Goal: Task Accomplishment & Management: Complete application form

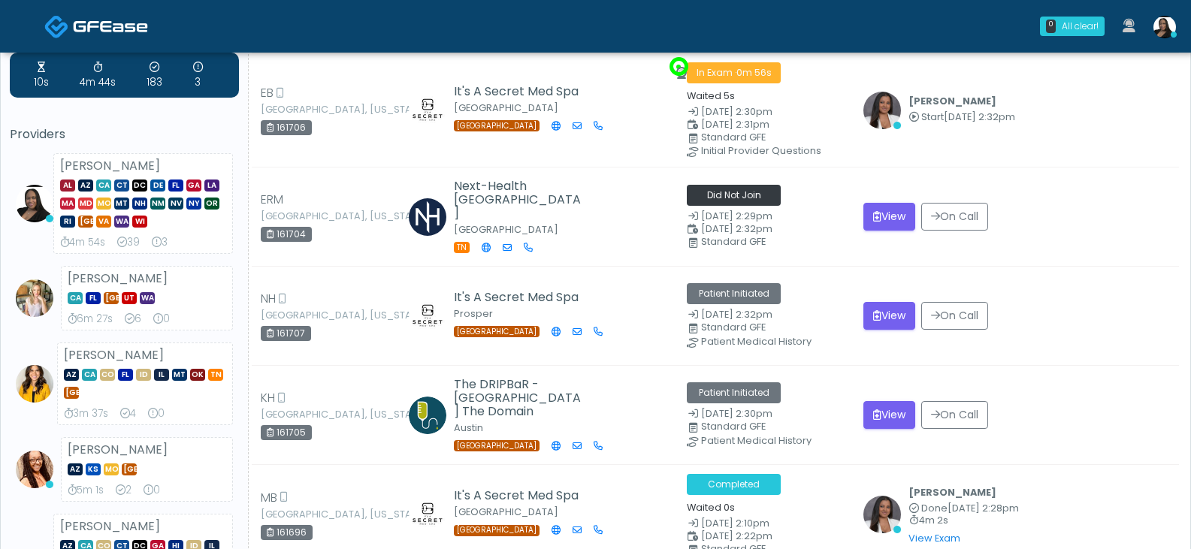
scroll to position [75, 0]
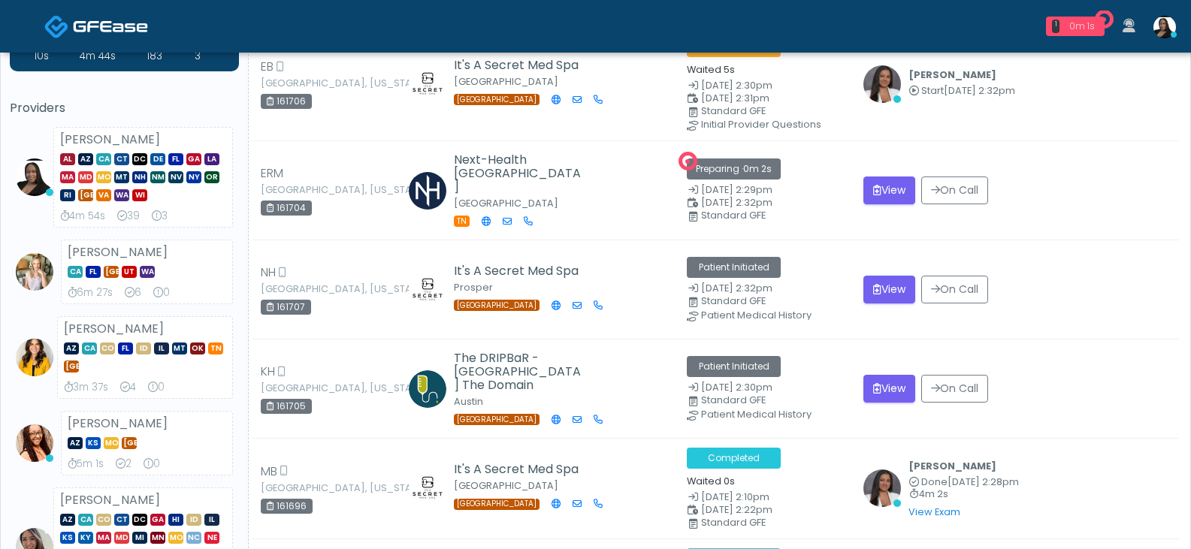
click at [1068, 26] on div "0m 1s" at bounding box center [1081, 27] width 33 height 14
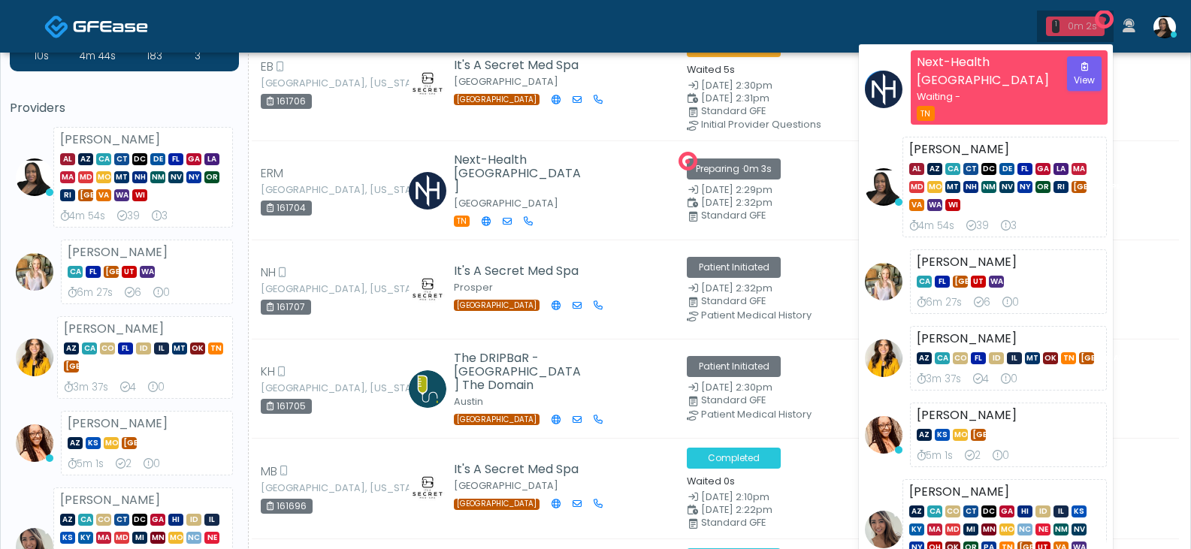
click at [1068, 26] on div "0m 2s" at bounding box center [1081, 27] width 33 height 14
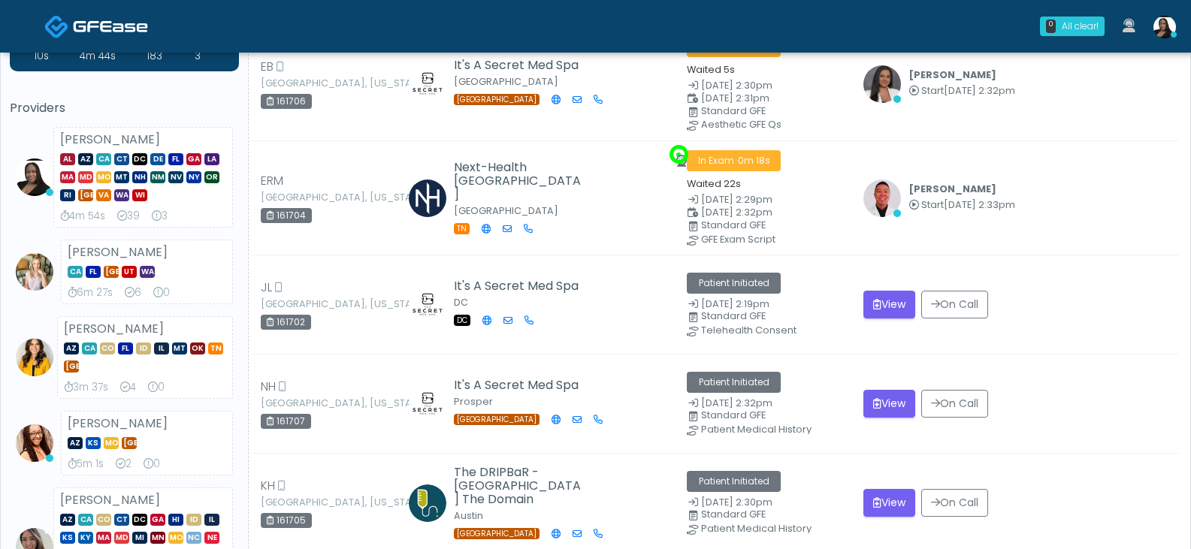
scroll to position [150, 0]
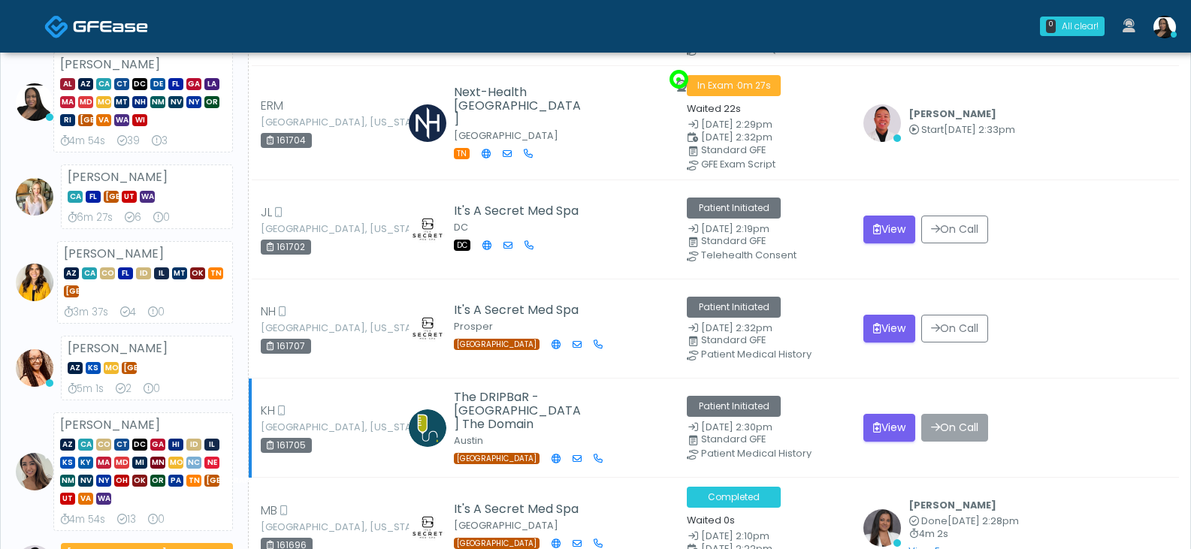
click at [935, 429] on button "On Call" at bounding box center [954, 428] width 67 height 28
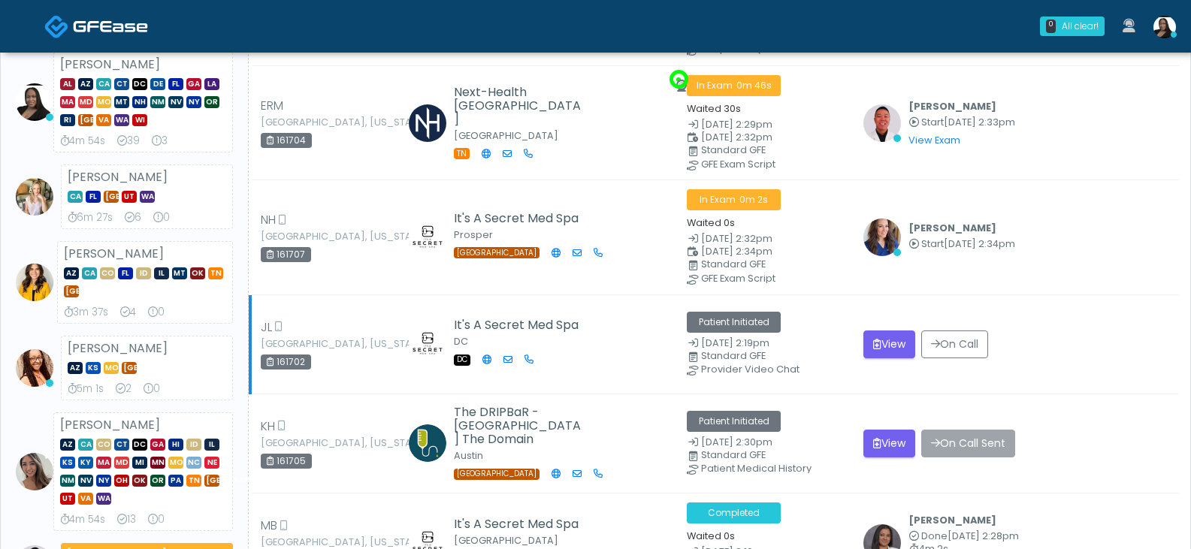
scroll to position [225, 0]
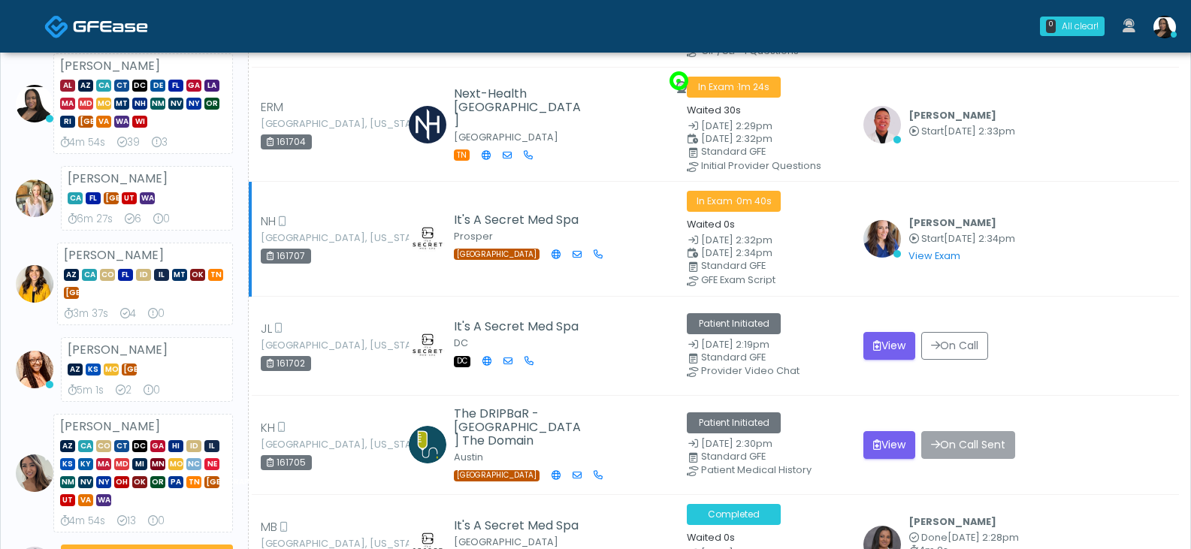
scroll to position [150, 0]
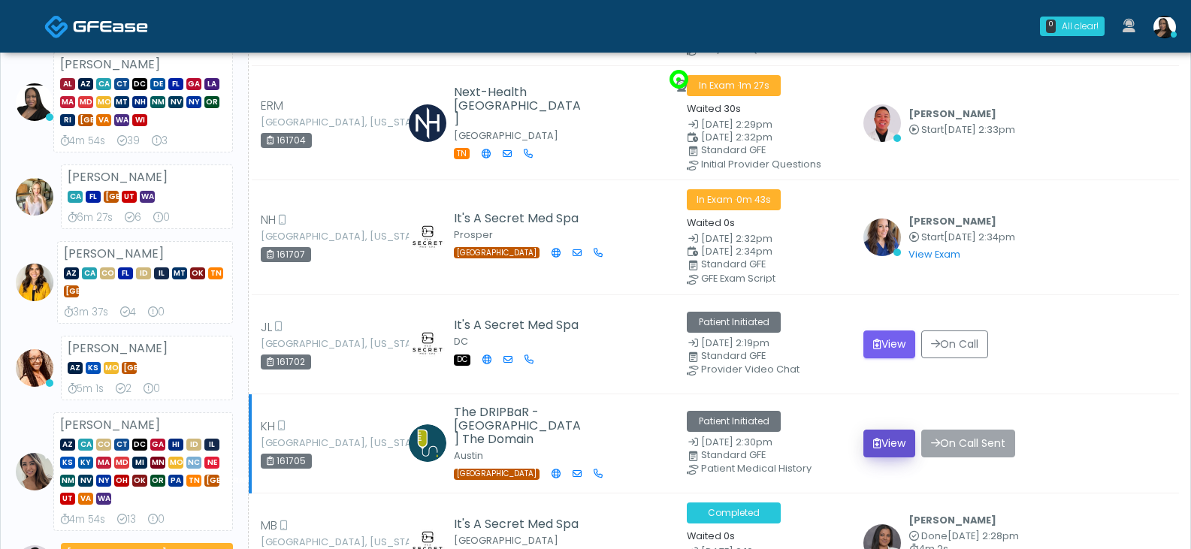
click at [873, 443] on icon "submit" at bounding box center [877, 443] width 8 height 11
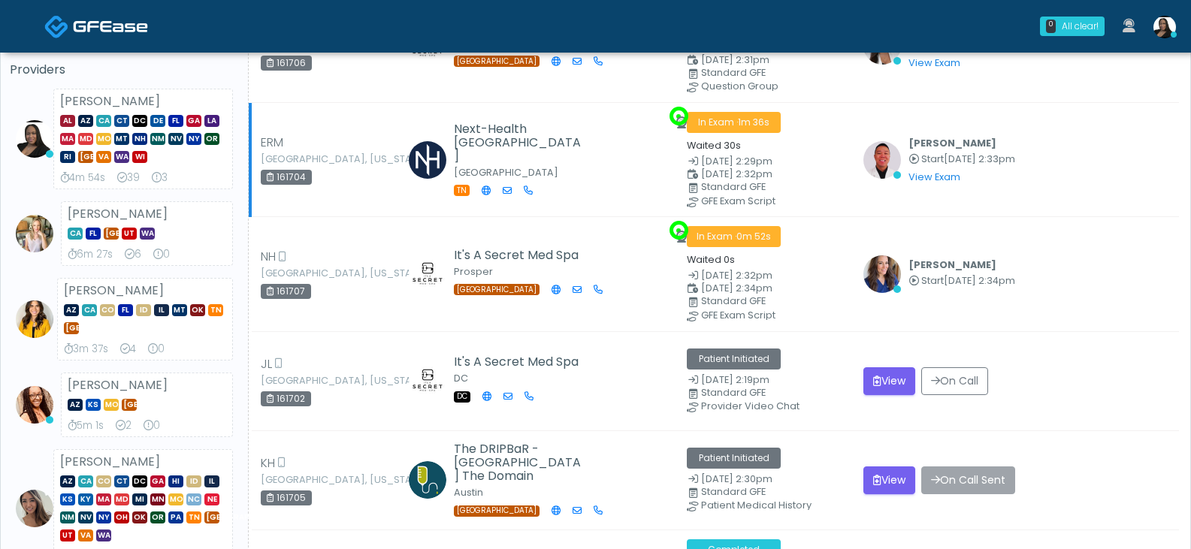
scroll to position [150, 0]
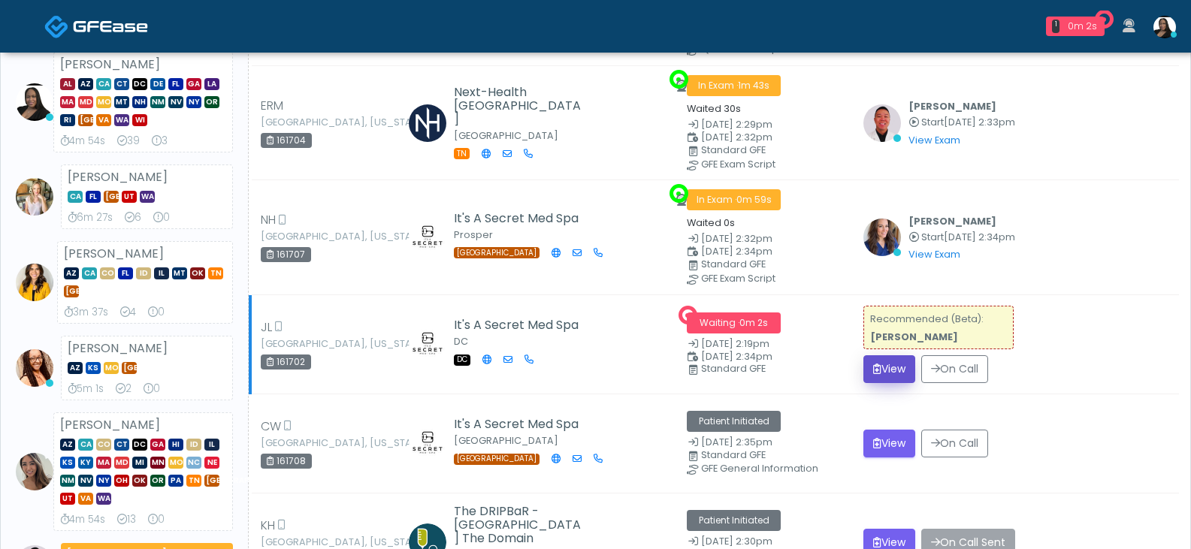
click at [877, 372] on button "View" at bounding box center [889, 369] width 52 height 28
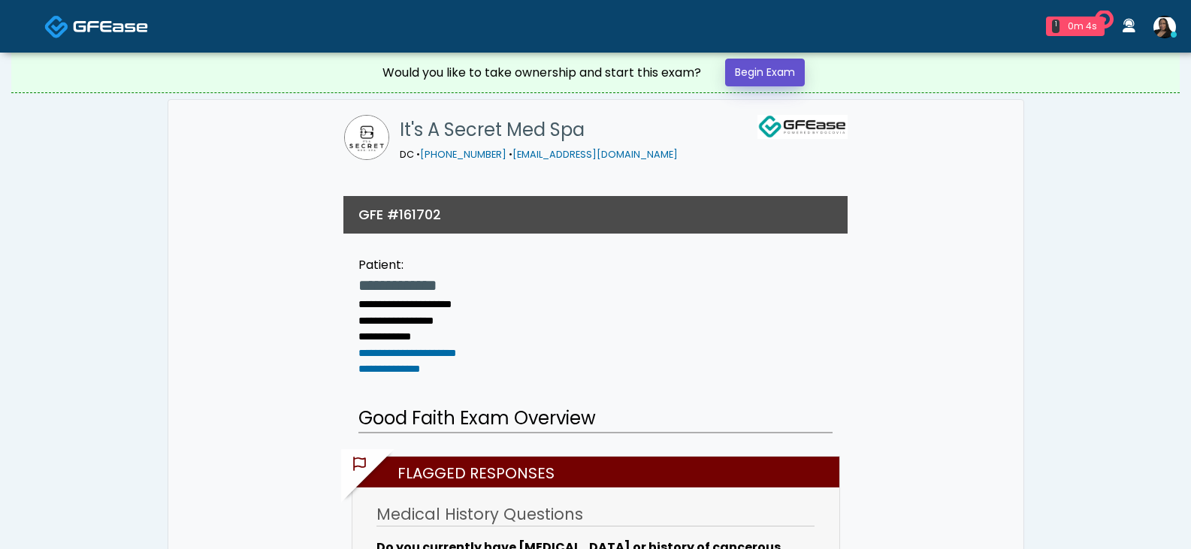
click at [768, 80] on link "Begin Exam" at bounding box center [765, 73] width 80 height 28
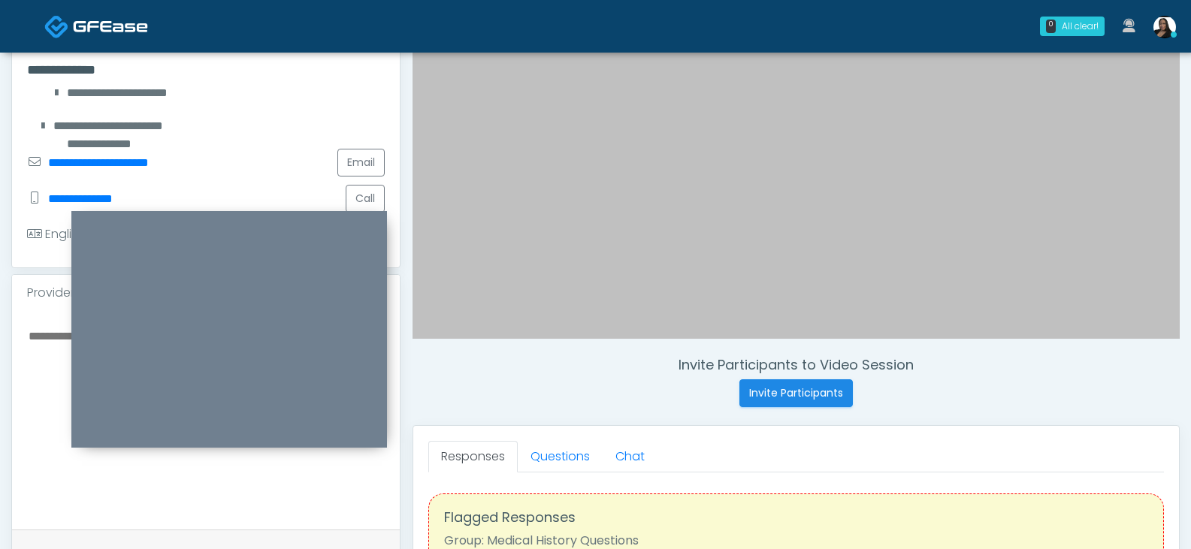
scroll to position [300, 0]
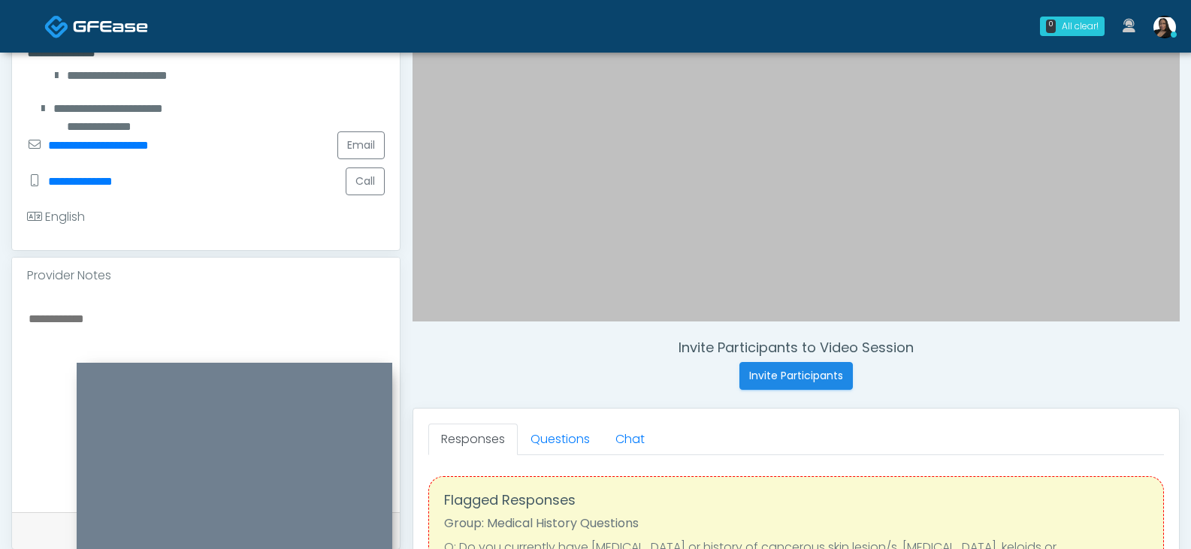
drag, startPoint x: 325, startPoint y: 225, endPoint x: 334, endPoint y: 370, distance: 145.3
click at [334, 370] on div at bounding box center [235, 481] width 316 height 237
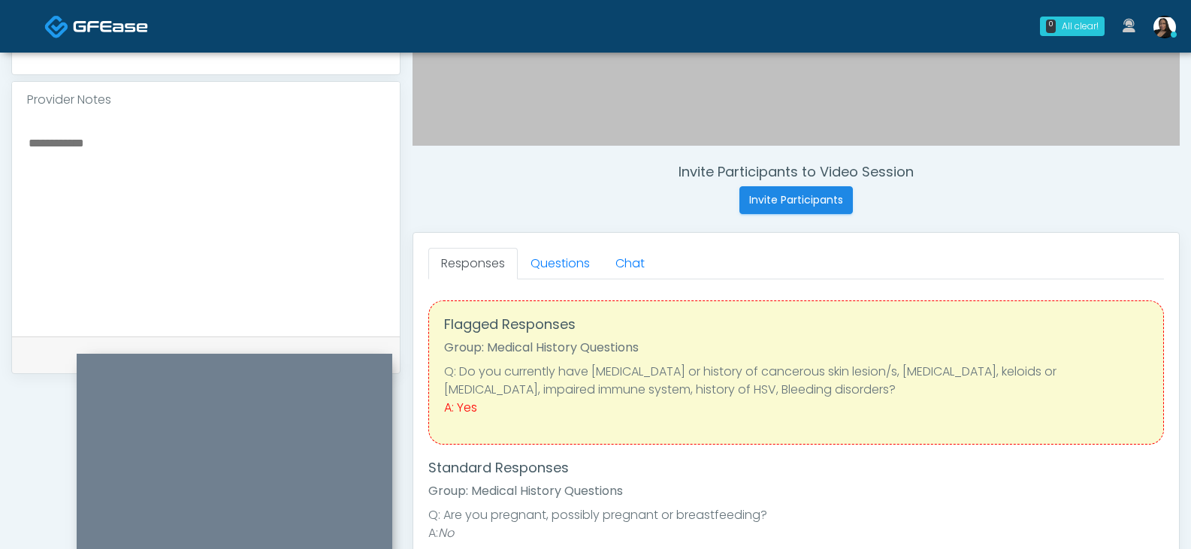
scroll to position [475, 0]
click at [554, 261] on link "Questions" at bounding box center [560, 265] width 85 height 32
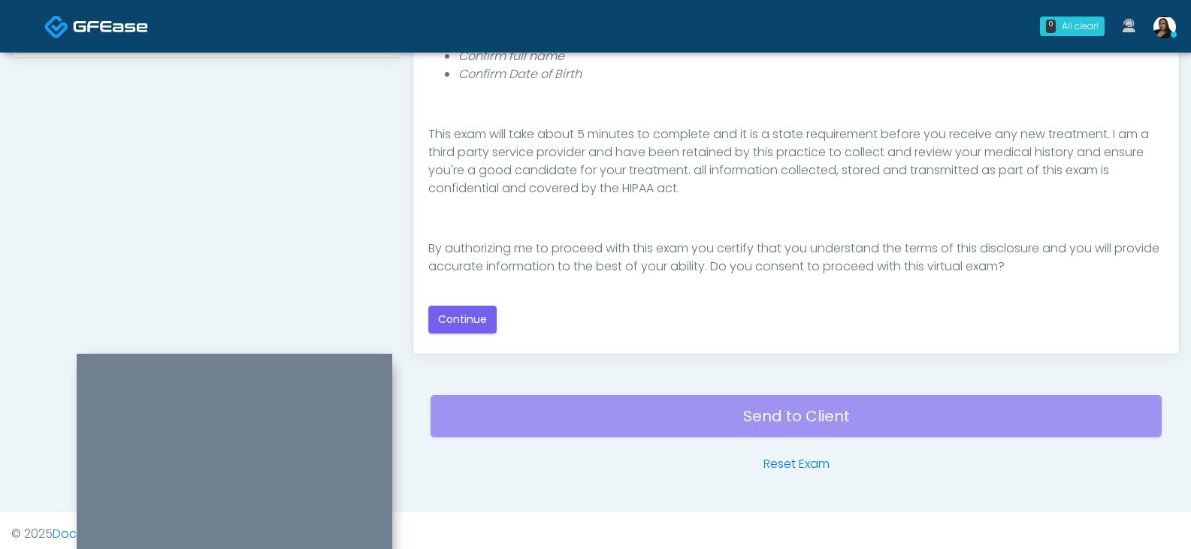
scroll to position [799, 0]
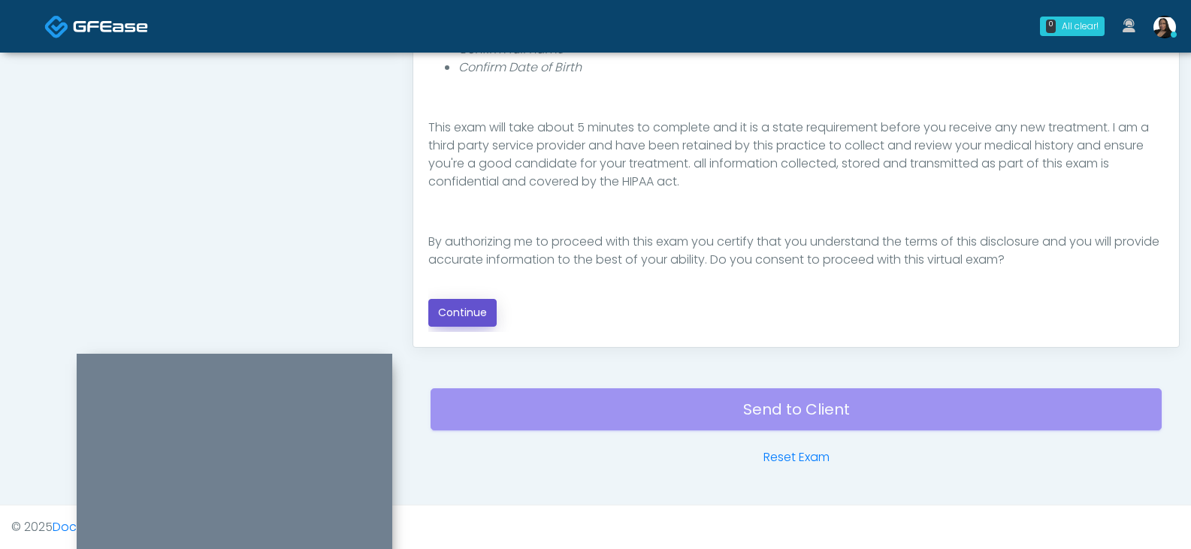
click at [463, 300] on button "Continue" at bounding box center [462, 313] width 68 height 28
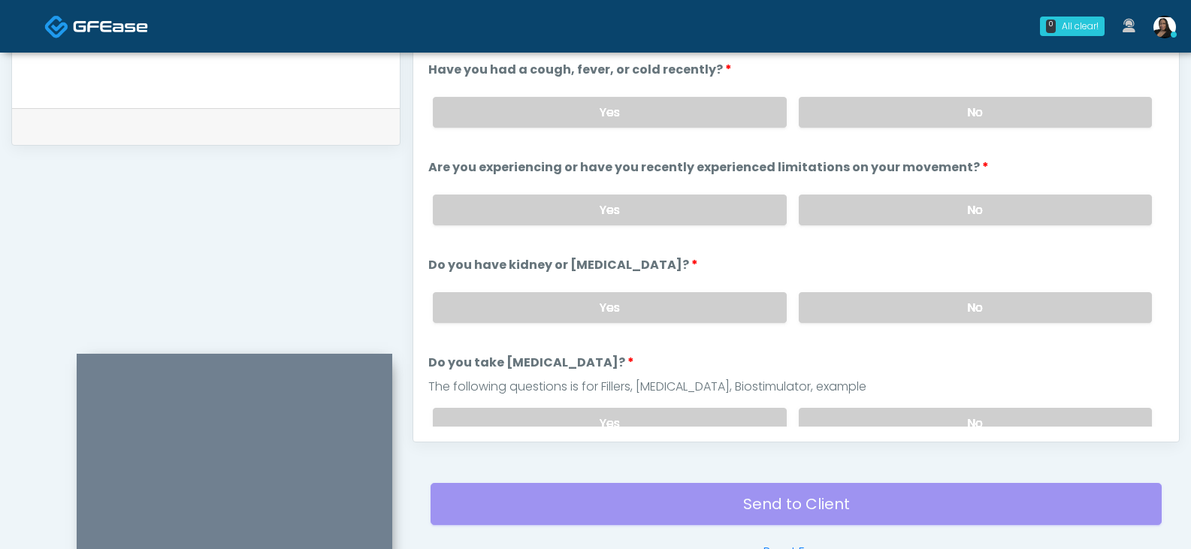
scroll to position [649, 0]
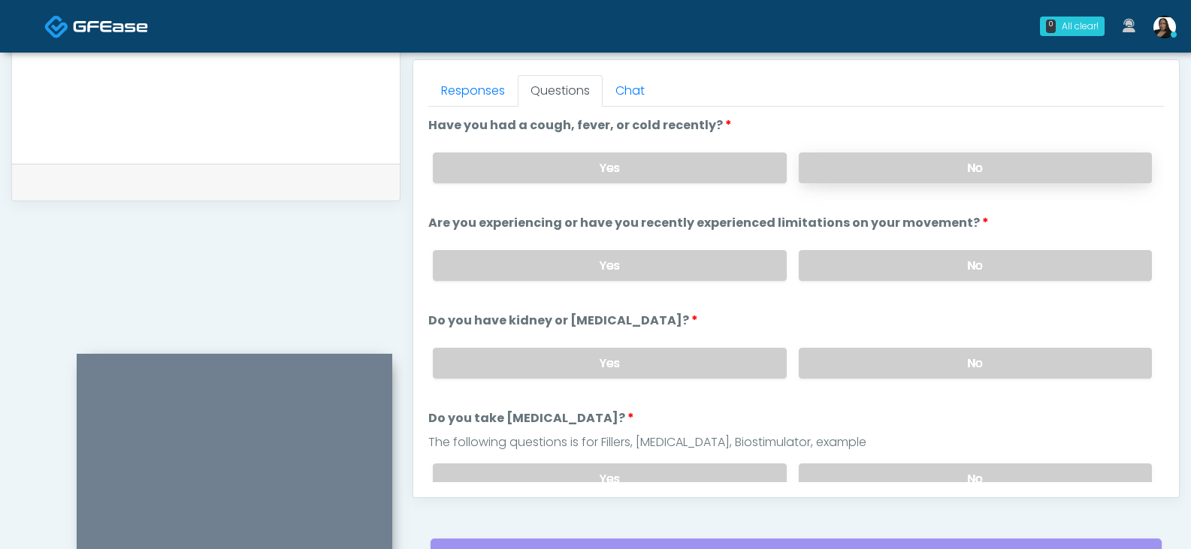
click at [917, 168] on label "No" at bounding box center [975, 167] width 353 height 31
click at [899, 360] on label "No" at bounding box center [975, 363] width 353 height 31
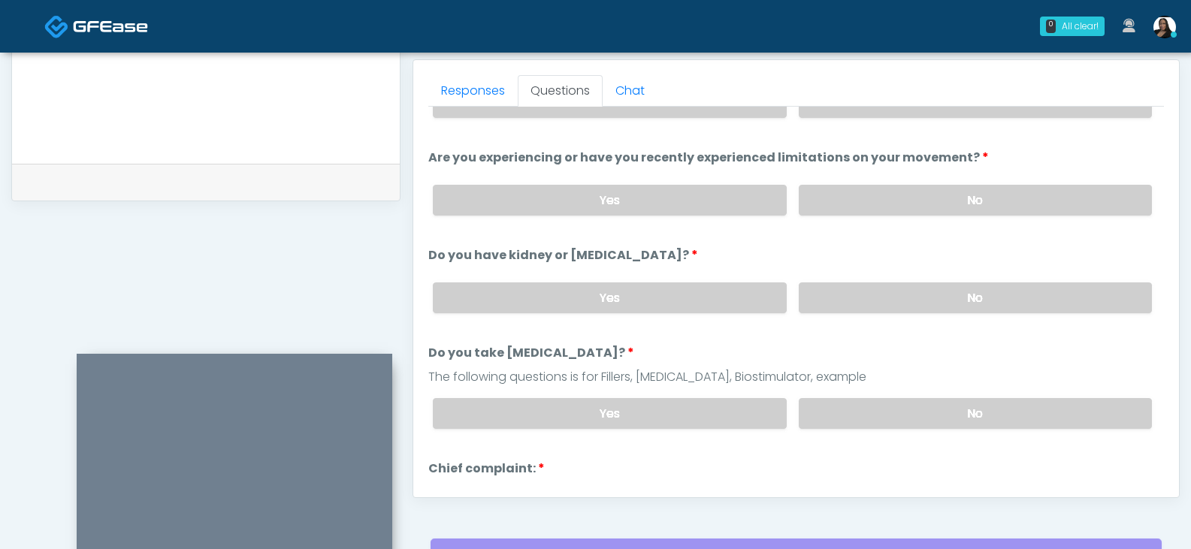
scroll to position [75, 0]
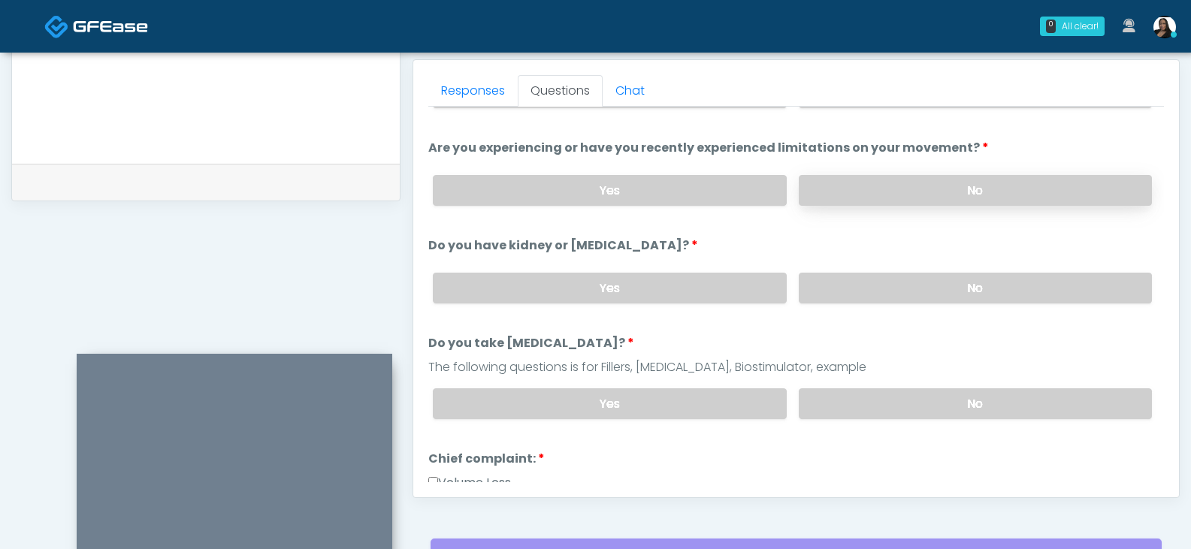
click at [891, 194] on label "No" at bounding box center [975, 190] width 353 height 31
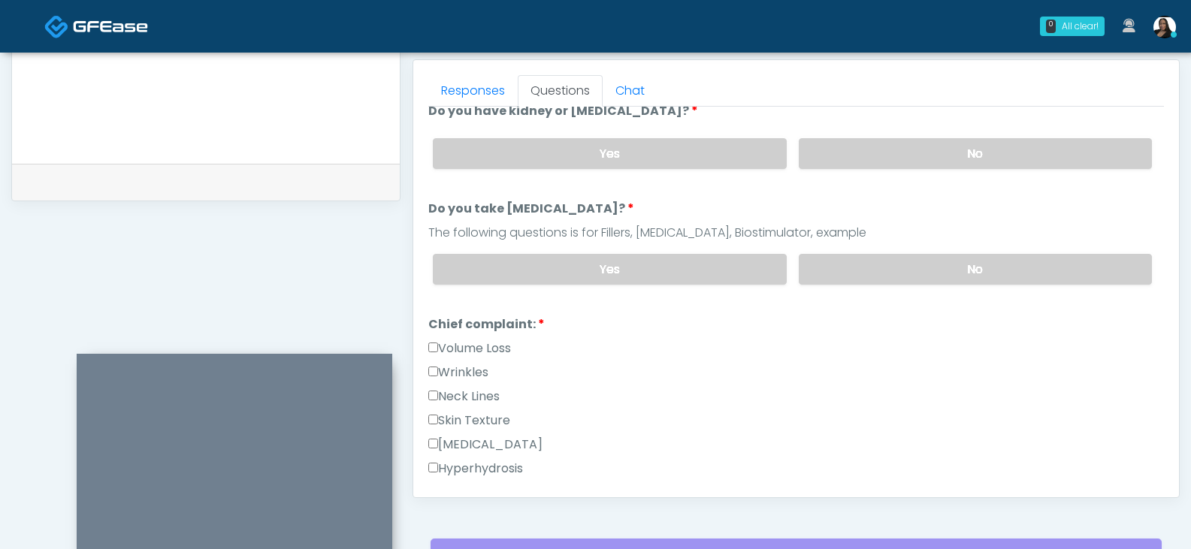
scroll to position [225, 0]
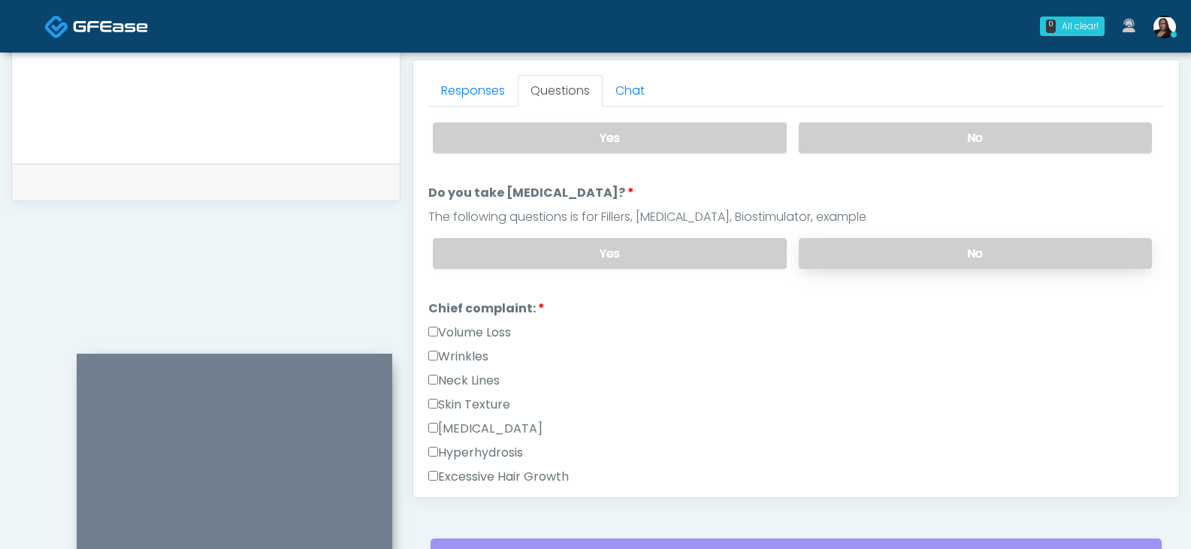
click at [896, 243] on label "No" at bounding box center [975, 253] width 353 height 31
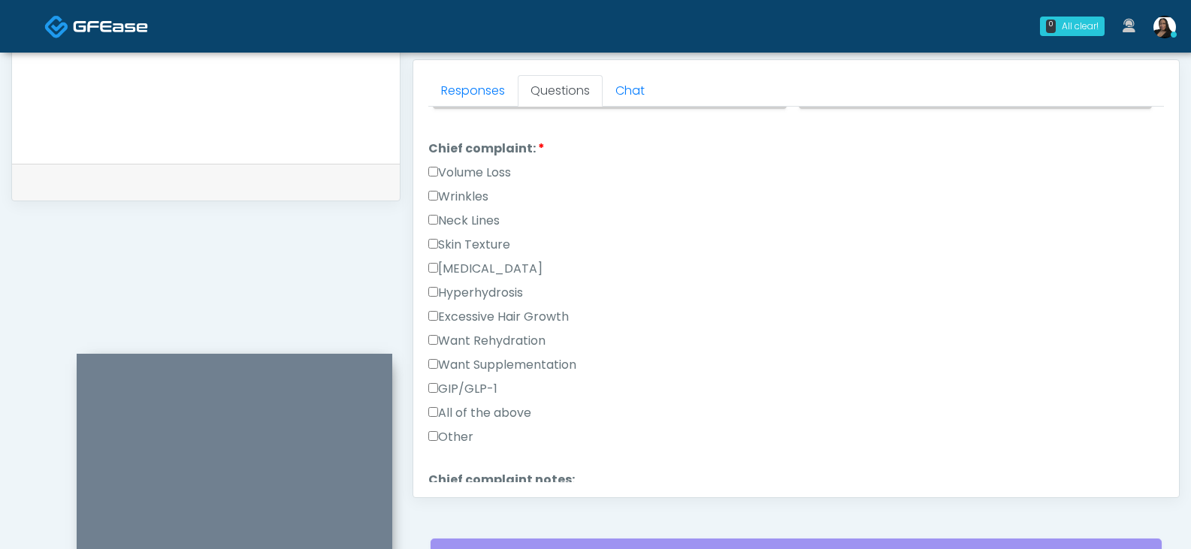
scroll to position [376, 0]
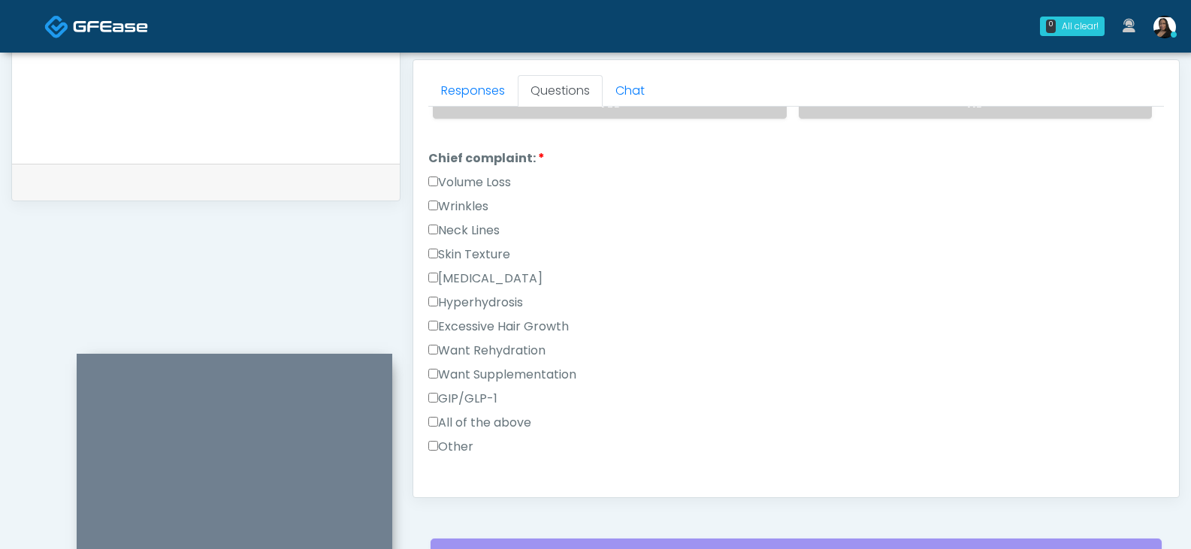
click at [439, 208] on label "Wrinkles" at bounding box center [458, 207] width 60 height 18
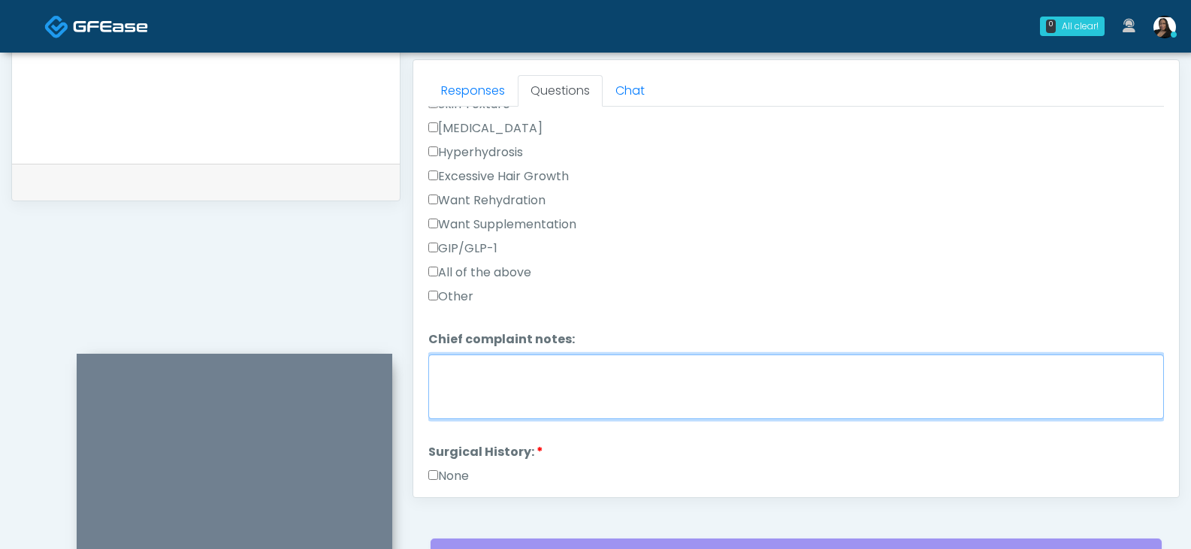
click at [493, 388] on textarea "Chief complaint notes:" at bounding box center [795, 387] width 735 height 65
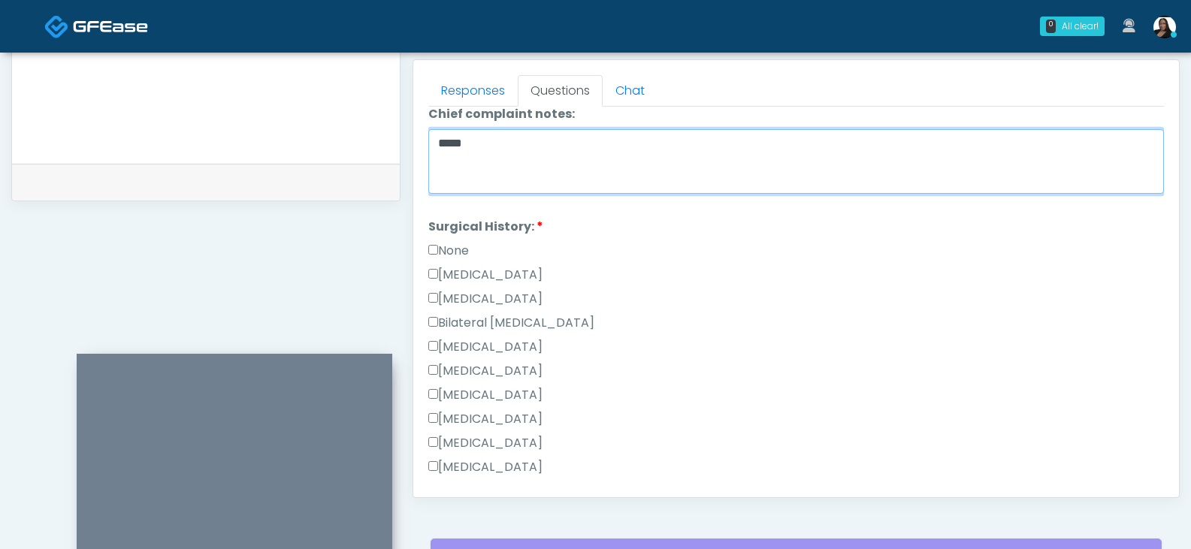
scroll to position [826, 0]
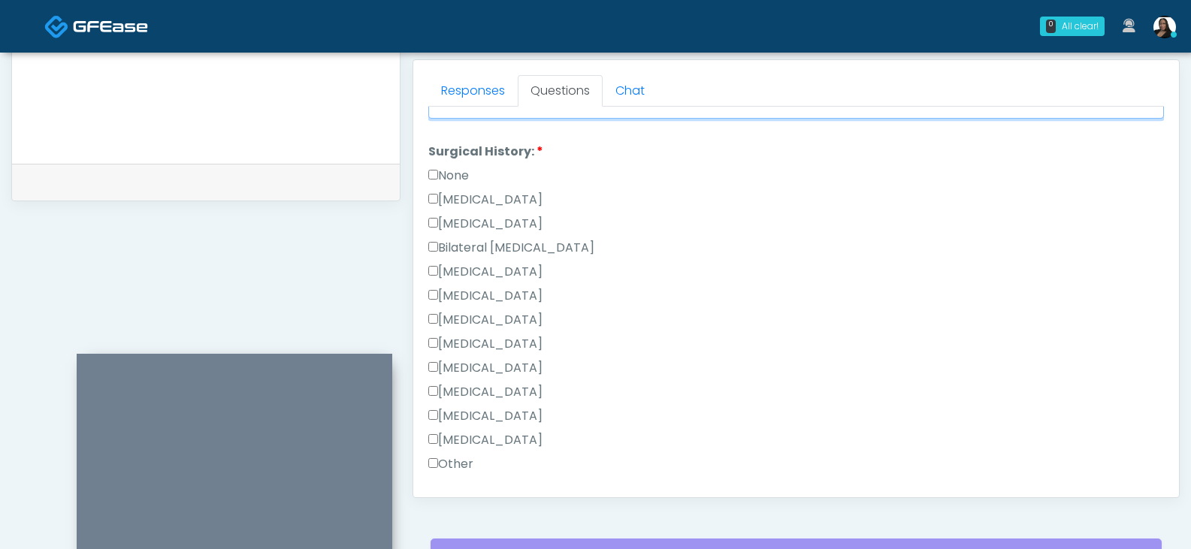
type textarea "*****"
click at [439, 460] on label "Other" at bounding box center [450, 464] width 45 height 18
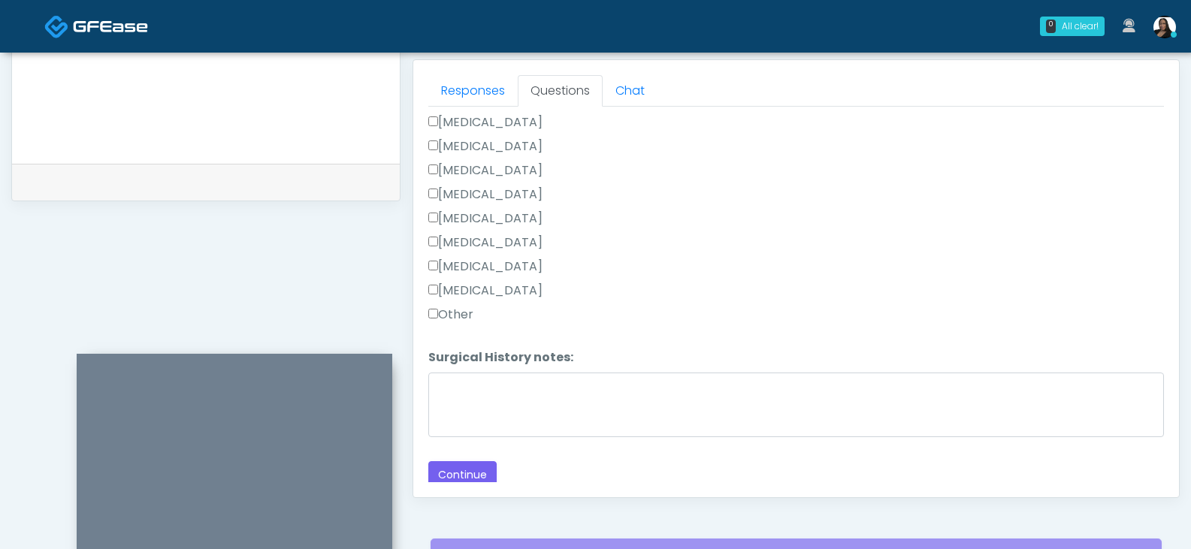
scroll to position [977, 0]
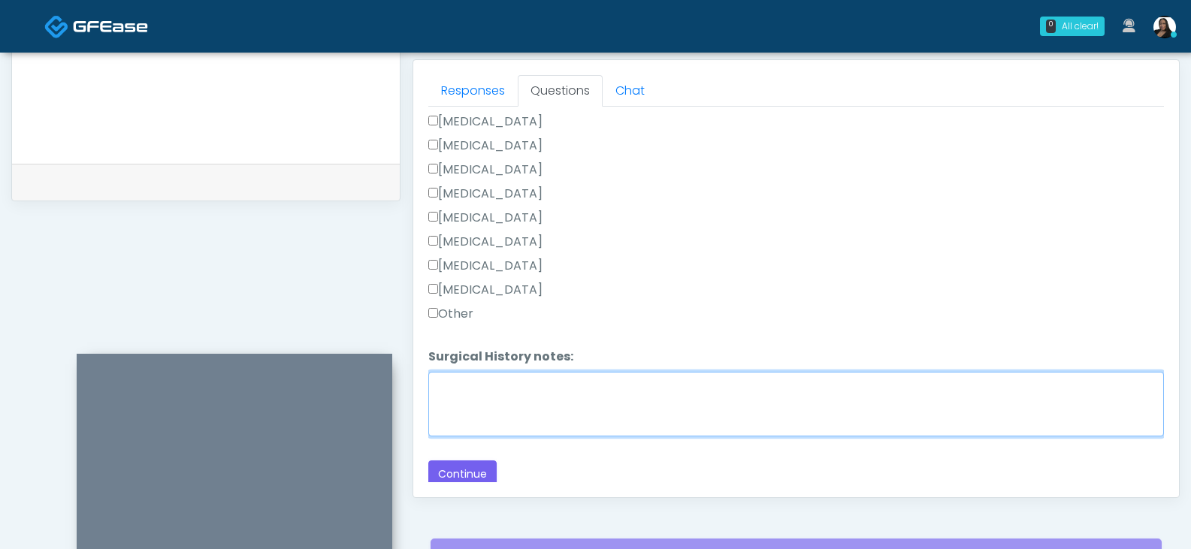
click at [506, 410] on textarea "Surgical History notes:" at bounding box center [795, 404] width 735 height 65
type textarea "**********"
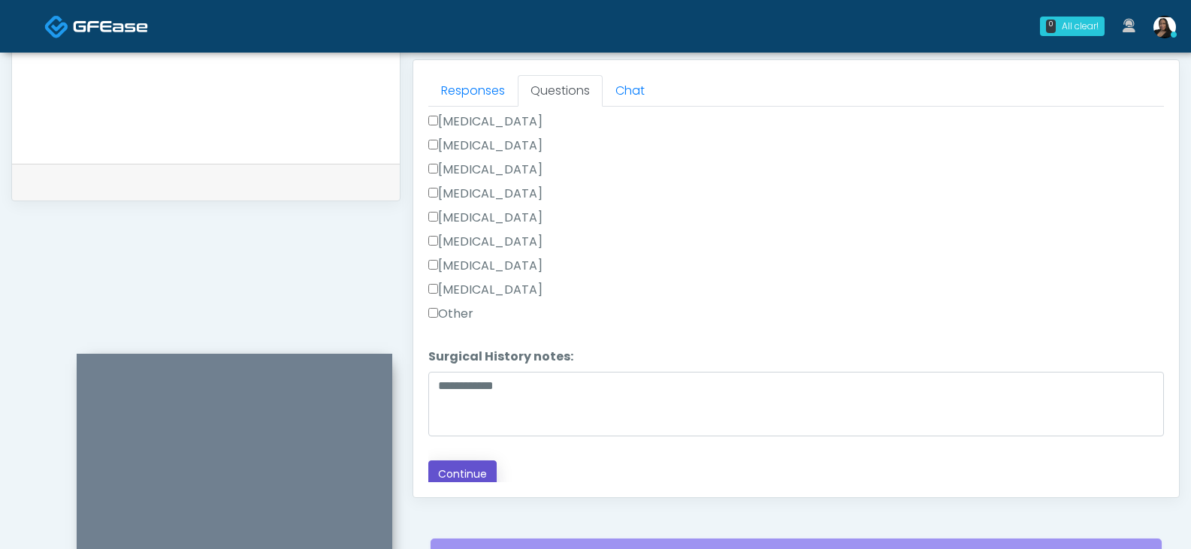
drag, startPoint x: 462, startPoint y: 467, endPoint x: 560, endPoint y: 428, distance: 105.2
click at [461, 467] on button "Continue" at bounding box center [462, 474] width 68 height 28
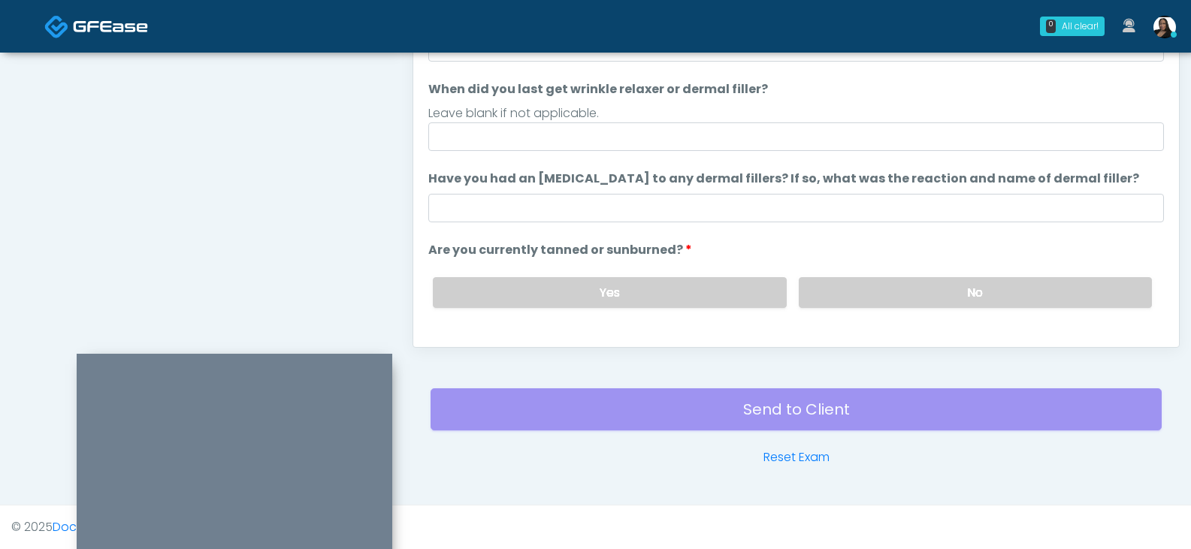
scroll to position [649, 0]
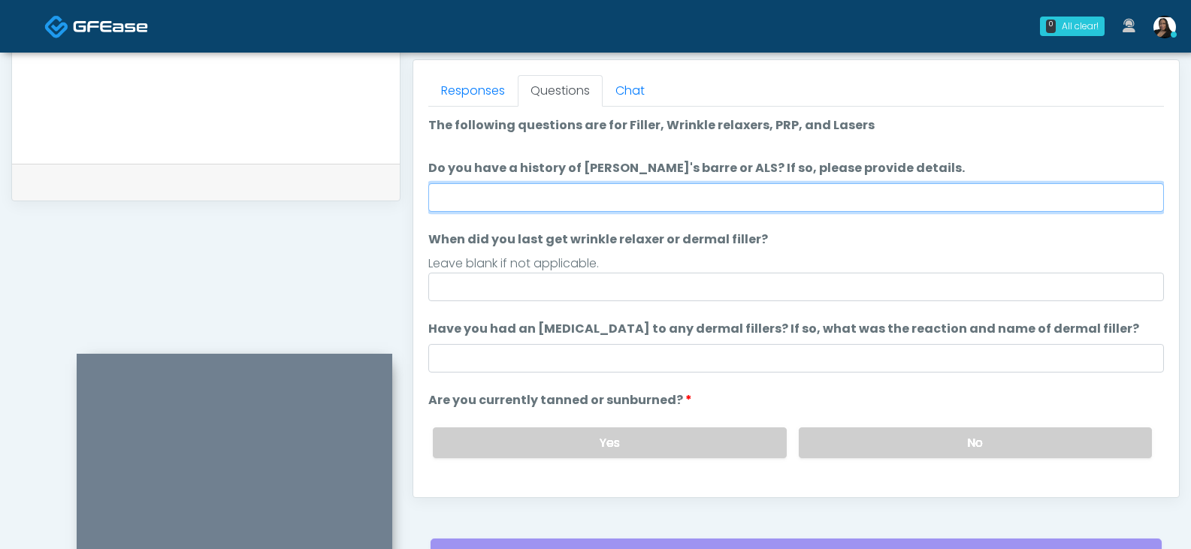
click at [613, 196] on input "Do you have a history of Guillain's barre or ALS? If so, please provide details." at bounding box center [795, 197] width 735 height 29
type input "**"
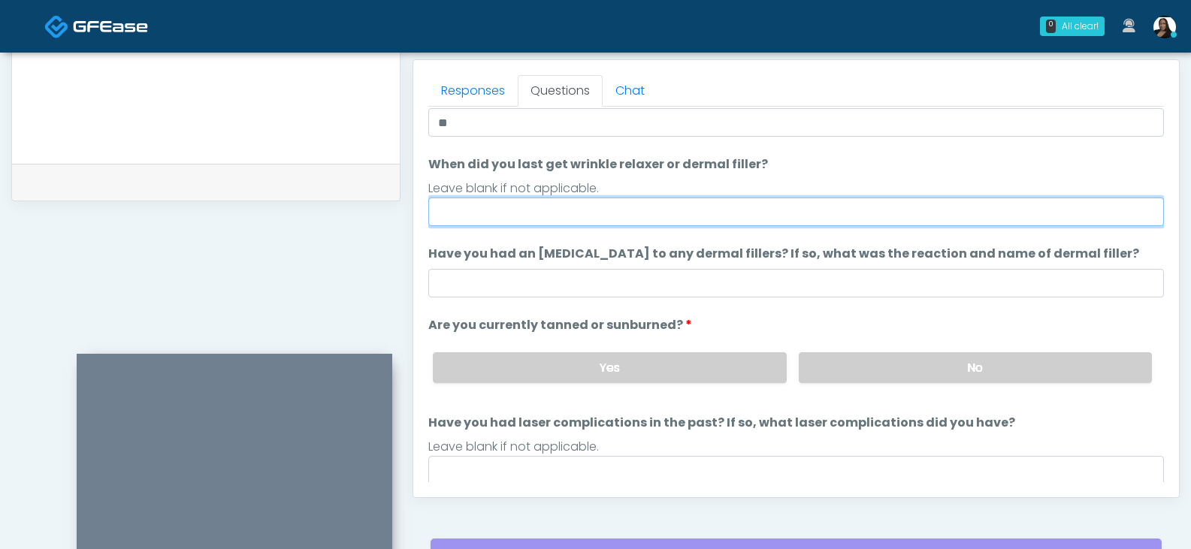
click at [650, 211] on input "When did you last get wrinkle relaxer or dermal filler?" at bounding box center [795, 212] width 735 height 29
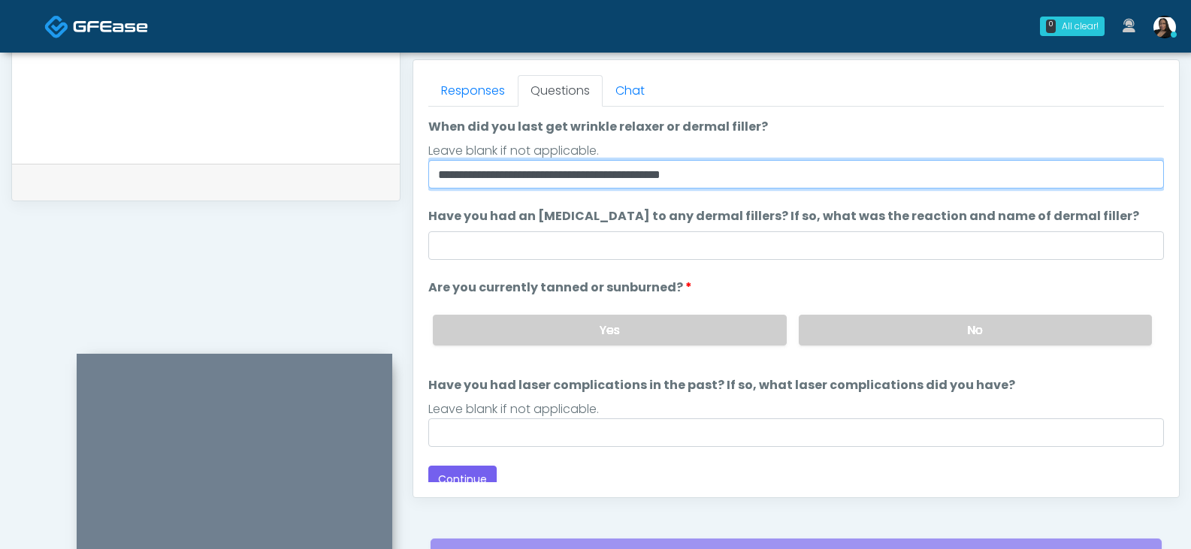
scroll to position [124, 0]
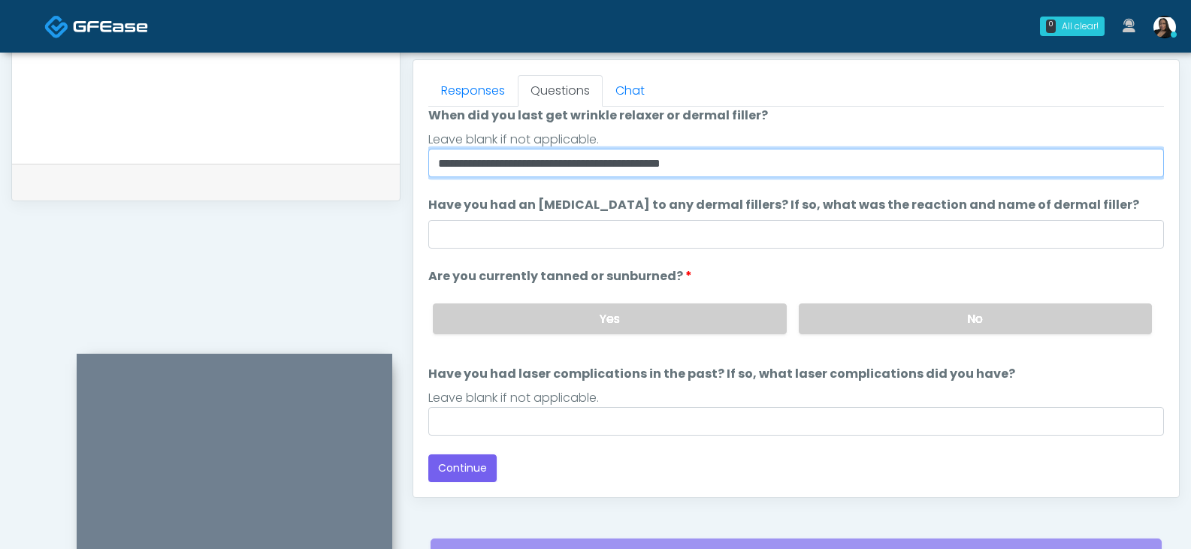
type input "**********"
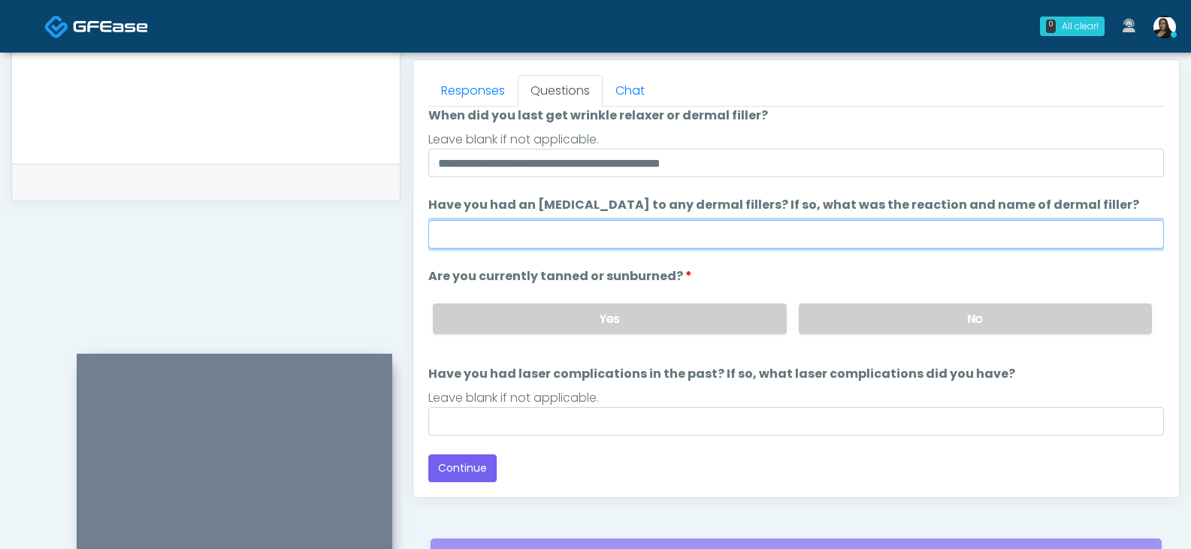
click at [747, 229] on input "Have you had an allergic response to any dermal fillers? If so, what was the re…" at bounding box center [795, 234] width 735 height 29
type input "**"
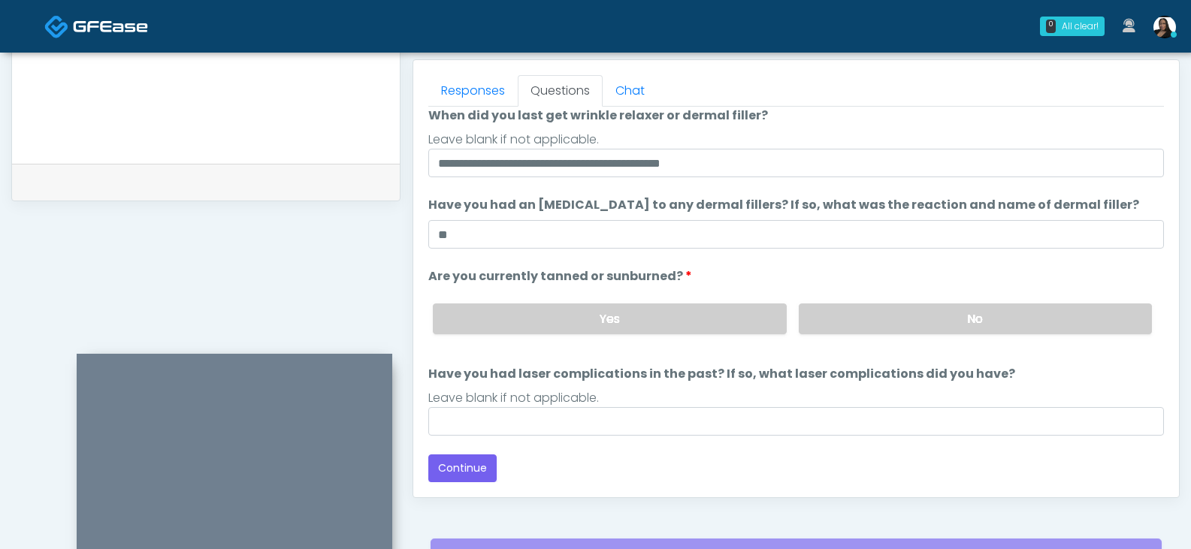
click at [738, 264] on ol "**********" at bounding box center [795, 213] width 735 height 443
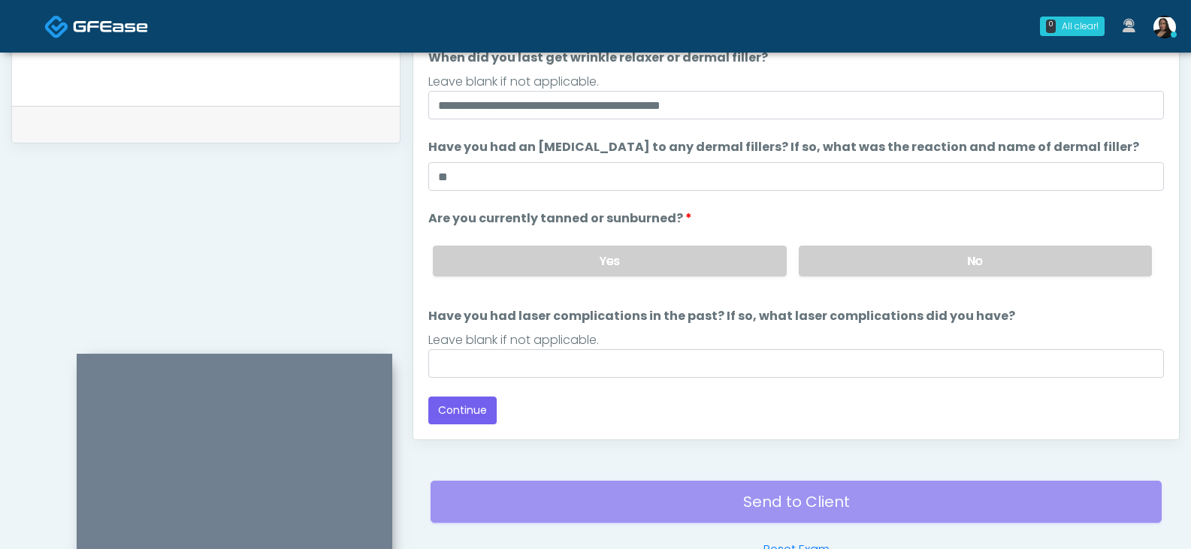
scroll to position [724, 0]
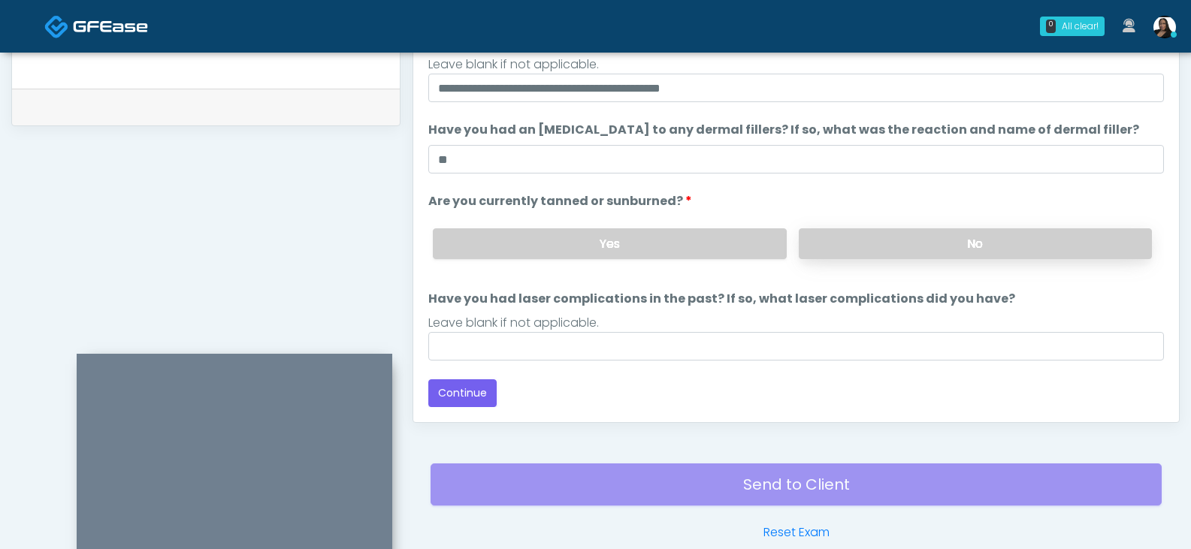
click at [861, 247] on label "No" at bounding box center [975, 243] width 353 height 31
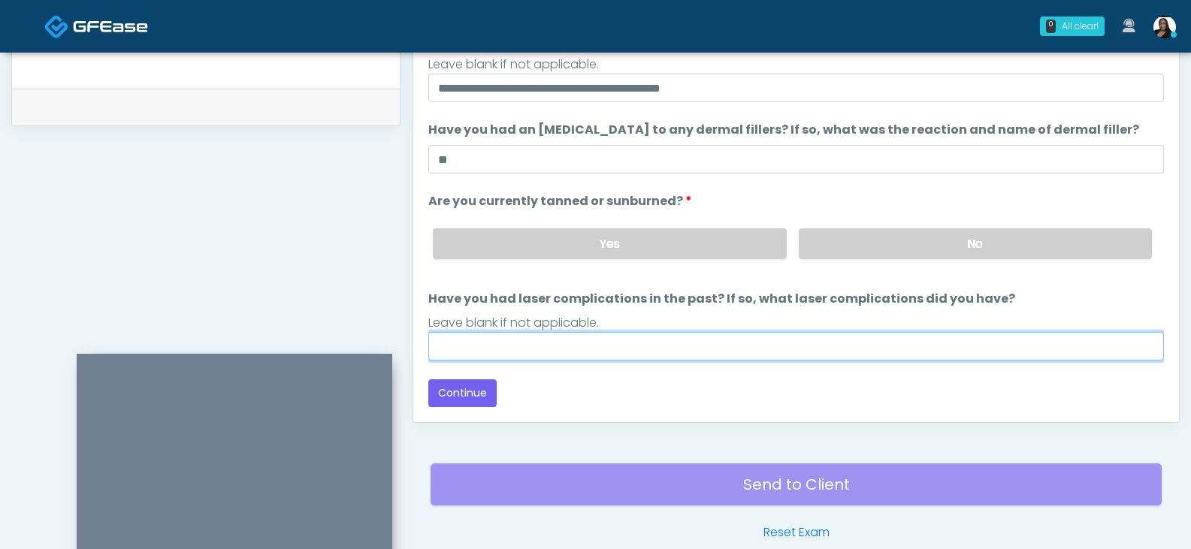
click at [791, 358] on input "Have you had laser complications in the past? If so, what laser complications d…" at bounding box center [795, 346] width 735 height 29
type input "**"
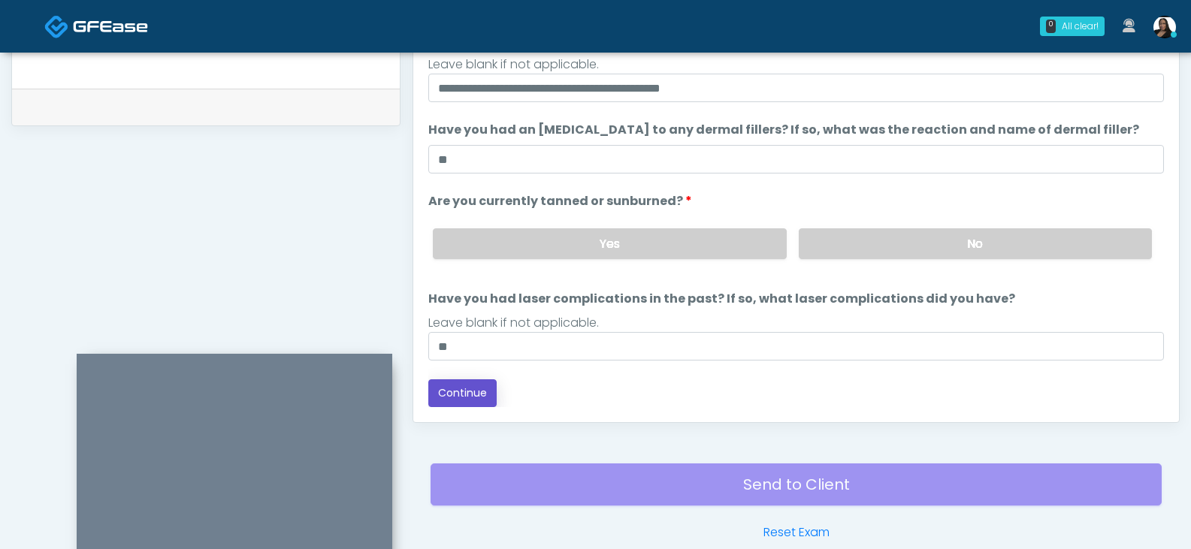
click at [477, 390] on button "Continue" at bounding box center [462, 393] width 68 height 28
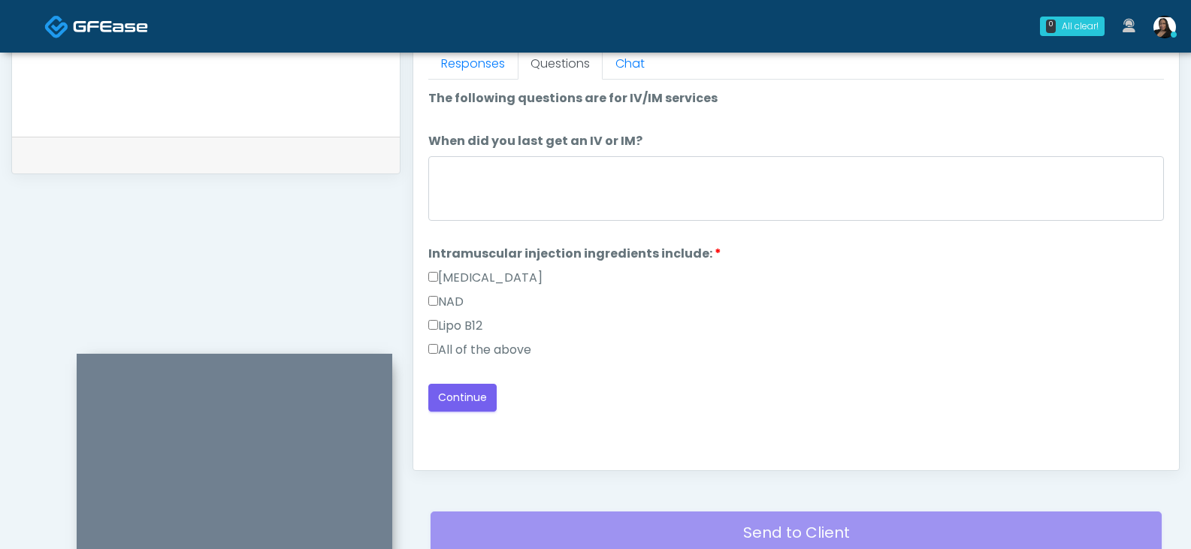
scroll to position [649, 0]
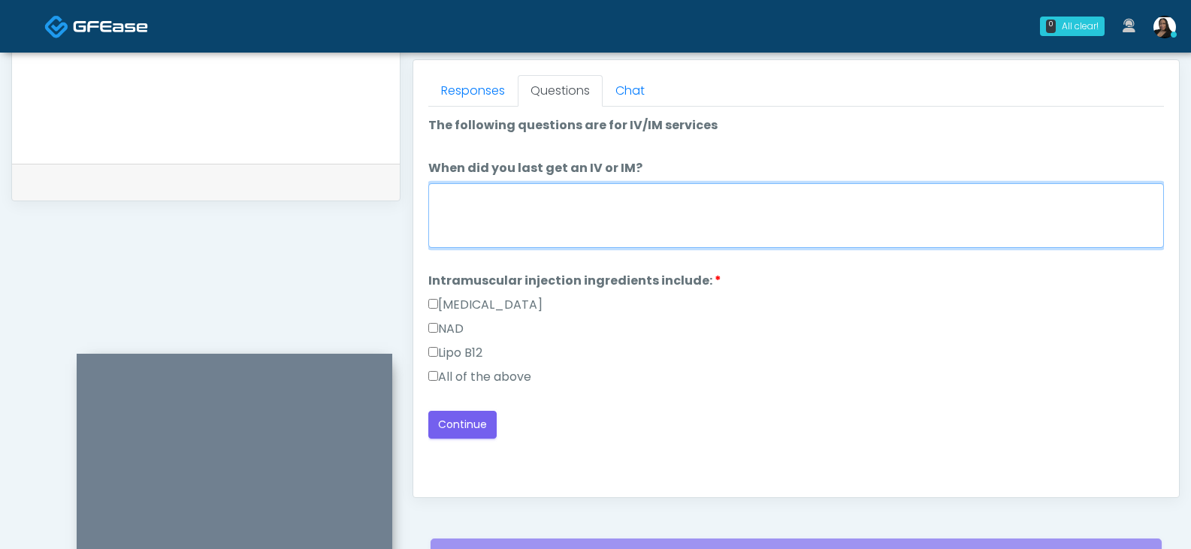
click at [511, 209] on textarea "When did you last get an IV or IM?" at bounding box center [795, 215] width 735 height 65
type textarea "*****"
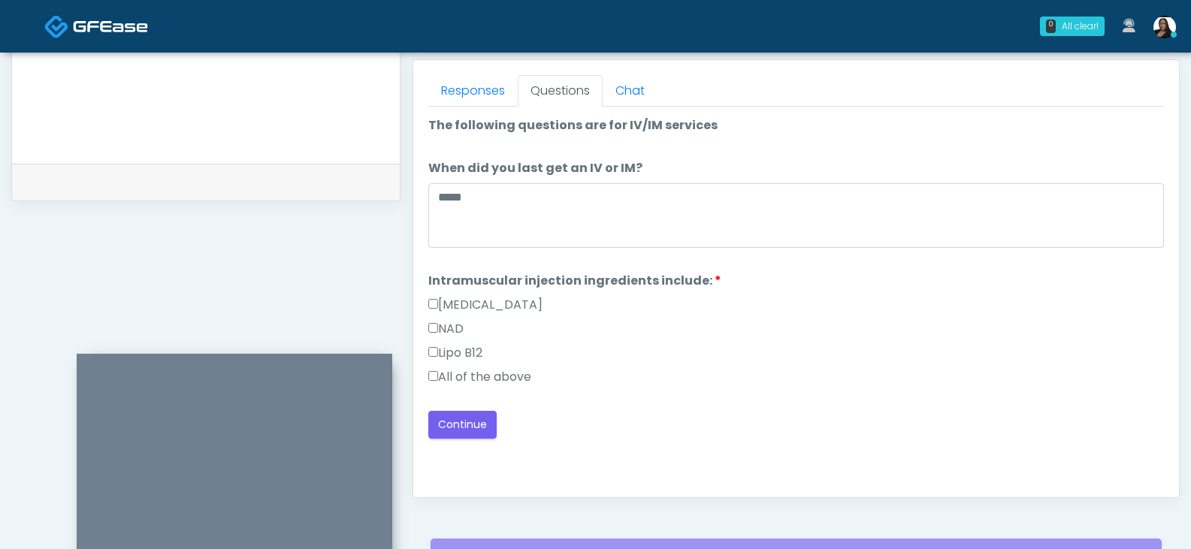
click at [455, 379] on label "All of the above" at bounding box center [479, 377] width 103 height 18
click at [458, 421] on button "Continue" at bounding box center [462, 425] width 68 height 28
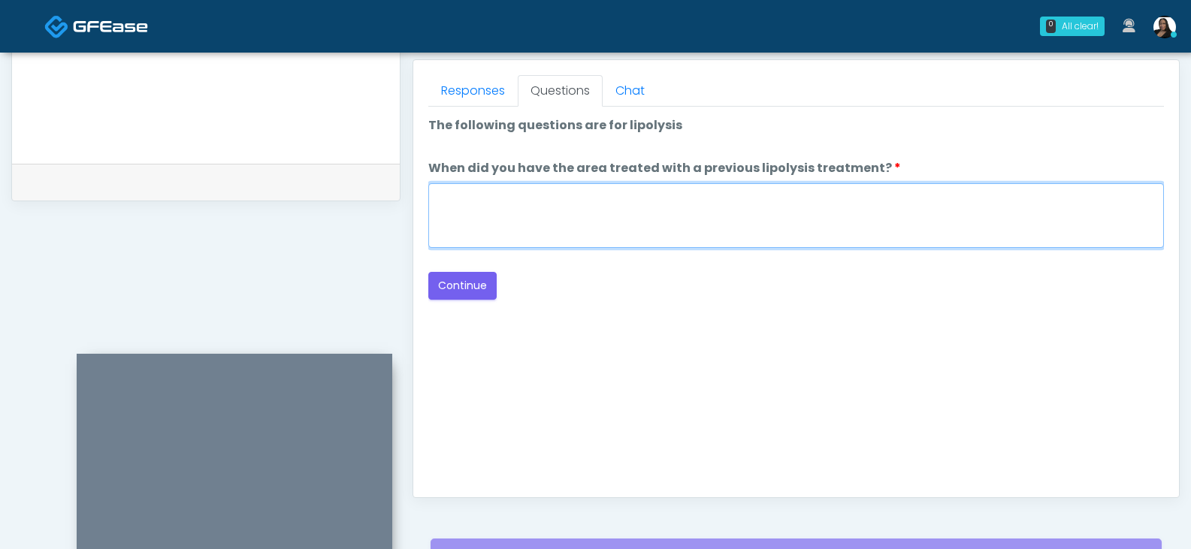
click at [599, 207] on textarea "When did you have the area treated with a previous lipolysis treatment?" at bounding box center [795, 215] width 735 height 65
type textarea "**"
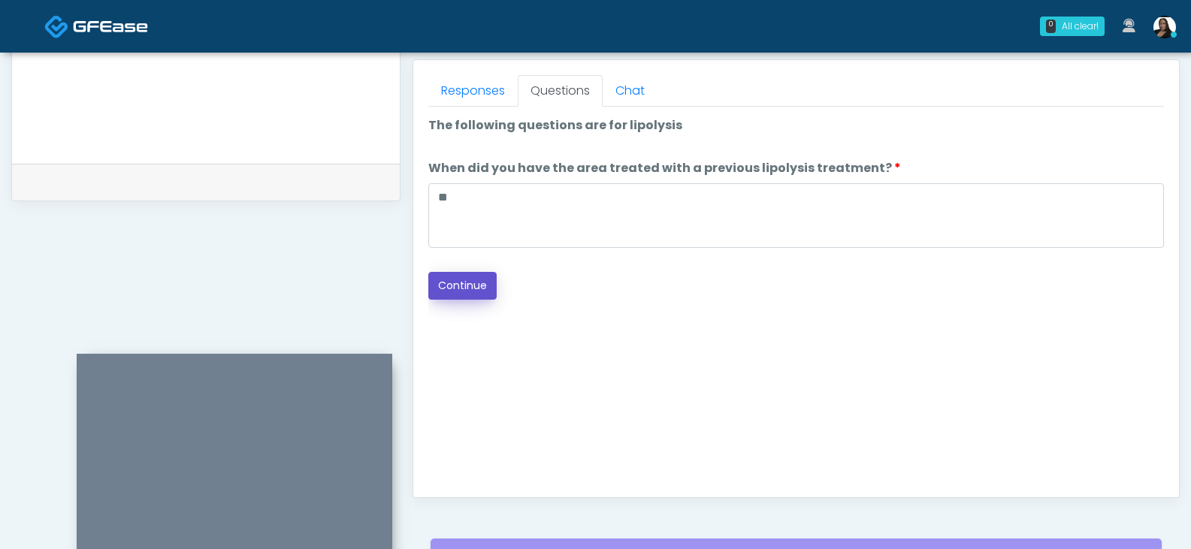
click at [469, 282] on button "Continue" at bounding box center [462, 286] width 68 height 28
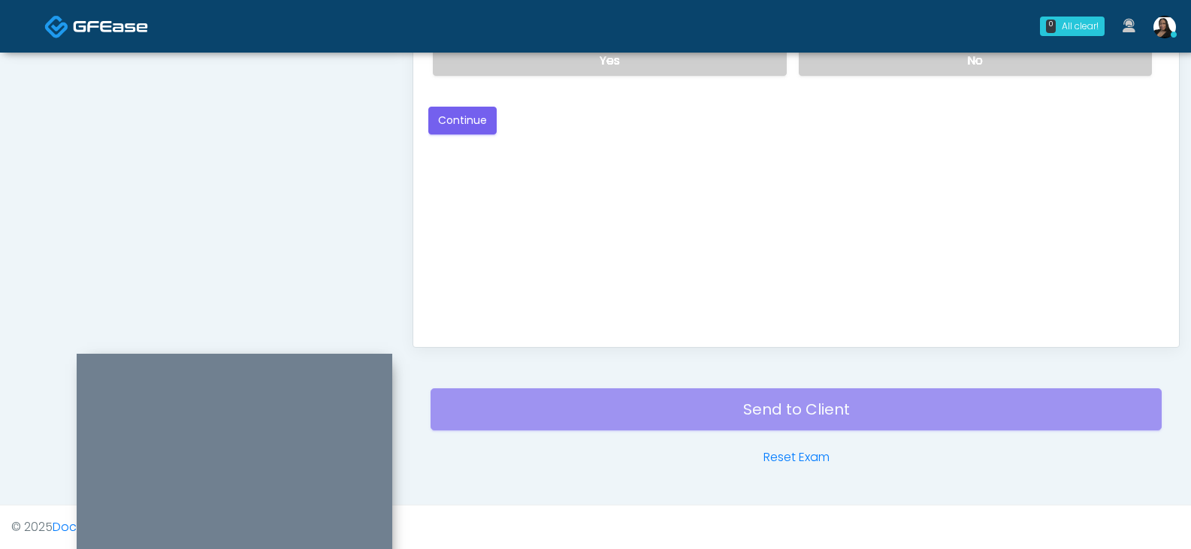
scroll to position [499, 0]
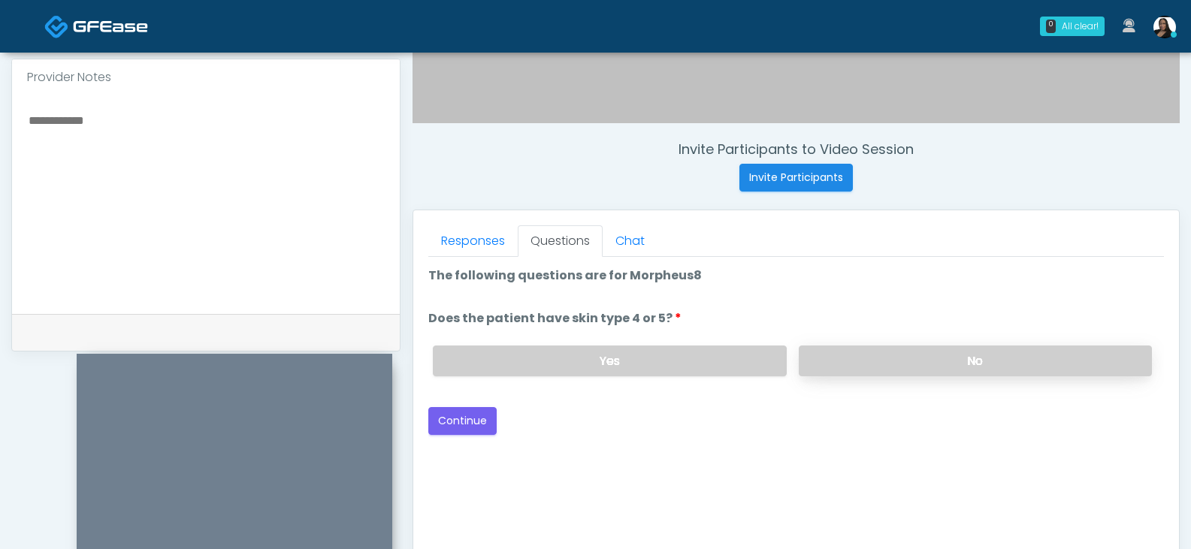
click at [865, 357] on label "No" at bounding box center [975, 361] width 353 height 31
click at [465, 419] on button "Continue" at bounding box center [462, 421] width 68 height 28
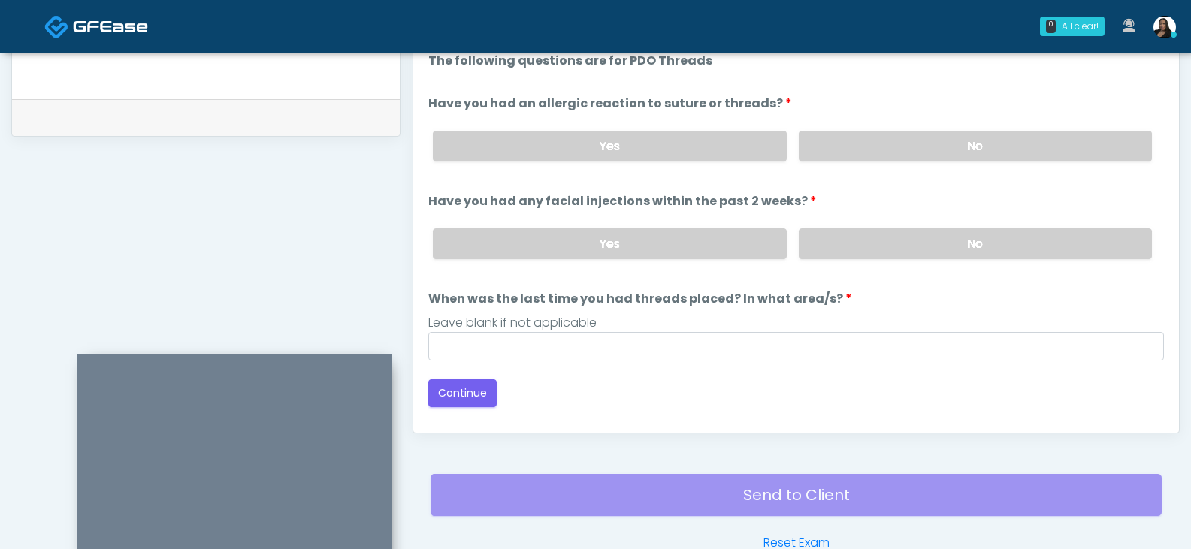
scroll to position [649, 0]
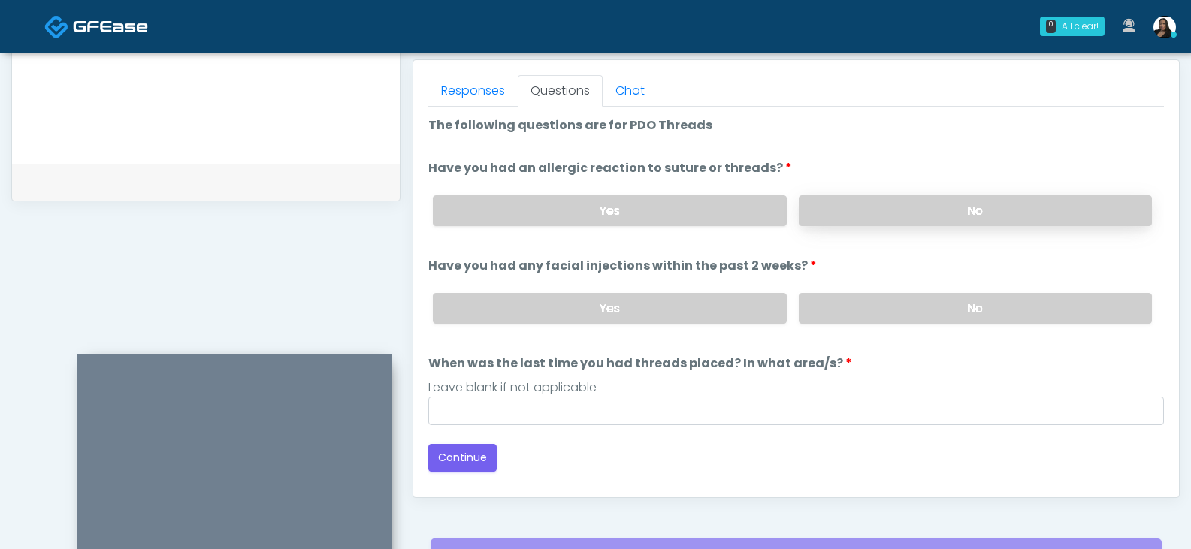
click at [874, 210] on label "No" at bounding box center [975, 210] width 353 height 31
click at [847, 306] on label "No" at bounding box center [975, 308] width 353 height 31
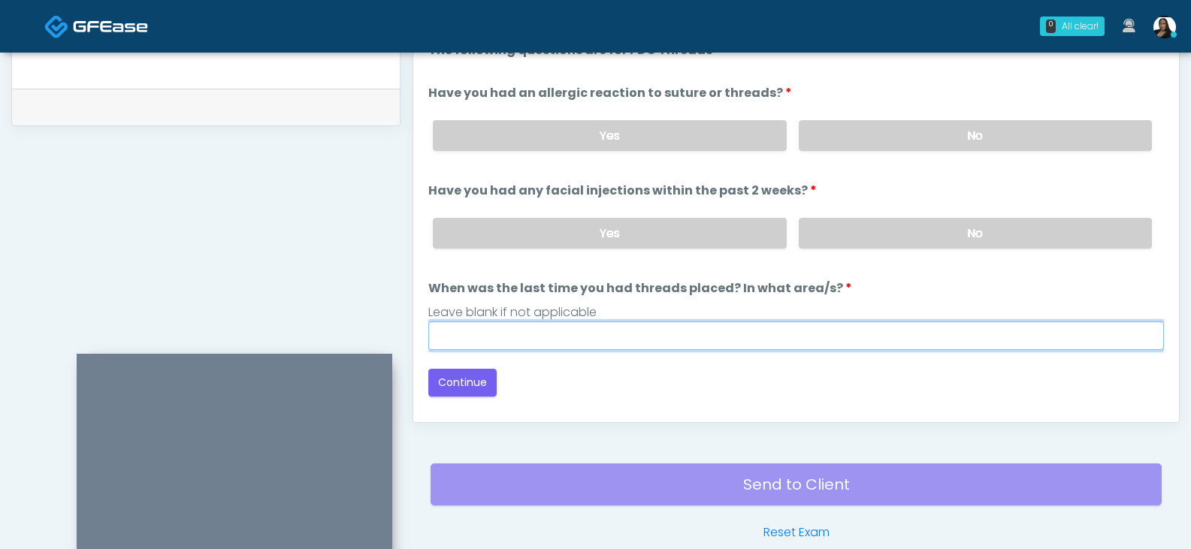
click at [542, 332] on input "When was the last time you had threads placed? In what area/s?" at bounding box center [795, 336] width 735 height 29
type input "*****"
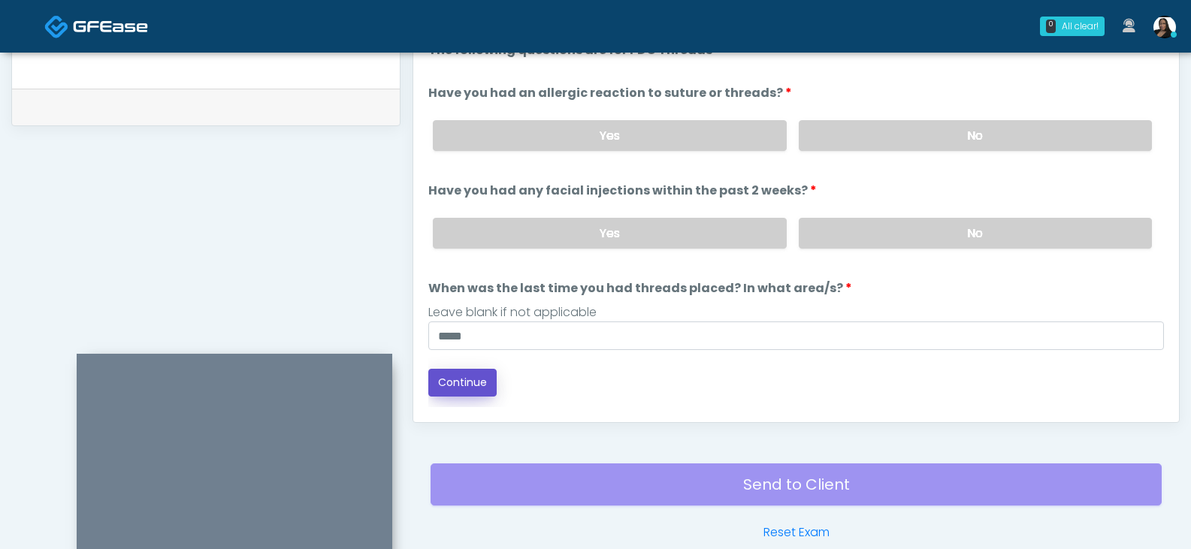
click at [470, 370] on button "Continue" at bounding box center [462, 383] width 68 height 28
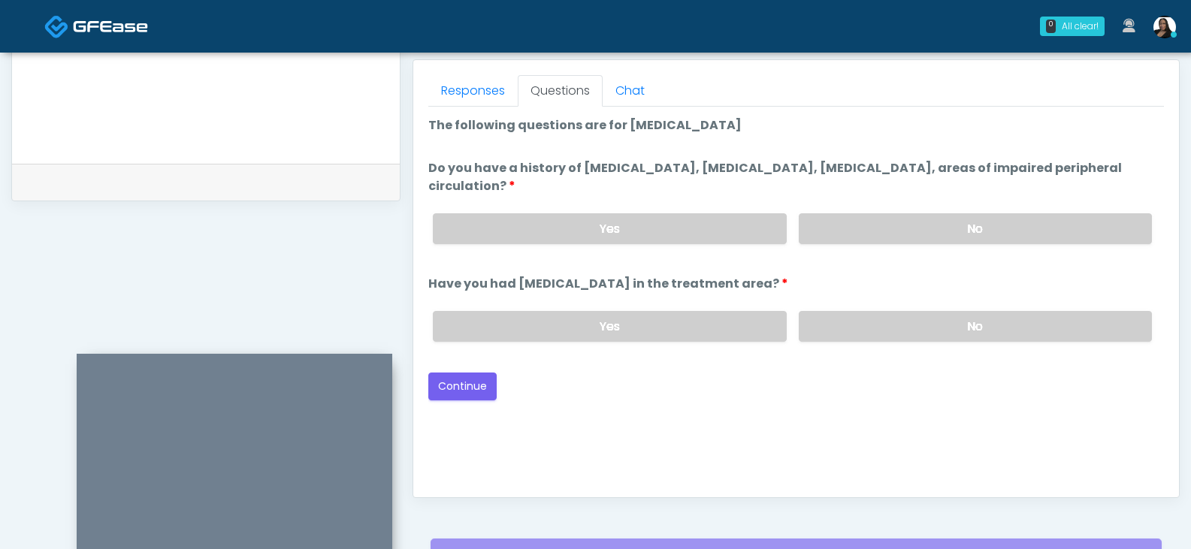
scroll to position [574, 0]
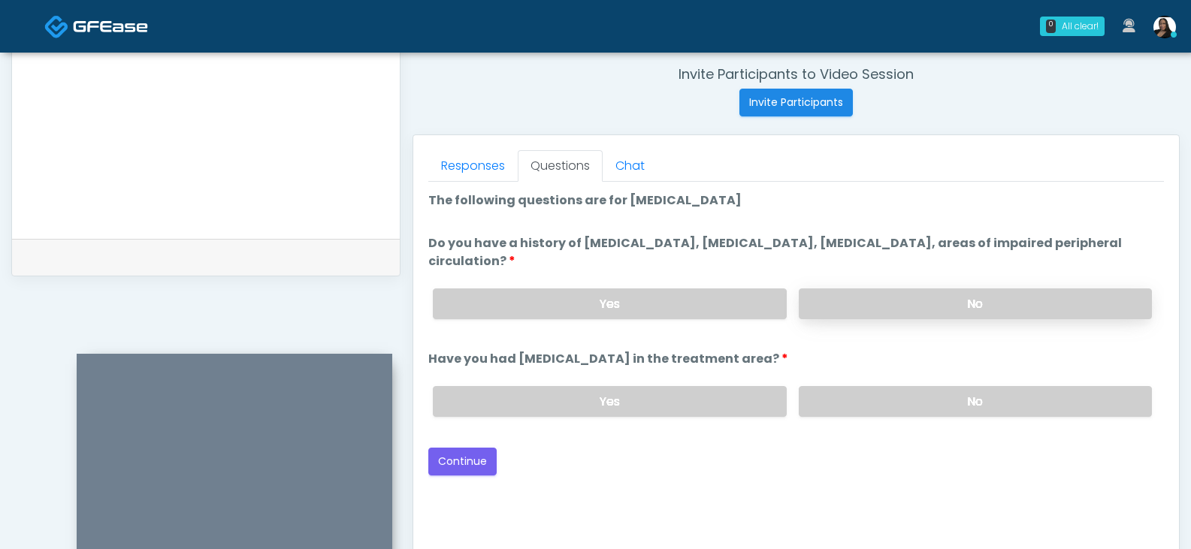
click at [849, 300] on label "No" at bounding box center [975, 303] width 353 height 31
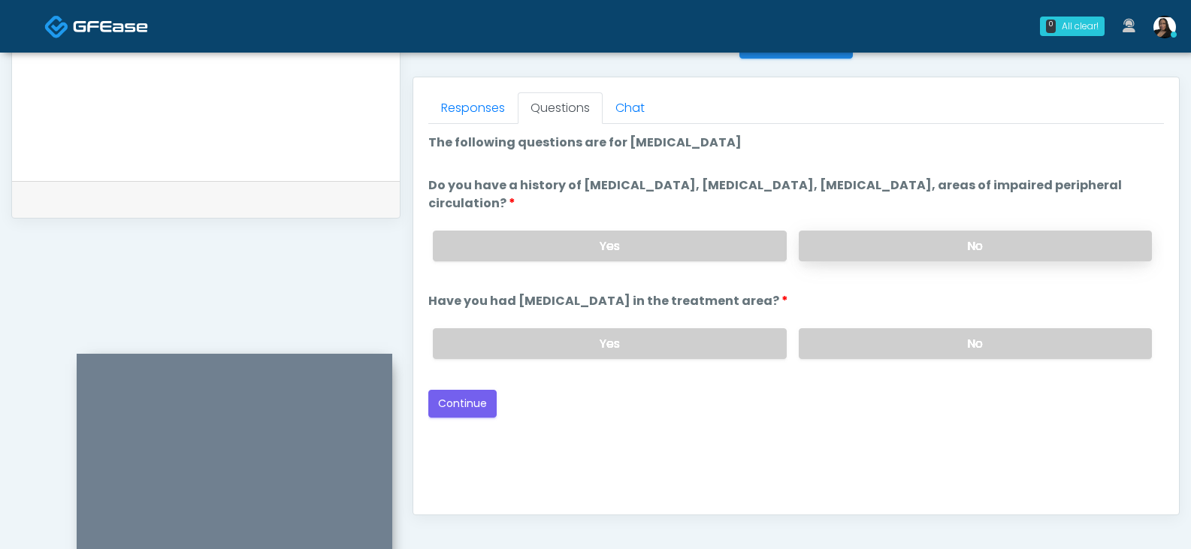
scroll to position [649, 0]
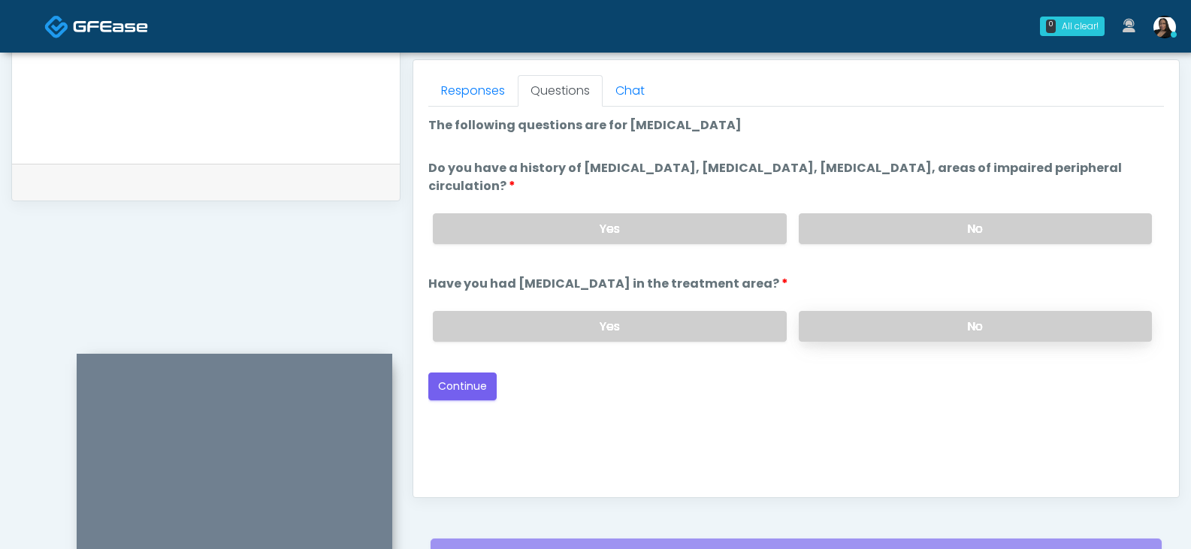
click at [864, 328] on label "No" at bounding box center [975, 326] width 353 height 31
click at [453, 377] on button "Continue" at bounding box center [462, 387] width 68 height 28
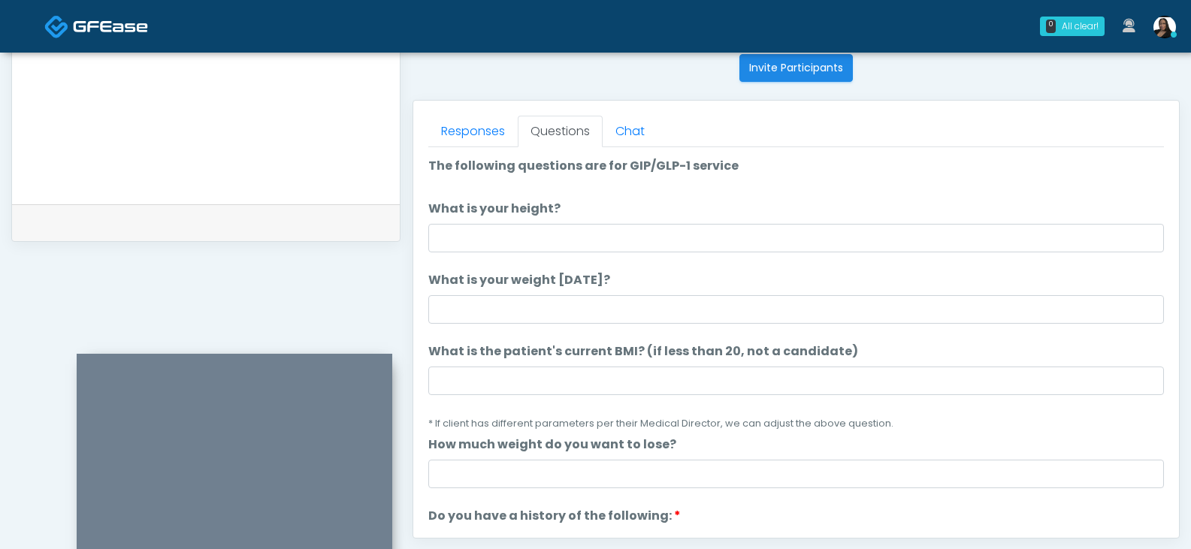
scroll to position [574, 0]
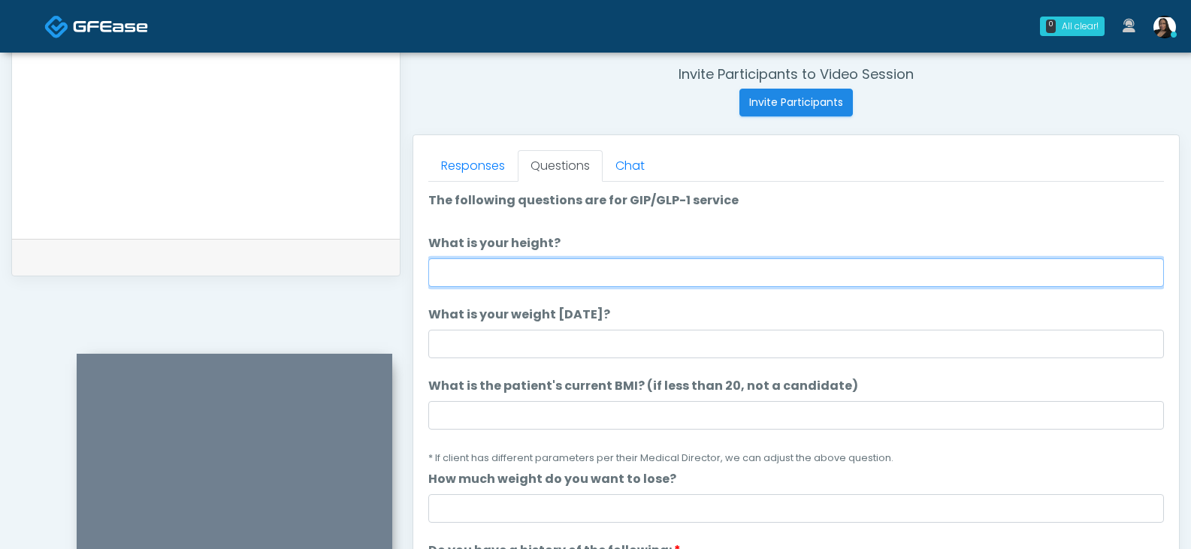
click at [545, 277] on input "What is your height?" at bounding box center [795, 272] width 735 height 29
type input "****"
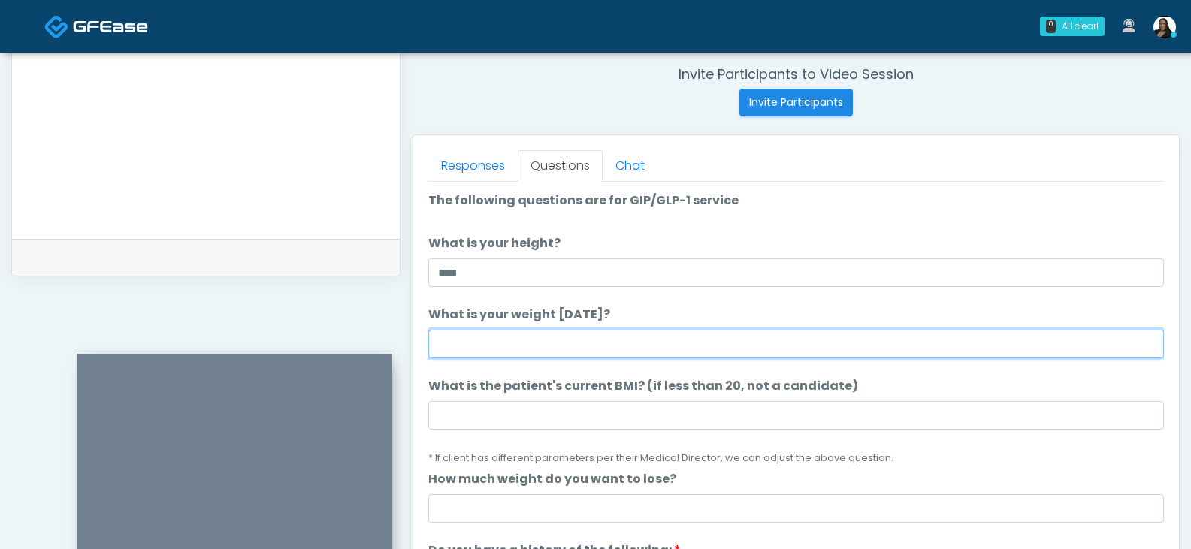
click at [525, 344] on input "What is your weight today?" at bounding box center [795, 344] width 735 height 29
type input "***"
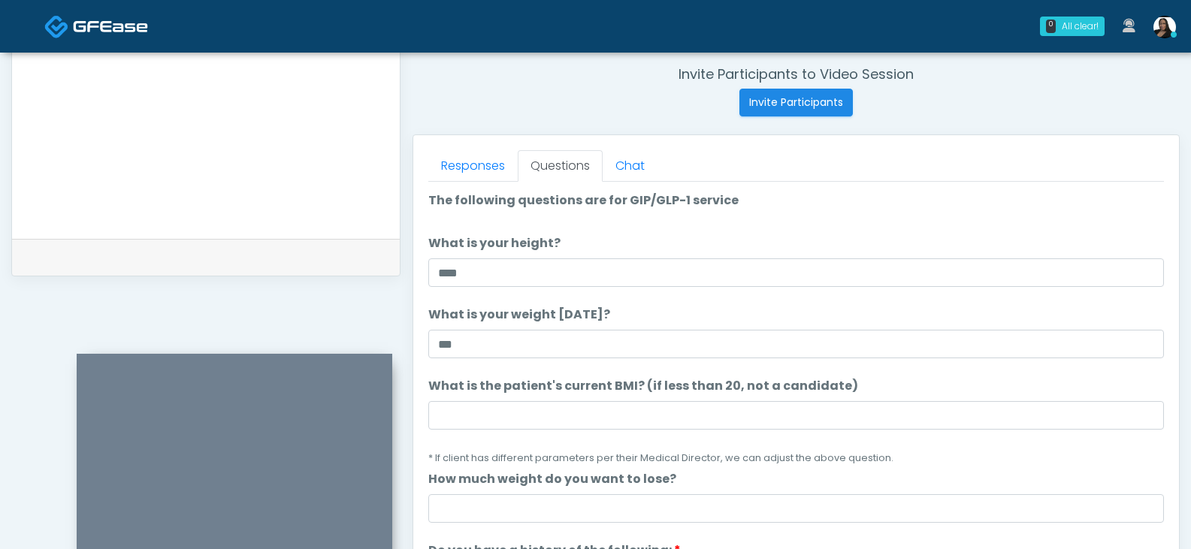
click at [581, 322] on label "What is your weight today?" at bounding box center [519, 315] width 182 height 18
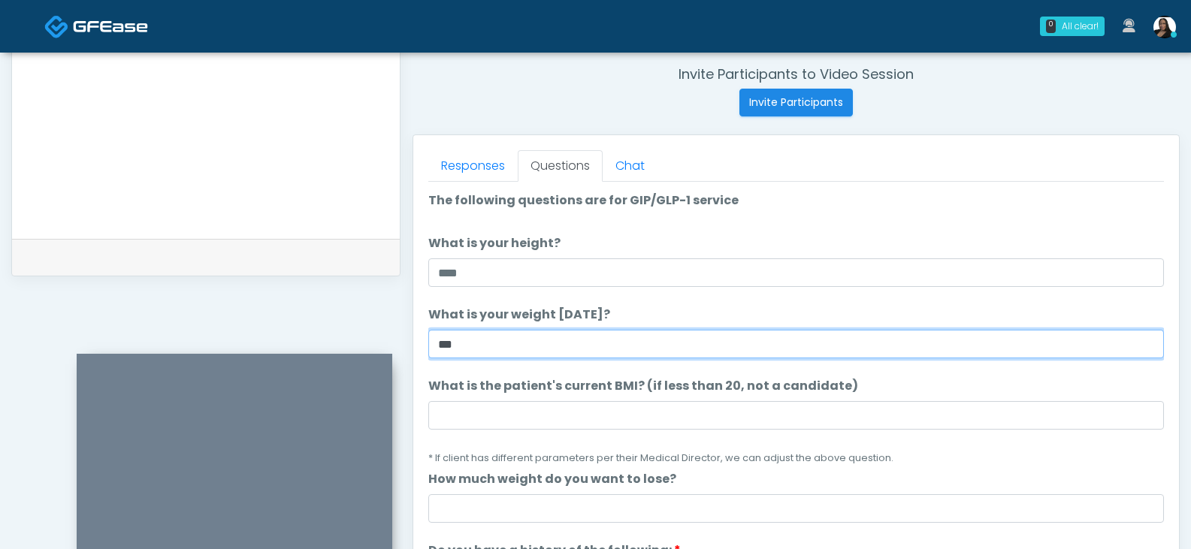
click at [581, 330] on input "***" at bounding box center [795, 344] width 735 height 29
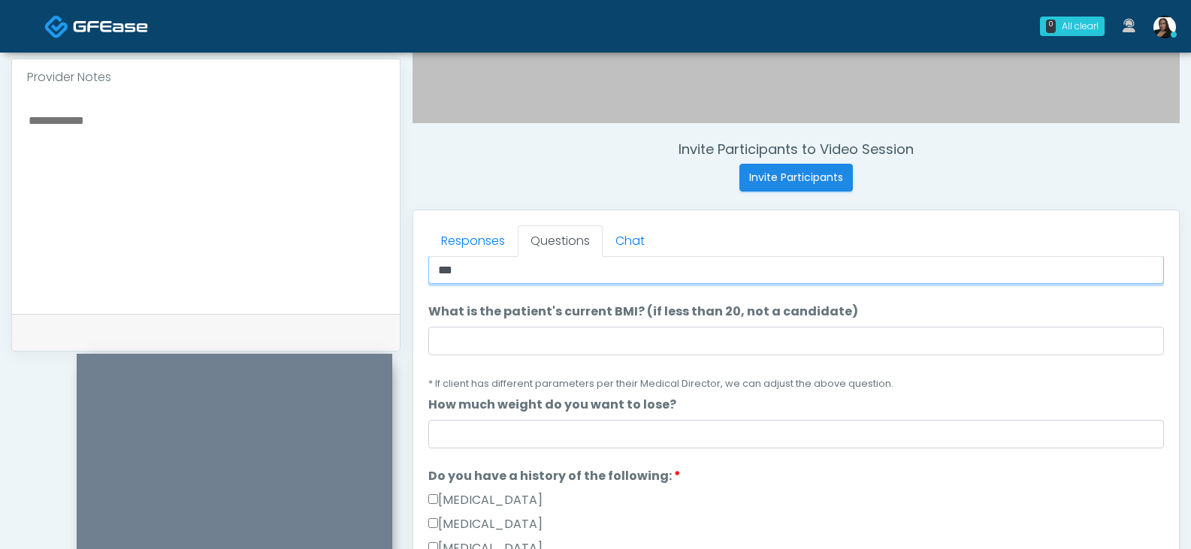
scroll to position [150, 0]
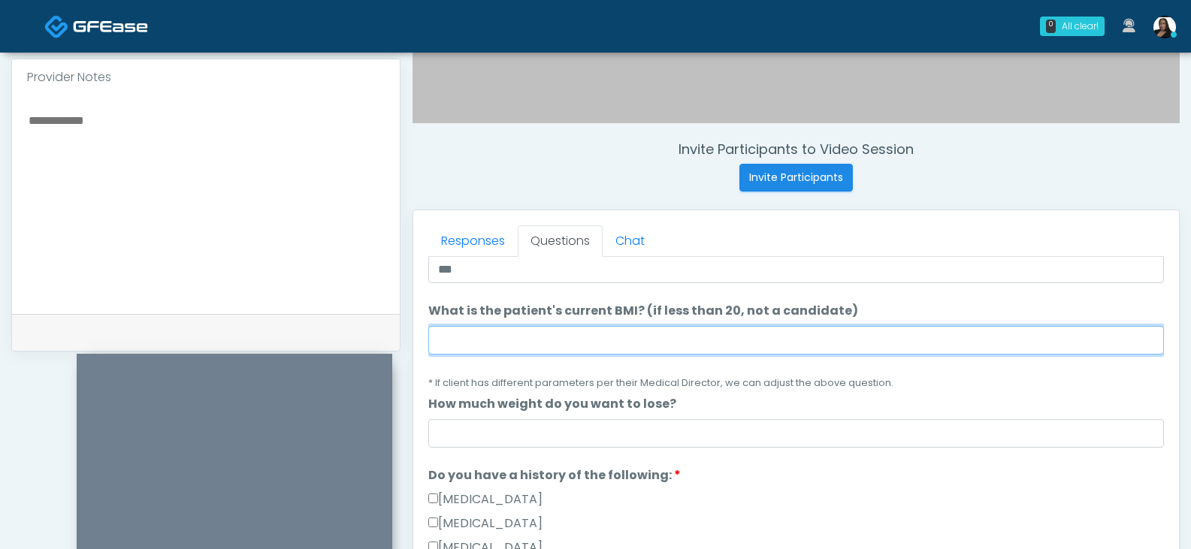
click at [517, 337] on input "What is the patient's current BMI? (if less than 20, not a candidate)" at bounding box center [795, 340] width 735 height 29
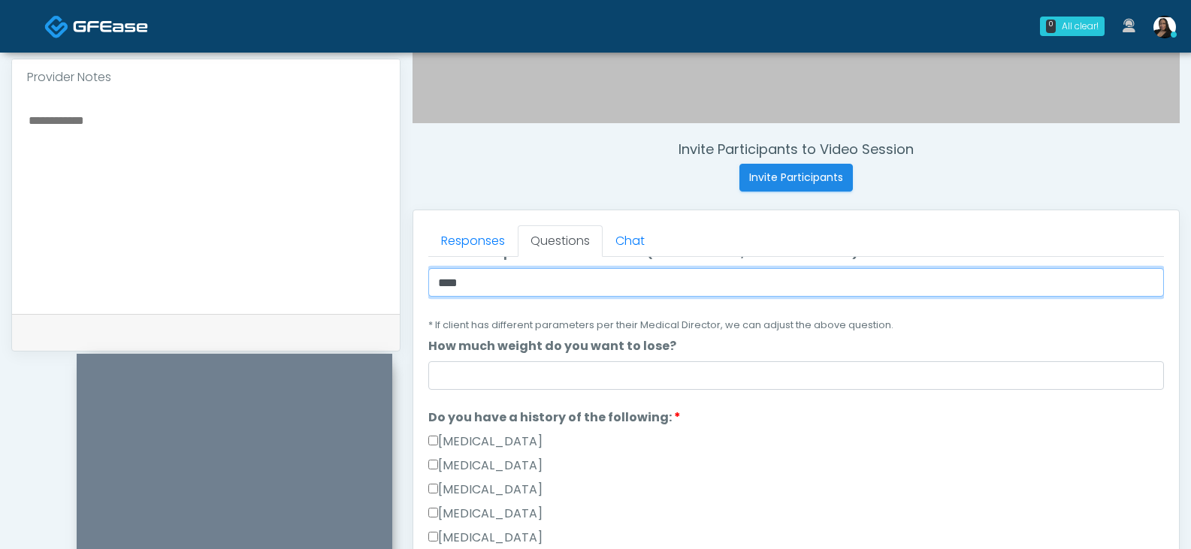
scroll to position [225, 0]
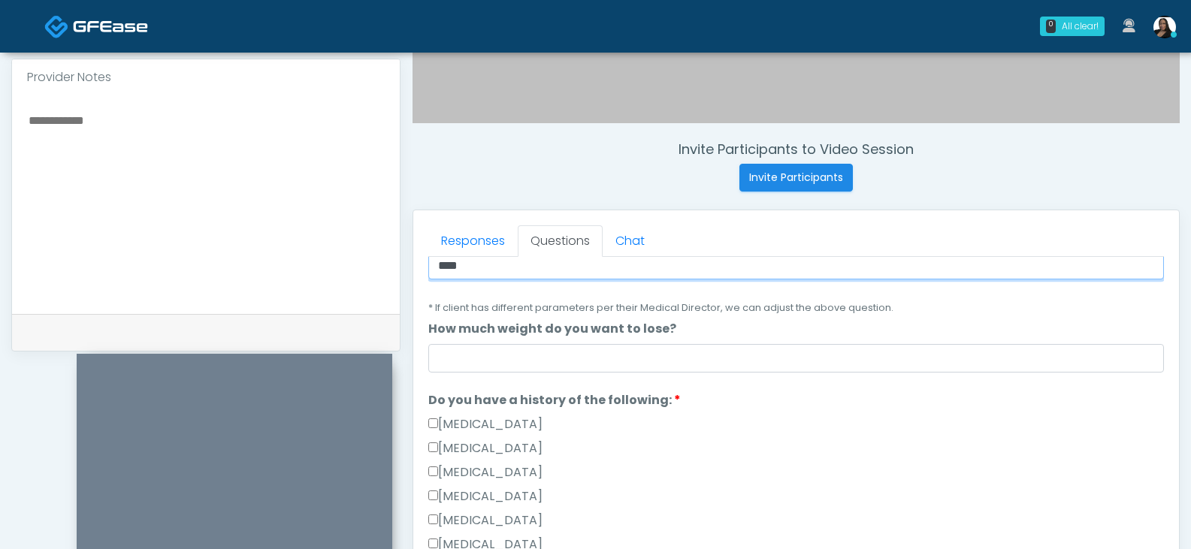
type input "****"
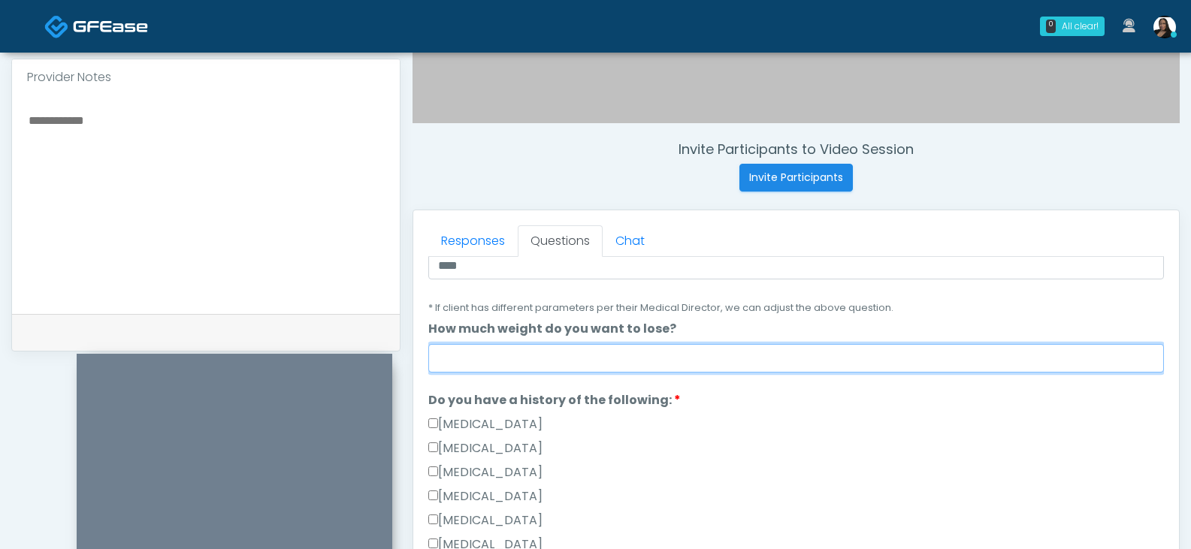
click at [527, 355] on input "How much weight do you want to lose?" at bounding box center [795, 358] width 735 height 29
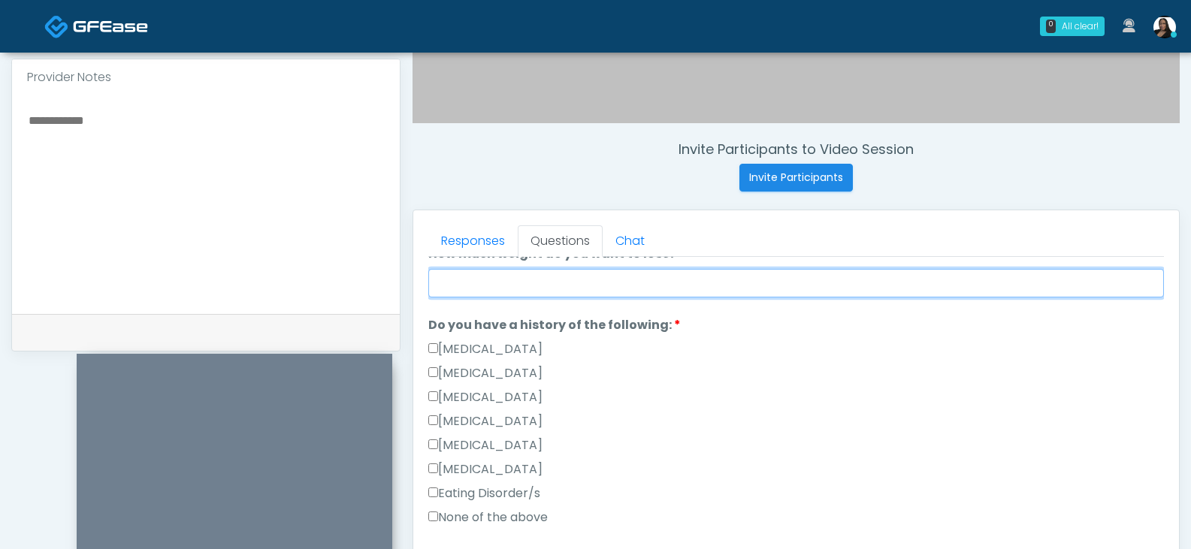
click at [669, 286] on input "How much weight do you want to lose?" at bounding box center [795, 283] width 735 height 29
type input "**"
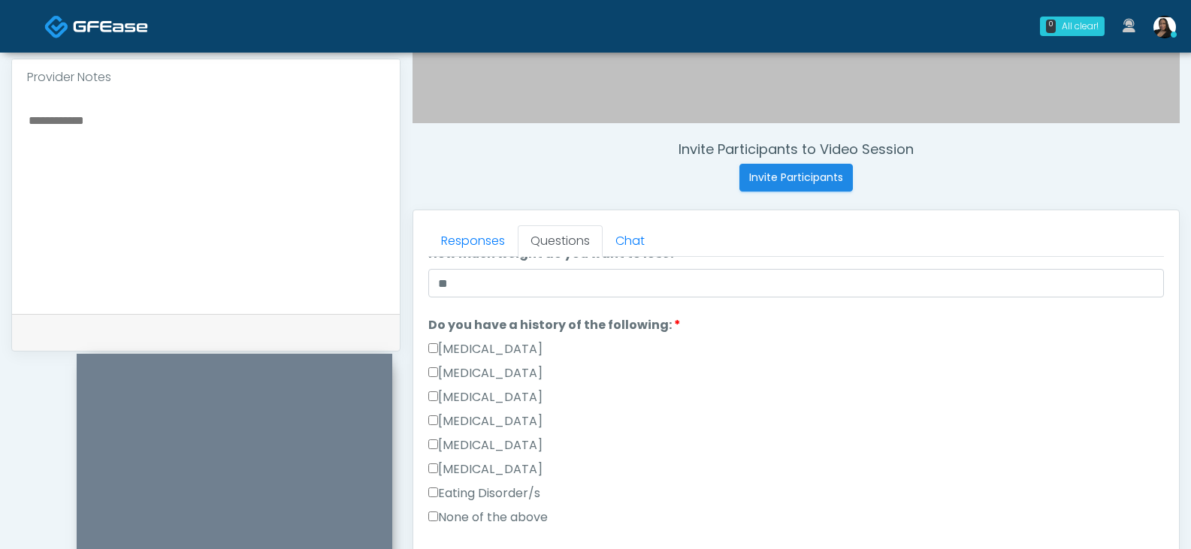
click at [691, 319] on li "Do you have a history of the following: Do you have a history of the following:…" at bounding box center [795, 424] width 735 height 216
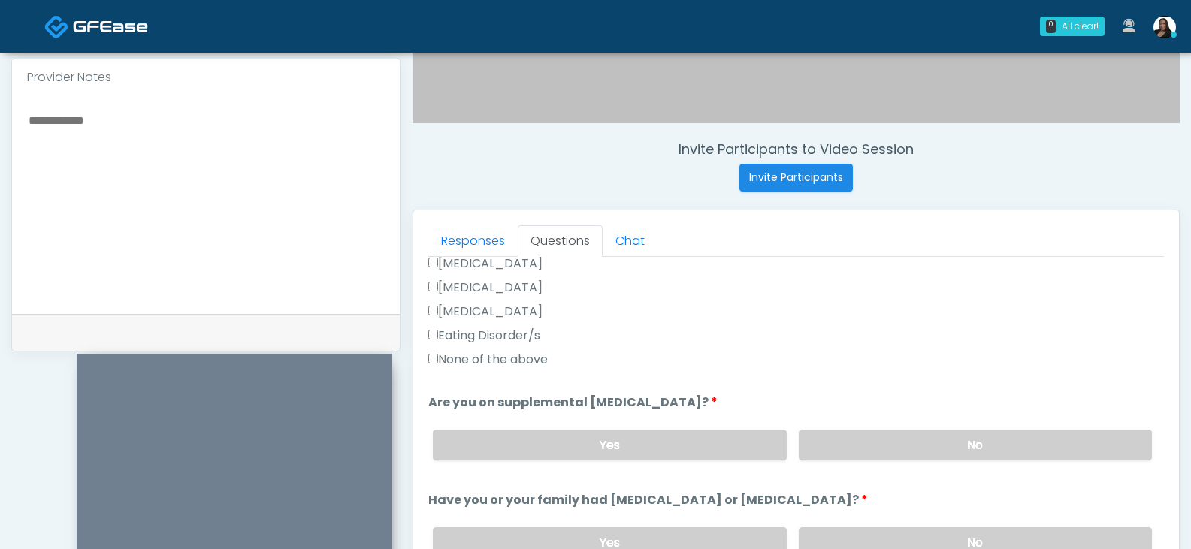
scroll to position [526, 0]
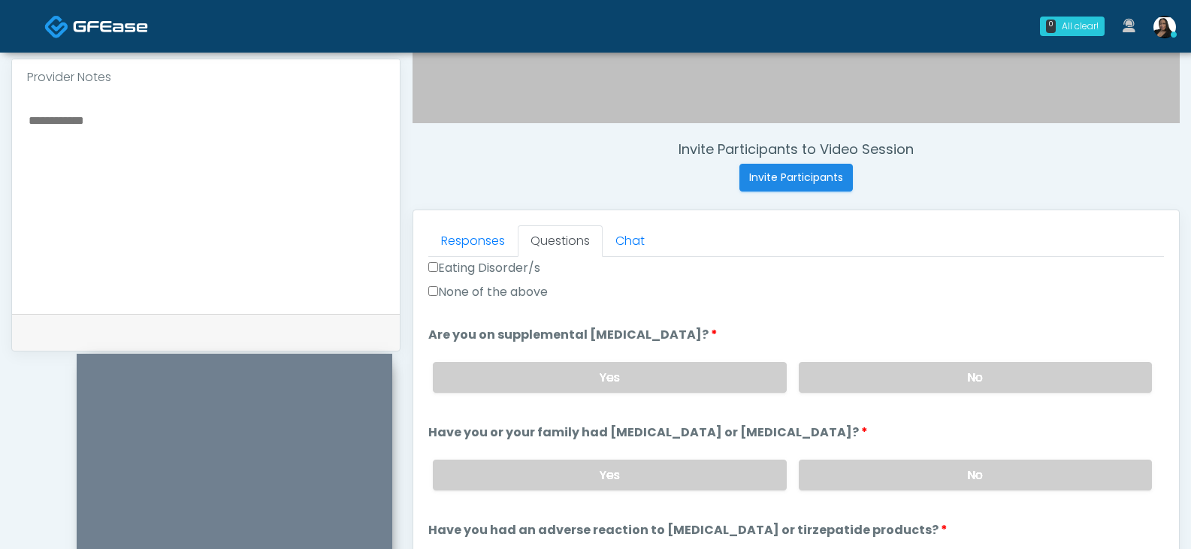
click at [492, 292] on label "None of the above" at bounding box center [487, 292] width 119 height 18
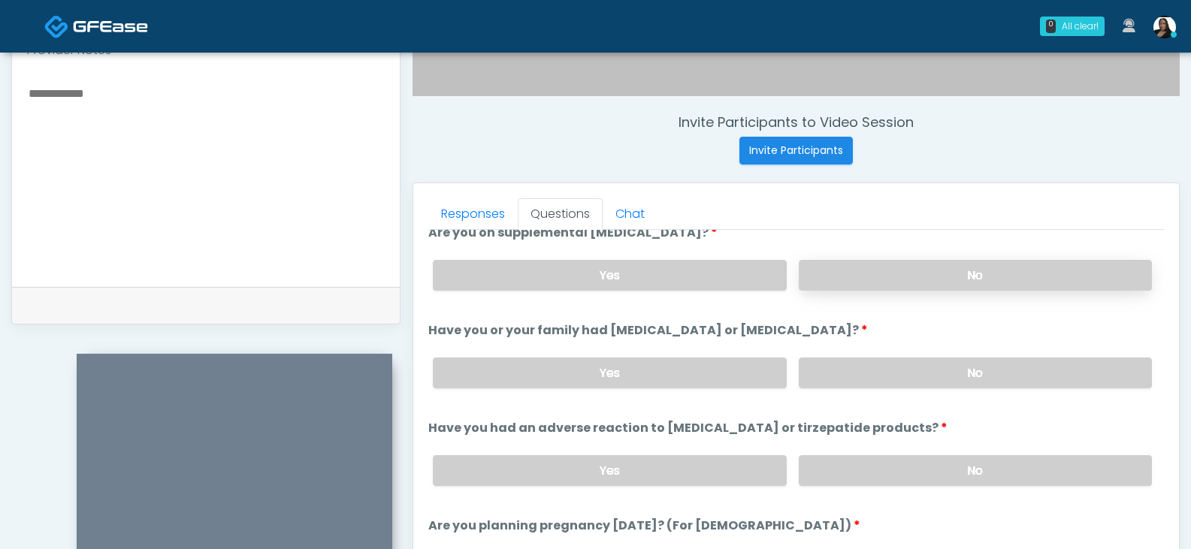
click at [823, 282] on label "No" at bounding box center [975, 275] width 353 height 31
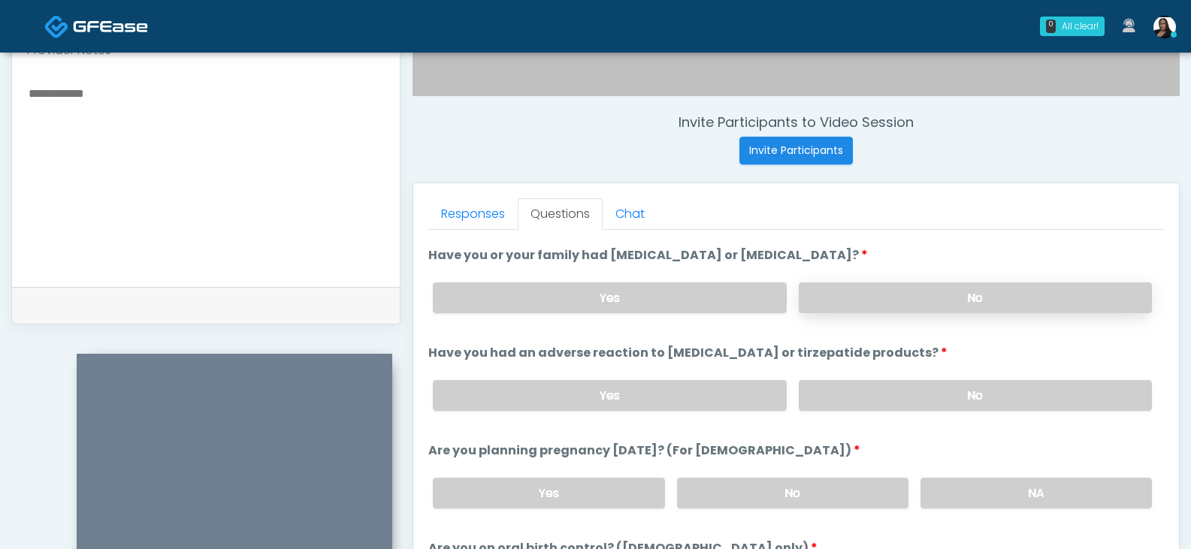
click at [845, 293] on label "No" at bounding box center [975, 297] width 353 height 31
click at [852, 397] on label "No" at bounding box center [975, 395] width 353 height 31
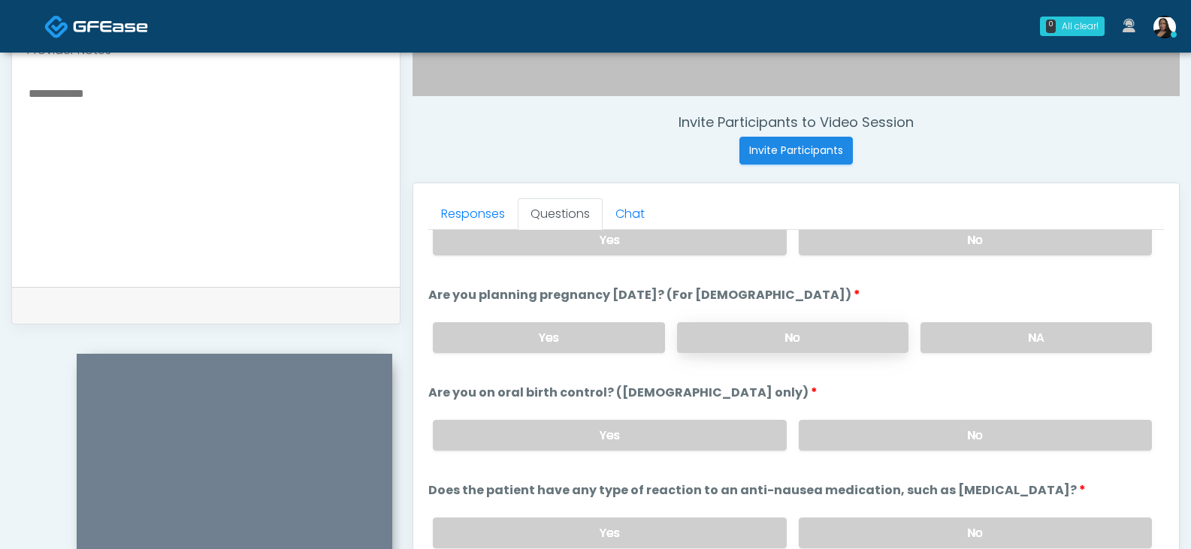
scroll to position [833, 0]
click at [765, 333] on label "No" at bounding box center [792, 336] width 231 height 31
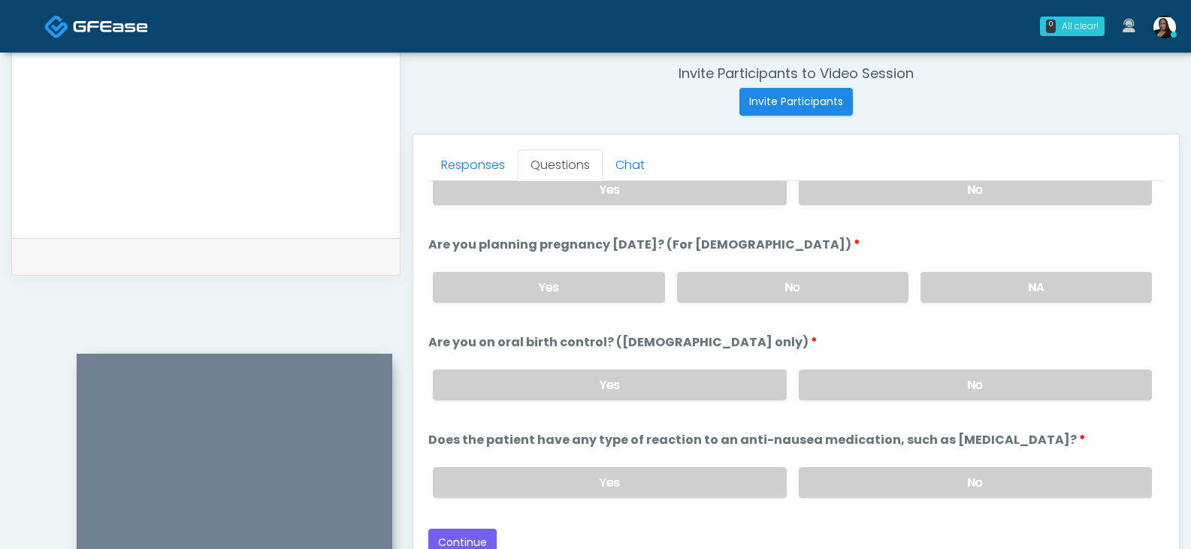
scroll to position [601, 0]
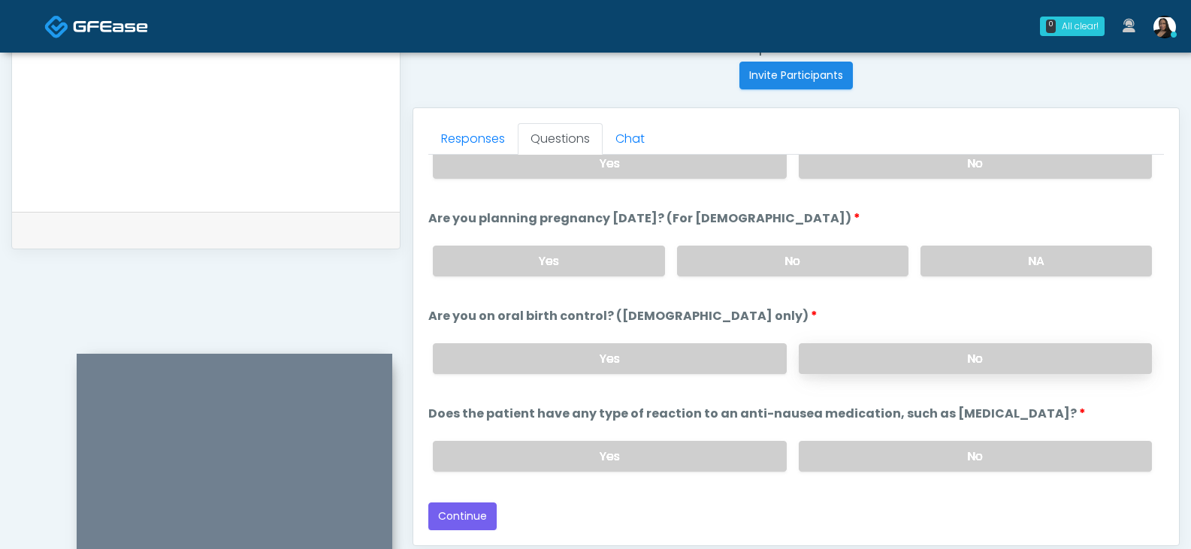
click at [895, 361] on label "No" at bounding box center [975, 358] width 353 height 31
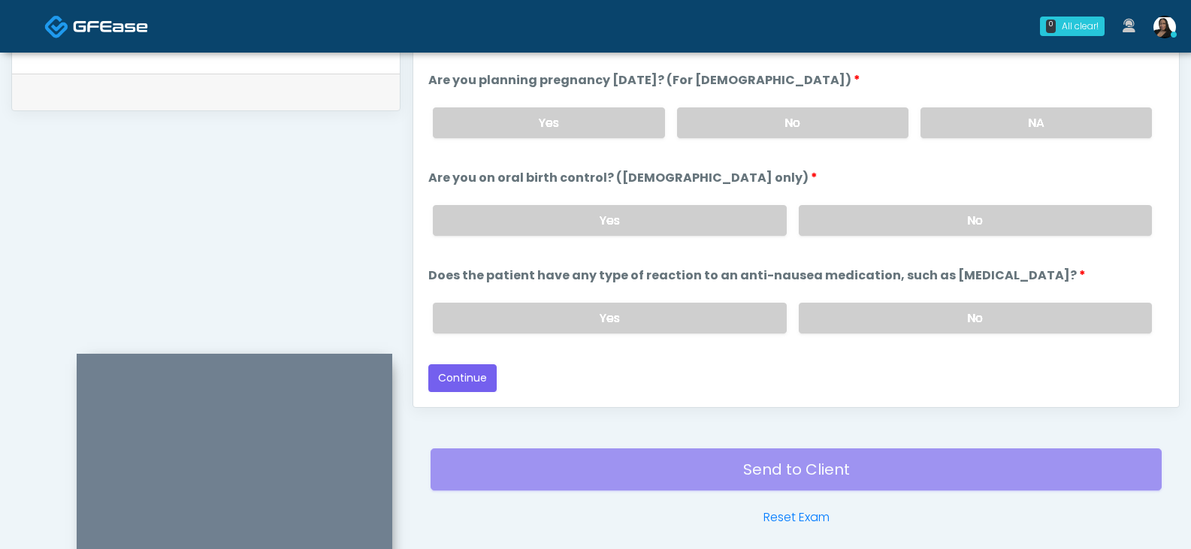
scroll to position [751, 0]
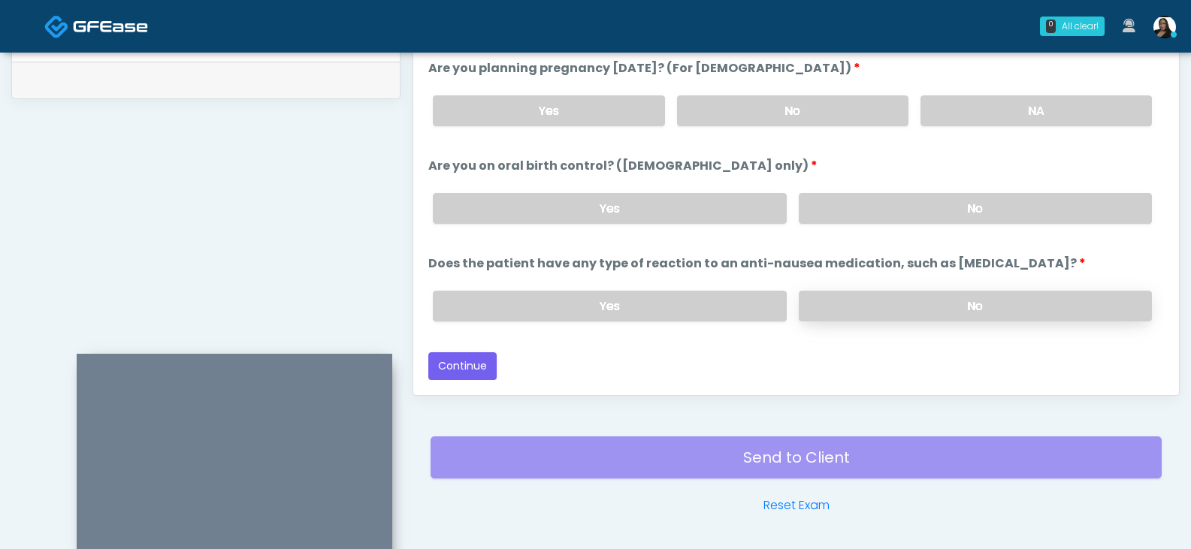
click at [896, 305] on label "No" at bounding box center [975, 306] width 353 height 31
click at [479, 359] on button "Continue" at bounding box center [462, 366] width 68 height 28
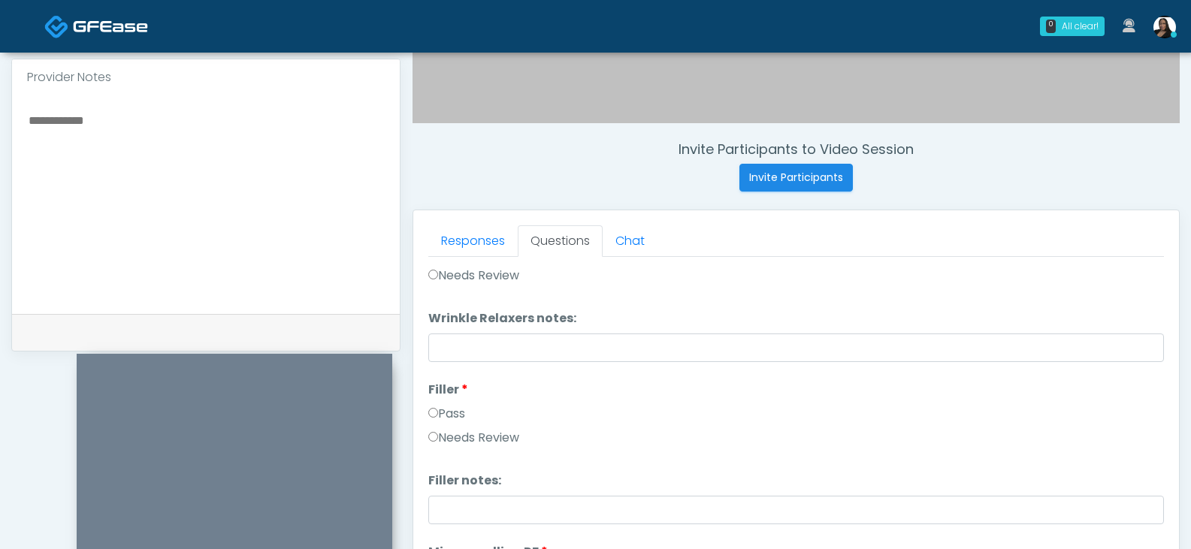
scroll to position [7, 0]
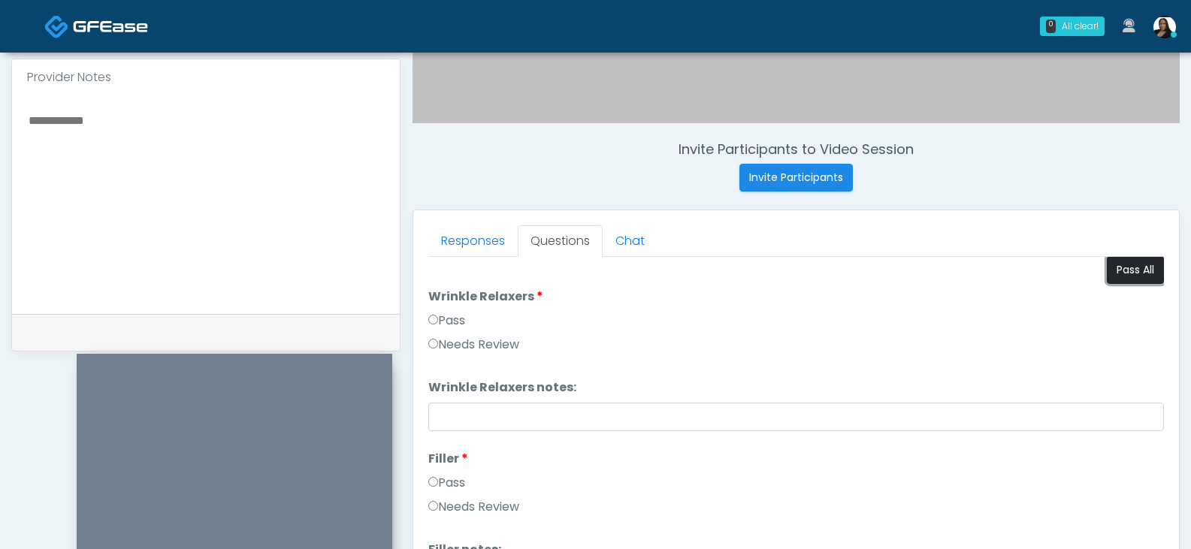
click at [1130, 270] on button "Pass All" at bounding box center [1135, 270] width 57 height 28
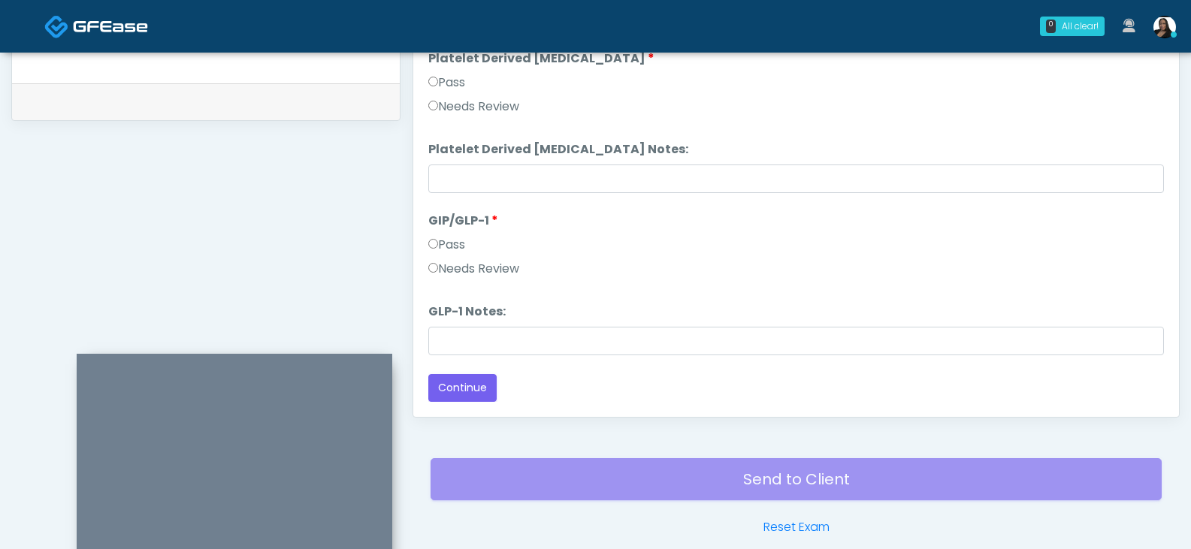
scroll to position [799, 0]
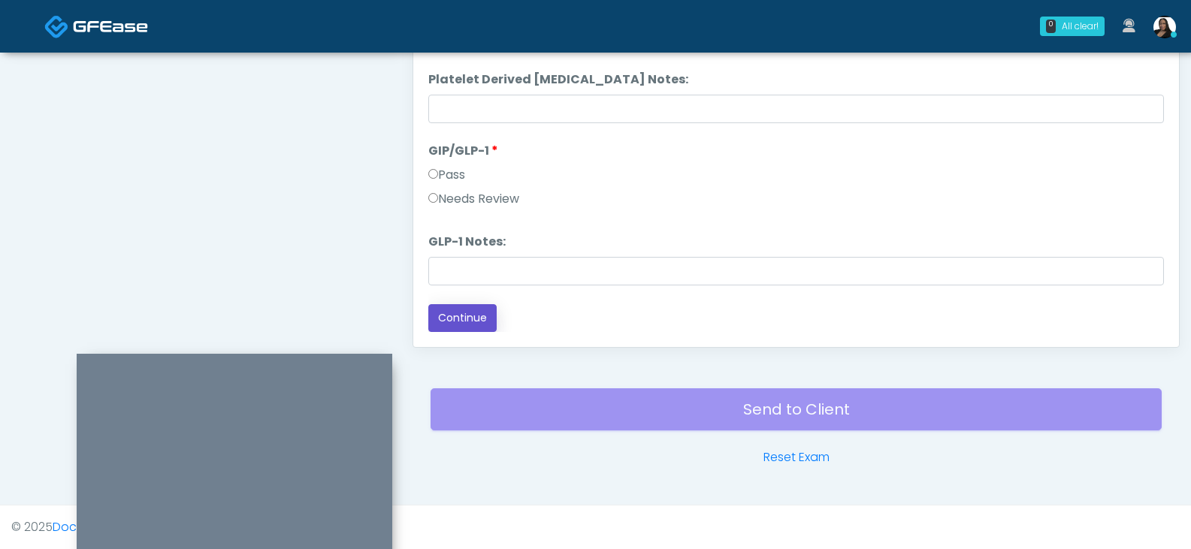
click at [477, 316] on button "Continue" at bounding box center [462, 318] width 68 height 28
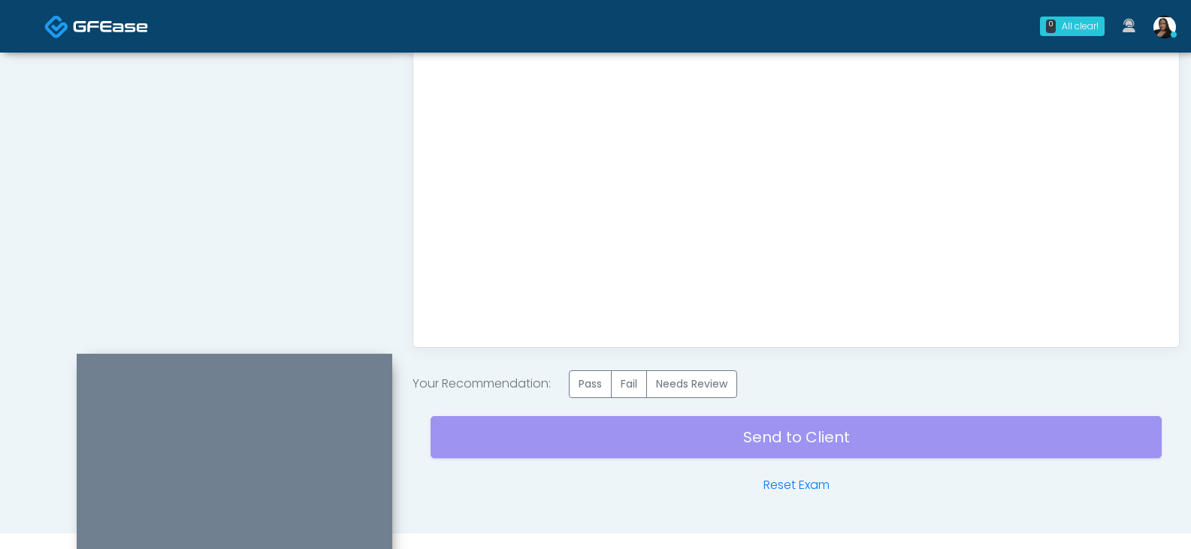
scroll to position [0, 0]
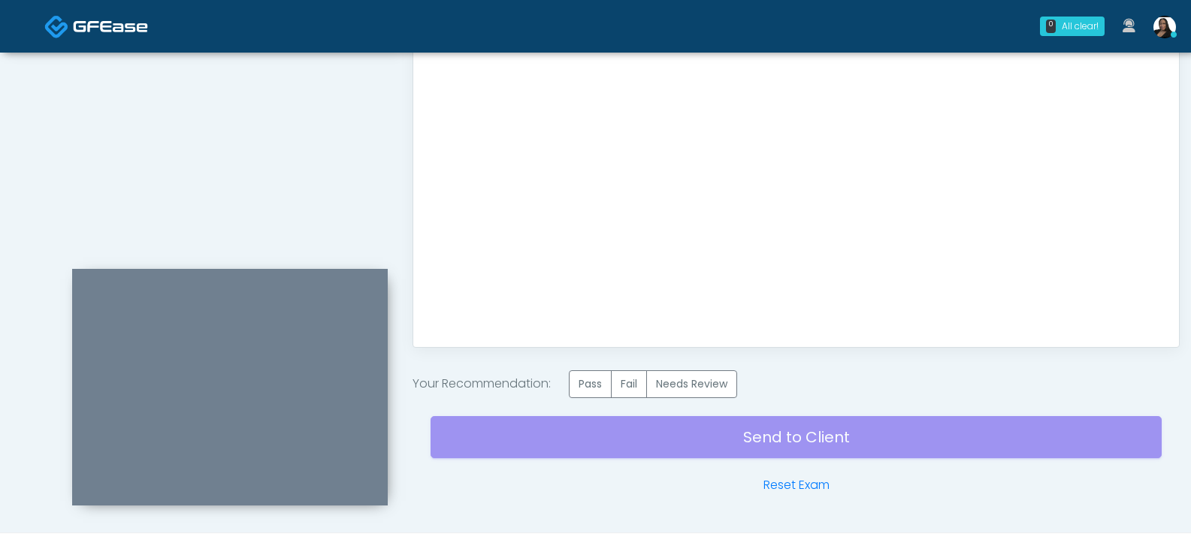
drag, startPoint x: 301, startPoint y: 365, endPoint x: 297, endPoint y: 237, distance: 127.8
click at [297, 269] on div at bounding box center [230, 387] width 316 height 237
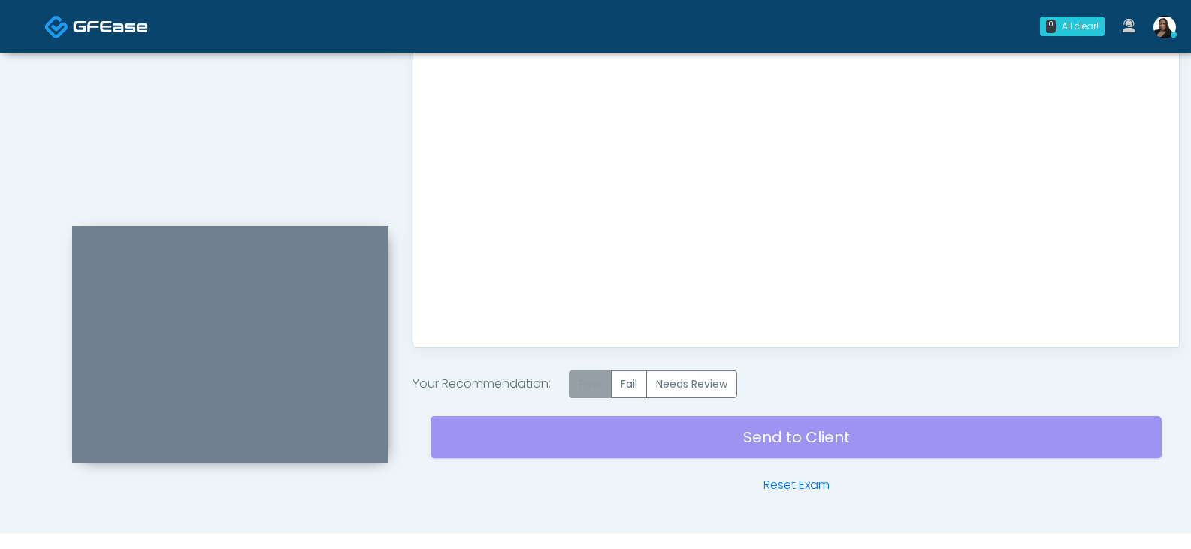
click at [582, 386] on label "Pass" at bounding box center [590, 384] width 43 height 28
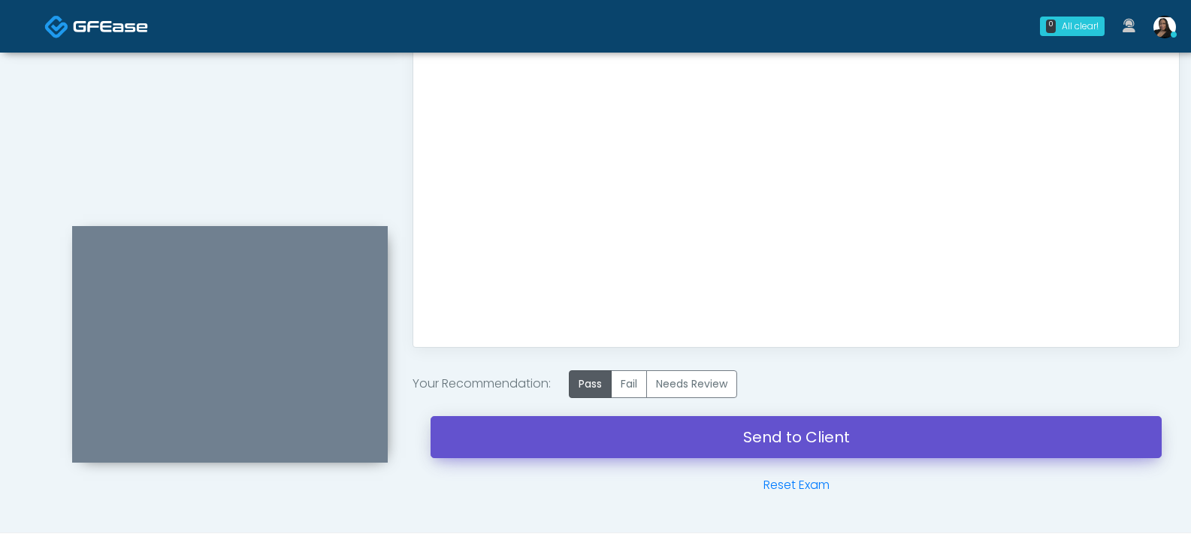
click at [581, 422] on link "Send to Client" at bounding box center [795, 437] width 731 height 42
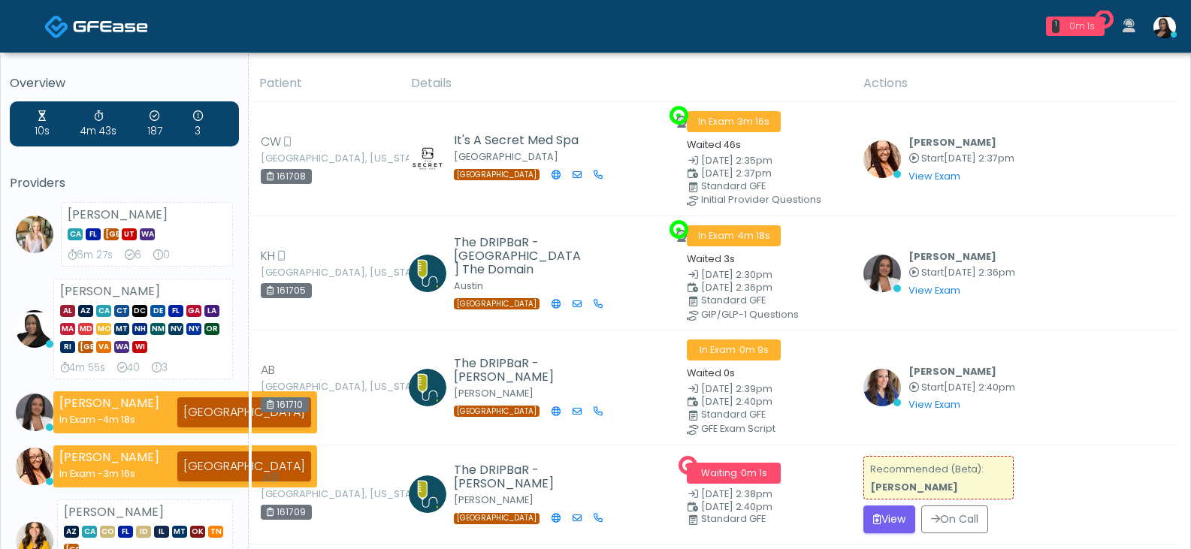
click at [1072, 27] on div "0m 1s" at bounding box center [1081, 27] width 33 height 14
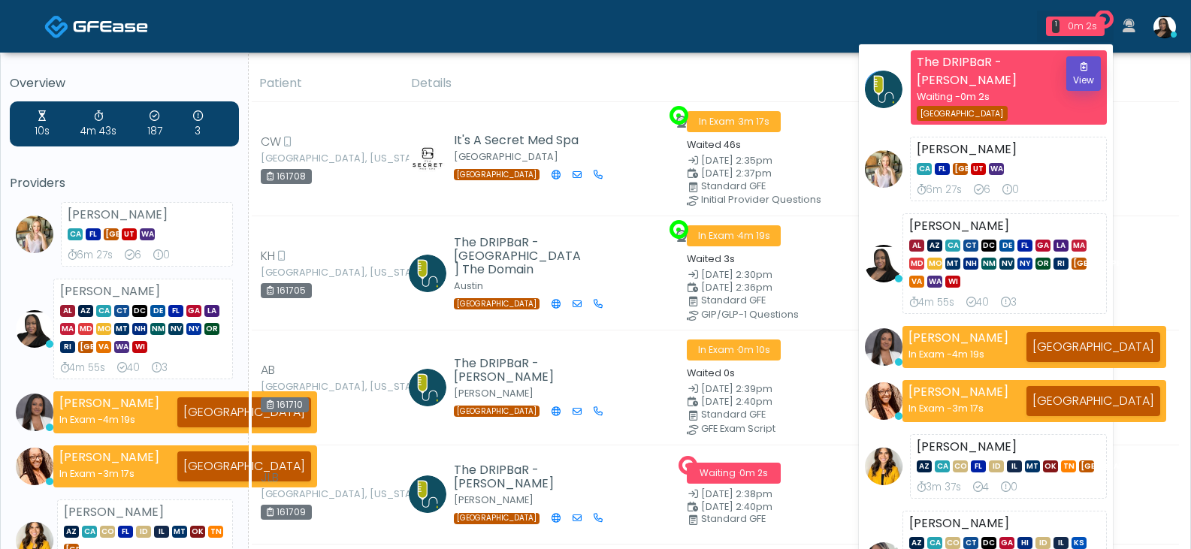
click at [1082, 60] on button "View" at bounding box center [1083, 73] width 35 height 35
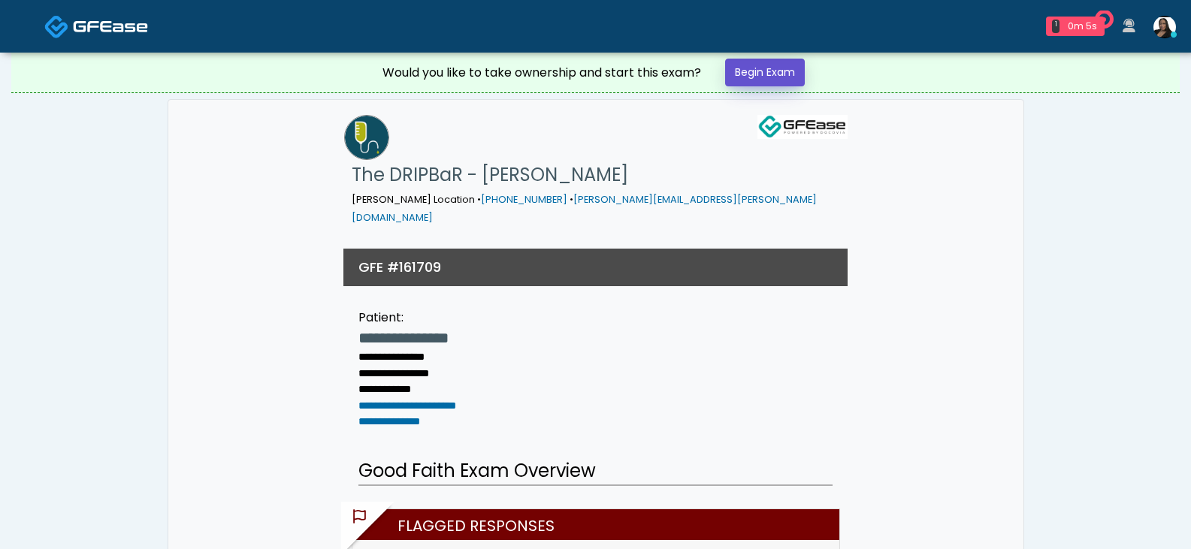
click at [771, 72] on link "Begin Exam" at bounding box center [765, 73] width 80 height 28
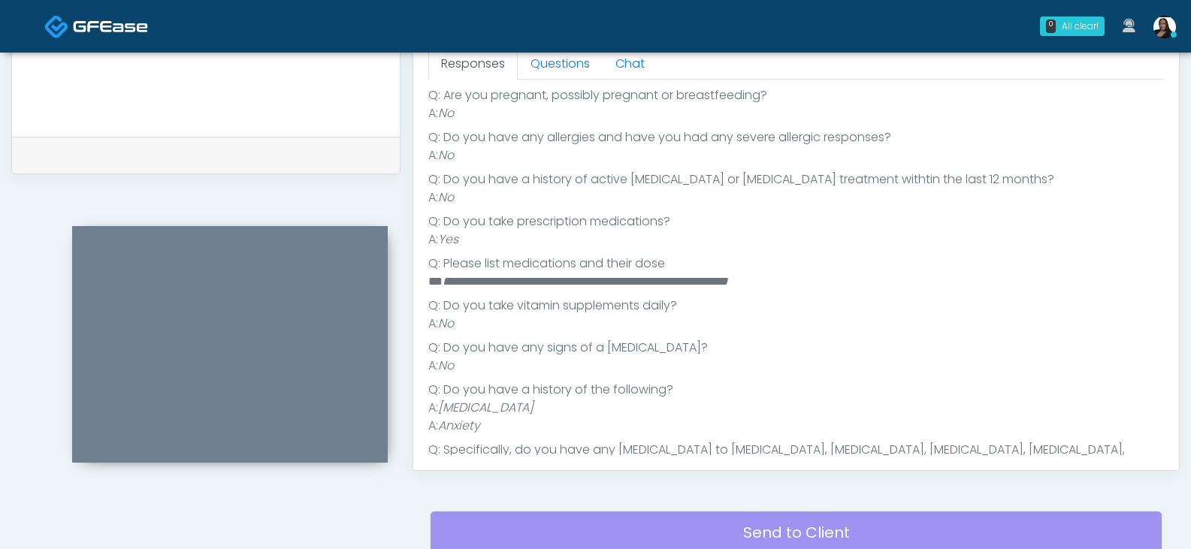
scroll to position [225, 0]
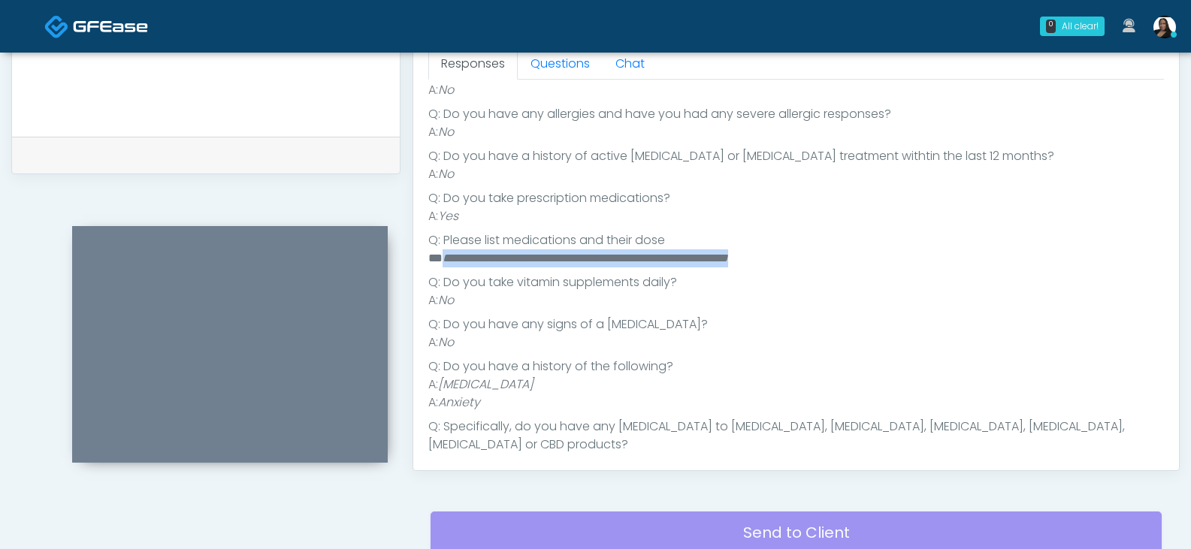
drag, startPoint x: 816, startPoint y: 258, endPoint x: 441, endPoint y: 258, distance: 374.9
click at [441, 258] on li "**********" at bounding box center [790, 258] width 724 height 18
click at [519, 279] on li "Q: Do you take vitamin supplements daily?" at bounding box center [795, 282] width 735 height 18
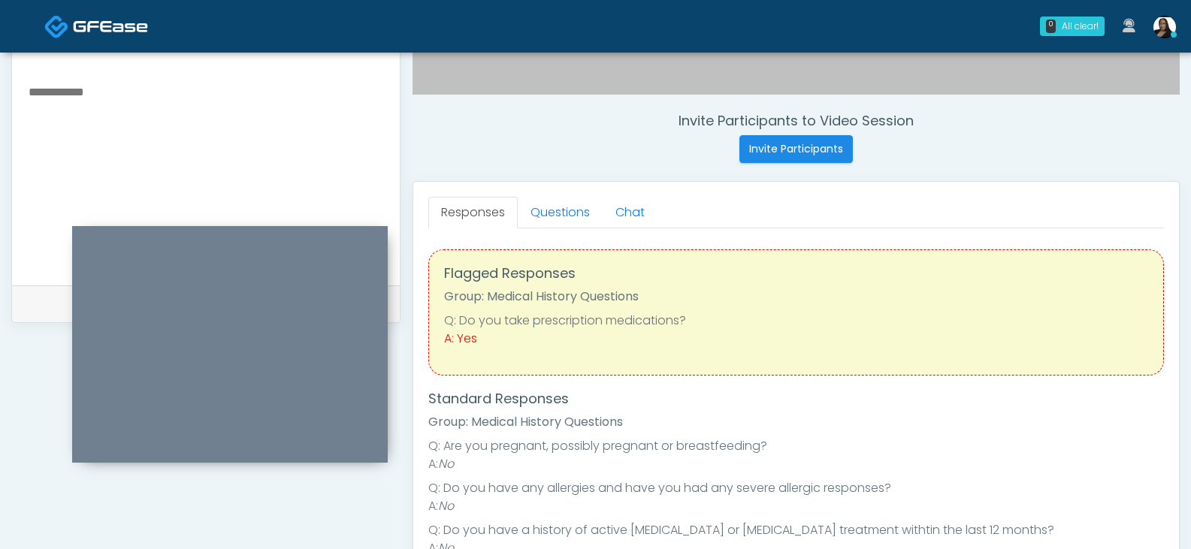
scroll to position [526, 0]
click at [557, 208] on link "Questions" at bounding box center [560, 214] width 85 height 32
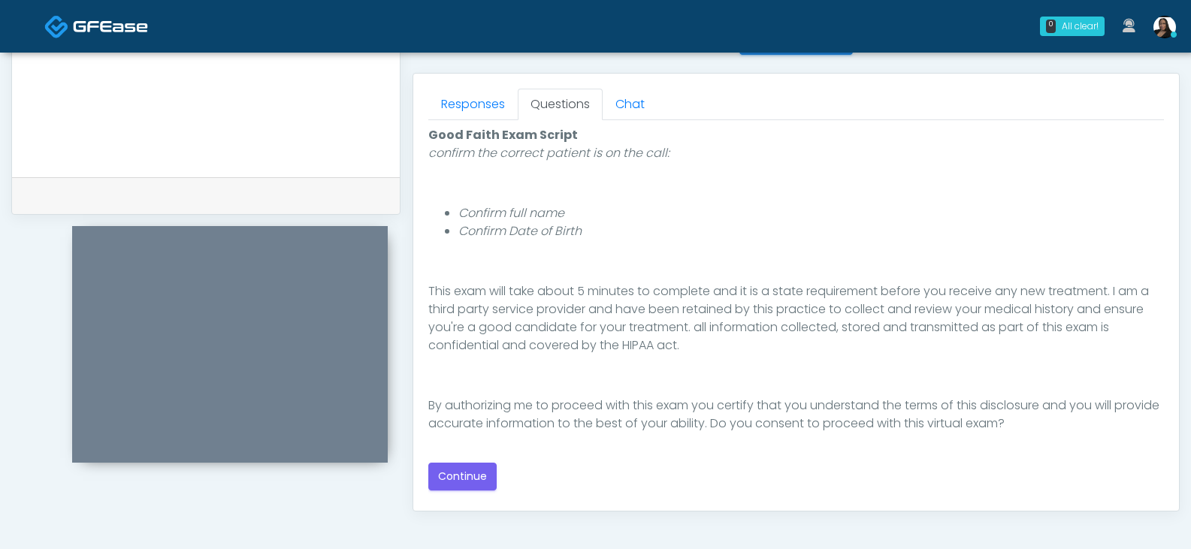
scroll to position [751, 0]
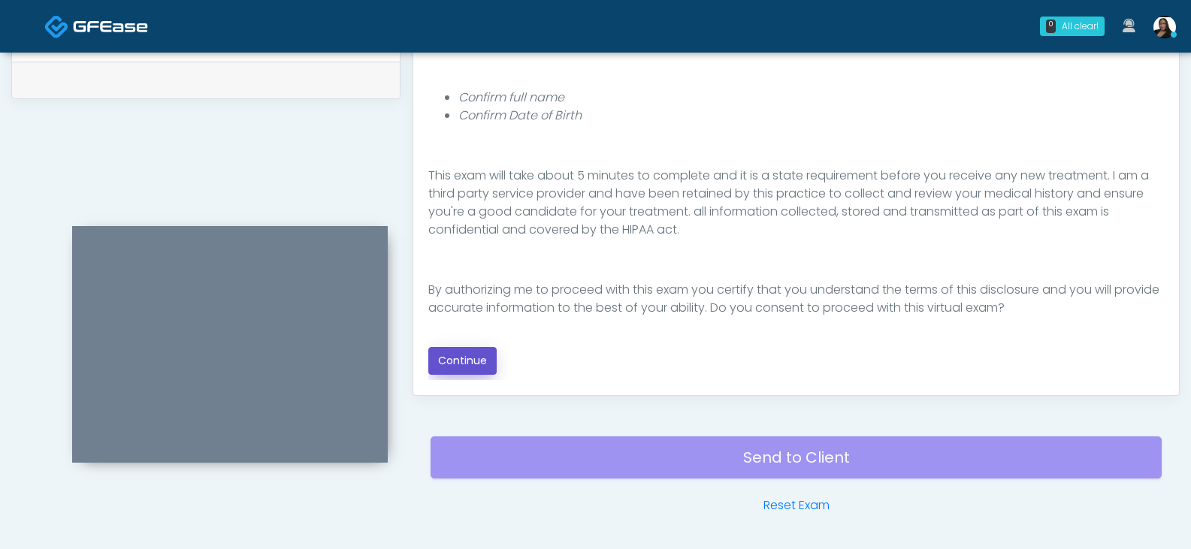
drag, startPoint x: 465, startPoint y: 354, endPoint x: 582, endPoint y: 337, distance: 118.4
click at [464, 353] on button "Continue" at bounding box center [462, 361] width 68 height 28
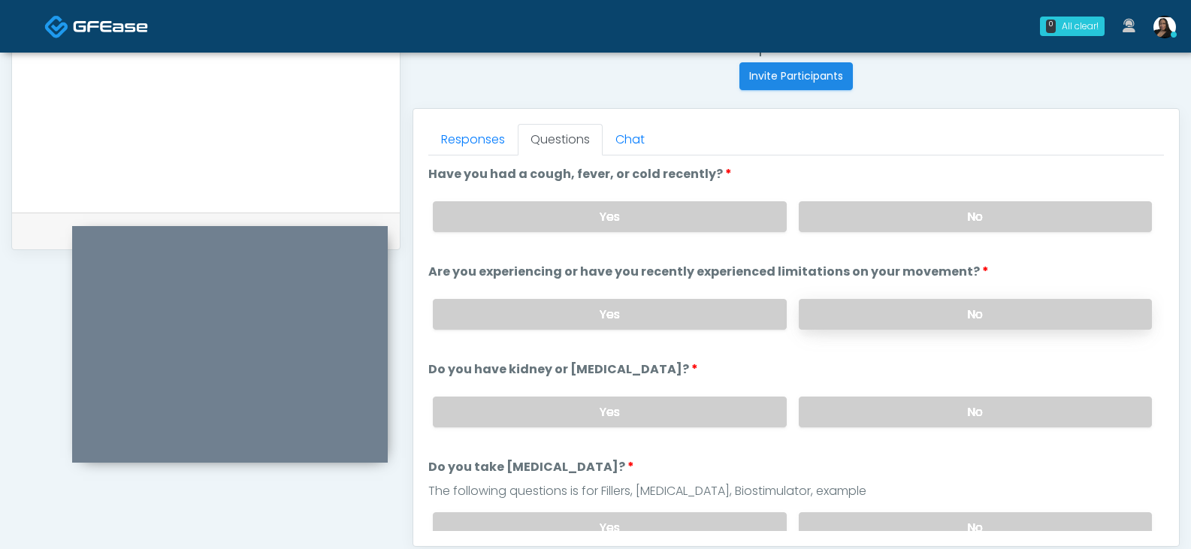
scroll to position [574, 0]
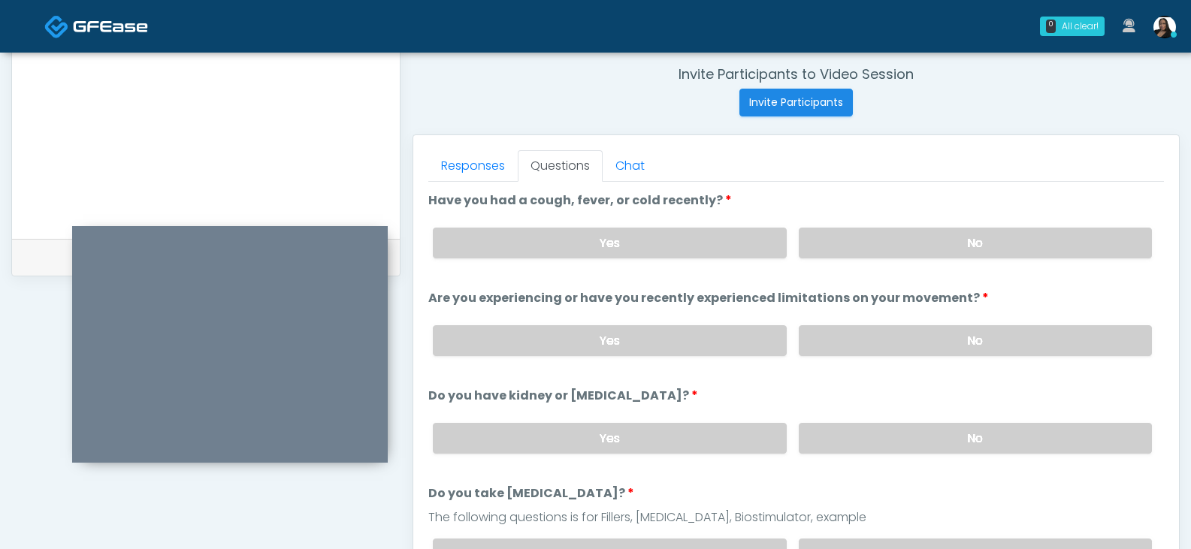
click at [850, 227] on div "Yes No" at bounding box center [792, 243] width 743 height 55
click at [883, 248] on label "No" at bounding box center [975, 243] width 353 height 31
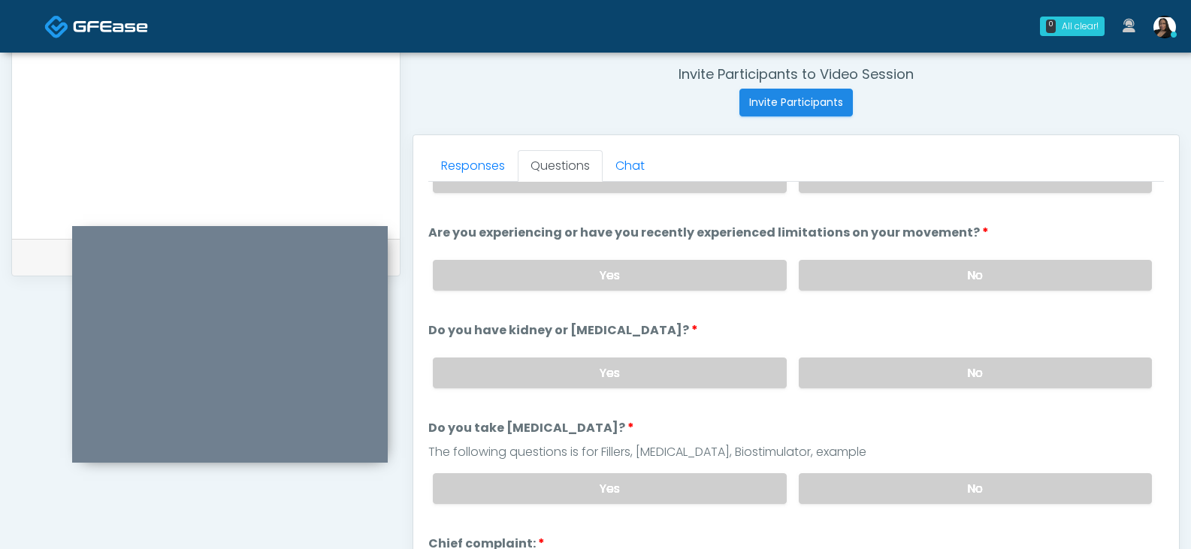
scroll to position [75, 0]
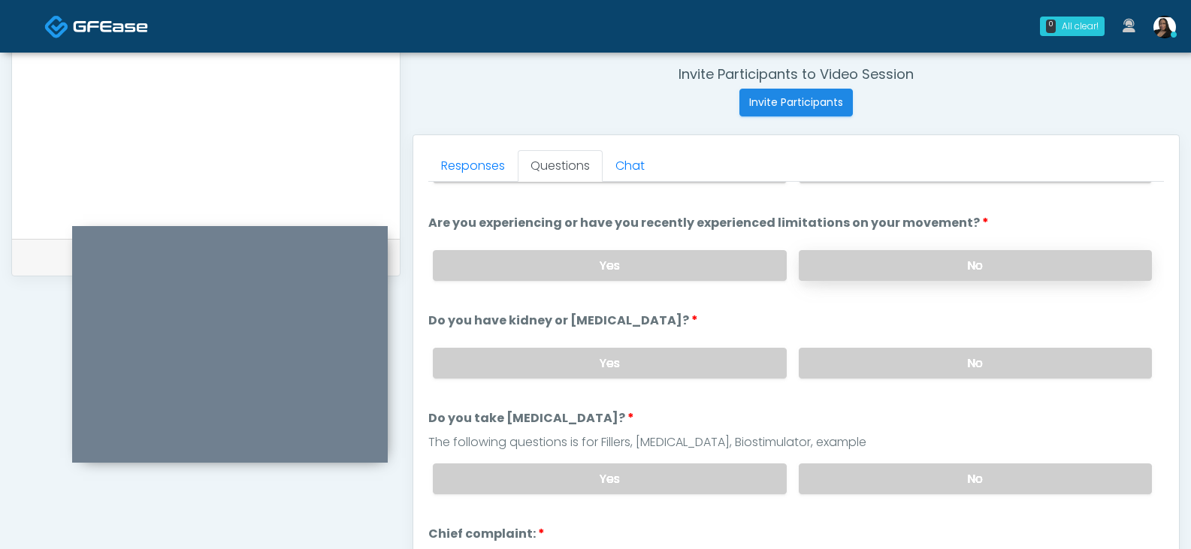
click at [902, 267] on label "No" at bounding box center [975, 265] width 353 height 31
click at [917, 370] on label "No" at bounding box center [975, 363] width 353 height 31
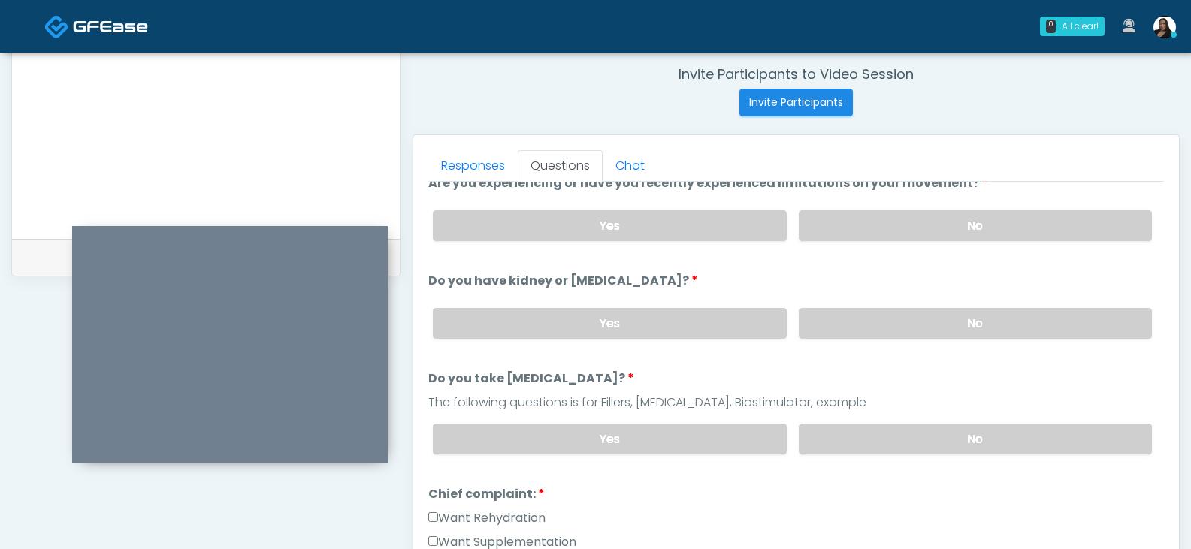
scroll to position [150, 0]
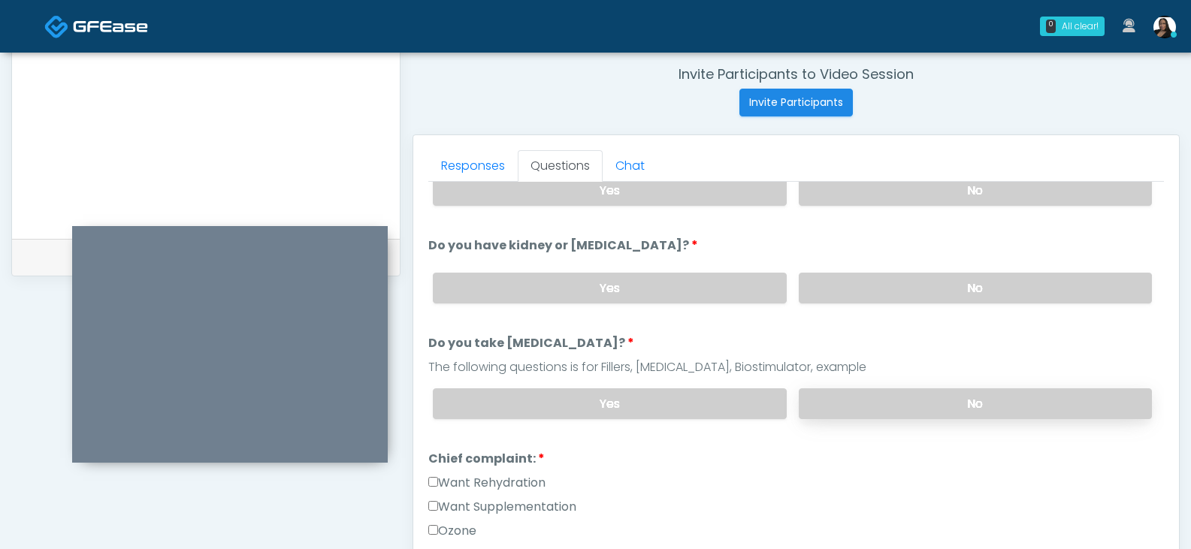
click at [916, 407] on label "No" at bounding box center [975, 403] width 353 height 31
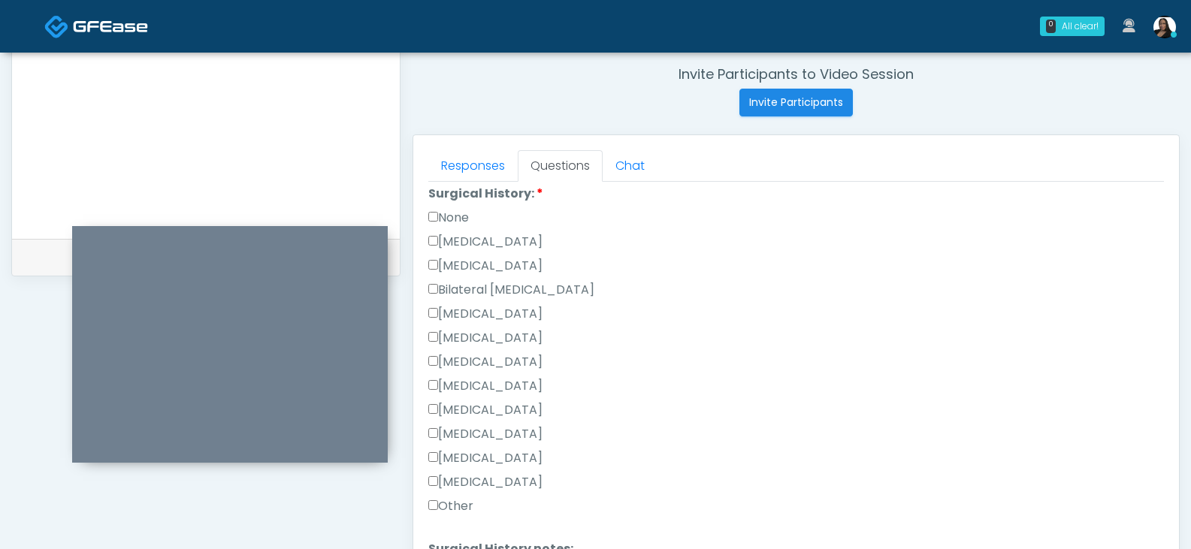
scroll to position [676, 0]
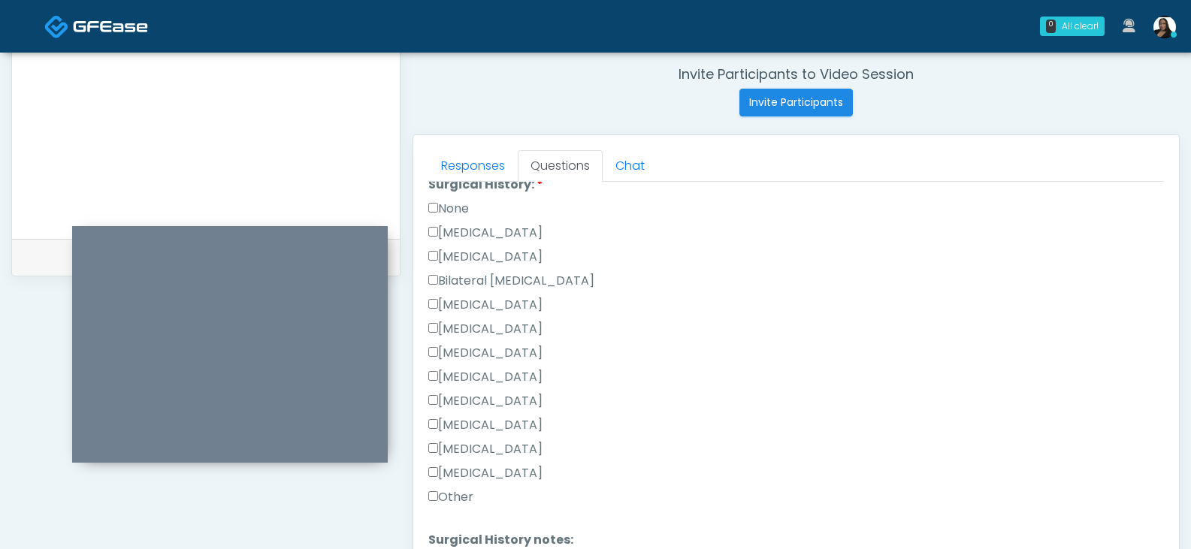
click at [460, 491] on label "Other" at bounding box center [450, 497] width 45 height 18
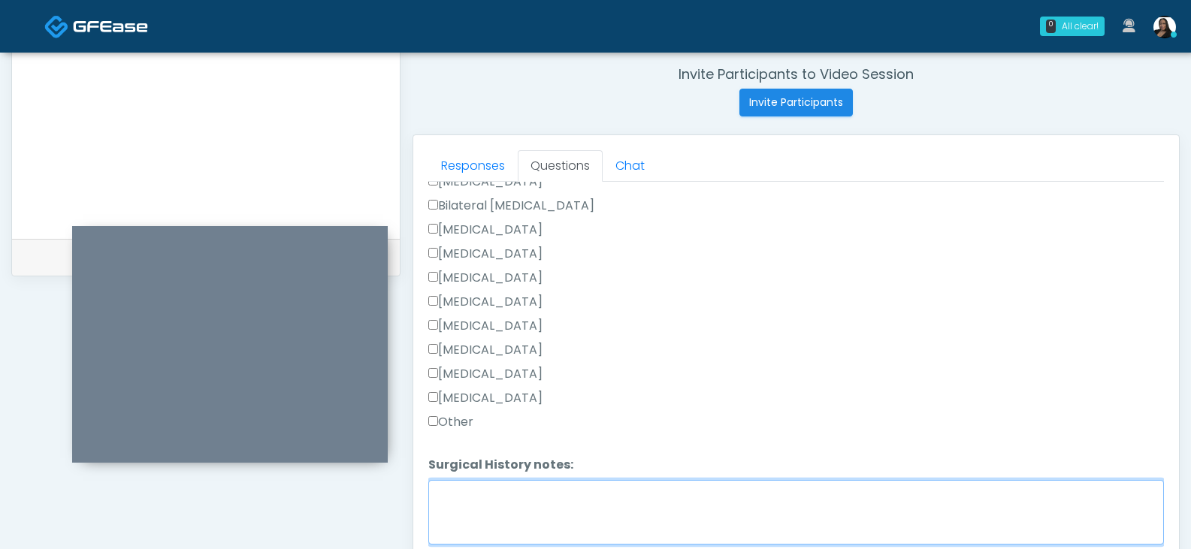
click at [515, 485] on textarea "Surgical History notes:" at bounding box center [795, 512] width 735 height 65
click at [532, 516] on textarea "**********" at bounding box center [795, 512] width 735 height 65
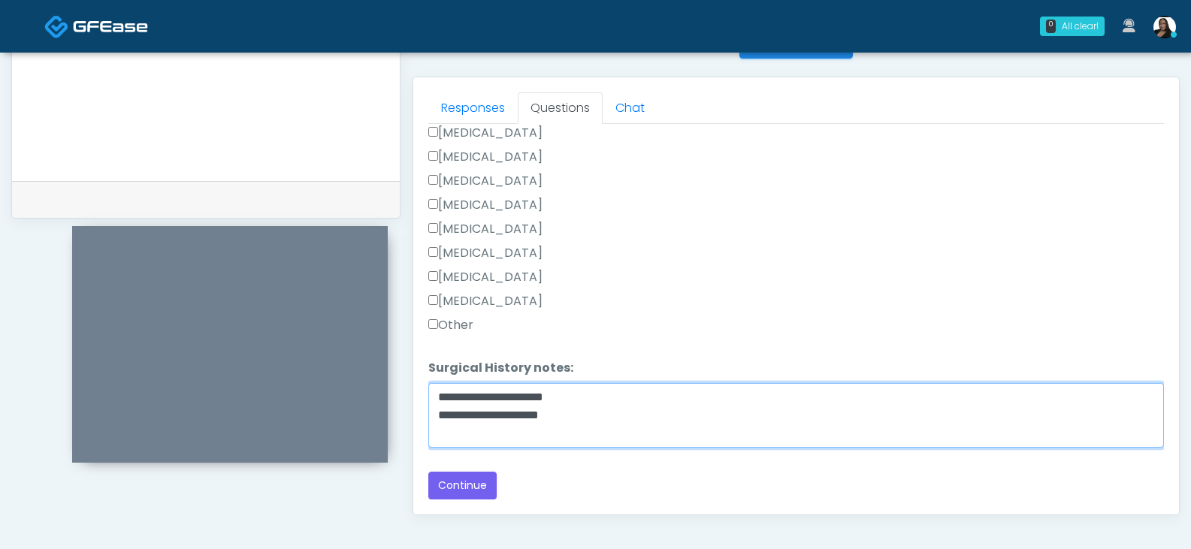
scroll to position [649, 0]
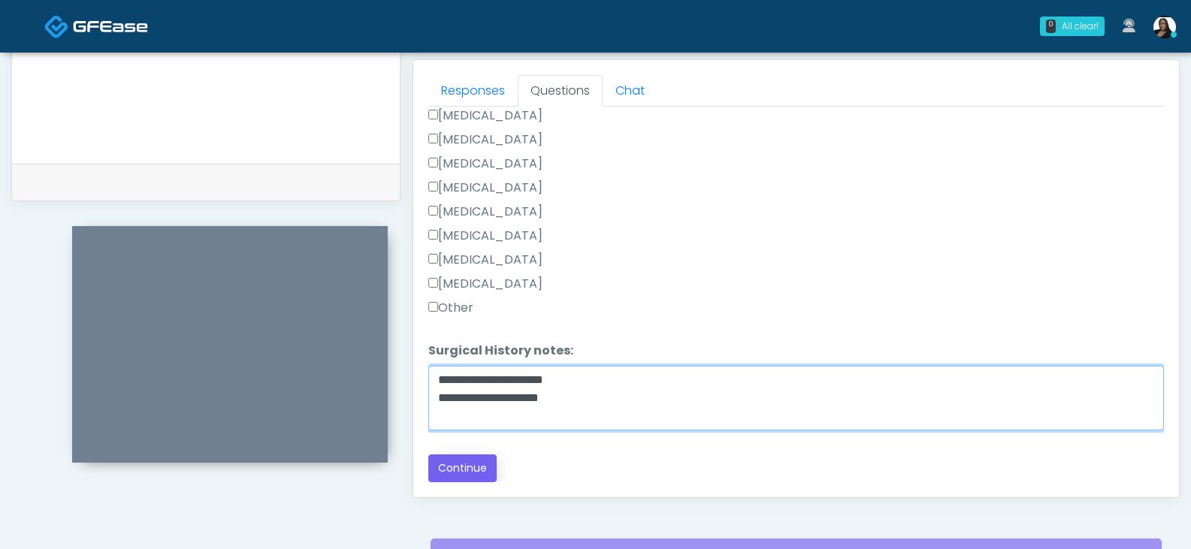
type textarea "**********"
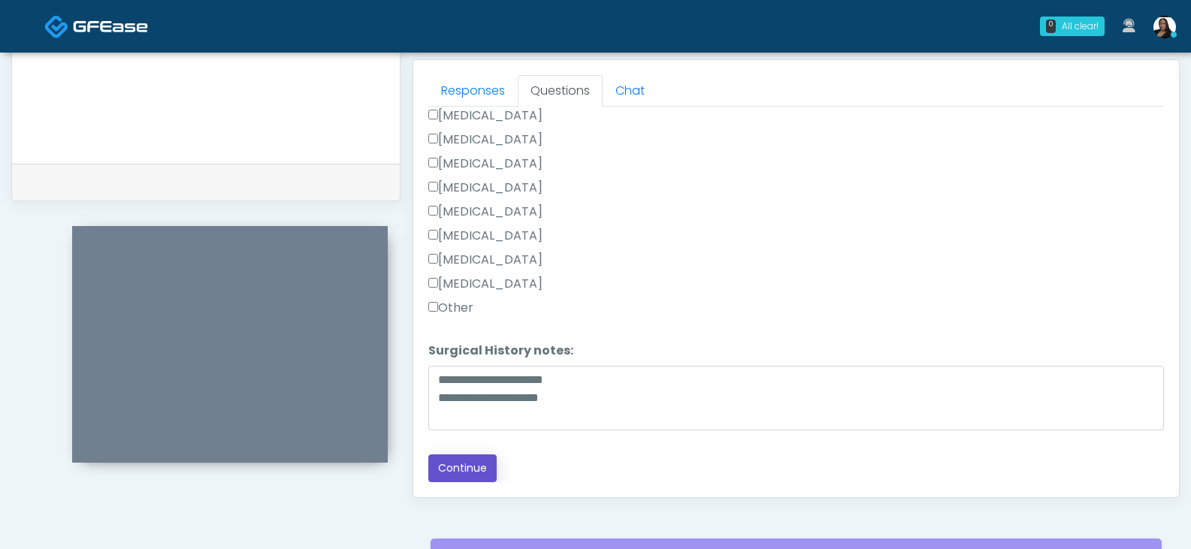
click at [479, 464] on button "Continue" at bounding box center [462, 468] width 68 height 28
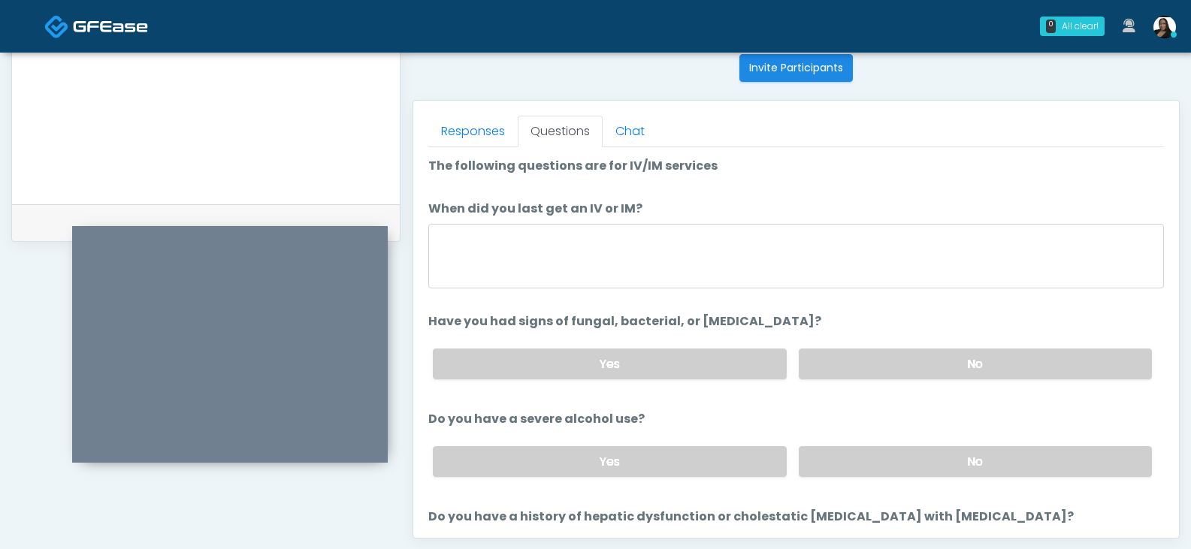
scroll to position [574, 0]
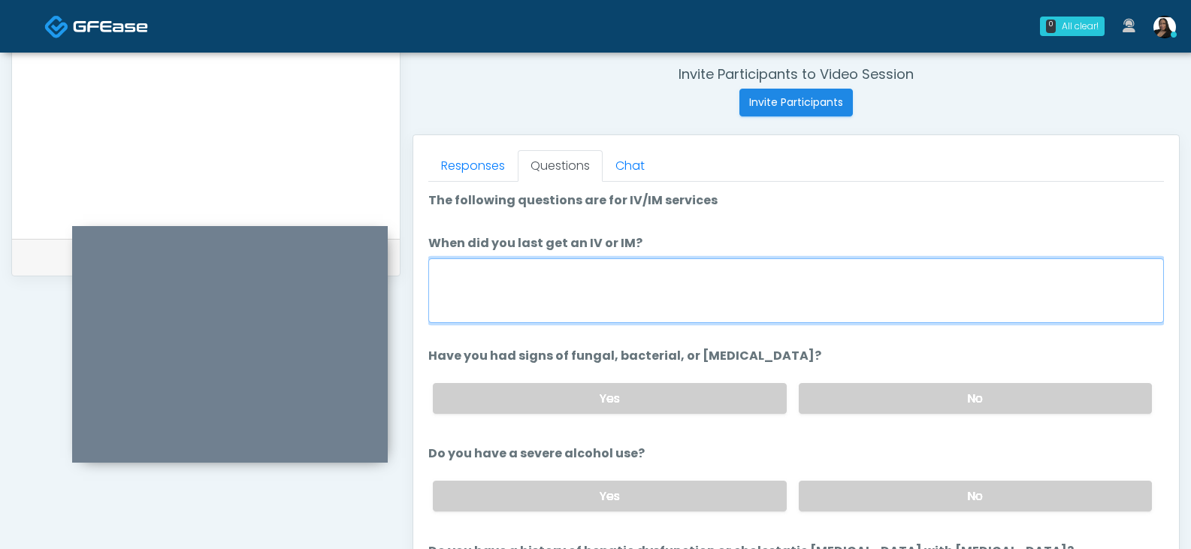
click at [630, 300] on textarea "When did you last get an IV or IM?" at bounding box center [795, 290] width 735 height 65
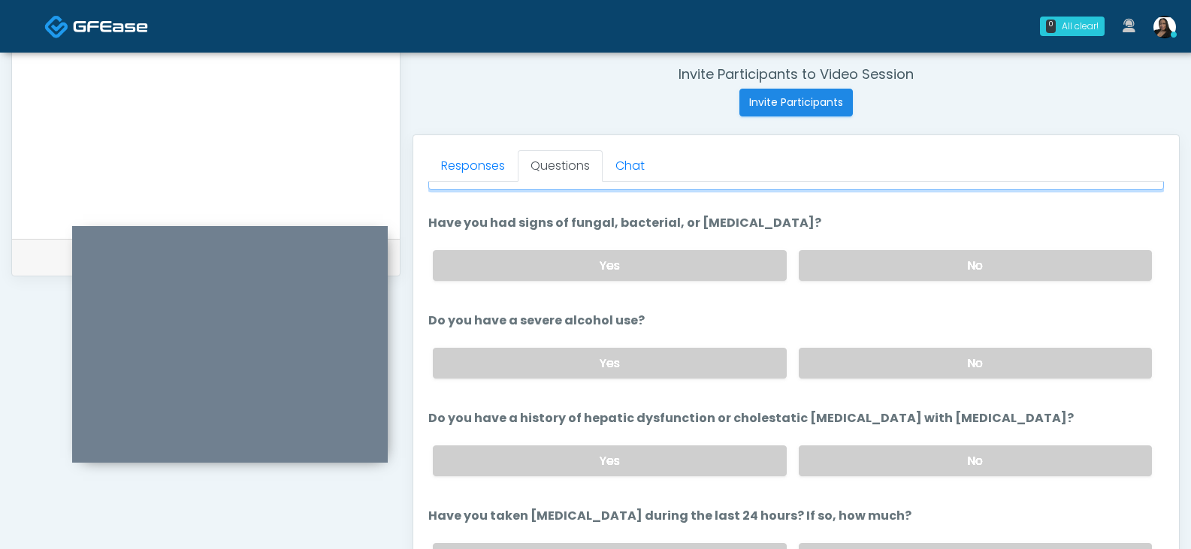
scroll to position [150, 0]
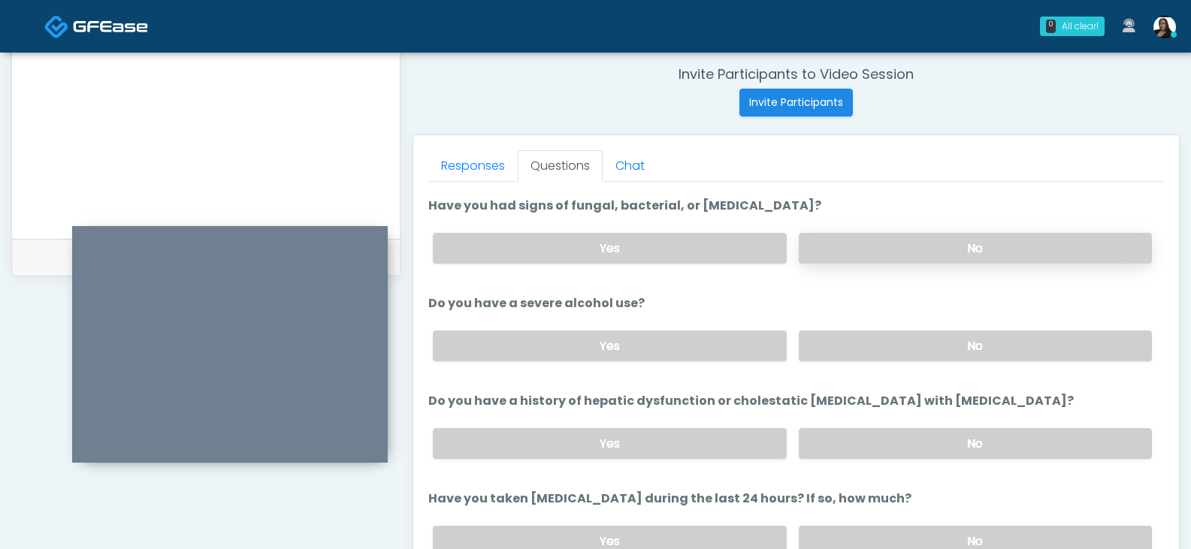
type textarea "**********"
click at [902, 240] on label "No" at bounding box center [975, 248] width 353 height 31
drag, startPoint x: 862, startPoint y: 348, endPoint x: 871, endPoint y: 346, distance: 9.1
click at [862, 349] on label "No" at bounding box center [975, 346] width 353 height 31
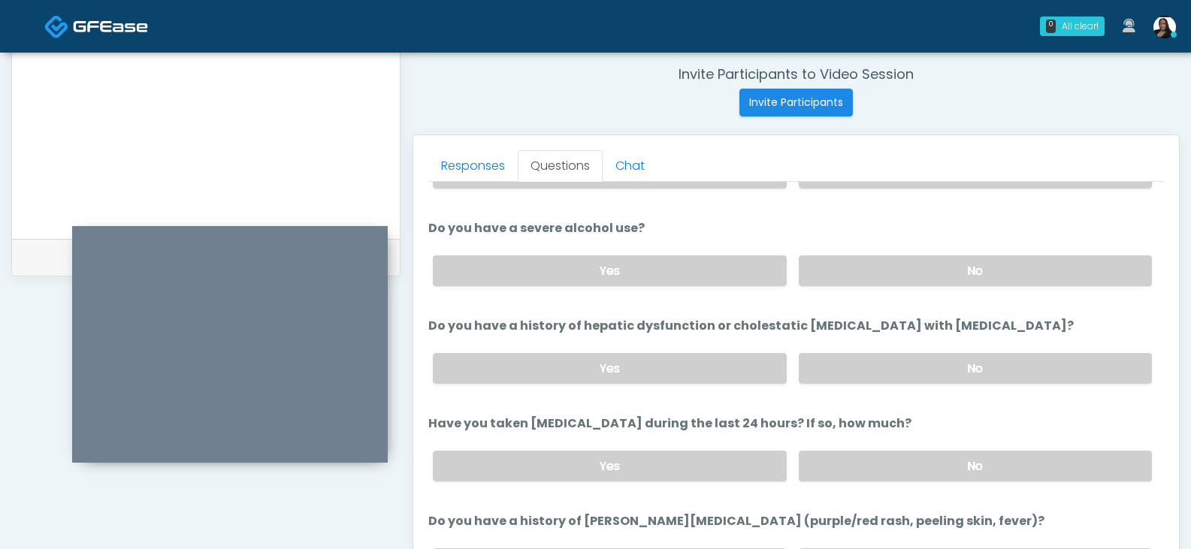
scroll to position [300, 0]
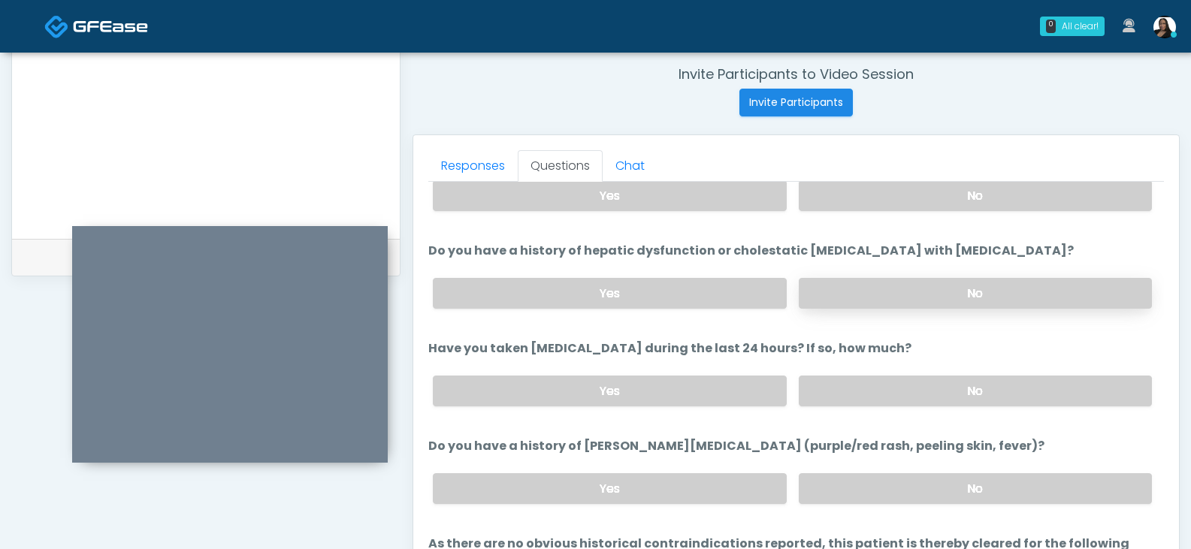
click at [903, 293] on label "No" at bounding box center [975, 293] width 353 height 31
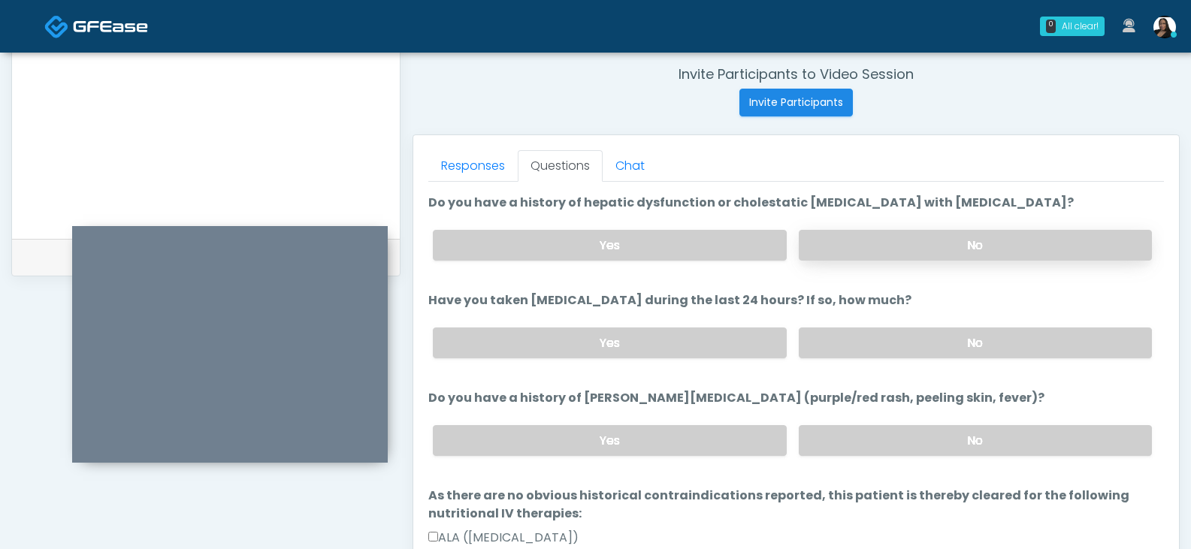
scroll to position [376, 0]
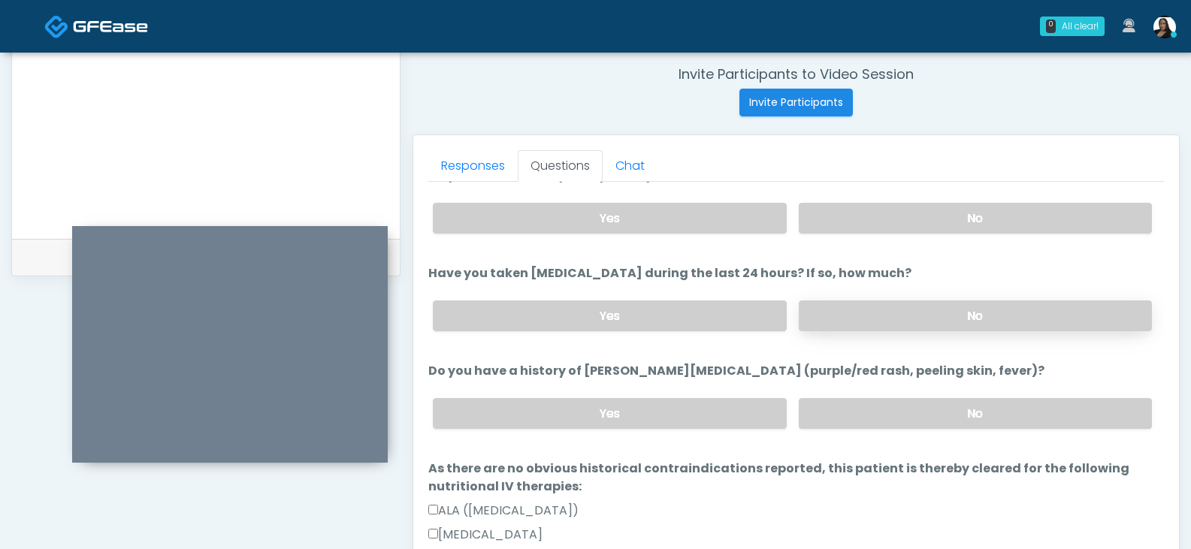
click at [886, 316] on label "No" at bounding box center [975, 315] width 353 height 31
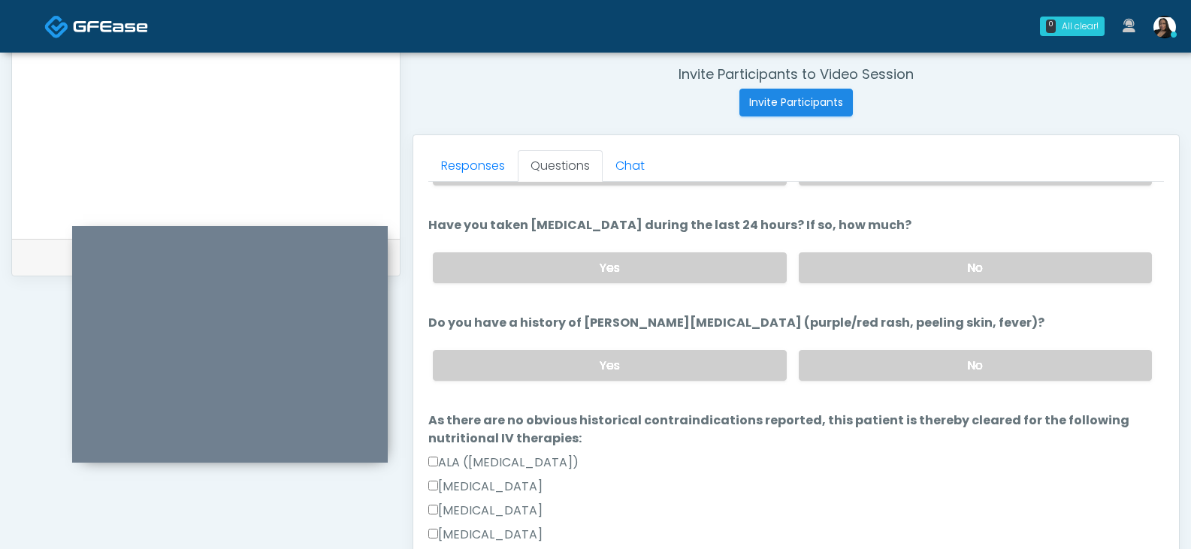
scroll to position [451, 0]
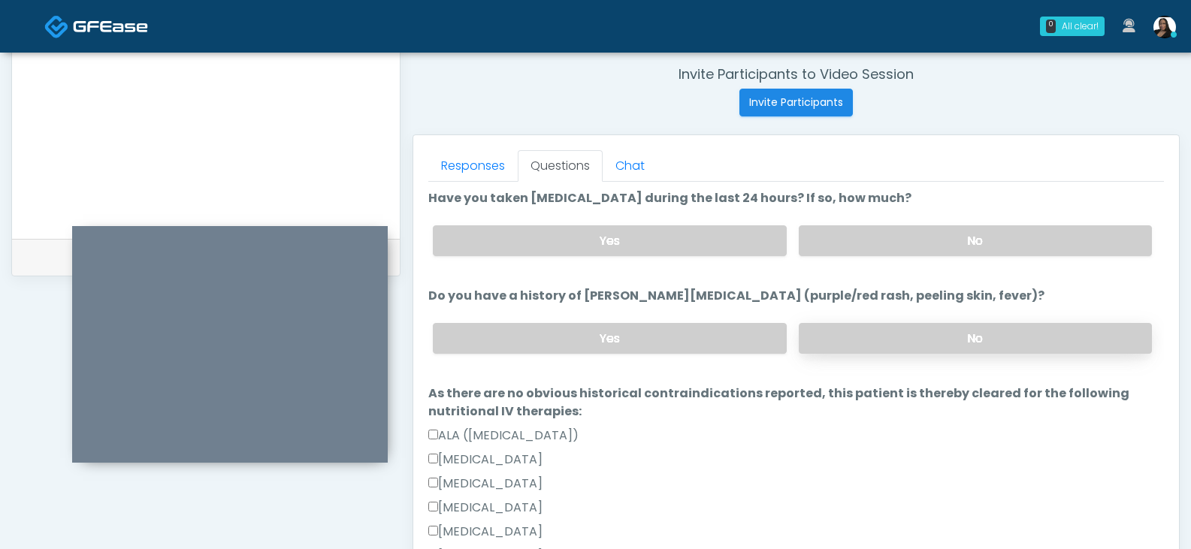
click at [935, 331] on label "No" at bounding box center [975, 338] width 353 height 31
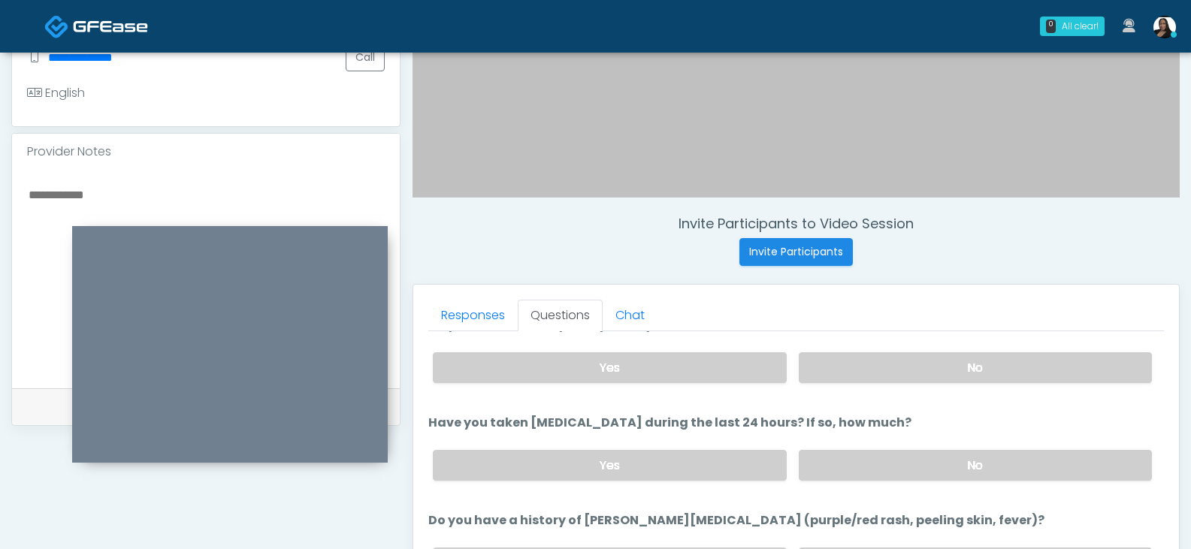
scroll to position [424, 0]
click at [193, 192] on textarea at bounding box center [206, 277] width 358 height 183
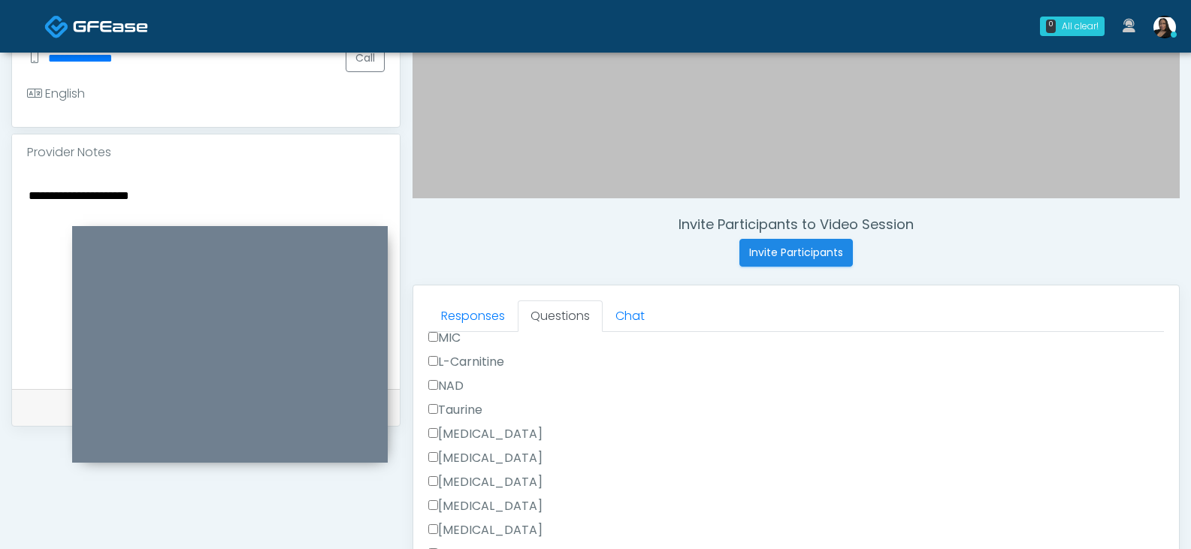
scroll to position [1635, 0]
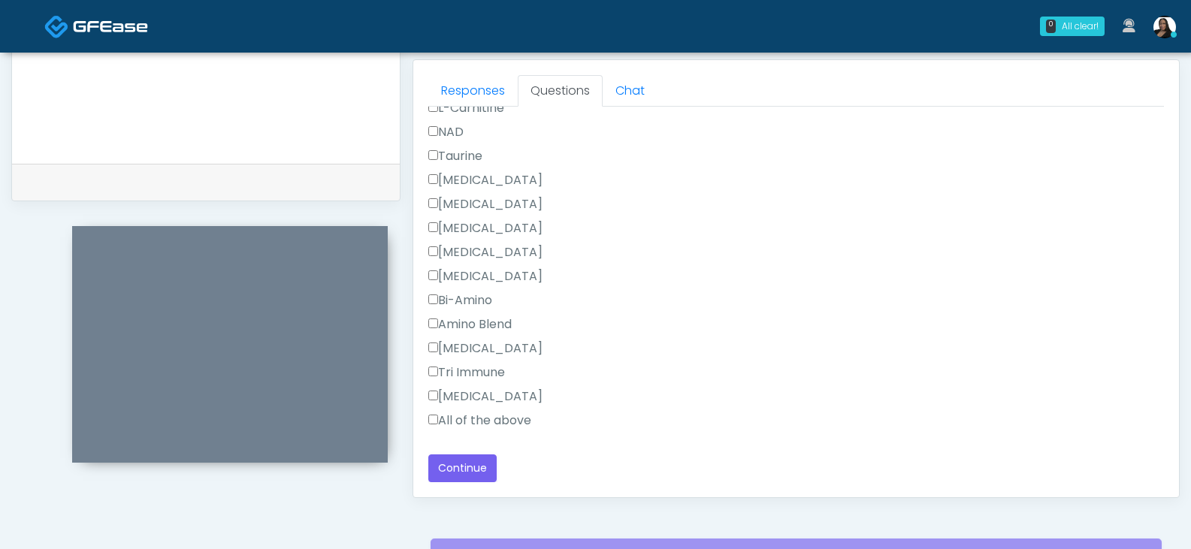
click at [448, 424] on label "All of the above" at bounding box center [479, 421] width 103 height 18
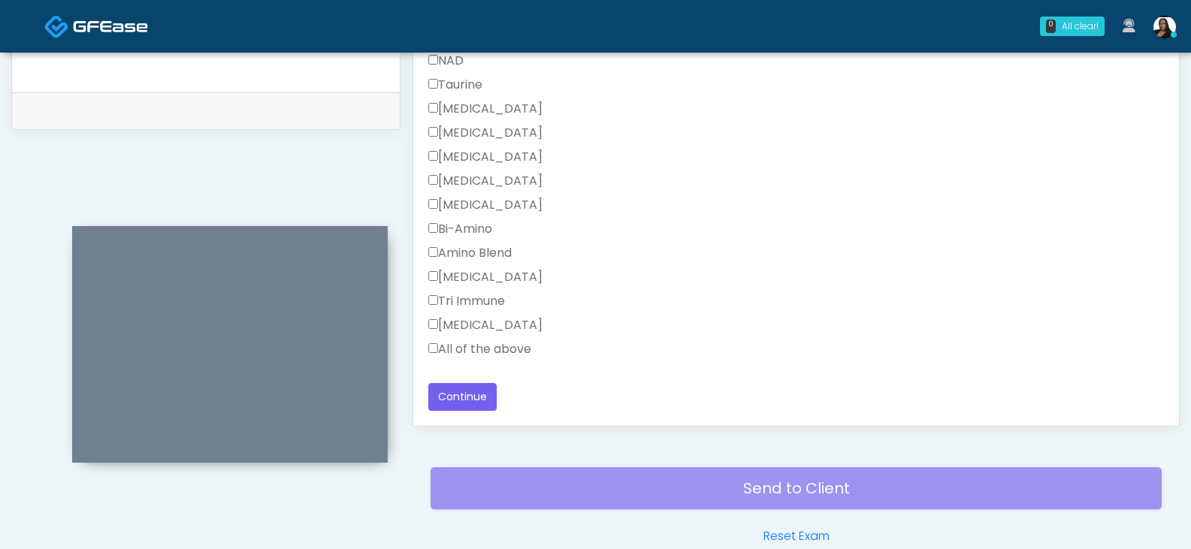
scroll to position [724, 0]
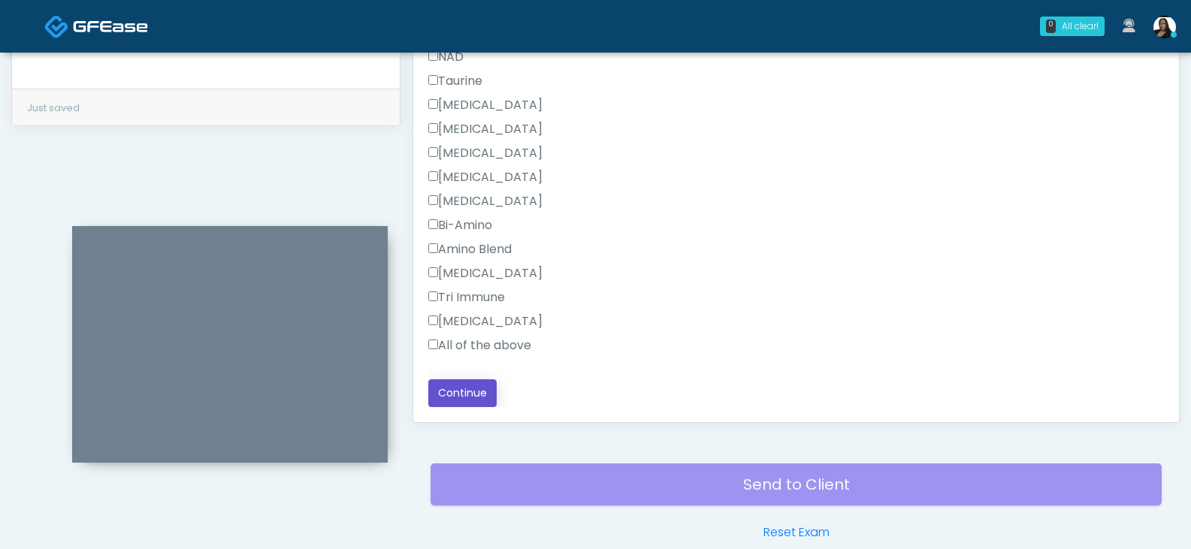
click at [469, 394] on button "Continue" at bounding box center [462, 393] width 68 height 28
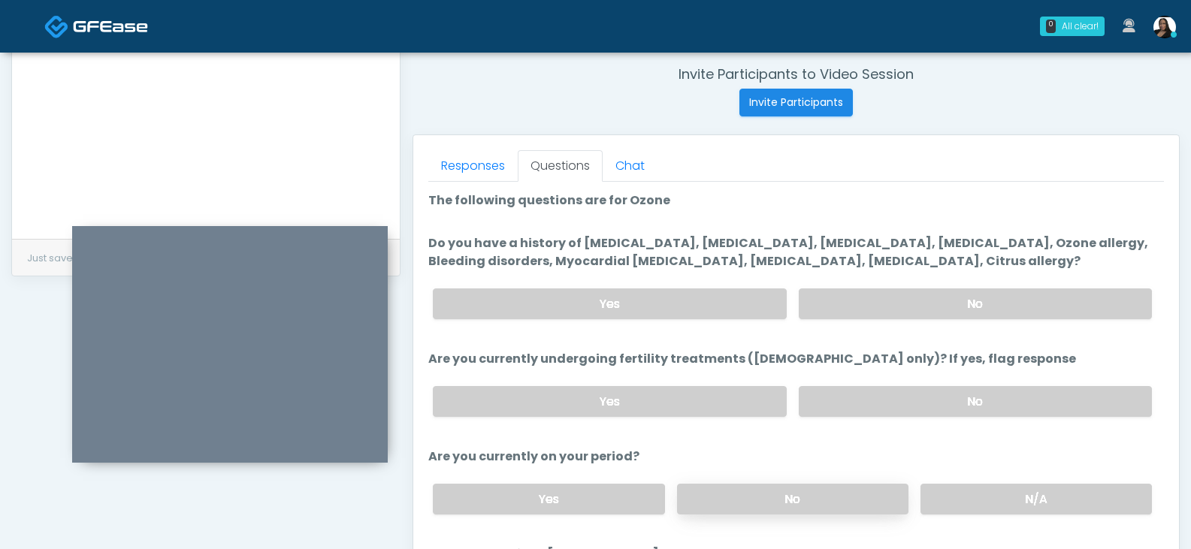
scroll to position [499, 0]
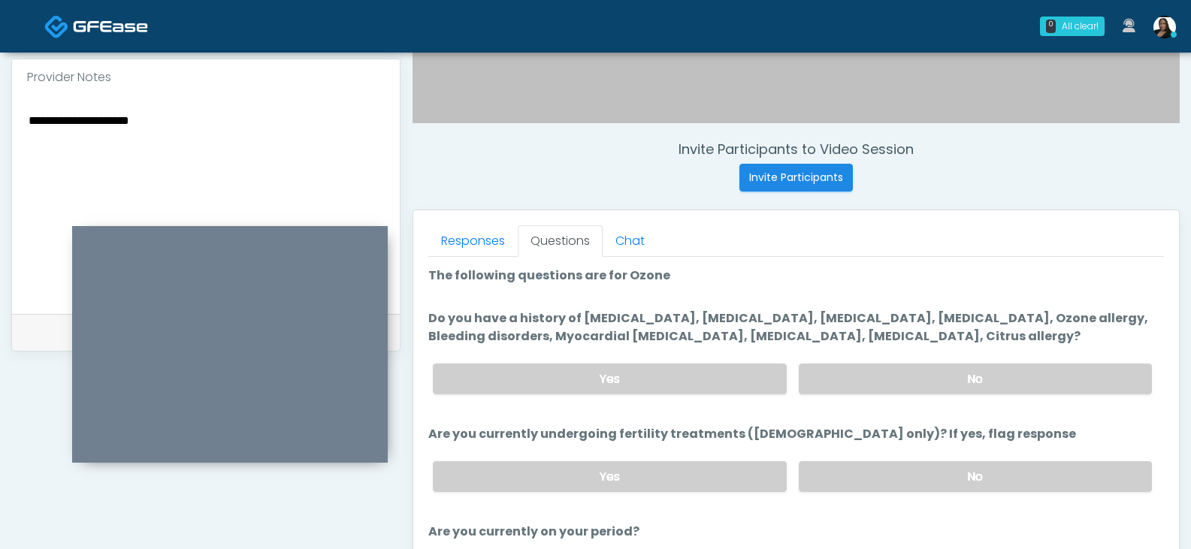
click at [281, 148] on textarea "**********" at bounding box center [206, 201] width 358 height 183
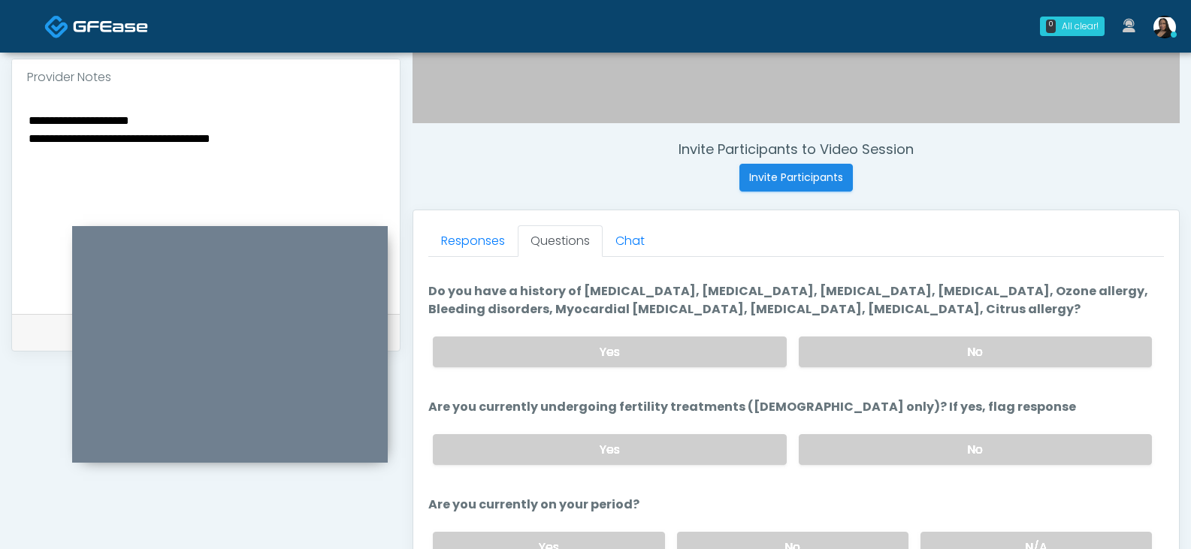
scroll to position [0, 0]
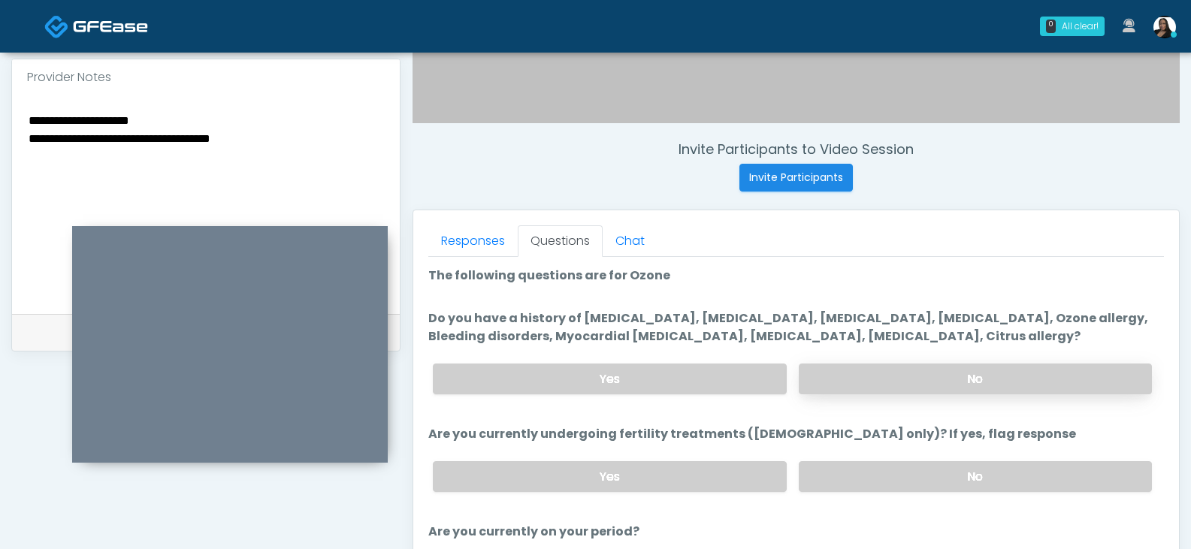
click at [878, 370] on label "No" at bounding box center [975, 379] width 353 height 31
click at [699, 304] on ol "The following questions are for Ozone The following questions are for Ozone Do …" at bounding box center [795, 483] width 735 height 433
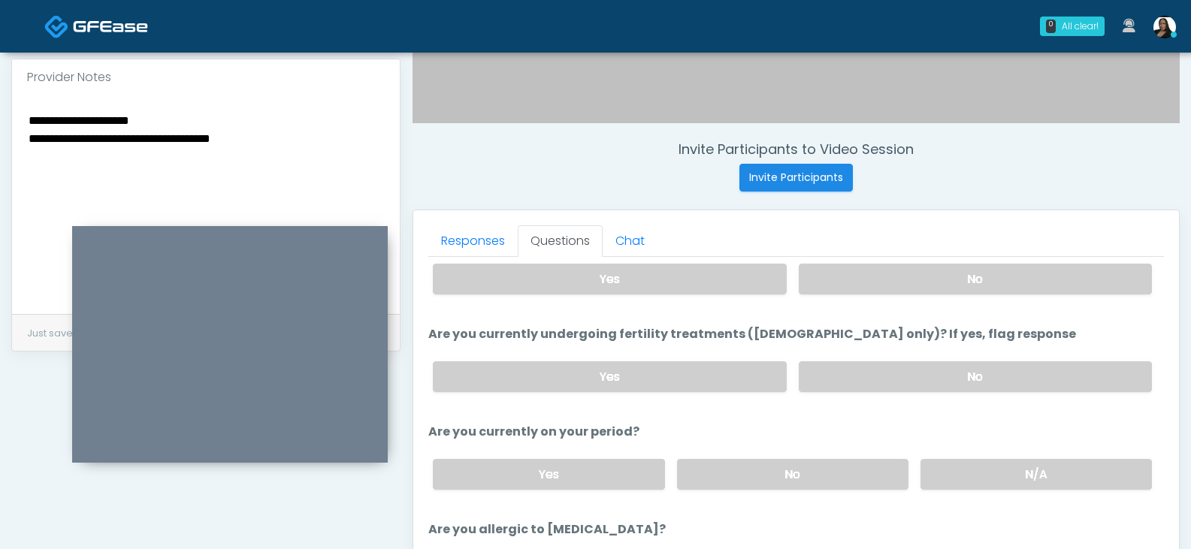
scroll to position [113, 0]
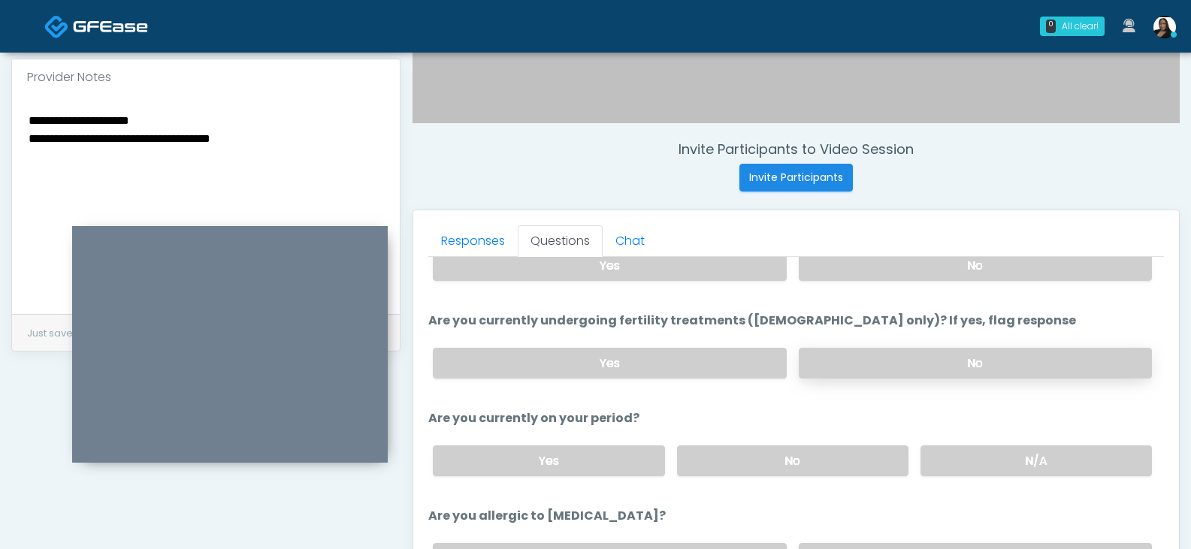
click at [944, 361] on label "No" at bounding box center [975, 363] width 353 height 31
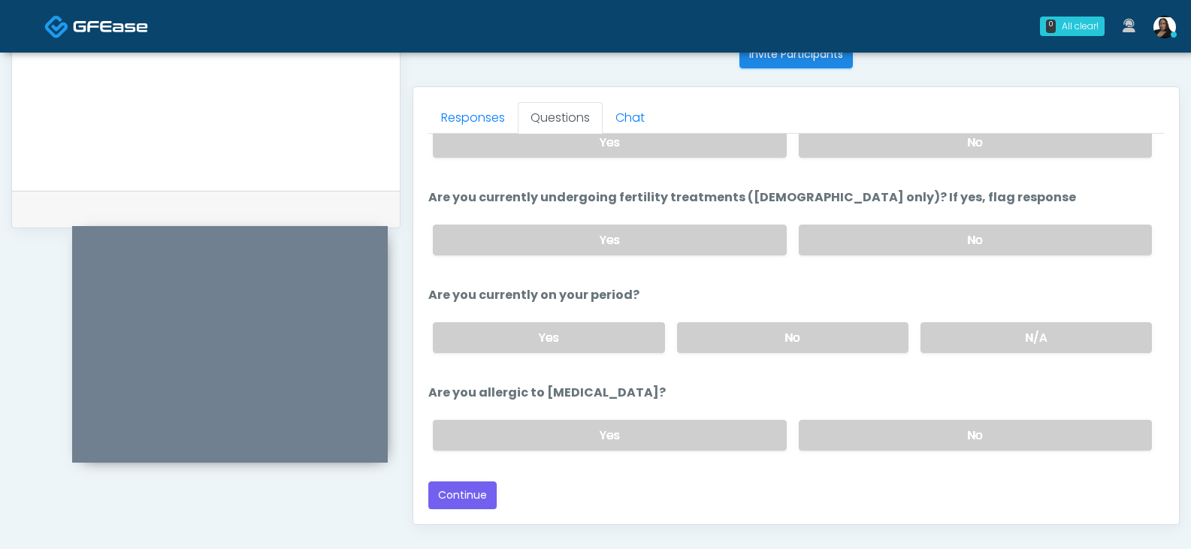
scroll to position [649, 0]
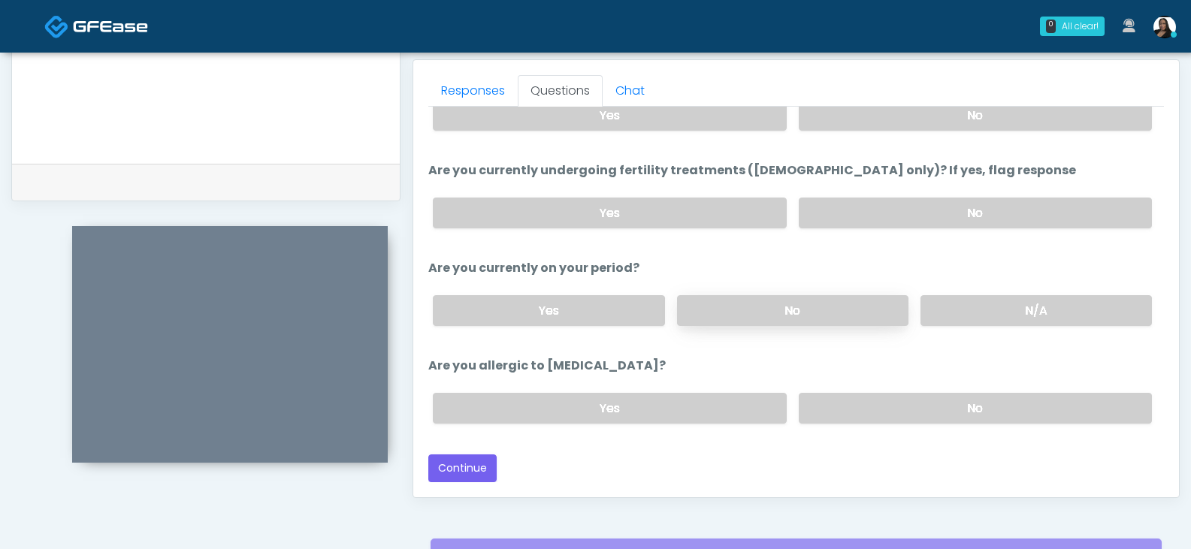
click at [848, 311] on label "No" at bounding box center [792, 310] width 231 height 31
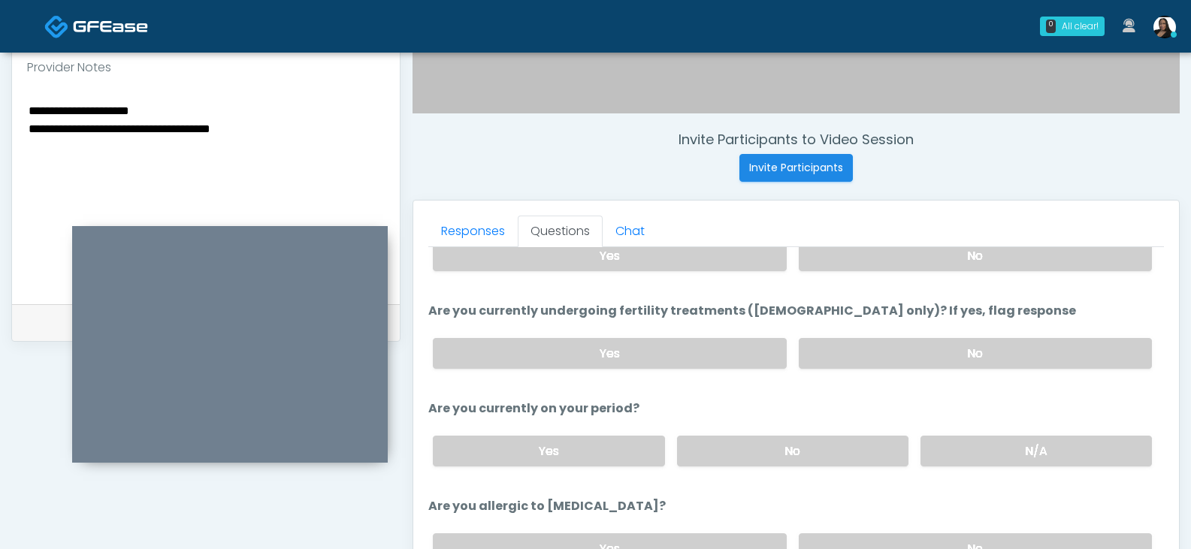
scroll to position [499, 0]
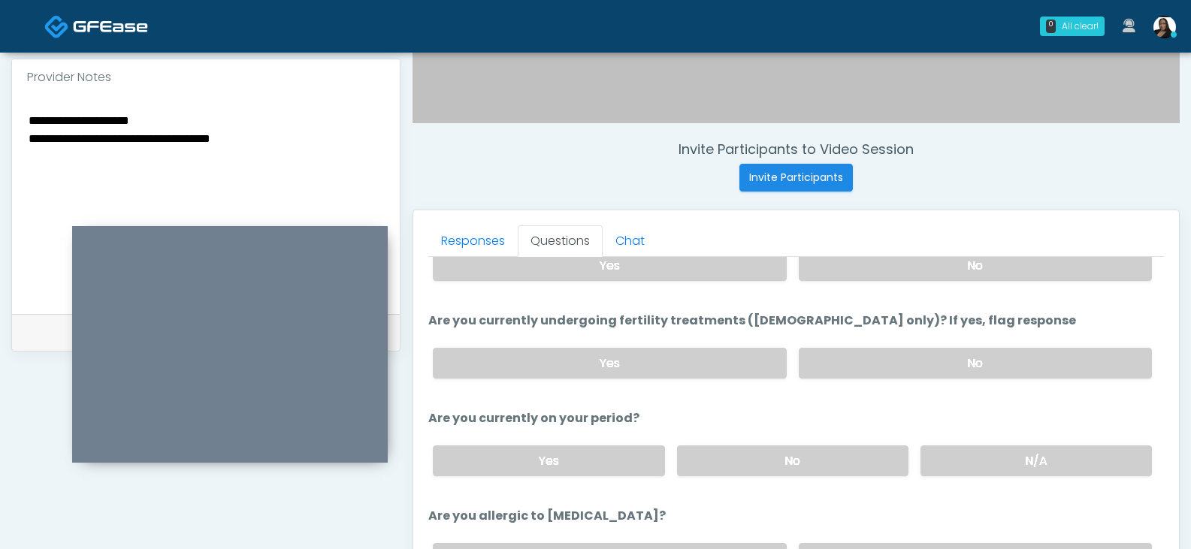
click at [279, 139] on textarea "**********" at bounding box center [206, 201] width 358 height 183
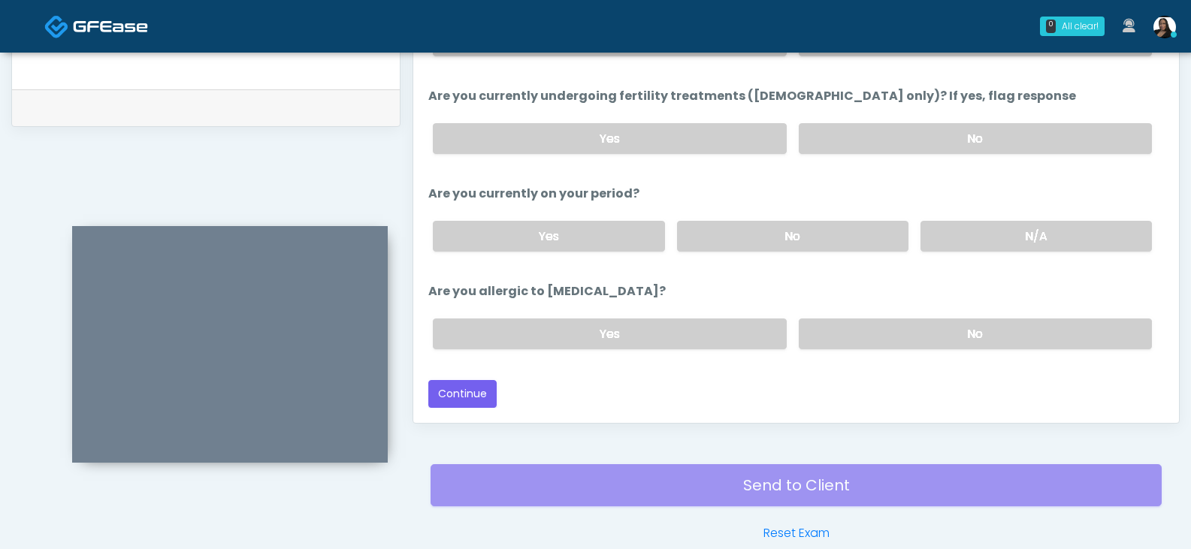
scroll to position [724, 0]
type textarea "**********"
click at [844, 327] on label "No" at bounding box center [975, 333] width 353 height 31
click at [476, 394] on button "Continue" at bounding box center [462, 393] width 68 height 28
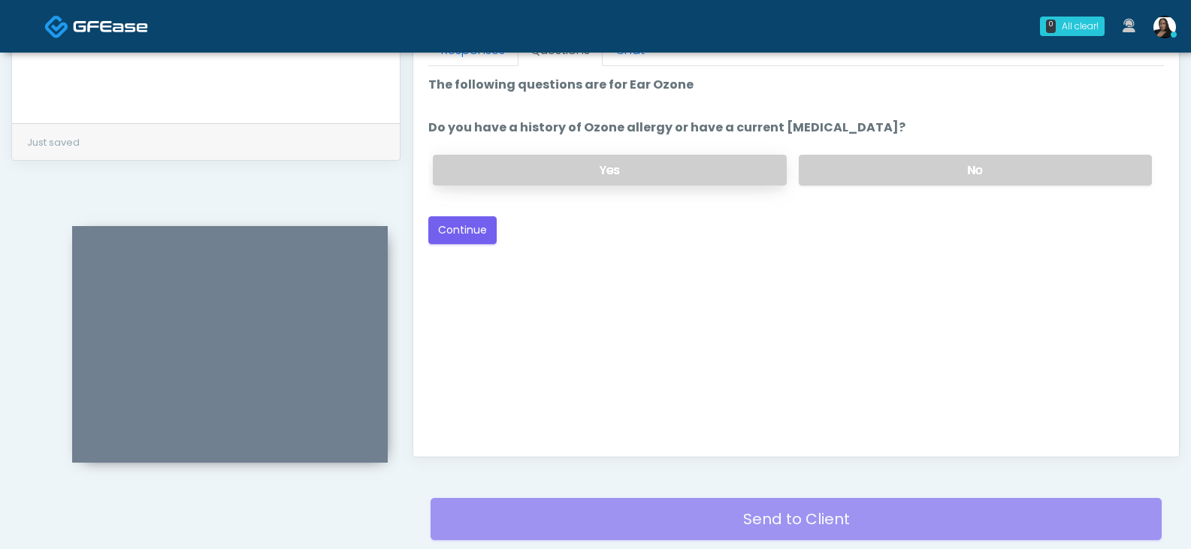
scroll to position [574, 0]
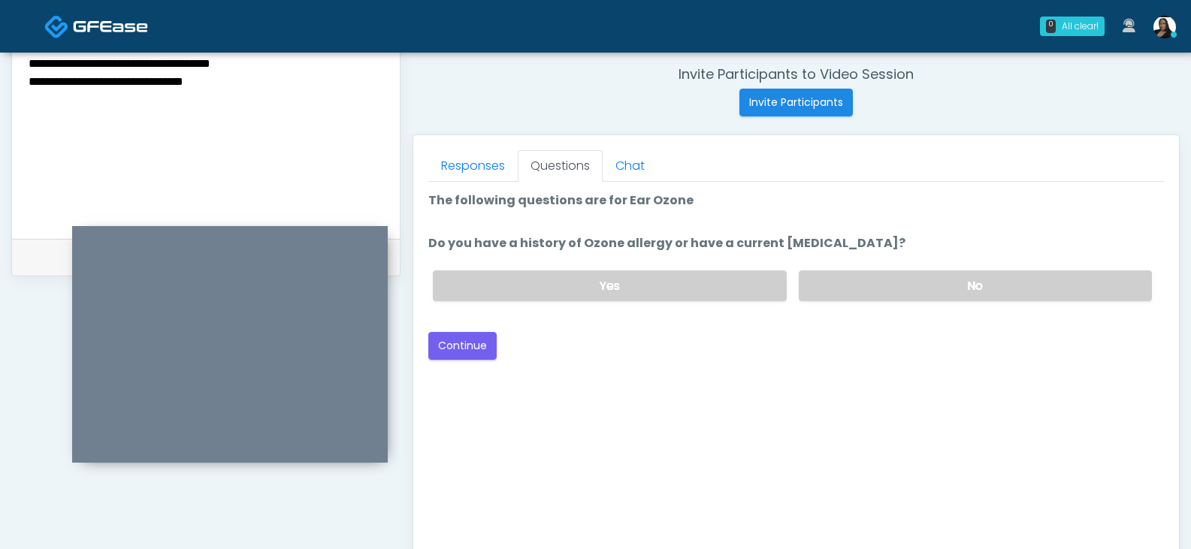
drag, startPoint x: 907, startPoint y: 281, endPoint x: 656, endPoint y: 302, distance: 252.5
click at [908, 281] on label "No" at bounding box center [975, 285] width 353 height 31
drag, startPoint x: 456, startPoint y: 338, endPoint x: 650, endPoint y: 353, distance: 194.4
click at [456, 337] on button "Continue" at bounding box center [462, 346] width 68 height 28
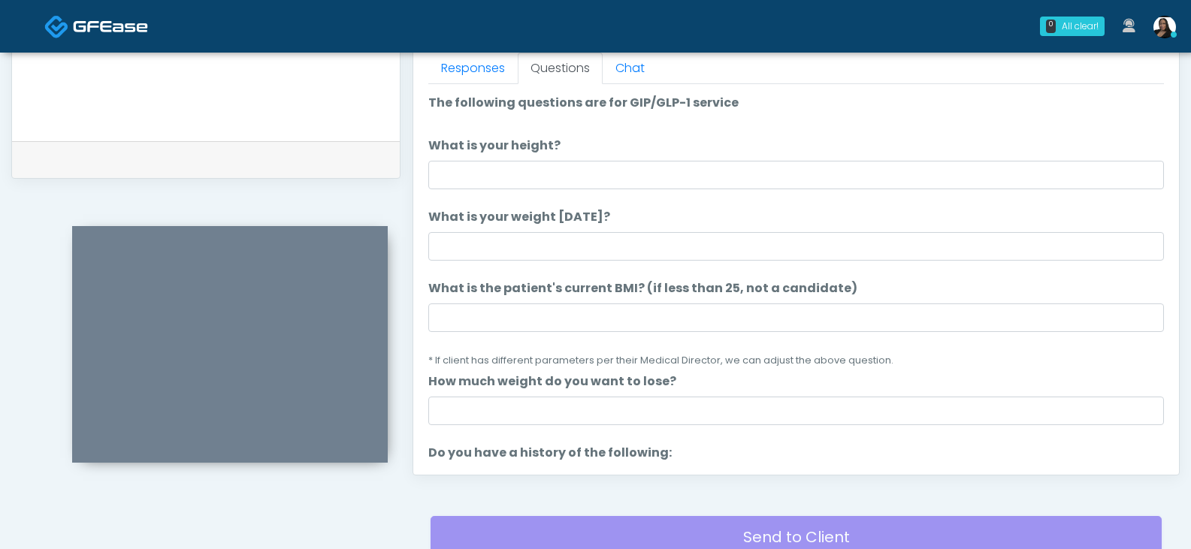
scroll to position [499, 0]
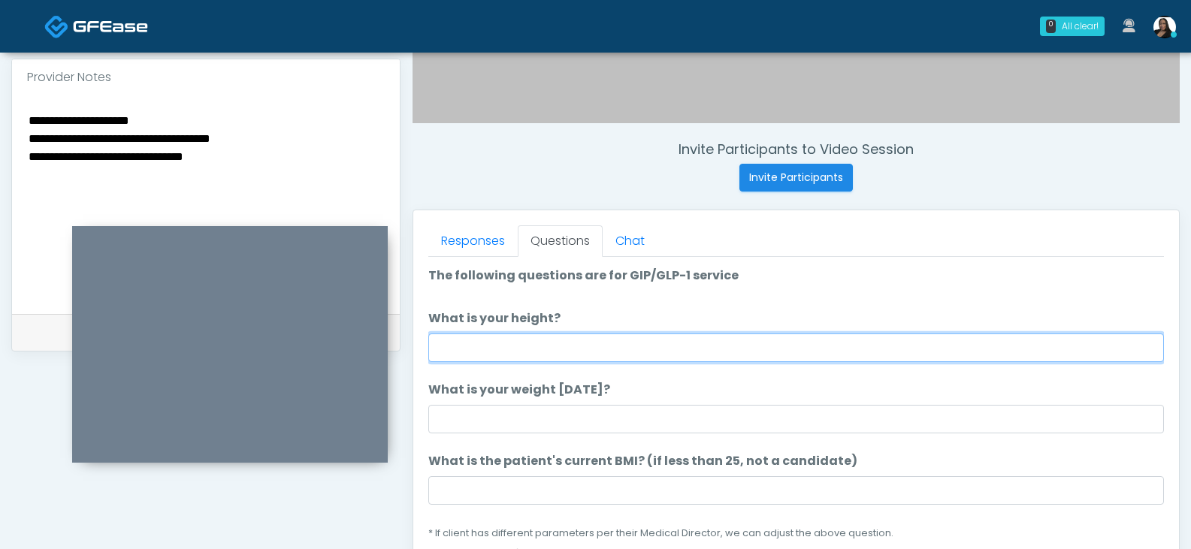
click at [485, 350] on input "What is your height?" at bounding box center [795, 348] width 735 height 29
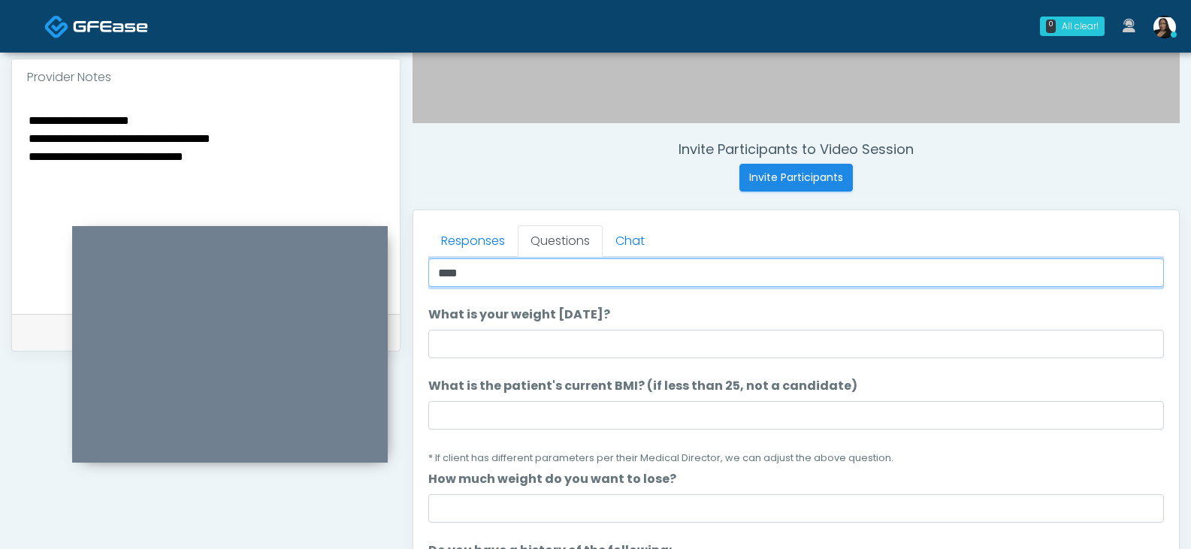
type input "****"
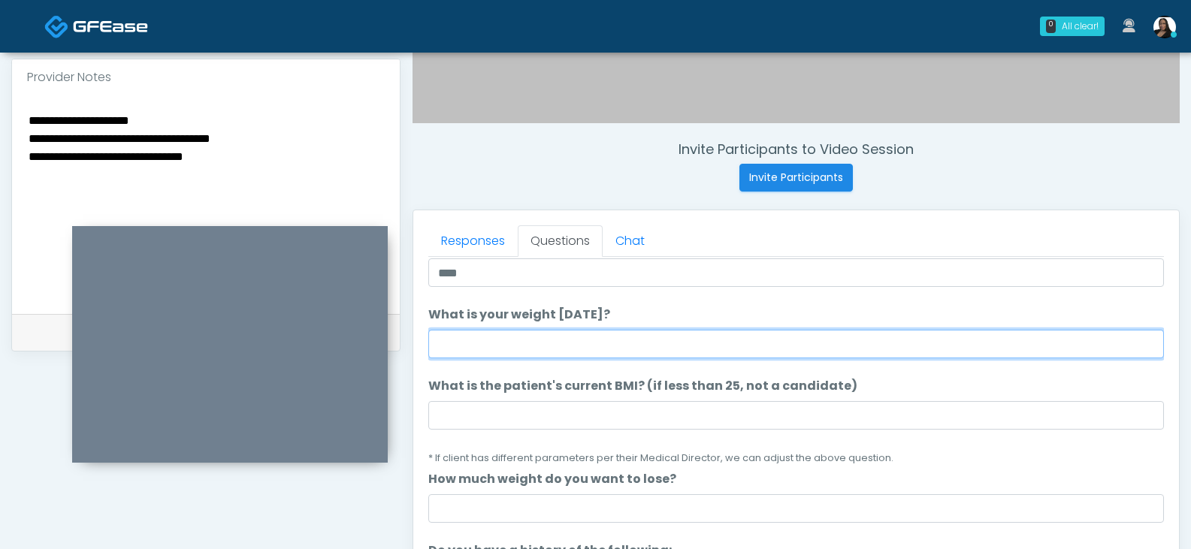
click at [524, 346] on input "What is your weight today?" at bounding box center [795, 344] width 735 height 29
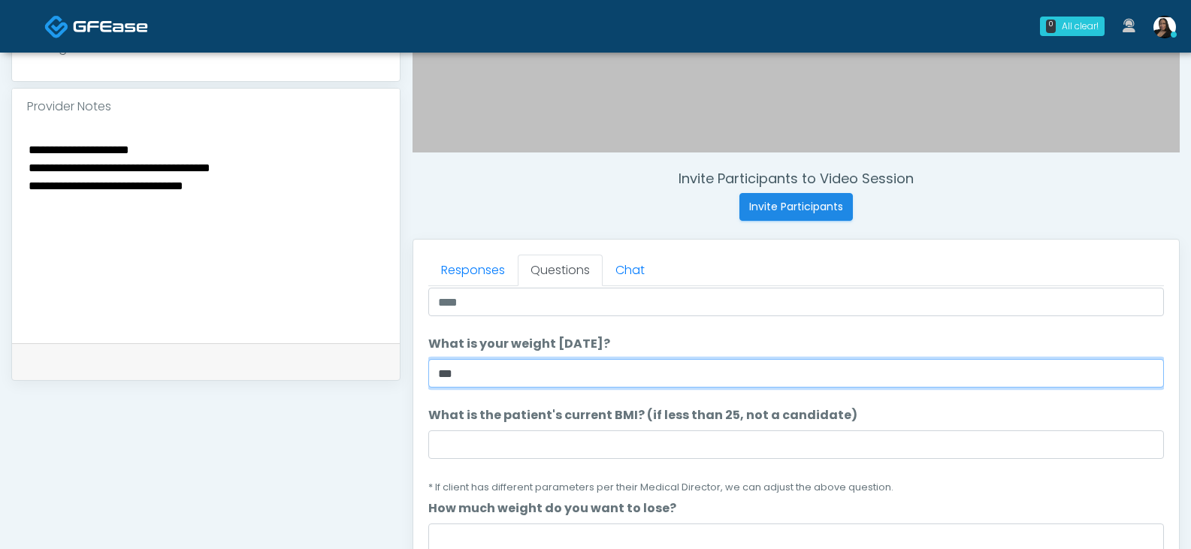
scroll to position [499, 0]
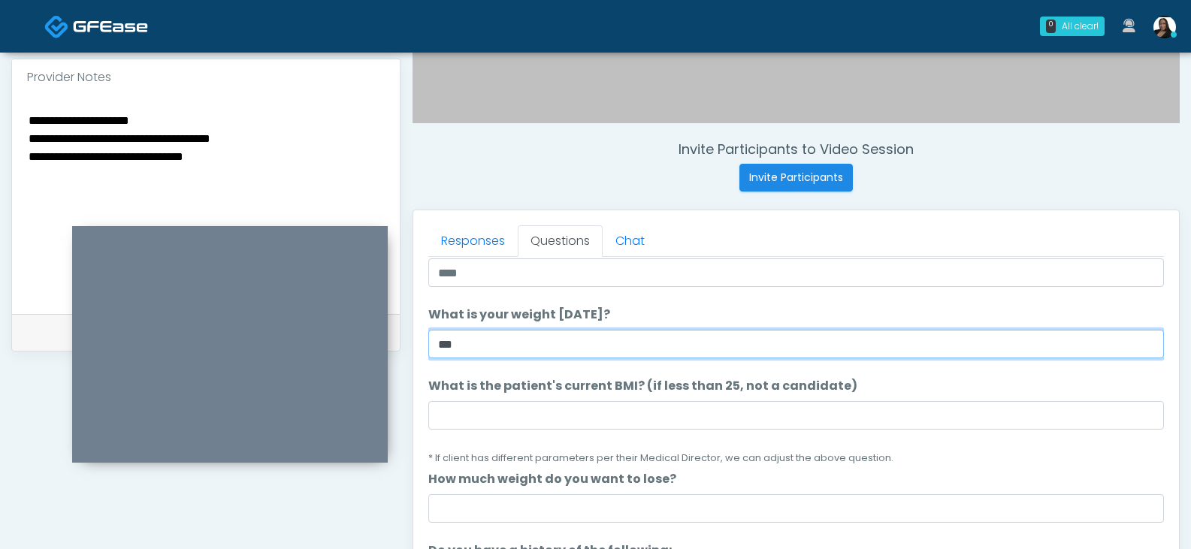
type input "***"
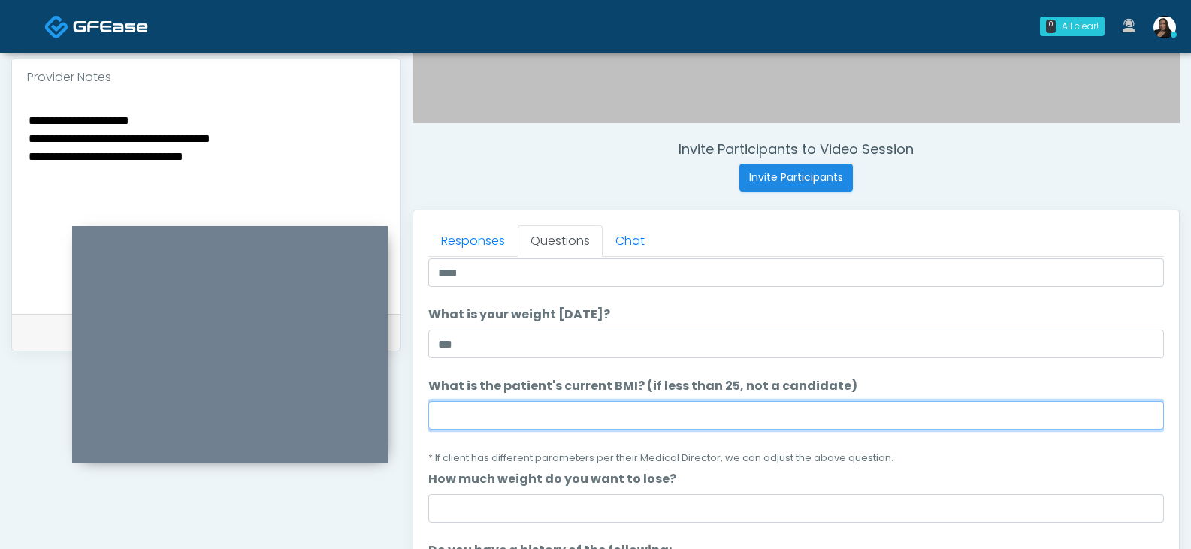
click at [542, 423] on input "What is the patient's current BMI? (if less than 25, not a candidate)" at bounding box center [795, 415] width 735 height 29
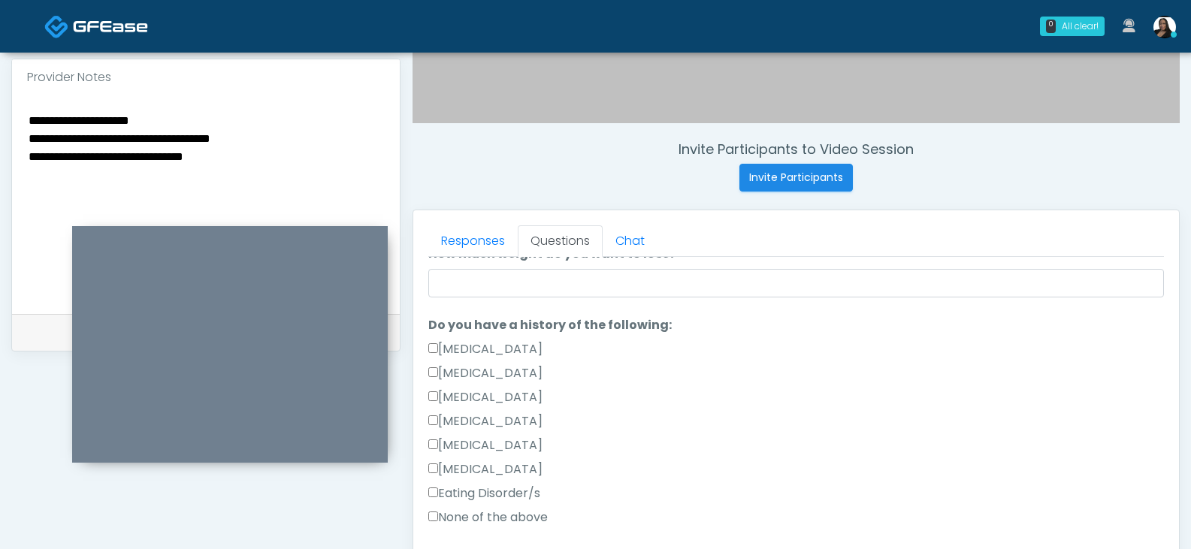
scroll to position [376, 0]
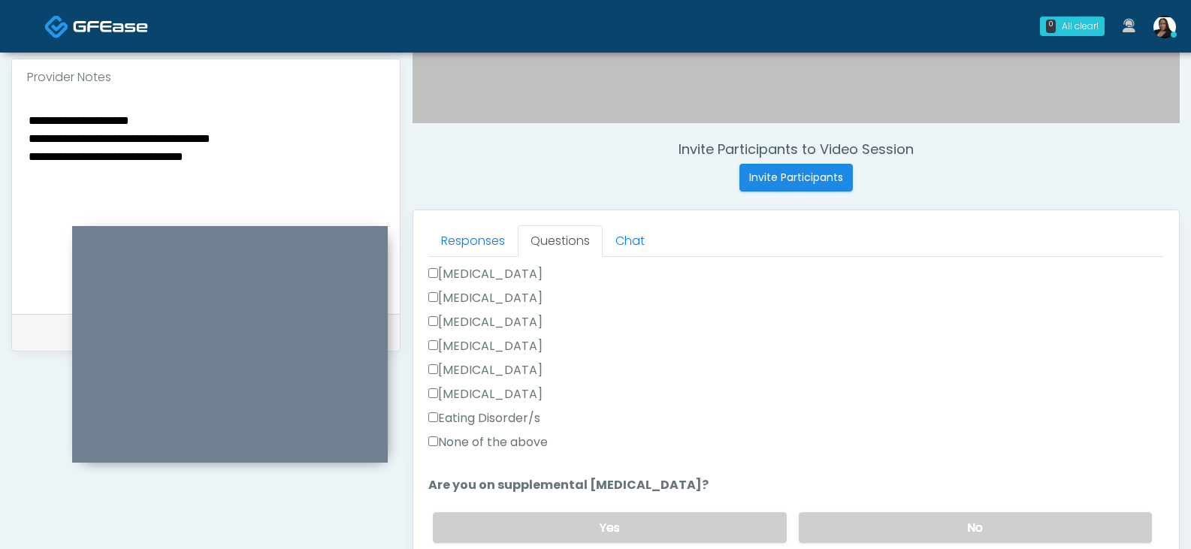
type input "****"
click at [488, 444] on label "None of the above" at bounding box center [487, 442] width 119 height 18
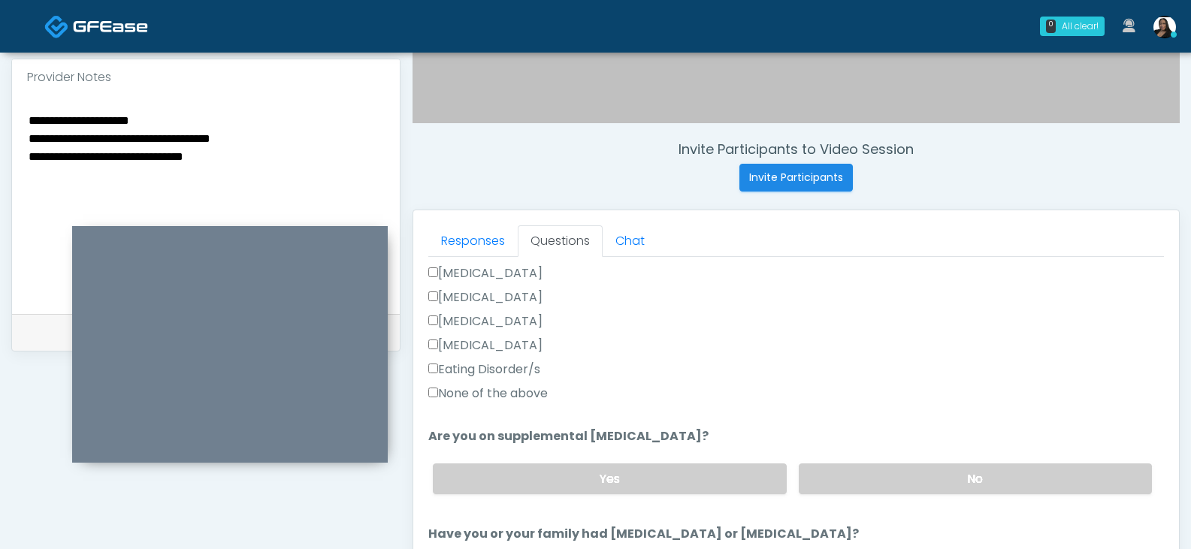
scroll to position [451, 0]
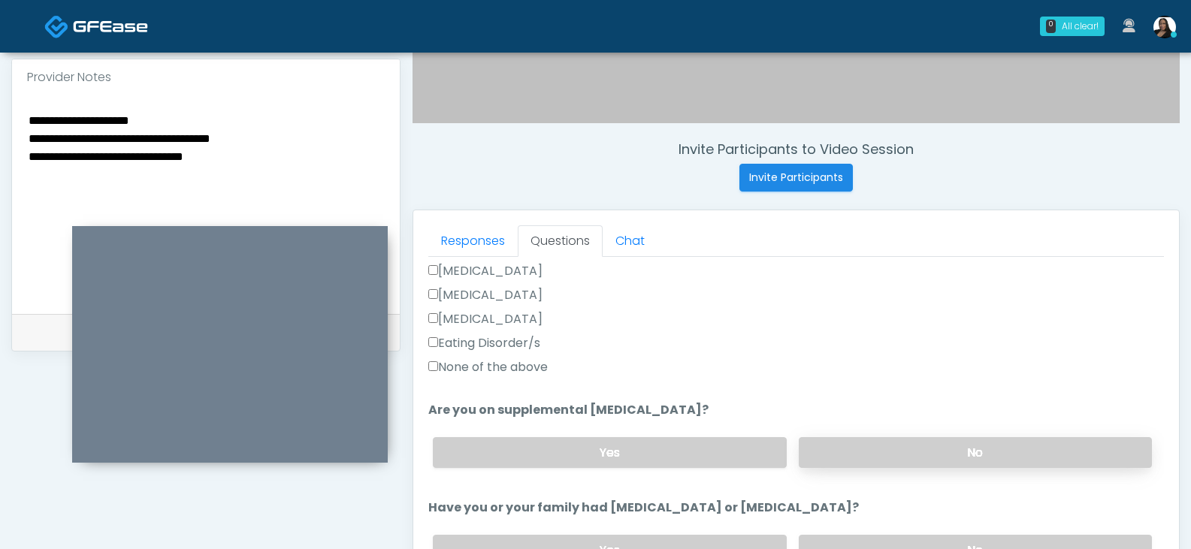
click at [865, 459] on label "No" at bounding box center [975, 452] width 353 height 31
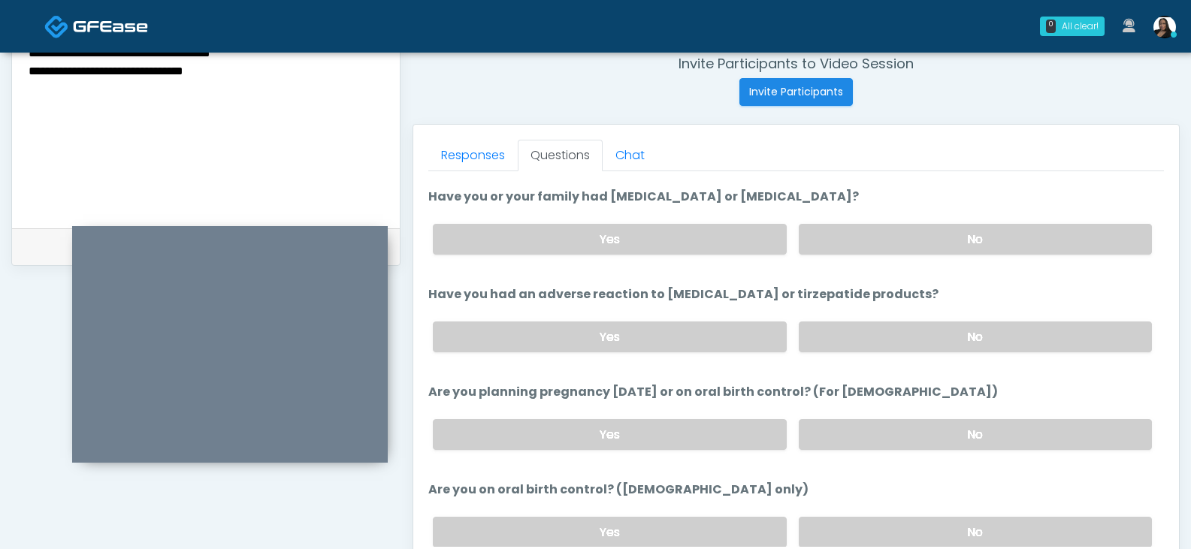
scroll to position [588, 0]
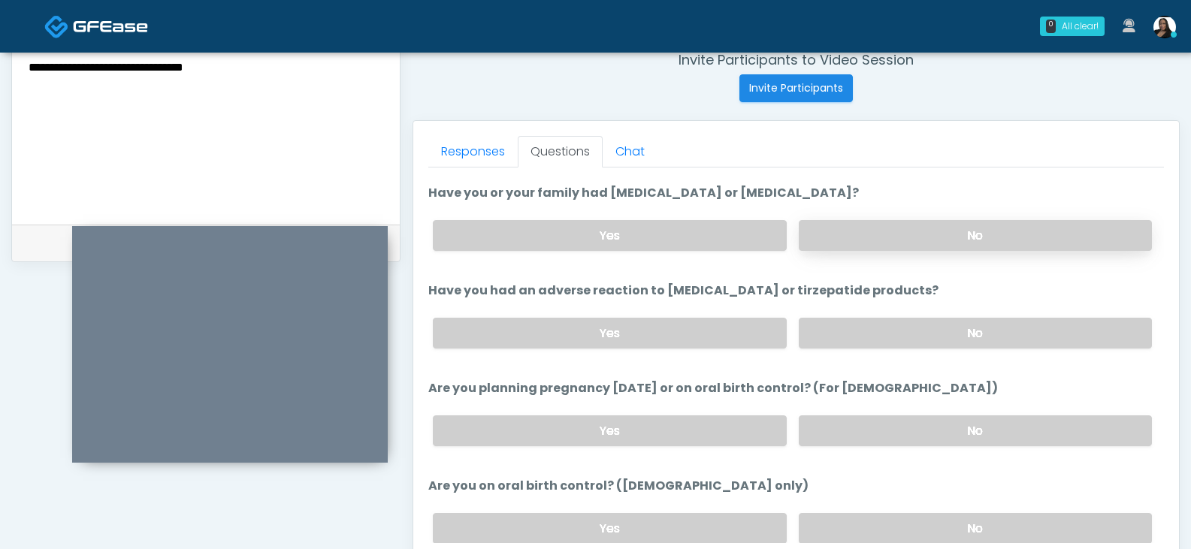
click at [836, 234] on label "No" at bounding box center [975, 235] width 353 height 31
click at [898, 325] on label "No" at bounding box center [975, 333] width 353 height 31
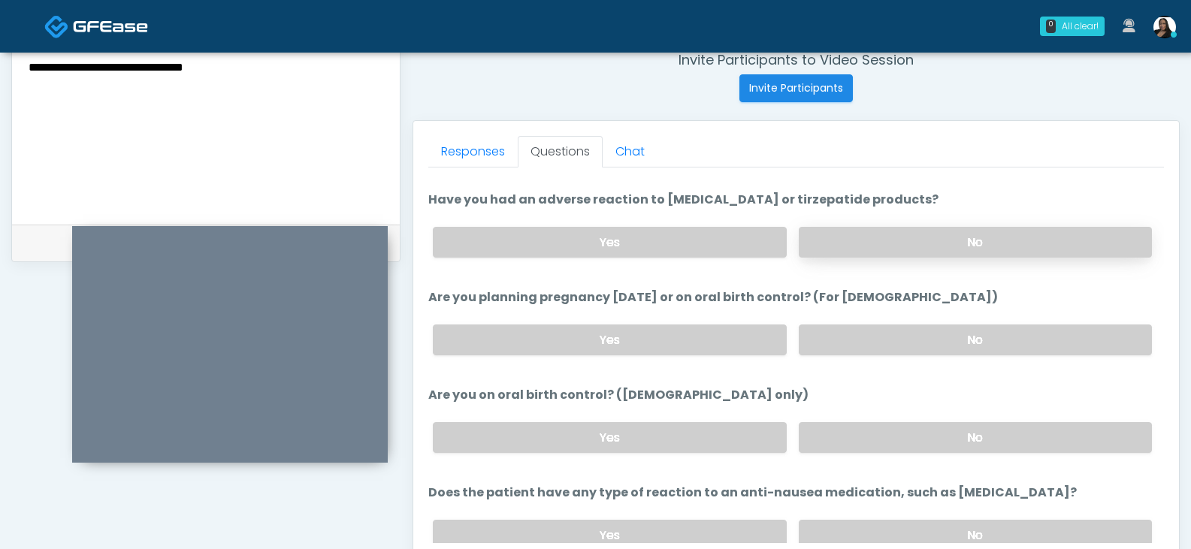
scroll to position [826, 0]
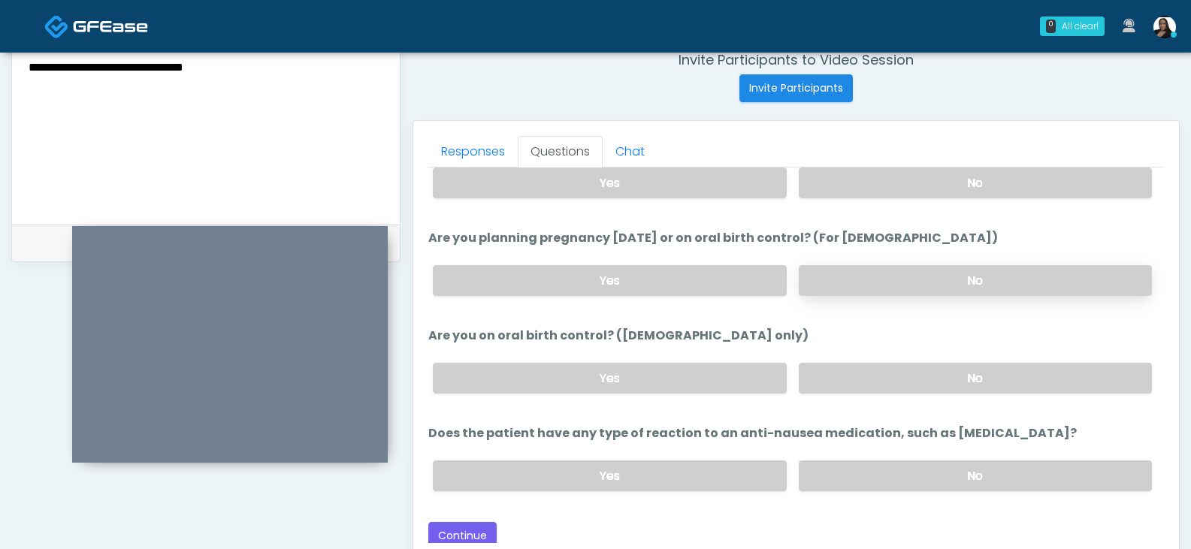
click at [877, 279] on label "No" at bounding box center [975, 280] width 353 height 31
click at [970, 379] on label "No" at bounding box center [975, 378] width 353 height 31
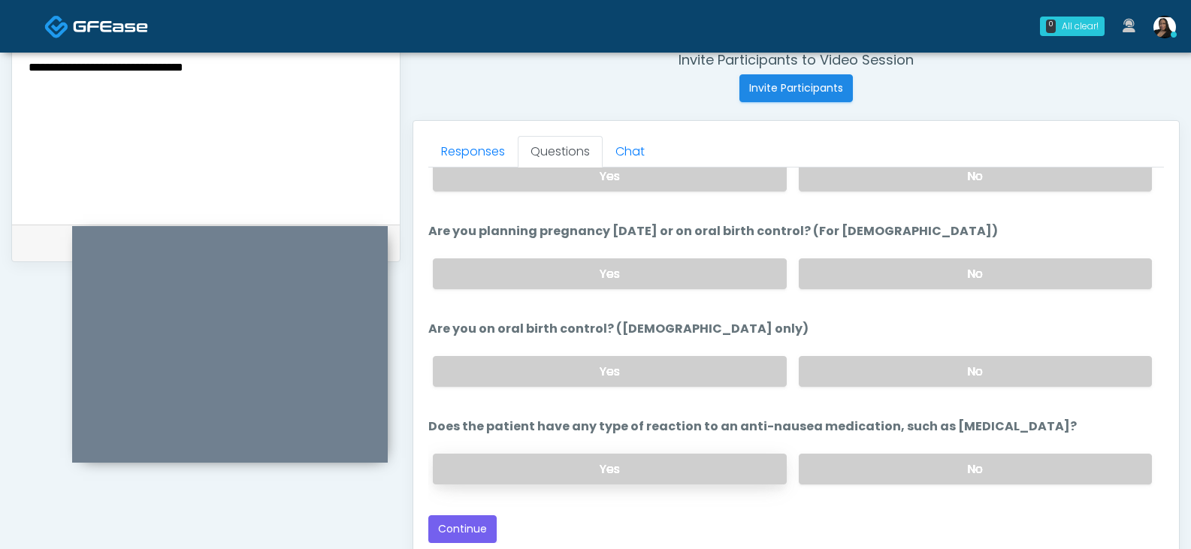
click at [639, 463] on label "Yes" at bounding box center [609, 469] width 353 height 31
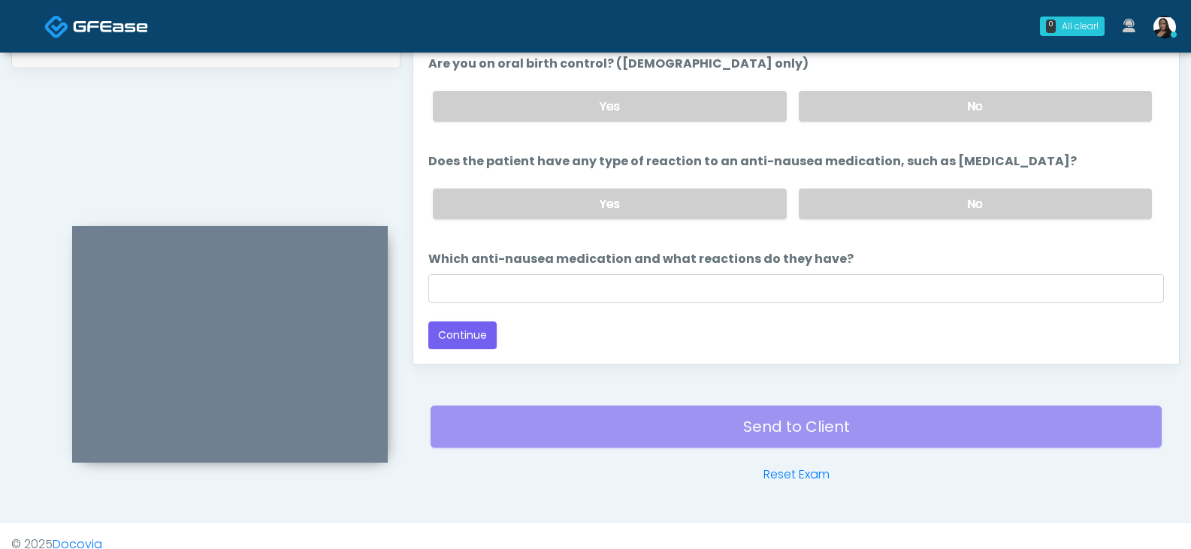
scroll to position [799, 0]
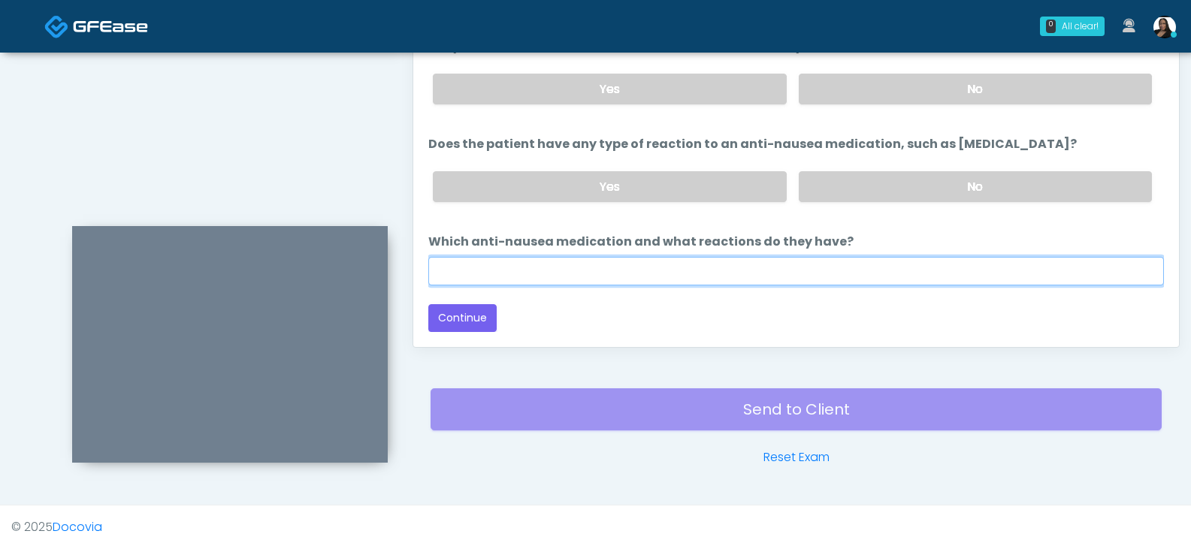
click at [581, 269] on input "Which anti-nausea medication and what reactions do they have?" at bounding box center [795, 271] width 735 height 29
type input "*"
type input "**********"
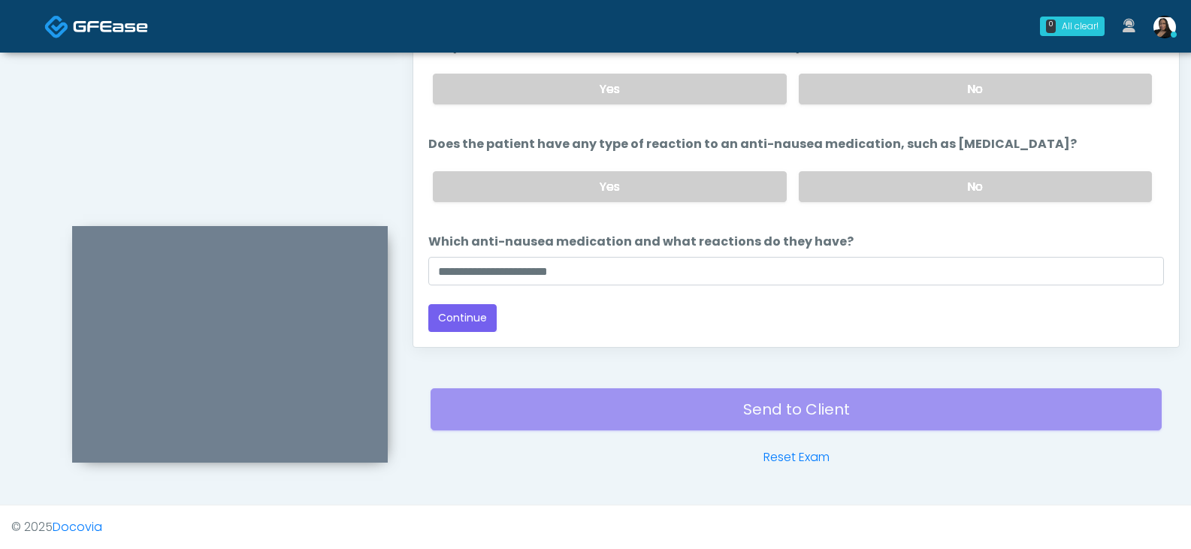
click at [580, 306] on div "Back Continue" at bounding box center [795, 318] width 735 height 28
click at [451, 320] on button "Continue" at bounding box center [462, 318] width 68 height 28
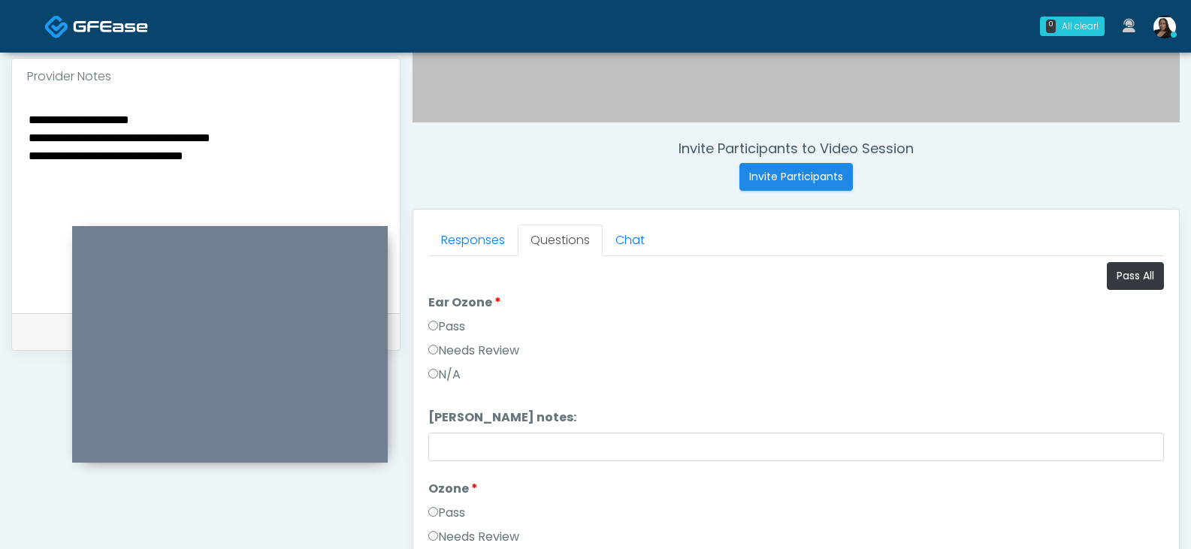
scroll to position [499, 0]
click at [1119, 276] on button "Pass All" at bounding box center [1135, 277] width 57 height 28
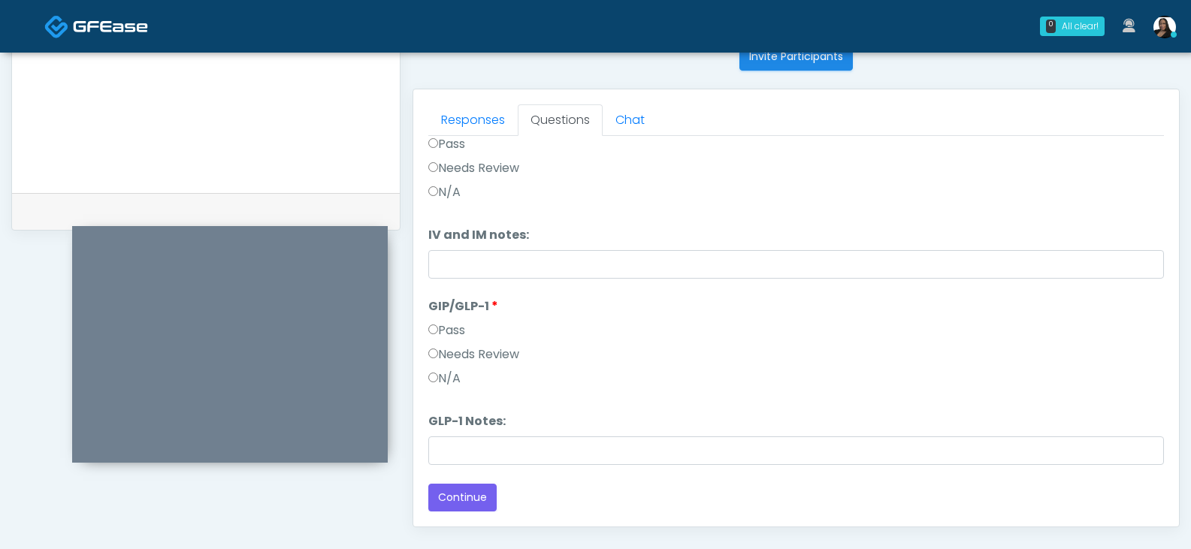
scroll to position [799, 0]
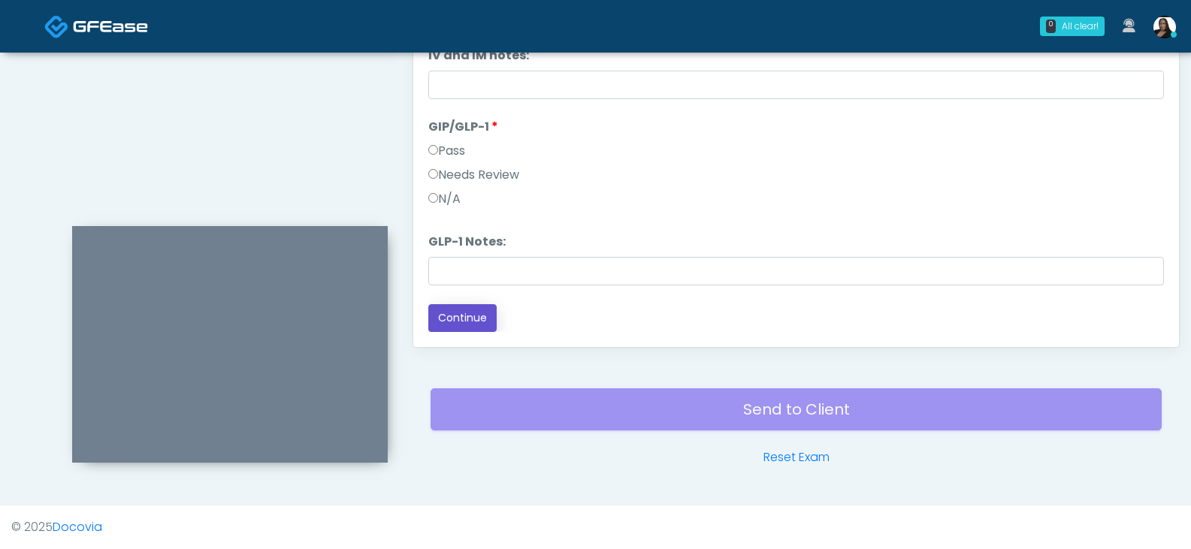
drag, startPoint x: 479, startPoint y: 315, endPoint x: 480, endPoint y: 323, distance: 8.3
click at [480, 323] on button "Continue" at bounding box center [462, 318] width 68 height 28
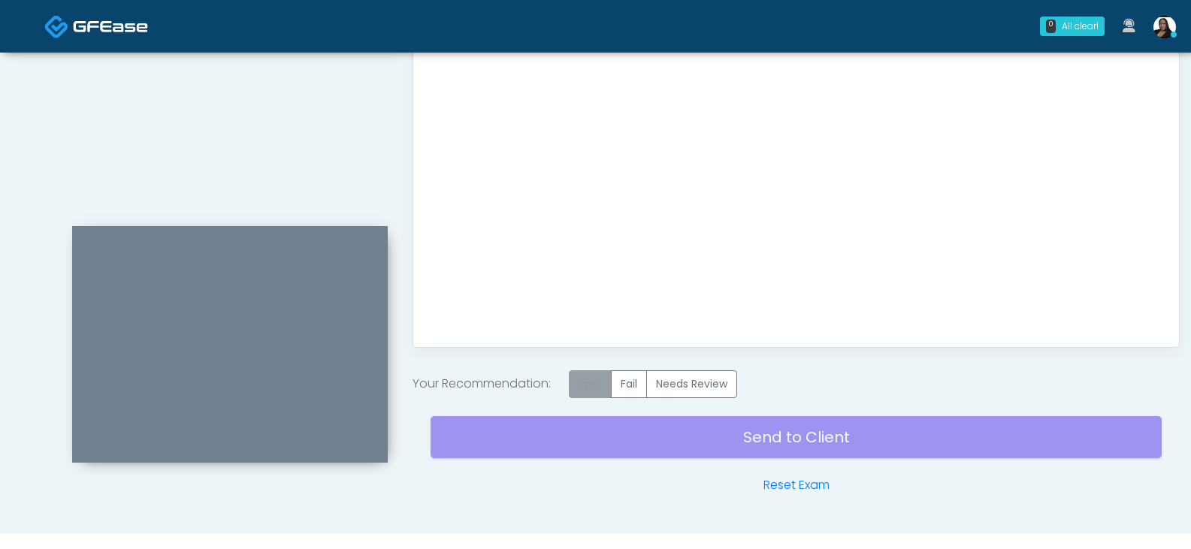
click at [579, 377] on label "Pass" at bounding box center [590, 384] width 43 height 28
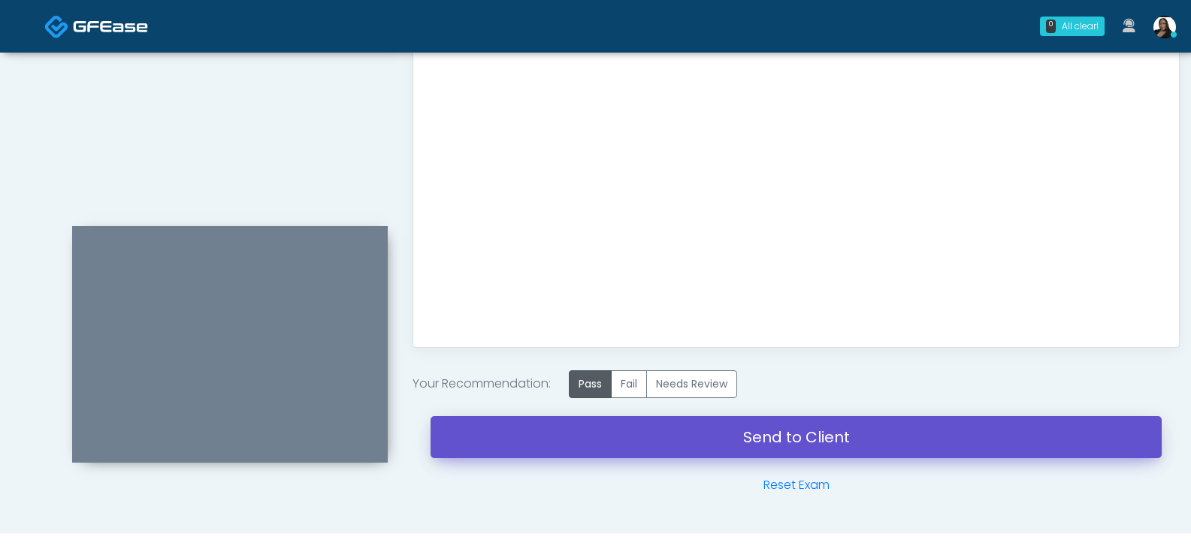
click at [651, 427] on link "Send to Client" at bounding box center [795, 437] width 731 height 42
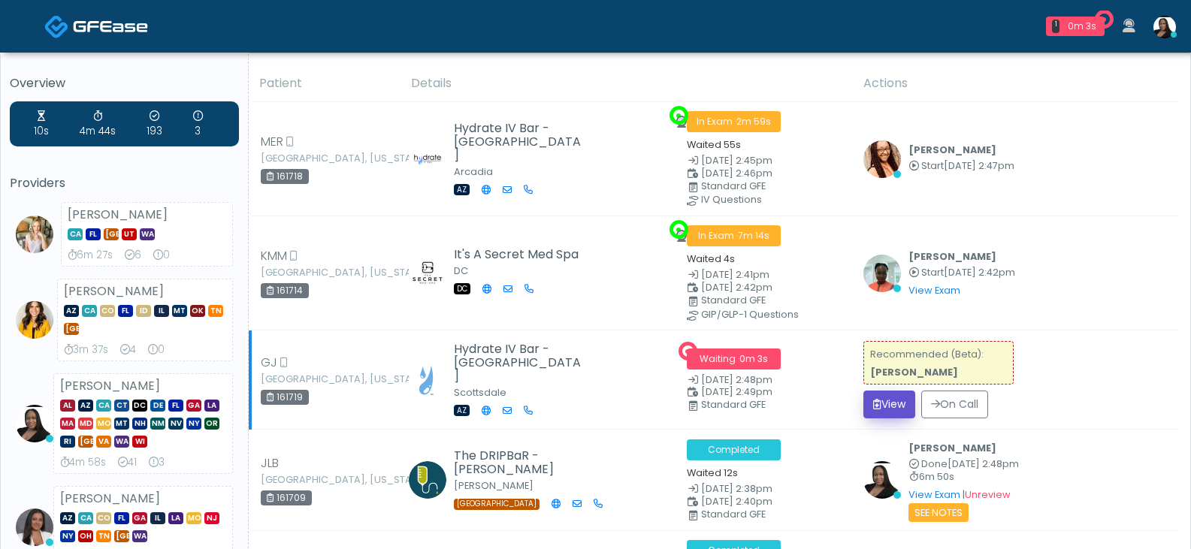
click at [891, 406] on button "View" at bounding box center [889, 405] width 52 height 28
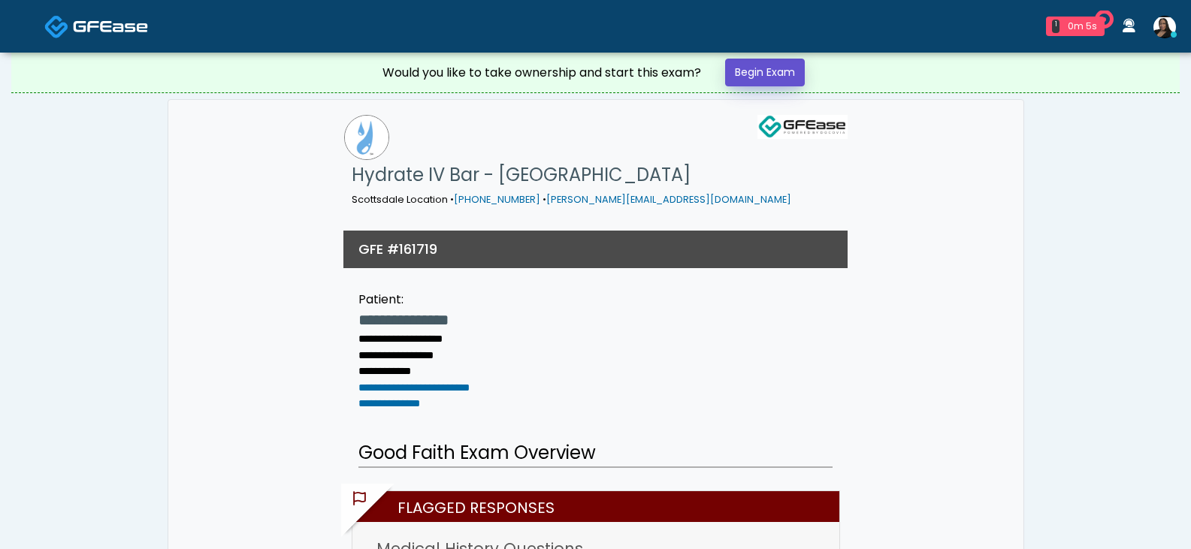
click at [772, 84] on link "Begin Exam" at bounding box center [765, 73] width 80 height 28
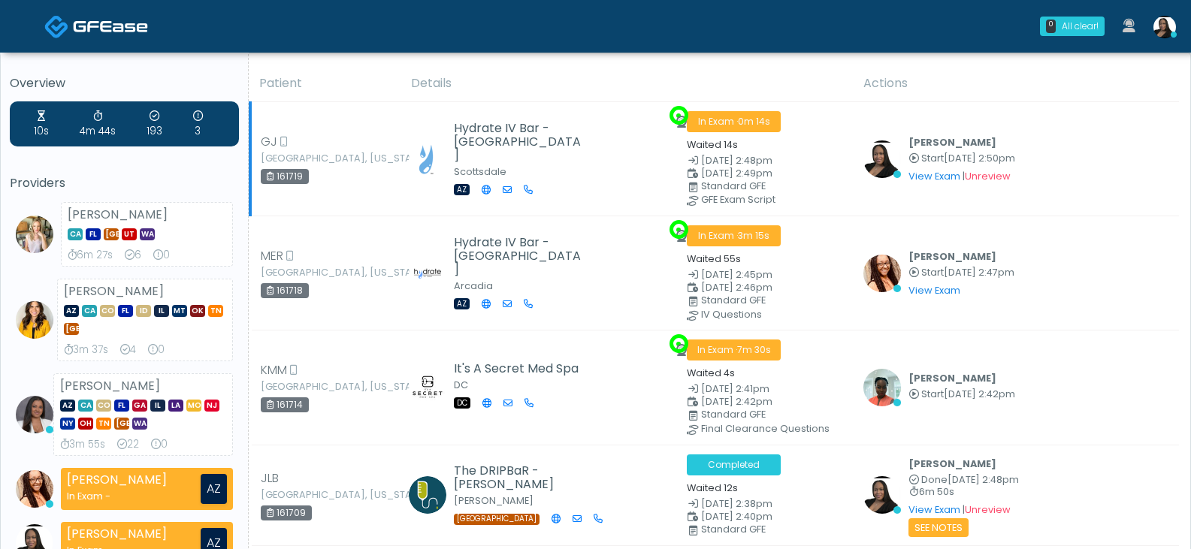
click at [732, 123] on span "In Exam · 0m 14s" at bounding box center [734, 121] width 94 height 21
click at [915, 171] on link "View Exam" at bounding box center [934, 176] width 52 height 13
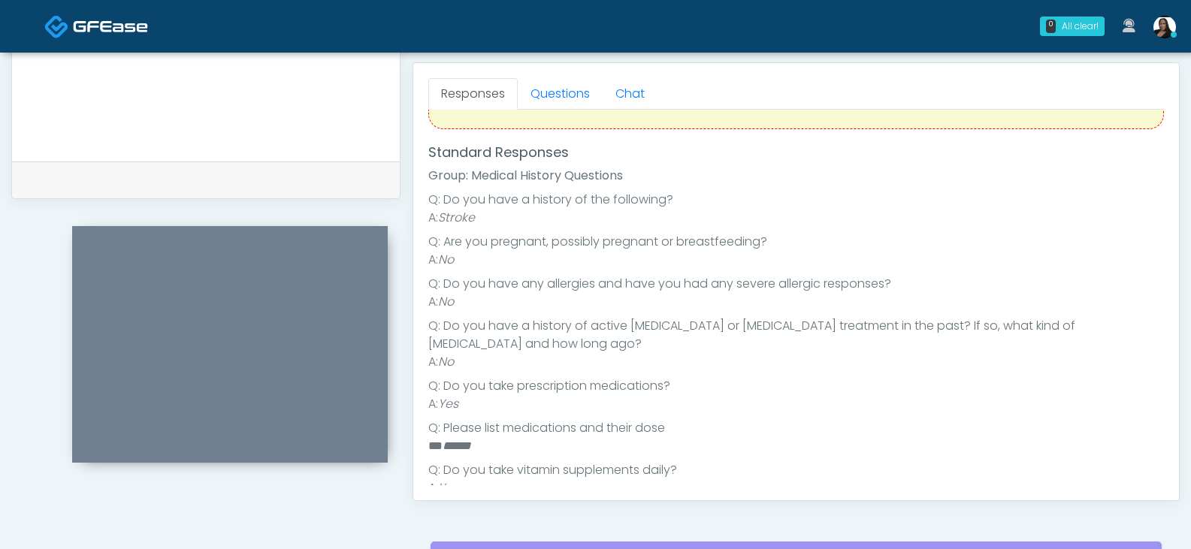
scroll to position [143, 0]
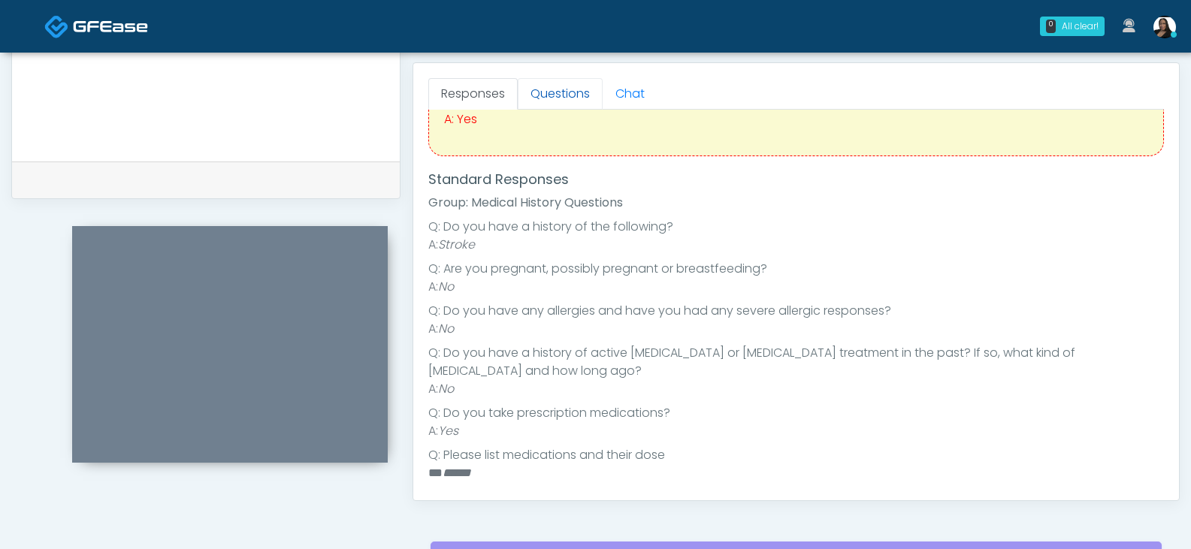
click at [552, 92] on link "Questions" at bounding box center [560, 94] width 85 height 32
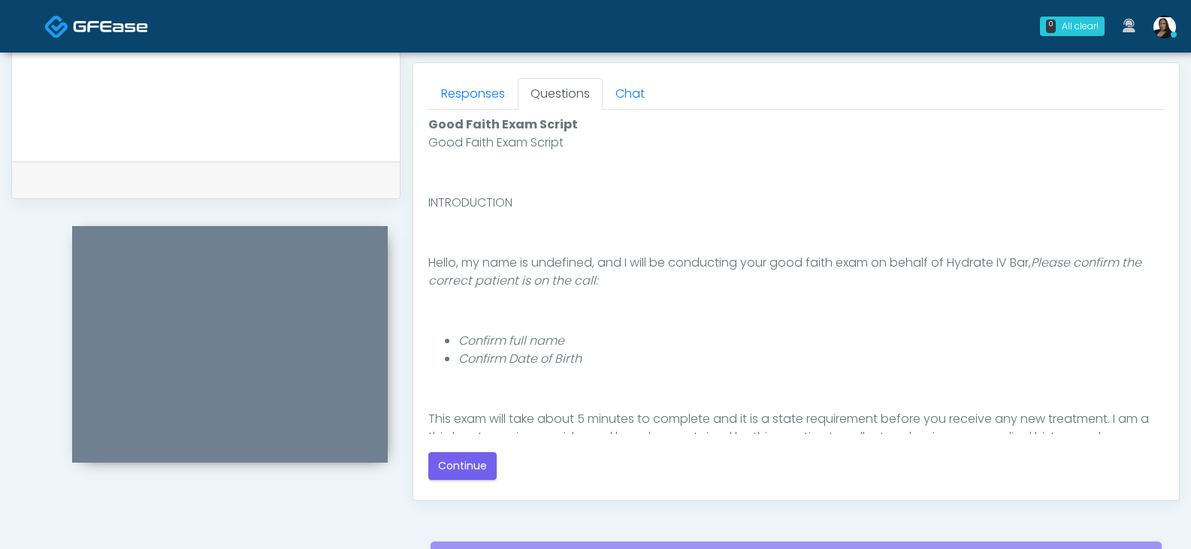
scroll to position [0, 0]
click at [462, 451] on div "Good Faith Exam Script Good Faith Exam Script INTRODUCTION Hello, my name is un…" at bounding box center [795, 298] width 735 height 364
click at [464, 461] on button "Continue" at bounding box center [462, 466] width 68 height 28
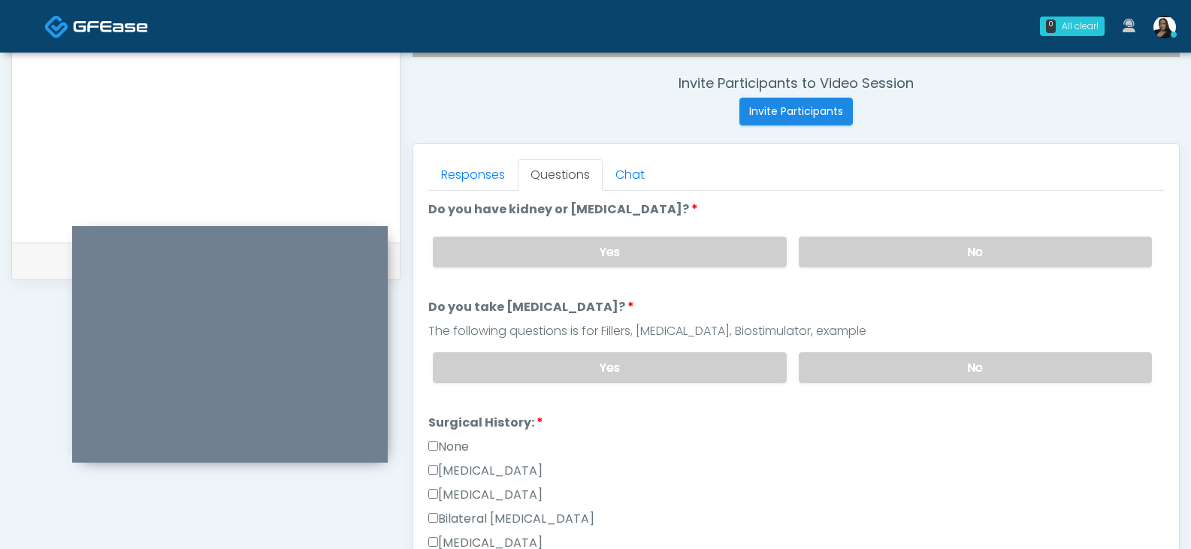
scroll to position [642, 0]
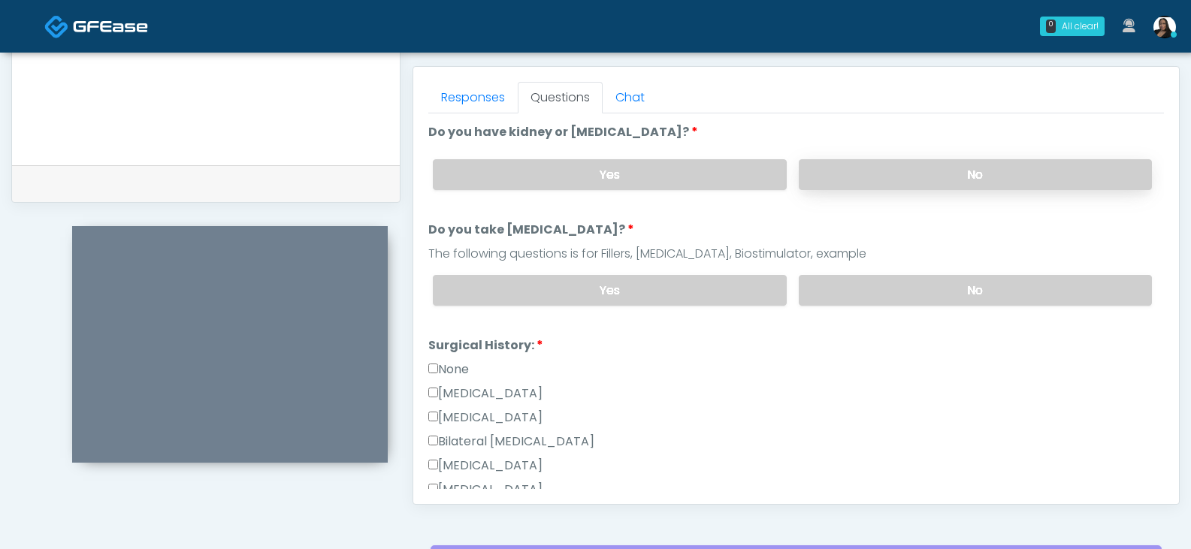
click at [838, 169] on label "No" at bounding box center [975, 174] width 353 height 31
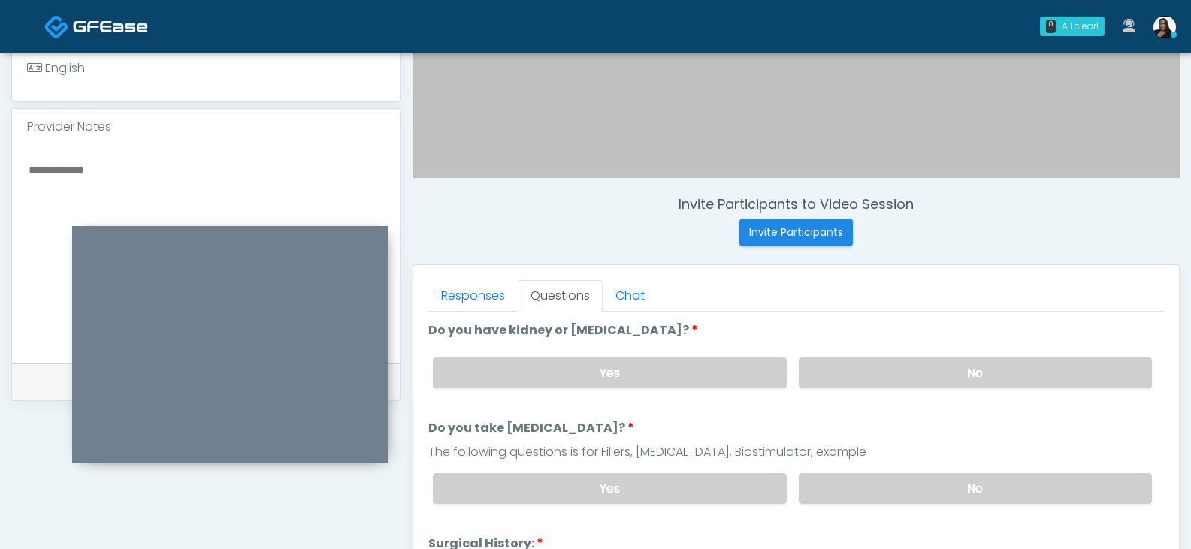
scroll to position [417, 0]
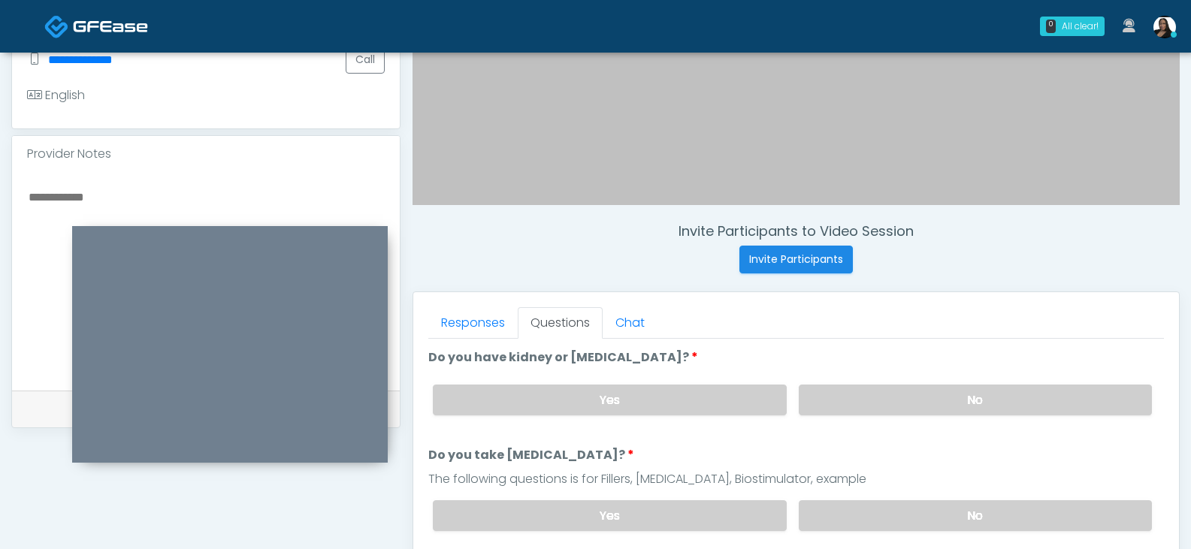
click at [222, 187] on textarea at bounding box center [206, 278] width 358 height 183
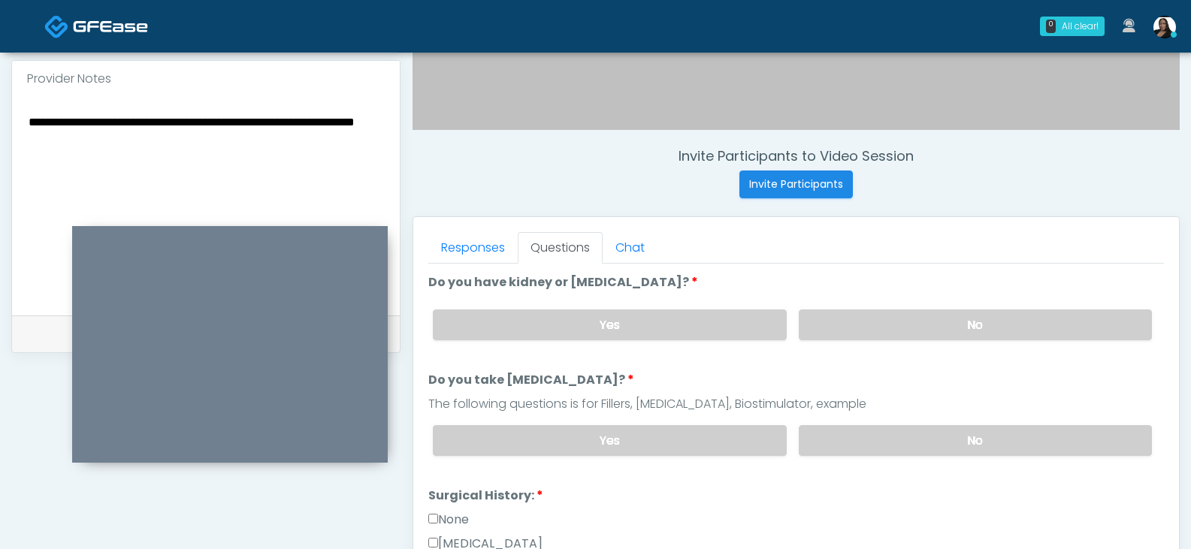
click at [146, 112] on textarea "**********" at bounding box center [206, 203] width 358 height 183
click at [234, 112] on textarea "**********" at bounding box center [206, 203] width 358 height 183
click at [355, 112] on textarea "**********" at bounding box center [206, 203] width 358 height 183
click at [377, 112] on textarea "**********" at bounding box center [206, 203] width 358 height 183
click at [21, 130] on div "**********" at bounding box center [206, 206] width 388 height 219
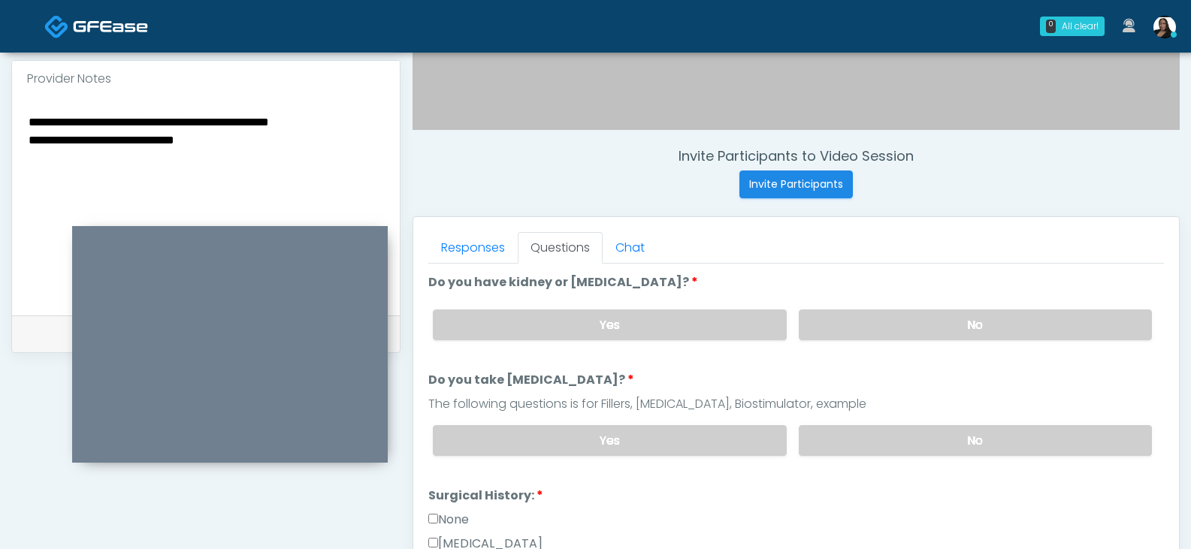
click at [27, 125] on textarea "**********" at bounding box center [206, 203] width 358 height 183
click at [370, 112] on textarea "**********" at bounding box center [206, 203] width 358 height 183
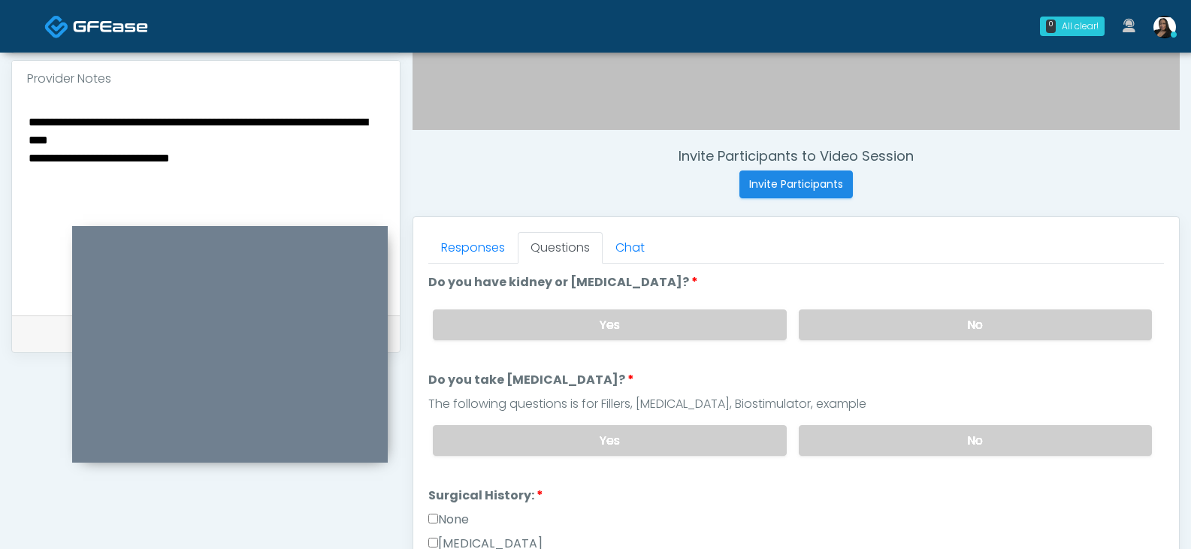
click at [173, 122] on textarea "**********" at bounding box center [206, 203] width 358 height 183
click at [255, 119] on textarea "**********" at bounding box center [206, 203] width 358 height 183
click at [471, 247] on link "Responses" at bounding box center [472, 248] width 89 height 32
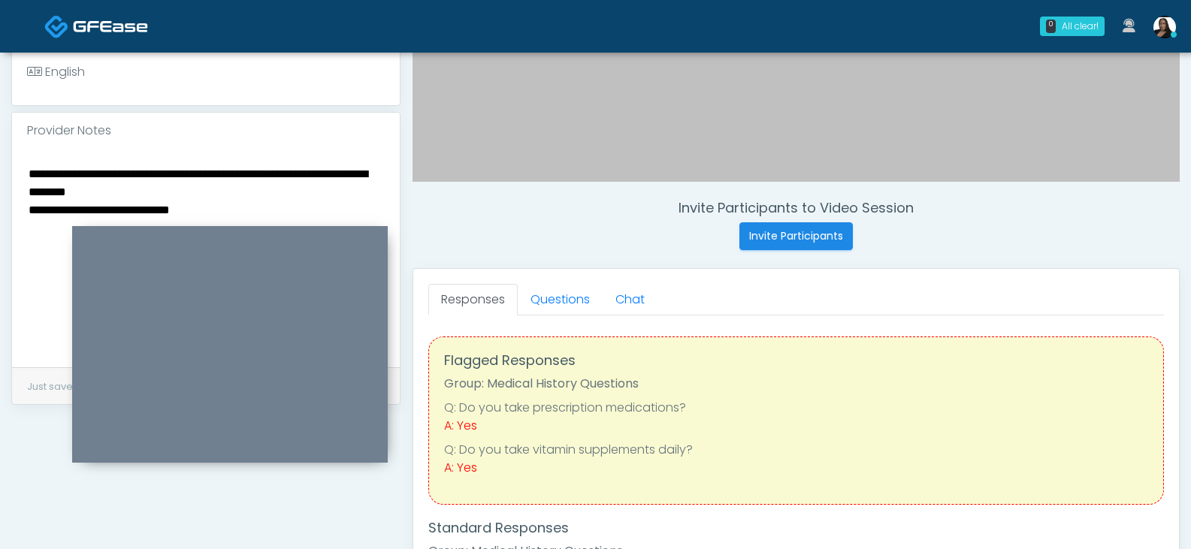
scroll to position [426, 0]
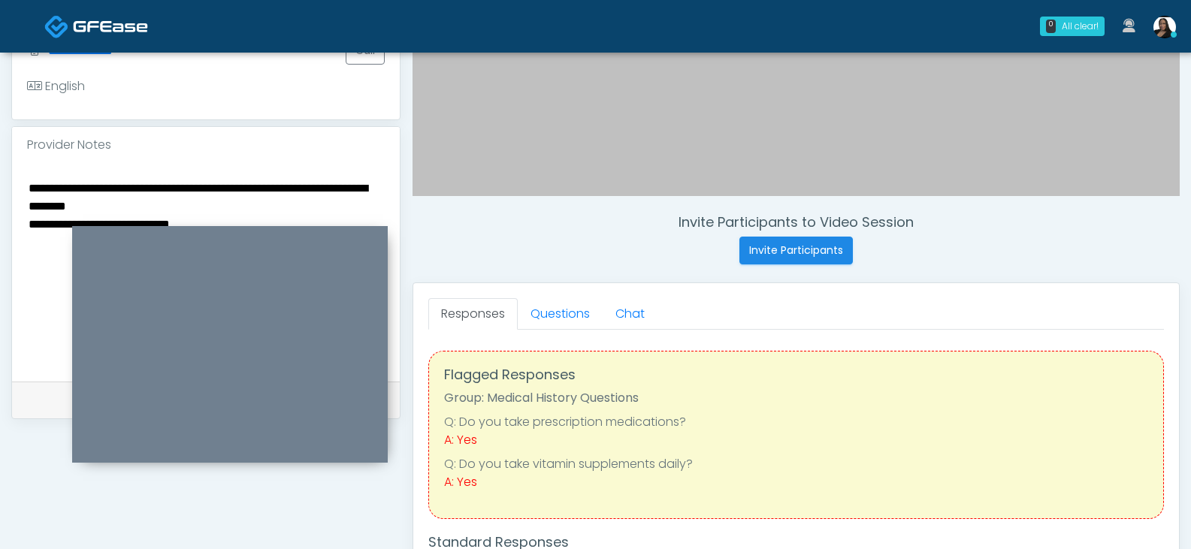
click at [267, 181] on textarea "**********" at bounding box center [206, 269] width 358 height 183
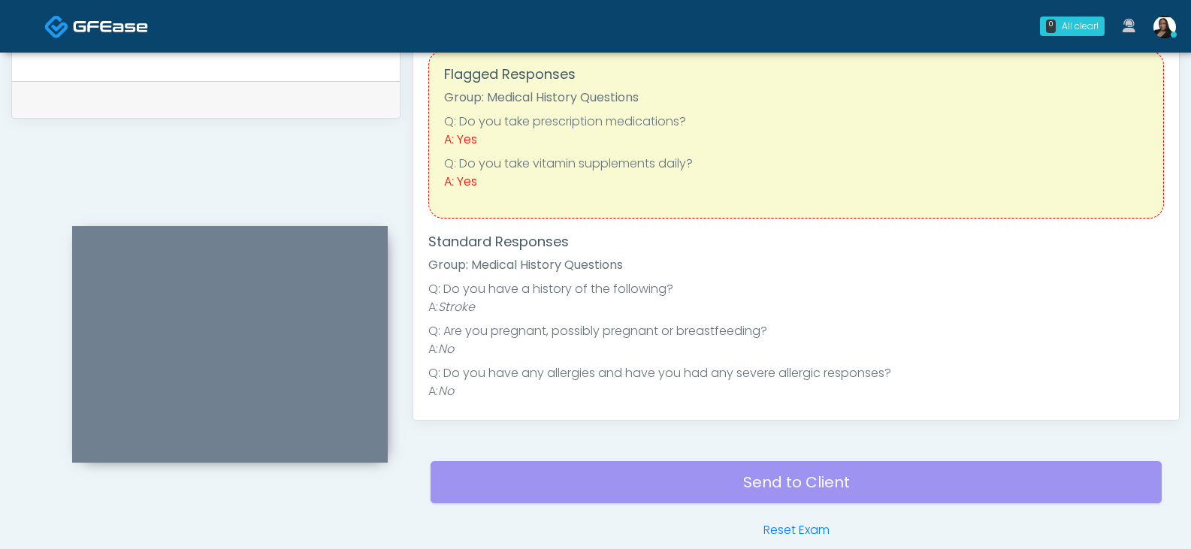
scroll to position [651, 0]
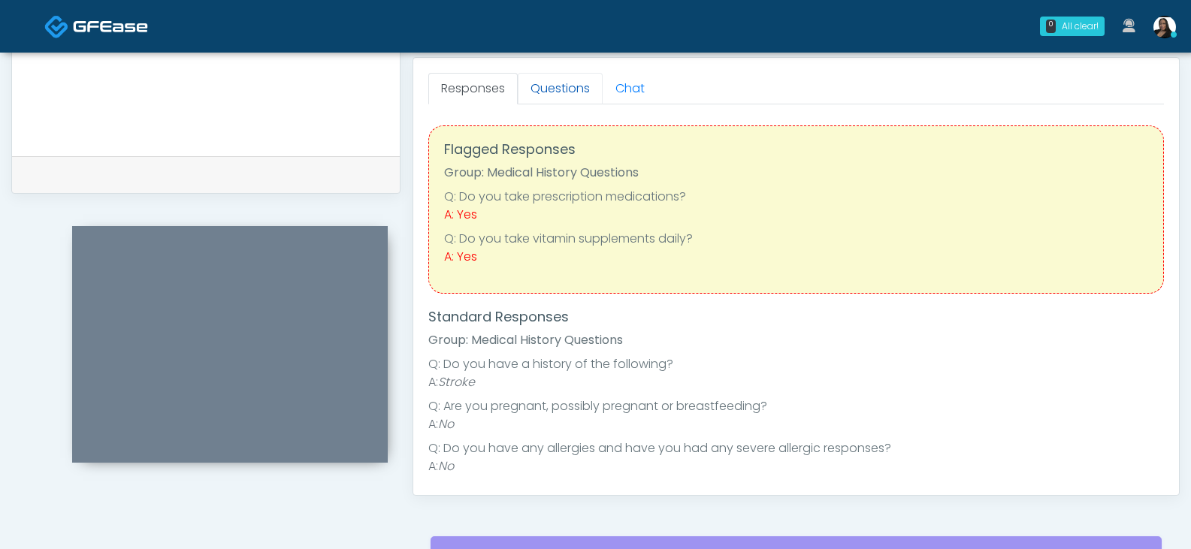
type textarea "**********"
click at [555, 90] on link "Questions" at bounding box center [560, 89] width 85 height 32
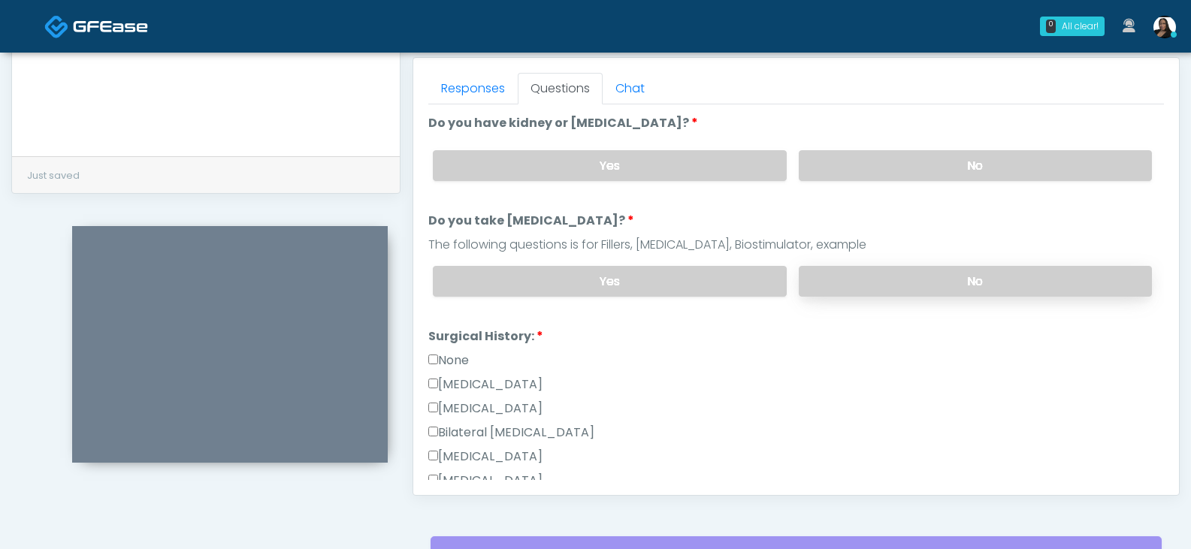
click at [870, 274] on label "No" at bounding box center [975, 281] width 353 height 31
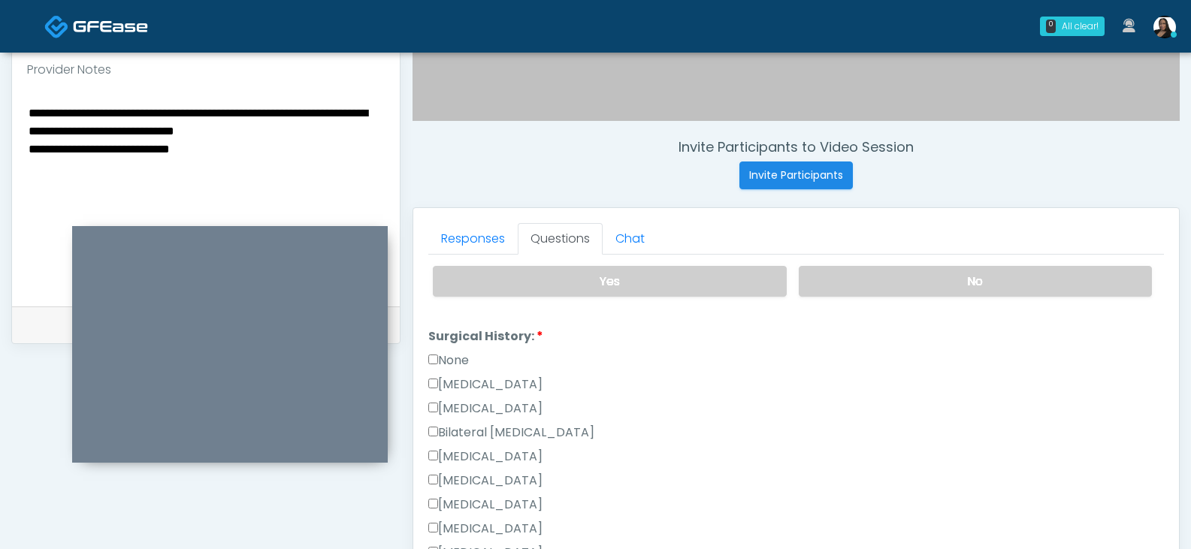
scroll to position [225, 0]
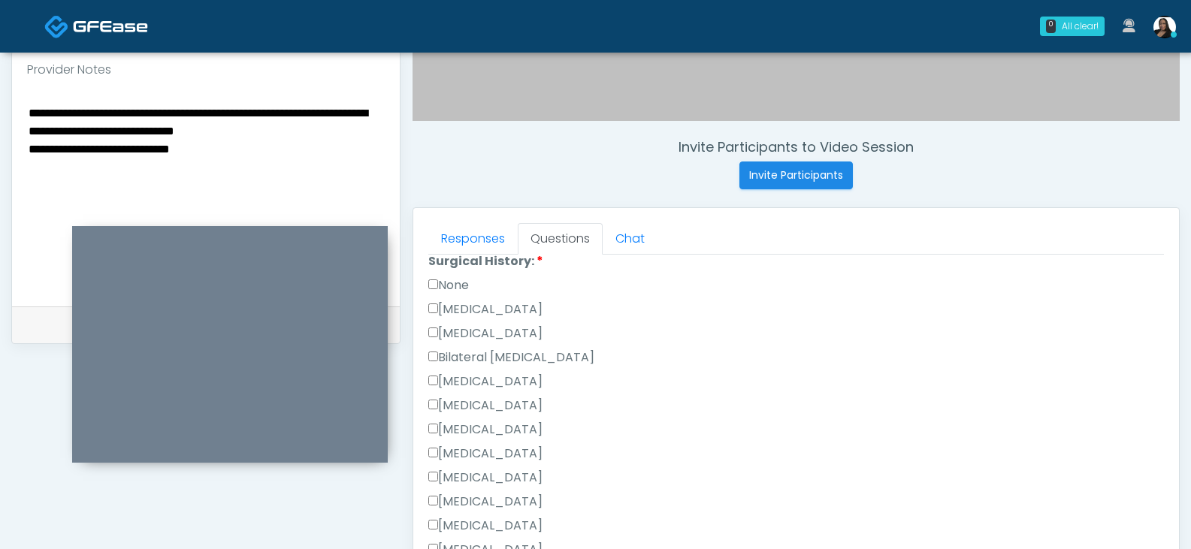
click at [460, 276] on li "Surgical History: Surgical History: None Cesarean Section Hysterectomy Bilatera…" at bounding box center [795, 420] width 735 height 337
click at [457, 279] on label "None" at bounding box center [448, 285] width 41 height 18
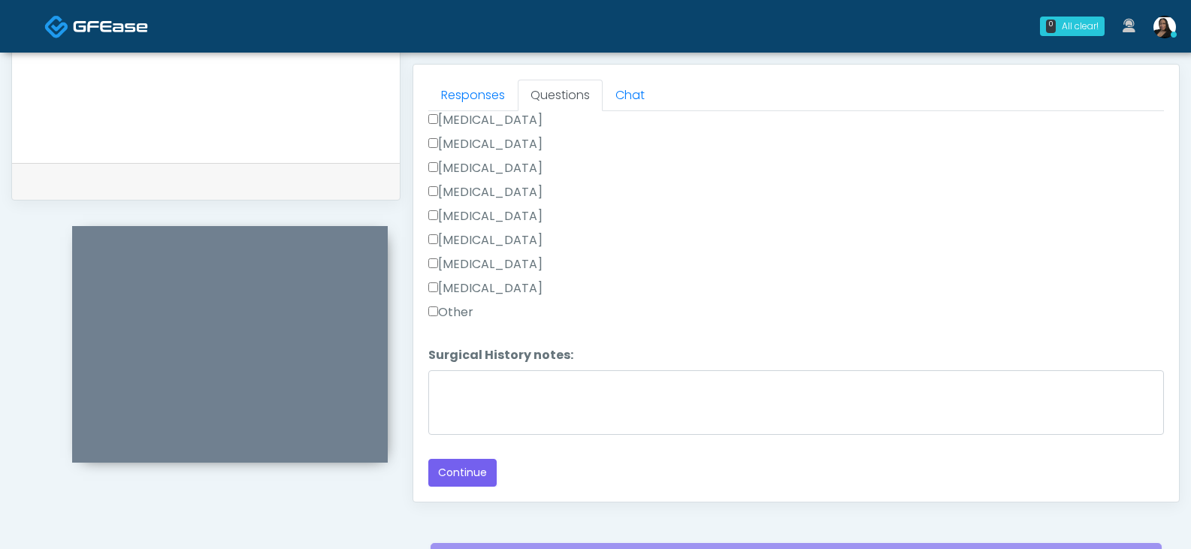
scroll to position [651, 0]
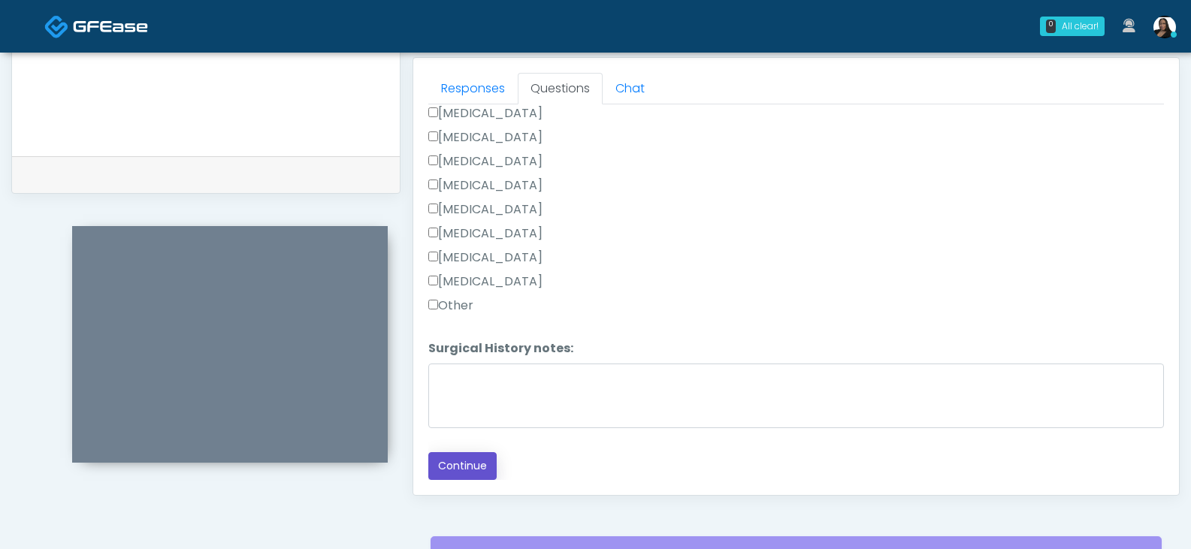
click at [479, 457] on button "Continue" at bounding box center [462, 466] width 68 height 28
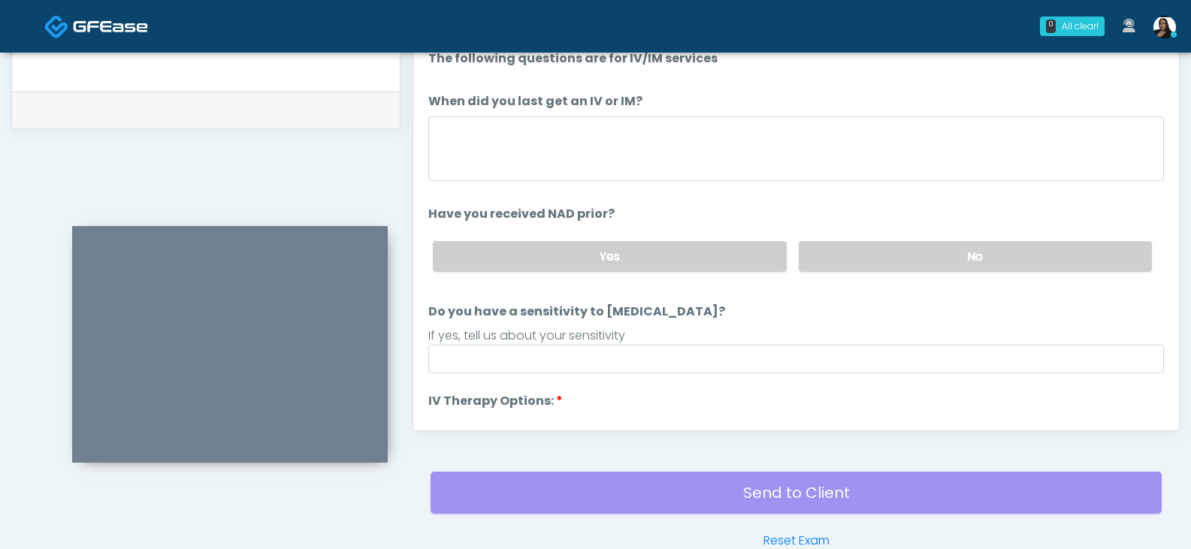
scroll to position [574, 0]
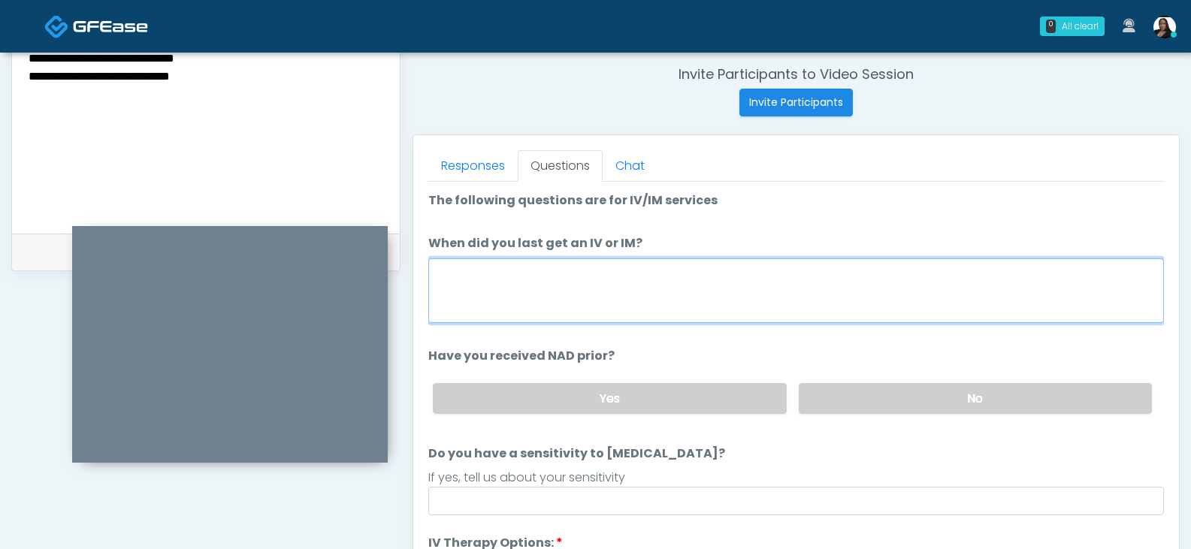
click at [595, 306] on textarea "When did you last get an IV or IM?" at bounding box center [795, 290] width 735 height 65
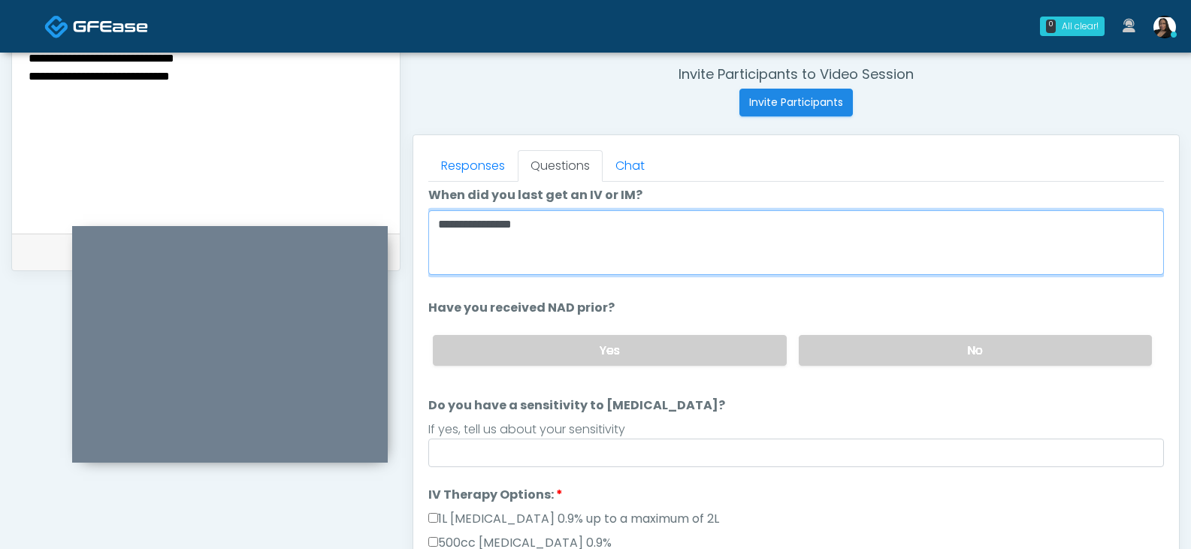
scroll to position [75, 0]
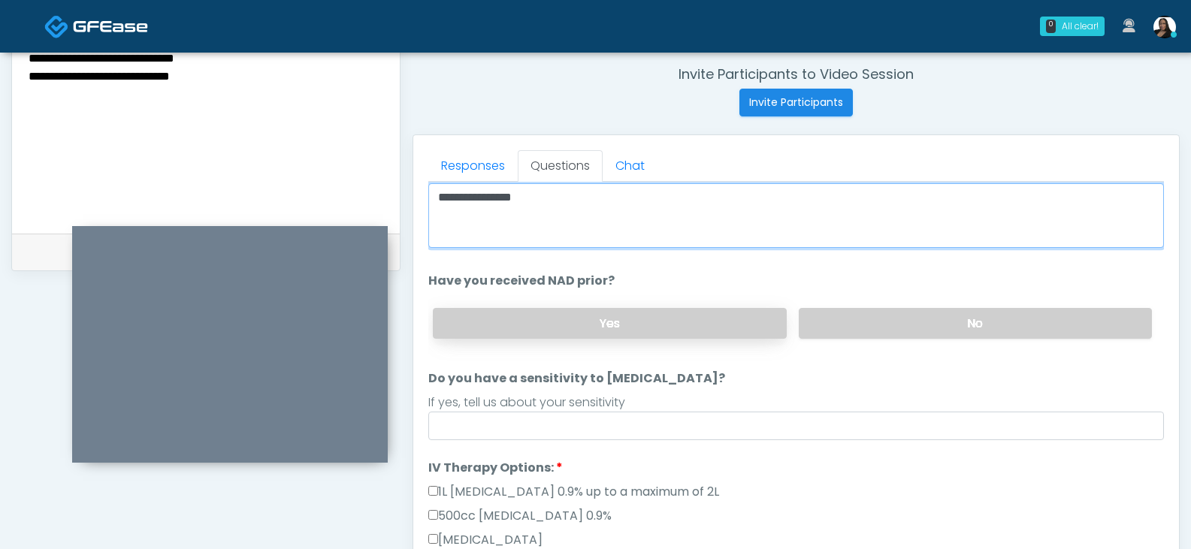
type textarea "**********"
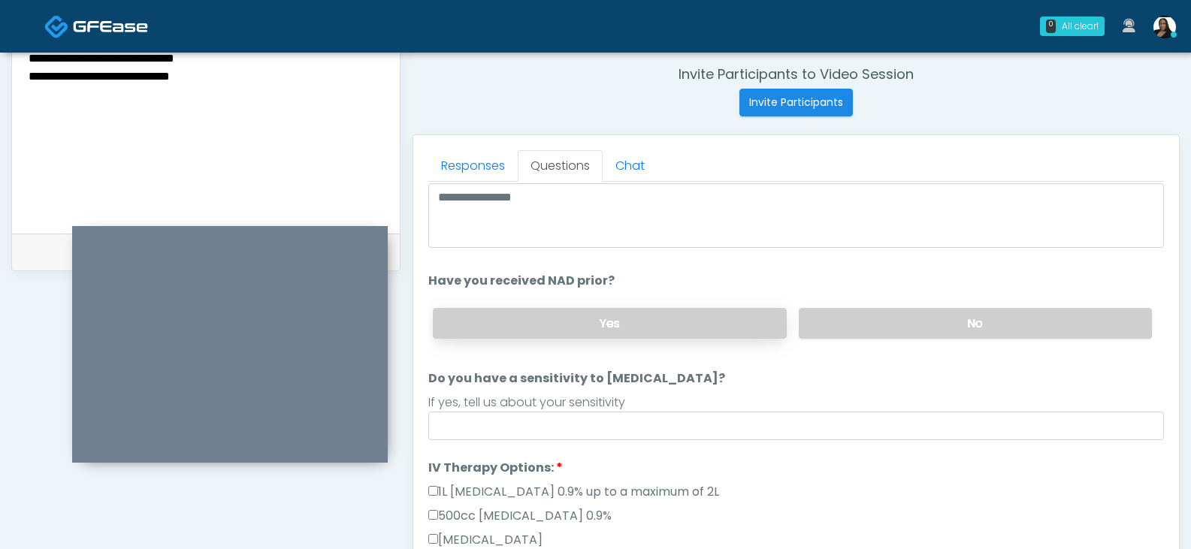
click at [689, 316] on label "Yes" at bounding box center [609, 323] width 353 height 31
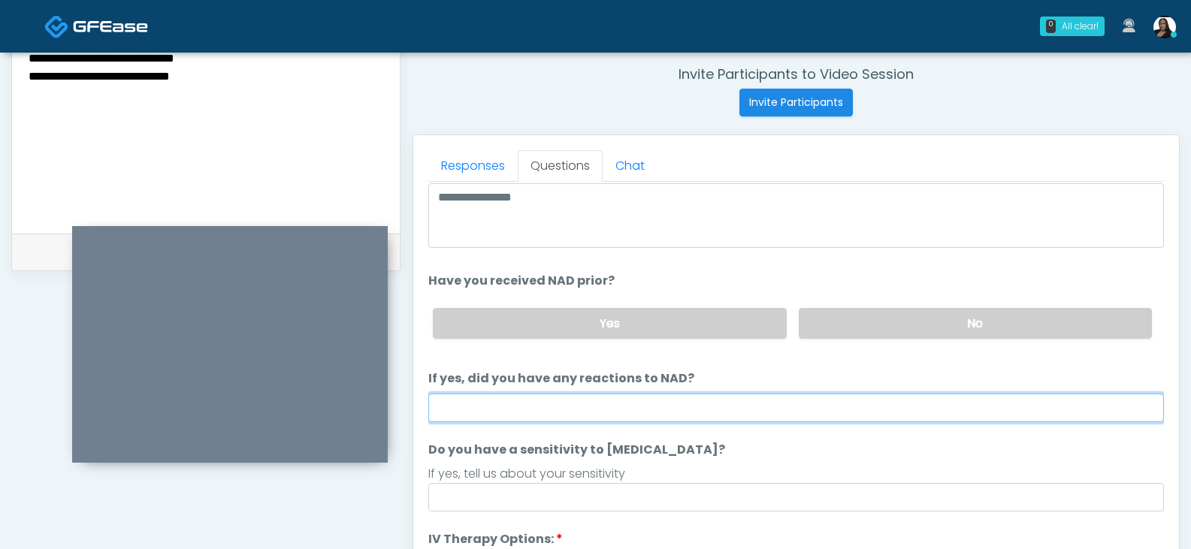
click at [687, 404] on input "If yes, did you have any reactions to NAD?" at bounding box center [795, 408] width 735 height 29
type input "**"
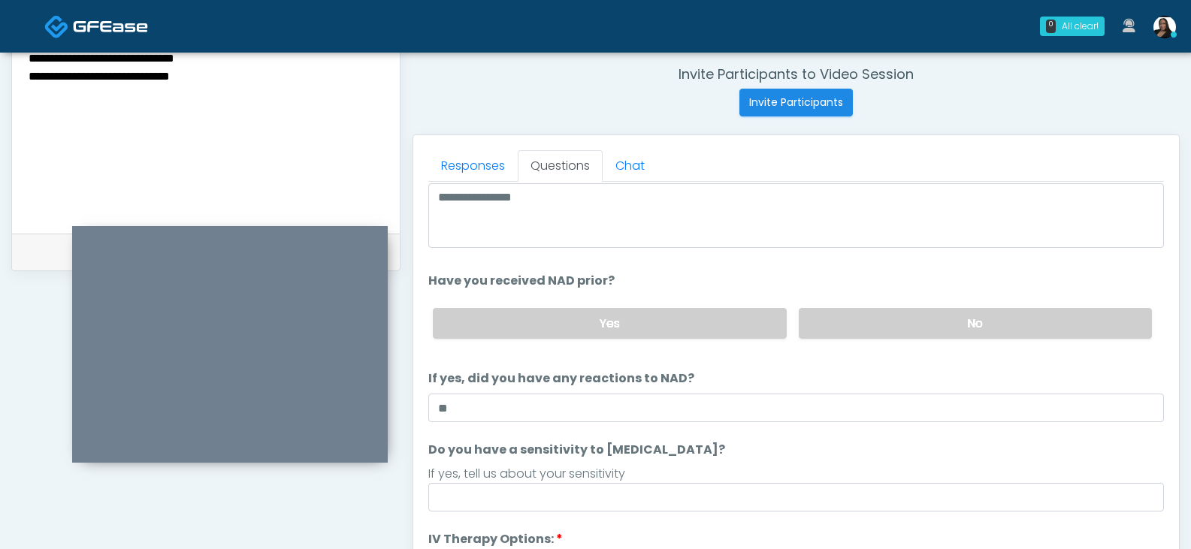
click at [755, 447] on li "Do you have a sensitivity to Niacin? Do you have a sensitivity to Niacin? If ye…" at bounding box center [795, 476] width 735 height 71
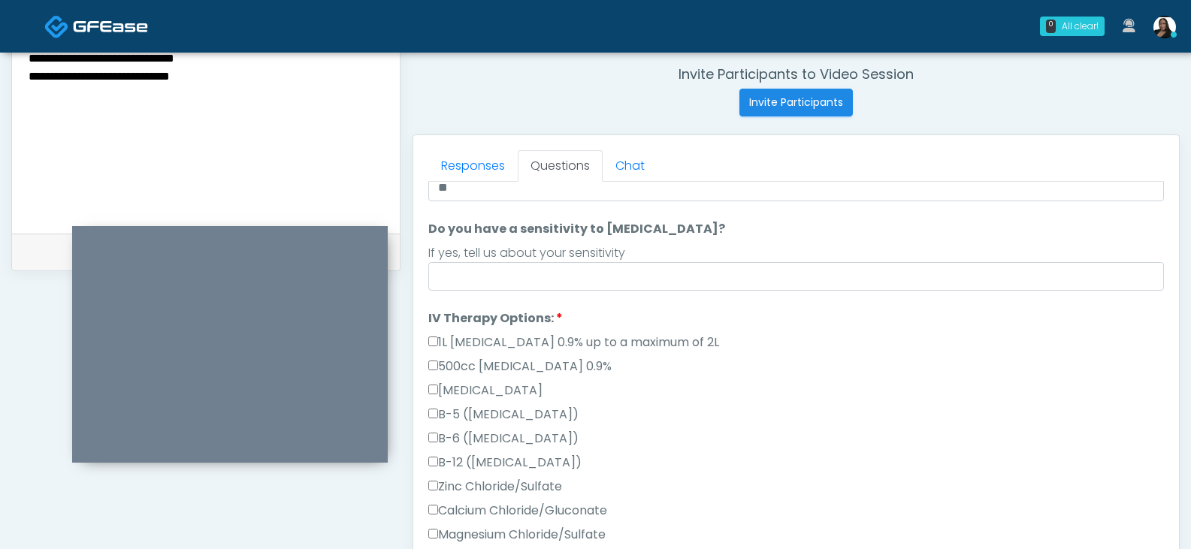
scroll to position [300, 0]
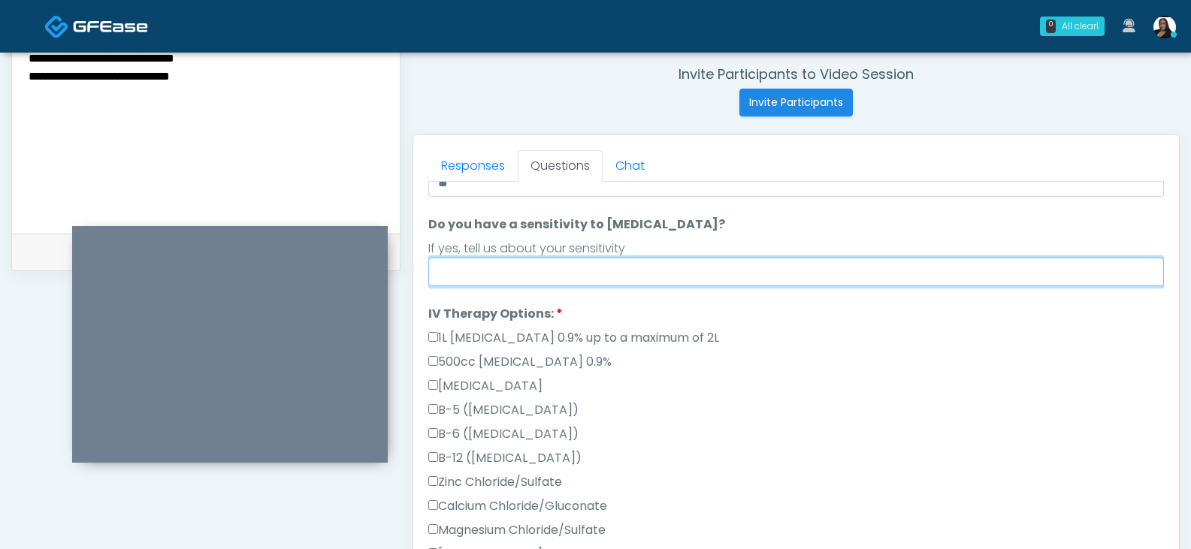
click at [658, 273] on input "Do you have a sensitivity to Niacin?" at bounding box center [795, 272] width 735 height 29
type input "**"
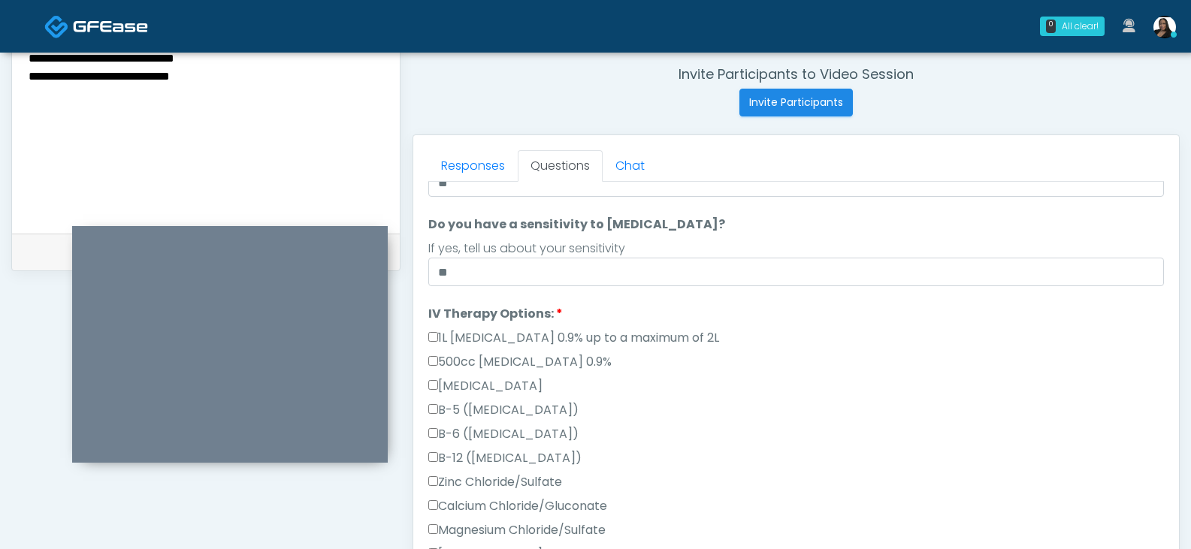
click at [714, 314] on li "IV Therapy Options: IV Therapy Options: 1L Sodium Chloride 0.9% up to a maximum…" at bounding box center [795, 521] width 735 height 433
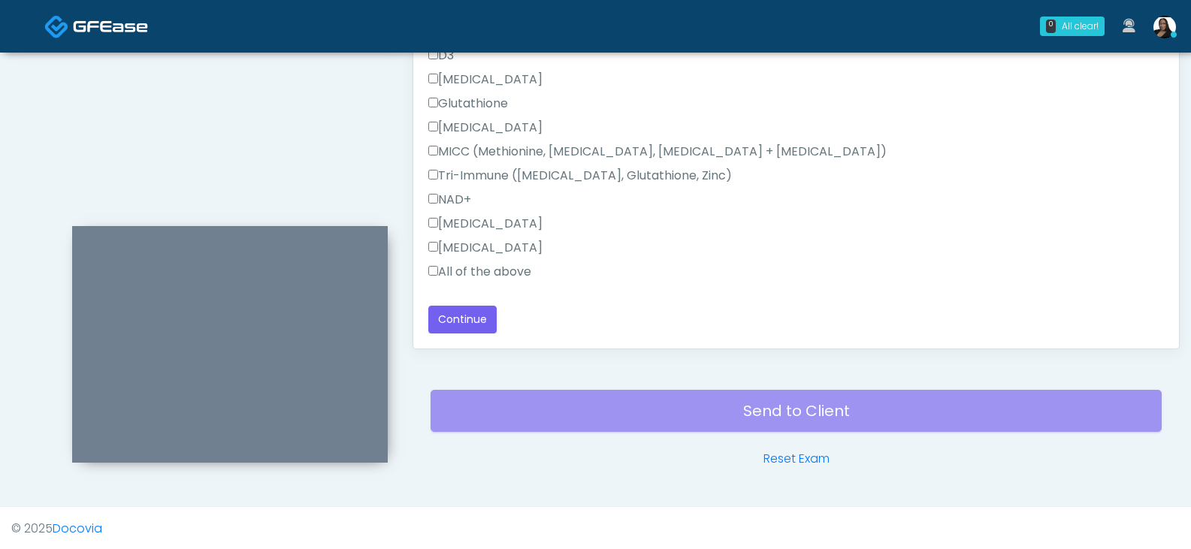
scroll to position [799, 0]
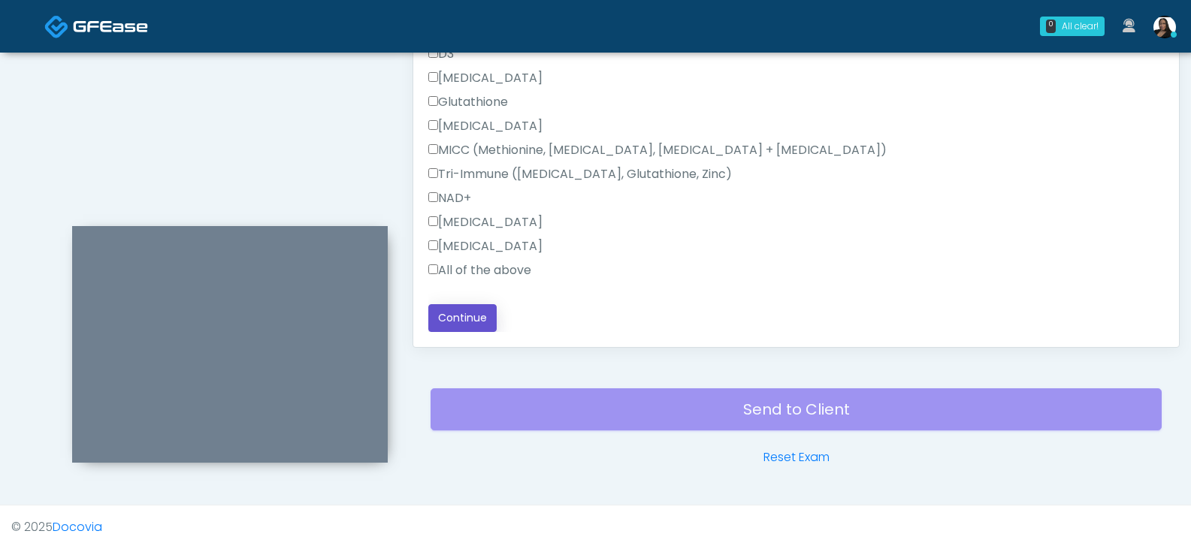
click at [460, 319] on button "Continue" at bounding box center [462, 318] width 68 height 28
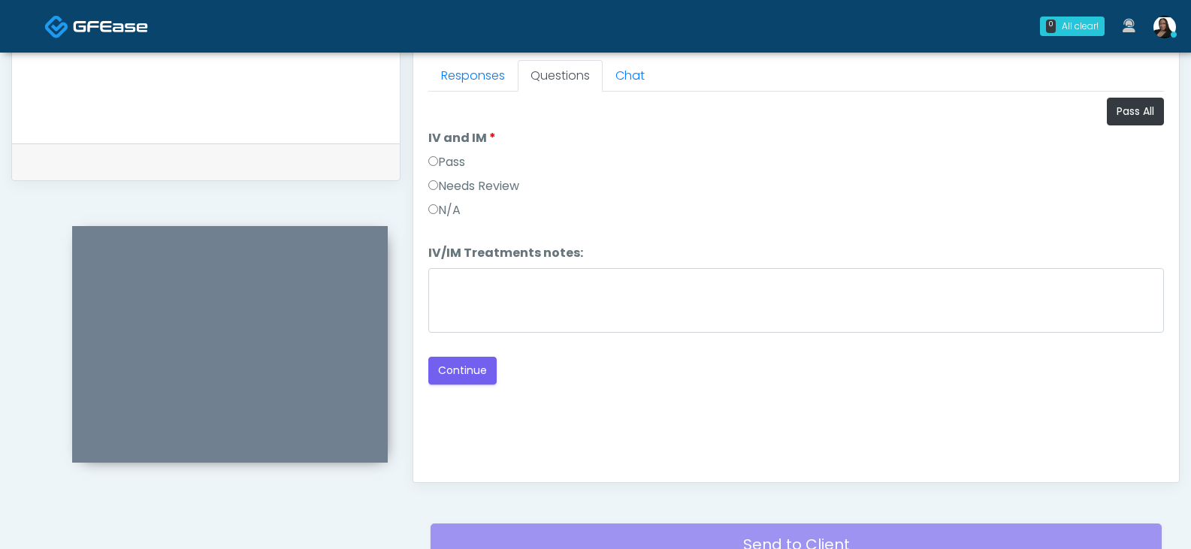
scroll to position [499, 0]
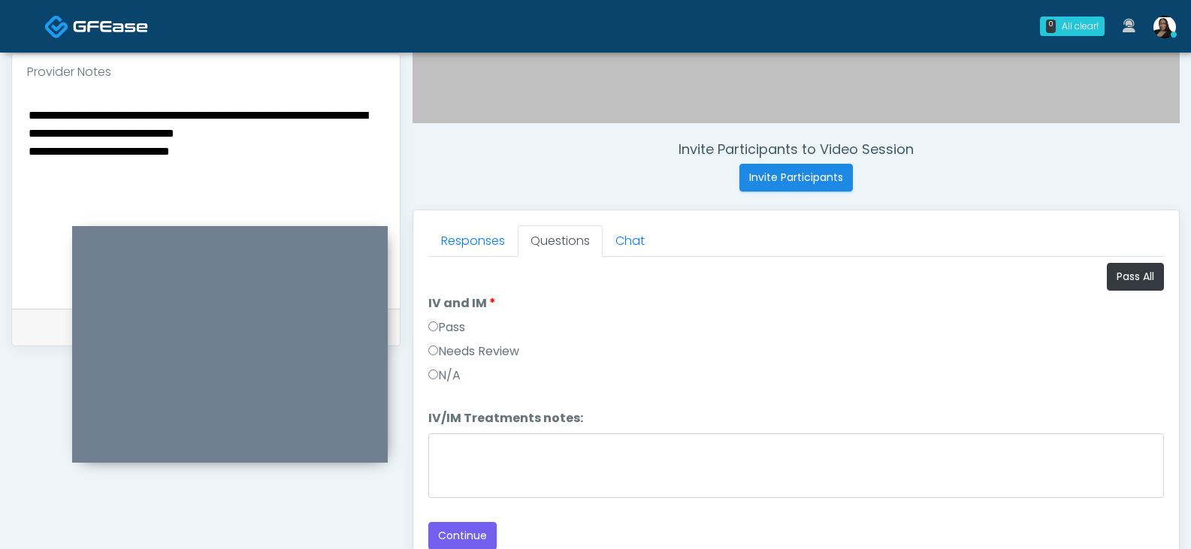
click at [267, 132] on textarea "**********" at bounding box center [206, 196] width 358 height 183
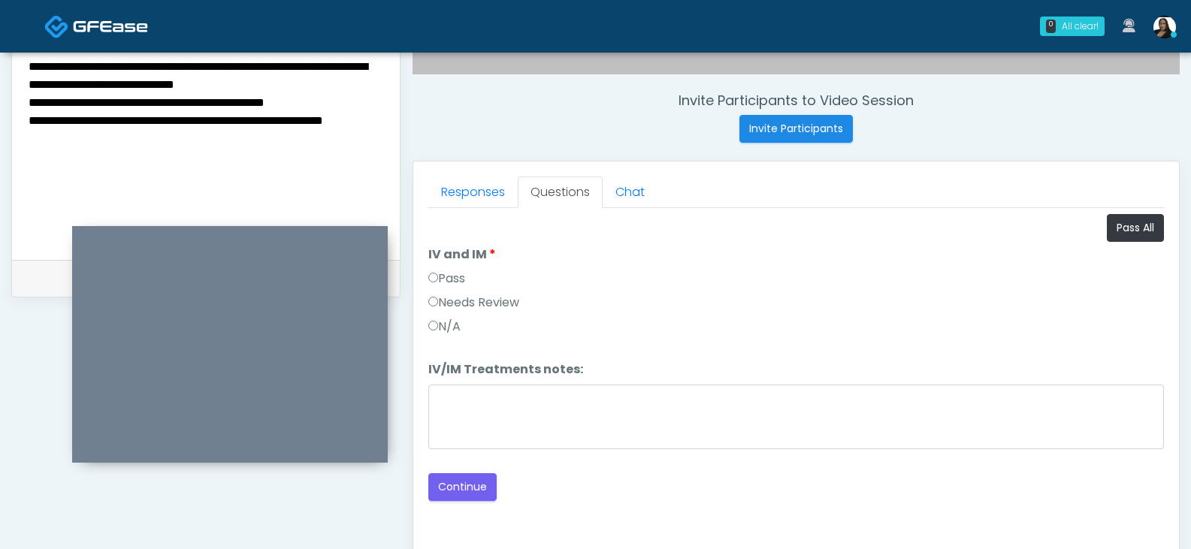
scroll to position [574, 0]
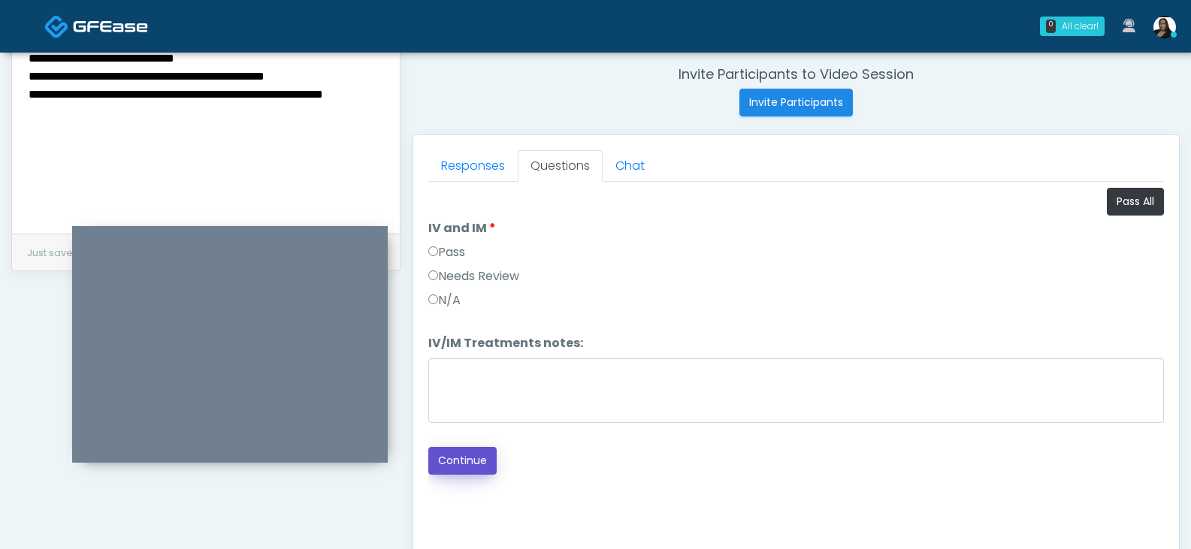
click at [454, 458] on button "Continue" at bounding box center [462, 461] width 68 height 28
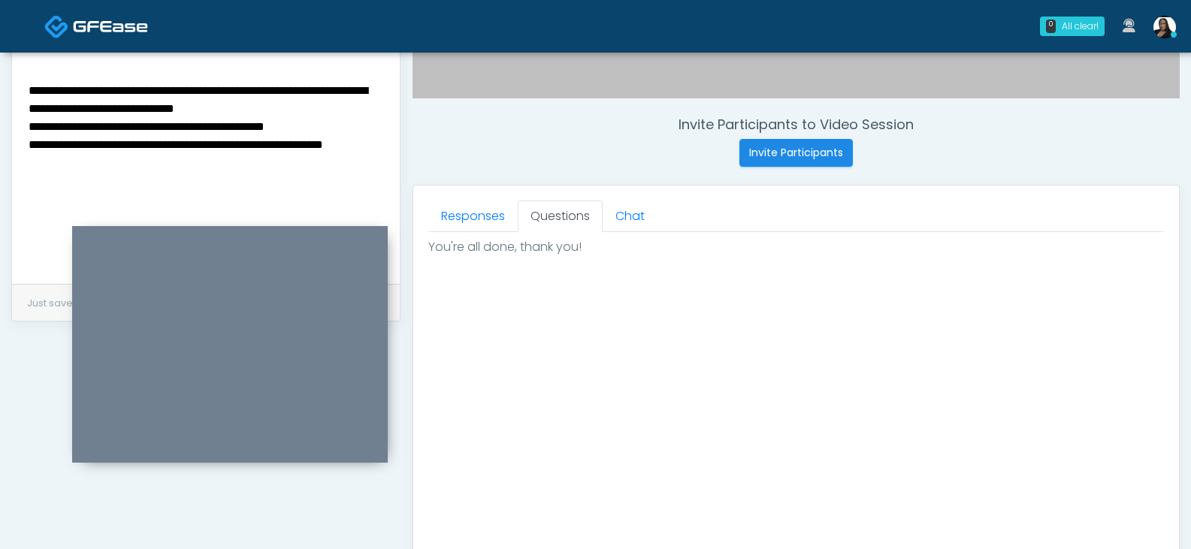
scroll to position [424, 0]
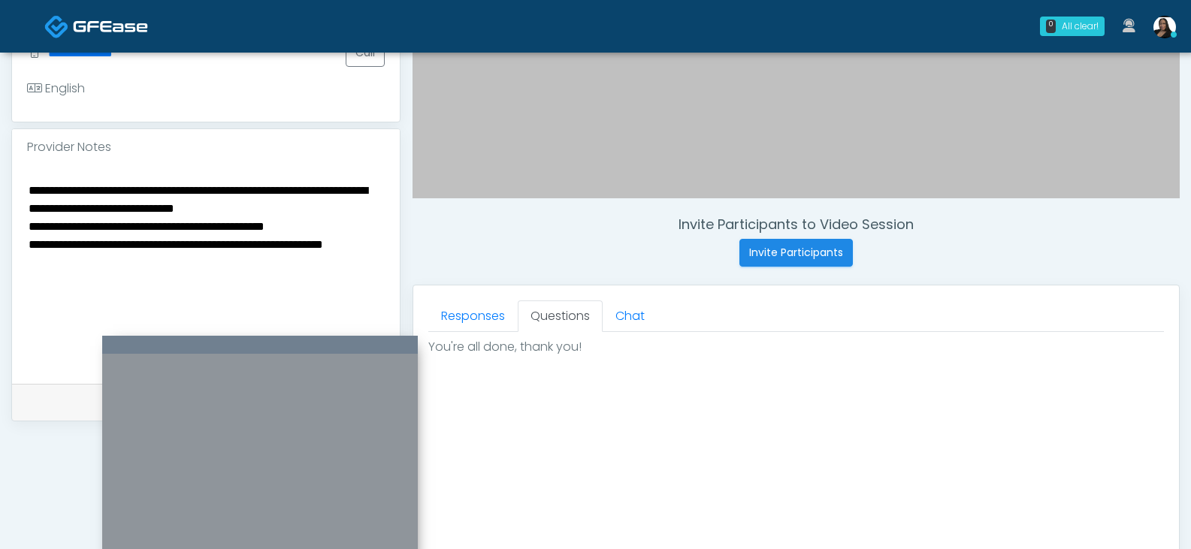
click at [382, 352] on div at bounding box center [260, 454] width 316 height 237
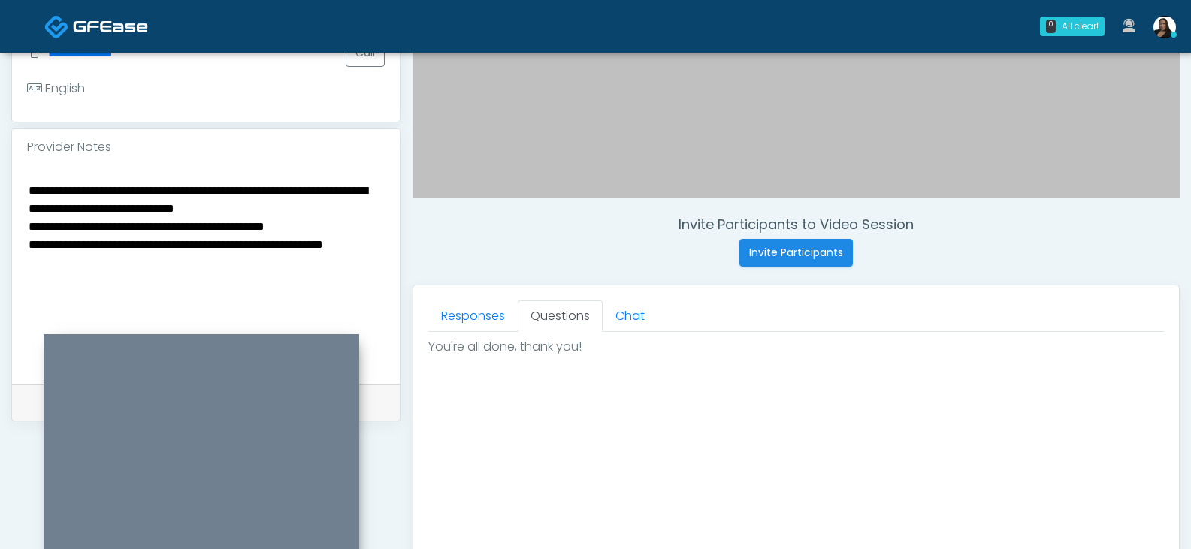
drag, startPoint x: 323, startPoint y: 346, endPoint x: 290, endPoint y: 345, distance: 33.1
click at [290, 345] on div at bounding box center [202, 452] width 316 height 237
click at [390, 283] on div "**********" at bounding box center [206, 274] width 388 height 219
click at [179, 190] on textarea "**********" at bounding box center [206, 271] width 358 height 183
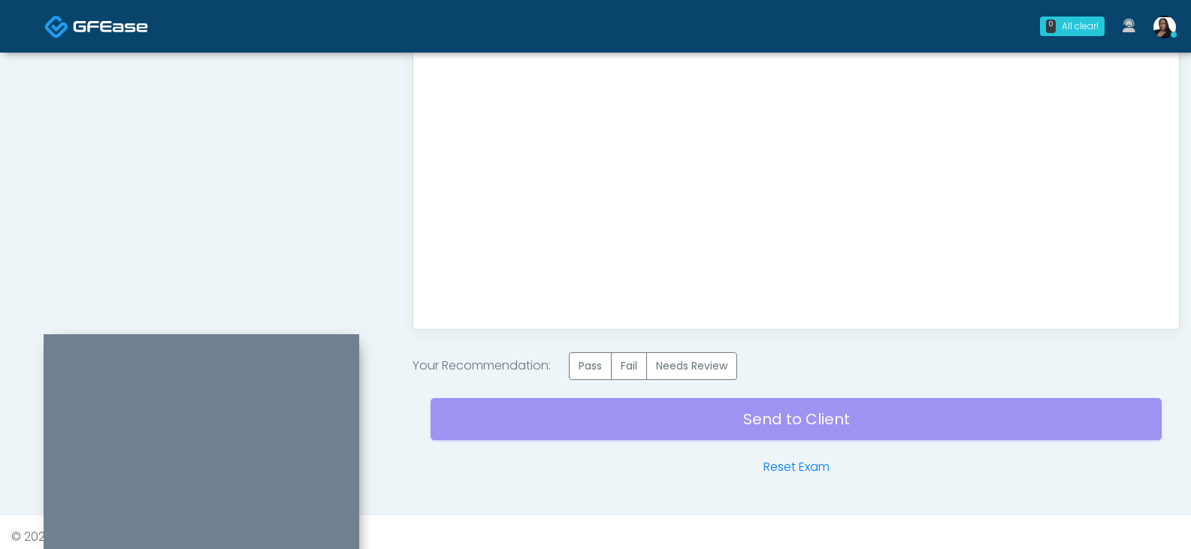
scroll to position [827, 0]
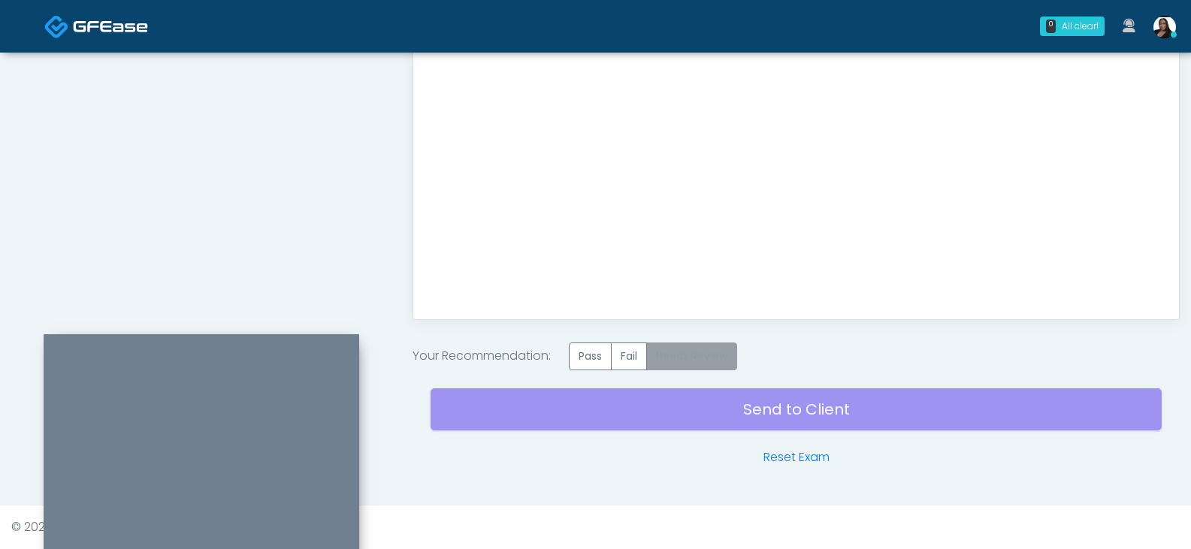
type textarea "**********"
click at [693, 348] on label "Needs Review" at bounding box center [691, 357] width 91 height 28
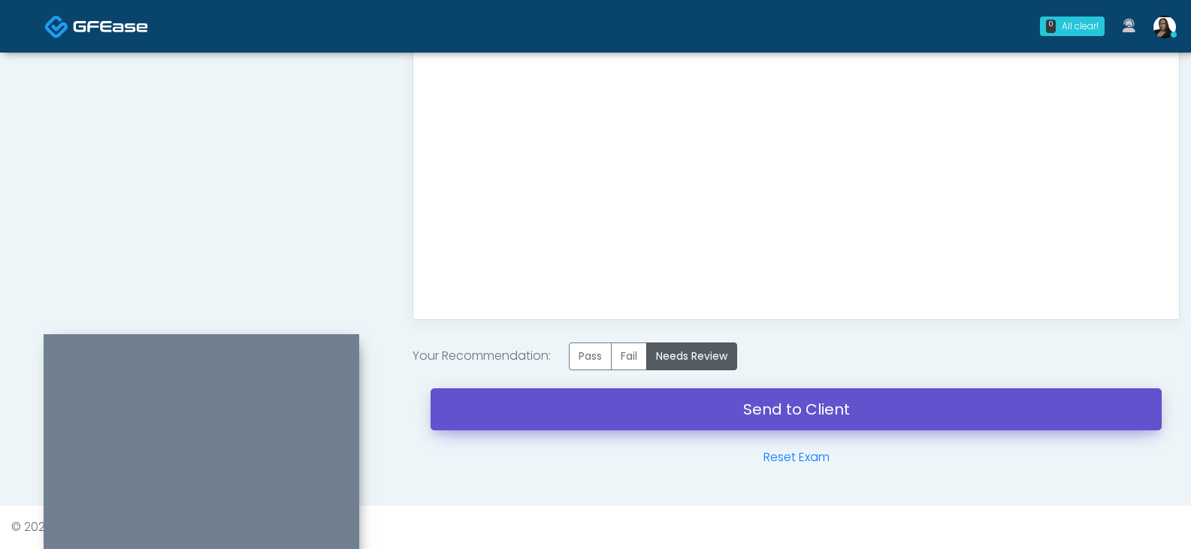
drag, startPoint x: 637, startPoint y: 400, endPoint x: 657, endPoint y: 68, distance: 332.7
click at [637, 400] on link "Send to Client" at bounding box center [795, 409] width 731 height 42
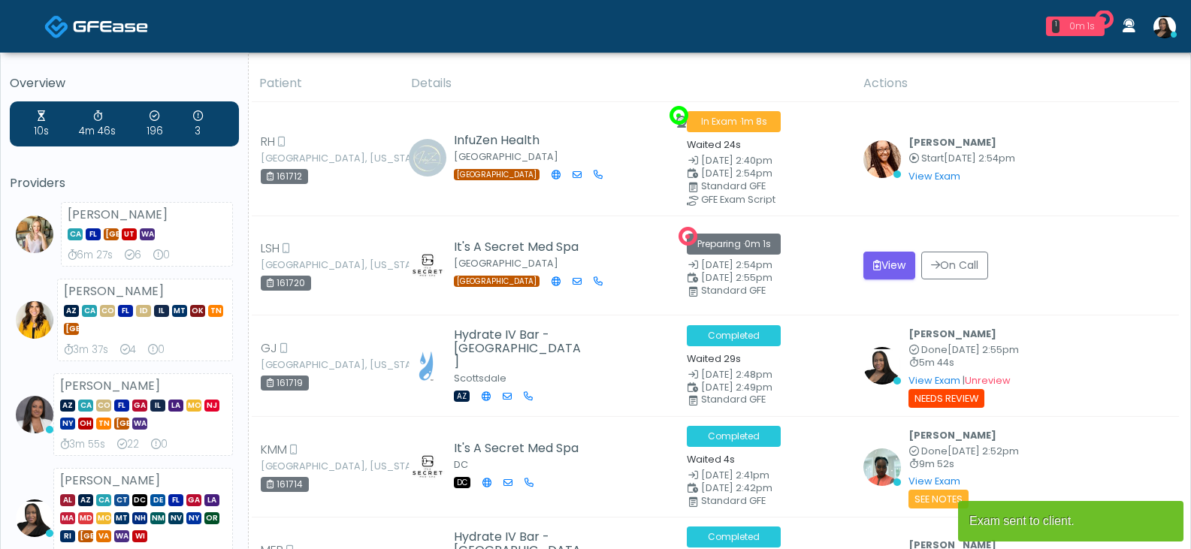
click at [1062, 29] on div "1 0m 1s" at bounding box center [1075, 27] width 59 height 20
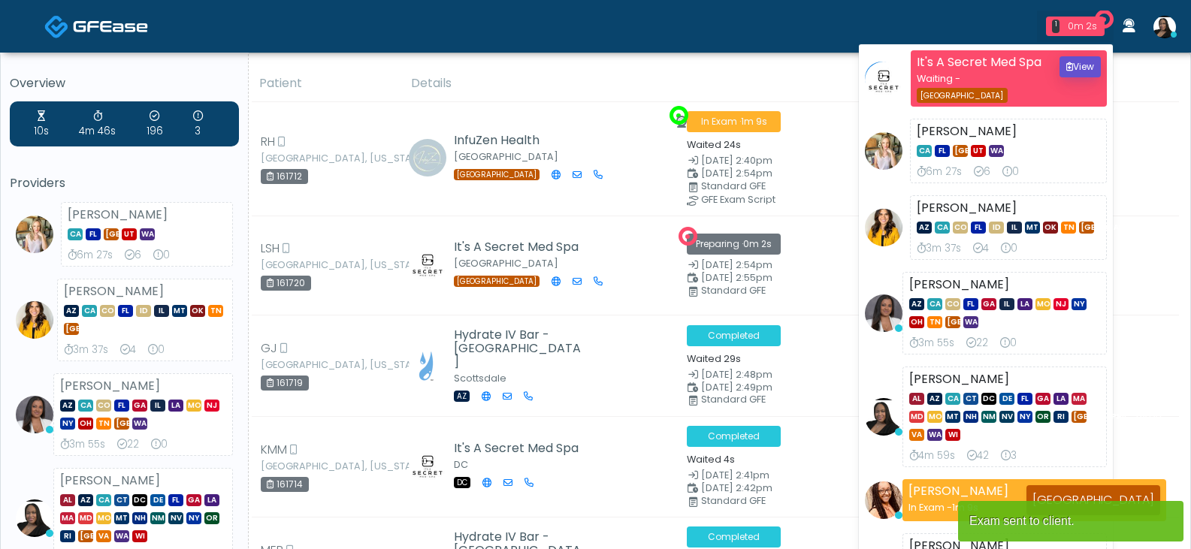
click at [1070, 70] on button "View" at bounding box center [1079, 66] width 41 height 21
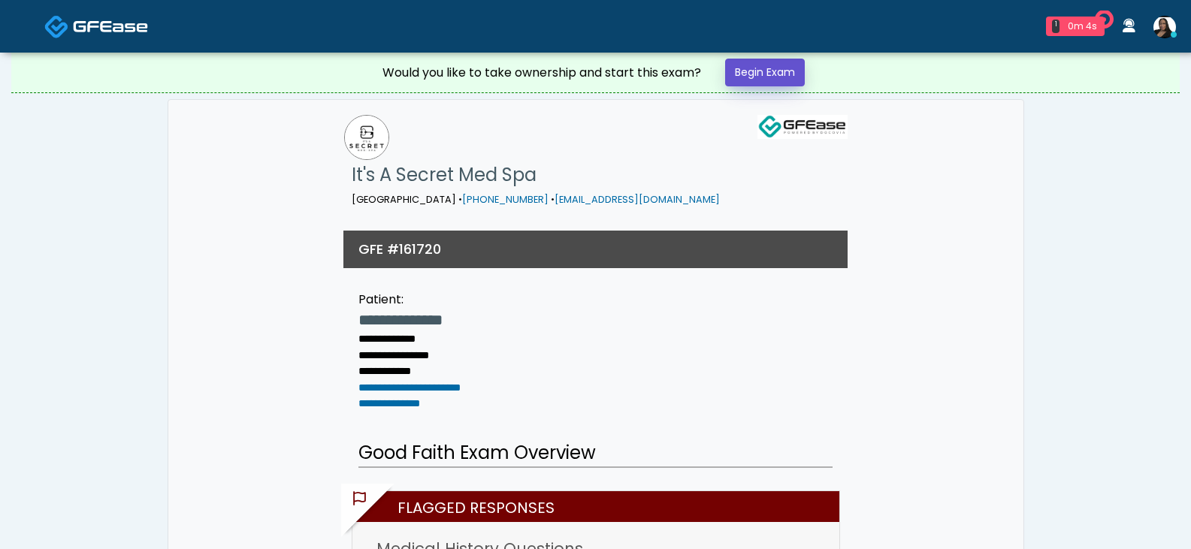
click at [772, 77] on link "Begin Exam" at bounding box center [765, 73] width 80 height 28
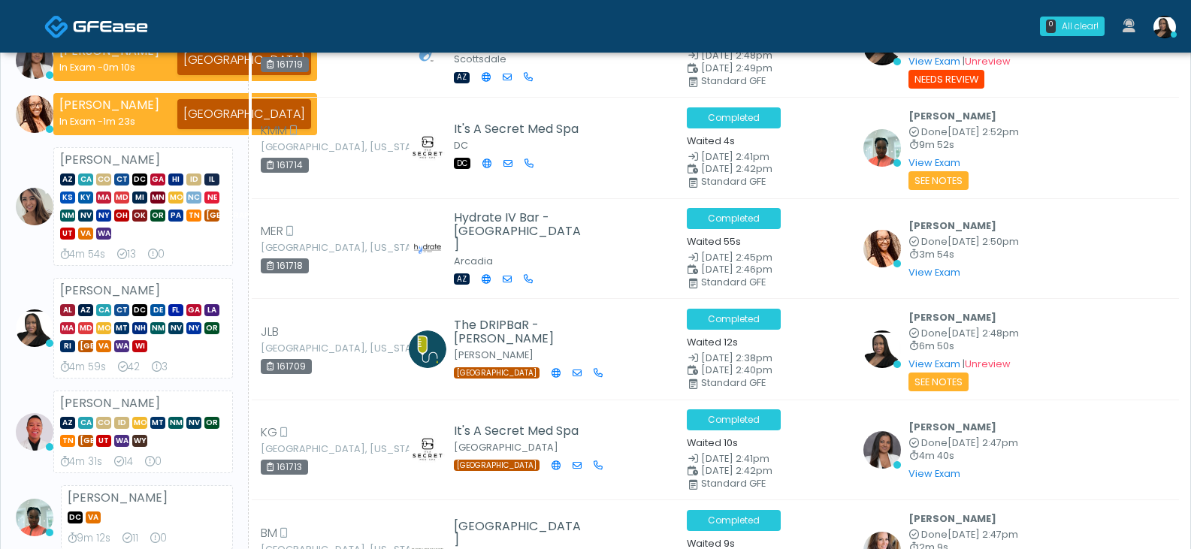
scroll to position [526, 0]
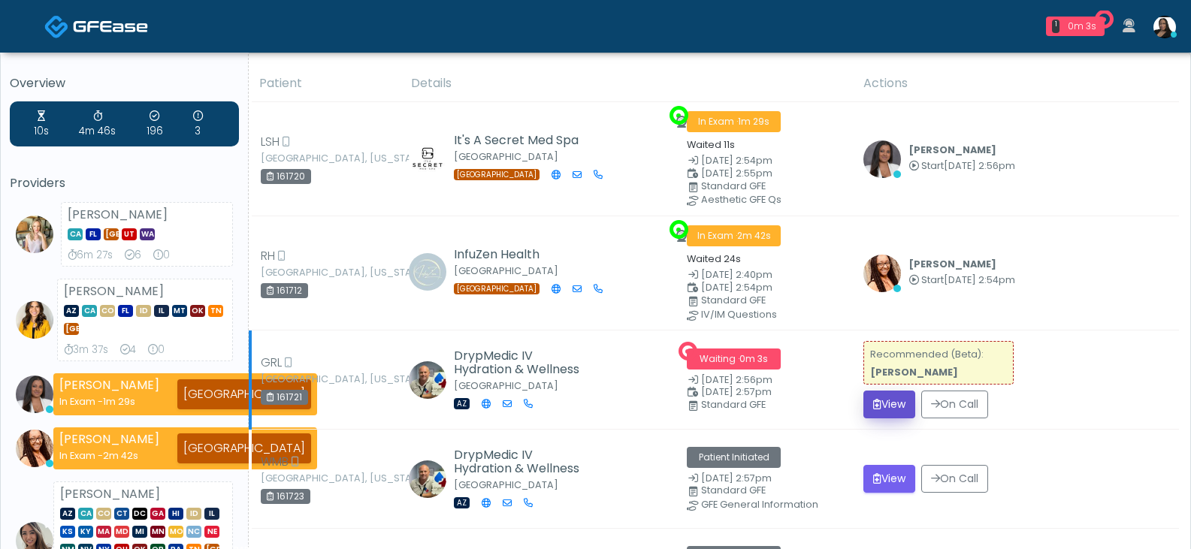
click at [871, 397] on button "View" at bounding box center [889, 405] width 52 height 28
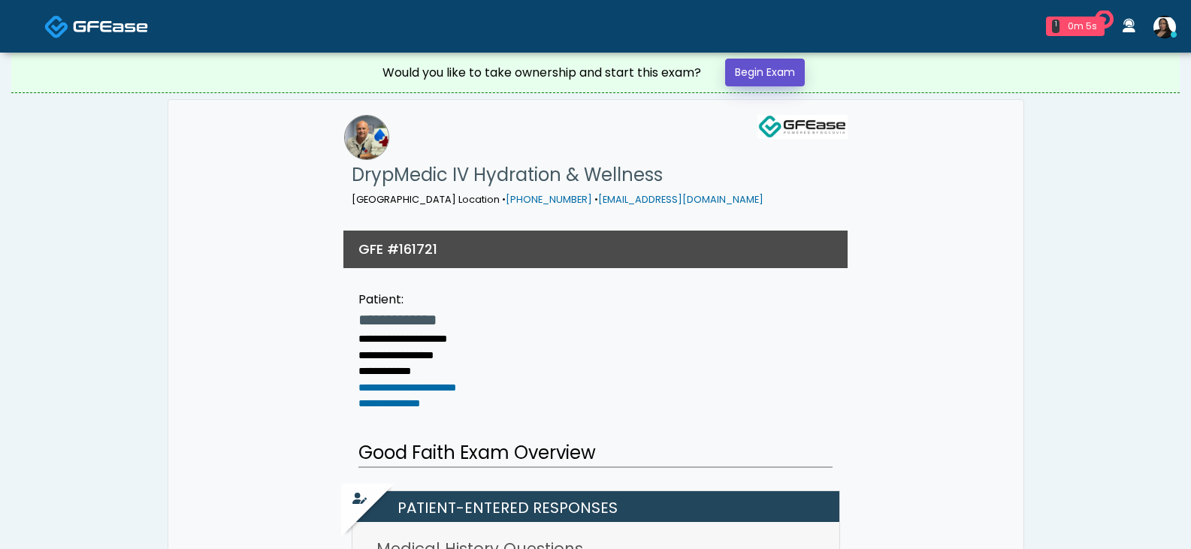
click at [774, 66] on link "Begin Exam" at bounding box center [765, 73] width 80 height 28
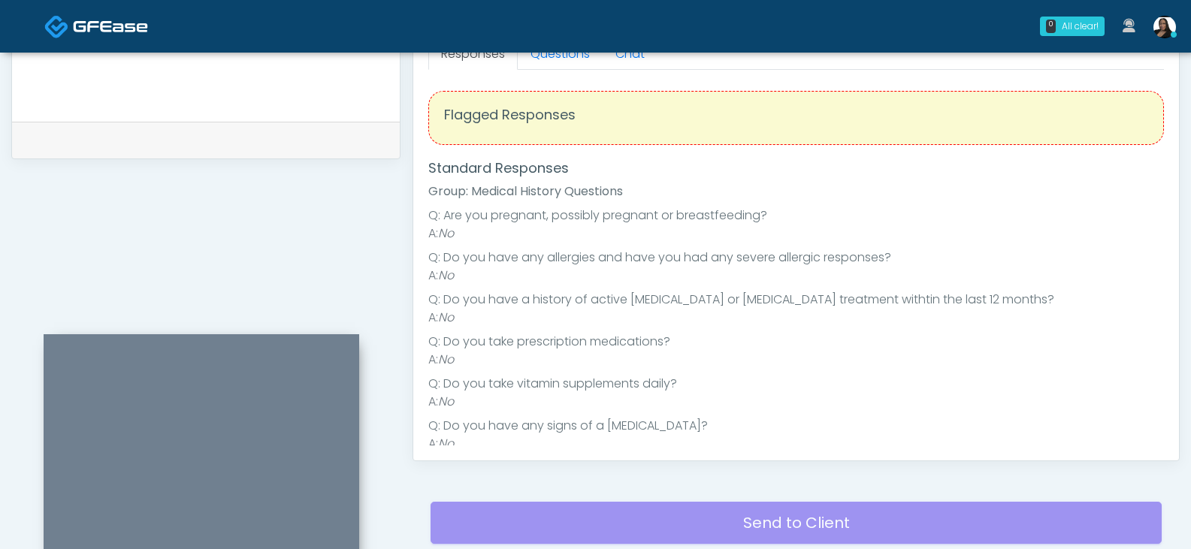
scroll to position [676, 0]
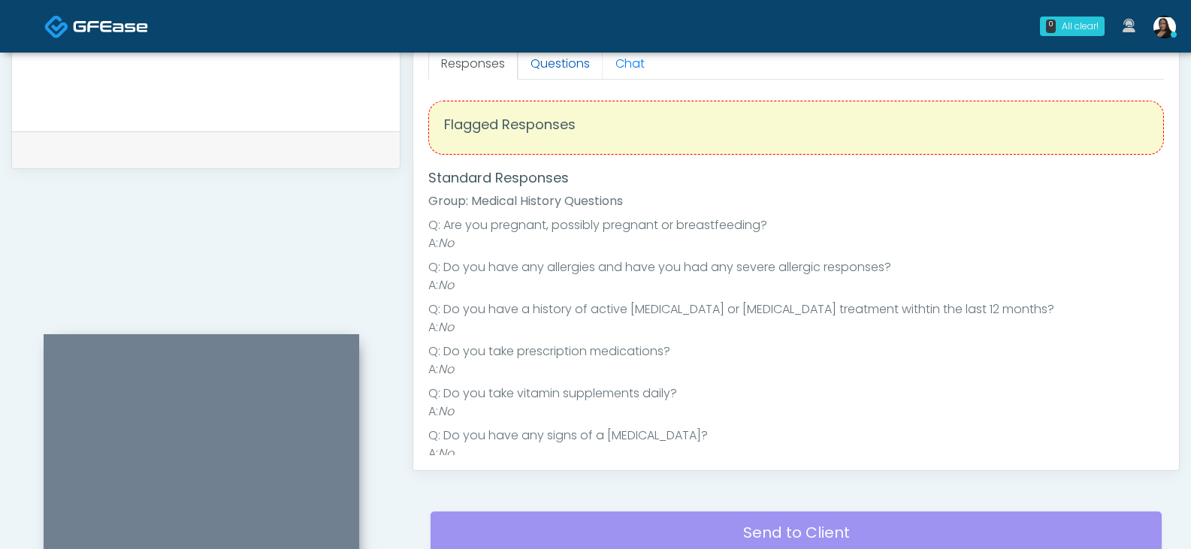
click at [556, 65] on link "Questions" at bounding box center [560, 64] width 85 height 32
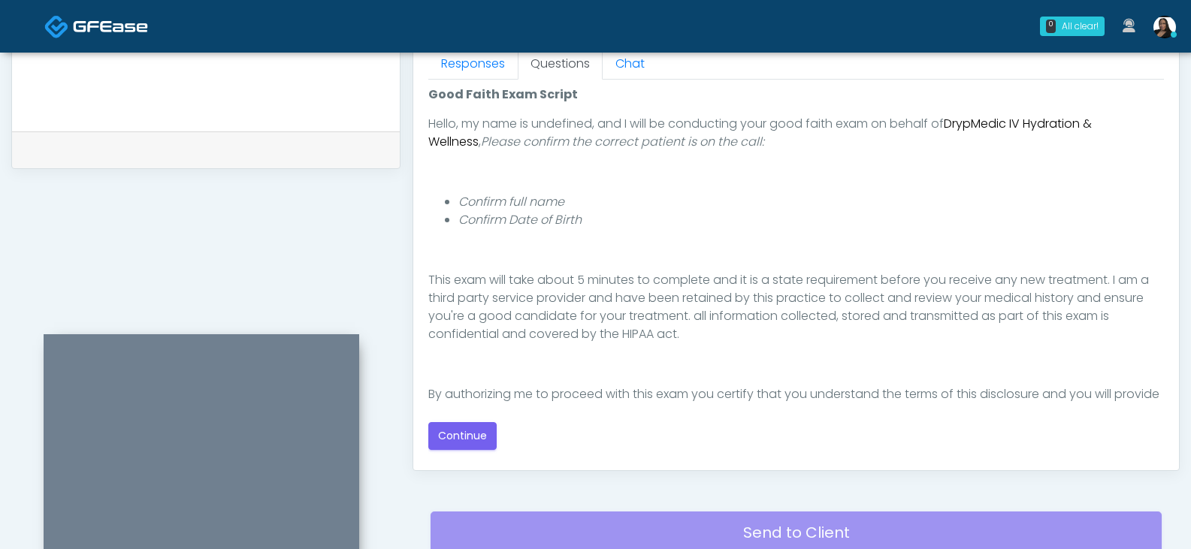
scroll to position [138, 0]
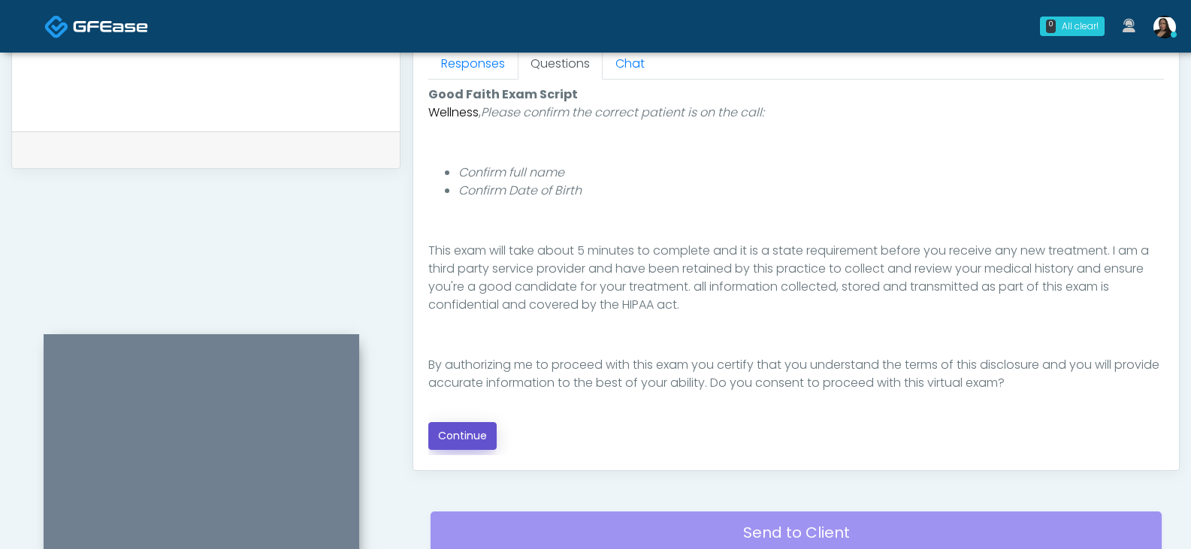
click at [472, 436] on button "Continue" at bounding box center [462, 436] width 68 height 28
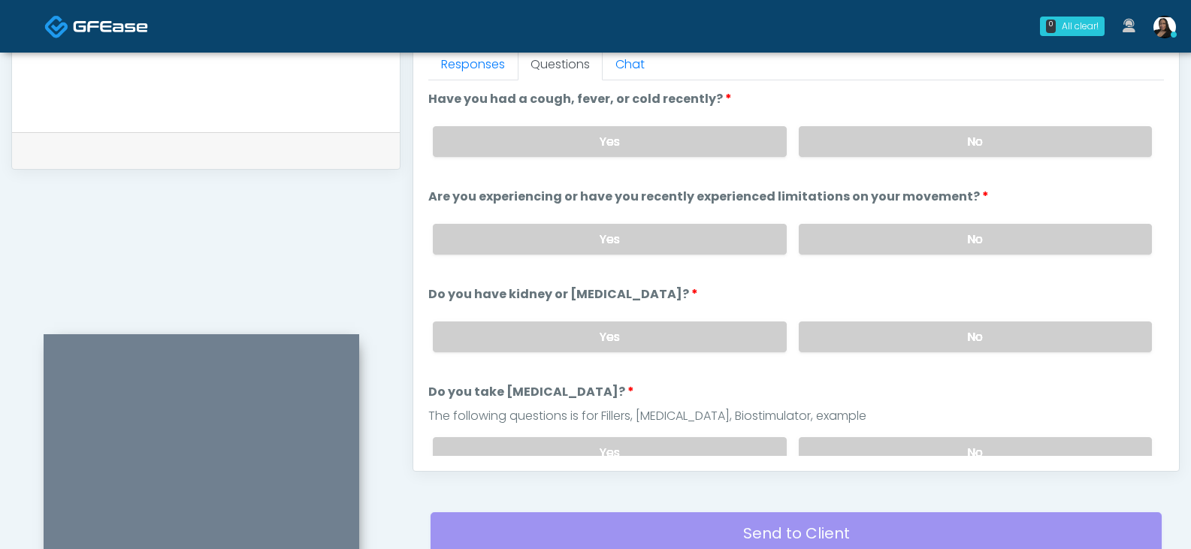
scroll to position [649, 0]
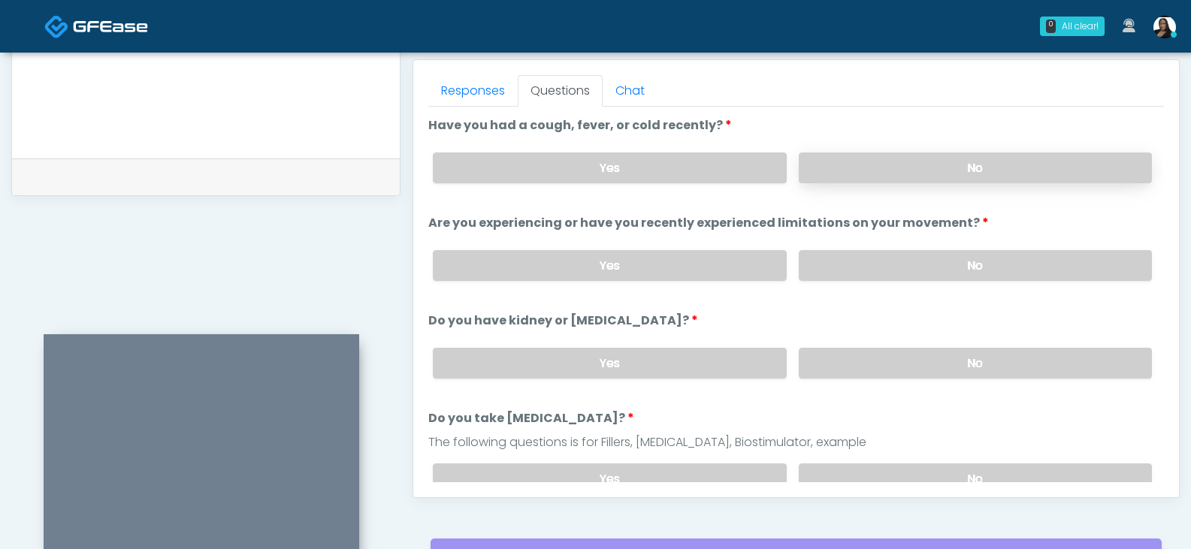
click at [904, 161] on label "No" at bounding box center [975, 167] width 353 height 31
click at [968, 258] on label "No" at bounding box center [975, 265] width 353 height 31
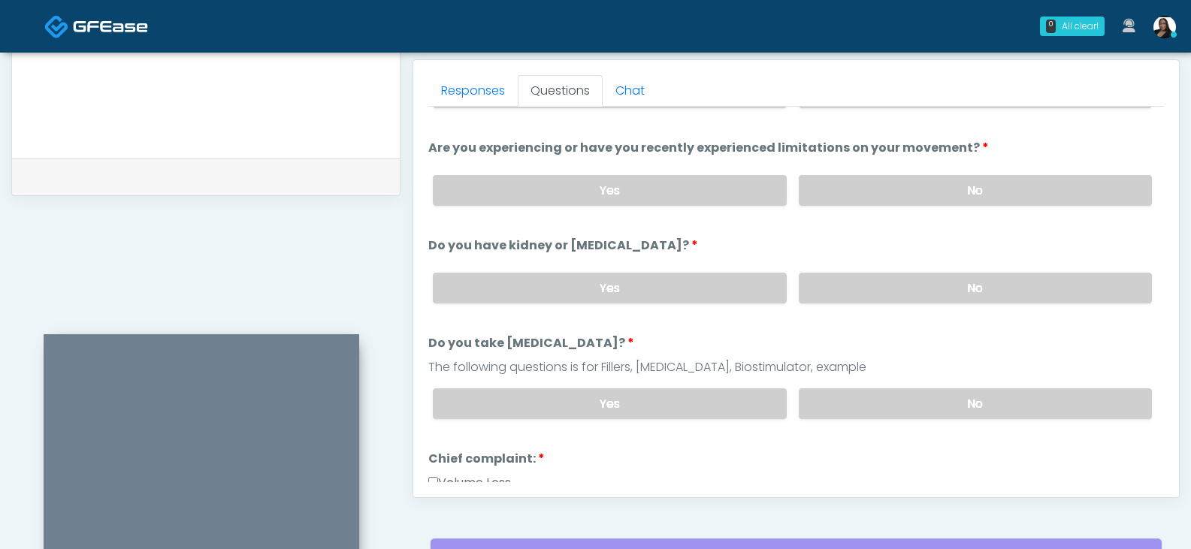
scroll to position [150, 0]
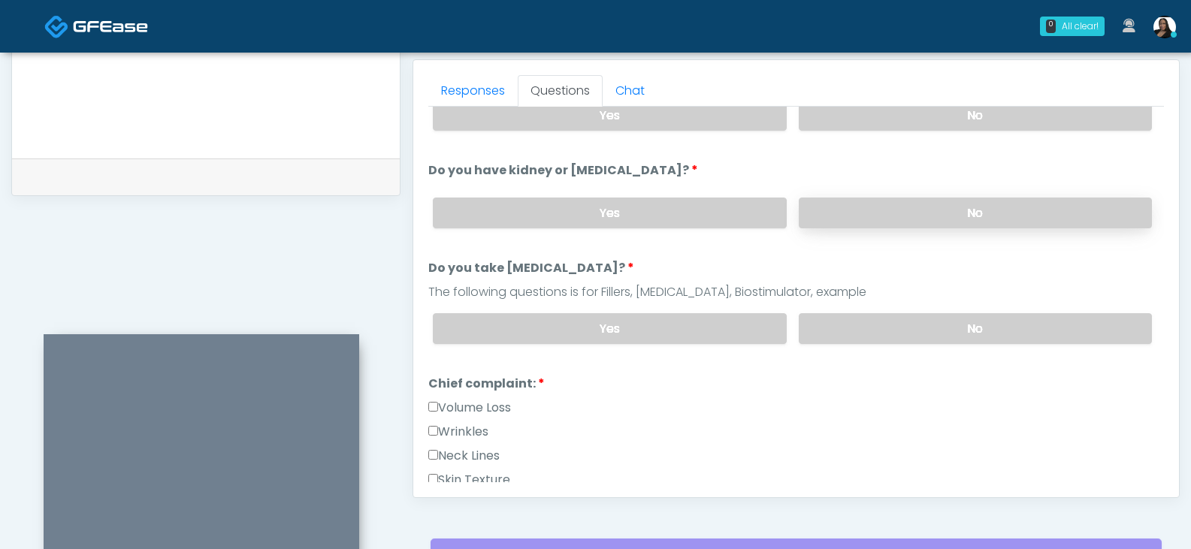
click at [950, 207] on label "No" at bounding box center [975, 213] width 353 height 31
click at [932, 322] on label "No" at bounding box center [975, 328] width 353 height 31
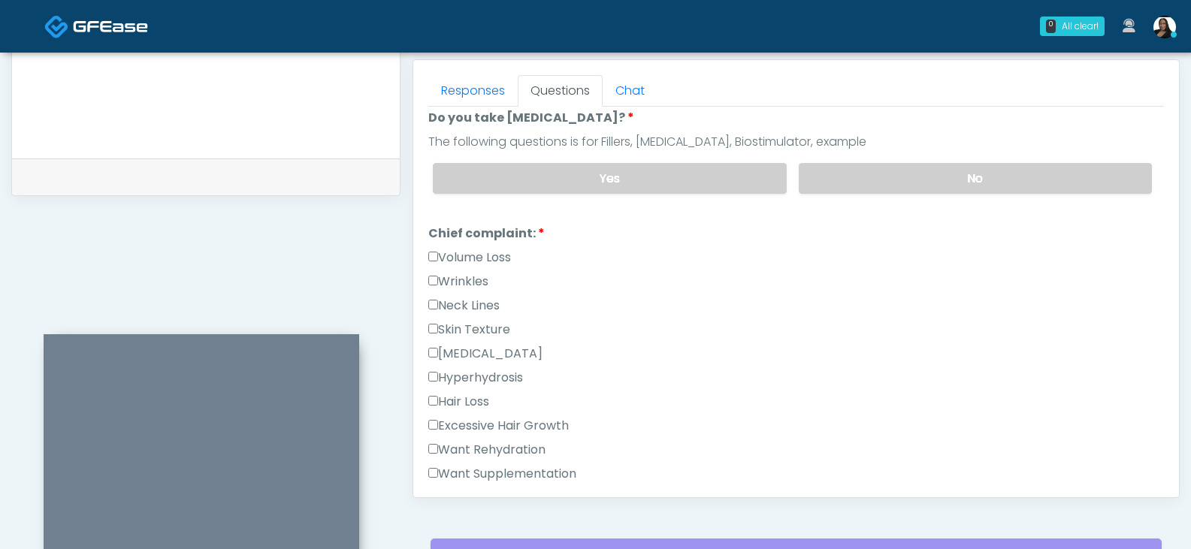
scroll to position [376, 0]
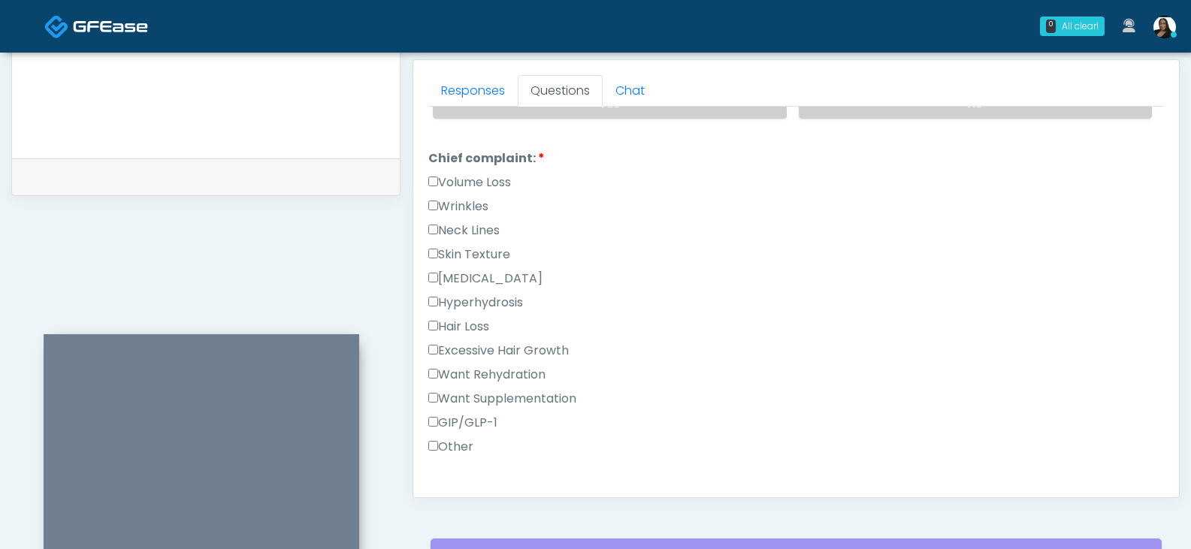
click at [445, 375] on label "Want Rehydration" at bounding box center [486, 375] width 117 height 18
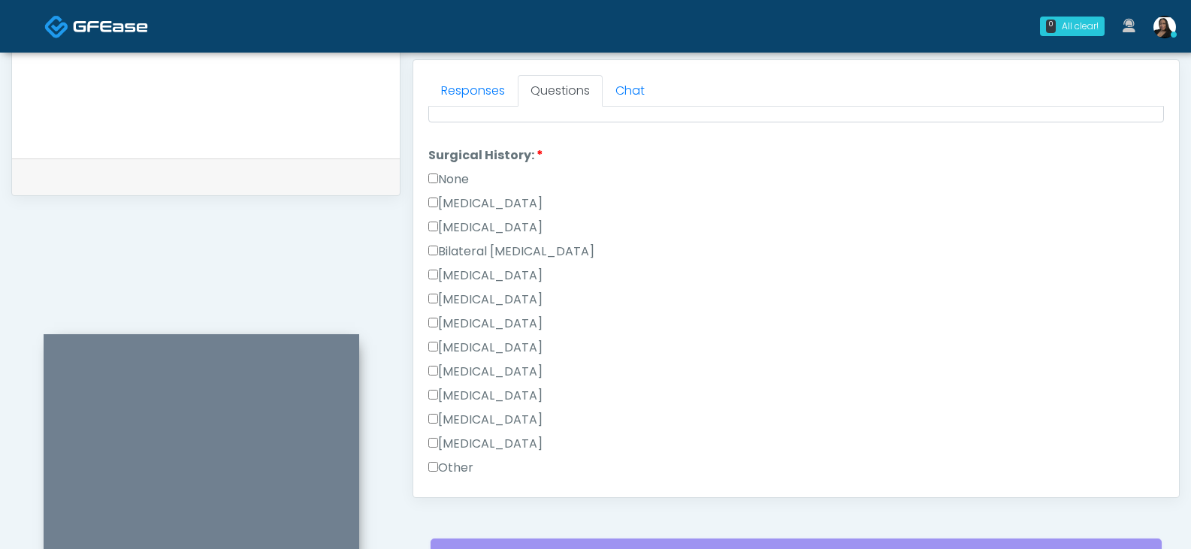
scroll to position [977, 0]
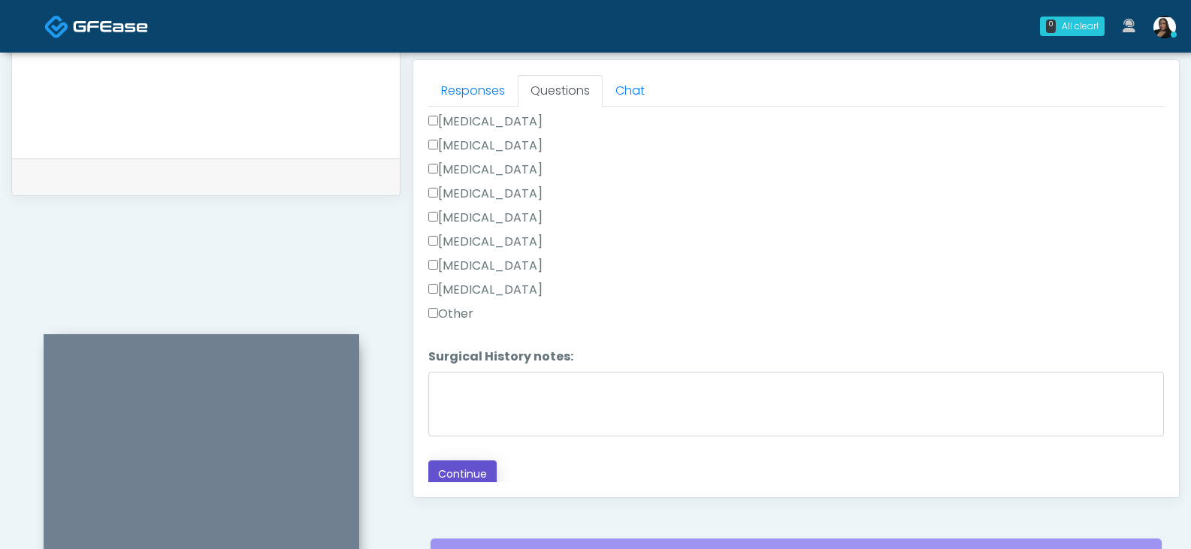
click at [473, 468] on button "Continue" at bounding box center [462, 474] width 68 height 28
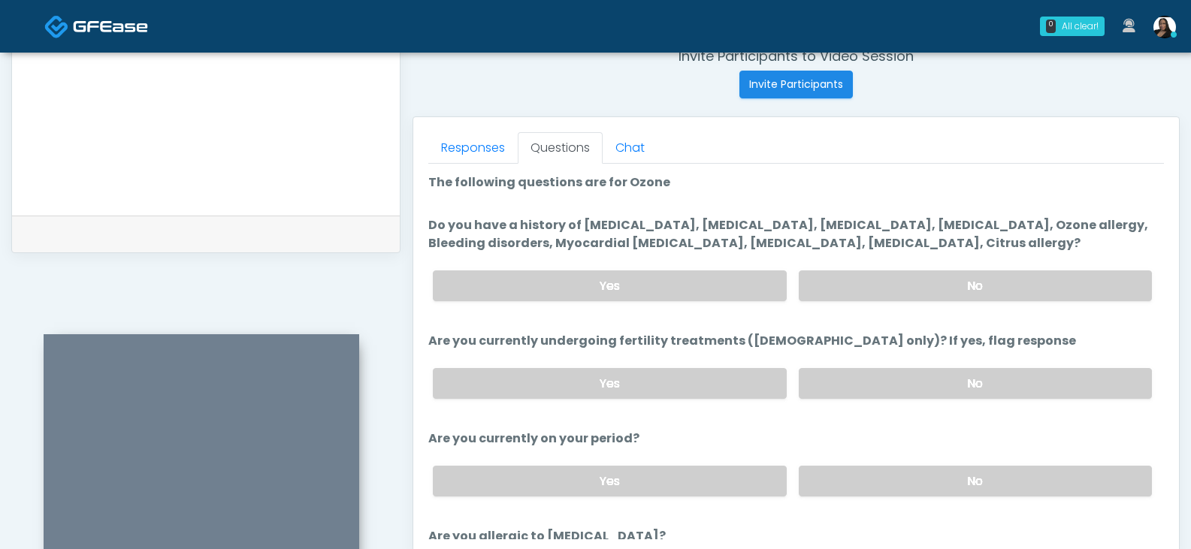
scroll to position [603, 0]
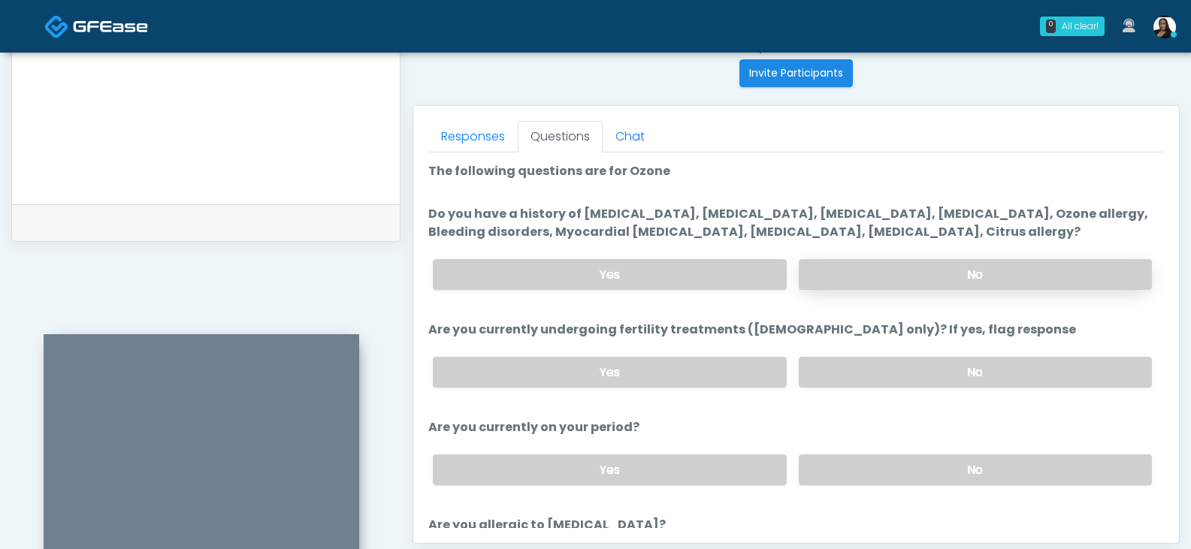
click at [886, 272] on label "No" at bounding box center [975, 274] width 353 height 31
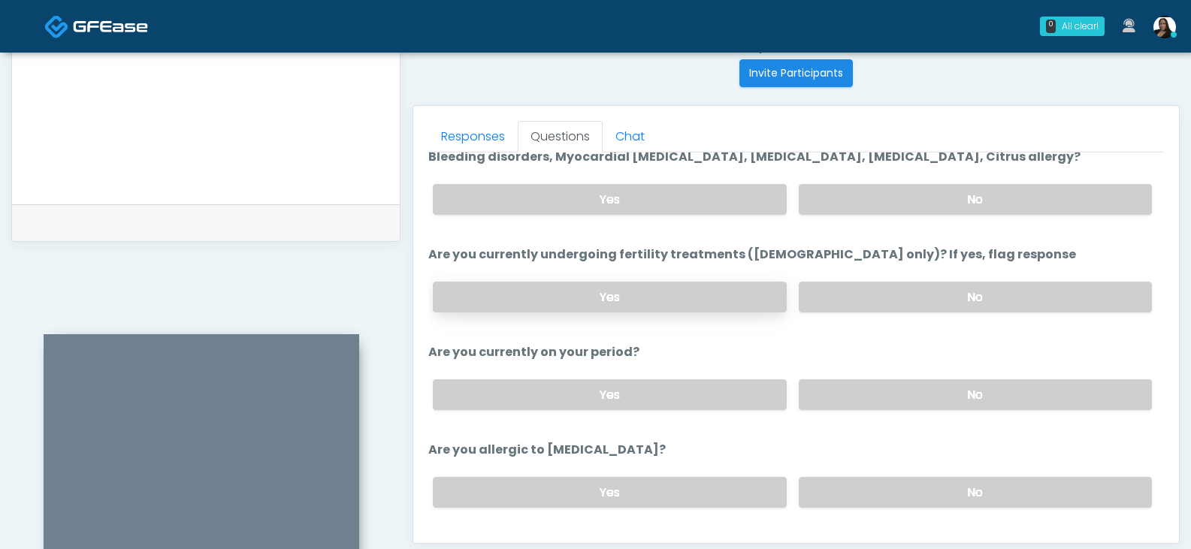
scroll to position [113, 0]
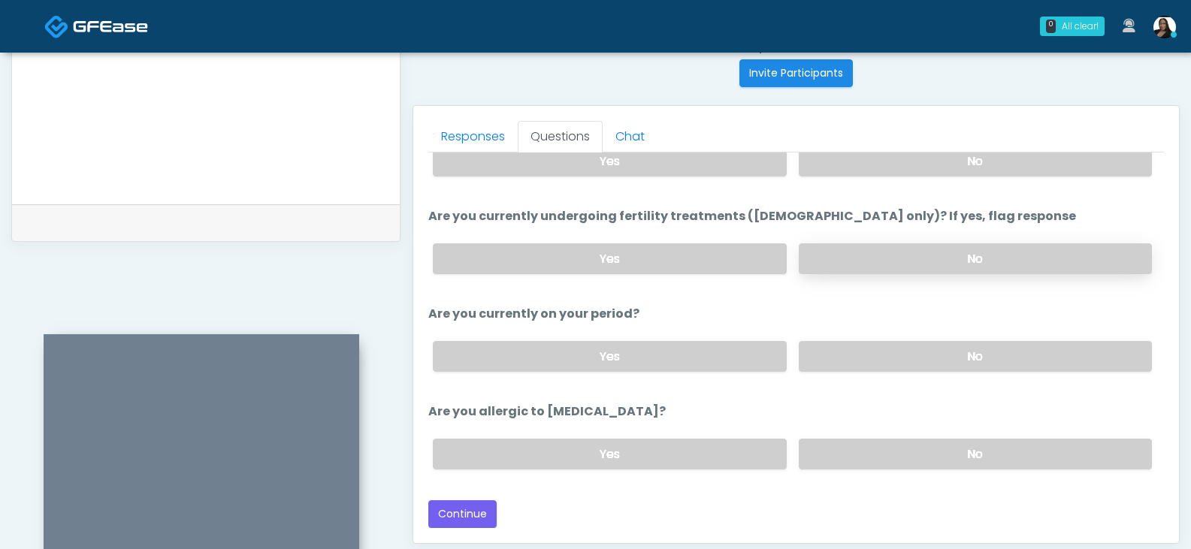
click at [872, 254] on label "No" at bounding box center [975, 258] width 353 height 31
click at [850, 362] on label "No" at bounding box center [975, 356] width 353 height 31
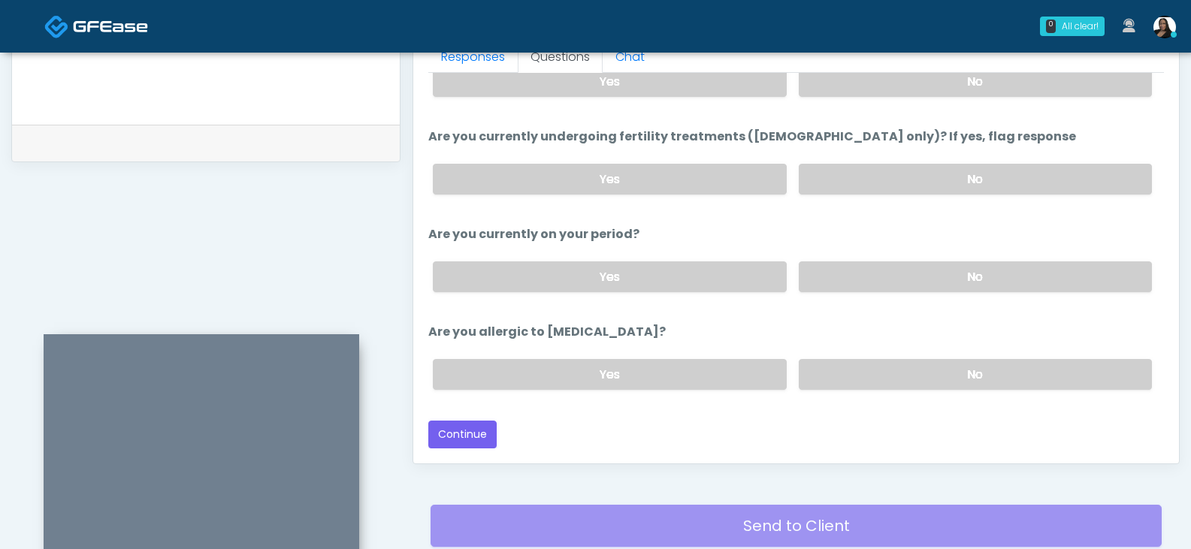
scroll to position [753, 0]
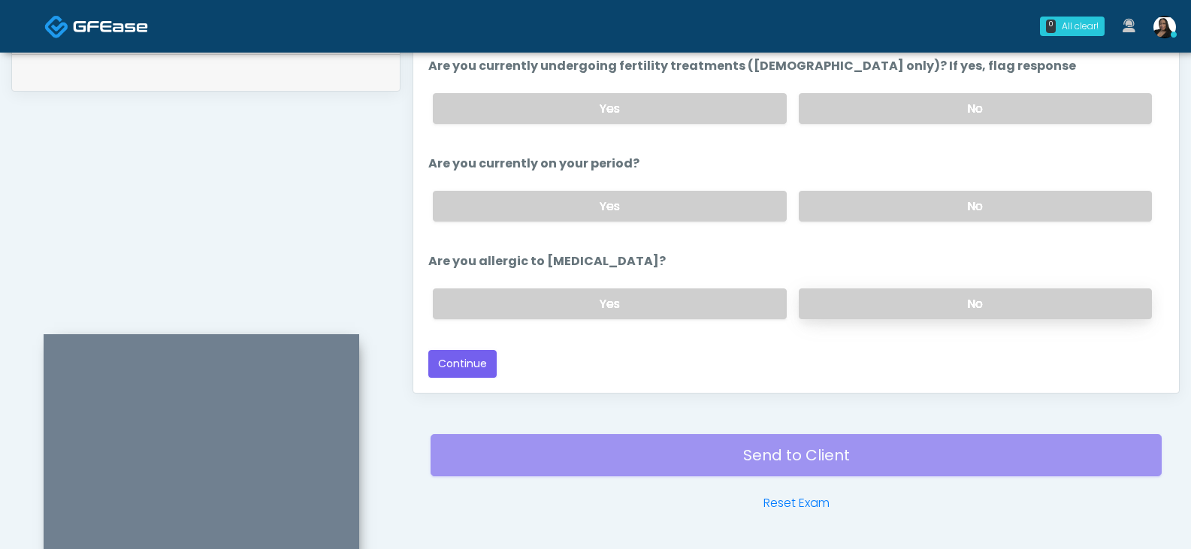
click at [838, 312] on label "No" at bounding box center [975, 303] width 353 height 31
click at [482, 361] on button "Continue" at bounding box center [462, 364] width 68 height 28
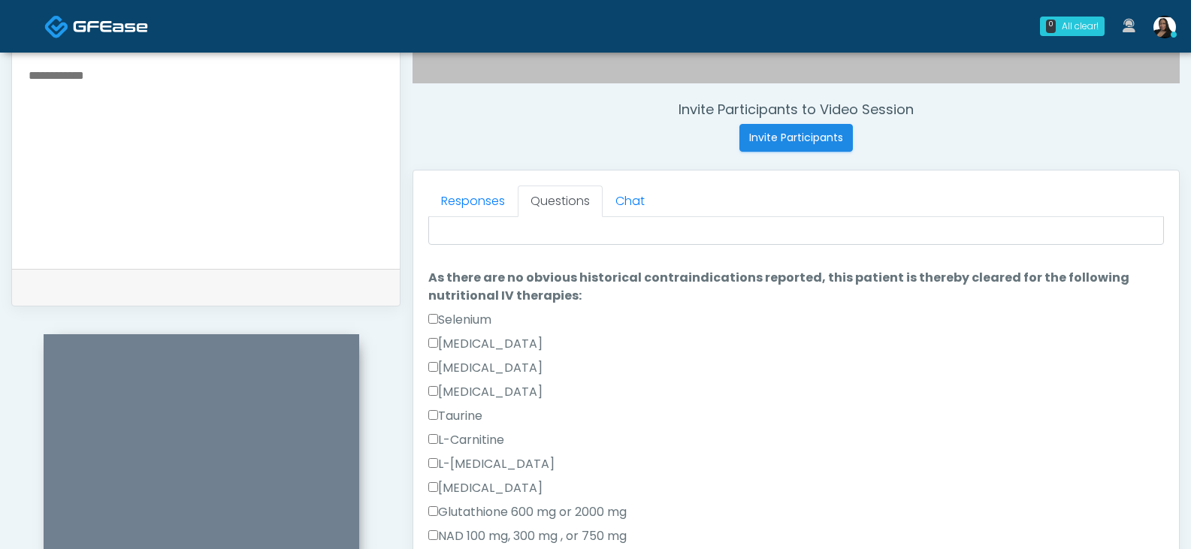
scroll to position [574, 0]
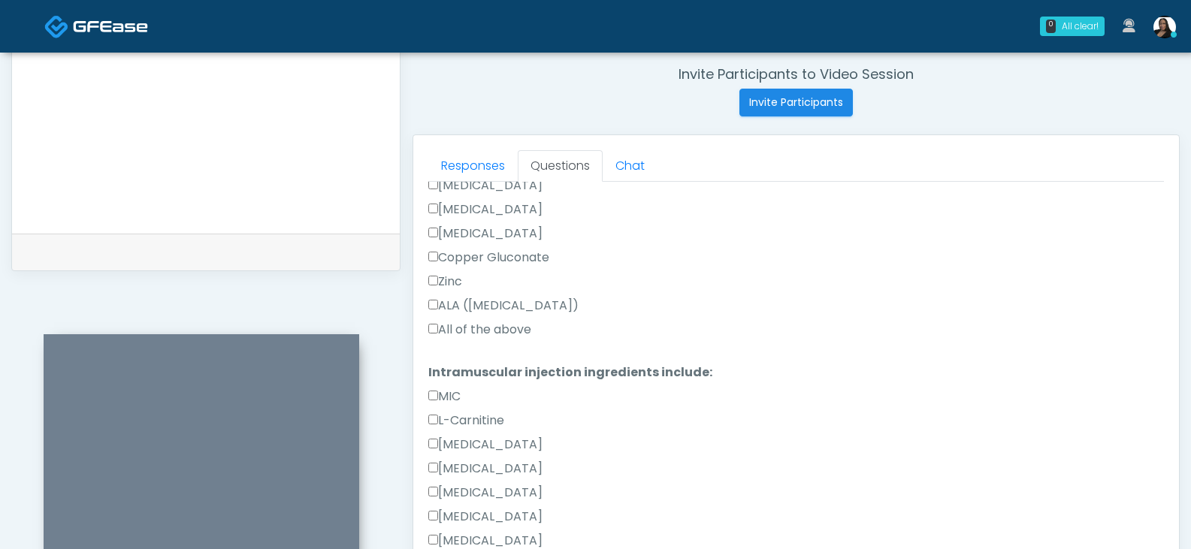
click at [460, 329] on label "All of the above" at bounding box center [479, 330] width 103 height 18
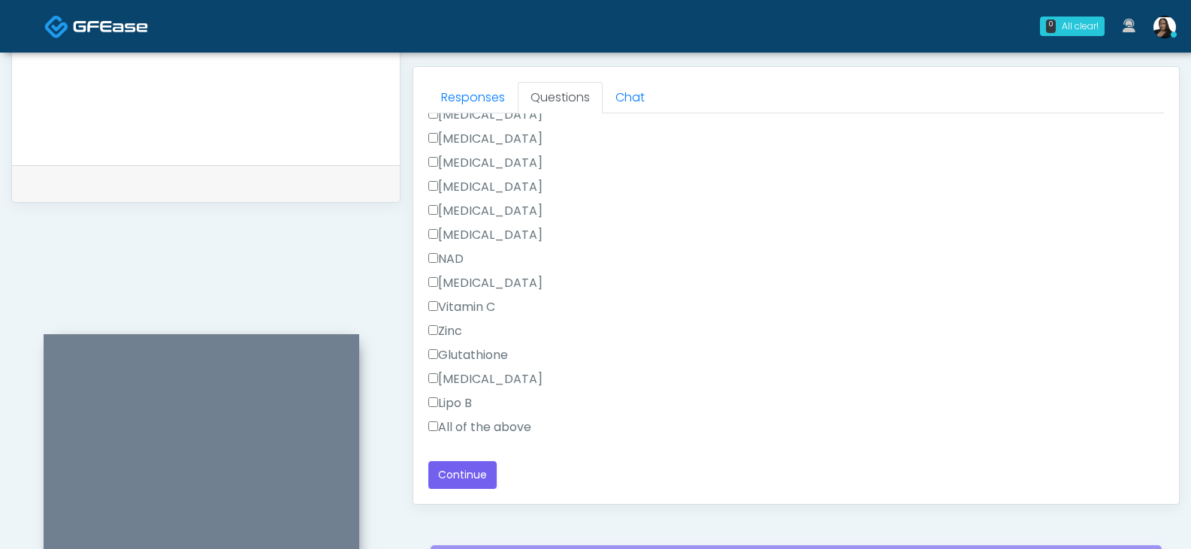
scroll to position [724, 0]
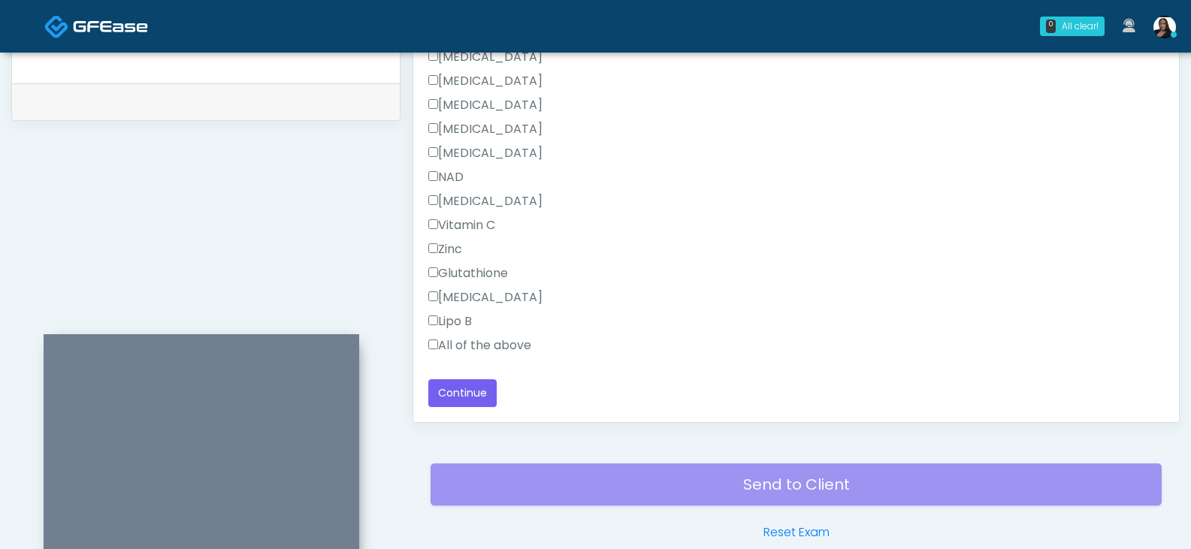
click at [454, 344] on label "All of the above" at bounding box center [479, 346] width 103 height 18
click at [457, 393] on button "Continue" at bounding box center [462, 393] width 68 height 28
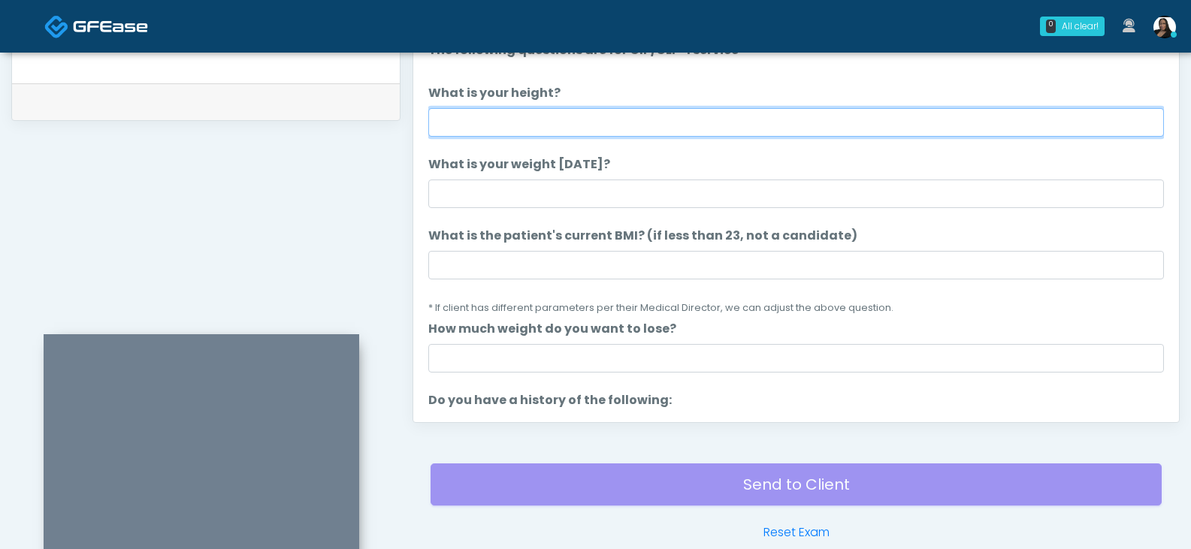
click at [551, 129] on input "What is your height?" at bounding box center [795, 122] width 735 height 29
type input "****"
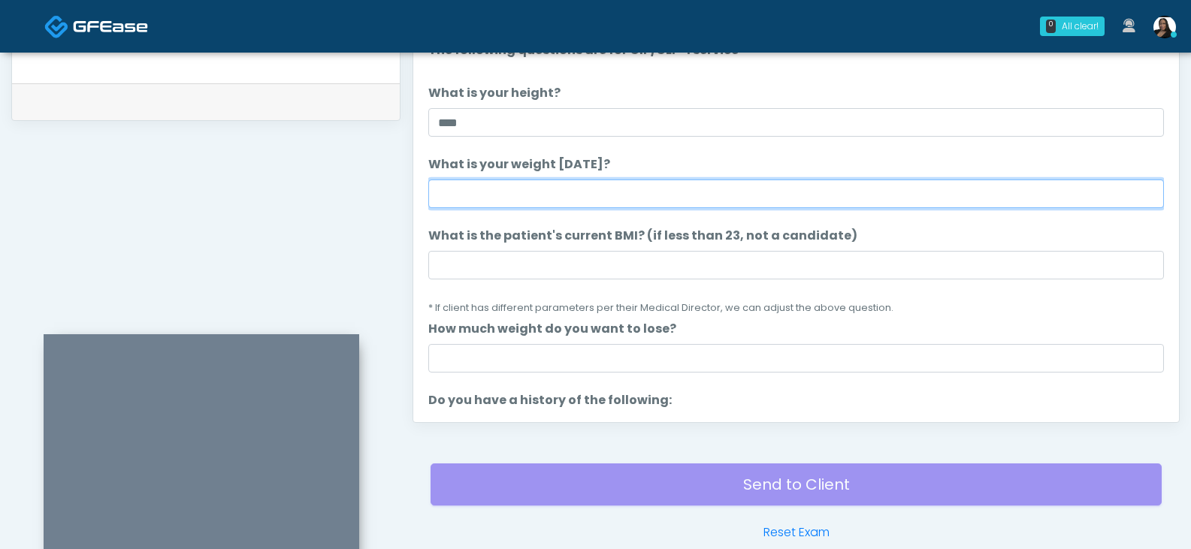
click at [527, 185] on input "What is your weight today?" at bounding box center [795, 194] width 735 height 29
type input "***"
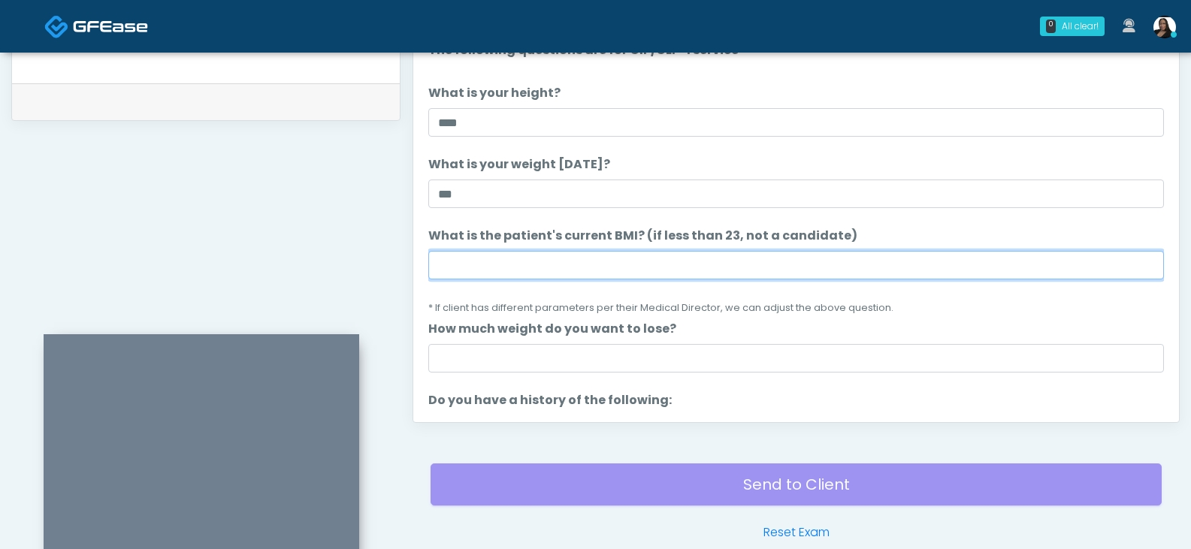
click at [496, 256] on input "What is the patient's current BMI? (if less than 23, not a candidate)" at bounding box center [795, 265] width 735 height 29
type input "****"
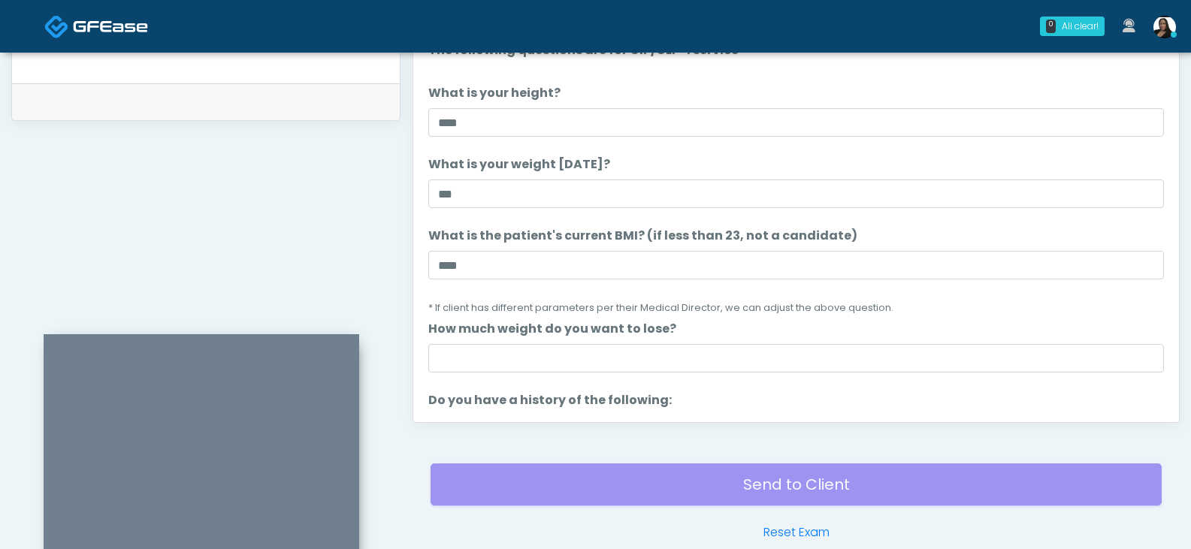
click at [536, 302] on small "* If client has different parameters per their Medical Director, we can adjust …" at bounding box center [660, 307] width 465 height 13
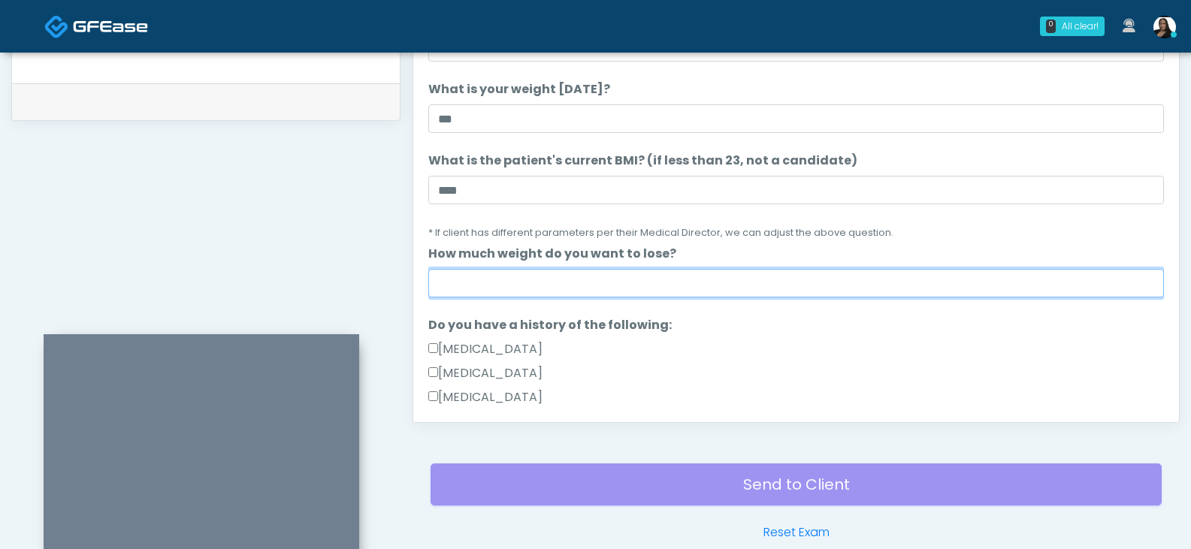
click at [547, 288] on input "How much weight do you want to lose?" at bounding box center [795, 283] width 735 height 29
type input "****"
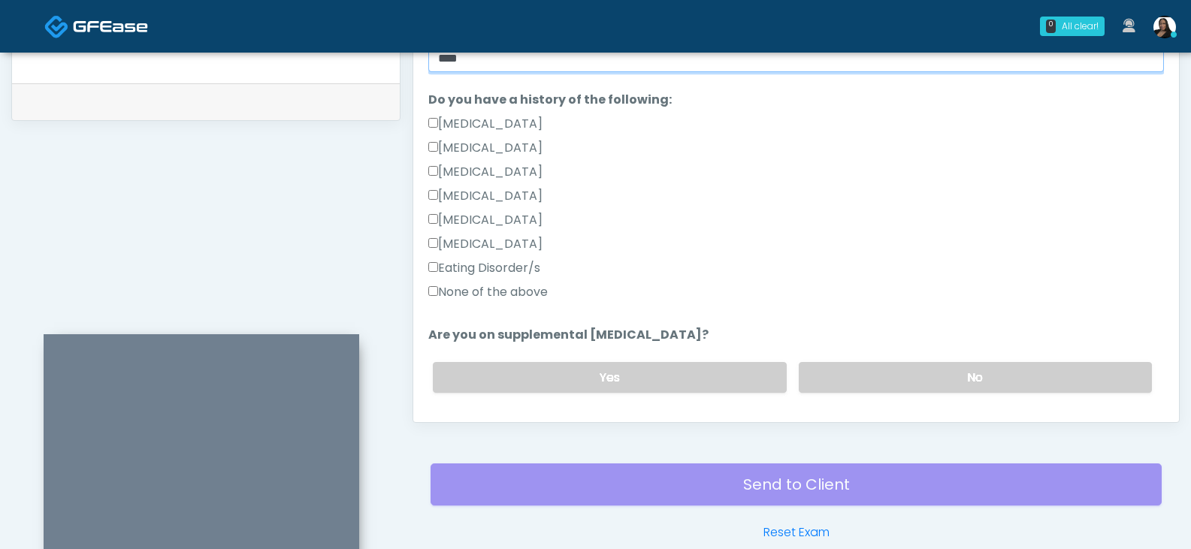
scroll to position [376, 0]
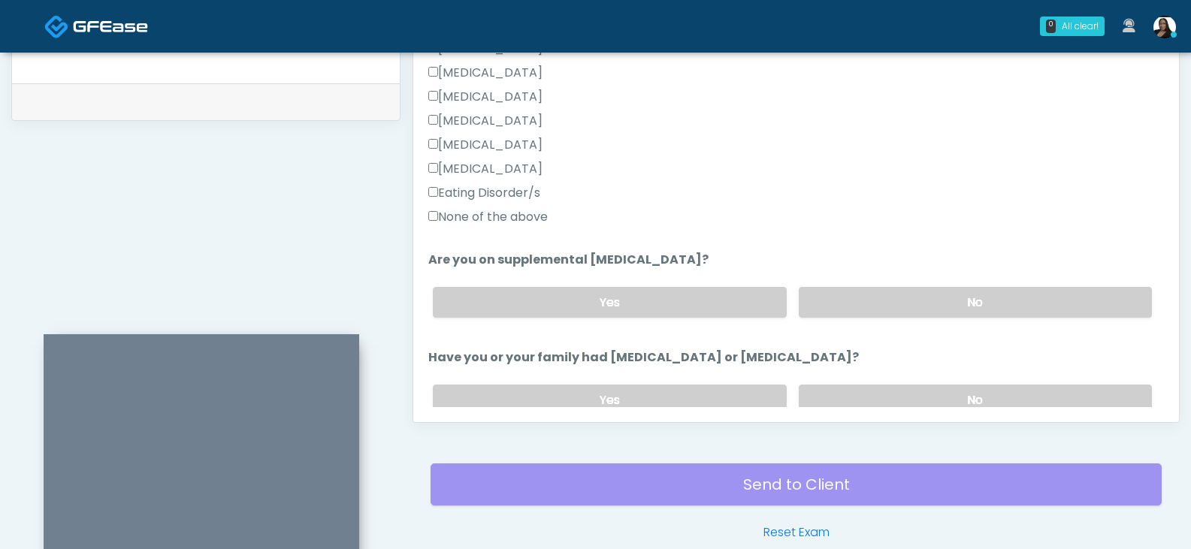
click at [520, 216] on label "None of the above" at bounding box center [487, 217] width 119 height 18
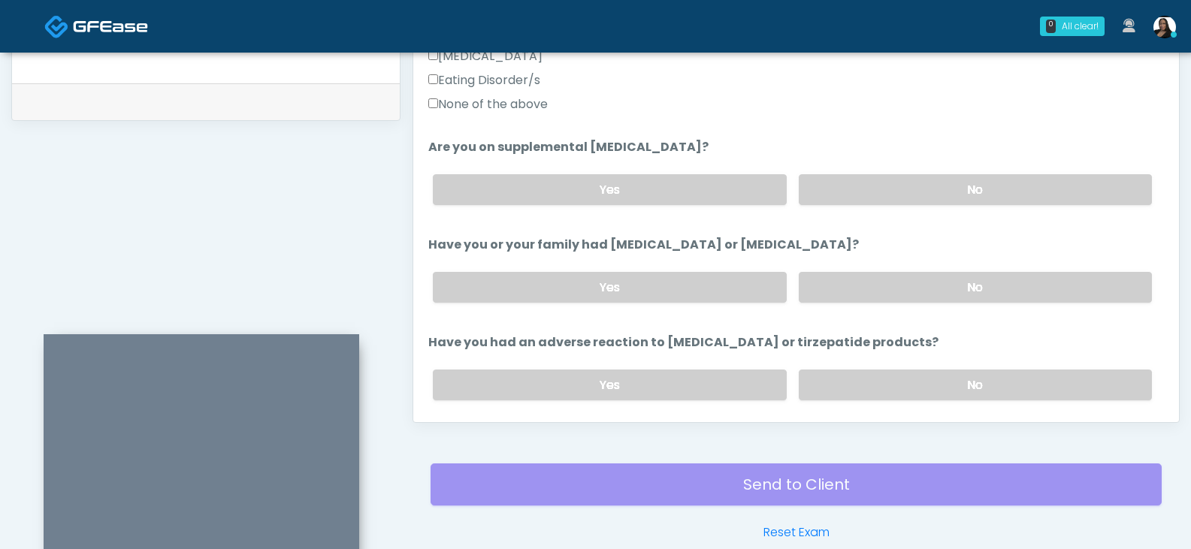
scroll to position [526, 0]
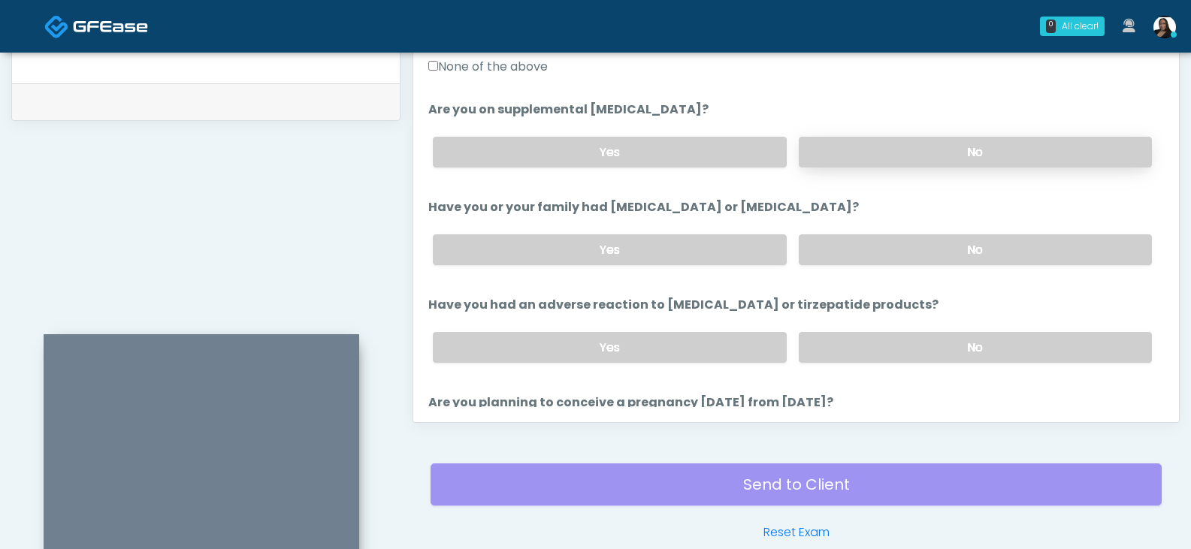
click at [878, 156] on label "No" at bounding box center [975, 152] width 353 height 31
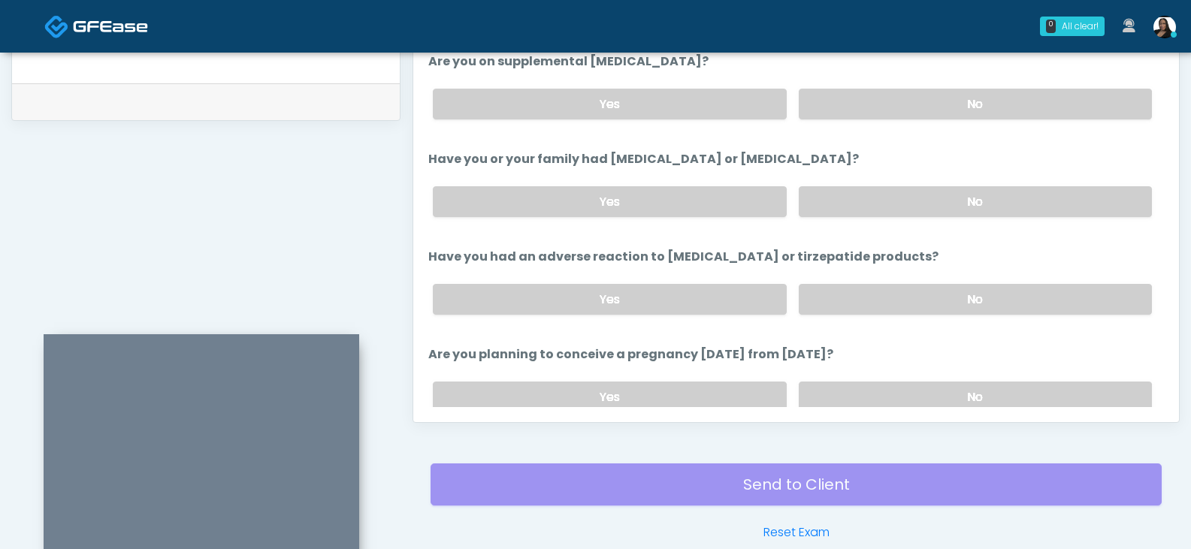
scroll to position [601, 0]
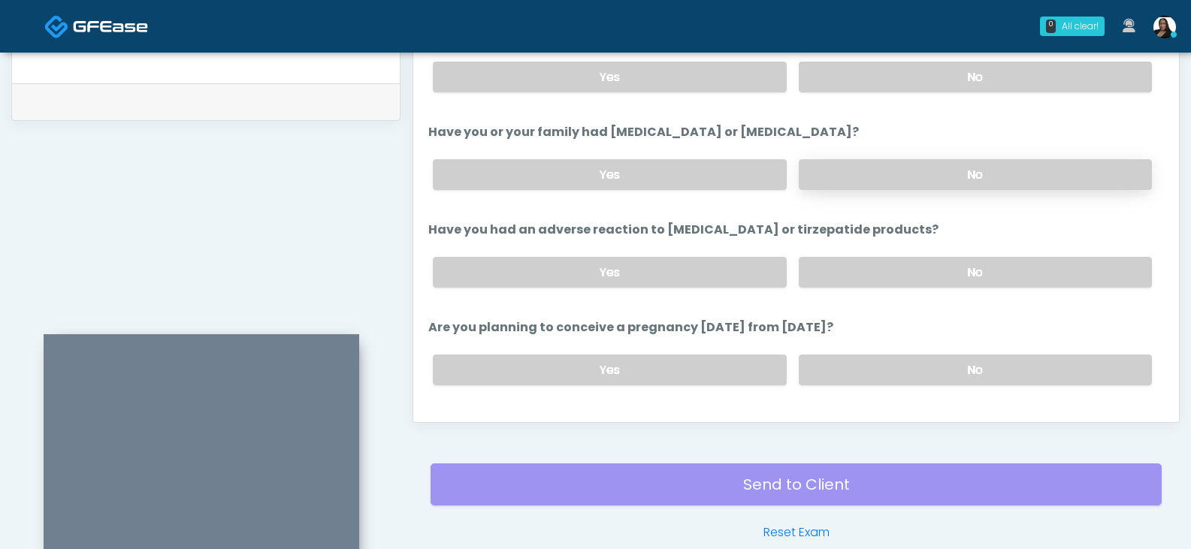
click at [877, 174] on label "No" at bounding box center [975, 174] width 353 height 31
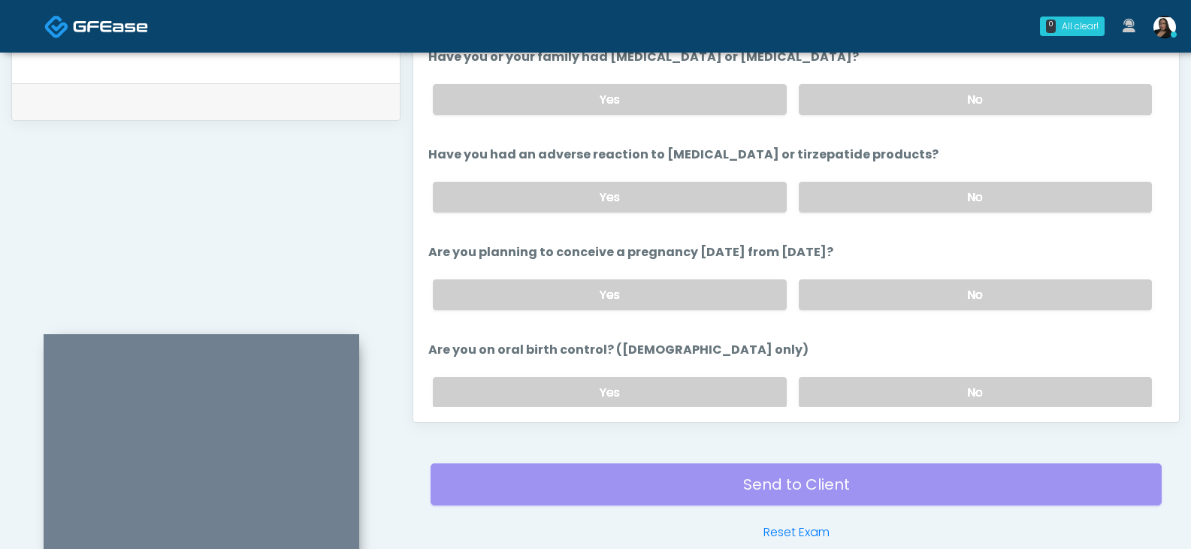
drag, startPoint x: 917, startPoint y: 195, endPoint x: 902, endPoint y: 275, distance: 81.8
click at [917, 200] on label "No" at bounding box center [975, 197] width 353 height 31
click at [887, 296] on label "No" at bounding box center [975, 294] width 353 height 31
click at [872, 384] on label "No" at bounding box center [975, 392] width 353 height 31
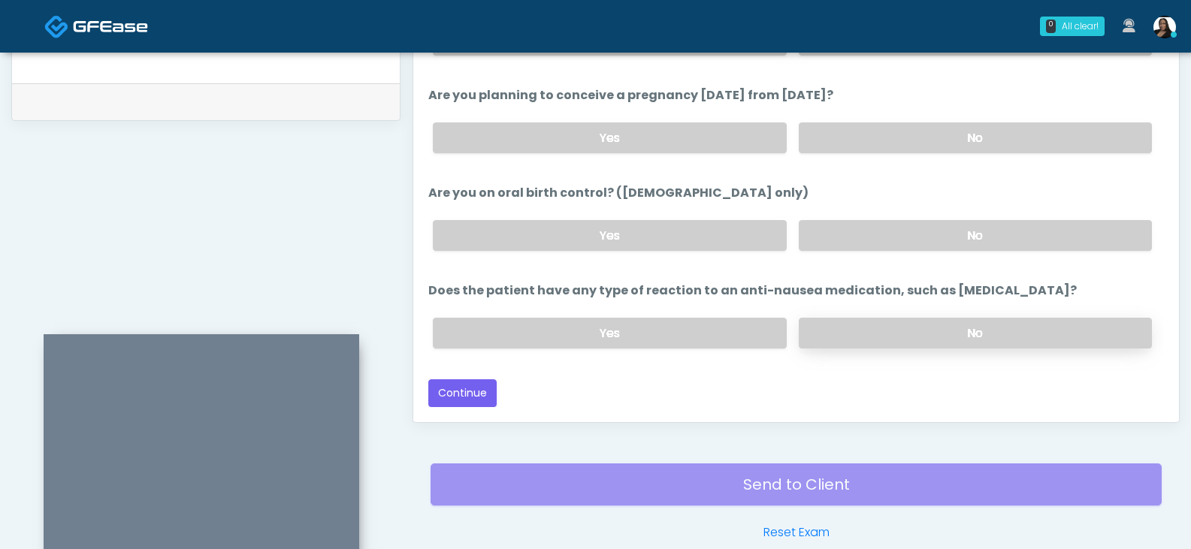
click at [872, 331] on label "No" at bounding box center [975, 333] width 353 height 31
click at [446, 396] on button "Continue" at bounding box center [462, 393] width 68 height 28
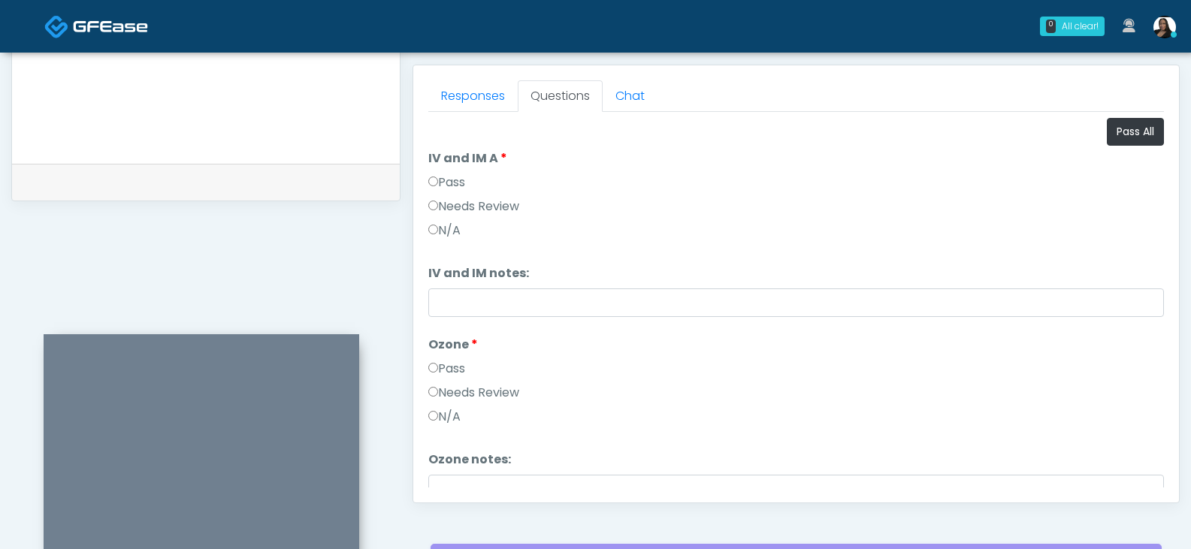
scroll to position [574, 0]
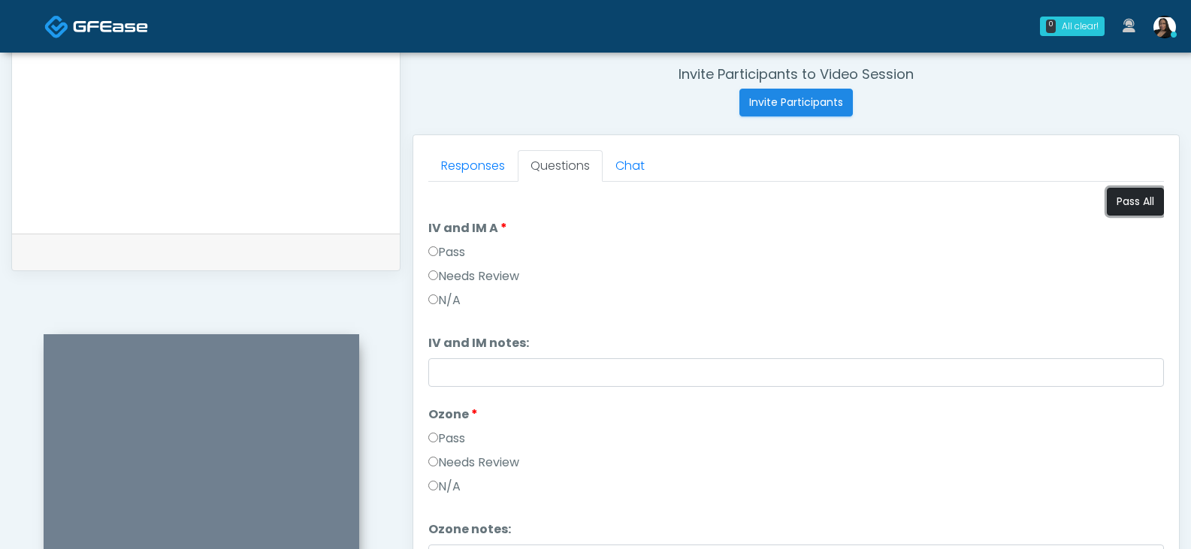
click at [1122, 202] on button "Pass All" at bounding box center [1135, 202] width 57 height 28
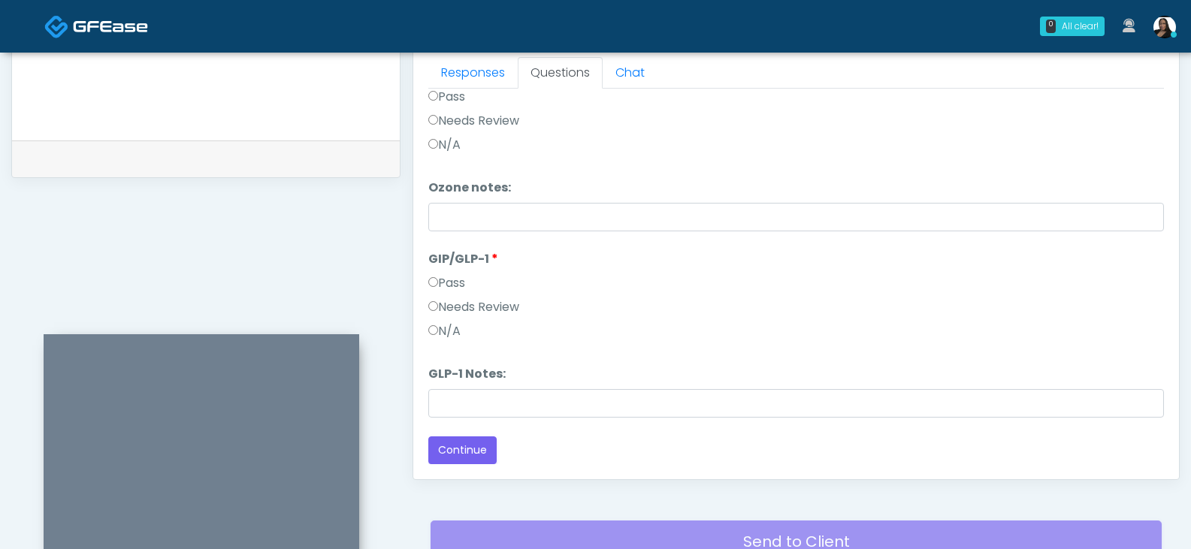
scroll to position [799, 0]
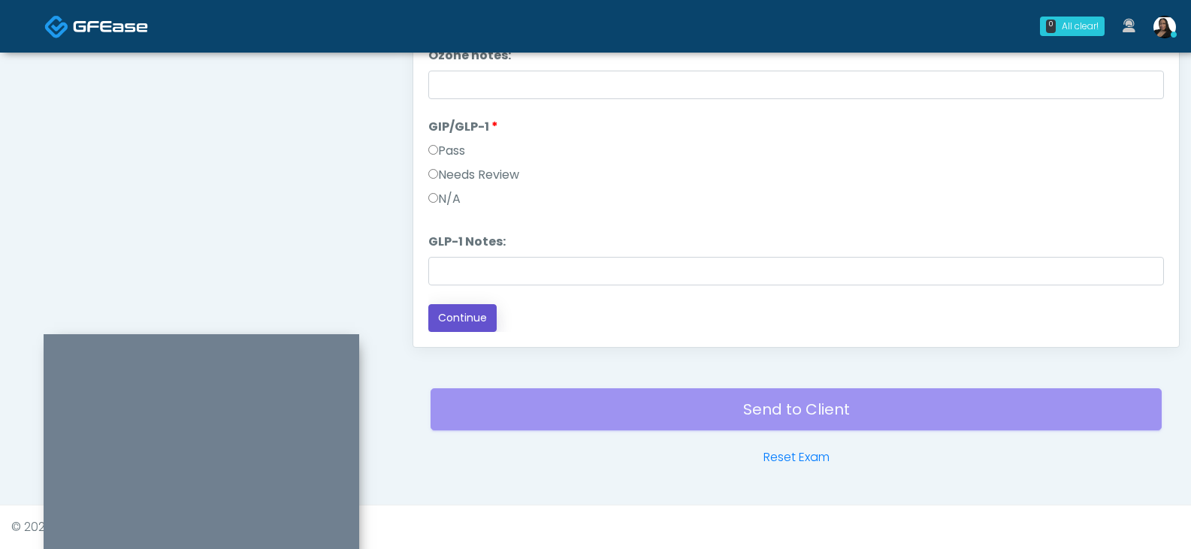
click at [473, 318] on button "Continue" at bounding box center [462, 318] width 68 height 28
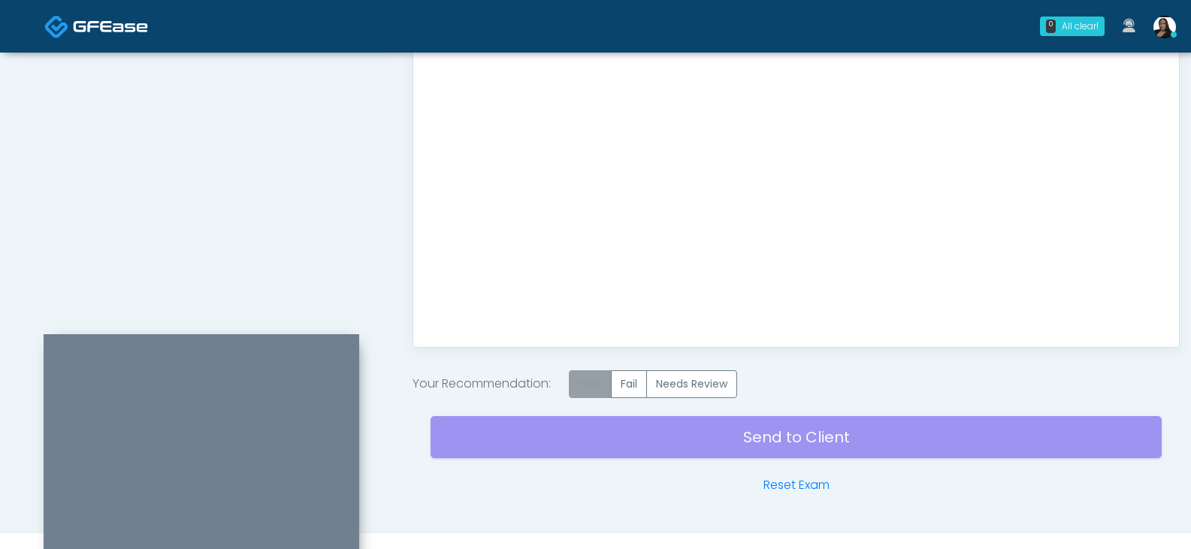
click at [588, 383] on label "Pass" at bounding box center [590, 384] width 43 height 28
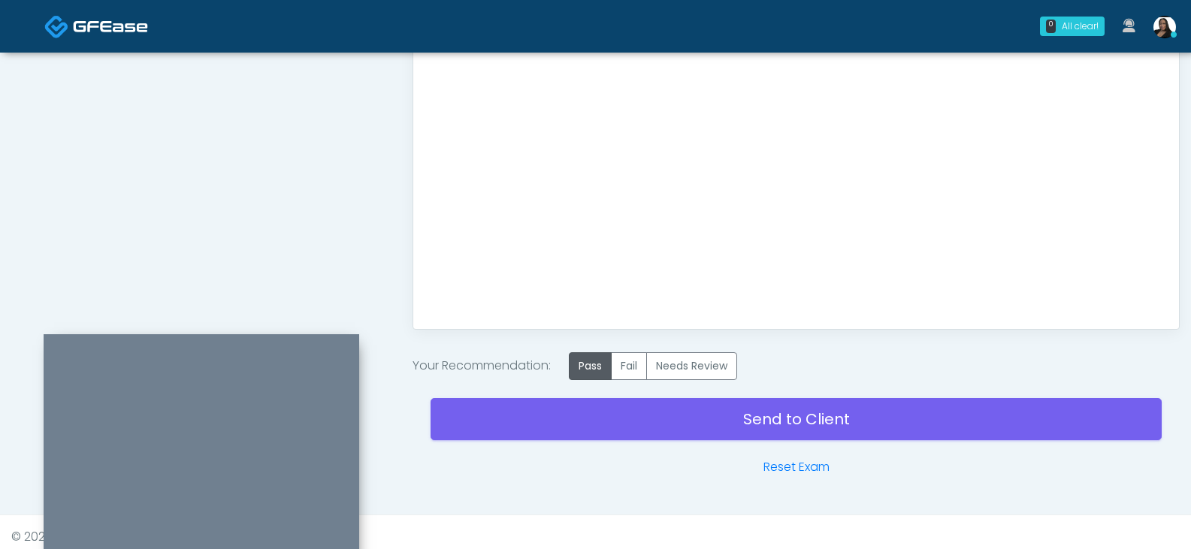
scroll to position [827, 0]
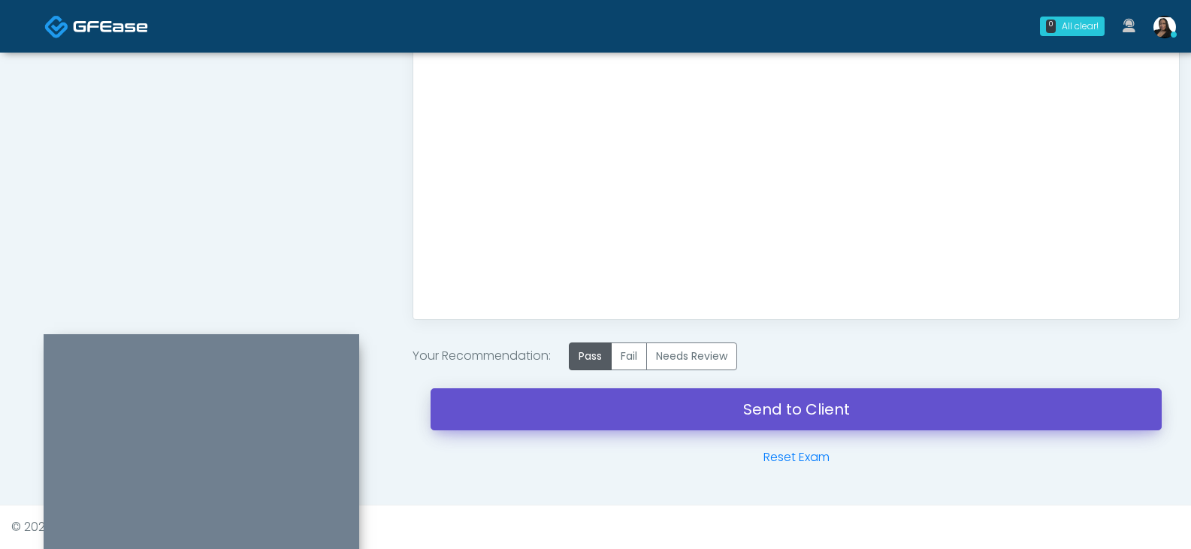
drag, startPoint x: 467, startPoint y: 398, endPoint x: 657, endPoint y: 66, distance: 382.6
click at [467, 398] on link "Send to Client" at bounding box center [795, 409] width 731 height 42
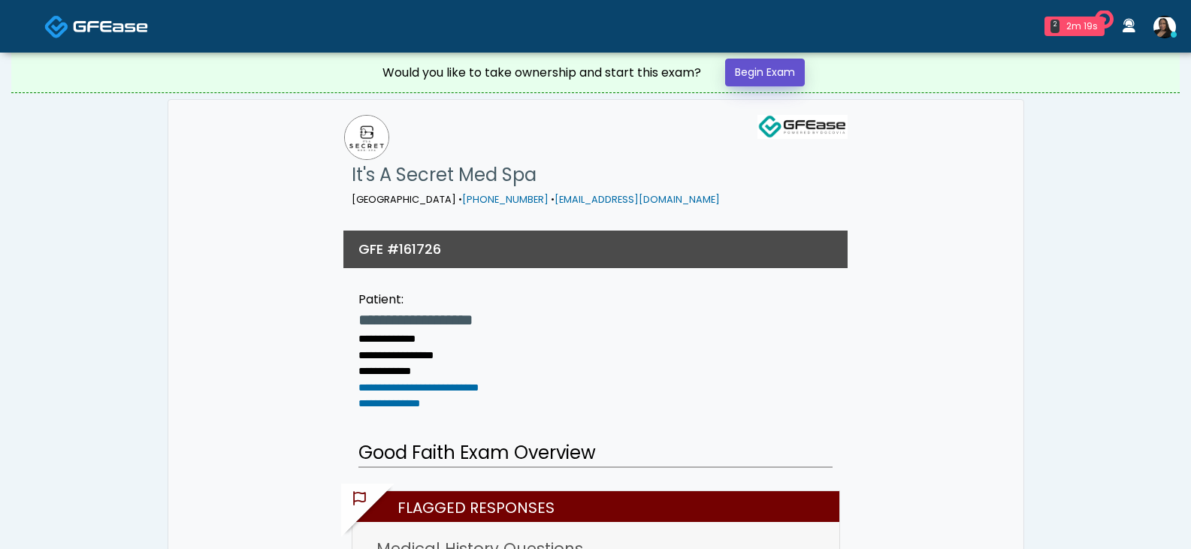
click at [781, 59] on link "Begin Exam" at bounding box center [765, 73] width 80 height 28
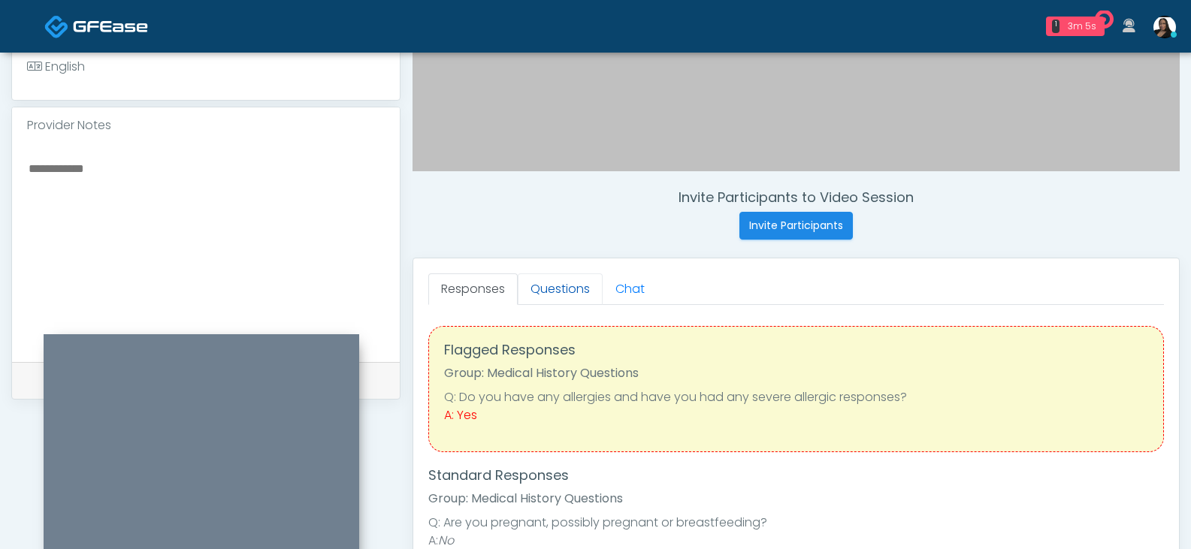
click at [559, 295] on link "Questions" at bounding box center [560, 289] width 85 height 32
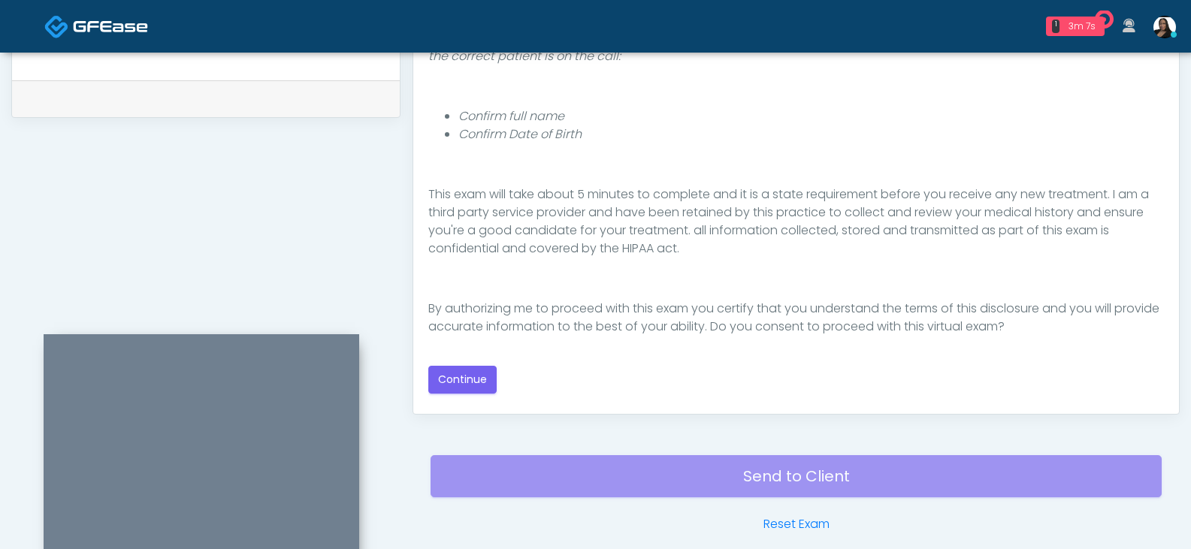
scroll to position [799, 0]
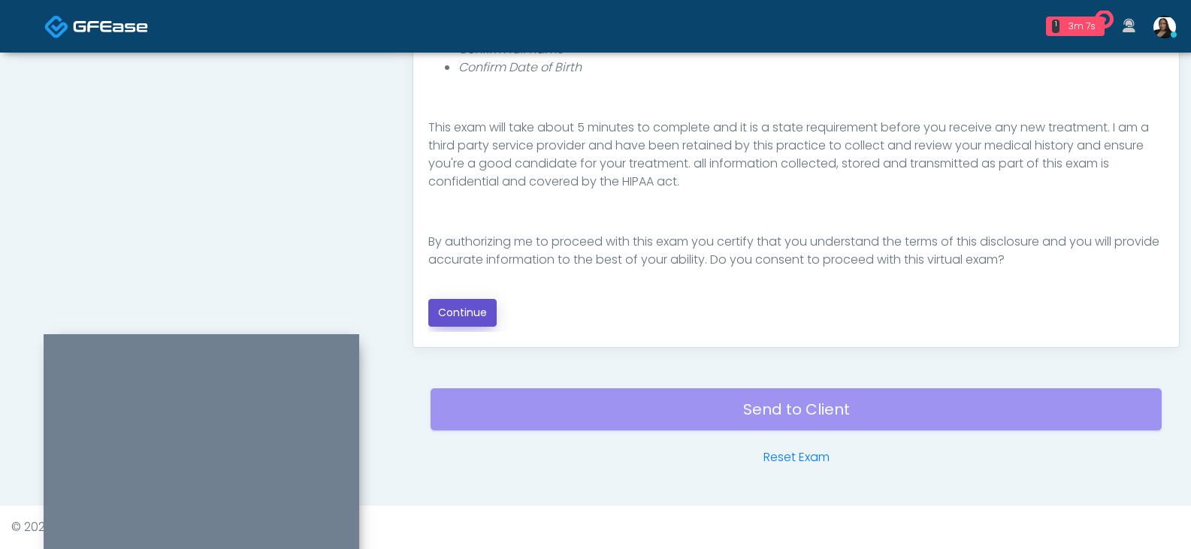
click at [464, 316] on button "Continue" at bounding box center [462, 313] width 68 height 28
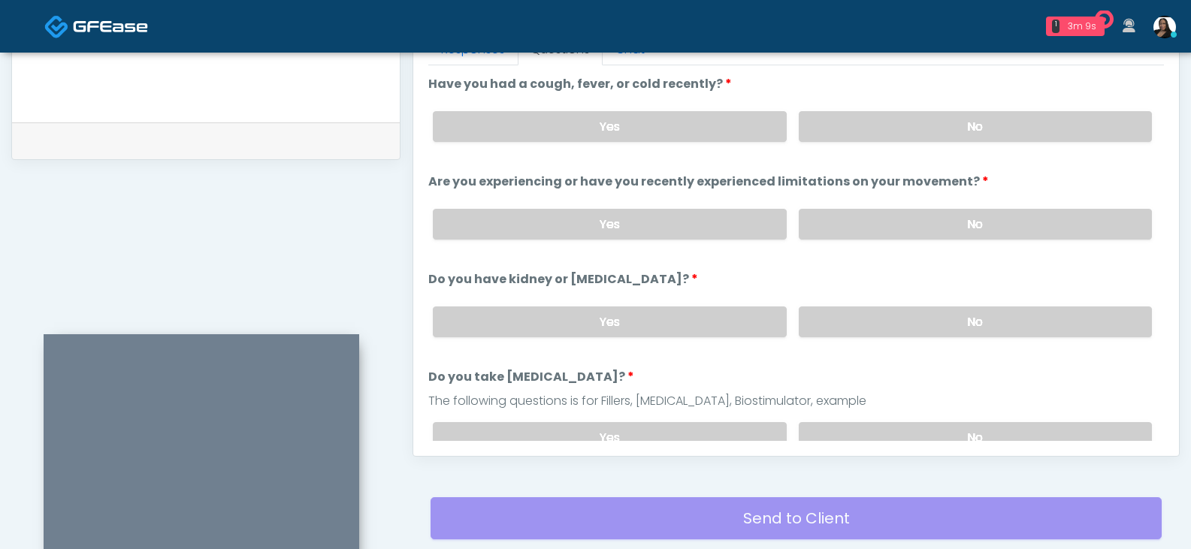
scroll to position [574, 0]
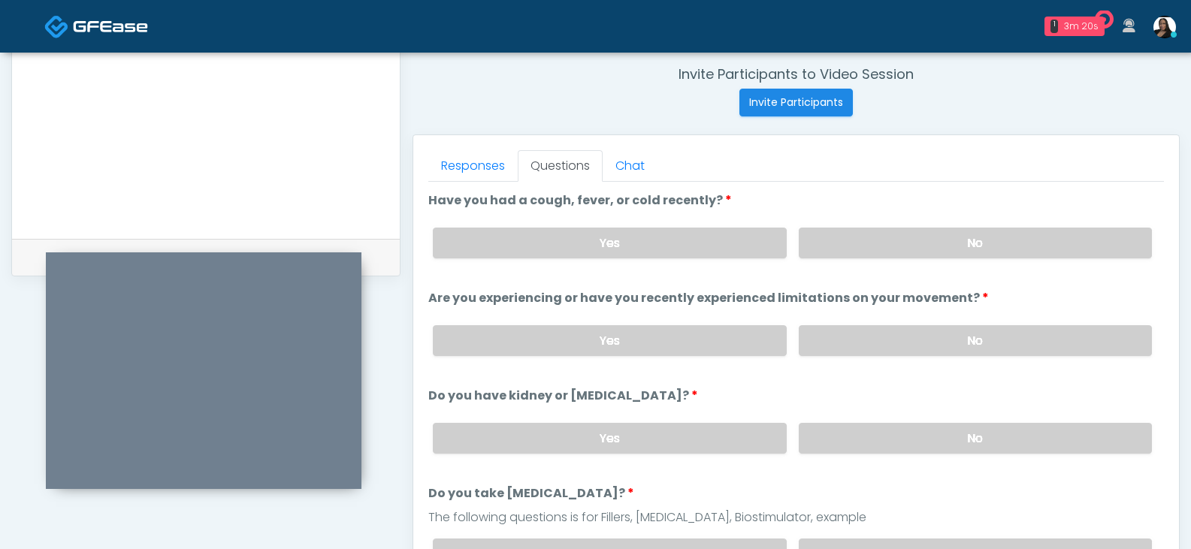
drag, startPoint x: 273, startPoint y: 342, endPoint x: 275, endPoint y: 260, distance: 81.9
click at [275, 260] on div at bounding box center [204, 370] width 316 height 237
click at [844, 246] on label "No" at bounding box center [975, 243] width 353 height 31
click at [896, 312] on li "Are you experiencing or have you recently experienced limitations on your movem…" at bounding box center [795, 328] width 735 height 79
drag, startPoint x: 899, startPoint y: 328, endPoint x: 904, endPoint y: 342, distance: 15.2
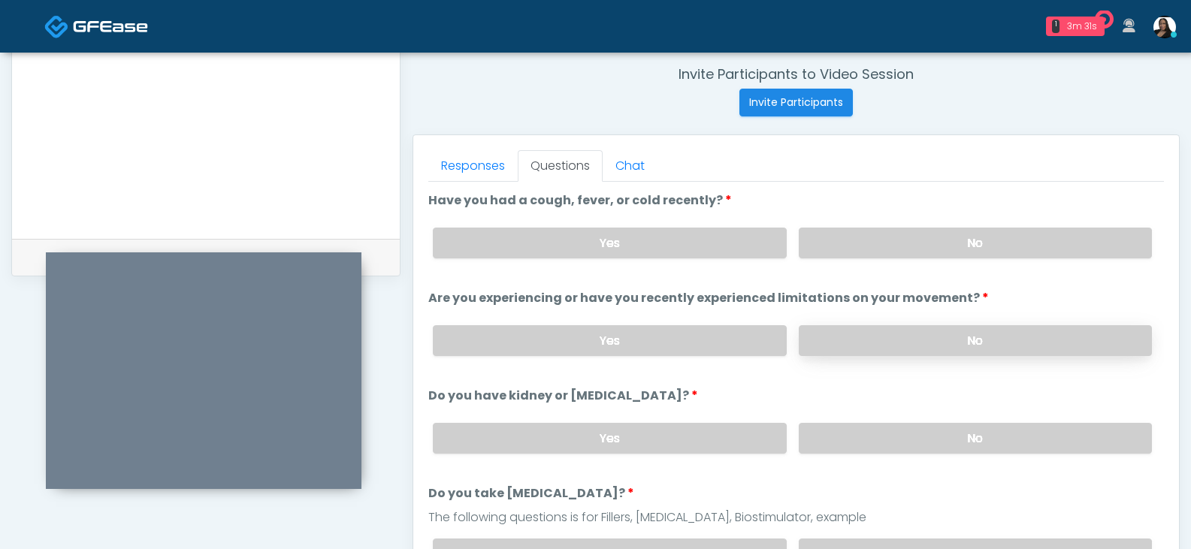
click at [899, 326] on label "No" at bounding box center [975, 340] width 353 height 31
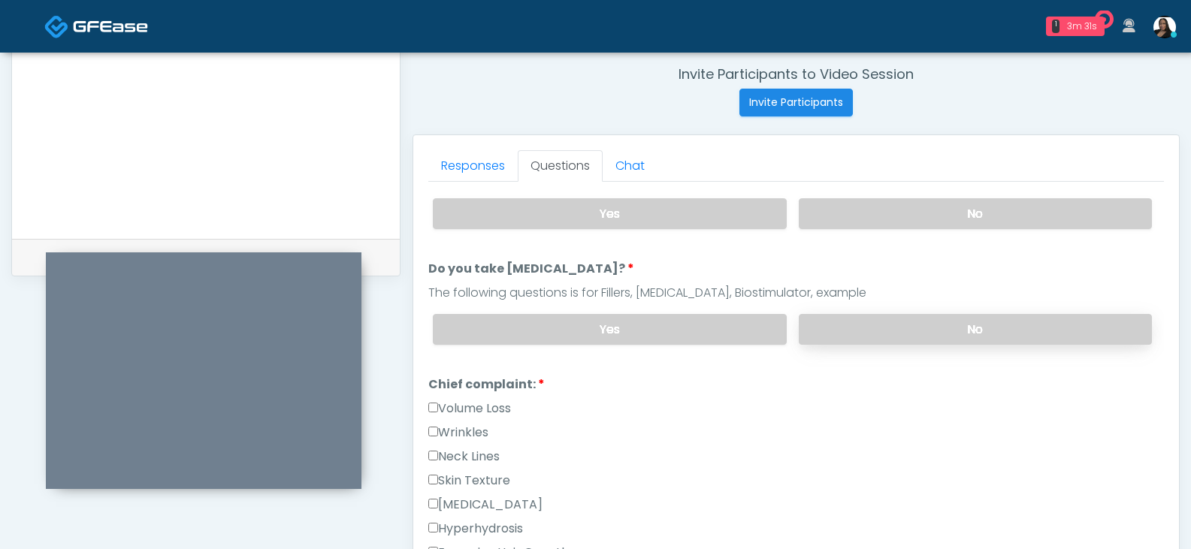
scroll to position [225, 0]
click at [926, 210] on label "No" at bounding box center [975, 213] width 353 height 31
click at [902, 326] on label "No" at bounding box center [975, 328] width 353 height 31
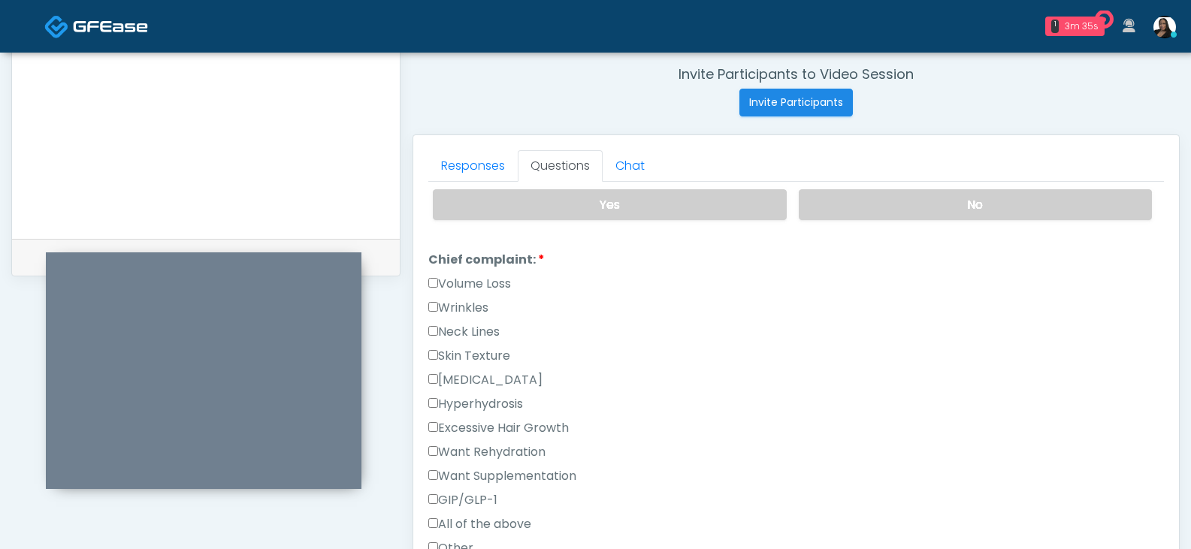
scroll to position [376, 0]
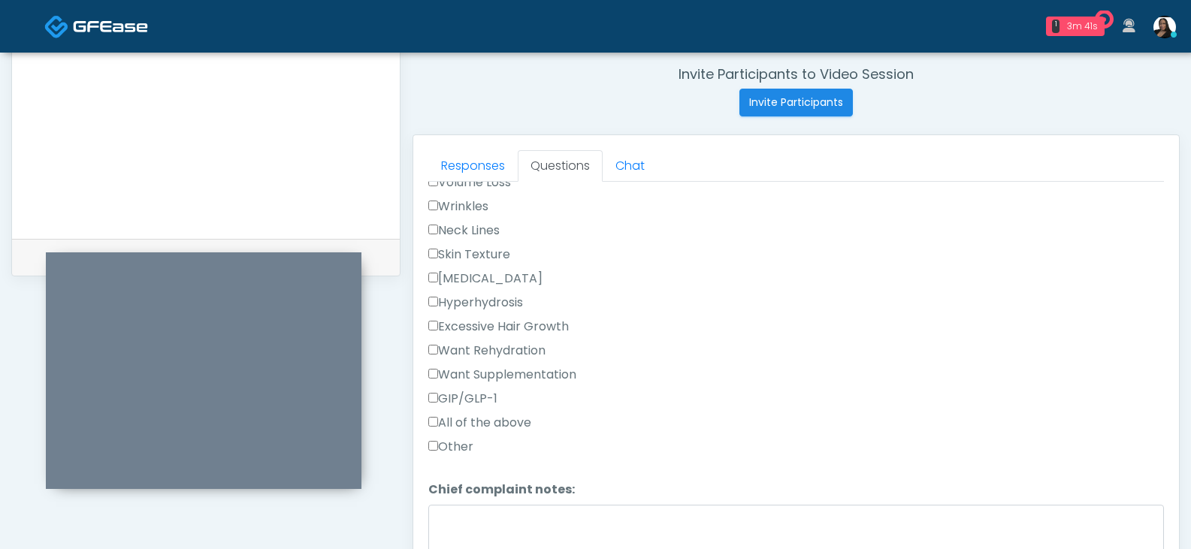
click at [452, 441] on label "Other" at bounding box center [450, 447] width 45 height 18
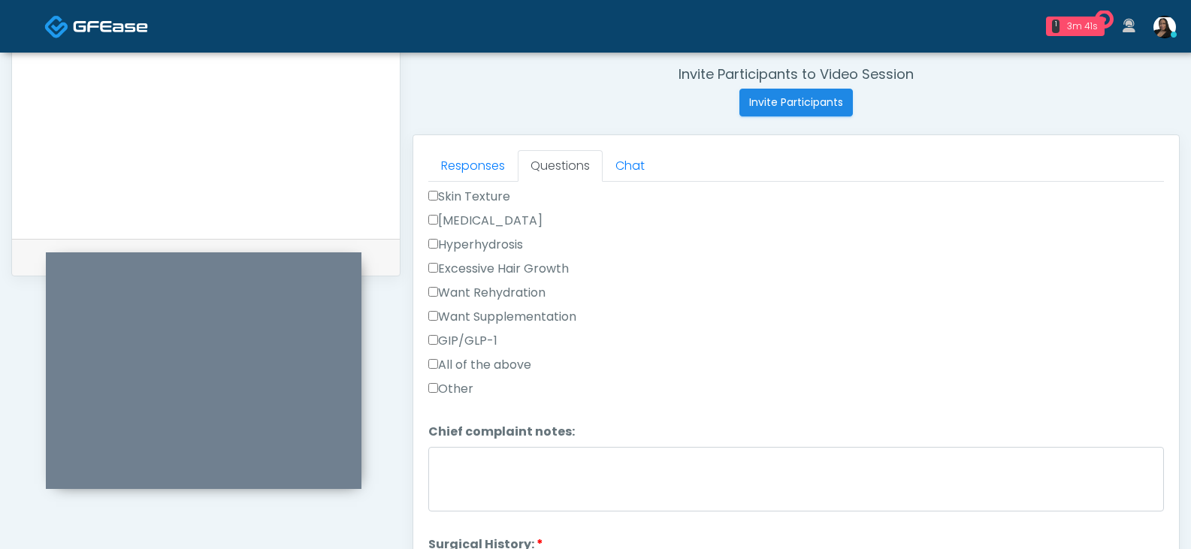
scroll to position [526, 0]
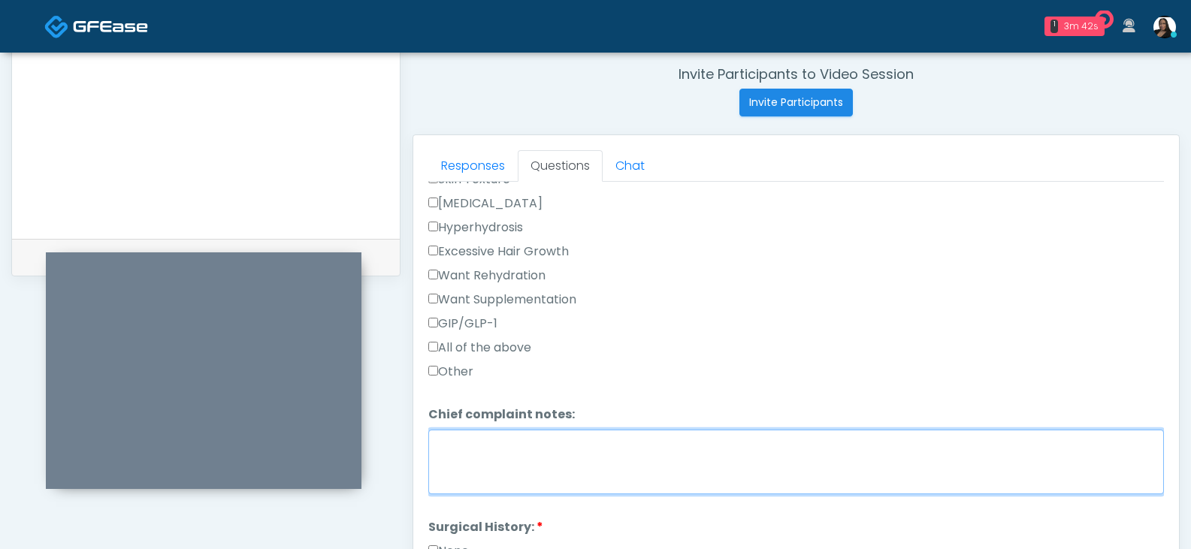
click at [499, 451] on textarea "Chief complaint notes:" at bounding box center [795, 462] width 735 height 65
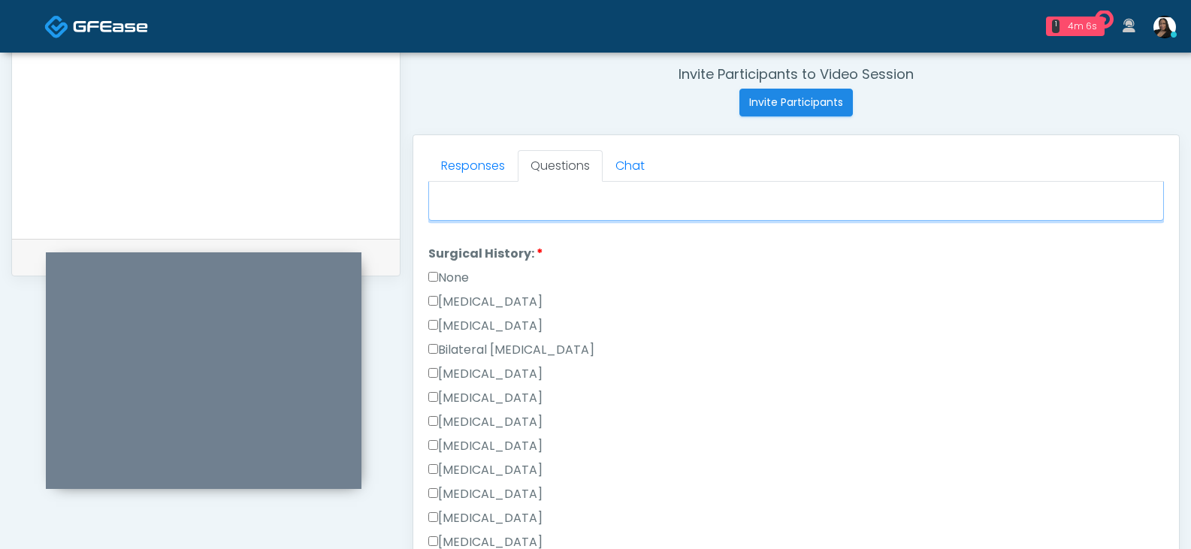
scroll to position [826, 0]
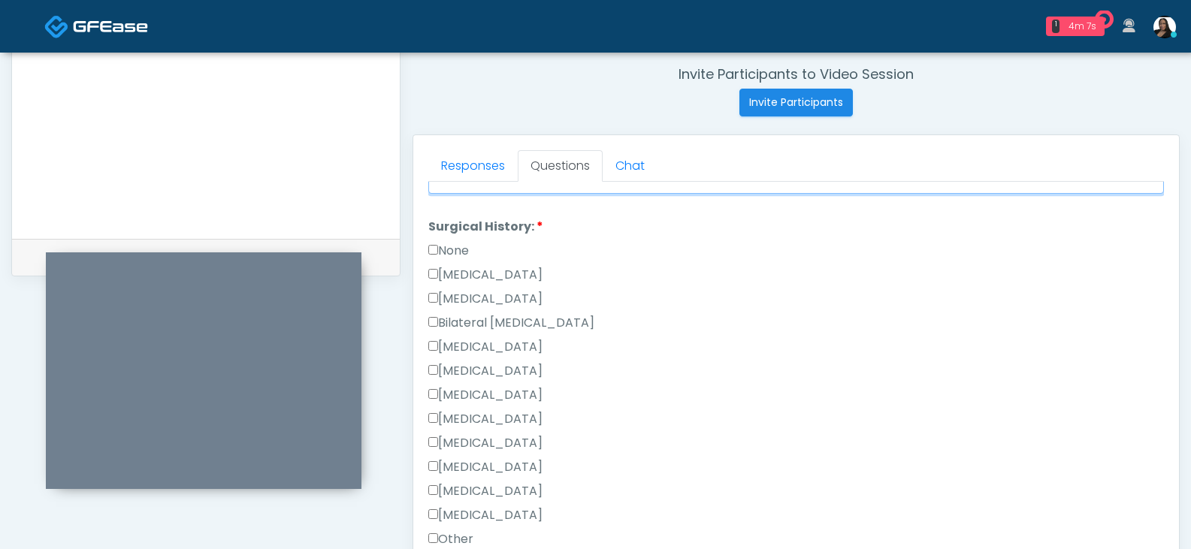
type textarea "**********"
click at [444, 249] on label "None" at bounding box center [448, 251] width 41 height 18
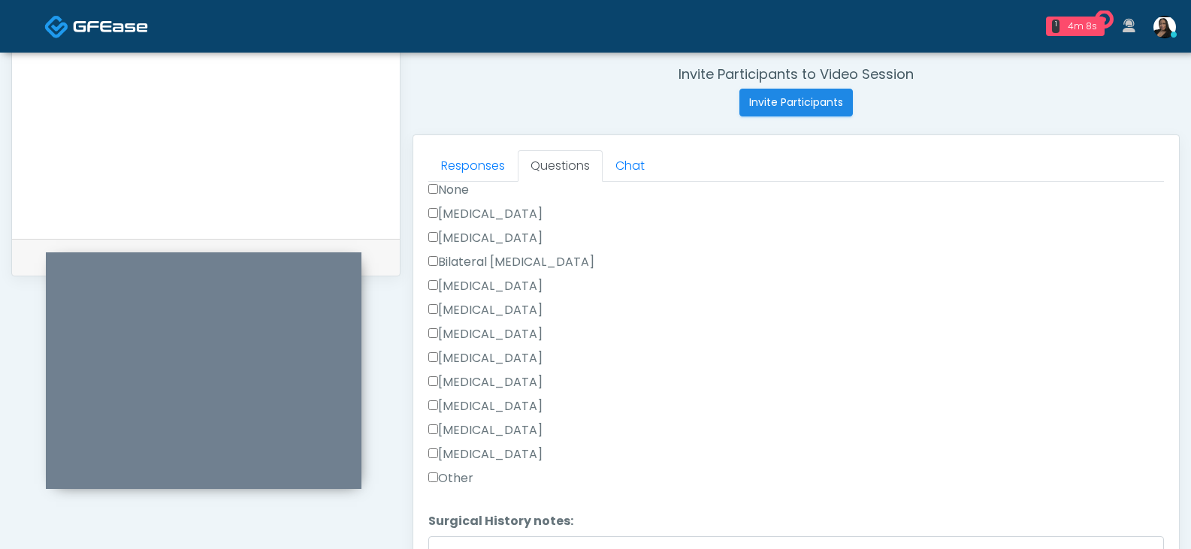
scroll to position [983, 0]
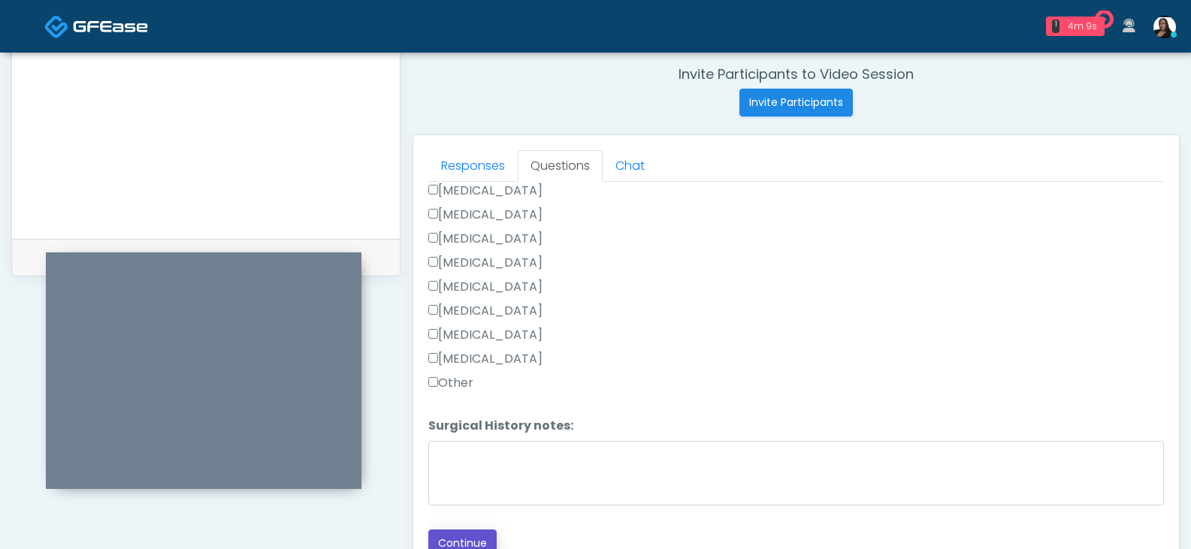
click at [457, 542] on button "Continue" at bounding box center [462, 544] width 68 height 28
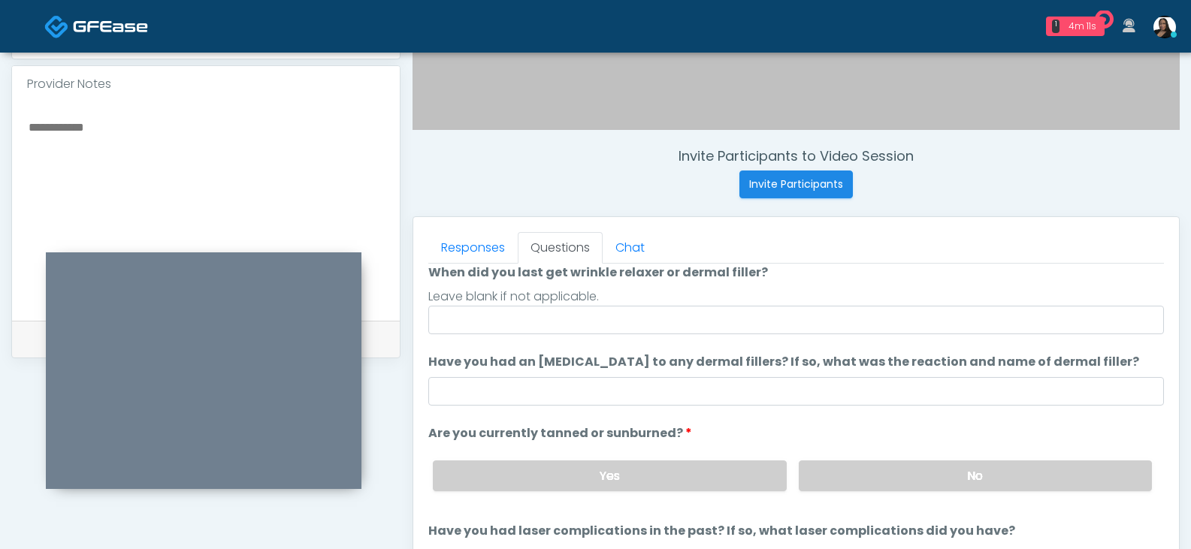
scroll to position [499, 0]
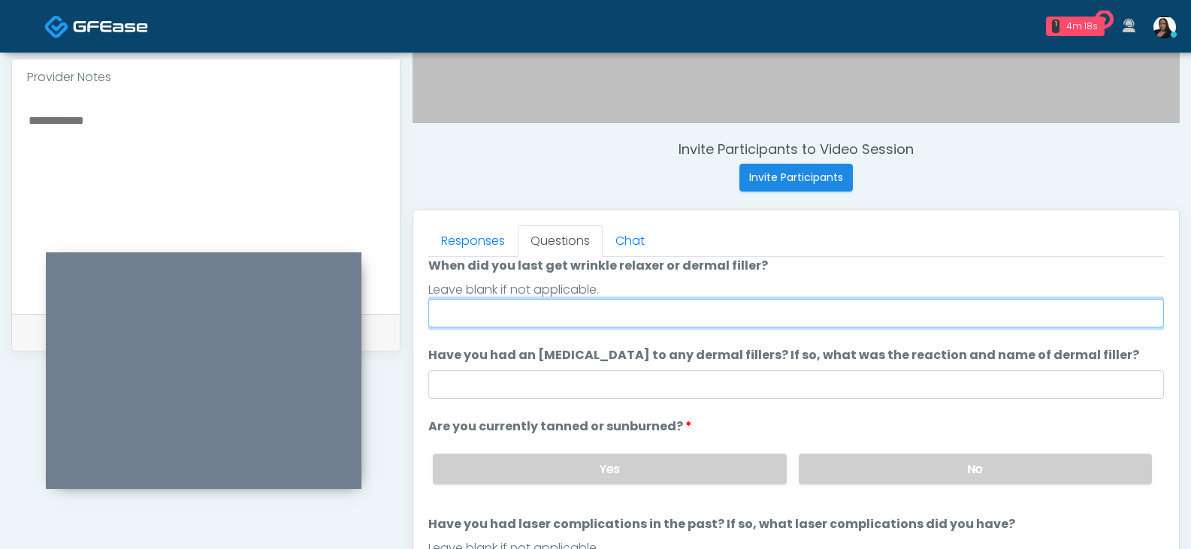
click at [616, 319] on input "When did you last get wrinkle relaxer or dermal filler?" at bounding box center [795, 313] width 735 height 29
click at [492, 311] on input "**********" at bounding box center [795, 313] width 735 height 29
type input "**********"
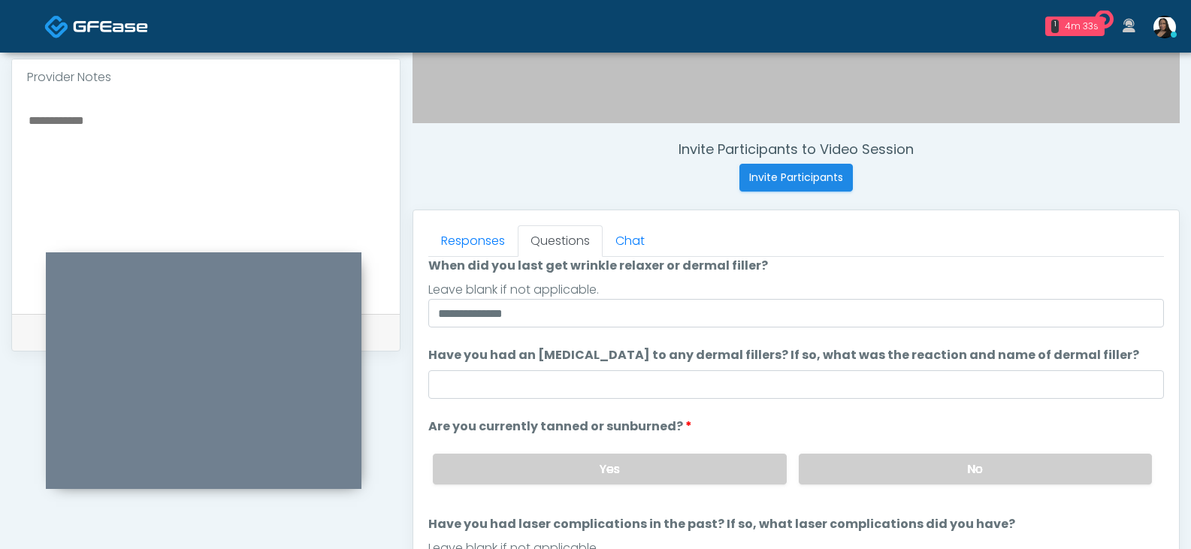
click at [569, 339] on ol "**********" at bounding box center [795, 364] width 735 height 443
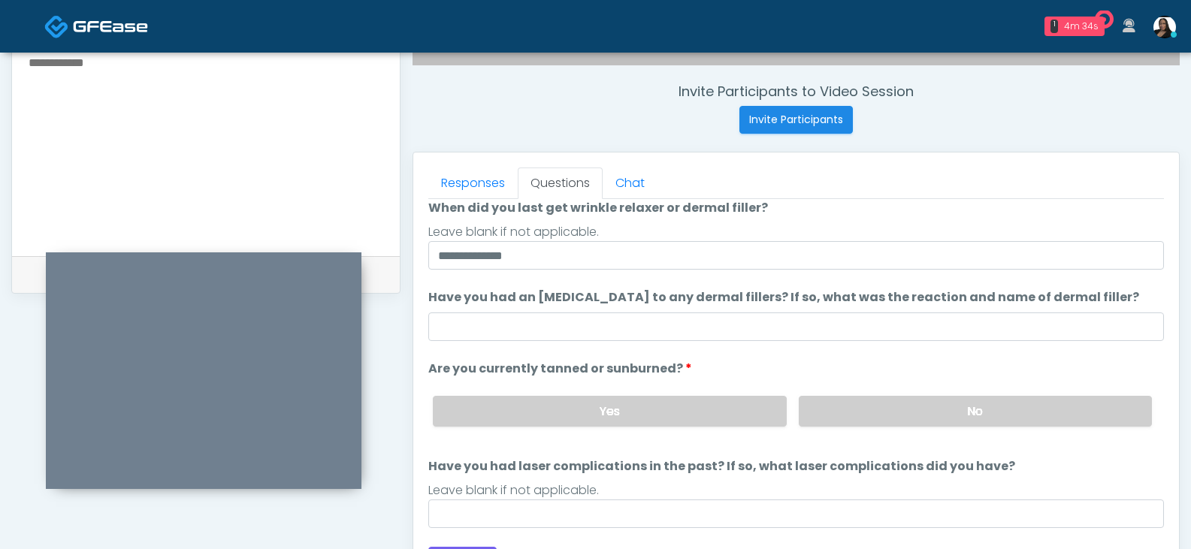
scroll to position [574, 0]
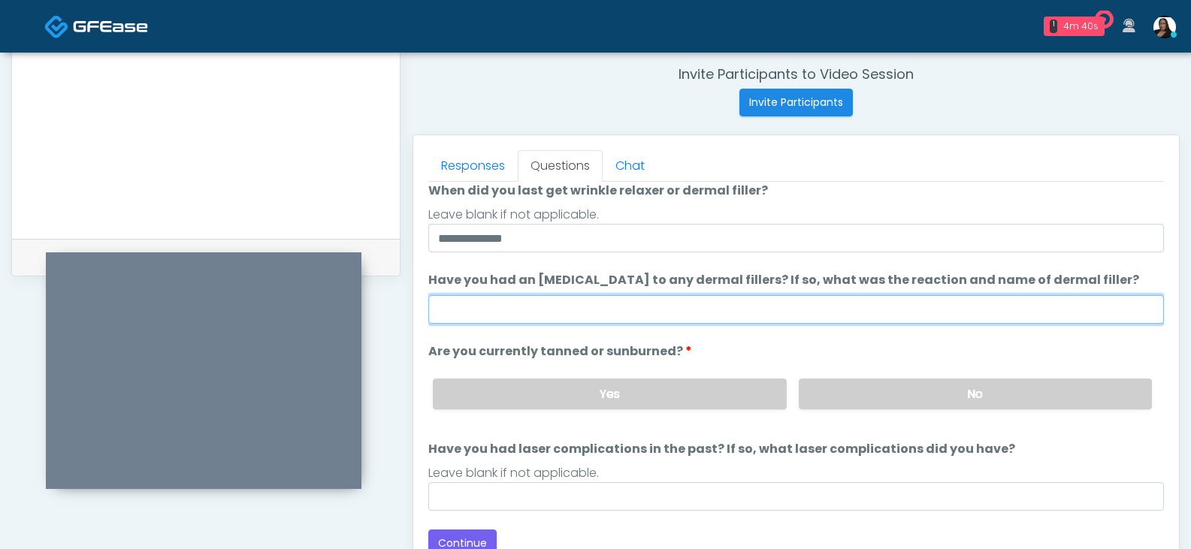
click at [530, 313] on input "Have you had an allergic response to any dermal fillers? If so, what was the re…" at bounding box center [795, 309] width 735 height 29
type input "**"
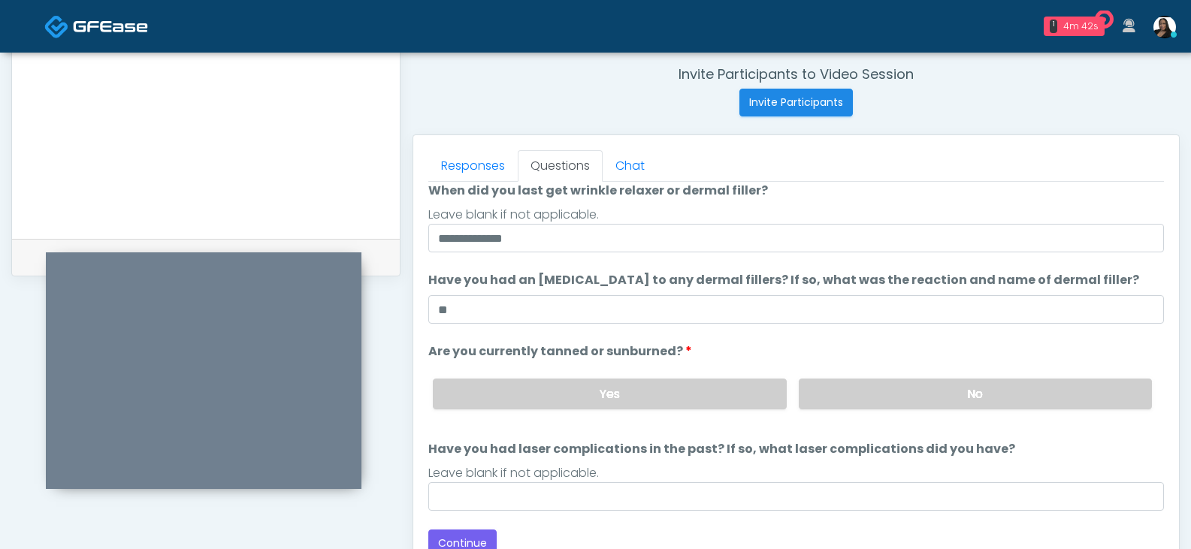
click at [771, 346] on li "Are you currently tanned or sunburned? Are you currently tanned or sunburned? Y…" at bounding box center [795, 382] width 735 height 79
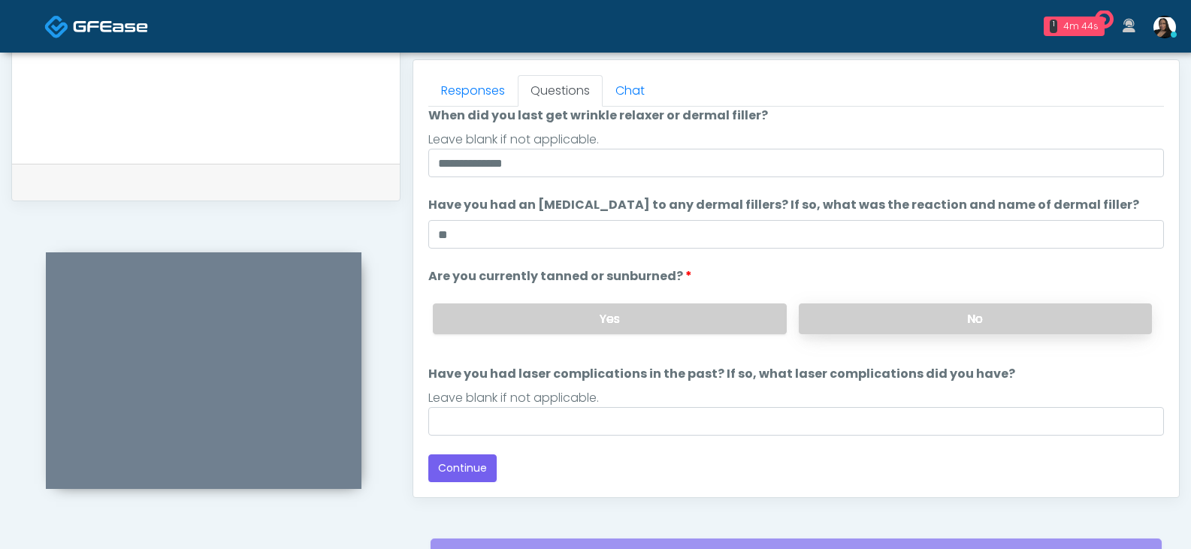
click at [835, 322] on label "No" at bounding box center [975, 318] width 353 height 31
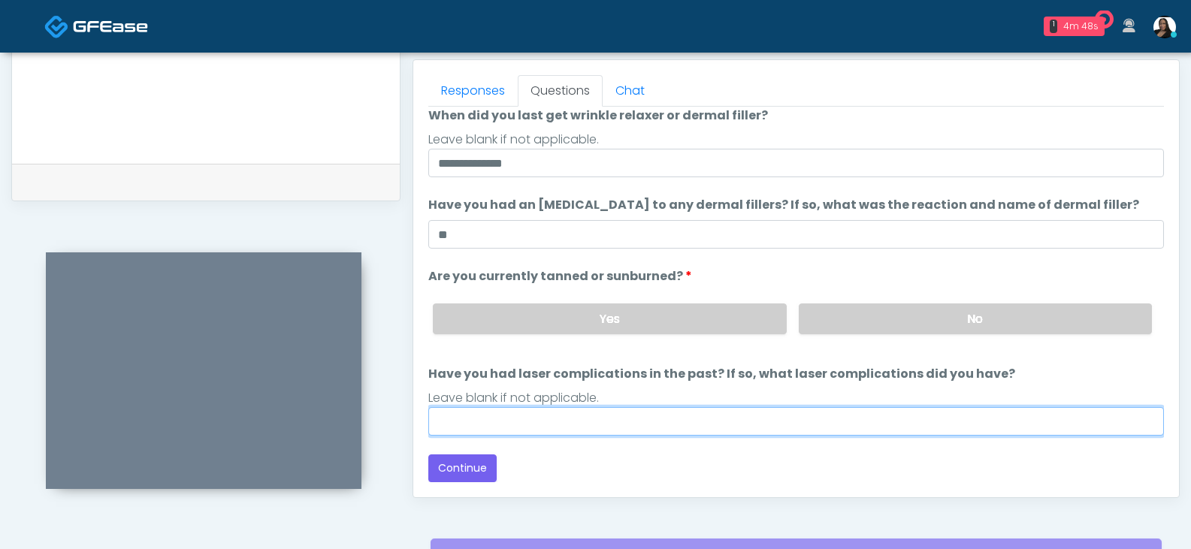
click at [511, 427] on input "Have you had laser complications in the past? If so, what laser complications d…" at bounding box center [795, 421] width 735 height 29
type input "**"
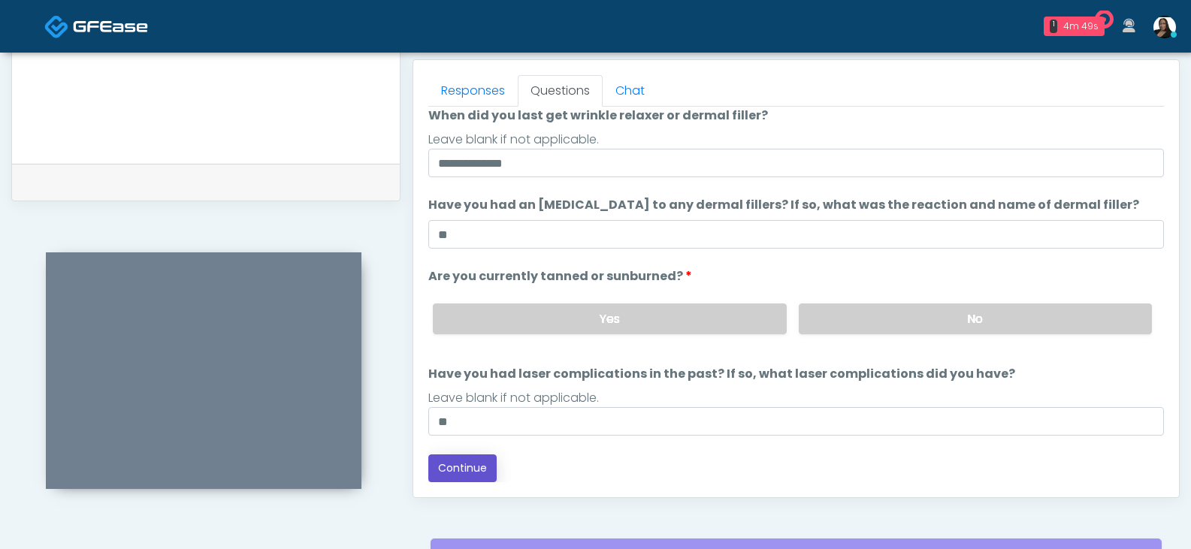
click at [454, 477] on button "Continue" at bounding box center [462, 468] width 68 height 28
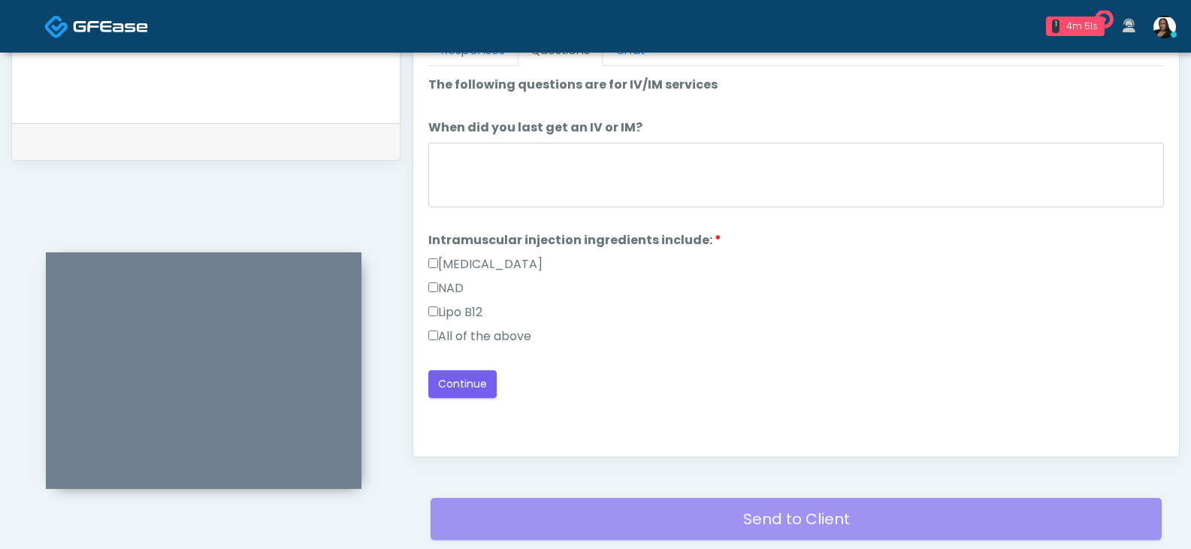
scroll to position [574, 0]
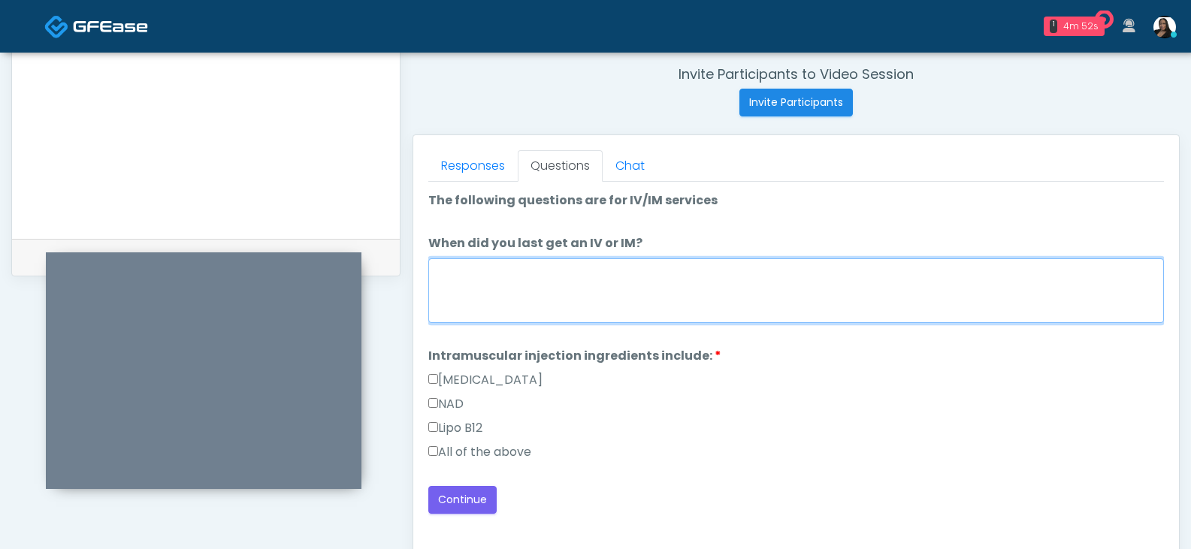
click at [610, 306] on textarea "When did you last get an IV or IM?" at bounding box center [795, 290] width 735 height 65
click at [470, 277] on textarea "**********" at bounding box center [795, 290] width 735 height 65
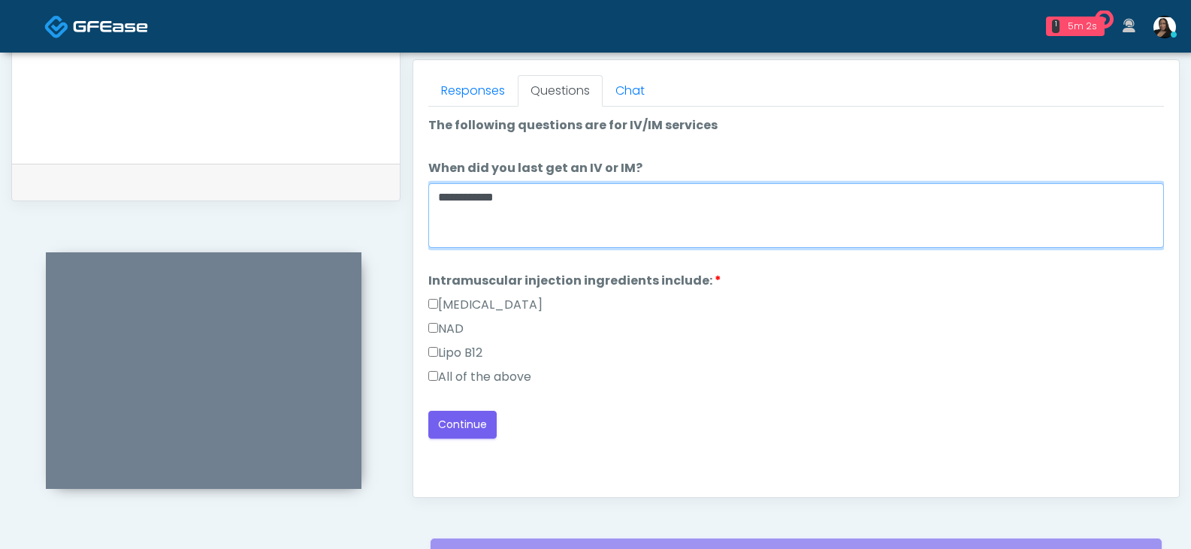
type textarea "**********"
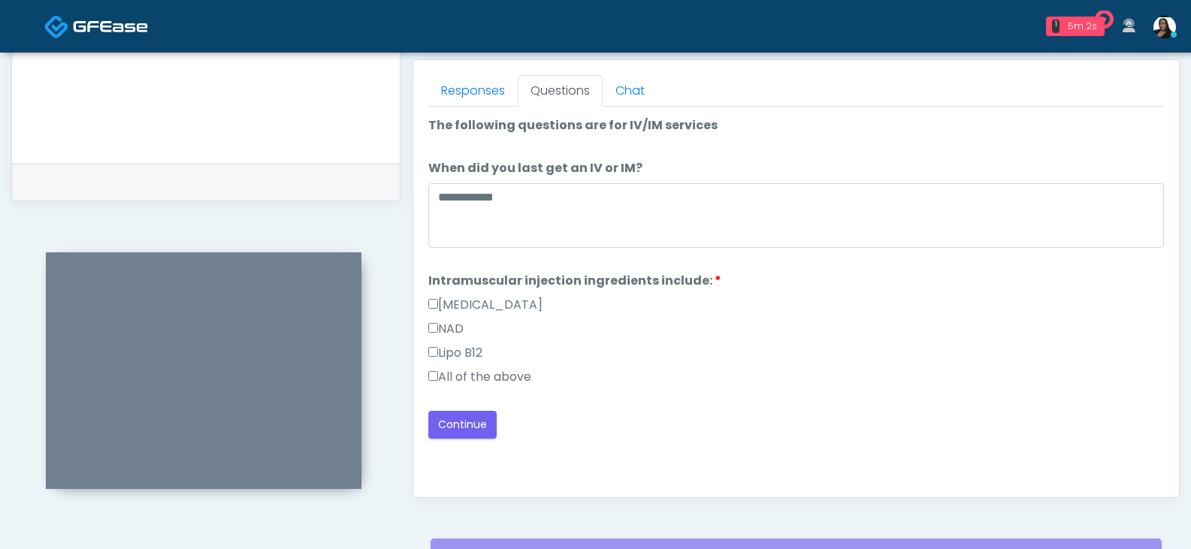
click at [464, 373] on label "All of the above" at bounding box center [479, 377] width 103 height 18
click at [461, 415] on button "Continue" at bounding box center [462, 425] width 68 height 28
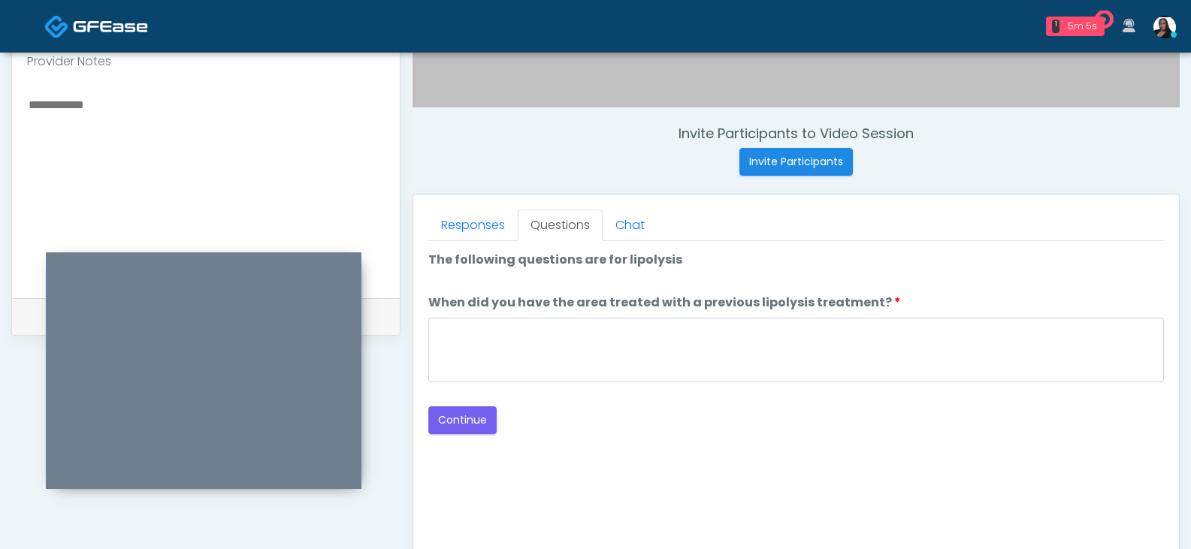
scroll to position [499, 0]
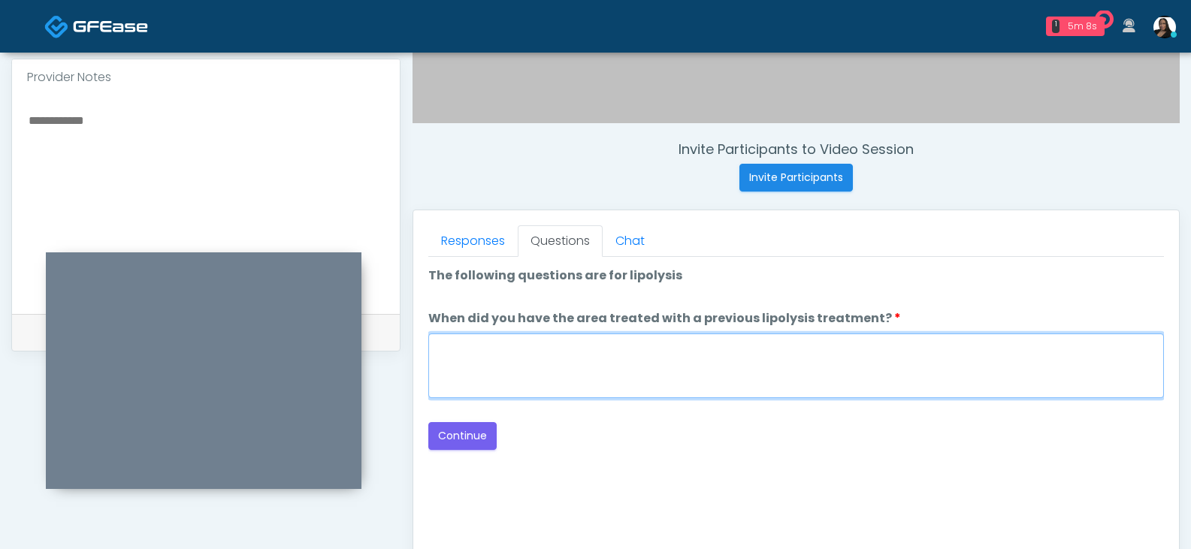
click at [571, 355] on textarea "When did you have the area treated with a previous lipolysis treatment?" at bounding box center [795, 366] width 735 height 65
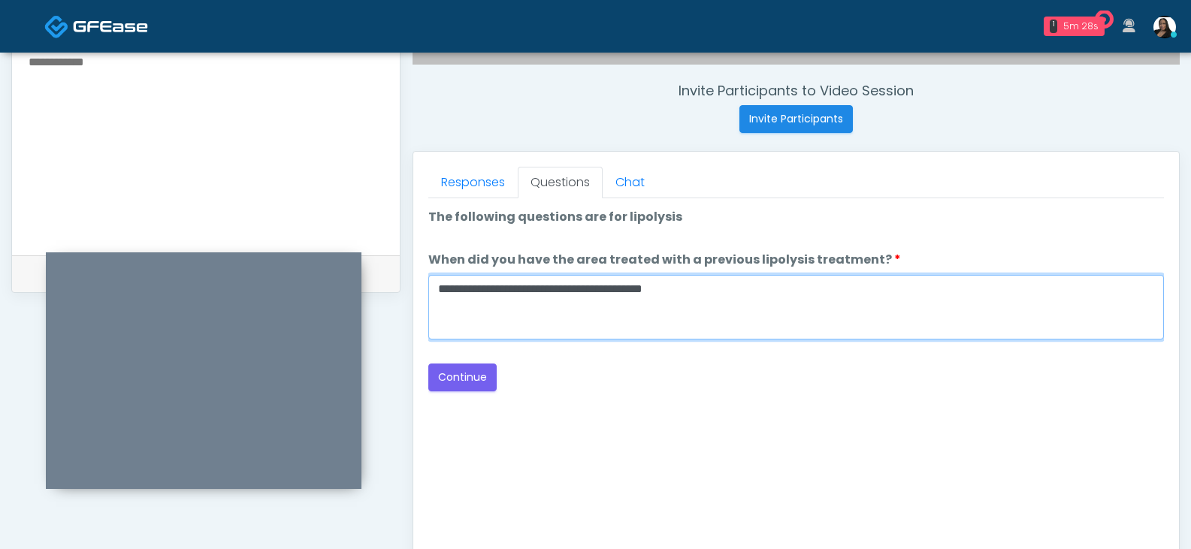
scroll to position [574, 0]
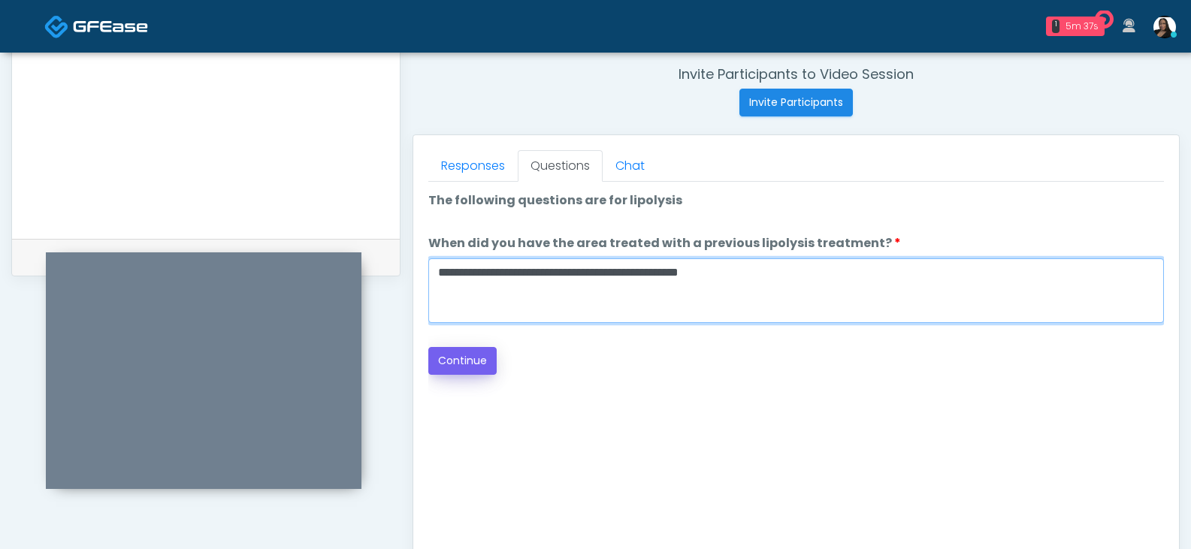
type textarea "**********"
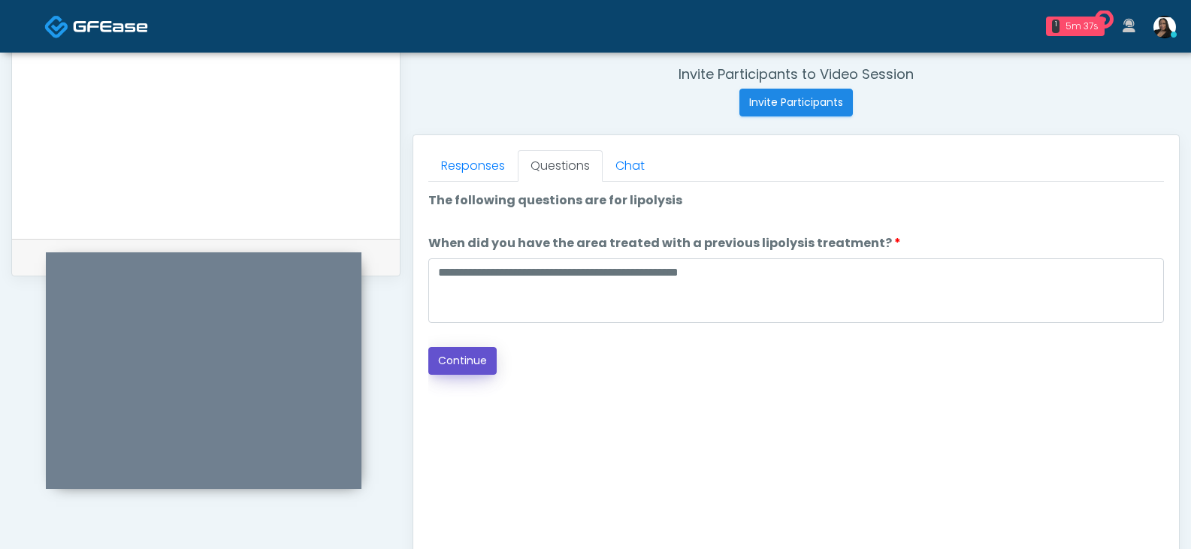
click at [470, 360] on button "Continue" at bounding box center [462, 361] width 68 height 28
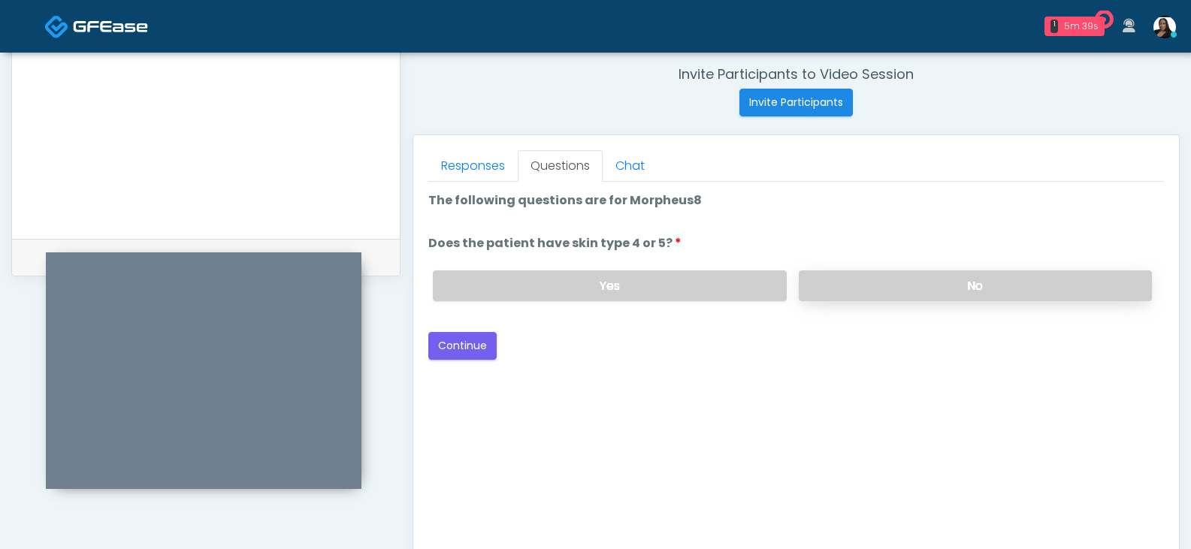
click at [836, 276] on label "No" at bounding box center [975, 285] width 353 height 31
click at [479, 341] on button "Continue" at bounding box center [462, 346] width 68 height 28
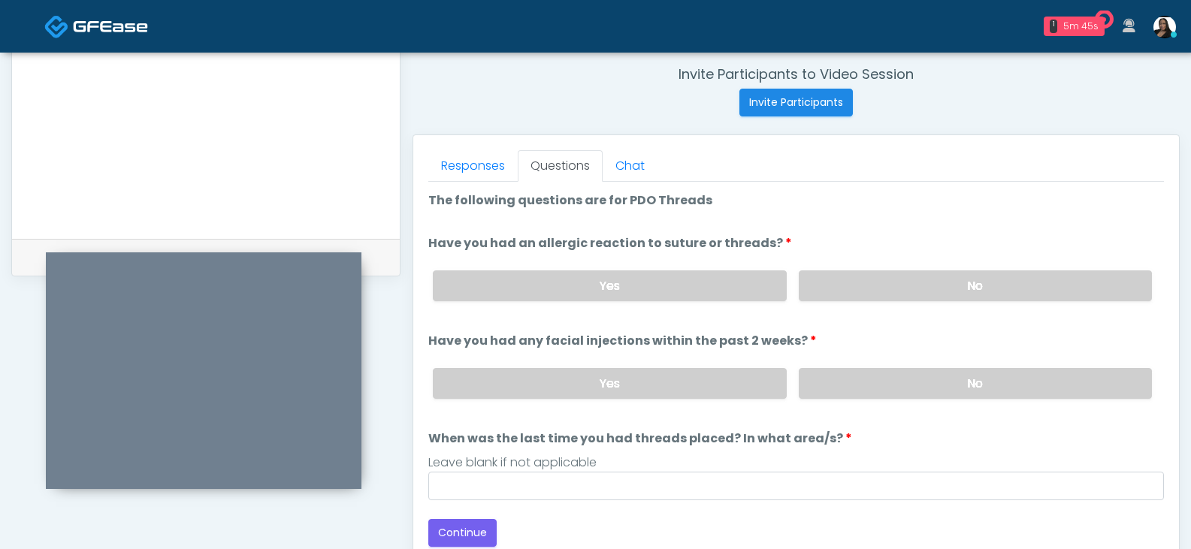
scroll to position [649, 0]
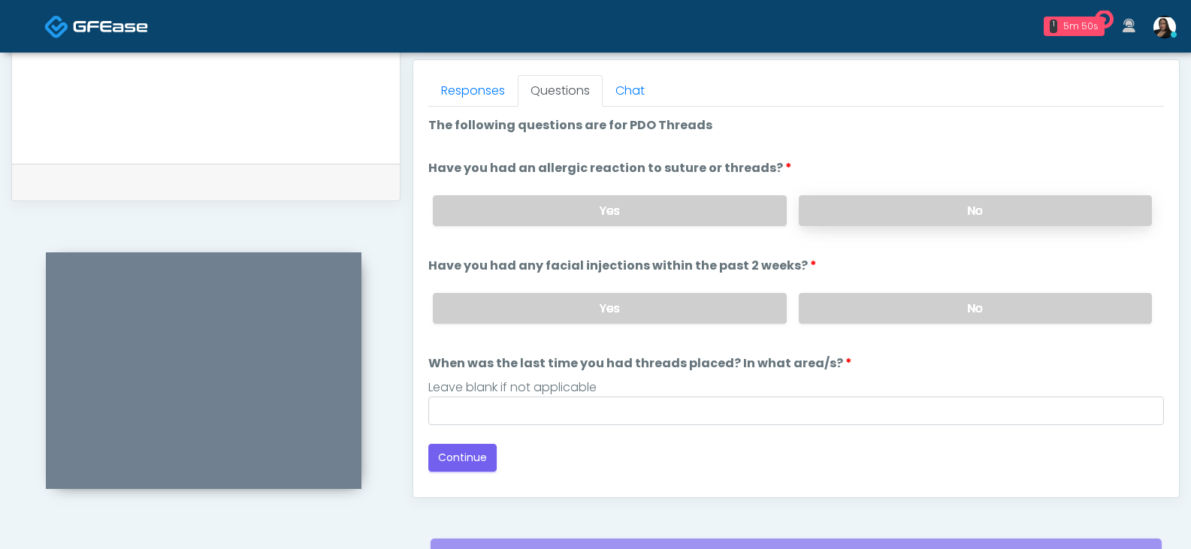
click at [848, 213] on label "No" at bounding box center [975, 210] width 353 height 31
click at [829, 303] on label "No" at bounding box center [975, 308] width 353 height 31
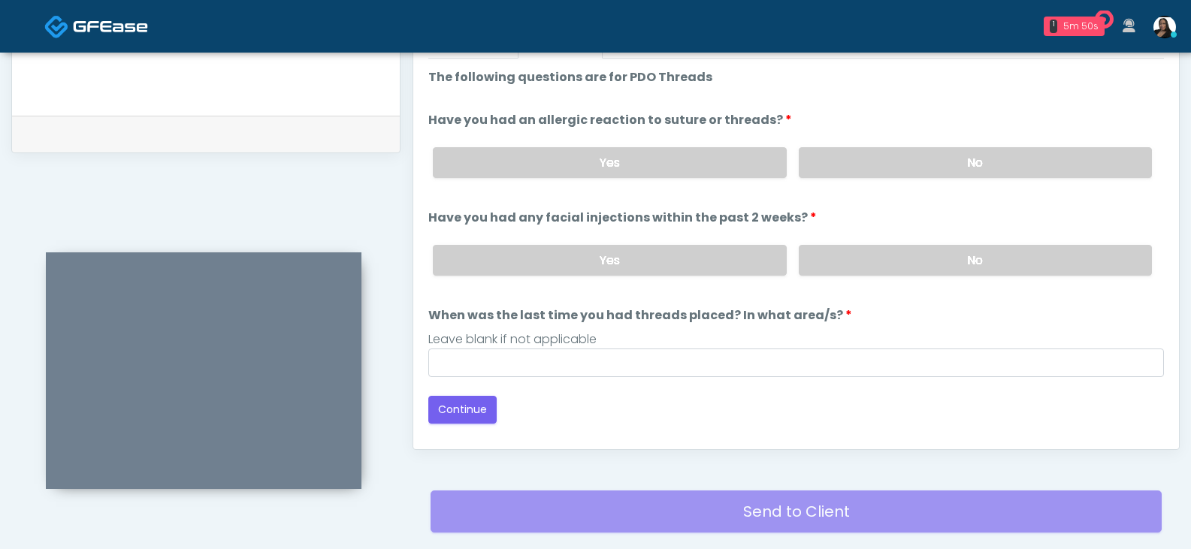
scroll to position [724, 0]
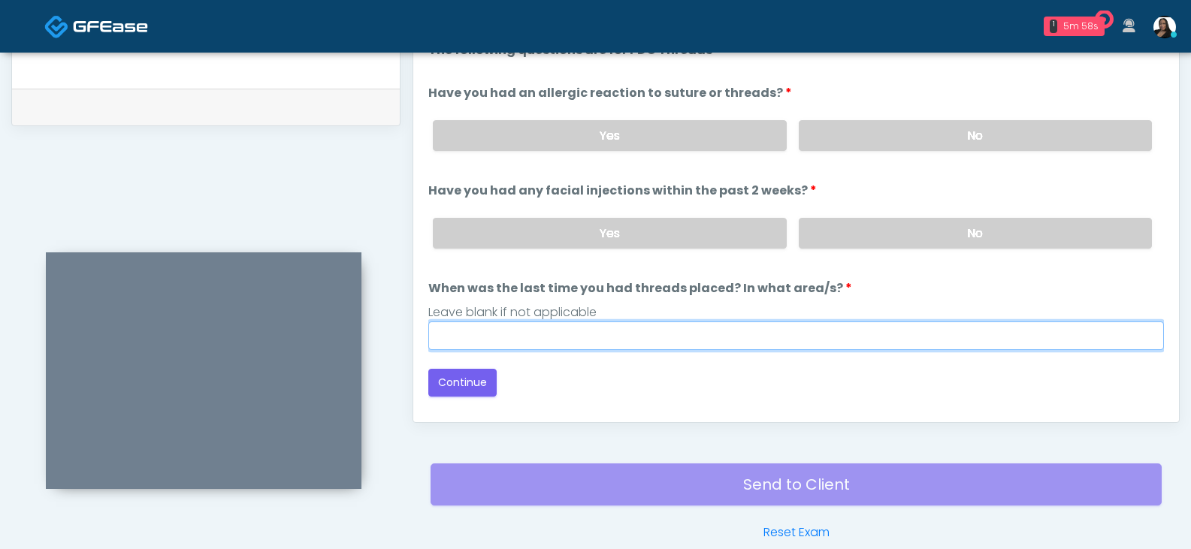
click at [551, 335] on input "When was the last time you had threads placed? In what area/s?" at bounding box center [795, 336] width 735 height 29
type input "**"
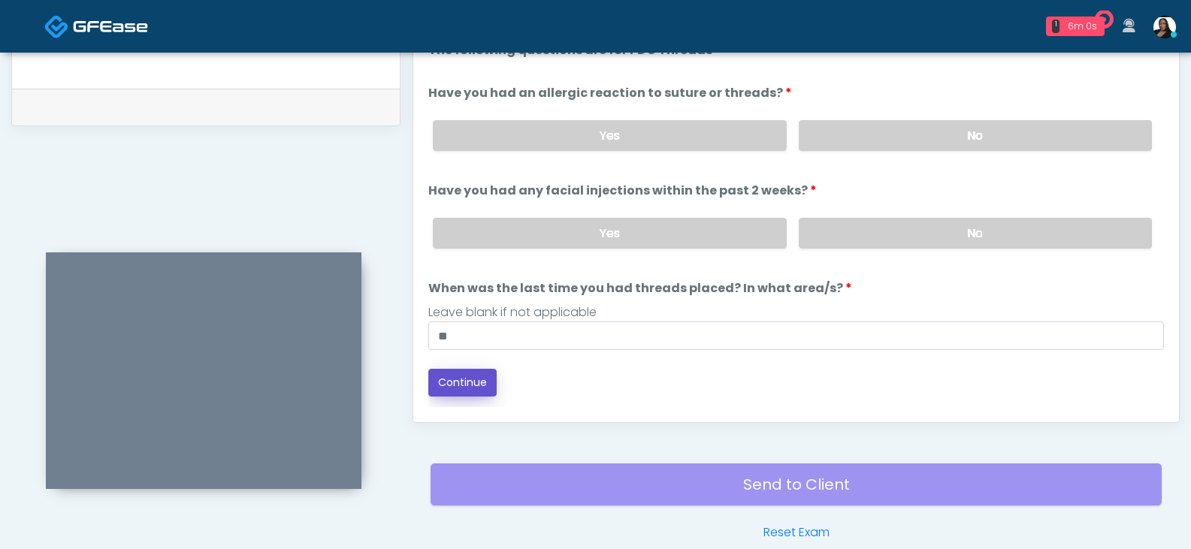
click at [473, 377] on button "Continue" at bounding box center [462, 383] width 68 height 28
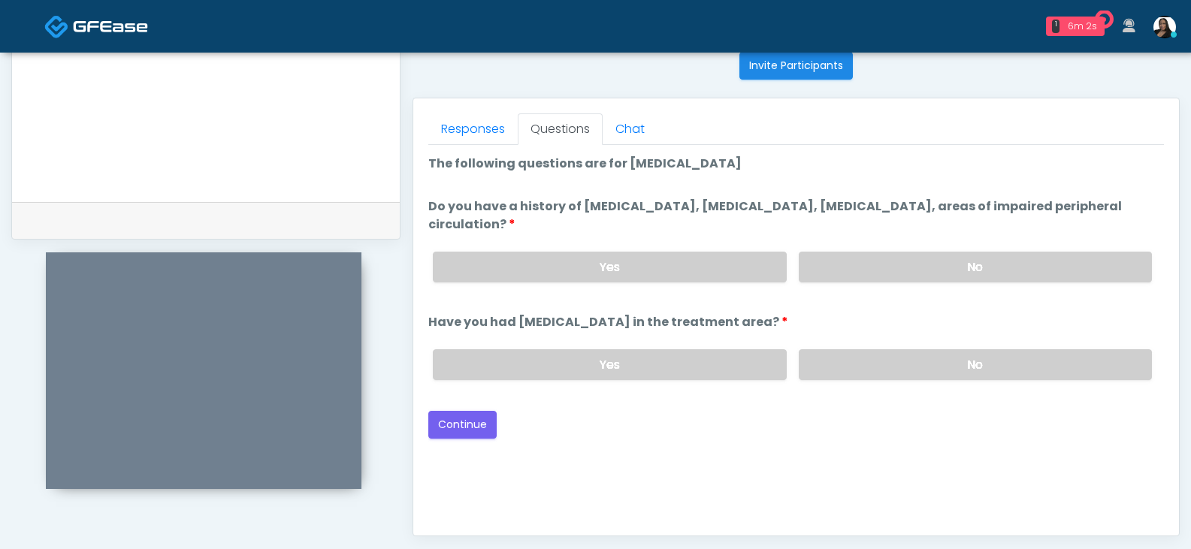
scroll to position [574, 0]
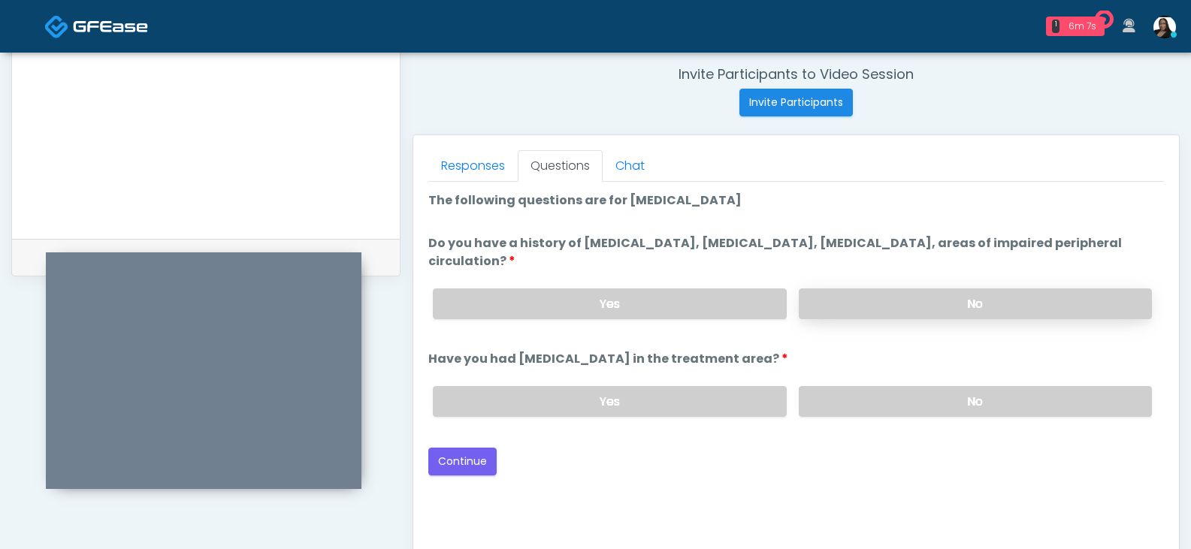
click at [856, 303] on label "No" at bounding box center [975, 303] width 353 height 31
drag, startPoint x: 849, startPoint y: 408, endPoint x: 835, endPoint y: 406, distance: 14.5
click at [849, 407] on label "No" at bounding box center [975, 401] width 353 height 31
click at [466, 460] on button "Continue" at bounding box center [462, 462] width 68 height 28
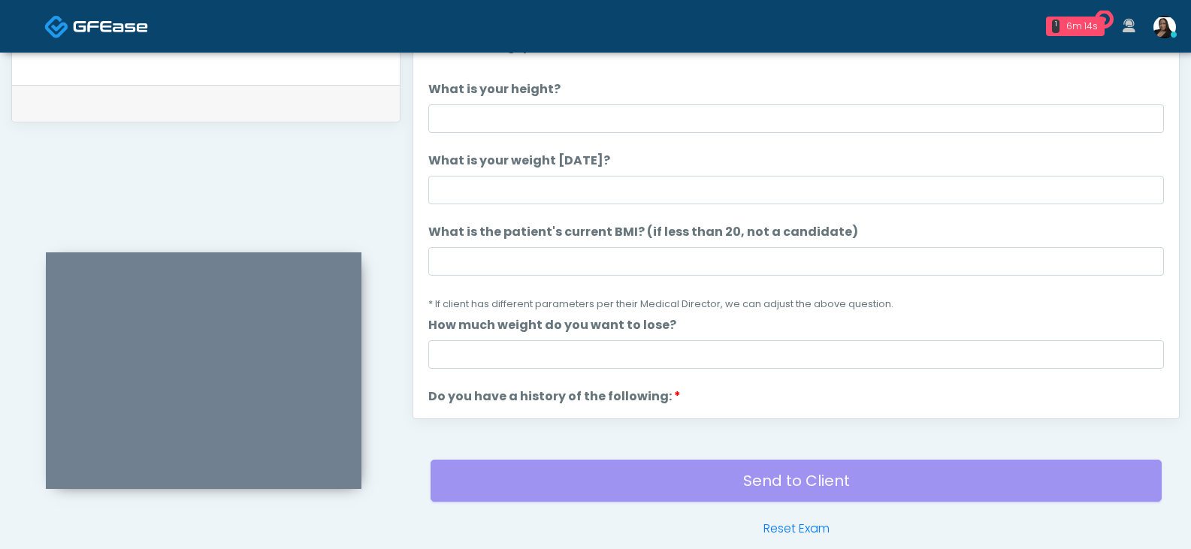
scroll to position [649, 0]
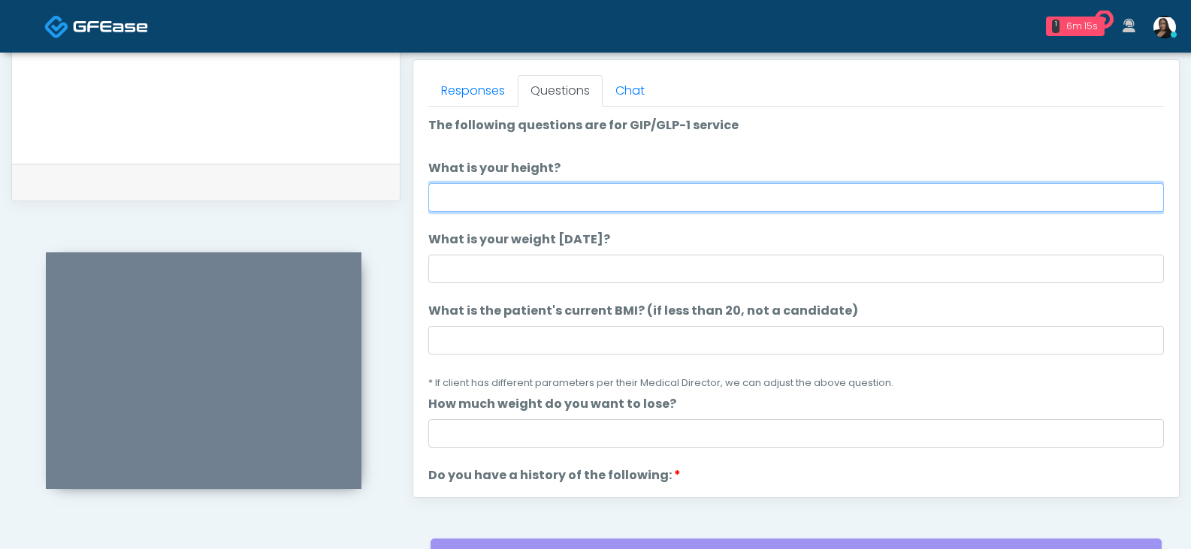
click at [575, 205] on input "What is your height?" at bounding box center [795, 197] width 735 height 29
type input "****"
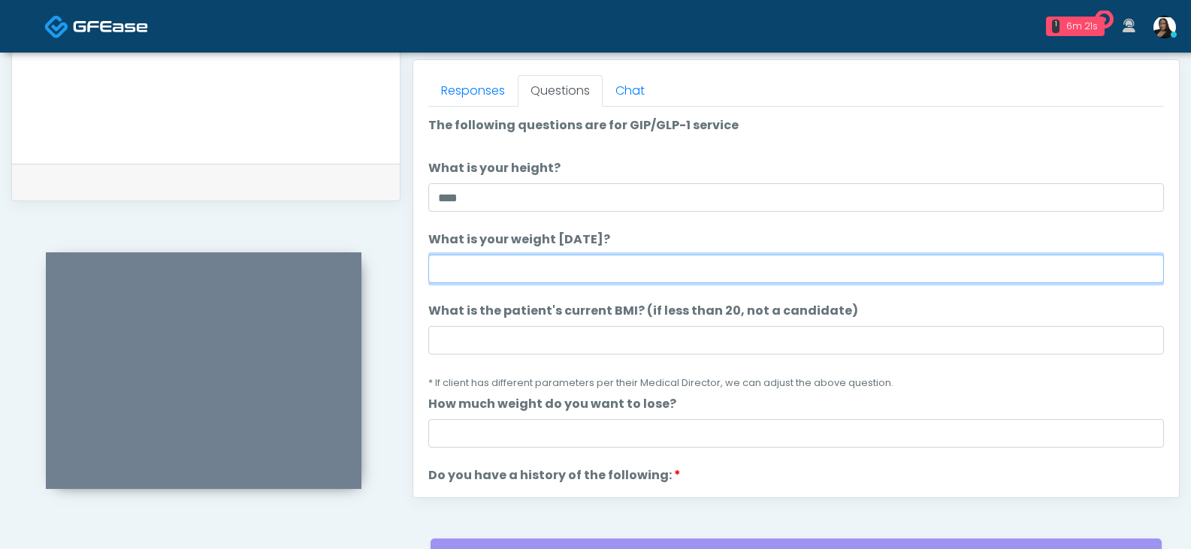
click at [554, 263] on input "What is your weight today?" at bounding box center [795, 269] width 735 height 29
type input "***"
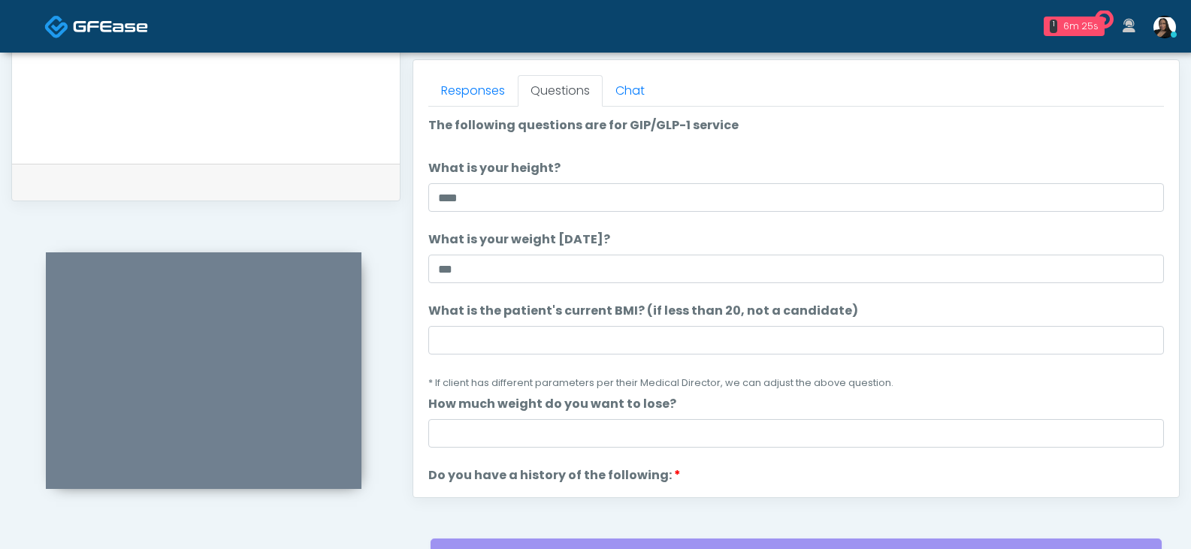
click at [591, 238] on label "What is your weight today?" at bounding box center [519, 240] width 182 height 18
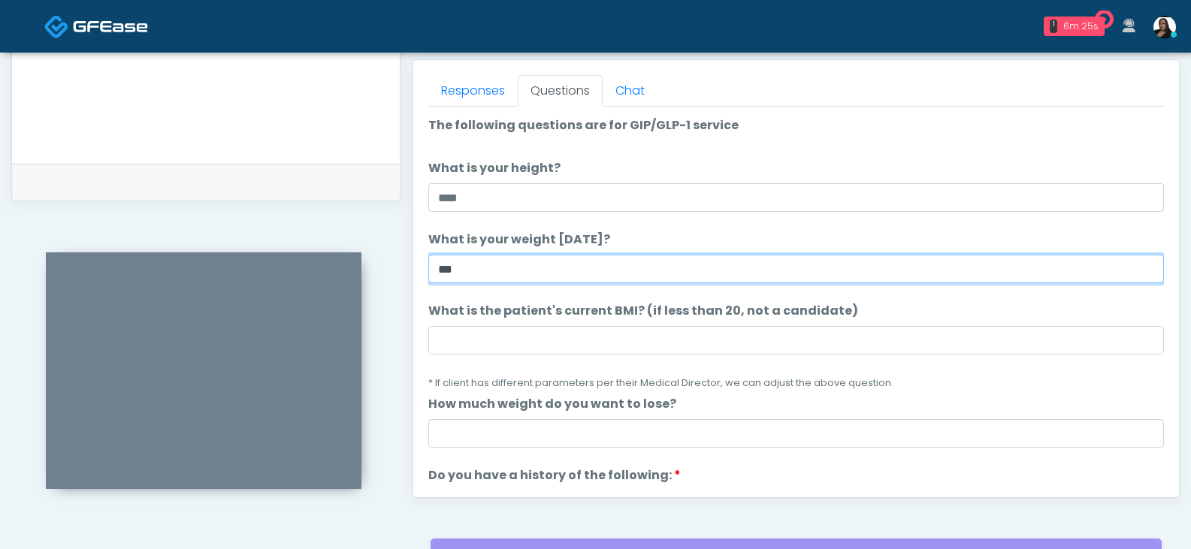
click at [591, 255] on input "***" at bounding box center [795, 269] width 735 height 29
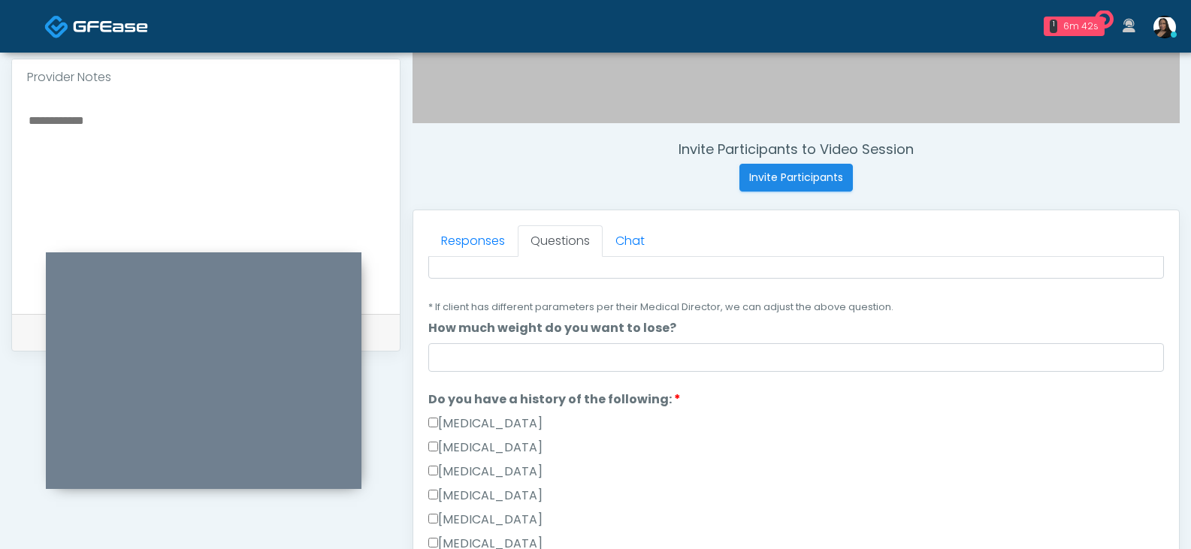
scroll to position [225, 0]
click at [517, 278] on input "What is the patient's current BMI? (if less than 20, not a candidate)" at bounding box center [795, 265] width 735 height 29
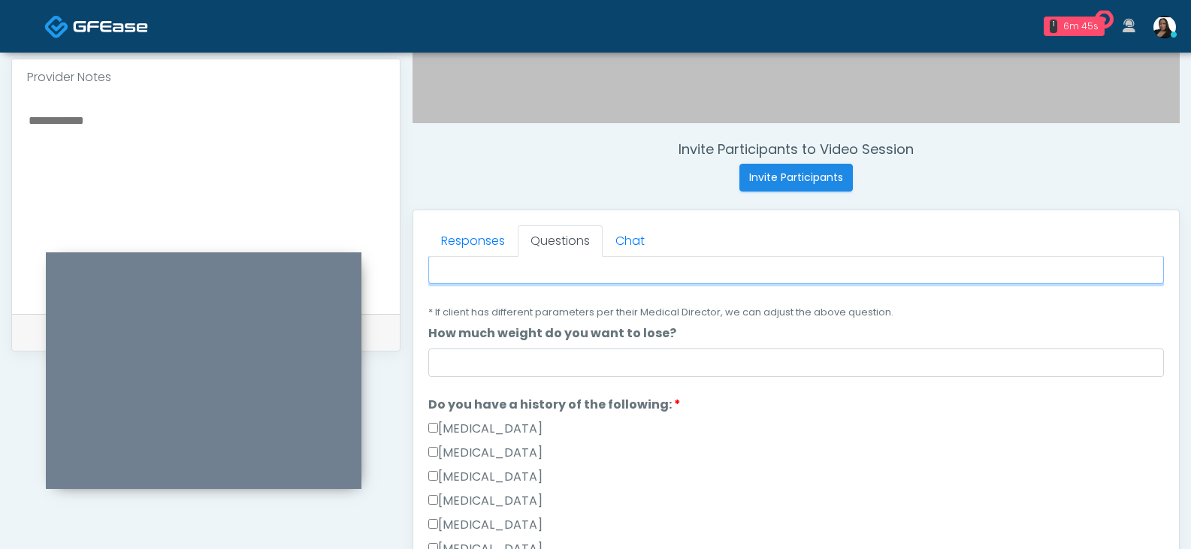
click at [490, 271] on input "What is the patient's current BMI? (if less than 20, not a candidate)" at bounding box center [795, 269] width 735 height 29
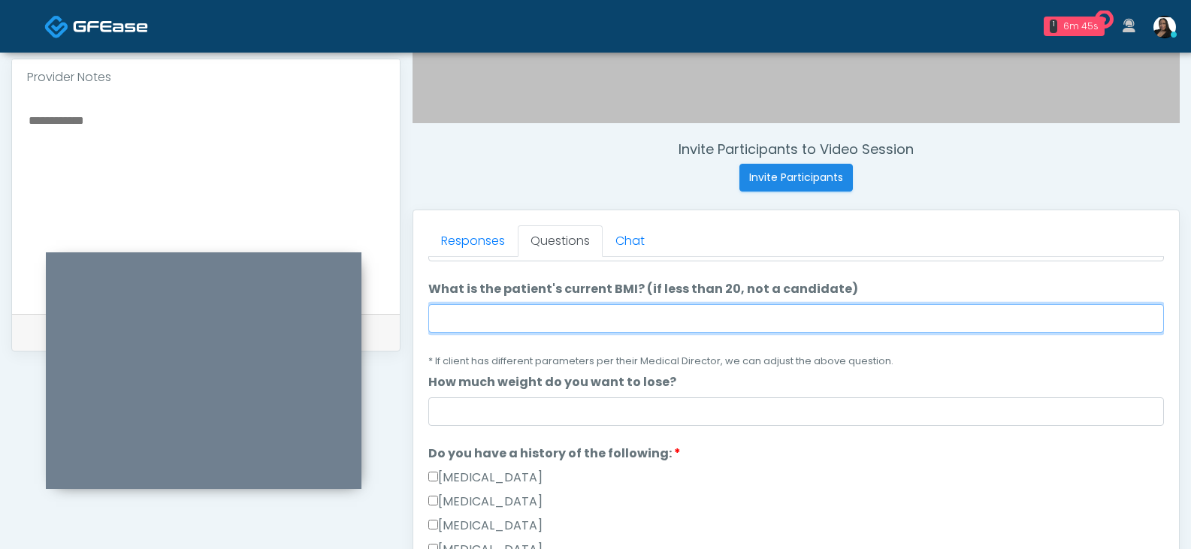
scroll to position [146, 0]
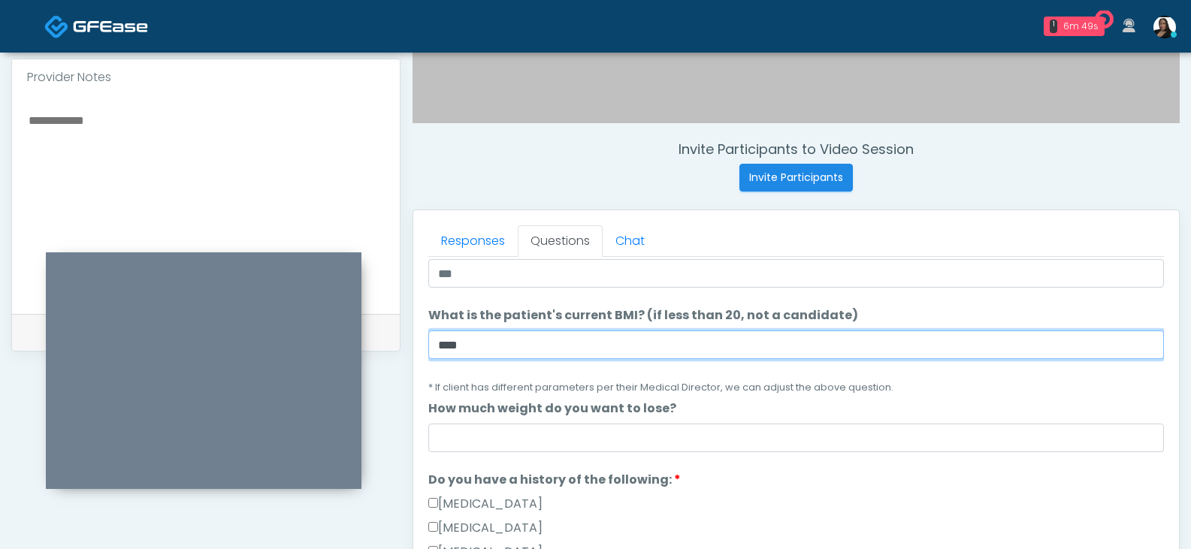
type input "****"
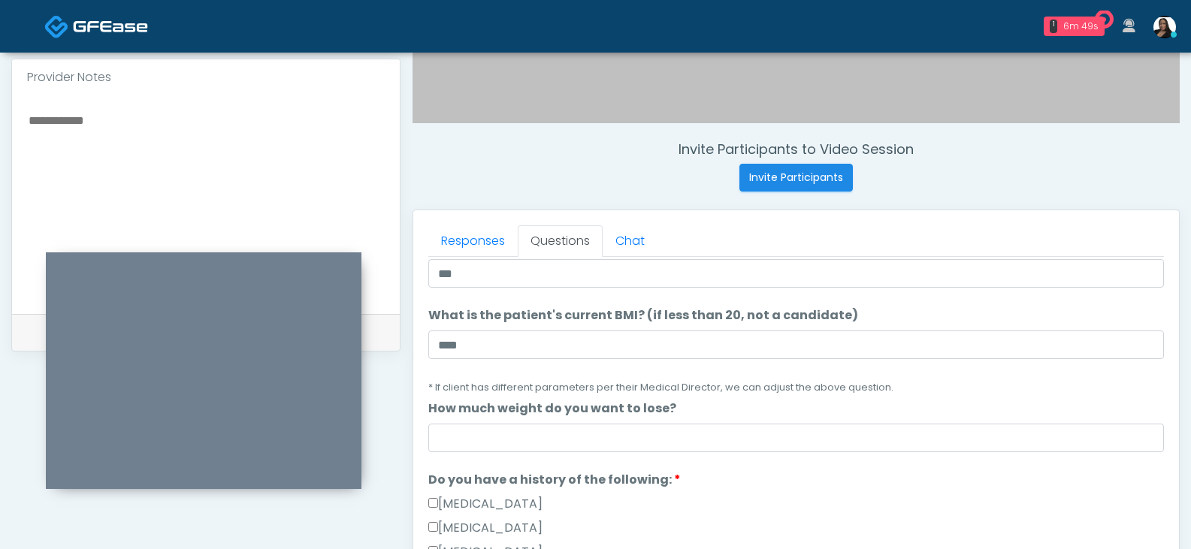
click at [537, 390] on small "* If client has different parameters per their Medical Director, we can adjust …" at bounding box center [660, 387] width 465 height 13
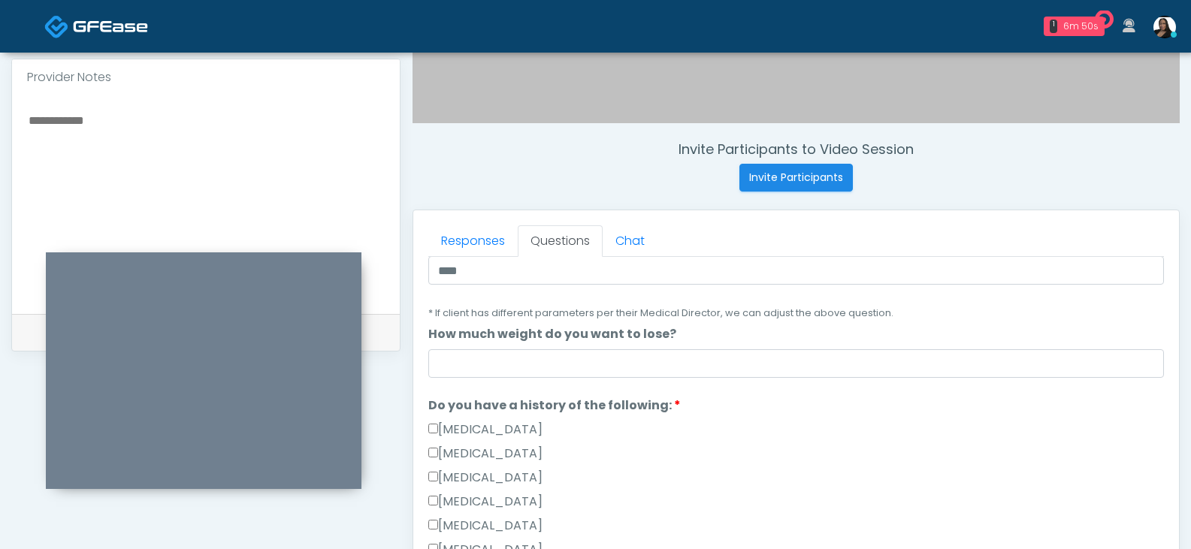
scroll to position [221, 0]
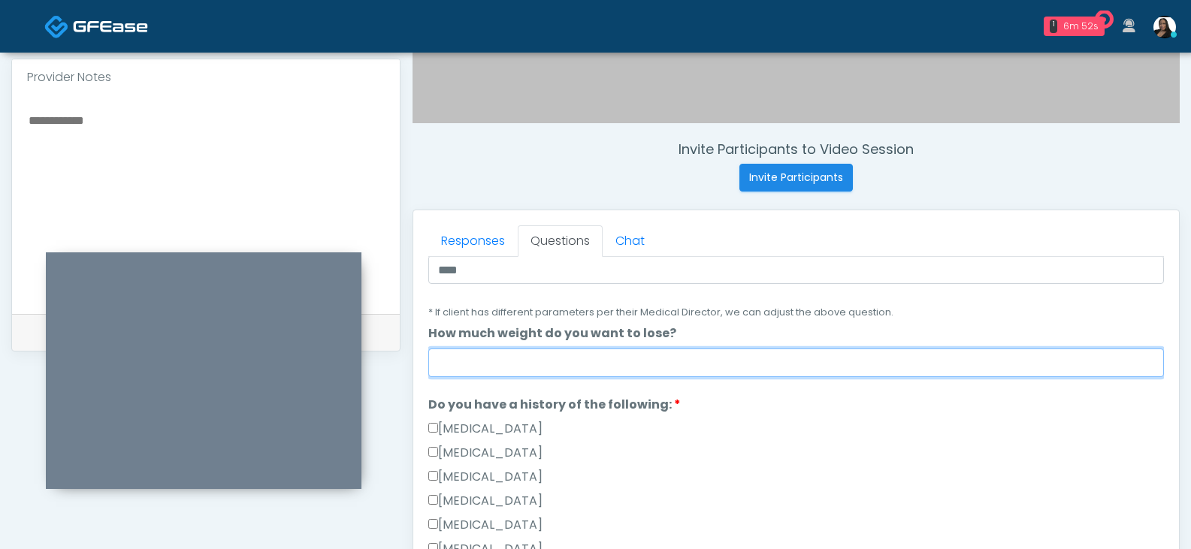
click at [545, 362] on input "How much weight do you want to lose?" at bounding box center [795, 363] width 735 height 29
type input "****"
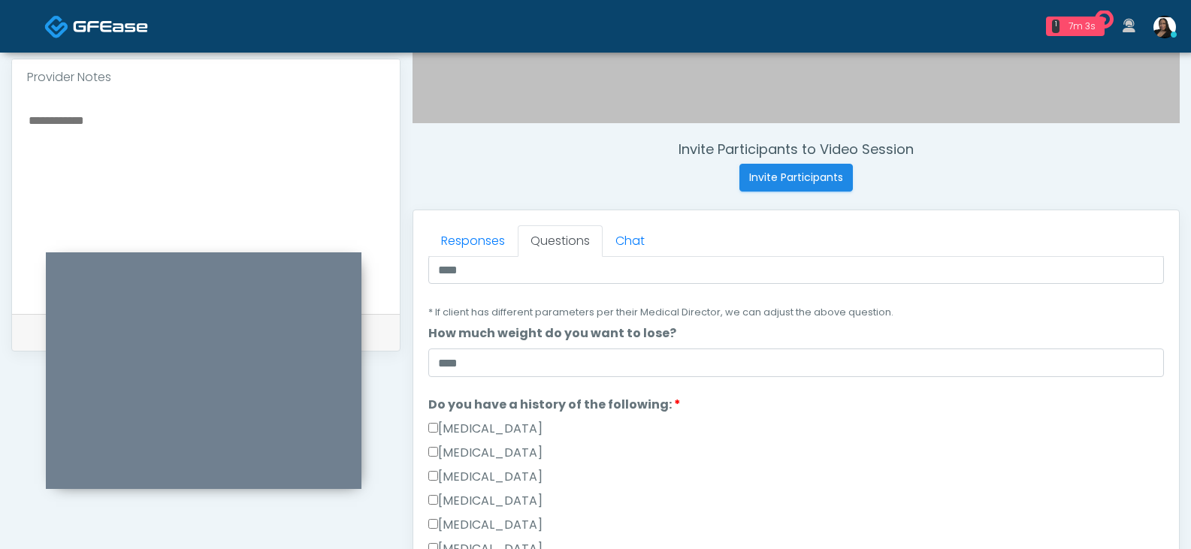
click at [718, 405] on li "Do you have a history of the following: Do you have a history of the following:…" at bounding box center [795, 504] width 735 height 216
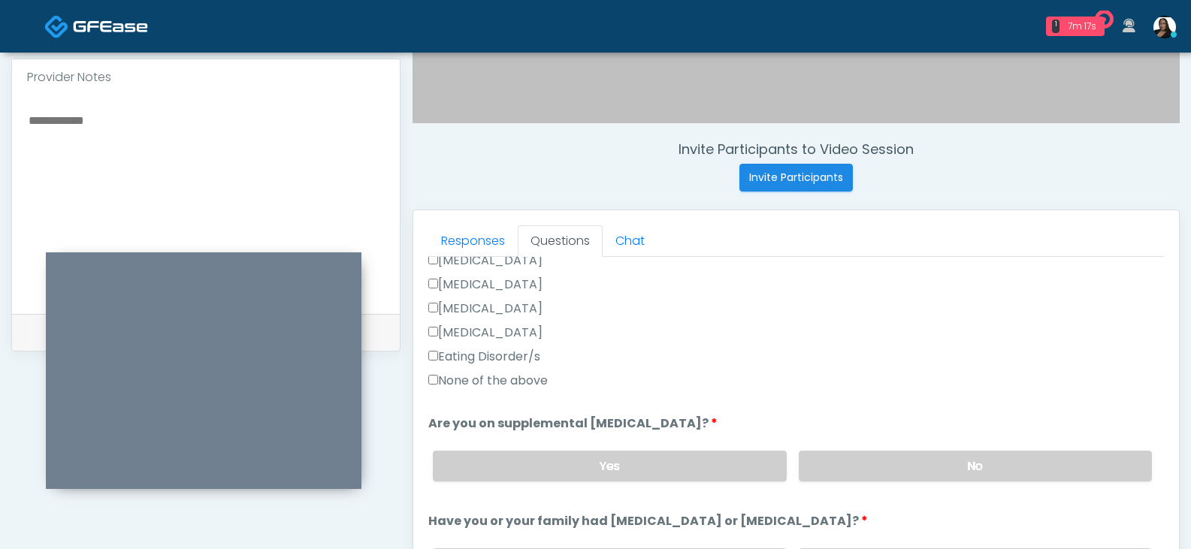
scroll to position [446, 0]
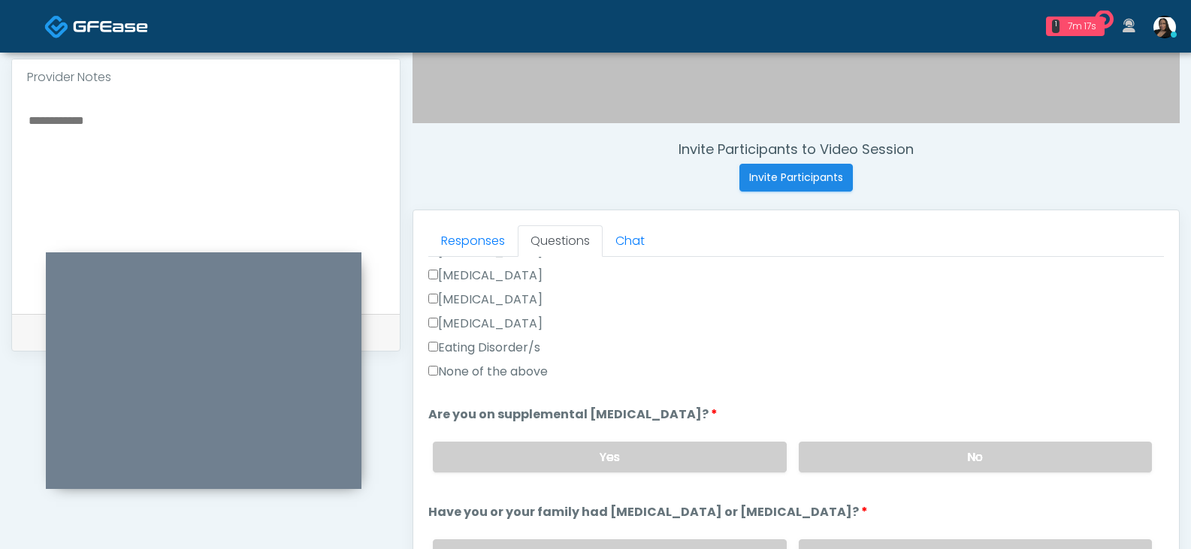
click at [463, 374] on label "None of the above" at bounding box center [487, 372] width 119 height 18
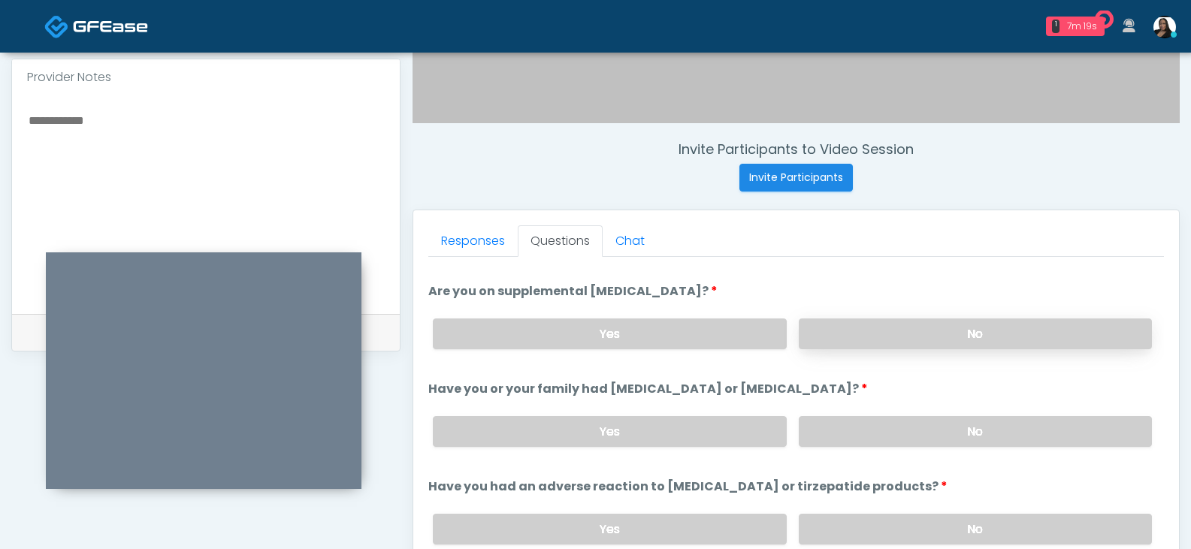
scroll to position [596, 0]
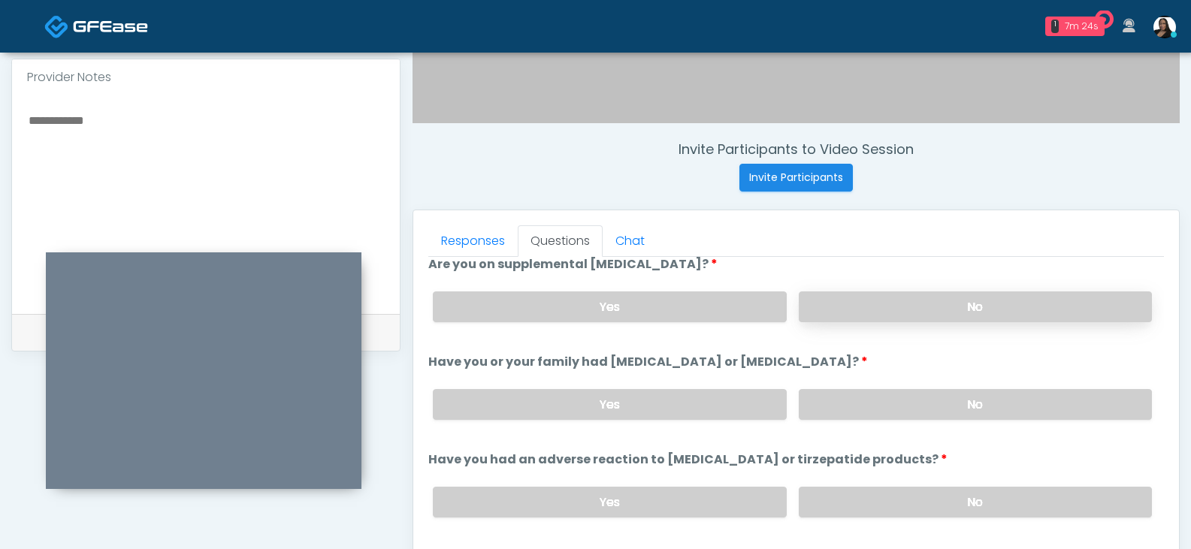
click at [882, 304] on label "No" at bounding box center [975, 306] width 353 height 31
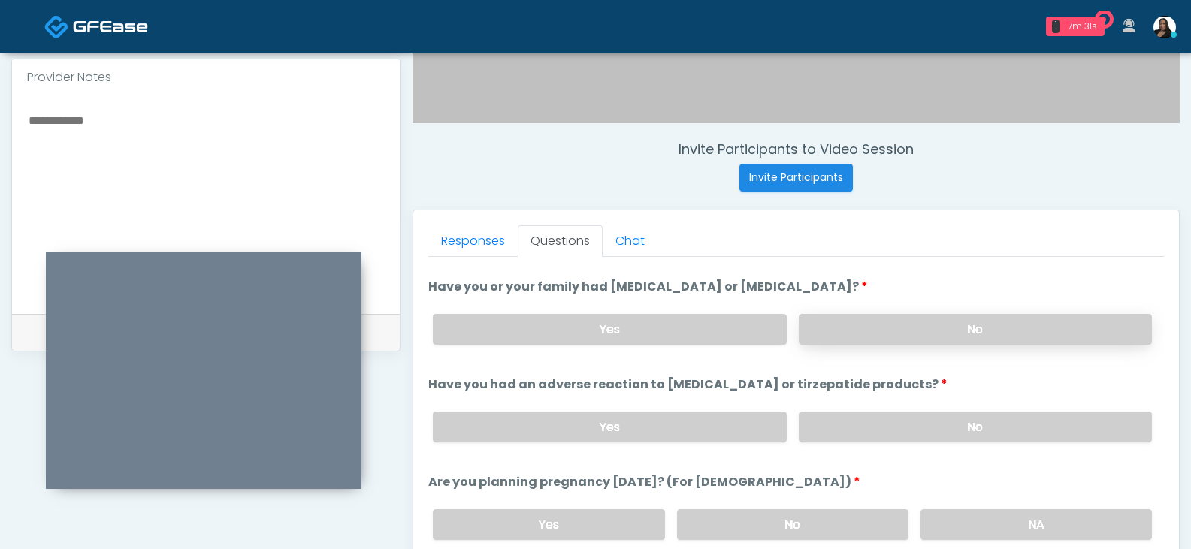
click at [956, 327] on label "No" at bounding box center [975, 329] width 353 height 31
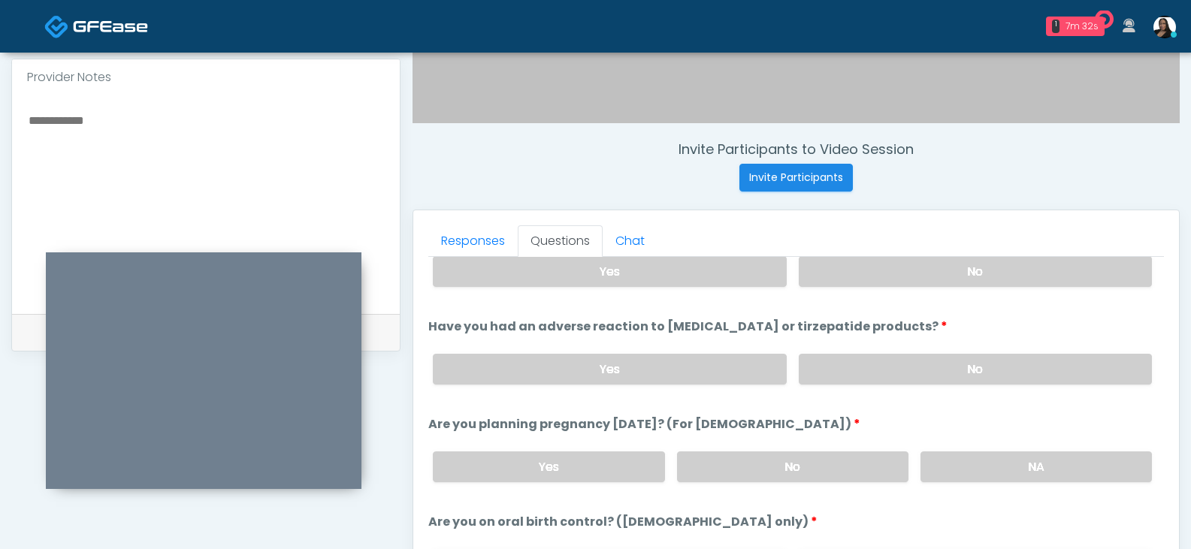
scroll to position [747, 0]
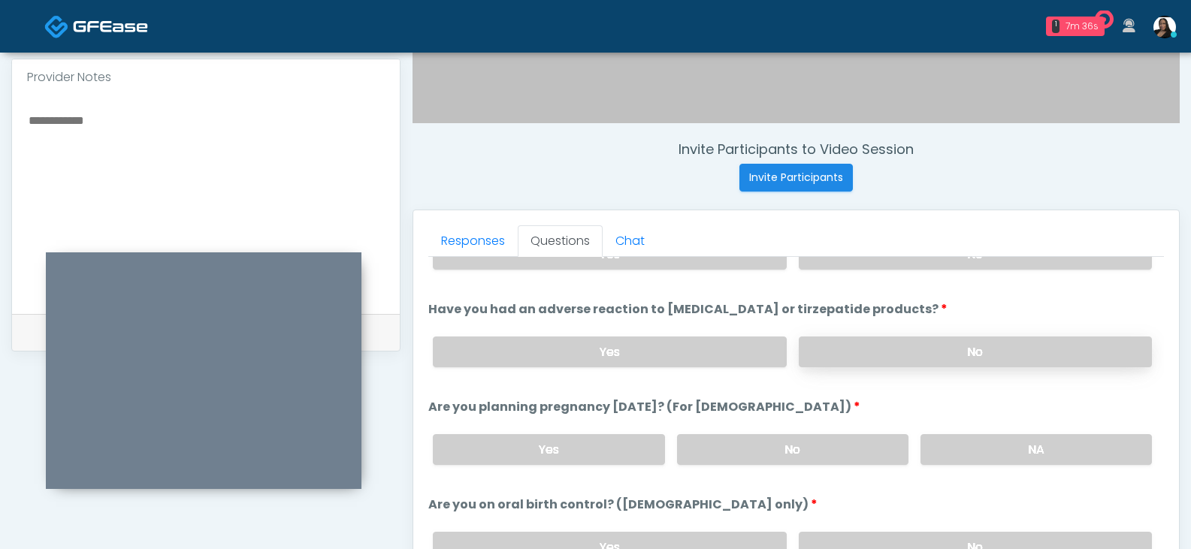
click at [954, 349] on label "No" at bounding box center [975, 352] width 353 height 31
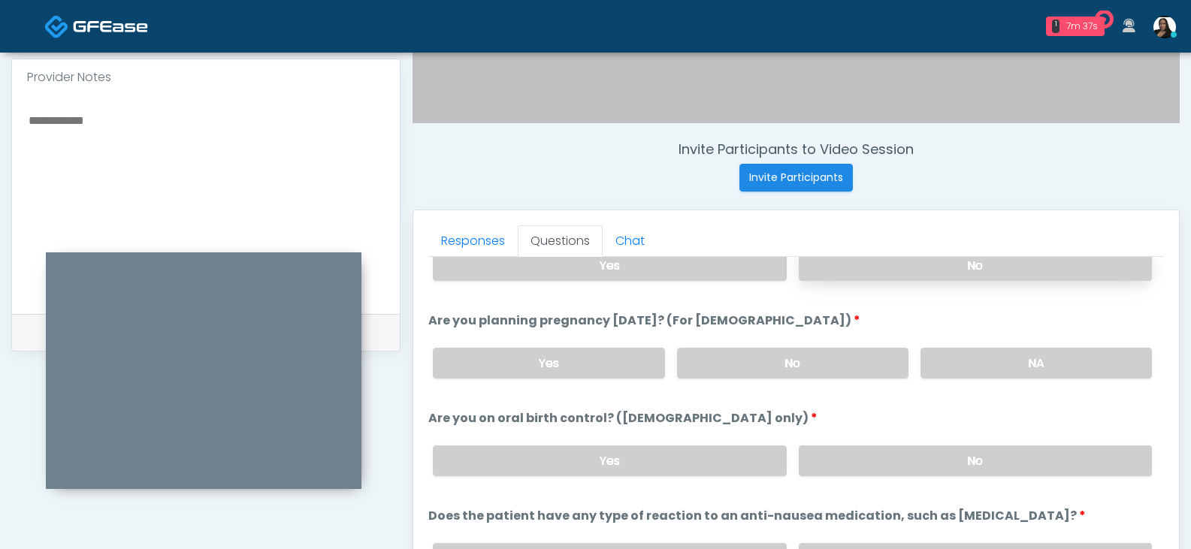
scroll to position [574, 0]
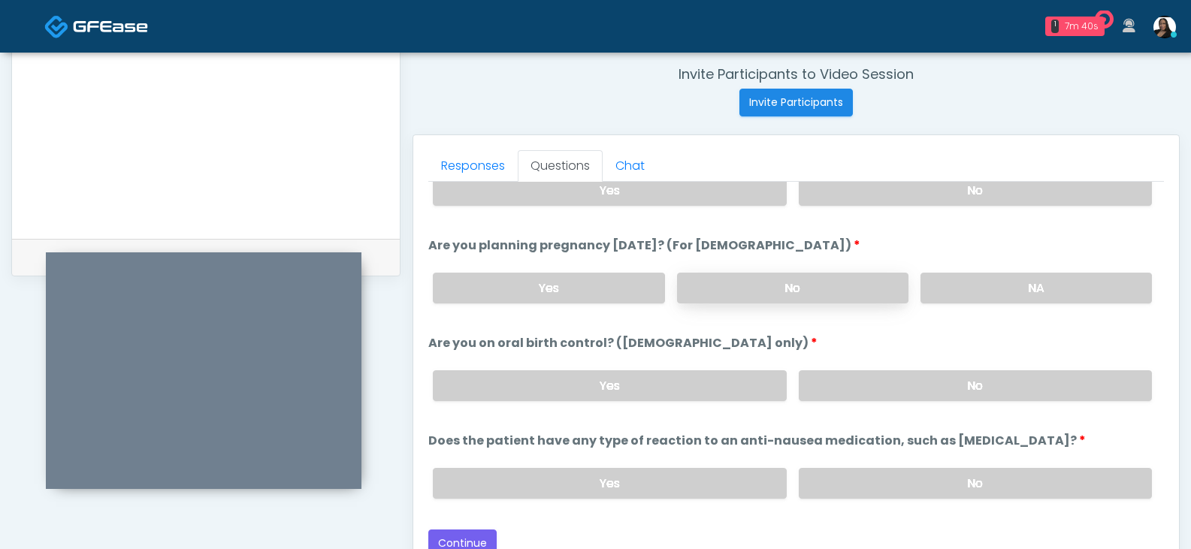
click at [835, 284] on label "No" at bounding box center [792, 288] width 231 height 31
click at [939, 383] on label "No" at bounding box center [975, 385] width 353 height 31
click at [923, 484] on label "No" at bounding box center [975, 483] width 353 height 31
click at [463, 543] on button "Continue" at bounding box center [462, 544] width 68 height 28
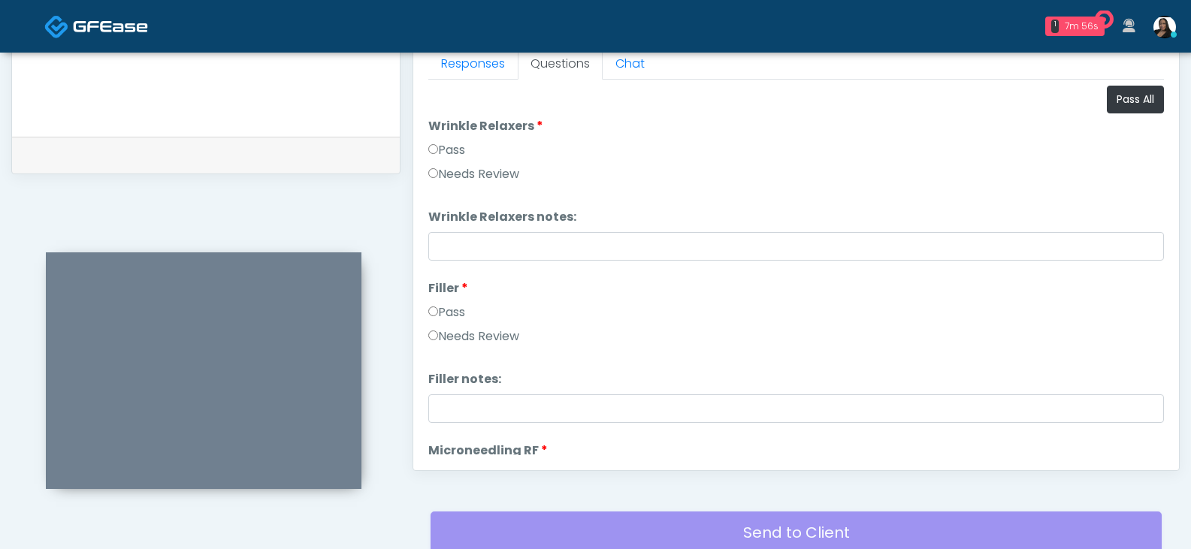
scroll to position [649, 0]
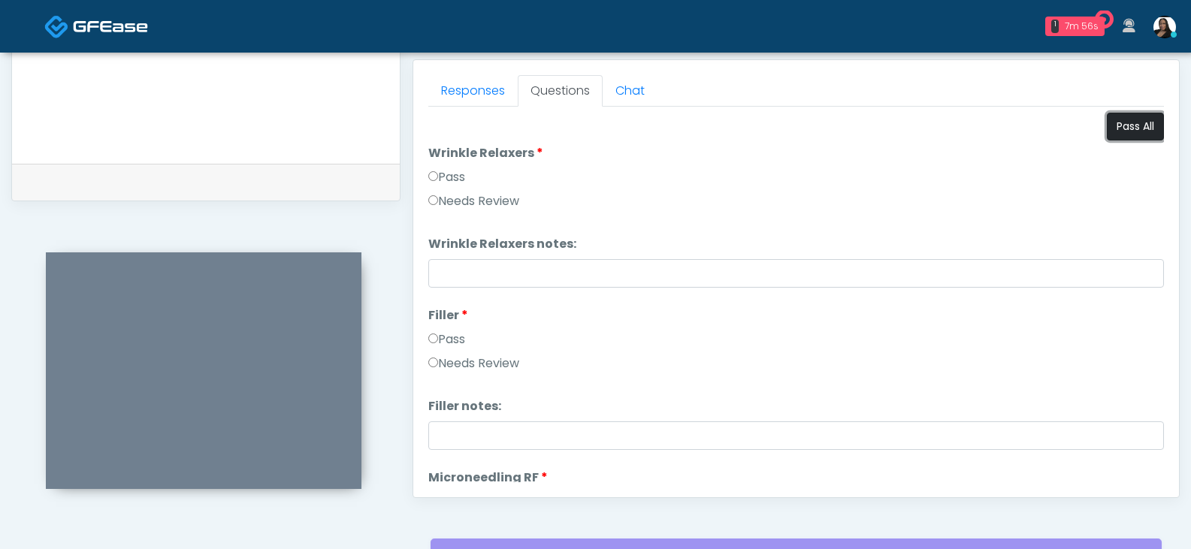
click at [1115, 128] on button "Pass All" at bounding box center [1135, 127] width 57 height 28
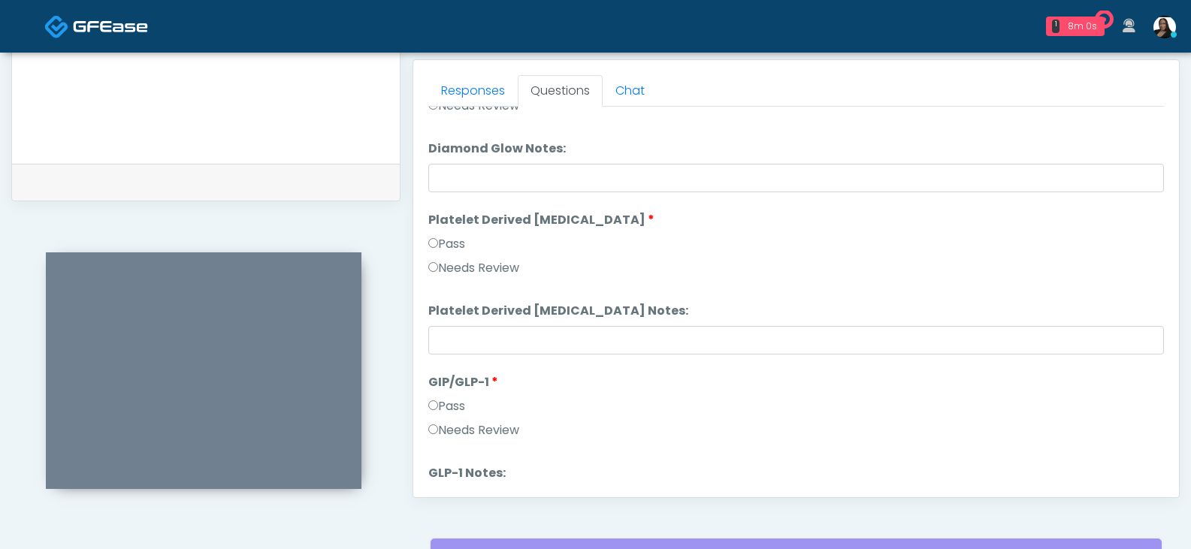
scroll to position [2773, 0]
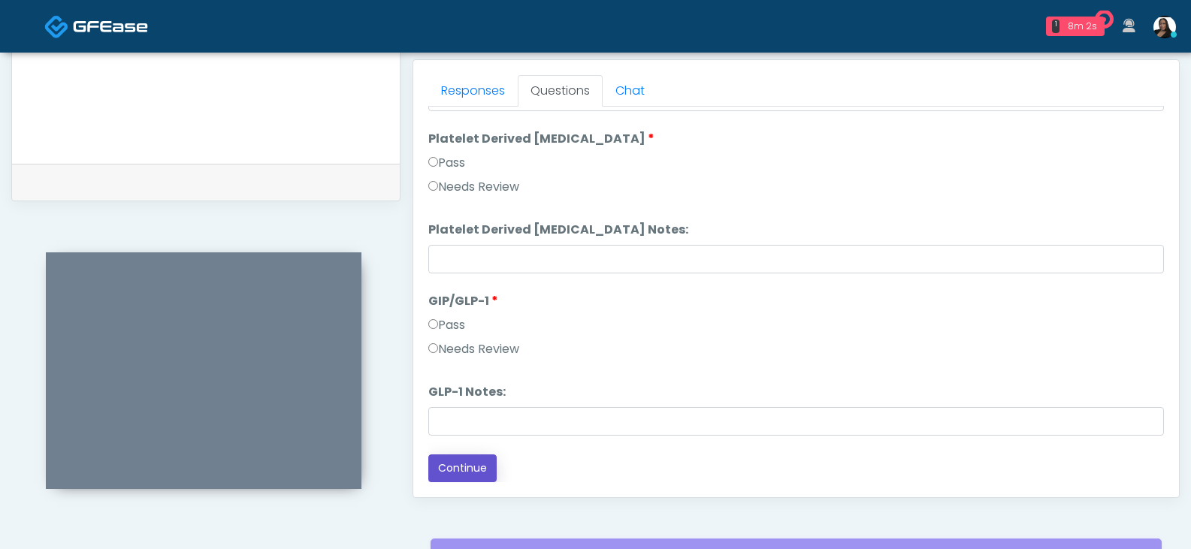
click at [472, 464] on button "Continue" at bounding box center [462, 468] width 68 height 28
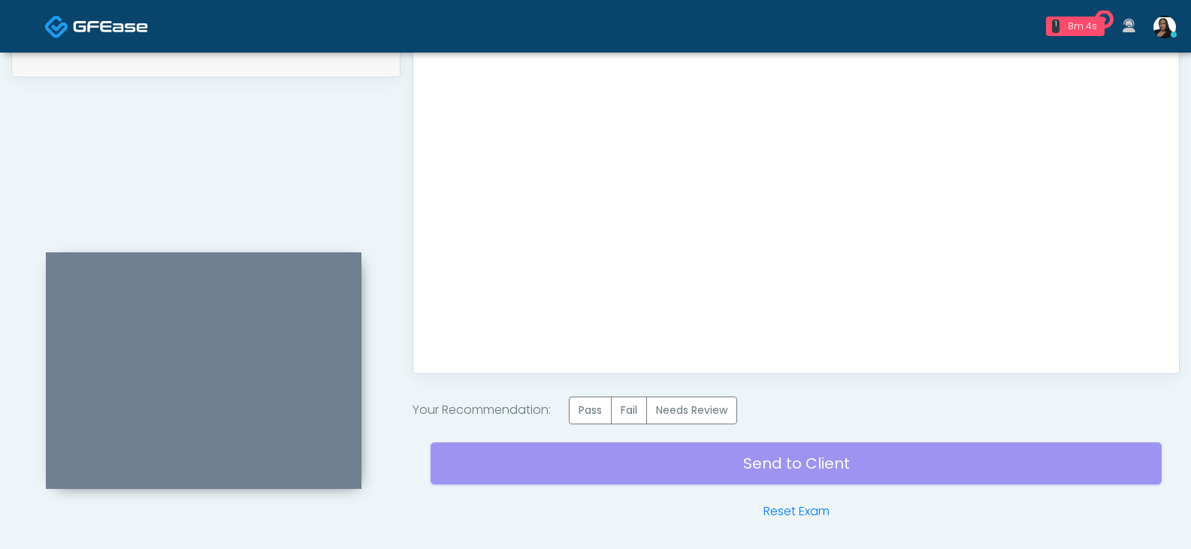
scroll to position [799, 0]
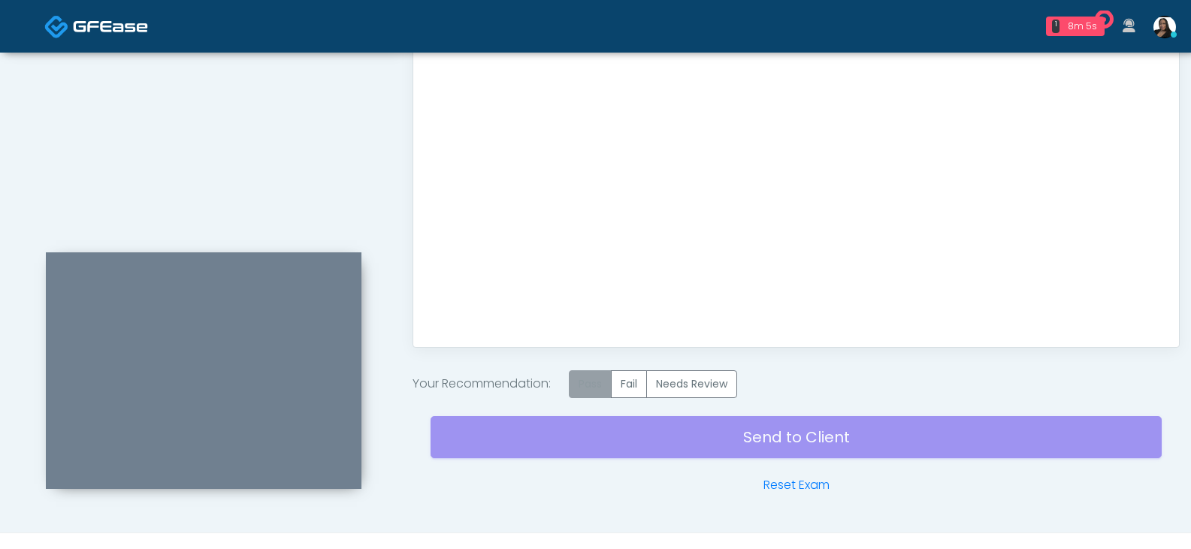
click at [583, 387] on label "Pass" at bounding box center [590, 384] width 43 height 28
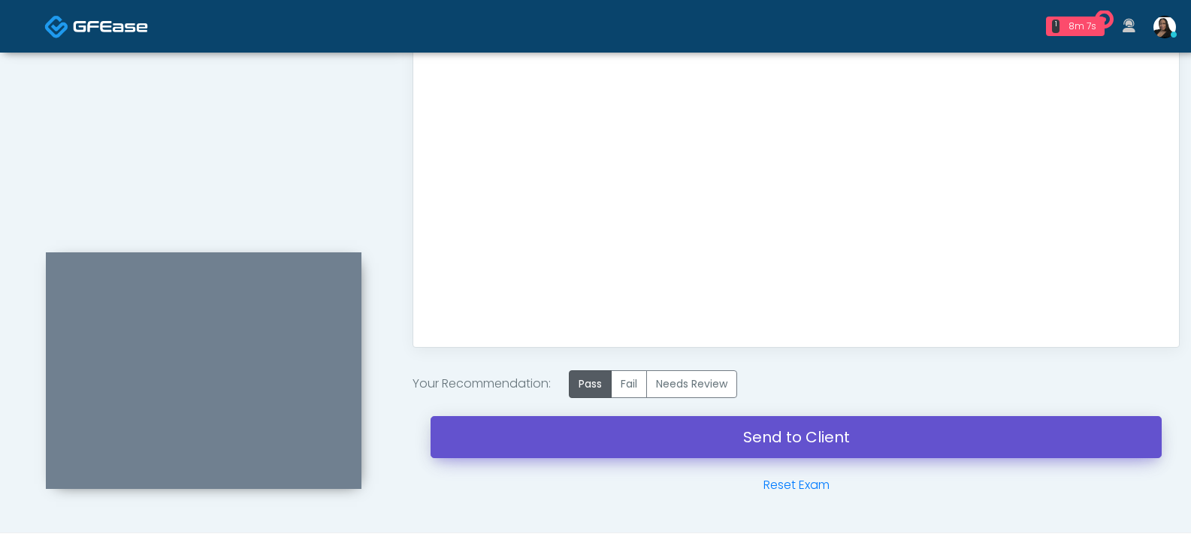
click at [489, 433] on link "Send to Client" at bounding box center [795, 437] width 731 height 42
click at [602, 429] on link "Send to Client" at bounding box center [795, 437] width 731 height 42
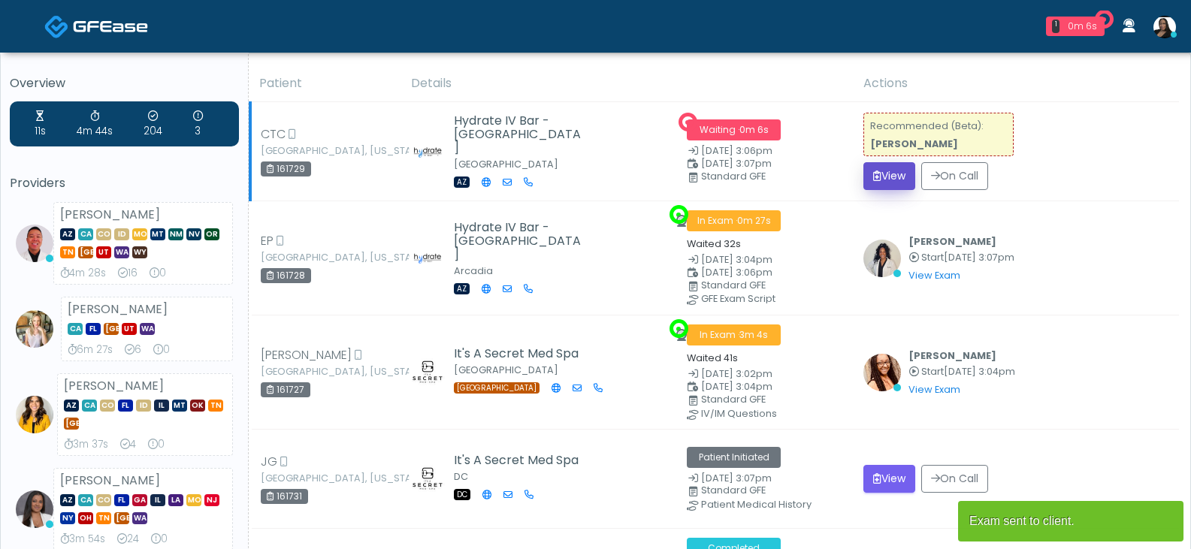
click at [880, 177] on button "View" at bounding box center [889, 176] width 52 height 28
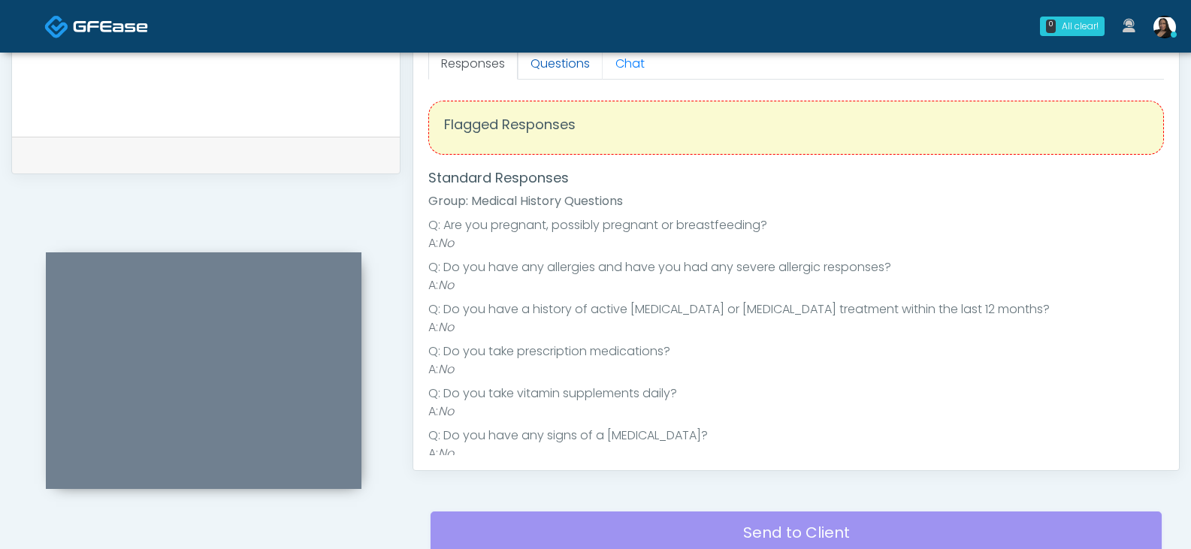
drag, startPoint x: 551, startPoint y: 57, endPoint x: 554, endPoint y: 65, distance: 7.8
click at [551, 57] on link "Questions" at bounding box center [560, 64] width 85 height 32
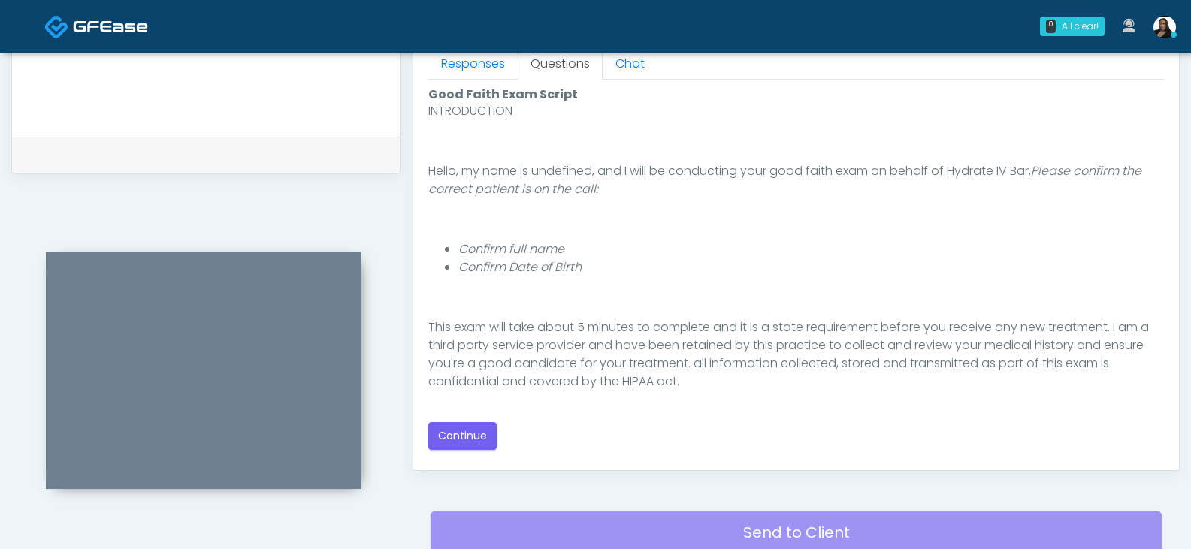
scroll to position [138, 0]
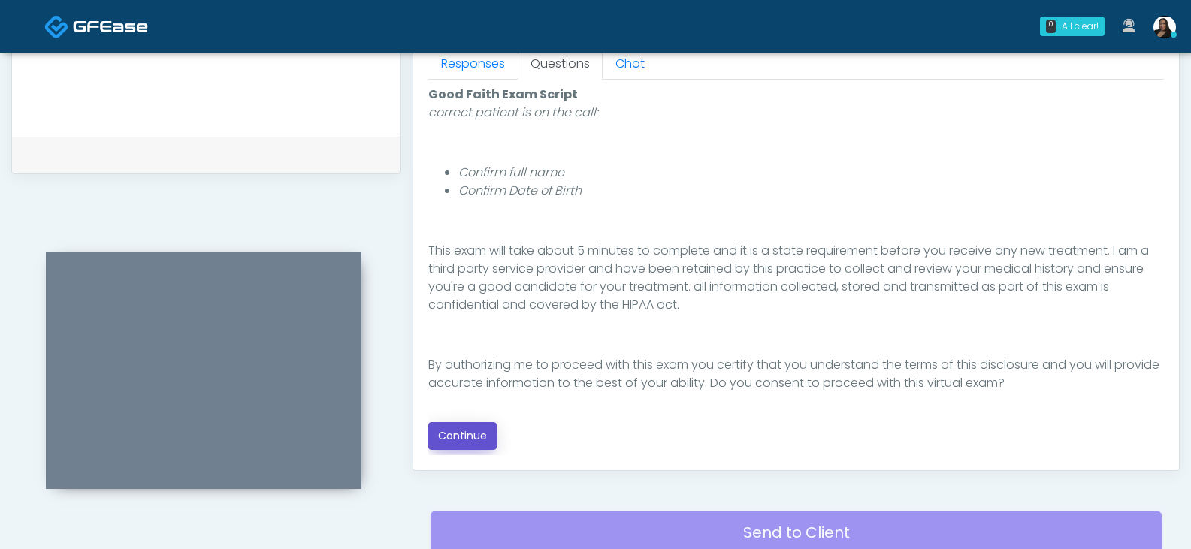
click at [466, 432] on button "Continue" at bounding box center [462, 436] width 68 height 28
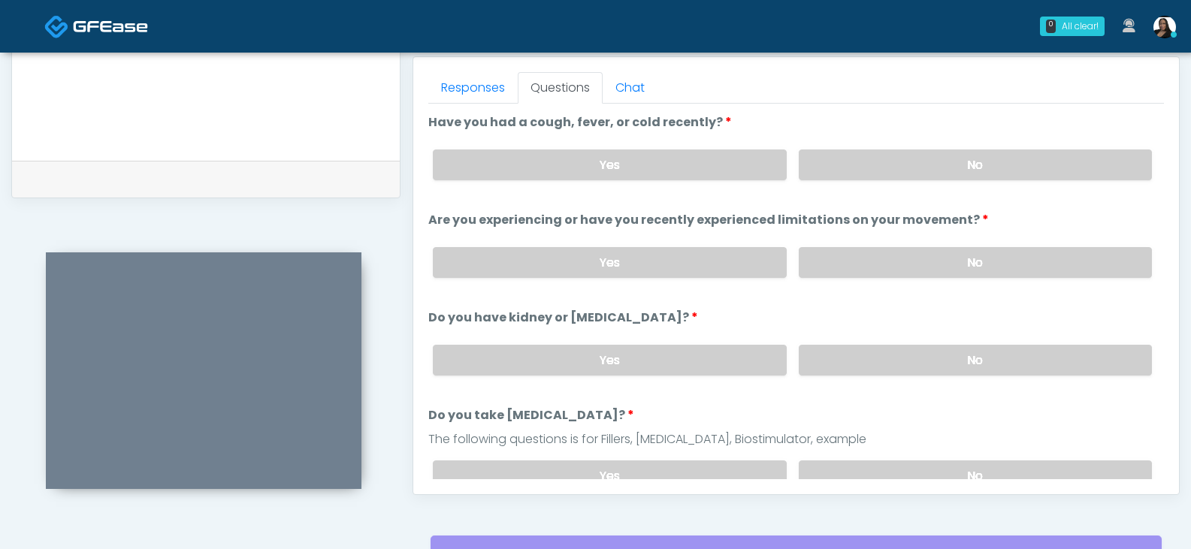
scroll to position [634, 0]
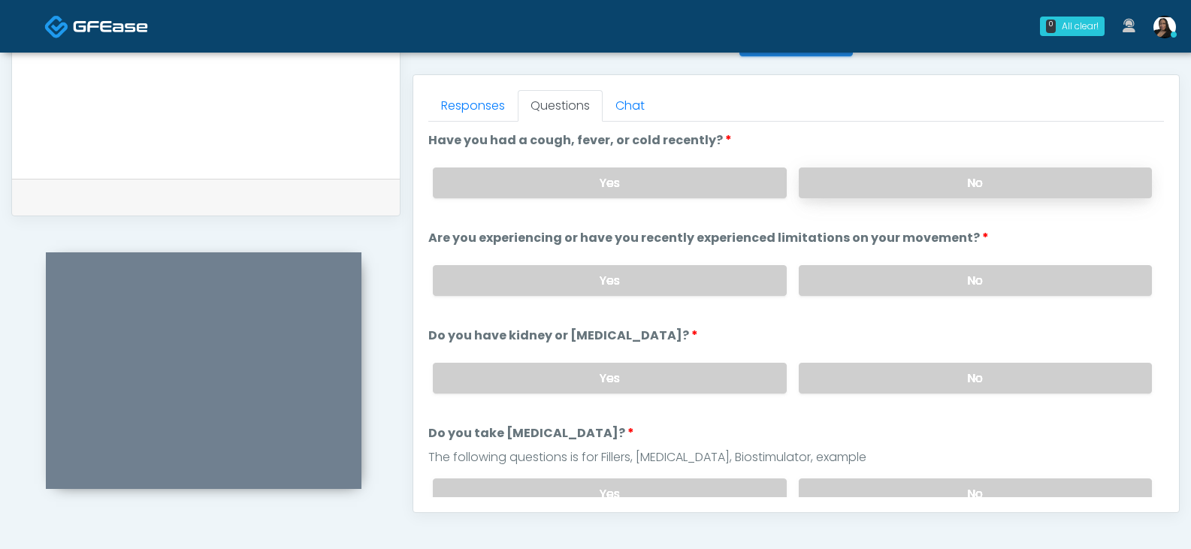
click at [852, 180] on label "No" at bounding box center [975, 183] width 353 height 31
click at [874, 373] on label "No" at bounding box center [975, 378] width 353 height 31
click at [862, 282] on label "No" at bounding box center [975, 280] width 353 height 31
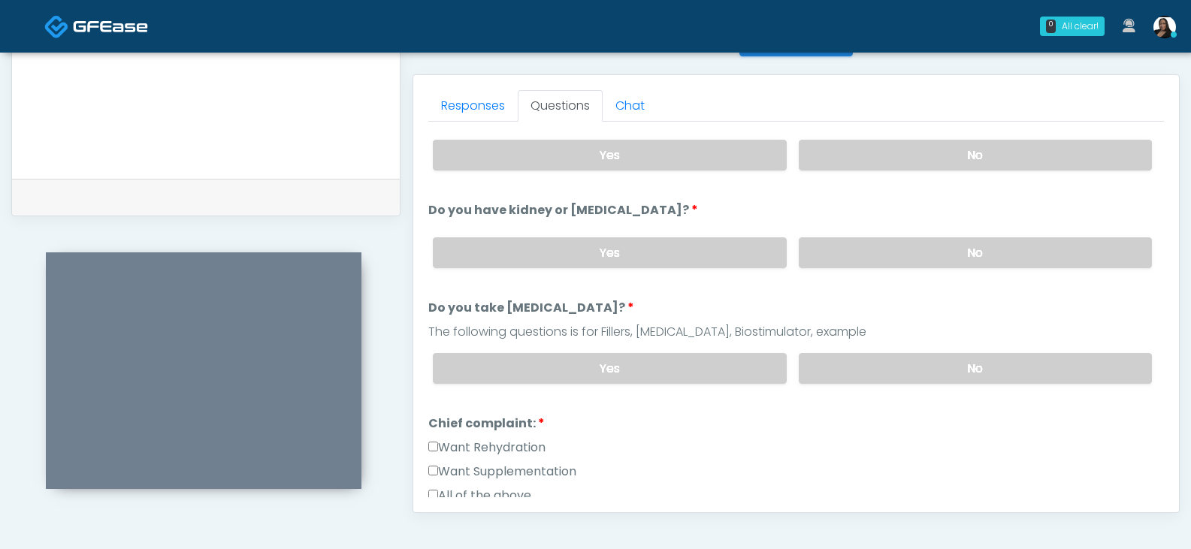
scroll to position [150, 0]
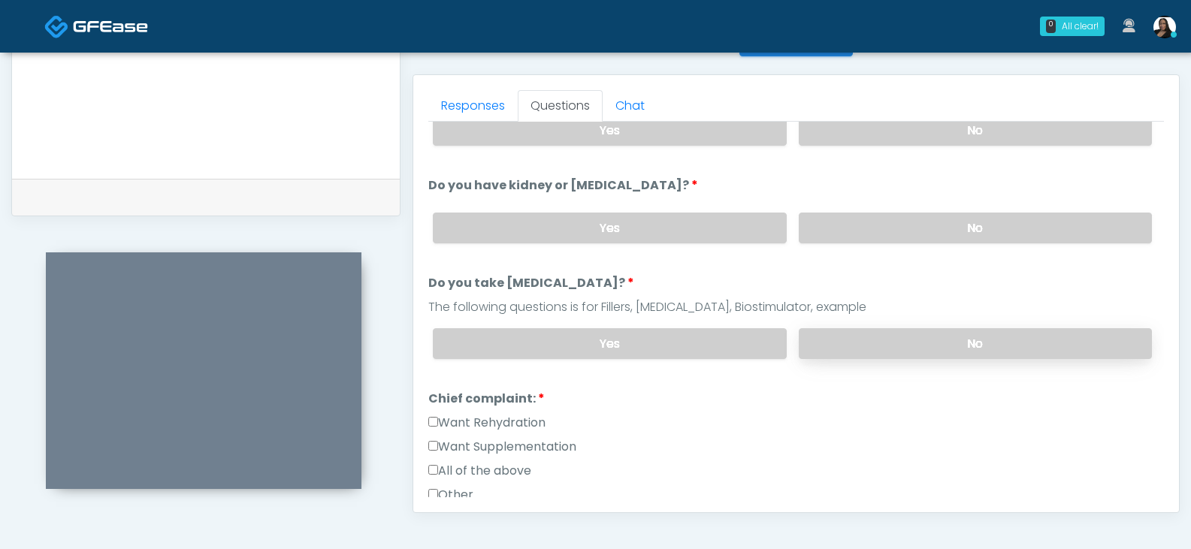
click at [914, 340] on label "No" at bounding box center [975, 343] width 353 height 31
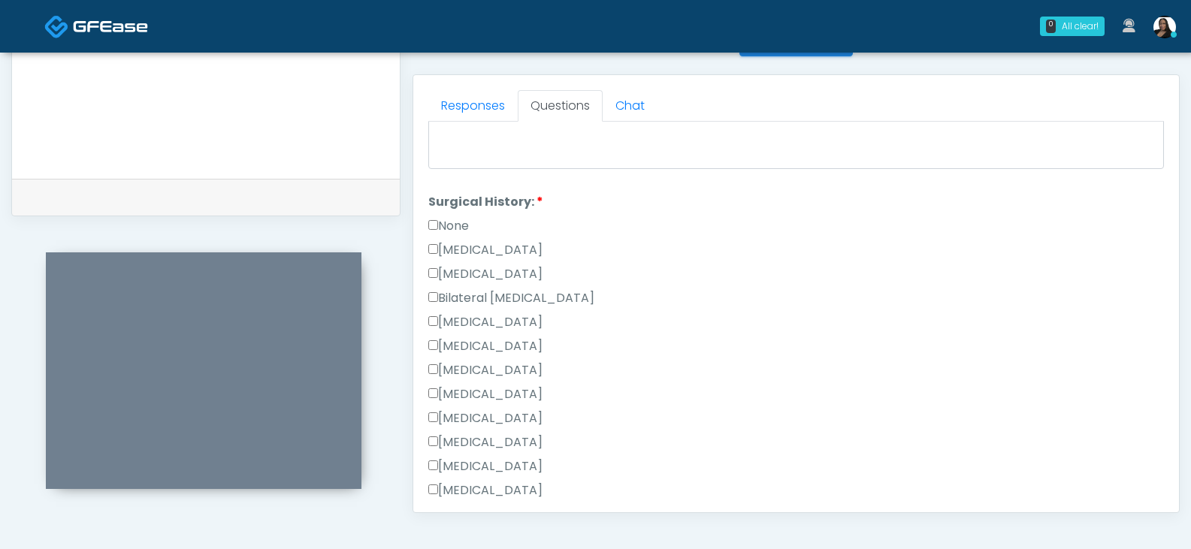
scroll to position [601, 0]
click at [445, 222] on label "None" at bounding box center [448, 224] width 41 height 18
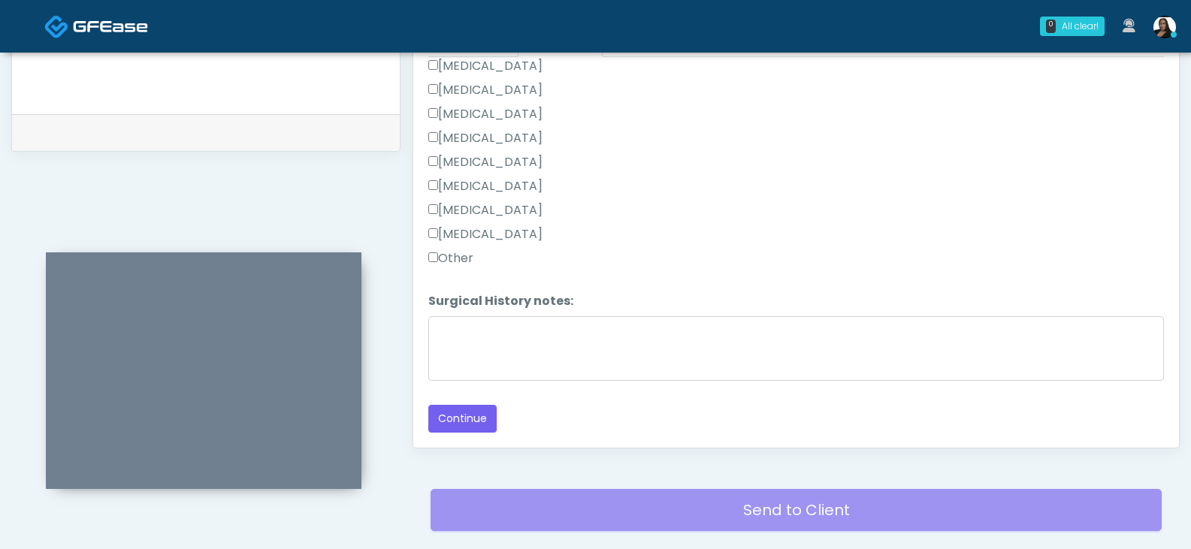
scroll to position [784, 0]
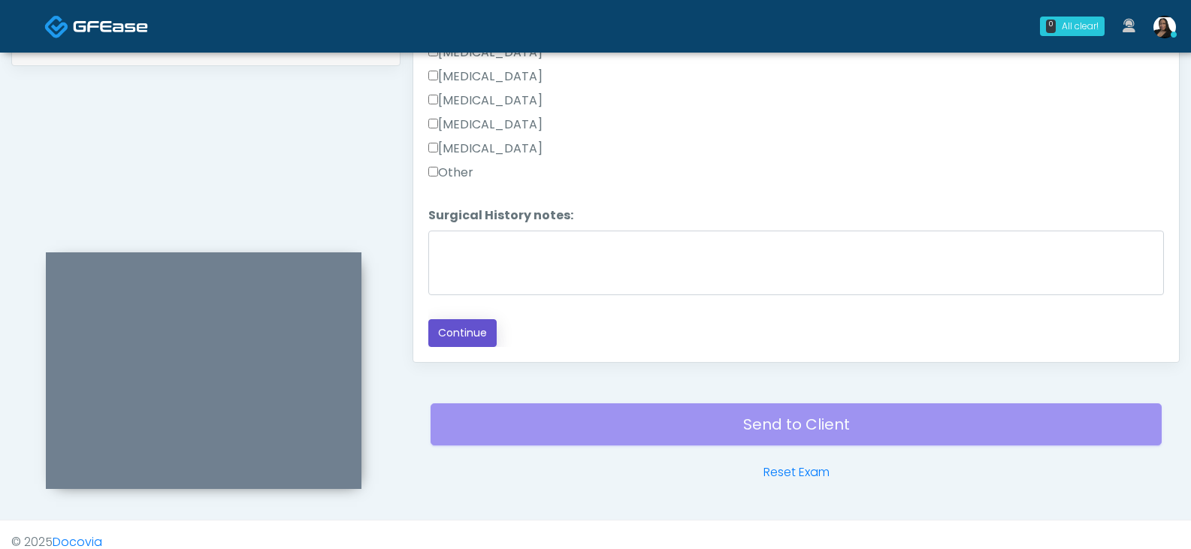
click at [473, 327] on button "Continue" at bounding box center [462, 333] width 68 height 28
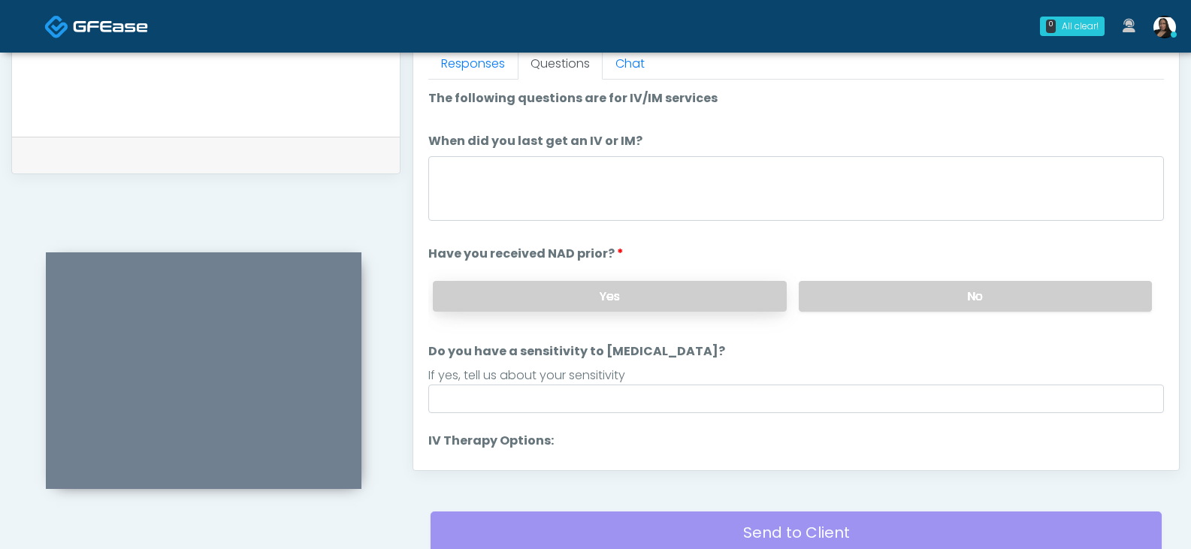
scroll to position [649, 0]
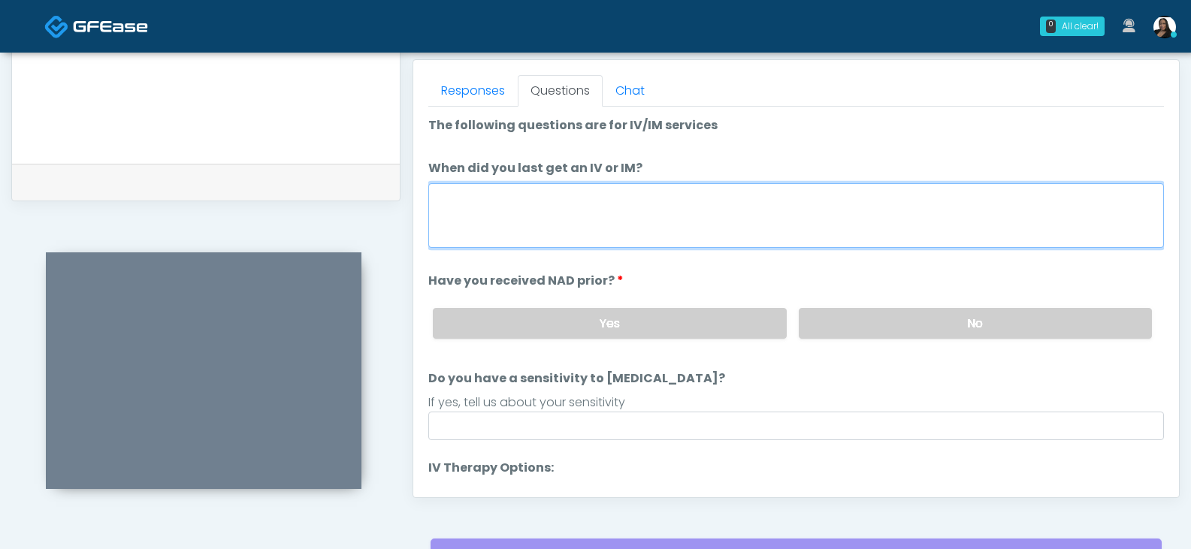
click at [607, 222] on textarea "When did you last get an IV or IM?" at bounding box center [795, 215] width 735 height 65
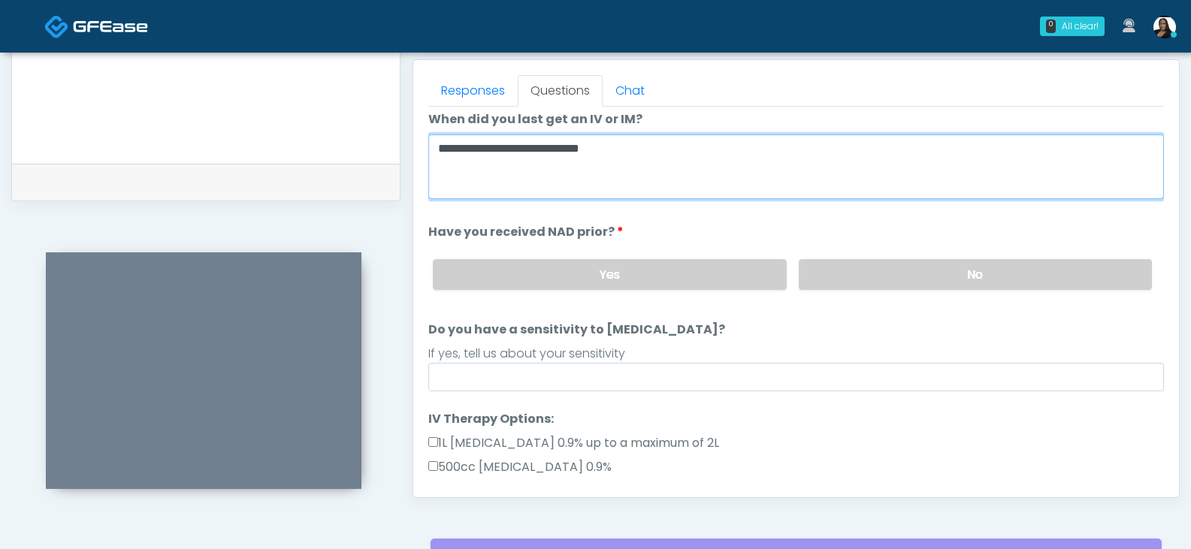
scroll to position [75, 0]
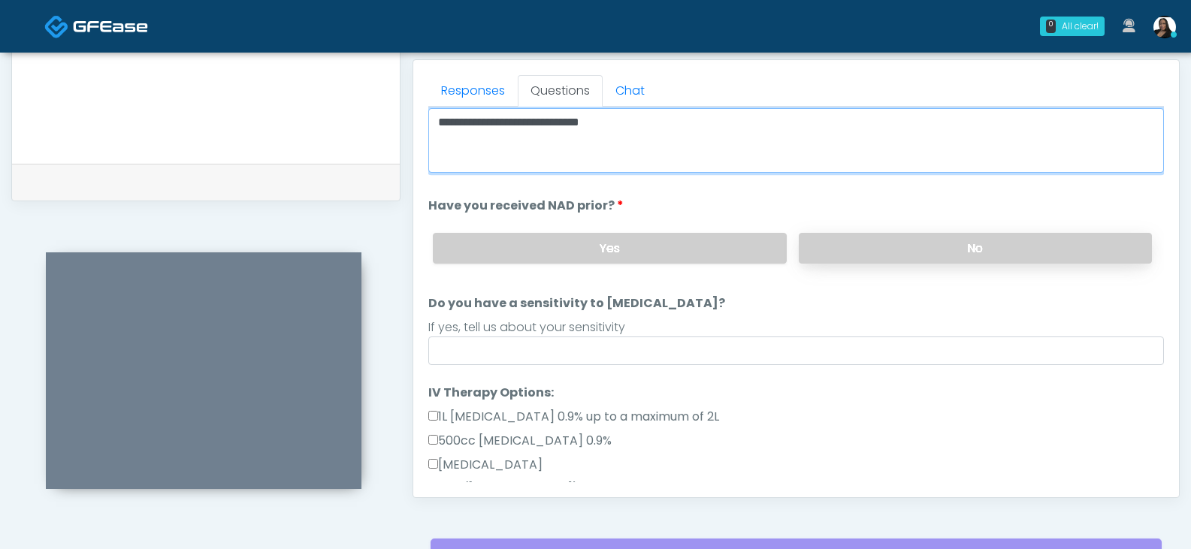
type textarea "**********"
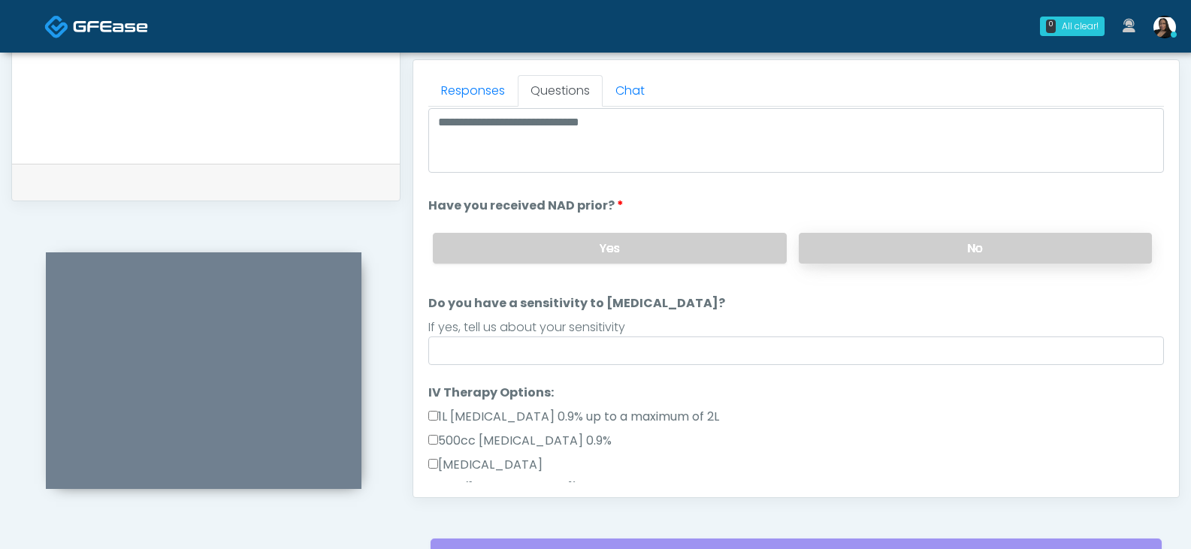
click at [811, 249] on label "No" at bounding box center [975, 248] width 353 height 31
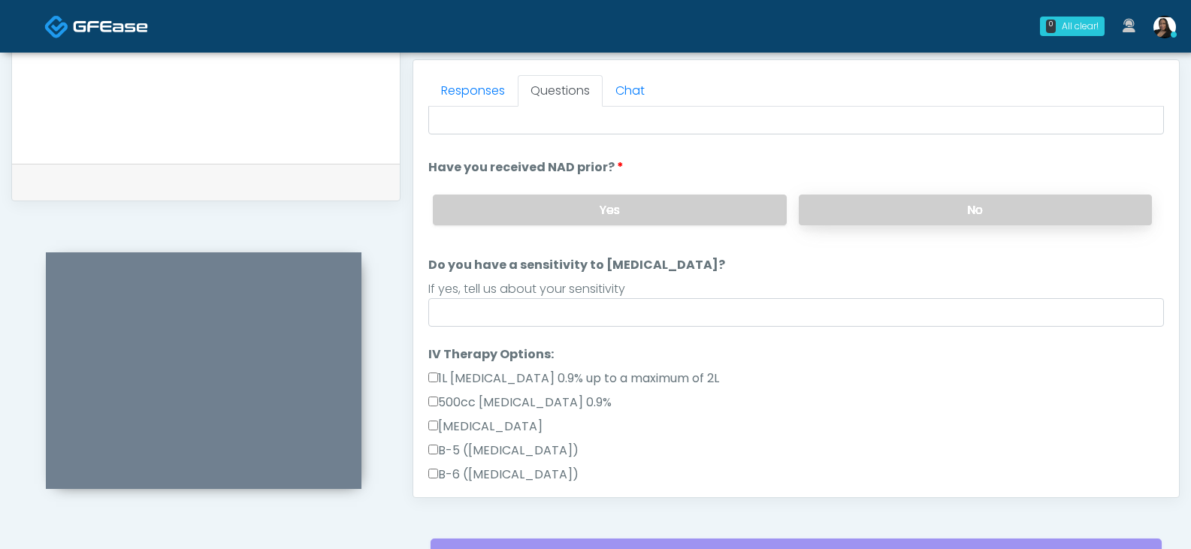
scroll to position [150, 0]
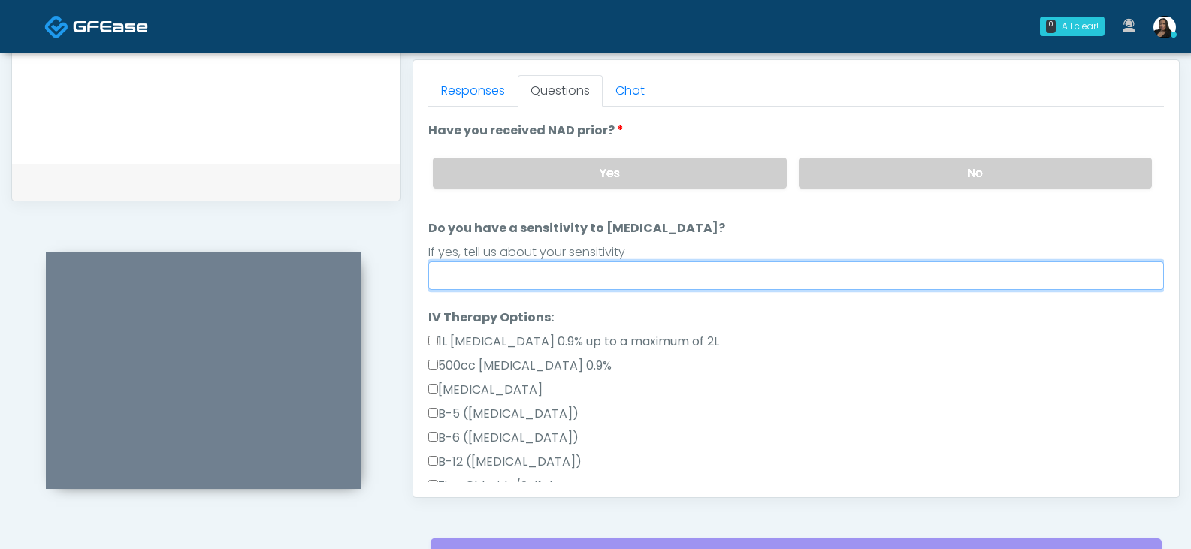
click at [674, 270] on input "Do you have a sensitivity to Niacin?" at bounding box center [795, 275] width 735 height 29
type input "****"
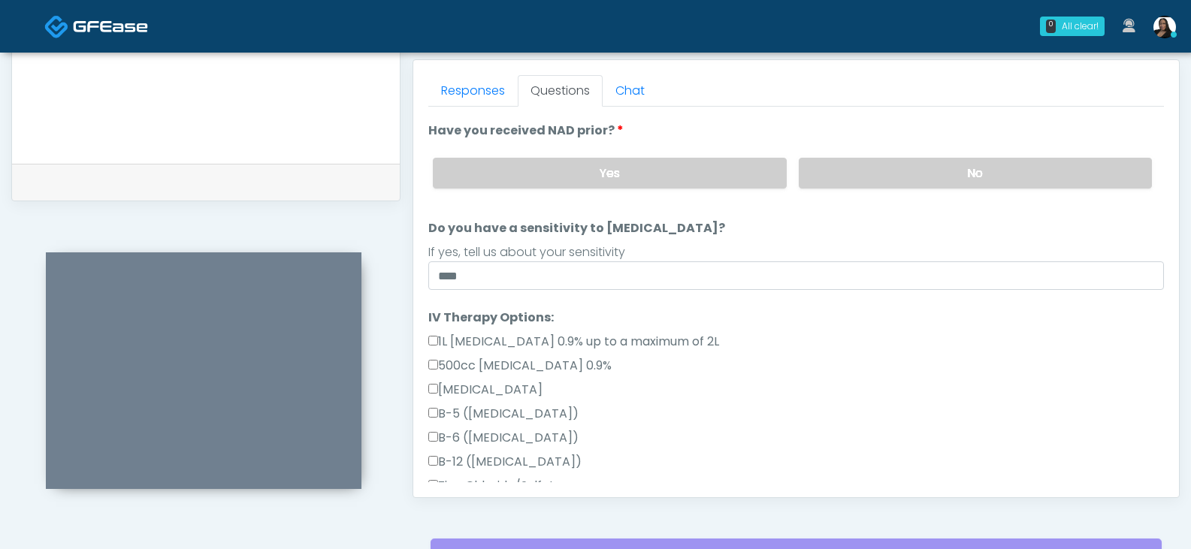
click at [738, 308] on ol "**********" at bounding box center [795, 507] width 735 height 1083
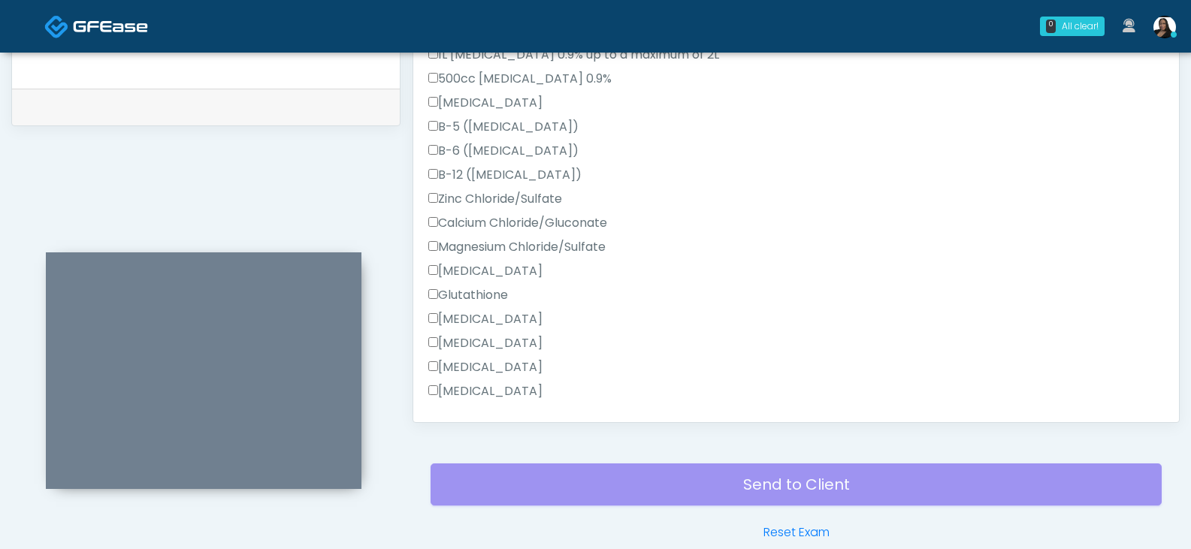
scroll to position [463, 0]
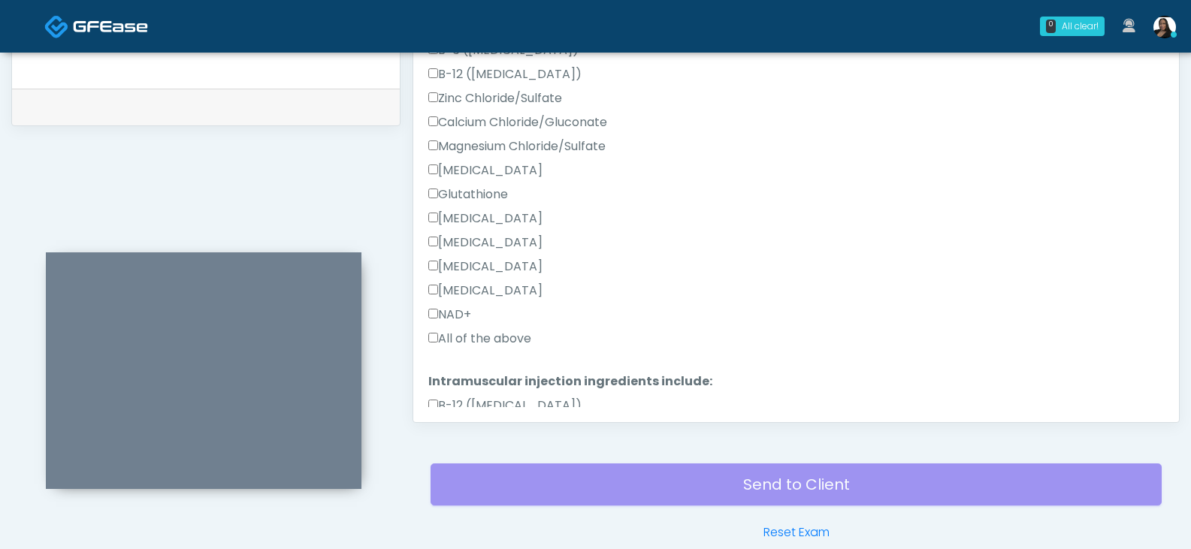
click at [662, 484] on div "Send to Client Reset Exam" at bounding box center [795, 493] width 731 height 96
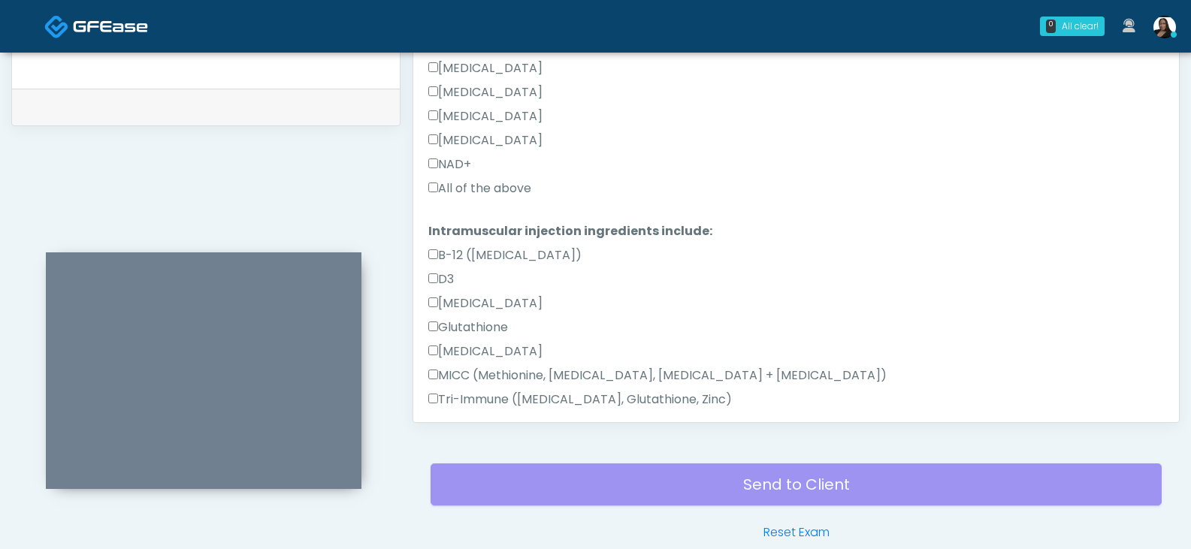
scroll to position [763, 0]
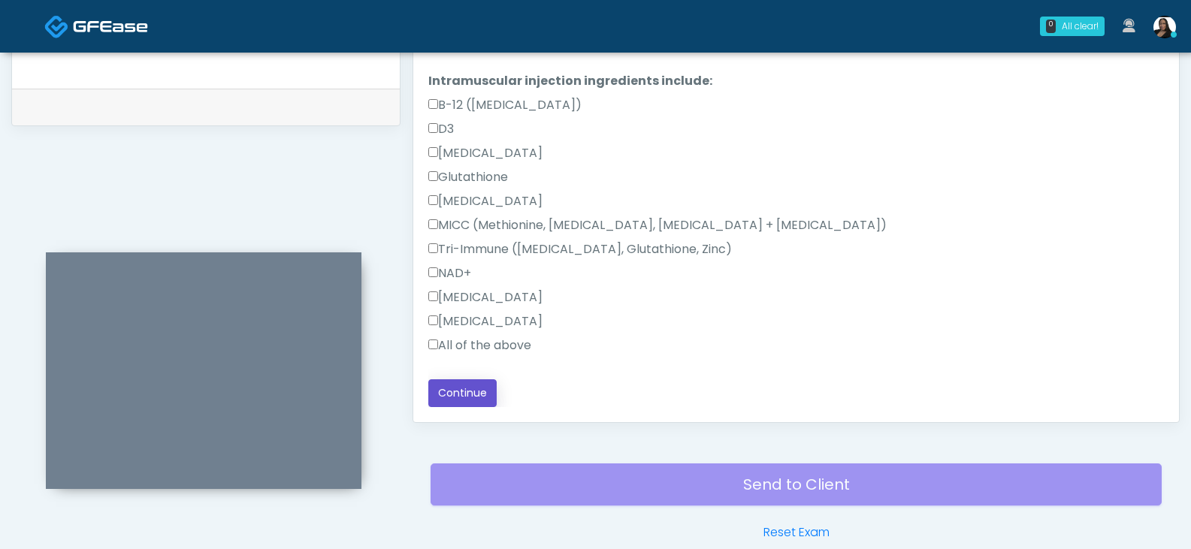
click at [461, 383] on button "Continue" at bounding box center [462, 393] width 68 height 28
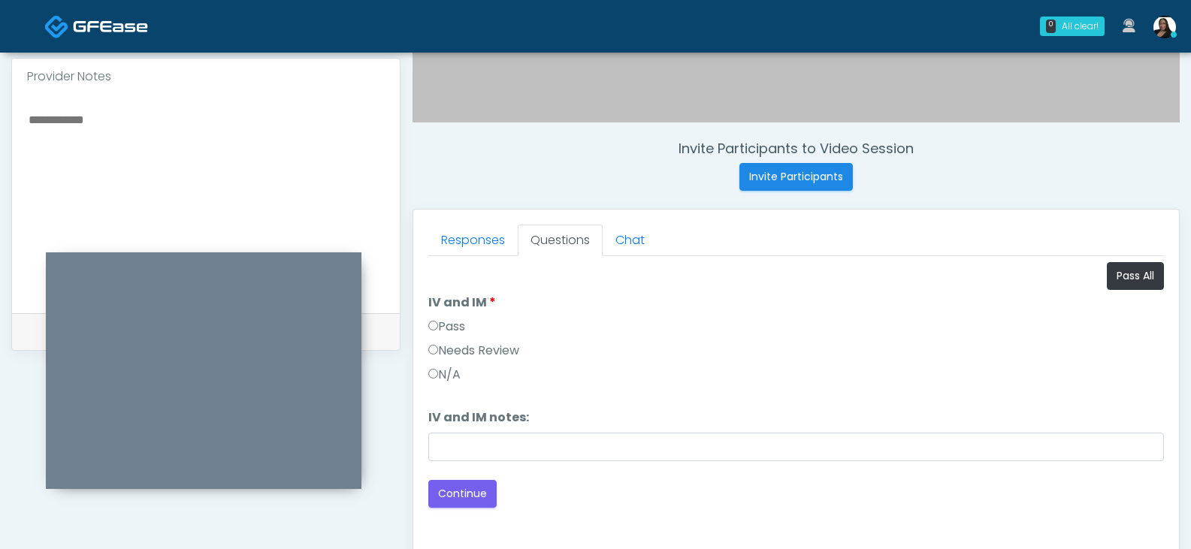
scroll to position [499, 0]
click at [458, 319] on label "Pass" at bounding box center [446, 328] width 37 height 18
click at [466, 493] on button "Continue" at bounding box center [462, 495] width 68 height 28
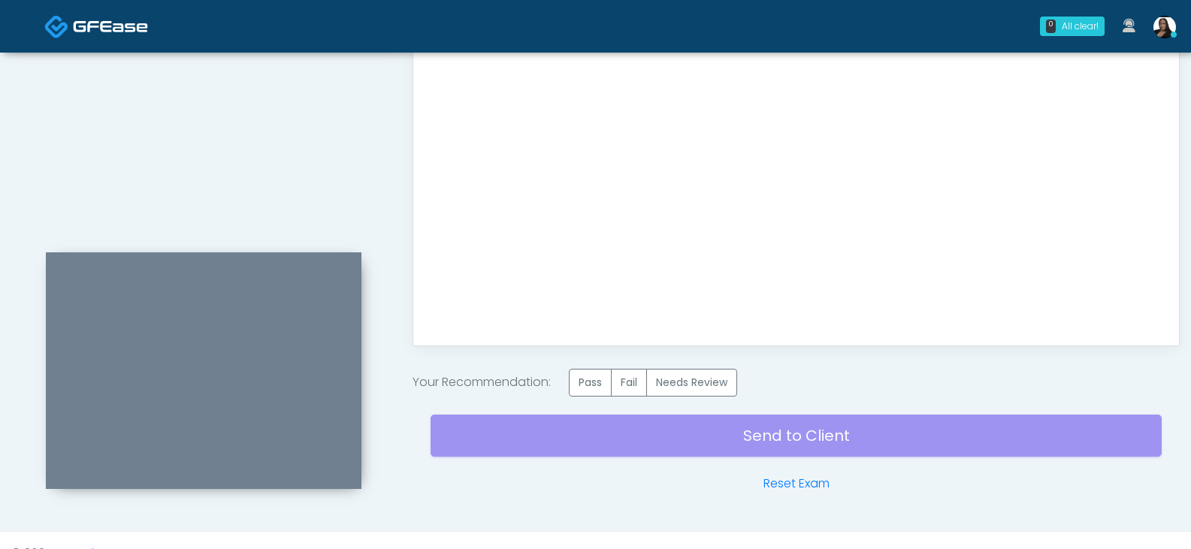
scroll to position [827, 0]
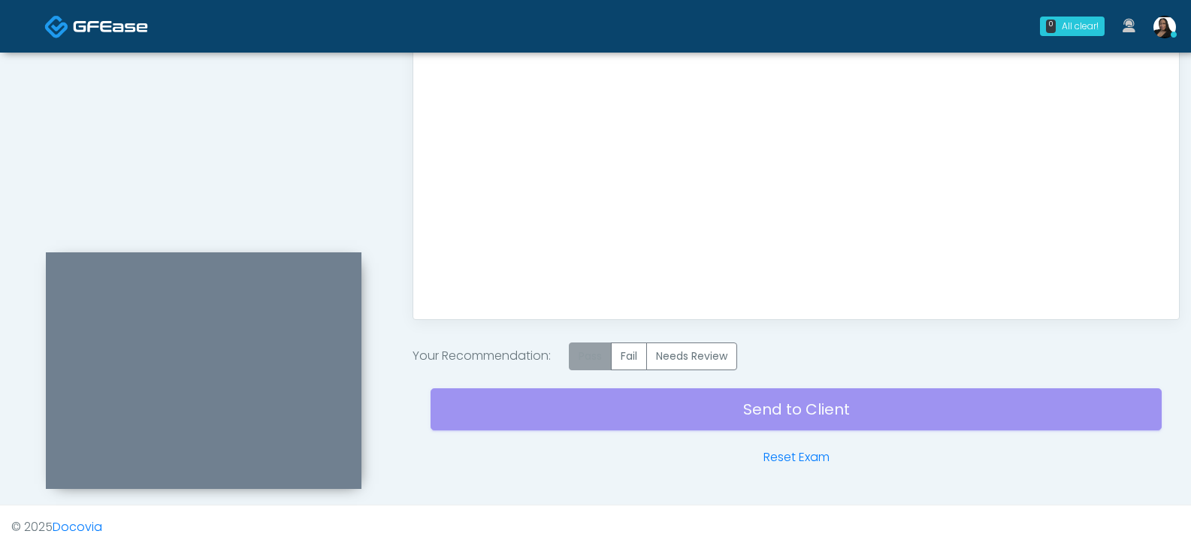
click at [584, 358] on label "Pass" at bounding box center [590, 357] width 43 height 28
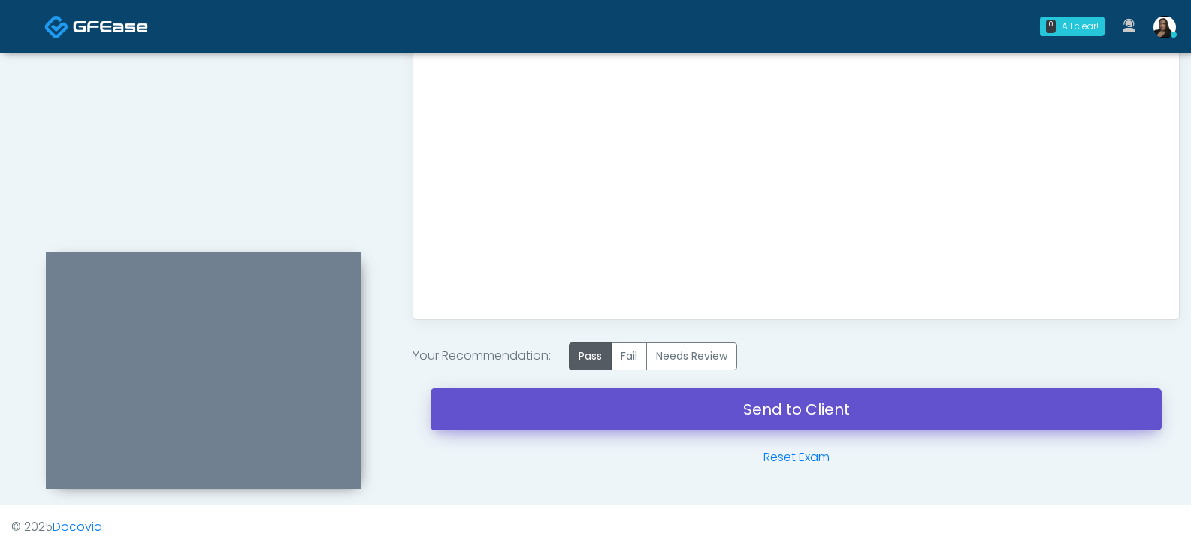
click at [600, 418] on link "Send to Client" at bounding box center [795, 409] width 731 height 42
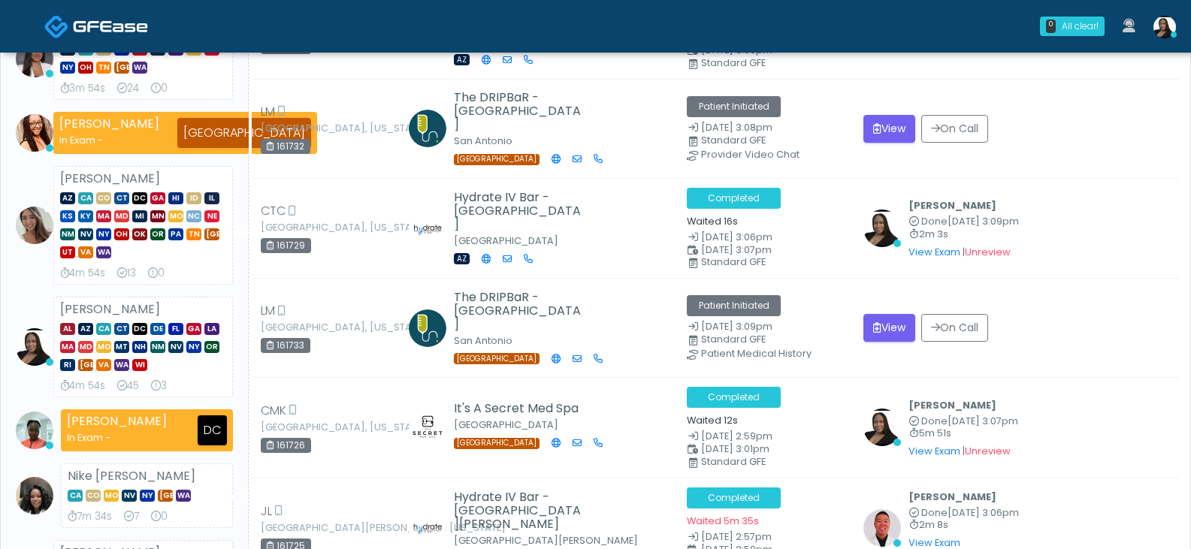
scroll to position [751, 0]
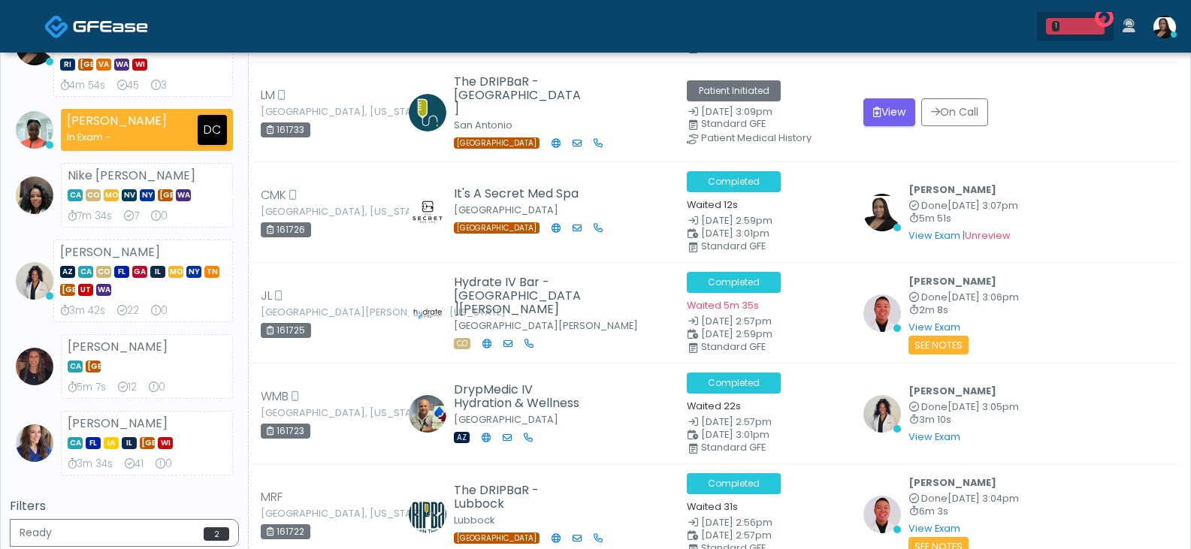
click at [1083, 25] on div at bounding box center [1081, 26] width 33 height 11
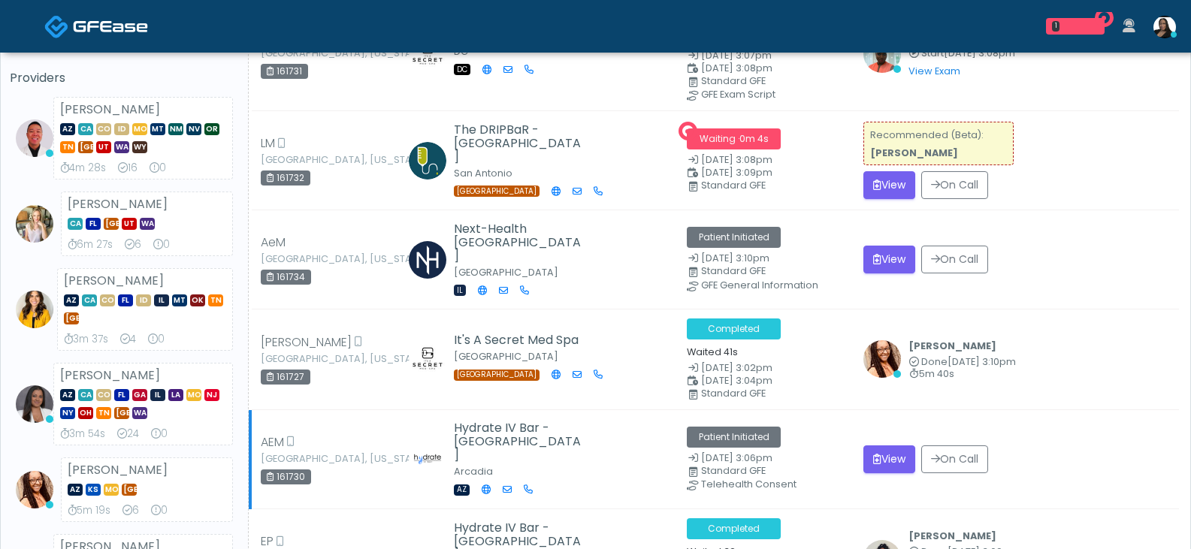
scroll to position [75, 0]
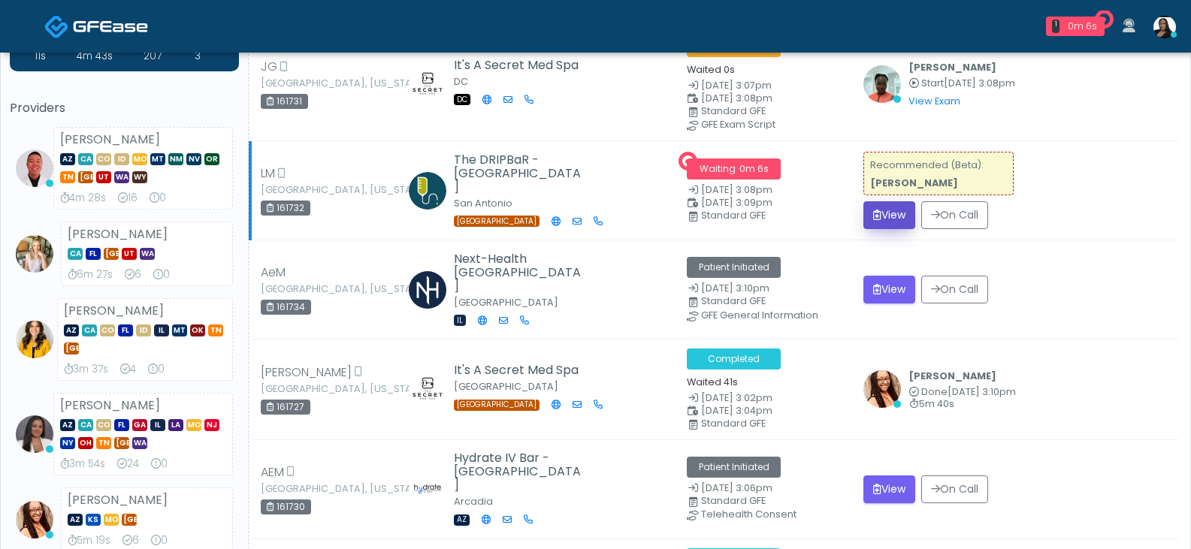
click at [887, 208] on button "View" at bounding box center [889, 215] width 52 height 28
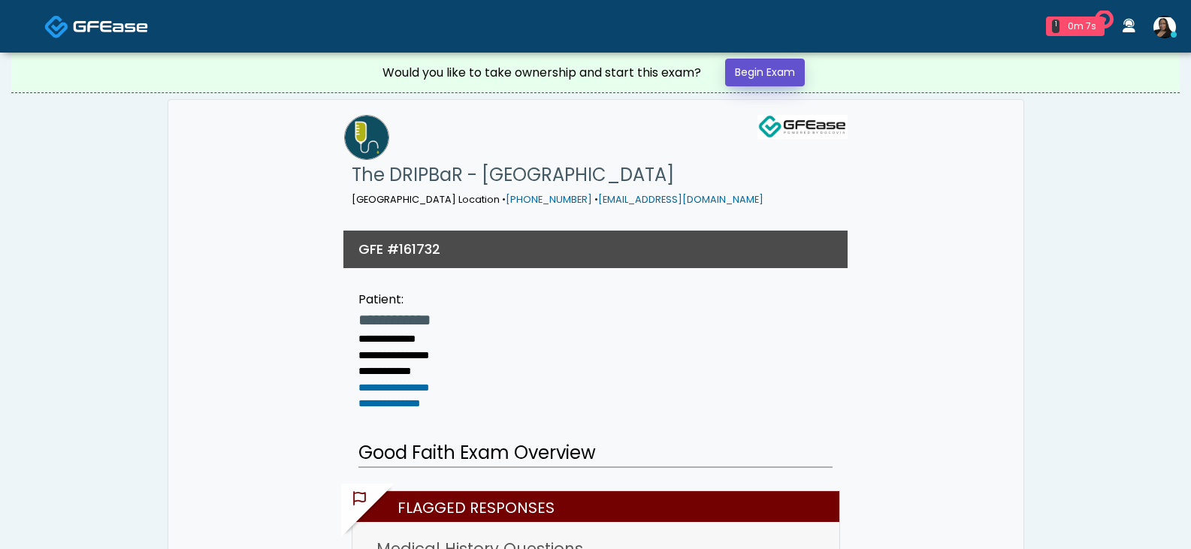
click at [788, 68] on link "Begin Exam" at bounding box center [765, 73] width 80 height 28
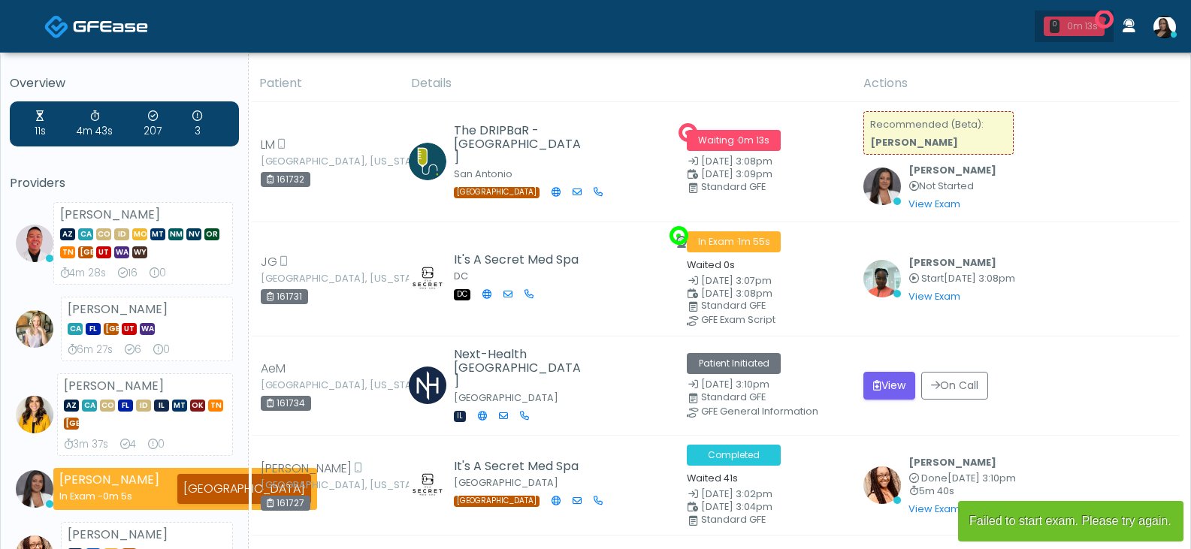
click at [1072, 17] on div "0 0m 13s" at bounding box center [1073, 27] width 61 height 20
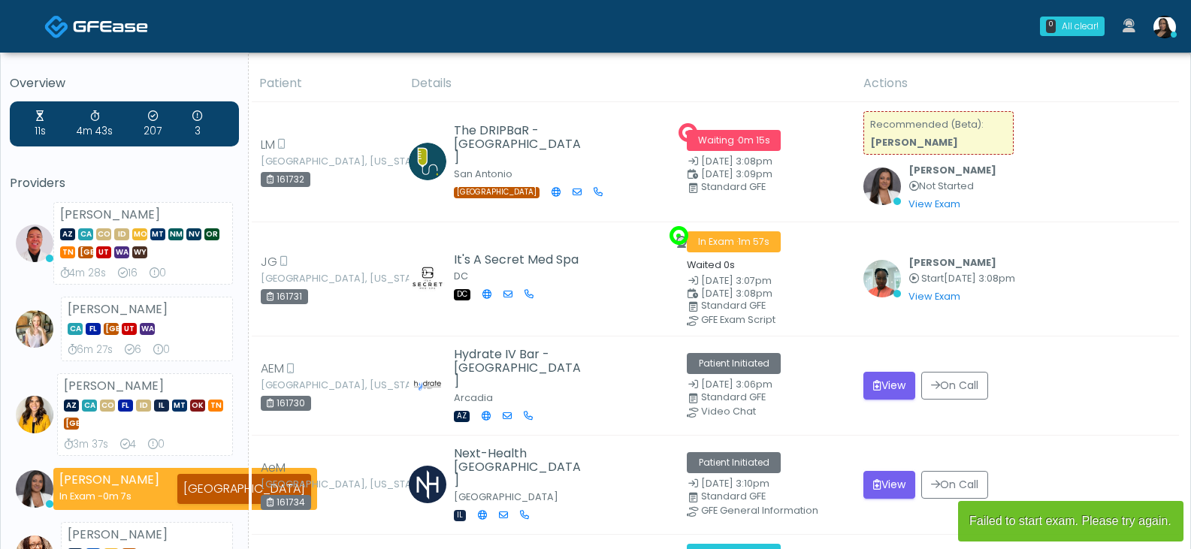
click at [1083, 68] on th "Actions" at bounding box center [1016, 83] width 325 height 37
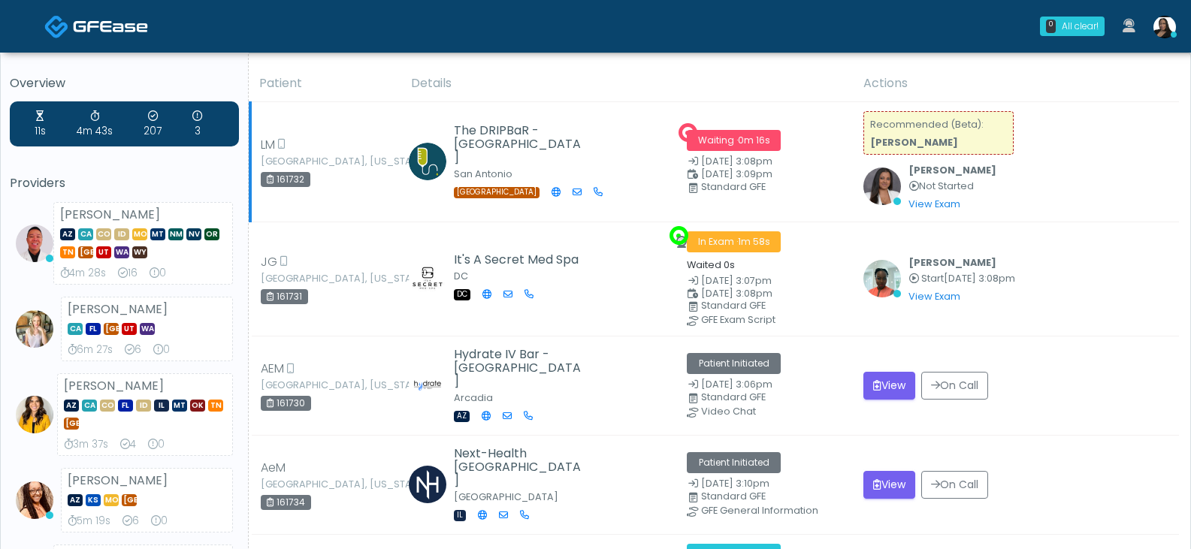
click at [938, 139] on strong "[PERSON_NAME]" at bounding box center [914, 142] width 88 height 13
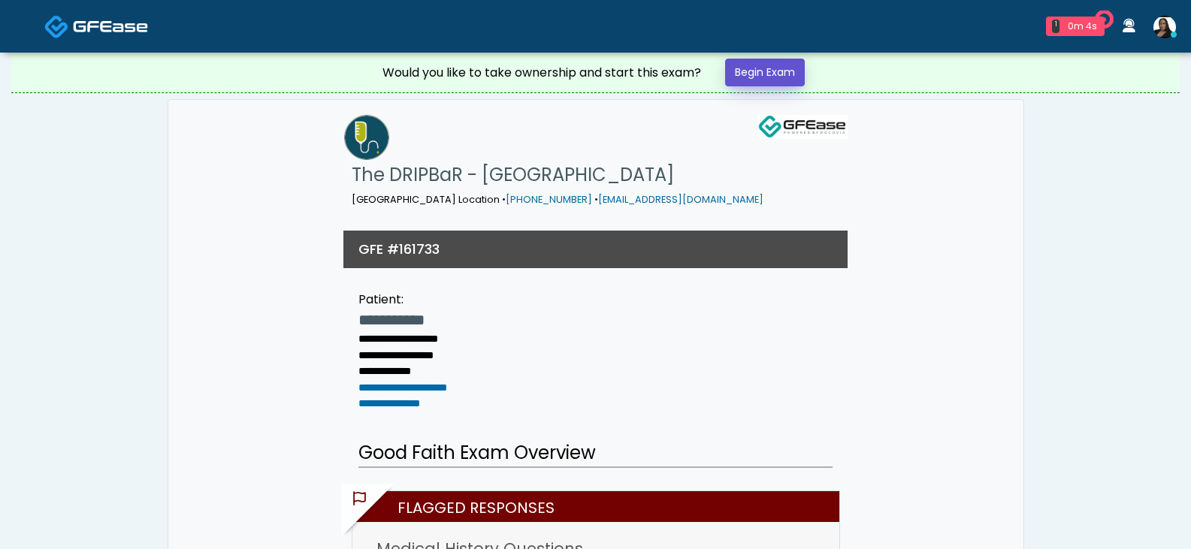
click at [765, 65] on link "Begin Exam" at bounding box center [765, 73] width 80 height 28
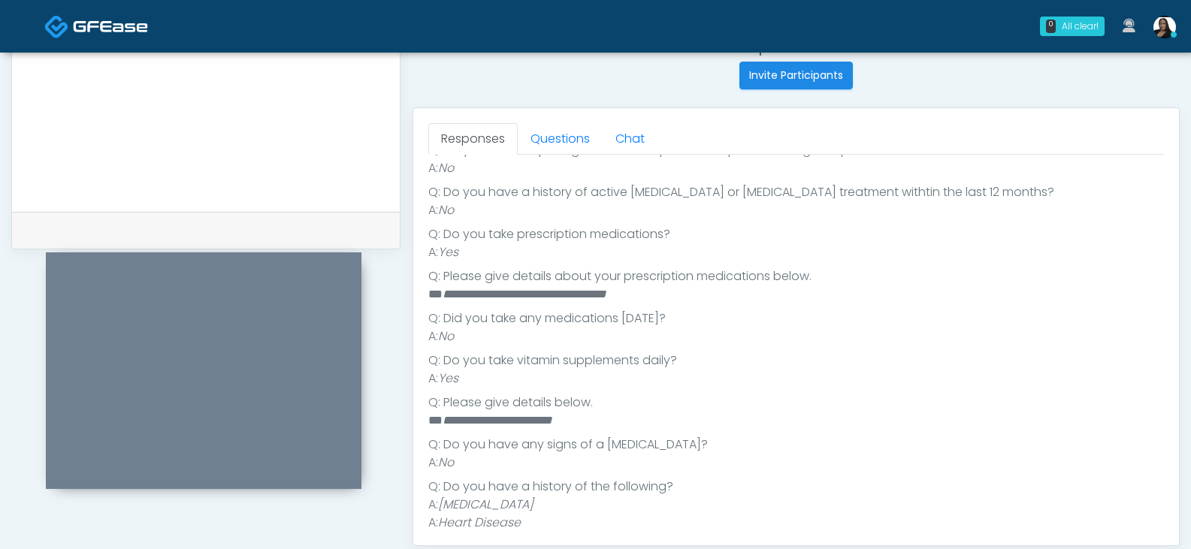
scroll to position [376, 0]
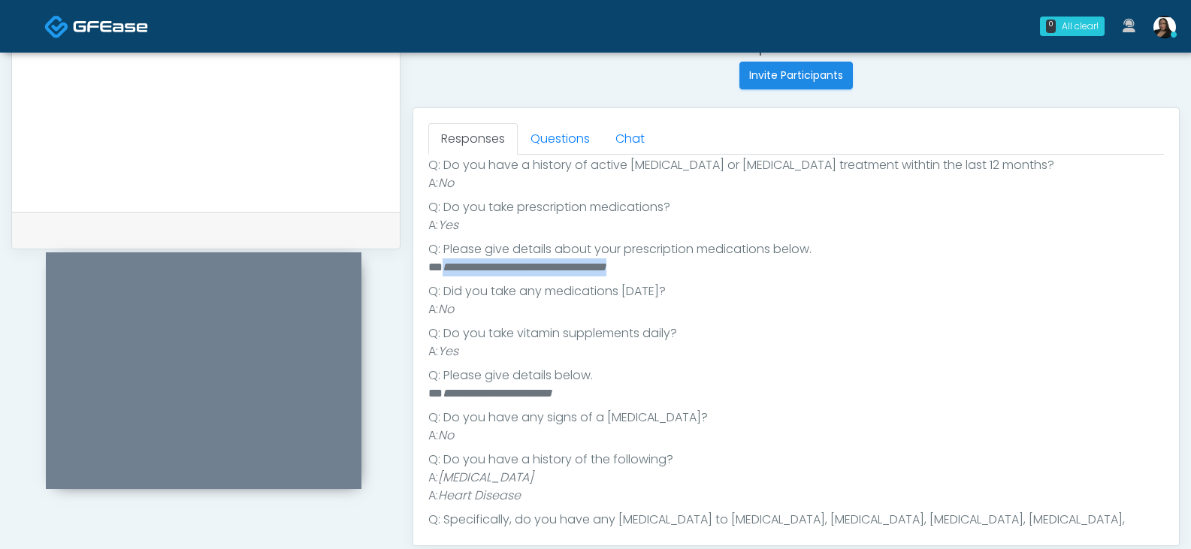
drag, startPoint x: 669, startPoint y: 266, endPoint x: 441, endPoint y: 269, distance: 227.6
click at [441, 269] on li "**********" at bounding box center [790, 267] width 724 height 18
copy em "**********"
click at [491, 288] on li "Q: Did you take any medications today?" at bounding box center [795, 291] width 735 height 18
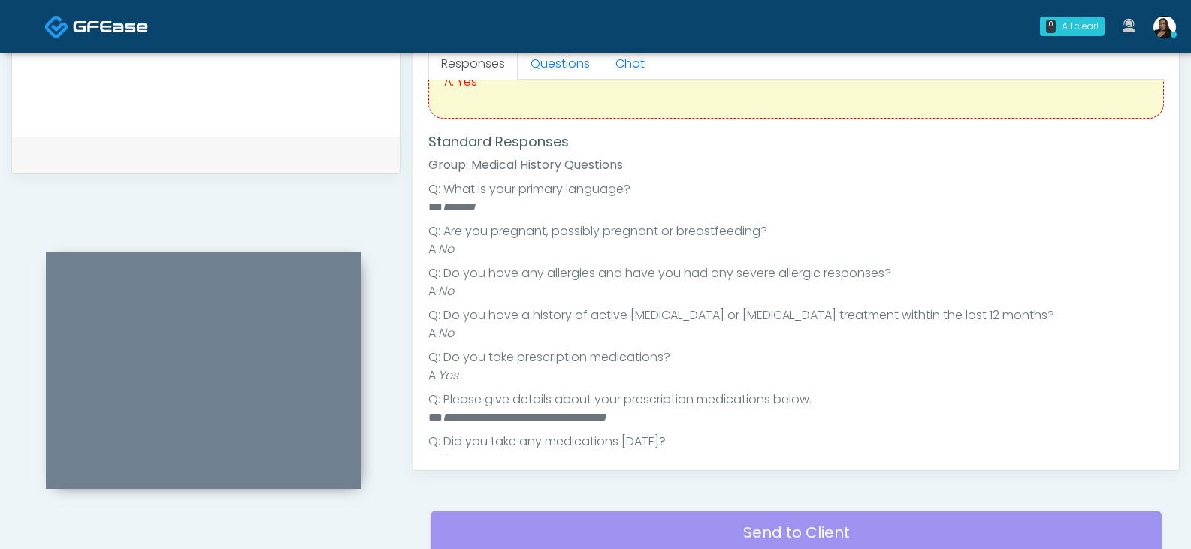
scroll to position [0, 0]
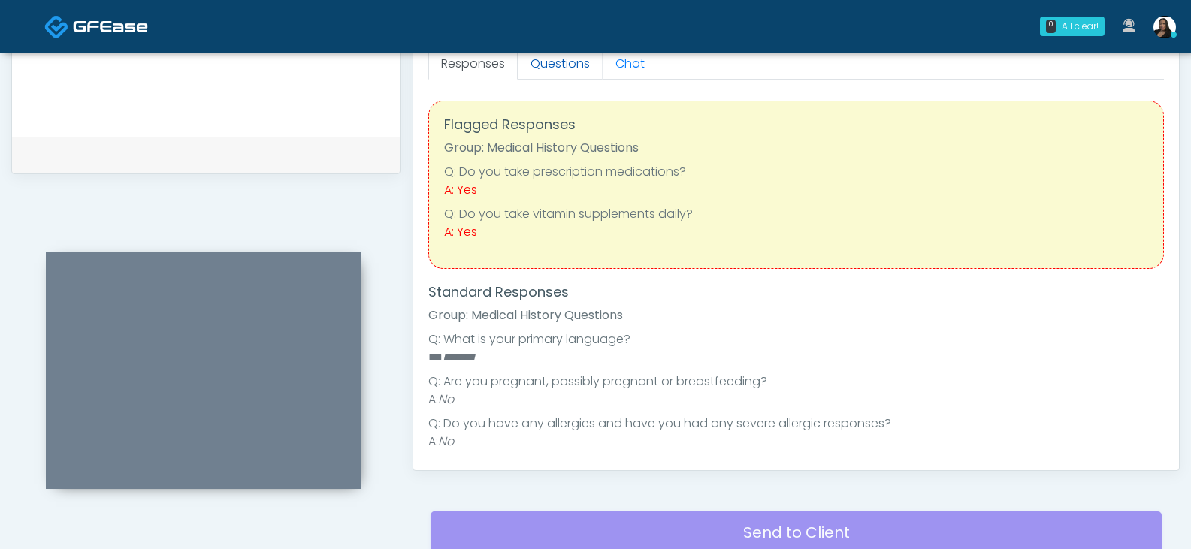
click at [568, 68] on link "Questions" at bounding box center [560, 64] width 85 height 32
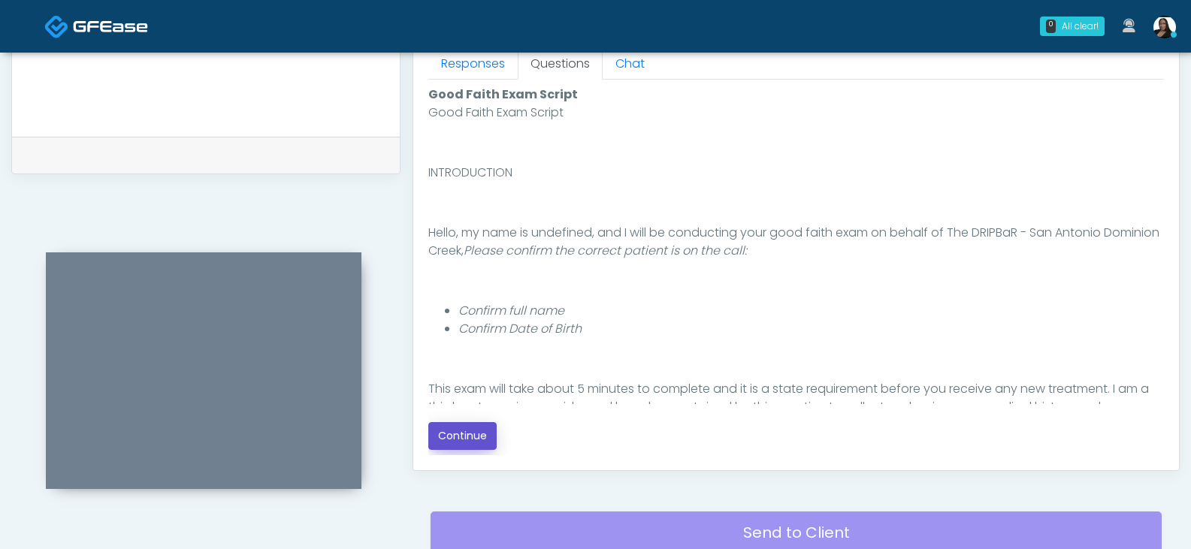
drag, startPoint x: 476, startPoint y: 433, endPoint x: 614, endPoint y: 343, distance: 165.7
click at [476, 433] on button "Continue" at bounding box center [462, 436] width 68 height 28
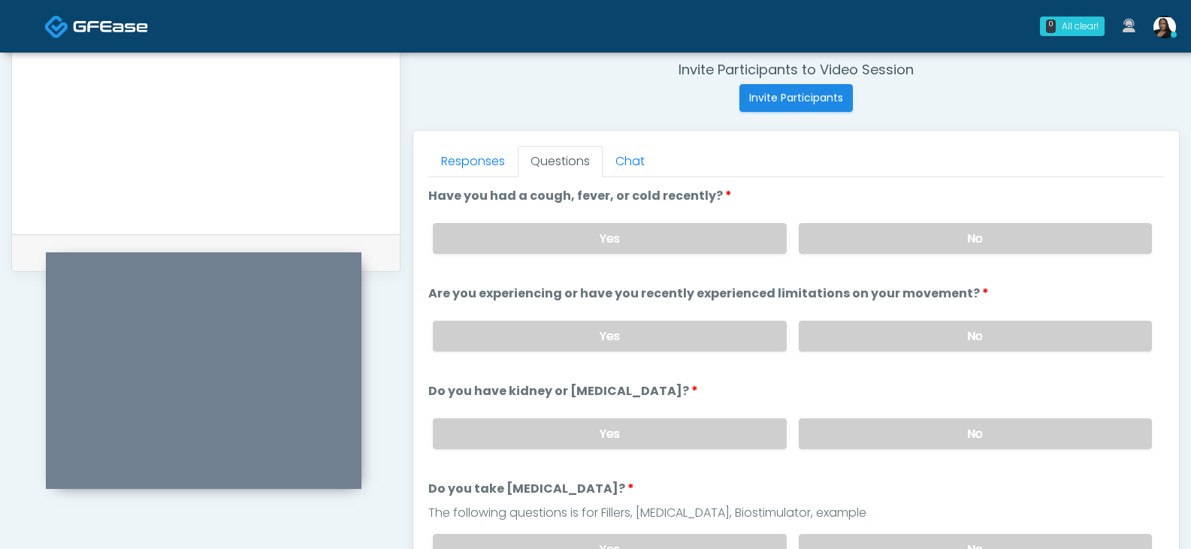
scroll to position [574, 0]
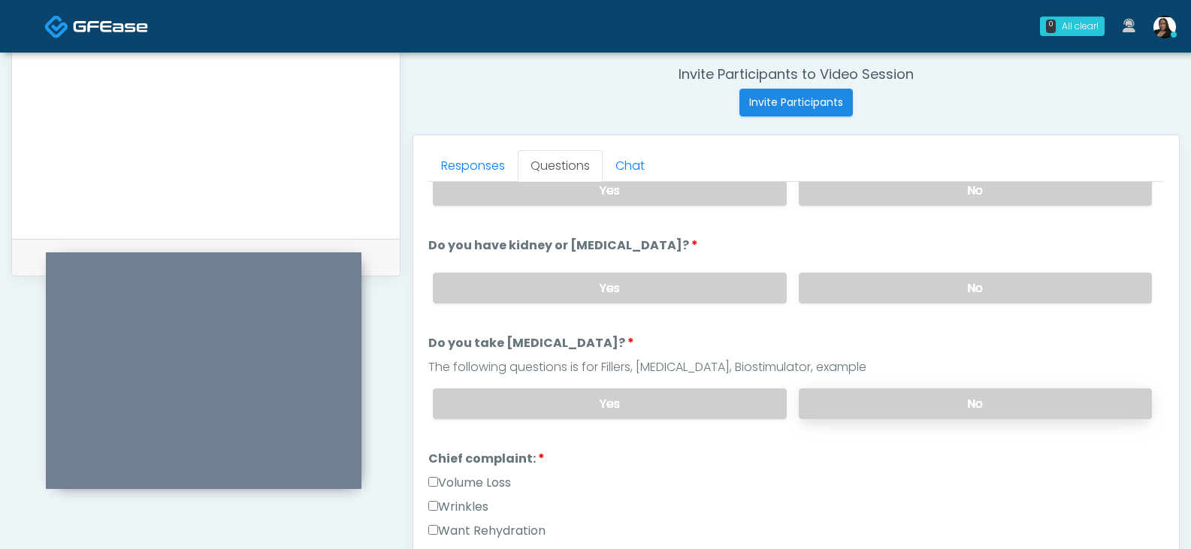
click at [845, 405] on label "No" at bounding box center [975, 403] width 353 height 31
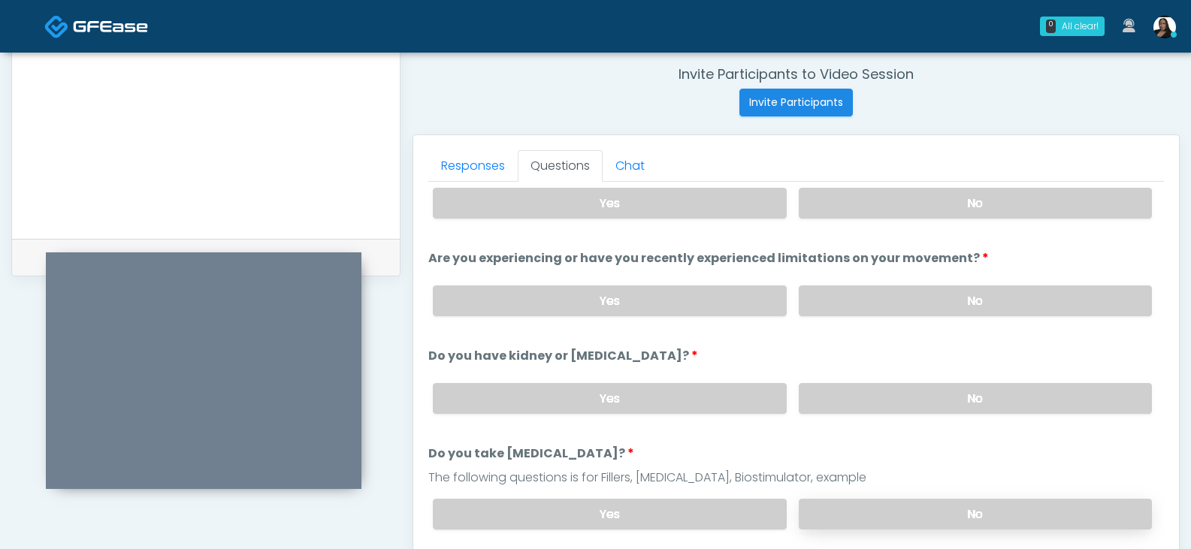
scroll to position [0, 0]
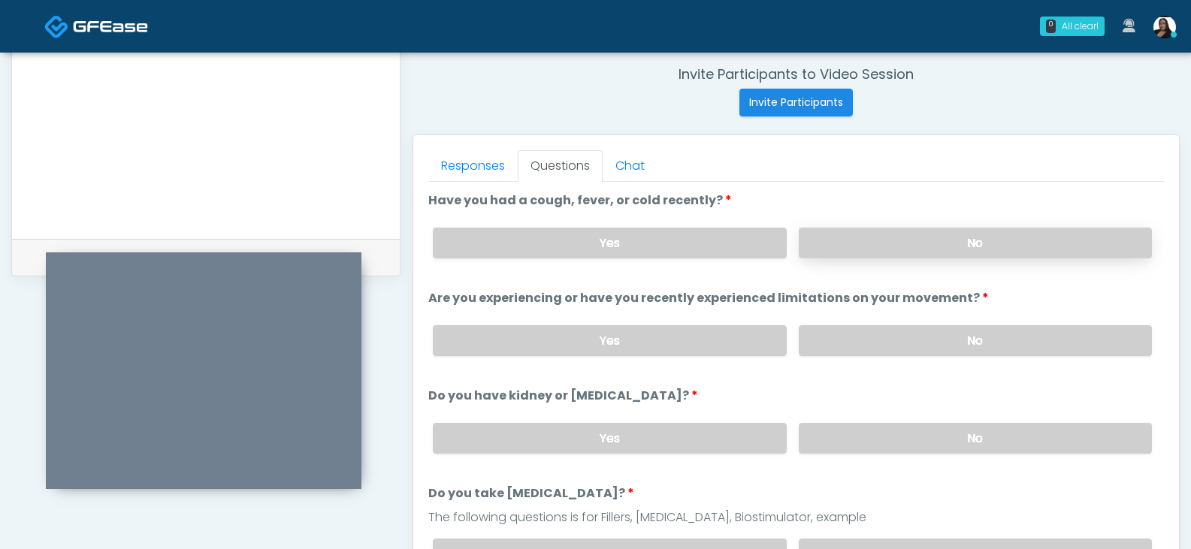
click at [862, 247] on label "No" at bounding box center [975, 243] width 353 height 31
click at [901, 345] on label "No" at bounding box center [975, 340] width 353 height 31
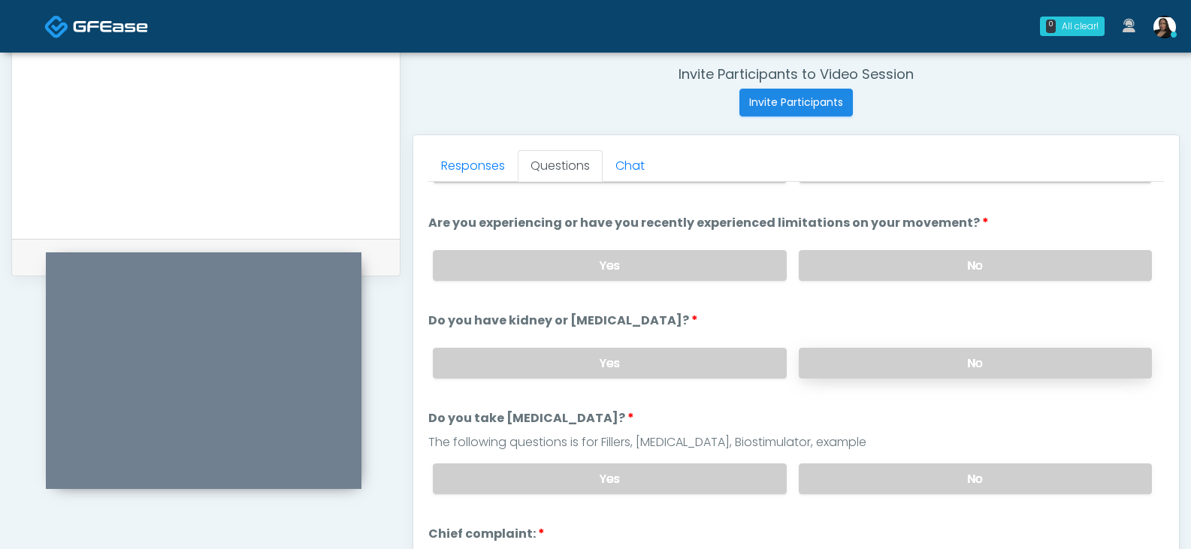
click at [904, 359] on label "No" at bounding box center [975, 363] width 353 height 31
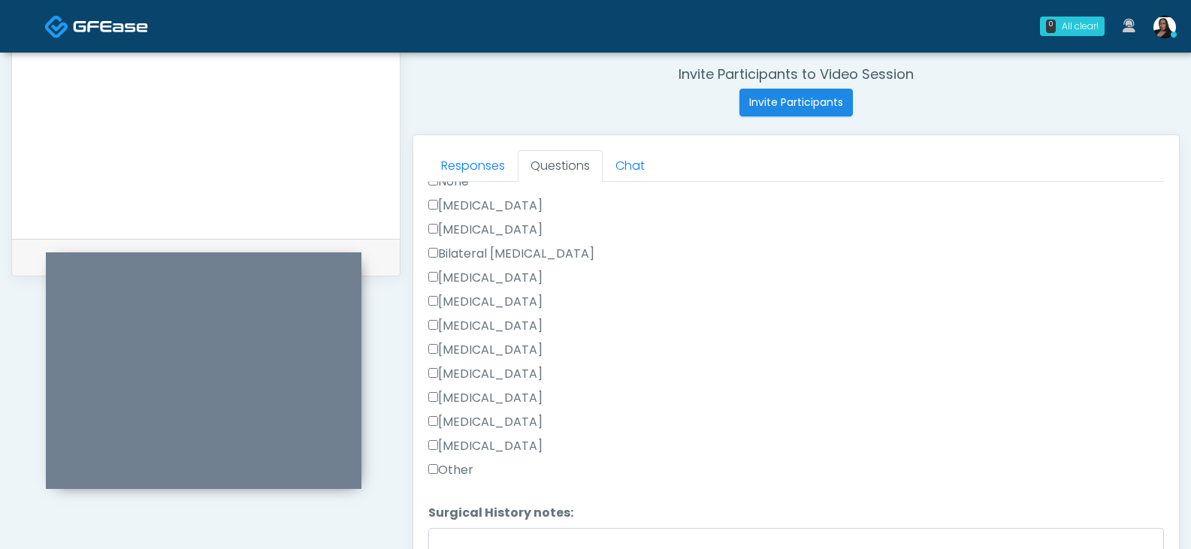
scroll to position [676, 0]
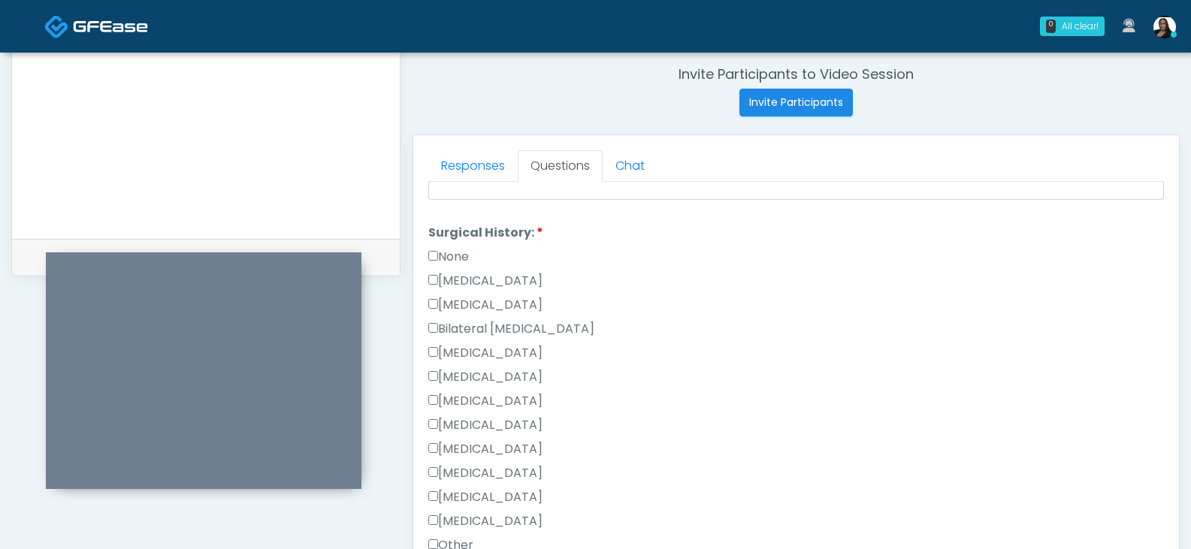
click at [451, 255] on label "None" at bounding box center [448, 257] width 41 height 18
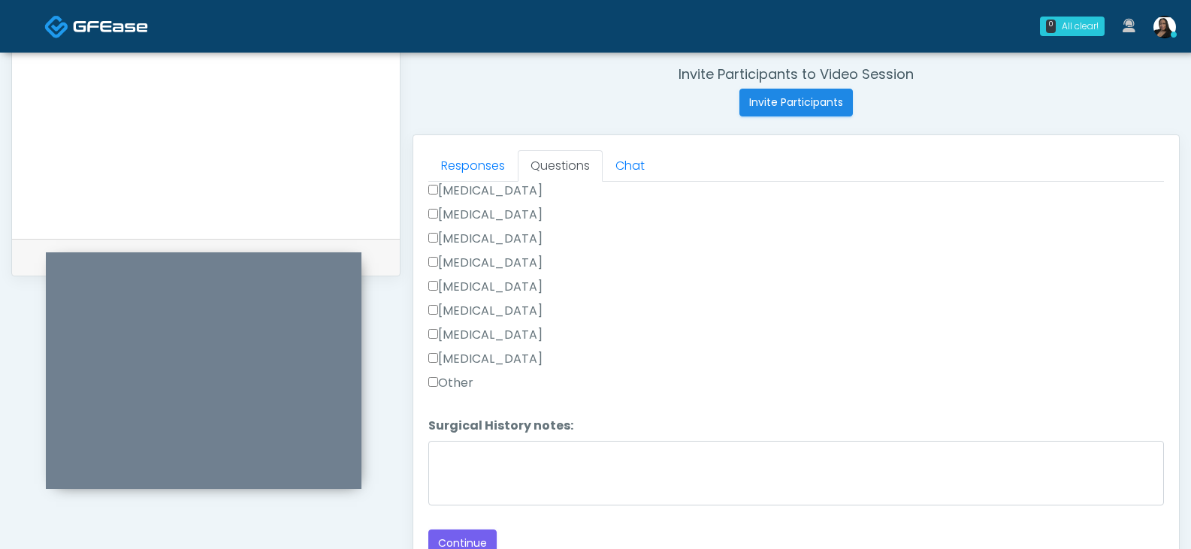
scroll to position [649, 0]
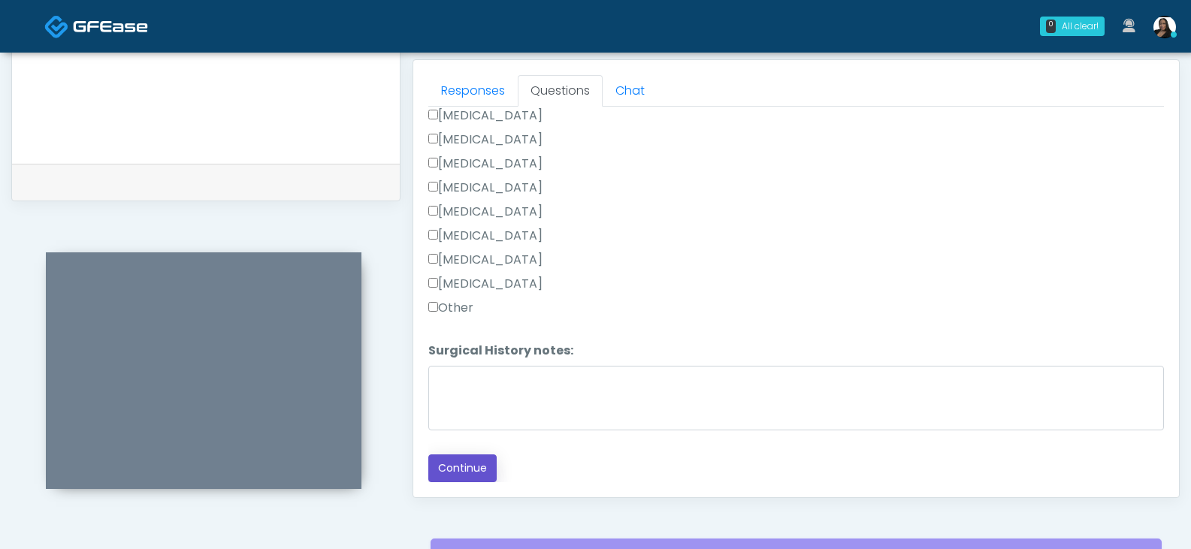
click at [475, 470] on button "Continue" at bounding box center [462, 468] width 68 height 28
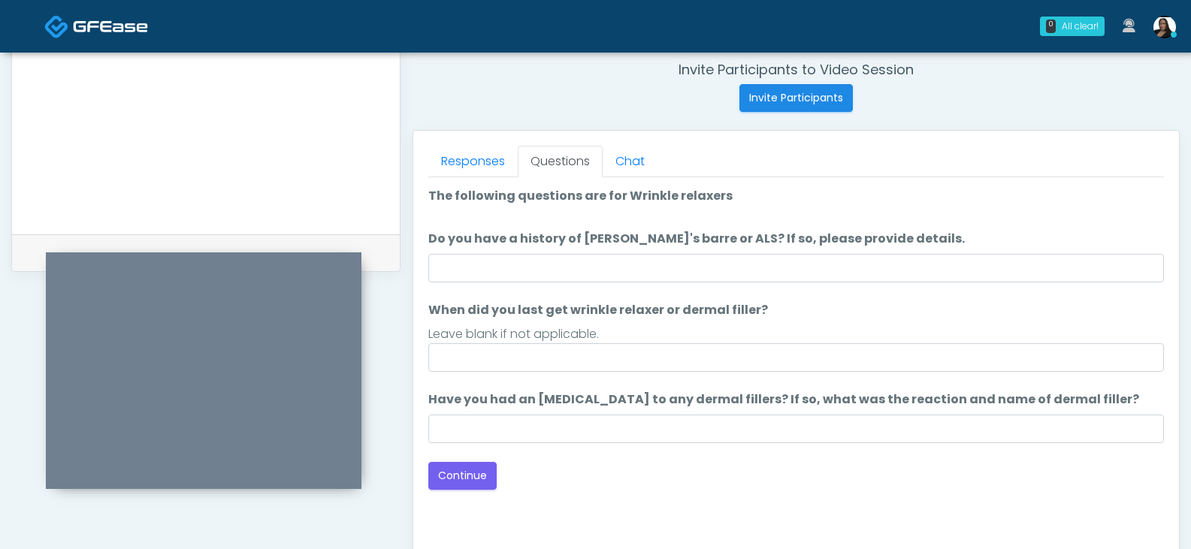
scroll to position [574, 0]
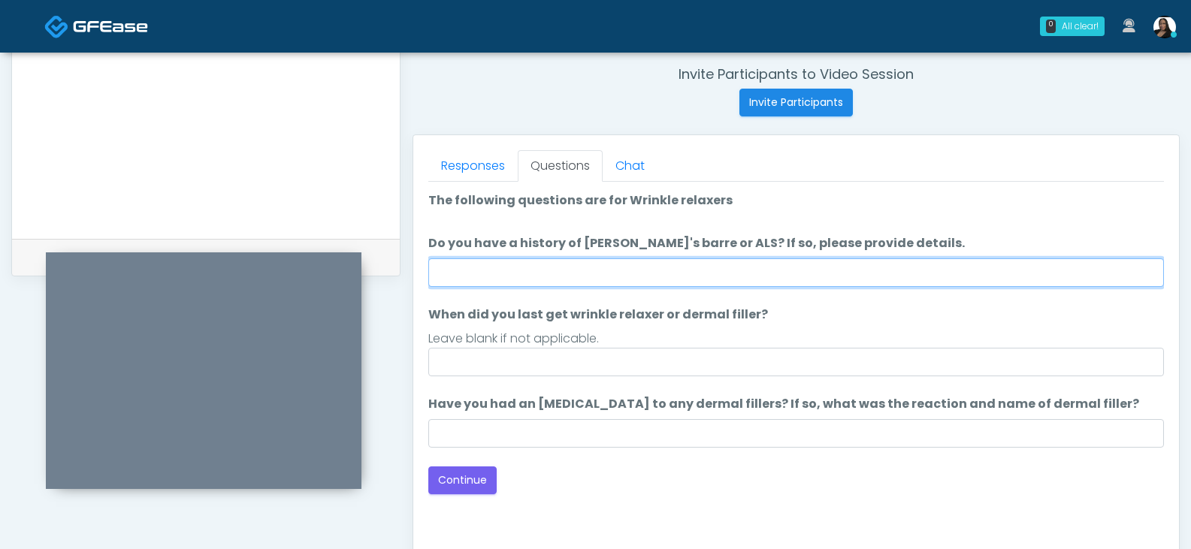
click at [584, 270] on input "Do you have a history of Guillain's barre or ALS? If so, please provide details." at bounding box center [795, 272] width 735 height 29
type input "**"
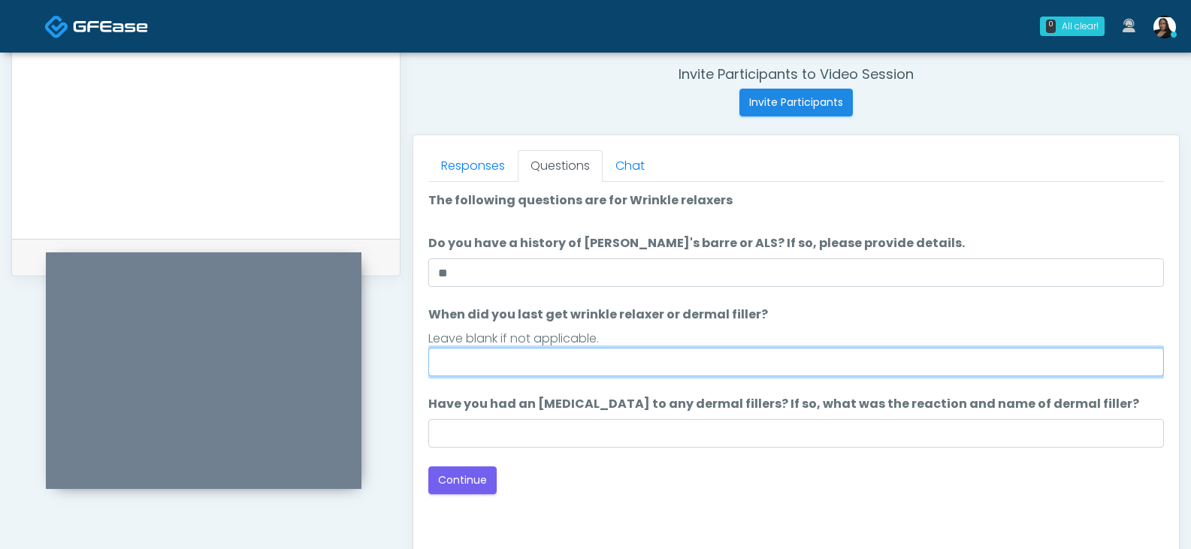
click at [557, 358] on input "When did you last get wrinkle relaxer or dermal filler?" at bounding box center [795, 362] width 735 height 29
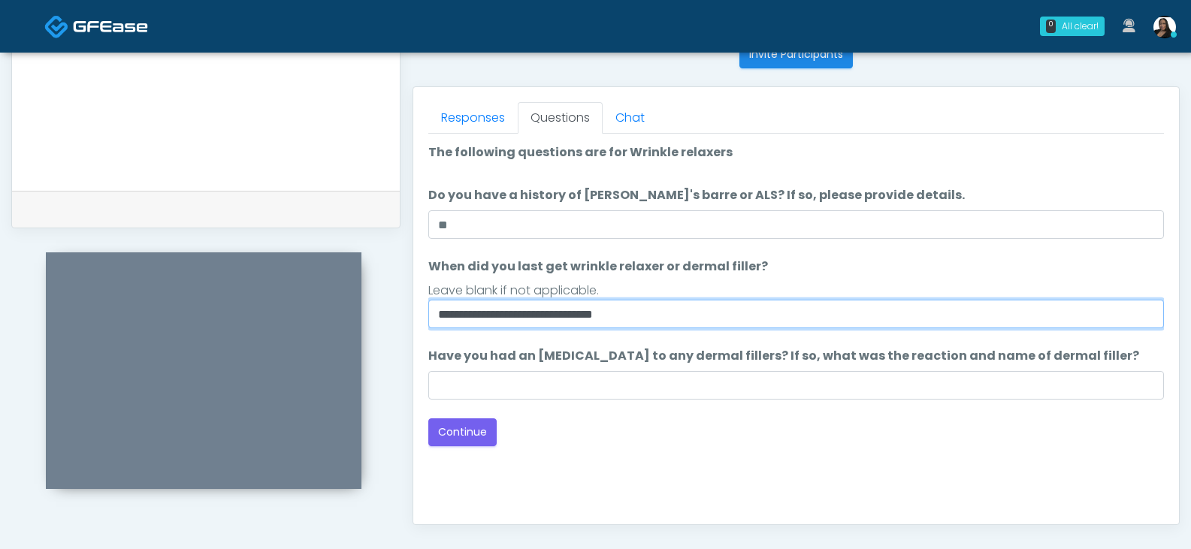
scroll to position [649, 0]
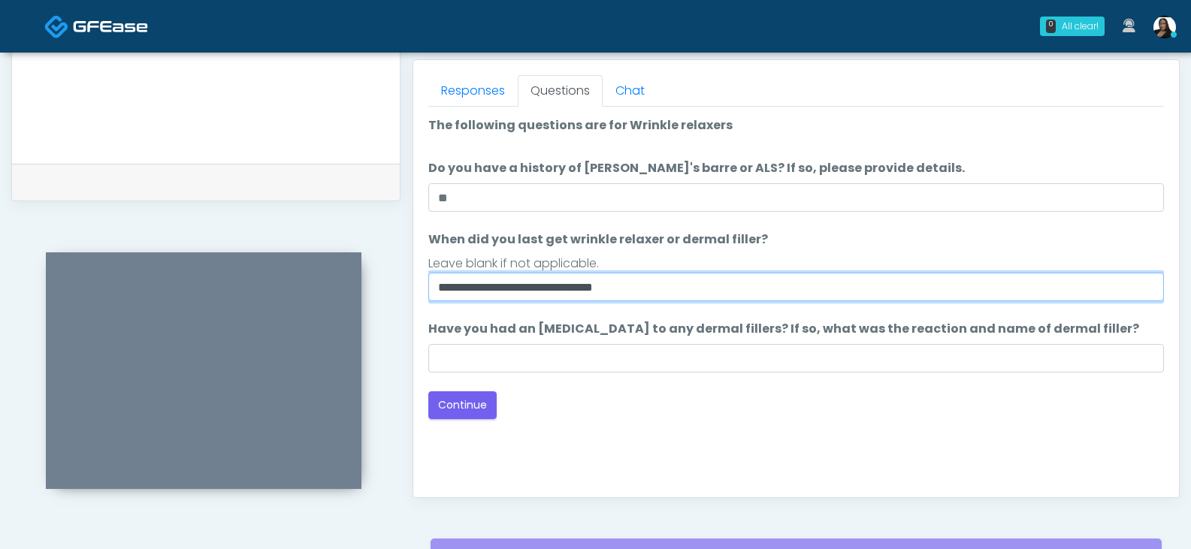
type input "**********"
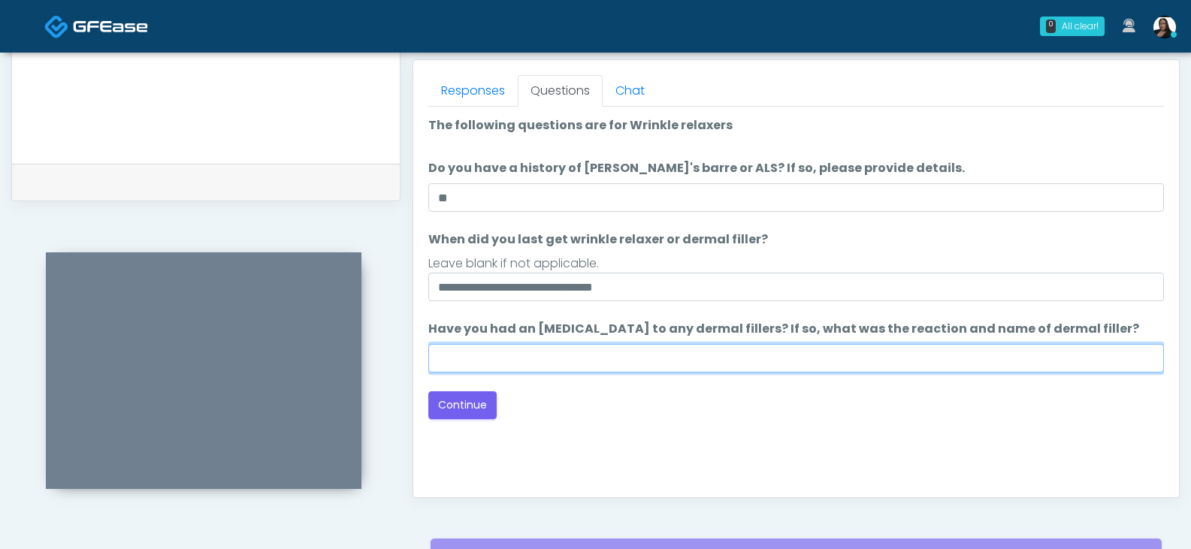
click at [639, 352] on input "Have you had an allergic response to any dermal fillers? If so, what was the re…" at bounding box center [795, 358] width 735 height 29
type input "**"
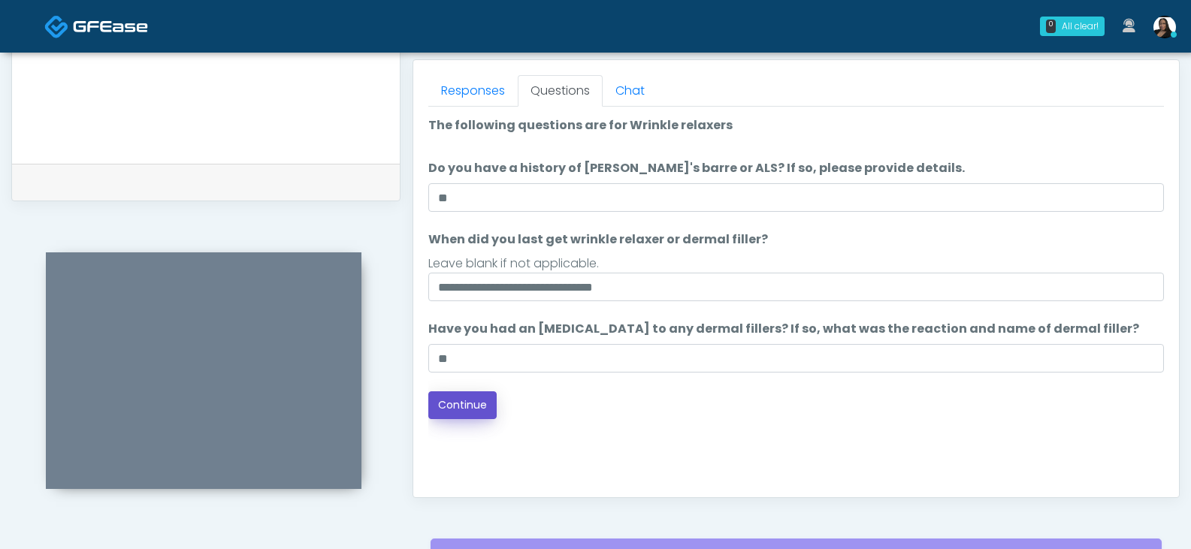
click at [475, 403] on button "Continue" at bounding box center [462, 405] width 68 height 28
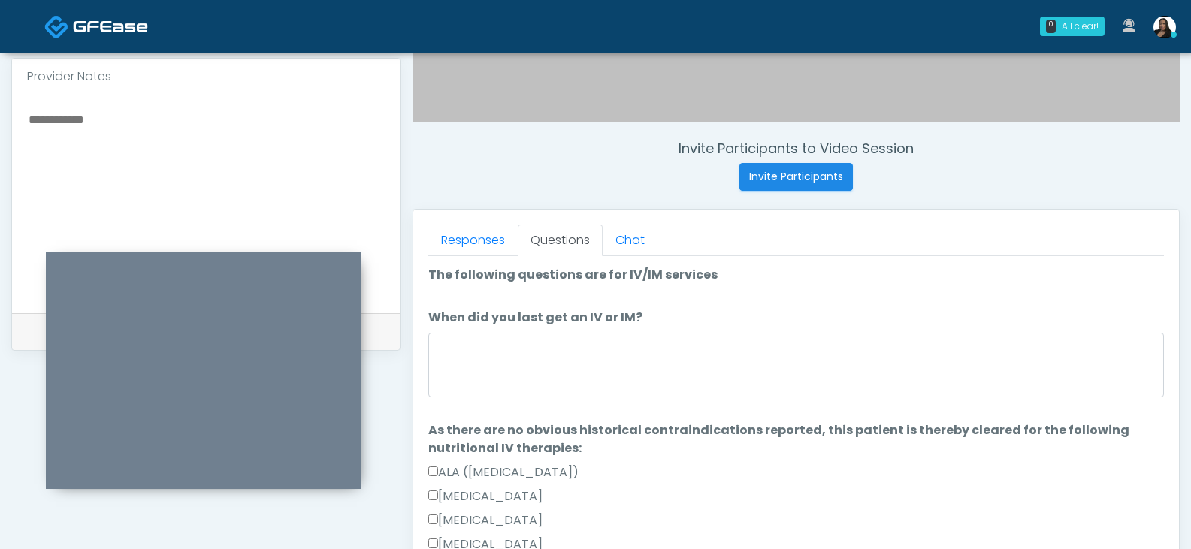
scroll to position [499, 0]
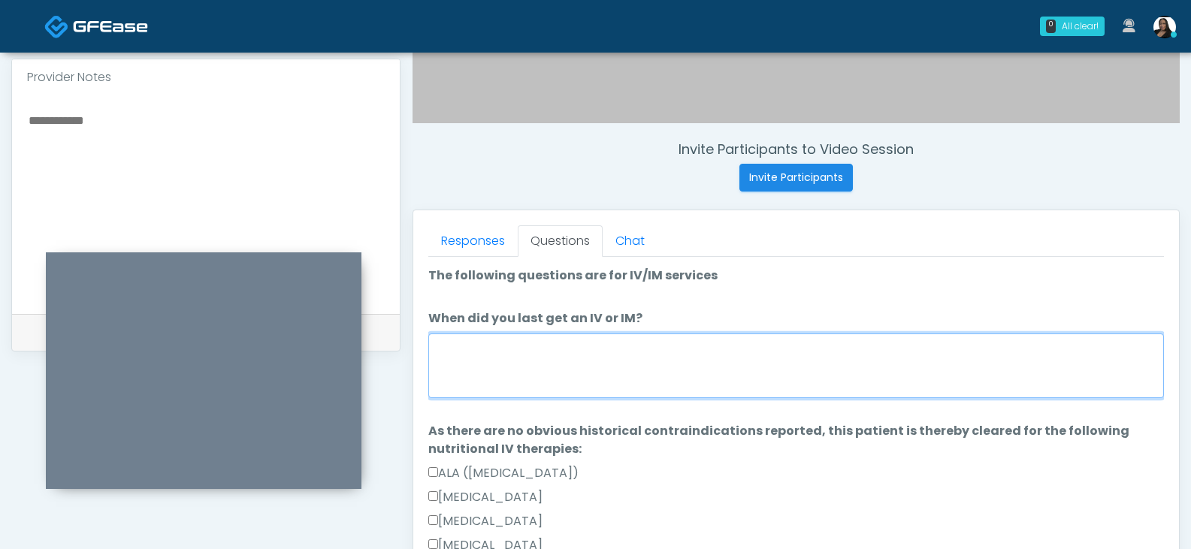
click at [618, 353] on textarea "When did you last get an IV or IM?" at bounding box center [795, 366] width 735 height 65
click at [515, 366] on textarea "**********" at bounding box center [795, 366] width 735 height 65
click at [606, 364] on textarea "**********" at bounding box center [795, 366] width 735 height 65
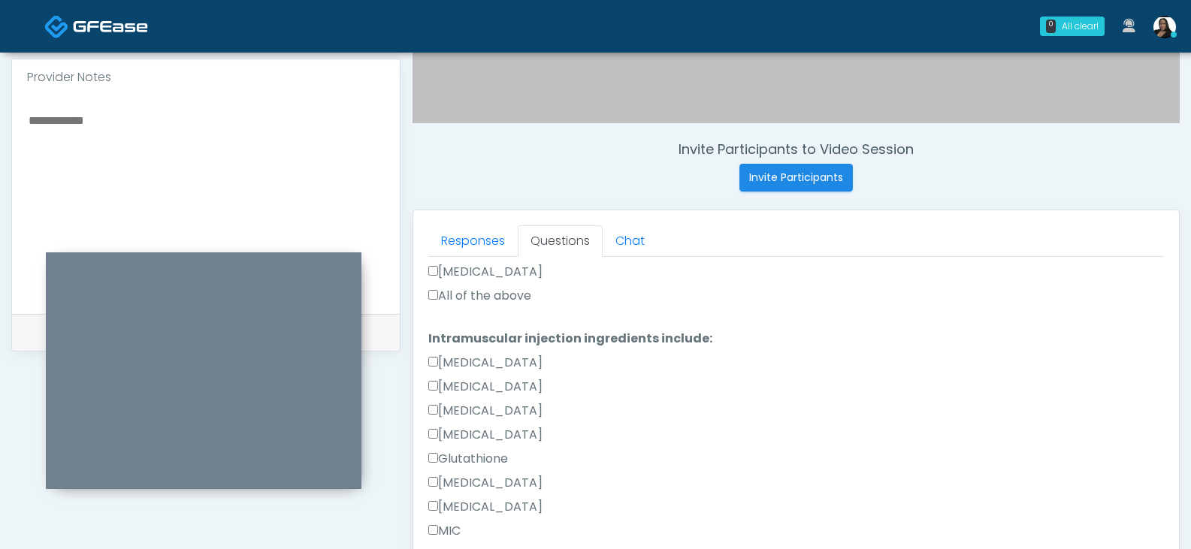
type textarea "**********"
click at [453, 297] on label "All of the above" at bounding box center [479, 296] width 103 height 18
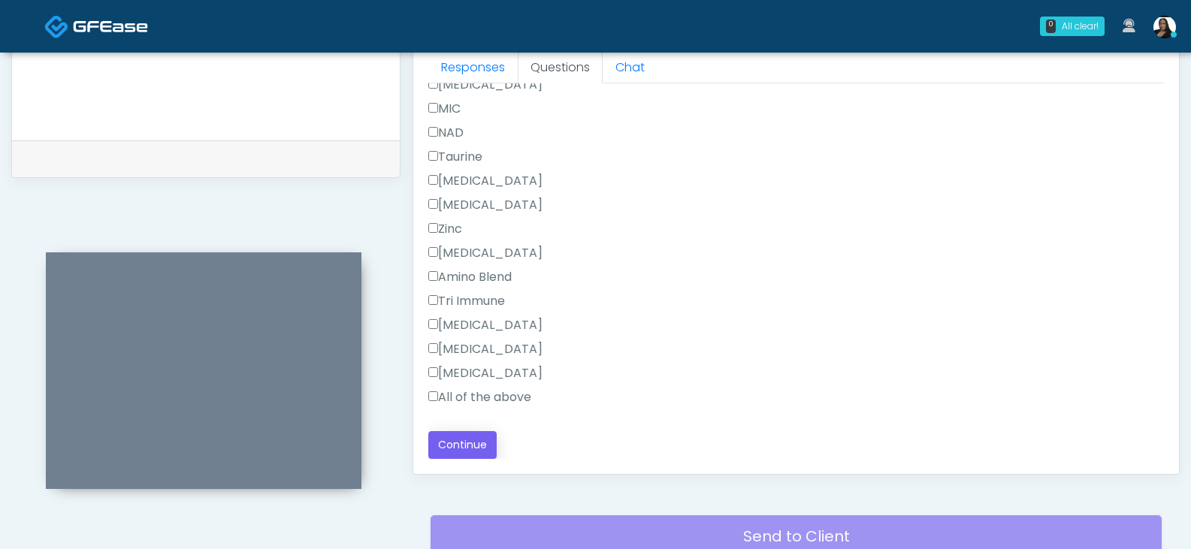
scroll to position [724, 0]
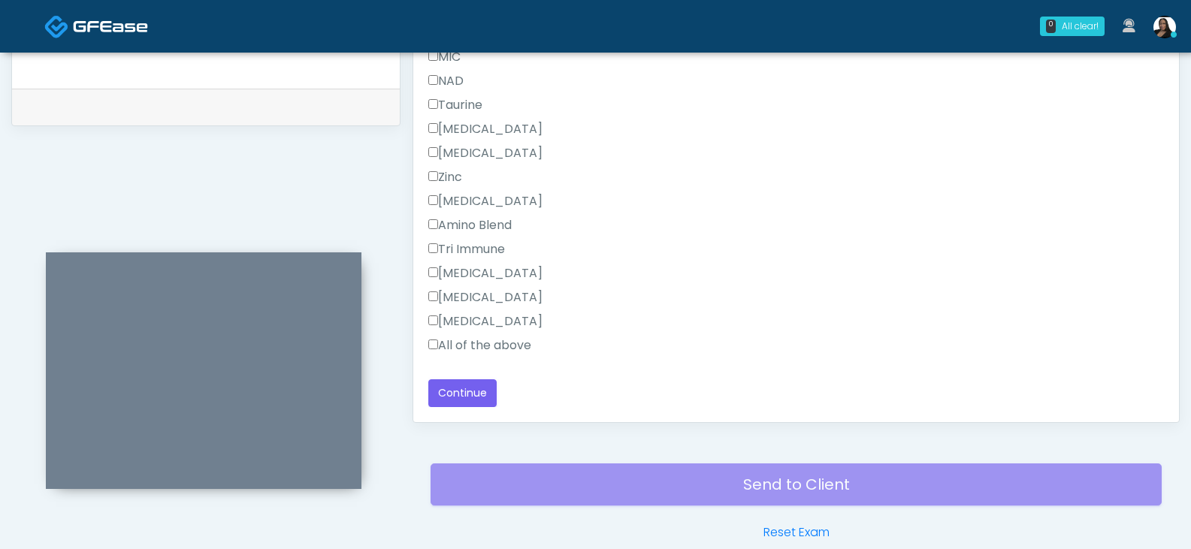
click at [453, 342] on label "All of the above" at bounding box center [479, 346] width 103 height 18
click at [461, 389] on button "Continue" at bounding box center [462, 393] width 68 height 28
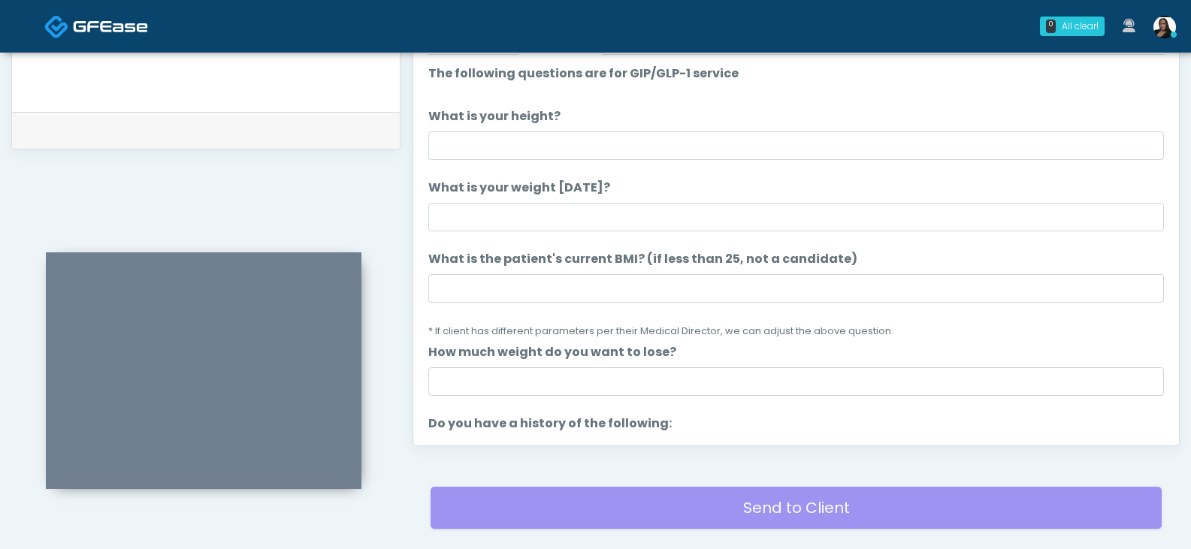
scroll to position [649, 0]
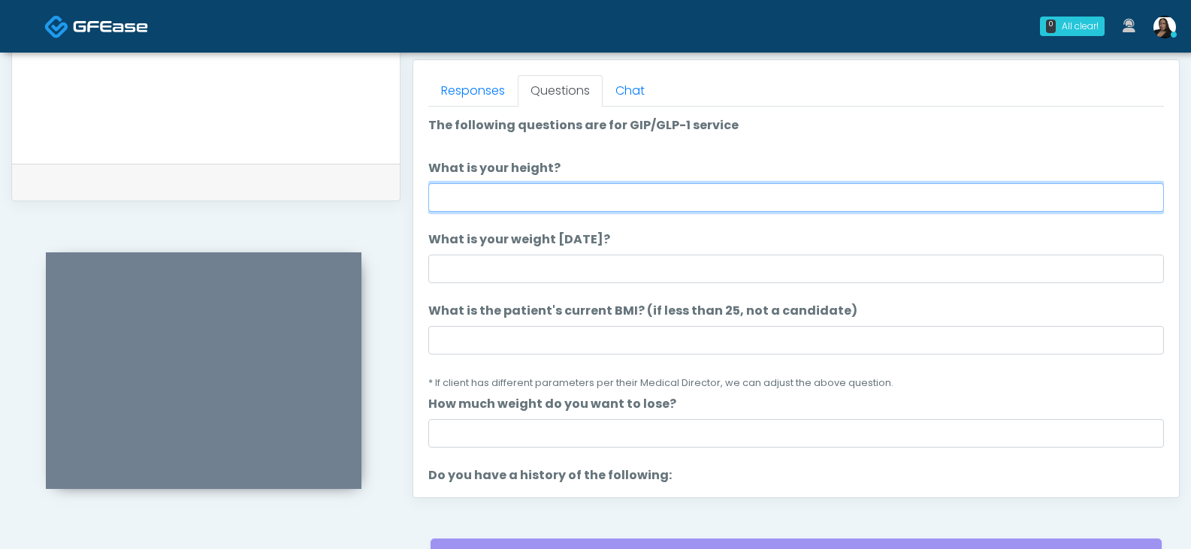
click at [557, 200] on input "What is your height?" at bounding box center [795, 197] width 735 height 29
type input "****"
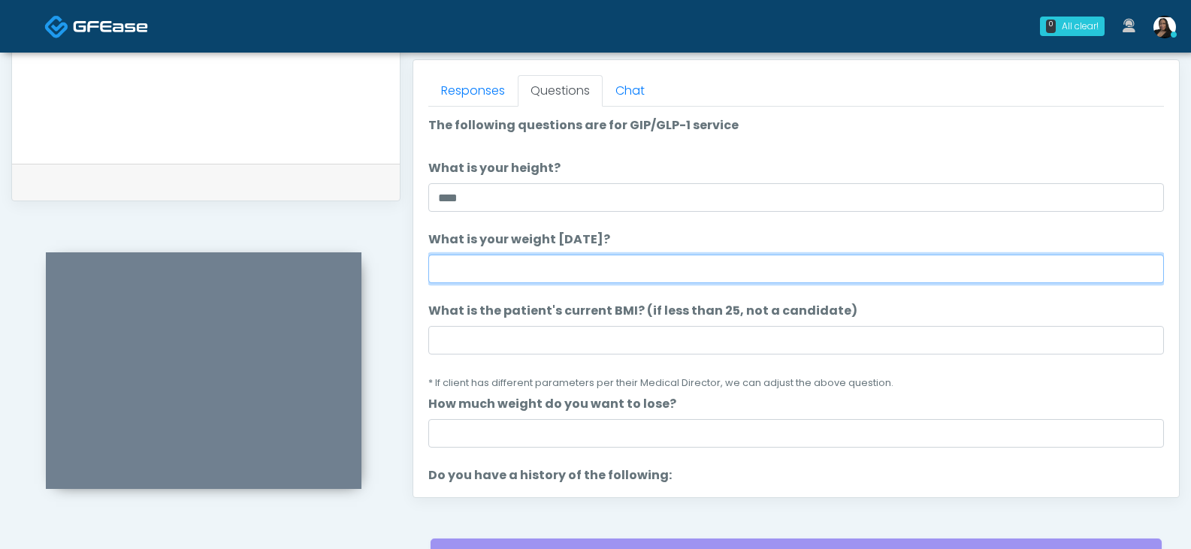
click at [536, 267] on input "What is your weight today?" at bounding box center [795, 269] width 735 height 29
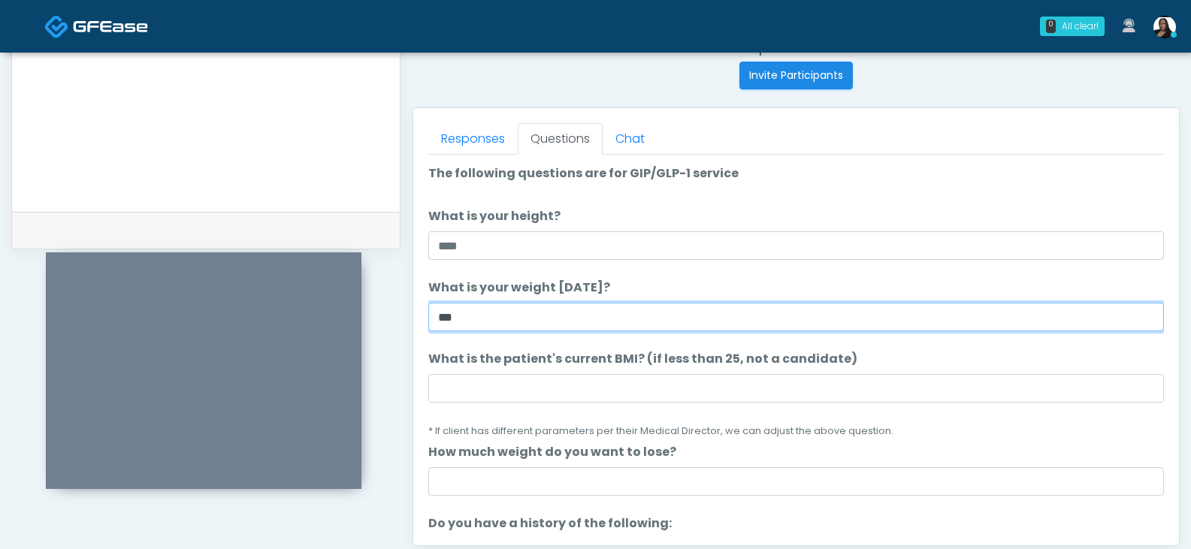
scroll to position [574, 0]
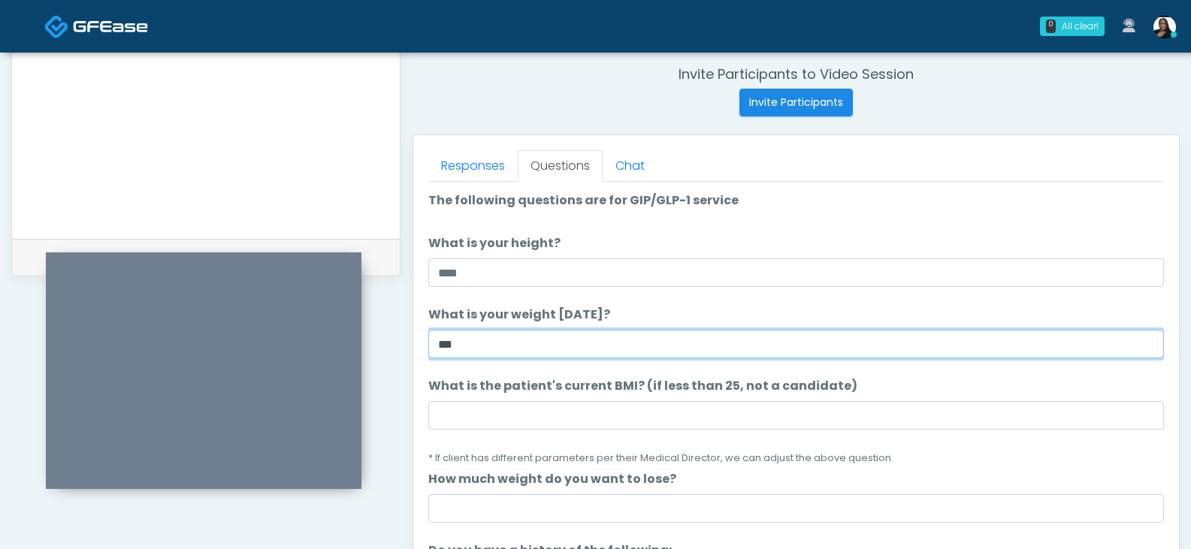
type input "***"
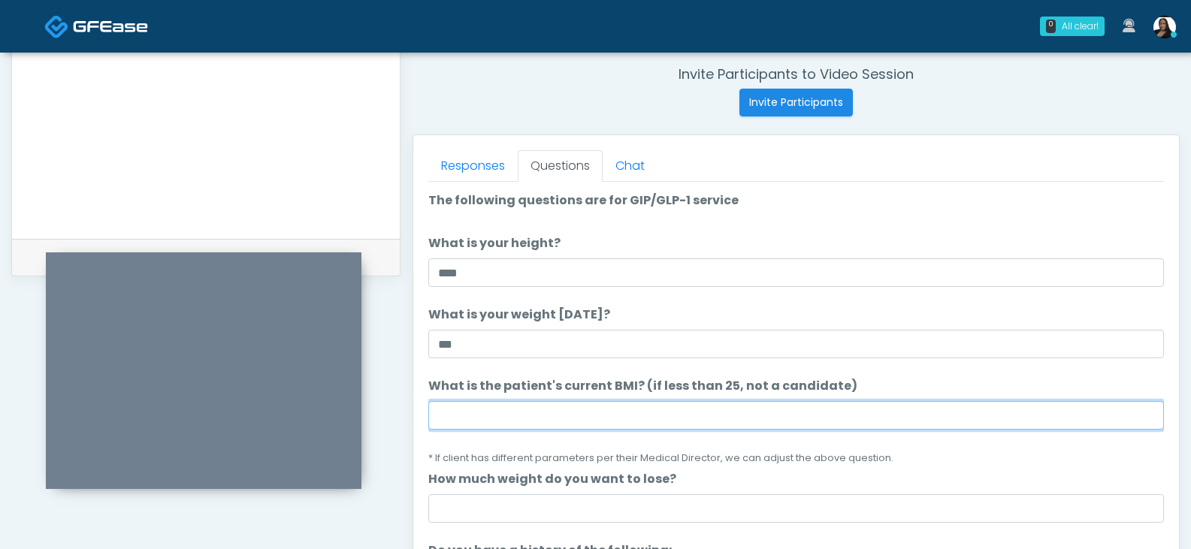
click at [495, 406] on input "What is the patient's current BMI? (if less than 25, not a candidate)" at bounding box center [795, 415] width 735 height 29
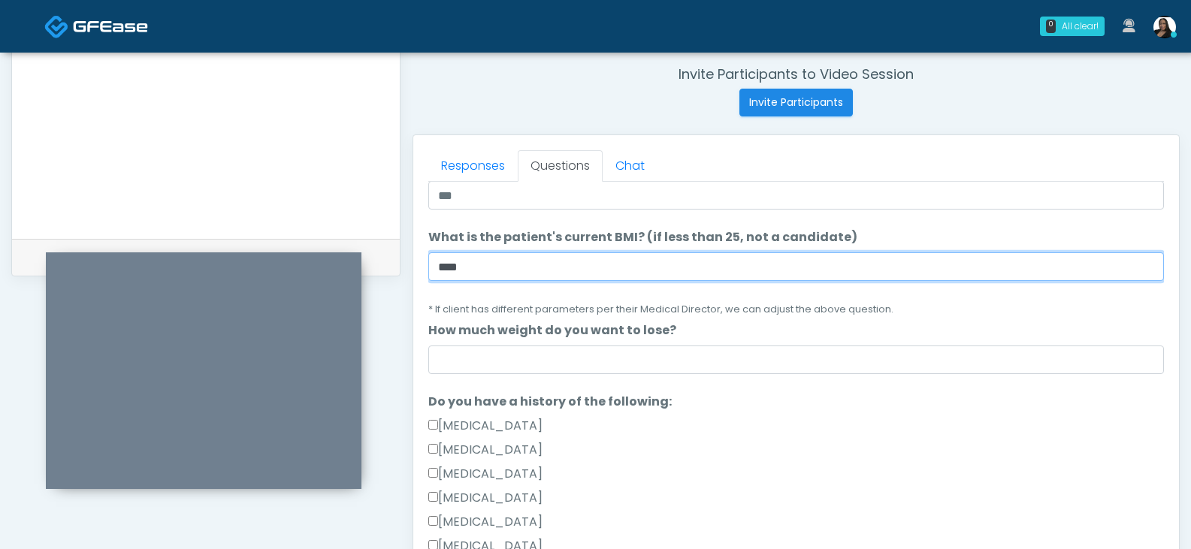
scroll to position [150, 0]
type input "****"
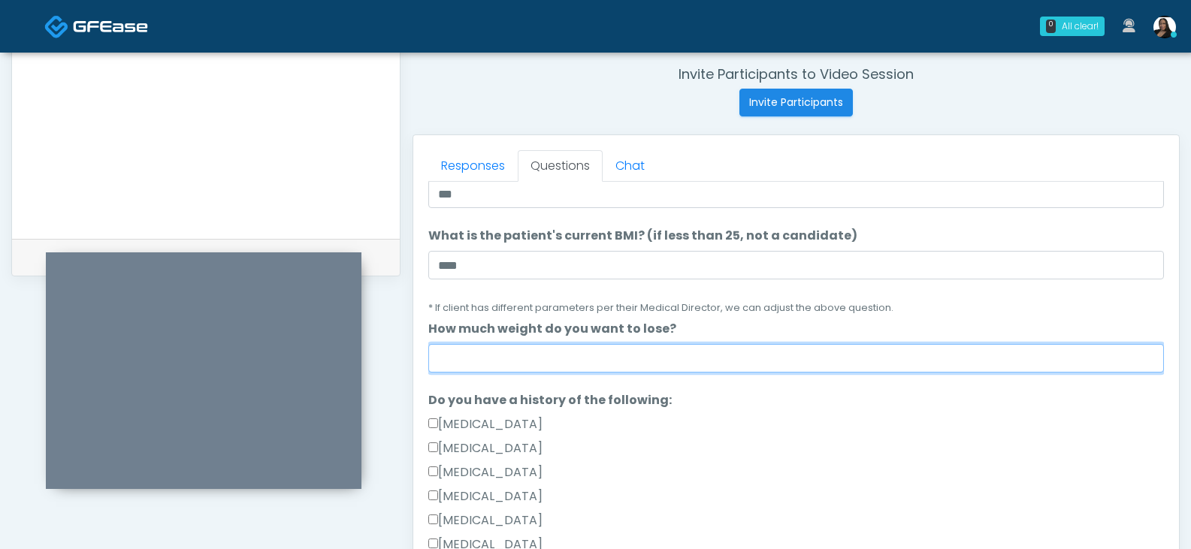
click at [542, 354] on input "How much weight do you want to lose?" at bounding box center [795, 358] width 735 height 29
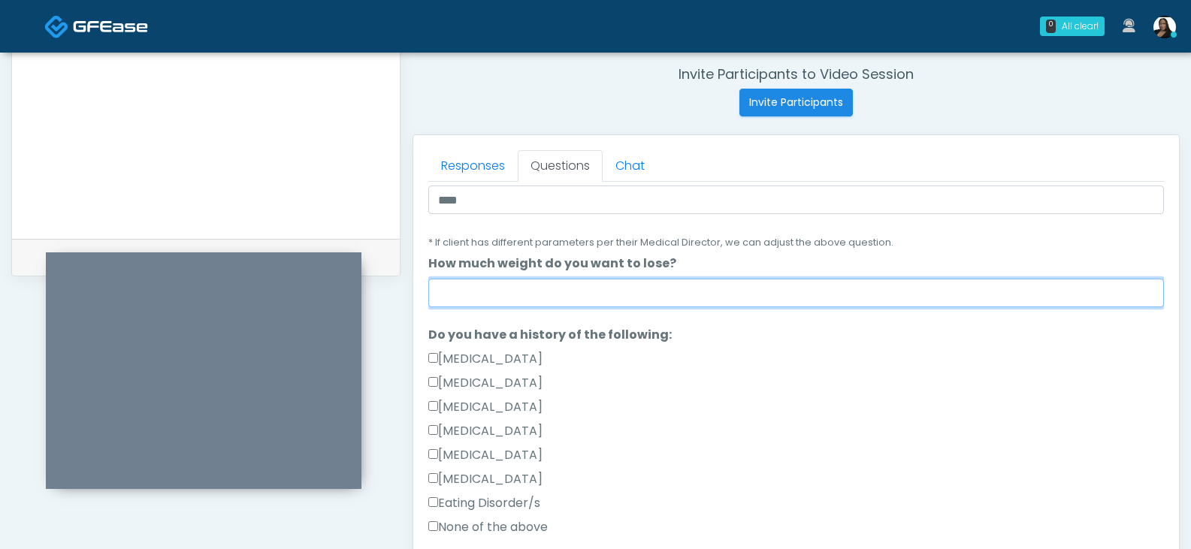
scroll to position [225, 0]
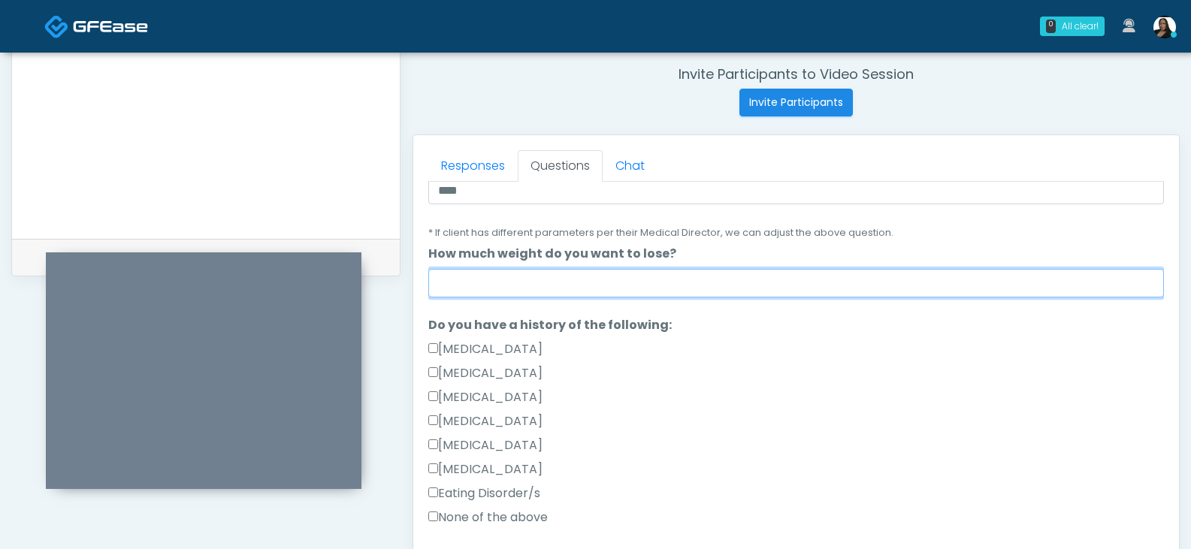
click at [500, 282] on input "How much weight do you want to lose?" at bounding box center [795, 283] width 735 height 29
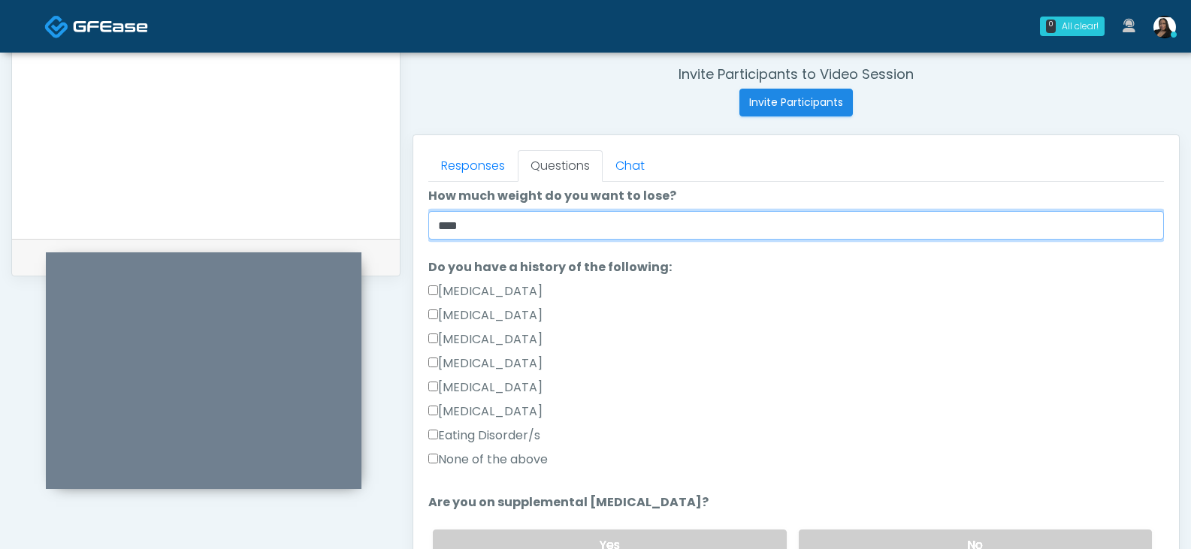
scroll to position [300, 0]
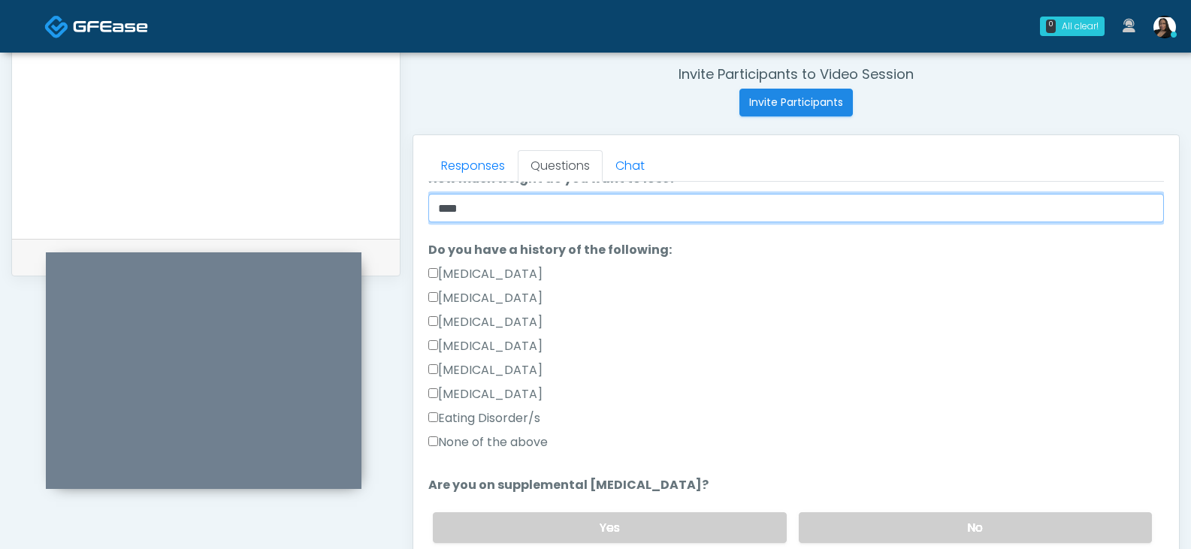
type input "****"
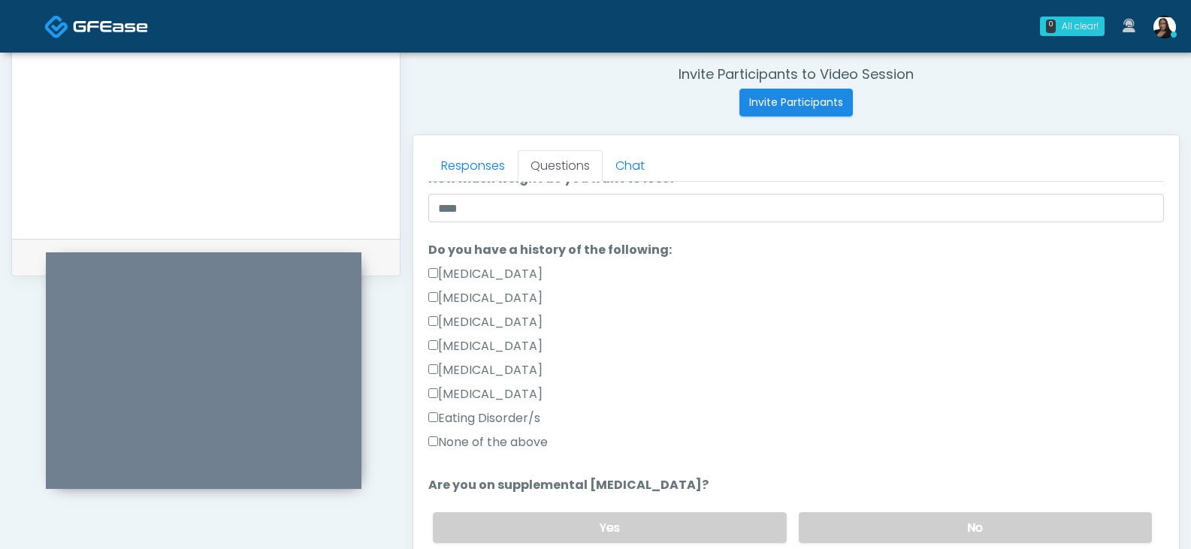
click at [460, 441] on label "None of the above" at bounding box center [487, 442] width 119 height 18
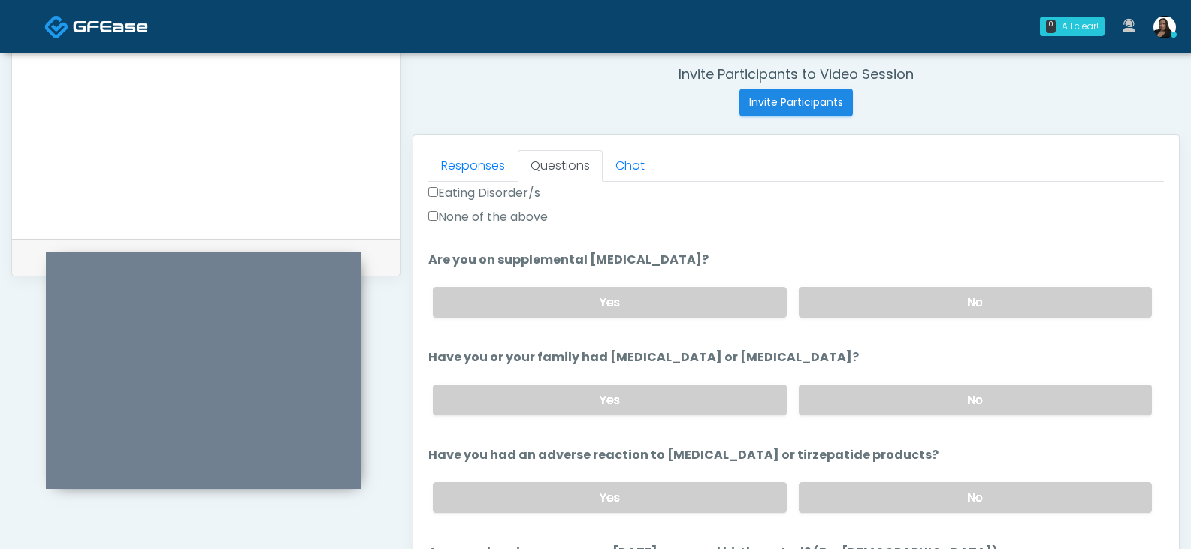
scroll to position [601, 0]
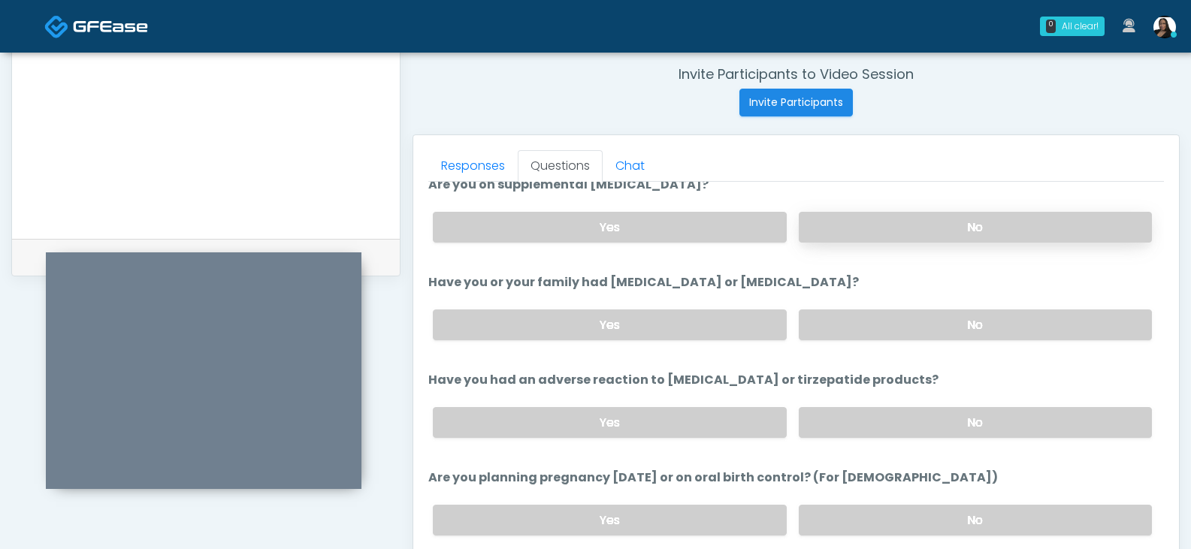
click at [849, 223] on label "No" at bounding box center [975, 227] width 353 height 31
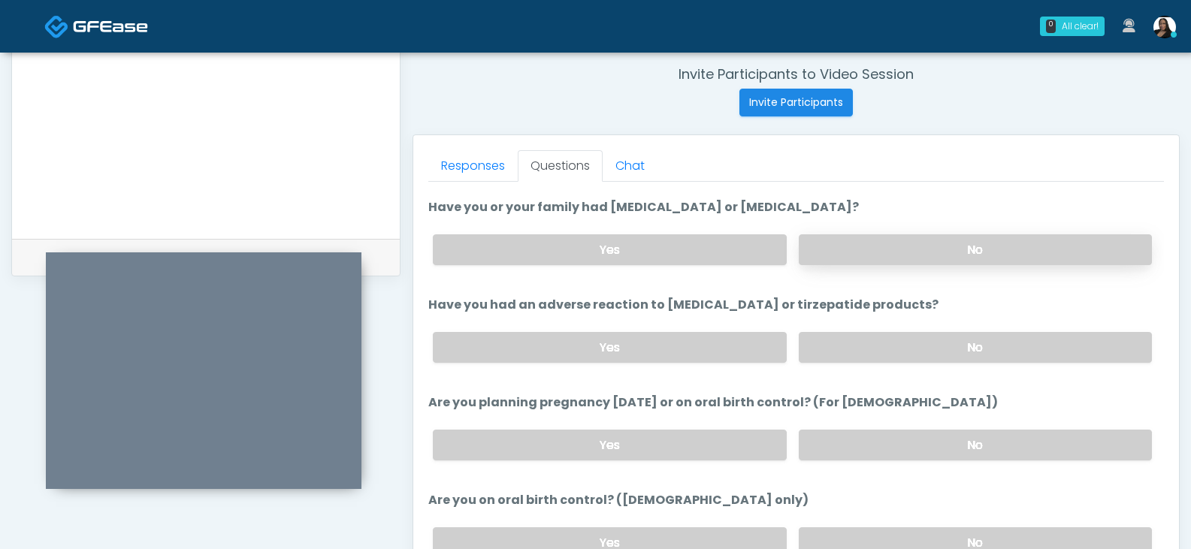
click at [827, 239] on label "No" at bounding box center [975, 249] width 353 height 31
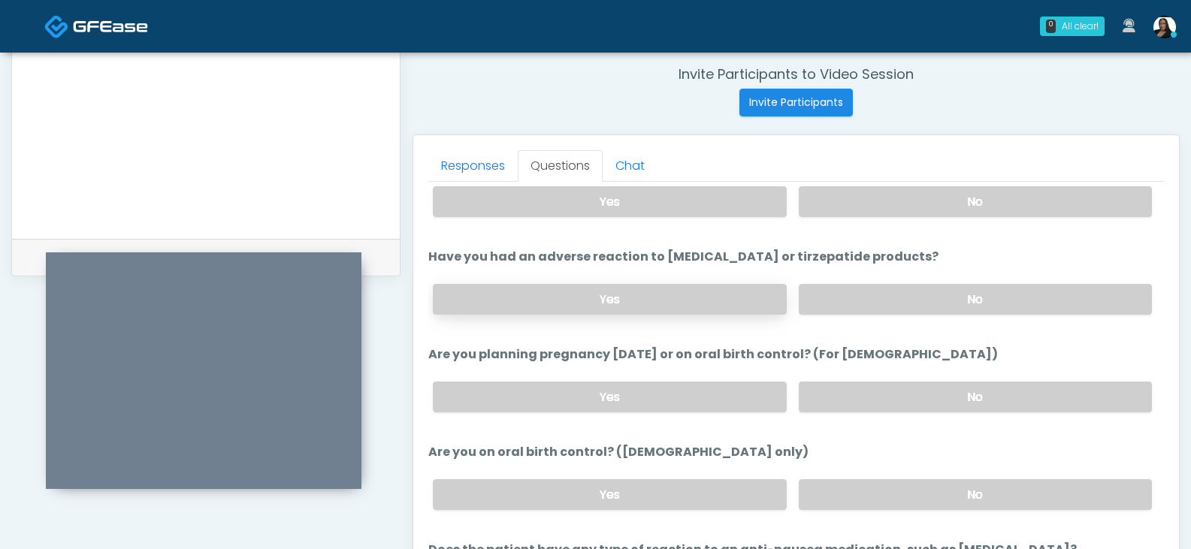
scroll to position [751, 0]
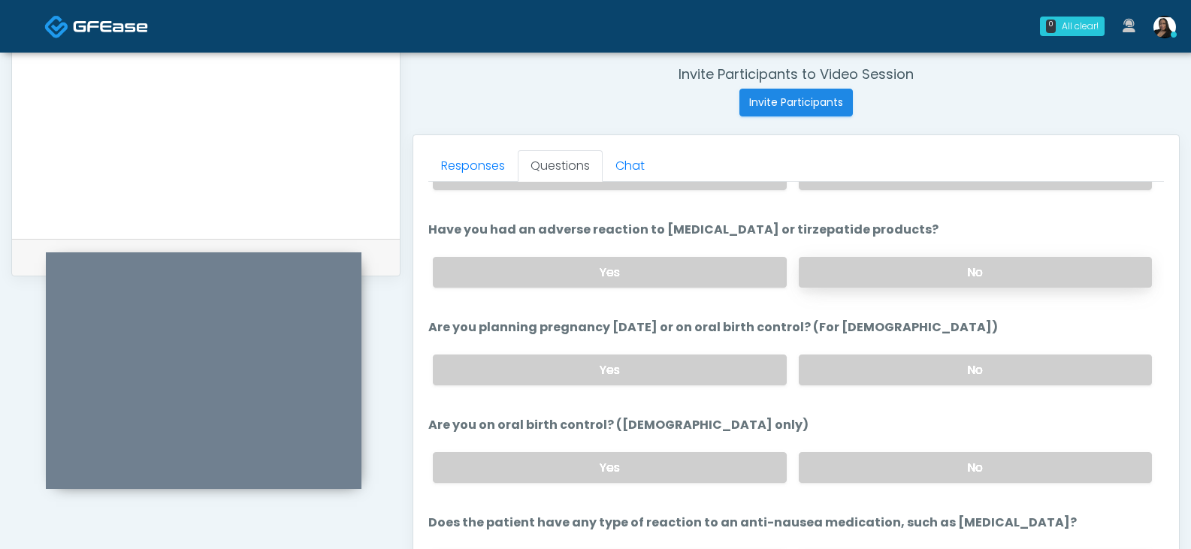
click at [874, 274] on label "No" at bounding box center [975, 272] width 353 height 31
click at [940, 373] on label "No" at bounding box center [975, 370] width 353 height 31
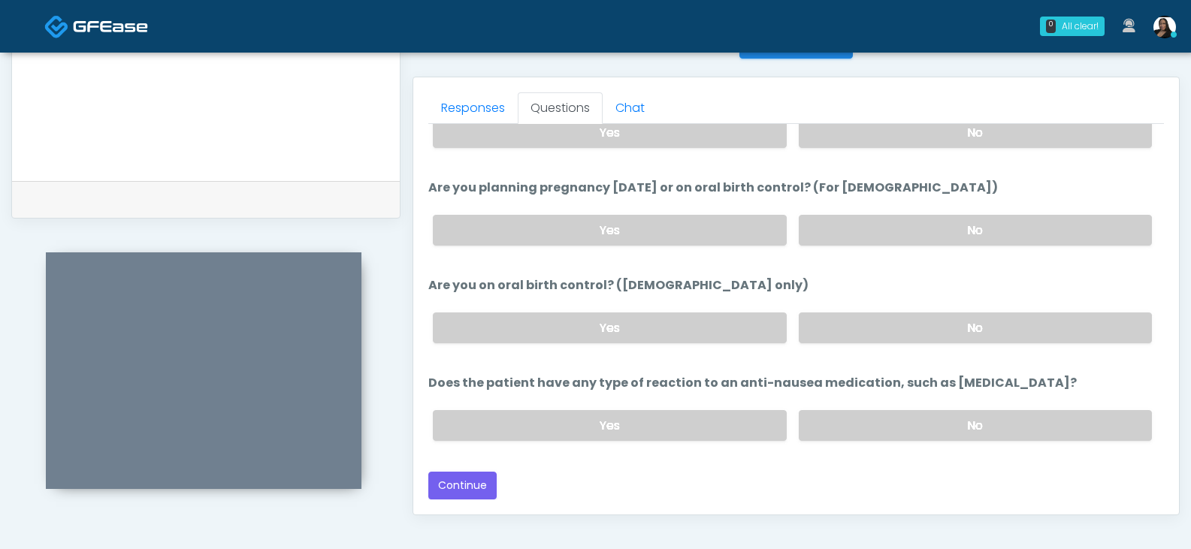
scroll to position [649, 0]
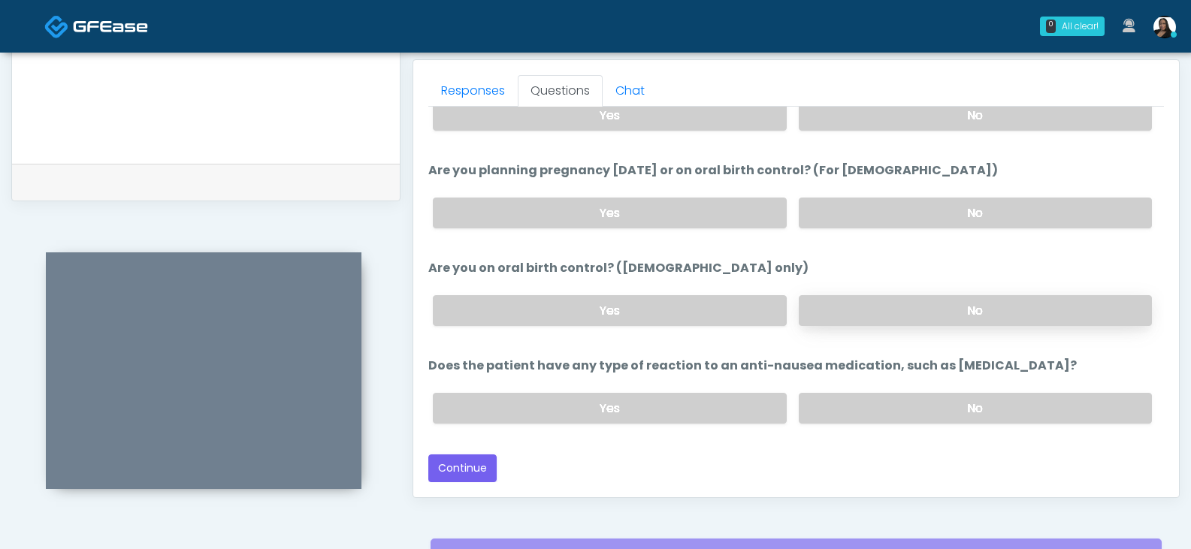
click at [894, 315] on label "No" at bounding box center [975, 310] width 353 height 31
click at [853, 409] on label "No" at bounding box center [975, 408] width 353 height 31
click at [480, 460] on button "Continue" at bounding box center [462, 468] width 68 height 28
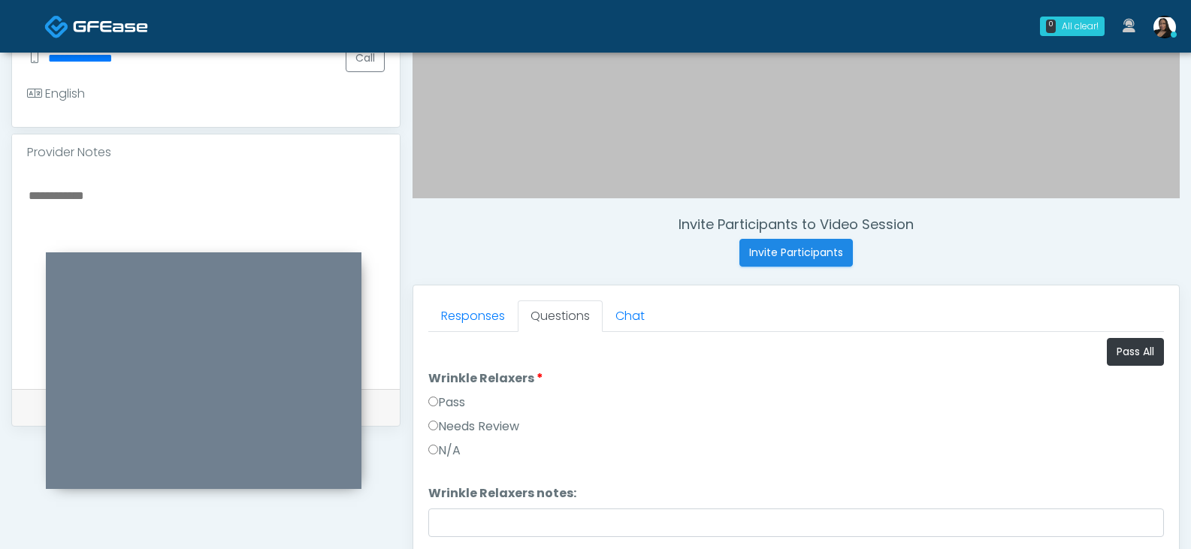
scroll to position [499, 0]
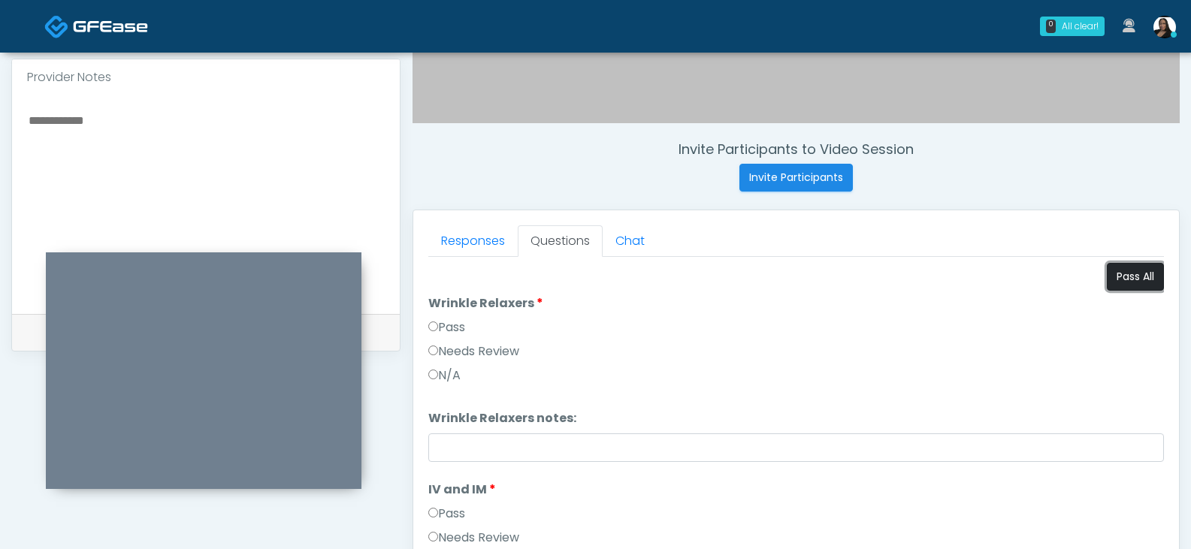
click at [1107, 275] on button "Pass All" at bounding box center [1135, 277] width 57 height 28
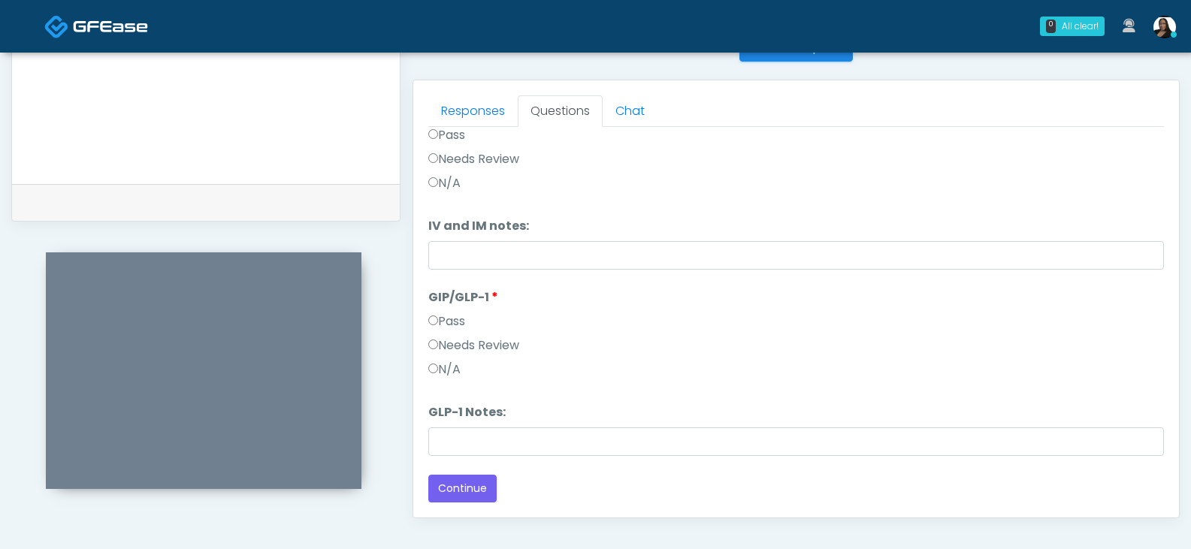
scroll to position [799, 0]
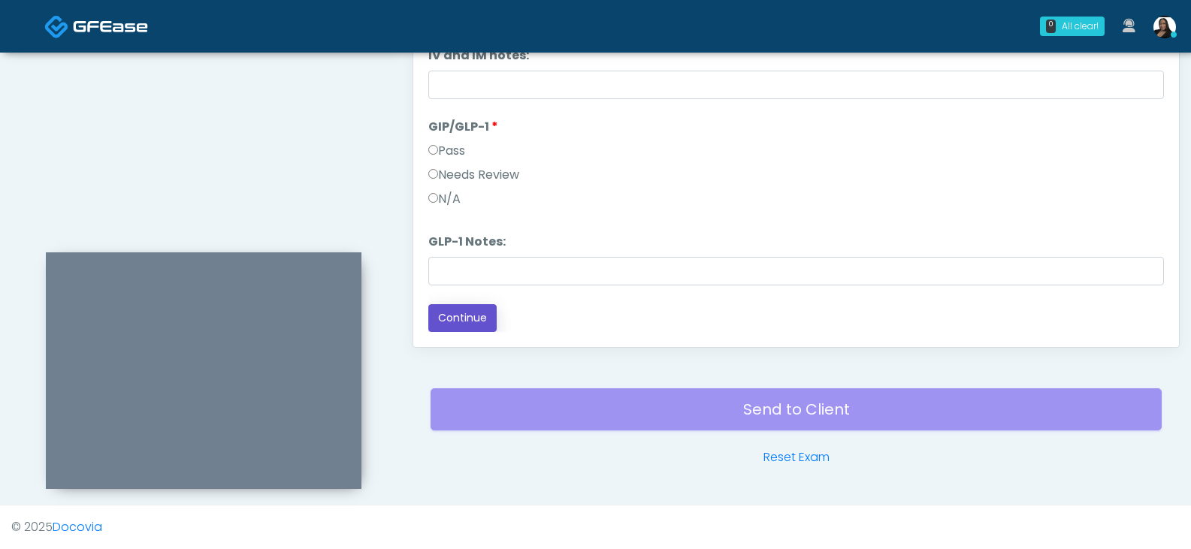
click at [474, 320] on button "Continue" at bounding box center [462, 318] width 68 height 28
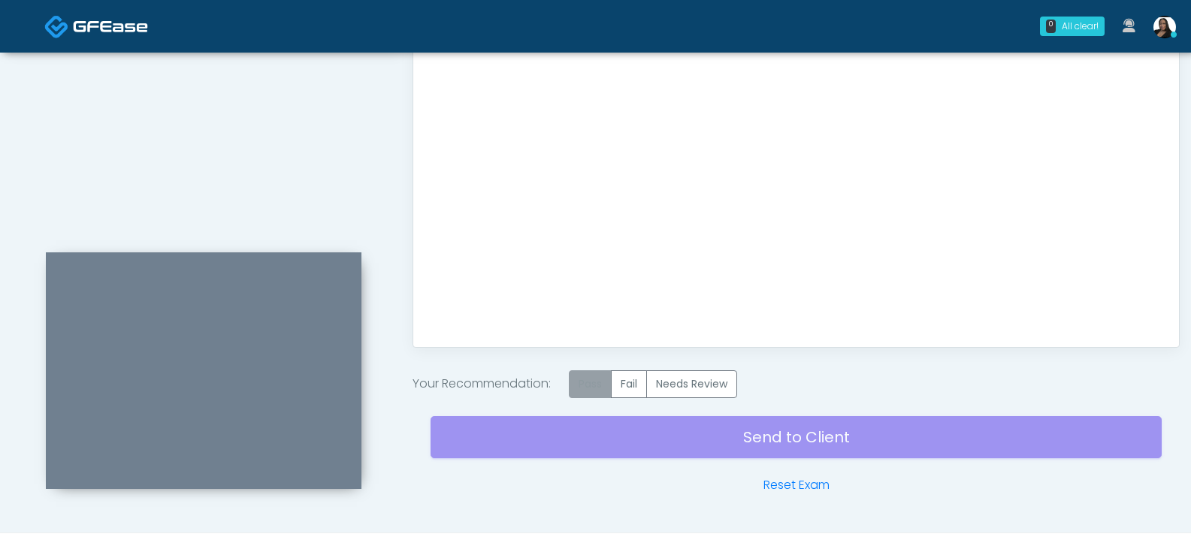
click at [589, 391] on label "Pass" at bounding box center [590, 384] width 43 height 28
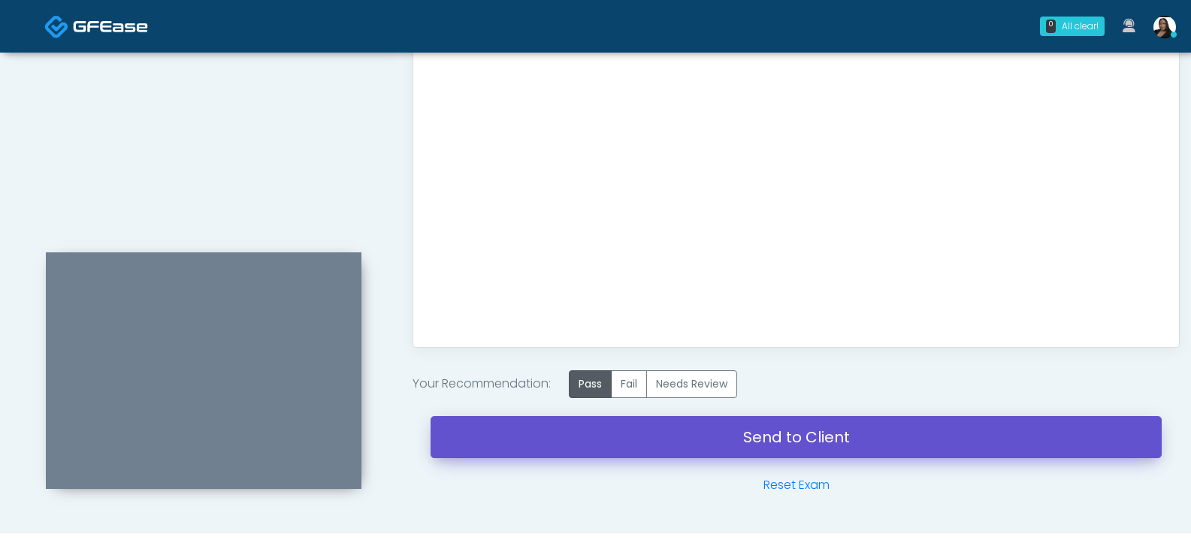
click at [586, 437] on link "Send to Client" at bounding box center [795, 437] width 731 height 42
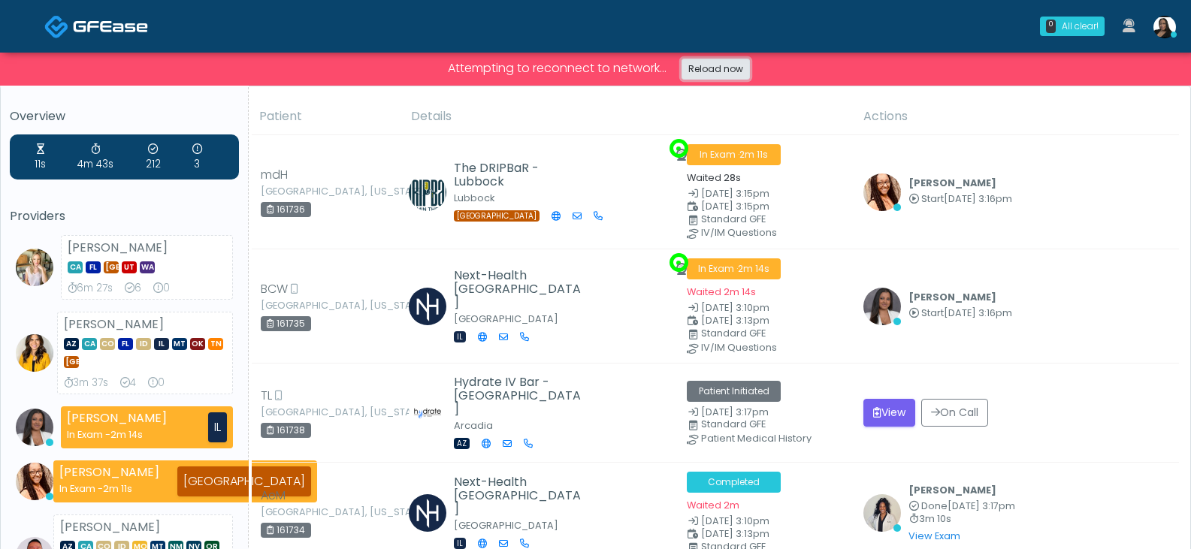
click at [718, 74] on link "Reload now" at bounding box center [715, 69] width 68 height 21
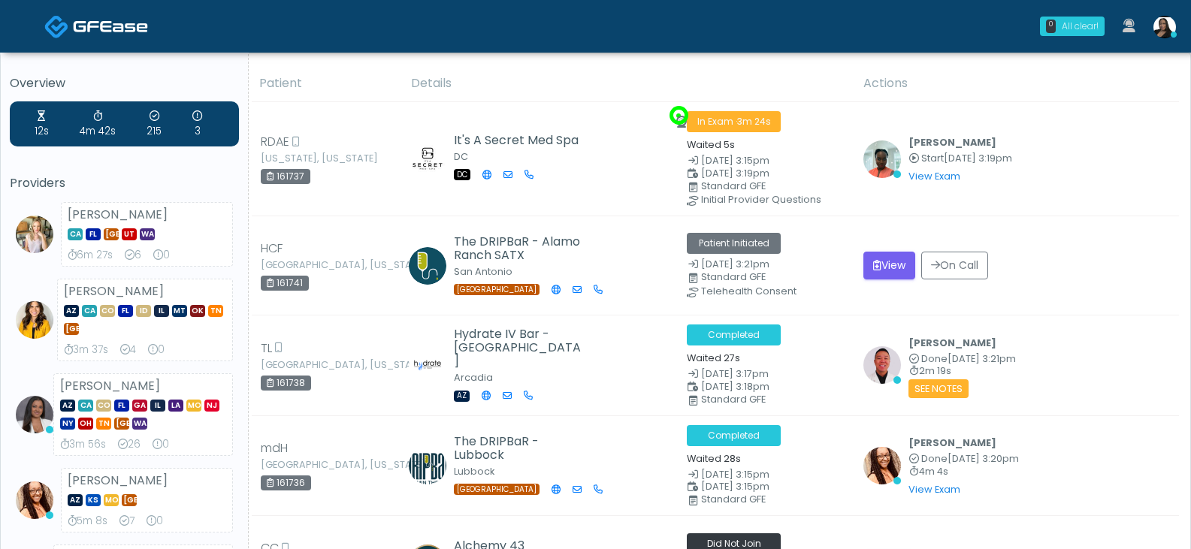
click at [1081, 21] on div "All clear!" at bounding box center [1079, 27] width 37 height 14
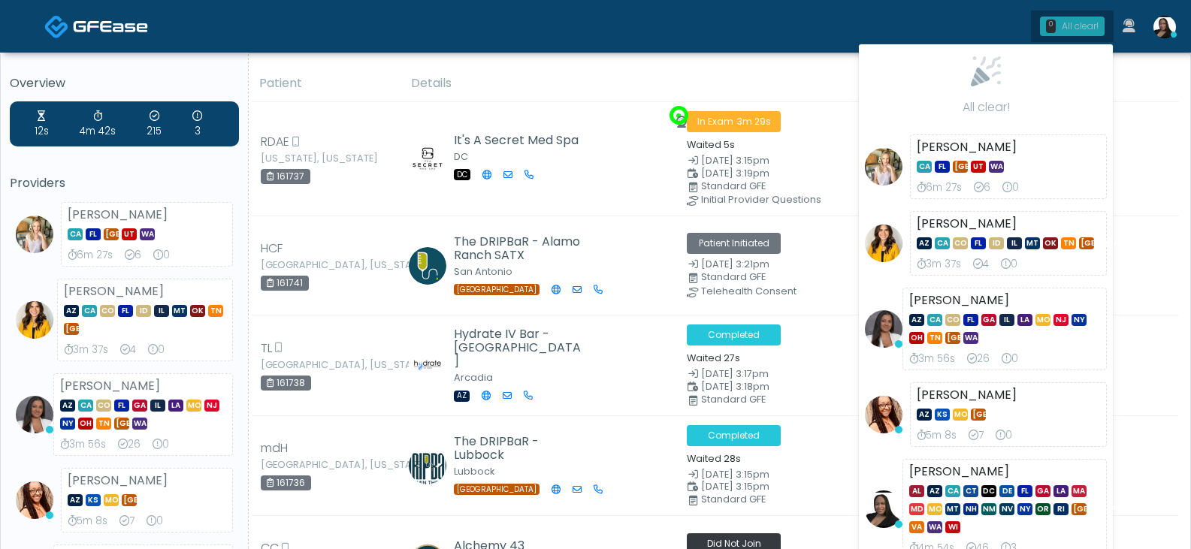
click at [1081, 21] on div "All clear!" at bounding box center [1079, 27] width 37 height 14
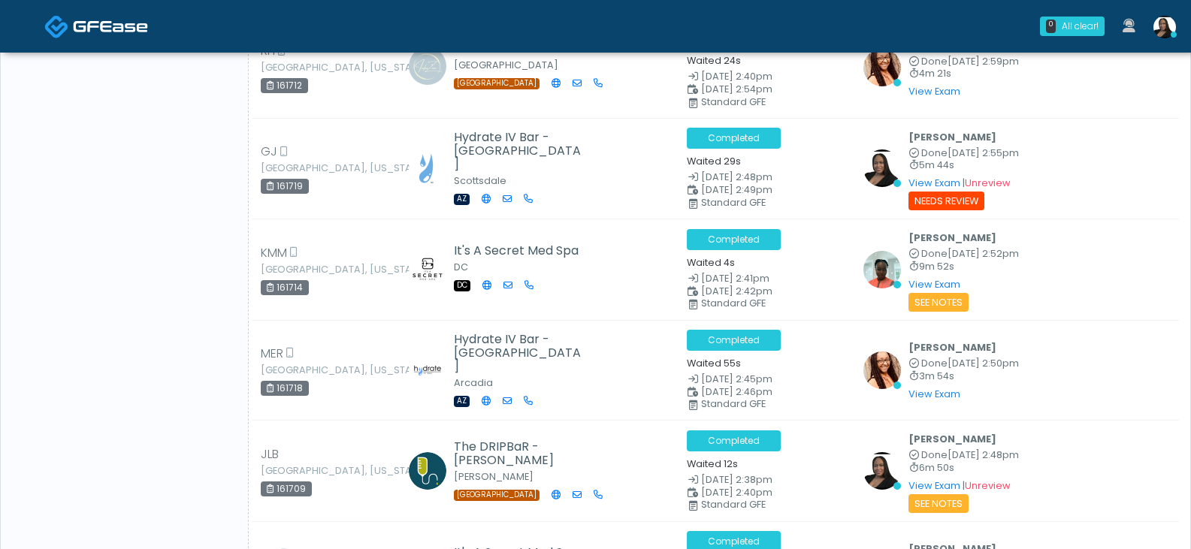
scroll to position [2179, 0]
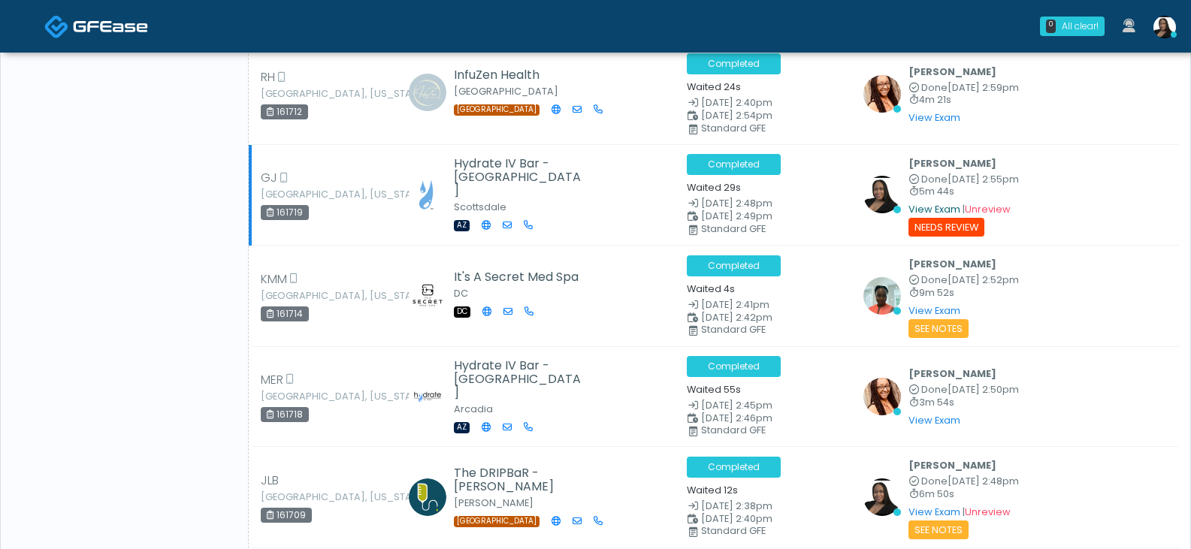
click at [940, 203] on link "View Exam" at bounding box center [934, 209] width 52 height 13
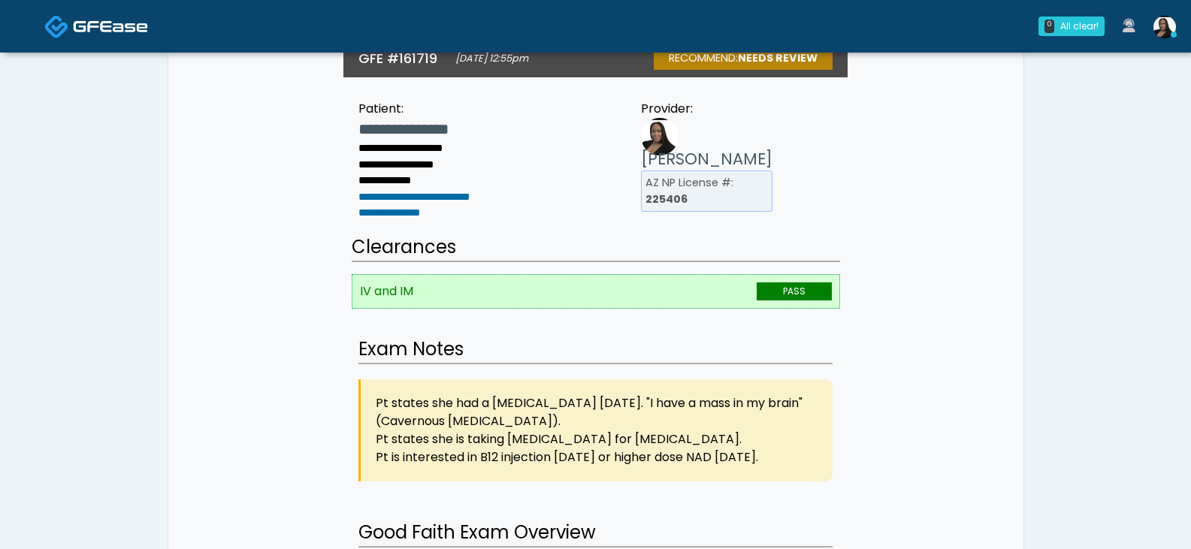
click at [798, 282] on span "PASS" at bounding box center [793, 291] width 75 height 18
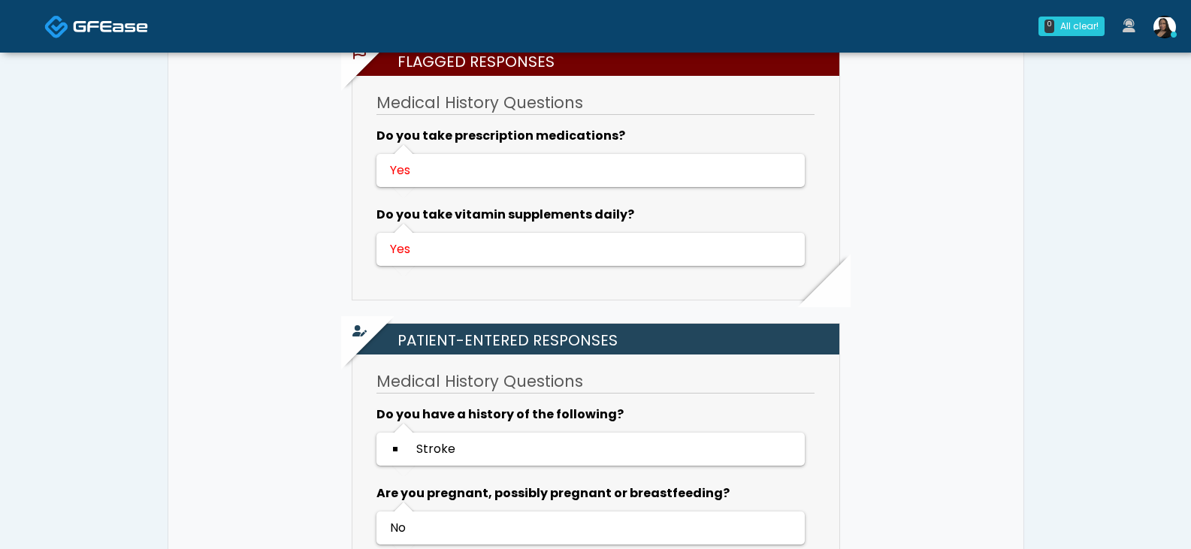
scroll to position [977, 0]
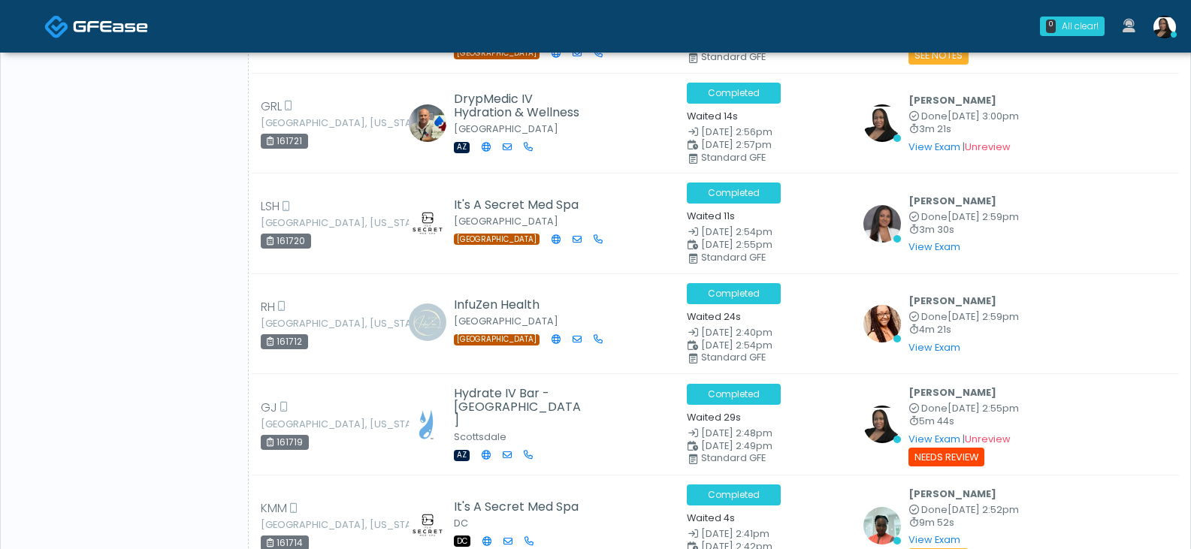
scroll to position [1953, 0]
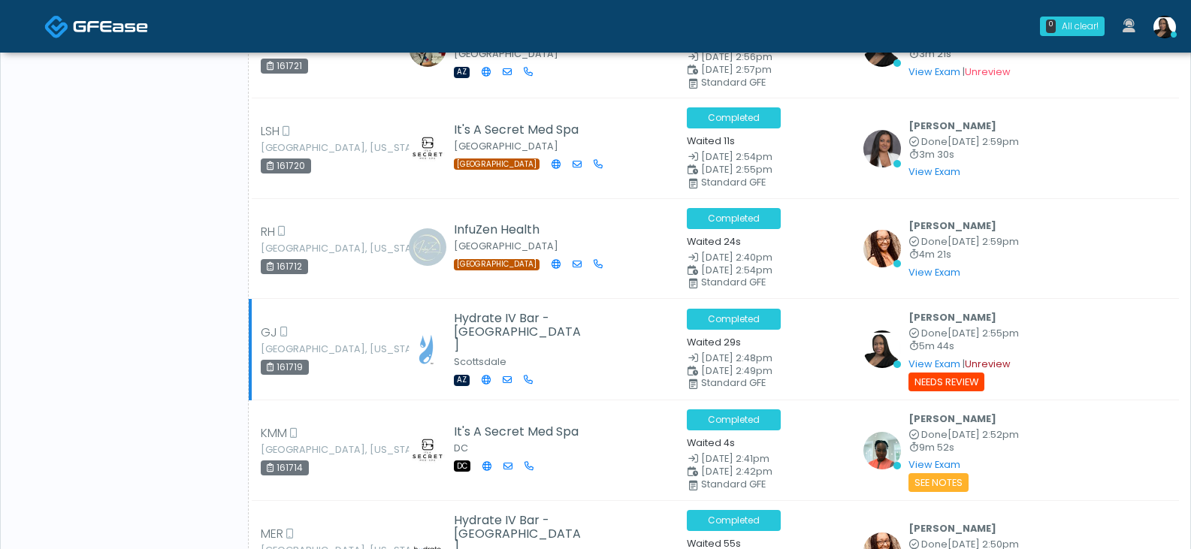
click at [991, 362] on link "Unreview" at bounding box center [988, 364] width 46 height 13
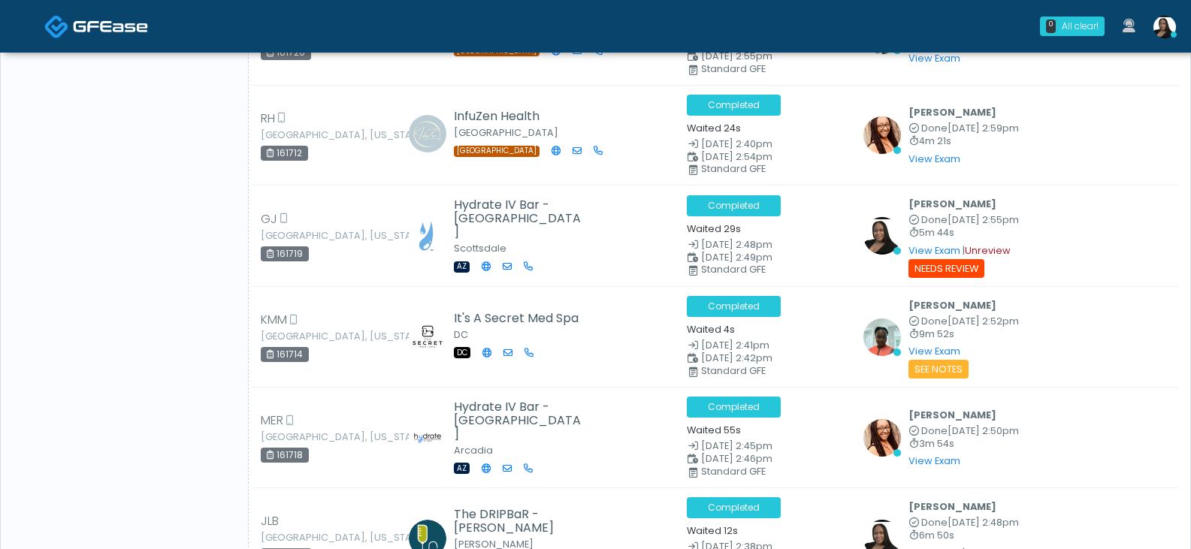
scroll to position [2103, 0]
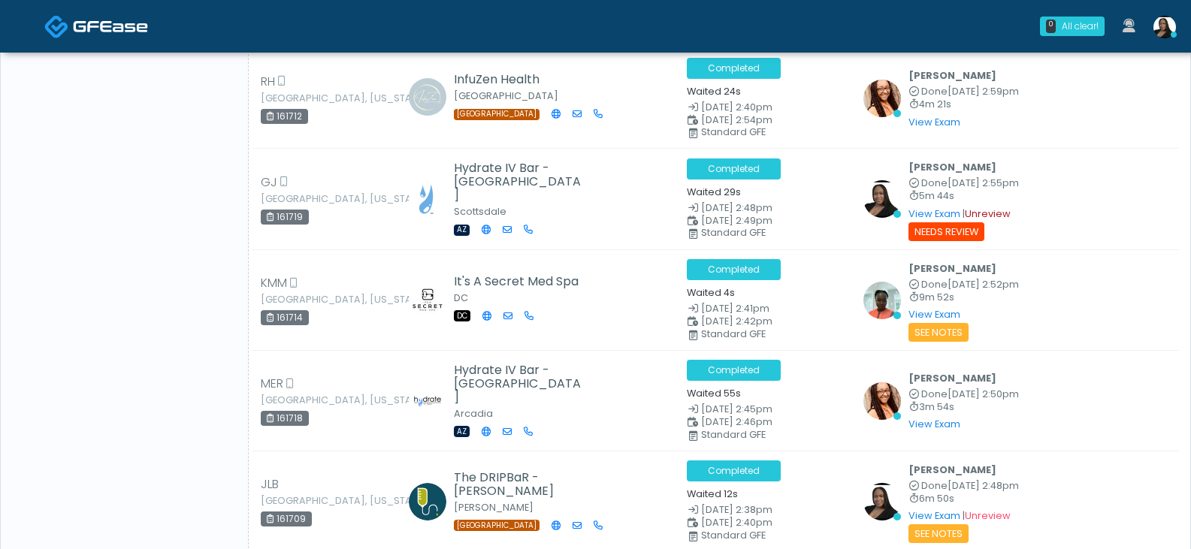
drag, startPoint x: 971, startPoint y: 213, endPoint x: 667, endPoint y: 44, distance: 347.0
click at [971, 213] on link "Unreview" at bounding box center [988, 213] width 46 height 13
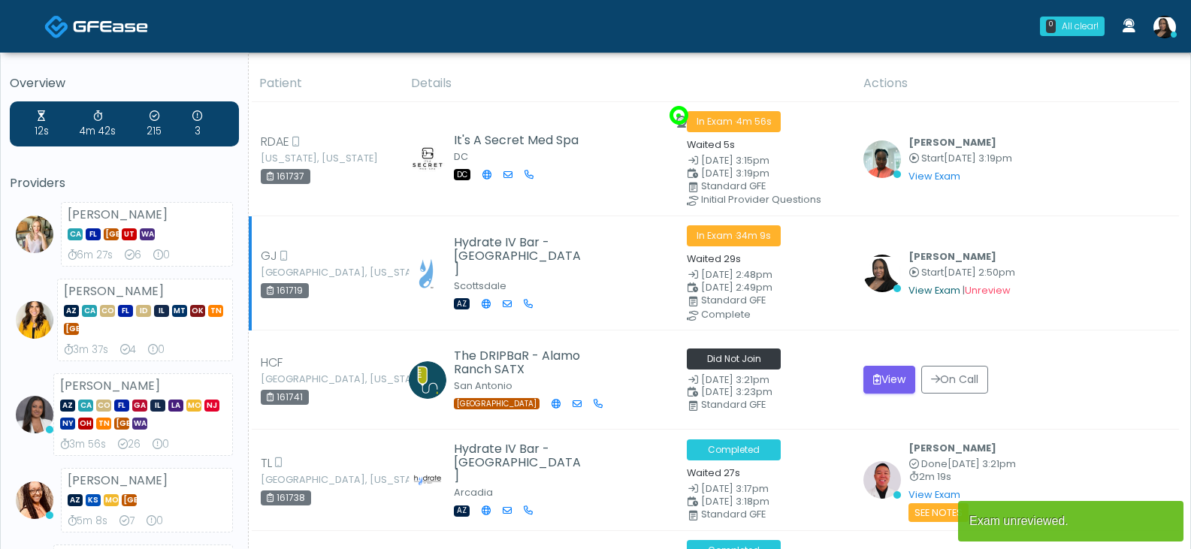
click at [925, 289] on link "View Exam" at bounding box center [934, 290] width 52 height 13
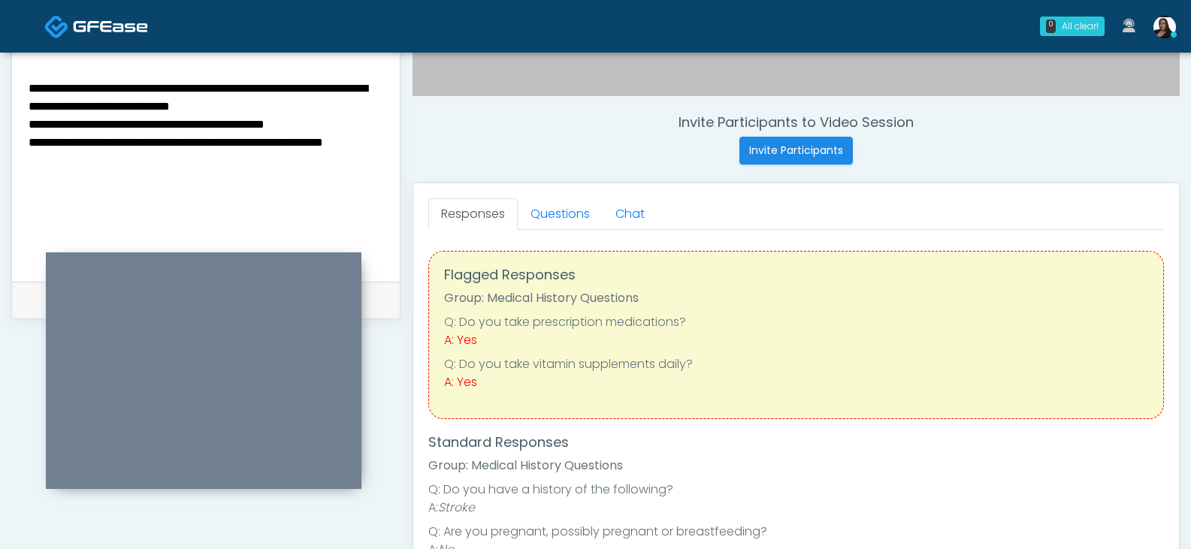
scroll to position [218, 0]
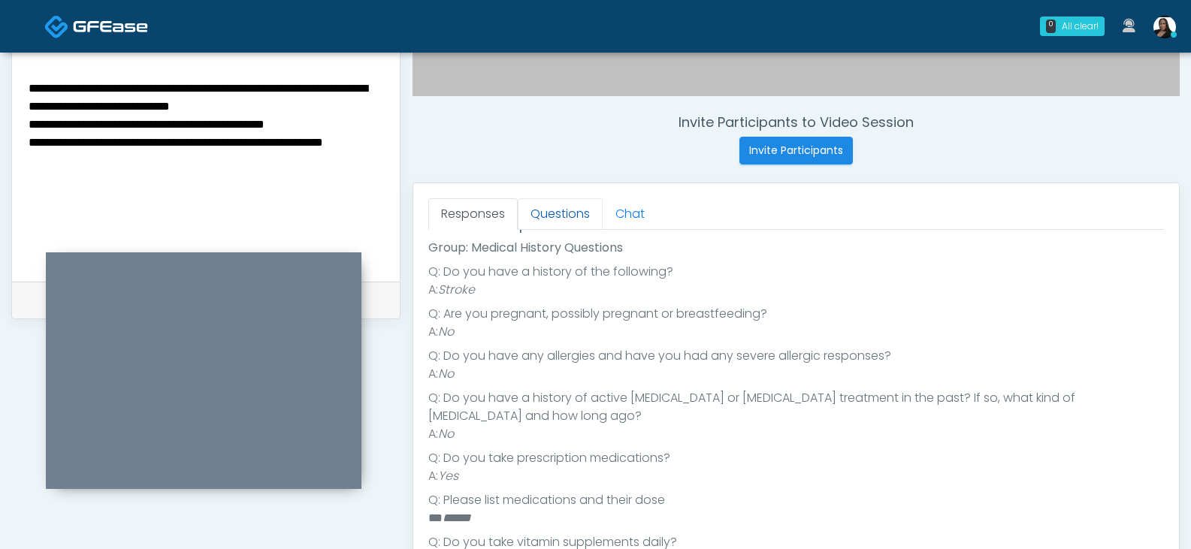
click at [565, 216] on link "Questions" at bounding box center [560, 214] width 85 height 32
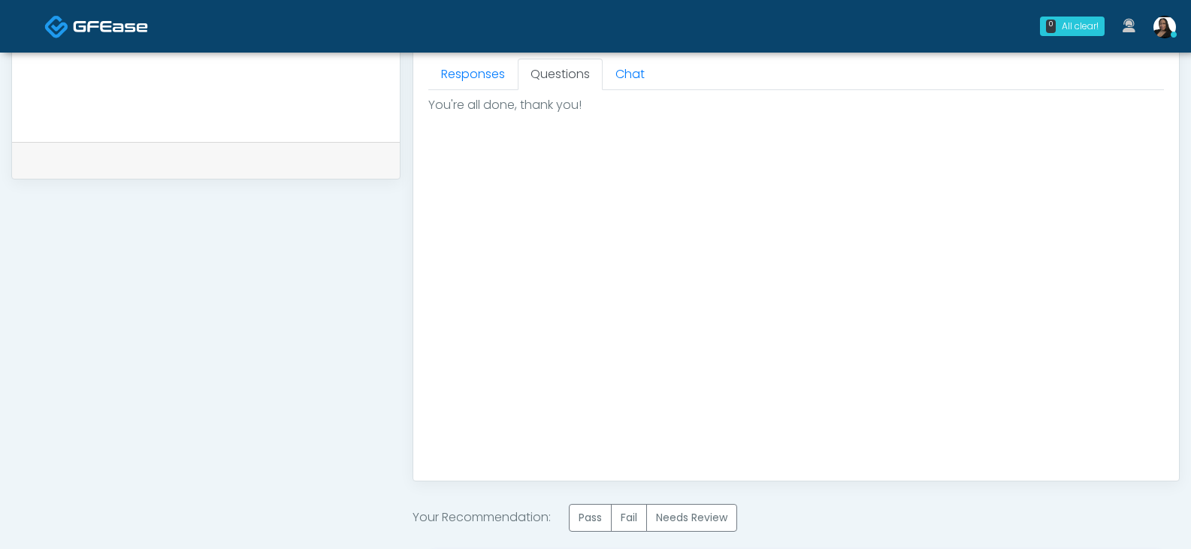
scroll to position [827, 0]
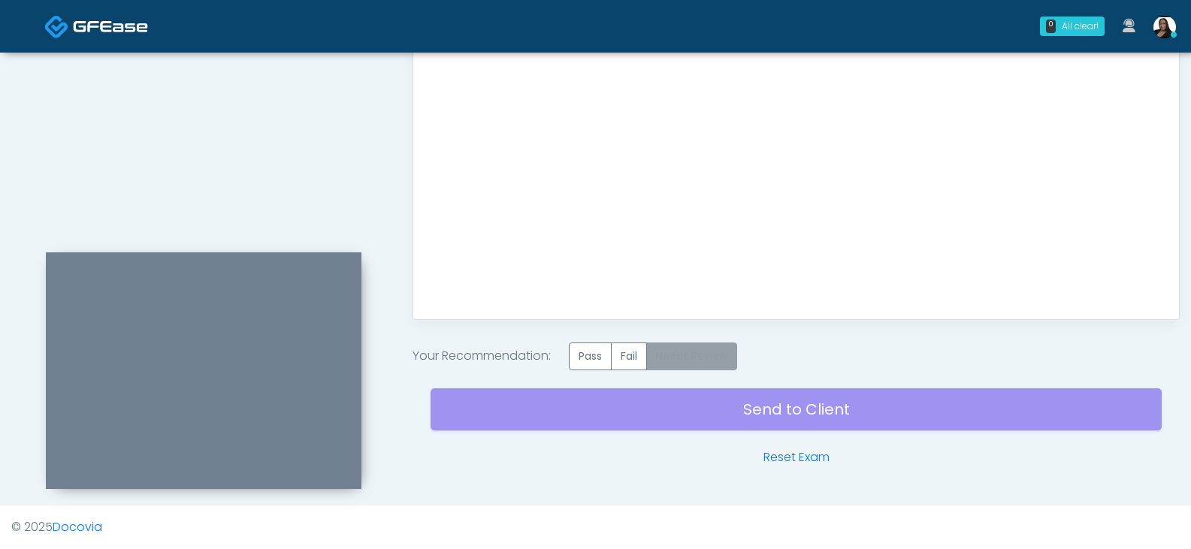
click at [677, 351] on label "Needs Review" at bounding box center [691, 357] width 91 height 28
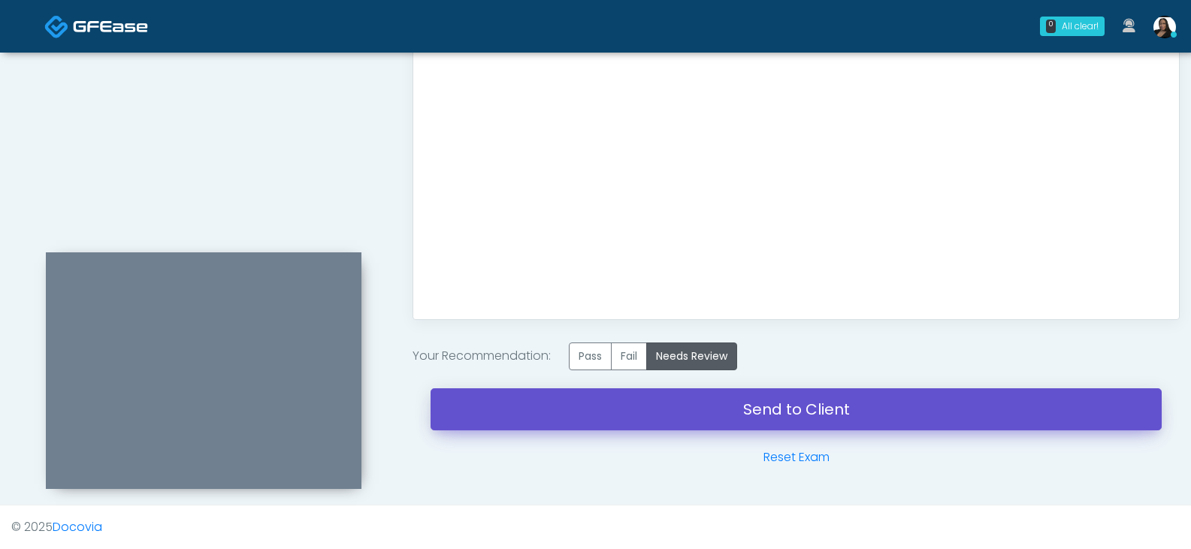
click at [787, 406] on link "Send to Client" at bounding box center [795, 409] width 731 height 42
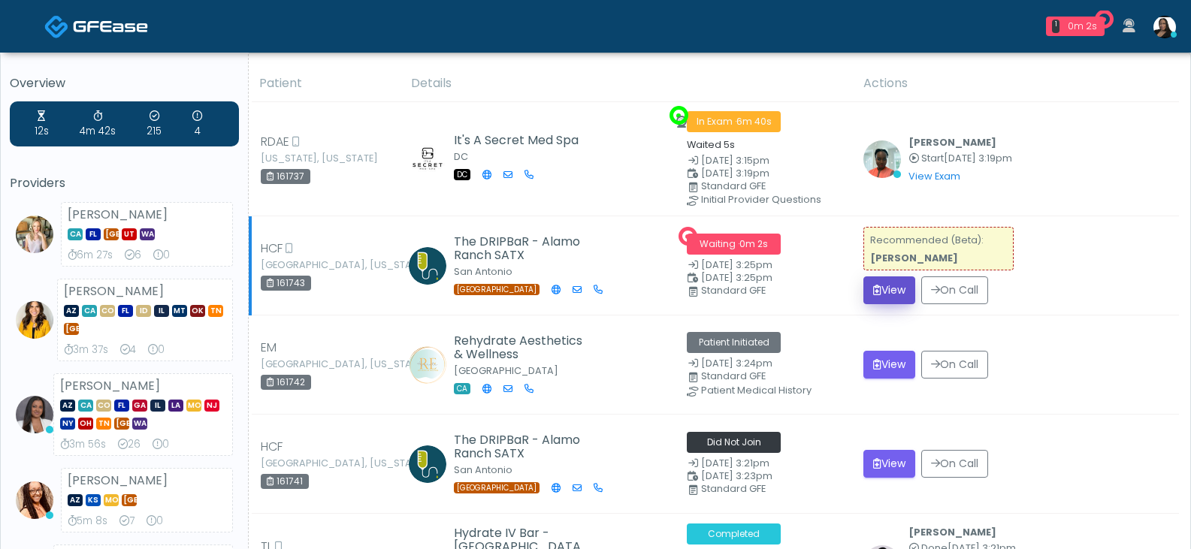
click at [877, 288] on button "View" at bounding box center [889, 290] width 52 height 28
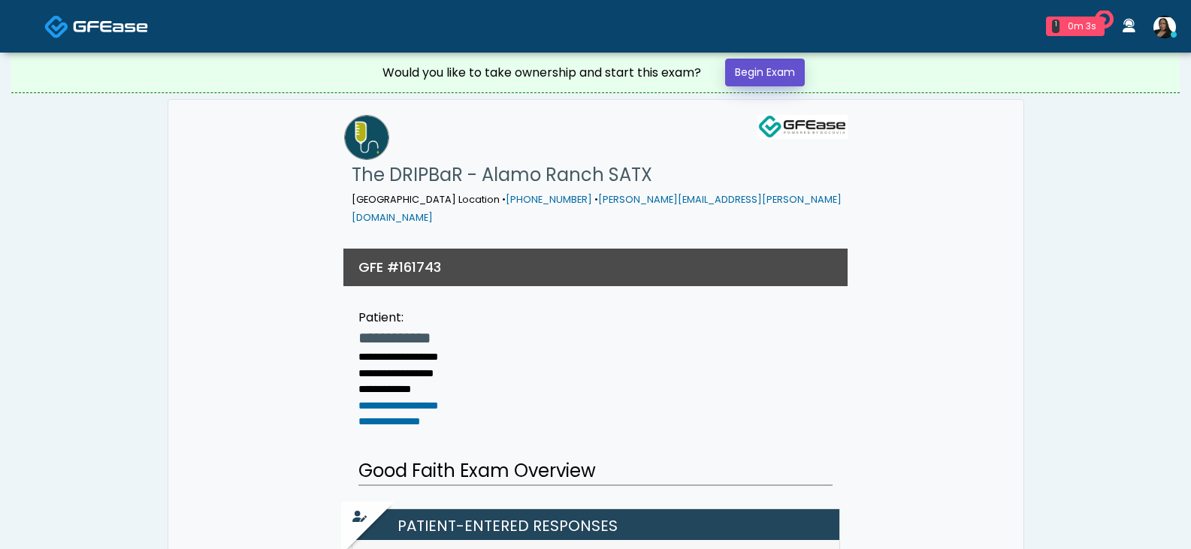
click at [784, 69] on link "Begin Exam" at bounding box center [765, 73] width 80 height 28
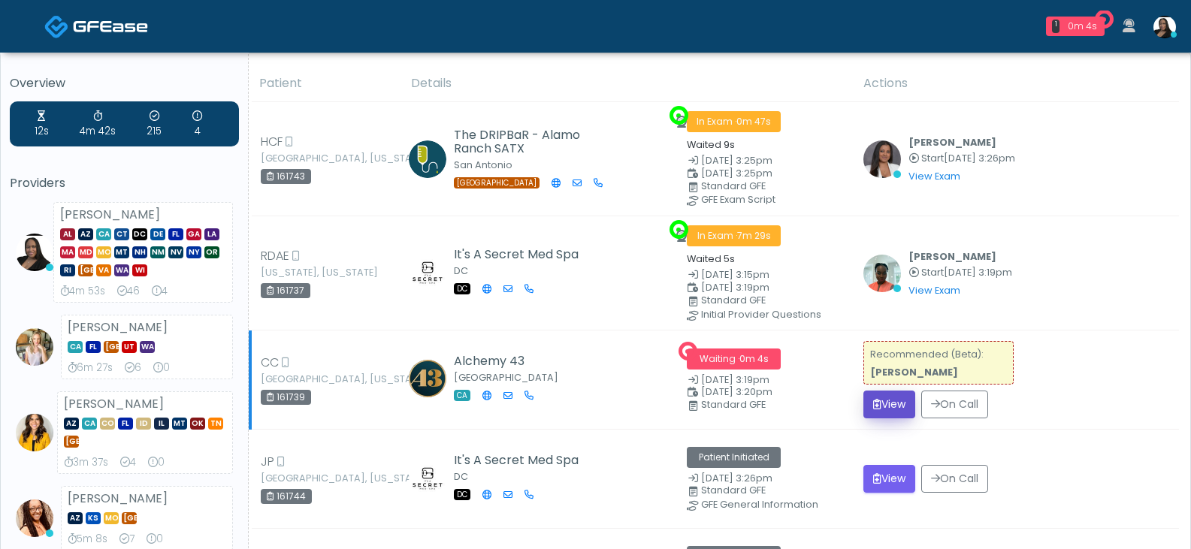
click at [876, 400] on button "View" at bounding box center [889, 405] width 52 height 28
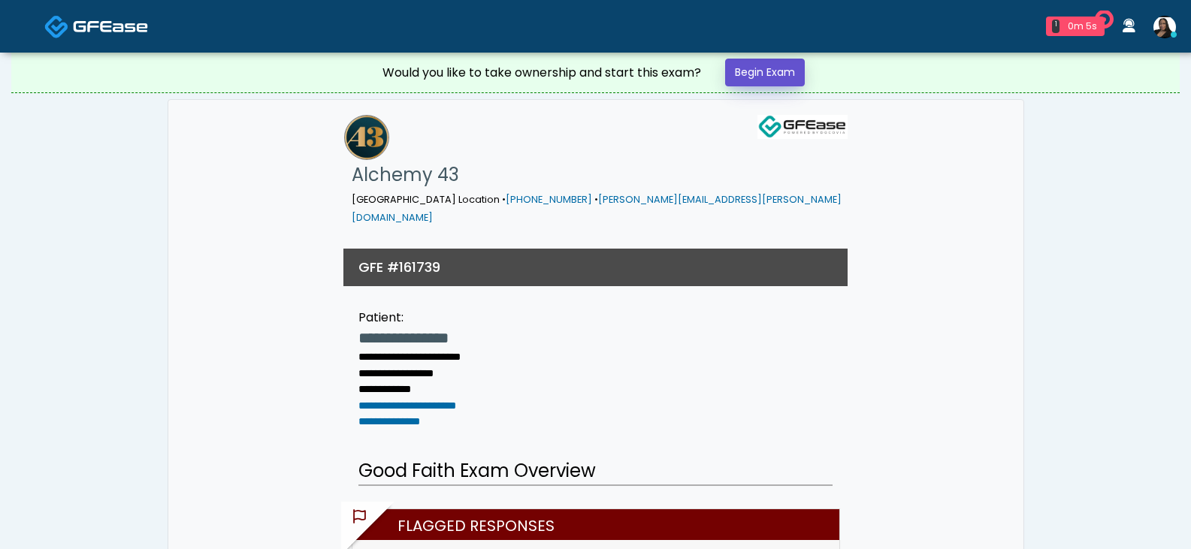
click at [758, 74] on link "Begin Exam" at bounding box center [765, 73] width 80 height 28
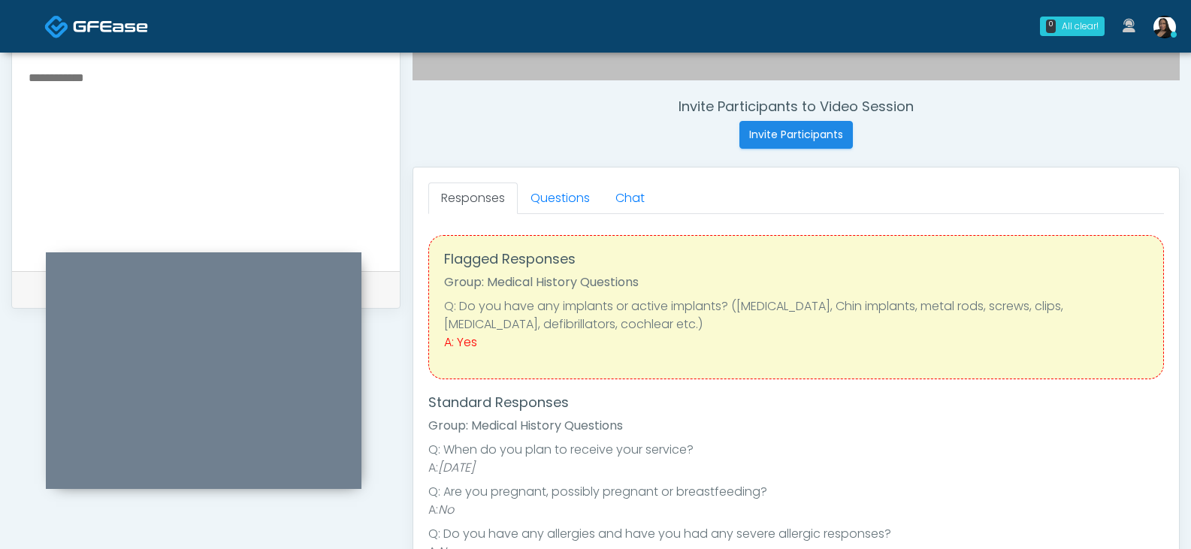
scroll to position [526, 0]
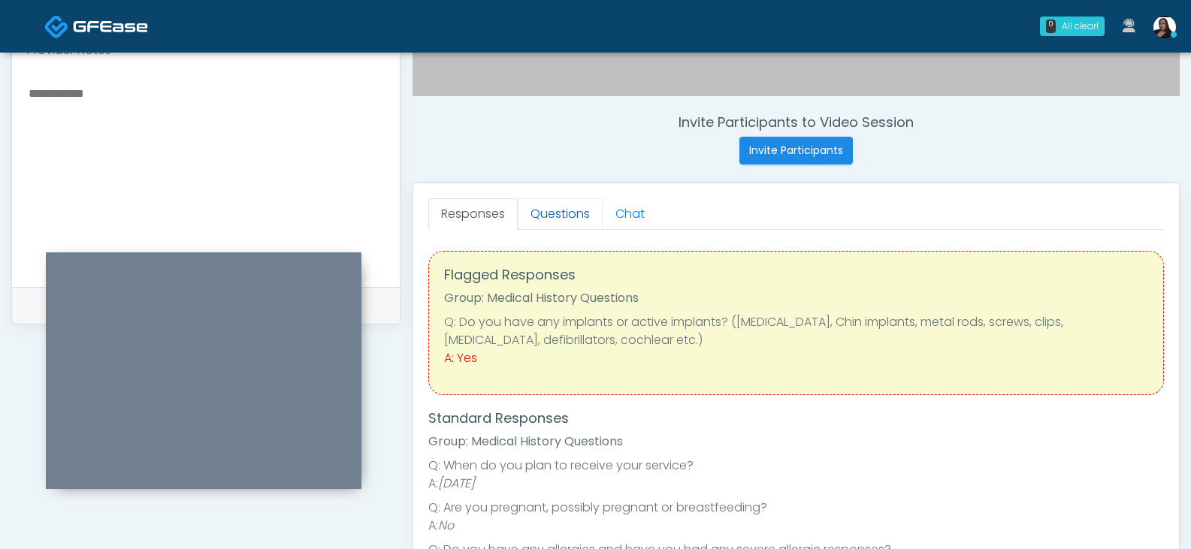
click at [555, 213] on link "Questions" at bounding box center [560, 214] width 85 height 32
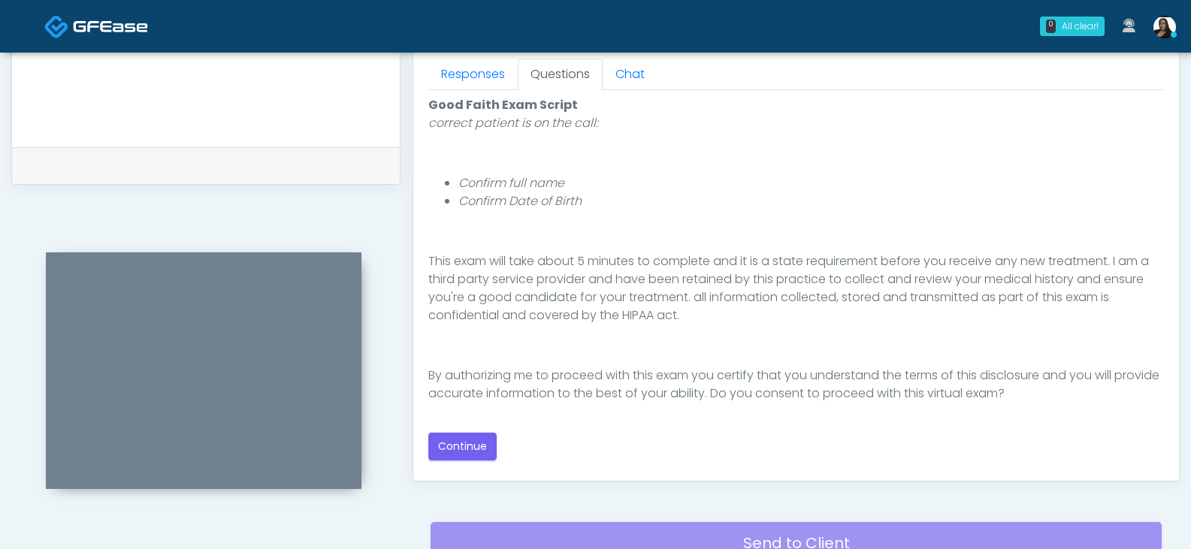
scroll to position [676, 0]
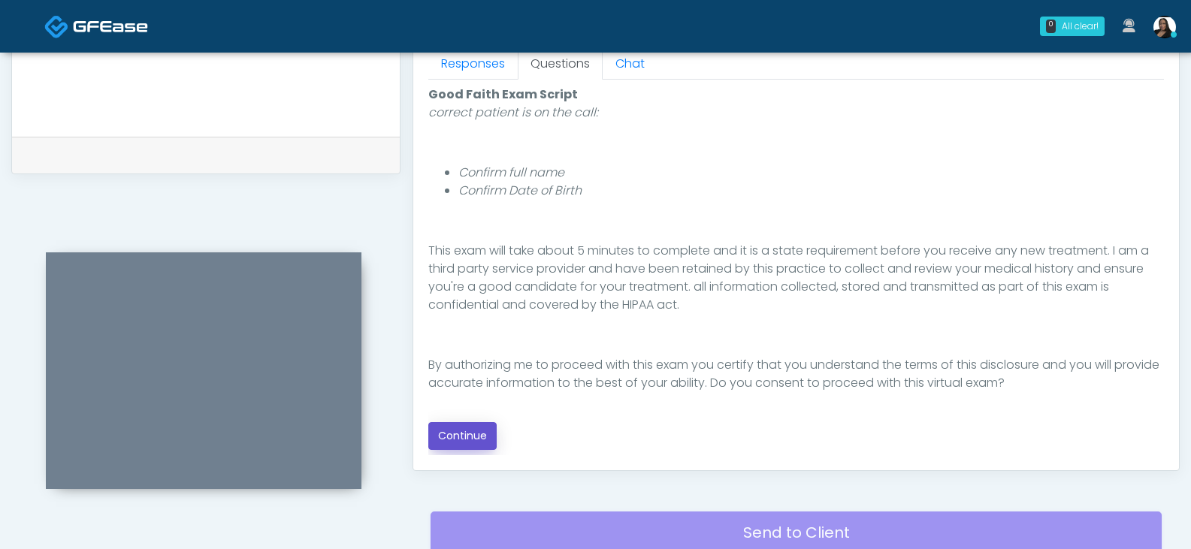
click at [463, 433] on button "Continue" at bounding box center [462, 436] width 68 height 28
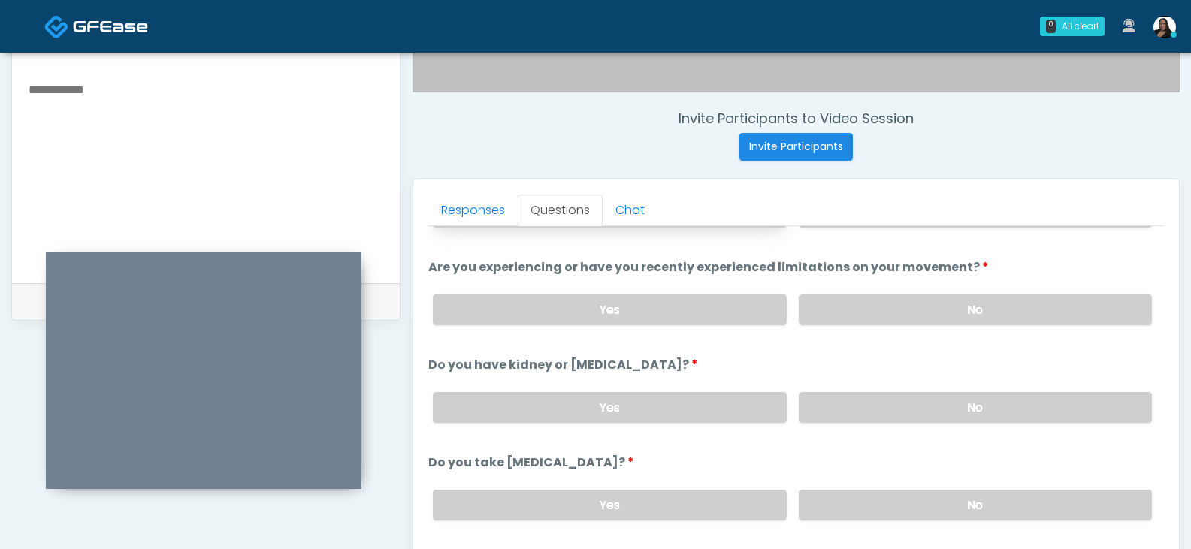
scroll to position [0, 0]
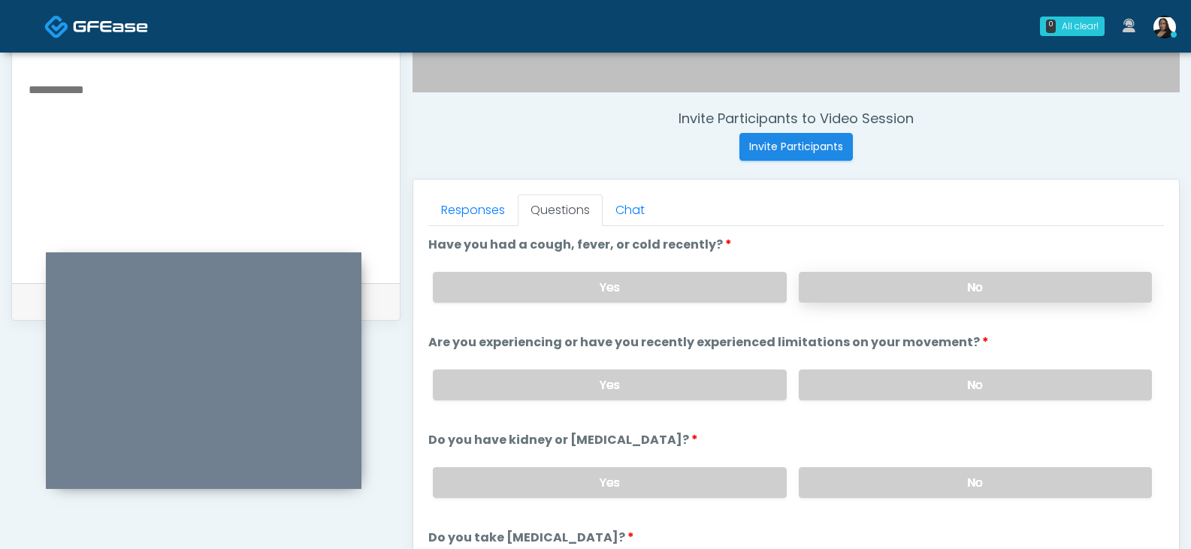
click at [918, 293] on label "No" at bounding box center [975, 287] width 353 height 31
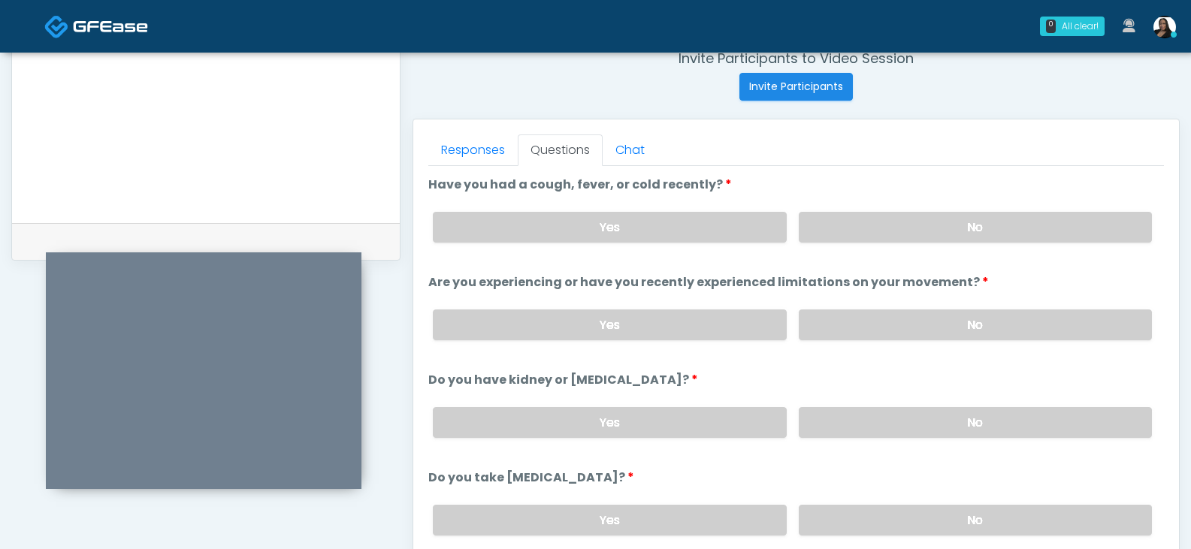
scroll to position [613, 0]
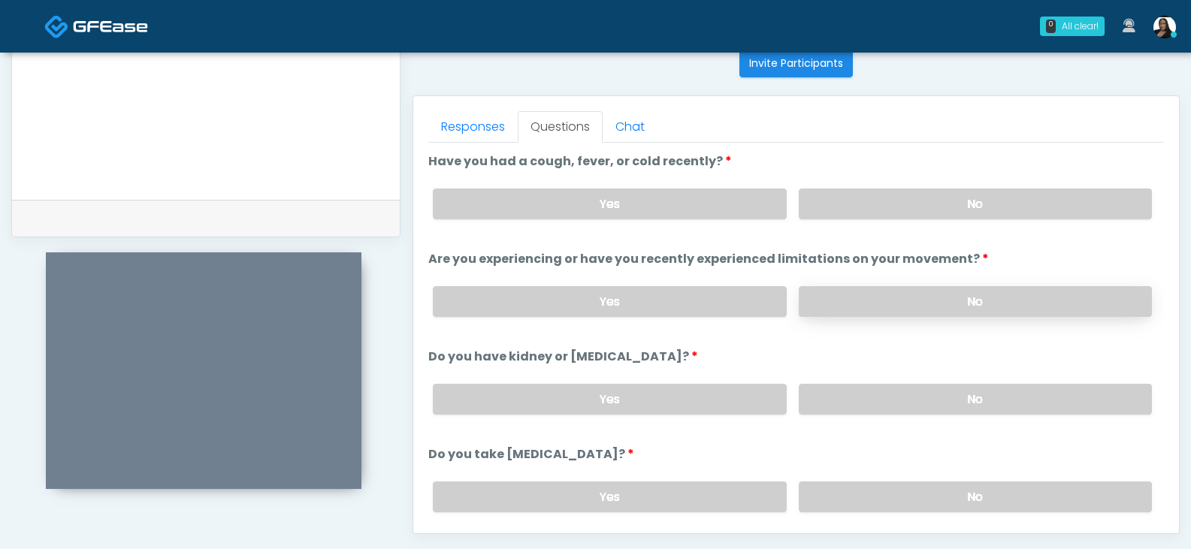
click at [916, 305] on label "No" at bounding box center [975, 301] width 353 height 31
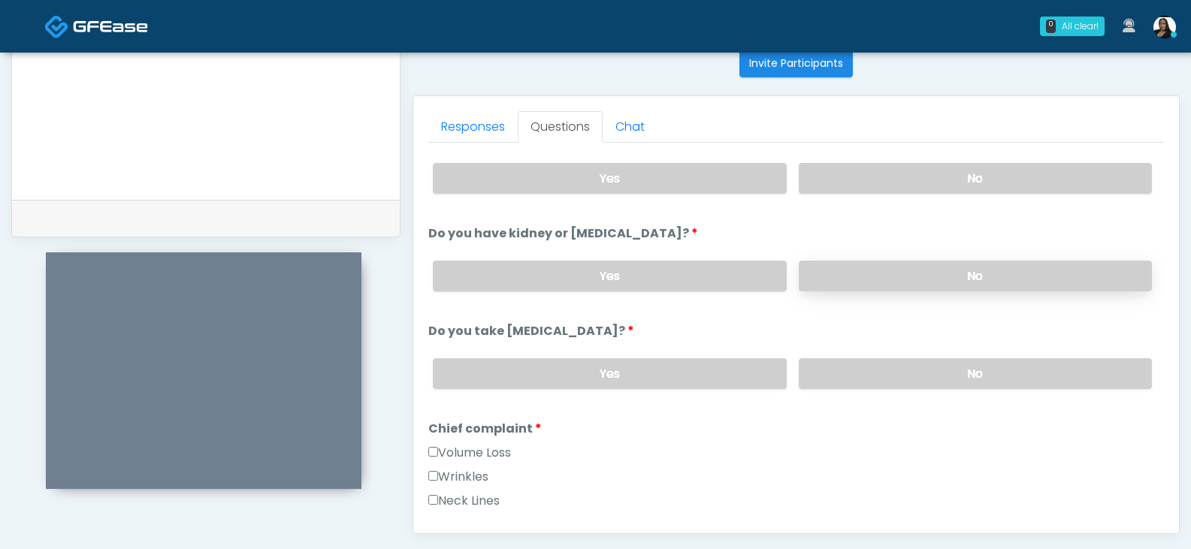
scroll to position [150, 0]
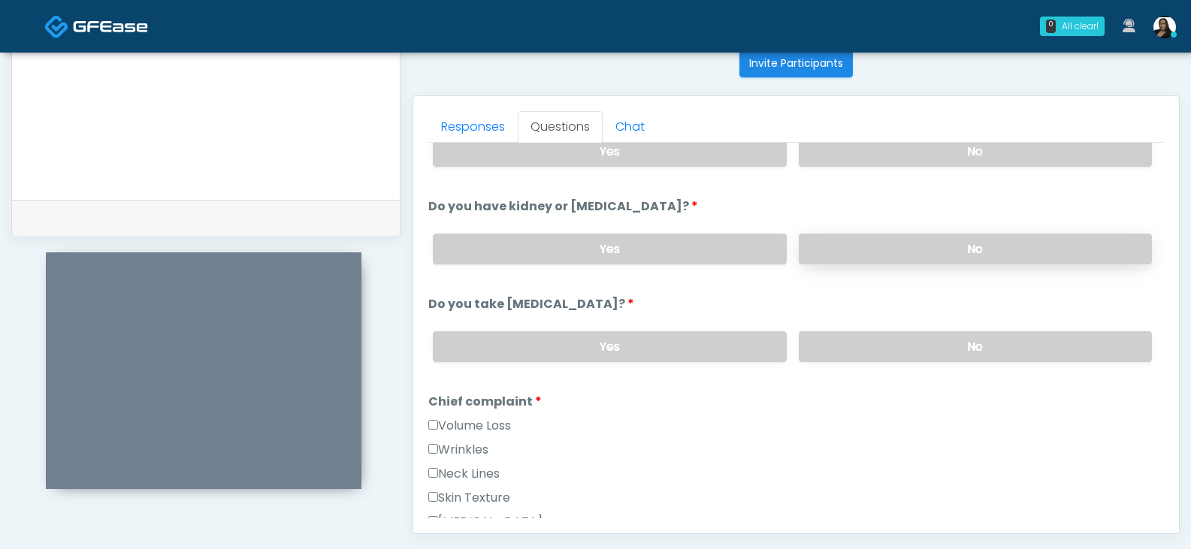
click at [880, 255] on label "No" at bounding box center [975, 249] width 353 height 31
click at [877, 338] on label "No" at bounding box center [975, 346] width 353 height 31
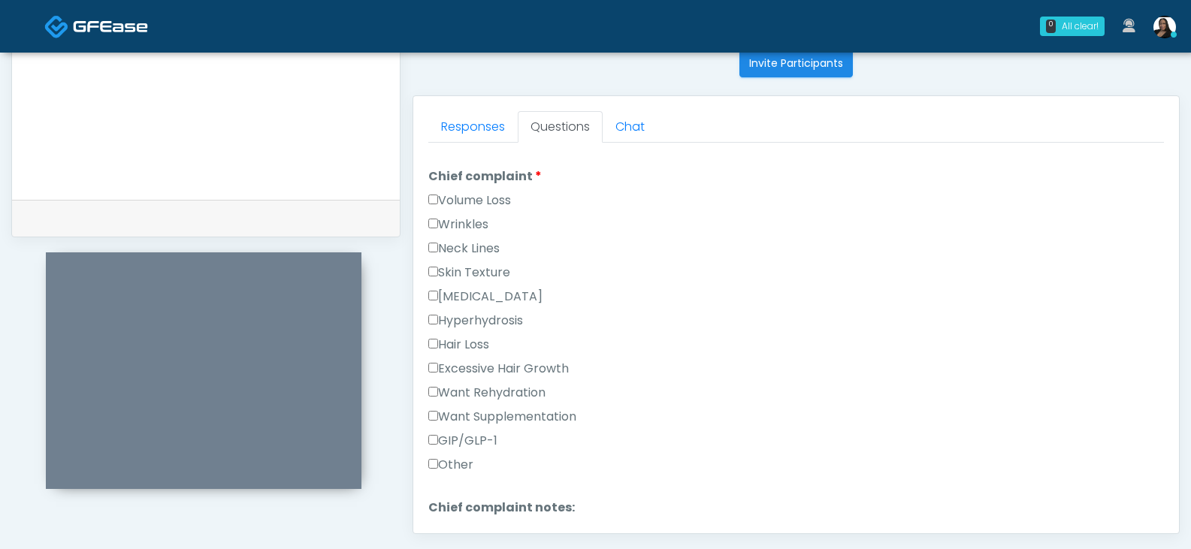
scroll to position [451, 0]
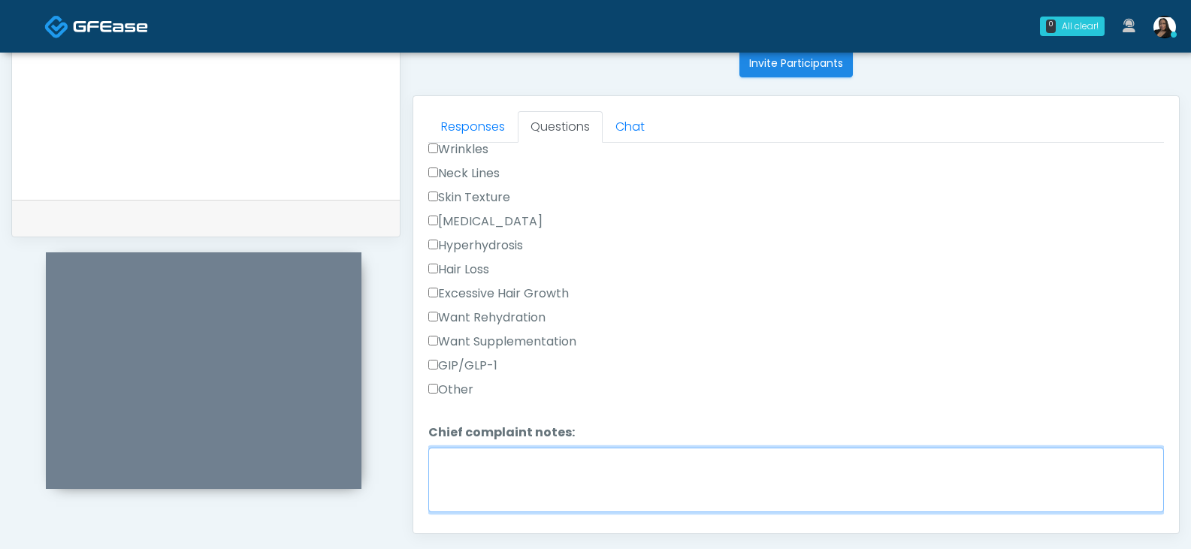
click at [503, 487] on textarea "Chief complaint notes:" at bounding box center [795, 480] width 735 height 65
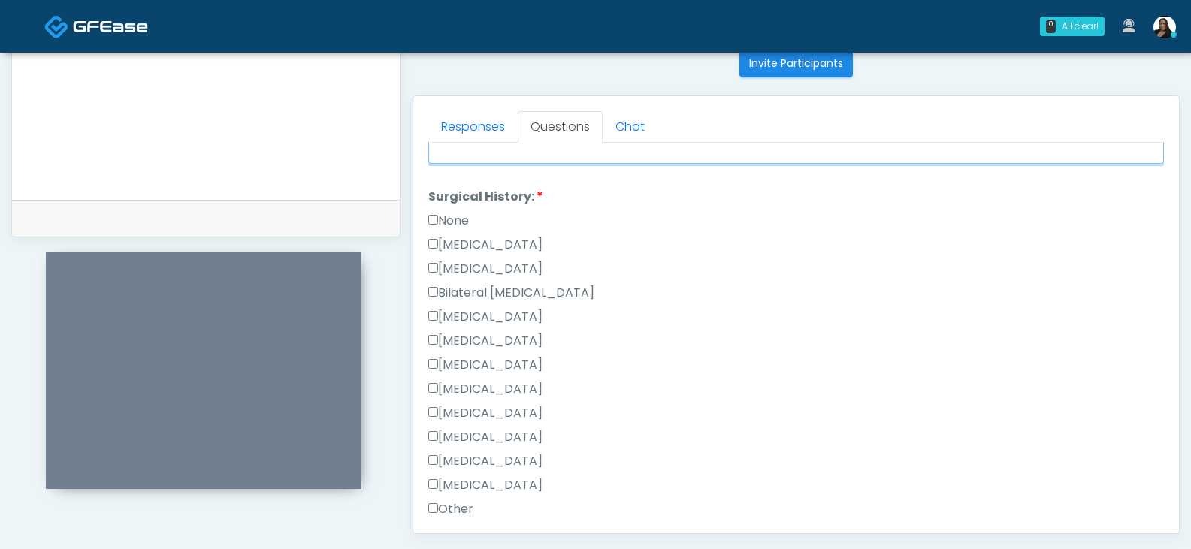
scroll to position [826, 0]
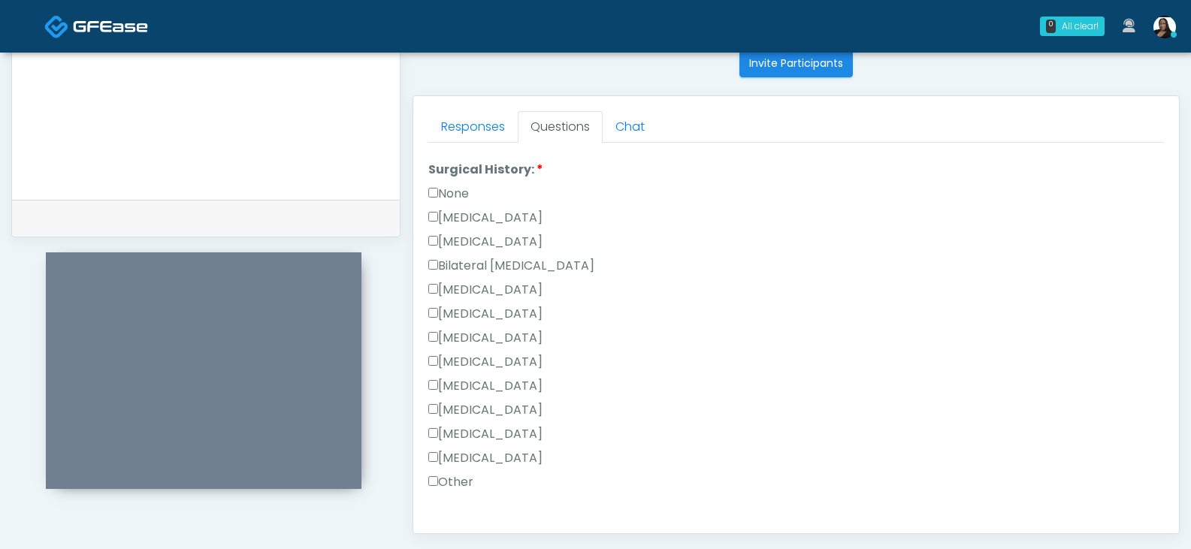
type textarea "*****"
click at [458, 485] on label "Other" at bounding box center [450, 482] width 45 height 18
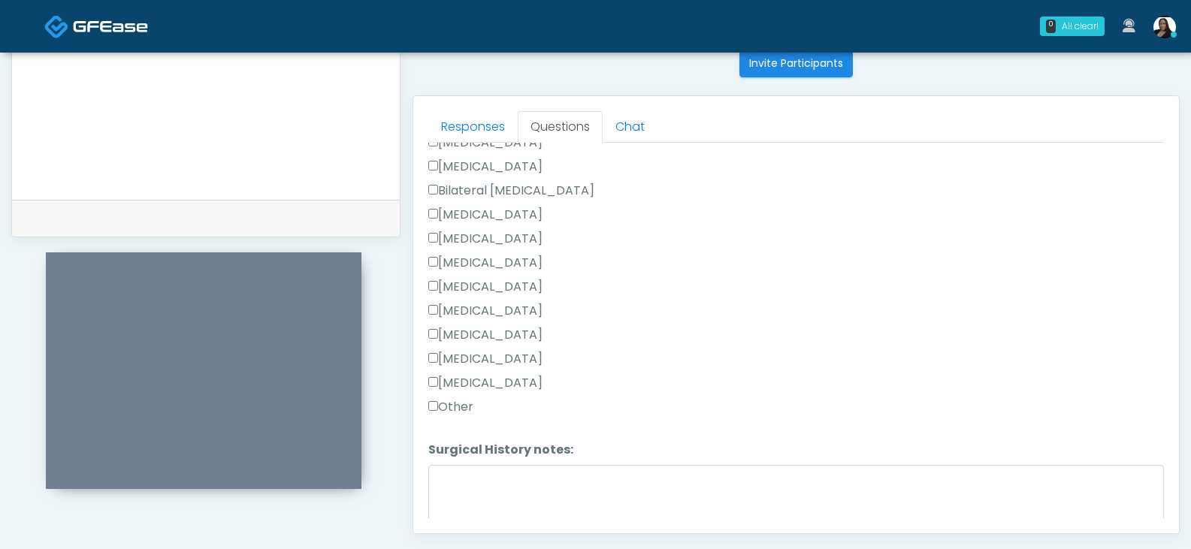
click at [445, 215] on label "Breast Augmentation" at bounding box center [485, 215] width 114 height 18
click at [484, 491] on textarea "Surgical History notes:" at bounding box center [795, 497] width 735 height 65
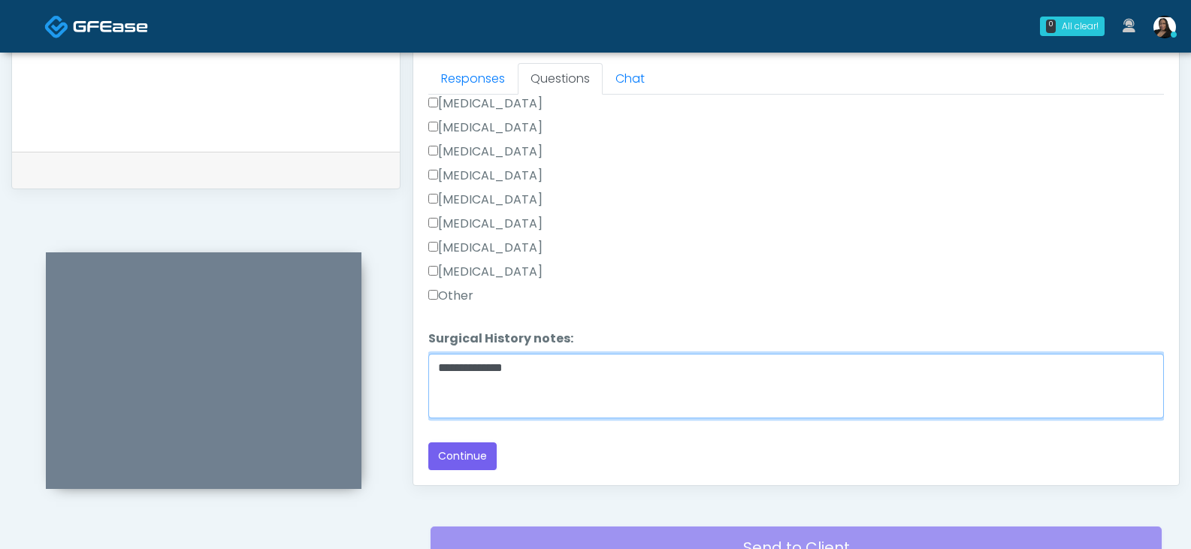
scroll to position [688, 0]
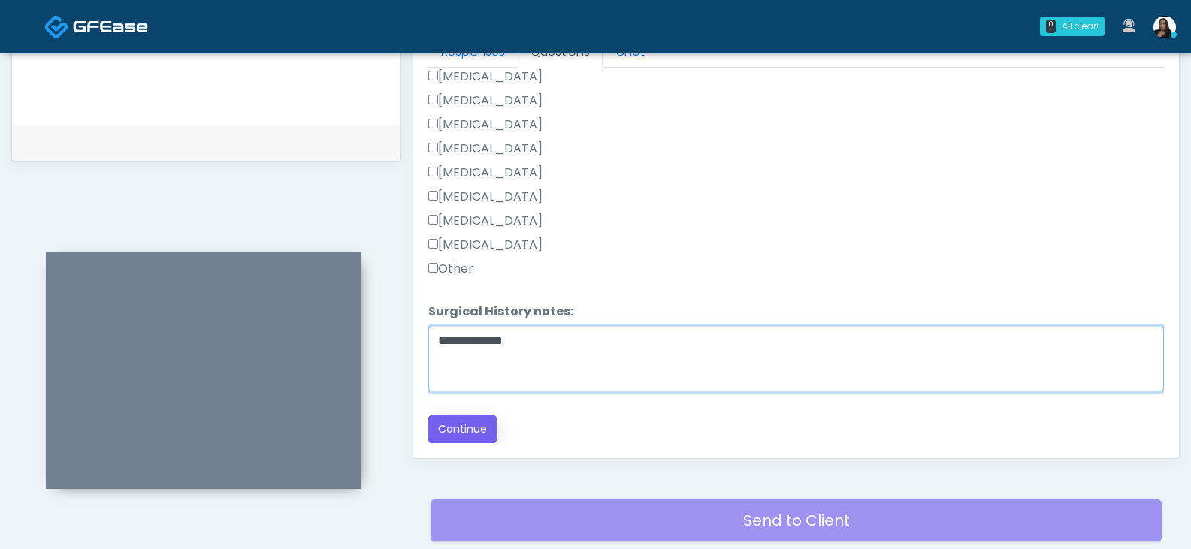
type textarea "**********"
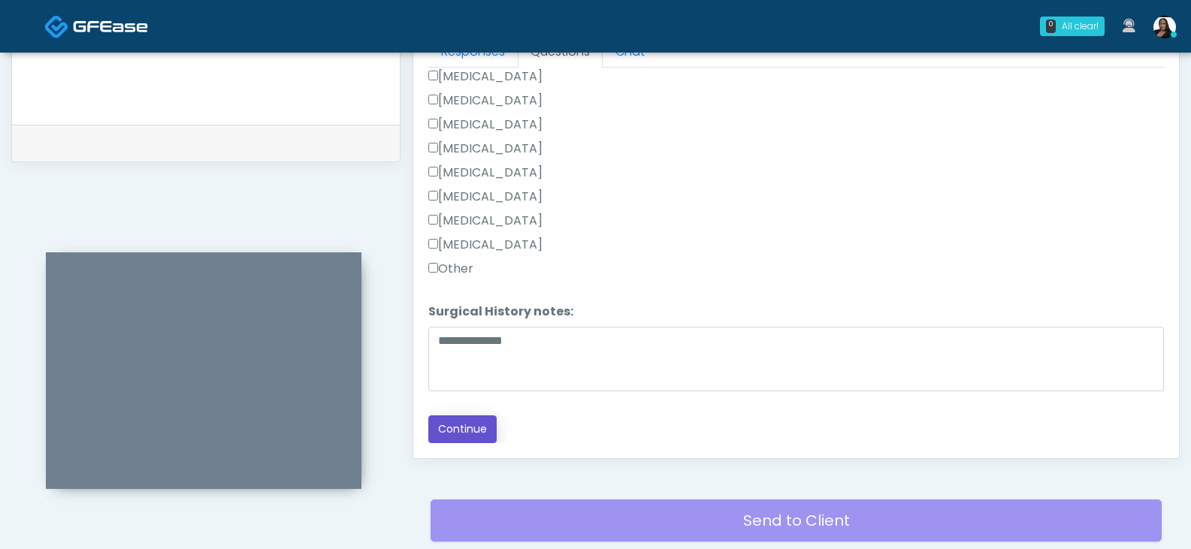
click at [461, 433] on button "Continue" at bounding box center [462, 429] width 68 height 28
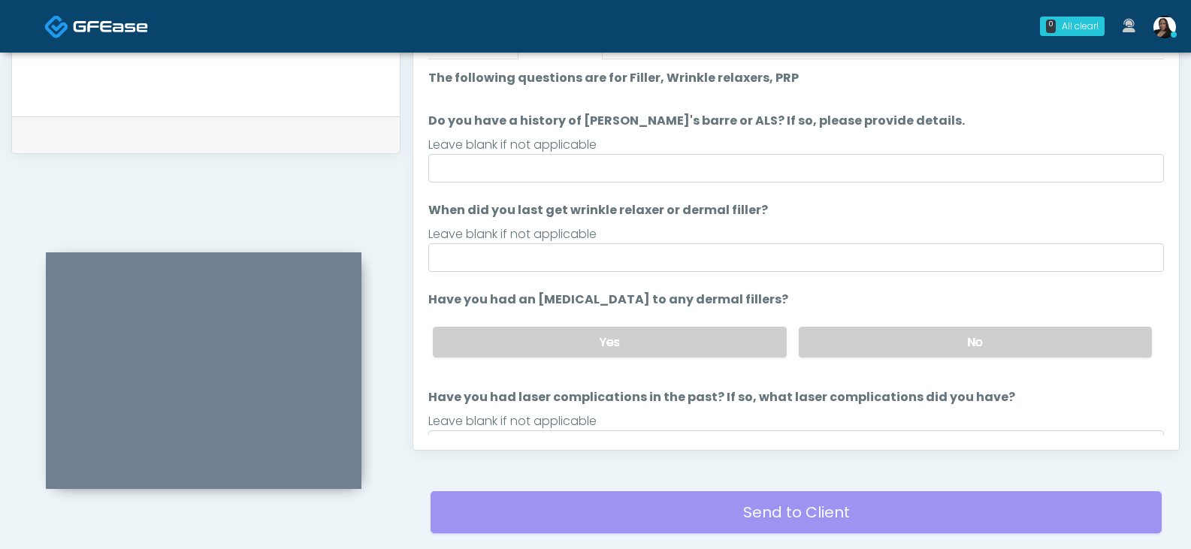
scroll to position [698, 0]
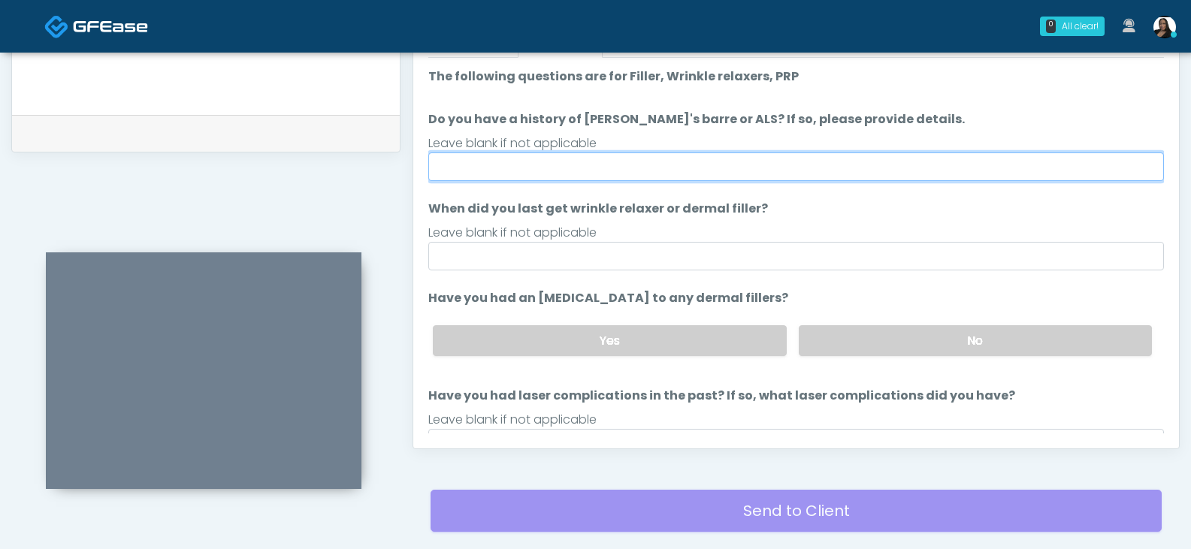
click at [675, 167] on input "Do you have a history of Guillain's barre or ALS? If so, please provide details." at bounding box center [795, 166] width 735 height 29
type input "**"
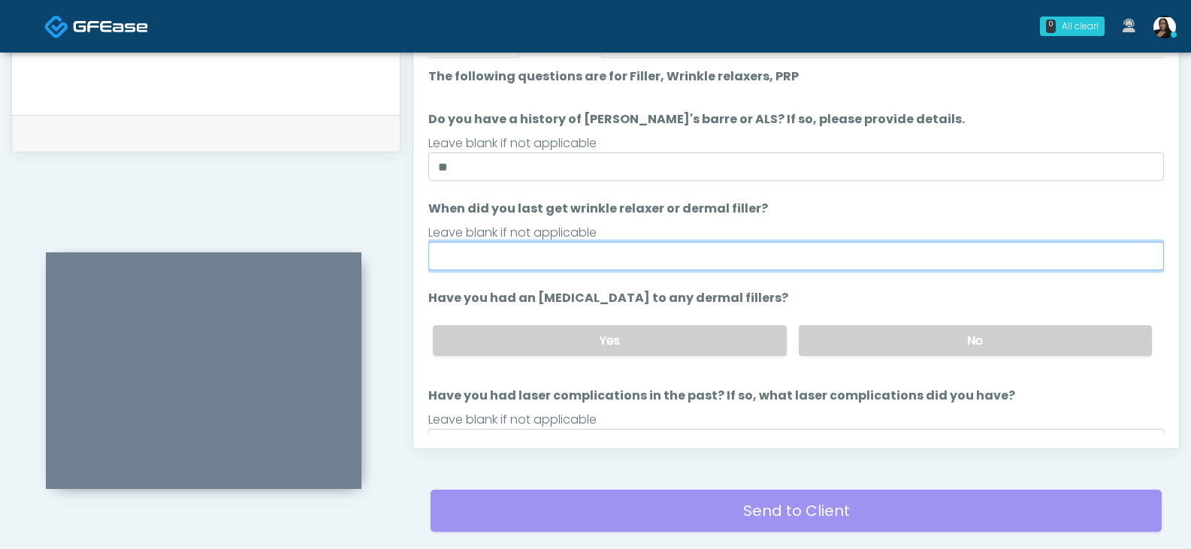
click at [657, 263] on input "When did you last get wrinkle relaxer or dermal filler?" at bounding box center [795, 256] width 735 height 29
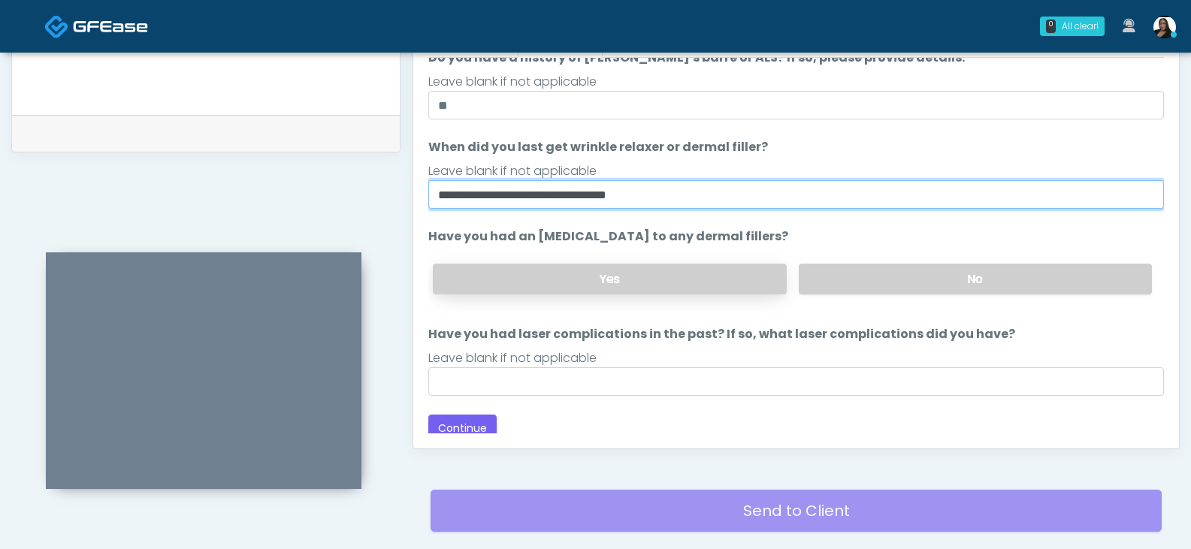
scroll to position [71, 0]
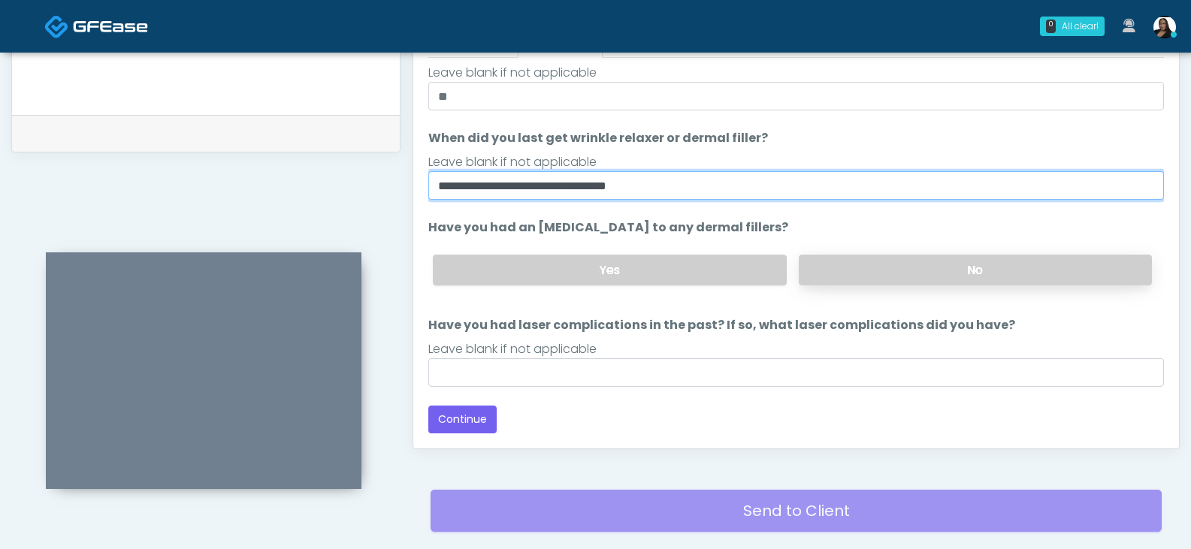
type input "**********"
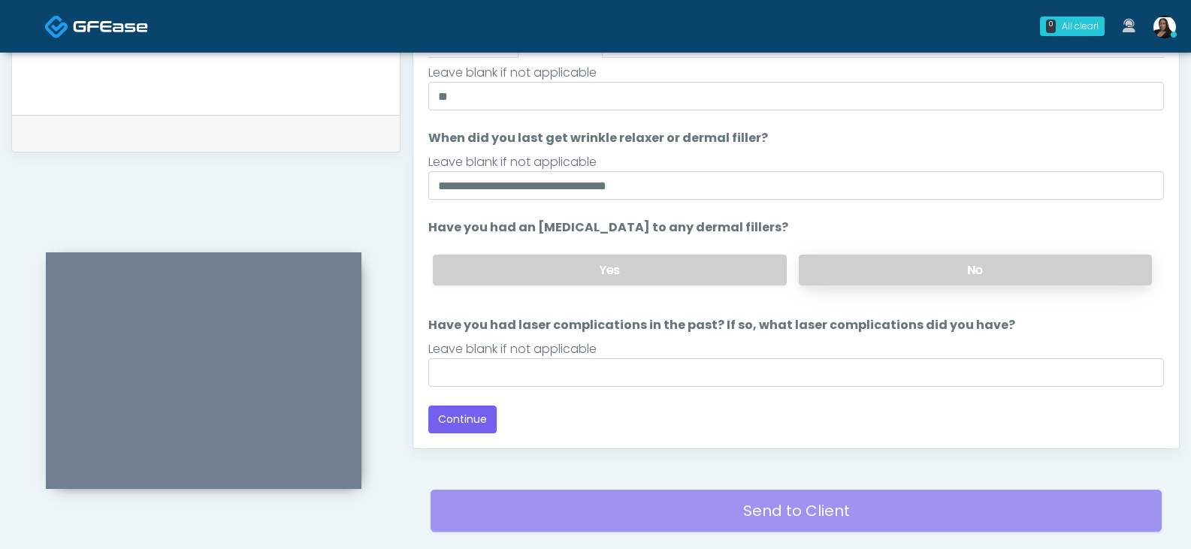
click at [841, 264] on label "No" at bounding box center [975, 270] width 353 height 31
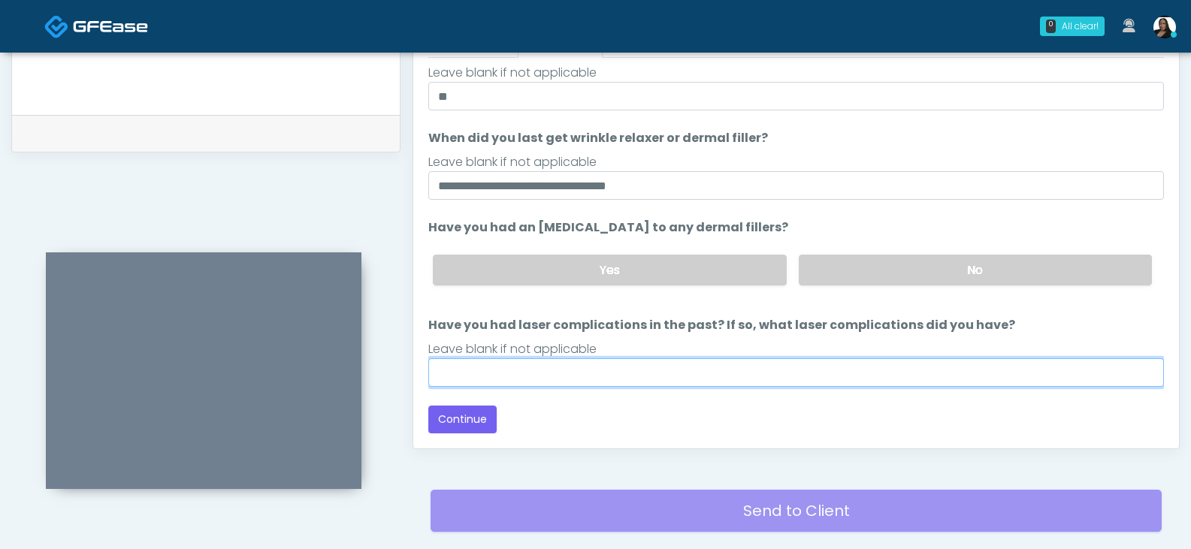
click at [618, 363] on input "Have you had laser complications in the past? If so, what laser complications d…" at bounding box center [795, 372] width 735 height 29
type input "****"
drag, startPoint x: 439, startPoint y: 379, endPoint x: 420, endPoint y: 373, distance: 19.5
click at [420, 373] on div "Responses Questions Chat Good Faith Exam Script Good Faith Exam Script INTRODUC…" at bounding box center [795, 229] width 765 height 437
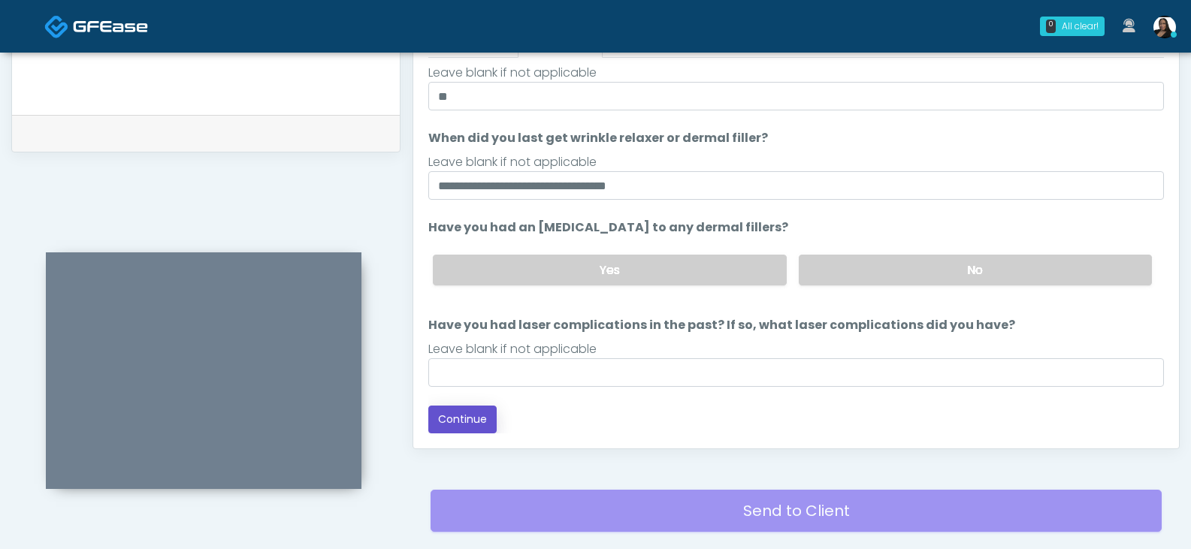
click at [461, 418] on button "Continue" at bounding box center [462, 420] width 68 height 28
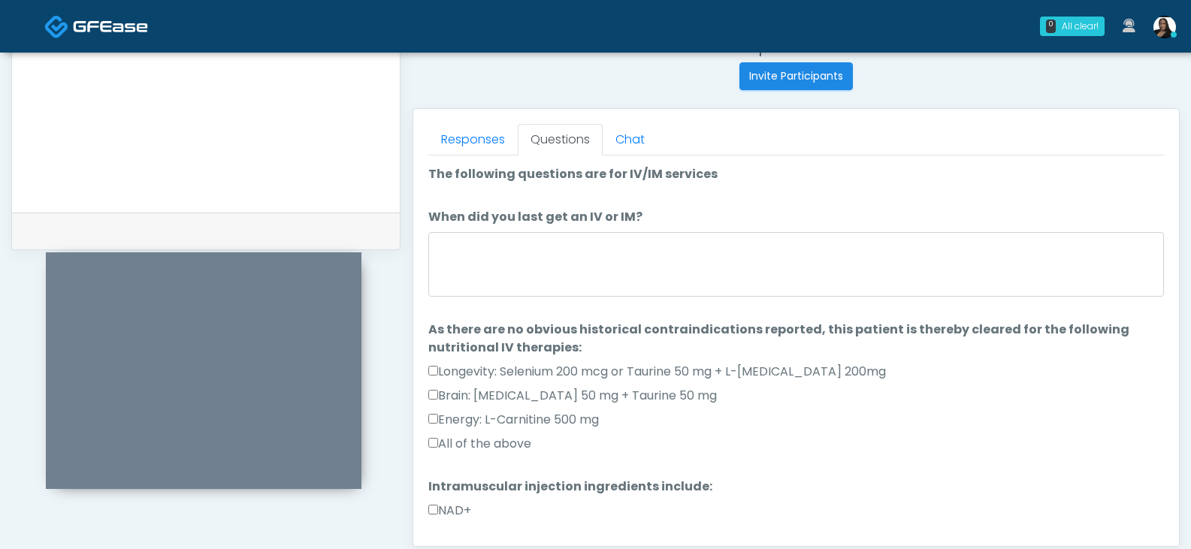
scroll to position [574, 0]
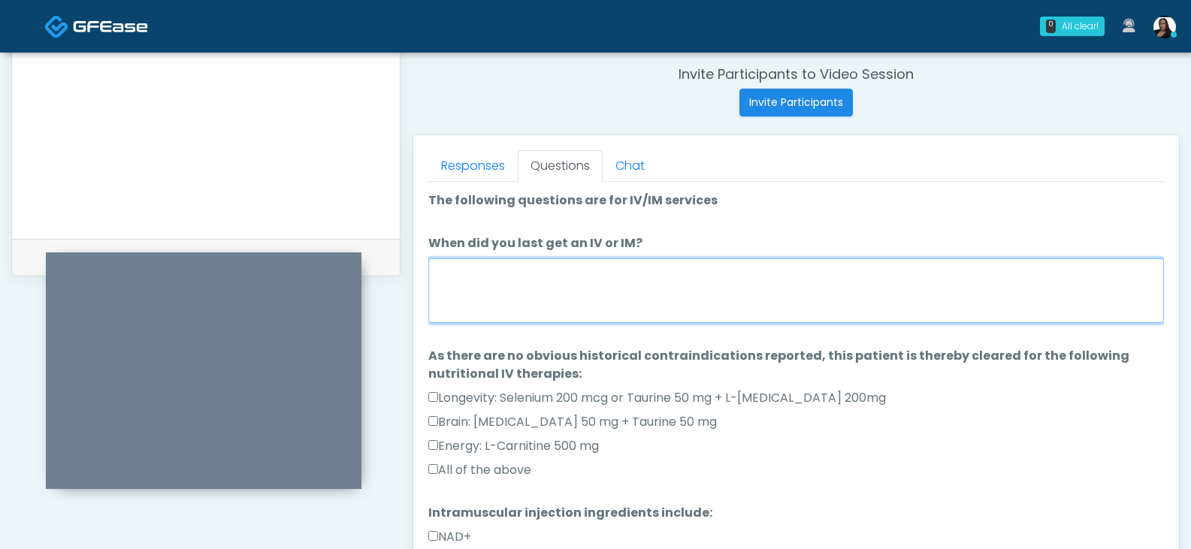
click at [533, 301] on textarea "When did you last get an IV or IM?" at bounding box center [795, 290] width 735 height 65
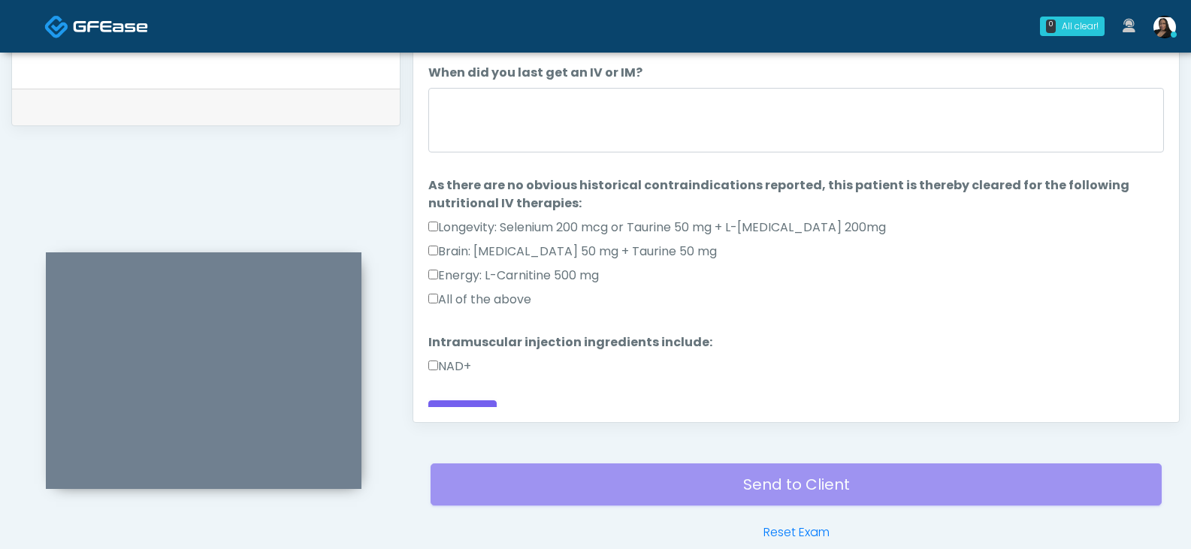
scroll to position [0, 0]
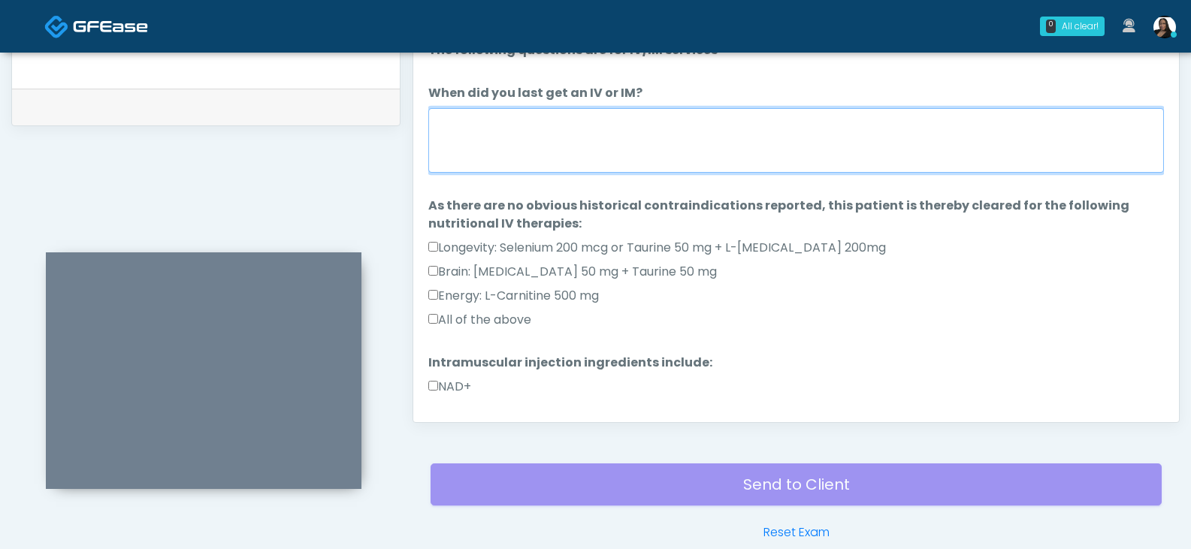
click at [503, 137] on textarea "When did you last get an IV or IM?" at bounding box center [795, 140] width 735 height 65
click at [497, 123] on textarea "When did you last get an IV or IM?" at bounding box center [795, 140] width 735 height 65
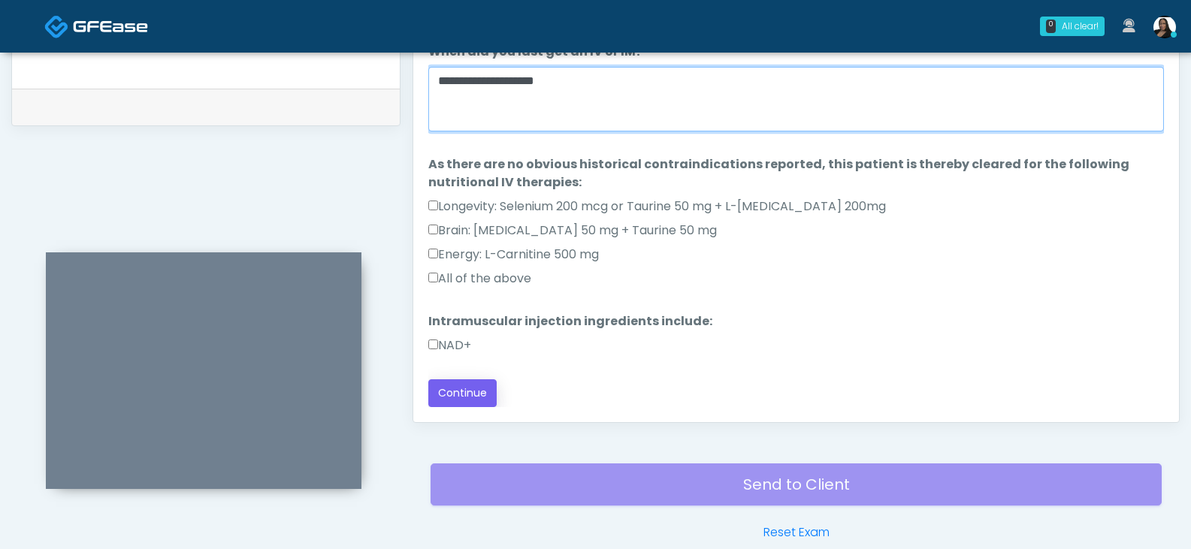
type textarea "**********"
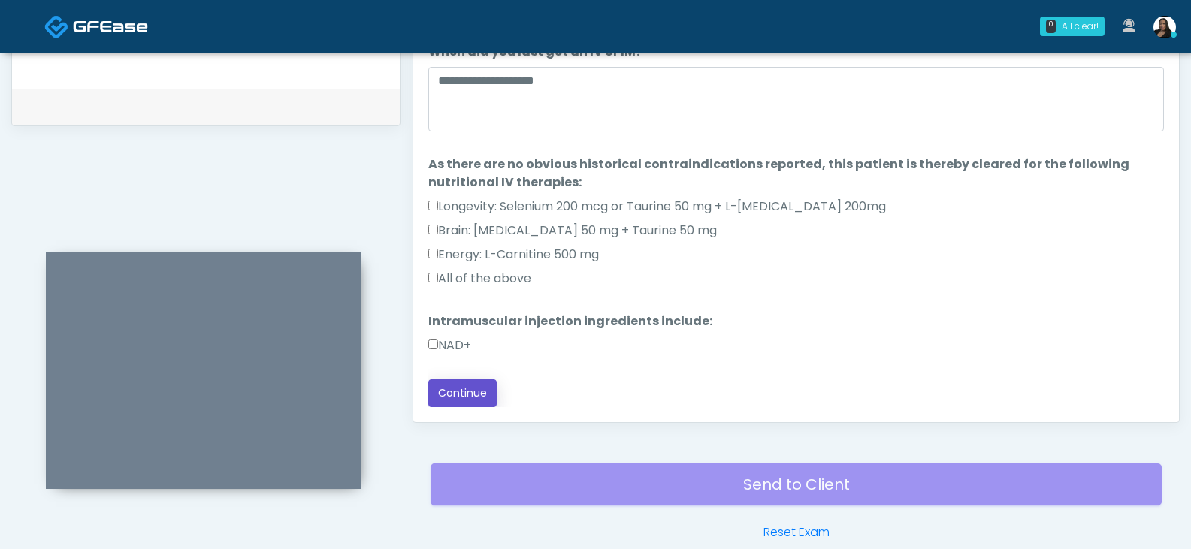
click at [463, 396] on button "Continue" at bounding box center [462, 393] width 68 height 28
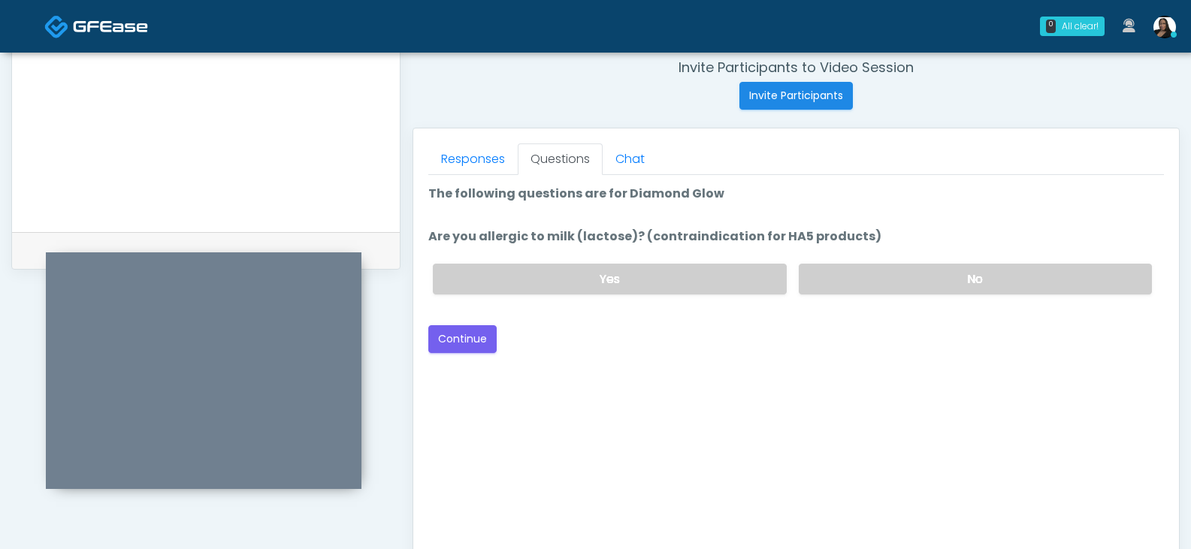
scroll to position [574, 0]
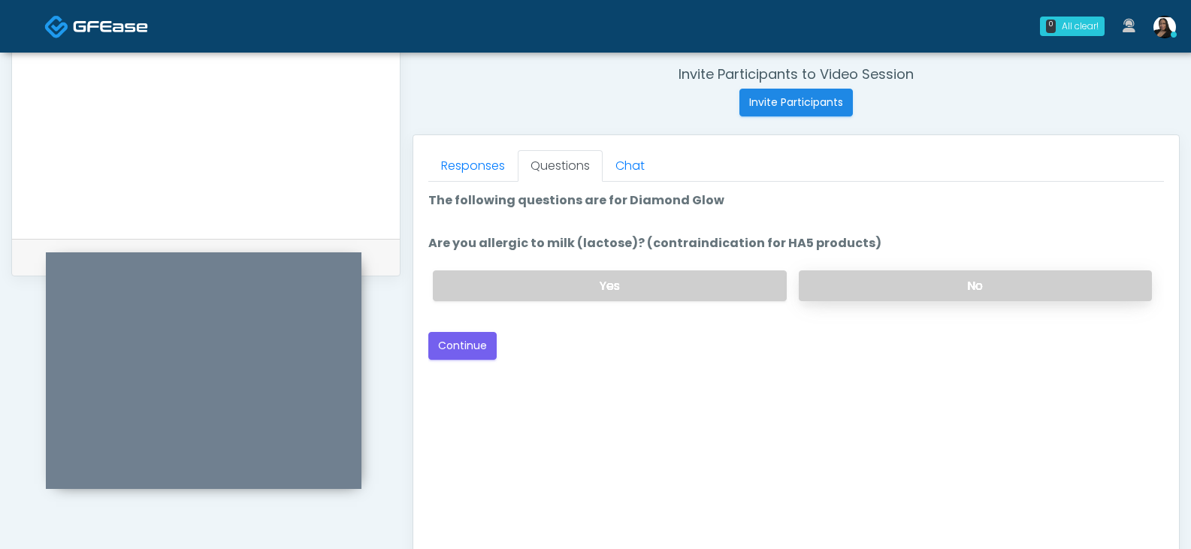
click at [886, 273] on label "No" at bounding box center [975, 285] width 353 height 31
click at [473, 344] on button "Continue" at bounding box center [462, 346] width 68 height 28
click at [882, 280] on label "No" at bounding box center [975, 285] width 353 height 31
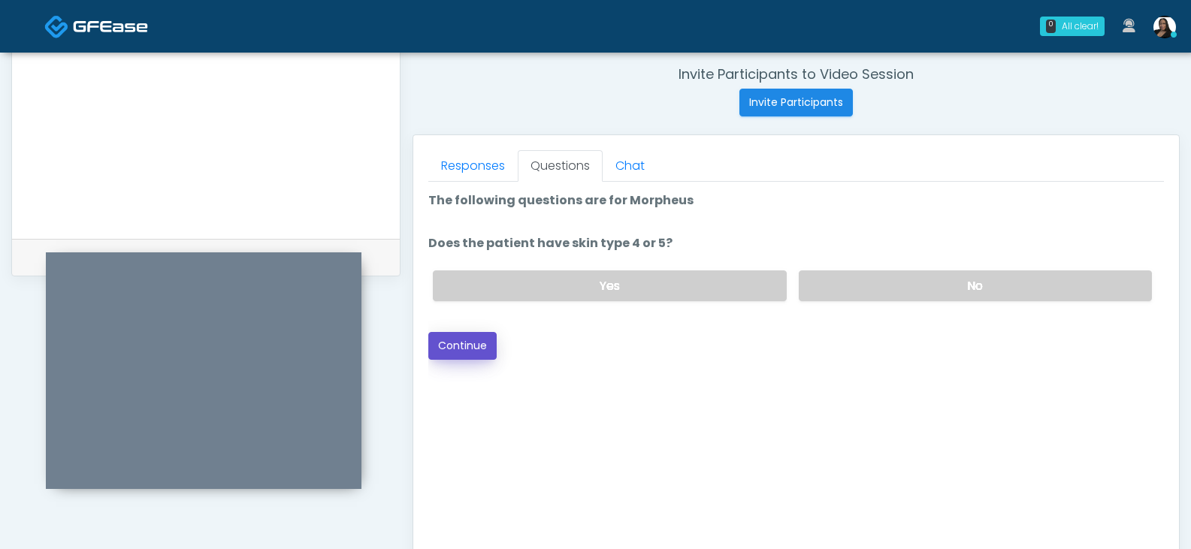
click at [480, 349] on button "Continue" at bounding box center [462, 346] width 68 height 28
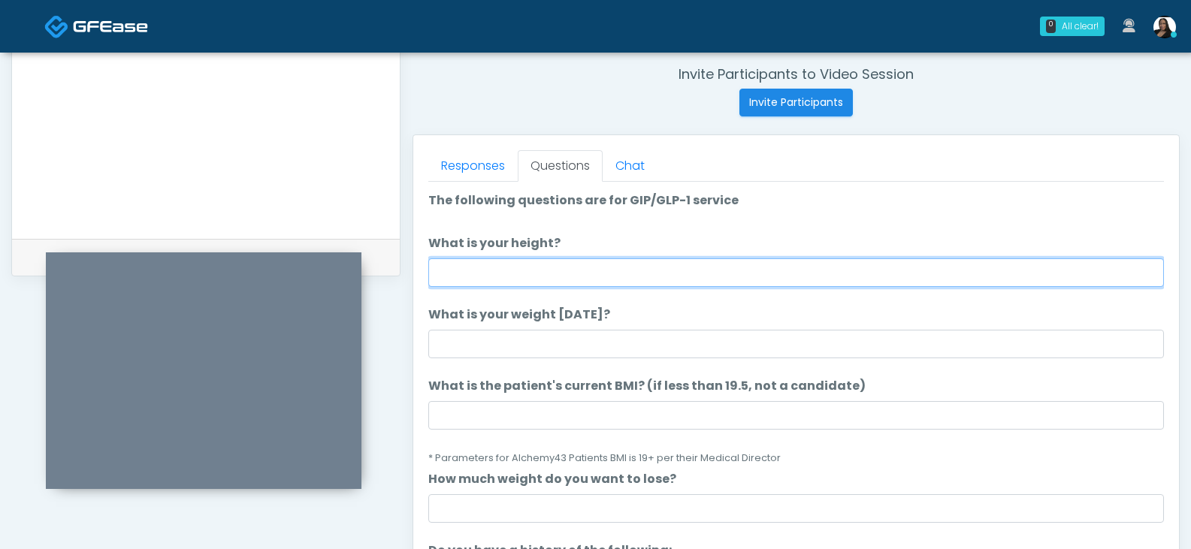
click at [502, 270] on input "What is your height?" at bounding box center [795, 272] width 735 height 29
click at [445, 271] on input "*****" at bounding box center [795, 272] width 735 height 29
type input "*****"
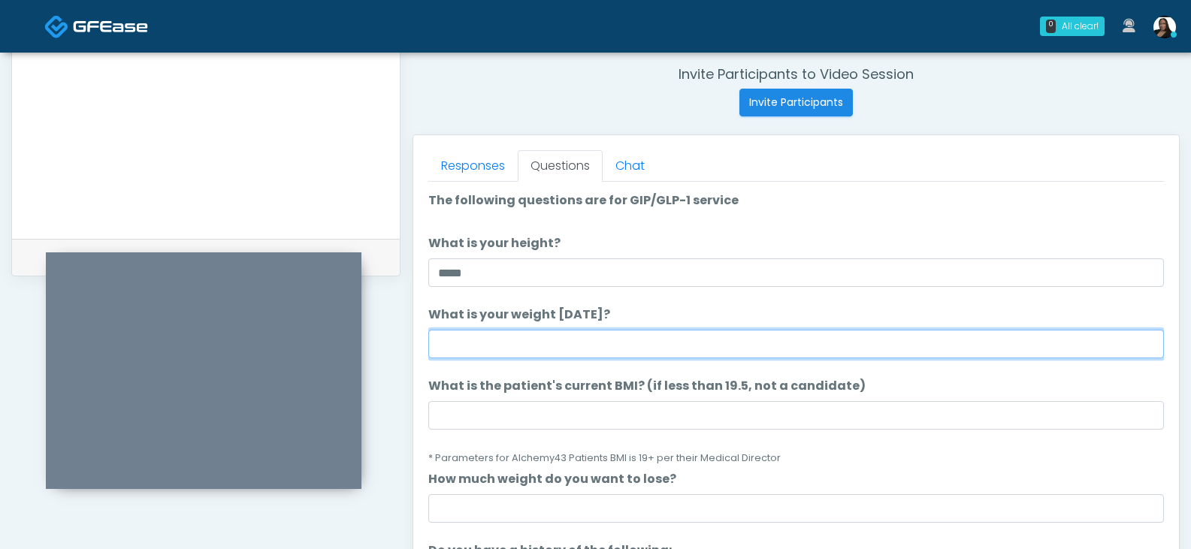
click at [457, 340] on input "What is your weight today?" at bounding box center [795, 344] width 735 height 29
type input "***"
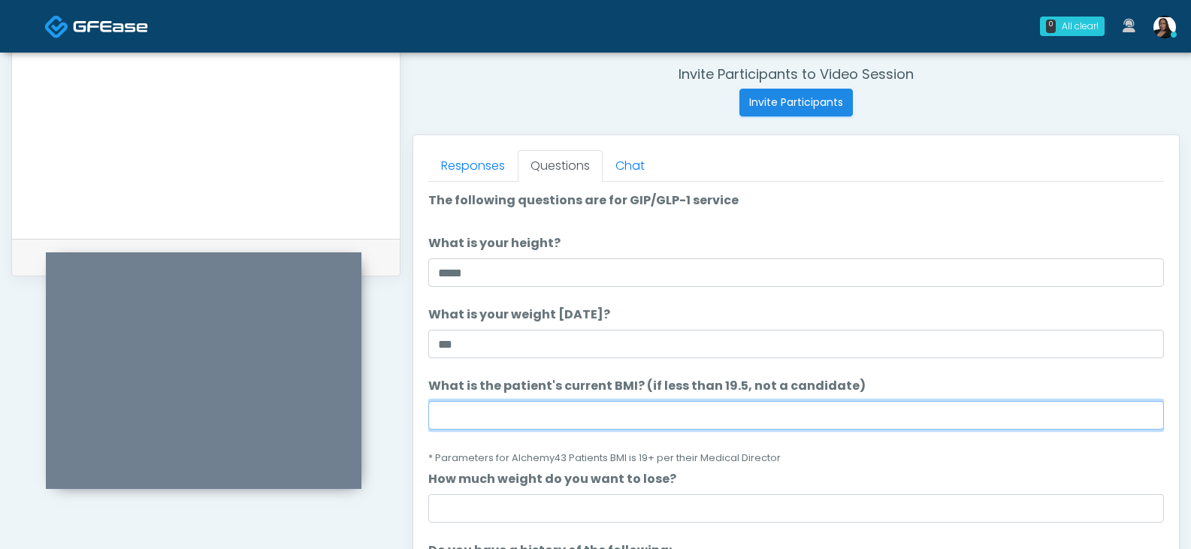
click at [483, 420] on input "What is the patient's current BMI? (if less than 19.5, not a candidate)" at bounding box center [795, 415] width 735 height 29
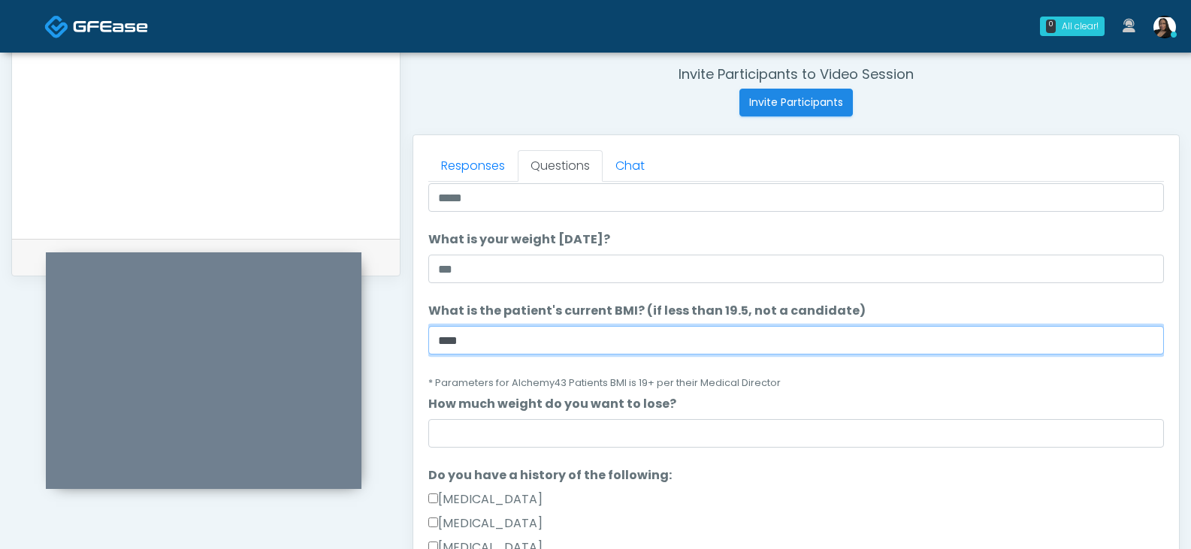
scroll to position [150, 0]
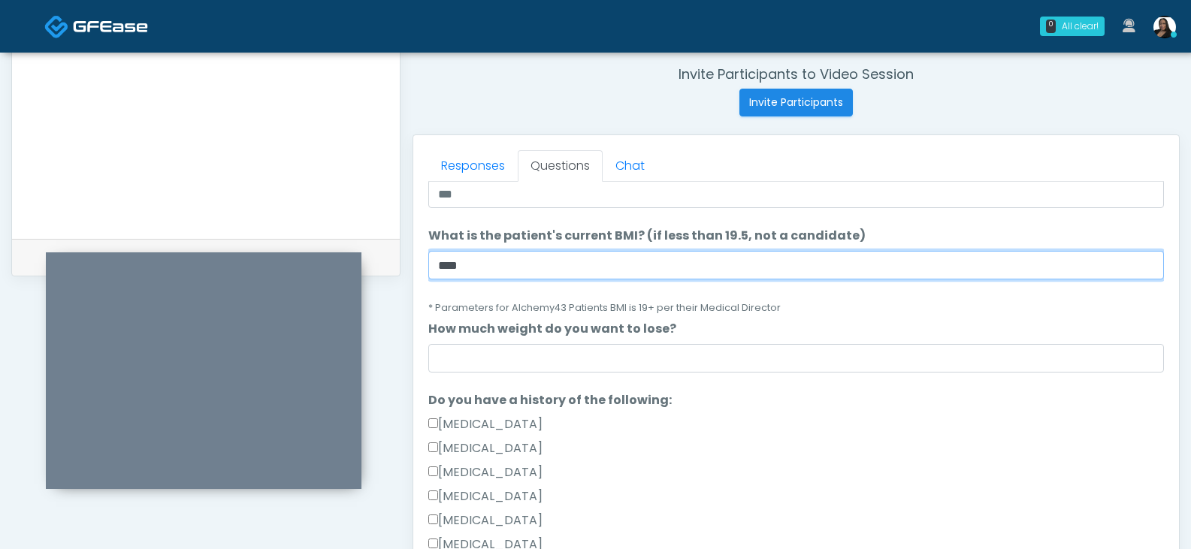
type input "****"
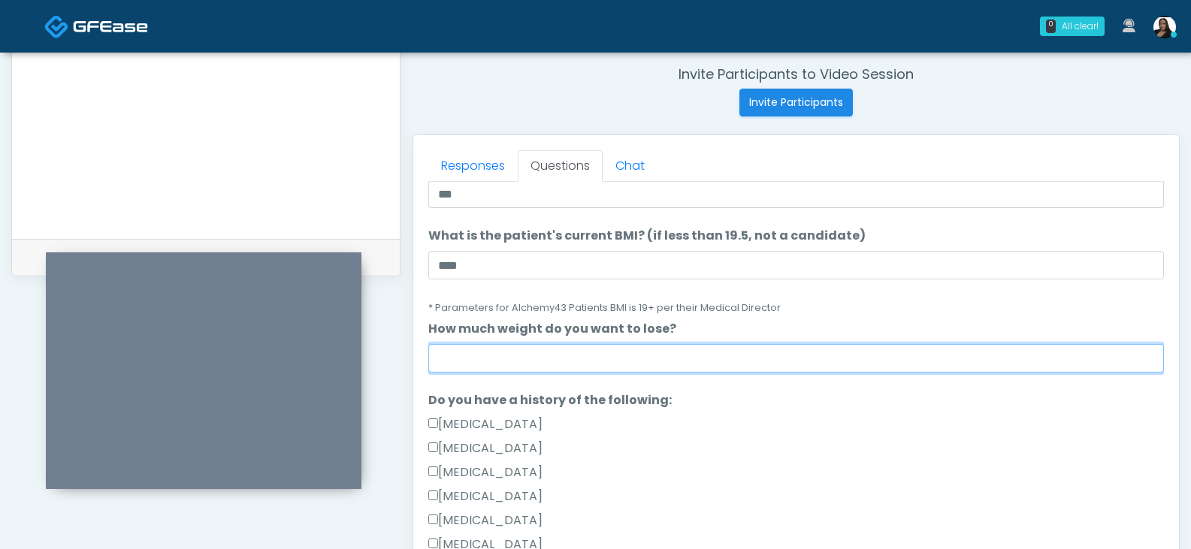
click at [505, 353] on input "How much weight do you want to lose?" at bounding box center [795, 358] width 735 height 29
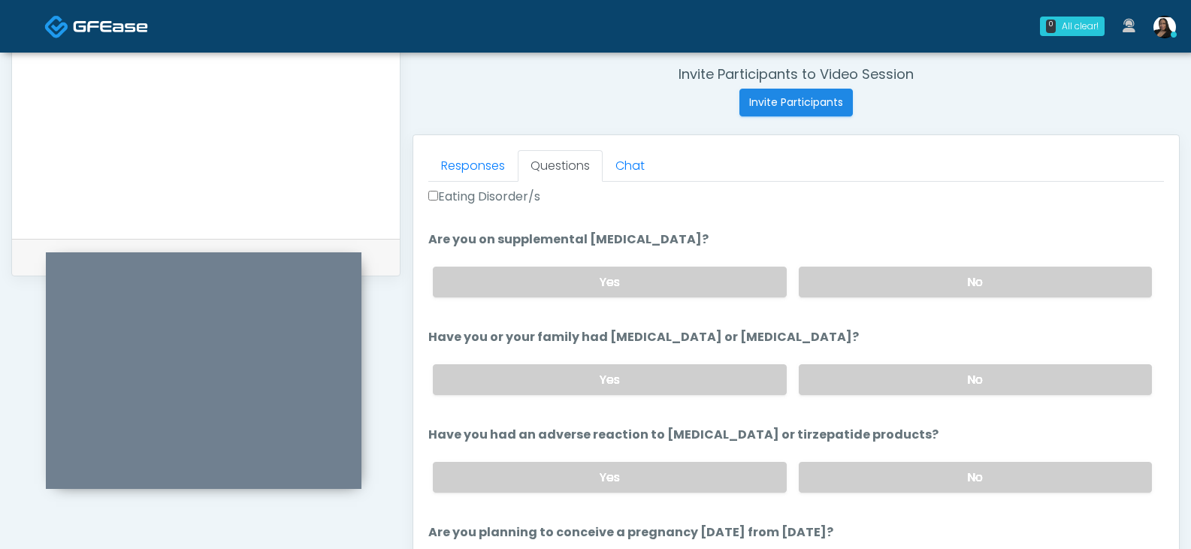
scroll to position [526, 0]
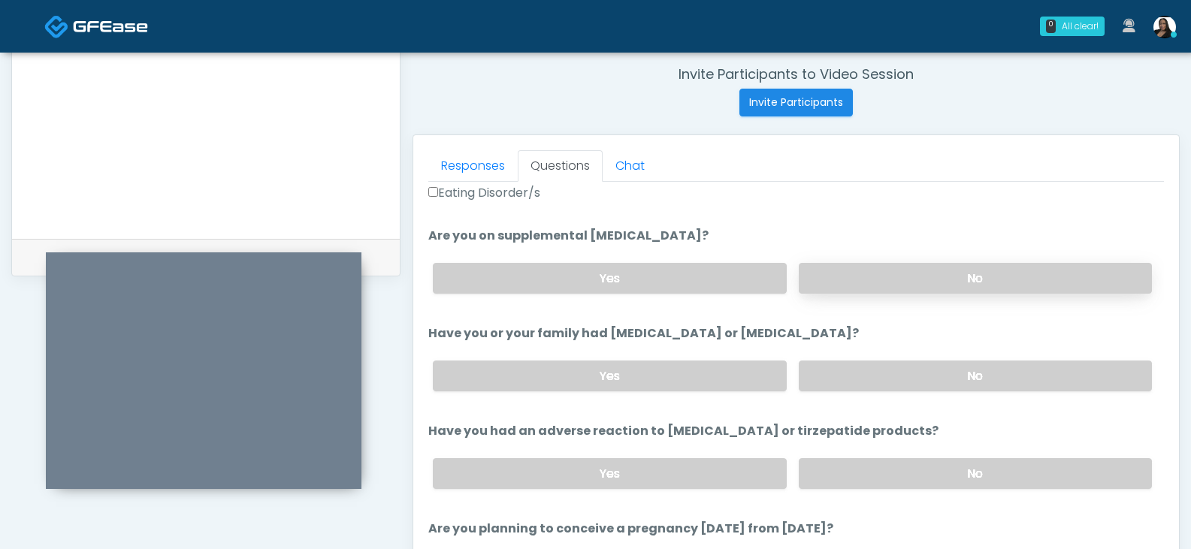
type input "*"
click at [868, 279] on label "No" at bounding box center [975, 278] width 353 height 31
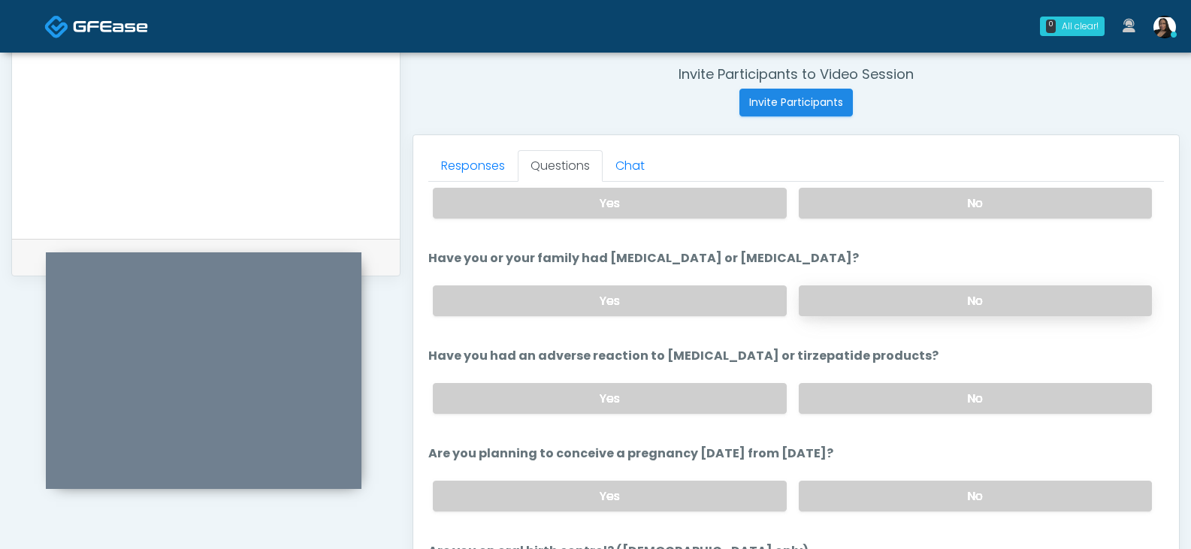
click at [897, 300] on label "No" at bounding box center [975, 300] width 353 height 31
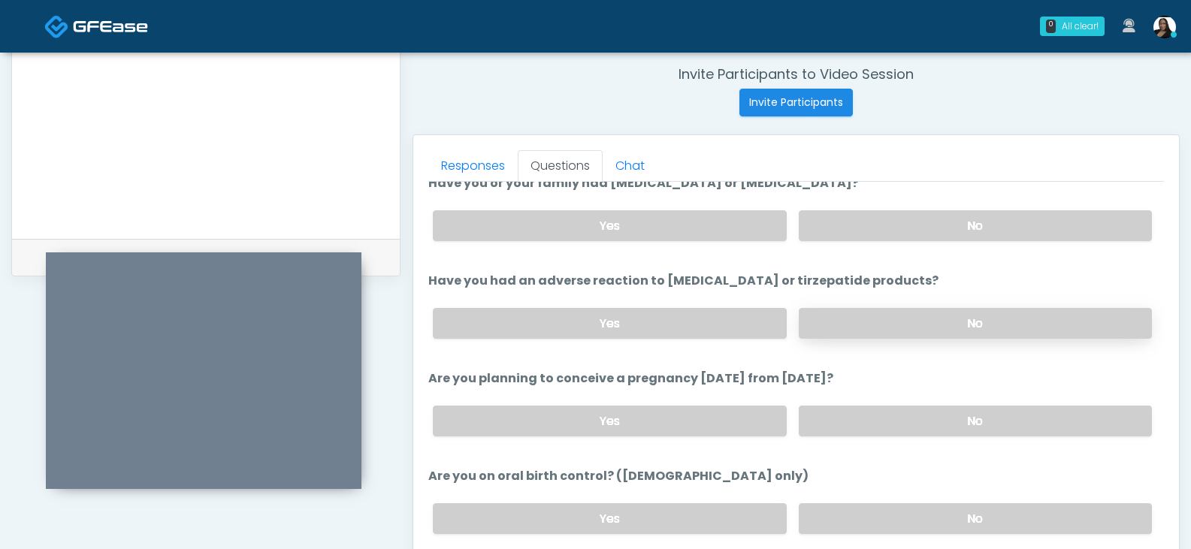
click at [897, 319] on label "No" at bounding box center [975, 323] width 353 height 31
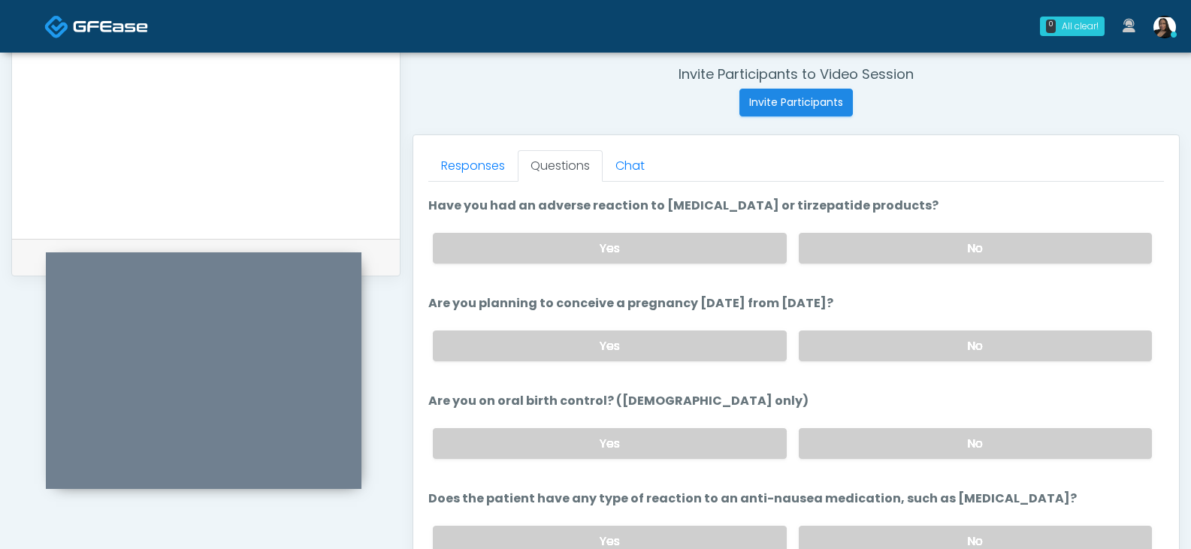
scroll to position [809, 0]
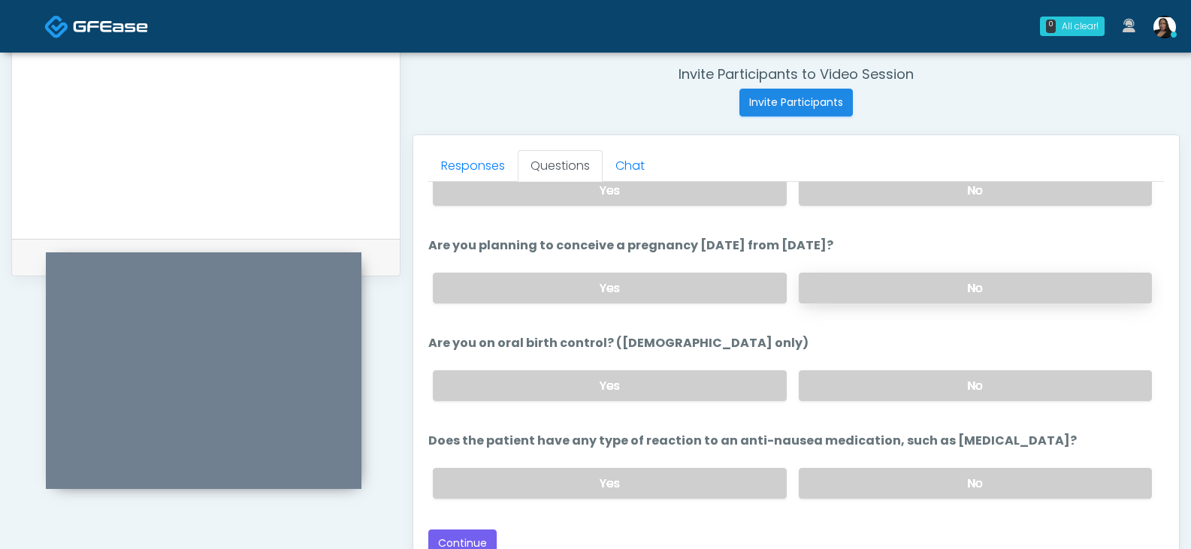
click at [868, 294] on label "No" at bounding box center [975, 288] width 353 height 31
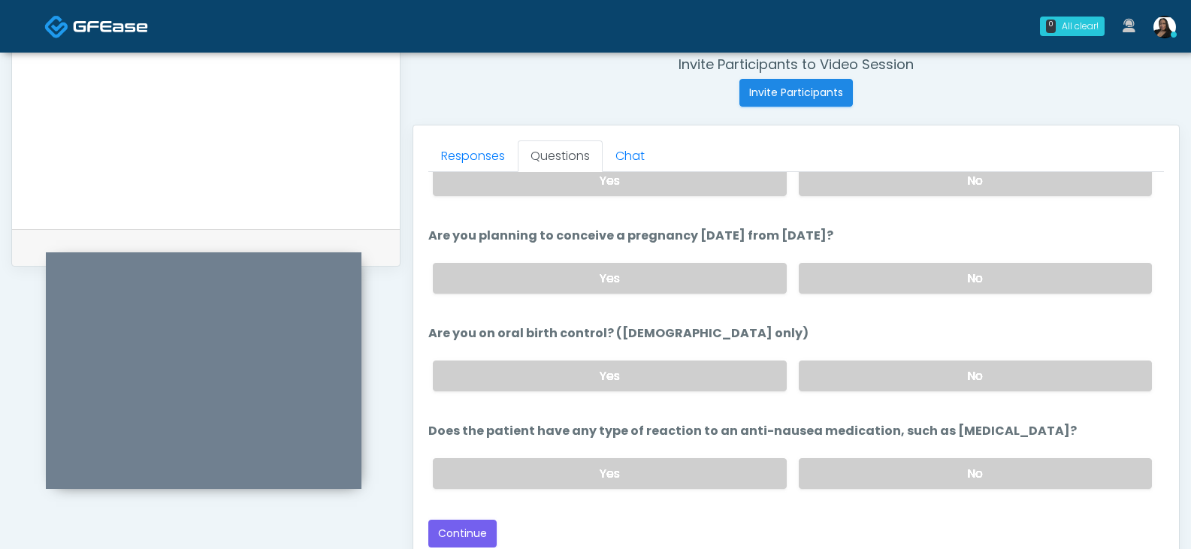
scroll to position [649, 0]
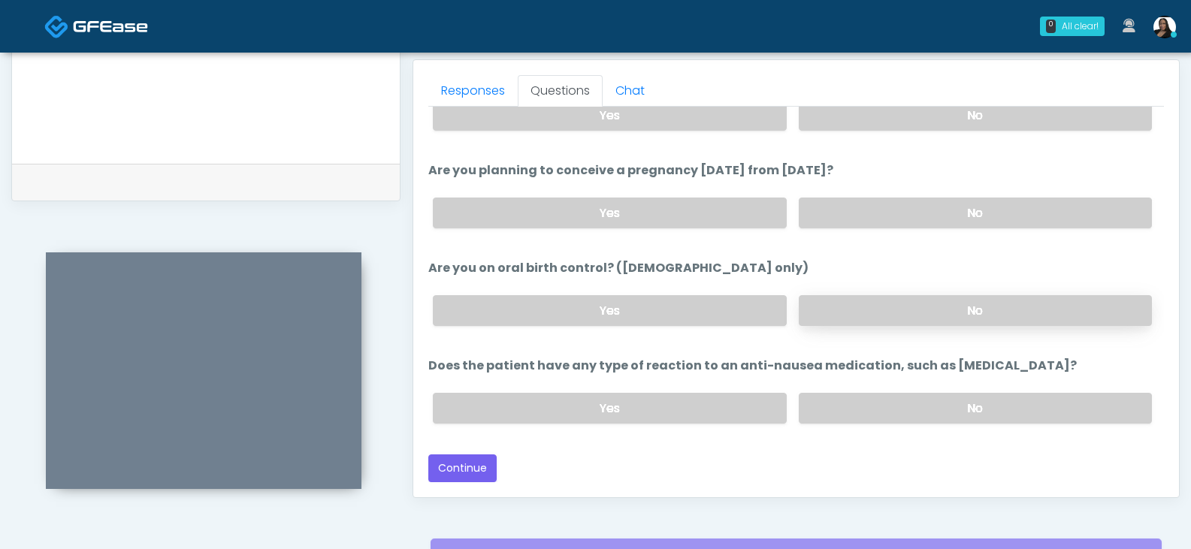
click at [874, 301] on label "No" at bounding box center [975, 310] width 353 height 31
click at [899, 408] on label "No" at bounding box center [975, 408] width 353 height 31
click at [479, 470] on button "Continue" at bounding box center [462, 468] width 68 height 28
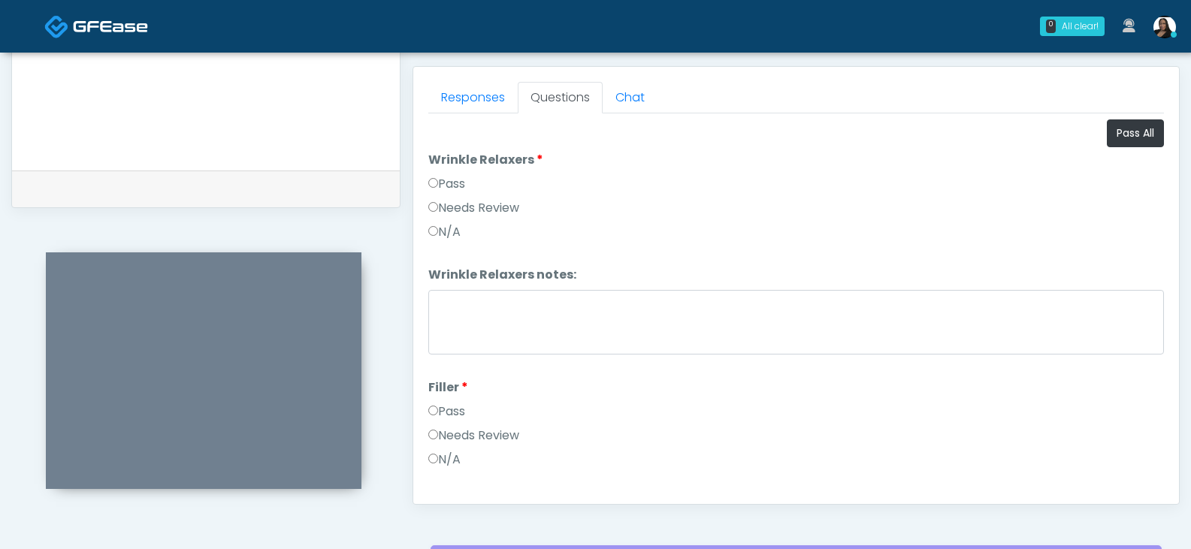
scroll to position [644, 0]
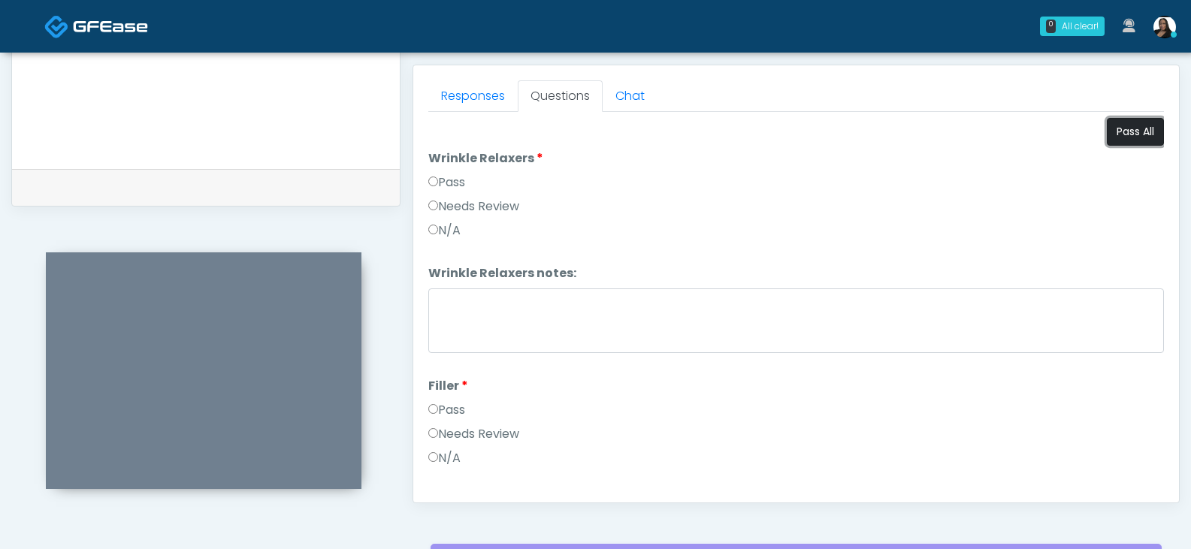
click at [1118, 132] on button "Pass All" at bounding box center [1135, 132] width 57 height 28
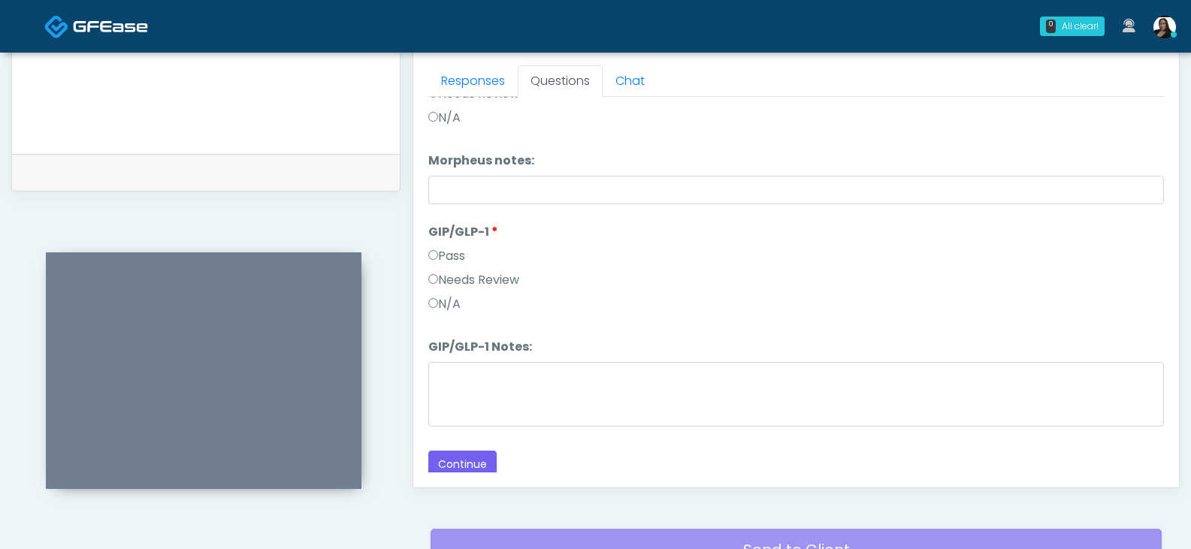
scroll to position [2732, 0]
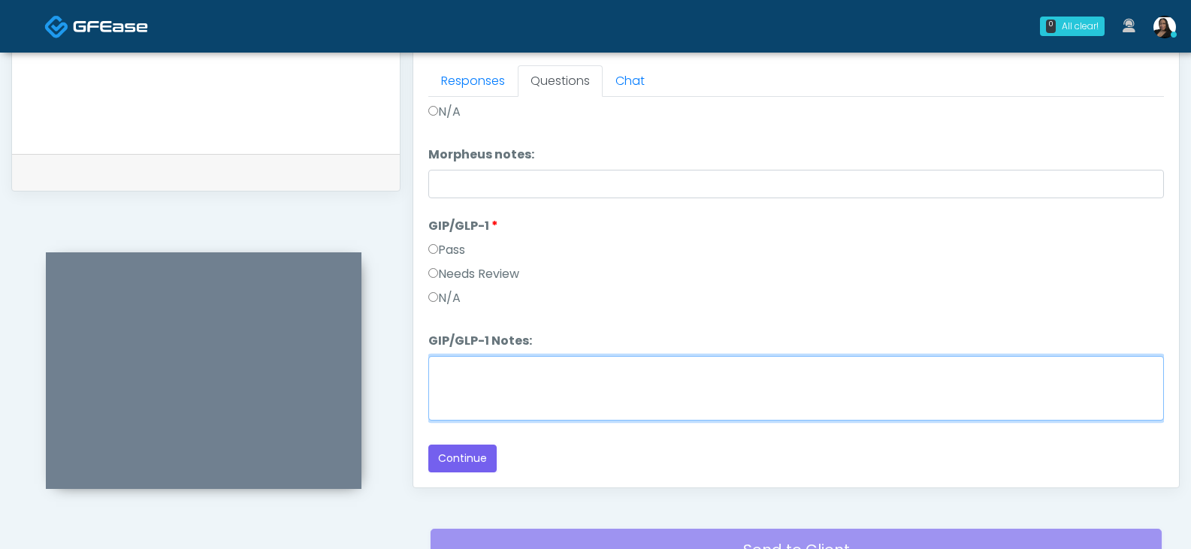
click at [483, 385] on textarea "GIP/GLP-1 Notes:" at bounding box center [795, 388] width 735 height 65
type textarea "********"
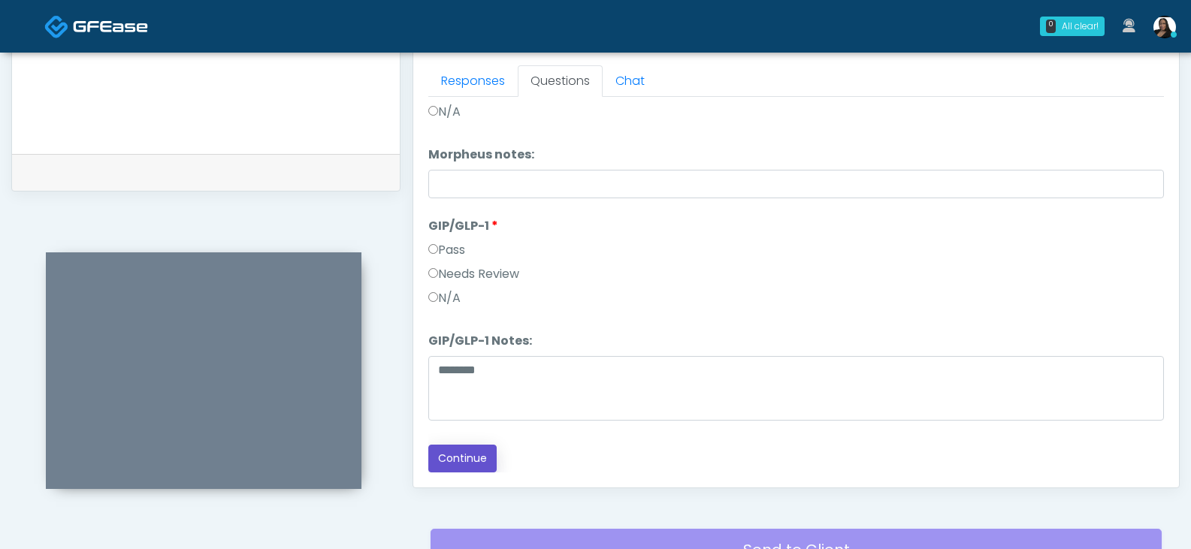
click at [465, 456] on button "Continue" at bounding box center [462, 459] width 68 height 28
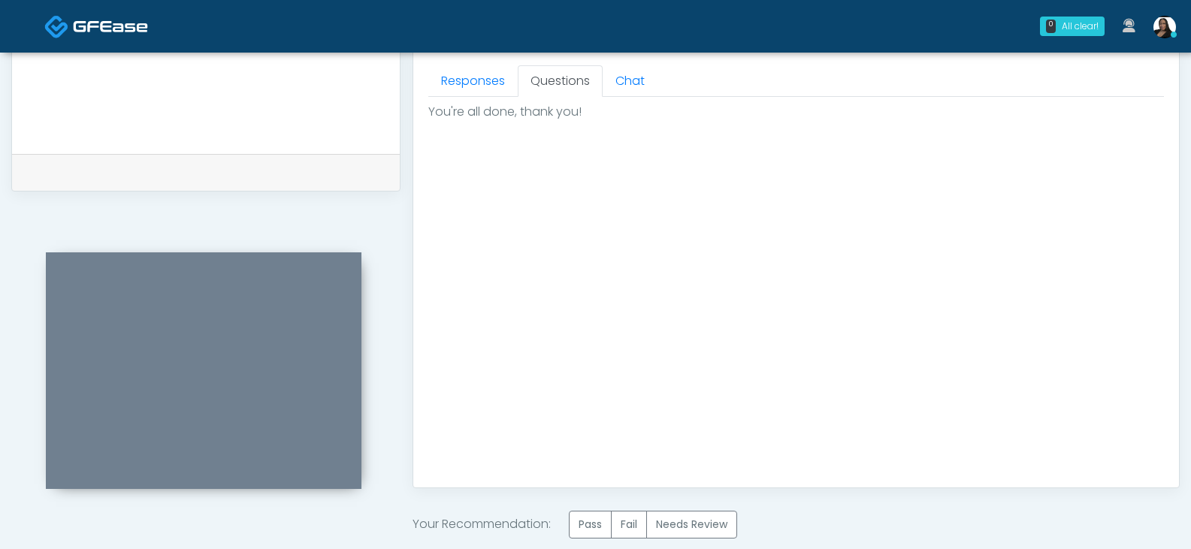
scroll to position [0, 0]
click at [589, 519] on label "Pass" at bounding box center [590, 525] width 43 height 28
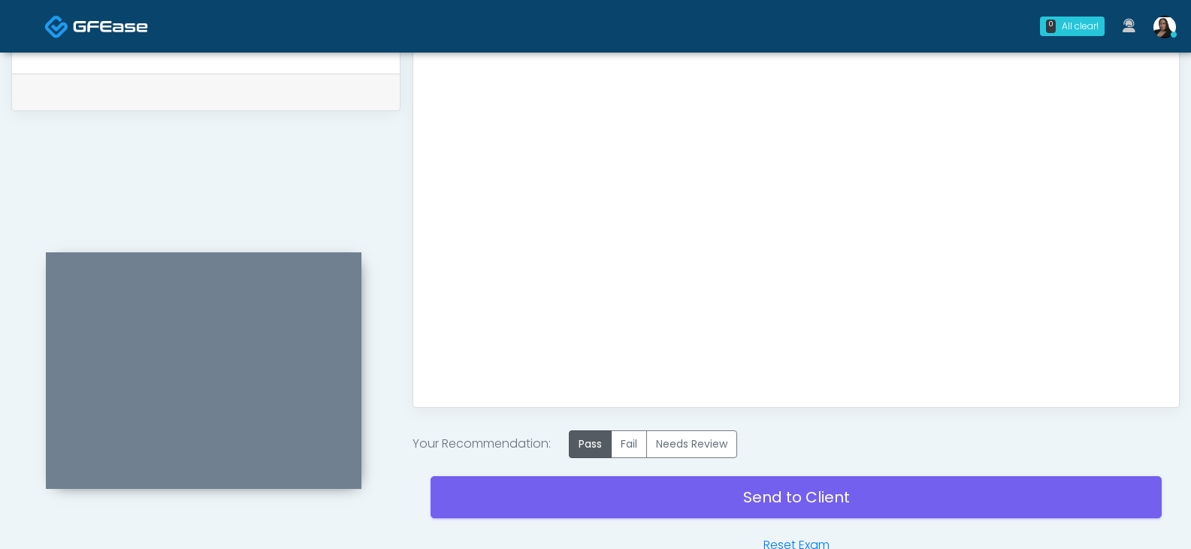
scroll to position [827, 0]
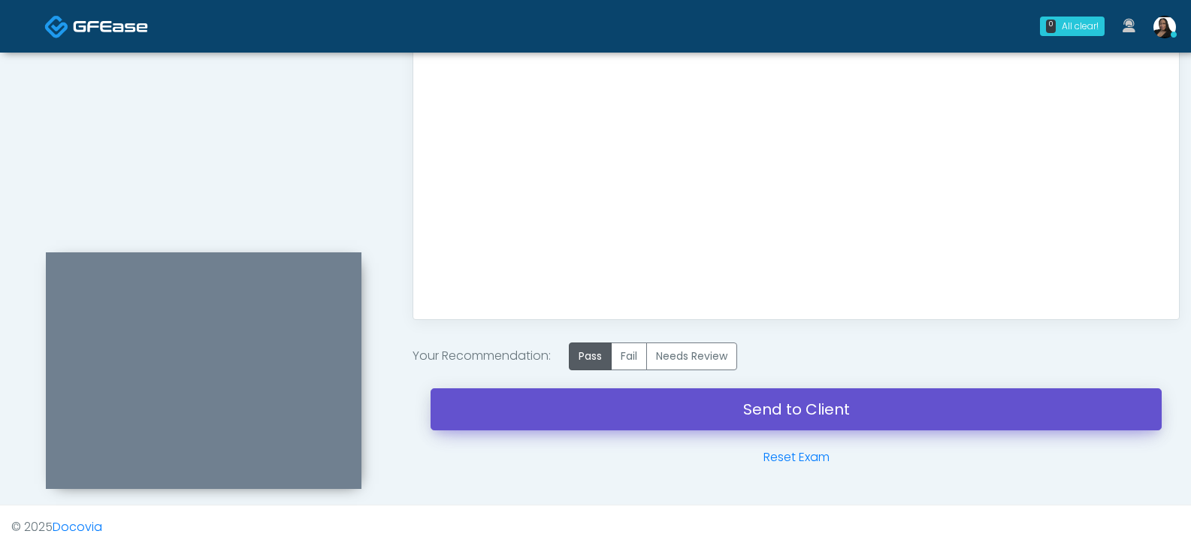
click at [642, 412] on link "Send to Client" at bounding box center [795, 409] width 731 height 42
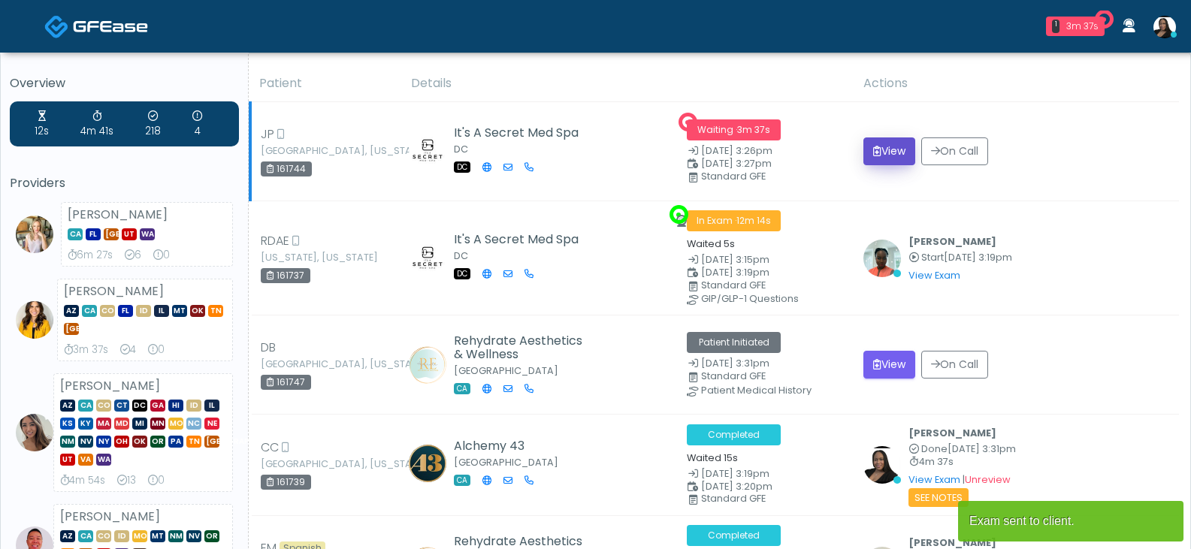
click at [877, 149] on button "View" at bounding box center [889, 151] width 52 height 28
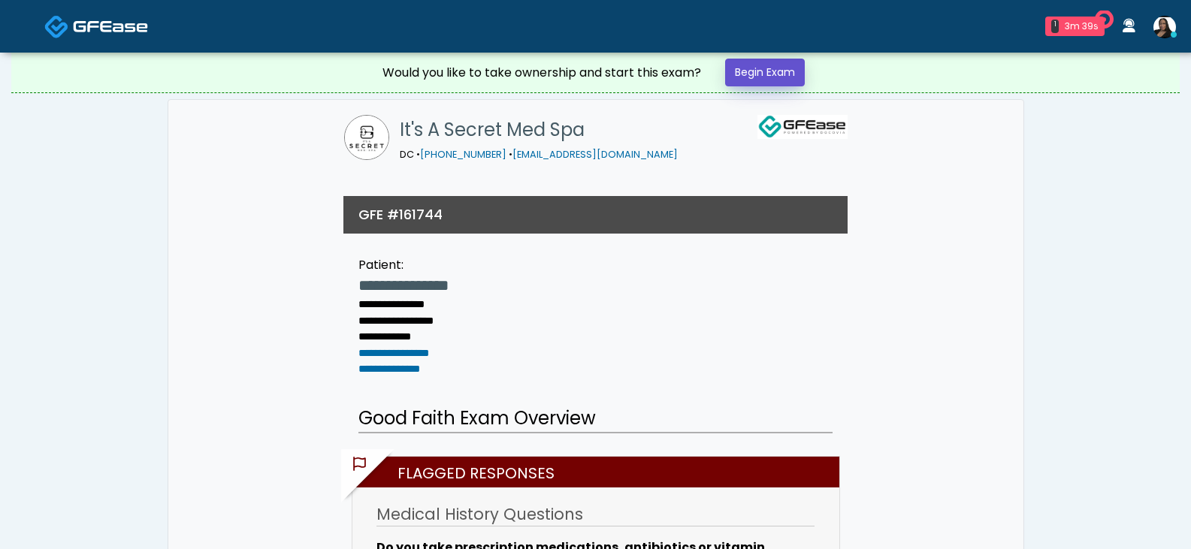
click at [770, 66] on link "Begin Exam" at bounding box center [765, 73] width 80 height 28
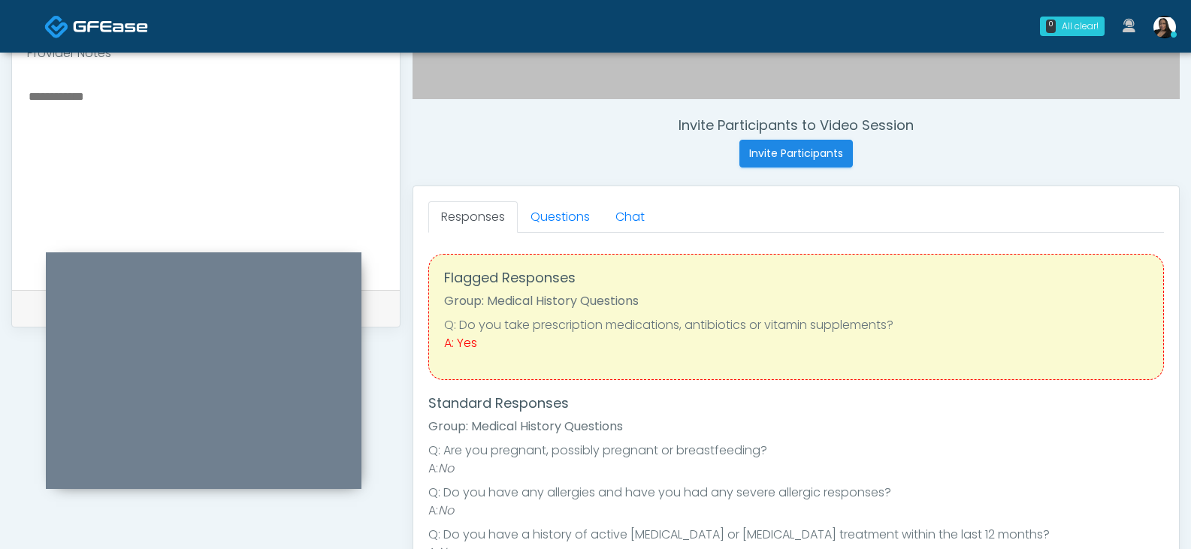
scroll to position [451, 0]
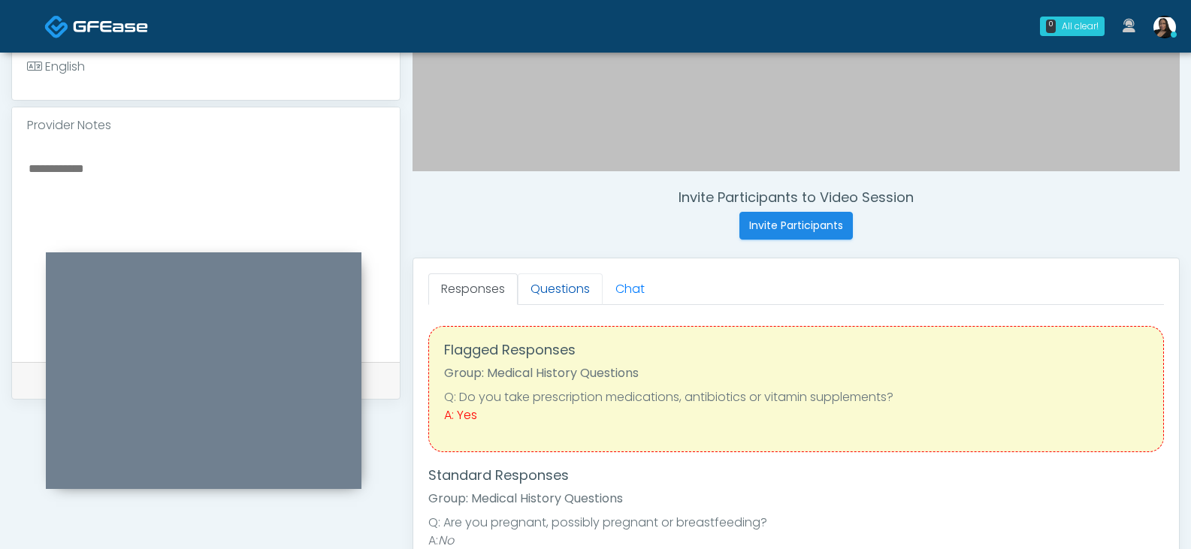
click at [567, 290] on link "Questions" at bounding box center [560, 289] width 85 height 32
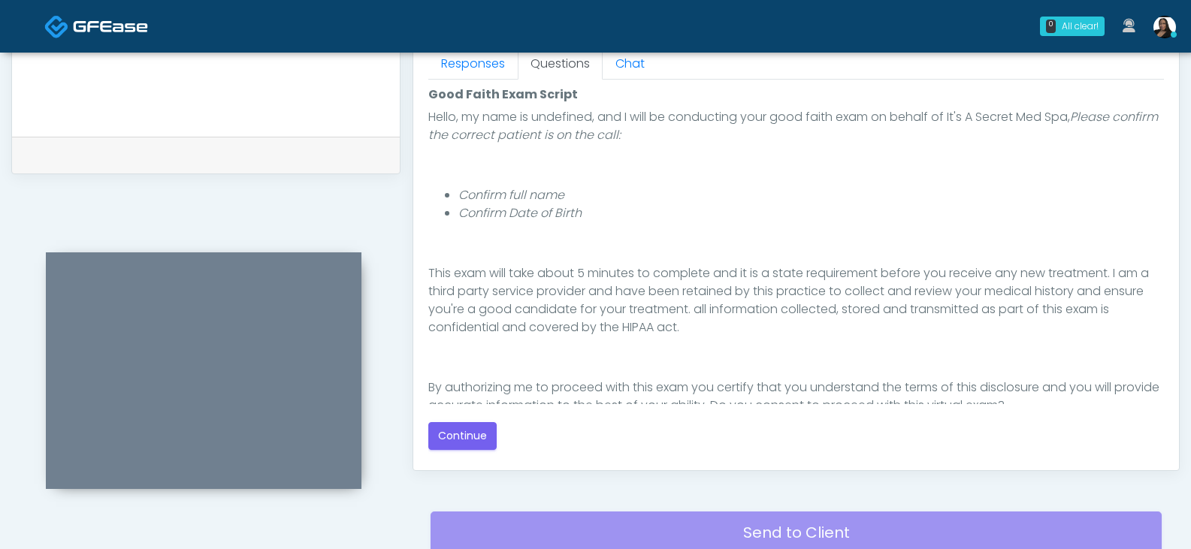
scroll to position [138, 0]
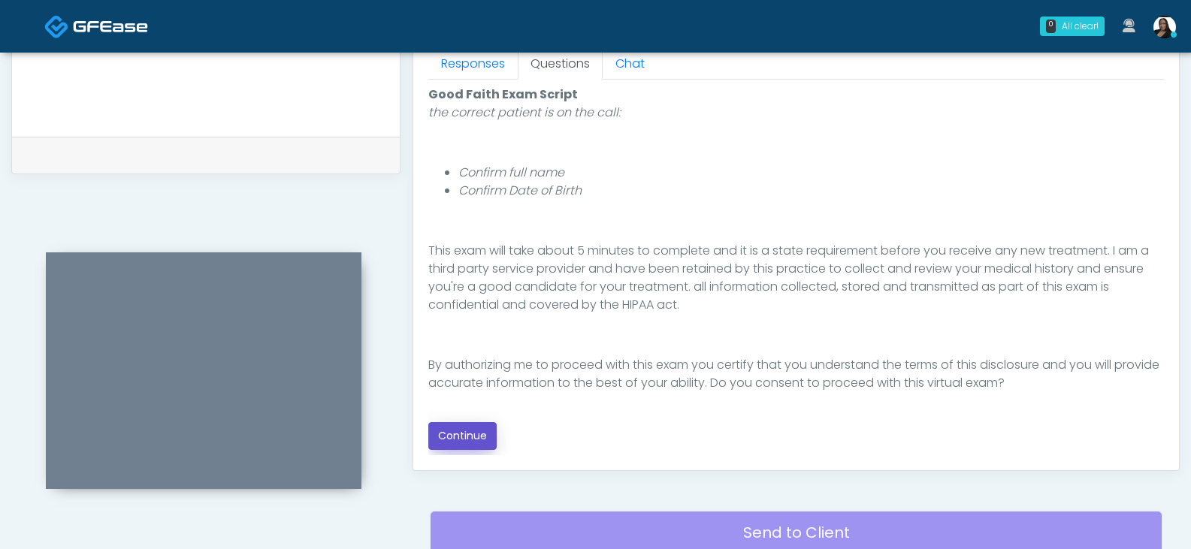
click at [465, 436] on button "Continue" at bounding box center [462, 436] width 68 height 28
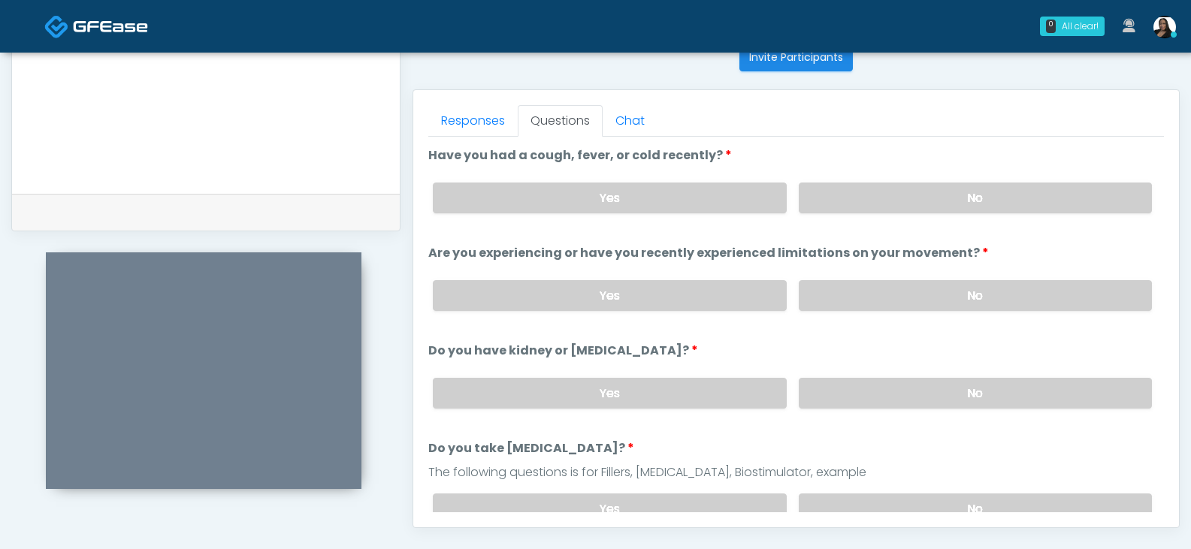
scroll to position [623, 0]
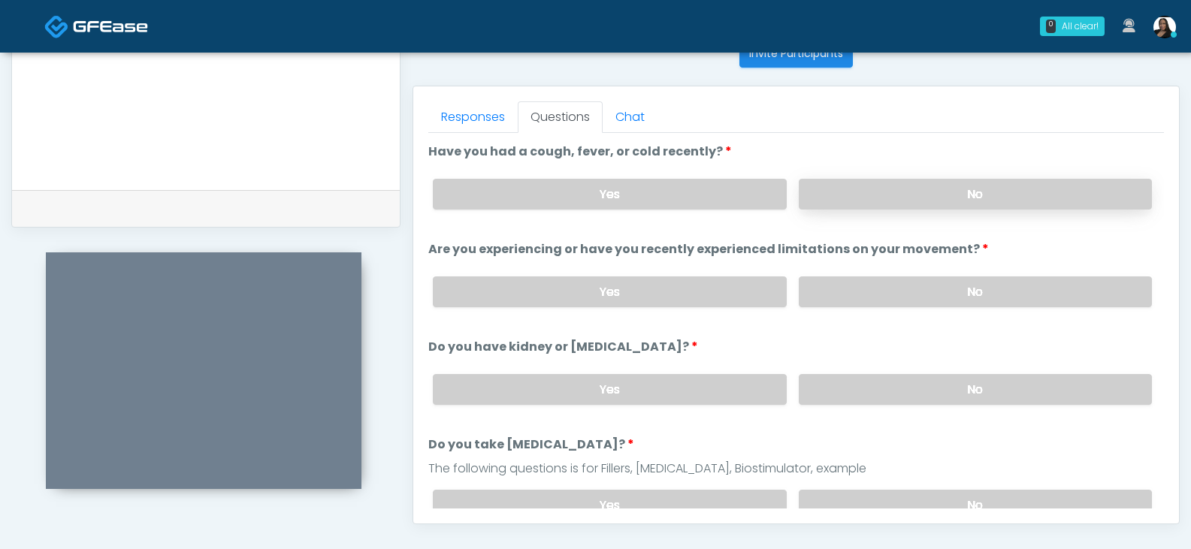
click at [861, 203] on label "No" at bounding box center [975, 194] width 353 height 31
click at [915, 288] on label "No" at bounding box center [975, 291] width 353 height 31
click at [895, 387] on label "No" at bounding box center [975, 389] width 353 height 31
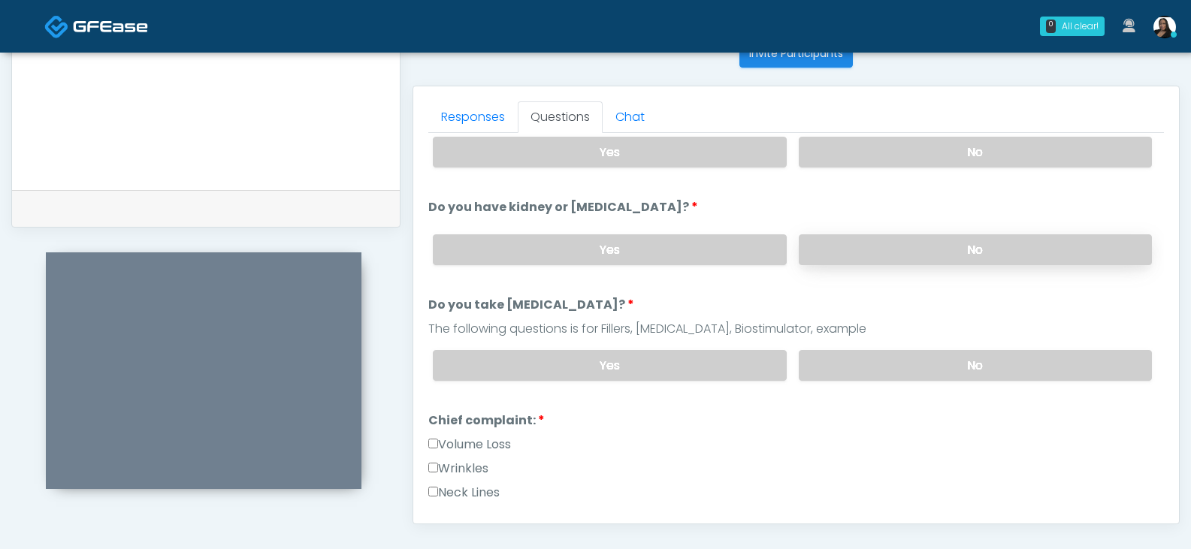
scroll to position [150, 0]
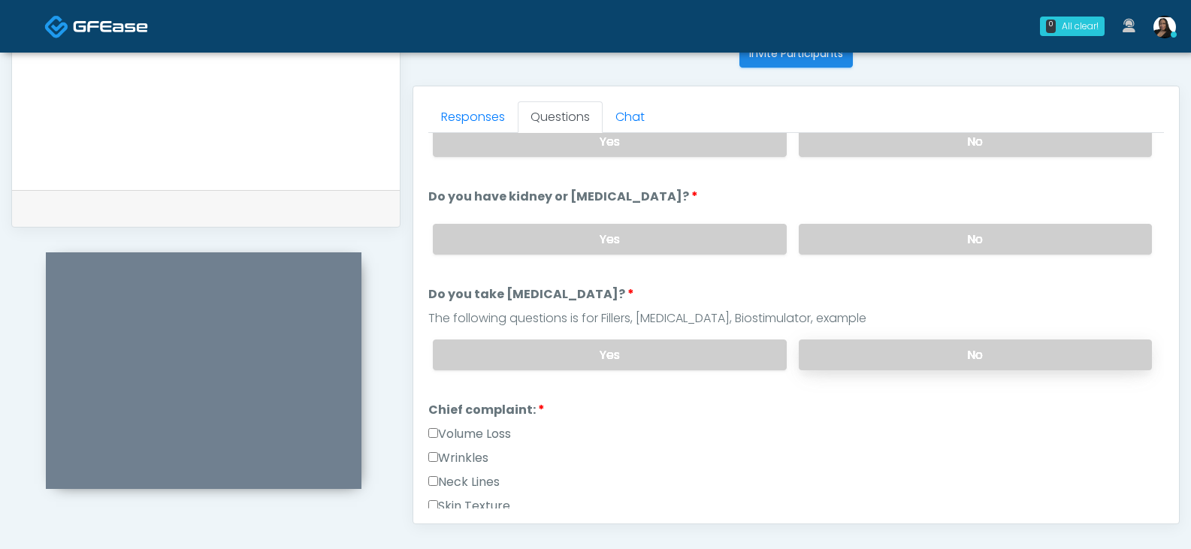
click at [902, 354] on label "No" at bounding box center [975, 355] width 353 height 31
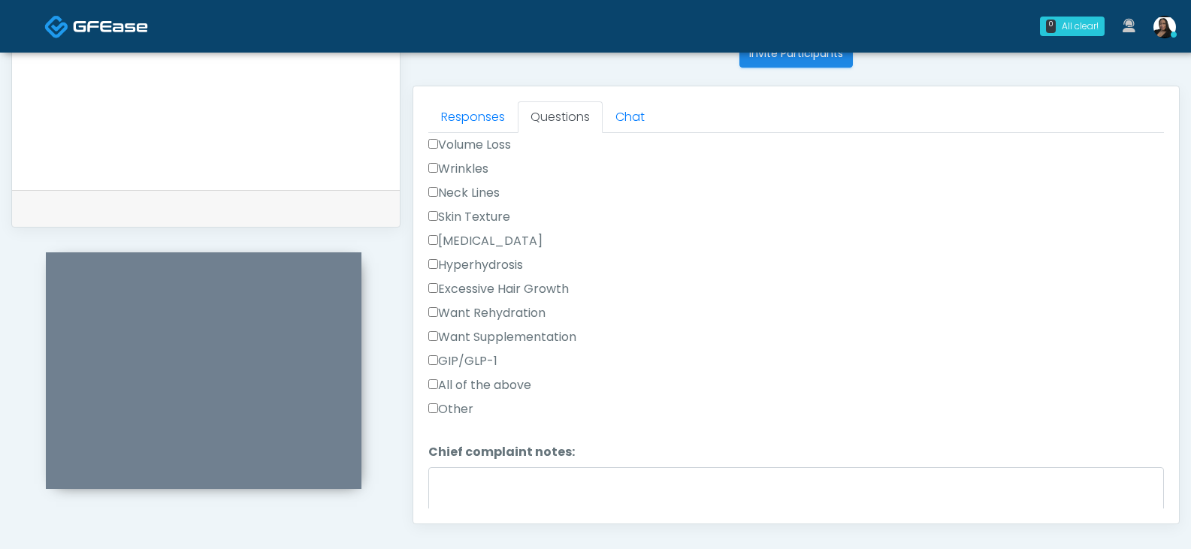
scroll to position [526, 0]
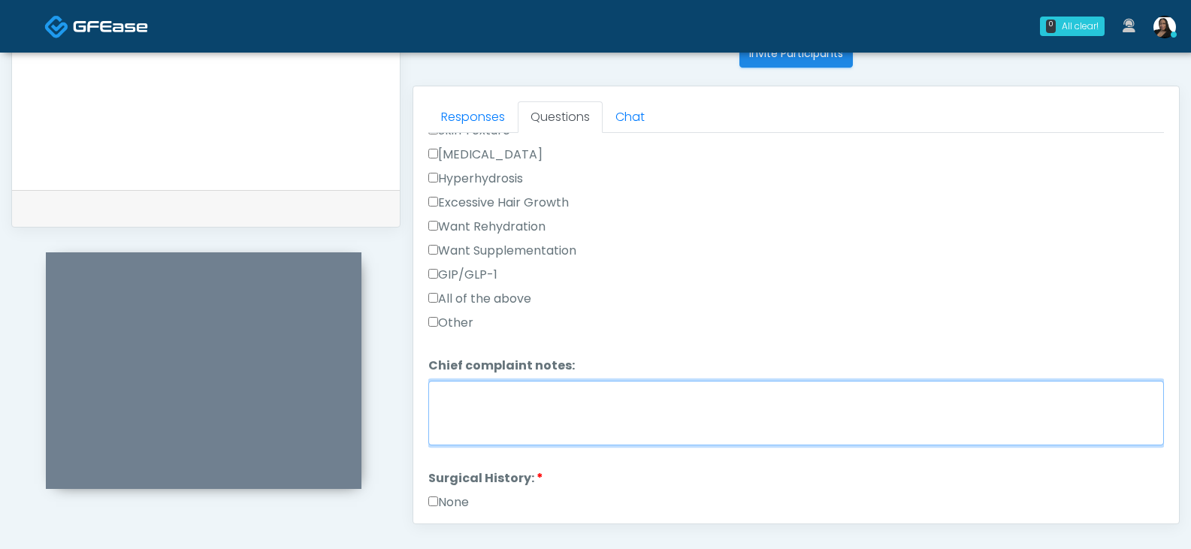
click at [485, 388] on textarea "Chief complaint notes:" at bounding box center [795, 413] width 735 height 65
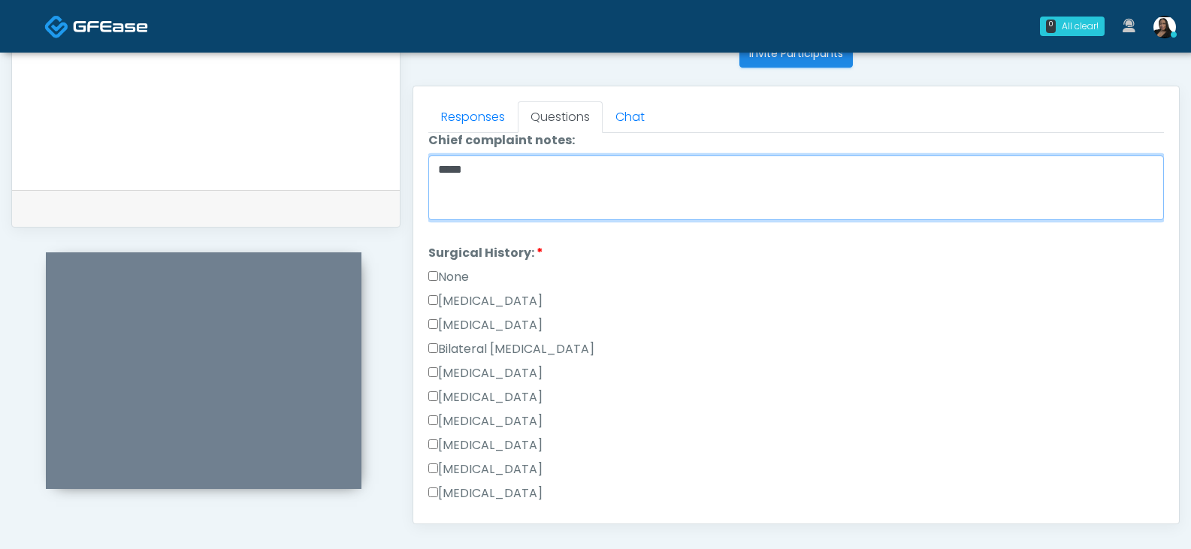
scroll to position [826, 0]
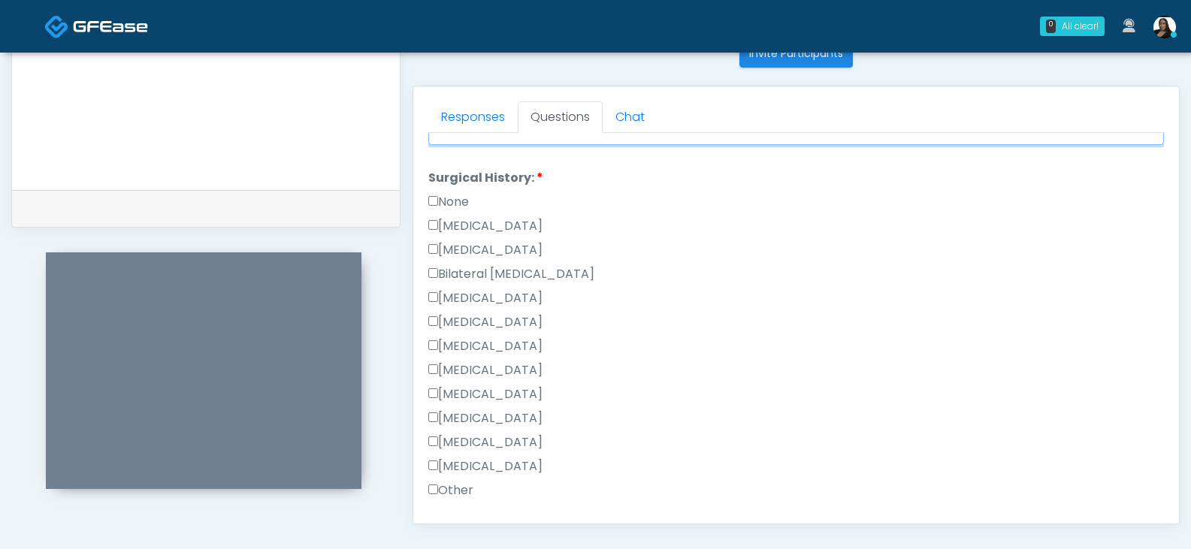
type textarea "*****"
click at [478, 295] on label "Breast Augmentation" at bounding box center [485, 298] width 114 height 18
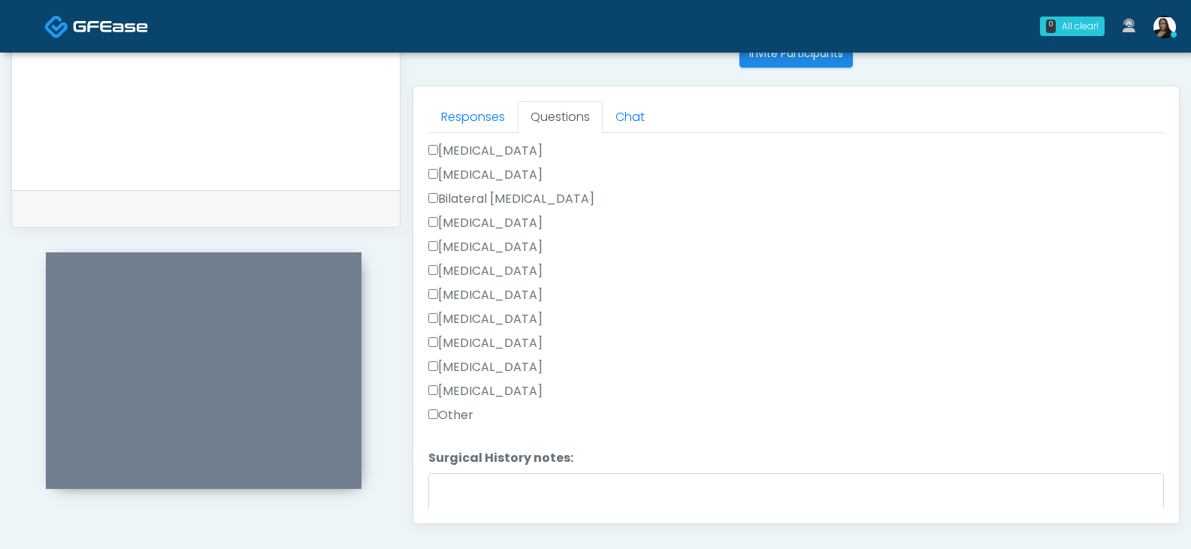
scroll to position [977, 0]
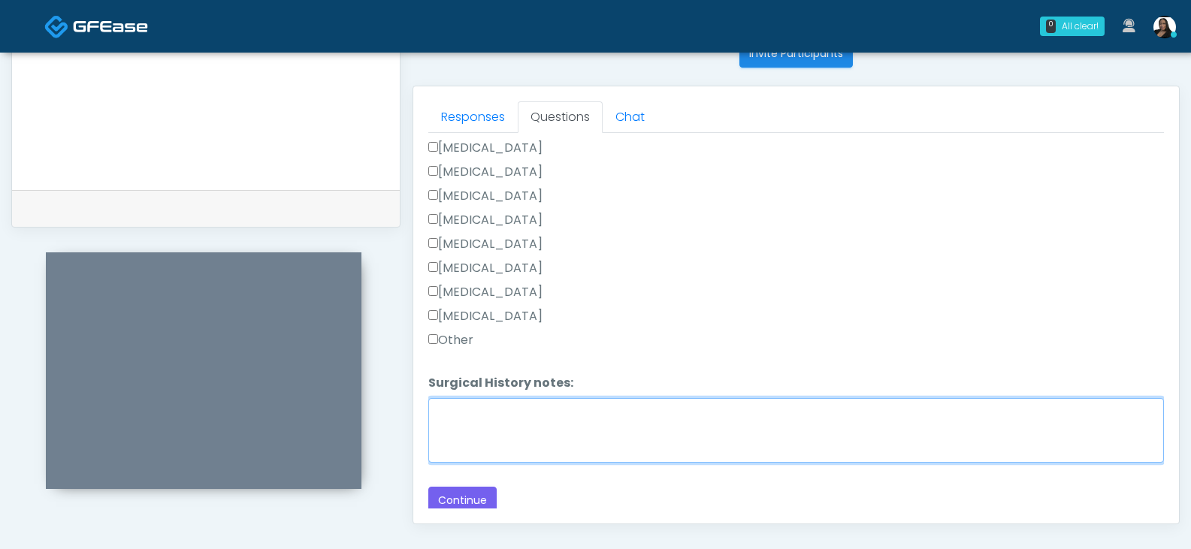
click at [511, 430] on textarea "Surgical History notes:" at bounding box center [795, 430] width 735 height 65
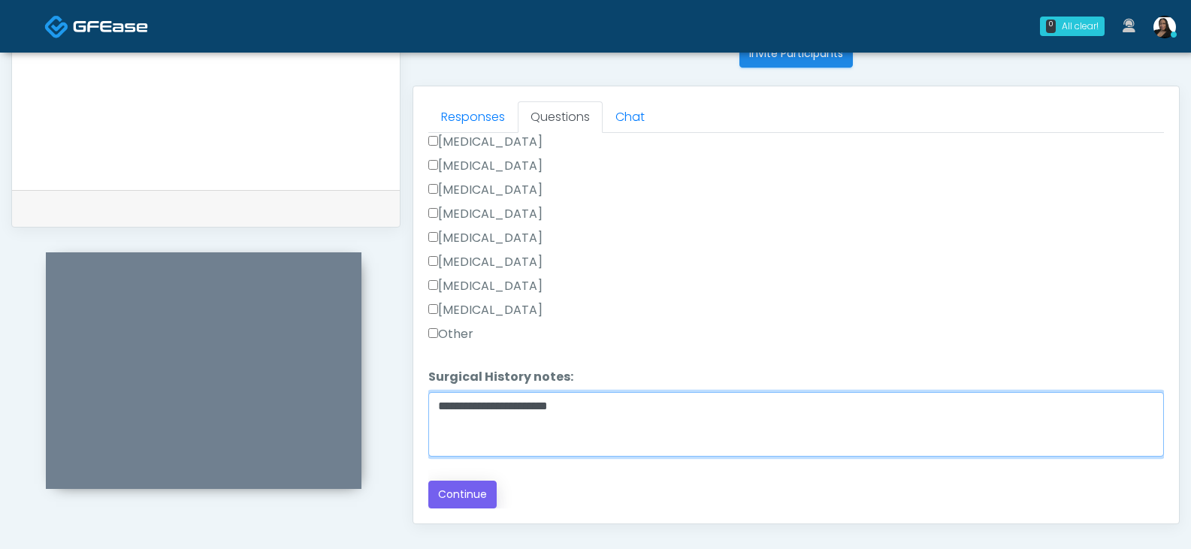
type textarea "**********"
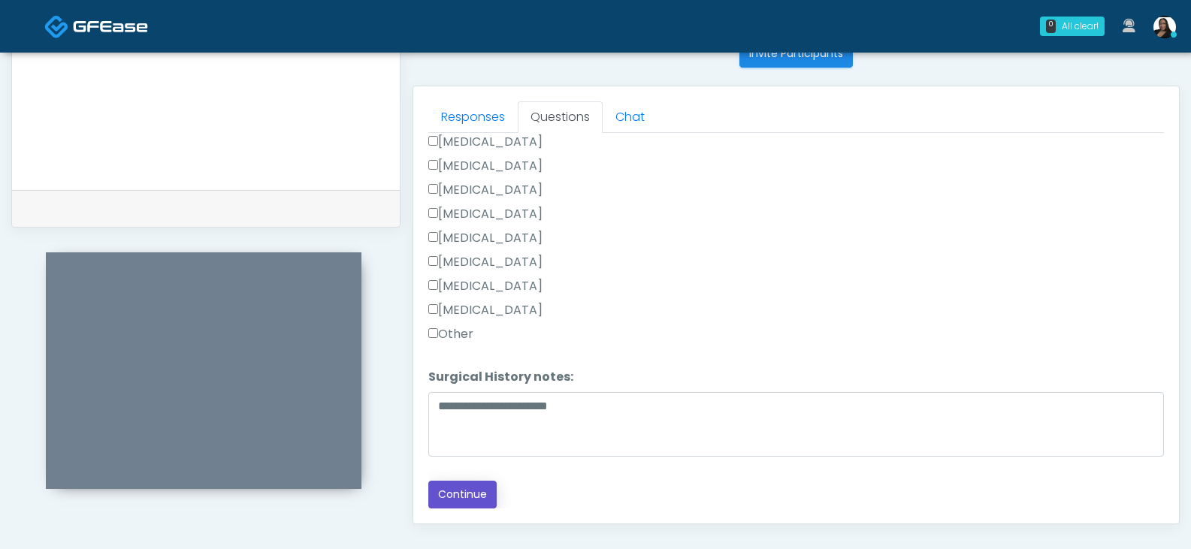
drag, startPoint x: 466, startPoint y: 494, endPoint x: 497, endPoint y: 442, distance: 59.6
click at [466, 493] on button "Continue" at bounding box center [462, 495] width 68 height 28
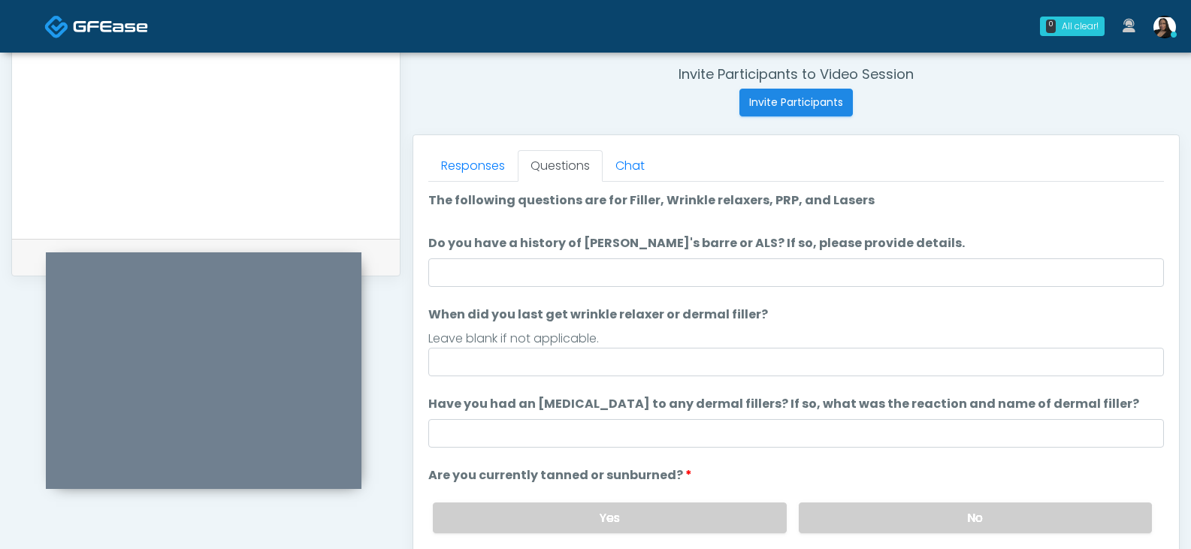
scroll to position [424, 0]
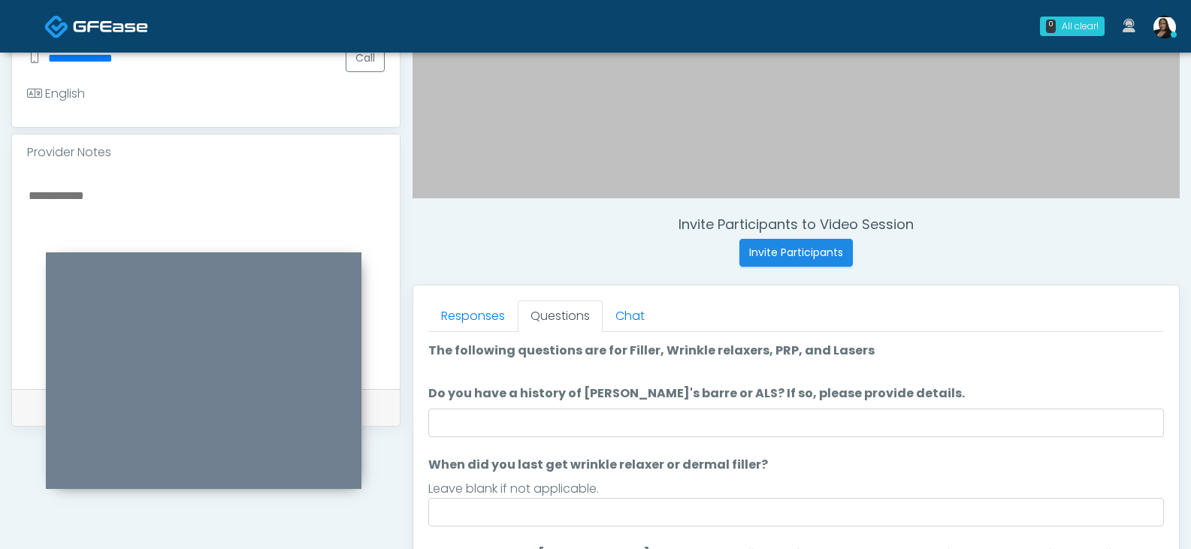
click at [213, 174] on div at bounding box center [206, 280] width 388 height 219
click at [213, 196] on textarea at bounding box center [206, 277] width 358 height 183
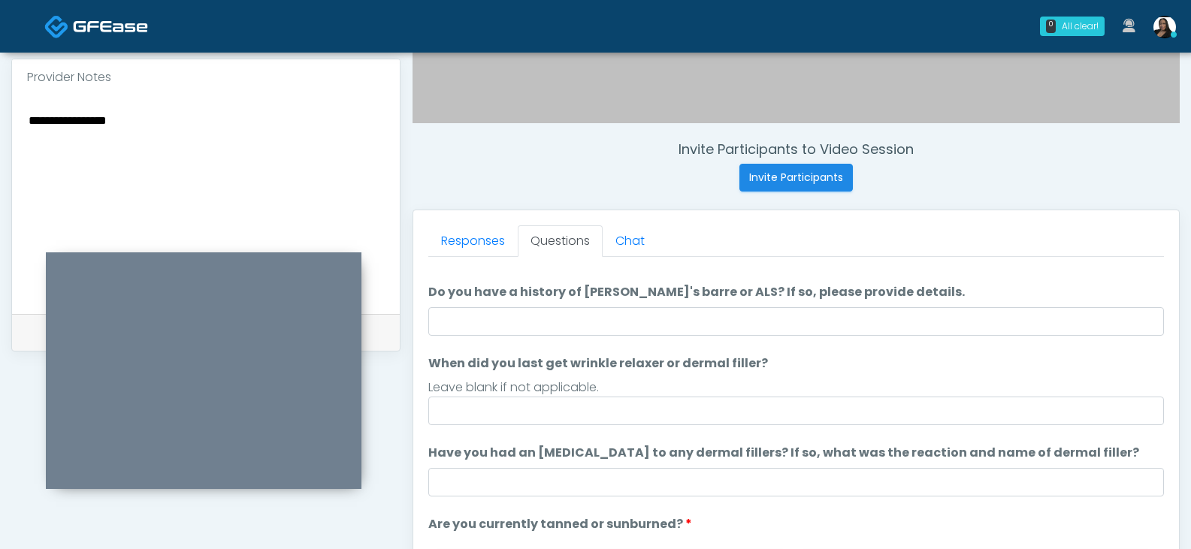
scroll to position [0, 0]
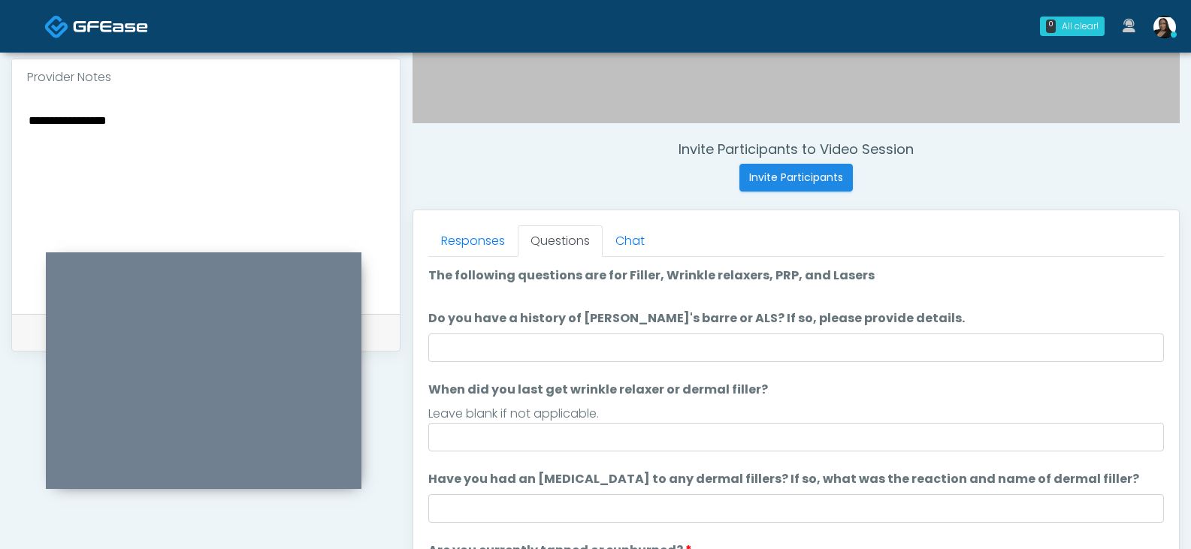
type textarea "**********"
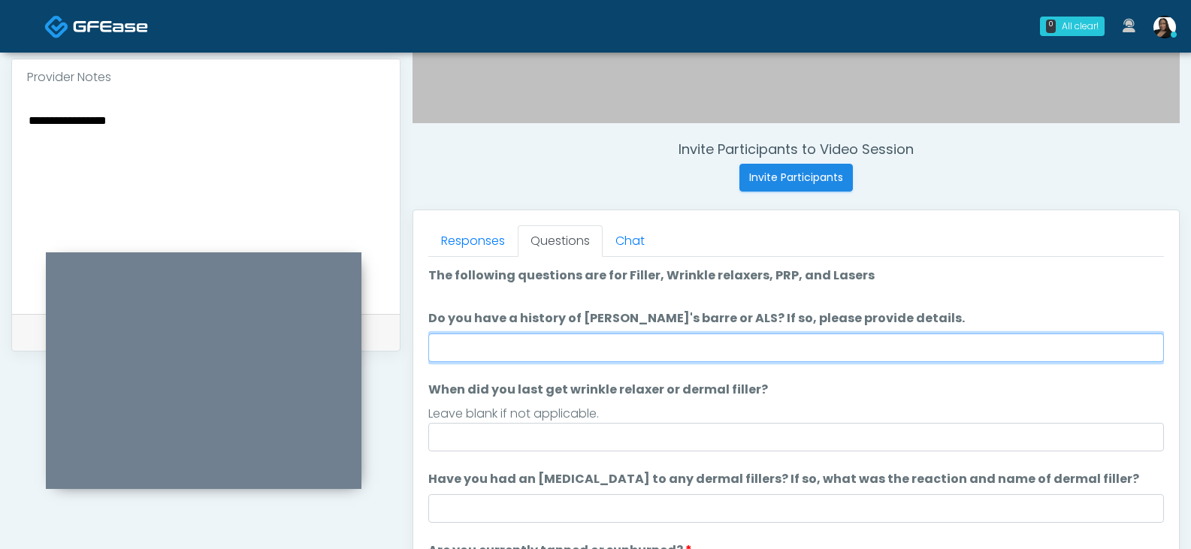
click at [628, 340] on input "Do you have a history of Guillain's barre or ALS? If so, please provide details." at bounding box center [795, 348] width 735 height 29
type input "**"
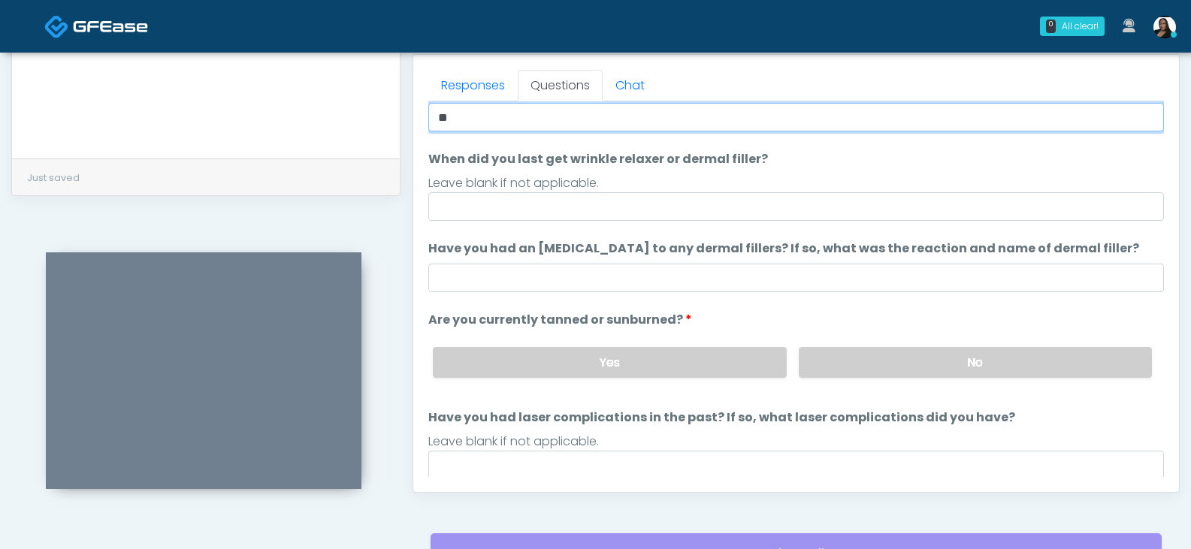
scroll to position [652, 0]
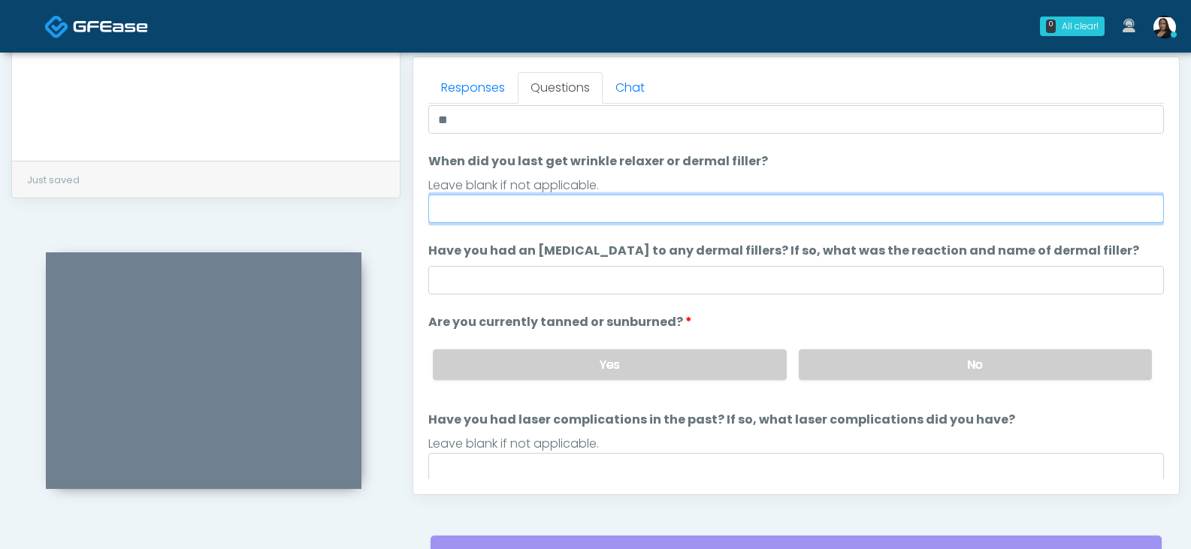
click at [649, 214] on input "When did you last get wrinkle relaxer or dermal filler?" at bounding box center [795, 209] width 735 height 29
type input "********"
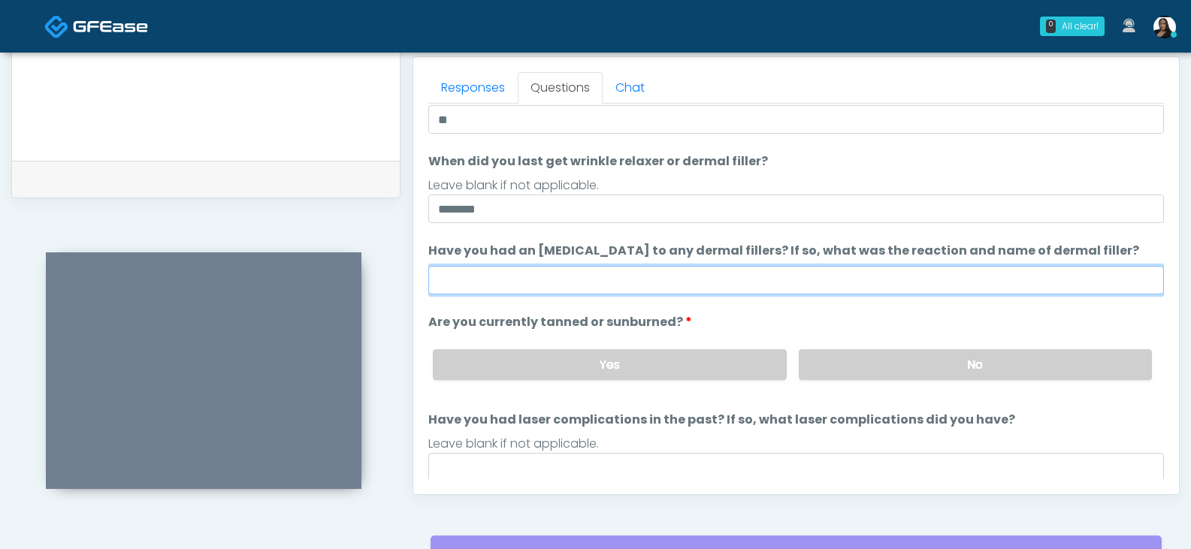
click at [630, 277] on input "Have you had an allergic response to any dermal fillers? If so, what was the re…" at bounding box center [795, 280] width 735 height 29
type input "**"
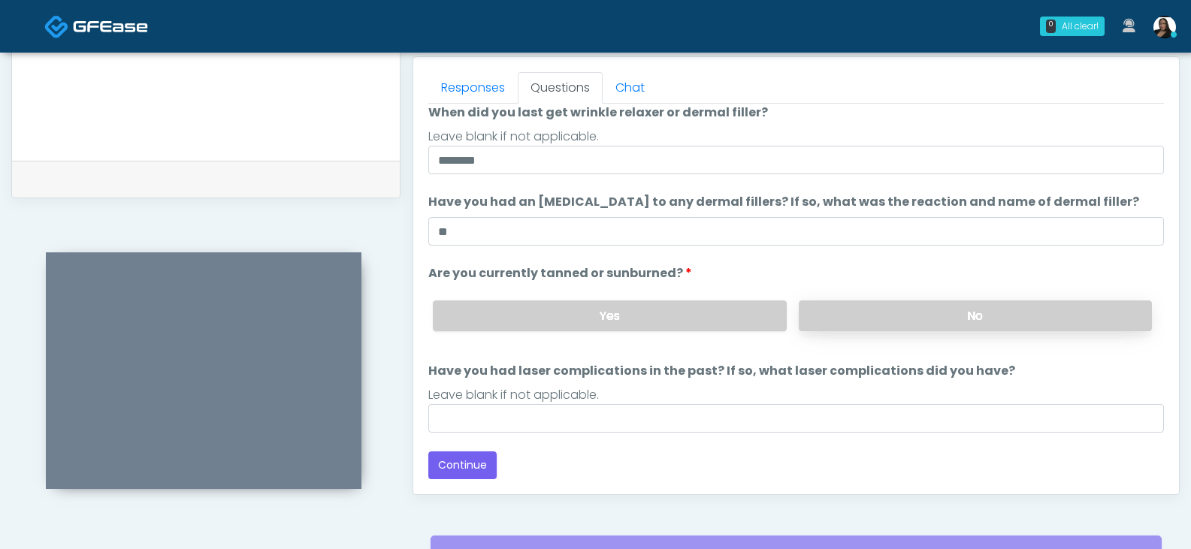
click at [835, 309] on label "No" at bounding box center [975, 315] width 353 height 31
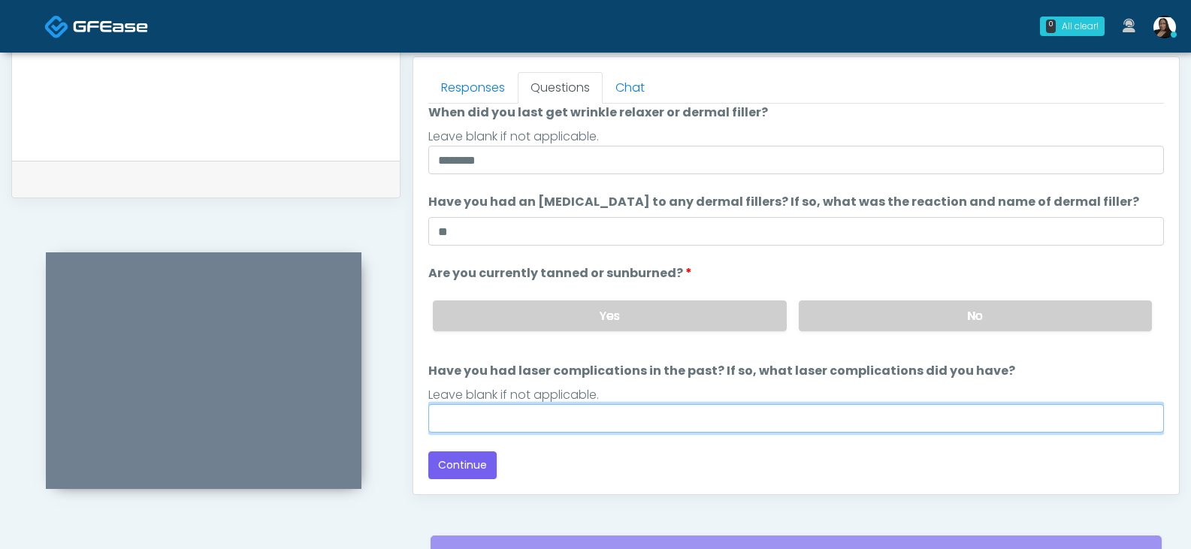
click at [702, 415] on input "Have you had laser complications in the past? If so, what laser complications d…" at bounding box center [795, 418] width 735 height 29
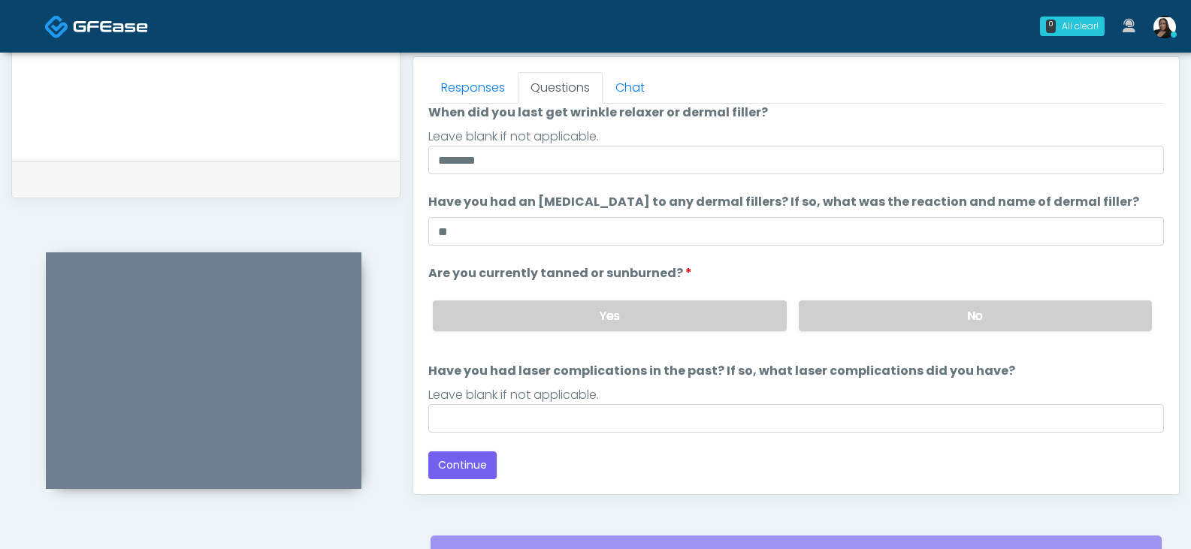
click at [706, 379] on label "Have you had laser complications in the past? If so, what laser complications d…" at bounding box center [721, 371] width 587 height 18
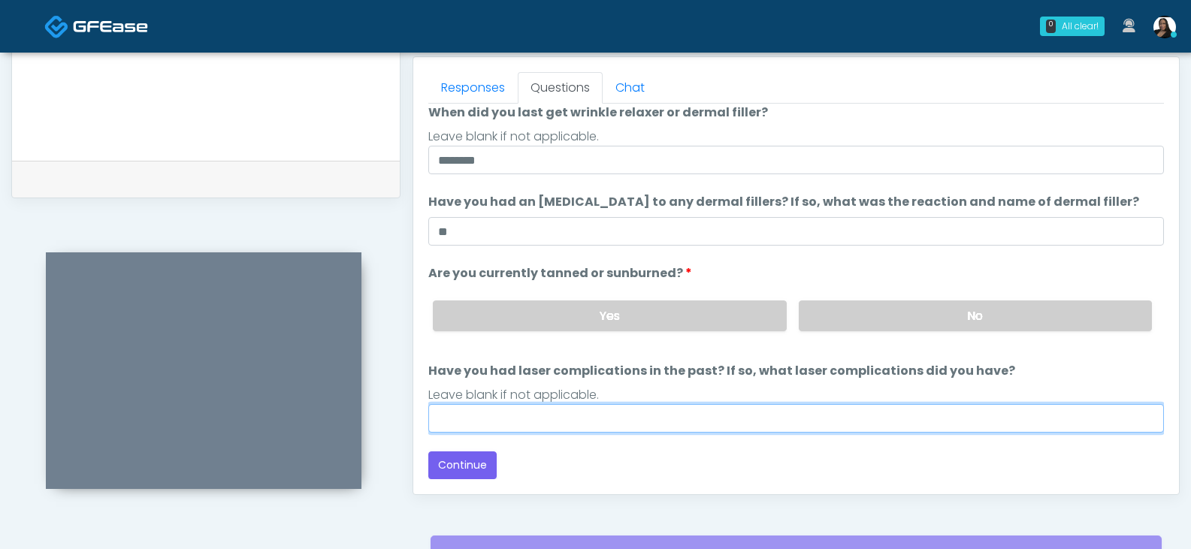
click at [706, 404] on input "Have you had laser complications in the past? If so, what laser complications d…" at bounding box center [795, 418] width 735 height 29
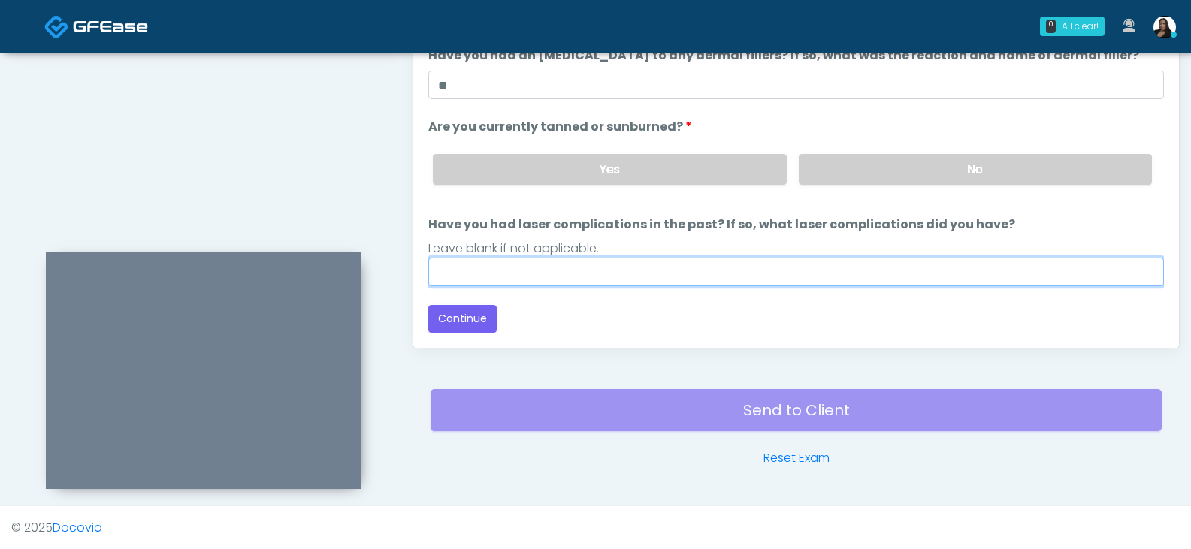
scroll to position [799, 0]
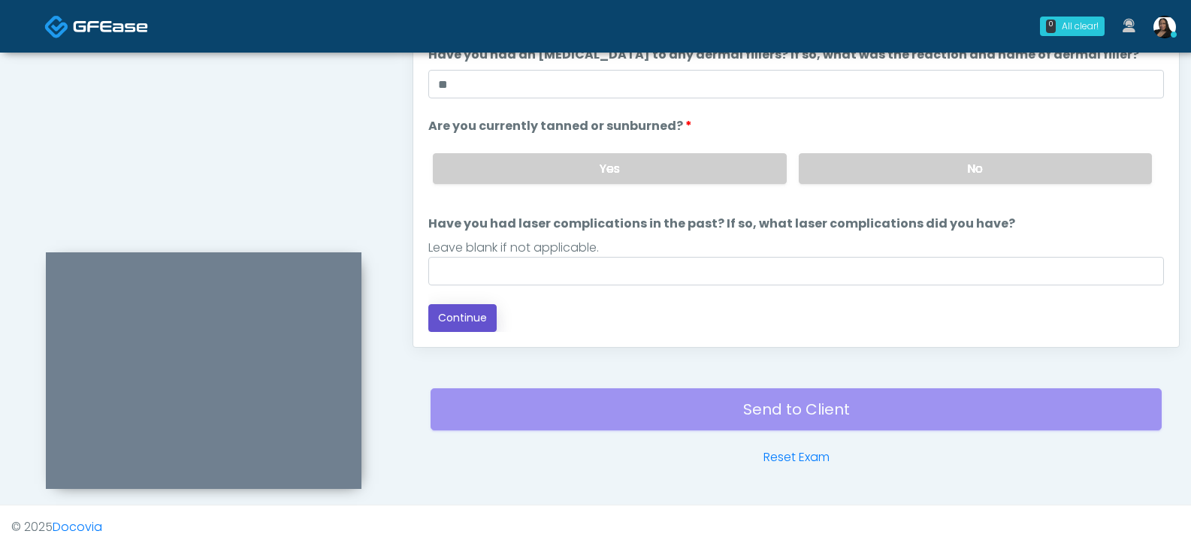
click at [482, 321] on button "Continue" at bounding box center [462, 318] width 68 height 28
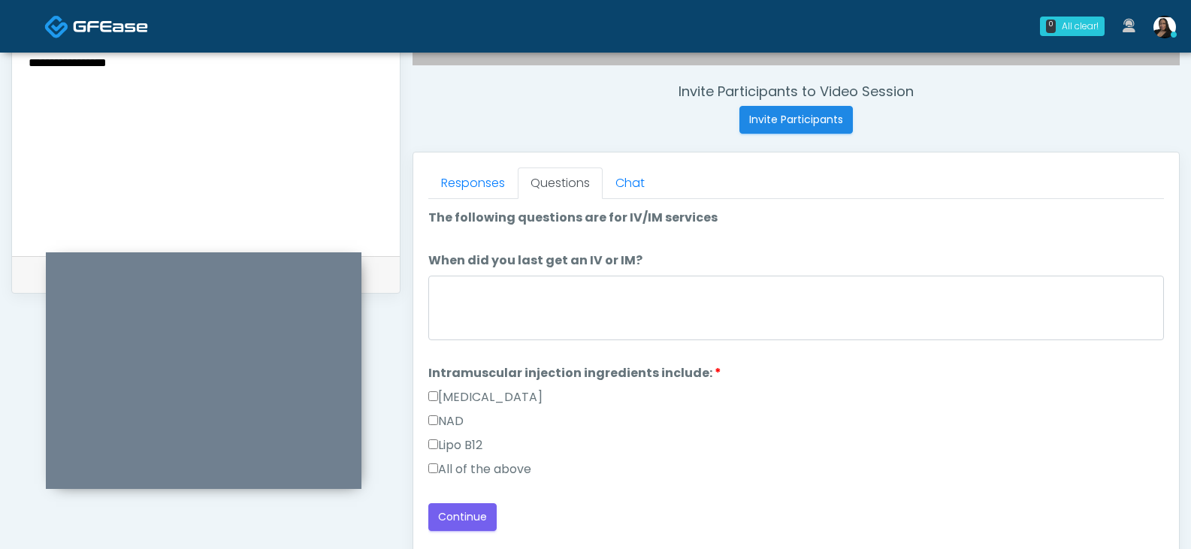
scroll to position [574, 0]
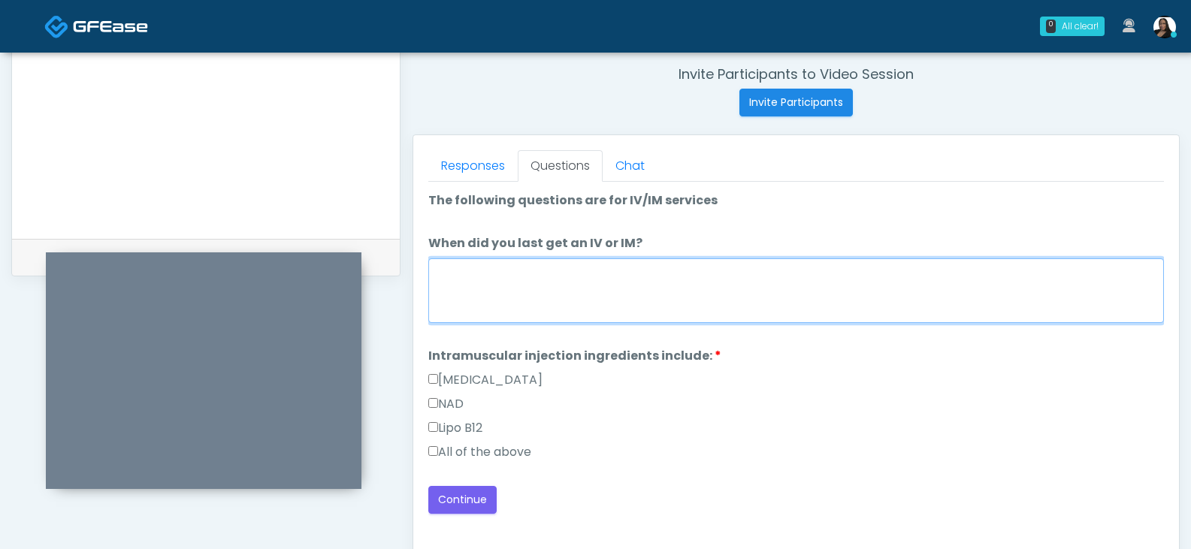
click at [535, 288] on textarea "When did you last get an IV or IM?" at bounding box center [795, 290] width 735 height 65
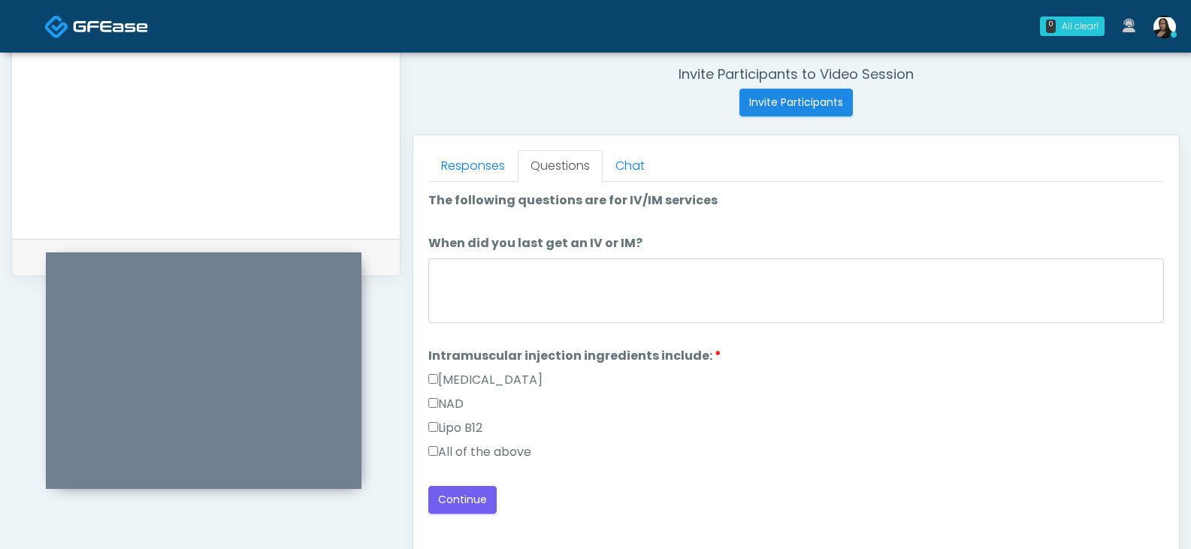
click at [500, 452] on label "All of the above" at bounding box center [479, 452] width 103 height 18
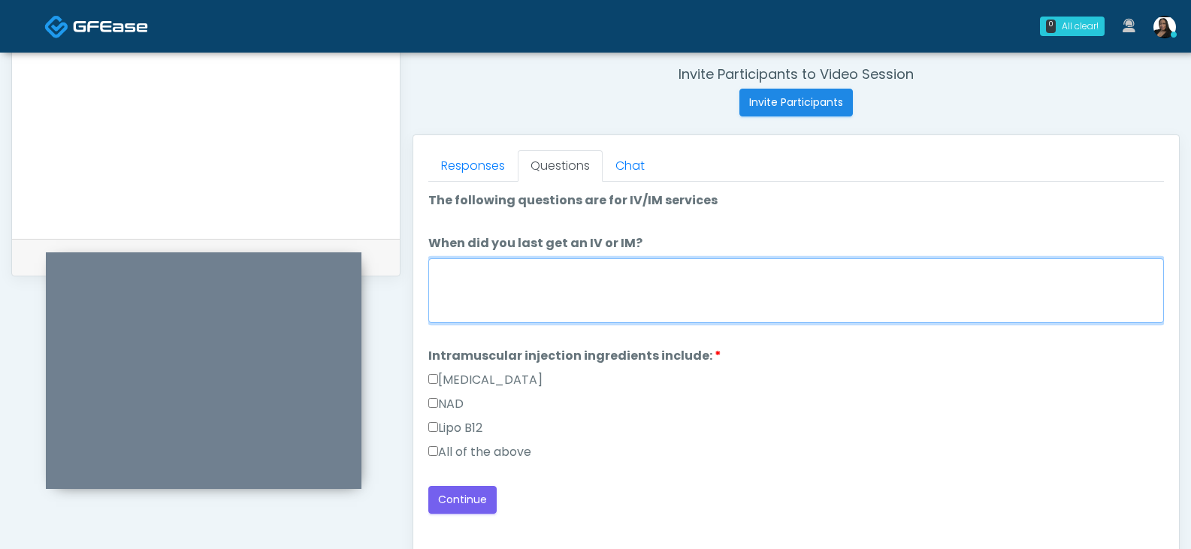
click at [510, 282] on textarea "When did you last get an IV or IM?" at bounding box center [795, 290] width 735 height 65
type textarea "*"
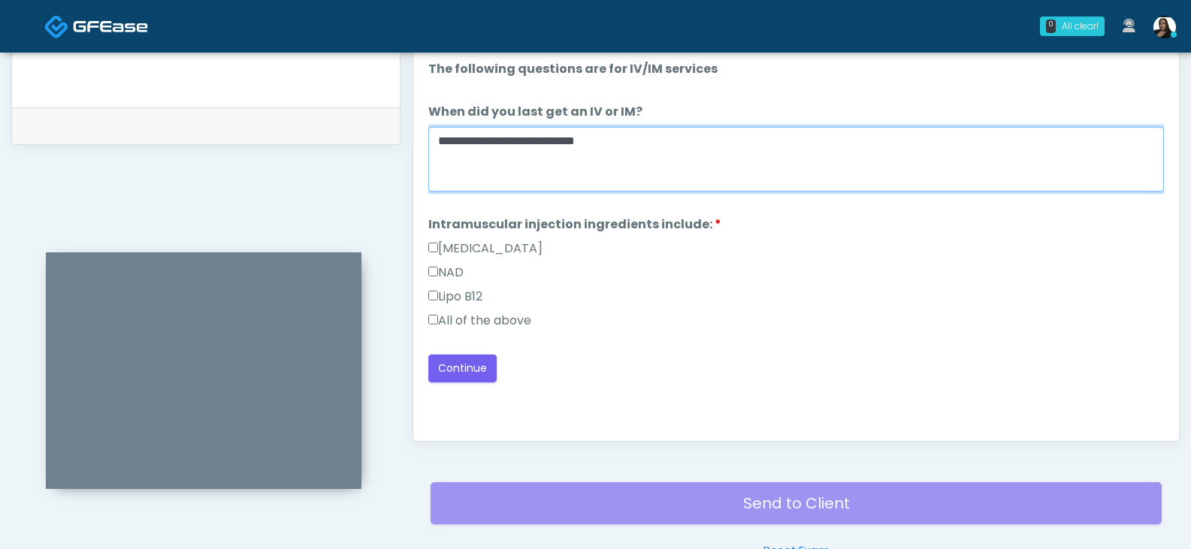
scroll to position [724, 0]
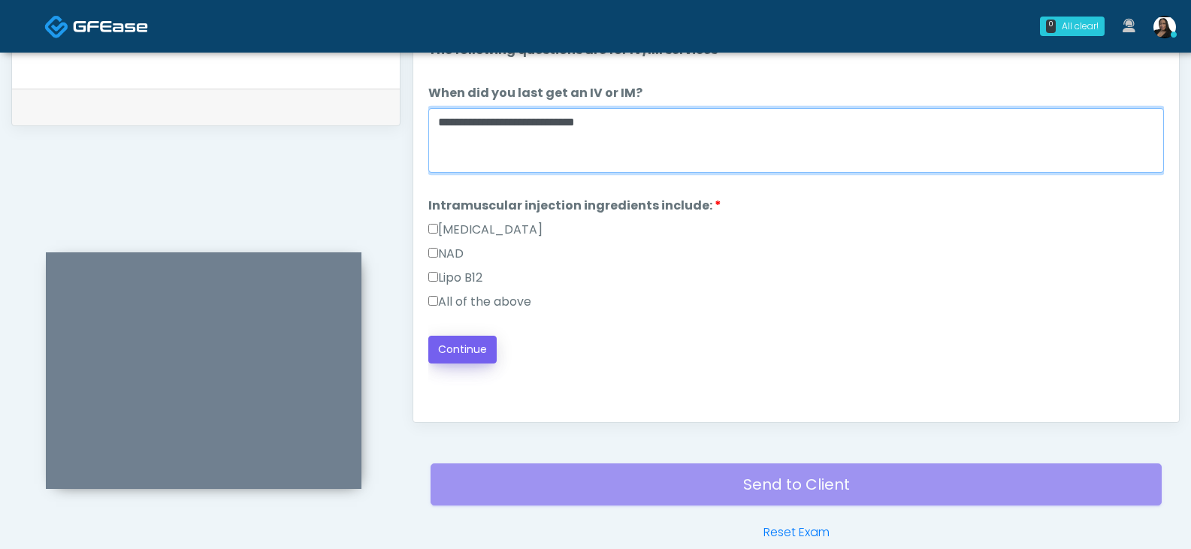
type textarea "**********"
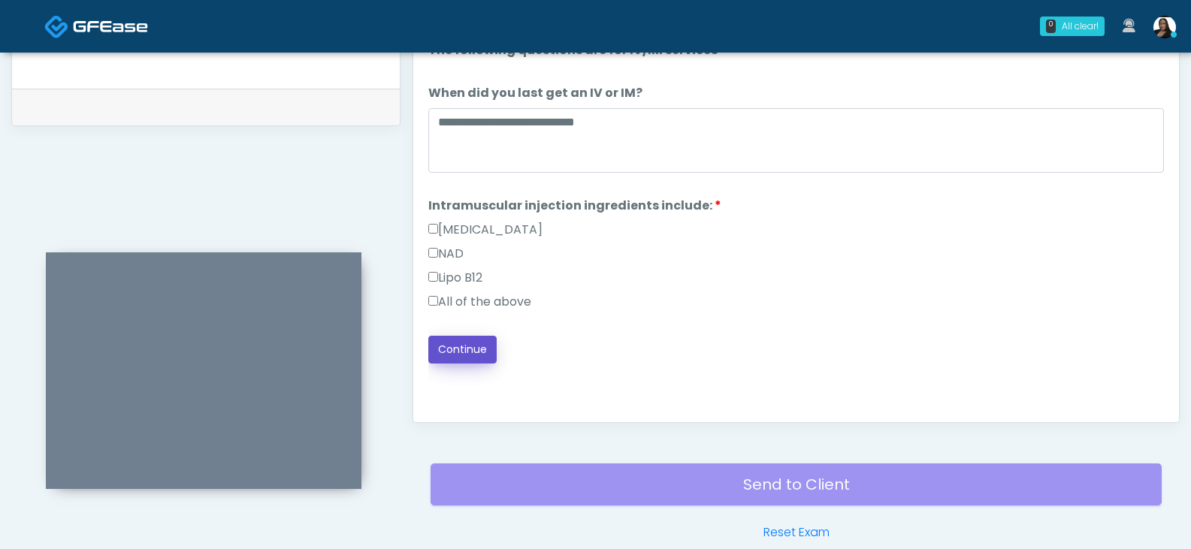
click at [461, 344] on button "Continue" at bounding box center [462, 350] width 68 height 28
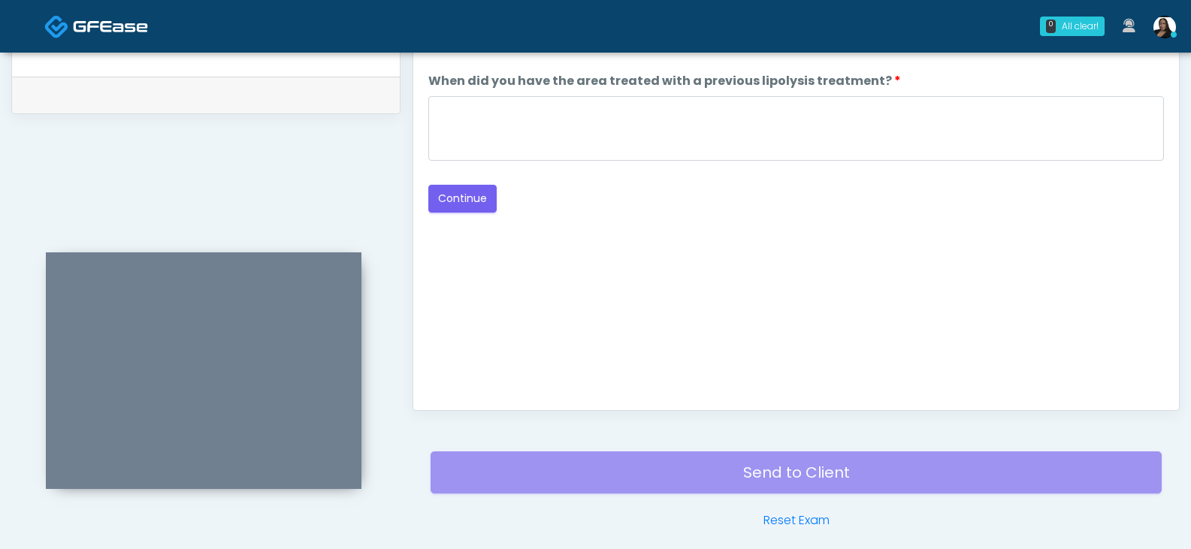
scroll to position [649, 0]
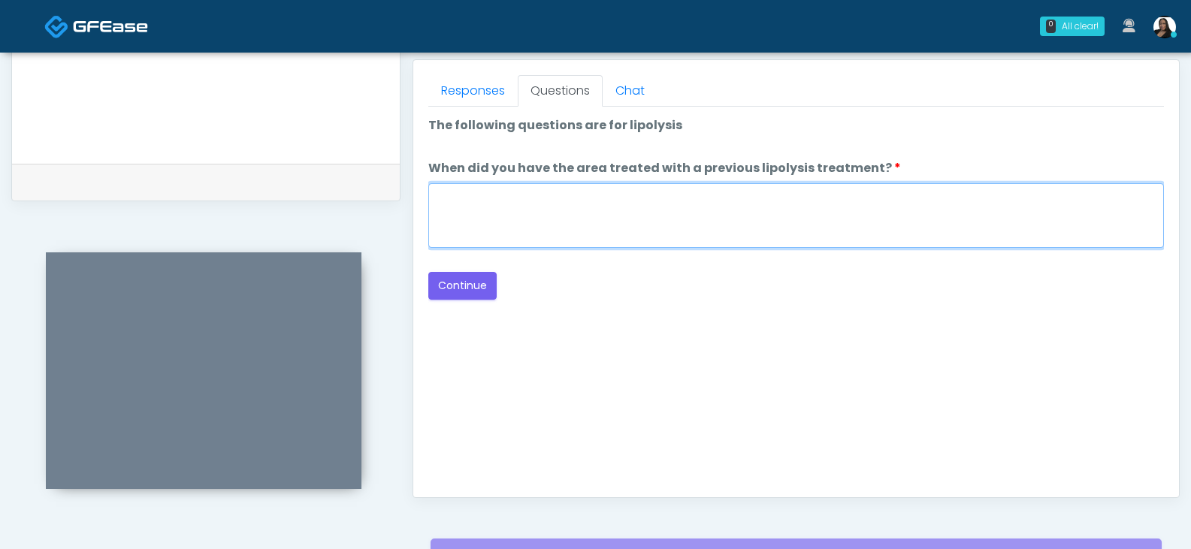
click at [630, 213] on textarea "When did you have the area treated with a previous lipolysis treatment?" at bounding box center [795, 215] width 735 height 65
drag, startPoint x: 684, startPoint y: 199, endPoint x: 556, endPoint y: 198, distance: 128.5
click at [556, 198] on textarea "**********" at bounding box center [795, 215] width 735 height 65
type textarea "**********"
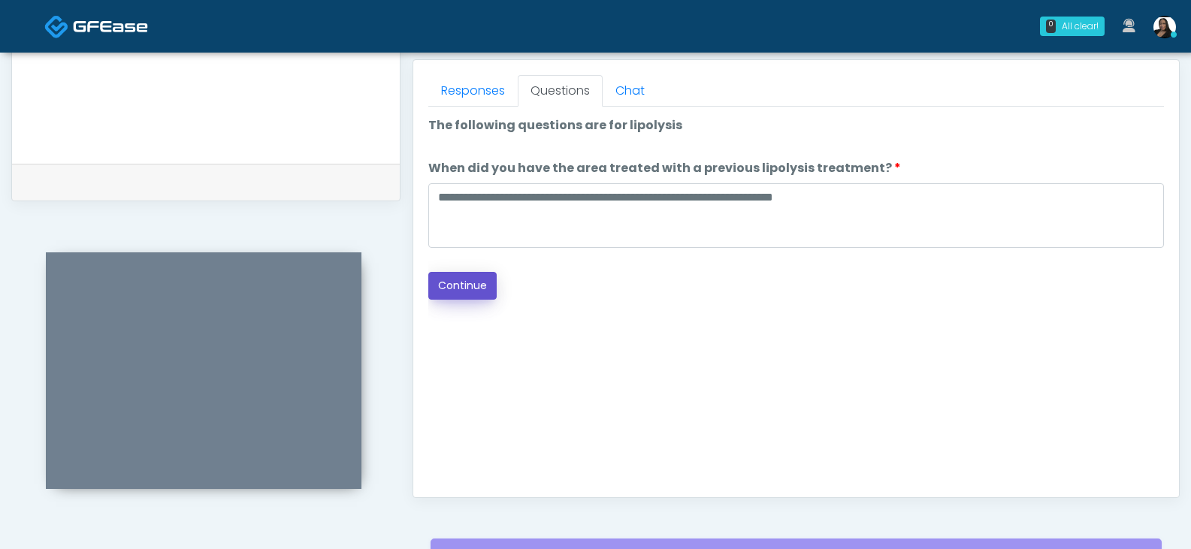
click at [473, 287] on button "Continue" at bounding box center [462, 286] width 68 height 28
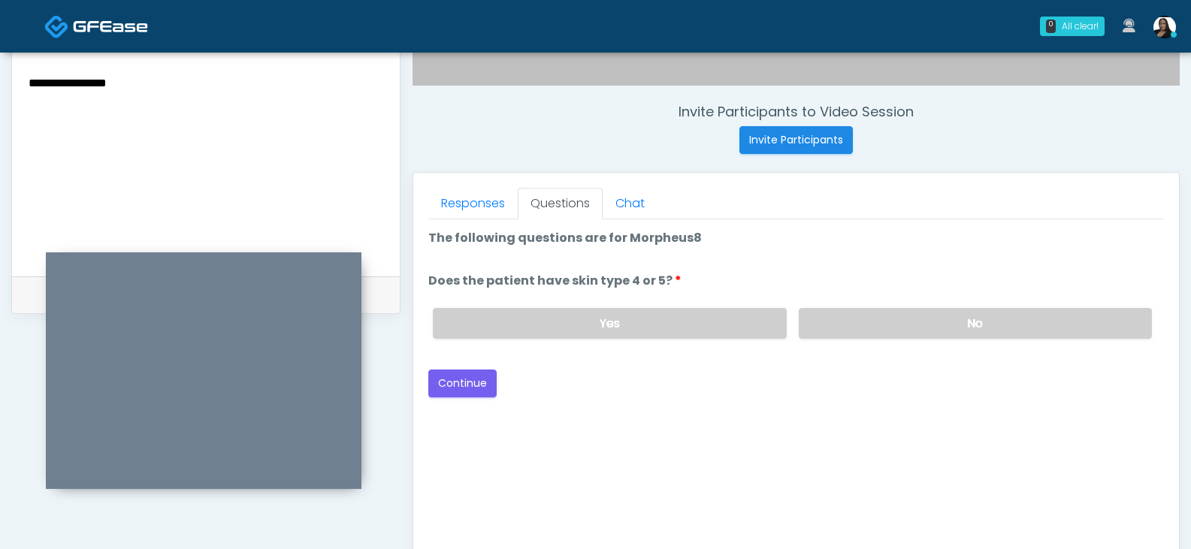
scroll to position [574, 0]
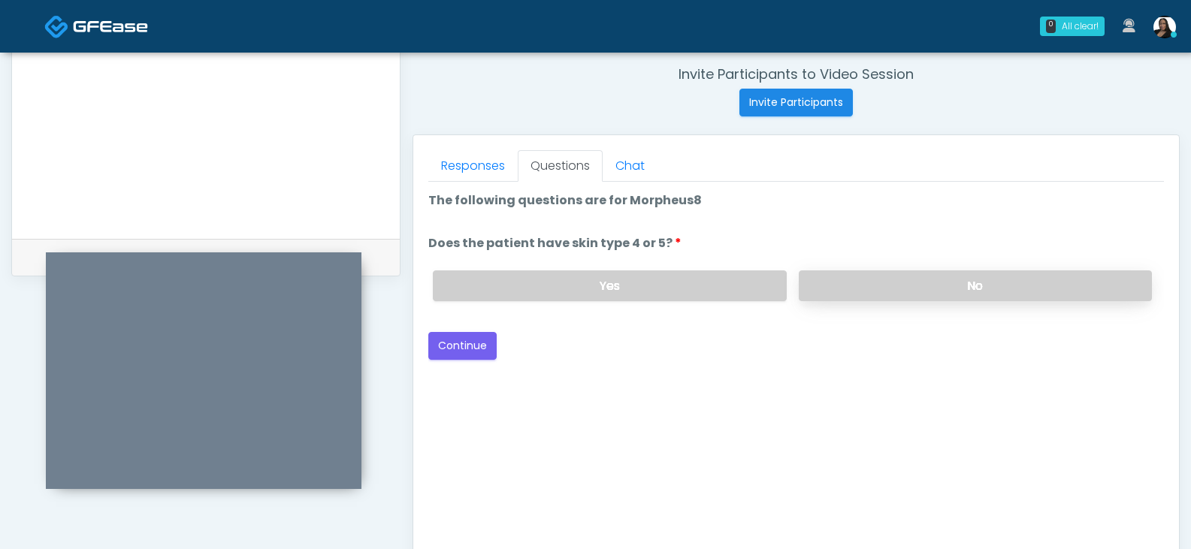
click at [883, 291] on label "No" at bounding box center [975, 285] width 353 height 31
drag, startPoint x: 445, startPoint y: 353, endPoint x: 522, endPoint y: 353, distance: 76.6
click at [445, 352] on button "Continue" at bounding box center [462, 346] width 68 height 28
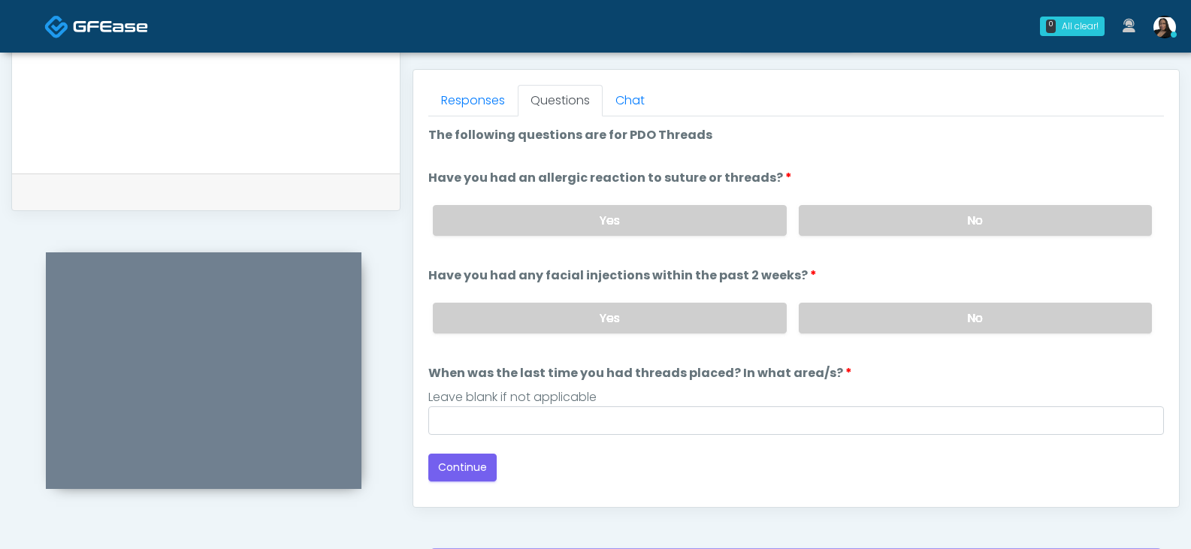
scroll to position [649, 0]
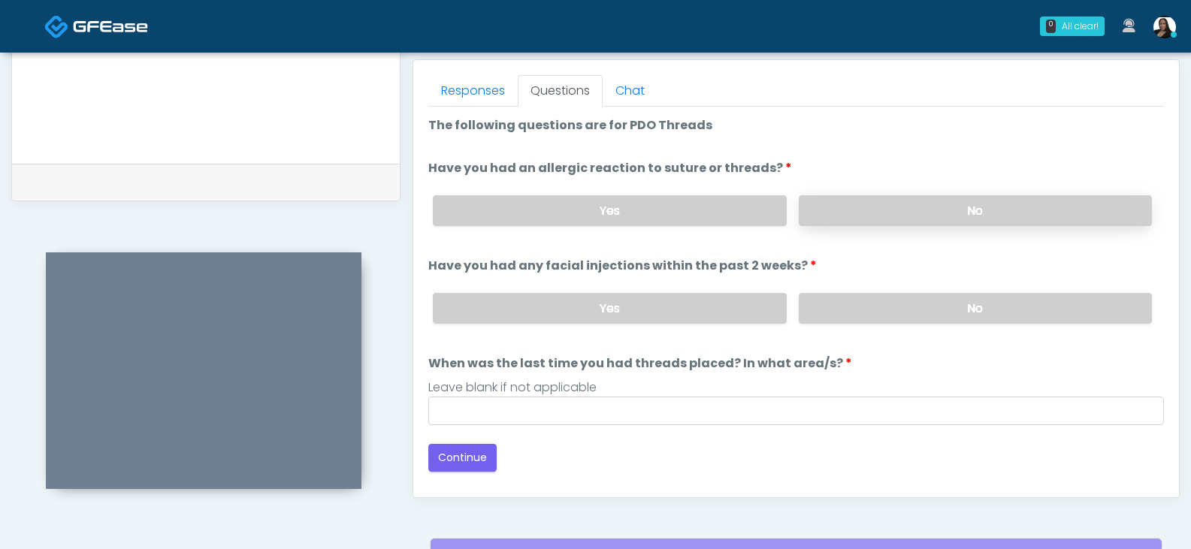
click at [838, 218] on label "No" at bounding box center [975, 210] width 353 height 31
click at [831, 315] on label "No" at bounding box center [975, 308] width 353 height 31
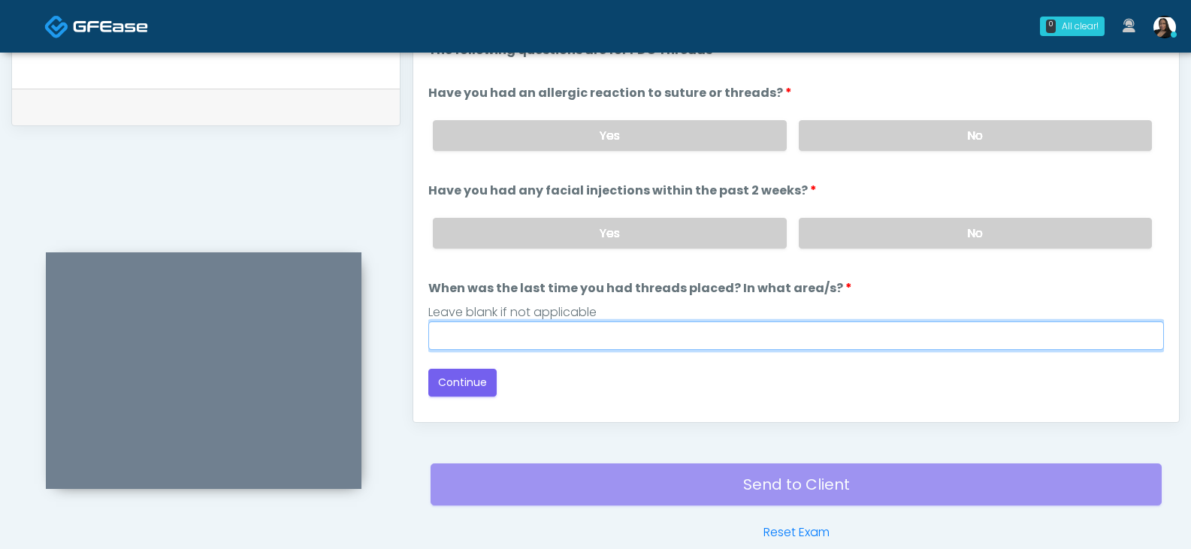
click at [686, 334] on input "When was the last time you had threads placed? In what area/s?" at bounding box center [795, 336] width 735 height 29
type input "*******"
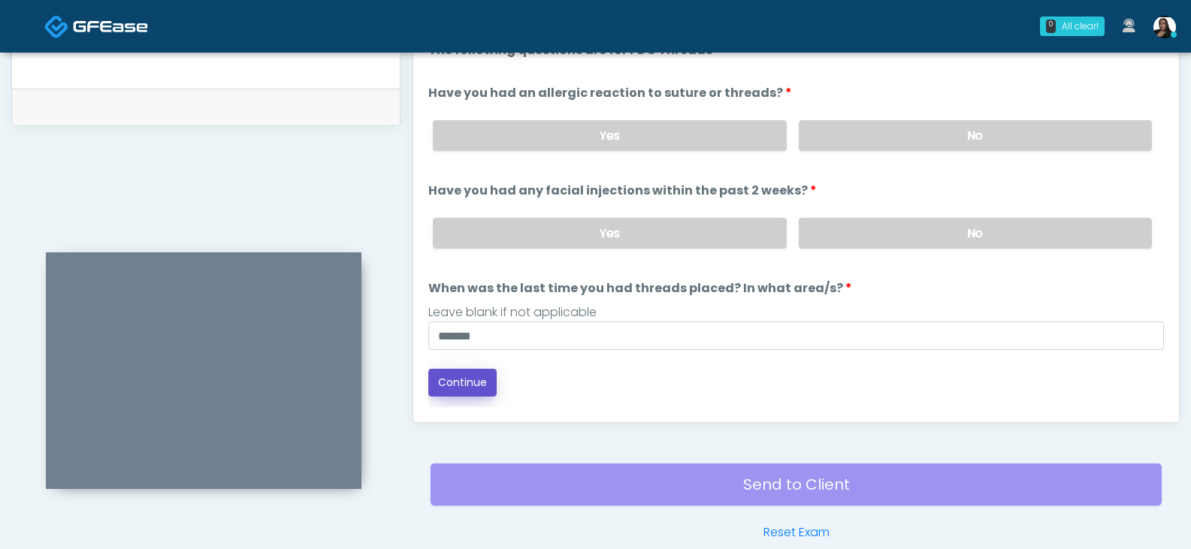
click at [459, 381] on button "Continue" at bounding box center [462, 383] width 68 height 28
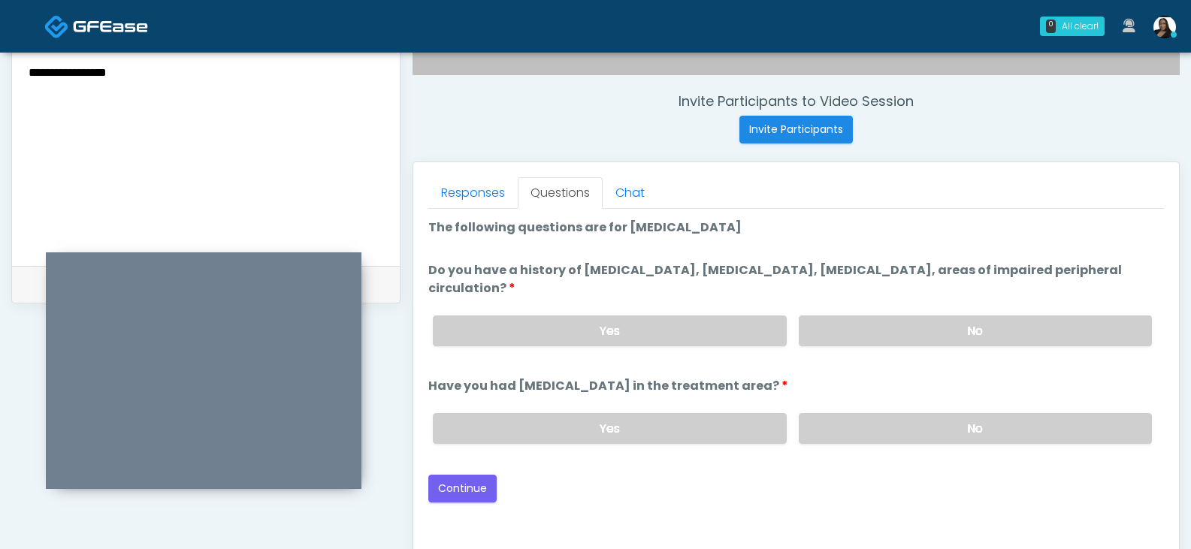
scroll to position [574, 0]
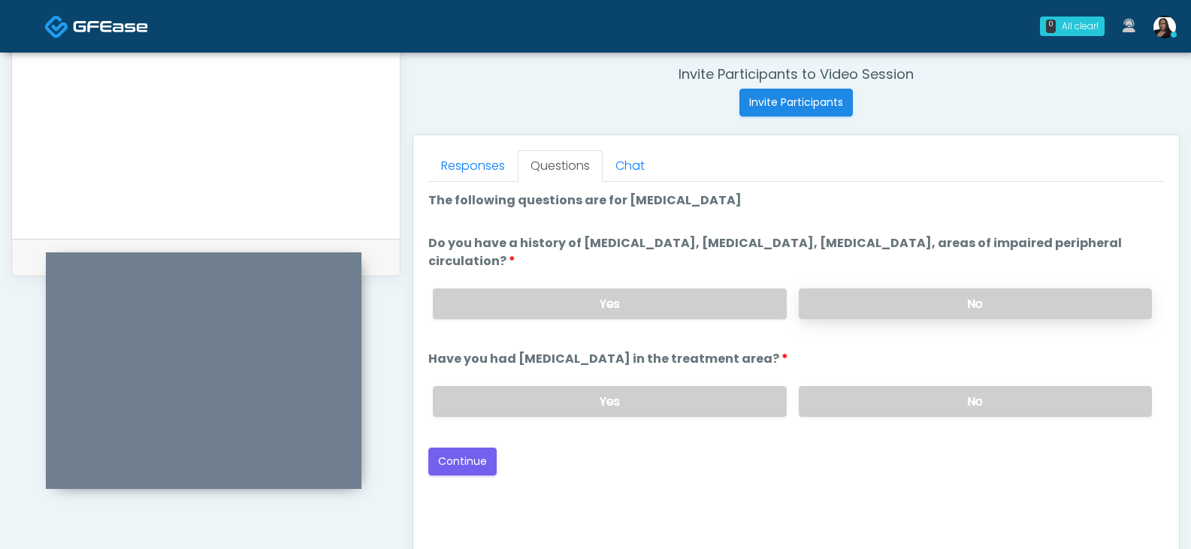
click at [852, 311] on label "No" at bounding box center [975, 303] width 353 height 31
click at [835, 403] on label "No" at bounding box center [975, 401] width 353 height 31
drag, startPoint x: 487, startPoint y: 455, endPoint x: 496, endPoint y: 452, distance: 9.5
click at [486, 455] on button "Continue" at bounding box center [462, 462] width 68 height 28
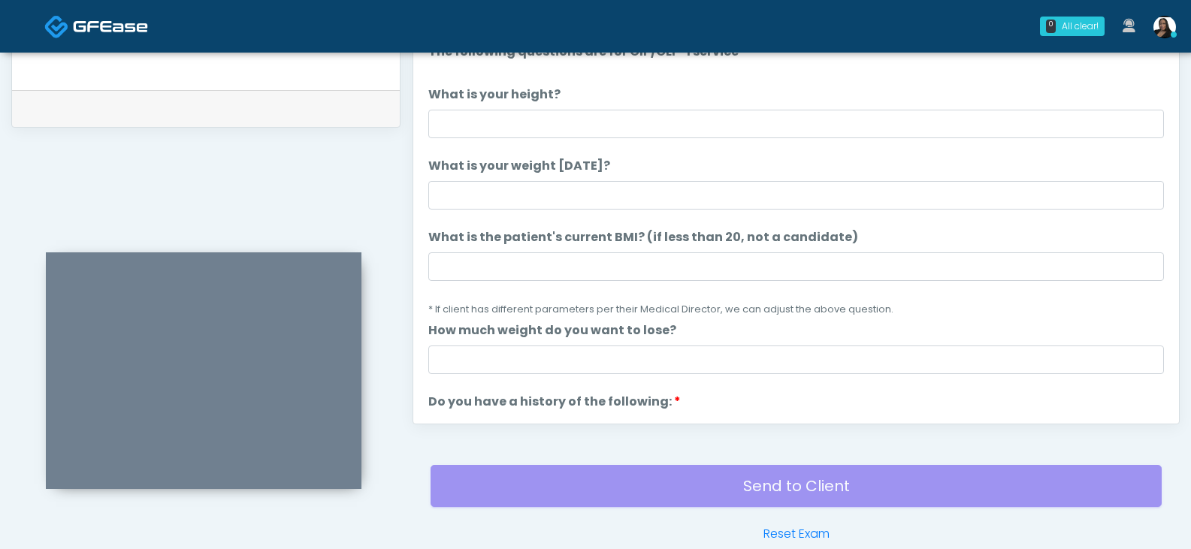
scroll to position [649, 0]
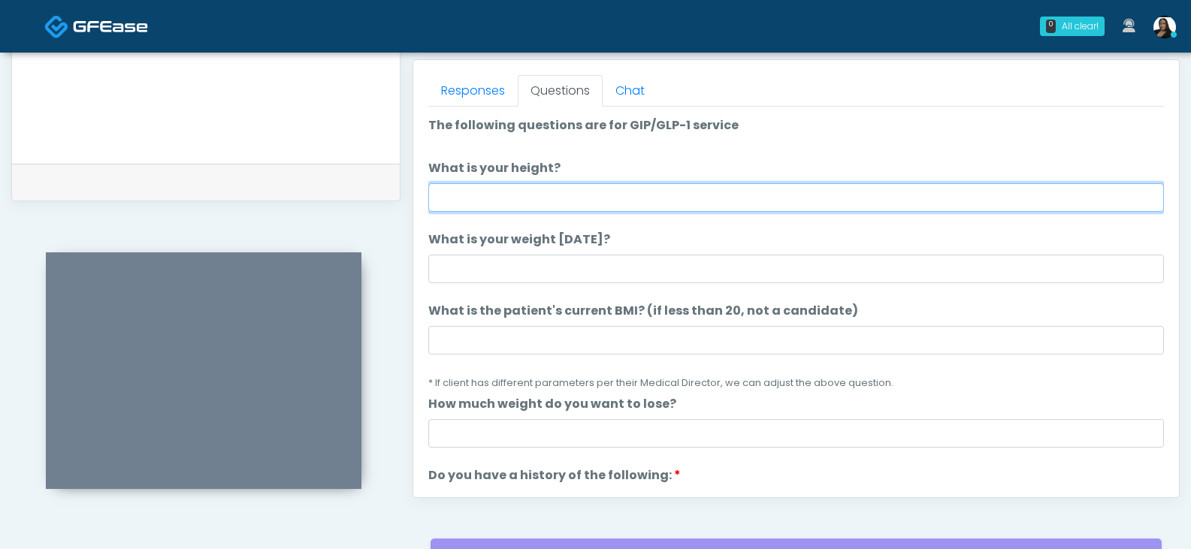
click at [508, 202] on input "What is your height?" at bounding box center [795, 197] width 735 height 29
type input "****"
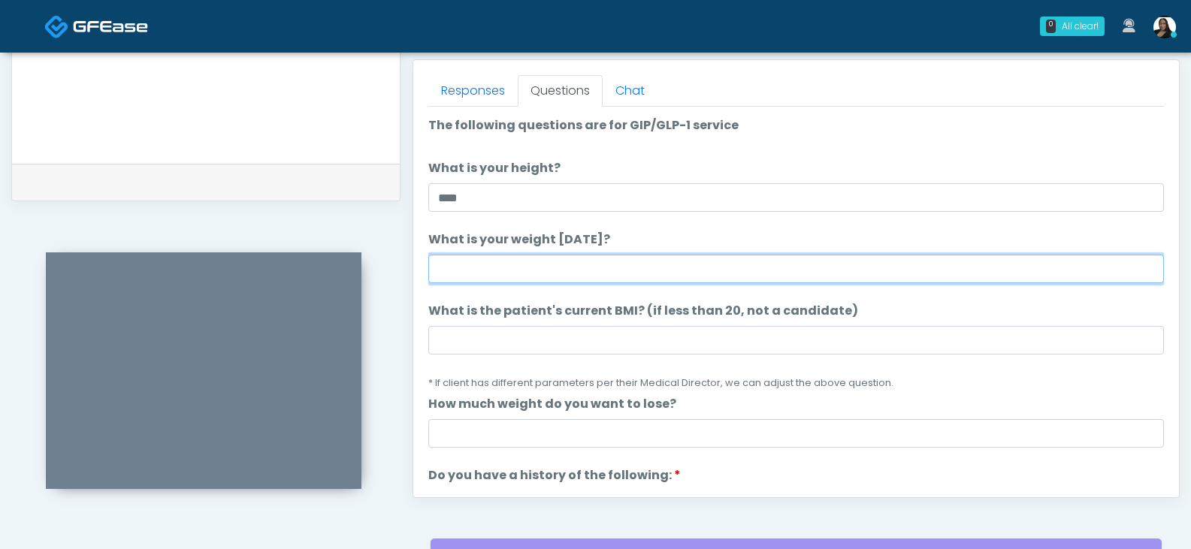
click at [507, 264] on input "What is your weight today?" at bounding box center [795, 269] width 735 height 29
type input "***"
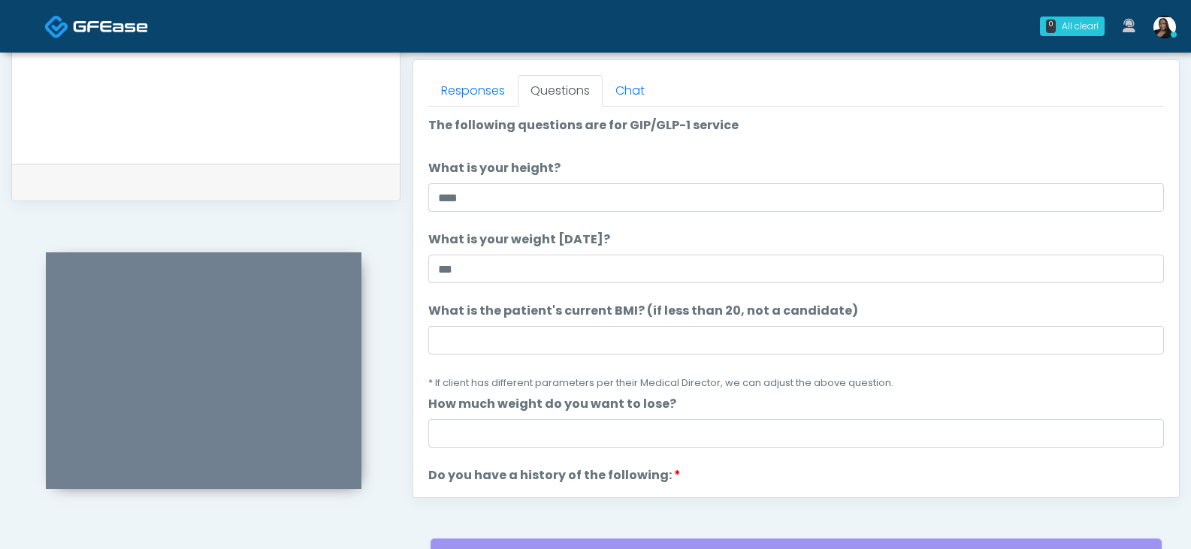
click at [545, 244] on label "What is your weight today?" at bounding box center [519, 240] width 182 height 18
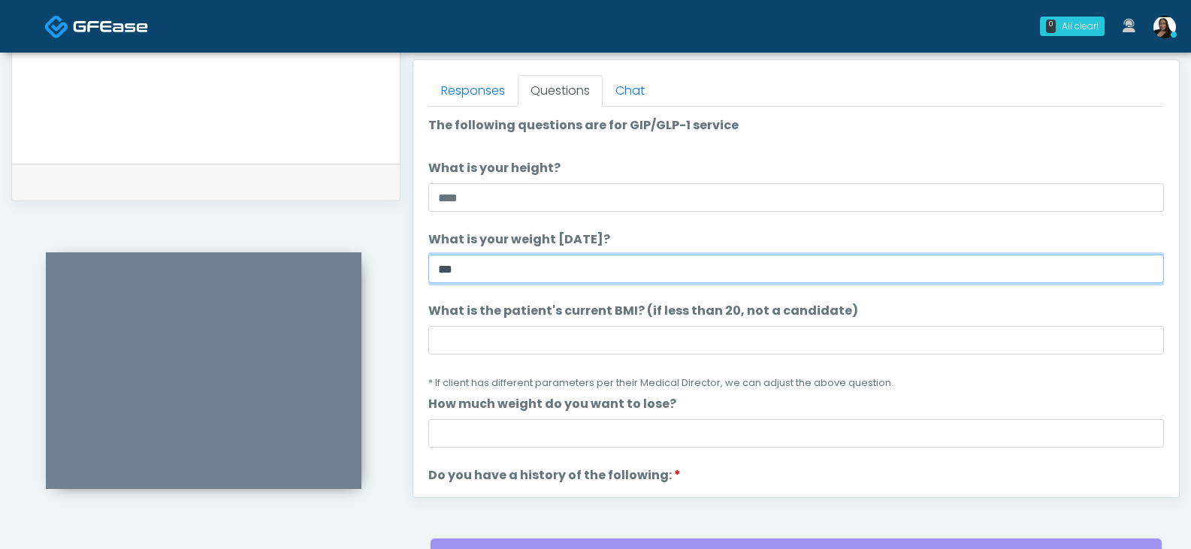
click at [545, 255] on input "***" at bounding box center [795, 269] width 735 height 29
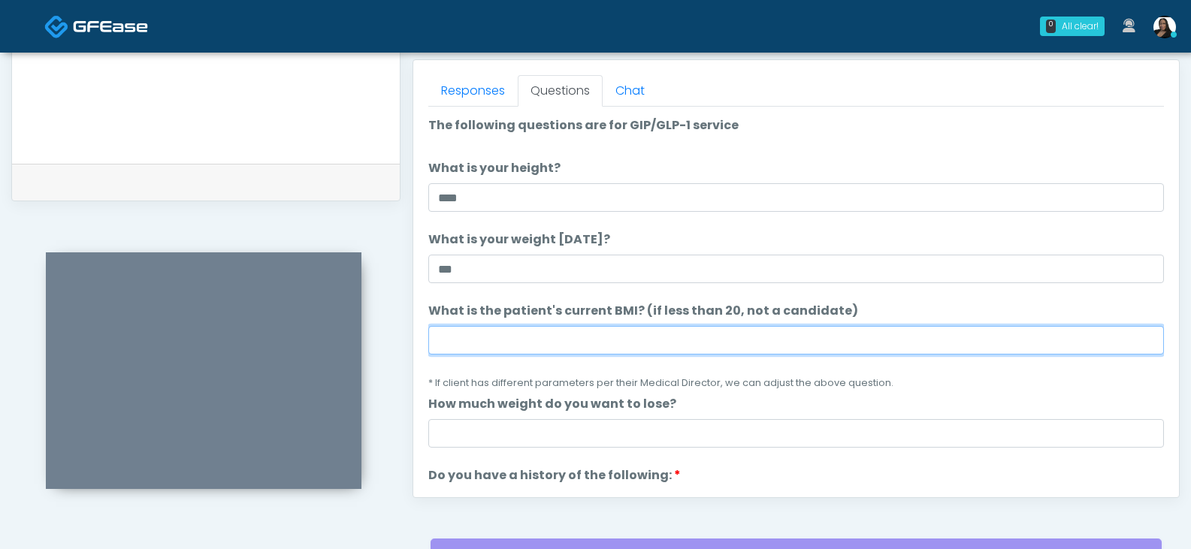
click at [464, 329] on input "What is the patient's current BMI? (if less than 20, not a candidate)" at bounding box center [795, 340] width 735 height 29
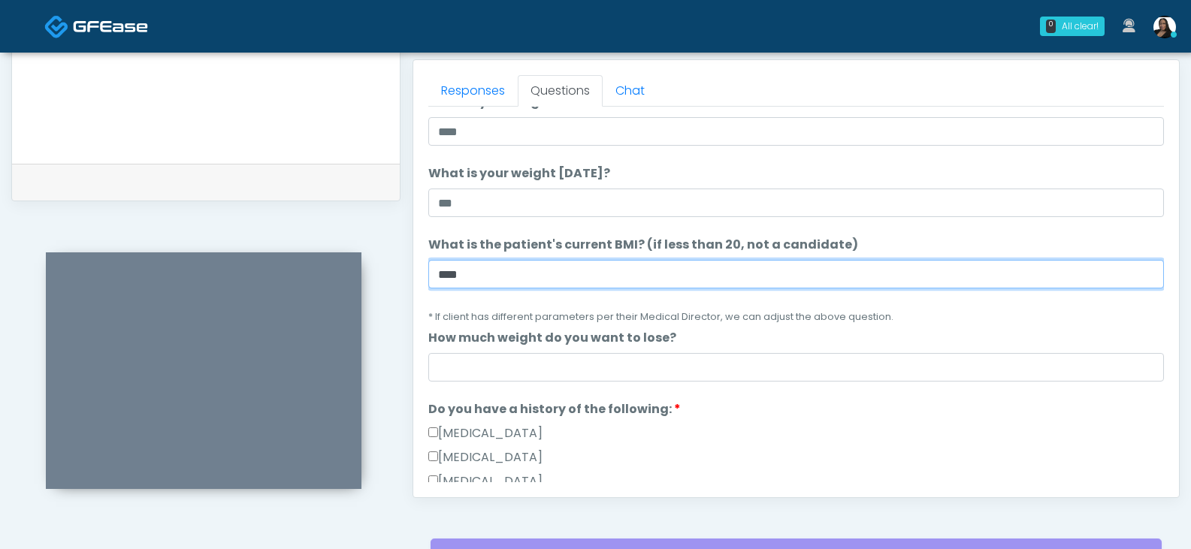
scroll to position [75, 0]
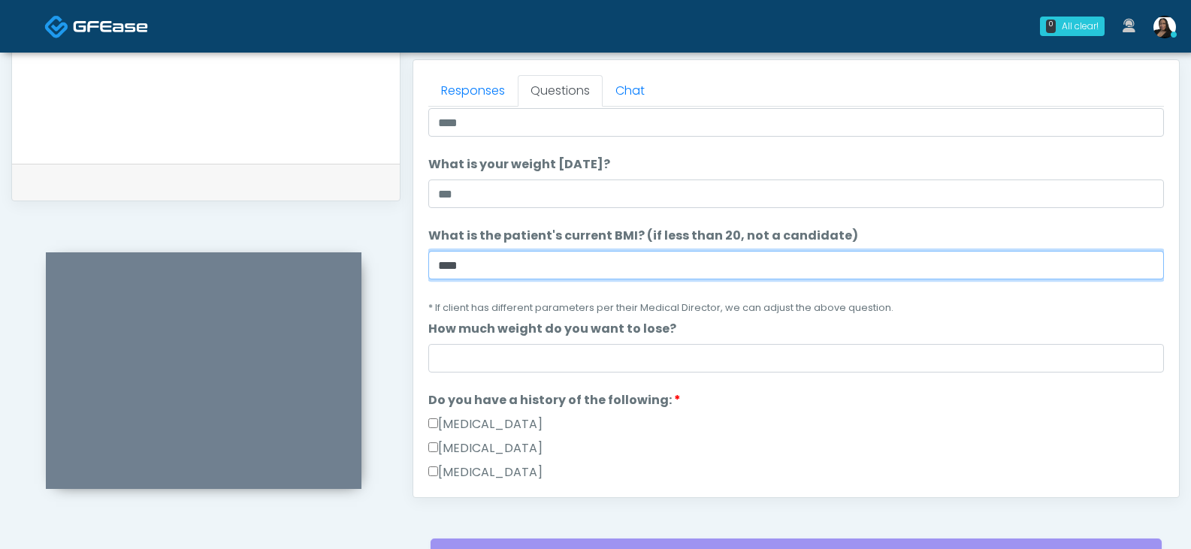
type input "****"
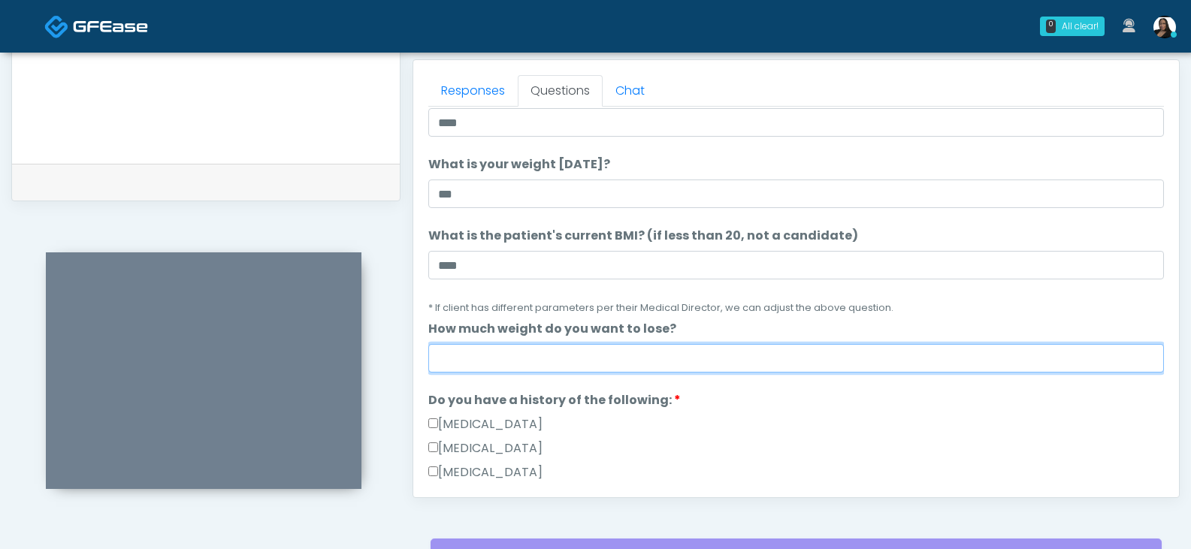
click at [568, 356] on input "How much weight do you want to lose?" at bounding box center [795, 358] width 735 height 29
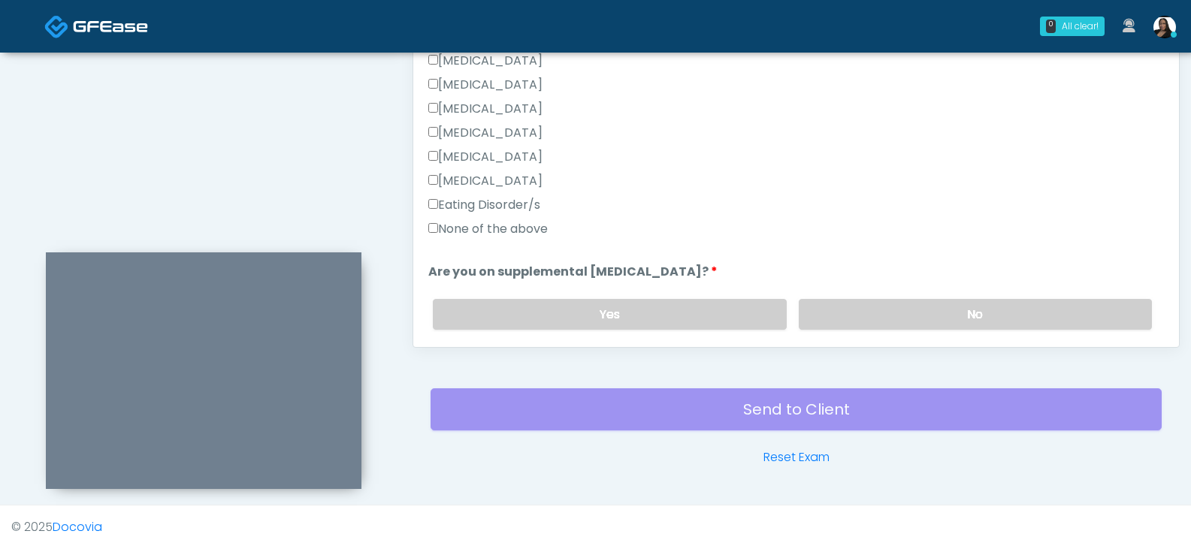
scroll to position [376, 0]
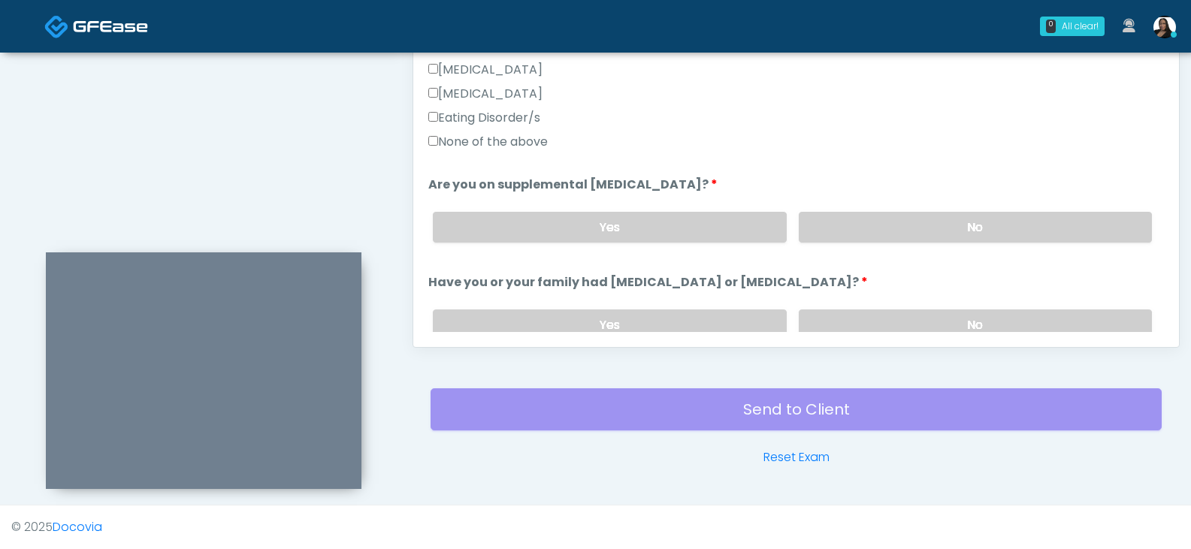
type input "**********"
click at [453, 139] on label "None of the above" at bounding box center [487, 142] width 119 height 18
click at [877, 229] on label "No" at bounding box center [975, 227] width 353 height 31
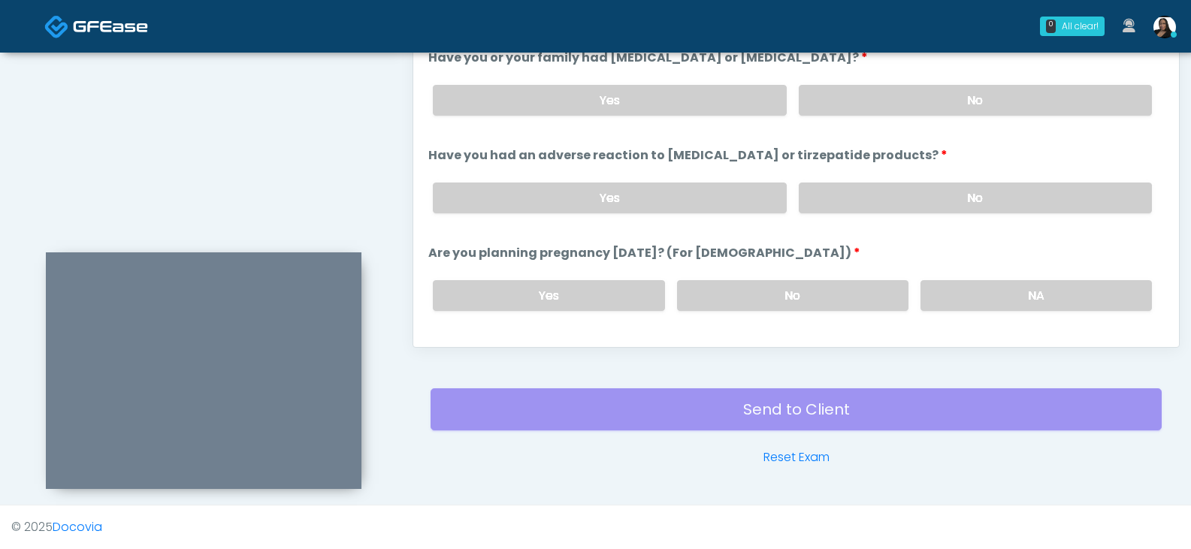
scroll to position [601, 0]
drag, startPoint x: 882, startPoint y: 202, endPoint x: 882, endPoint y: 186, distance: 16.5
click at [882, 201] on label "No" at bounding box center [975, 197] width 353 height 31
click at [875, 85] on label "No" at bounding box center [975, 99] width 353 height 31
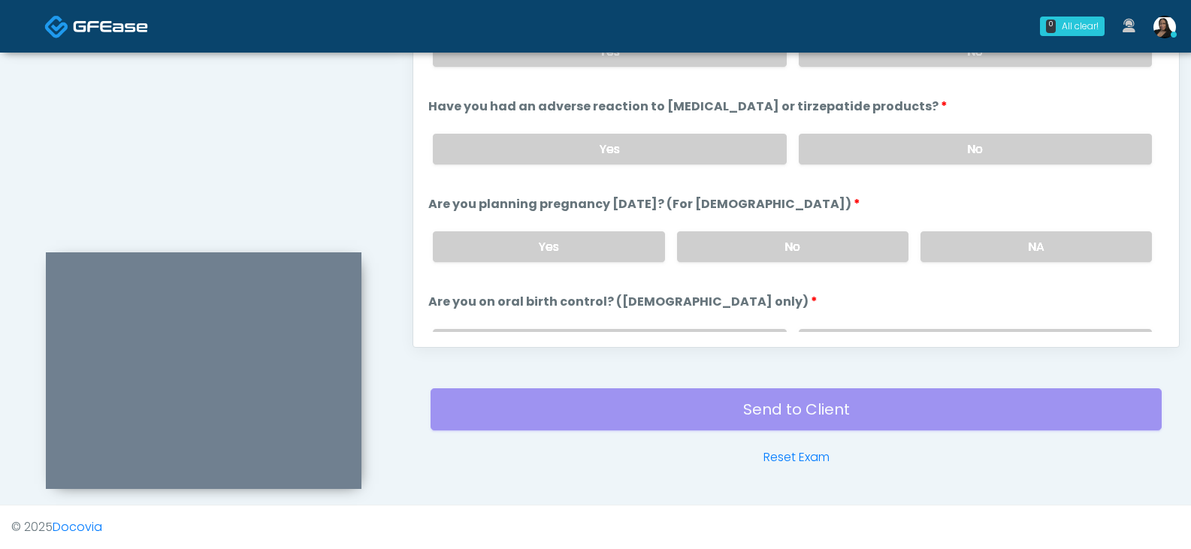
scroll to position [676, 0]
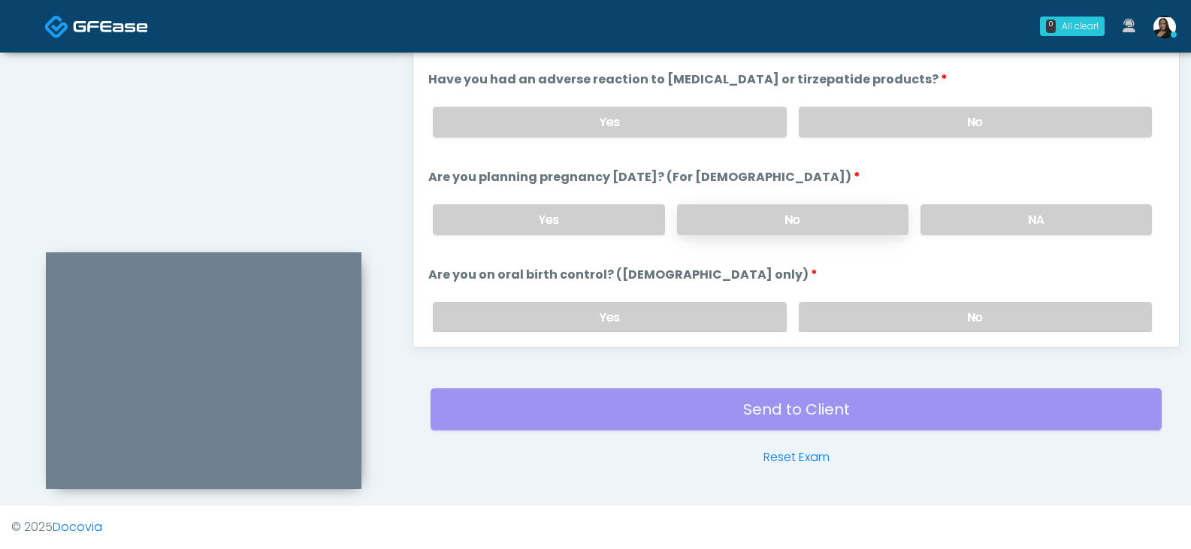
click at [798, 218] on label "No" at bounding box center [792, 219] width 231 height 31
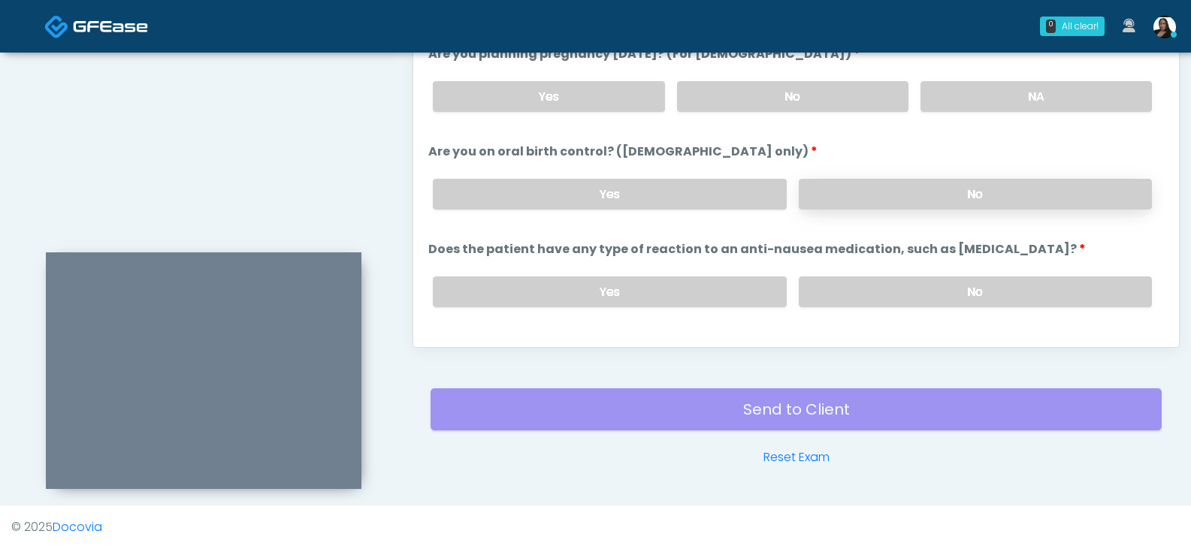
scroll to position [826, 0]
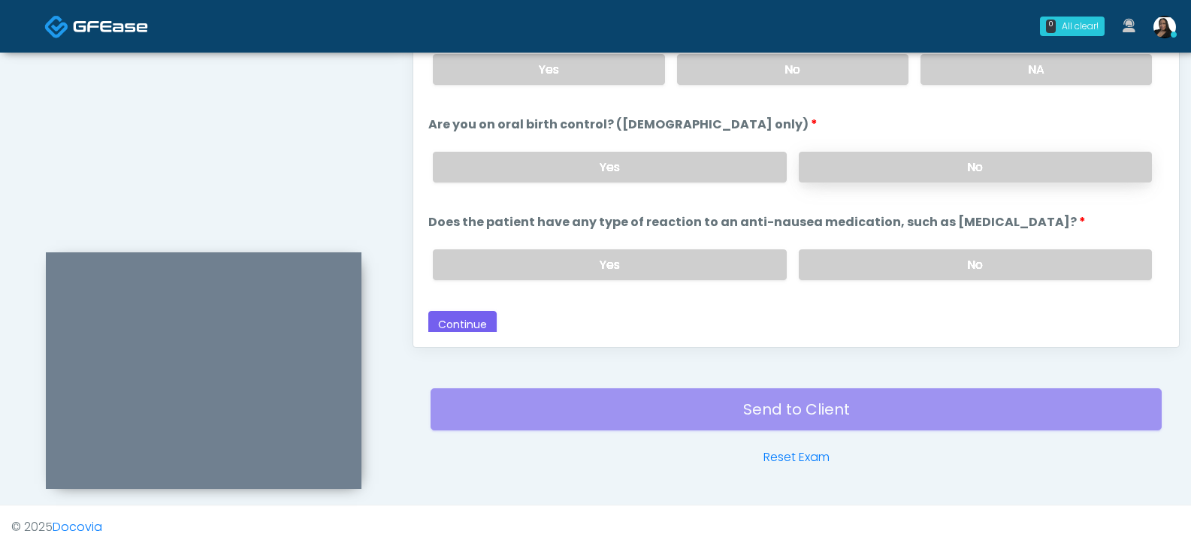
click at [853, 165] on label "No" at bounding box center [975, 167] width 353 height 31
click at [879, 268] on label "No" at bounding box center [975, 264] width 353 height 31
click at [482, 317] on button "Continue" at bounding box center [462, 325] width 68 height 28
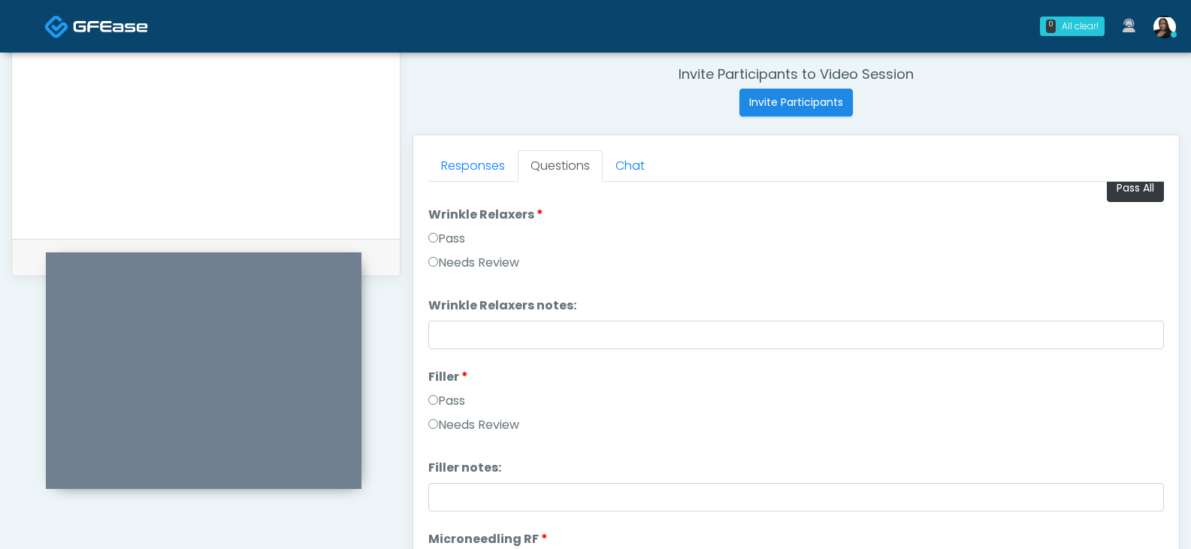
scroll to position [0, 0]
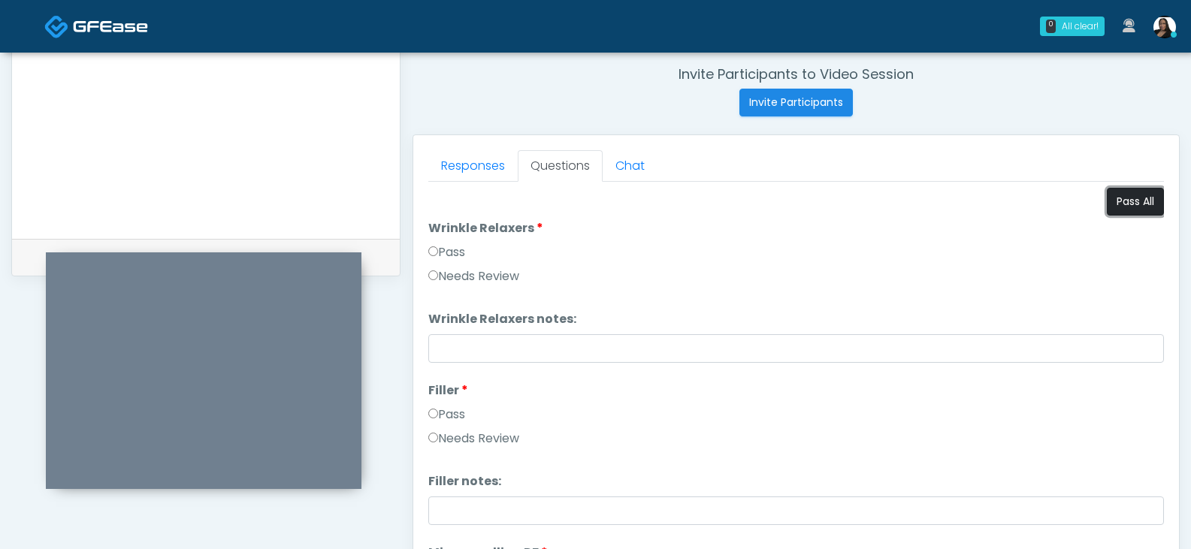
click at [1107, 201] on button "Pass All" at bounding box center [1135, 202] width 57 height 28
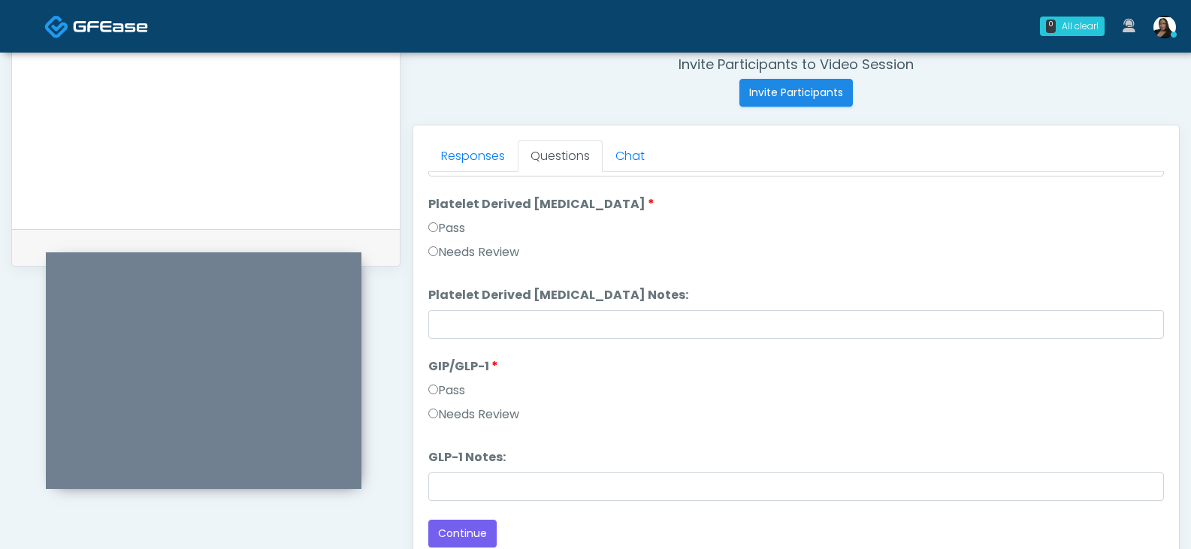
scroll to position [649, 0]
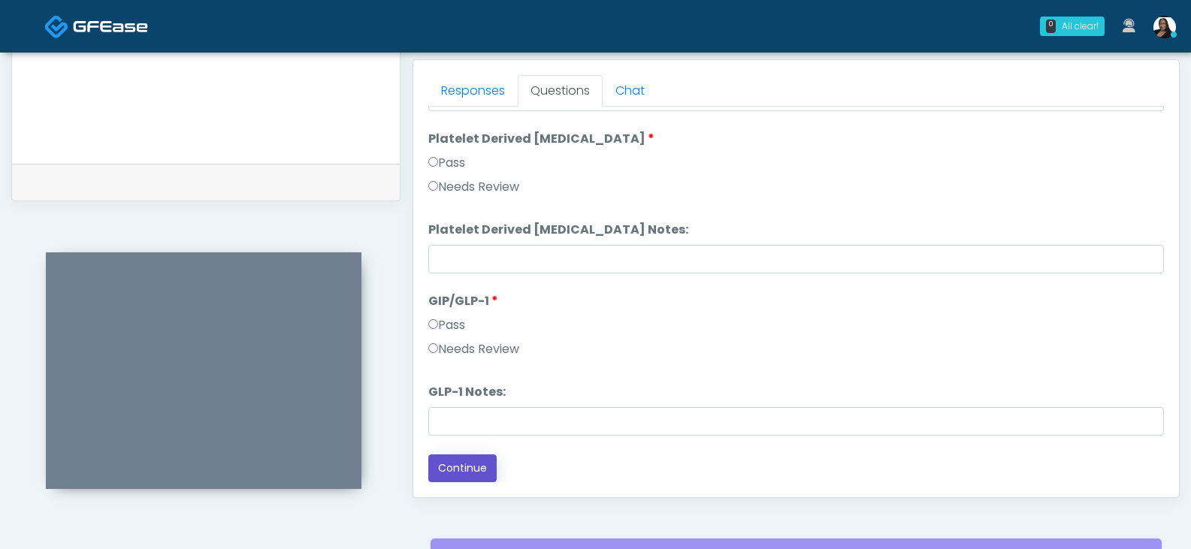
click at [466, 465] on button "Continue" at bounding box center [462, 468] width 68 height 28
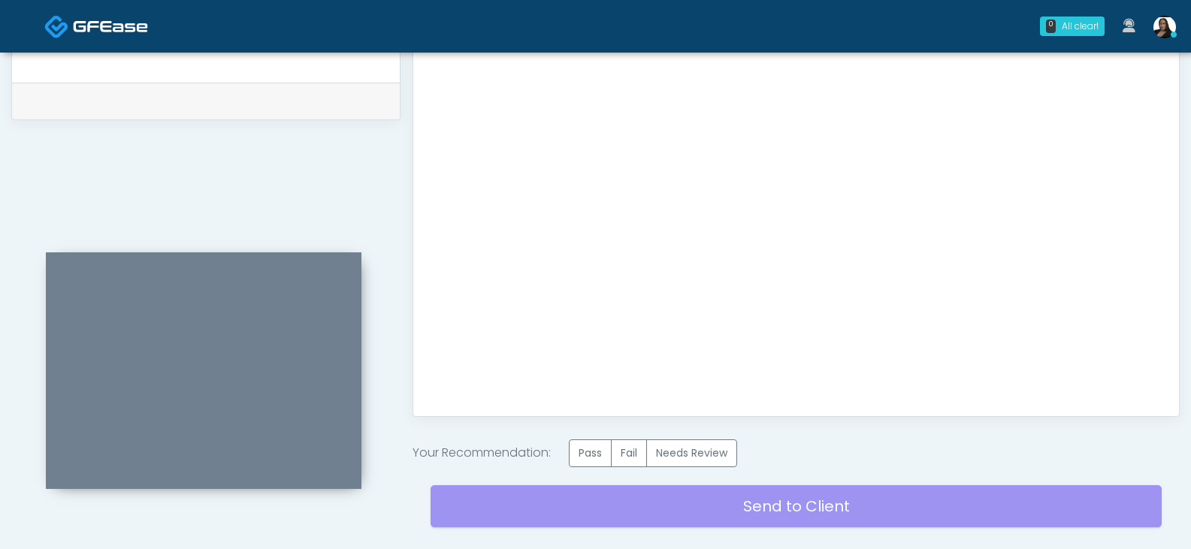
scroll to position [827, 0]
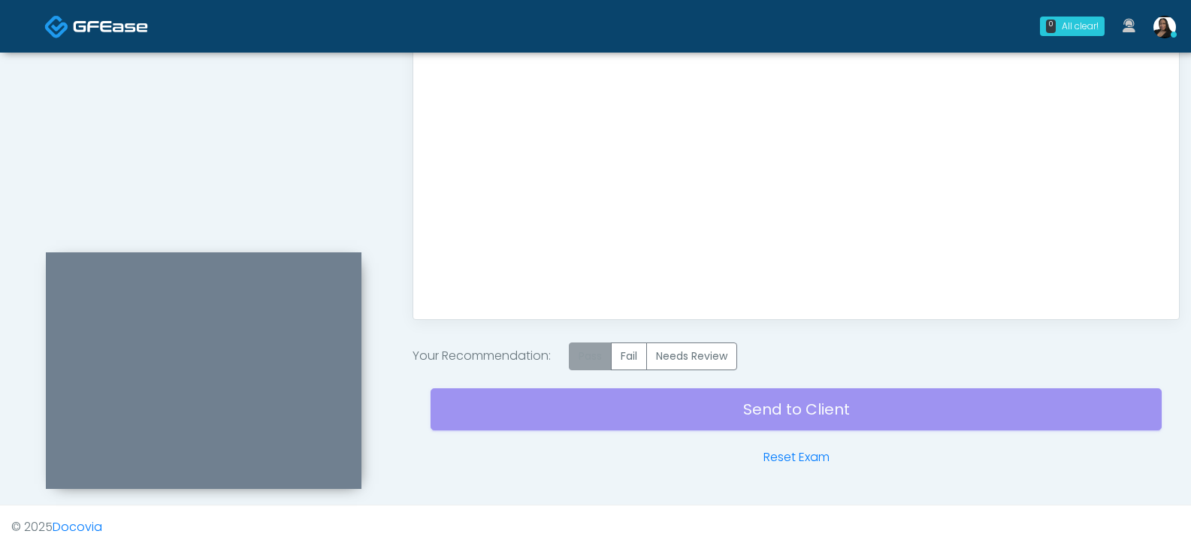
click at [591, 357] on label "Pass" at bounding box center [590, 357] width 43 height 28
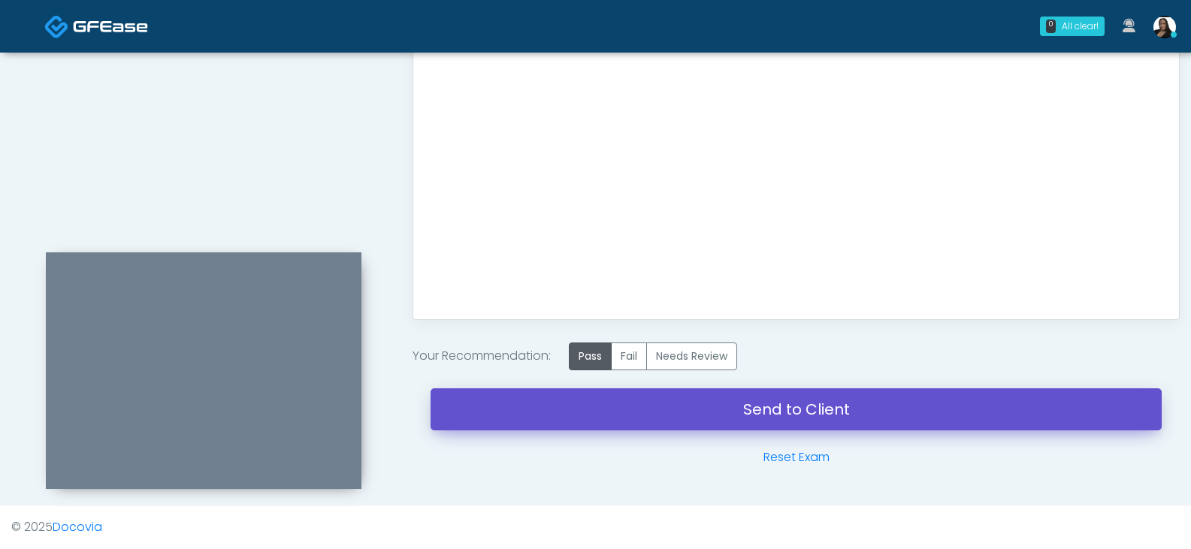
click at [767, 389] on link "Send to Client" at bounding box center [795, 409] width 731 height 42
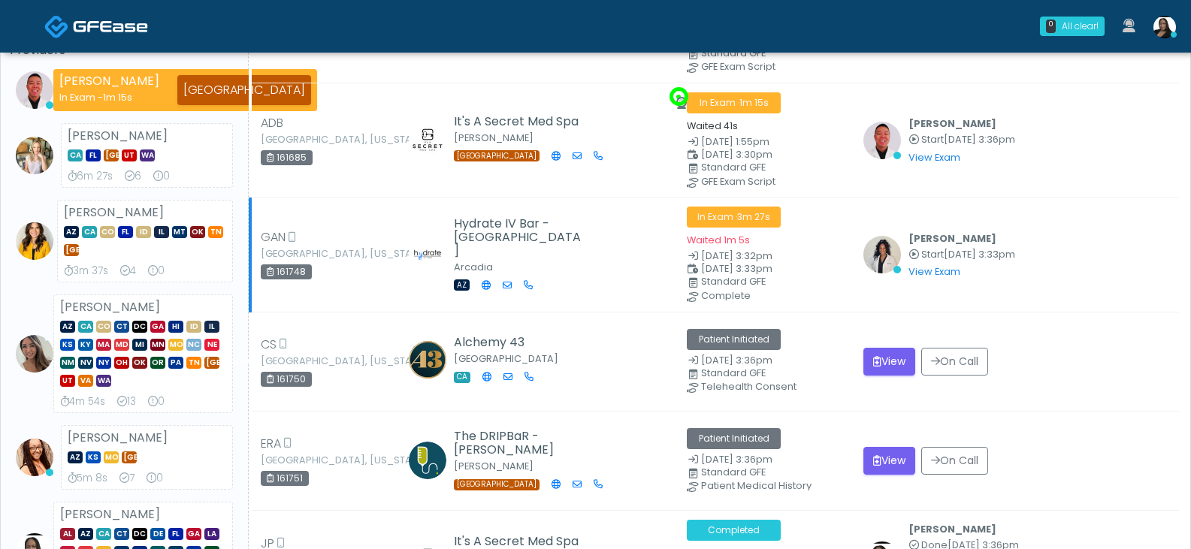
scroll to position [150, 0]
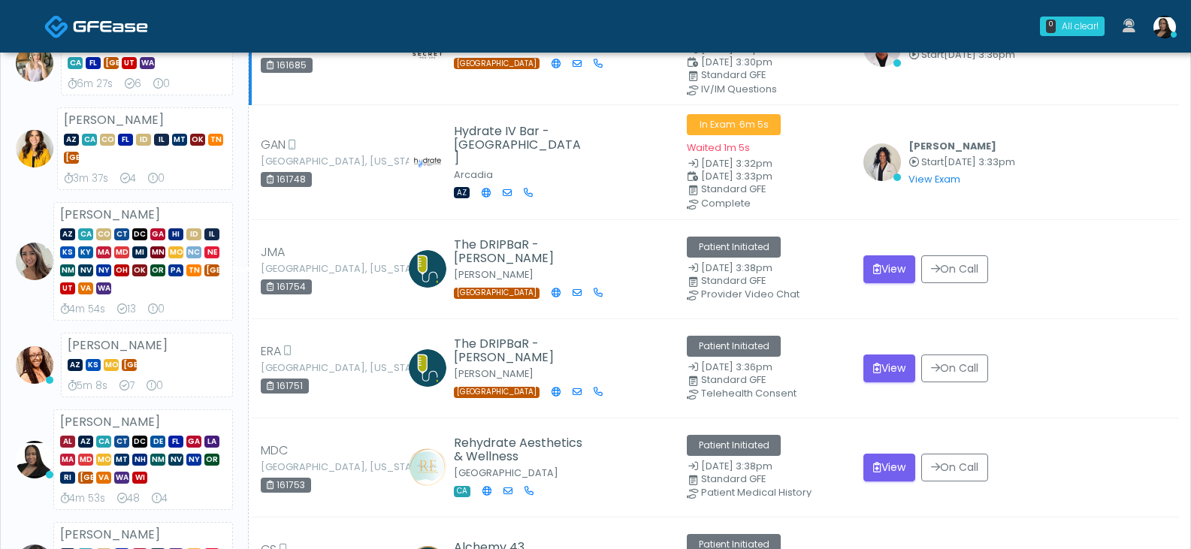
scroll to position [300, 0]
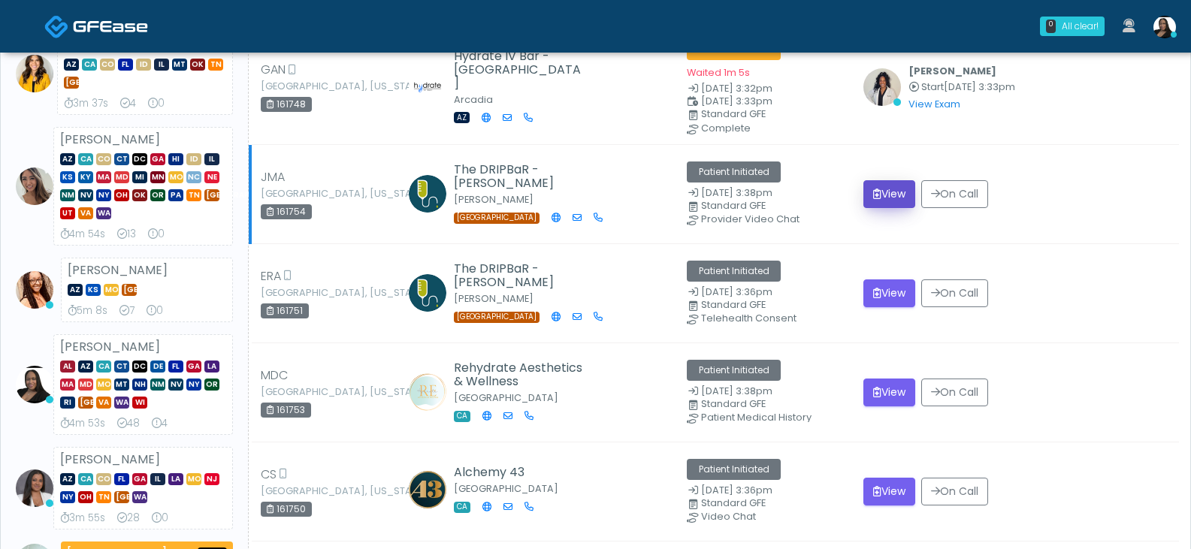
click at [877, 194] on button "View" at bounding box center [889, 194] width 52 height 28
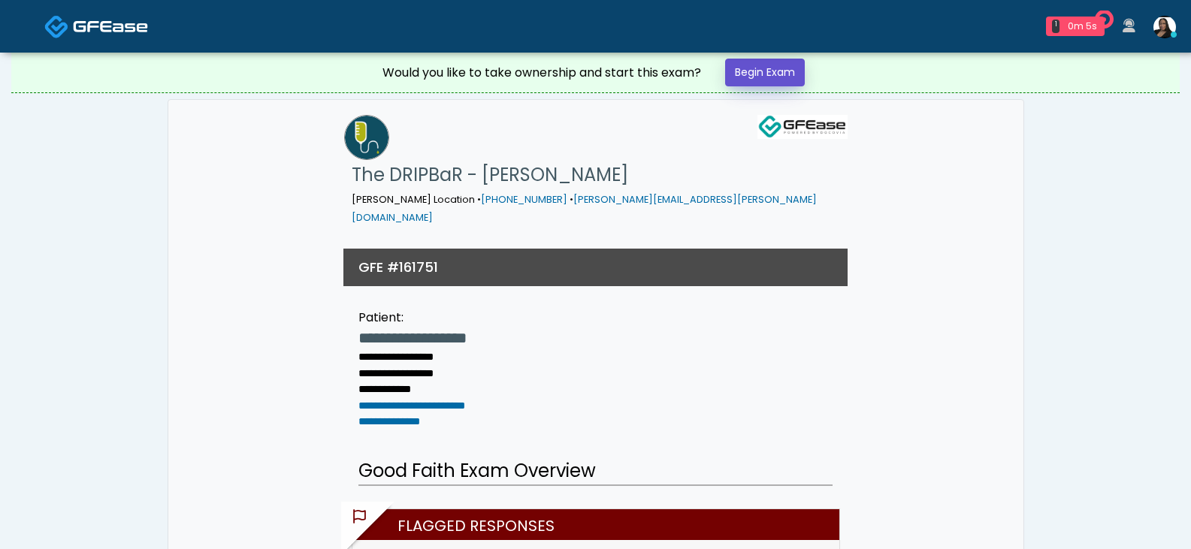
click at [777, 74] on link "Begin Exam" at bounding box center [765, 73] width 80 height 28
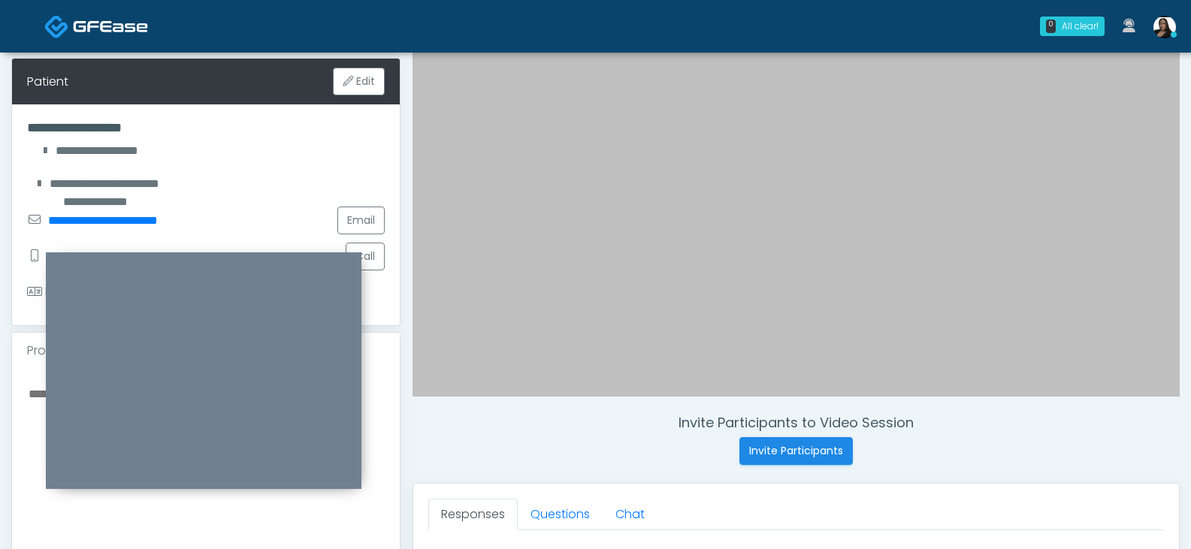
scroll to position [300, 0]
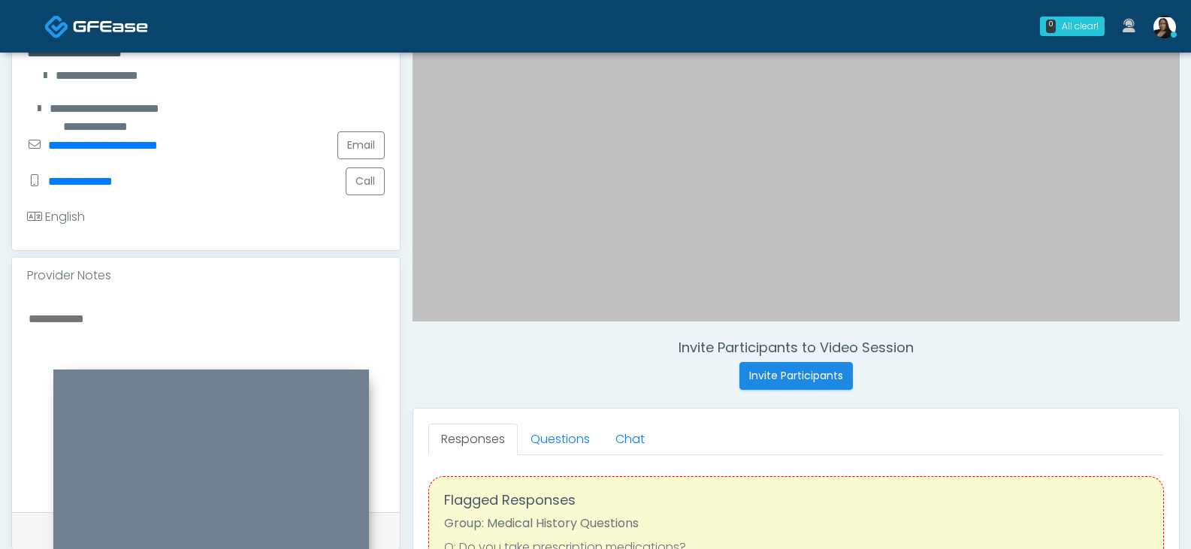
drag, startPoint x: 341, startPoint y: 256, endPoint x: 349, endPoint y: 373, distance: 117.4
click at [349, 373] on div at bounding box center [211, 488] width 316 height 237
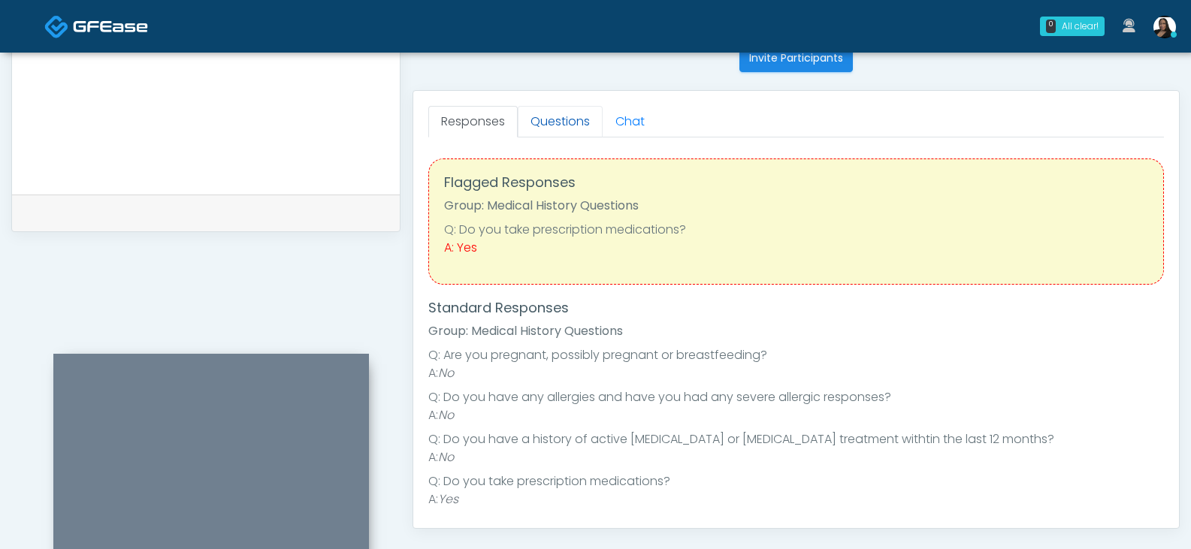
scroll to position [601, 0]
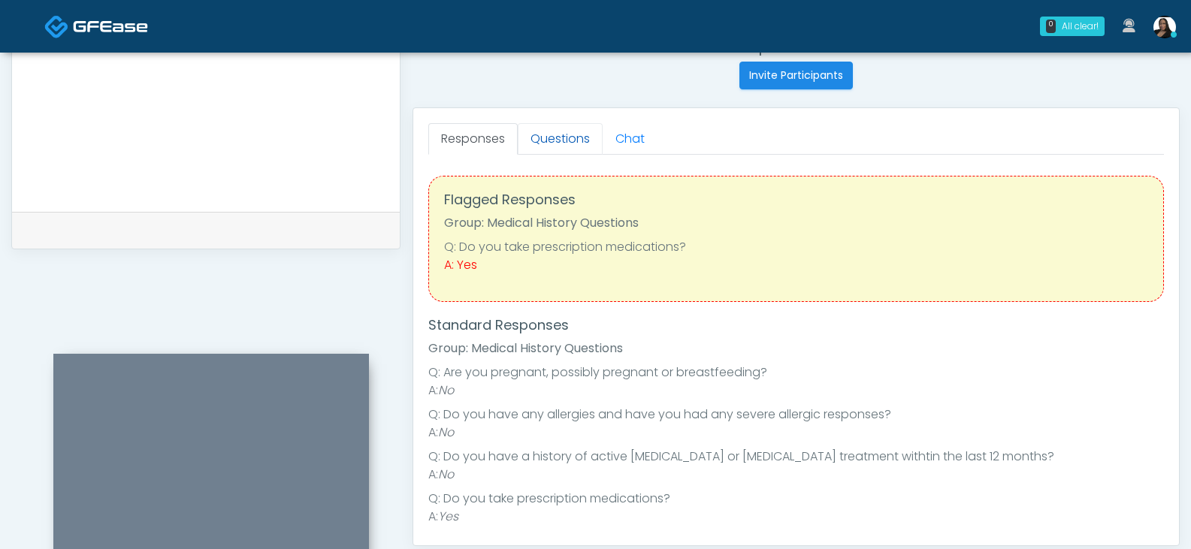
click at [572, 140] on link "Questions" at bounding box center [560, 139] width 85 height 32
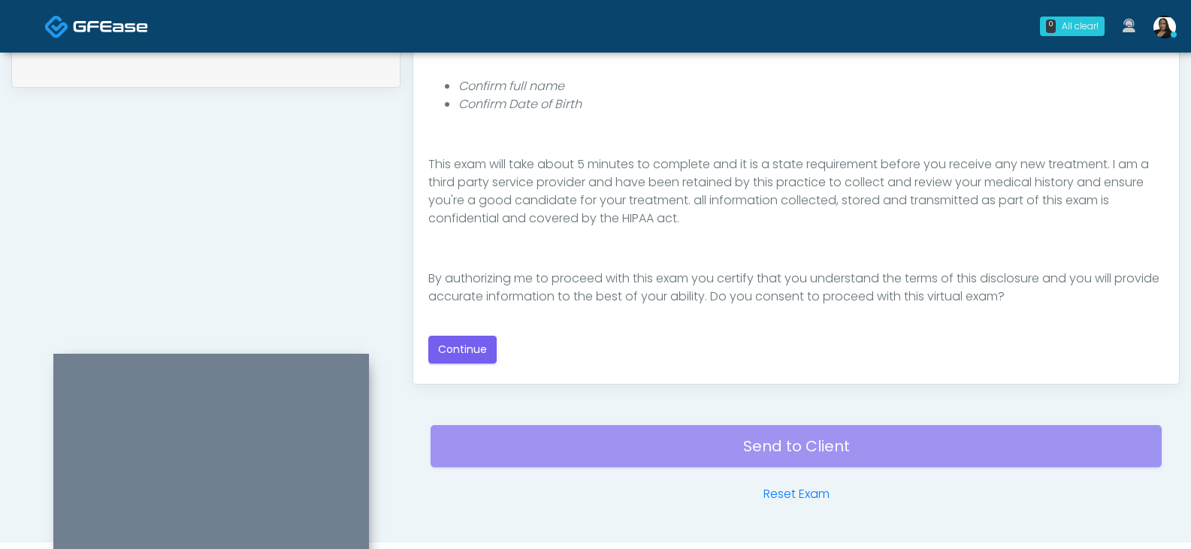
scroll to position [799, 0]
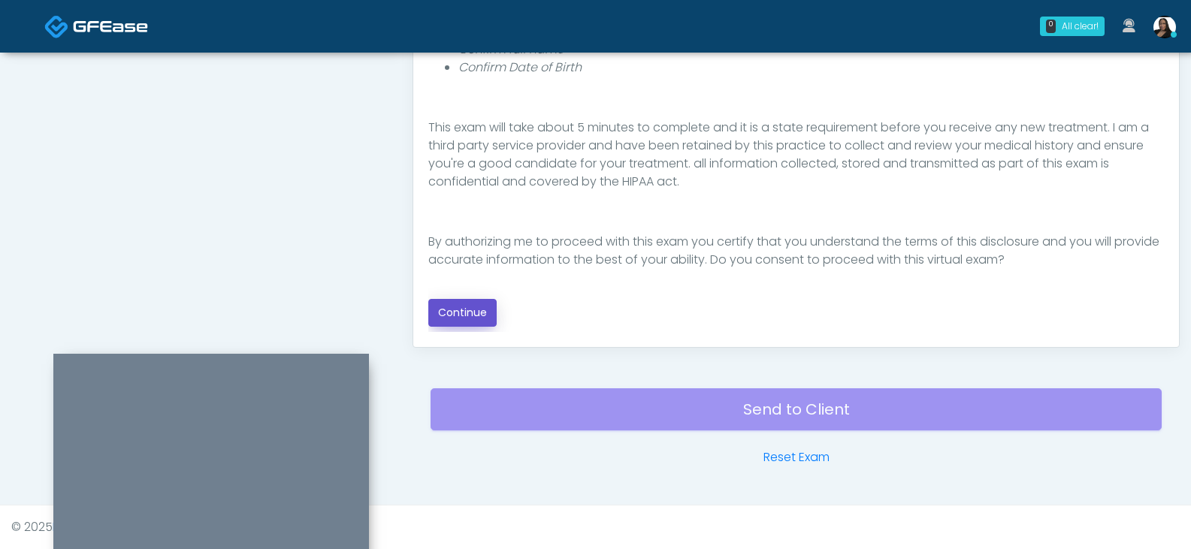
click at [479, 313] on button "Continue" at bounding box center [462, 313] width 68 height 28
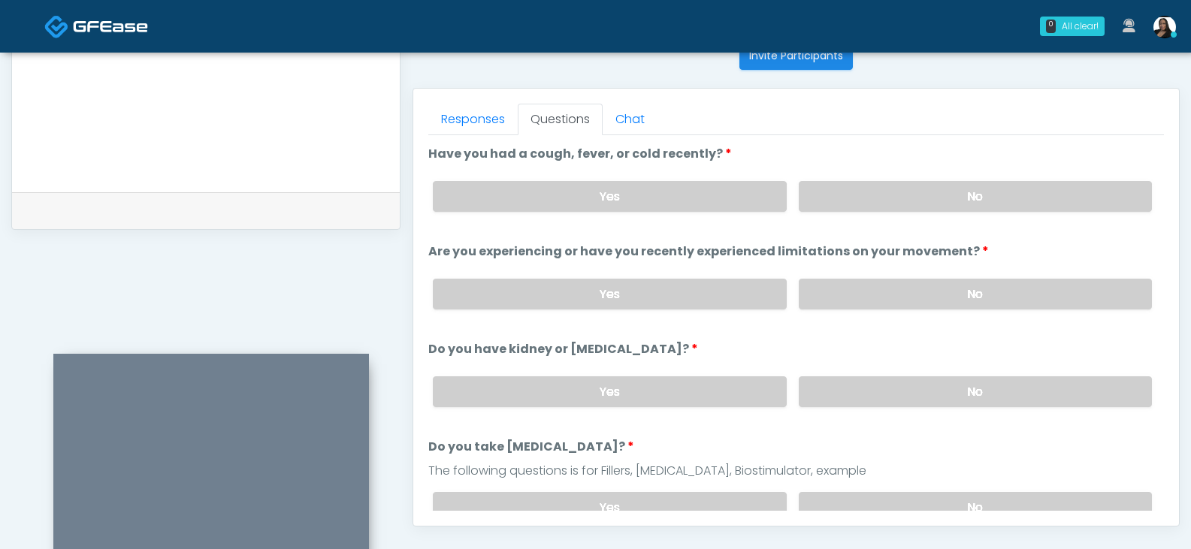
scroll to position [636, 0]
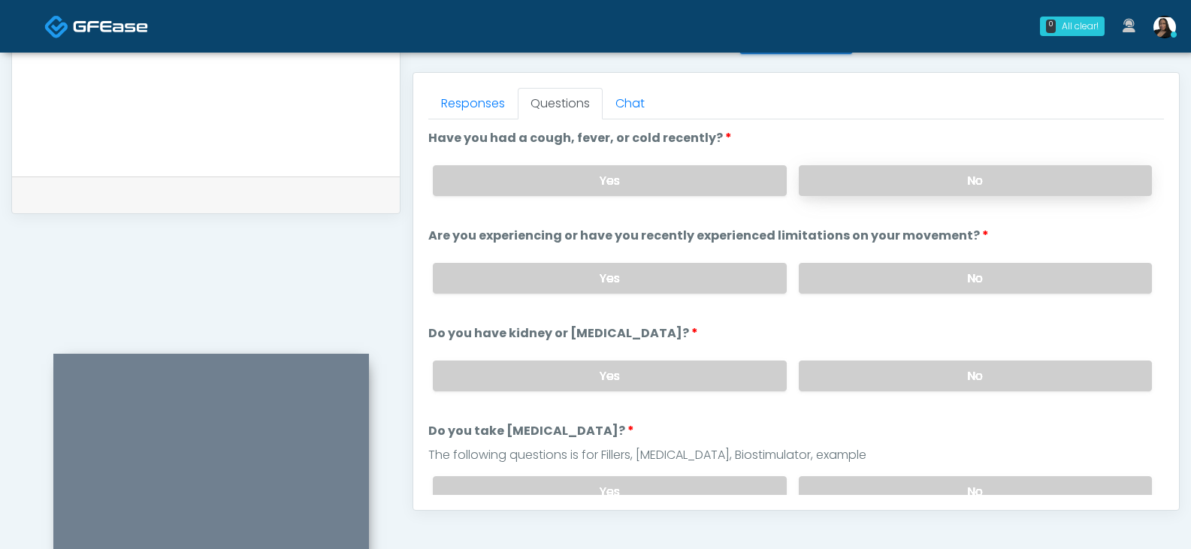
click at [913, 177] on label "No" at bounding box center [975, 180] width 353 height 31
click at [971, 273] on label "No" at bounding box center [975, 278] width 353 height 31
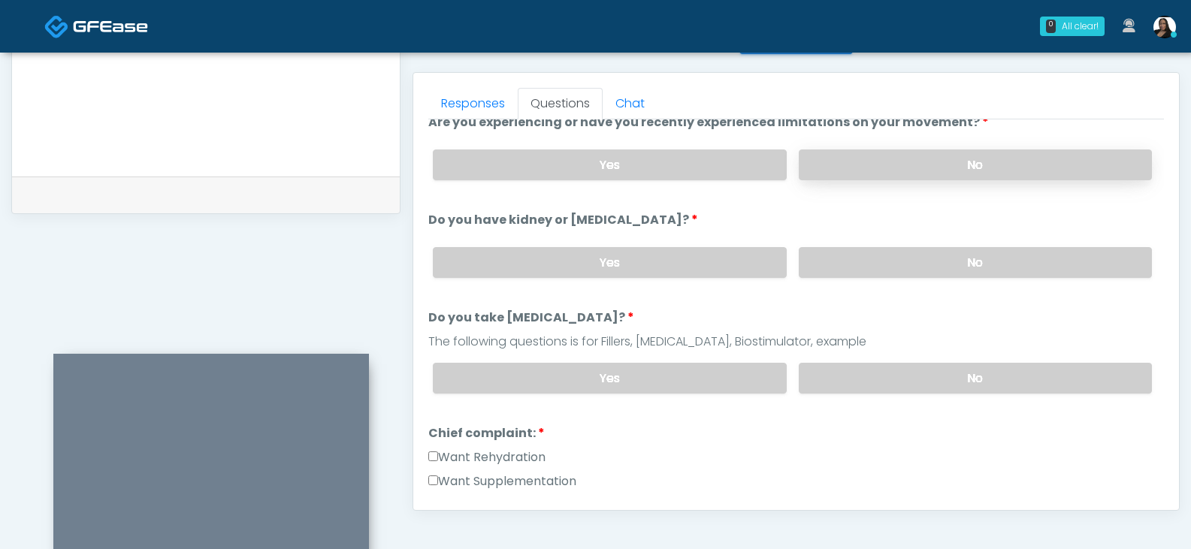
scroll to position [150, 0]
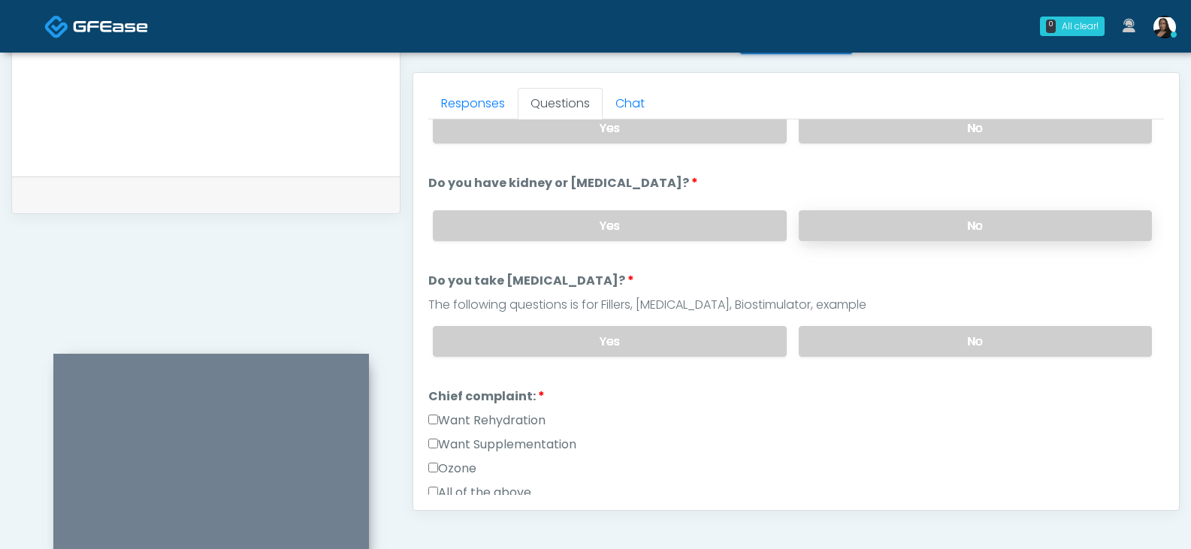
click at [949, 232] on label "No" at bounding box center [975, 225] width 353 height 31
click at [944, 340] on label "No" at bounding box center [975, 341] width 353 height 31
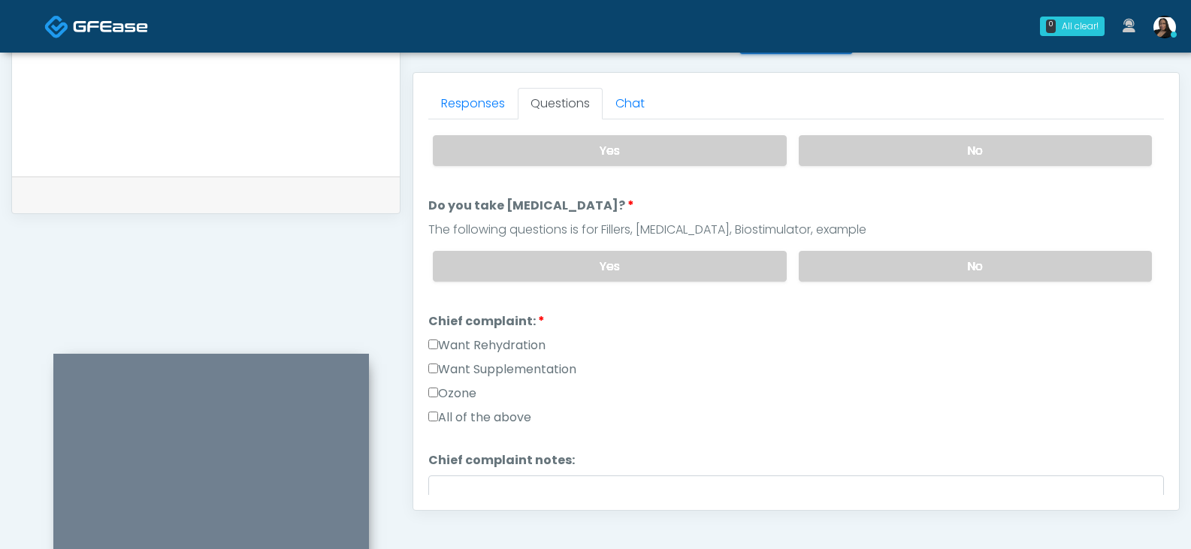
drag, startPoint x: 452, startPoint y: 346, endPoint x: 449, endPoint y: 362, distance: 16.1
click at [451, 346] on label "Want Rehydration" at bounding box center [486, 346] width 117 height 18
click at [448, 372] on label "Want Supplementation" at bounding box center [502, 370] width 148 height 18
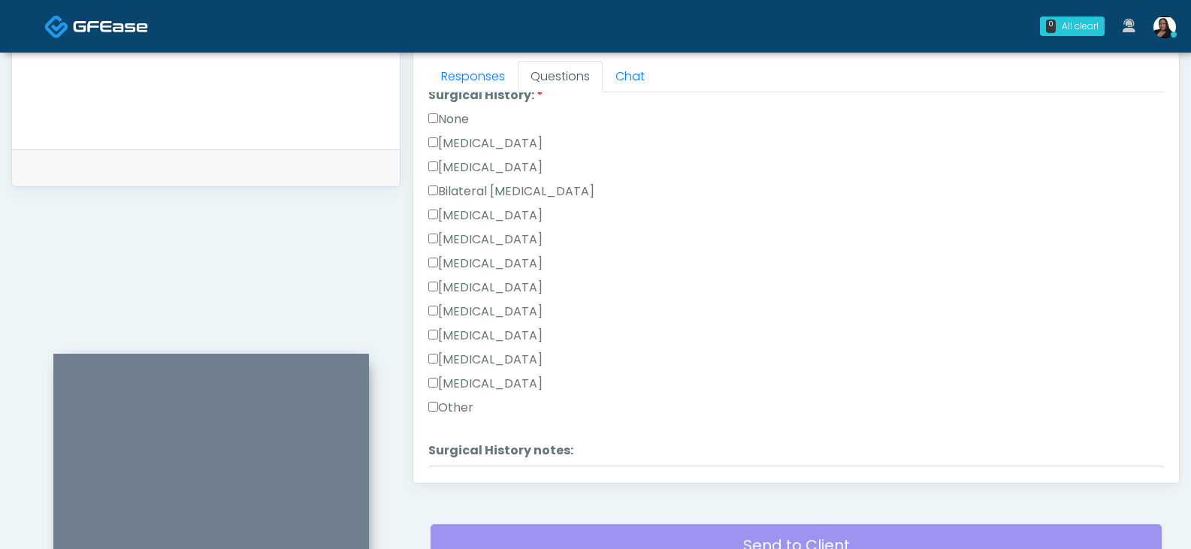
scroll to position [661, 0]
click at [456, 409] on label "Other" at bounding box center [450, 410] width 45 height 18
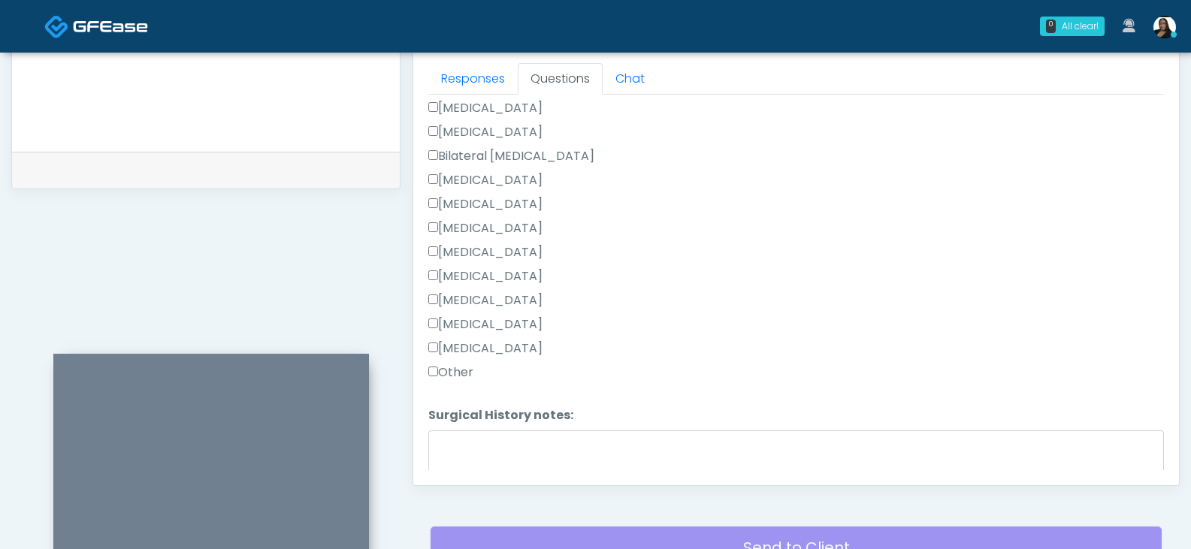
scroll to position [751, 0]
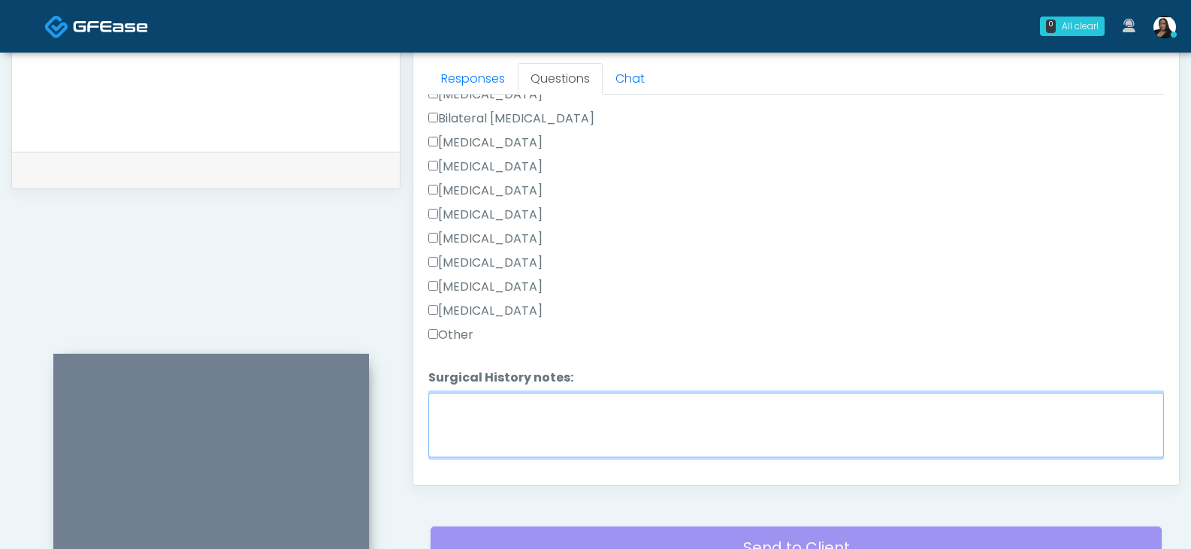
click at [527, 411] on textarea "Surgical History notes:" at bounding box center [795, 425] width 735 height 65
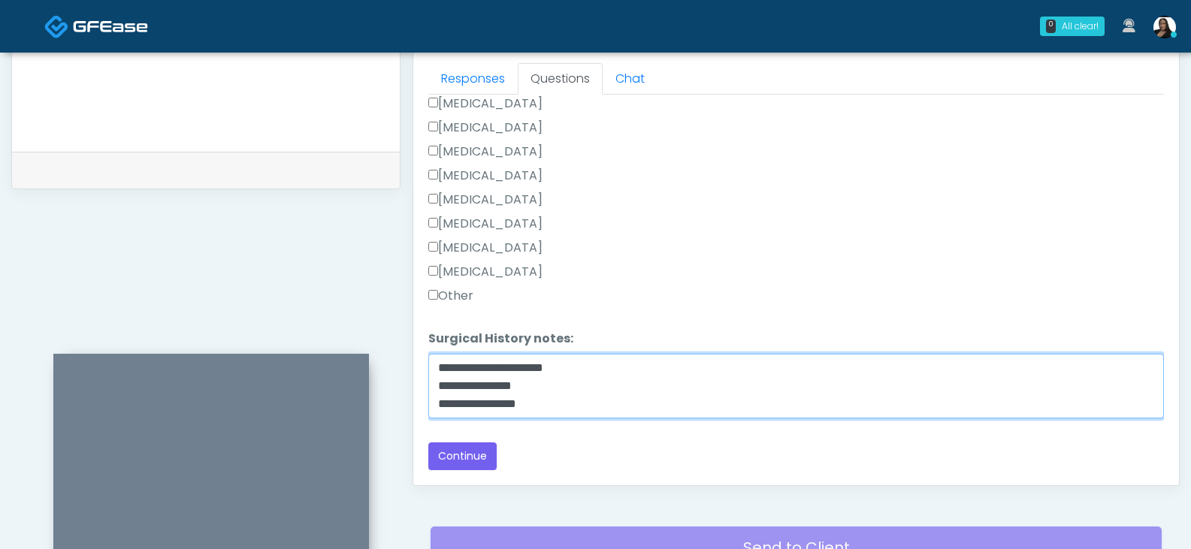
click at [590, 410] on textarea "**********" at bounding box center [795, 386] width 735 height 65
type textarea "**********"
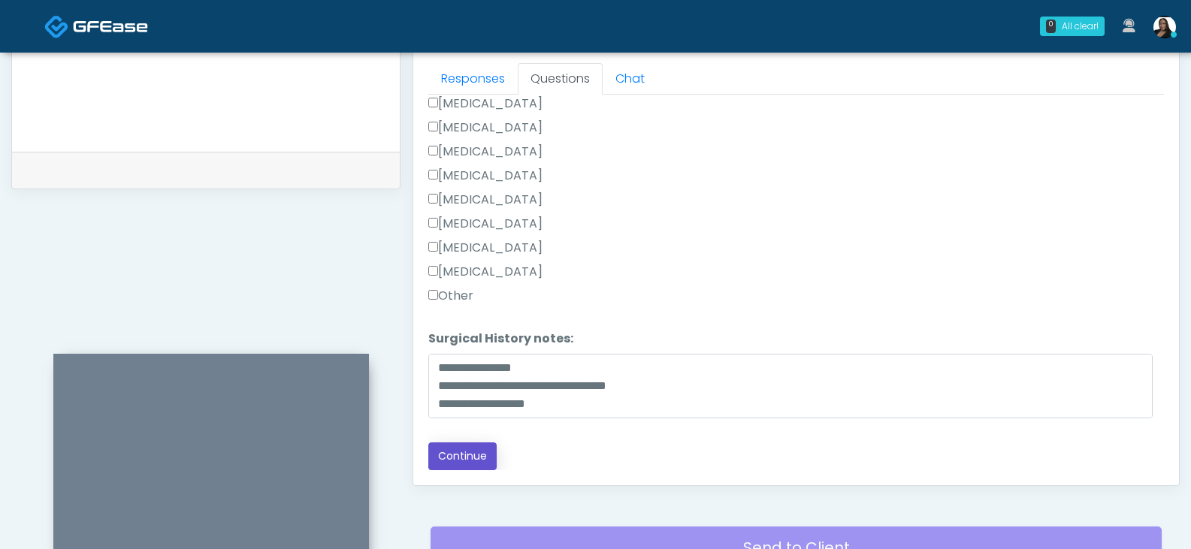
click at [484, 457] on button "Continue" at bounding box center [462, 456] width 68 height 28
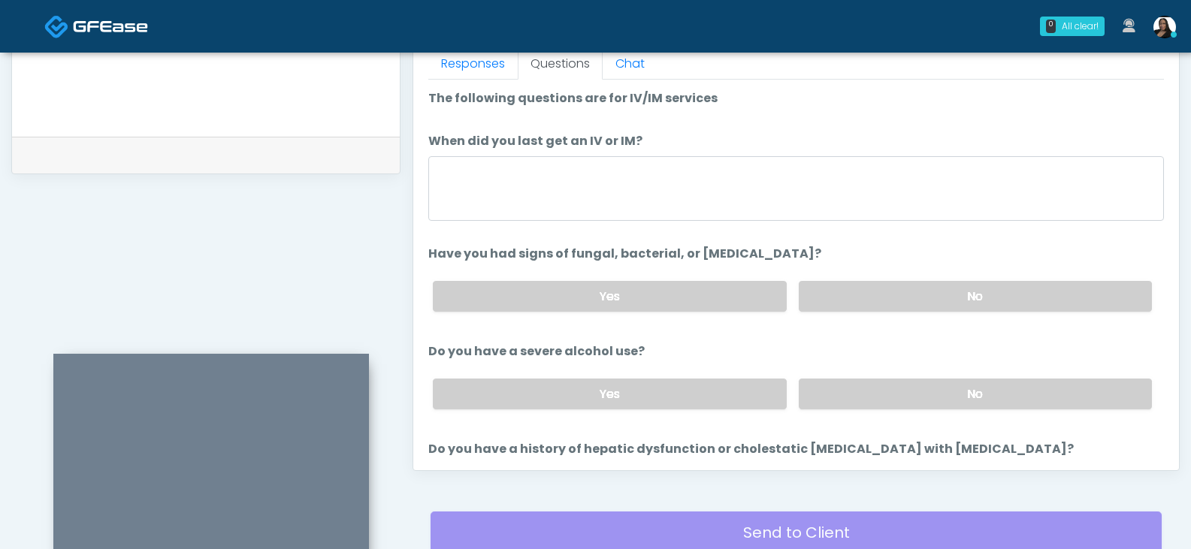
scroll to position [649, 0]
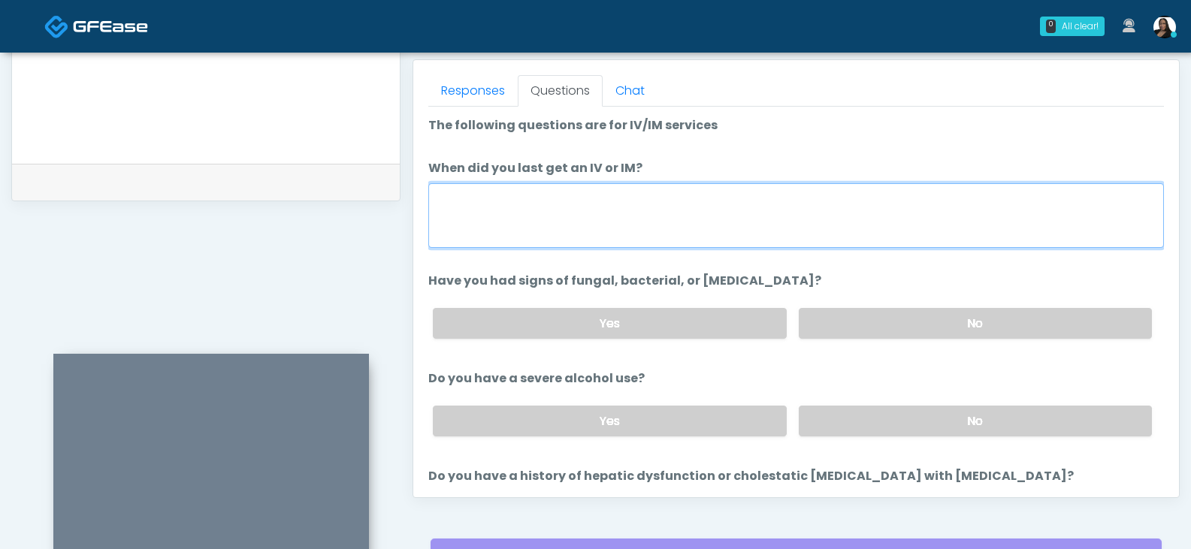
click at [625, 220] on textarea "When did you last get an IV or IM?" at bounding box center [795, 215] width 735 height 65
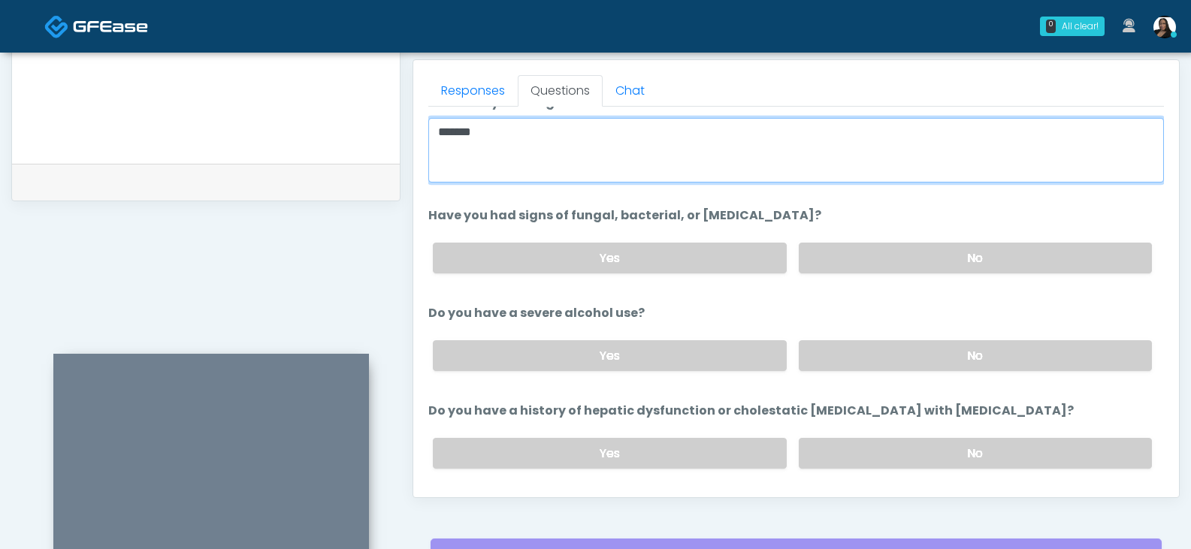
scroll to position [75, 0]
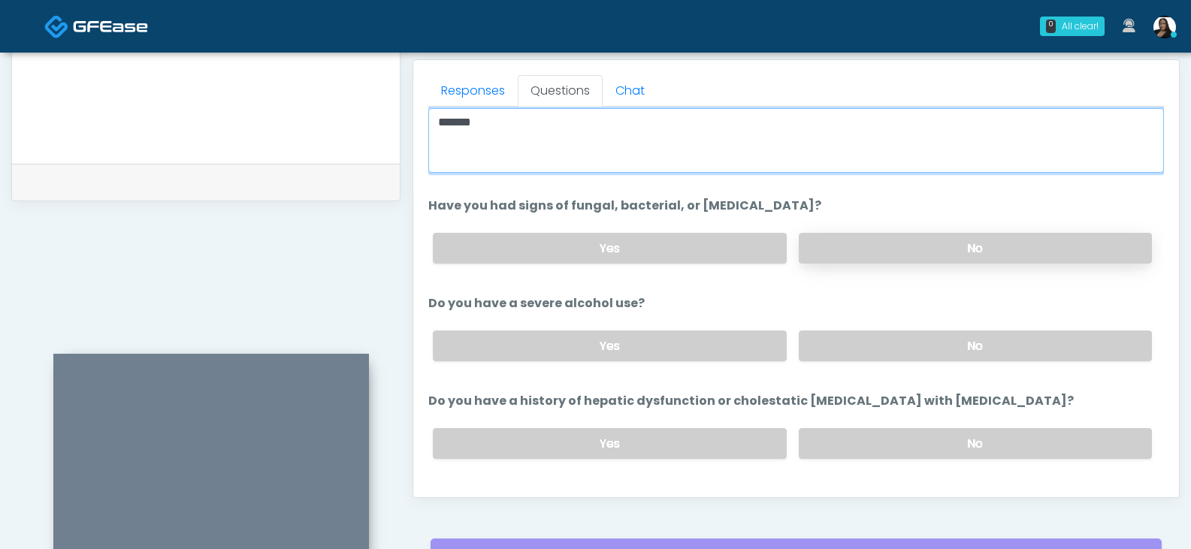
type textarea "*******"
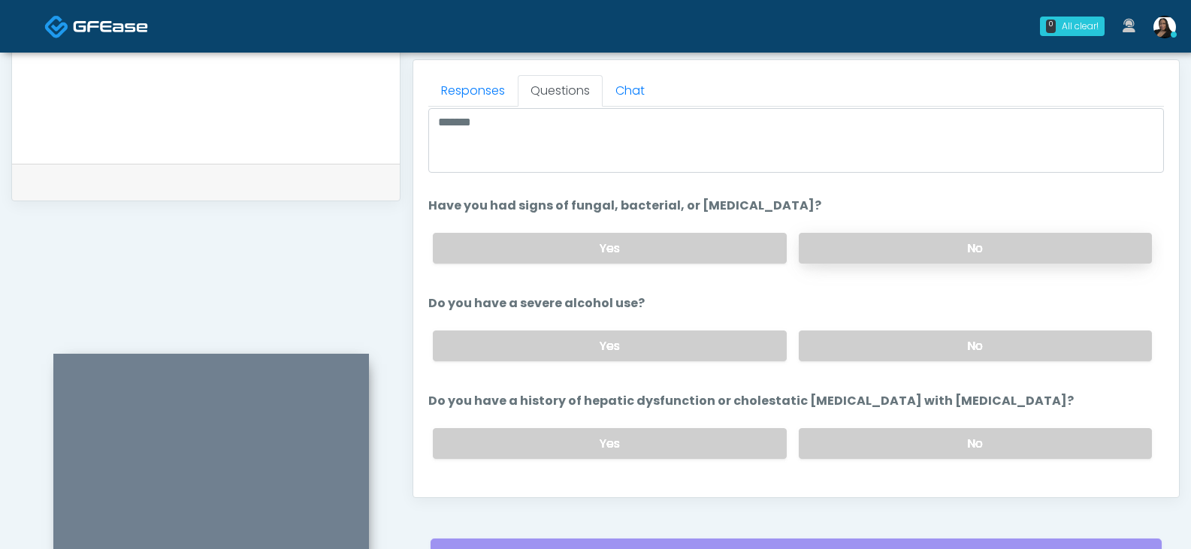
click at [902, 249] on label "No" at bounding box center [975, 248] width 353 height 31
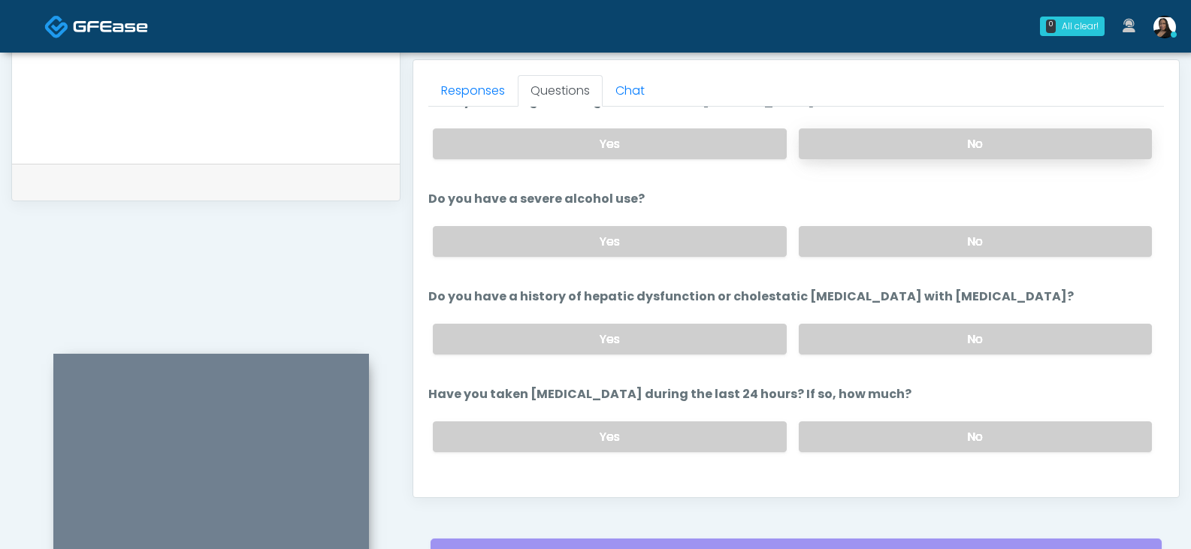
scroll to position [225, 0]
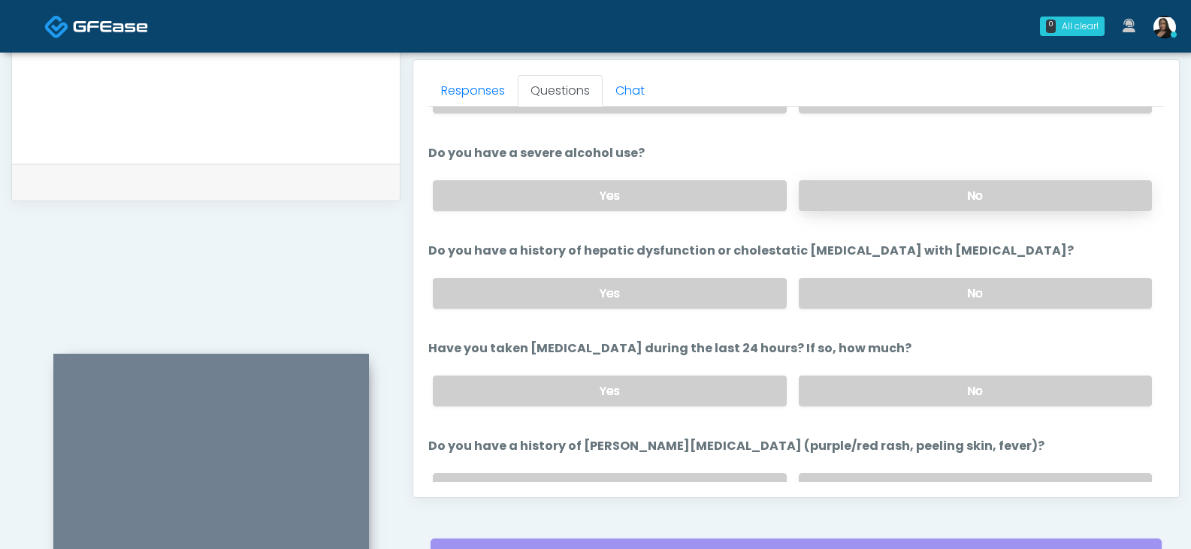
click at [908, 201] on label "No" at bounding box center [975, 195] width 353 height 31
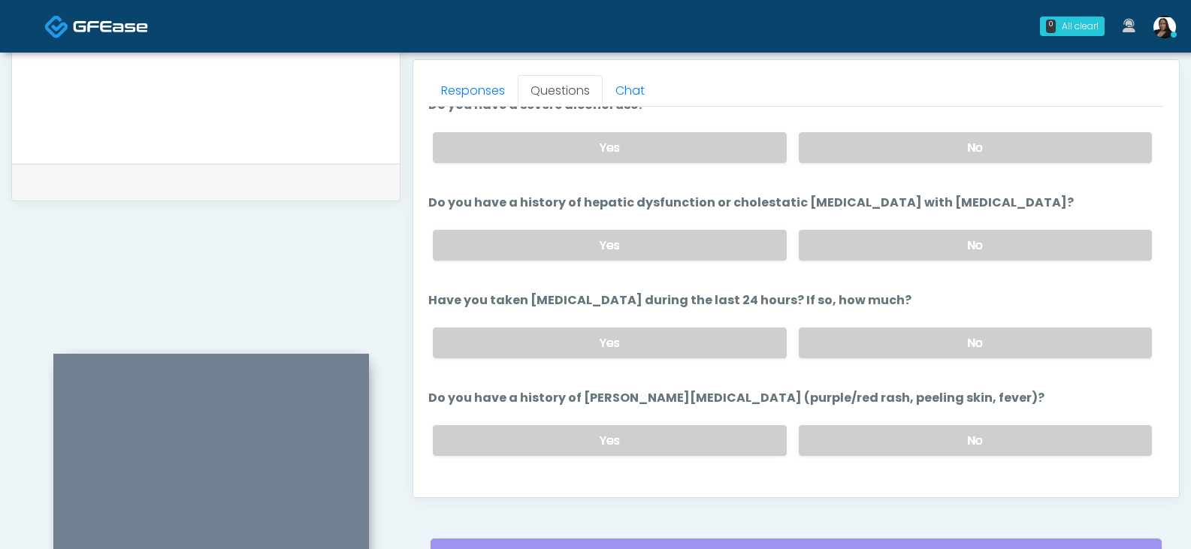
scroll to position [300, 0]
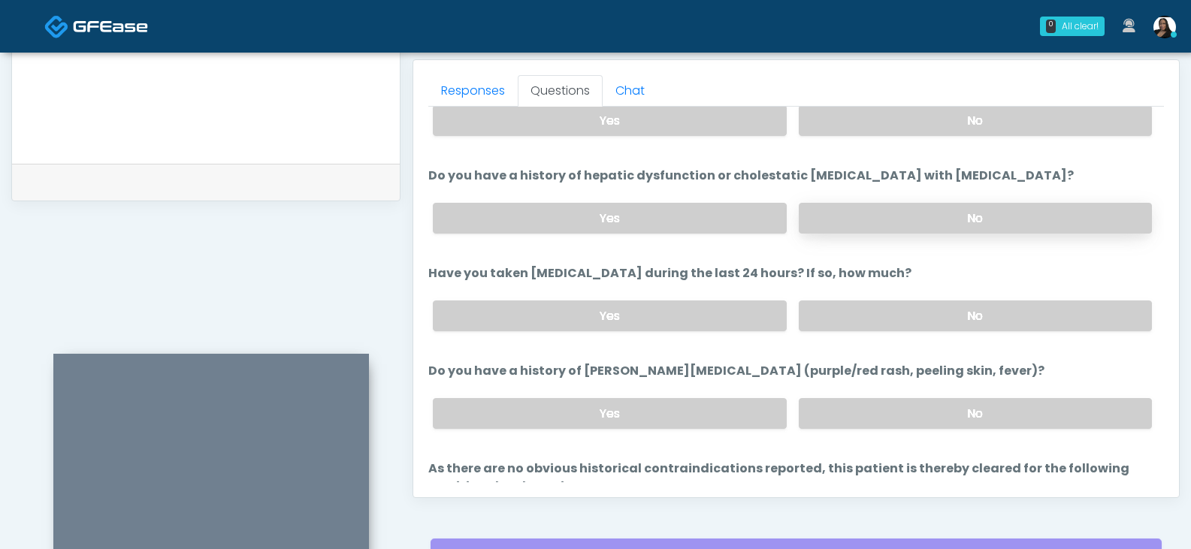
click at [932, 216] on label "No" at bounding box center [975, 218] width 353 height 31
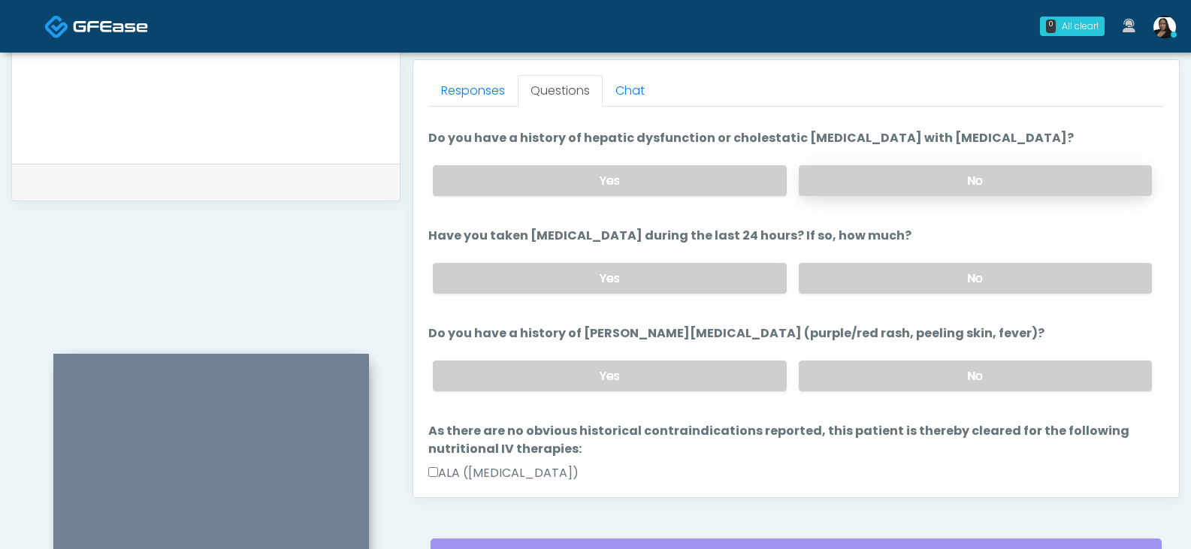
scroll to position [376, 0]
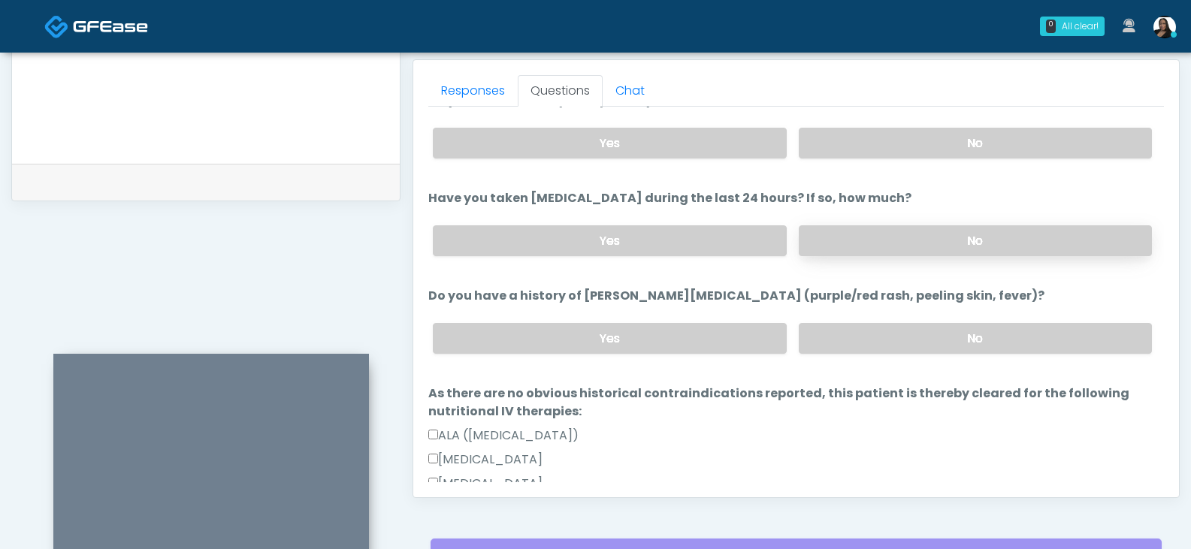
click at [922, 242] on label "No" at bounding box center [975, 240] width 353 height 31
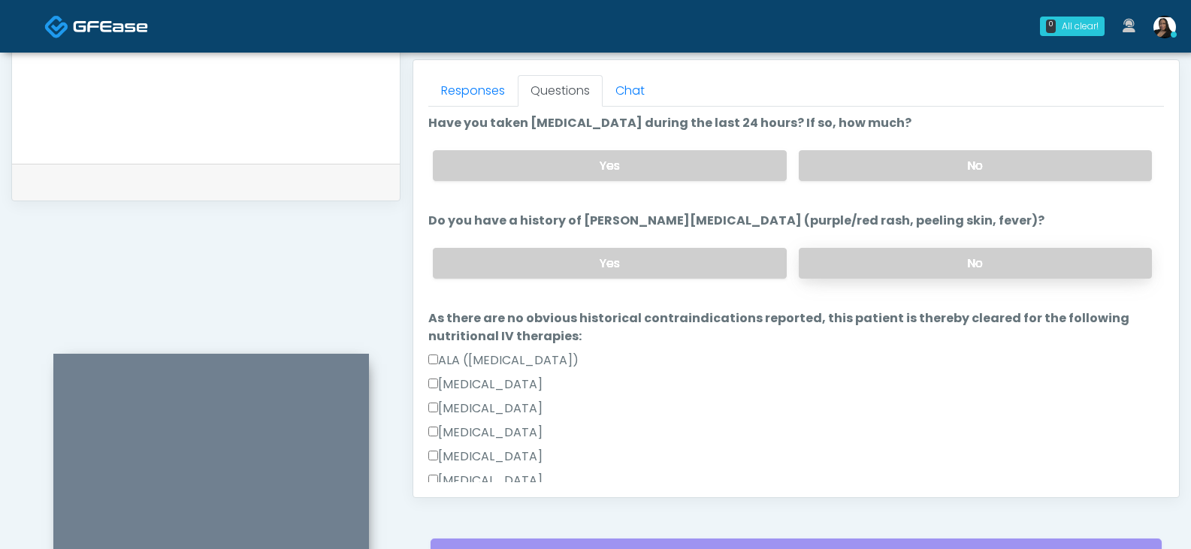
click at [929, 270] on label "No" at bounding box center [975, 263] width 353 height 31
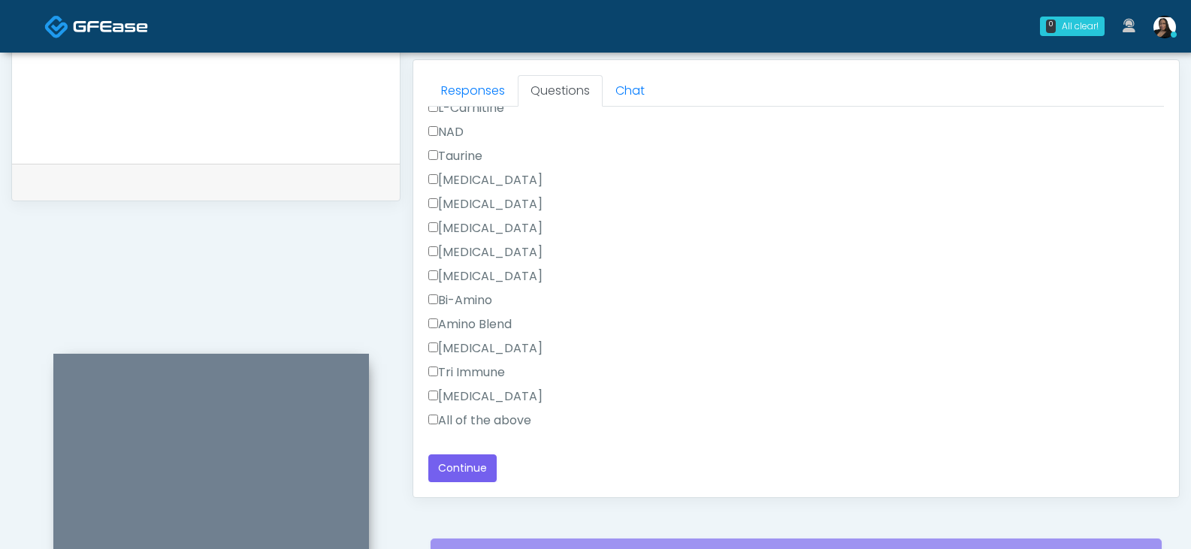
scroll to position [724, 0]
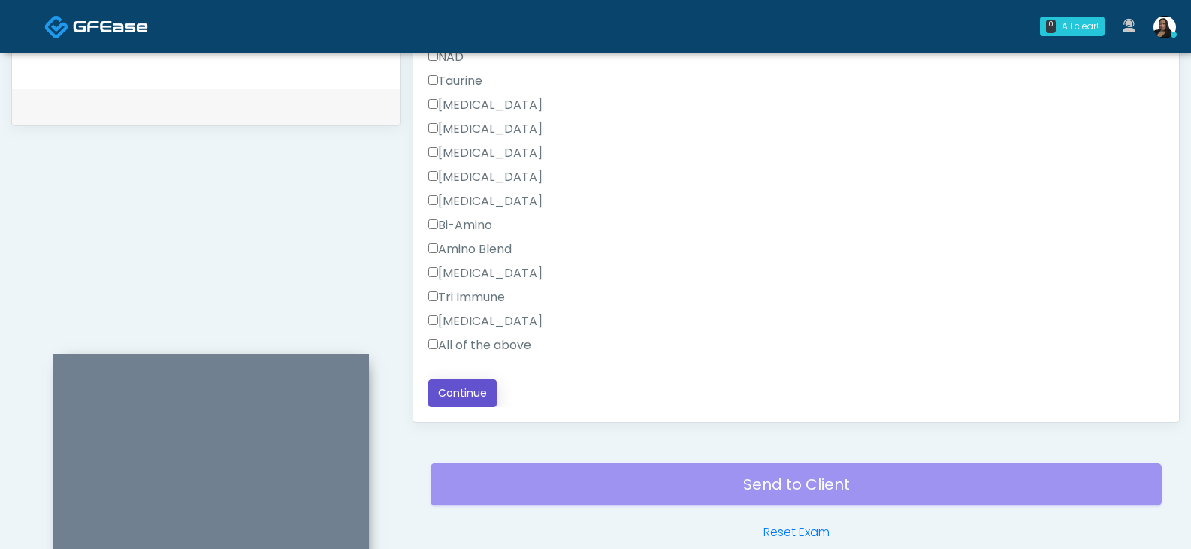
click at [465, 388] on button "Continue" at bounding box center [462, 393] width 68 height 28
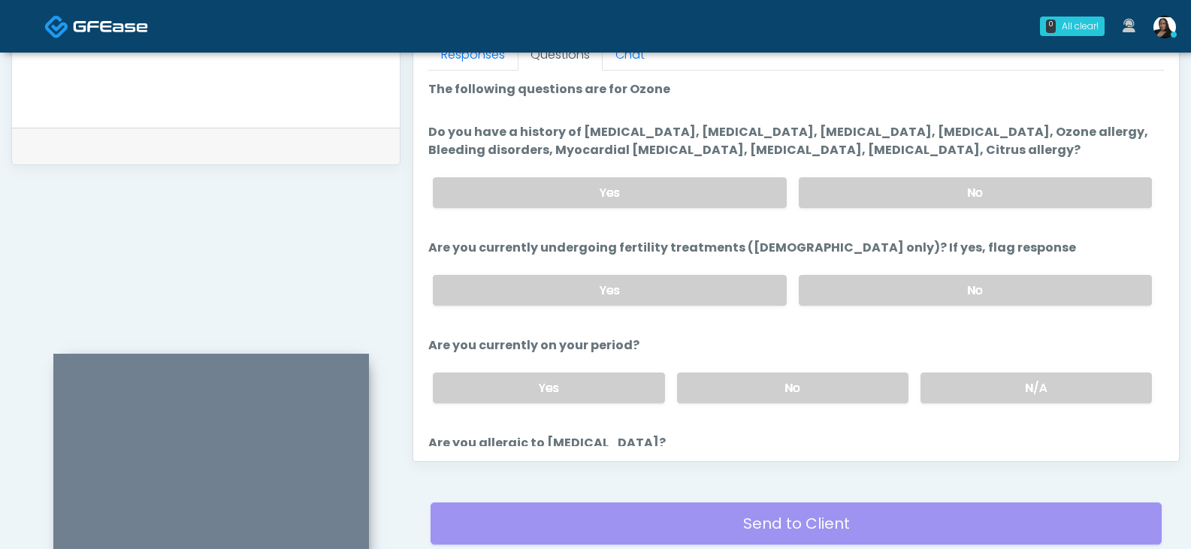
scroll to position [722, 0]
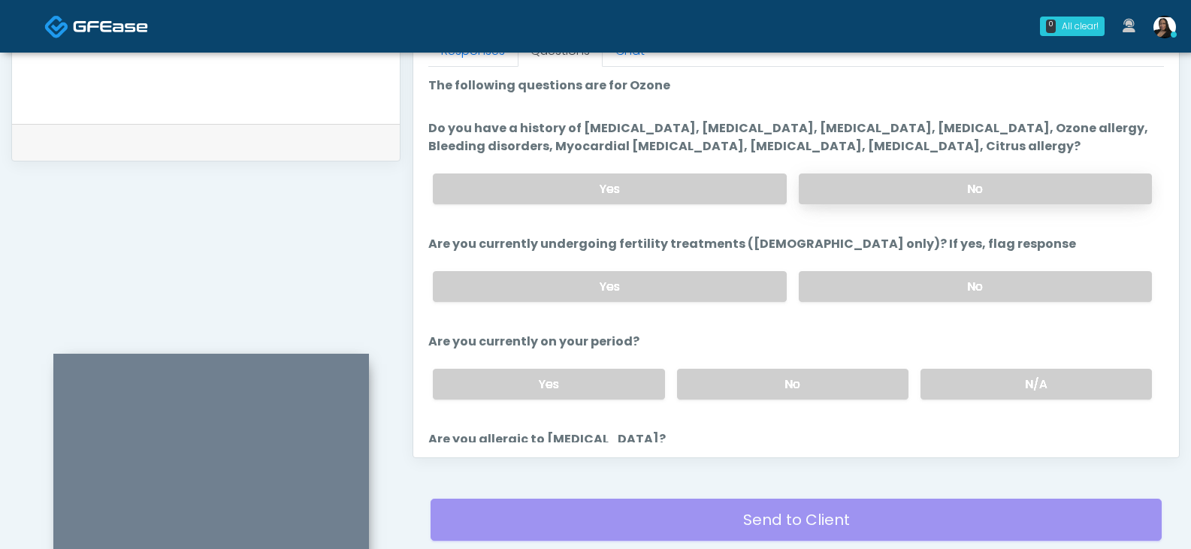
click at [849, 178] on label "No" at bounding box center [975, 189] width 353 height 31
click at [830, 282] on label "No" at bounding box center [975, 286] width 353 height 31
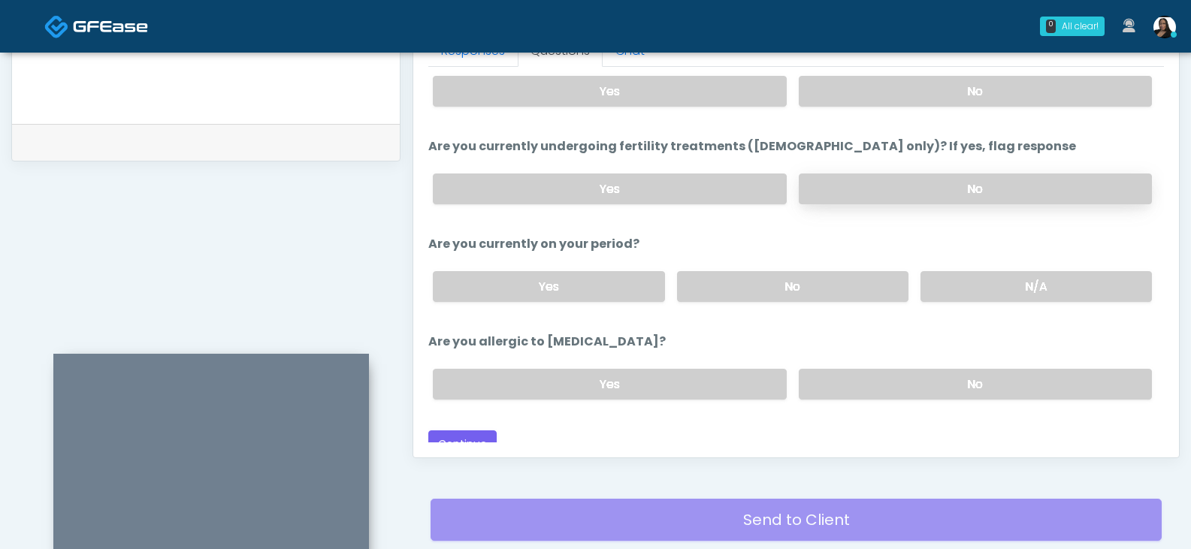
scroll to position [113, 0]
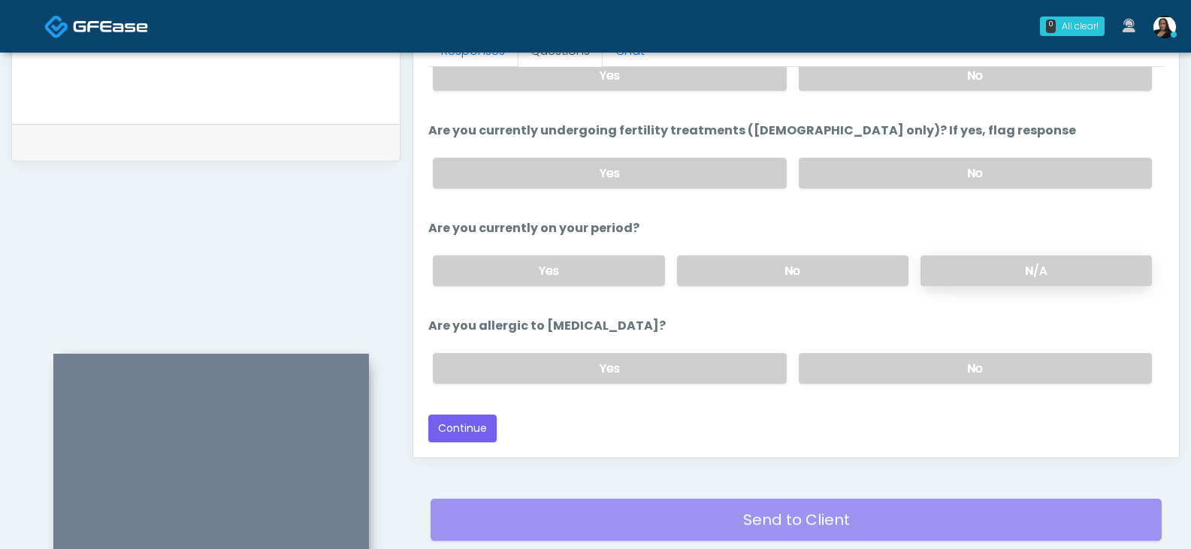
click at [979, 270] on label "N/A" at bounding box center [1035, 270] width 231 height 31
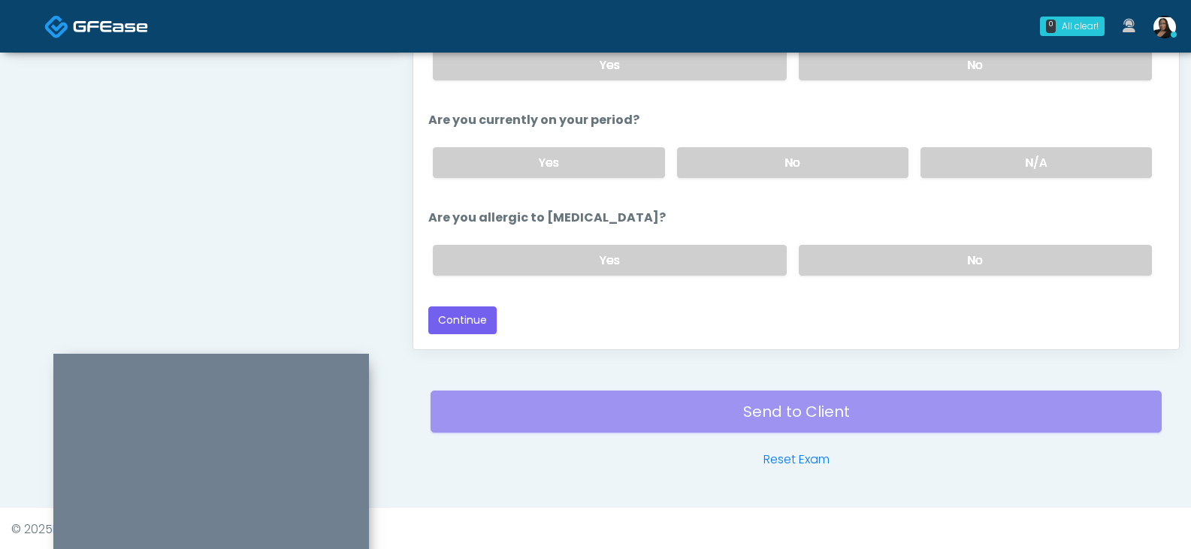
scroll to position [764, 0]
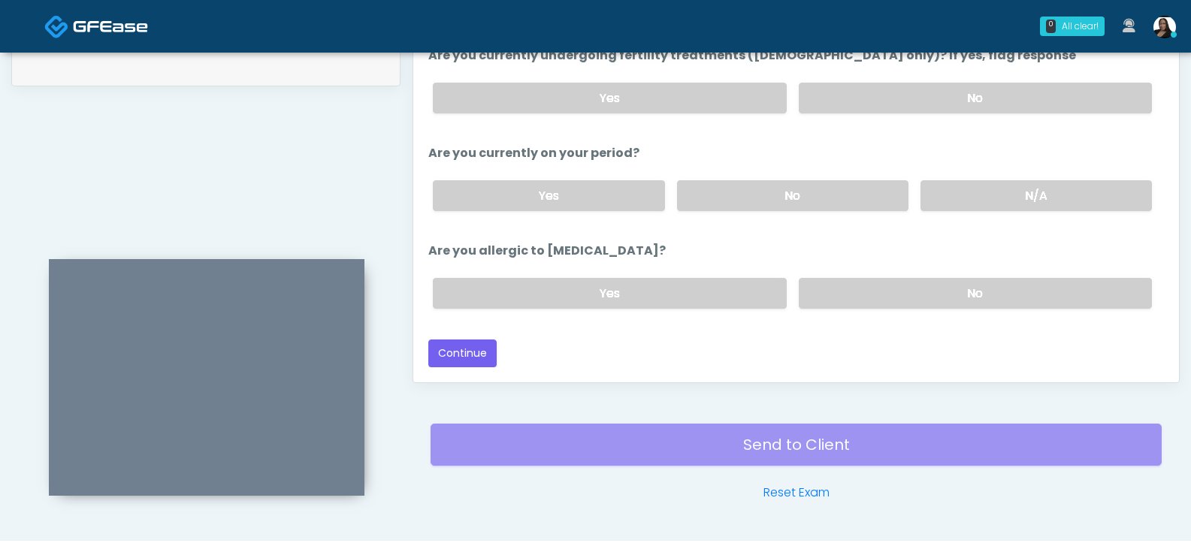
drag, startPoint x: 313, startPoint y: 363, endPoint x: 308, endPoint y: 266, distance: 97.0
click at [308, 266] on div at bounding box center [207, 377] width 316 height 237
click at [902, 291] on label "No" at bounding box center [975, 293] width 353 height 31
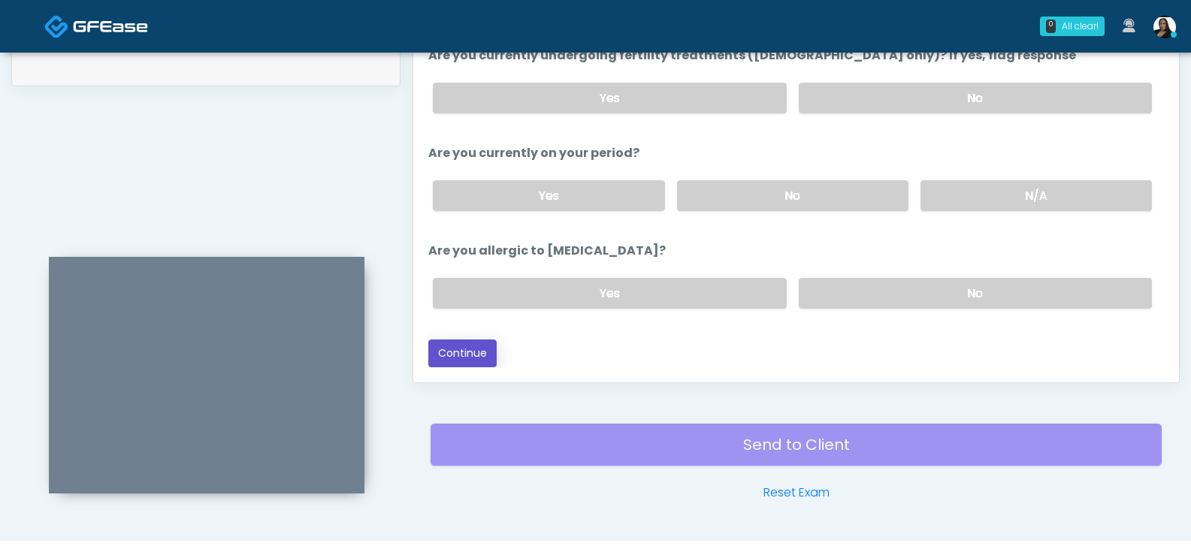
click at [467, 355] on button "Continue" at bounding box center [462, 354] width 68 height 28
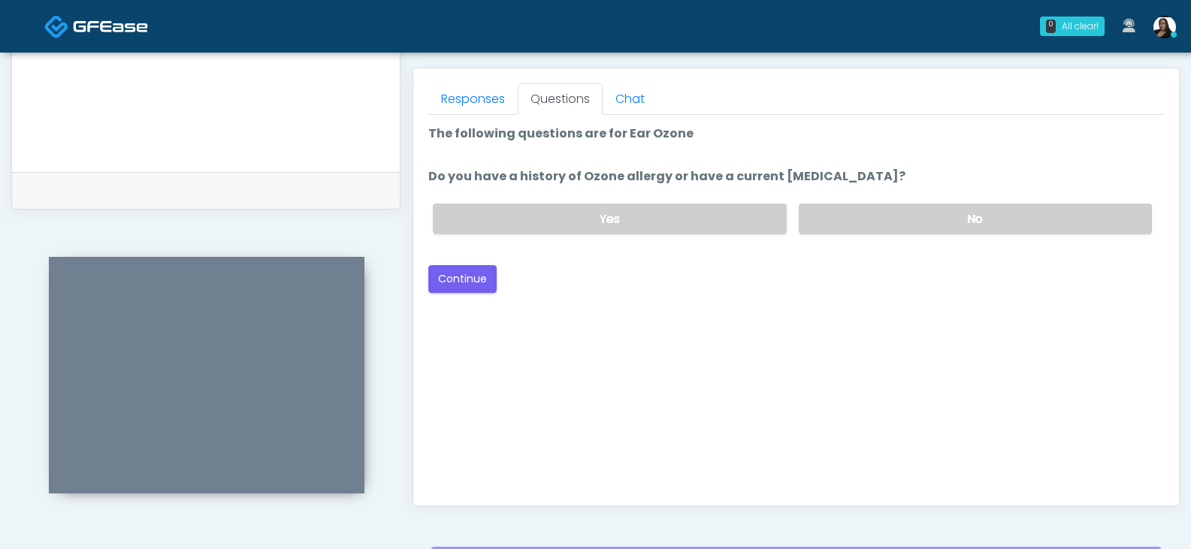
scroll to position [499, 0]
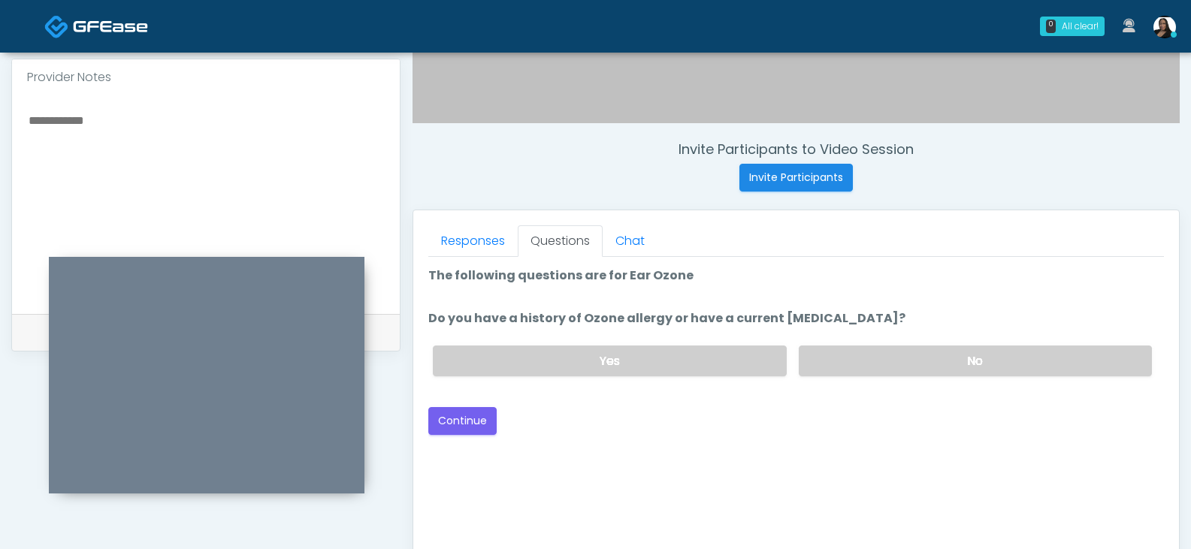
click at [257, 149] on textarea at bounding box center [206, 201] width 358 height 183
click at [174, 124] on textarea "**********" at bounding box center [206, 201] width 358 height 183
type textarea "**********"
click at [850, 358] on label "No" at bounding box center [975, 361] width 353 height 31
click at [476, 425] on button "Continue" at bounding box center [462, 421] width 68 height 28
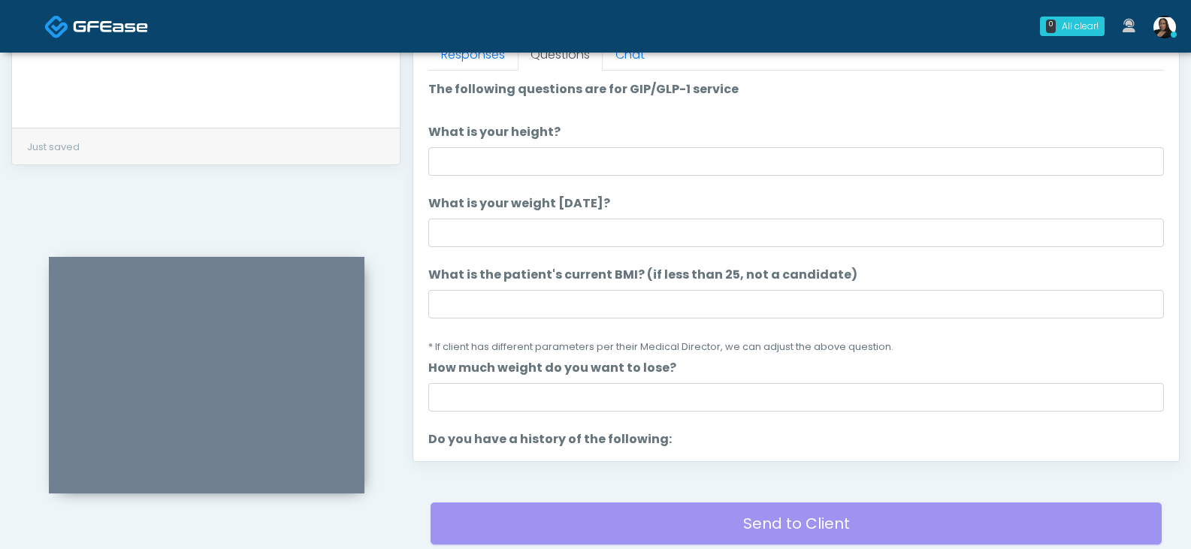
scroll to position [574, 0]
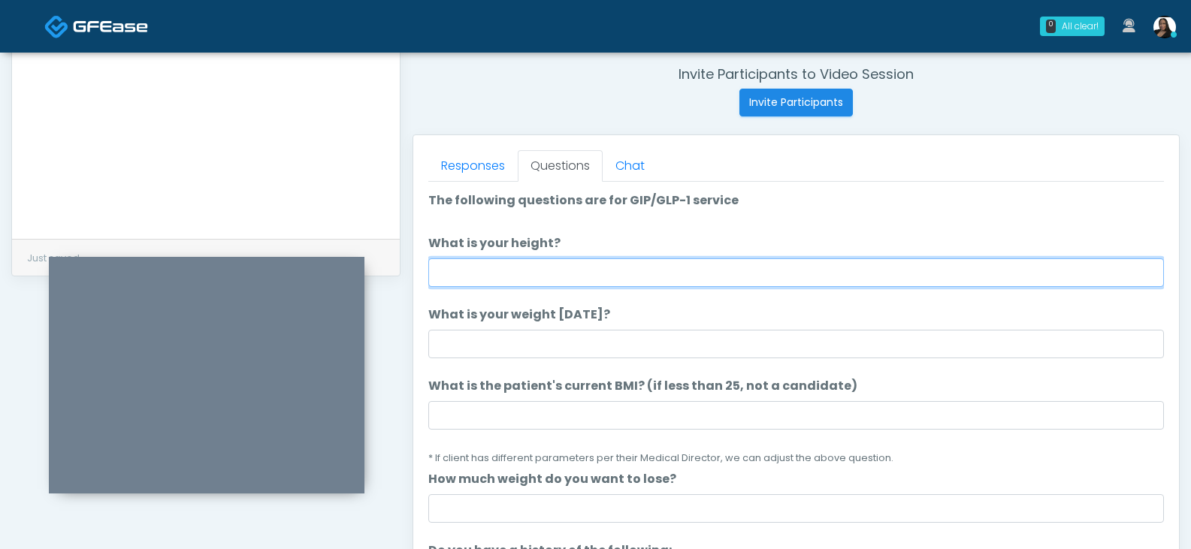
click at [546, 285] on input "What is your height?" at bounding box center [795, 272] width 735 height 29
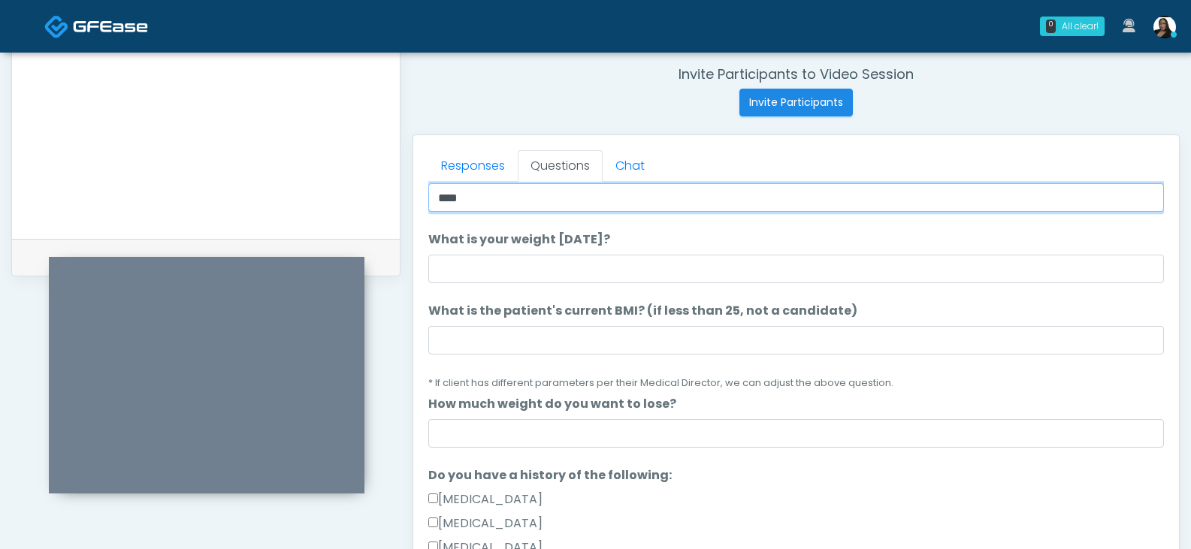
type input "****"
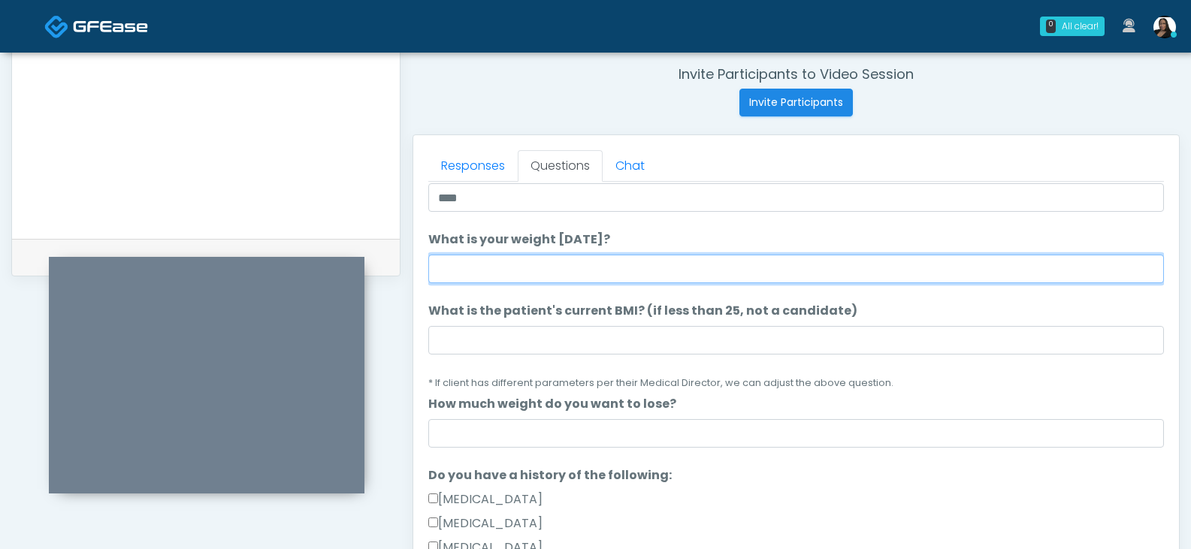
click at [595, 261] on input "What is your weight today?" at bounding box center [795, 269] width 735 height 29
type input "***"
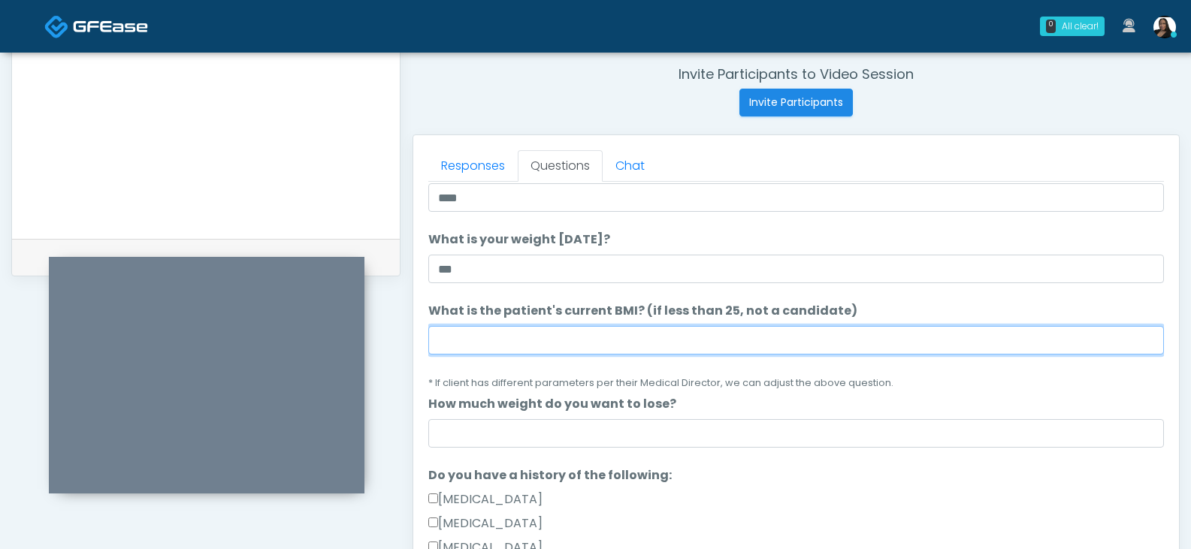
click at [495, 342] on input "What is the patient's current BMI? (if less than 25, not a candidate)" at bounding box center [795, 340] width 735 height 29
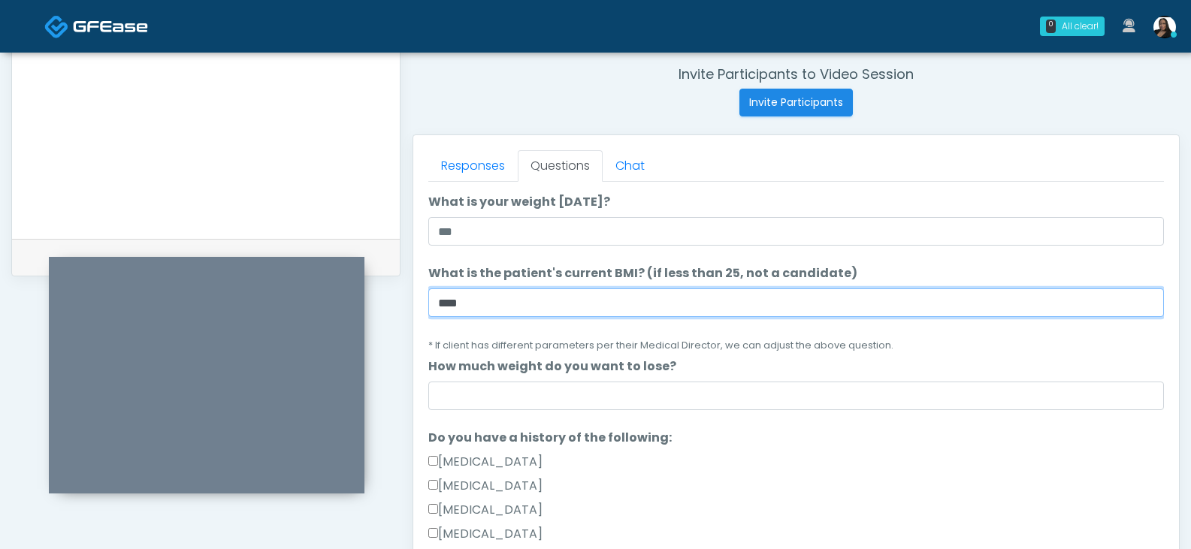
scroll to position [150, 0]
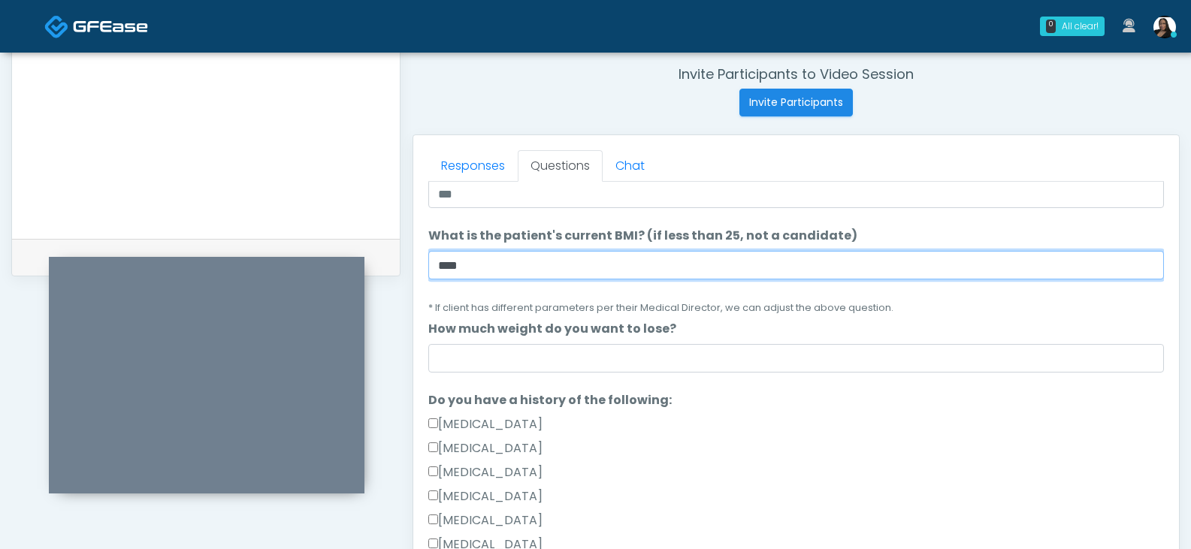
type input "****"
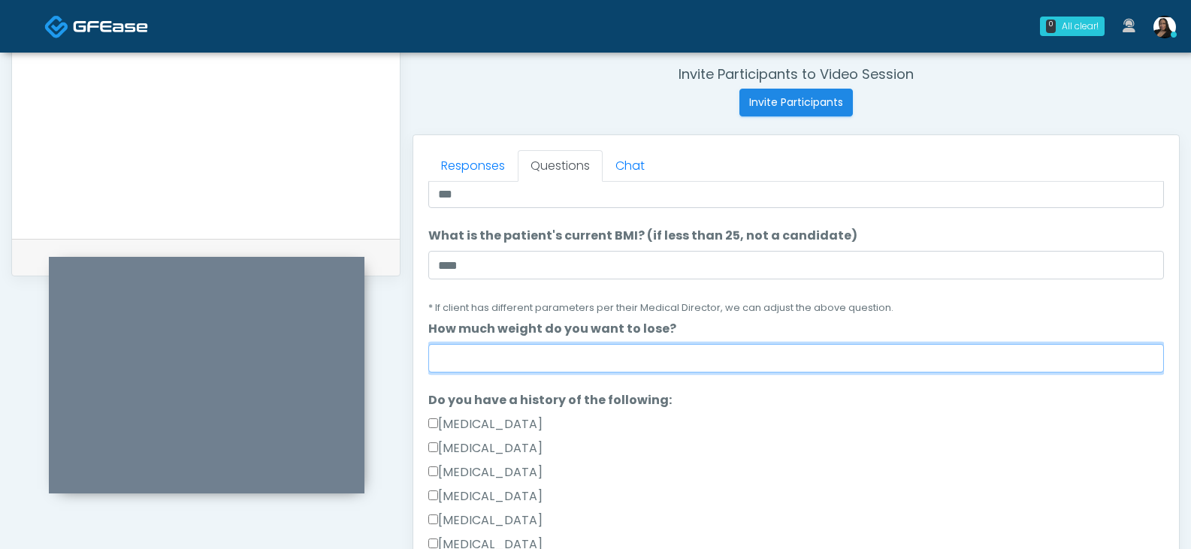
click at [500, 355] on input "How much weight do you want to lose?" at bounding box center [795, 358] width 735 height 29
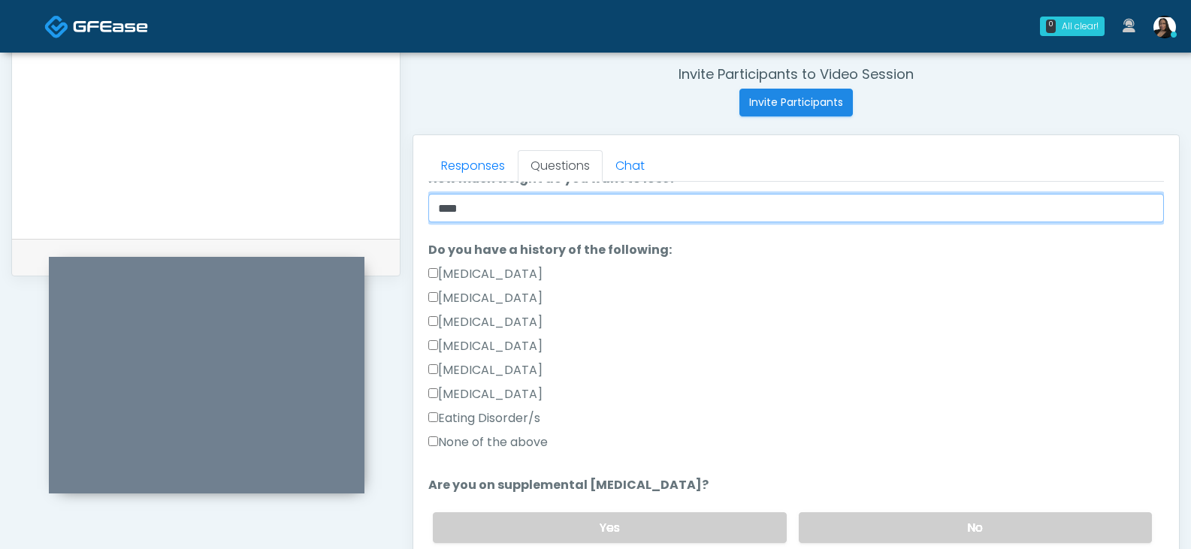
scroll to position [376, 0]
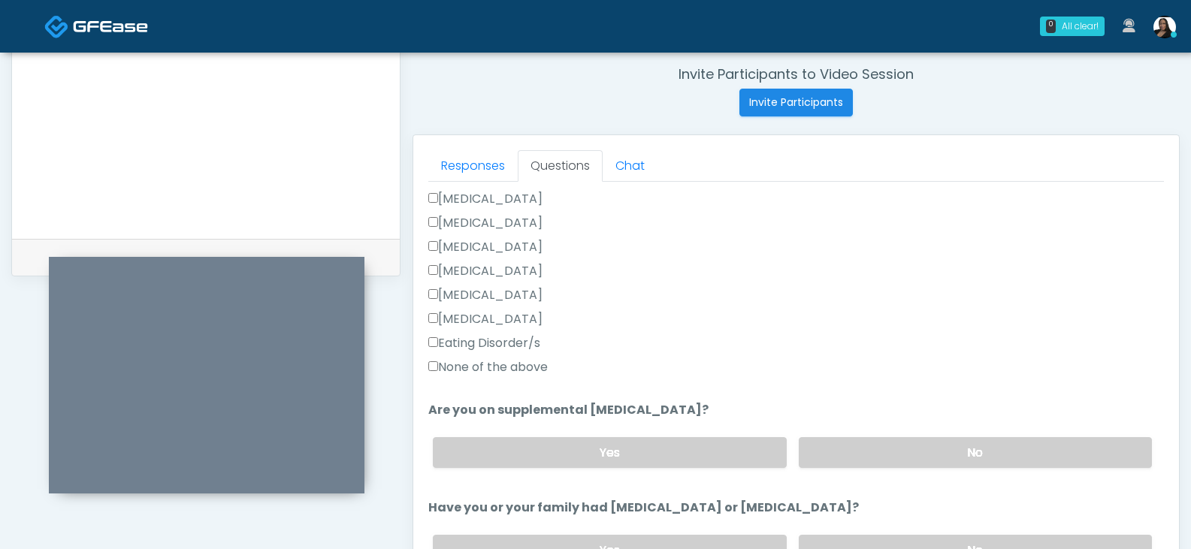
type input "****"
click at [542, 364] on label "None of the above" at bounding box center [487, 367] width 119 height 18
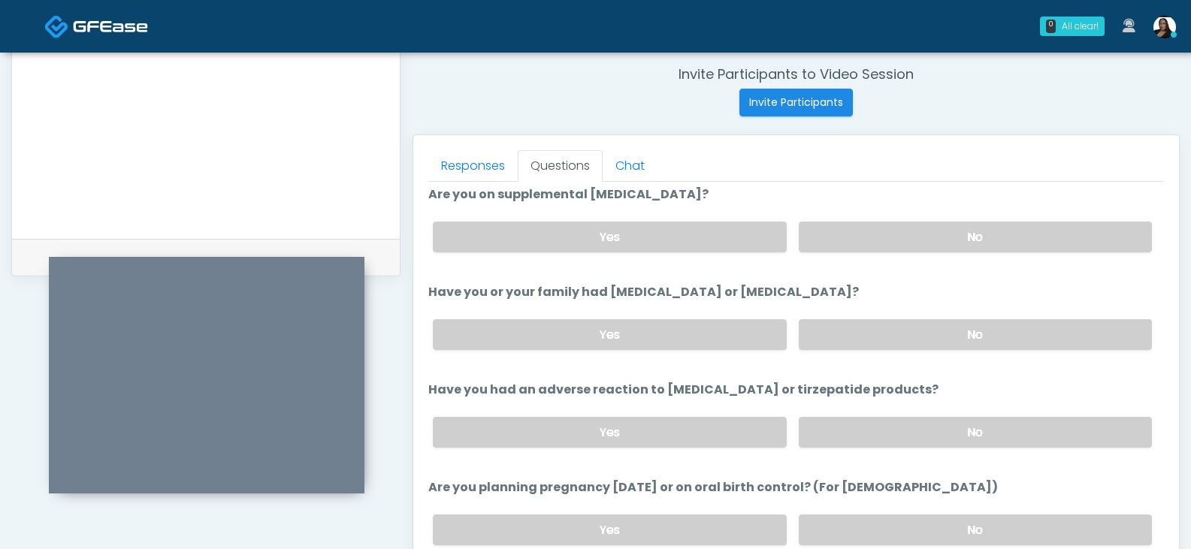
scroll to position [601, 0]
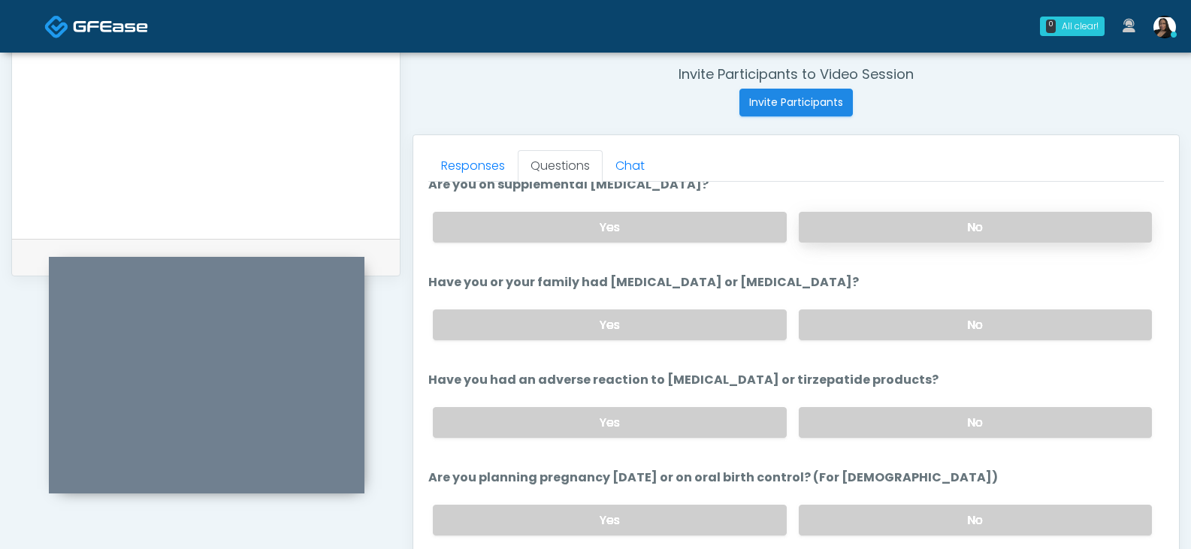
click at [852, 231] on label "No" at bounding box center [975, 227] width 353 height 31
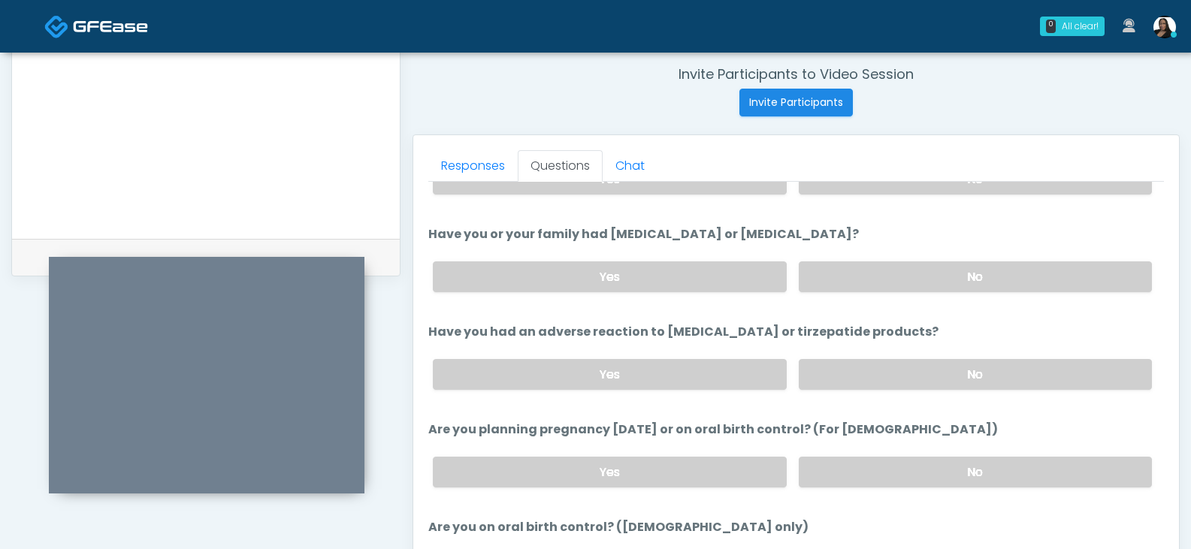
scroll to position [676, 0]
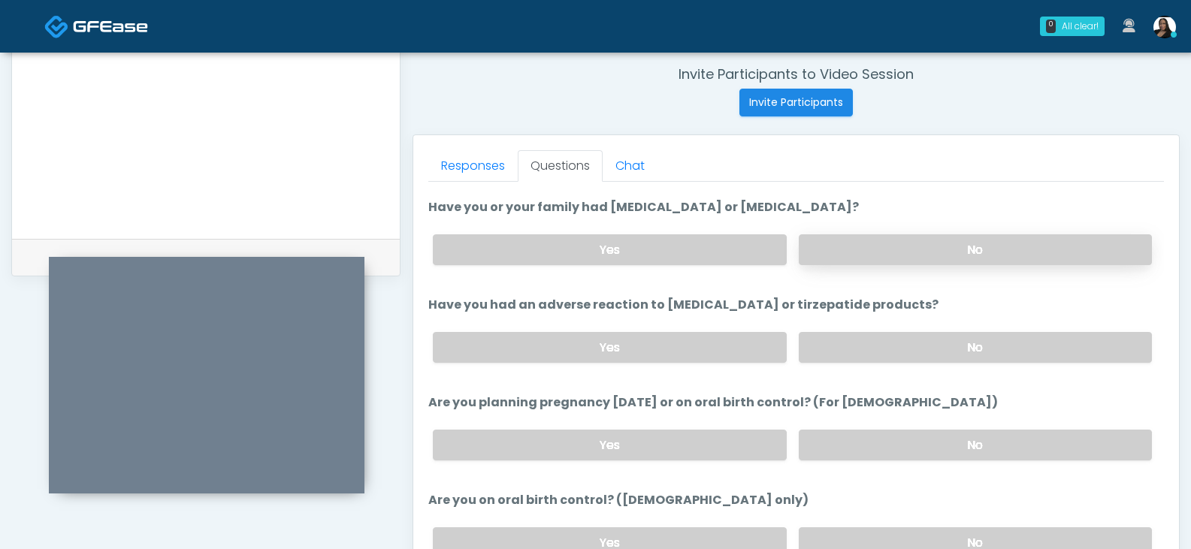
click at [887, 243] on label "No" at bounding box center [975, 249] width 353 height 31
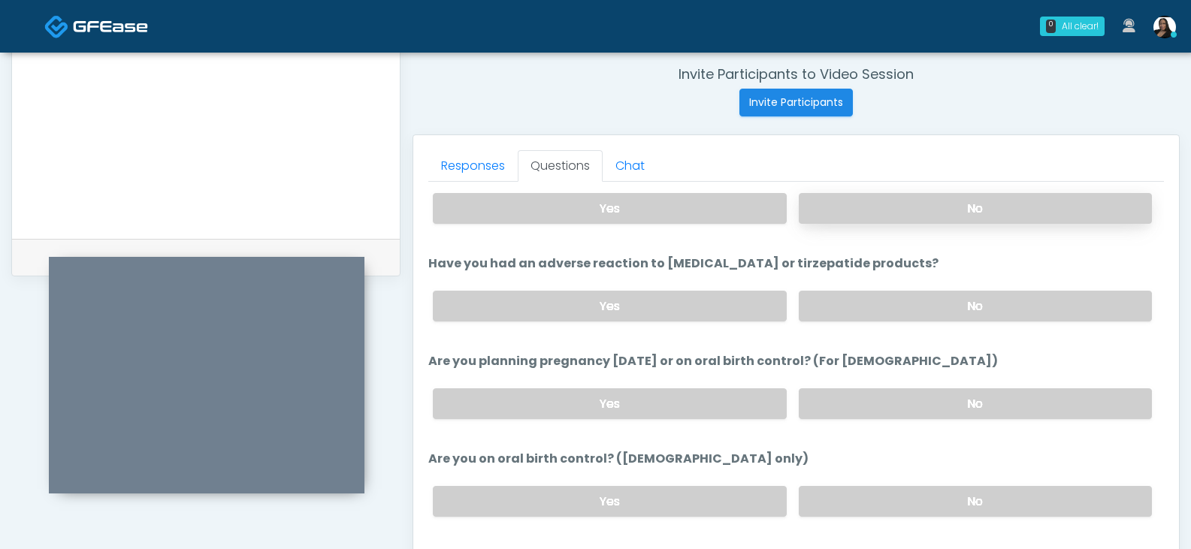
scroll to position [751, 0]
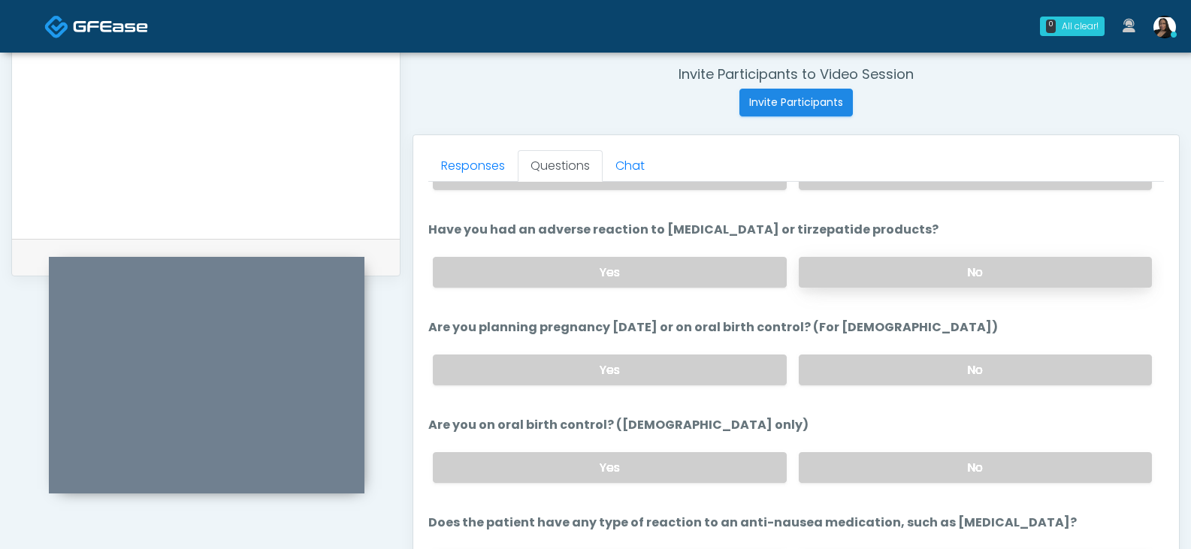
click at [841, 270] on label "No" at bounding box center [975, 272] width 353 height 31
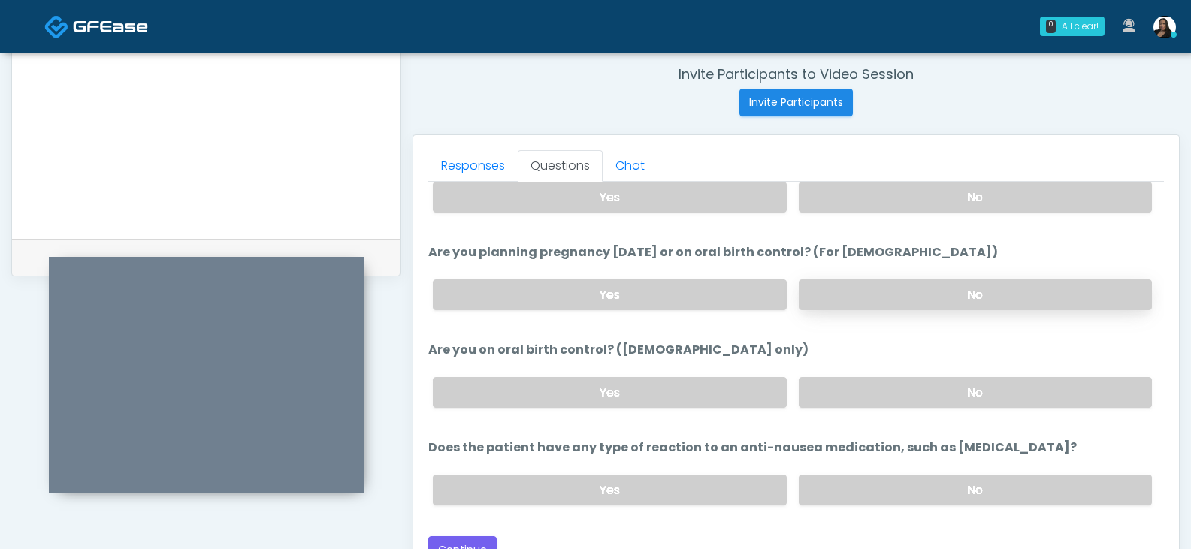
click at [847, 304] on label "No" at bounding box center [975, 294] width 353 height 31
click at [836, 391] on label "No" at bounding box center [975, 392] width 353 height 31
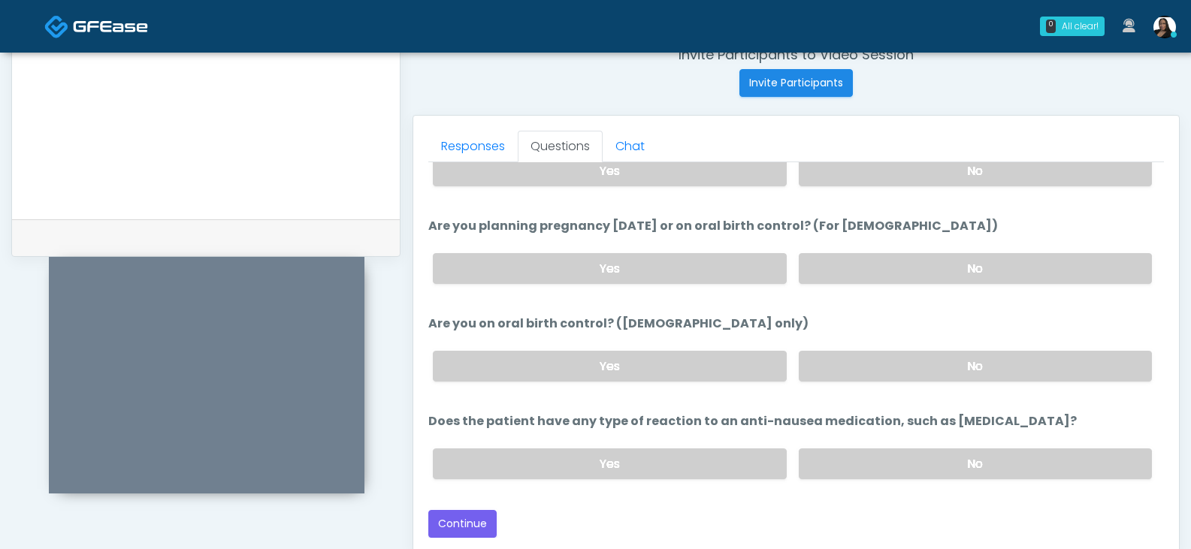
scroll to position [595, 0]
click at [833, 456] on label "No" at bounding box center [975, 462] width 353 height 31
click at [471, 514] on button "Continue" at bounding box center [462, 523] width 68 height 28
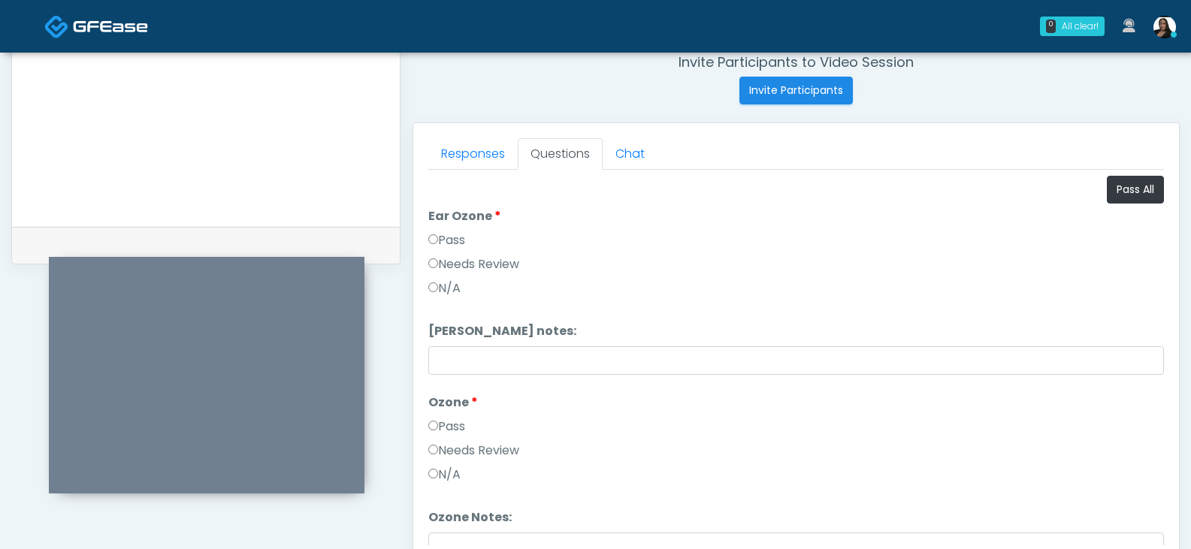
scroll to position [361, 0]
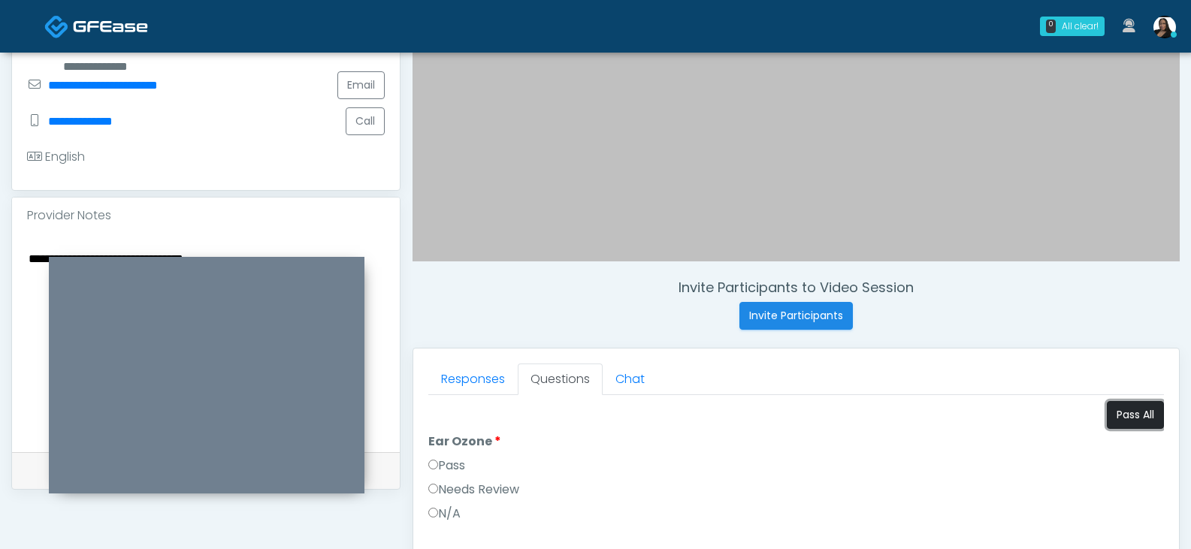
click at [1110, 411] on button "Pass All" at bounding box center [1135, 415] width 57 height 28
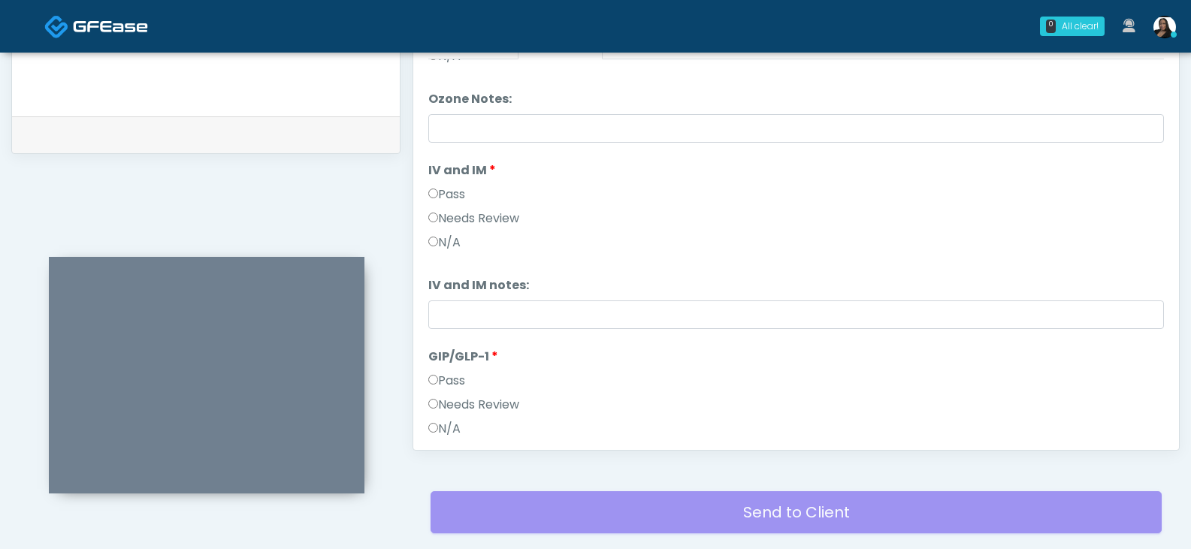
scroll to position [435, 0]
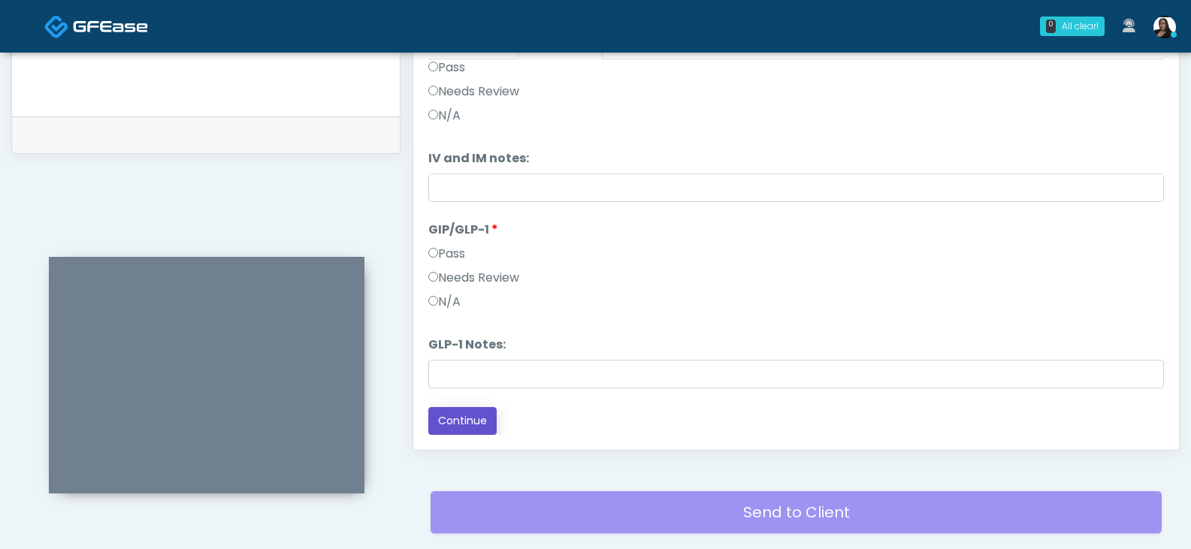
click at [470, 418] on button "Continue" at bounding box center [462, 421] width 68 height 28
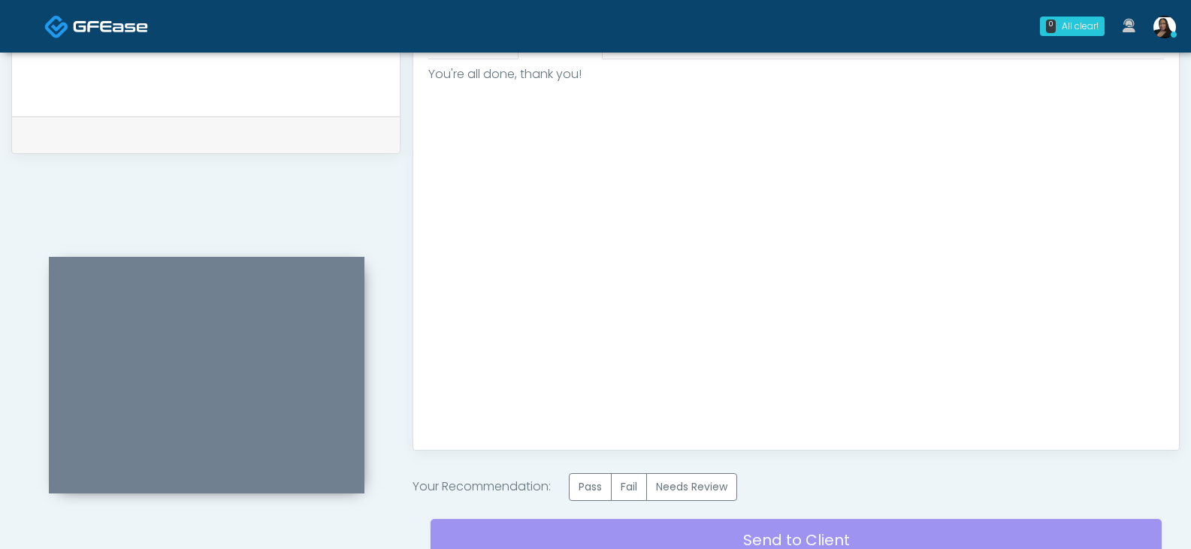
scroll to position [0, 0]
click at [596, 487] on label "Pass" at bounding box center [590, 487] width 43 height 28
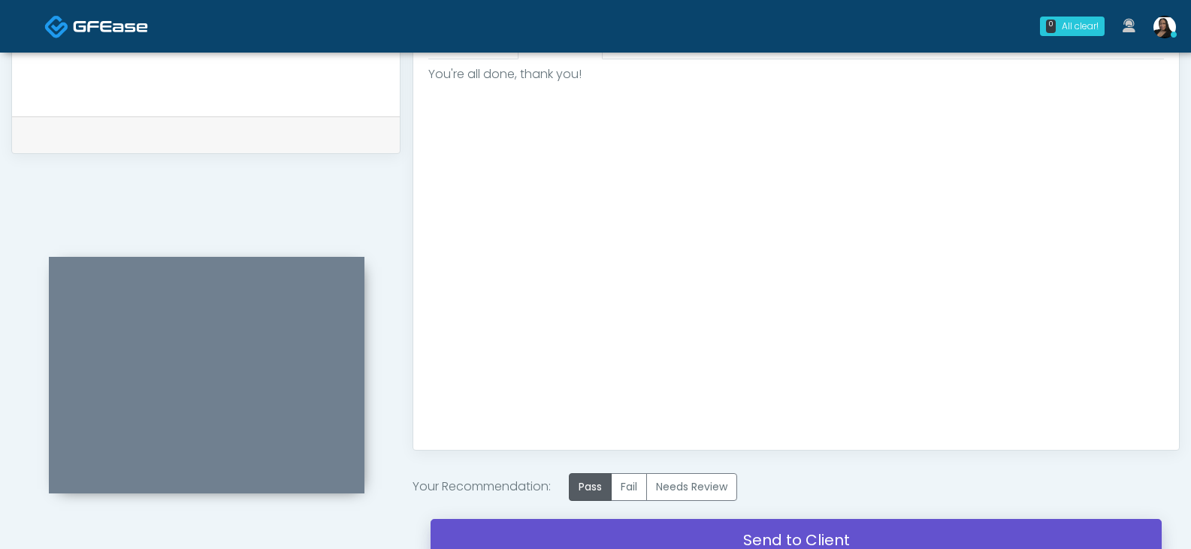
drag, startPoint x: 696, startPoint y: 537, endPoint x: 669, endPoint y: 75, distance: 462.8
click at [696, 538] on link "Send to Client" at bounding box center [795, 540] width 731 height 42
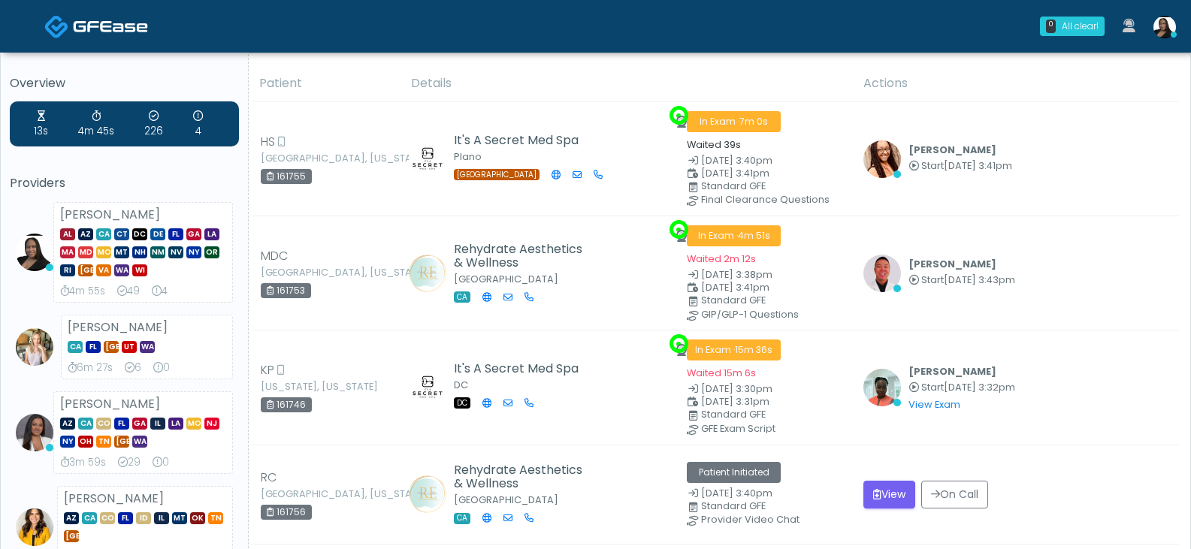
click at [162, 287] on icon at bounding box center [157, 291] width 10 height 10
click at [198, 116] on icon at bounding box center [198, 116] width 10 height 10
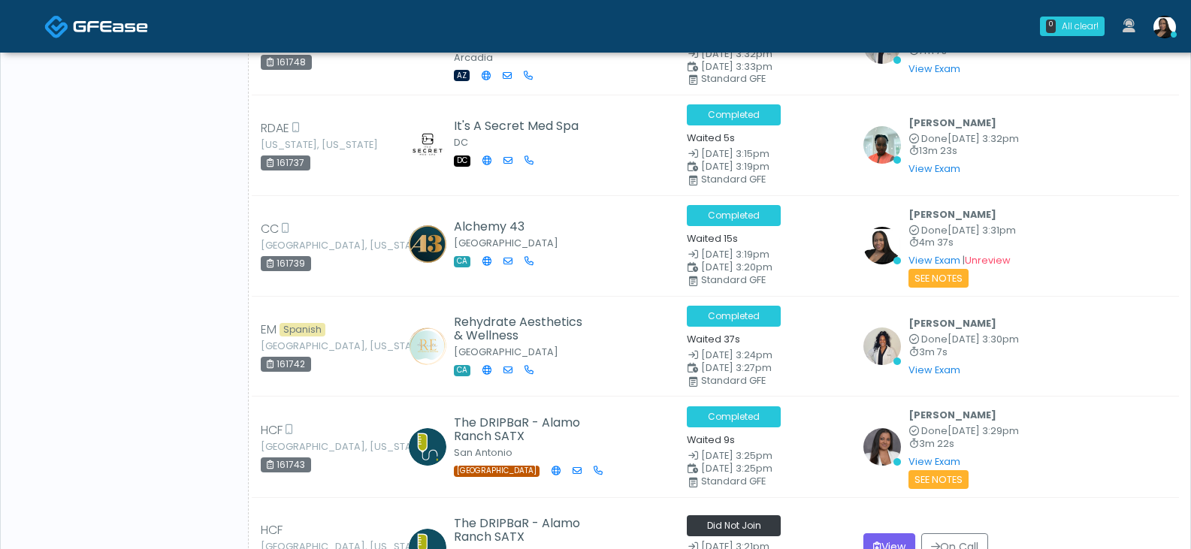
scroll to position [977, 0]
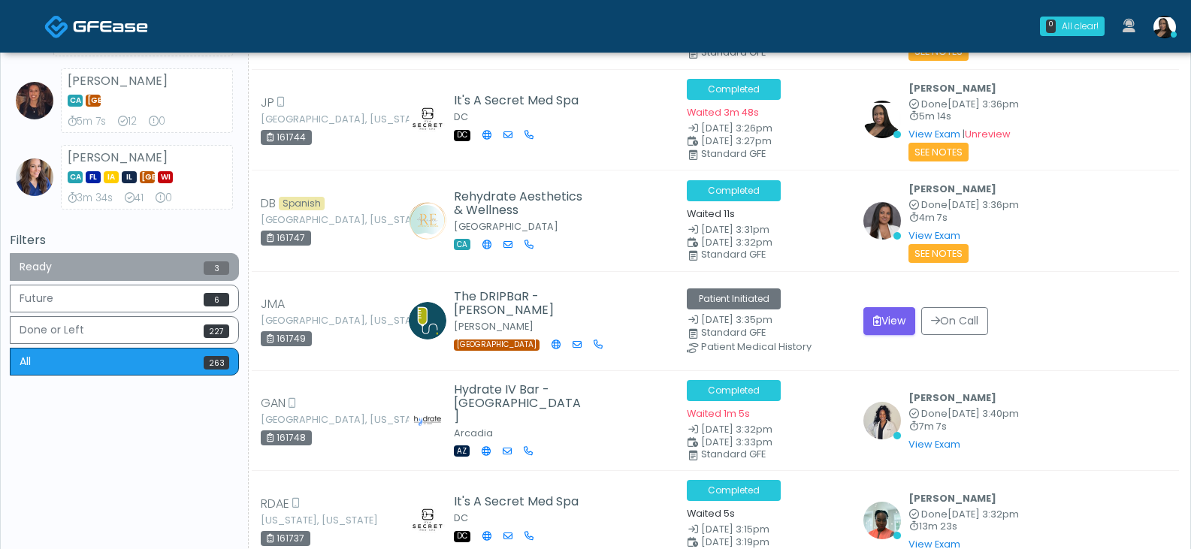
click at [201, 281] on button "Ready 3" at bounding box center [124, 267] width 229 height 28
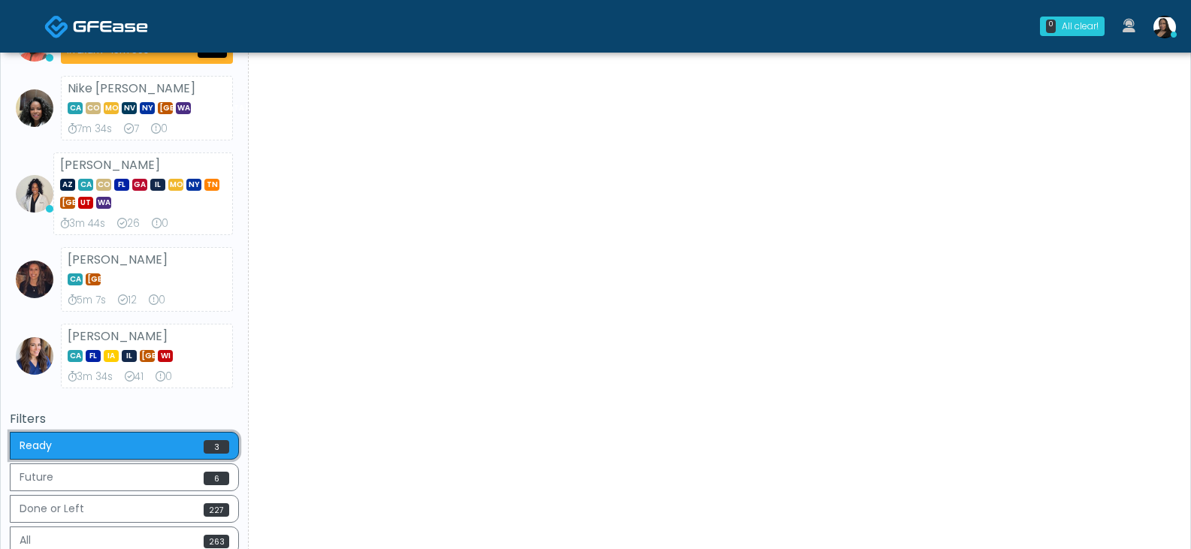
scroll to position [979, 0]
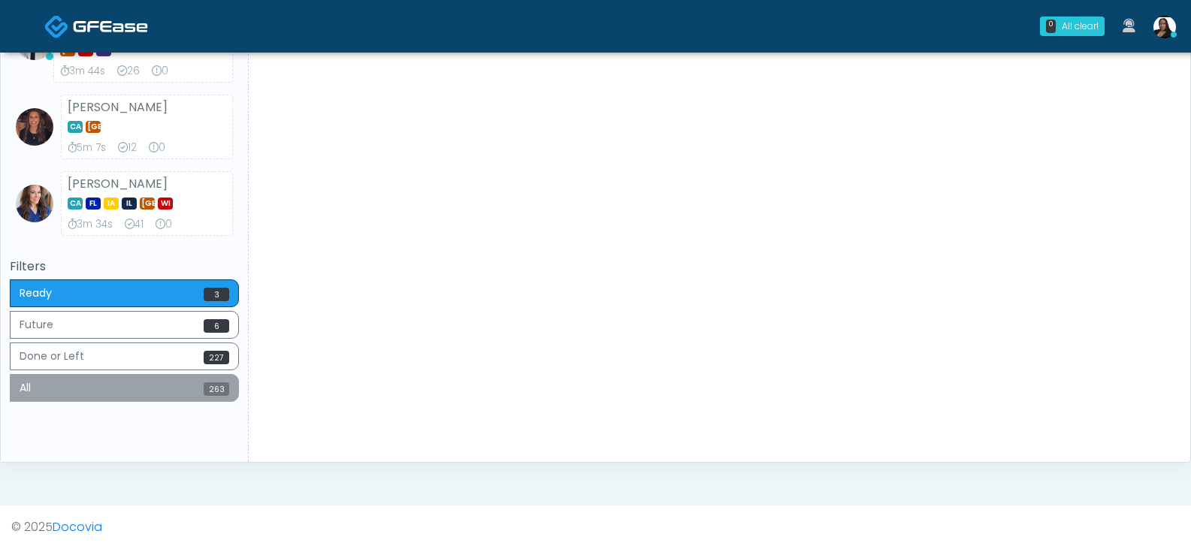
click at [121, 384] on button "All 263" at bounding box center [124, 388] width 229 height 28
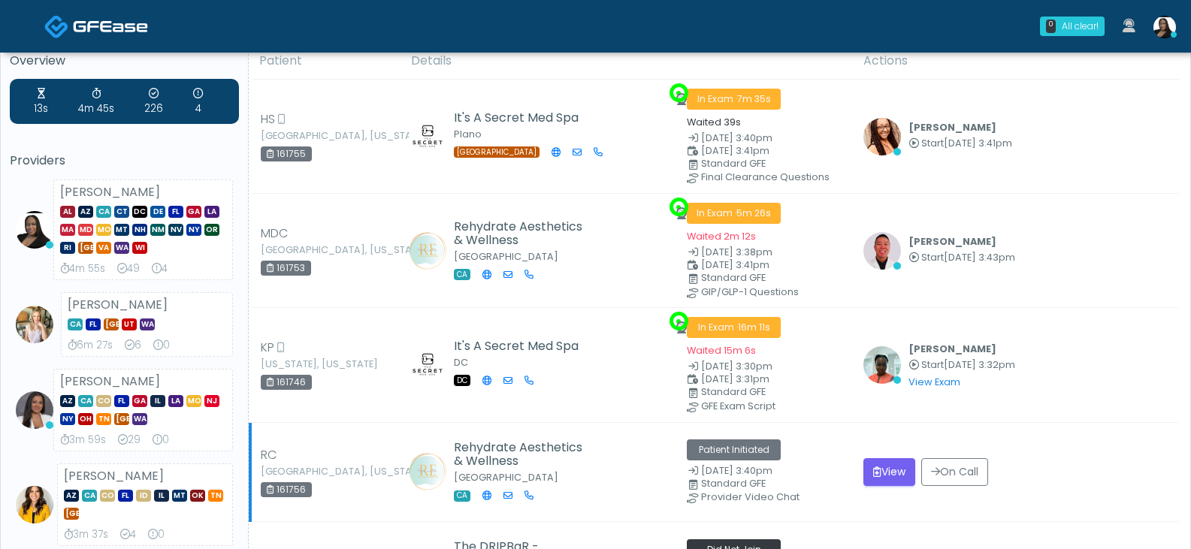
scroll to position [0, 0]
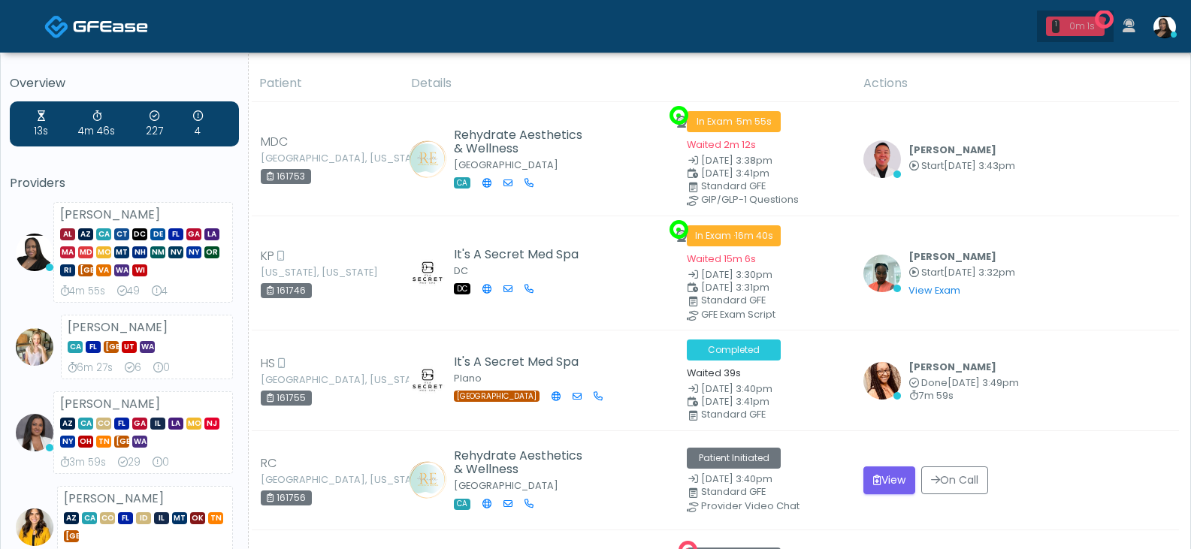
click at [1055, 25] on div "1" at bounding box center [1056, 27] width 8 height 14
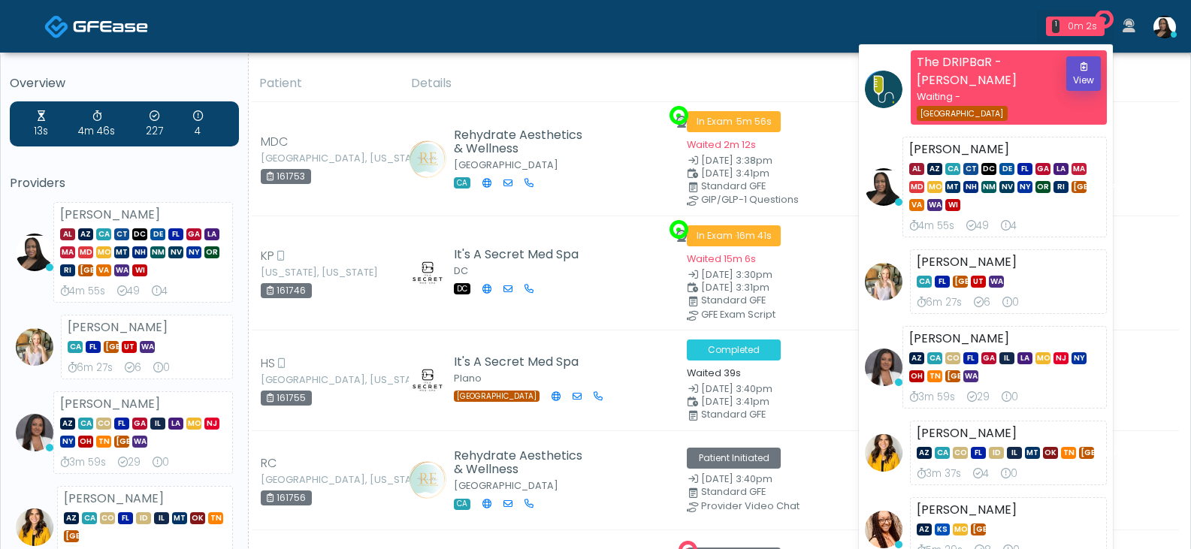
click at [1076, 73] on button "View" at bounding box center [1083, 73] width 35 height 35
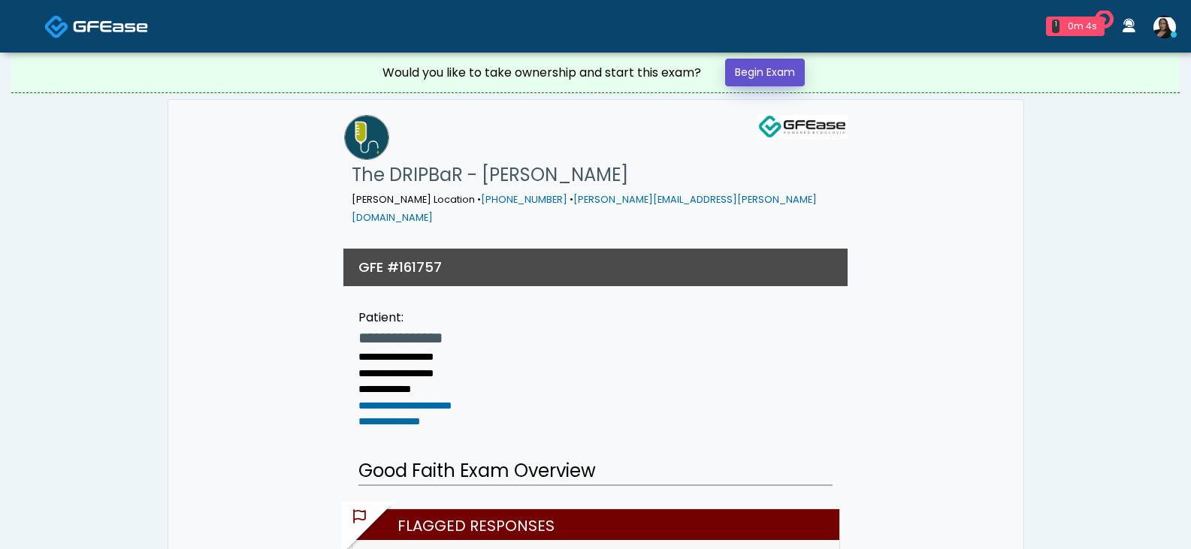
click at [781, 68] on link "Begin Exam" at bounding box center [765, 73] width 80 height 28
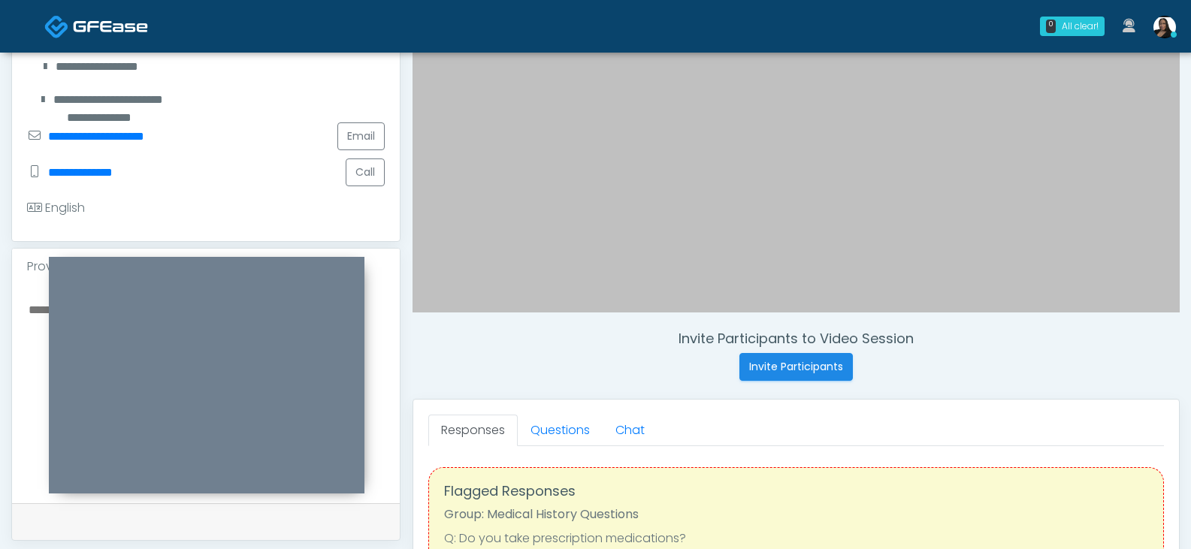
scroll to position [376, 0]
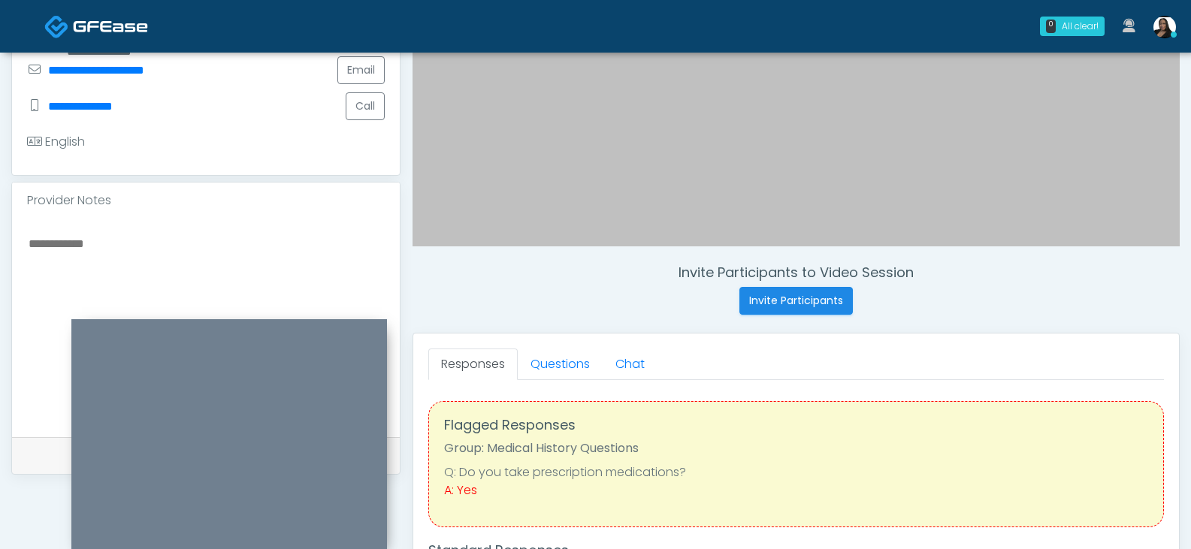
drag, startPoint x: 341, startPoint y: 268, endPoint x: 364, endPoint y: 331, distance: 66.3
click at [364, 331] on div at bounding box center [229, 437] width 316 height 237
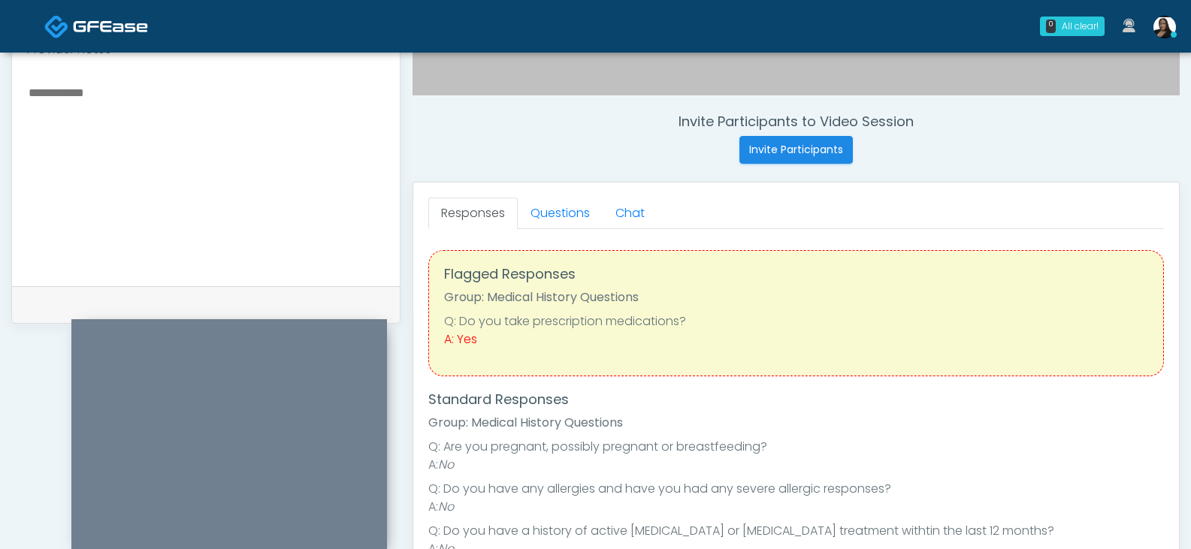
scroll to position [559, 0]
click at [566, 221] on link "Questions" at bounding box center [560, 214] width 85 height 32
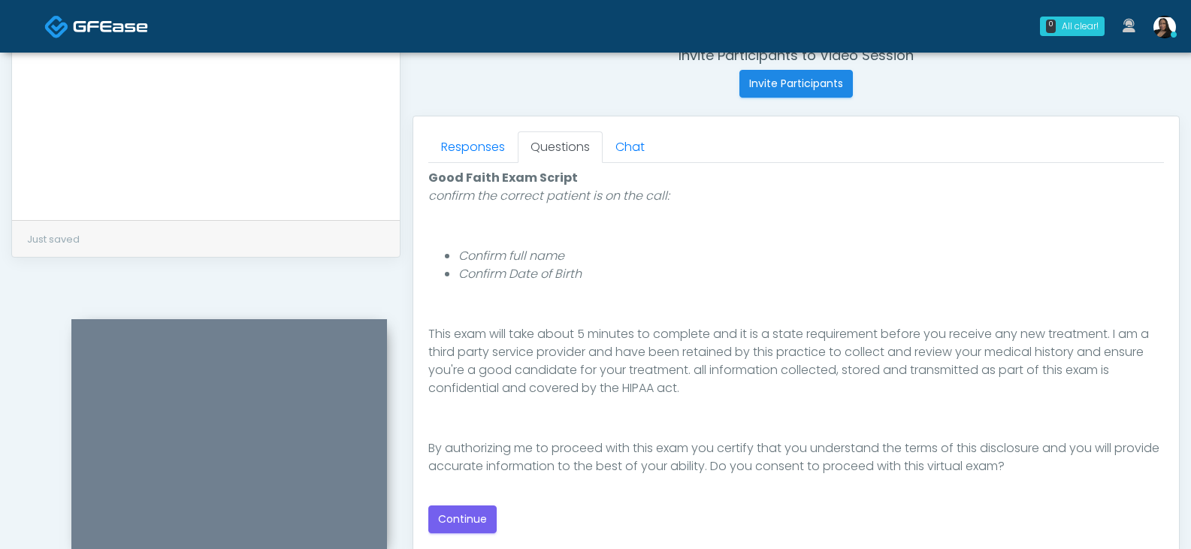
scroll to position [601, 0]
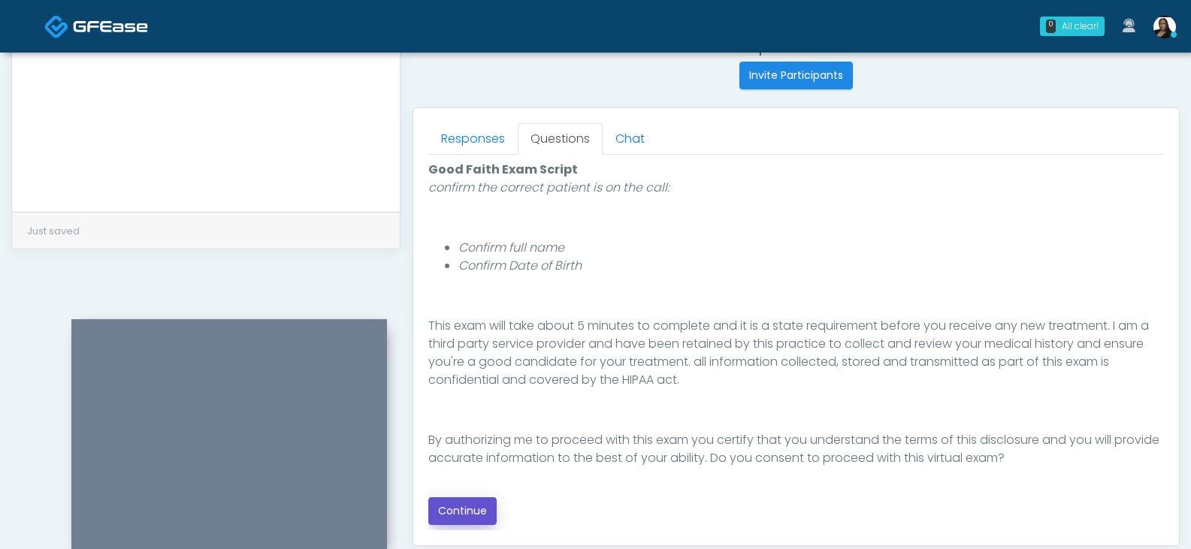
click at [476, 503] on button "Continue" at bounding box center [462, 511] width 68 height 28
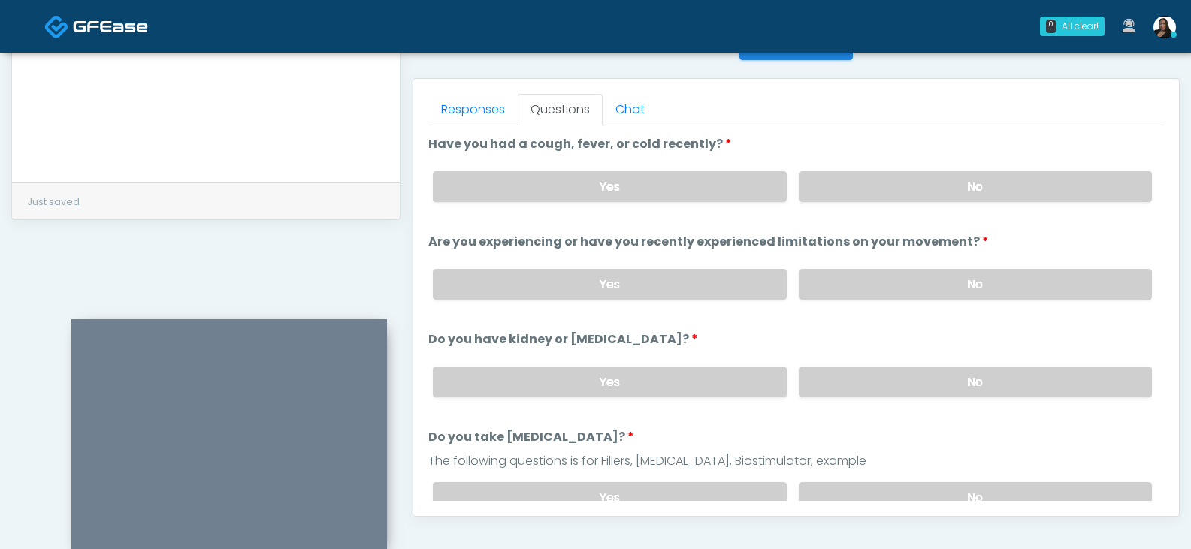
scroll to position [640, 0]
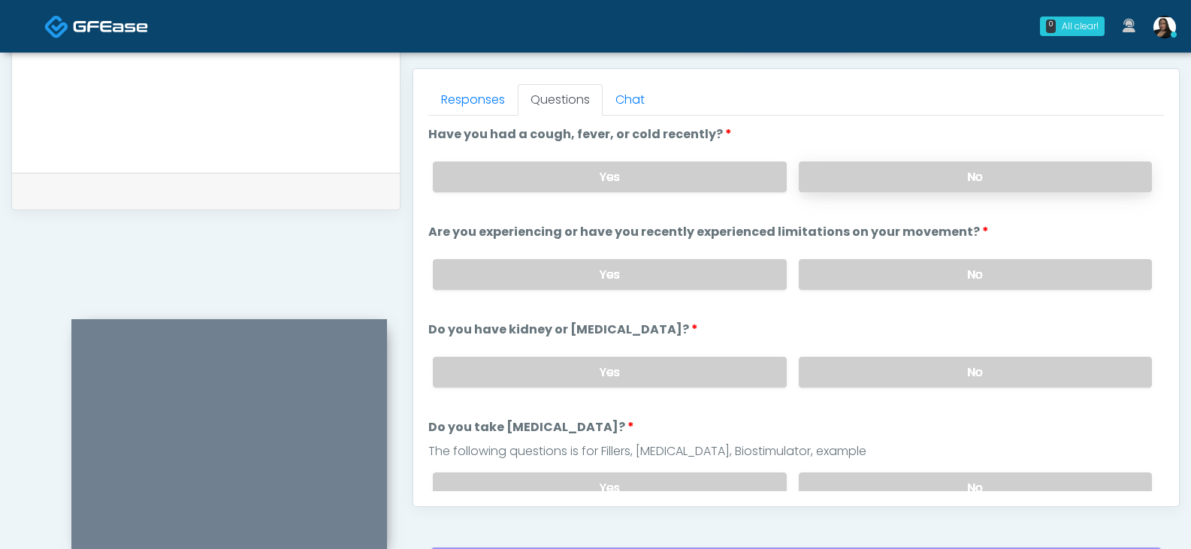
click at [868, 174] on label "No" at bounding box center [975, 177] width 353 height 31
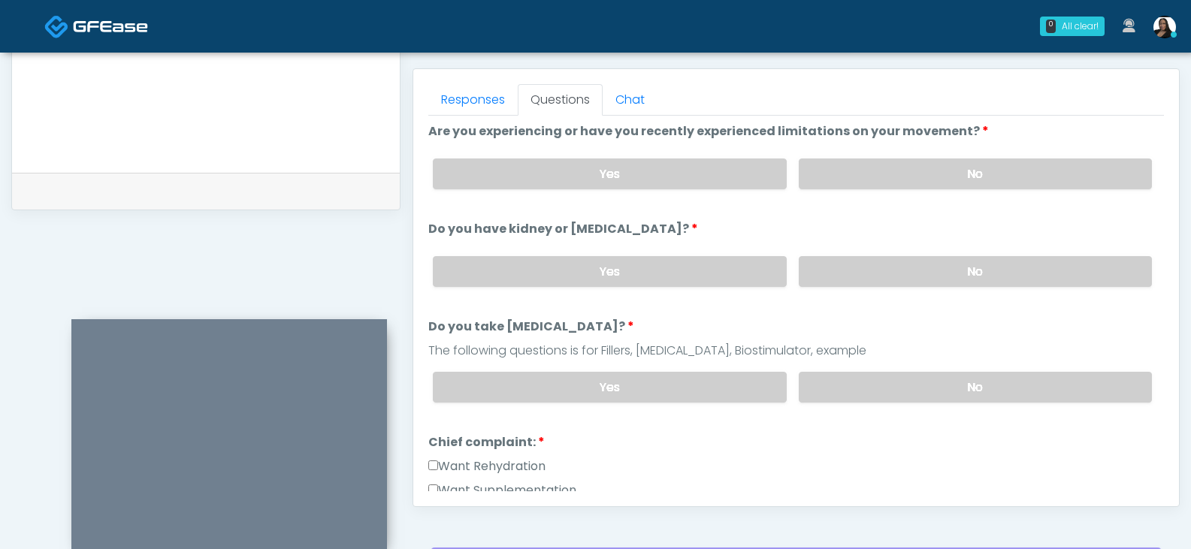
scroll to position [110, 0]
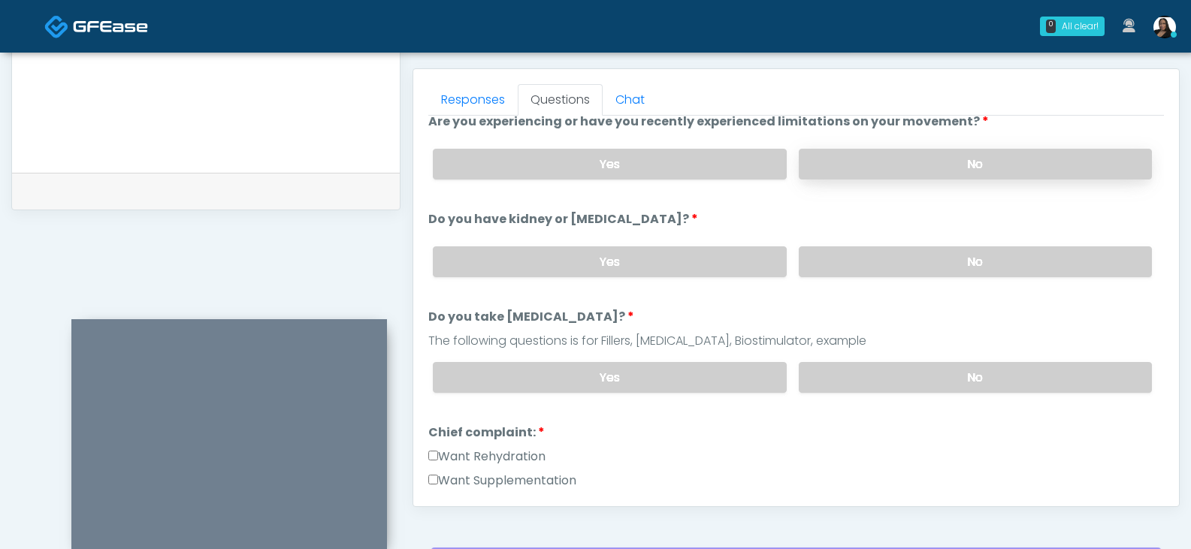
click at [872, 170] on label "No" at bounding box center [975, 164] width 353 height 31
click at [877, 267] on label "No" at bounding box center [975, 261] width 353 height 31
click at [871, 378] on label "No" at bounding box center [975, 377] width 353 height 31
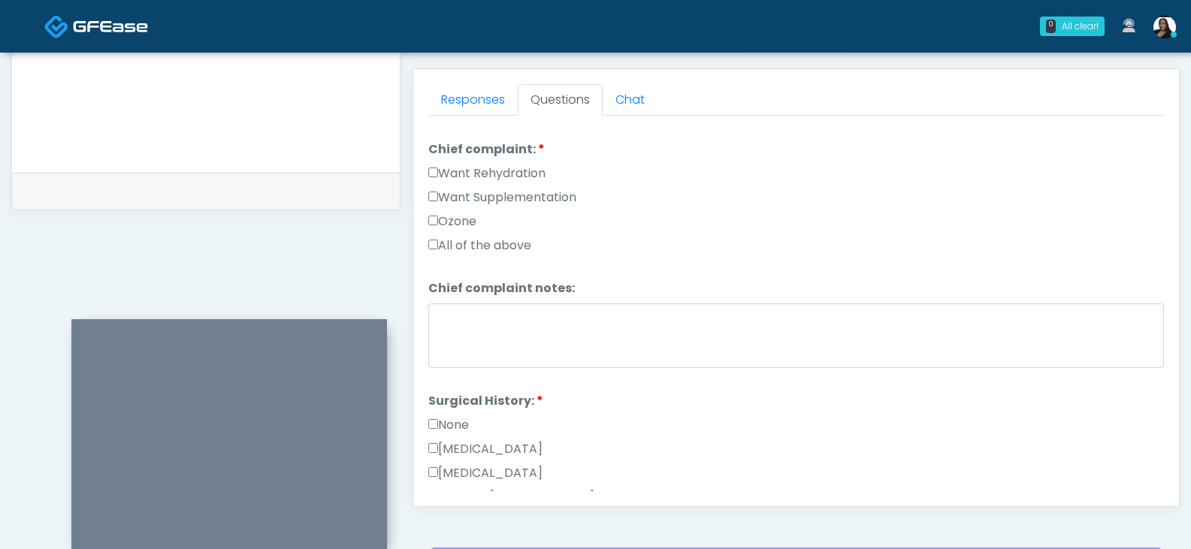
scroll to position [411, 0]
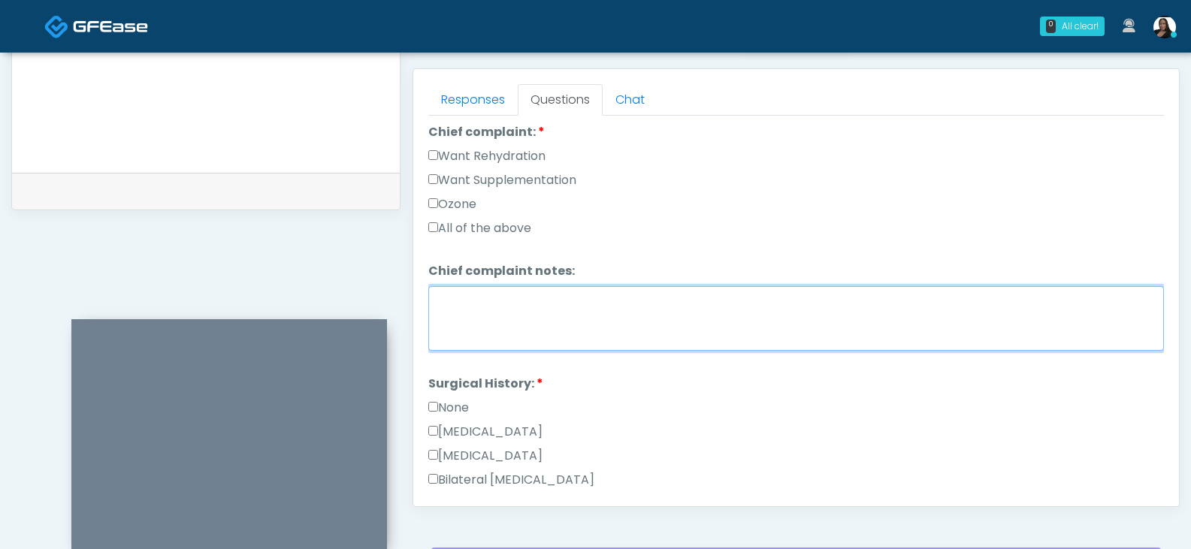
click at [464, 313] on textarea "Chief complaint notes:" at bounding box center [795, 318] width 735 height 65
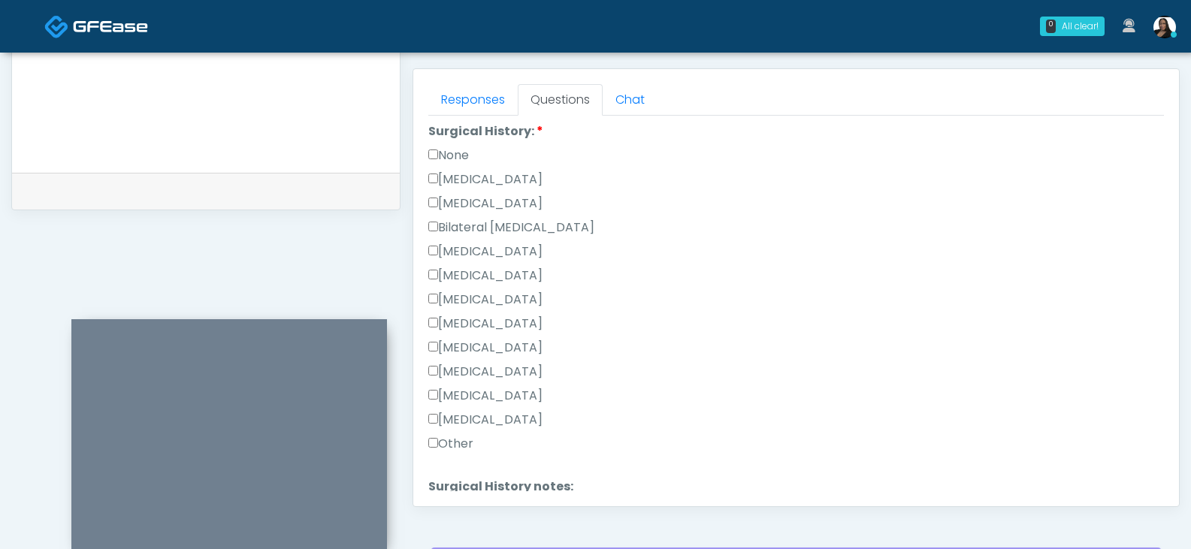
scroll to position [636, 0]
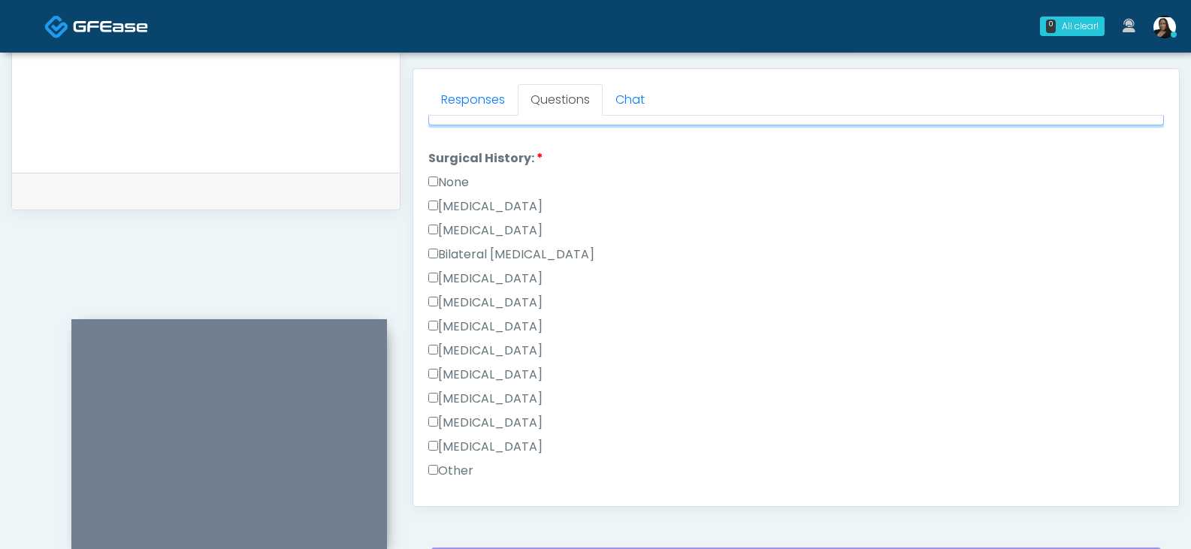
type textarea "**********"
click at [459, 171] on li "Surgical History: Surgical History: None Cesarean Section Hysterectomy Bilatera…" at bounding box center [795, 317] width 735 height 337
click at [455, 182] on label "None" at bounding box center [448, 183] width 41 height 18
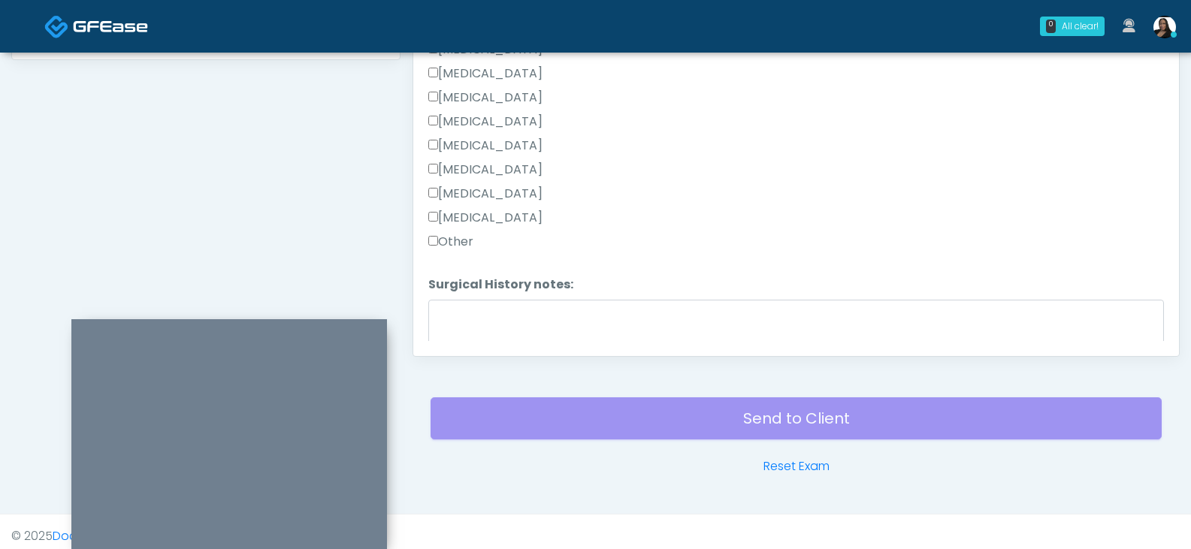
scroll to position [790, 0]
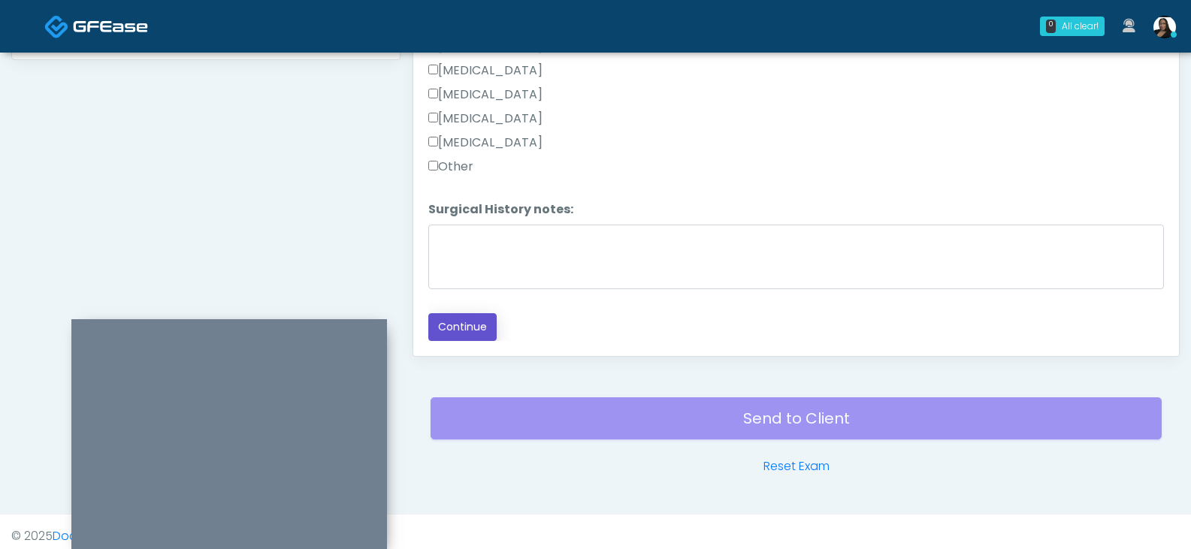
click at [482, 319] on button "Continue" at bounding box center [462, 327] width 68 height 28
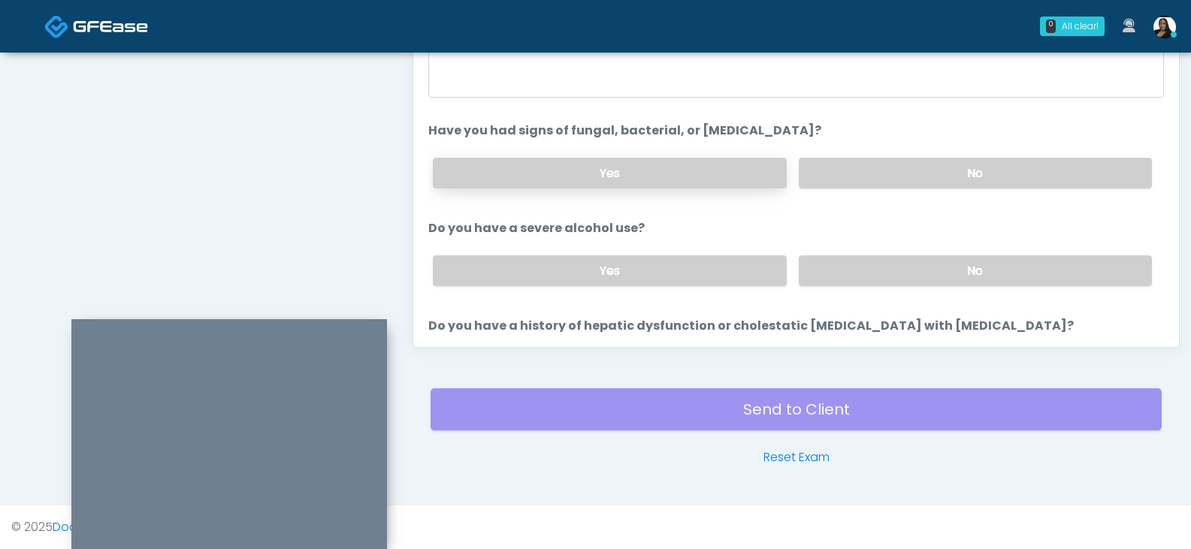
scroll to position [649, 0]
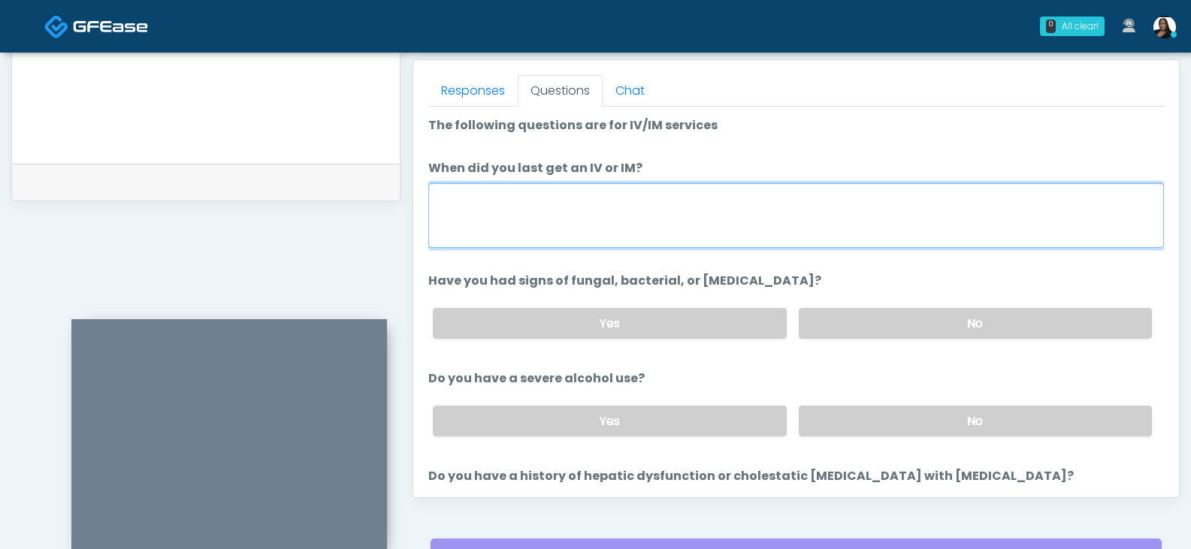
click at [493, 204] on textarea "When did you last get an IV or IM?" at bounding box center [795, 215] width 735 height 65
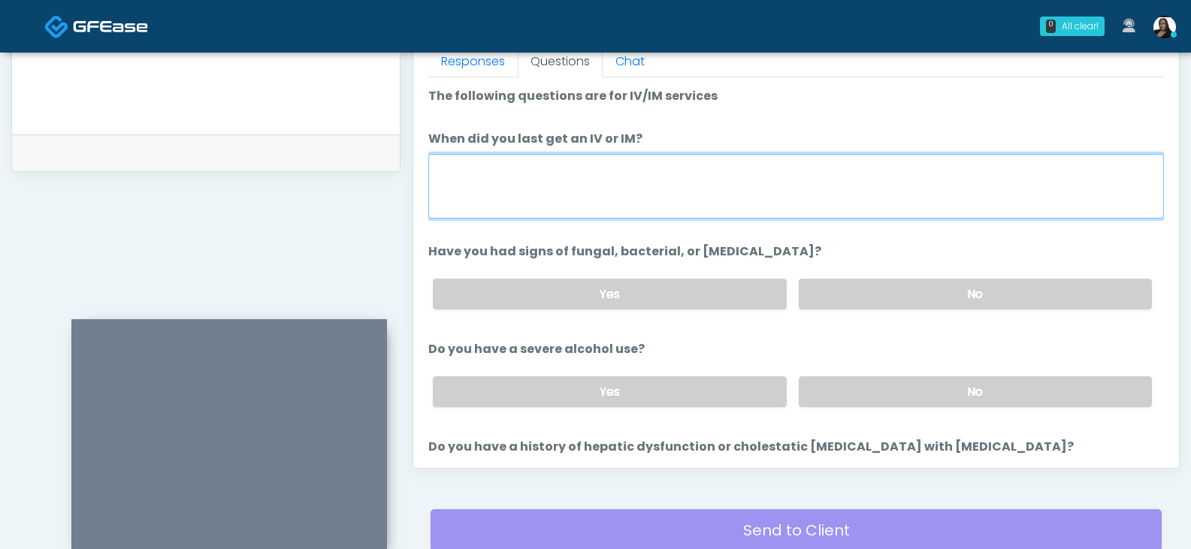
scroll to position [717, 0]
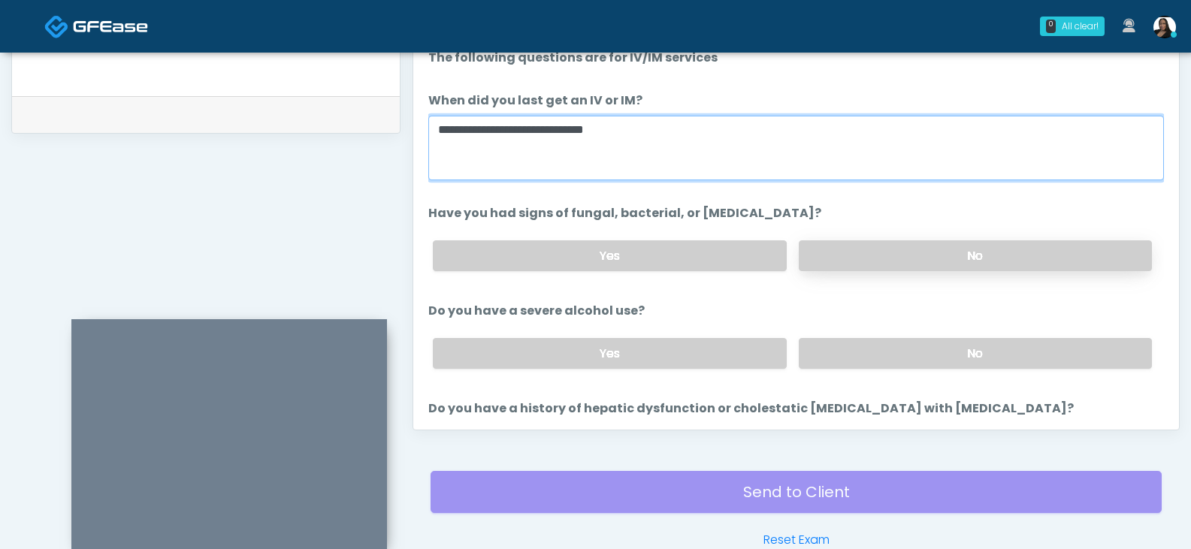
type textarea "**********"
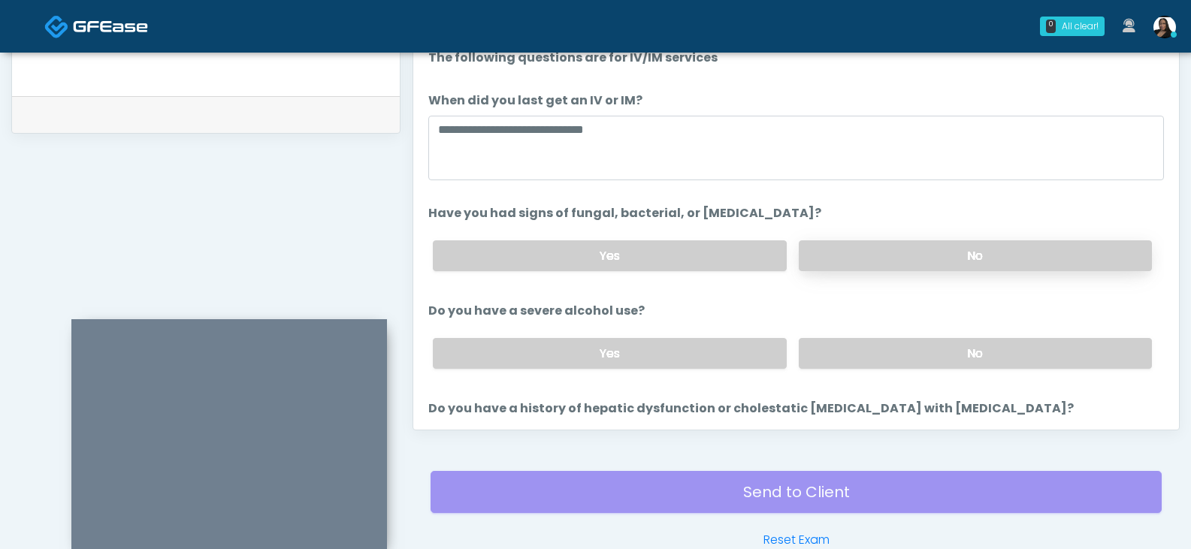
click at [881, 251] on label "No" at bounding box center [975, 255] width 353 height 31
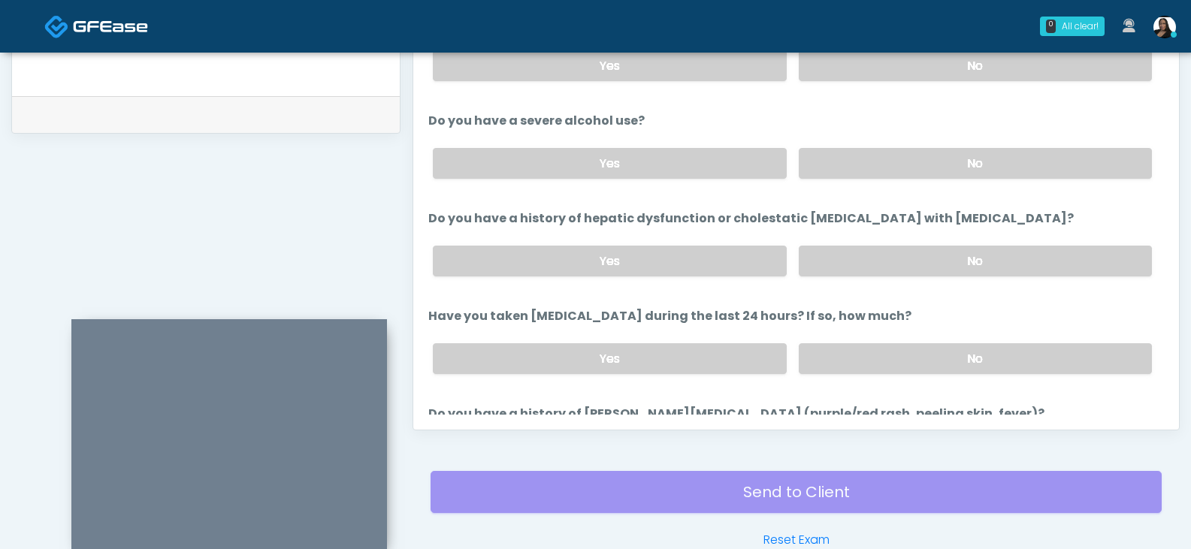
scroll to position [225, 0]
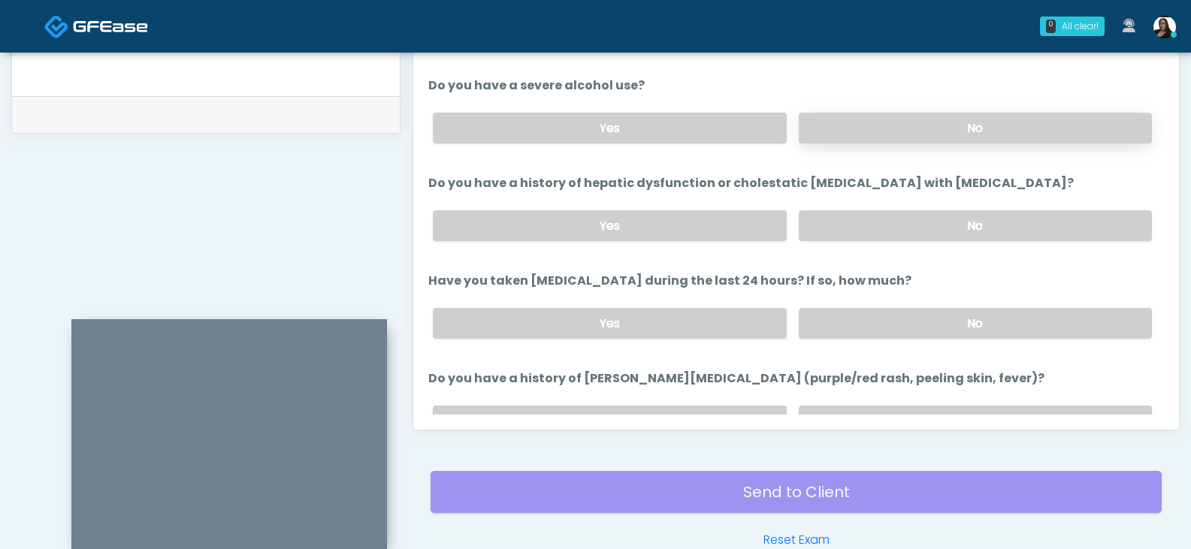
click at [859, 116] on label "No" at bounding box center [975, 128] width 353 height 31
click at [913, 224] on label "No" at bounding box center [975, 225] width 353 height 31
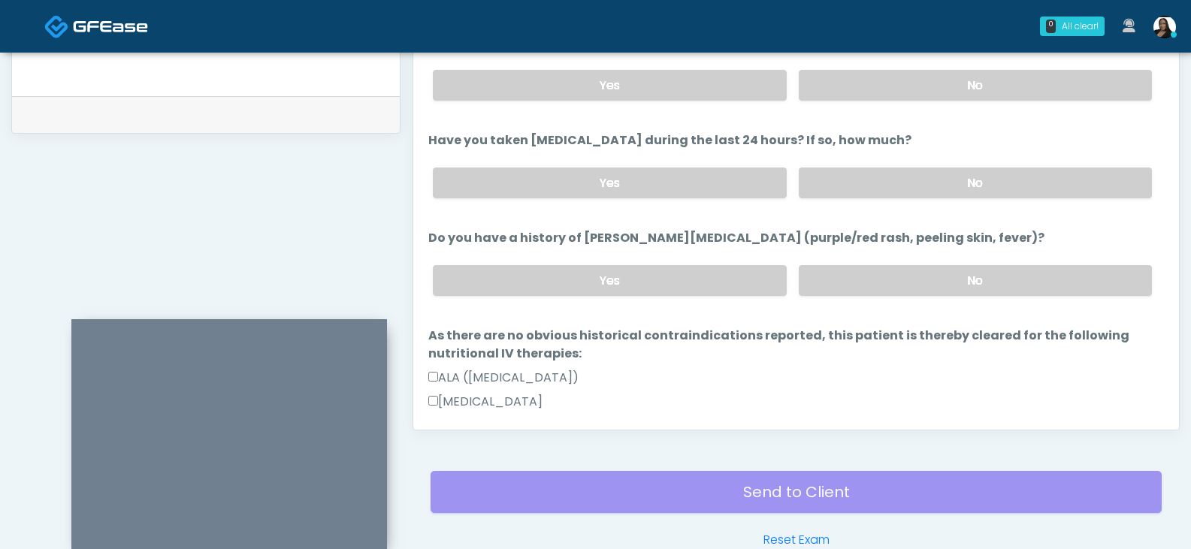
scroll to position [376, 0]
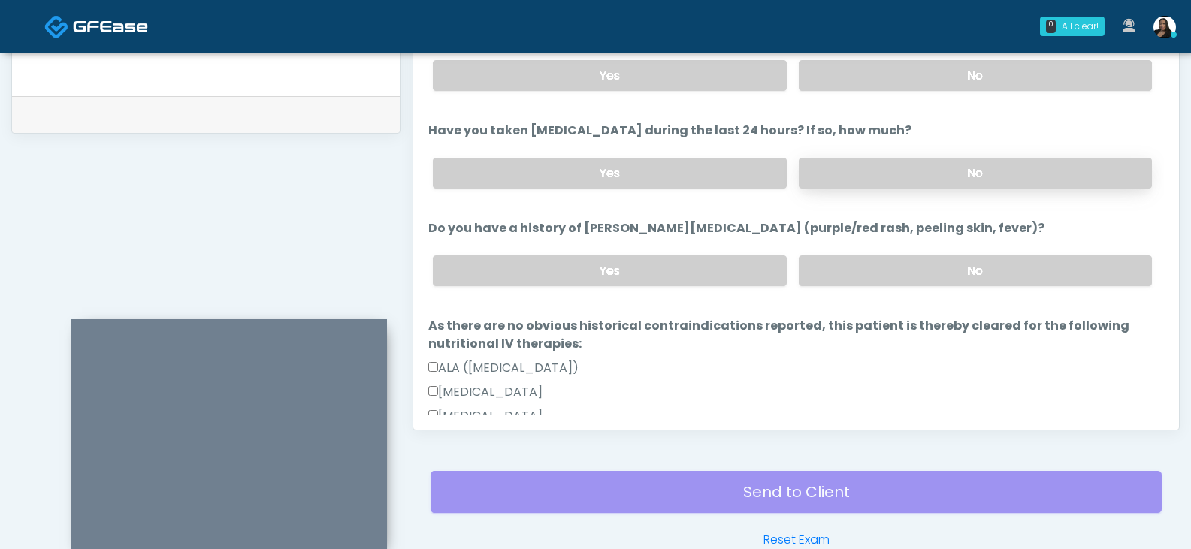
click at [842, 162] on label "No" at bounding box center [975, 173] width 353 height 31
click at [907, 270] on label "No" at bounding box center [975, 270] width 353 height 31
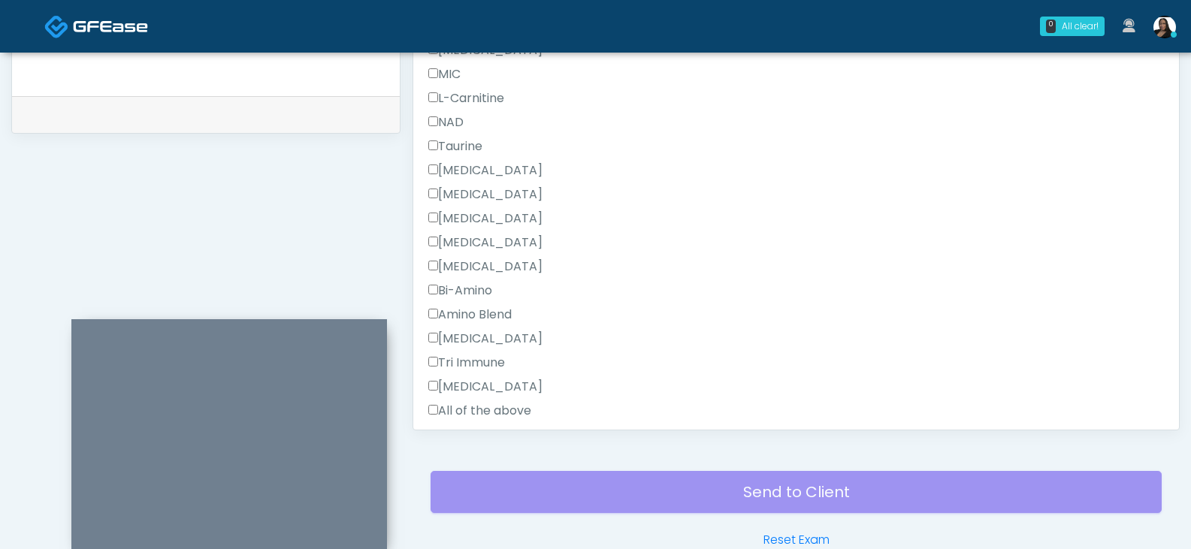
scroll to position [1635, 0]
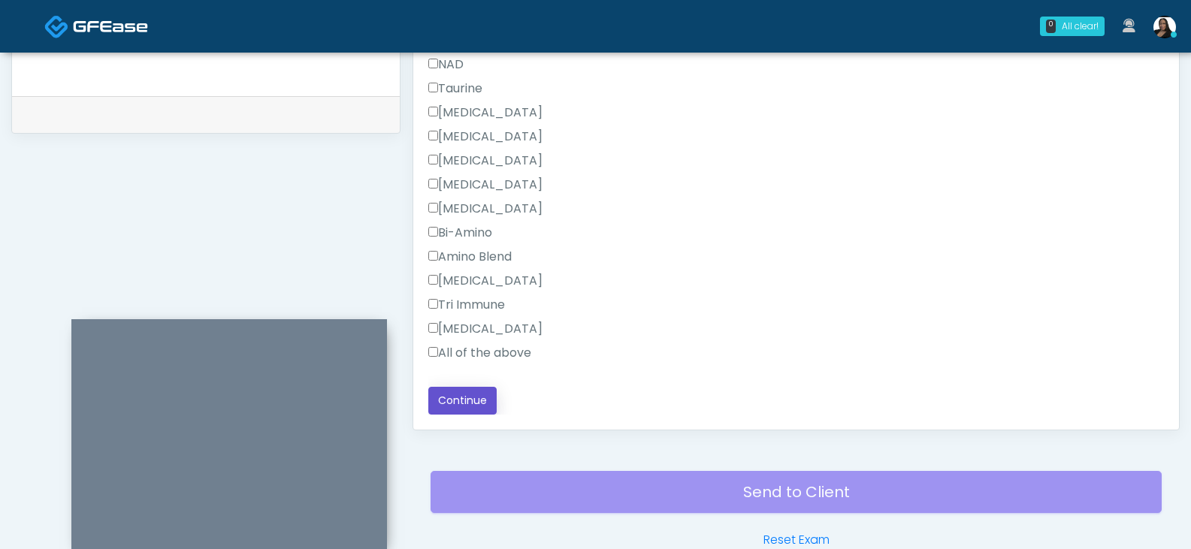
click at [447, 393] on button "Continue" at bounding box center [462, 401] width 68 height 28
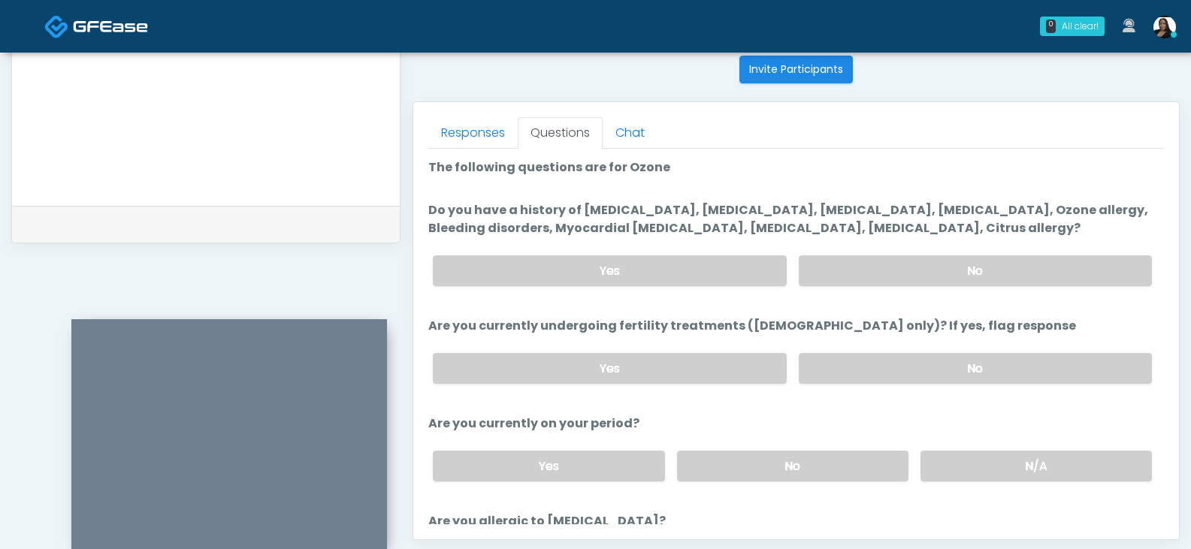
scroll to position [634, 0]
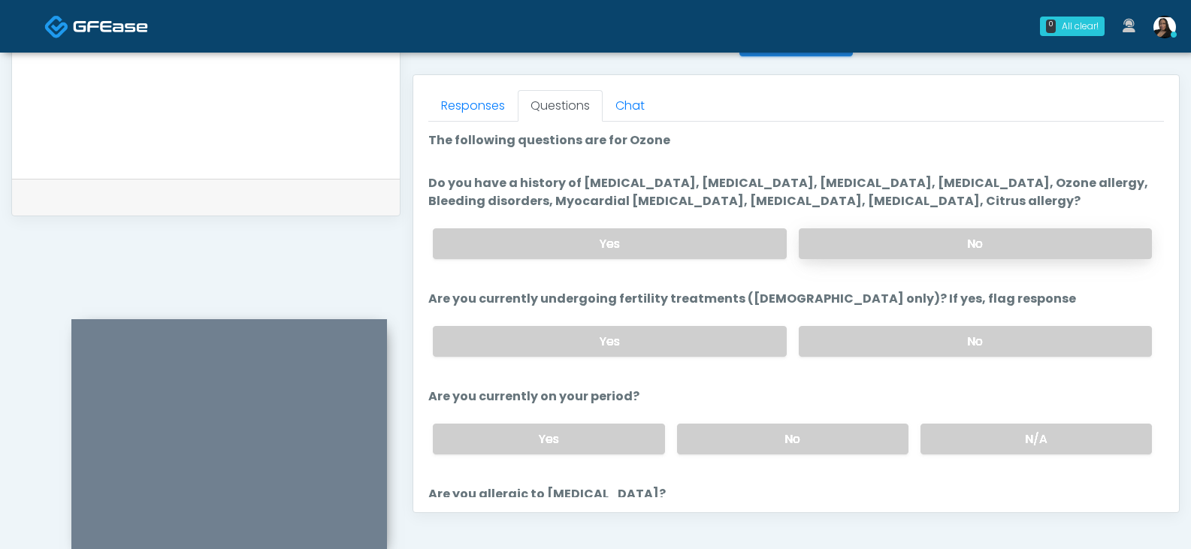
click at [914, 249] on label "No" at bounding box center [975, 243] width 353 height 31
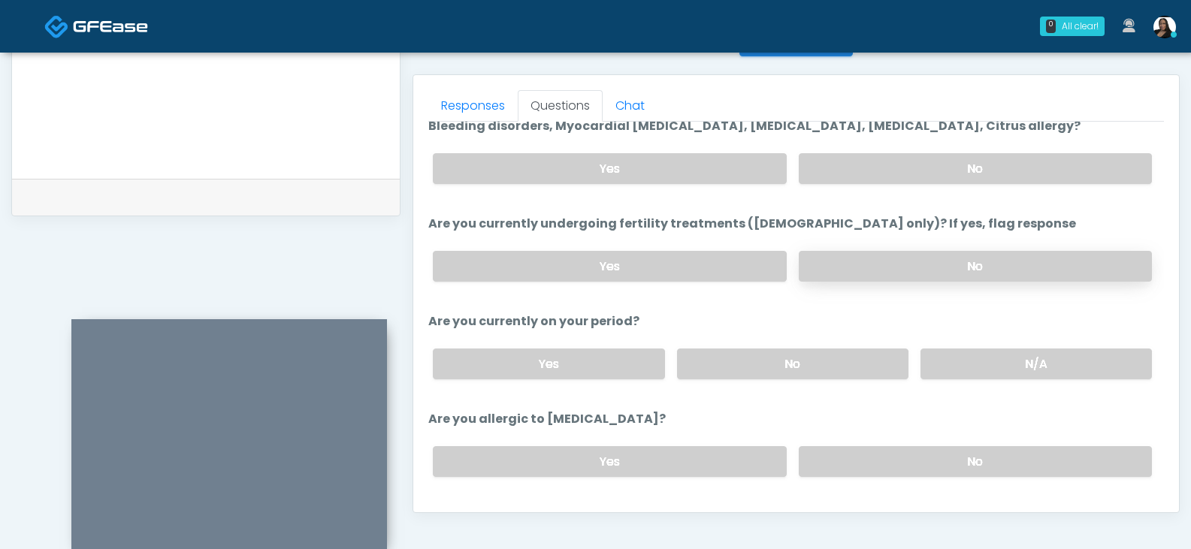
click at [917, 256] on label "No" at bounding box center [975, 266] width 353 height 31
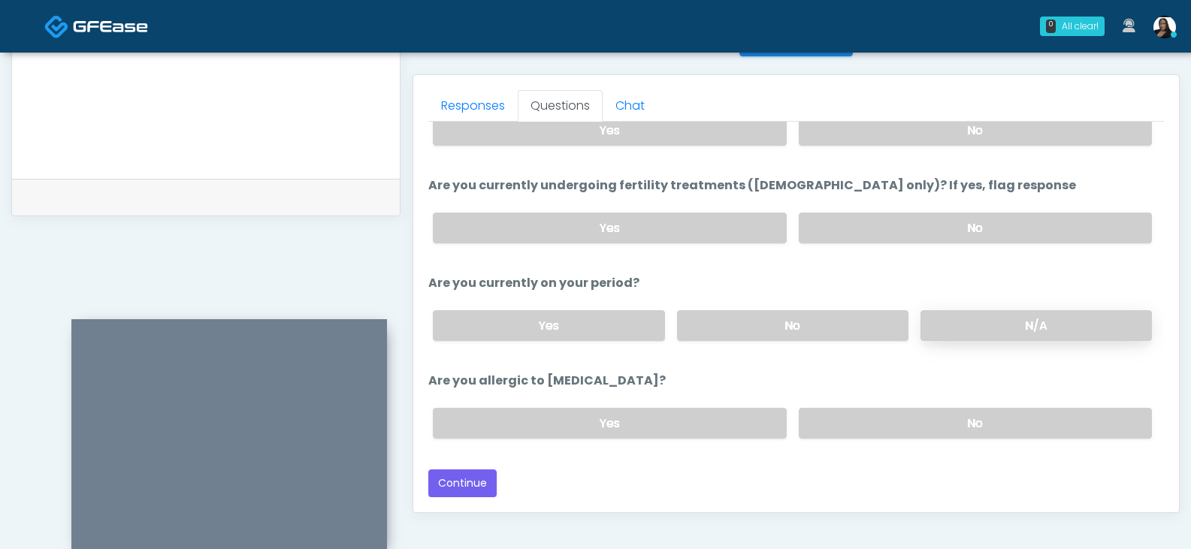
click at [956, 328] on label "N/A" at bounding box center [1035, 325] width 231 height 31
click at [891, 419] on label "No" at bounding box center [975, 423] width 353 height 31
click at [478, 476] on button "Continue" at bounding box center [462, 484] width 68 height 28
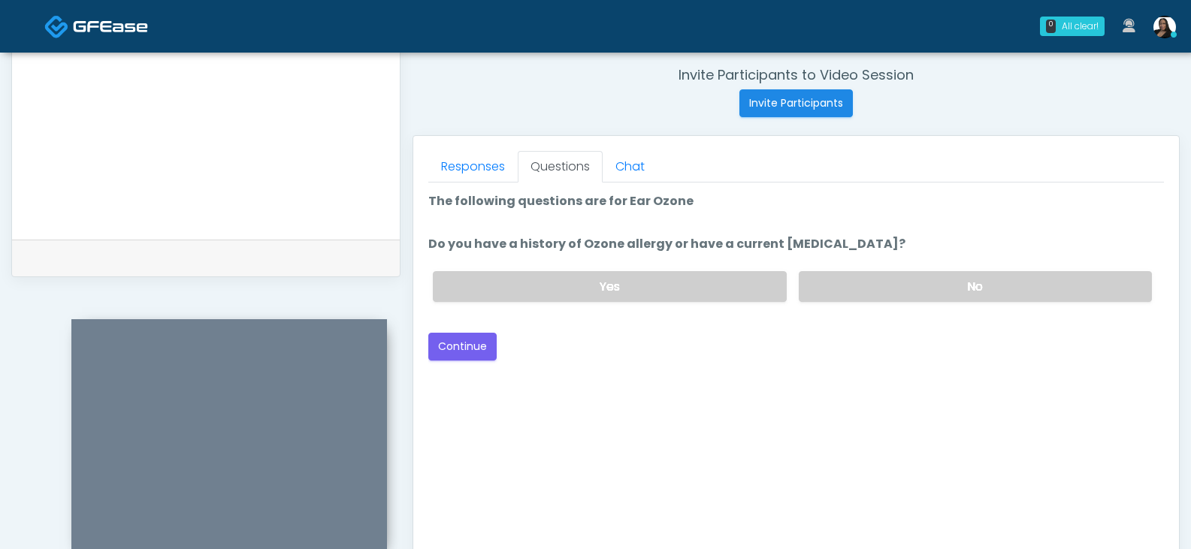
scroll to position [574, 0]
click at [859, 268] on div "Yes No" at bounding box center [792, 285] width 743 height 55
click at [821, 303] on div "Yes No" at bounding box center [792, 285] width 743 height 55
click at [838, 291] on label "No" at bounding box center [975, 285] width 353 height 31
click at [460, 341] on button "Continue" at bounding box center [462, 346] width 68 height 28
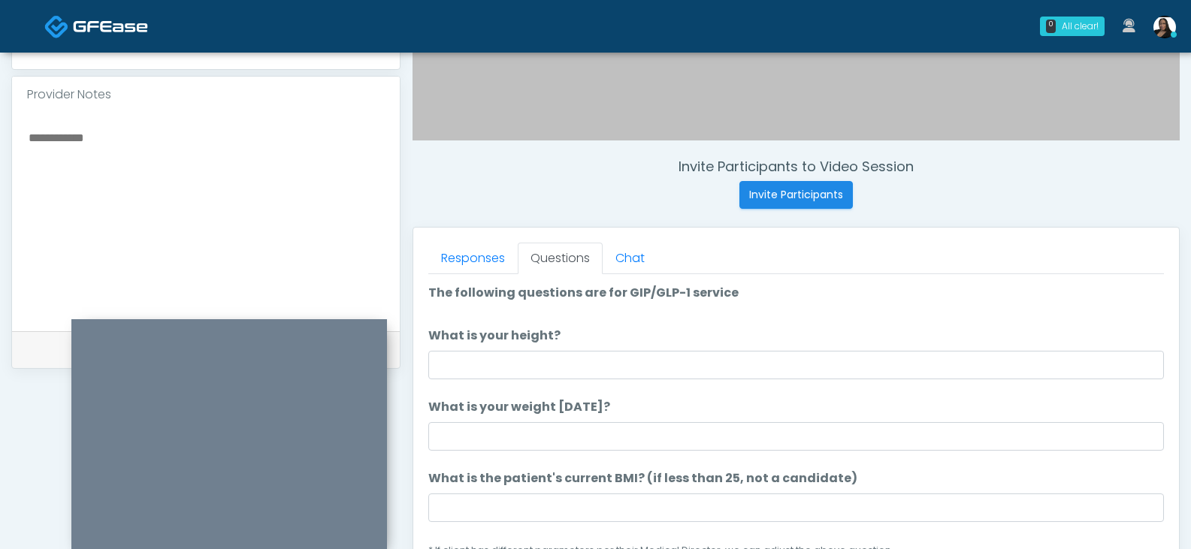
scroll to position [499, 0]
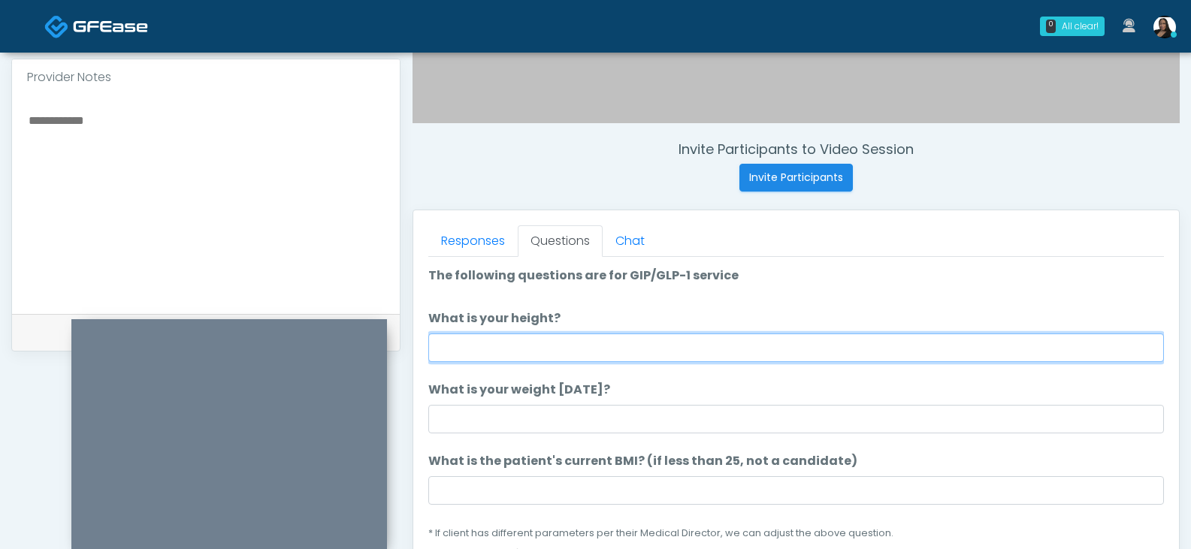
click at [544, 340] on input "What is your height?" at bounding box center [795, 348] width 735 height 29
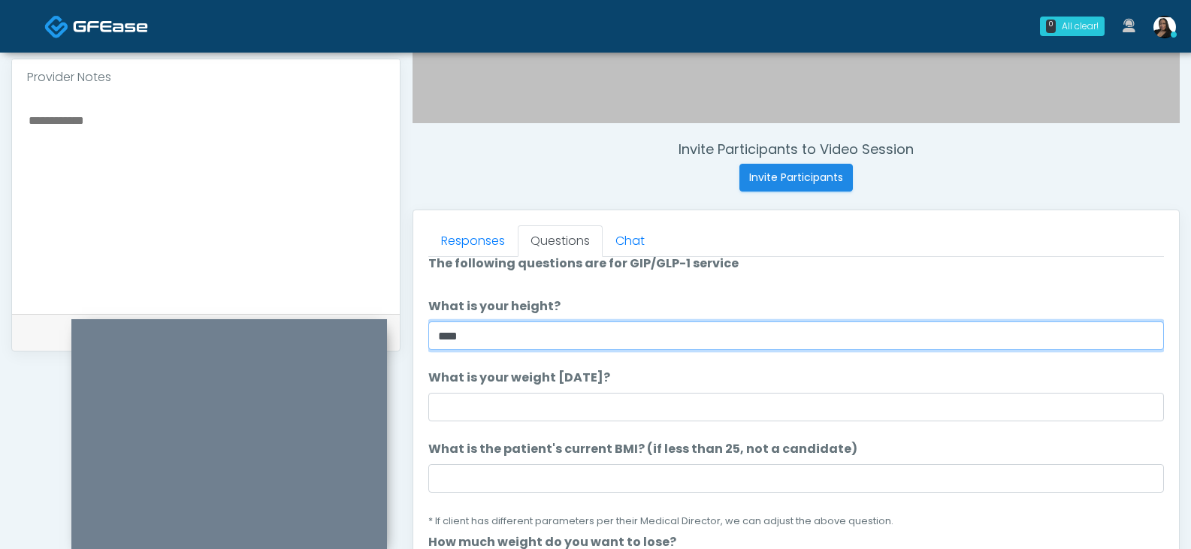
scroll to position [0, 0]
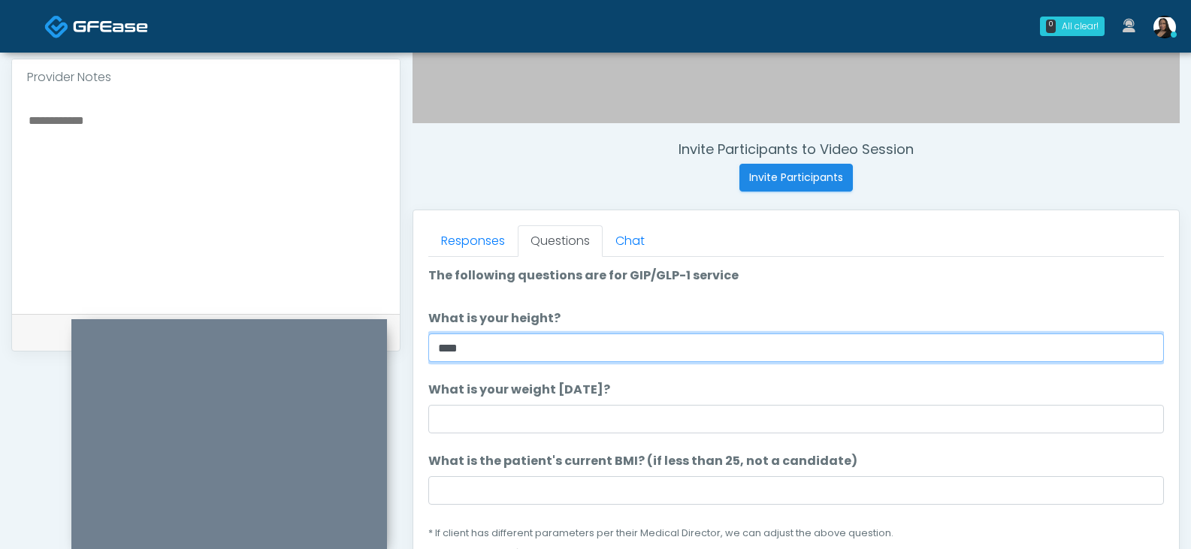
type input "****"
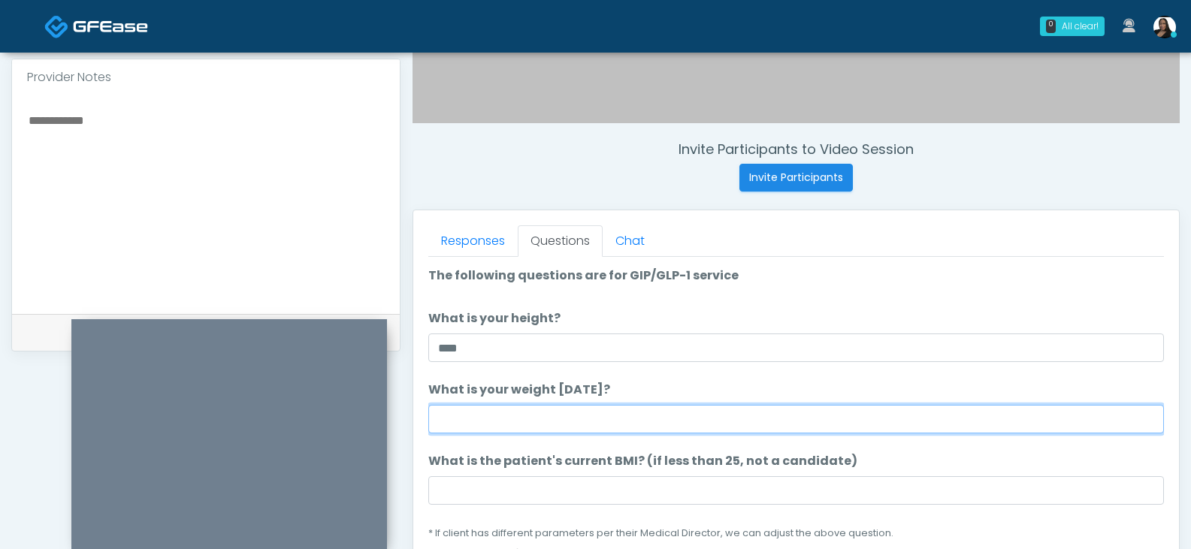
click at [584, 416] on input "What is your weight today?" at bounding box center [795, 419] width 735 height 29
type input "***"
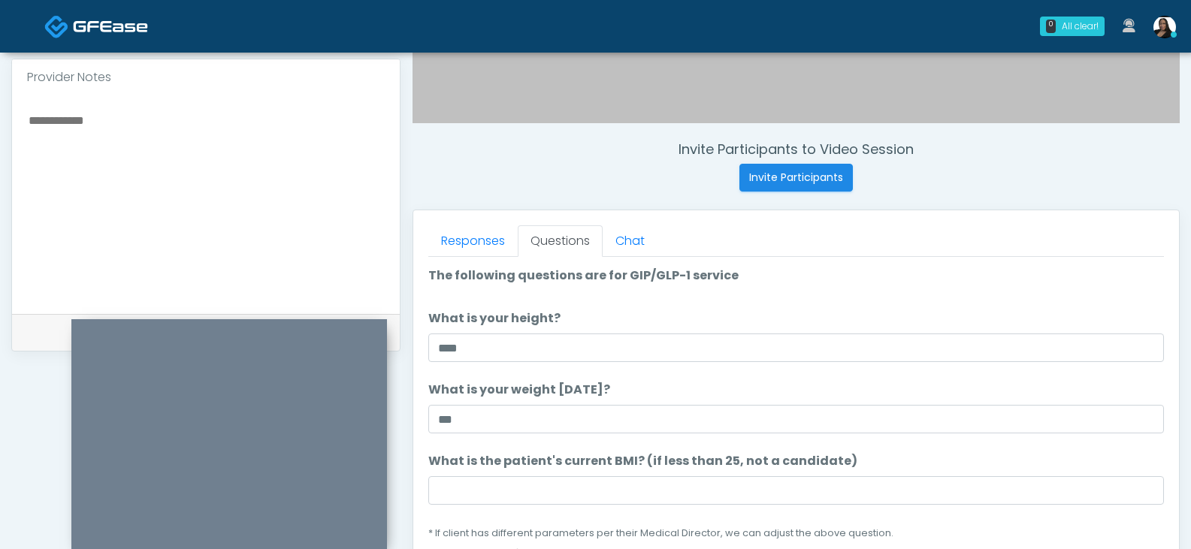
click at [647, 391] on li "What is your weight today? What is your weight today? ***" at bounding box center [795, 407] width 735 height 53
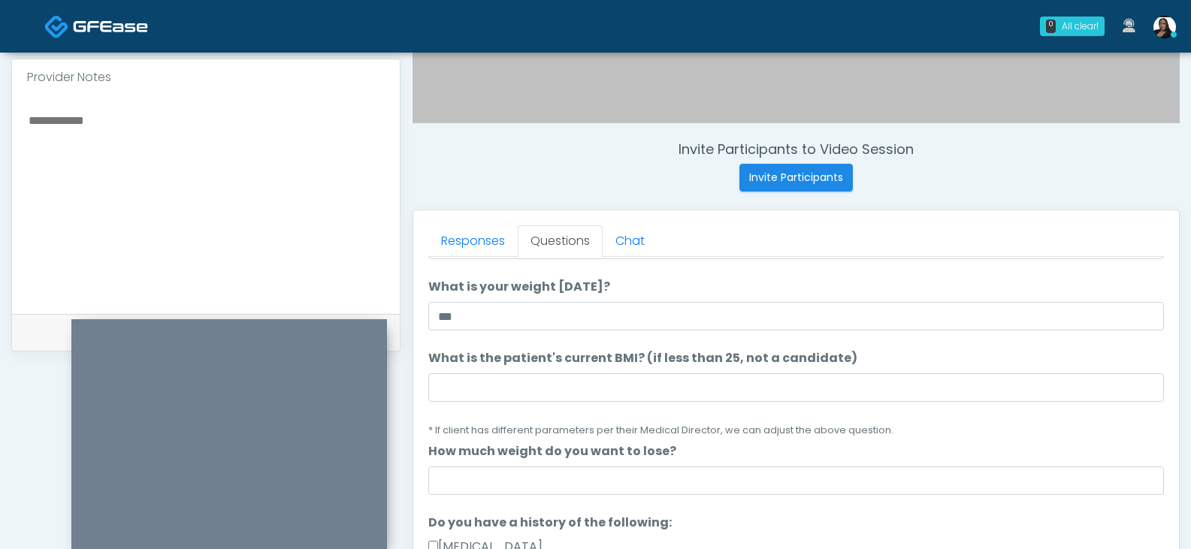
scroll to position [150, 0]
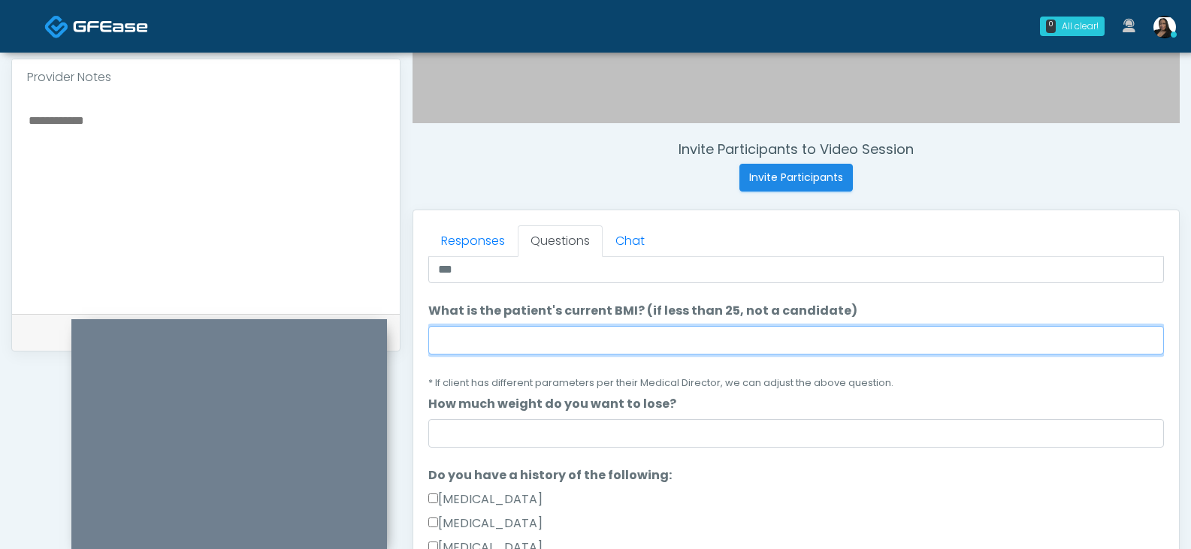
click at [526, 344] on input "What is the patient's current BMI? (if less than 25, not a candidate)" at bounding box center [795, 340] width 735 height 29
type input "****"
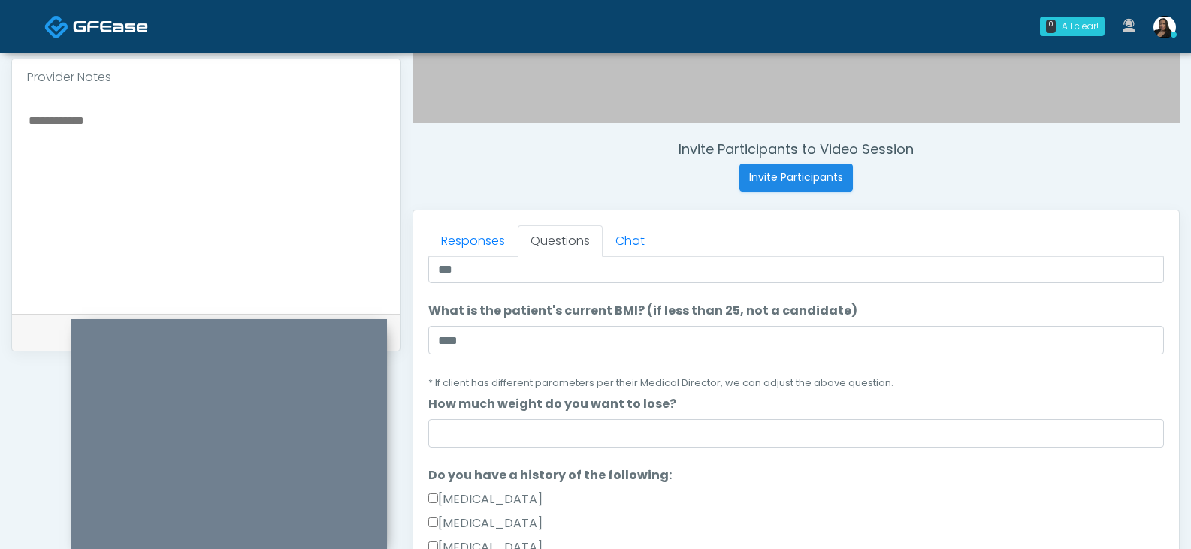
click at [539, 371] on li "What is the patient's current BMI? (if less than 25, not a candidate) What is t…" at bounding box center [795, 346] width 735 height 89
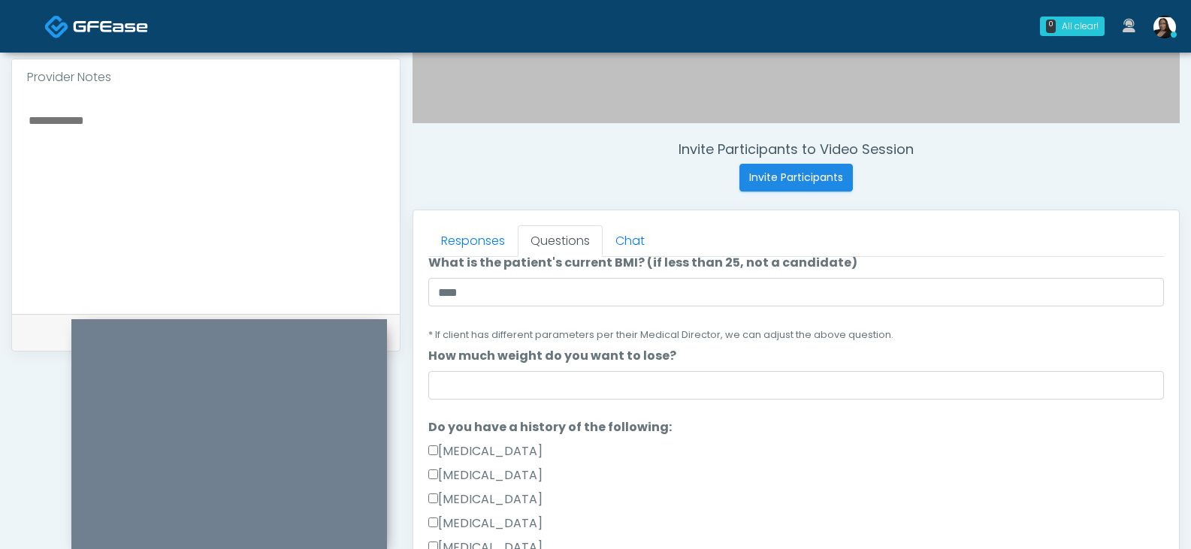
scroll to position [225, 0]
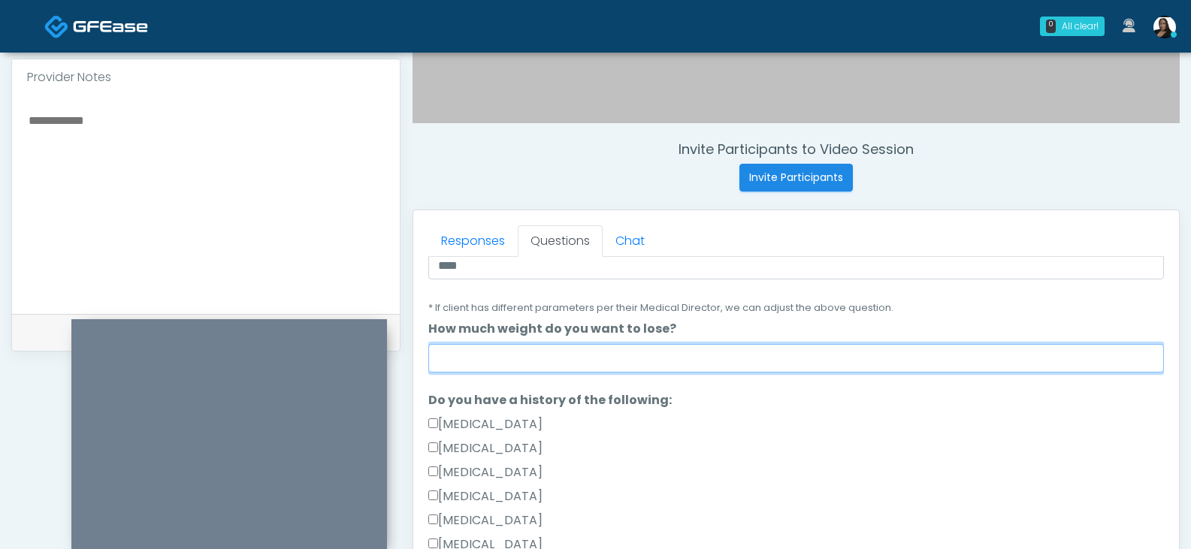
click at [521, 364] on input "How much weight do you want to lose?" at bounding box center [795, 358] width 735 height 29
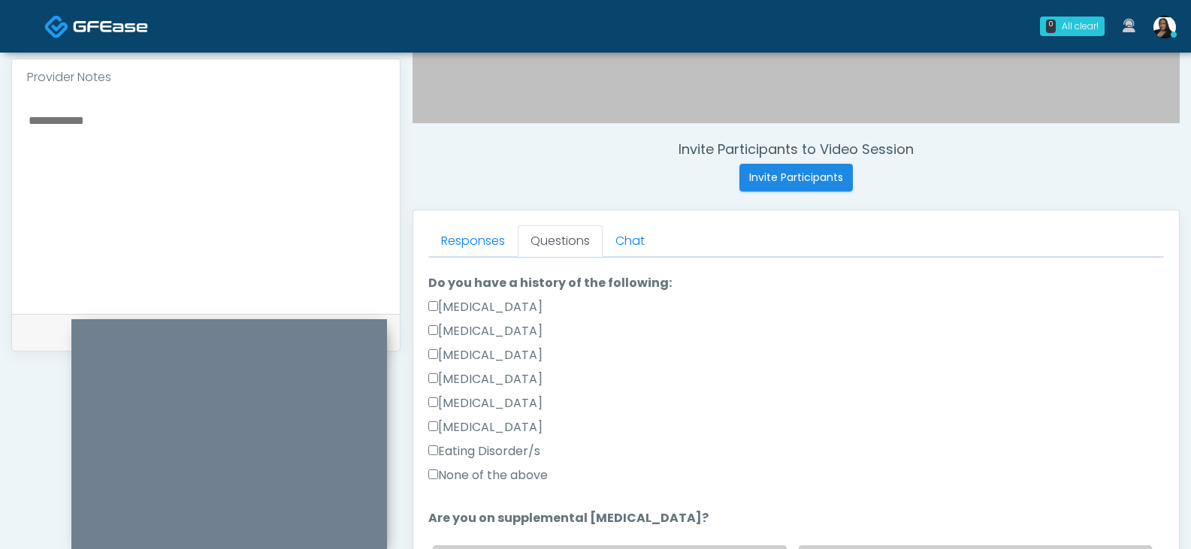
scroll to position [376, 0]
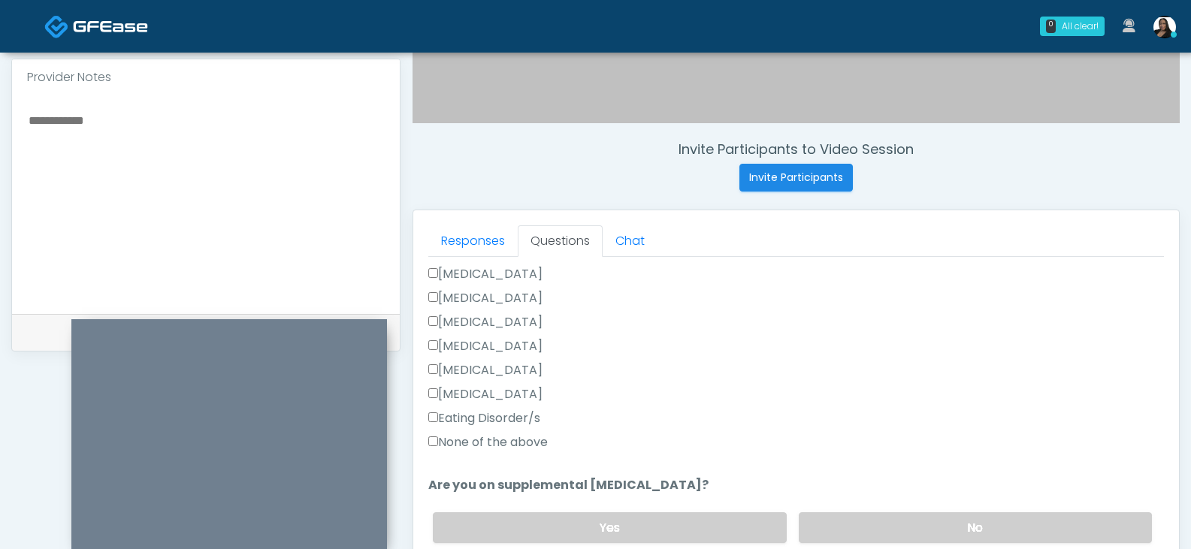
type input "**"
click at [484, 441] on label "None of the above" at bounding box center [487, 442] width 119 height 18
click at [462, 442] on label "None of the above" at bounding box center [487, 442] width 119 height 18
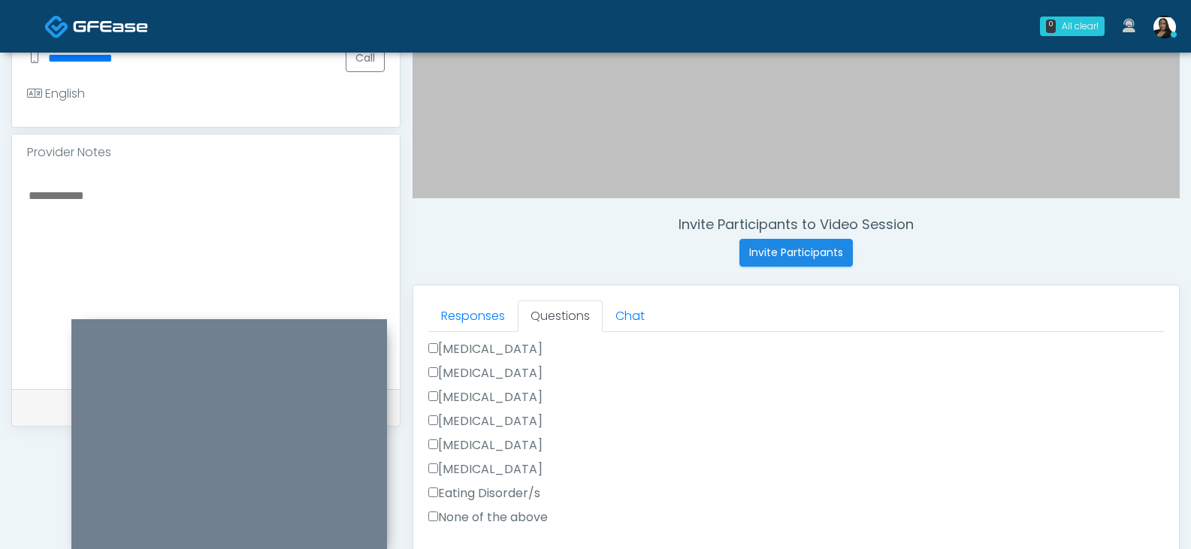
click at [204, 228] on textarea at bounding box center [206, 277] width 358 height 183
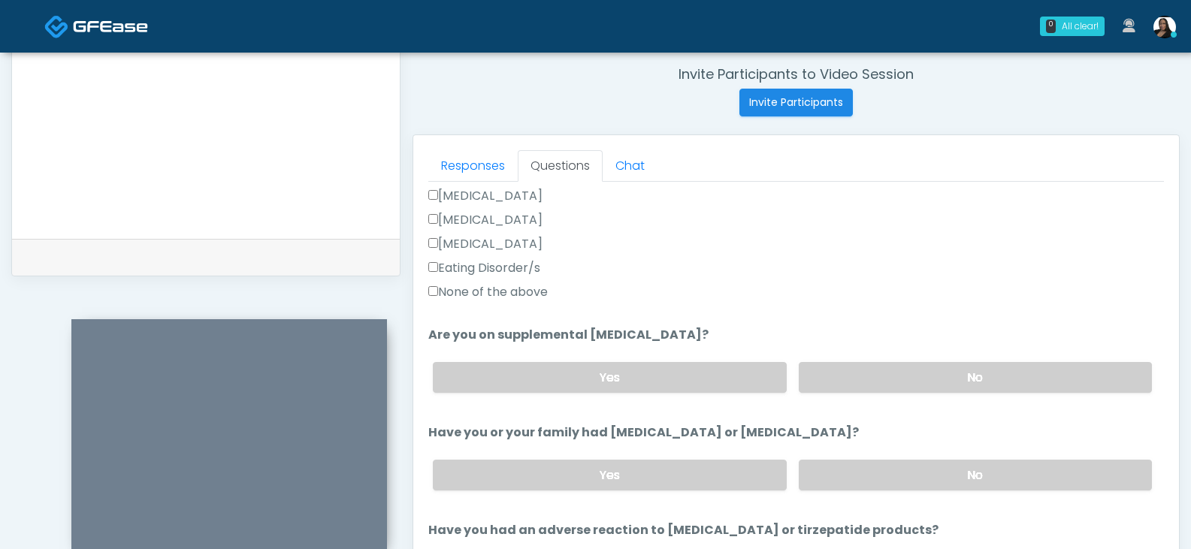
scroll to position [526, 0]
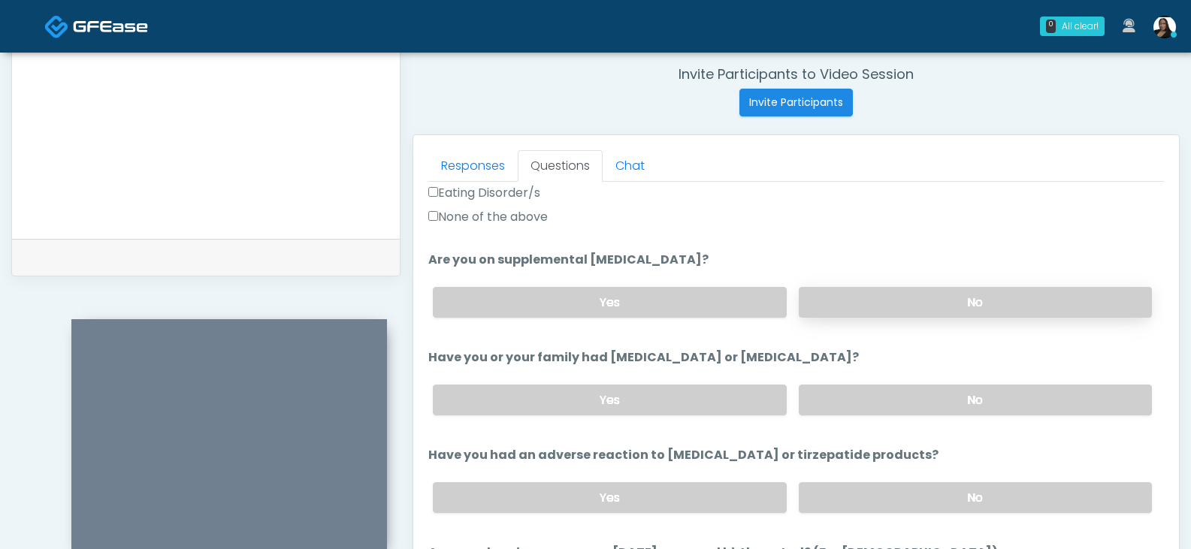
type textarea "**********"
click at [836, 301] on label "No" at bounding box center [975, 302] width 353 height 31
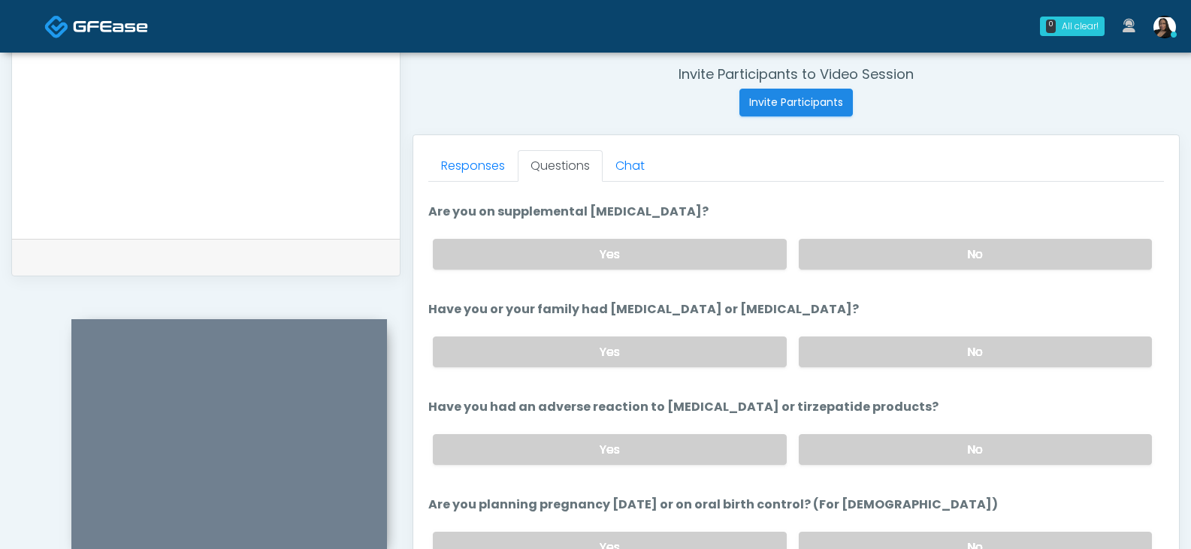
scroll to position [601, 0]
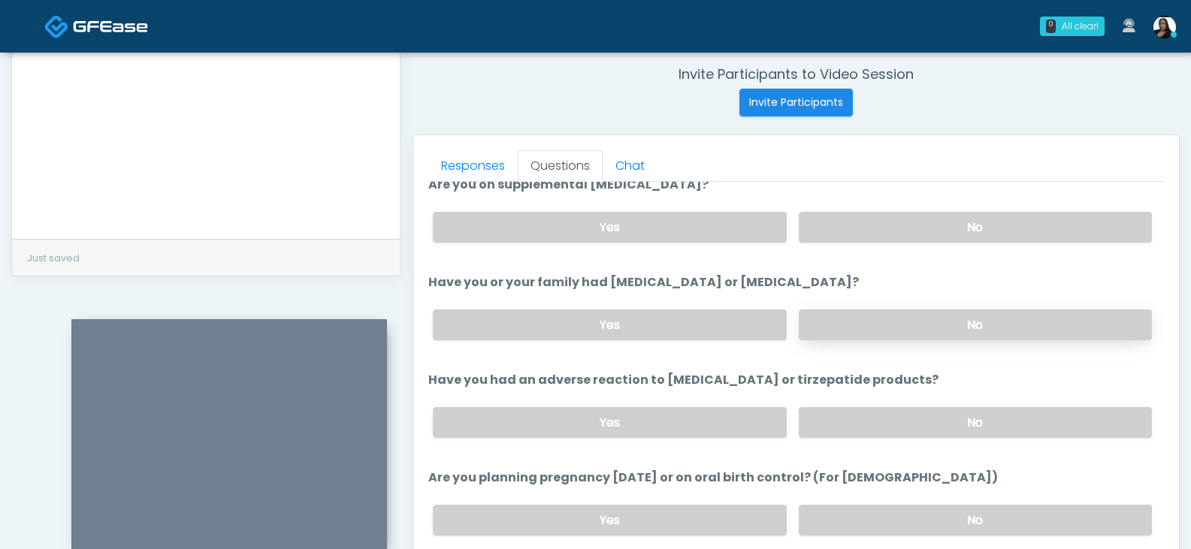
click at [907, 321] on label "No" at bounding box center [975, 325] width 353 height 31
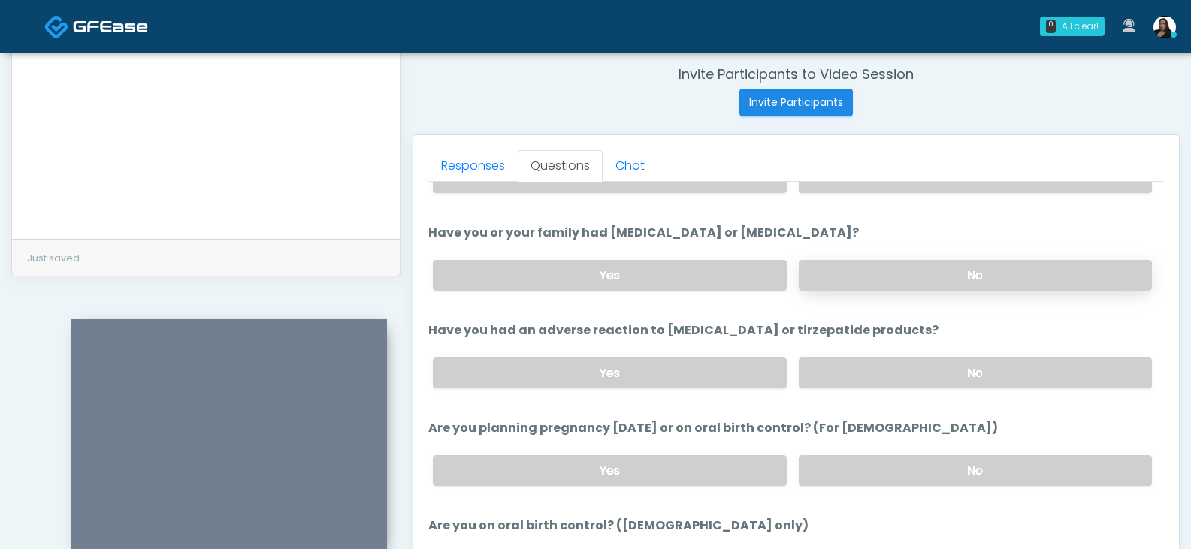
scroll to position [676, 0]
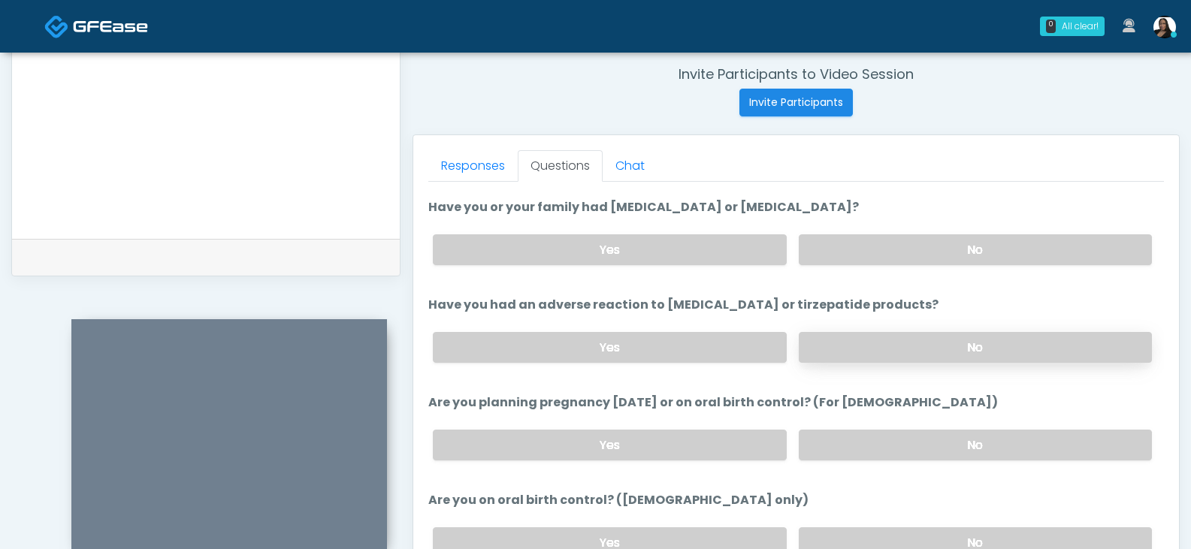
click at [991, 343] on label "No" at bounding box center [975, 347] width 353 height 31
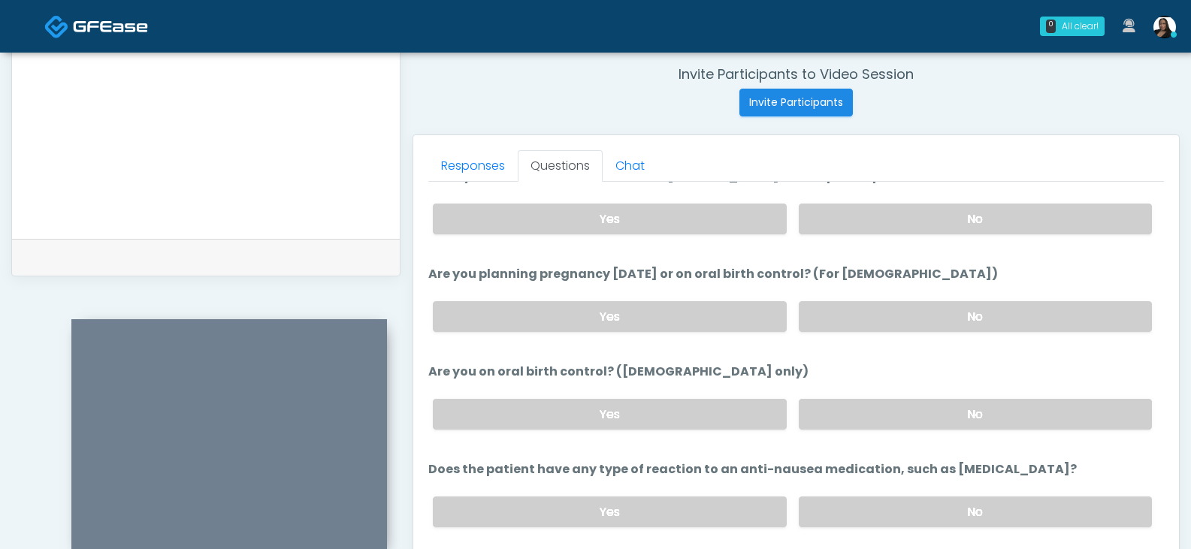
scroll to position [826, 0]
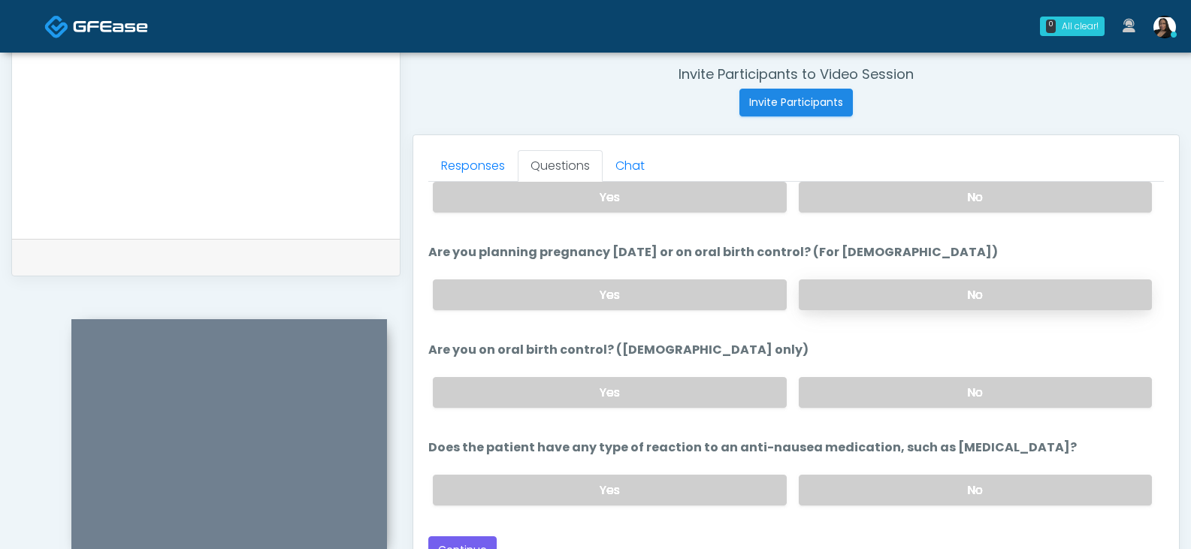
click at [968, 284] on label "No" at bounding box center [975, 294] width 353 height 31
click at [947, 385] on label "No" at bounding box center [975, 392] width 353 height 31
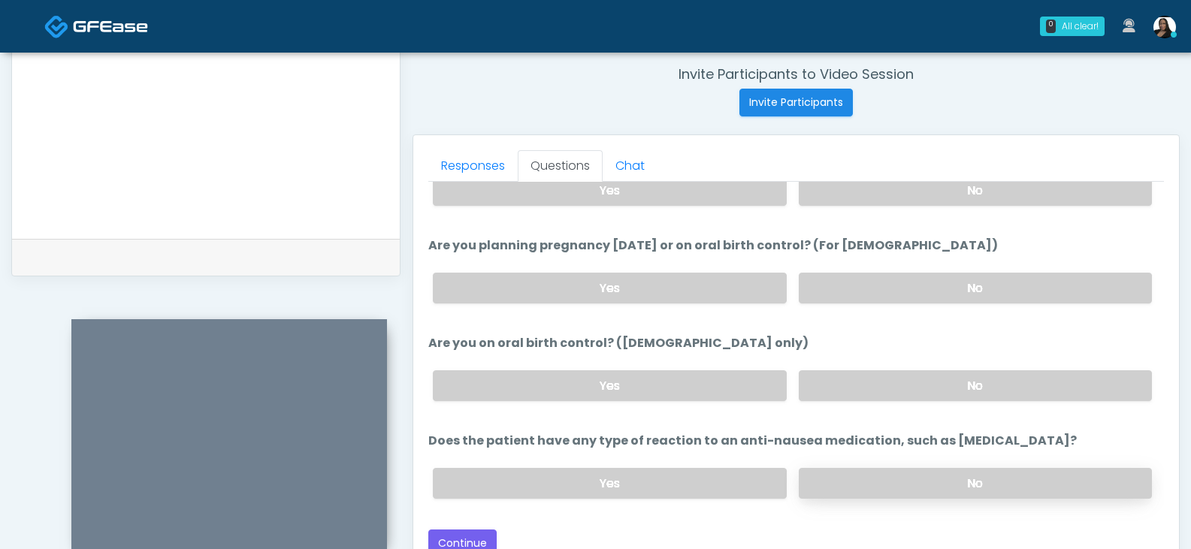
click at [899, 479] on label "No" at bounding box center [975, 483] width 353 height 31
click at [488, 531] on button "Continue" at bounding box center [462, 544] width 68 height 28
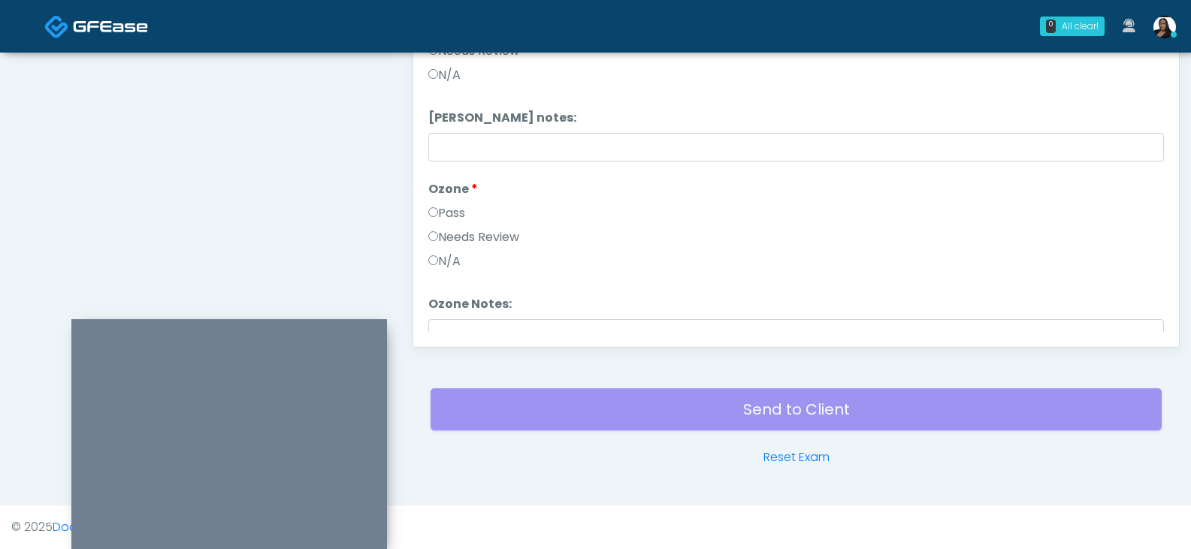
scroll to position [574, 0]
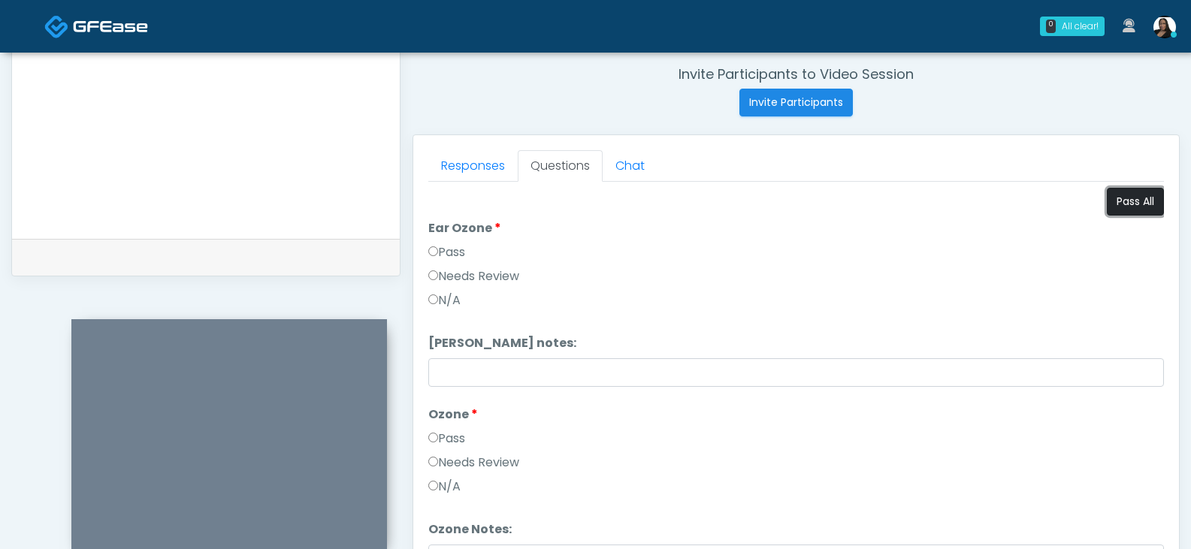
click at [1121, 195] on button "Pass All" at bounding box center [1135, 202] width 57 height 28
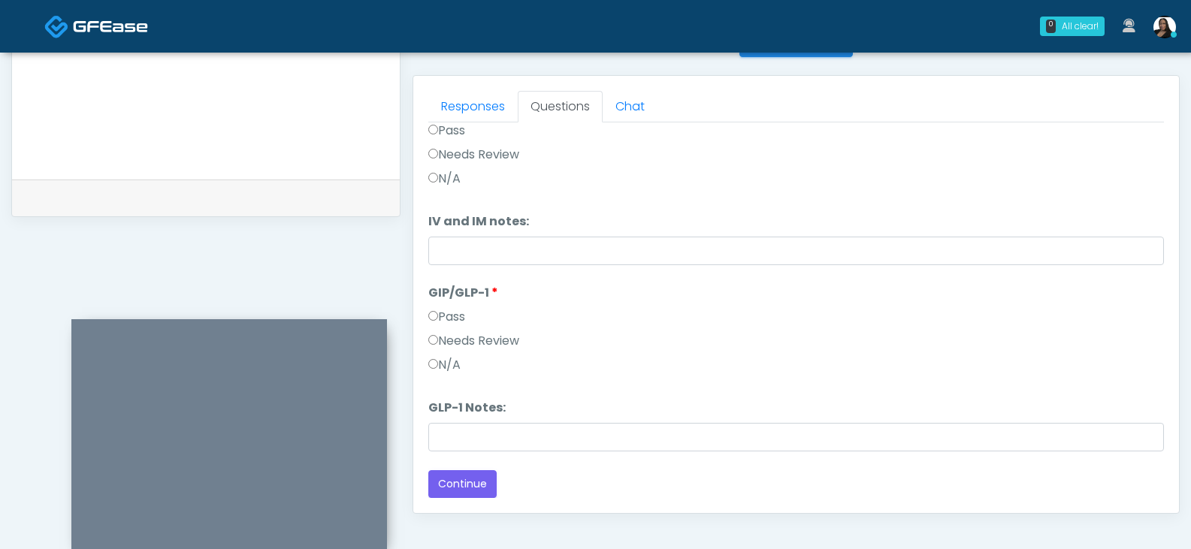
scroll to position [649, 0]
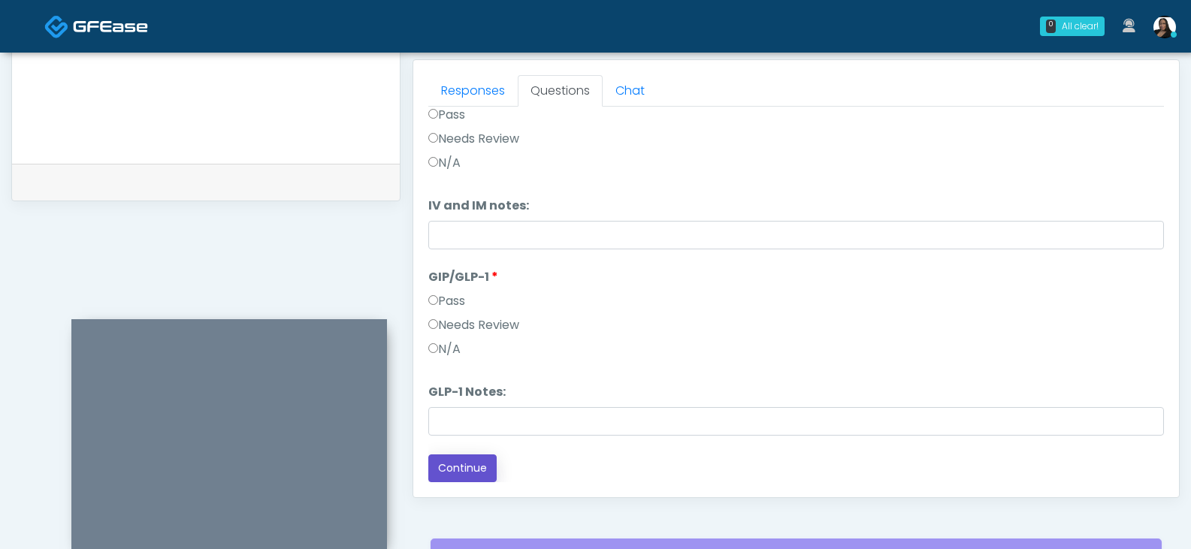
click at [464, 463] on button "Continue" at bounding box center [462, 468] width 68 height 28
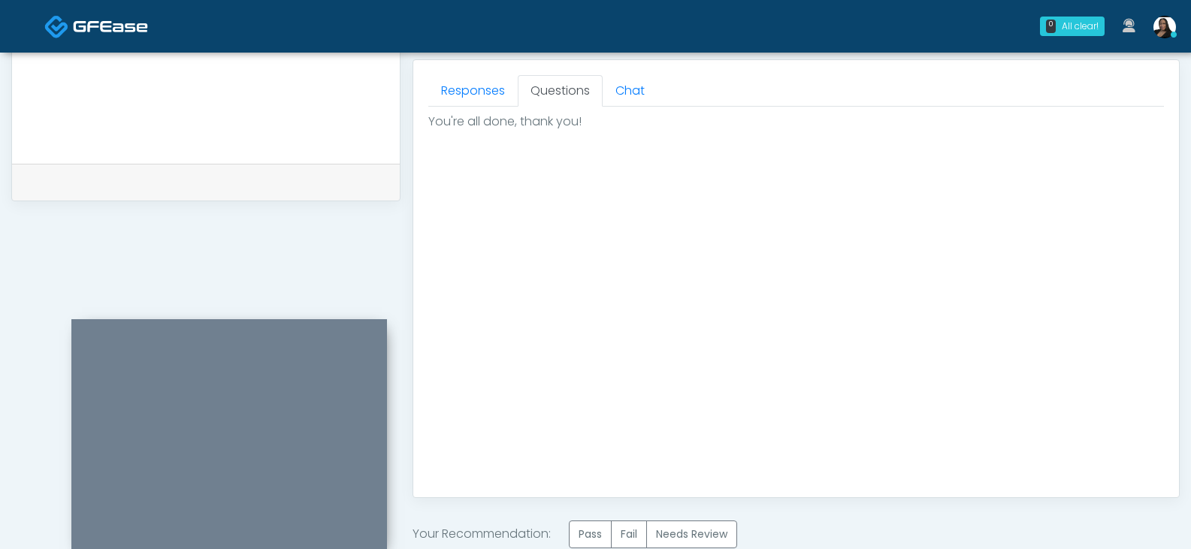
scroll to position [0, 0]
click at [589, 529] on label "Pass" at bounding box center [590, 535] width 43 height 28
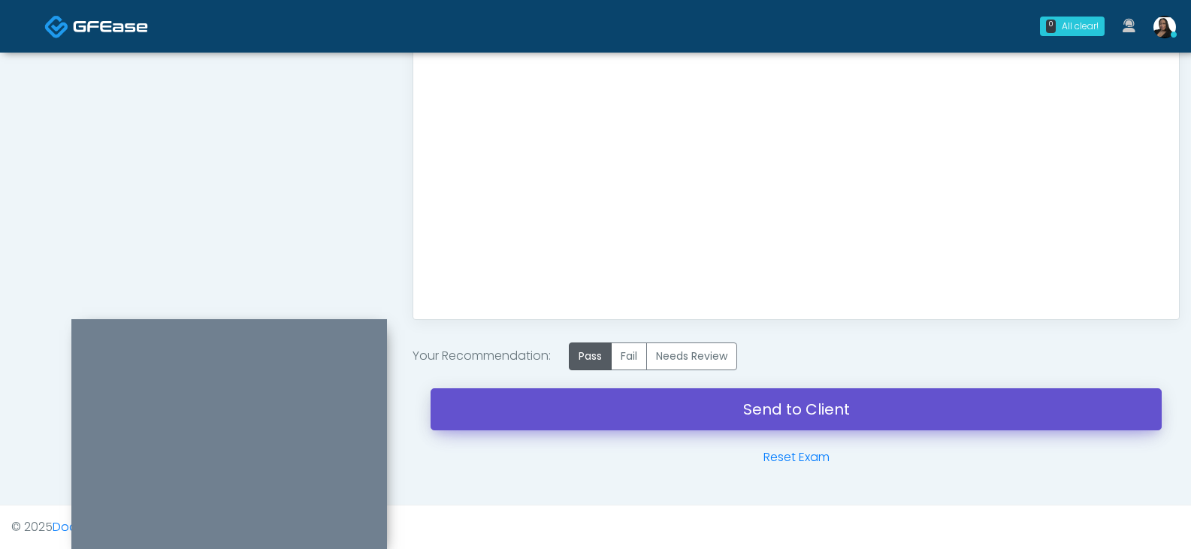
drag, startPoint x: 619, startPoint y: 401, endPoint x: 671, endPoint y: 68, distance: 336.8
click at [619, 401] on link "Send to Client" at bounding box center [795, 409] width 731 height 42
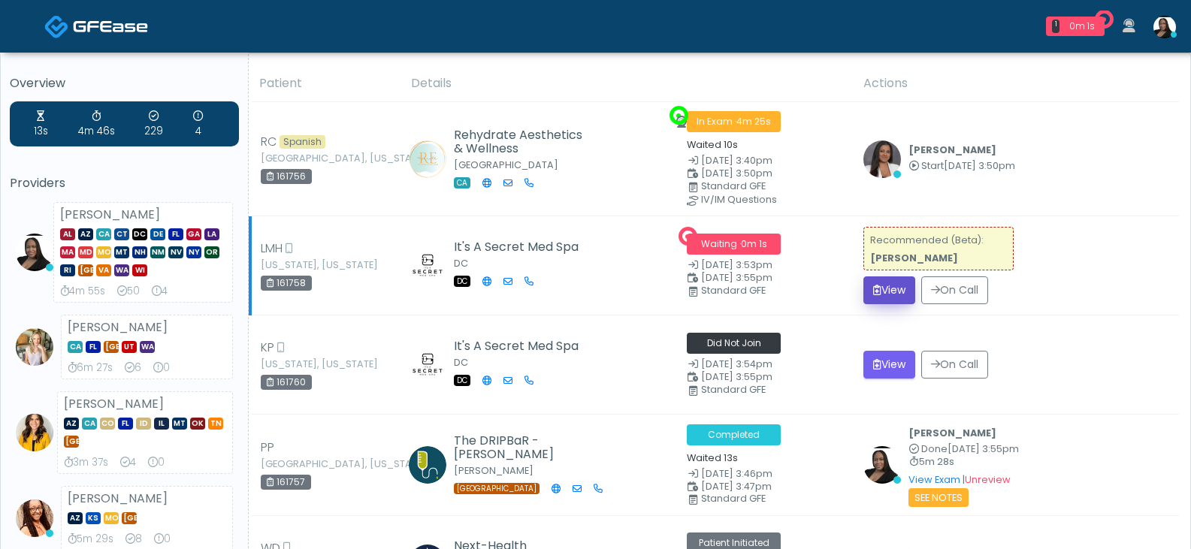
click at [879, 278] on button "View" at bounding box center [889, 290] width 52 height 28
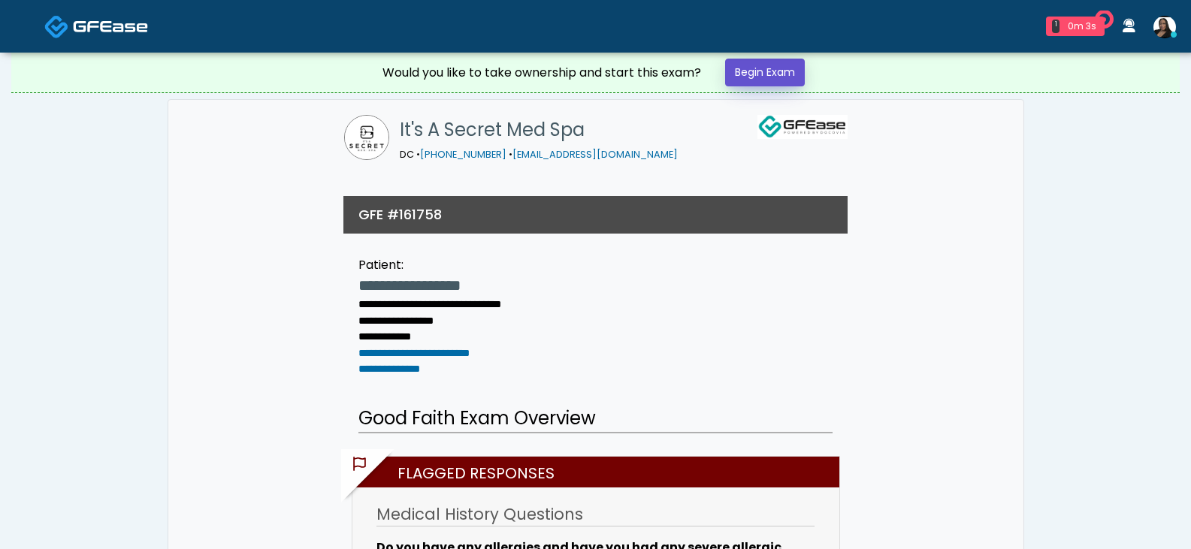
click at [772, 79] on link "Begin Exam" at bounding box center [765, 73] width 80 height 28
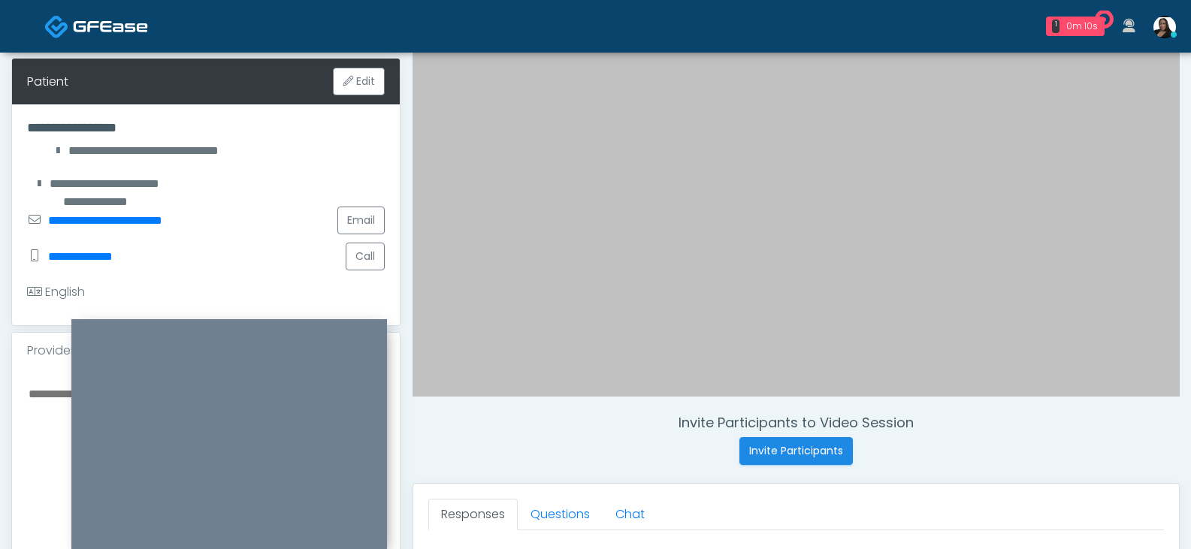
scroll to position [376, 0]
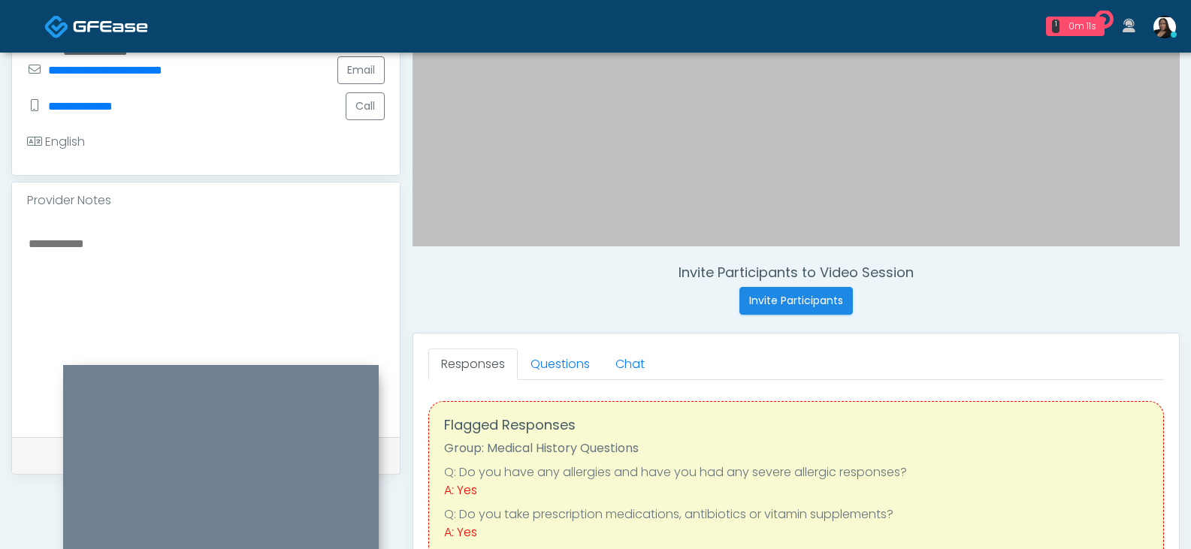
drag, startPoint x: 368, startPoint y: 330, endPoint x: 360, endPoint y: 376, distance: 46.6
click at [360, 376] on div at bounding box center [221, 483] width 316 height 237
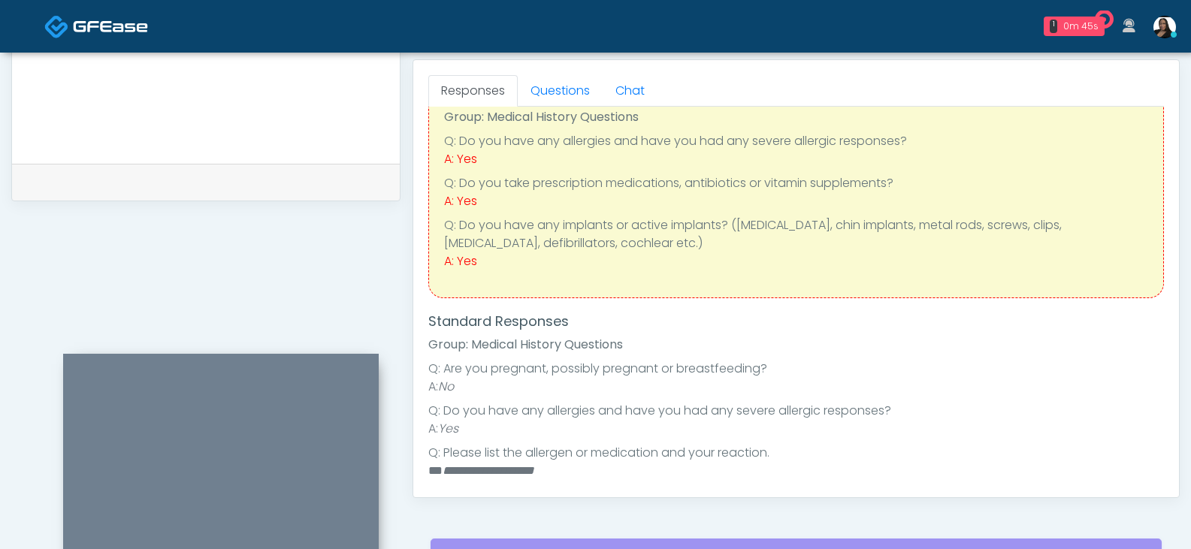
scroll to position [32, 0]
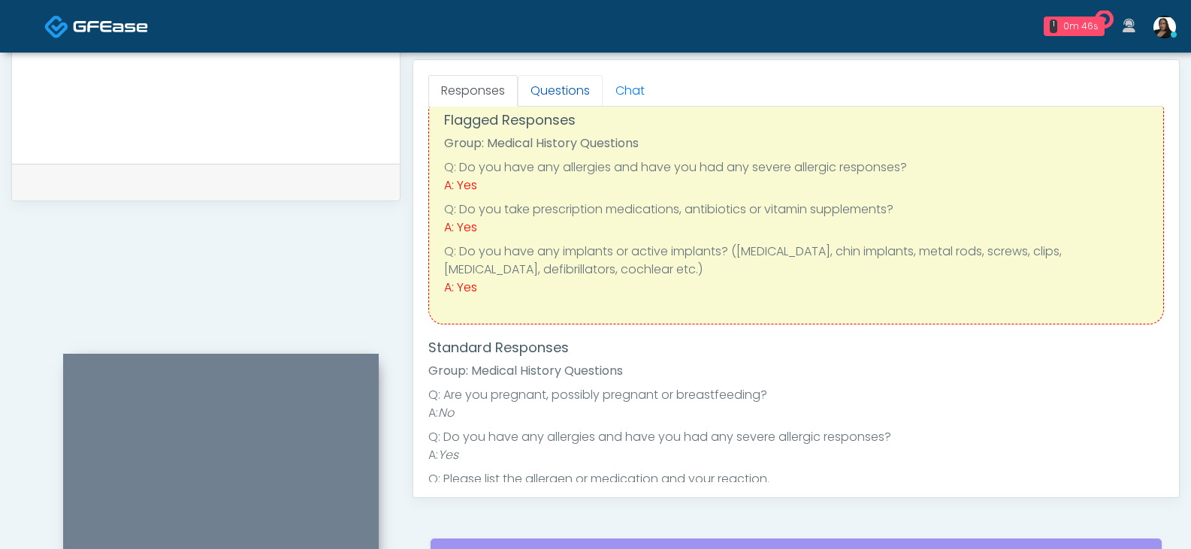
click at [557, 96] on link "Questions" at bounding box center [560, 91] width 85 height 32
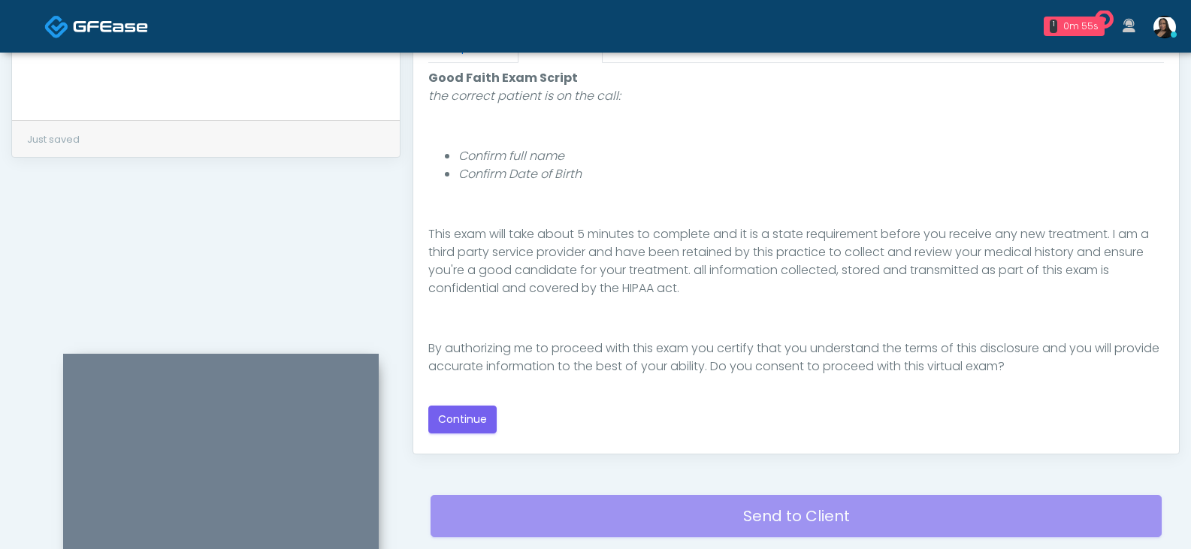
scroll to position [693, 0]
click at [469, 417] on button "Continue" at bounding box center [462, 420] width 68 height 28
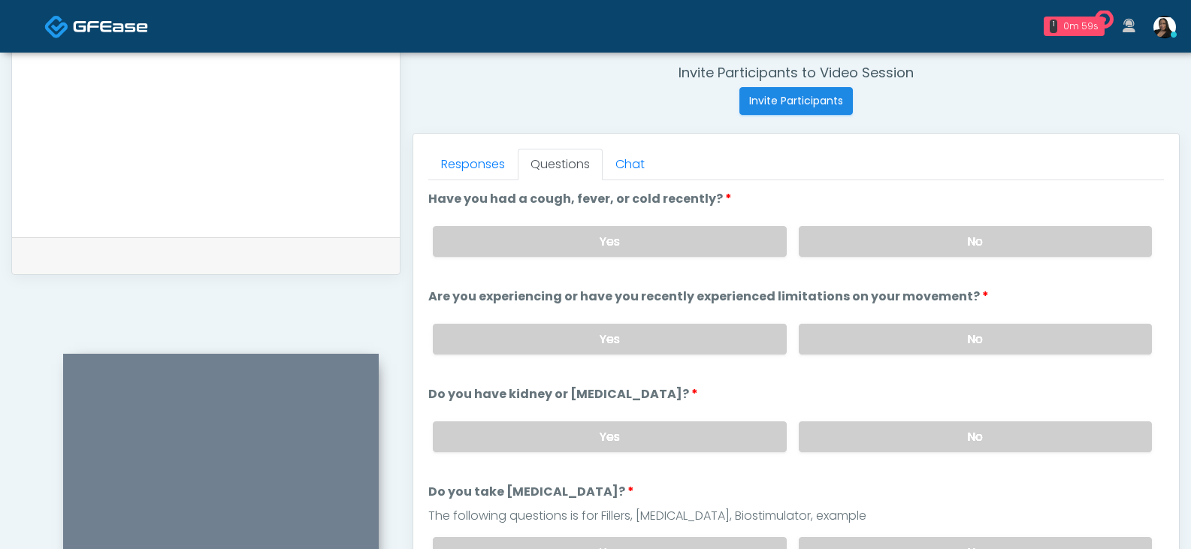
scroll to position [574, 0]
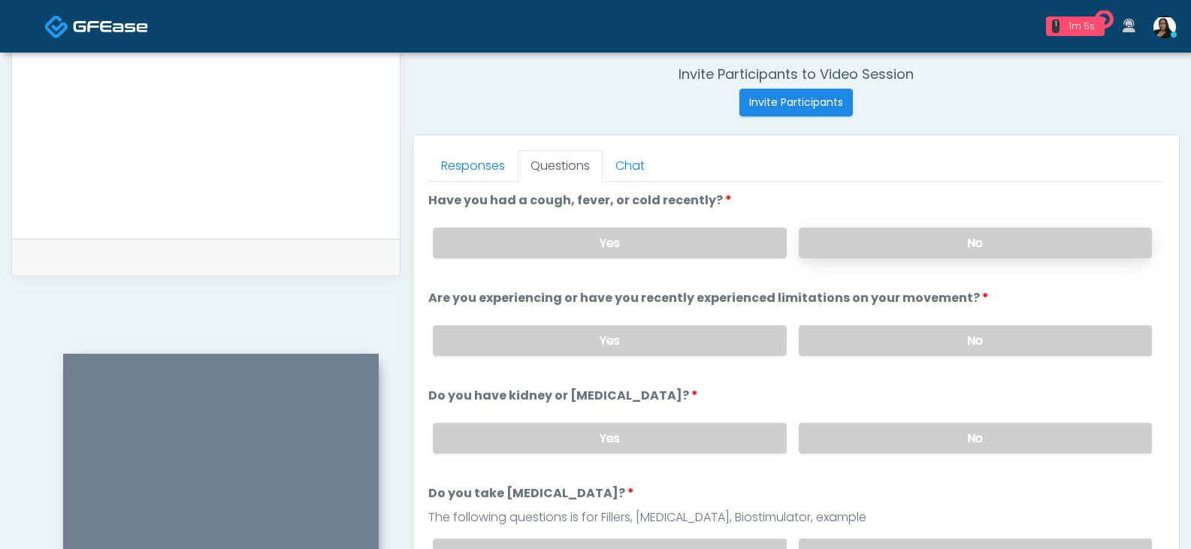
click at [873, 236] on label "No" at bounding box center [975, 243] width 353 height 31
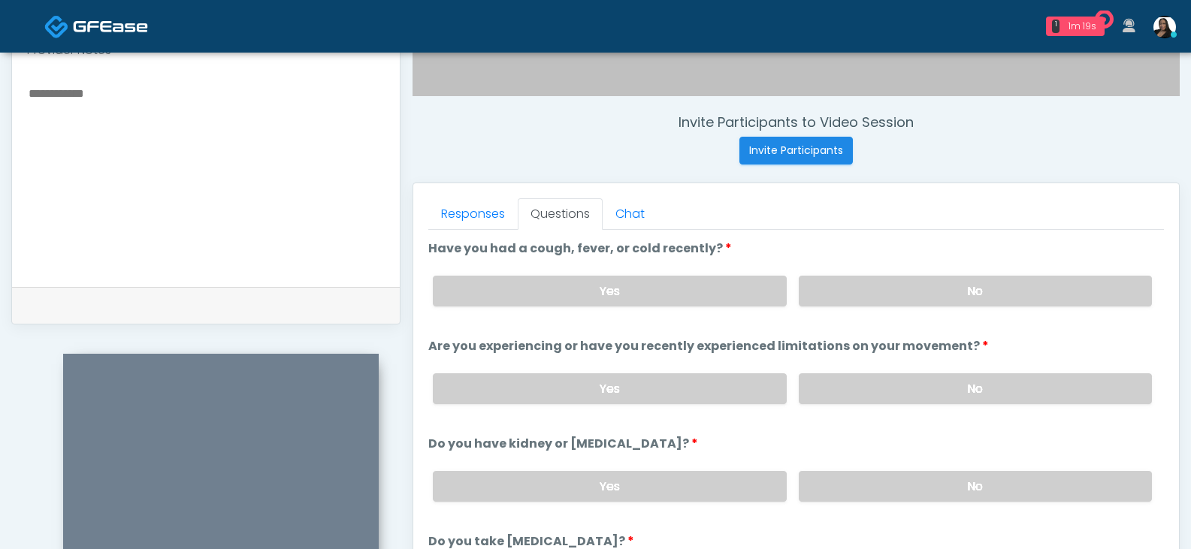
scroll to position [499, 0]
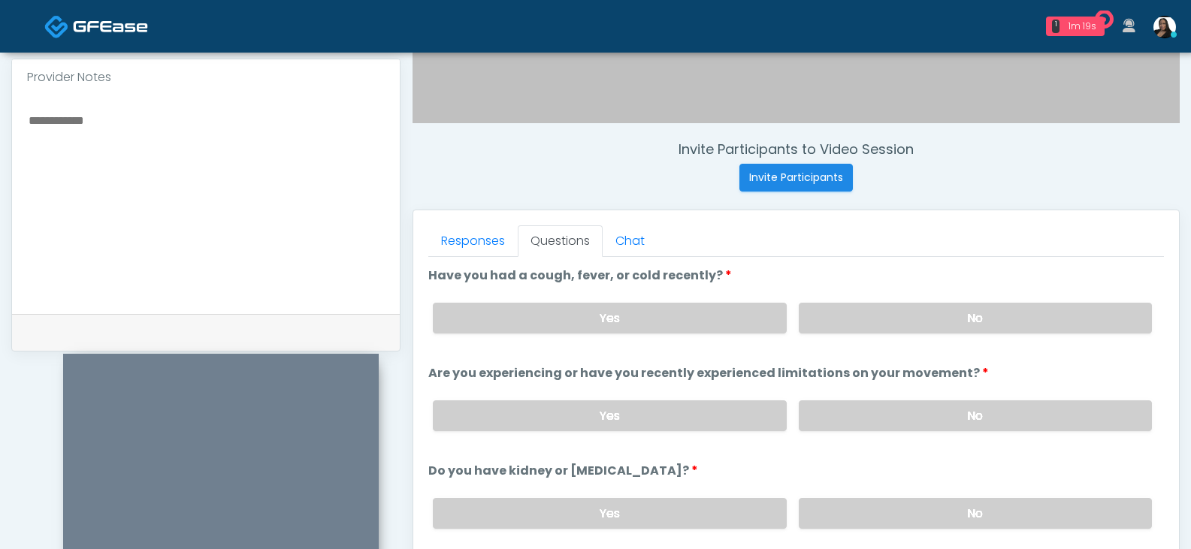
click at [273, 209] on textarea at bounding box center [206, 201] width 358 height 183
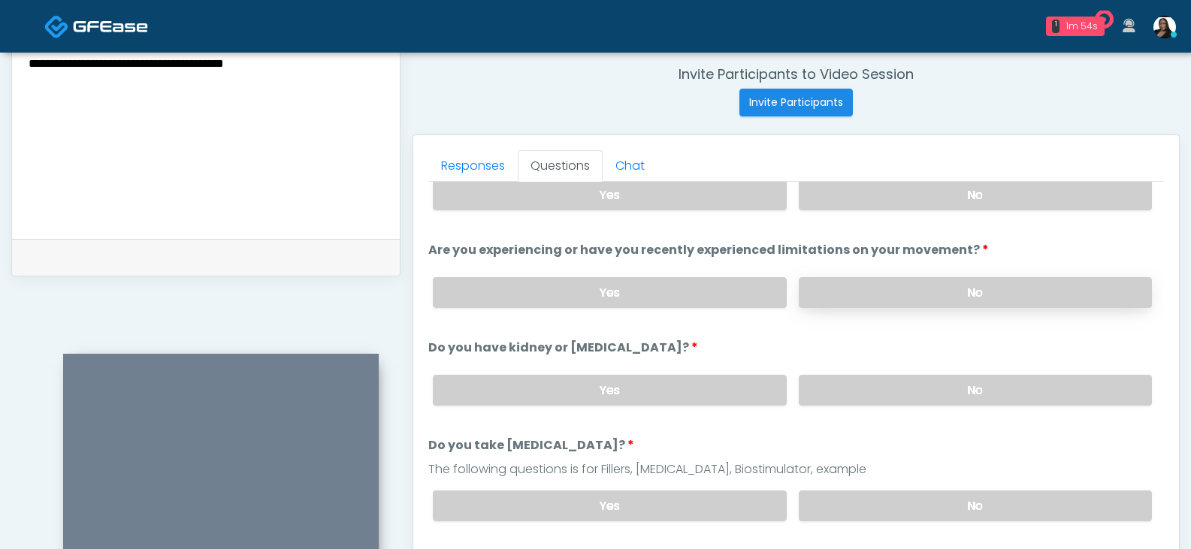
scroll to position [75, 0]
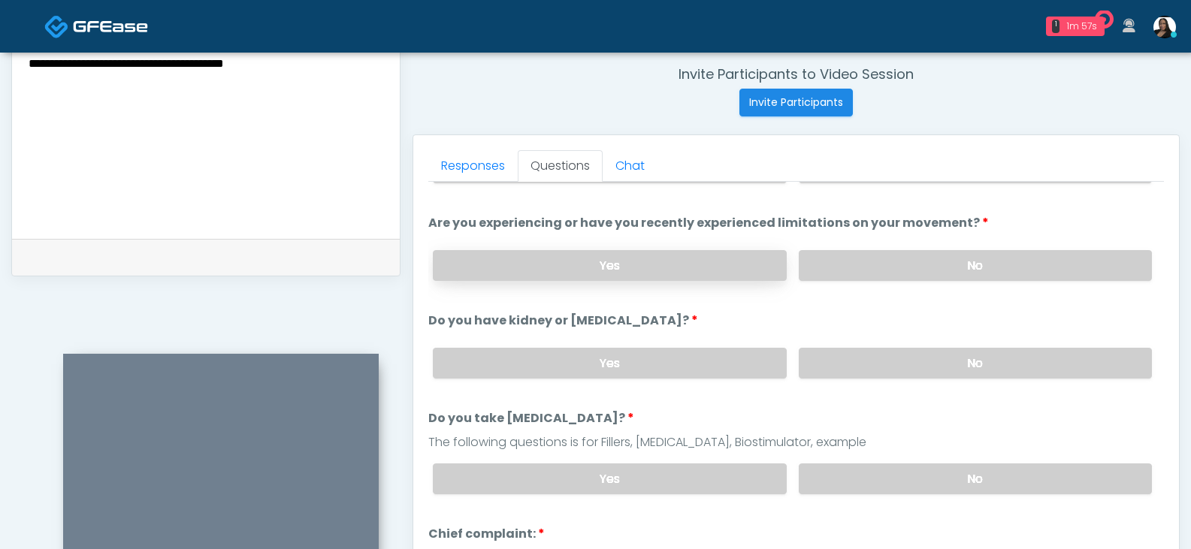
type textarea "**********"
click at [754, 261] on label "Yes" at bounding box center [609, 265] width 353 height 31
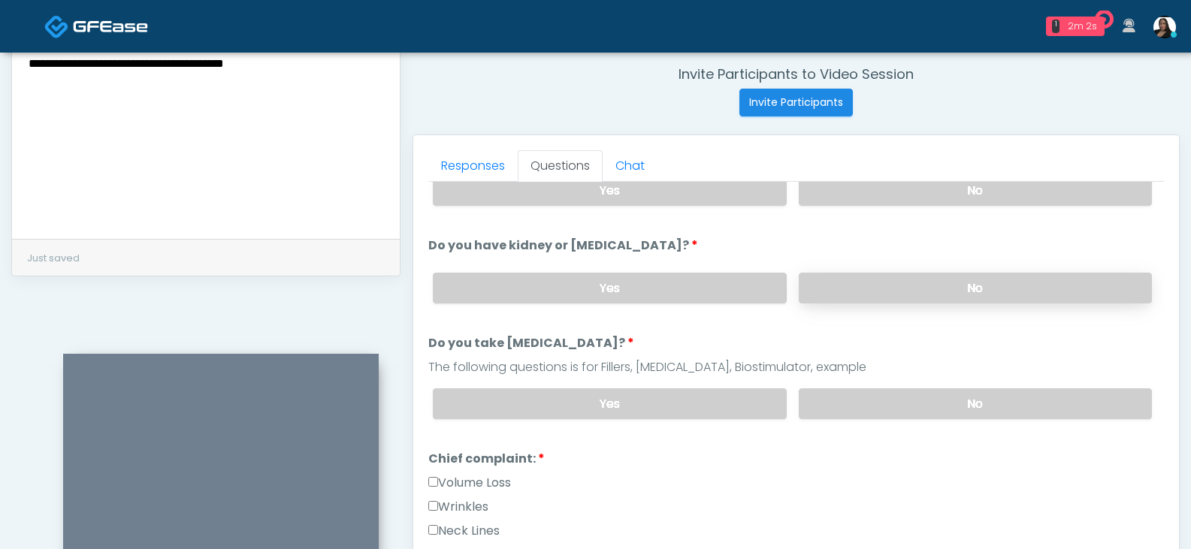
click at [898, 291] on label "No" at bounding box center [975, 288] width 353 height 31
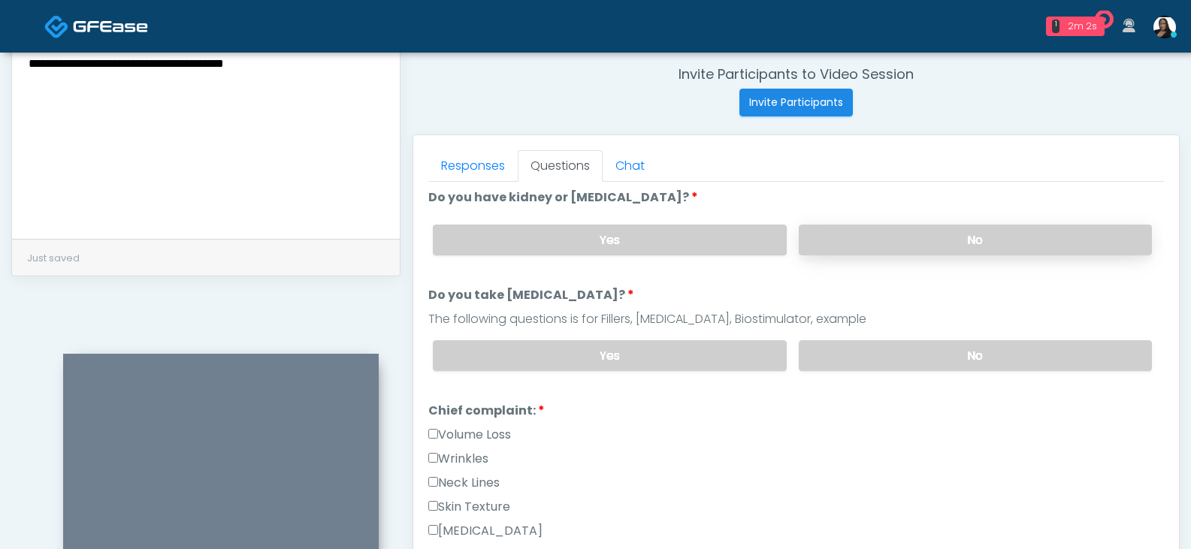
scroll to position [225, 0]
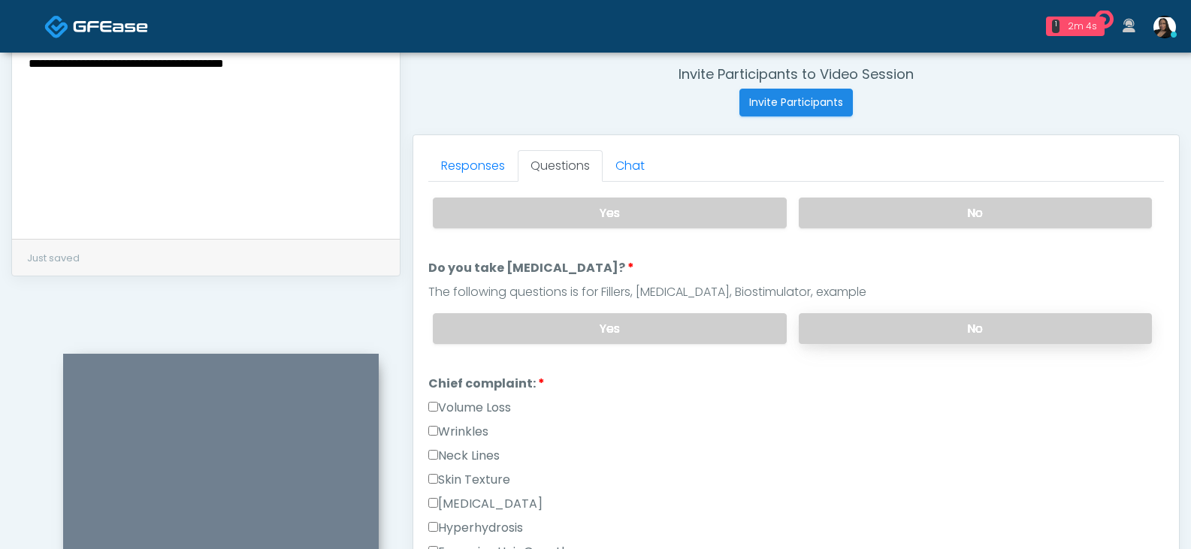
click at [866, 333] on label "No" at bounding box center [975, 328] width 353 height 31
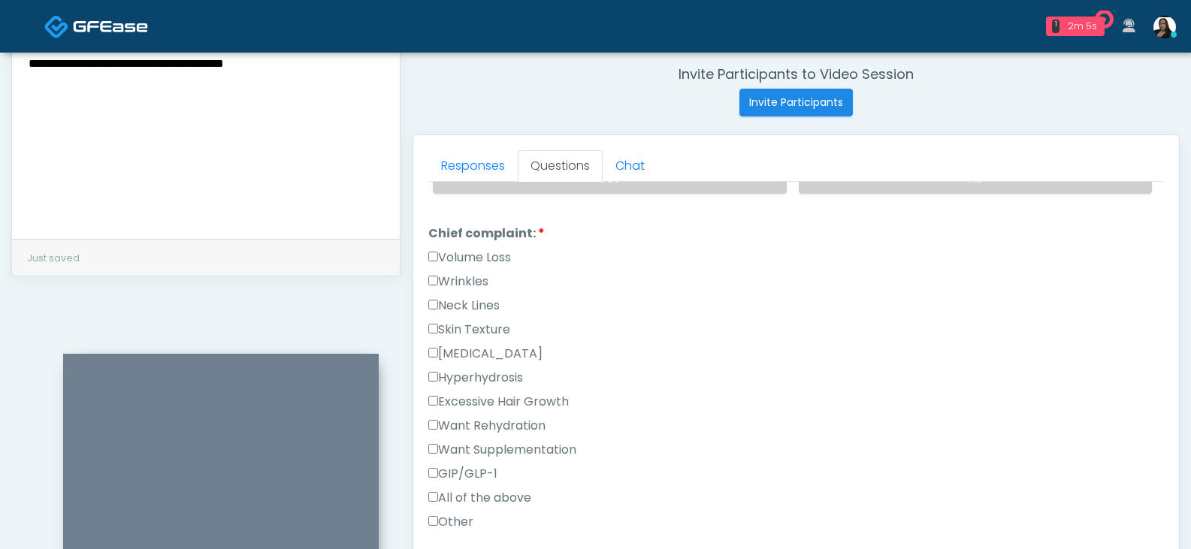
scroll to position [451, 0]
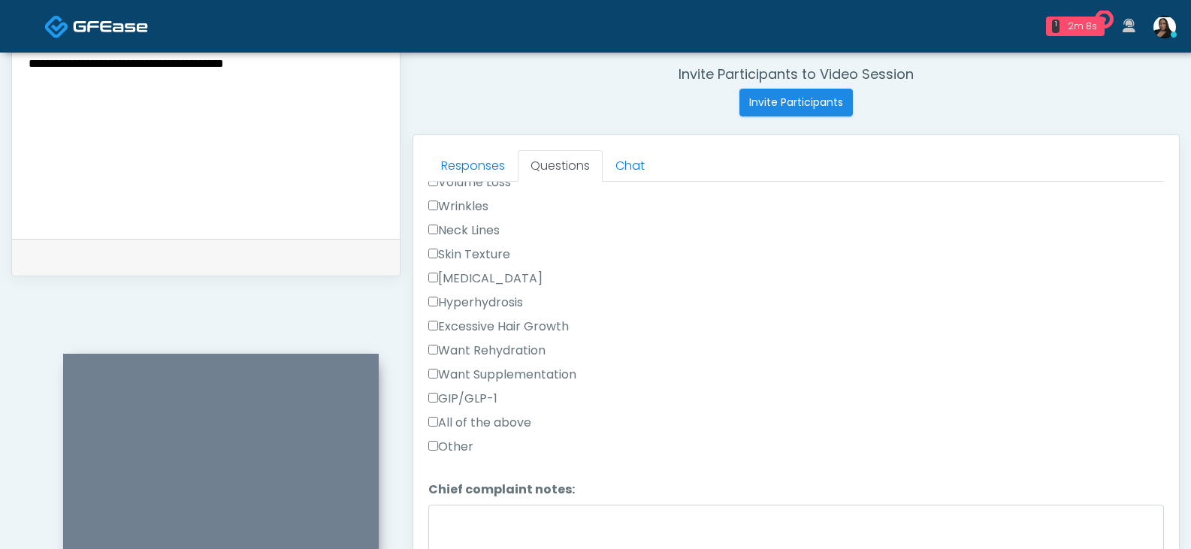
click at [440, 206] on label "Wrinkles" at bounding box center [458, 207] width 60 height 18
click at [482, 516] on textarea "Chief complaint notes:" at bounding box center [795, 537] width 735 height 65
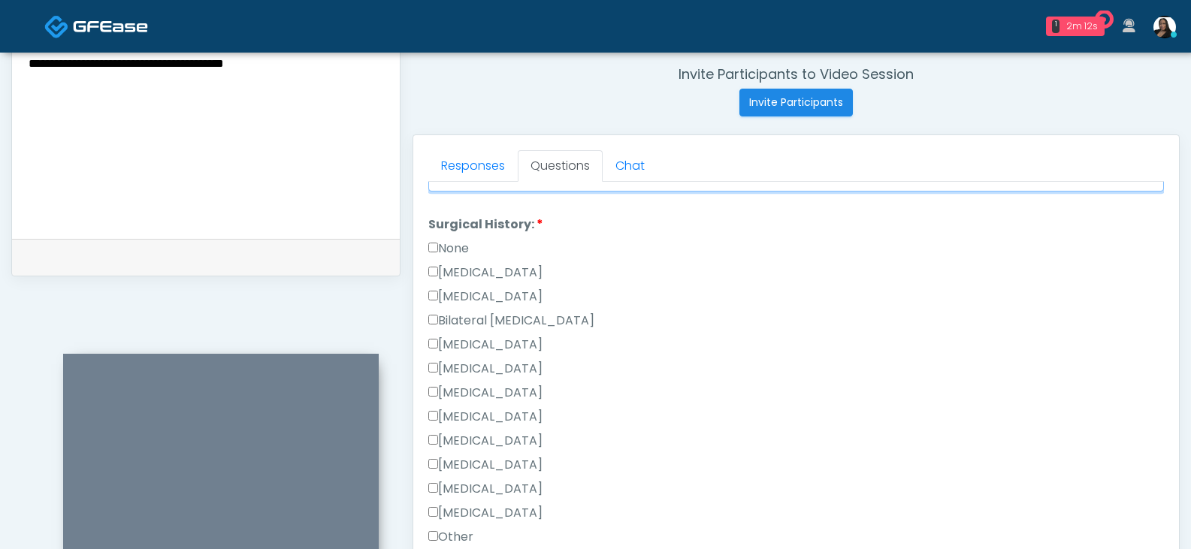
scroll to position [901, 0]
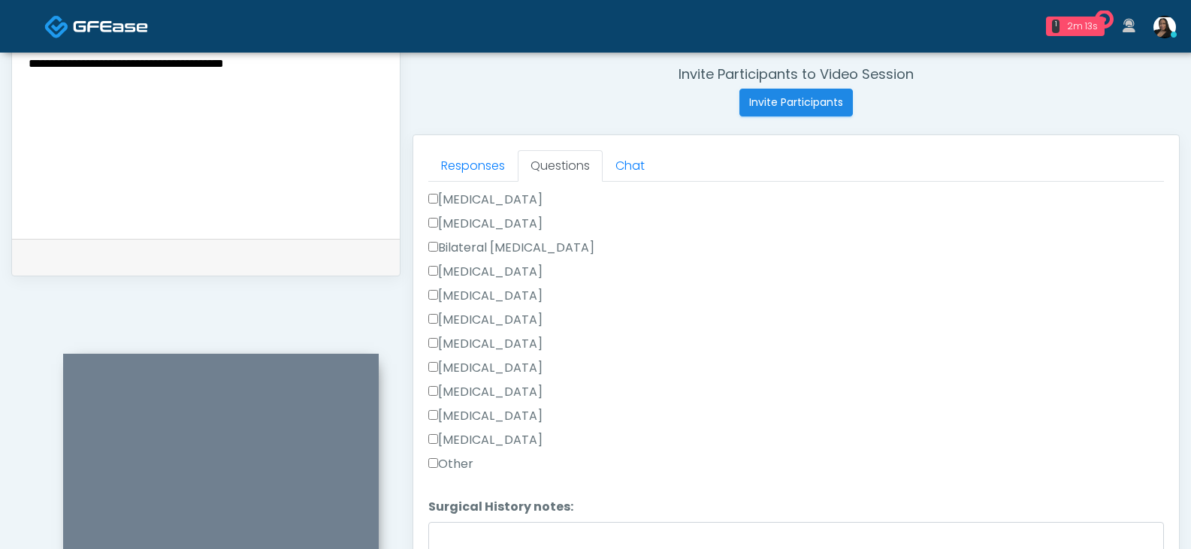
type textarea "*****"
click at [449, 463] on label "Other" at bounding box center [450, 464] width 45 height 18
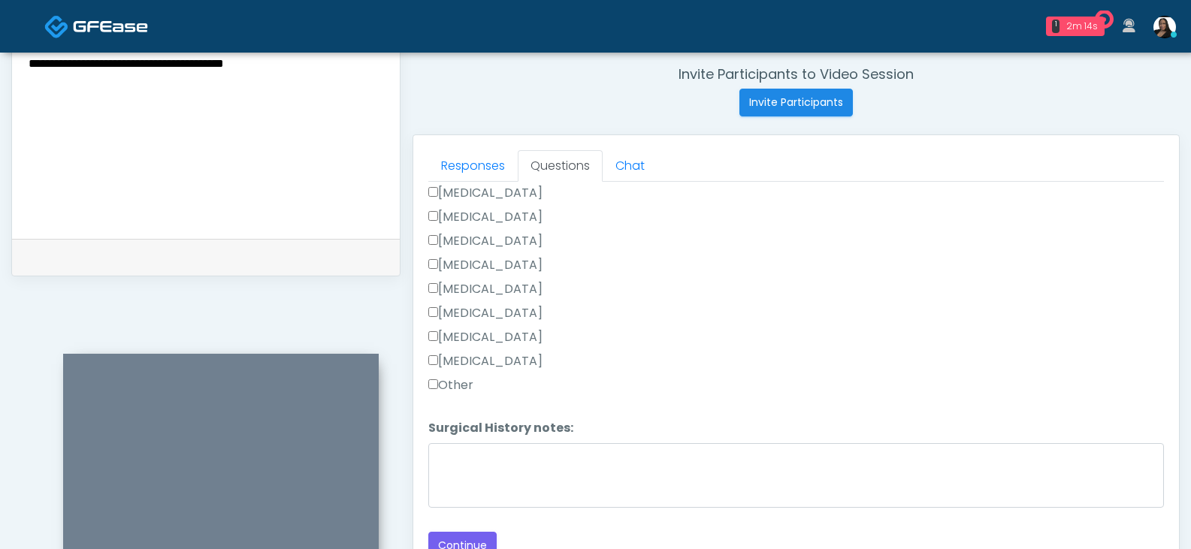
scroll to position [983, 0]
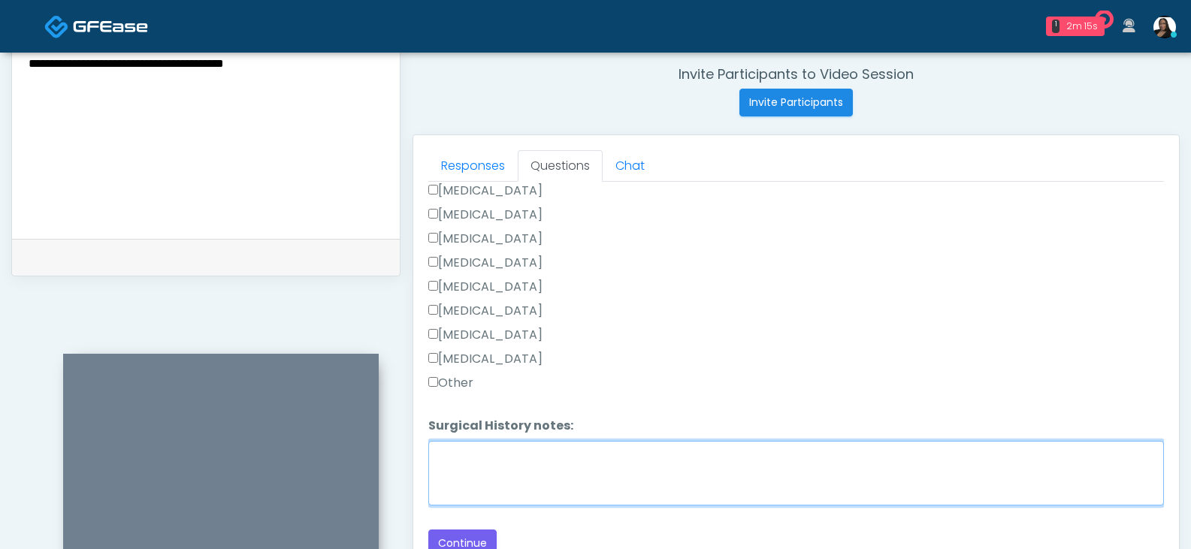
click at [485, 470] on textarea "Surgical History notes:" at bounding box center [795, 473] width 735 height 65
type textarea "*"
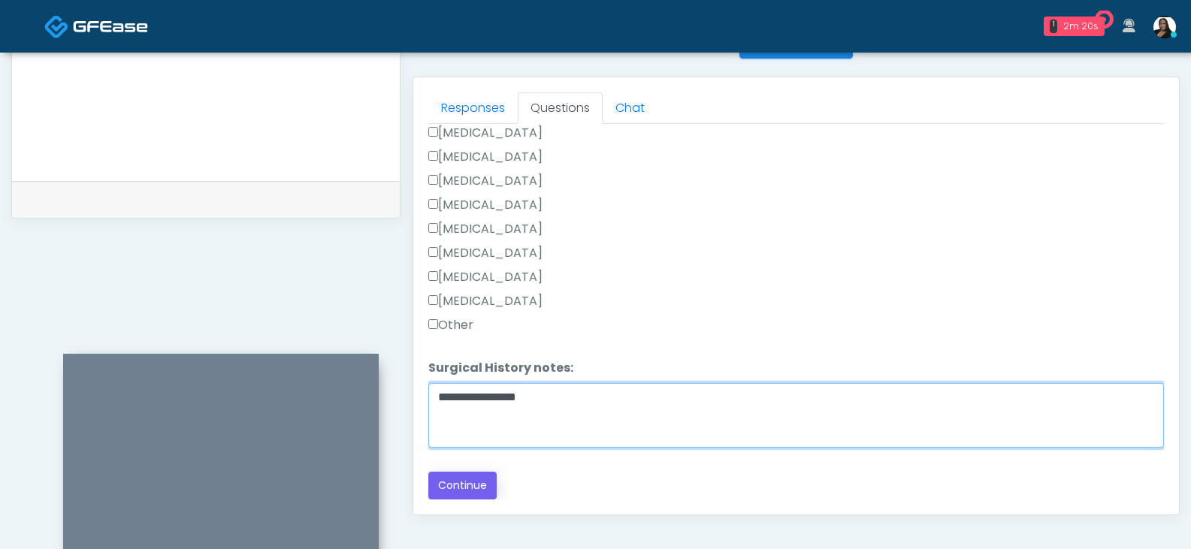
scroll to position [649, 0]
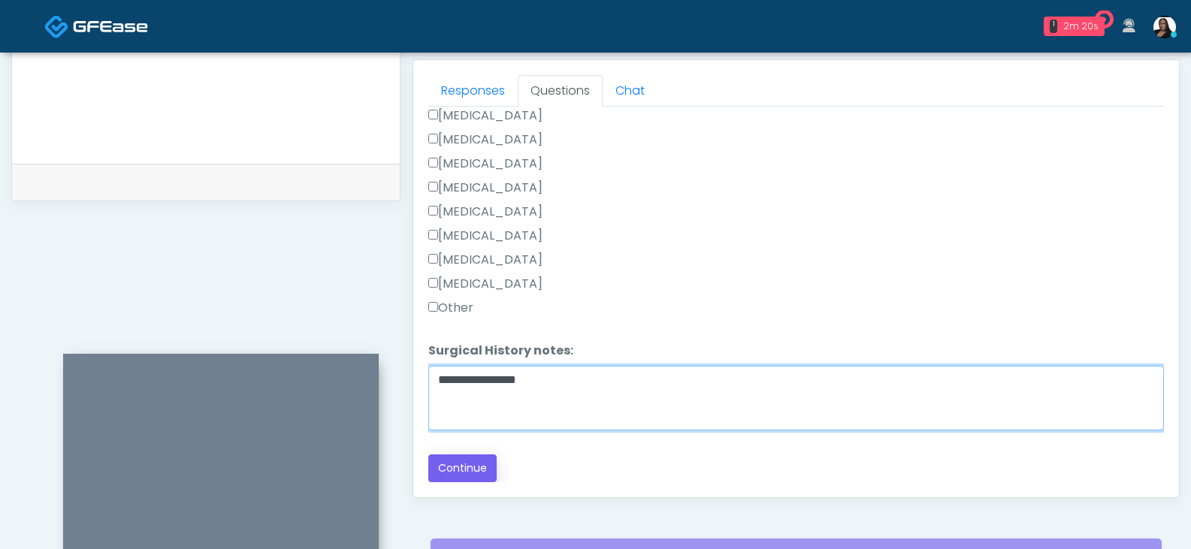
type textarea "**********"
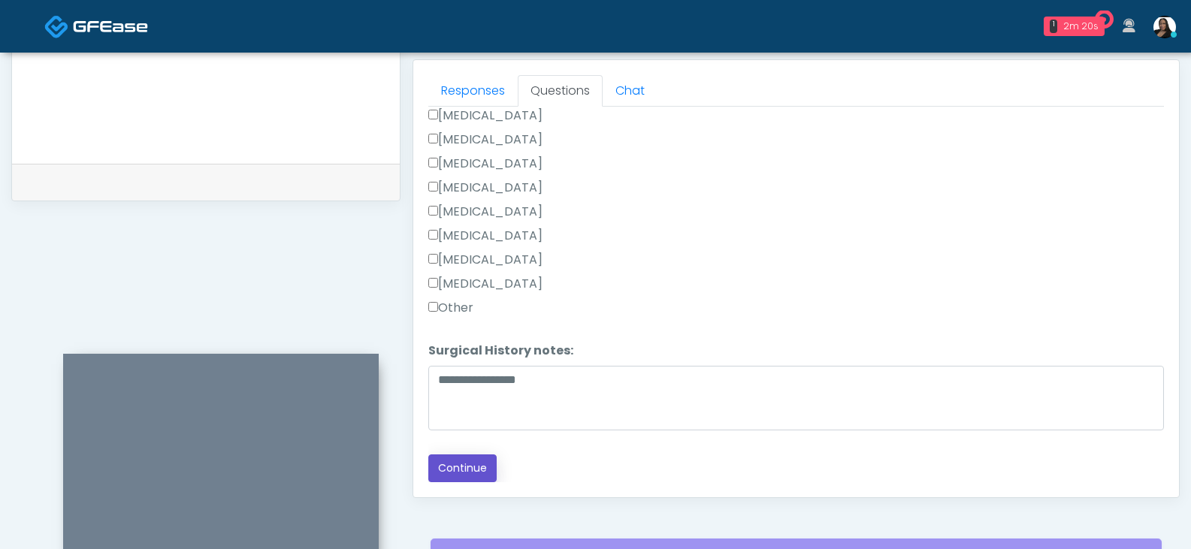
click at [464, 470] on button "Continue" at bounding box center [462, 468] width 68 height 28
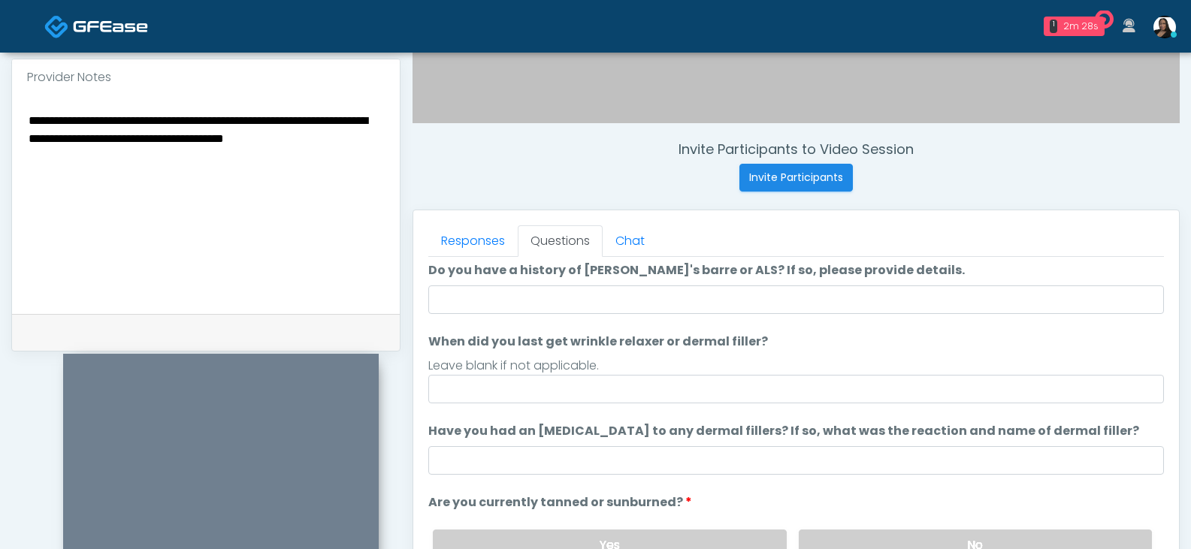
scroll to position [75, 0]
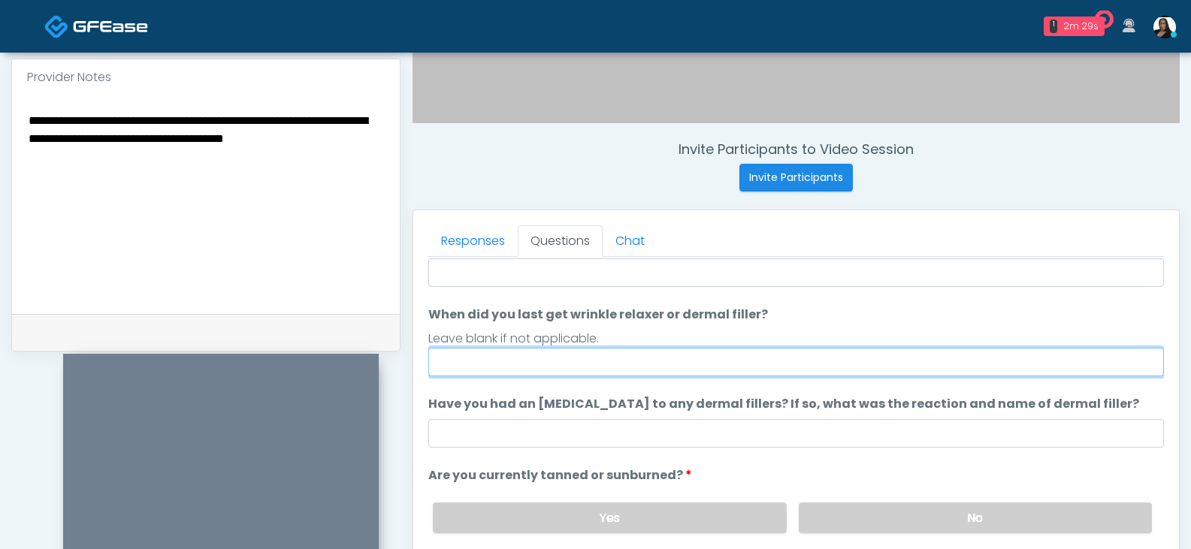
click at [606, 370] on input "When did you last get wrinkle relaxer or dermal filler?" at bounding box center [795, 362] width 735 height 29
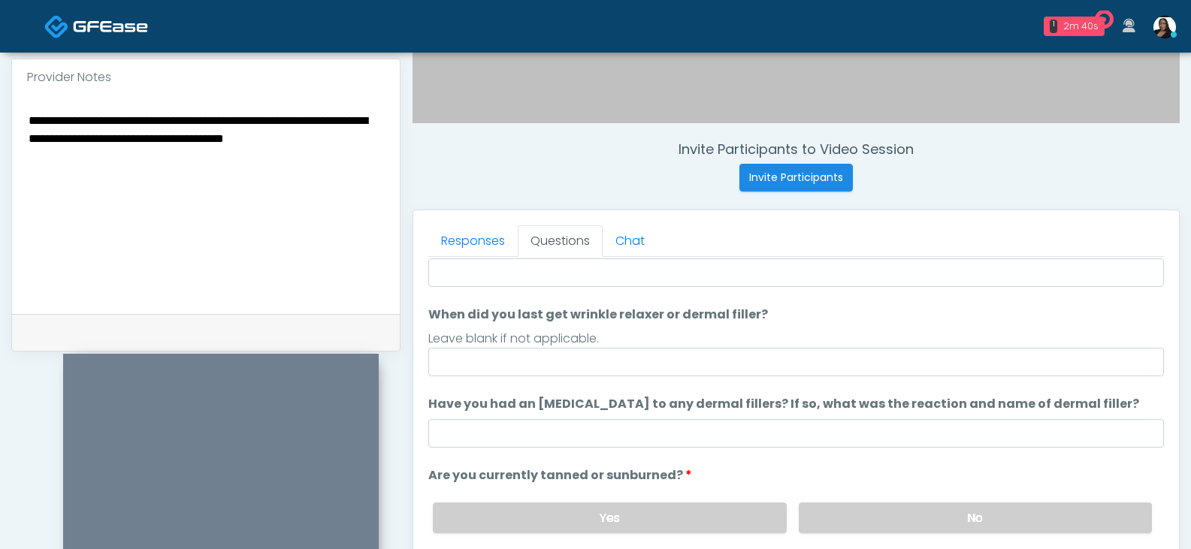
click at [796, 291] on ol "The following questions are for Filler, Wrinkle relaxers, PRP, and Lasers The f…" at bounding box center [795, 413] width 735 height 443
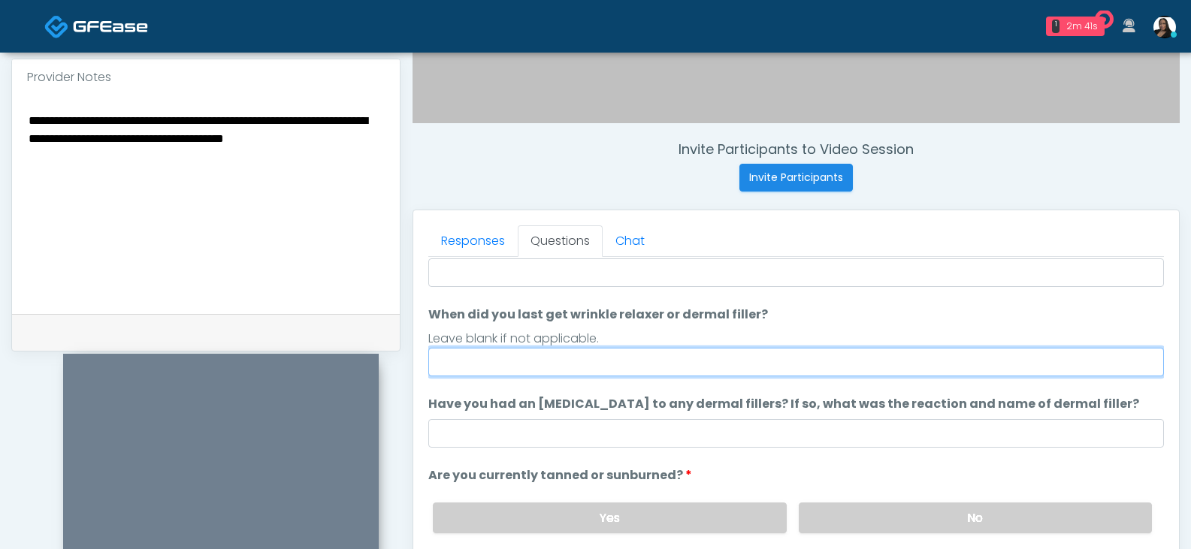
click at [557, 368] on input "When did you last get wrinkle relaxer or dermal filler?" at bounding box center [795, 362] width 735 height 29
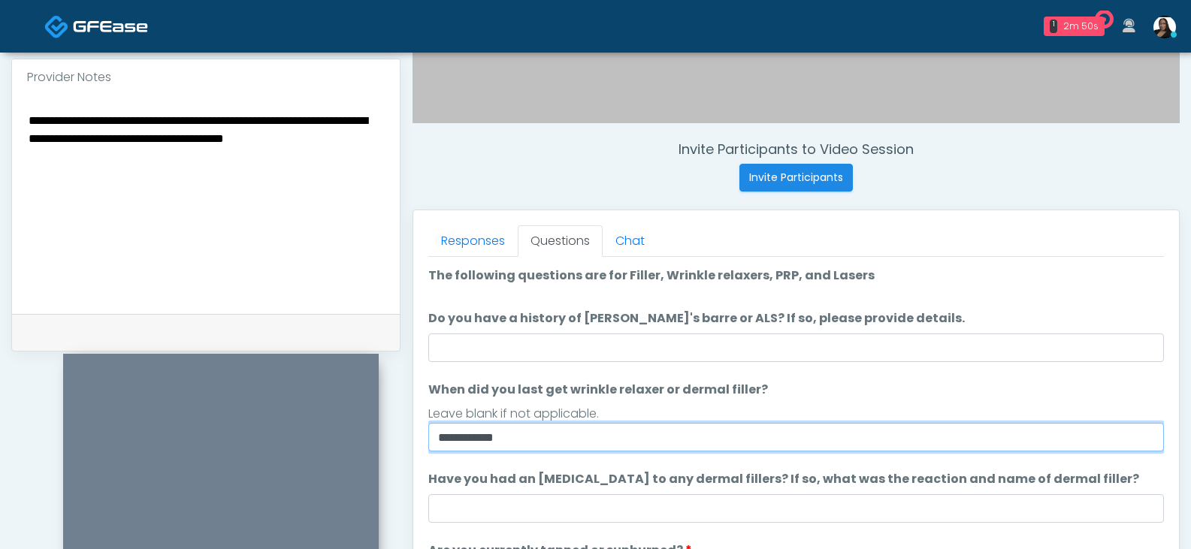
type input "**********"
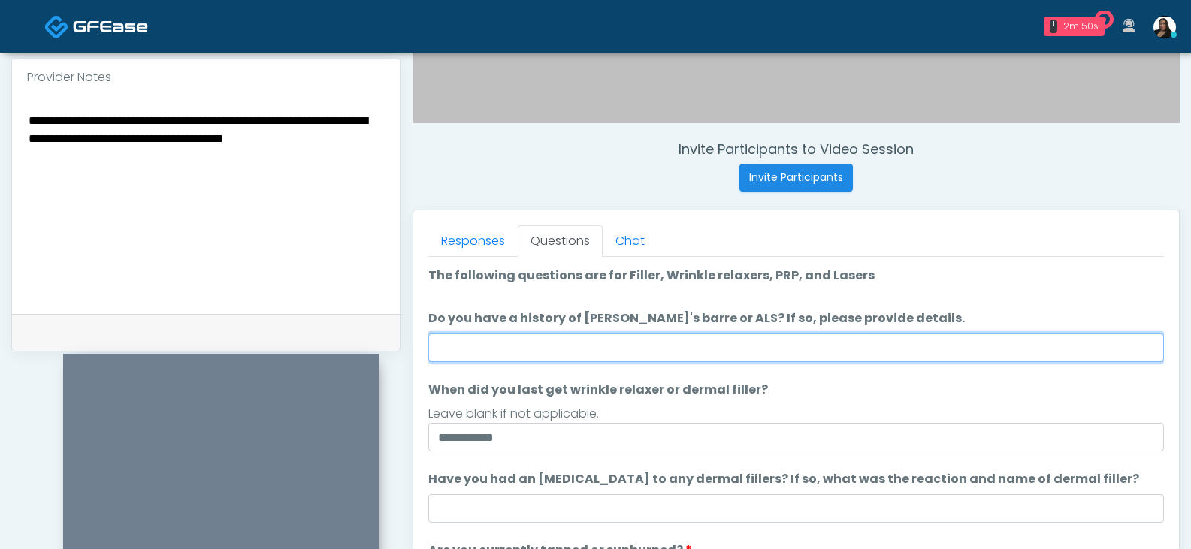
click at [581, 348] on input "Do you have a history of Guillain's barre or ALS? If so, please provide details." at bounding box center [795, 348] width 735 height 29
type input "**"
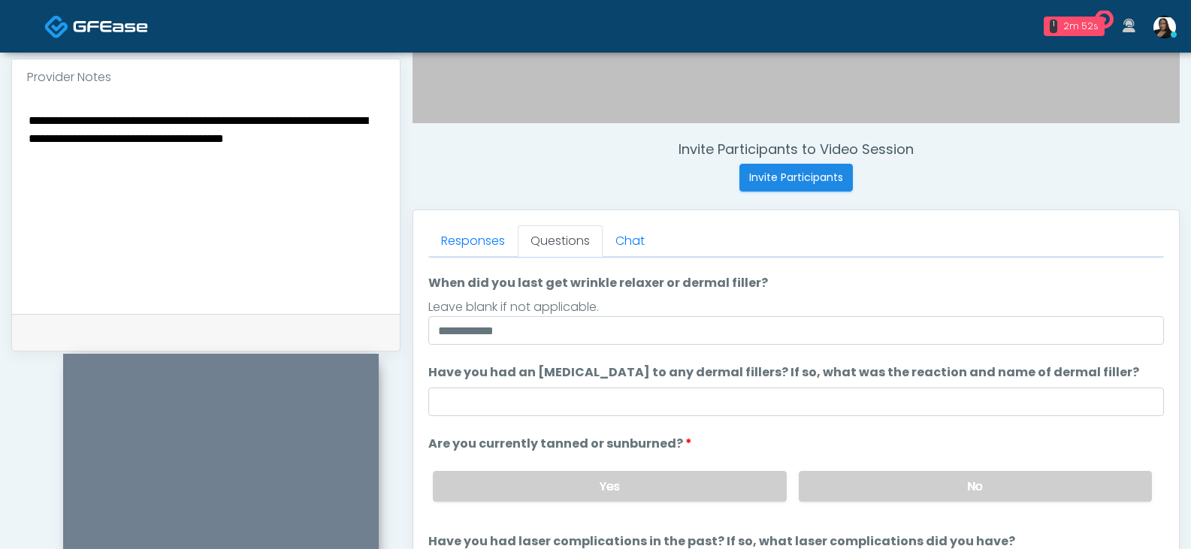
scroll to position [124, 0]
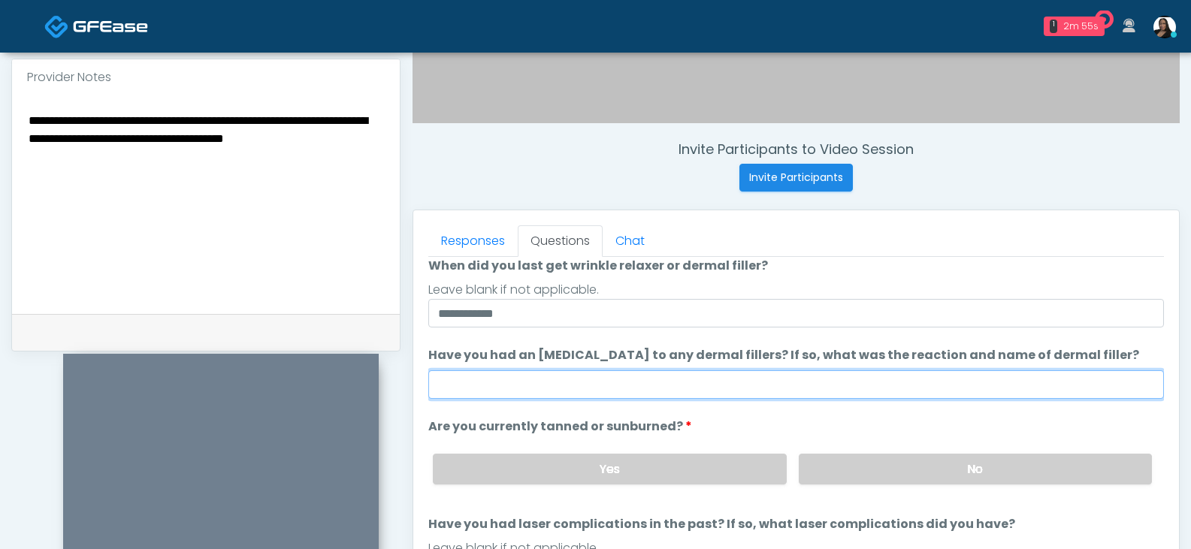
click at [575, 390] on input "Have you had an allergic response to any dermal fillers? If so, what was the re…" at bounding box center [795, 384] width 735 height 29
type input "**"
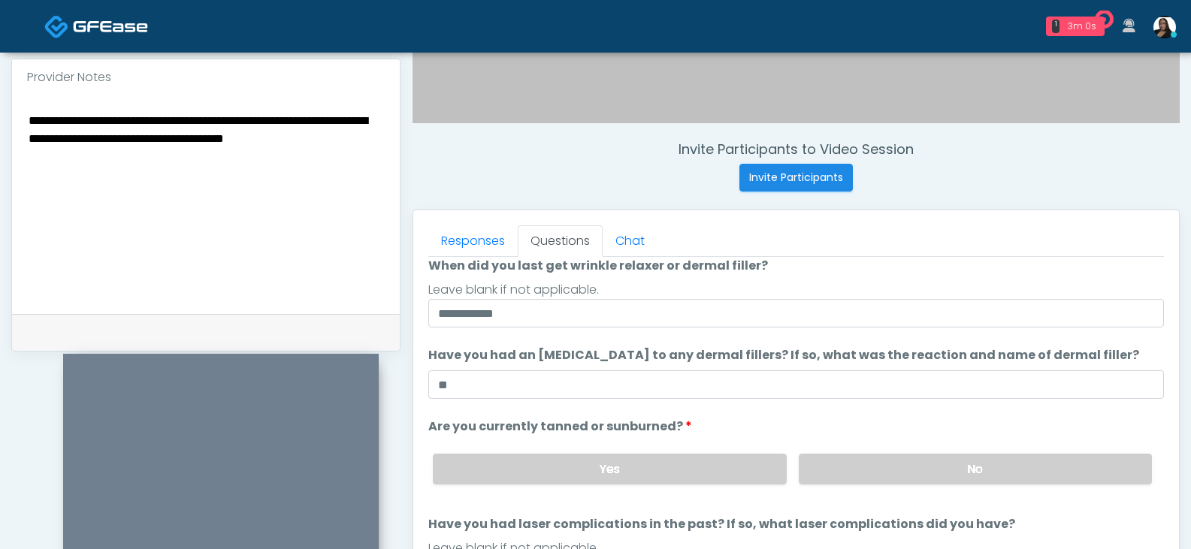
click at [747, 349] on label "Have you had an allergic response to any dermal fillers? If so, what was the re…" at bounding box center [783, 355] width 711 height 18
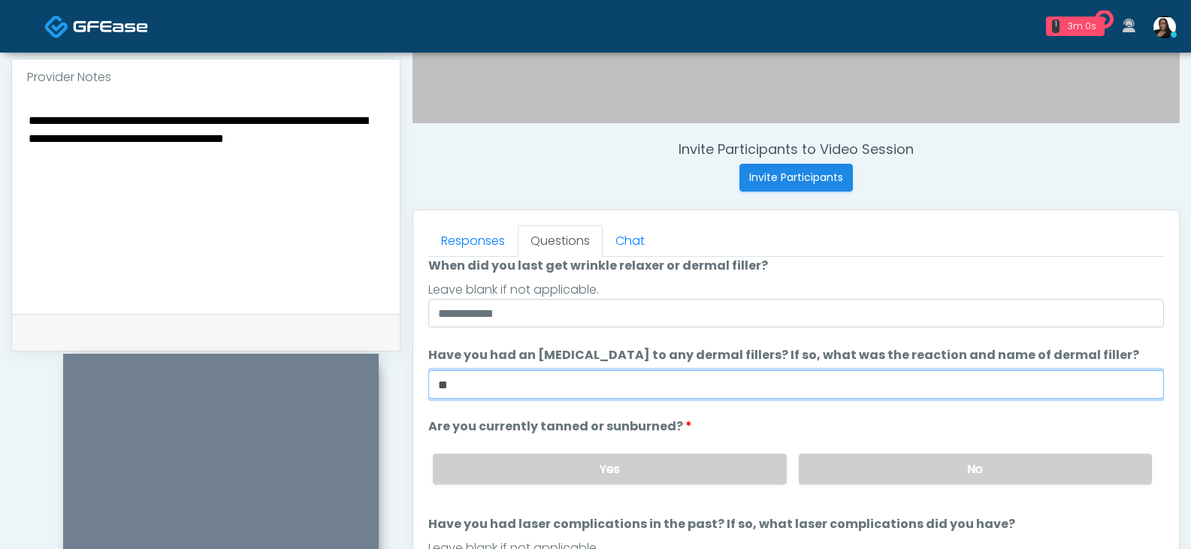
click at [747, 370] on input "**" at bounding box center [795, 384] width 735 height 29
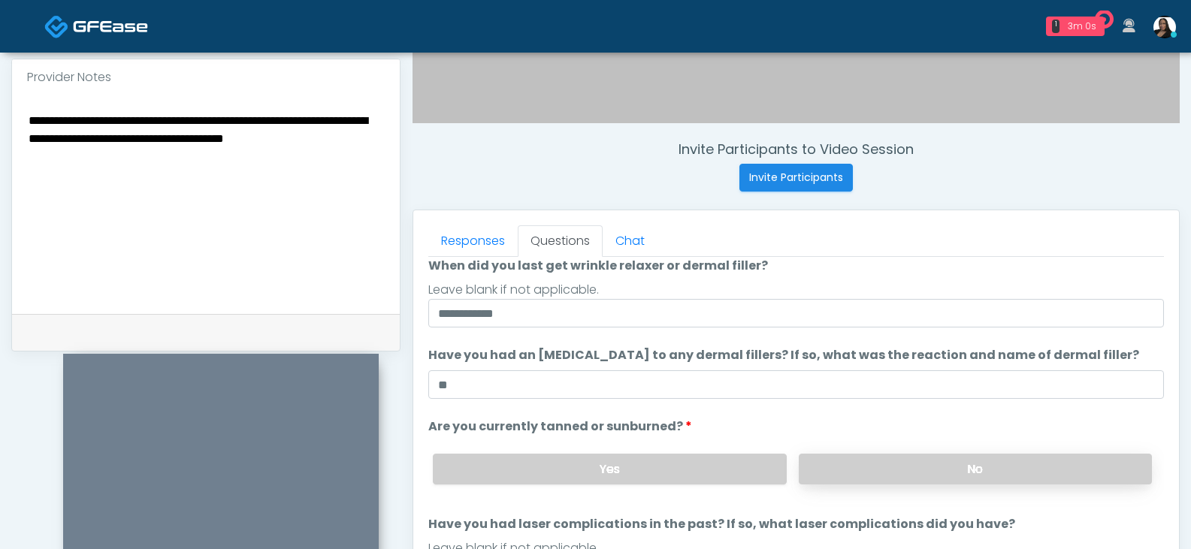
click at [827, 467] on label "No" at bounding box center [975, 469] width 353 height 31
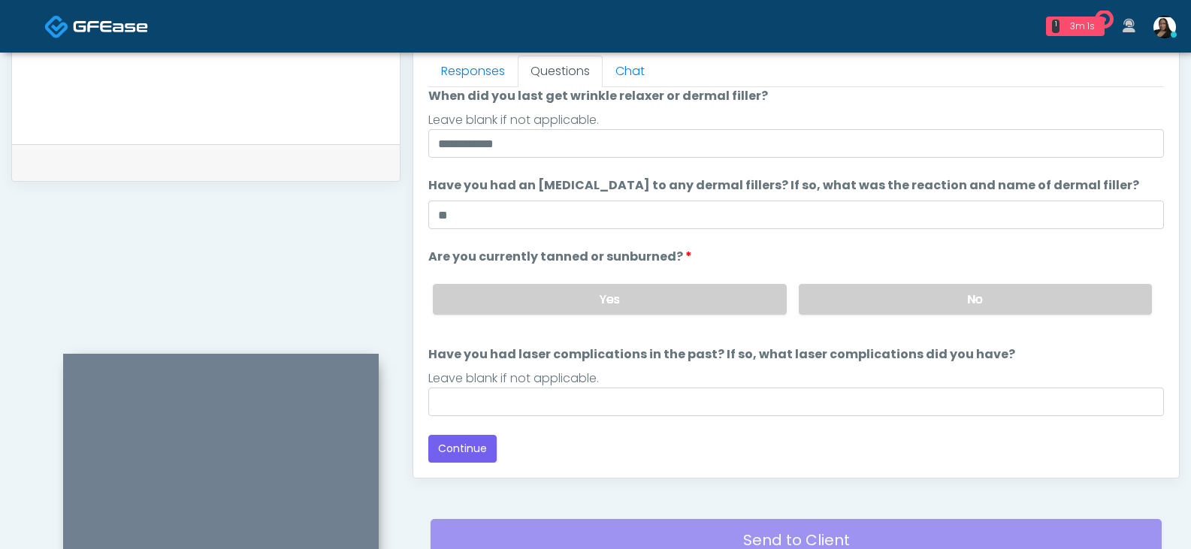
scroll to position [724, 0]
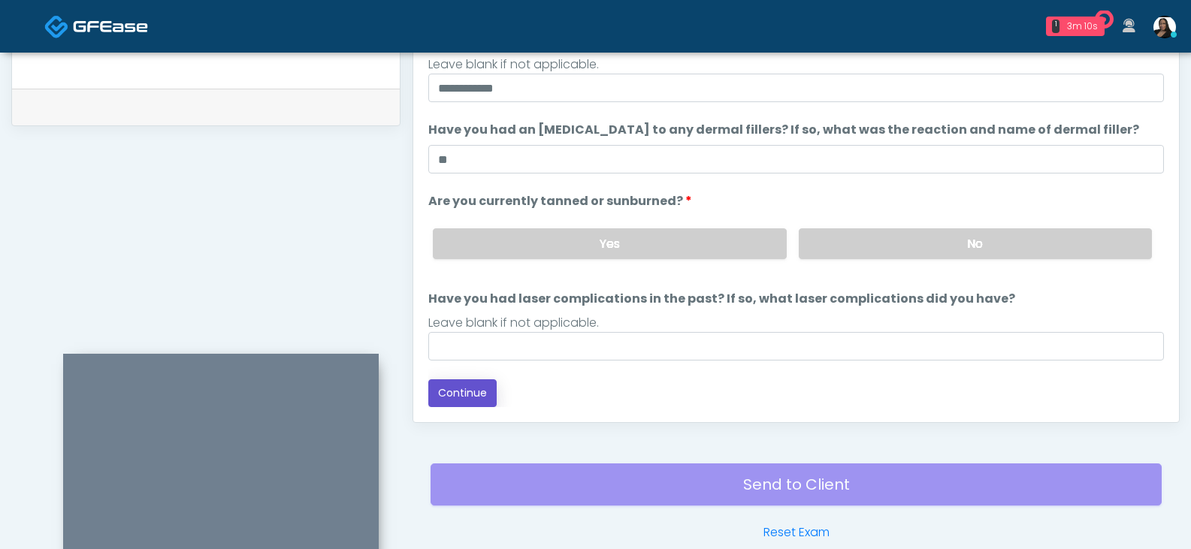
drag, startPoint x: 479, startPoint y: 389, endPoint x: 552, endPoint y: 383, distance: 73.1
click at [479, 389] on button "Continue" at bounding box center [462, 393] width 68 height 28
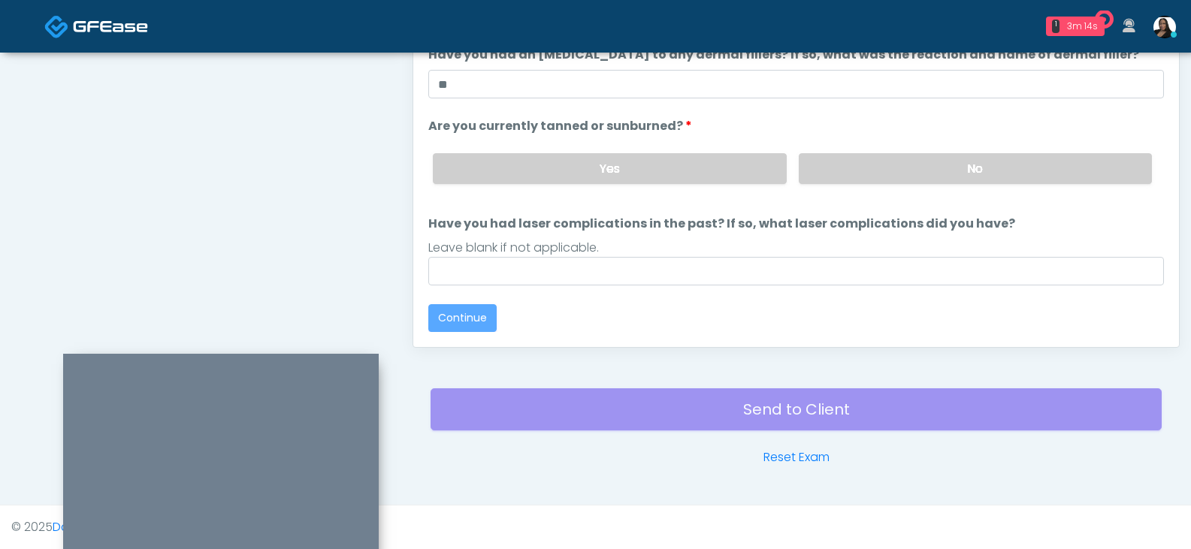
scroll to position [0, 0]
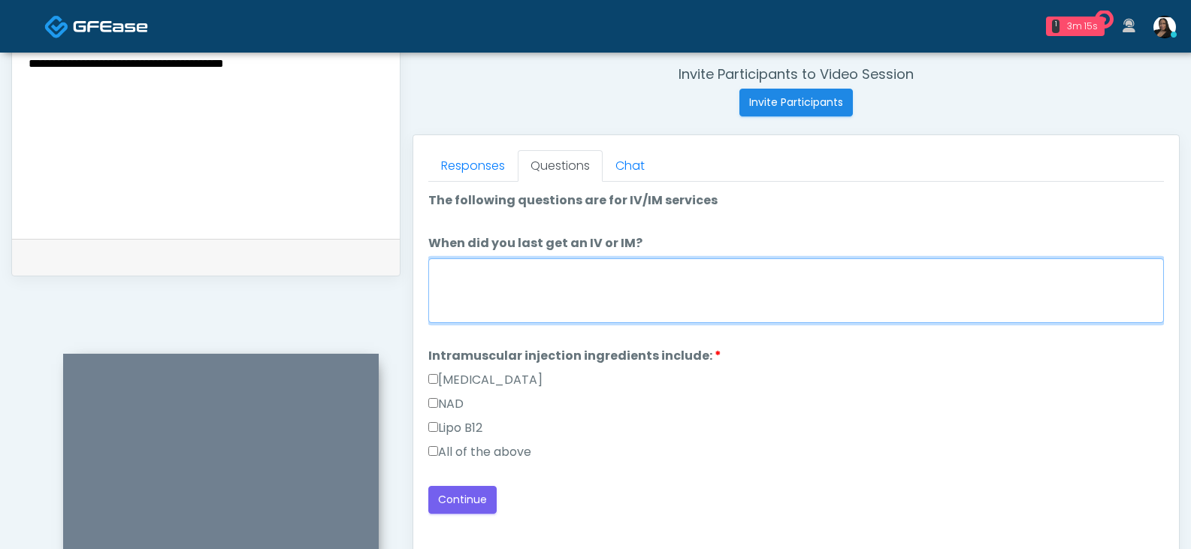
click at [604, 288] on textarea "When did you last get an IV or IM?" at bounding box center [795, 290] width 735 height 65
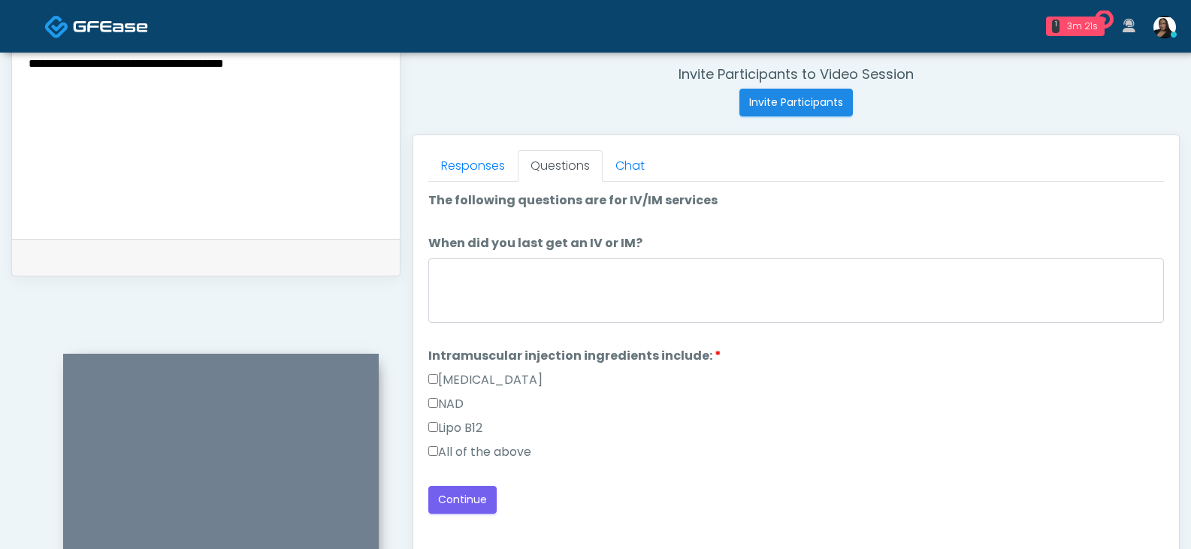
click at [500, 455] on label "All of the above" at bounding box center [479, 452] width 103 height 18
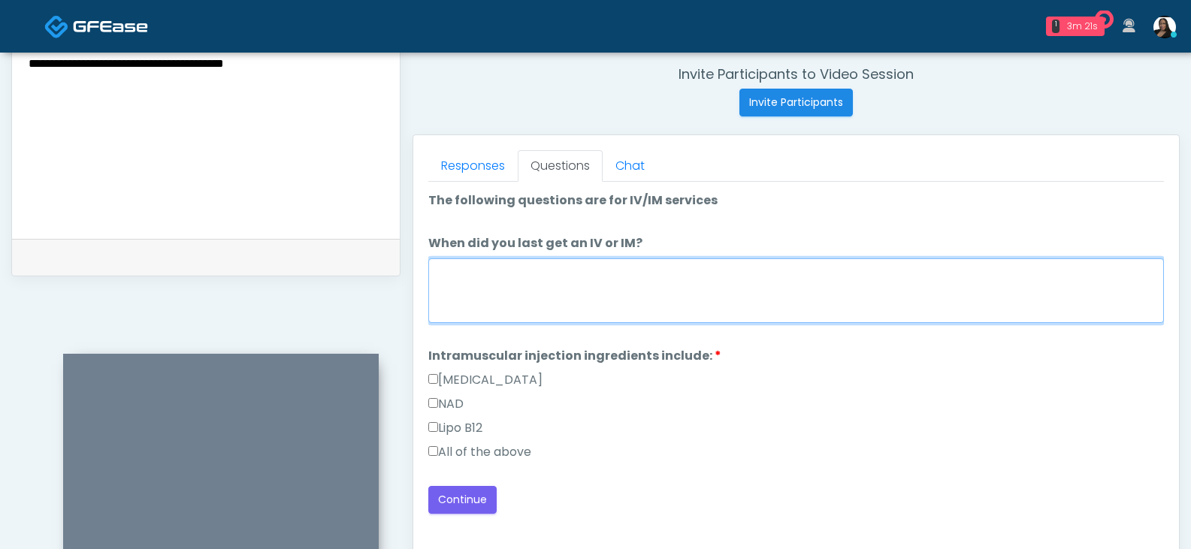
click at [526, 299] on textarea "When did you last get an IV or IM?" at bounding box center [795, 290] width 735 height 65
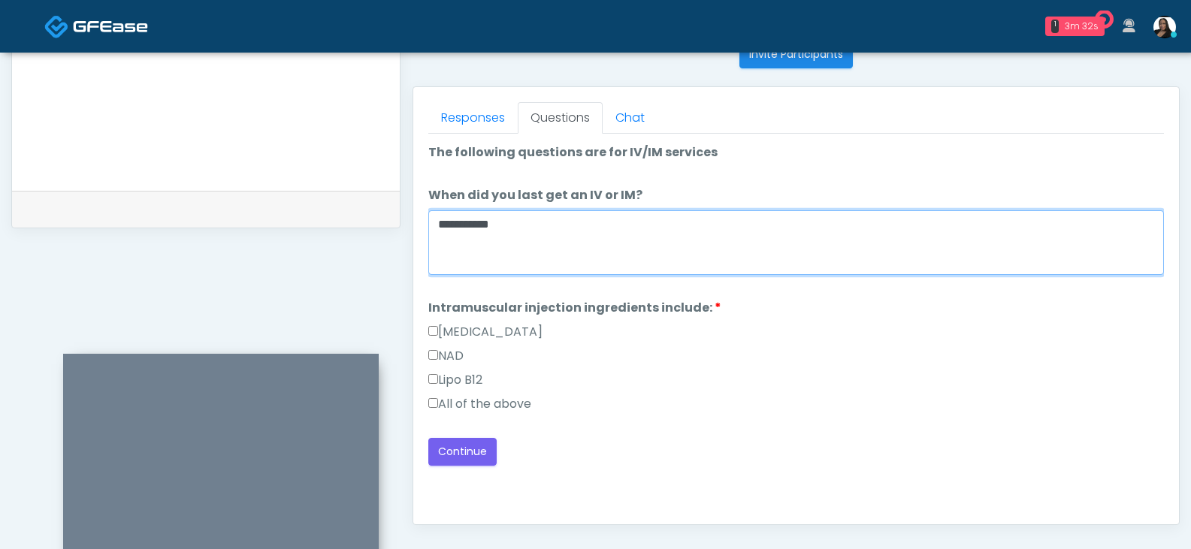
scroll to position [649, 0]
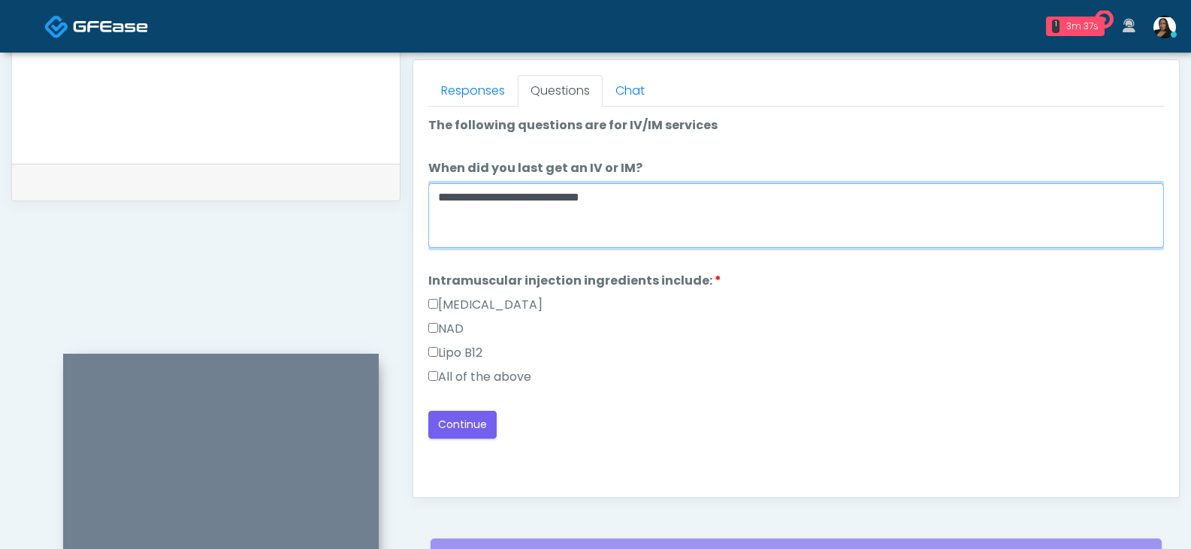
click at [507, 202] on textarea "**********" at bounding box center [795, 215] width 735 height 65
type textarea "**********"
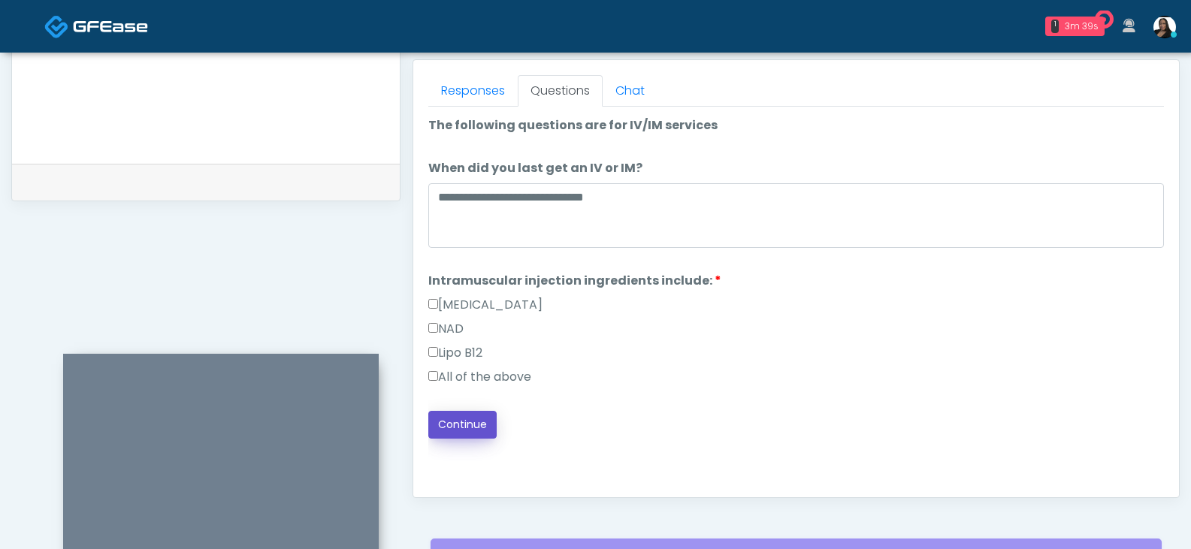
click at [453, 420] on button "Continue" at bounding box center [462, 425] width 68 height 28
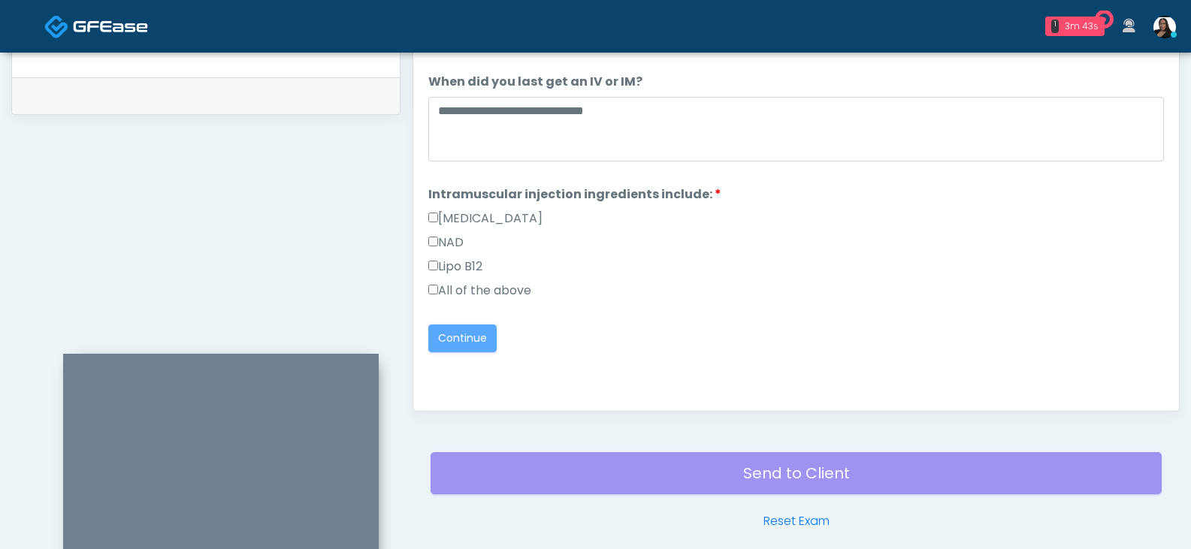
scroll to position [799, 0]
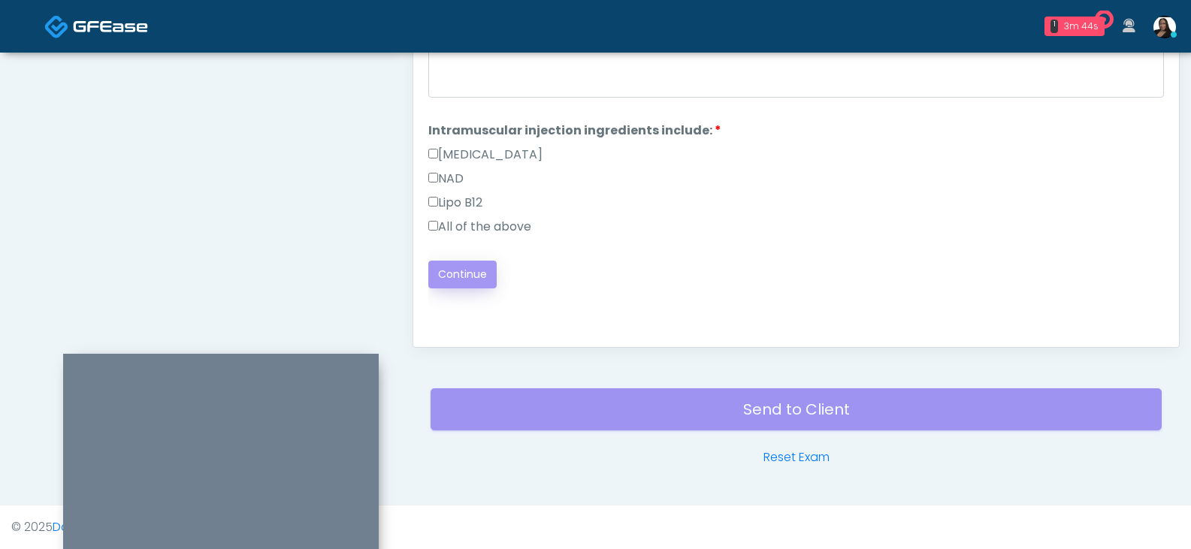
click at [485, 276] on div "Good Faith Exam Script Good Faith Exam Script INTRODUCTION Hello, my name is un…" at bounding box center [795, 144] width 735 height 376
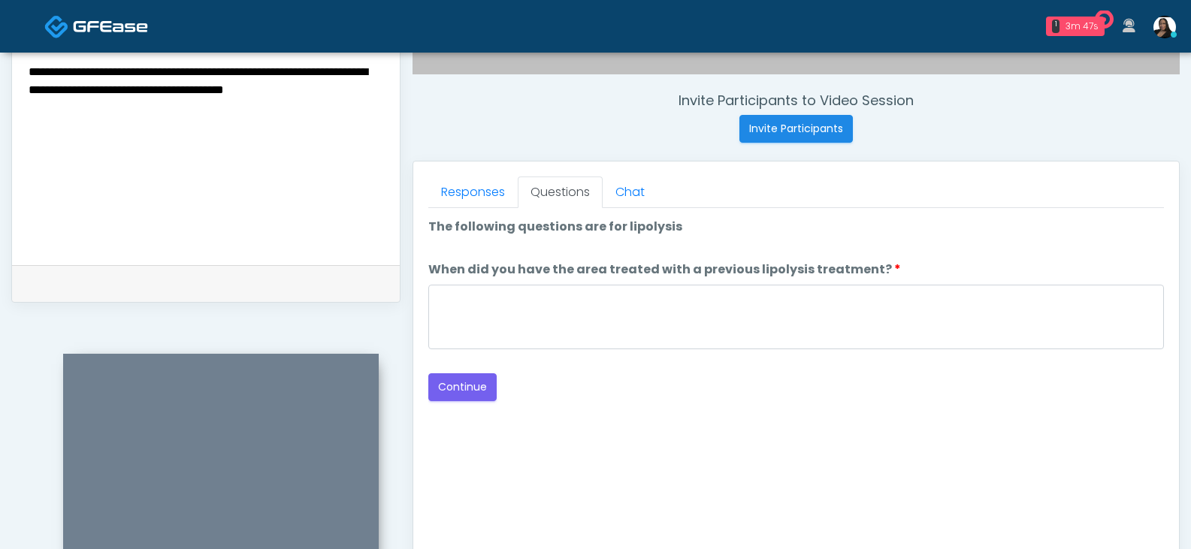
scroll to position [574, 0]
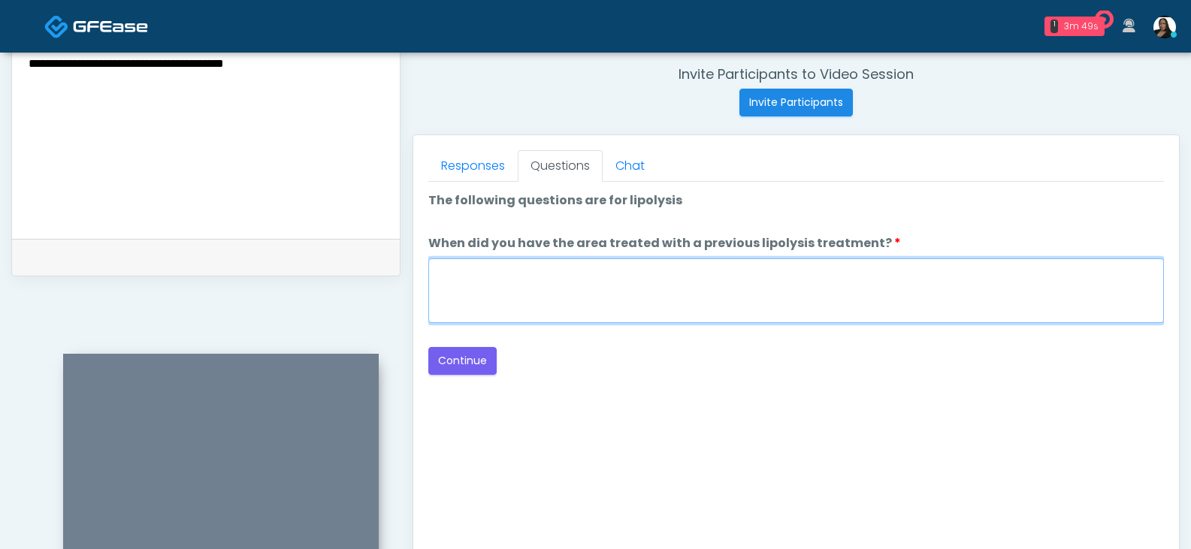
click at [569, 300] on textarea "When did you have the area treated with a previous lipolysis treatment?" at bounding box center [795, 290] width 735 height 65
type textarea "**"
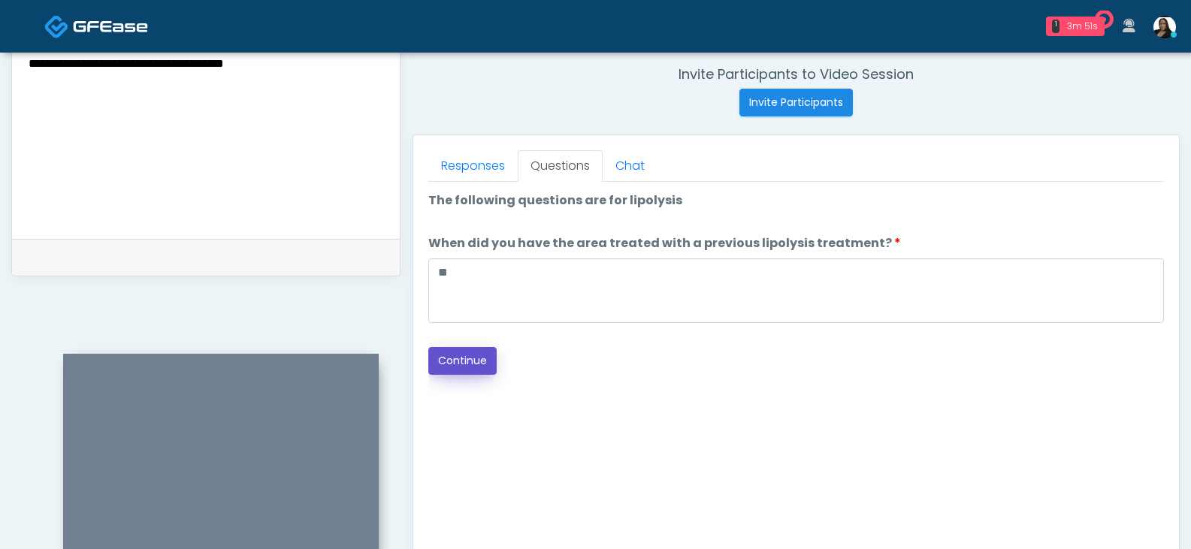
click at [483, 367] on button "Continue" at bounding box center [462, 361] width 68 height 28
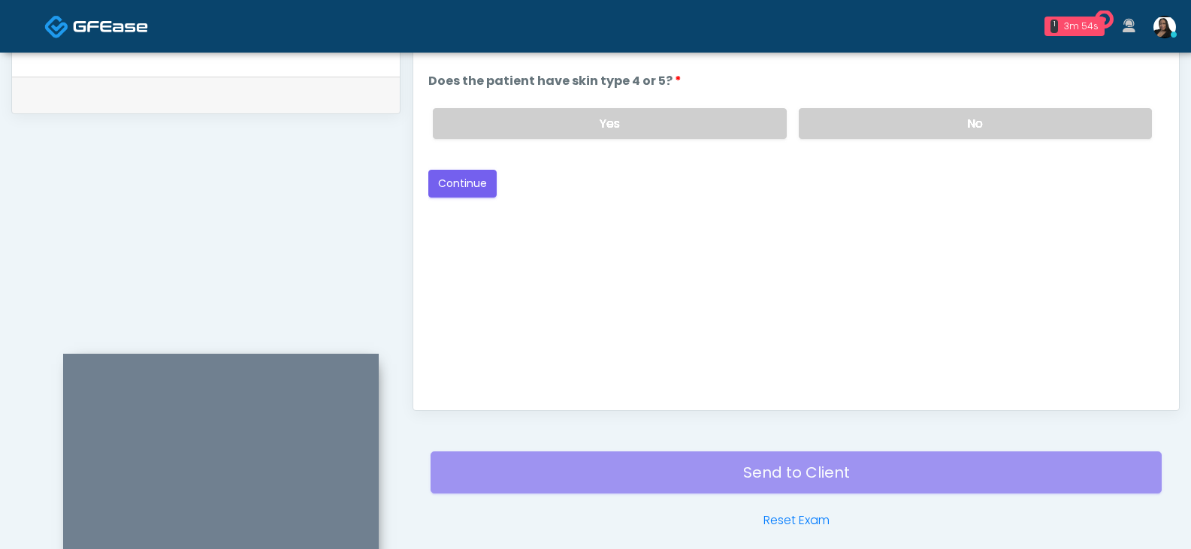
scroll to position [649, 0]
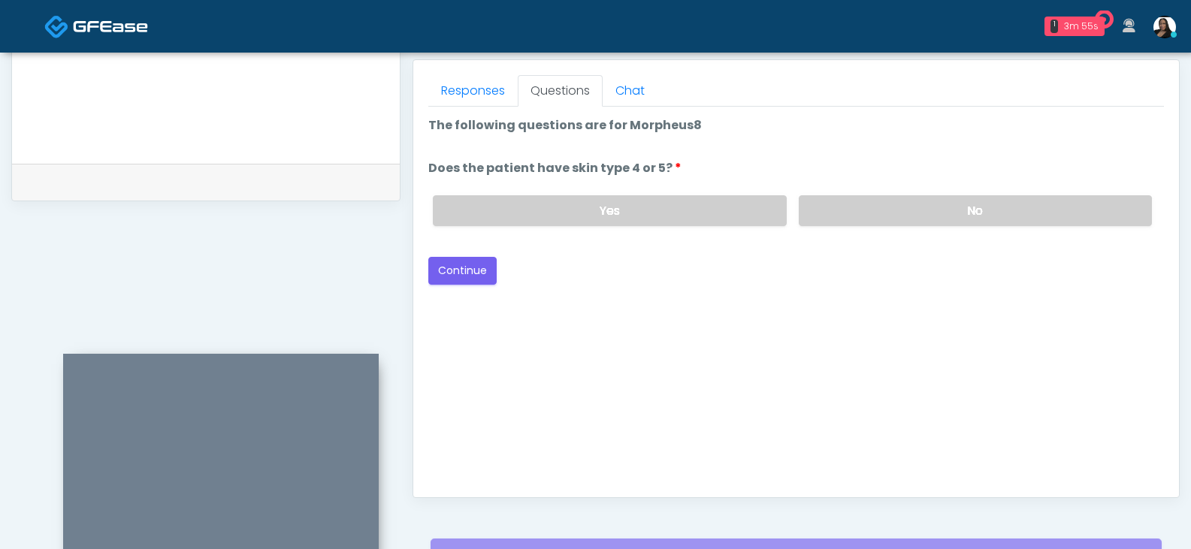
click at [836, 189] on div "Yes No" at bounding box center [792, 210] width 743 height 55
click at [837, 202] on label "No" at bounding box center [975, 210] width 353 height 31
click at [456, 263] on button "Continue" at bounding box center [462, 271] width 68 height 28
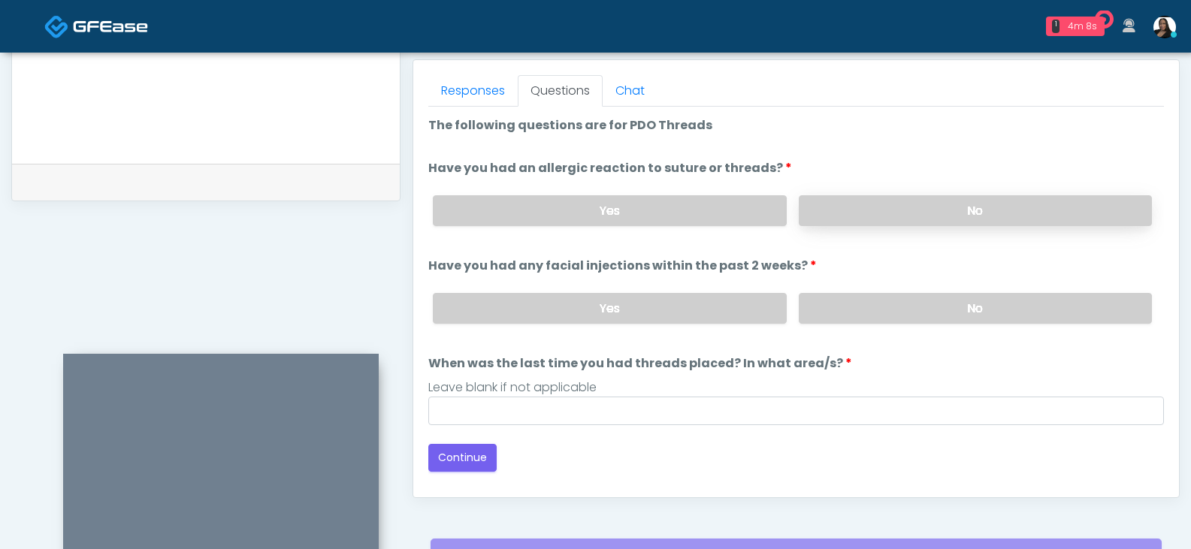
click at [850, 222] on label "No" at bounding box center [975, 210] width 353 height 31
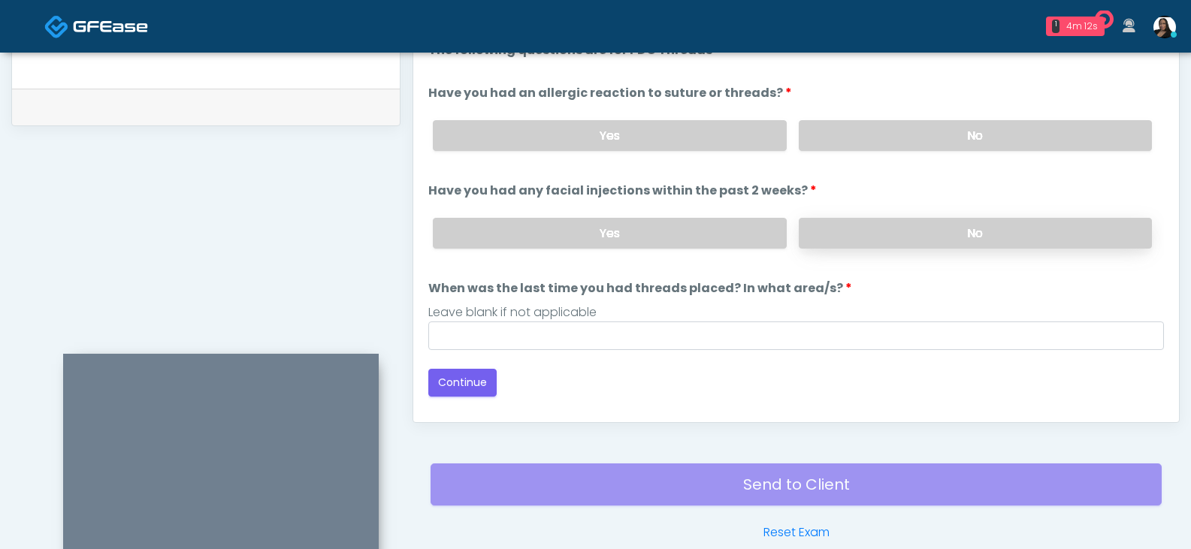
click at [862, 240] on label "No" at bounding box center [975, 233] width 353 height 31
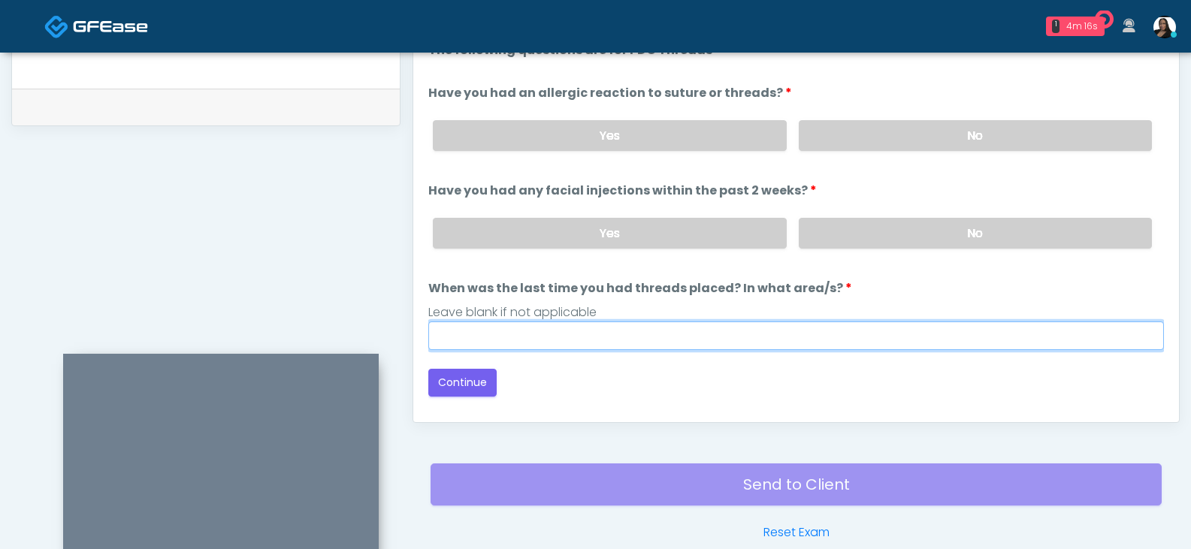
click at [543, 340] on input "When was the last time you had threads placed? In what area/s?" at bounding box center [795, 336] width 735 height 29
type input "*******"
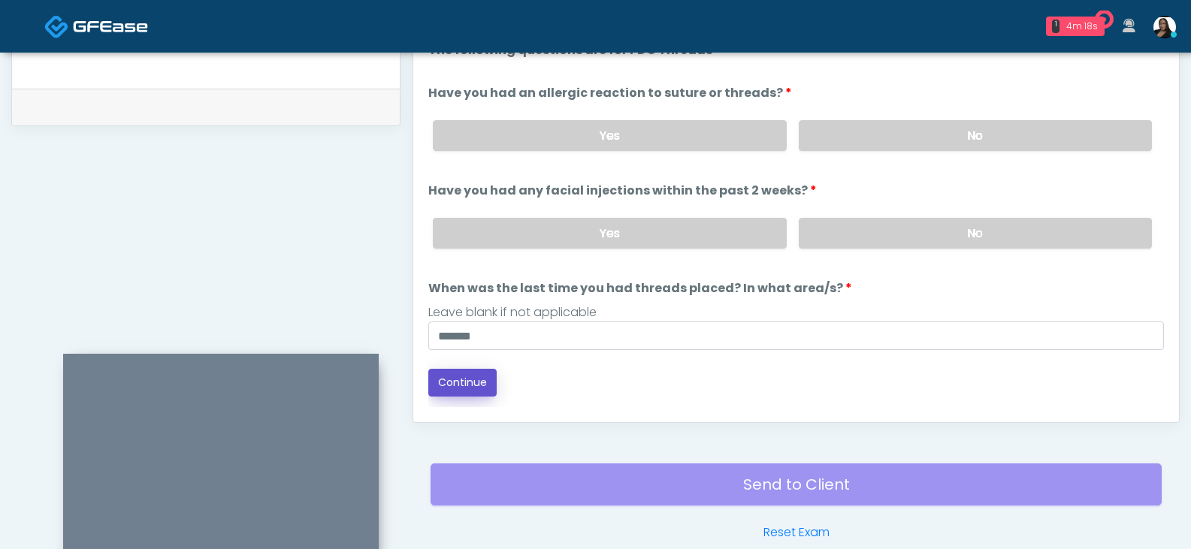
click at [471, 382] on button "Continue" at bounding box center [462, 383] width 68 height 28
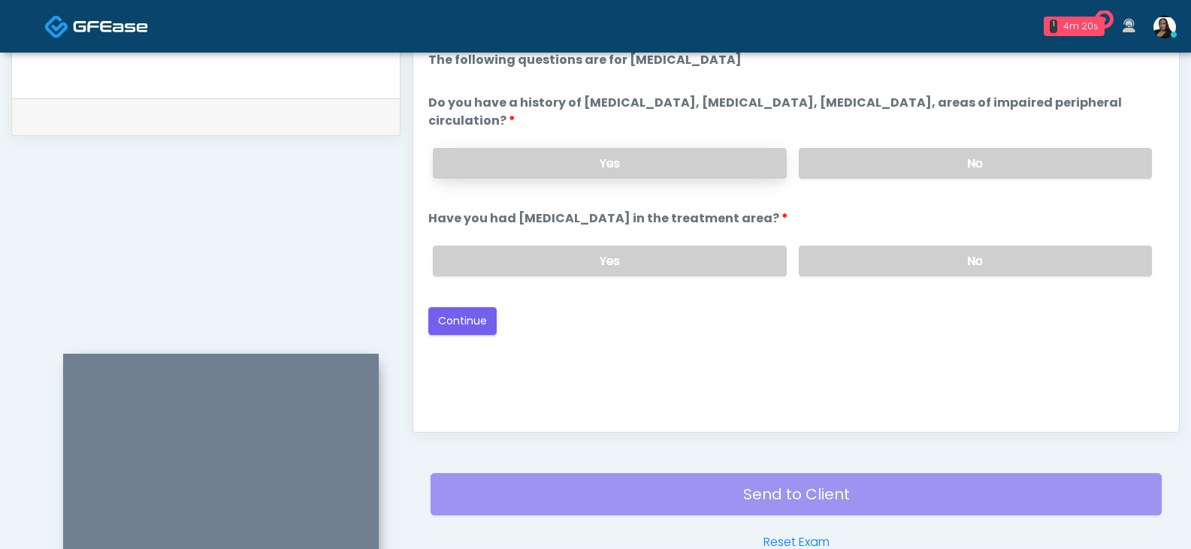
scroll to position [574, 0]
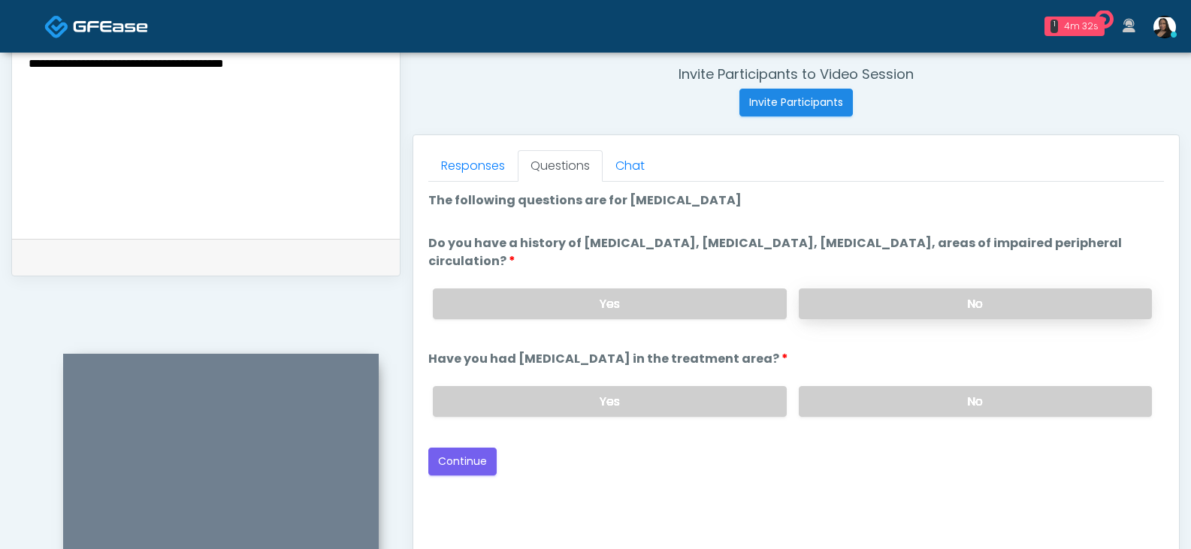
click at [911, 298] on label "No" at bounding box center [975, 303] width 353 height 31
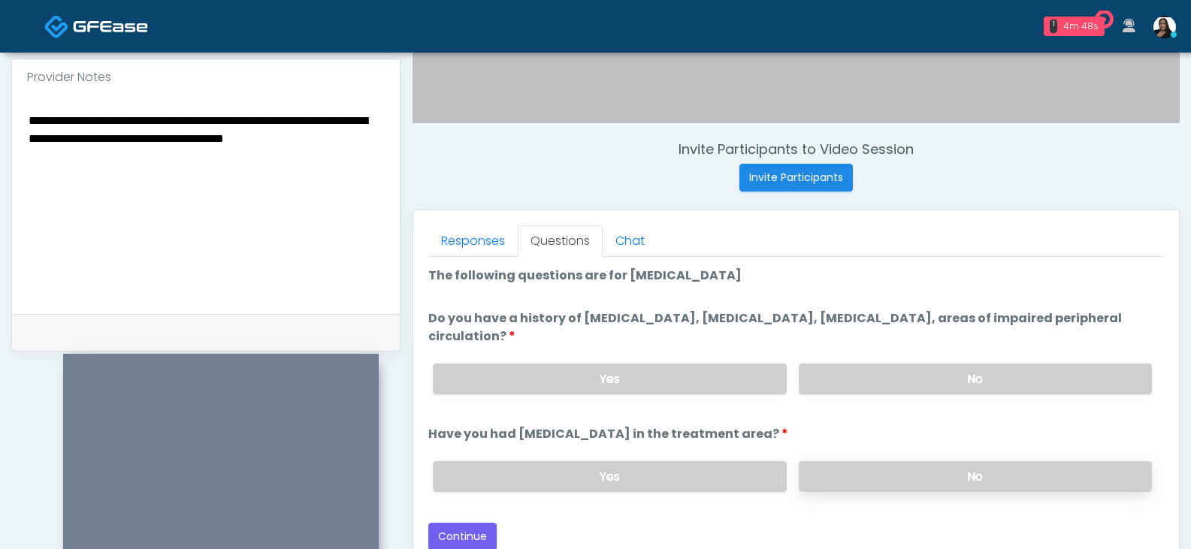
click at [851, 479] on label "No" at bounding box center [975, 476] width 353 height 31
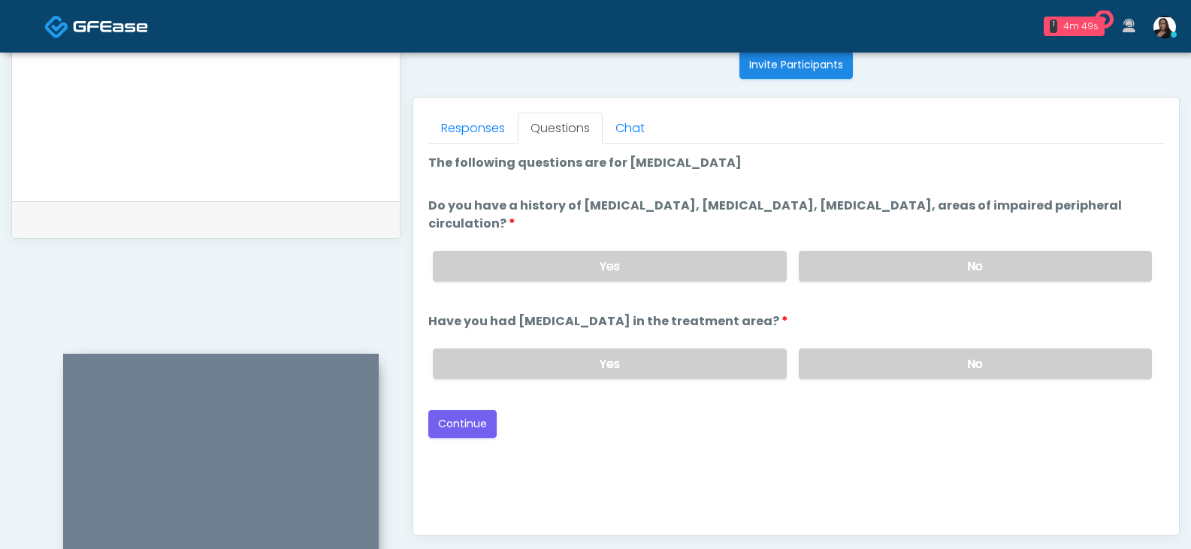
click at [469, 457] on div "Good Faith Exam Script Good Faith Exam Script INTRODUCTION Hello, my name is un…" at bounding box center [795, 332] width 735 height 376
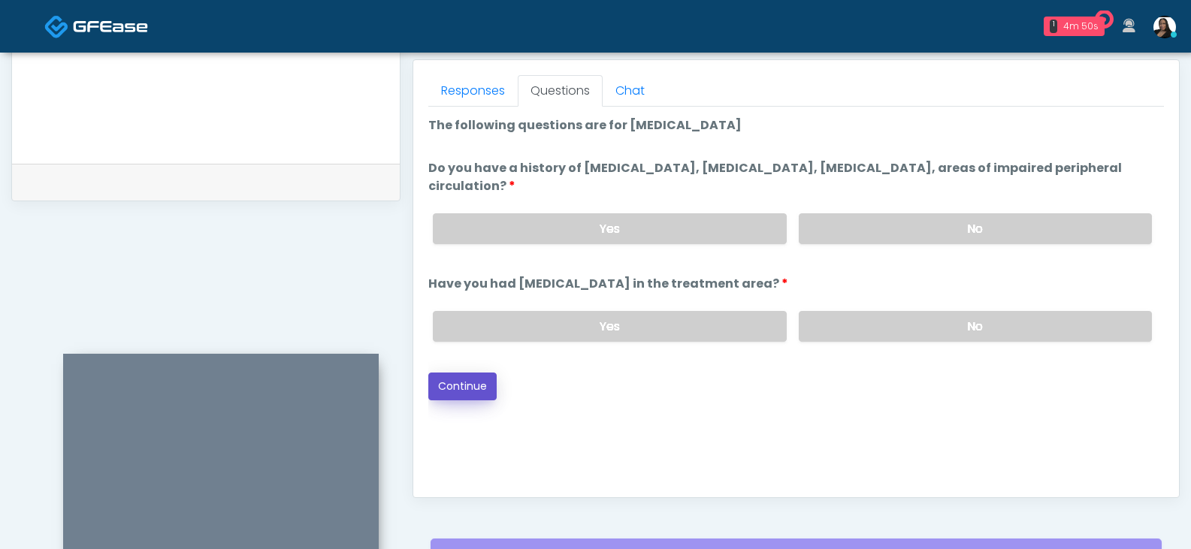
click at [483, 379] on button "Continue" at bounding box center [462, 387] width 68 height 28
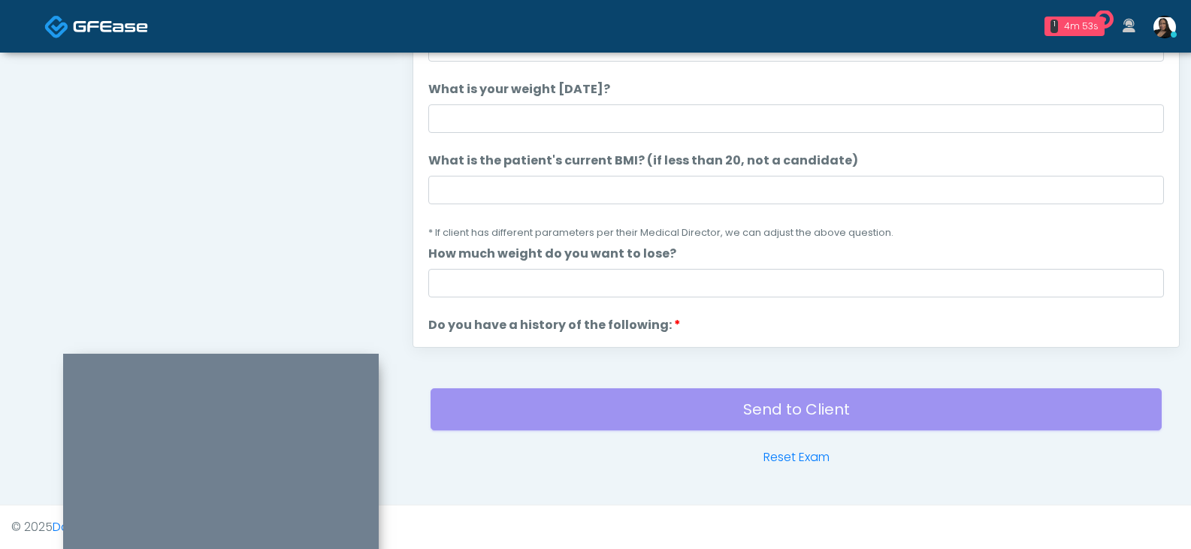
scroll to position [574, 0]
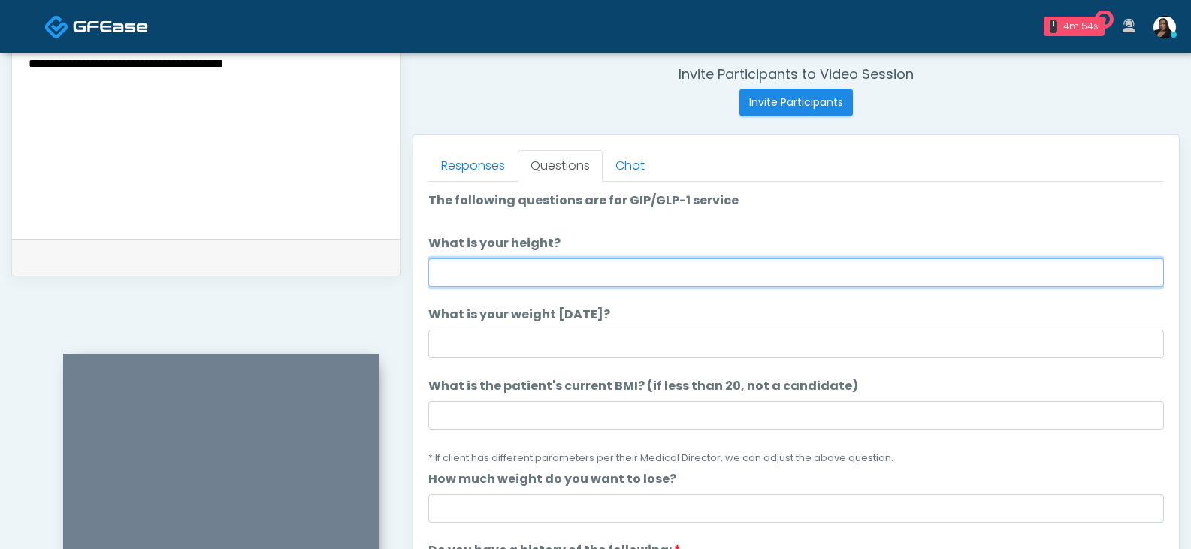
click at [551, 264] on input "What is your height?" at bounding box center [795, 272] width 735 height 29
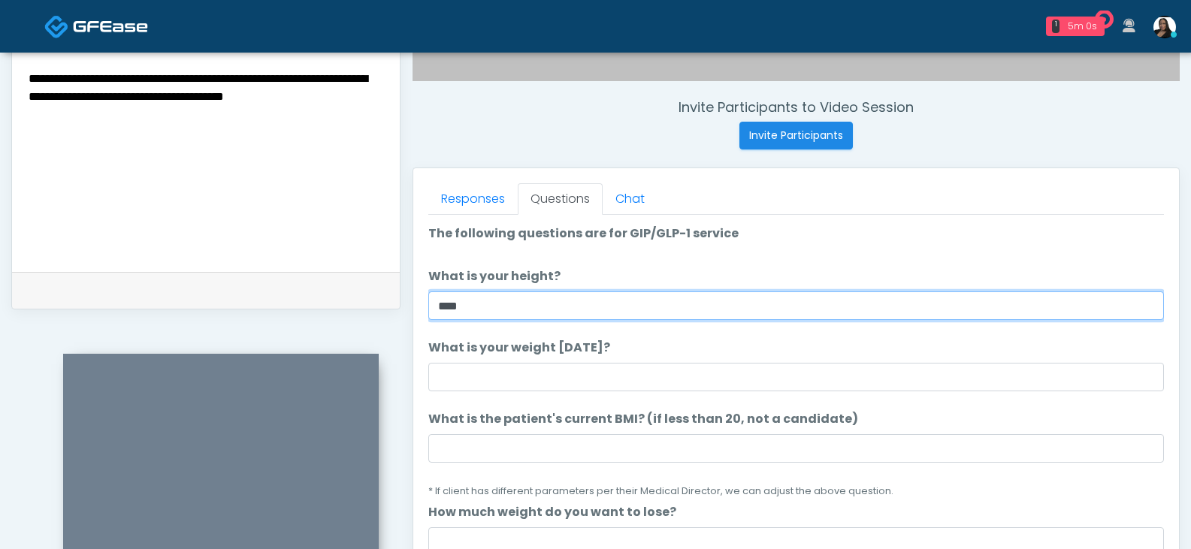
scroll to position [607, 0]
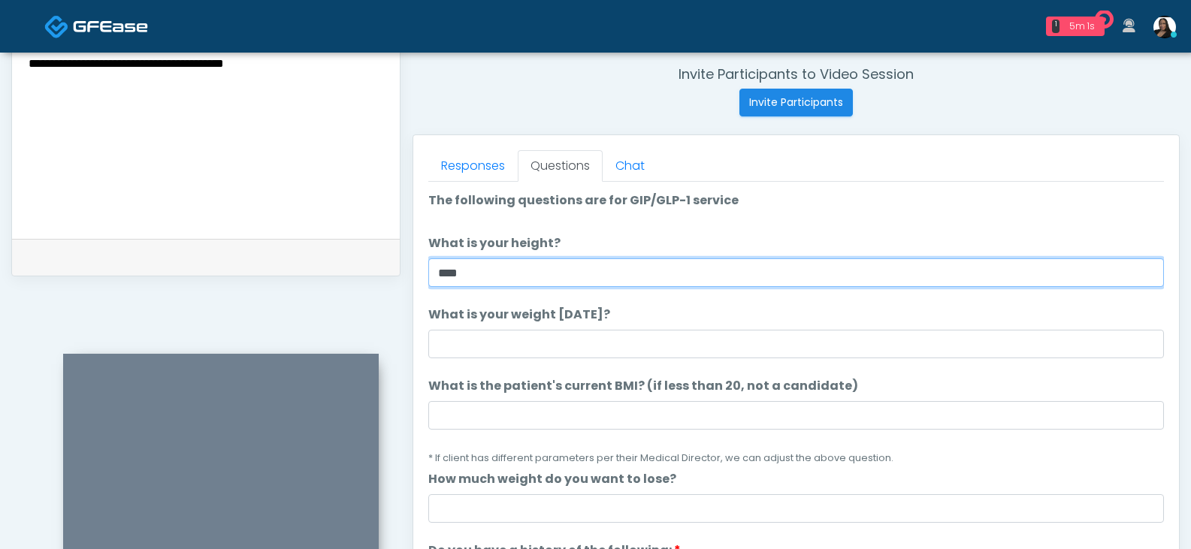
type input "****"
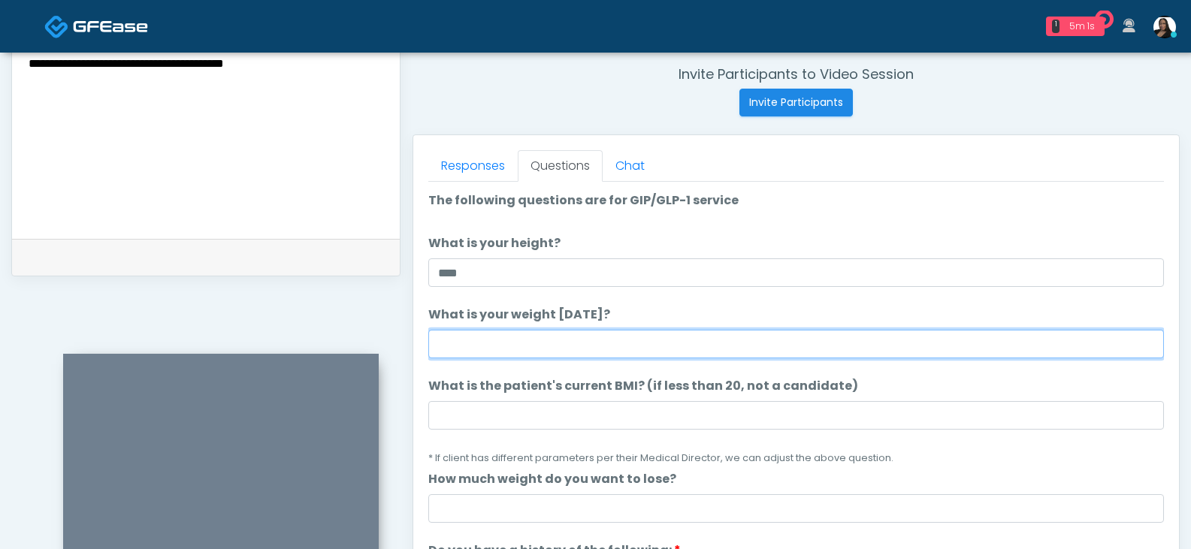
click at [476, 351] on input "What is your weight today?" at bounding box center [795, 344] width 735 height 29
type input "***"
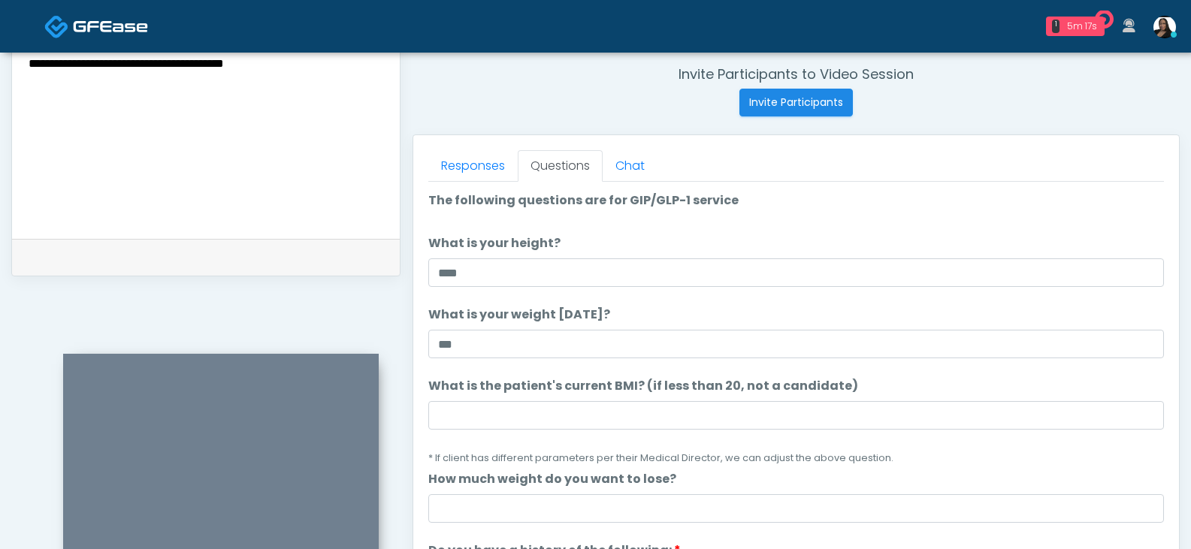
click at [462, 398] on li "What is the patient's current BMI? (if less than 20, not a candidate) What is t…" at bounding box center [795, 421] width 735 height 89
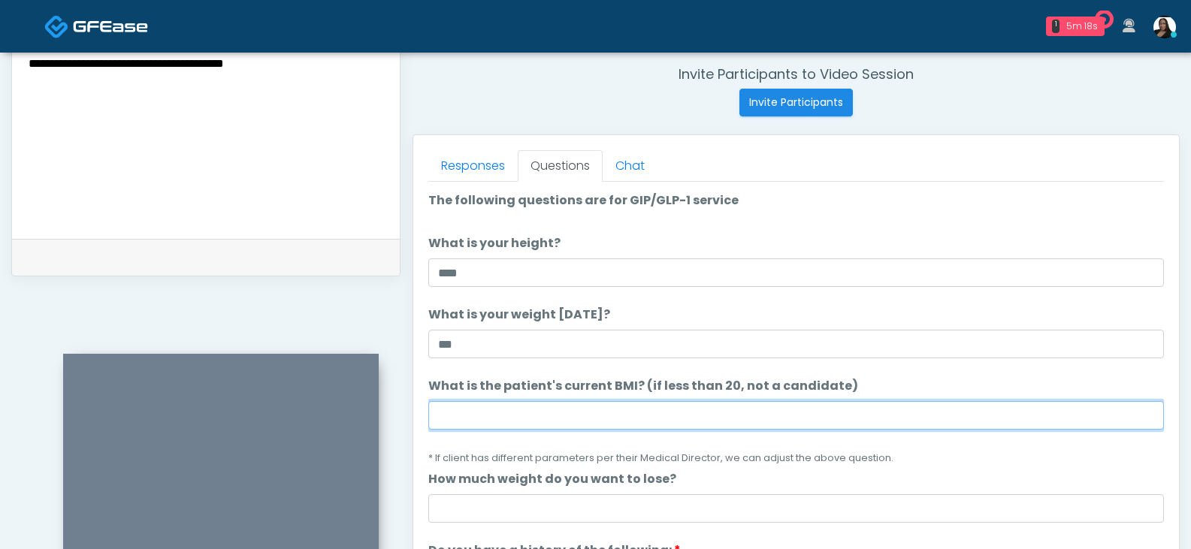
click at [467, 407] on input "What is the patient's current BMI? (if less than 20, not a candidate)" at bounding box center [795, 415] width 735 height 29
type input "****"
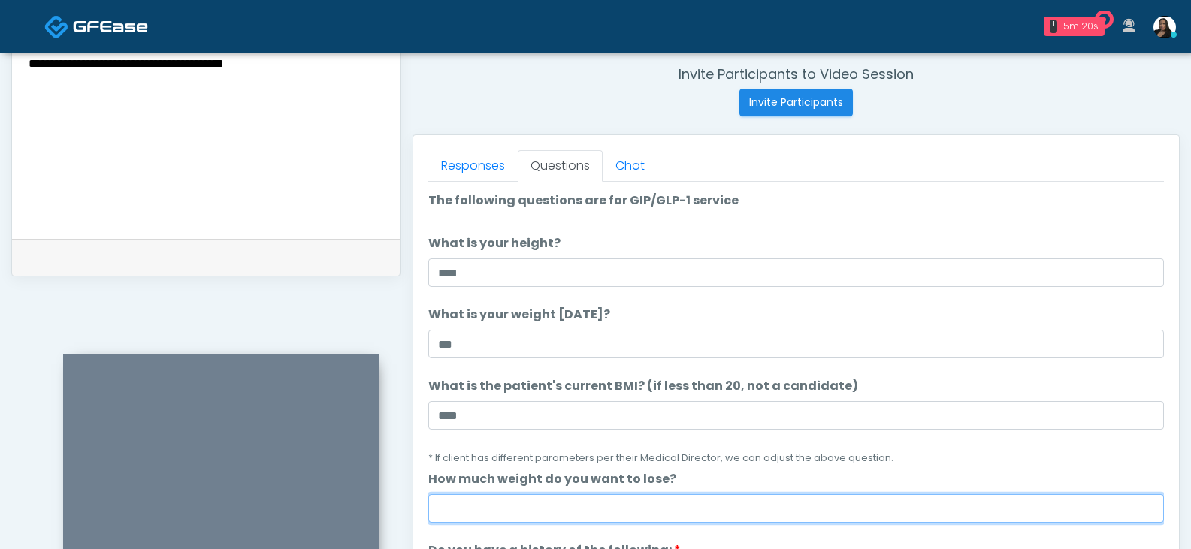
click at [472, 507] on input "How much weight do you want to lose?" at bounding box center [795, 508] width 735 height 29
drag, startPoint x: 467, startPoint y: 512, endPoint x: 455, endPoint y: 512, distance: 12.0
click at [455, 512] on input "How much weight do you want to lose?" at bounding box center [795, 508] width 735 height 29
type input "**"
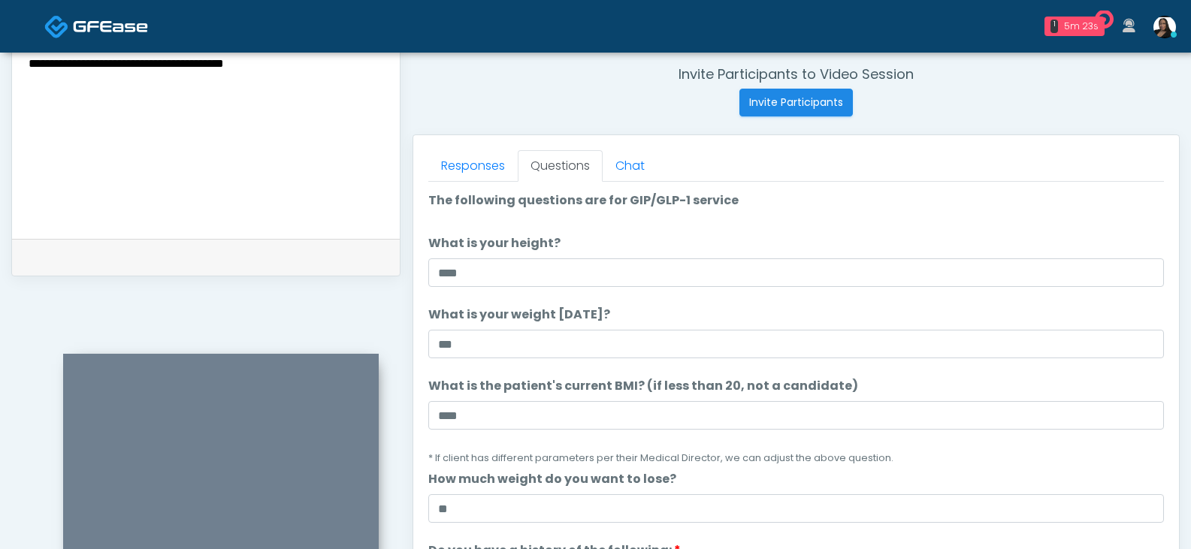
click at [832, 446] on li "What is the patient's current BMI? (if less than 20, not a candidate) What is t…" at bounding box center [795, 421] width 735 height 89
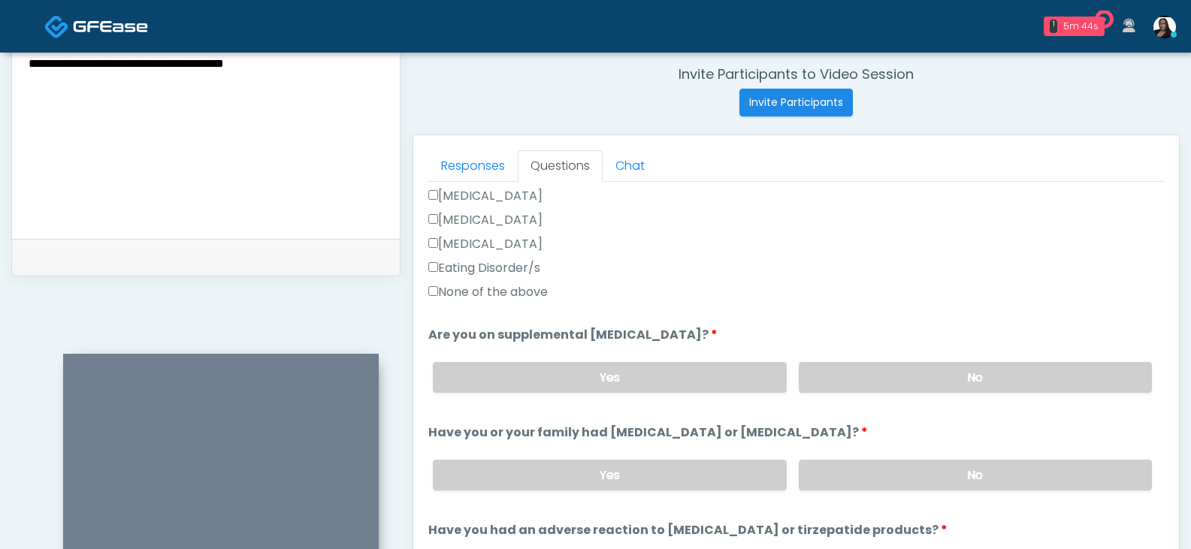
scroll to position [526, 0]
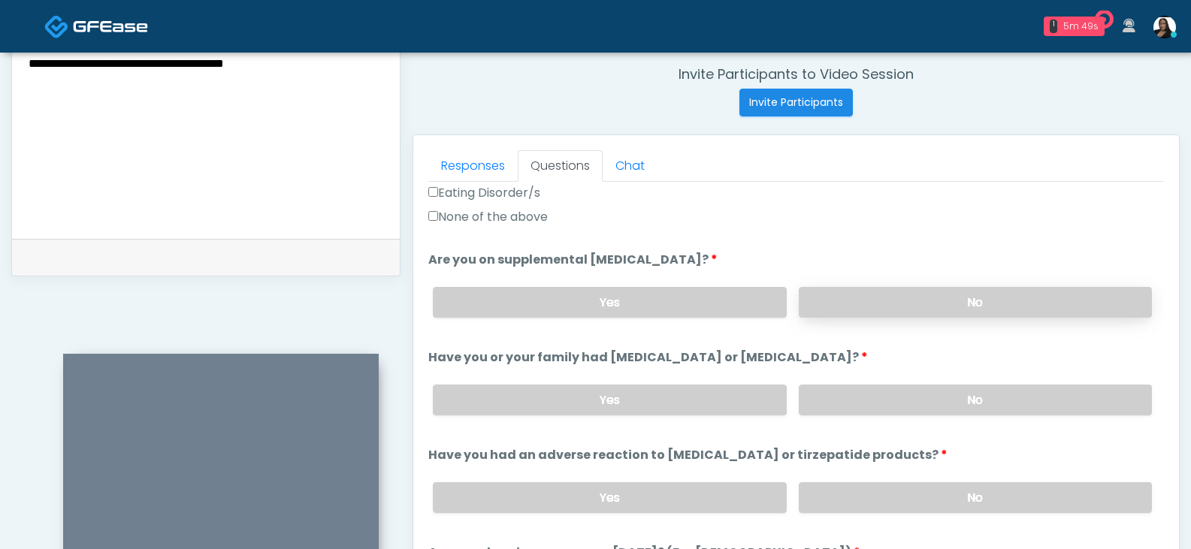
click at [847, 310] on label "No" at bounding box center [975, 302] width 353 height 31
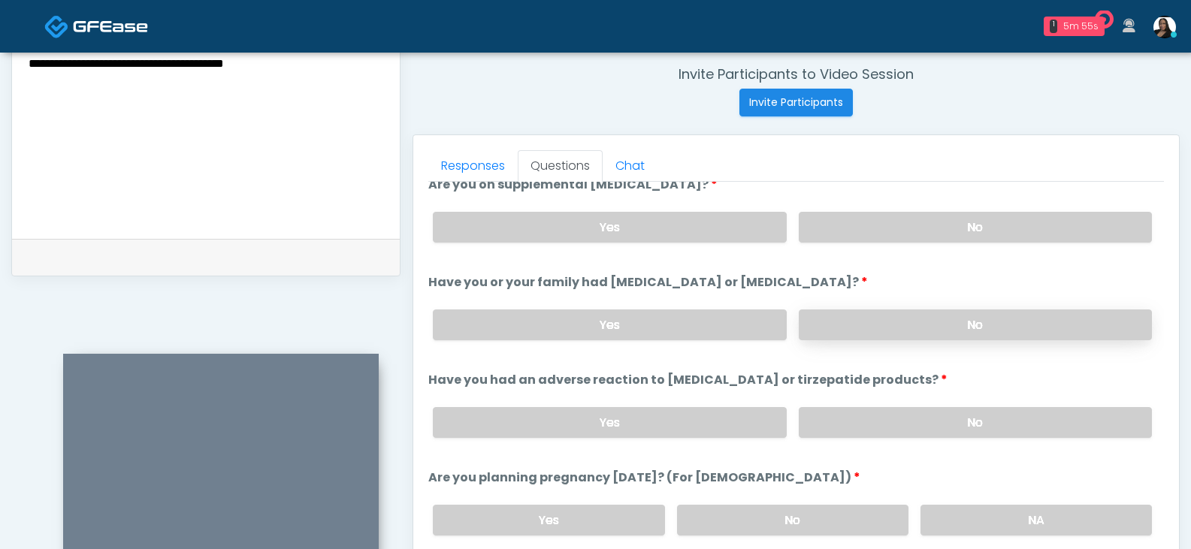
click at [865, 313] on label "No" at bounding box center [975, 325] width 353 height 31
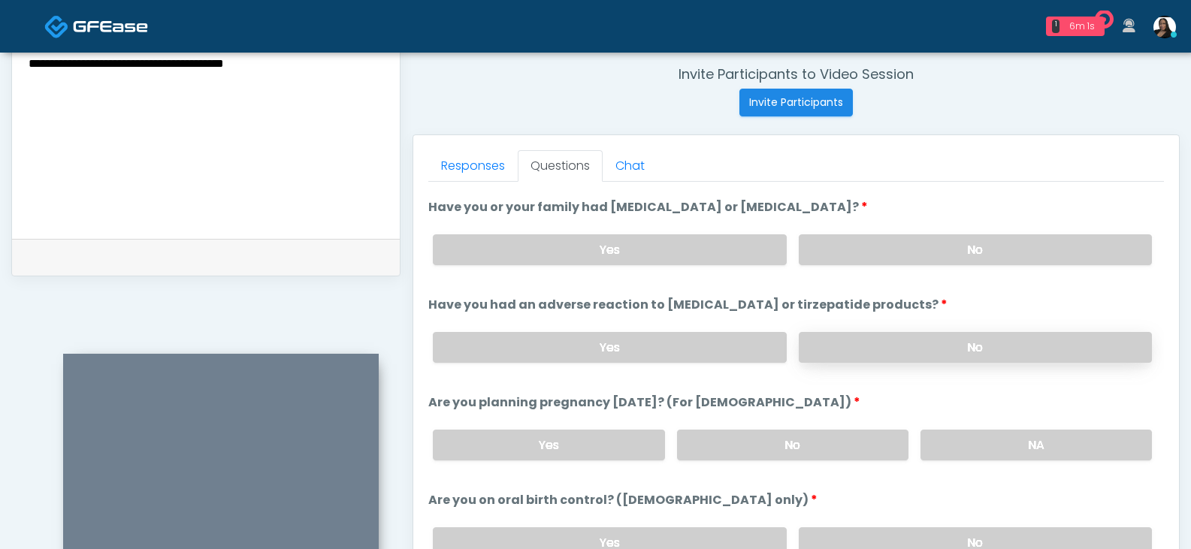
click at [1013, 341] on label "No" at bounding box center [975, 347] width 353 height 31
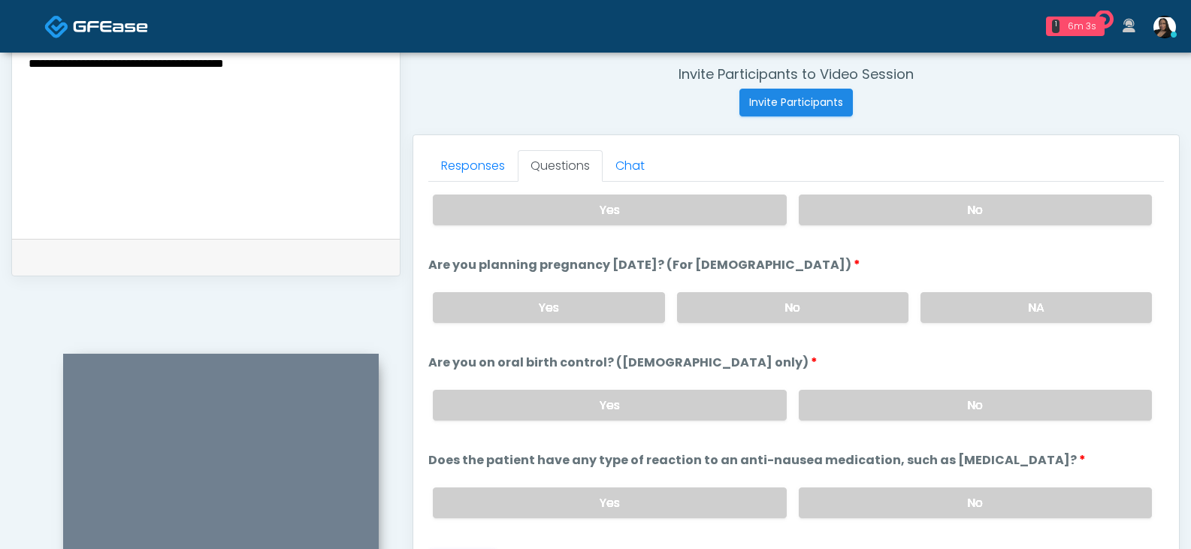
scroll to position [826, 0]
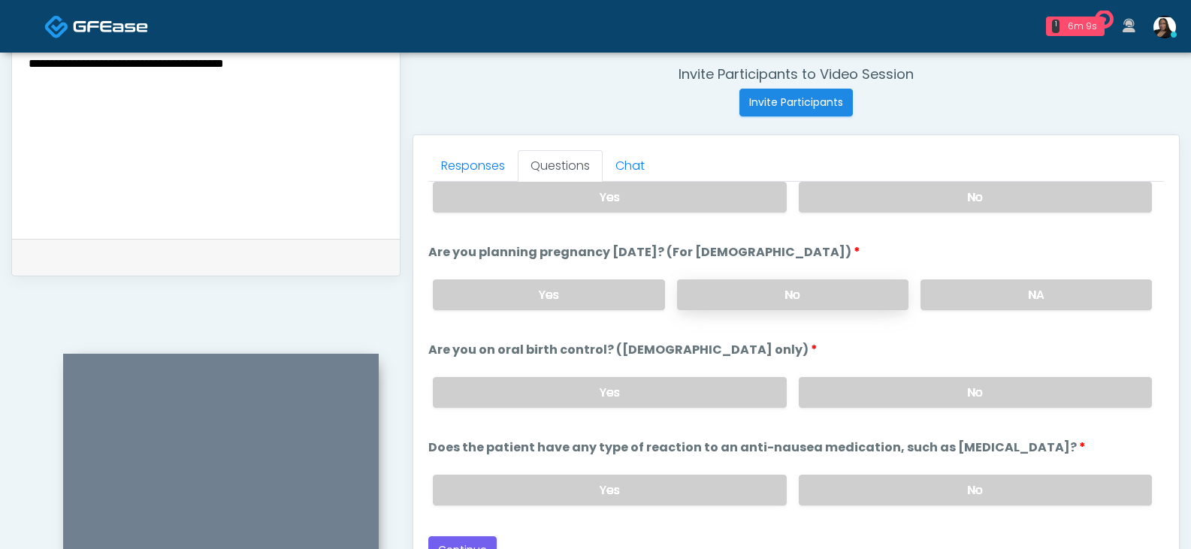
click at [753, 294] on label "No" at bounding box center [792, 294] width 231 height 31
click at [847, 385] on label "No" at bounding box center [975, 392] width 353 height 31
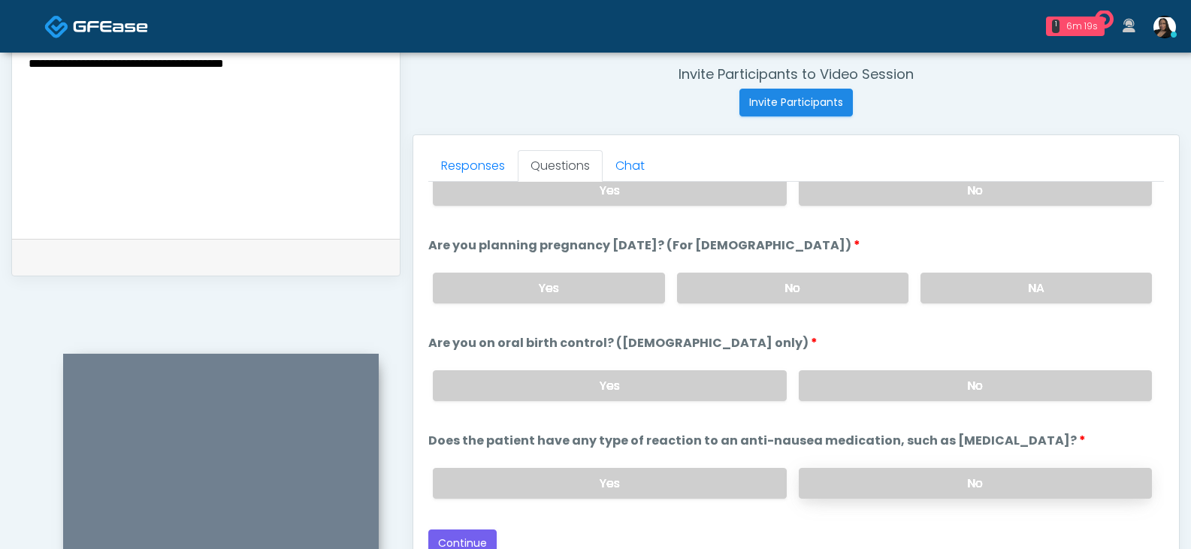
scroll to position [649, 0]
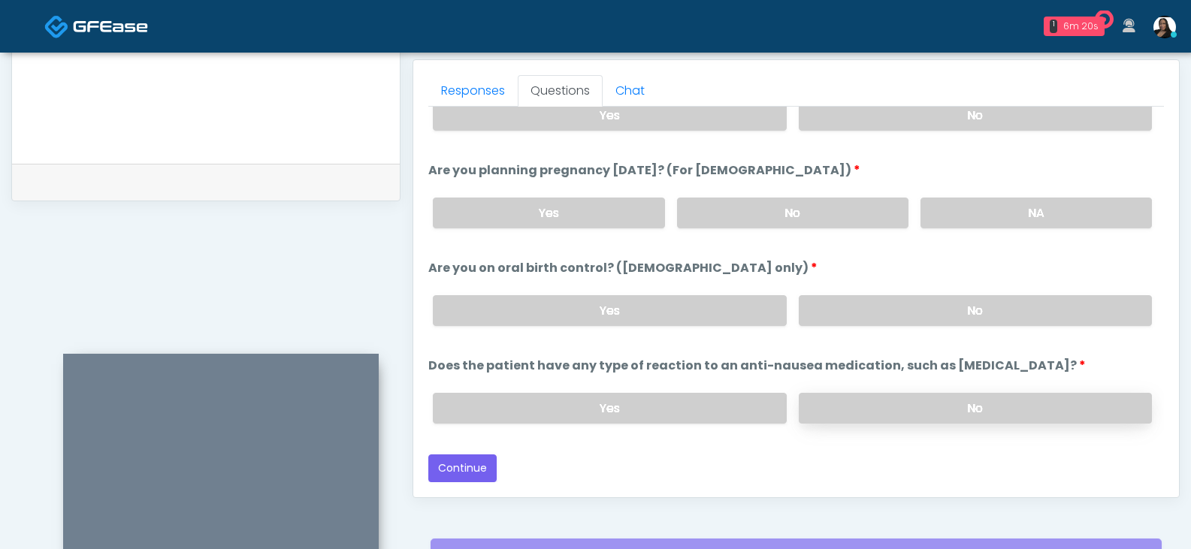
click at [948, 406] on label "No" at bounding box center [975, 408] width 353 height 31
click at [469, 467] on button "Continue" at bounding box center [462, 468] width 68 height 28
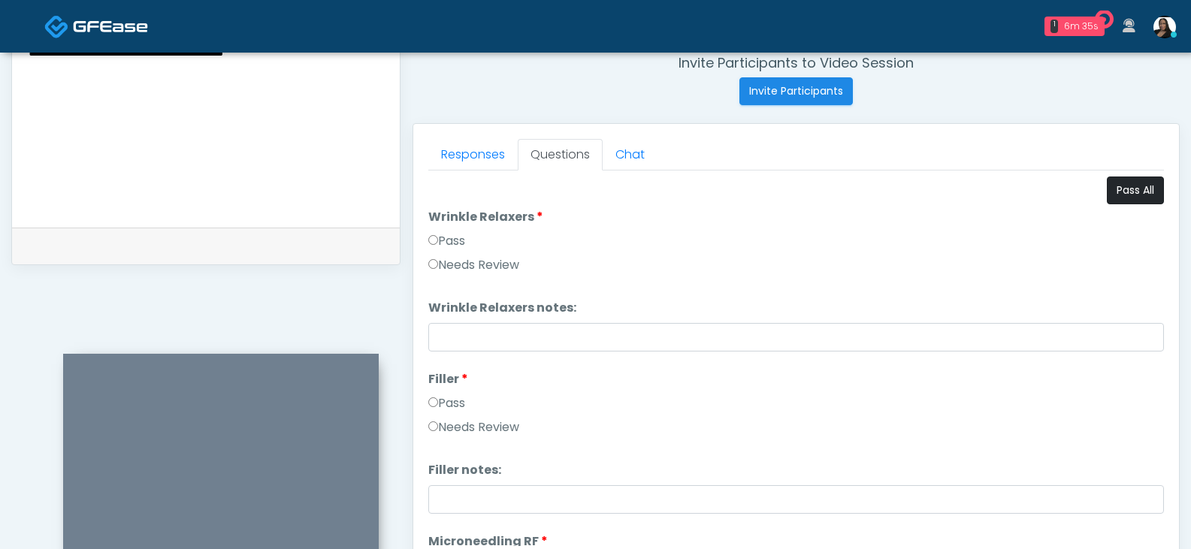
scroll to position [499, 0]
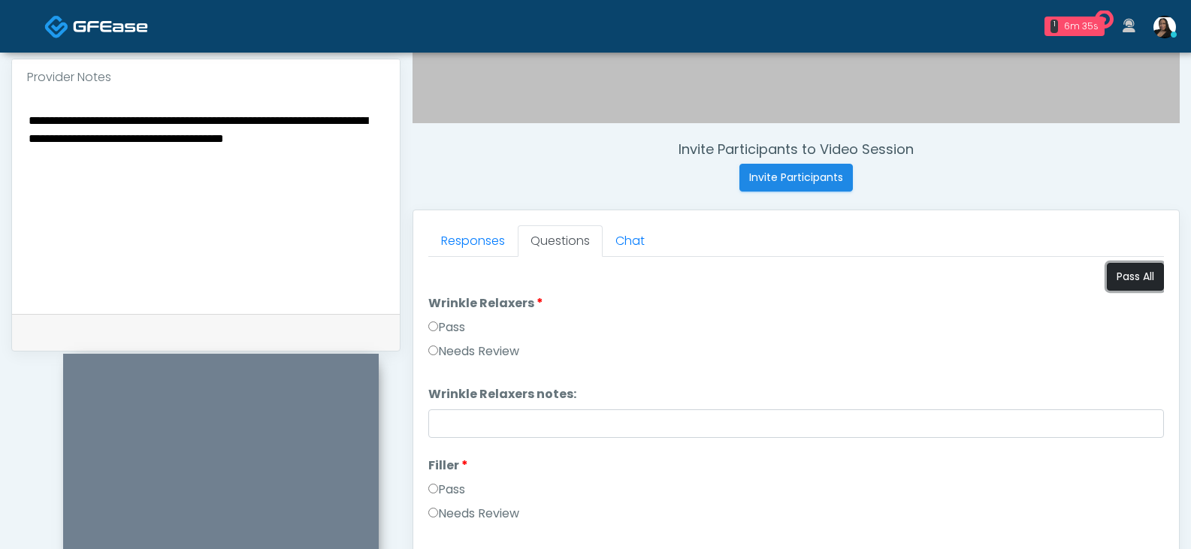
click at [1122, 274] on button "Pass All" at bounding box center [1135, 277] width 57 height 28
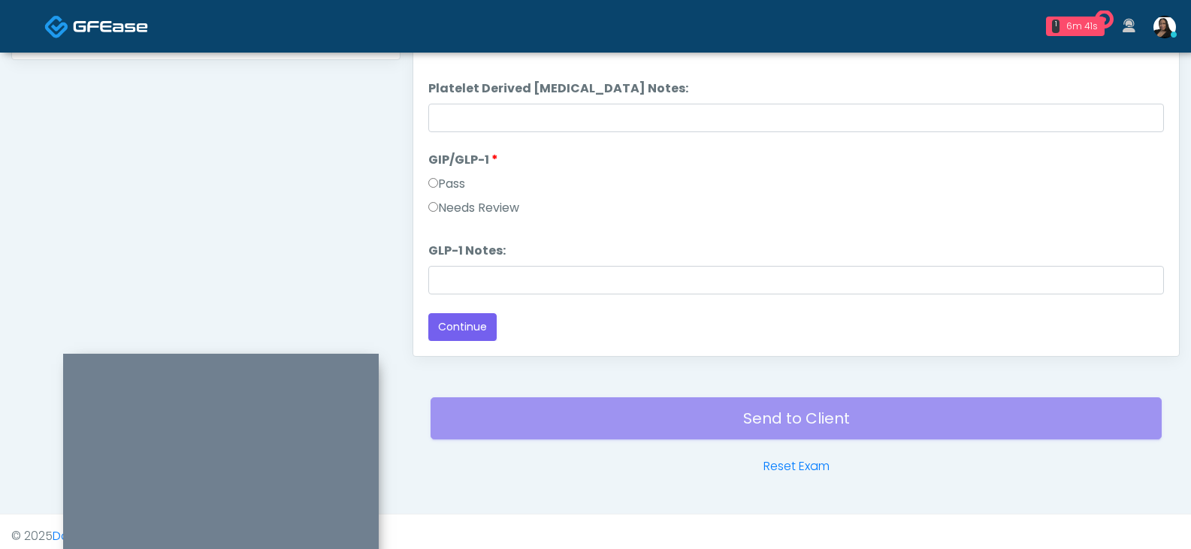
scroll to position [799, 0]
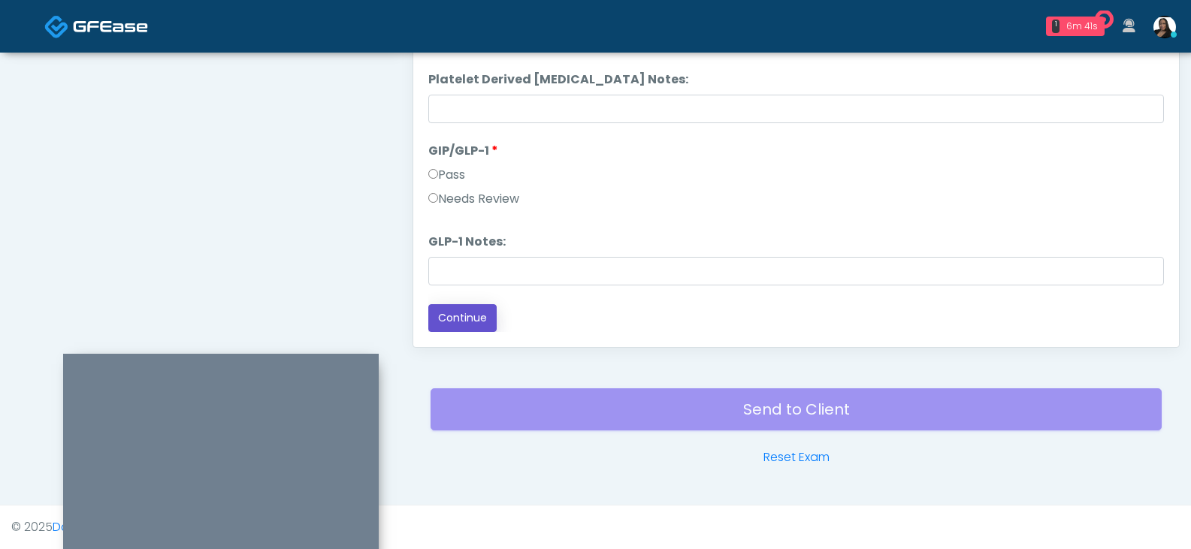
click at [454, 319] on button "Continue" at bounding box center [462, 318] width 68 height 28
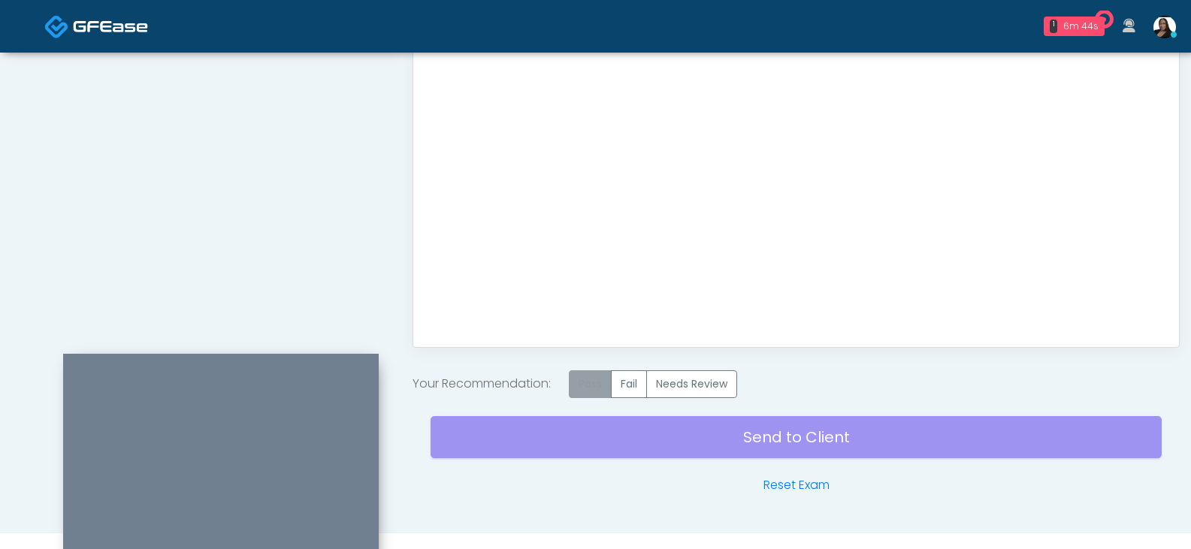
click at [596, 385] on label "Pass" at bounding box center [590, 384] width 43 height 28
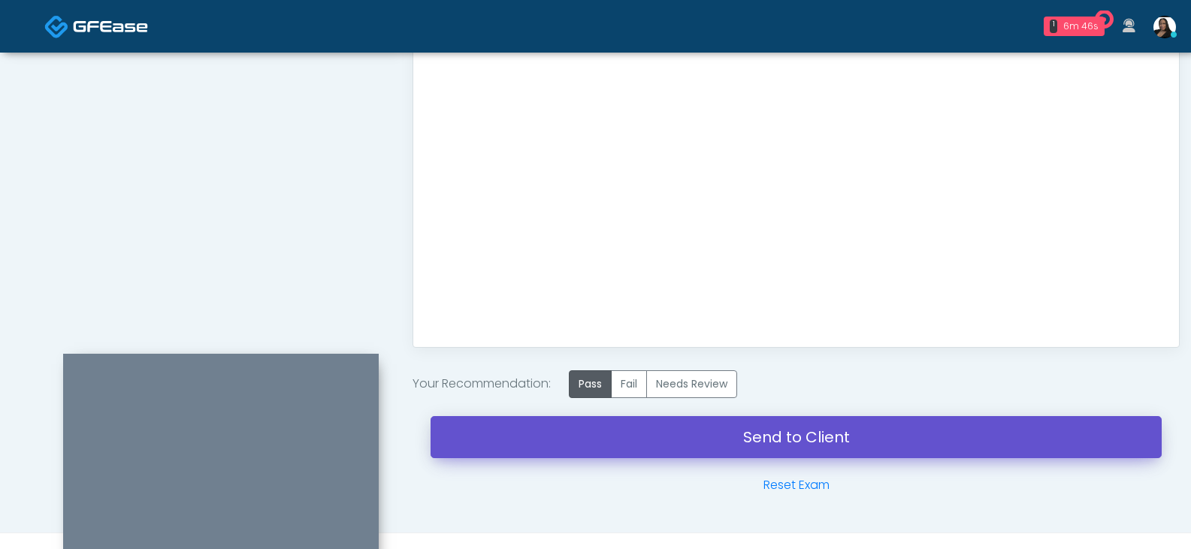
click at [802, 433] on link "Send to Client" at bounding box center [795, 437] width 731 height 42
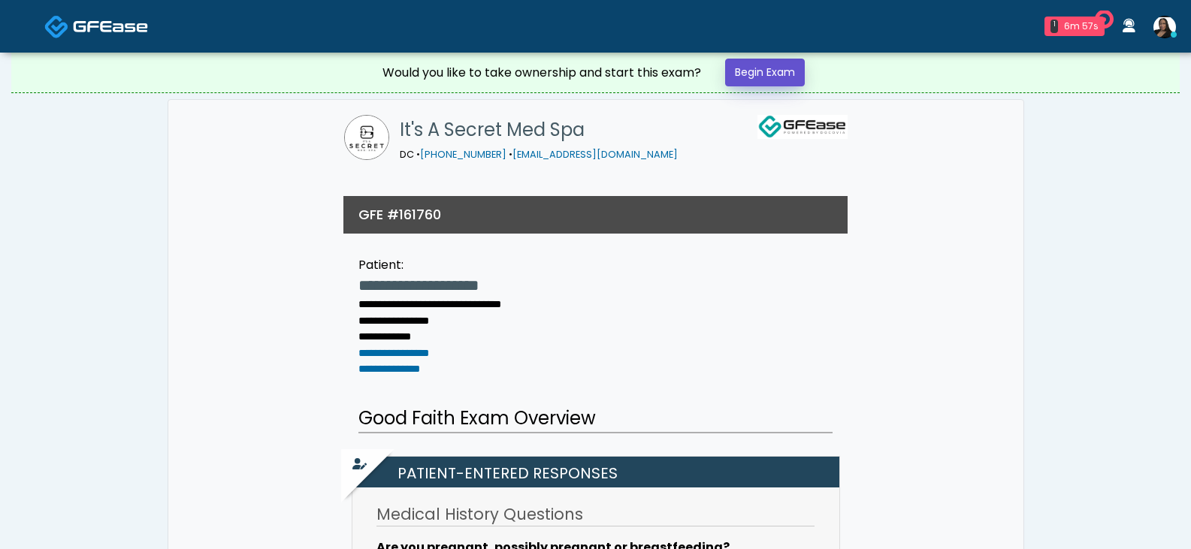
click at [781, 79] on link "Begin Exam" at bounding box center [765, 73] width 80 height 28
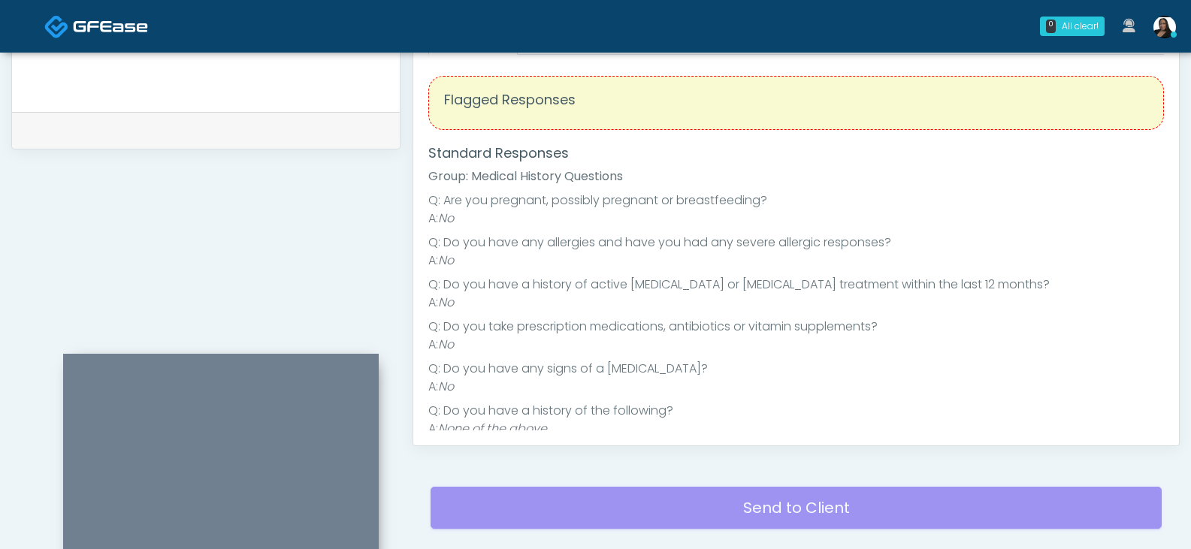
scroll to position [566, 0]
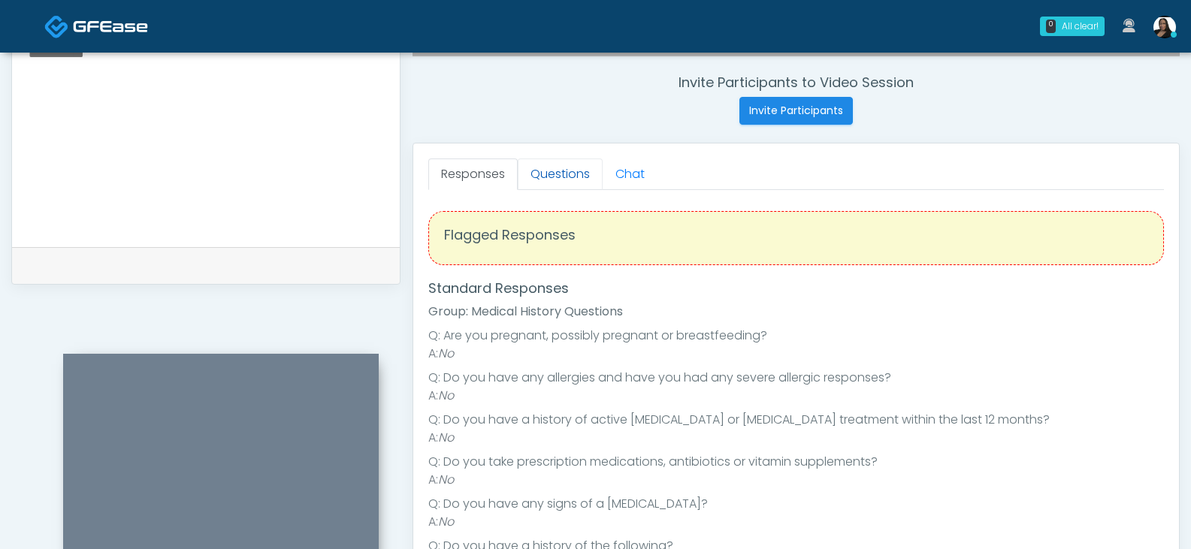
click at [560, 177] on link "Questions" at bounding box center [560, 175] width 85 height 32
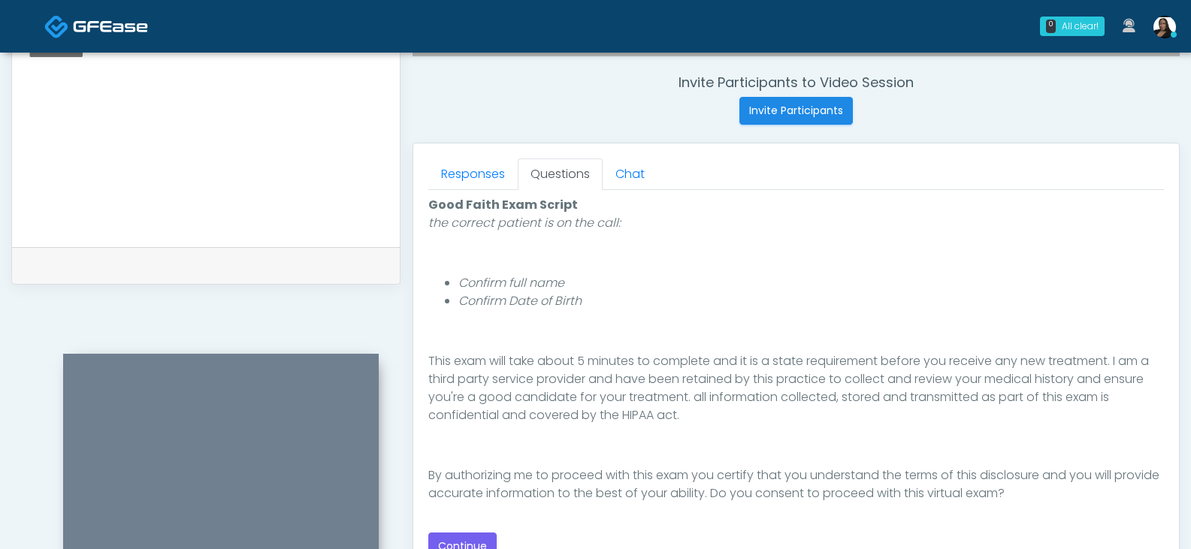
scroll to position [641, 0]
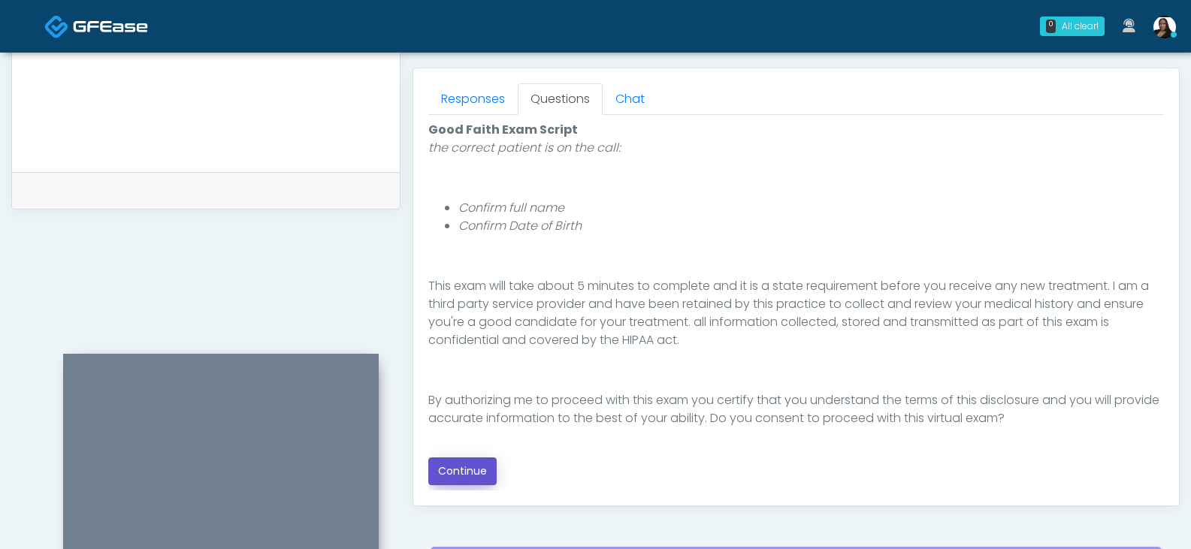
click at [470, 466] on button "Continue" at bounding box center [462, 471] width 68 height 28
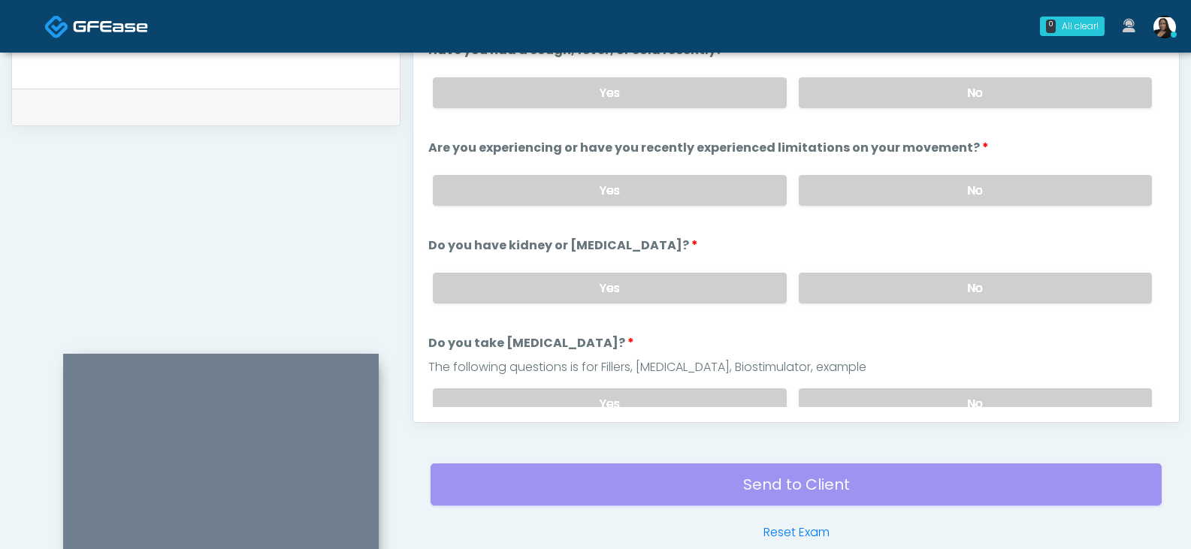
scroll to position [649, 0]
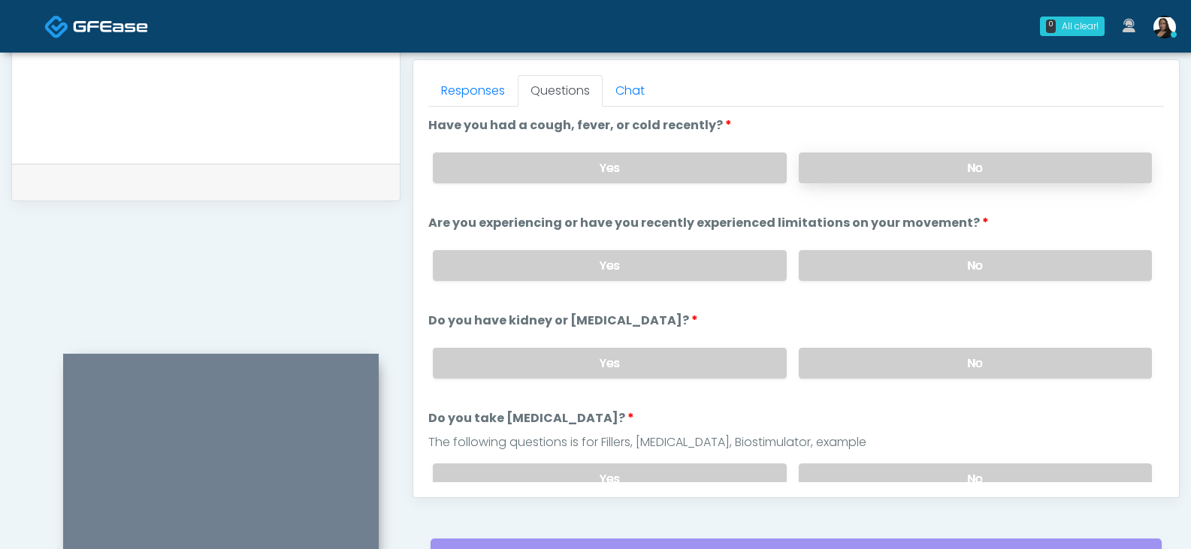
click at [1001, 161] on label "No" at bounding box center [975, 167] width 353 height 31
click at [983, 266] on label "No" at bounding box center [975, 265] width 353 height 31
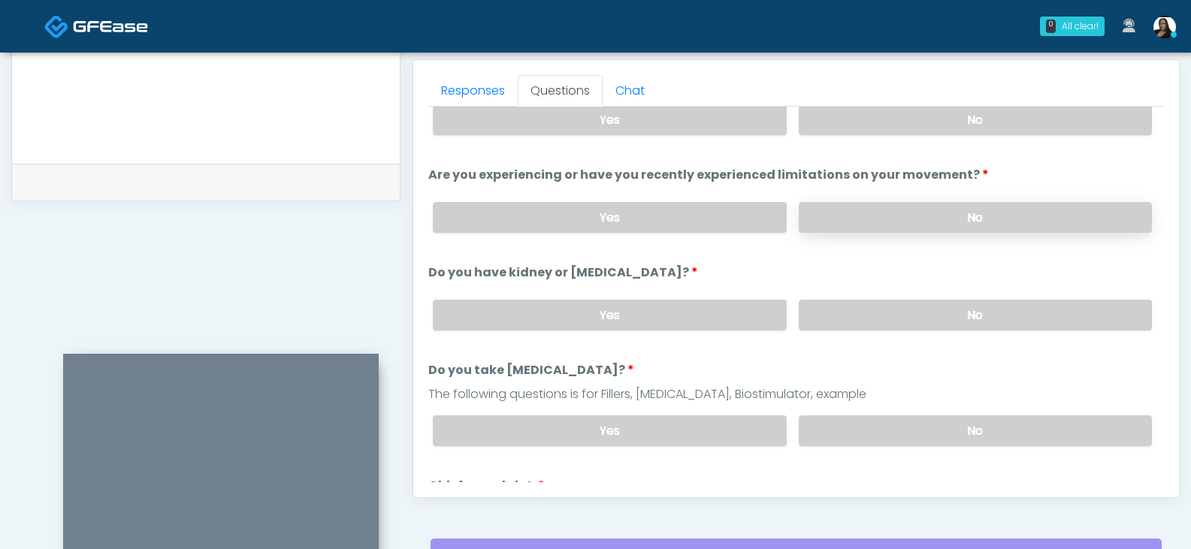
scroll to position [75, 0]
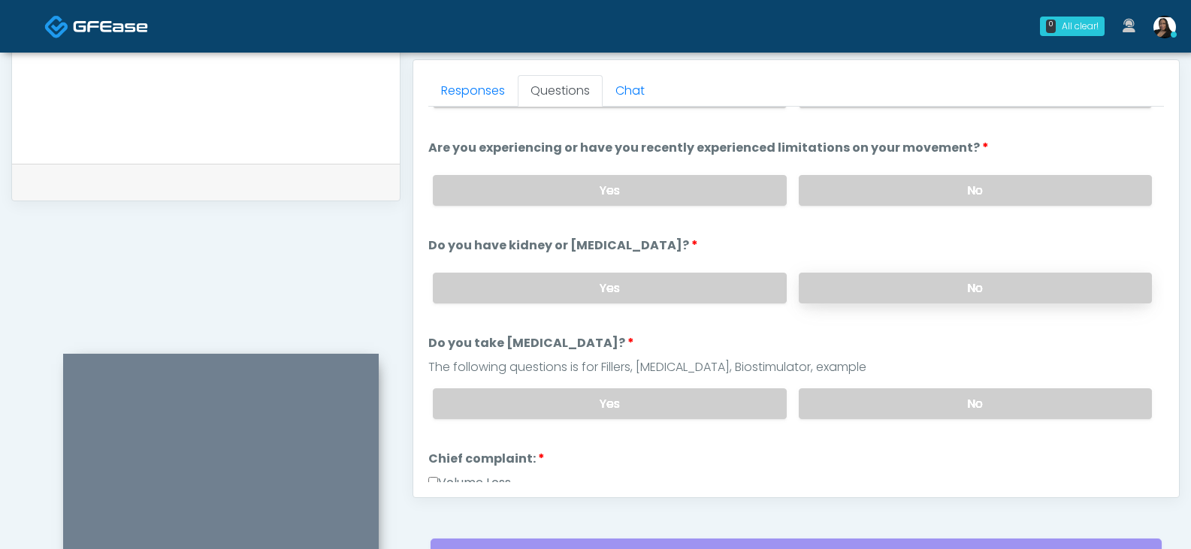
click at [977, 285] on label "No" at bounding box center [975, 288] width 353 height 31
click at [959, 407] on label "No" at bounding box center [975, 403] width 353 height 31
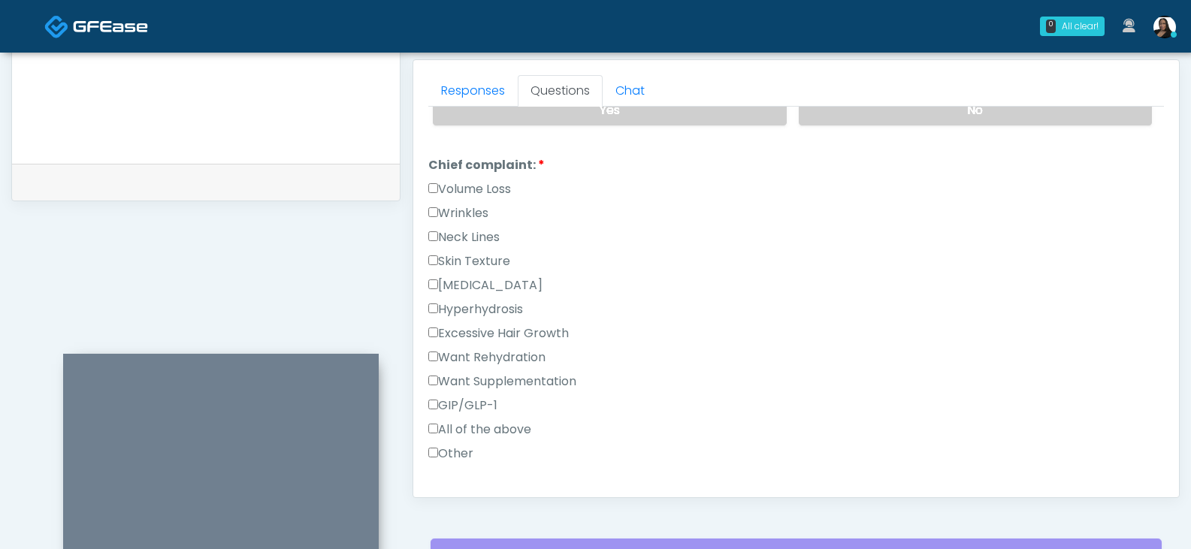
scroll to position [376, 0]
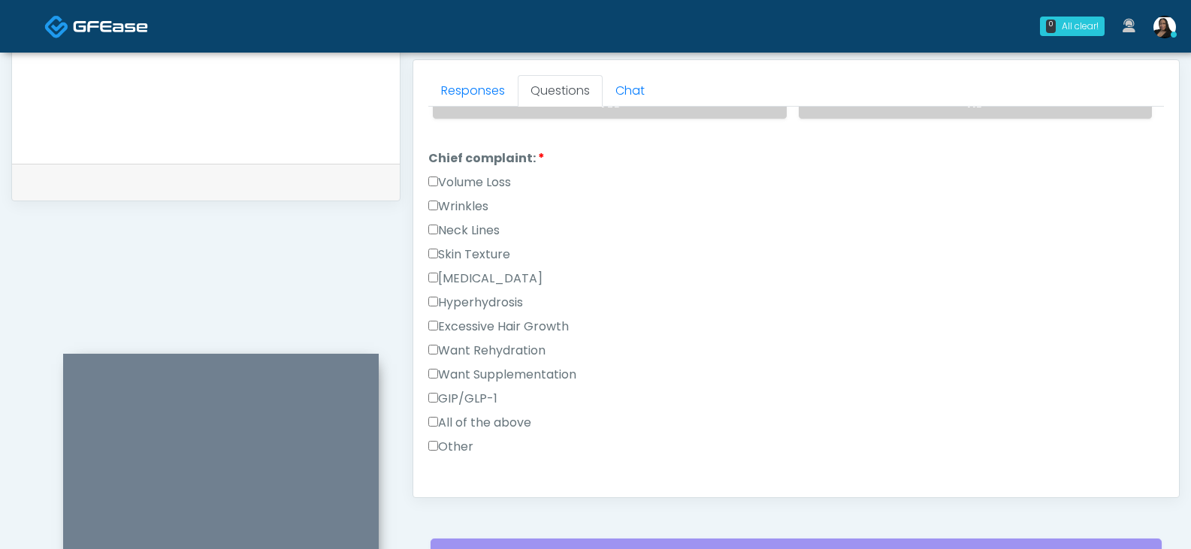
click at [437, 215] on label "Wrinkles" at bounding box center [458, 207] width 60 height 18
click at [459, 208] on label "Wrinkles" at bounding box center [458, 207] width 60 height 18
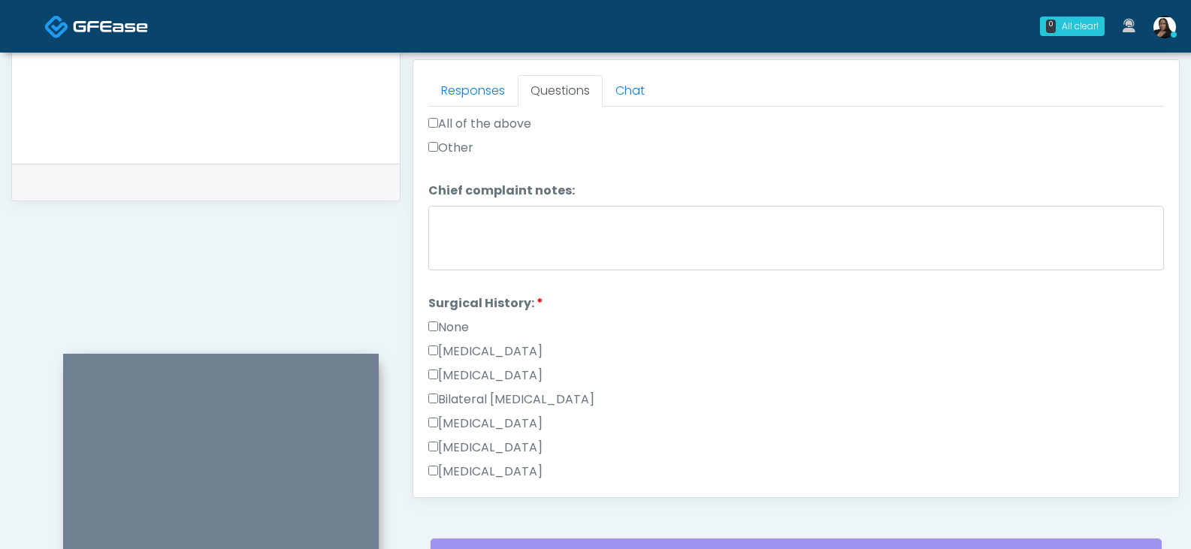
scroll to position [676, 0]
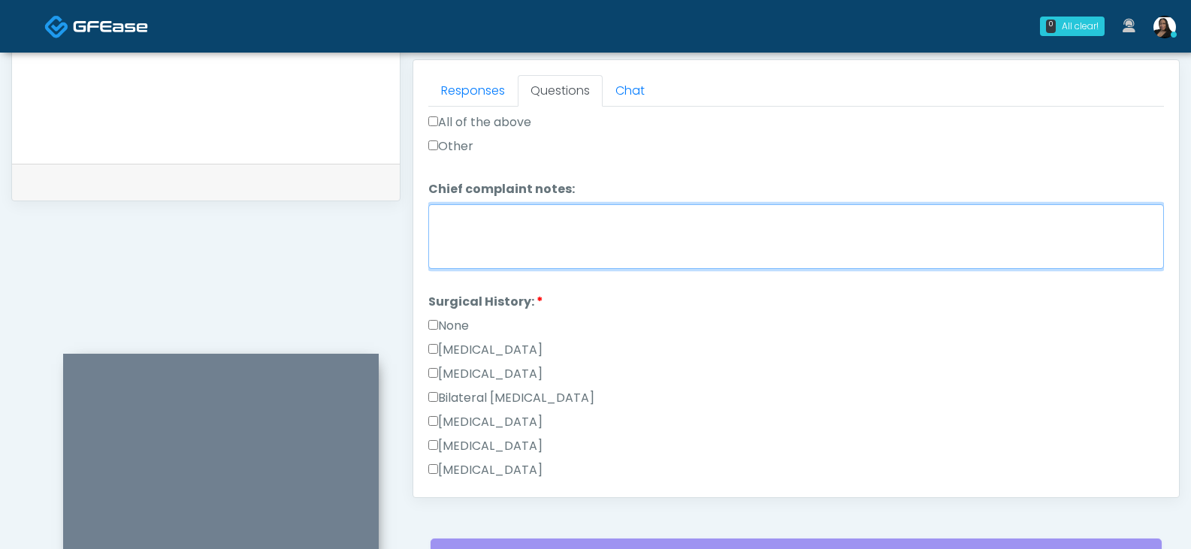
click at [507, 242] on textarea "Chief complaint notes:" at bounding box center [795, 236] width 735 height 65
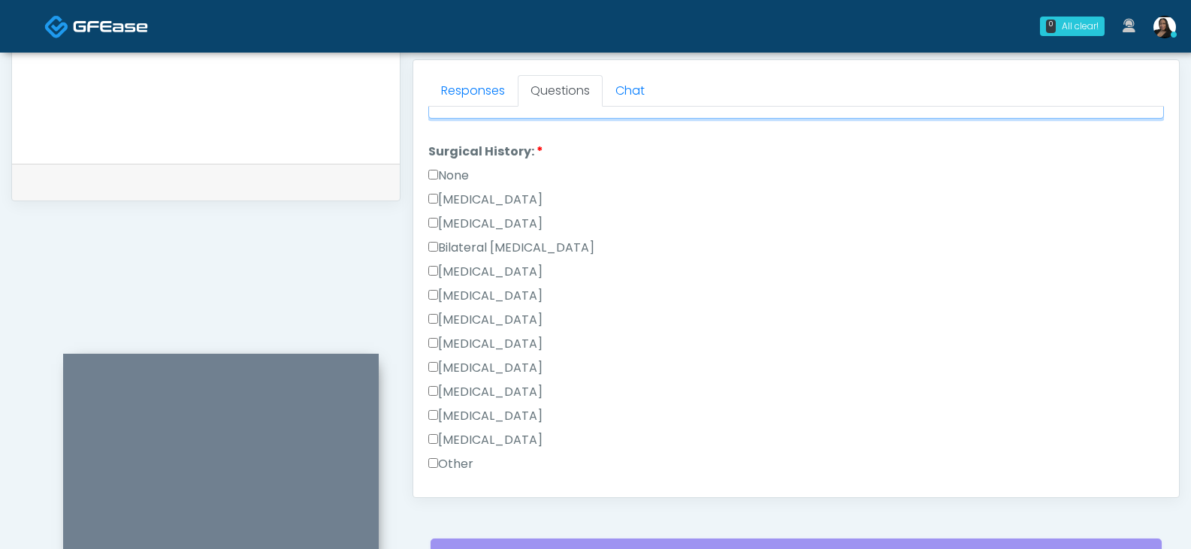
type textarea "*****"
click at [451, 473] on label "Other" at bounding box center [450, 464] width 45 height 18
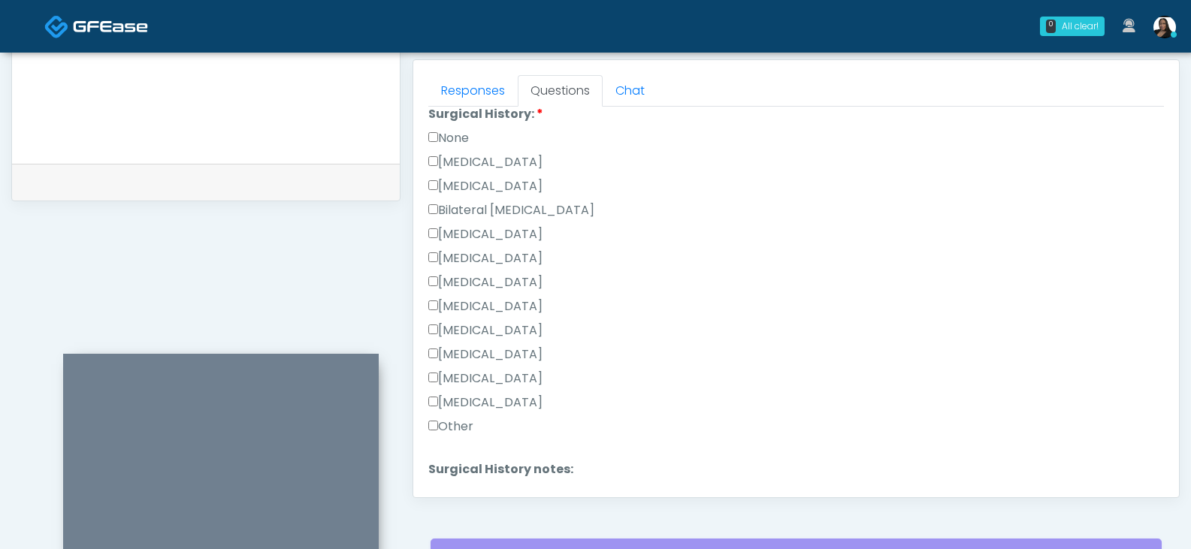
scroll to position [901, 0]
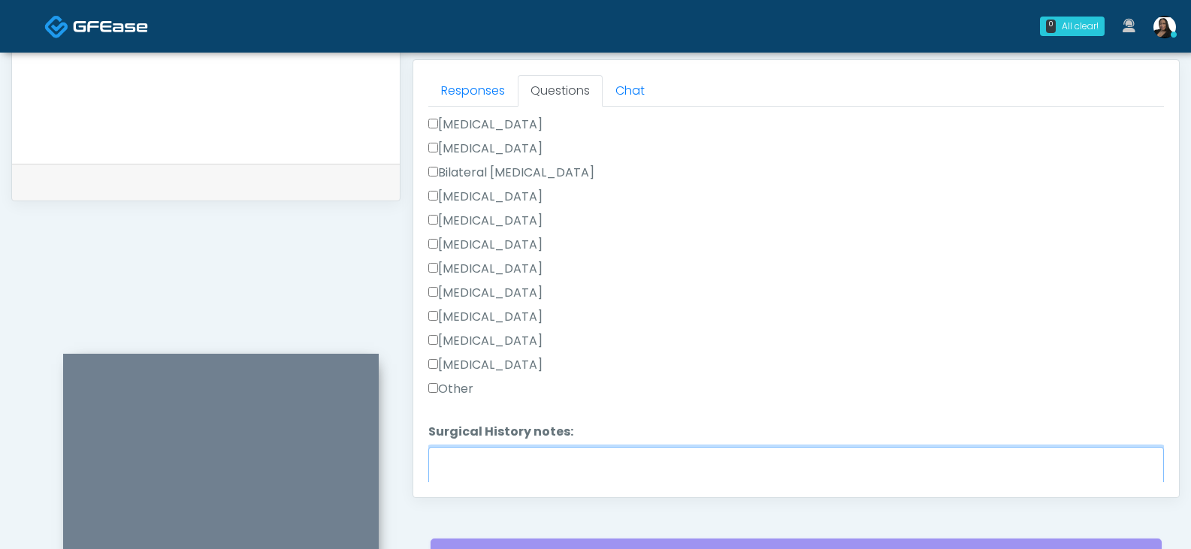
click at [511, 470] on textarea "Surgical History notes:" at bounding box center [795, 479] width 735 height 65
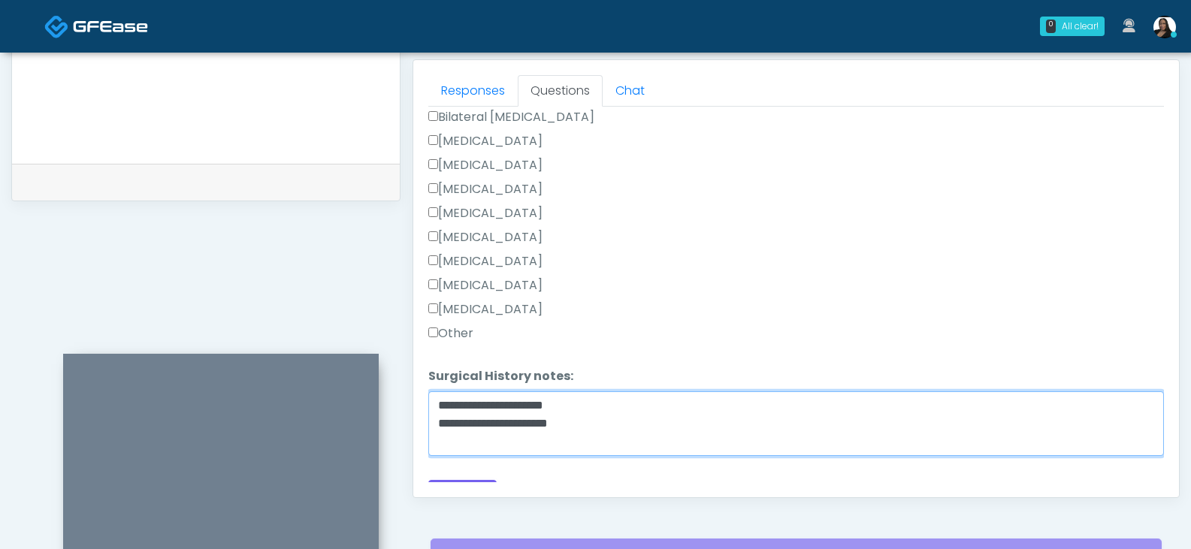
scroll to position [983, 0]
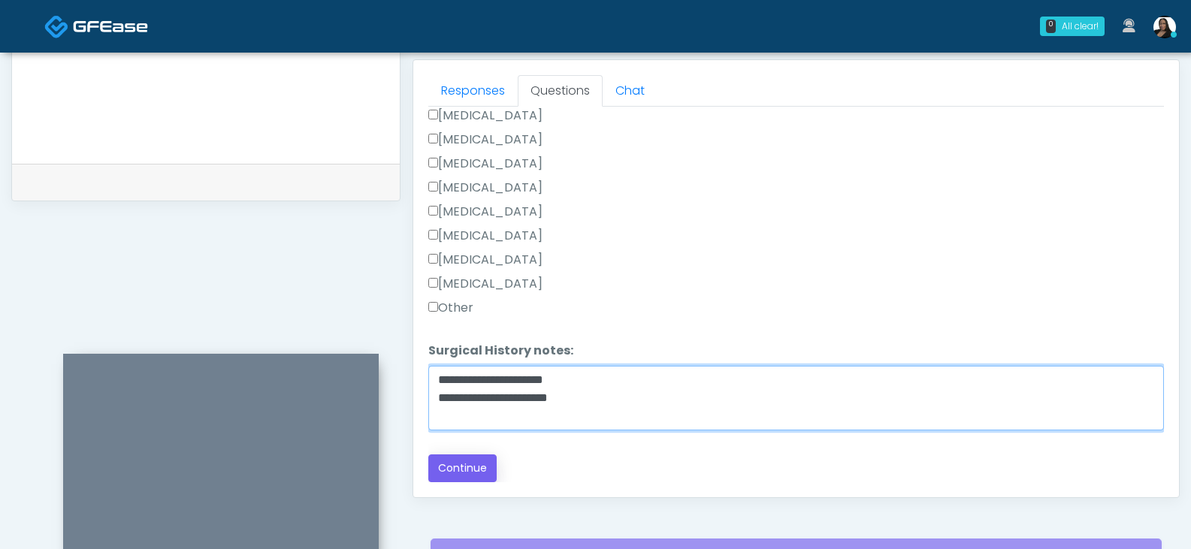
type textarea "**********"
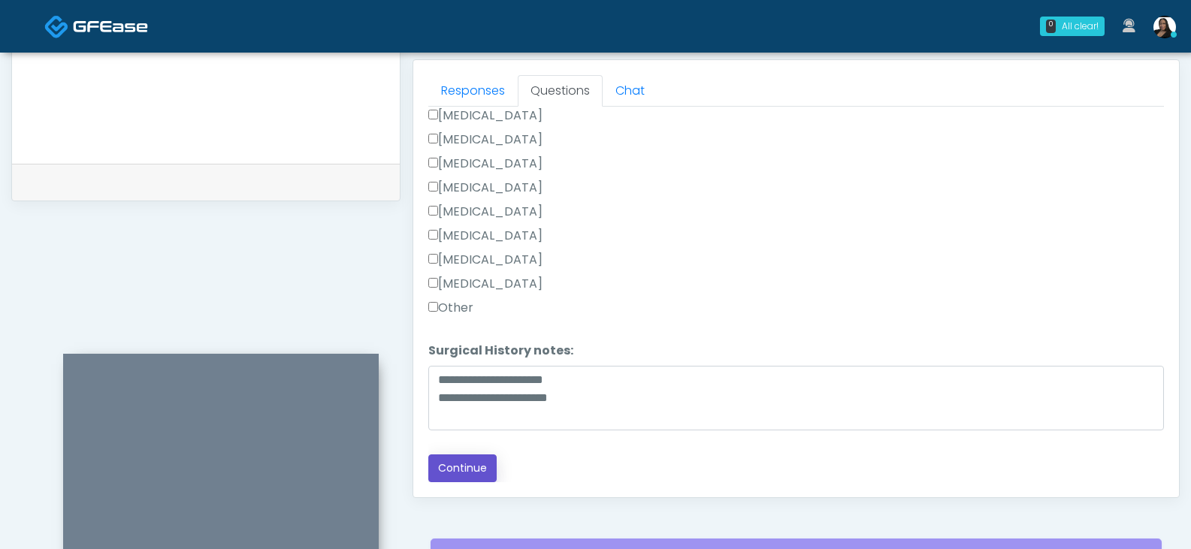
click at [465, 464] on button "Continue" at bounding box center [462, 468] width 68 height 28
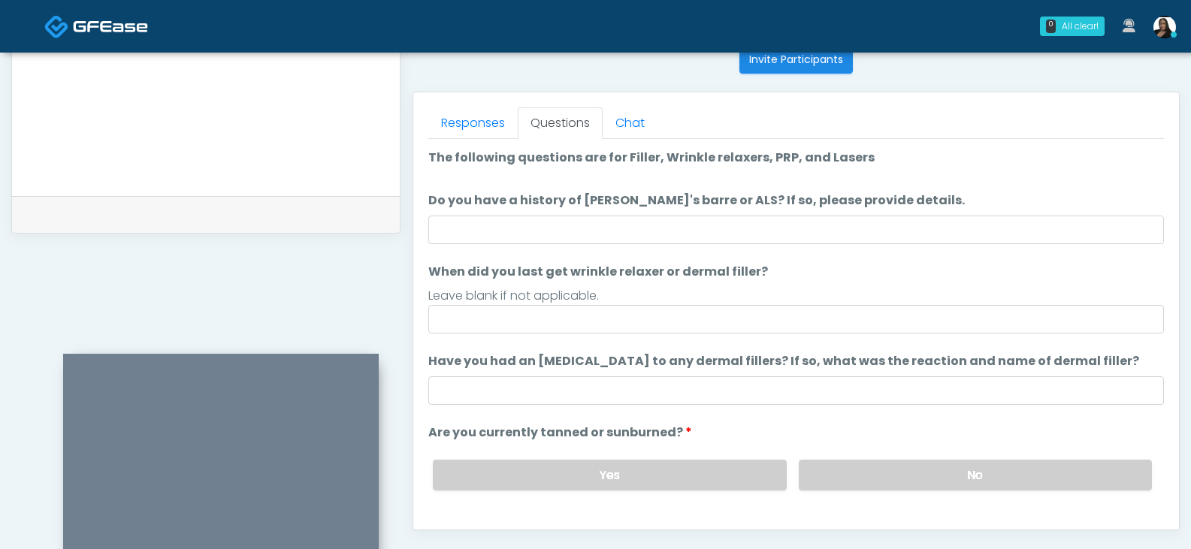
scroll to position [660, 0]
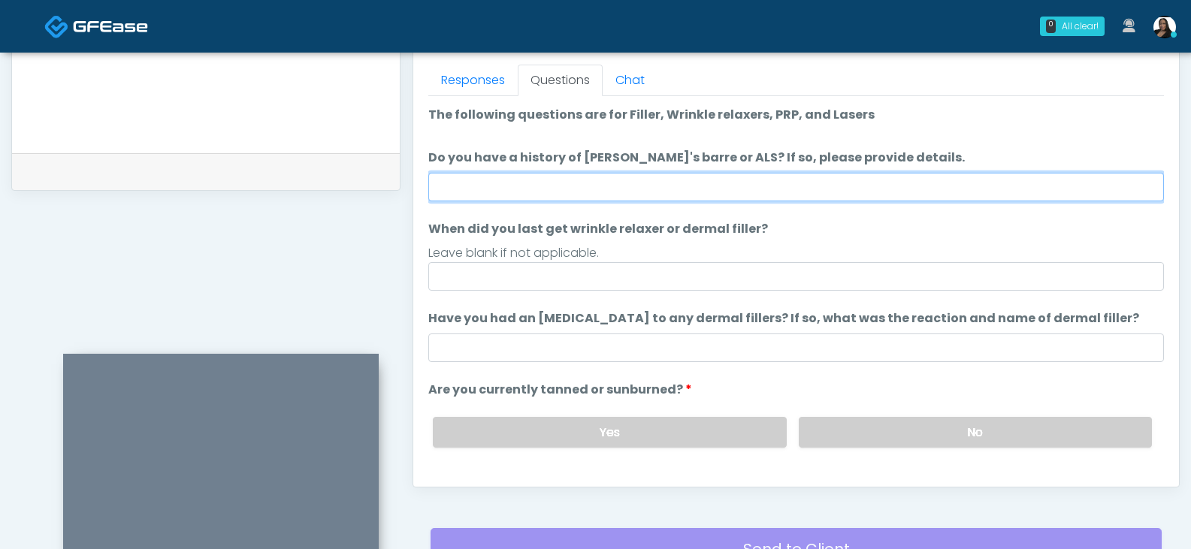
click at [583, 179] on input "Do you have a history of Guillain's barre or ALS? If so, please provide details." at bounding box center [795, 187] width 735 height 29
type input "**"
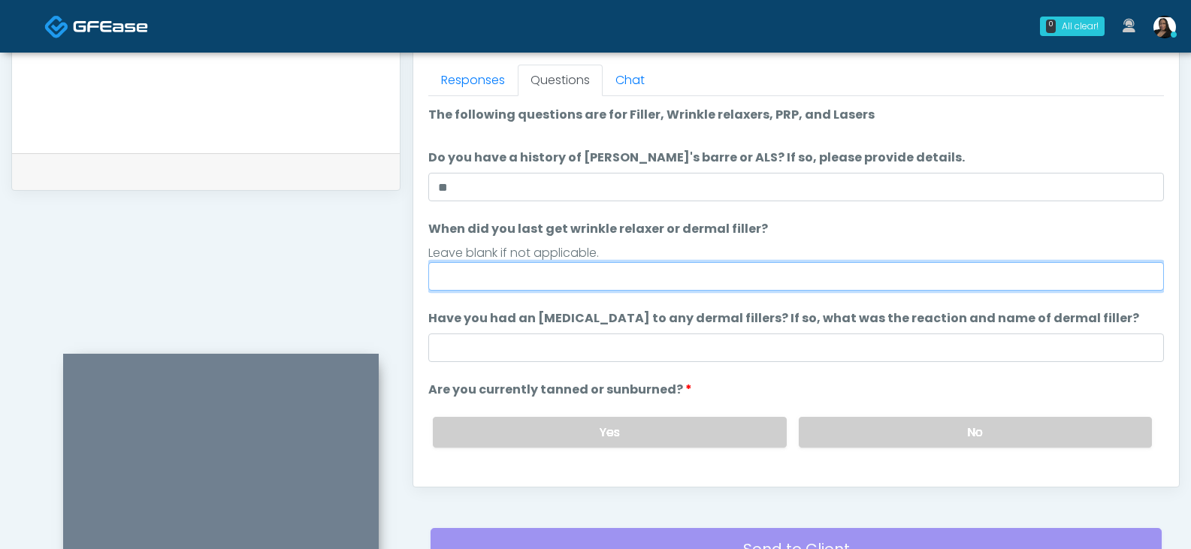
click at [630, 282] on input "When did you last get wrinkle relaxer or dermal filler?" at bounding box center [795, 276] width 735 height 29
type input "**********"
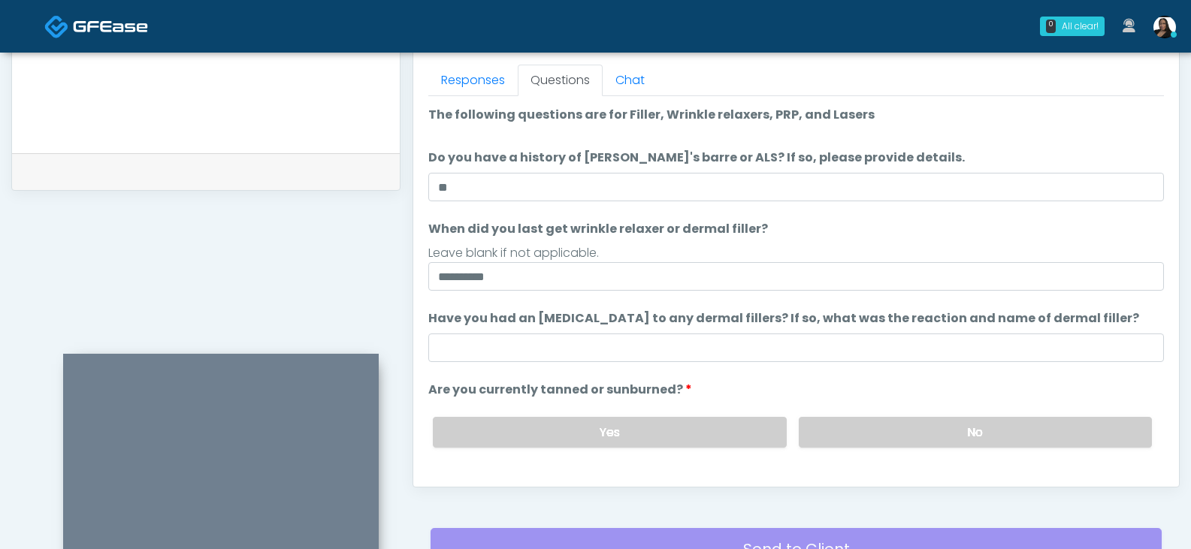
click at [664, 252] on div "Leave blank if not applicable." at bounding box center [795, 253] width 735 height 18
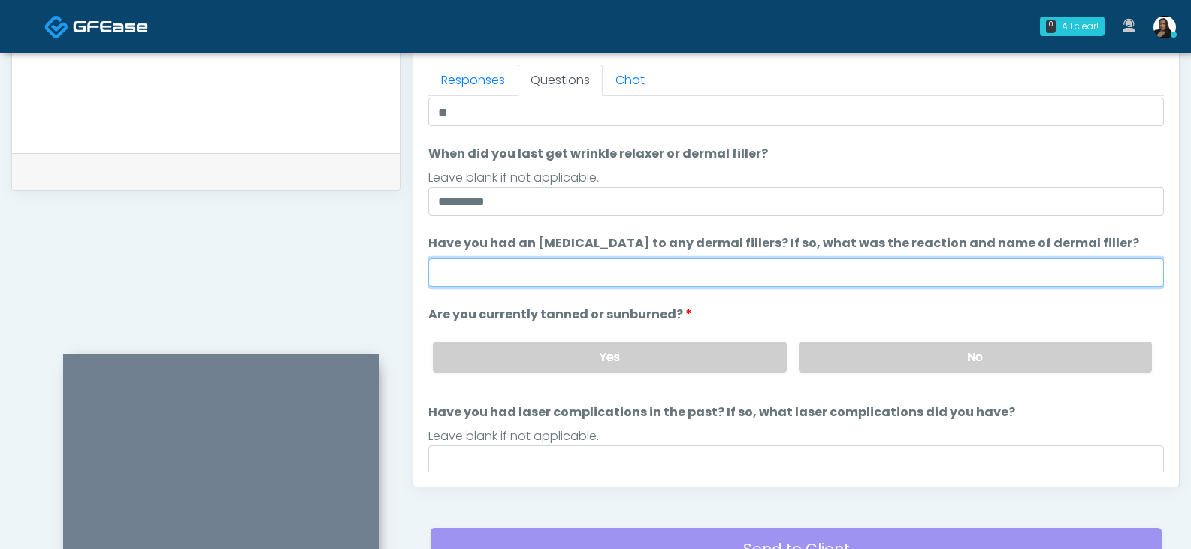
click at [672, 270] on input "Have you had an allergic response to any dermal fillers? If so, what was the re…" at bounding box center [795, 272] width 735 height 29
type input "**"
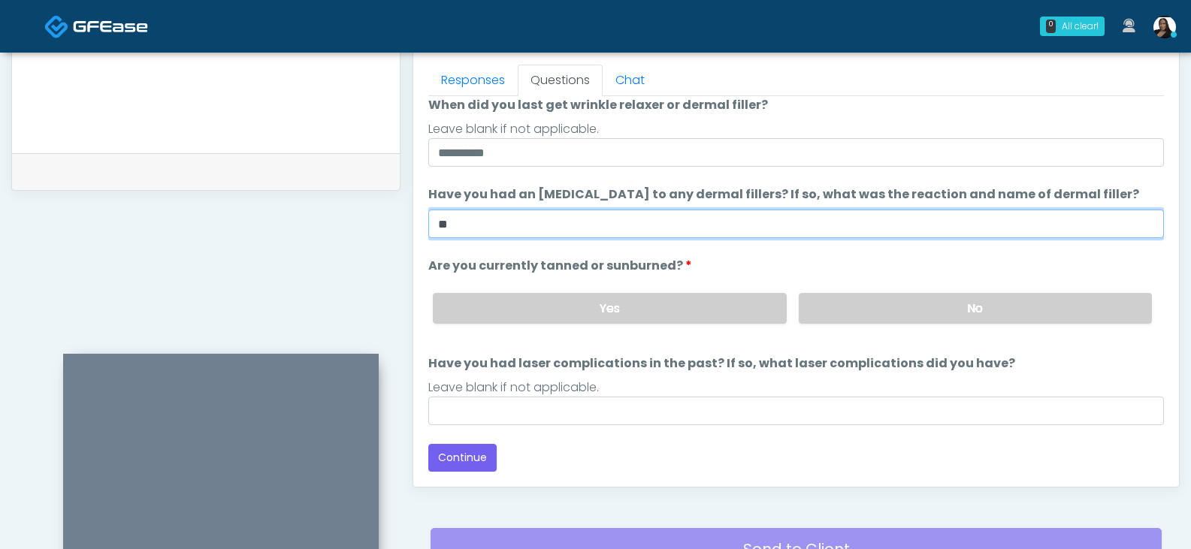
scroll to position [735, 0]
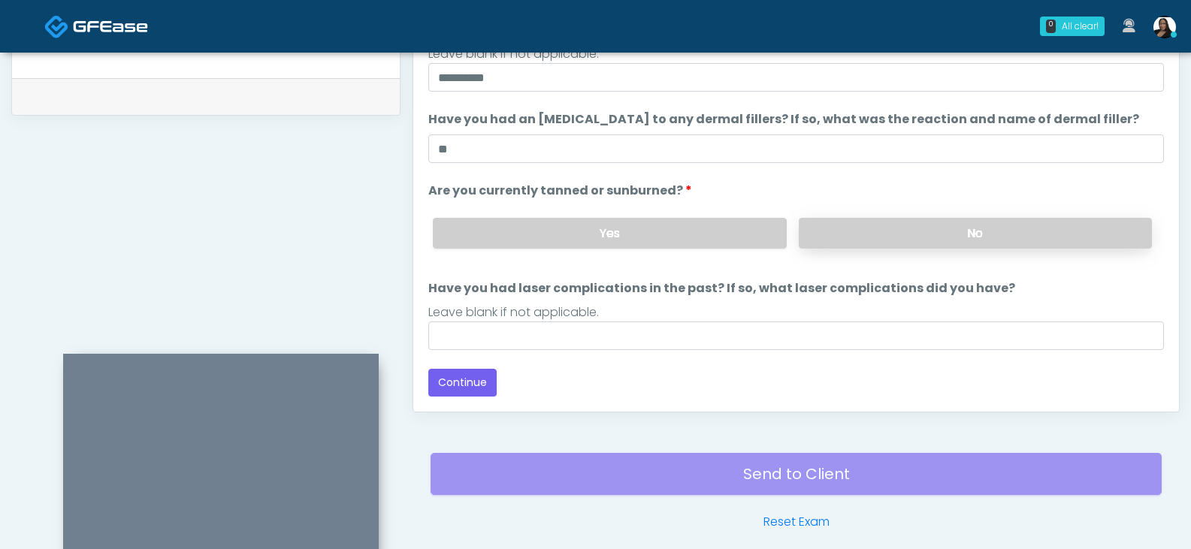
click at [850, 235] on label "No" at bounding box center [975, 233] width 353 height 31
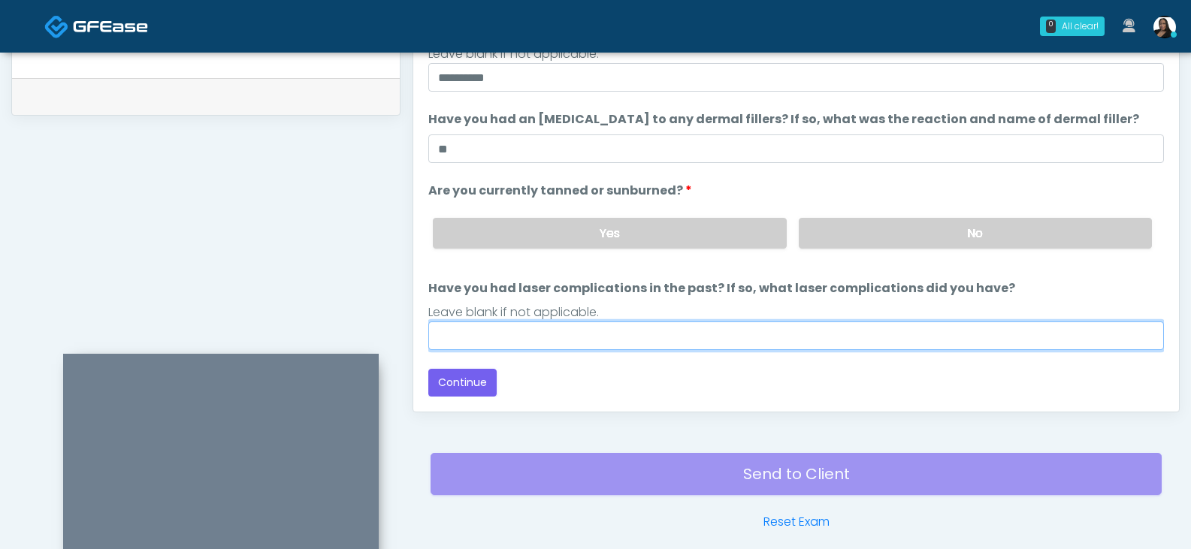
click at [484, 346] on input "Have you had laser complications in the past? If so, what laser complications d…" at bounding box center [795, 336] width 735 height 29
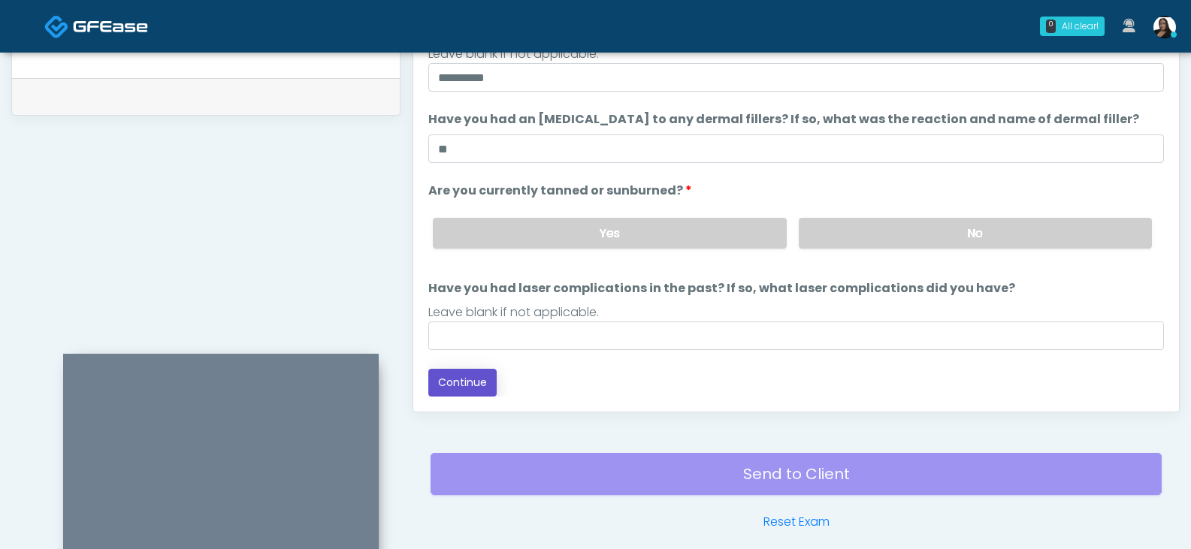
click at [459, 381] on button "Continue" at bounding box center [462, 383] width 68 height 28
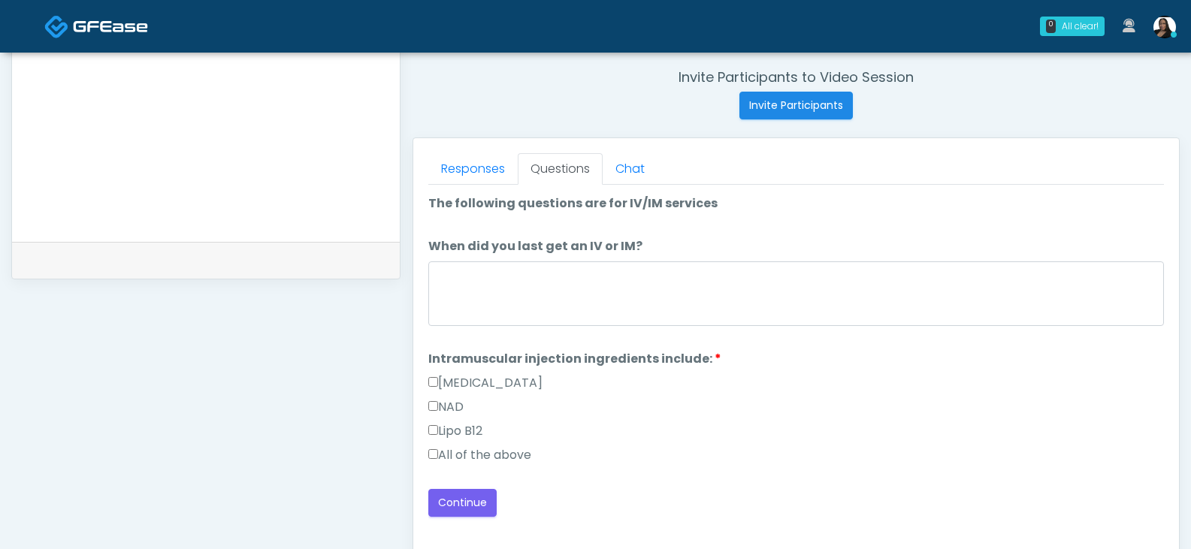
scroll to position [574, 0]
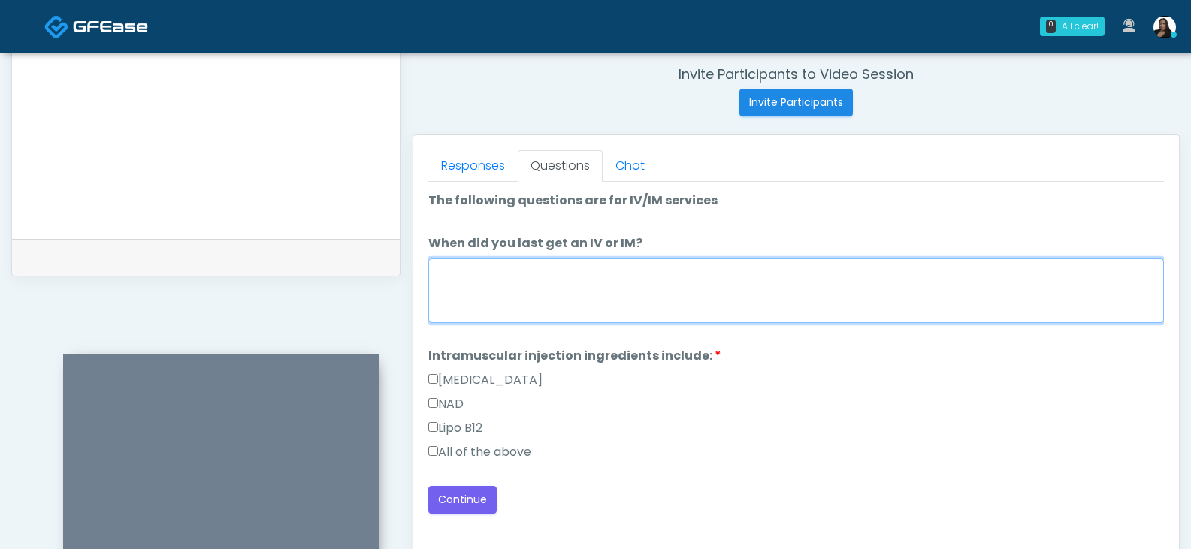
click at [554, 303] on textarea "When did you last get an IV or IM?" at bounding box center [795, 290] width 735 height 65
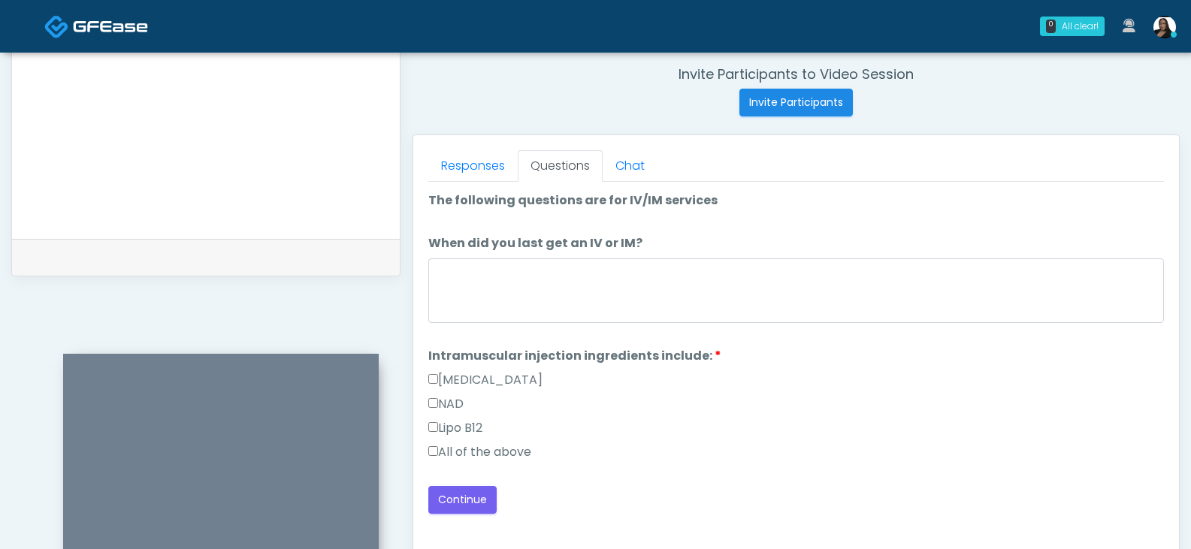
click at [487, 452] on label "All of the above" at bounding box center [479, 452] width 103 height 18
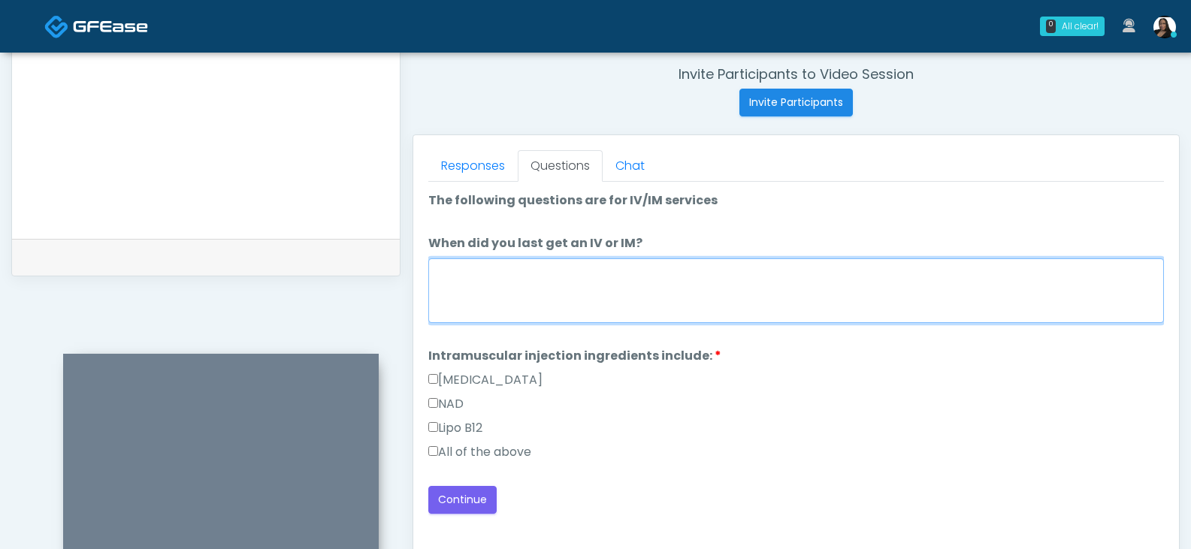
click at [512, 292] on textarea "When did you last get an IV or IM?" at bounding box center [795, 290] width 735 height 65
type textarea "*"
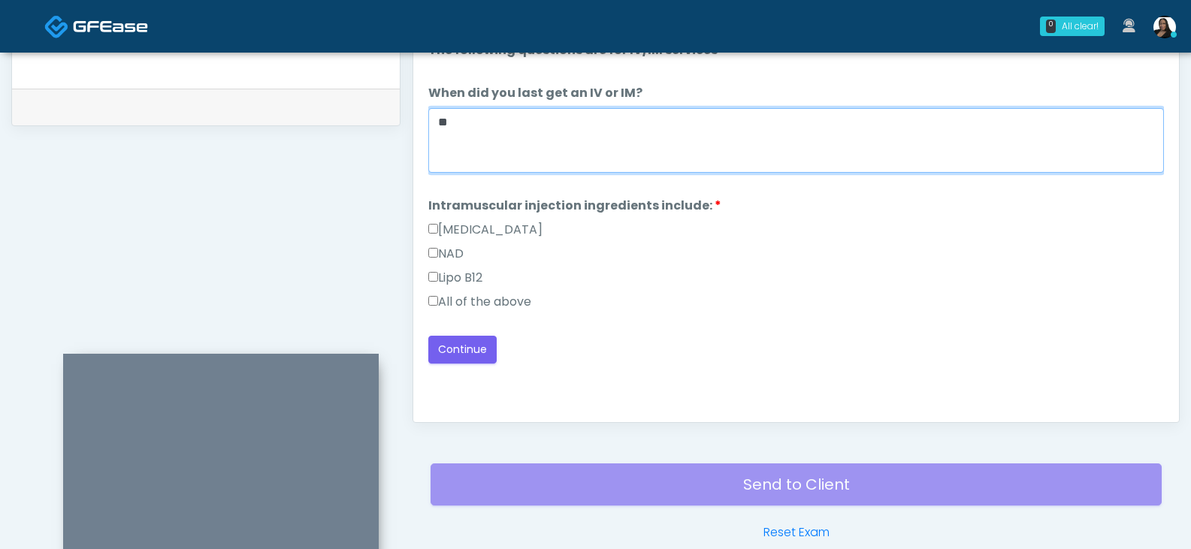
scroll to position [799, 0]
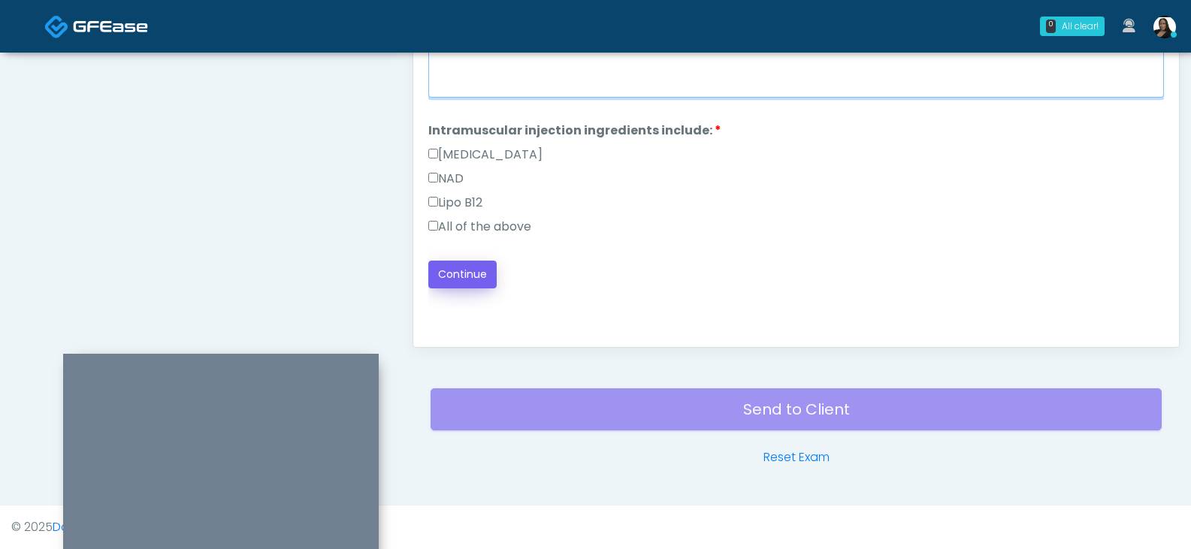
type textarea "**"
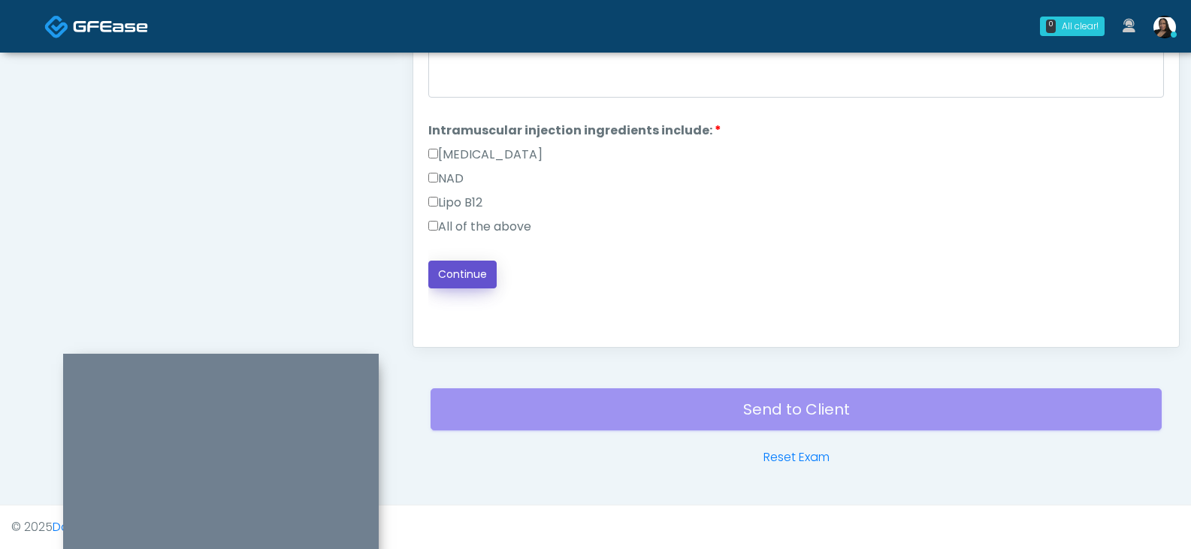
click at [462, 277] on button "Continue" at bounding box center [462, 275] width 68 height 28
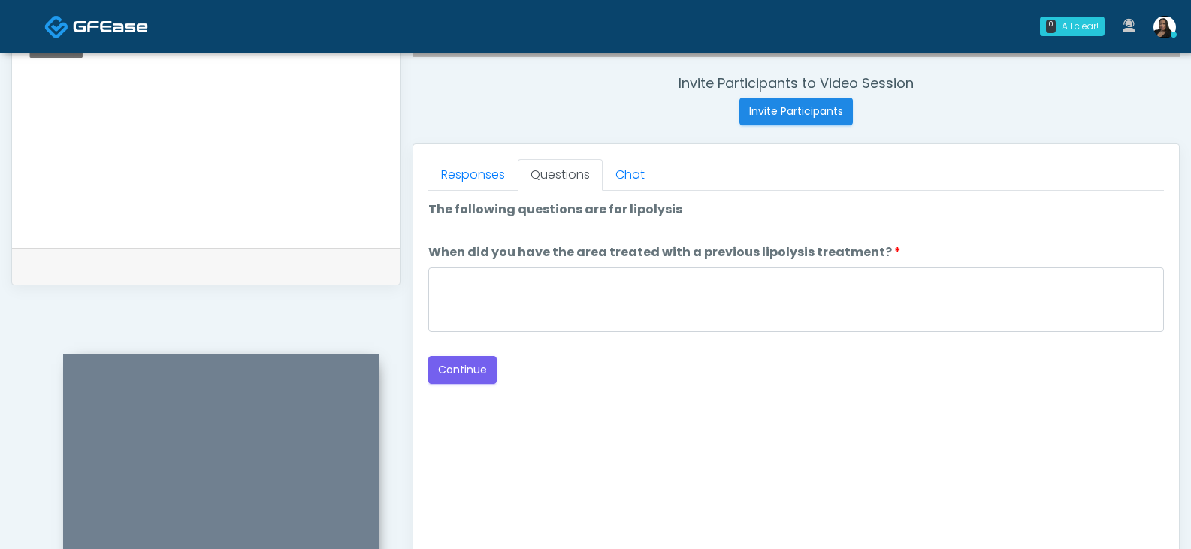
scroll to position [574, 0]
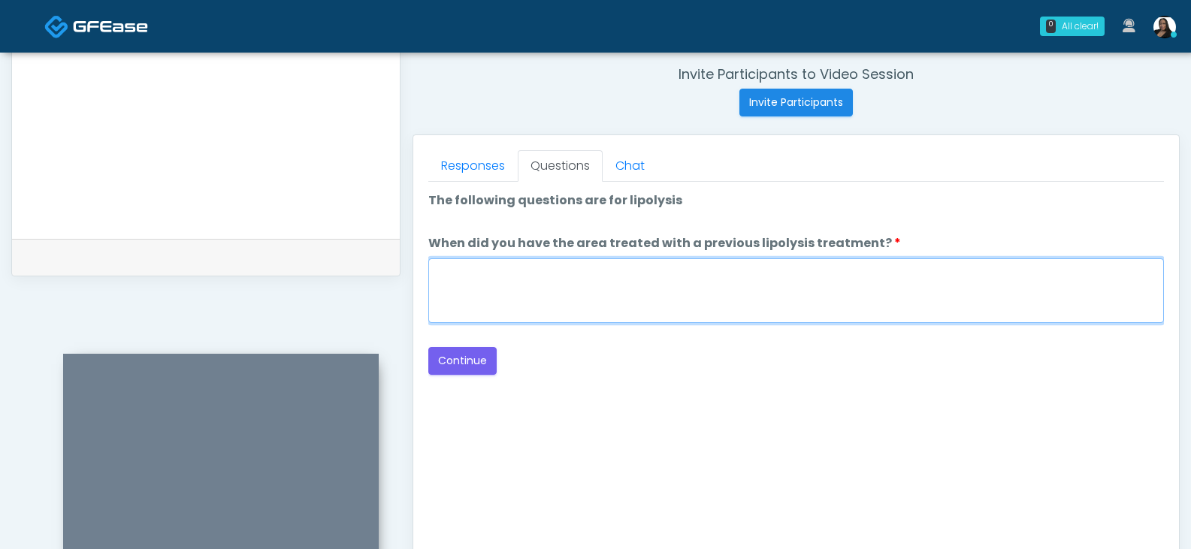
click at [563, 314] on textarea "When did you have the area treated with a previous lipolysis treatment?" at bounding box center [795, 290] width 735 height 65
type textarea "*****"
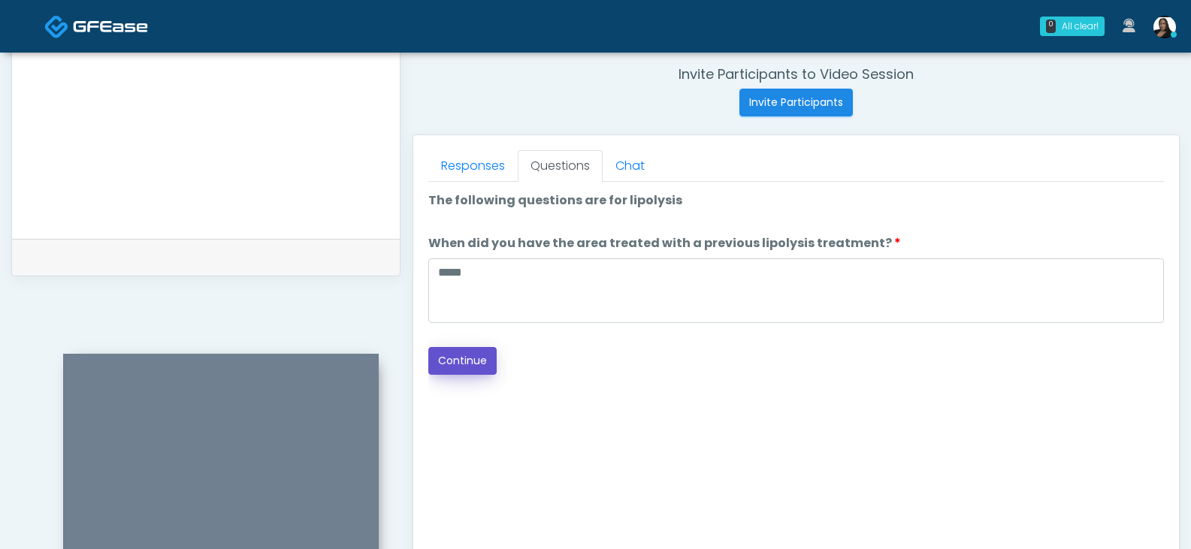
drag, startPoint x: 470, startPoint y: 358, endPoint x: 538, endPoint y: 332, distance: 72.5
click at [470, 358] on button "Continue" at bounding box center [462, 361] width 68 height 28
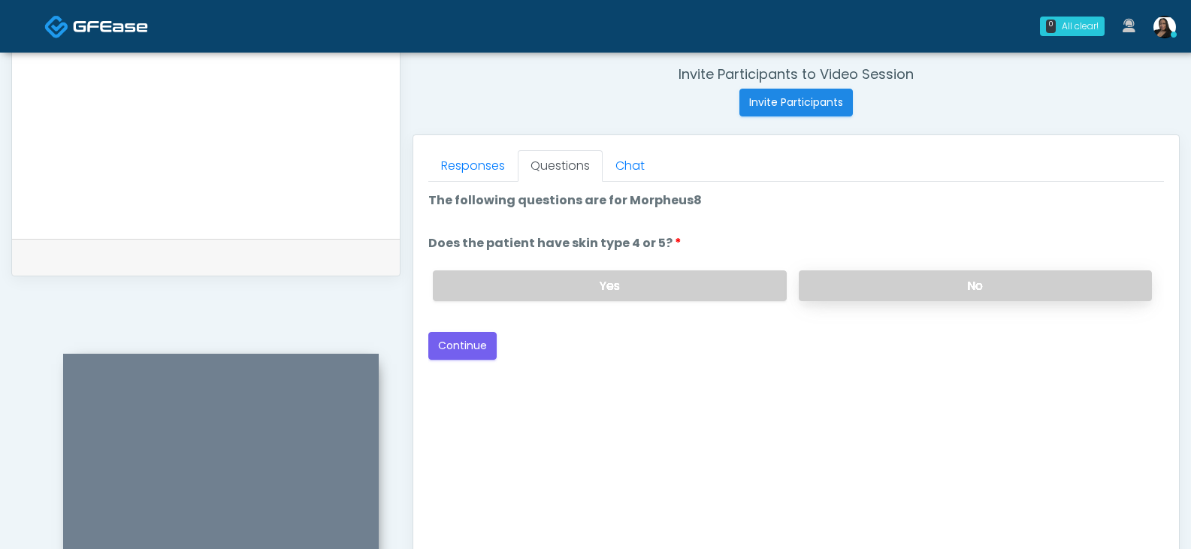
click at [864, 275] on label "No" at bounding box center [975, 285] width 353 height 31
click at [443, 343] on button "Continue" at bounding box center [462, 346] width 68 height 28
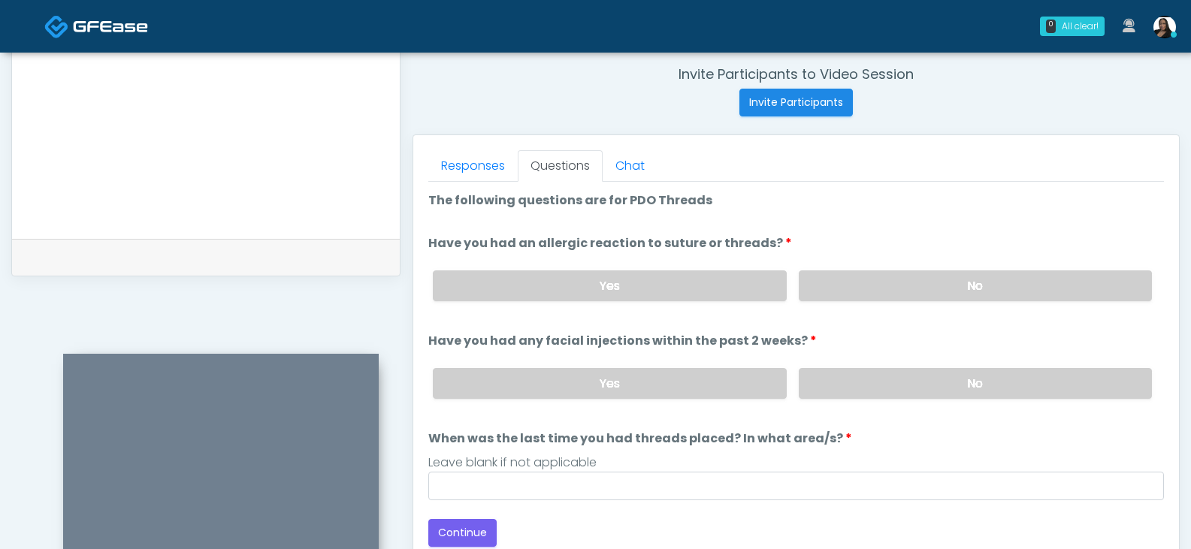
scroll to position [649, 0]
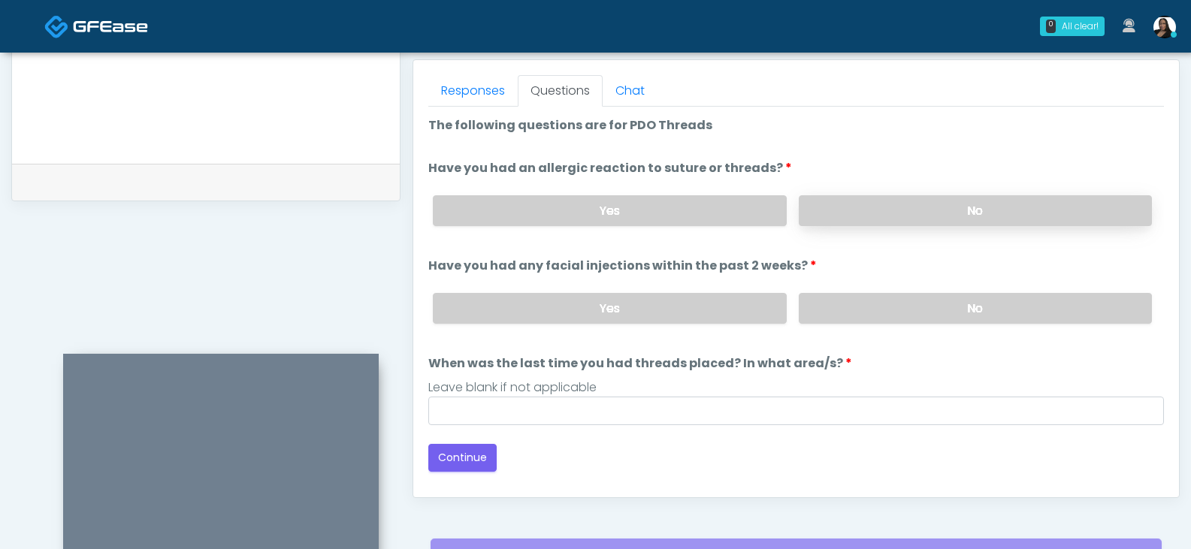
click at [860, 206] on label "No" at bounding box center [975, 210] width 353 height 31
click at [845, 313] on label "No" at bounding box center [975, 308] width 353 height 31
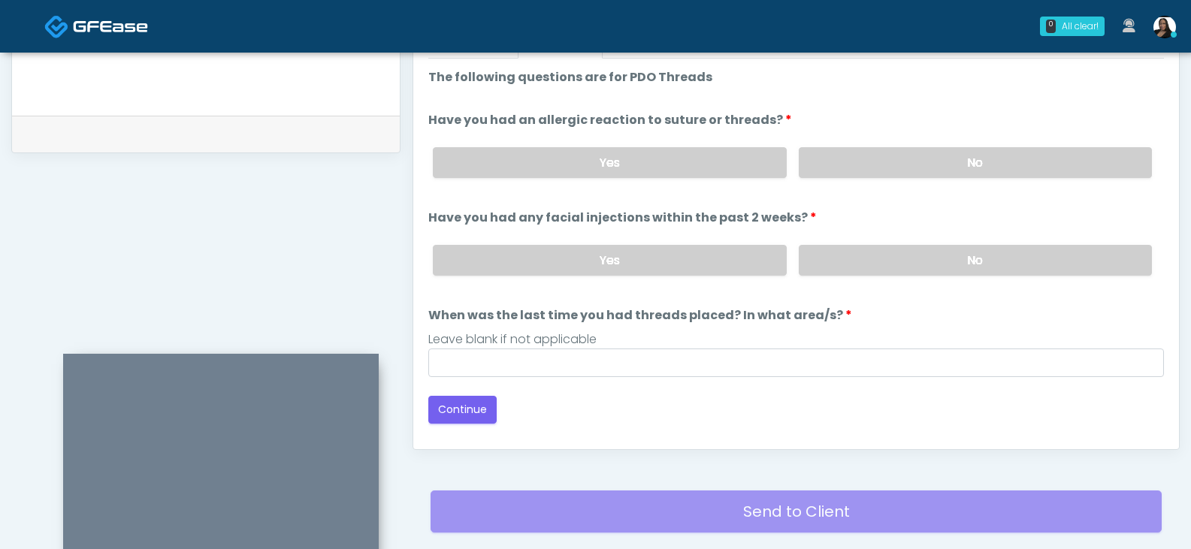
scroll to position [724, 0]
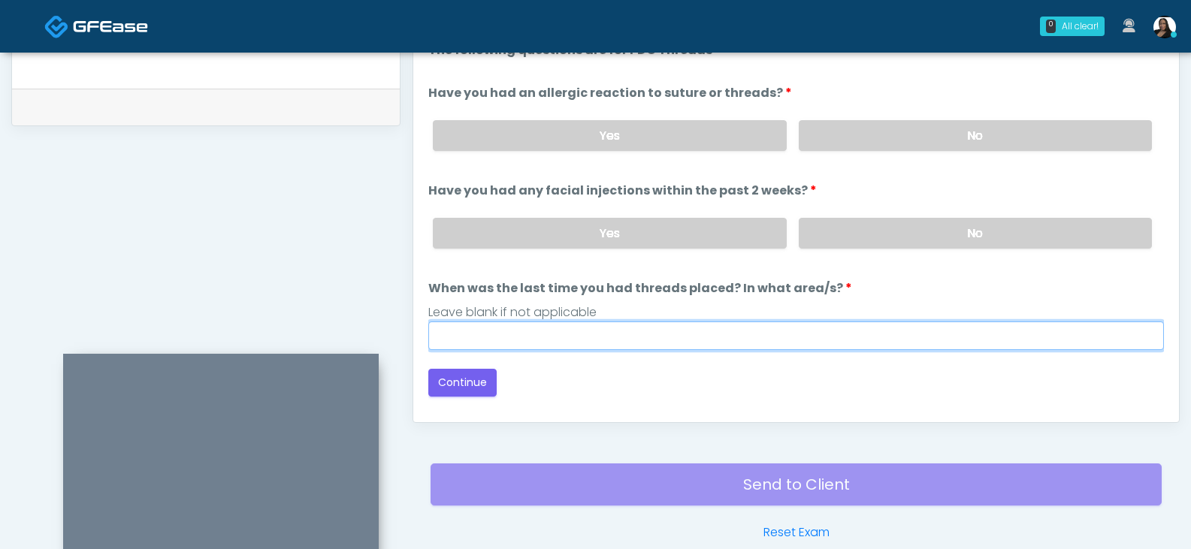
click at [660, 341] on input "When was the last time you had threads placed? In what area/s?" at bounding box center [795, 336] width 735 height 29
type input "*******"
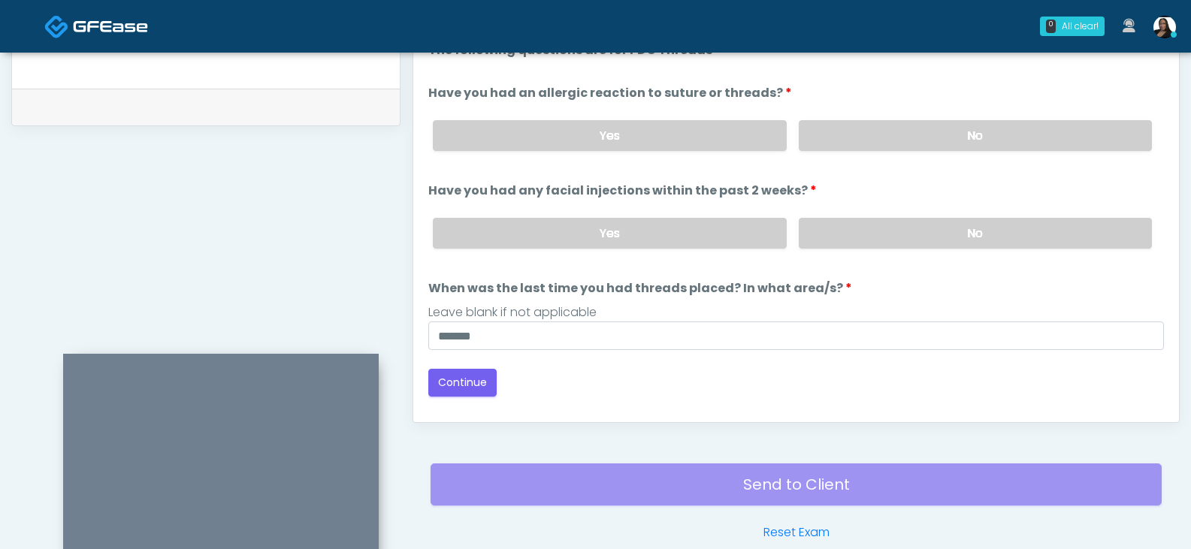
click at [547, 376] on div "Back Continue" at bounding box center [795, 383] width 735 height 28
click at [460, 385] on button "Continue" at bounding box center [462, 383] width 68 height 28
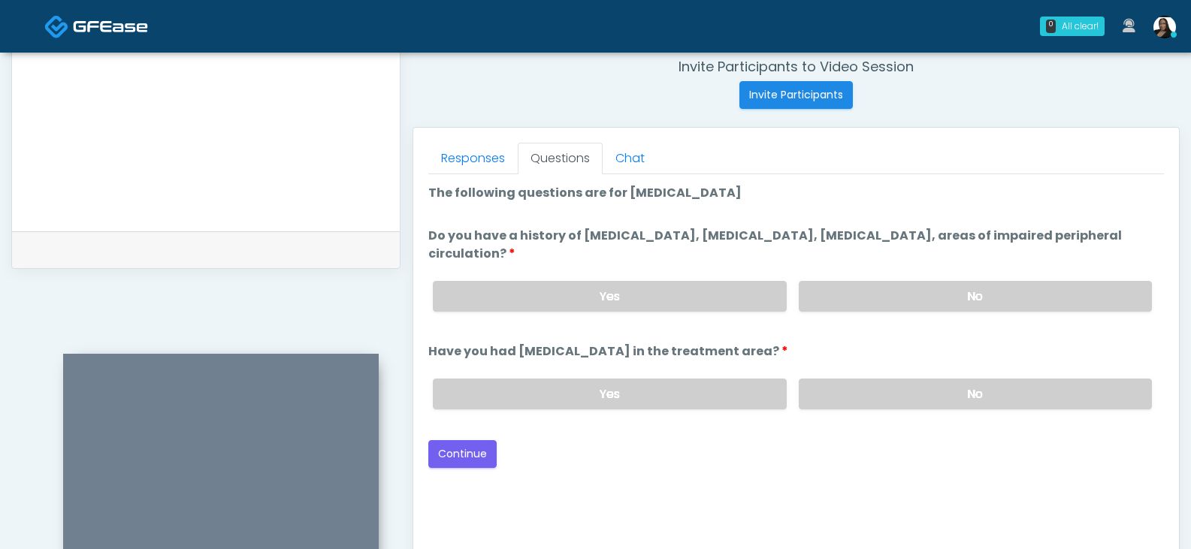
scroll to position [574, 0]
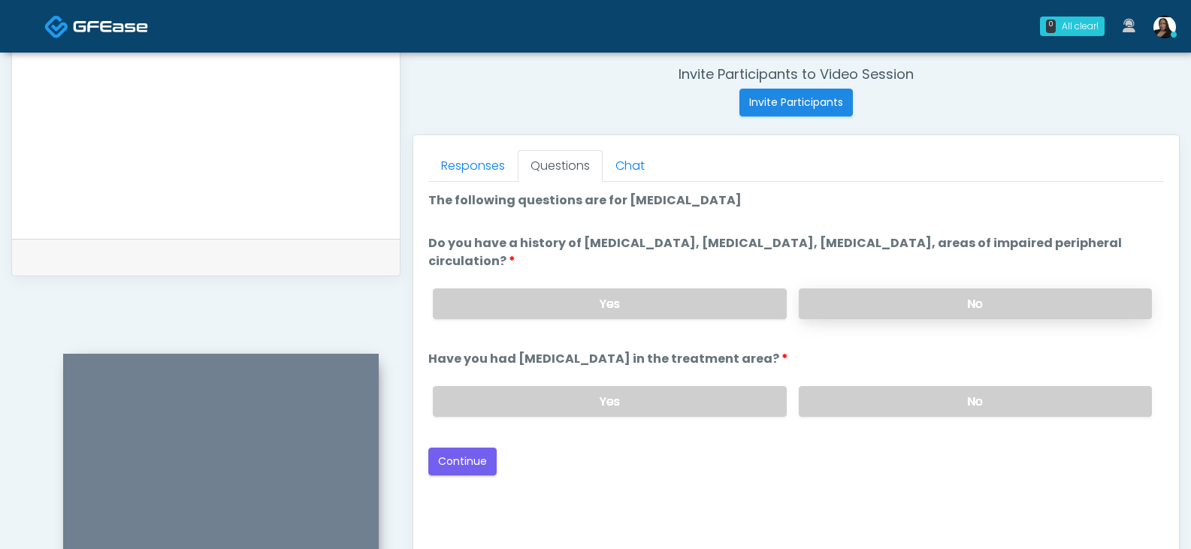
click at [886, 307] on label "No" at bounding box center [975, 303] width 353 height 31
click at [921, 394] on label "No" at bounding box center [975, 401] width 353 height 31
click at [459, 463] on button "Continue" at bounding box center [462, 462] width 68 height 28
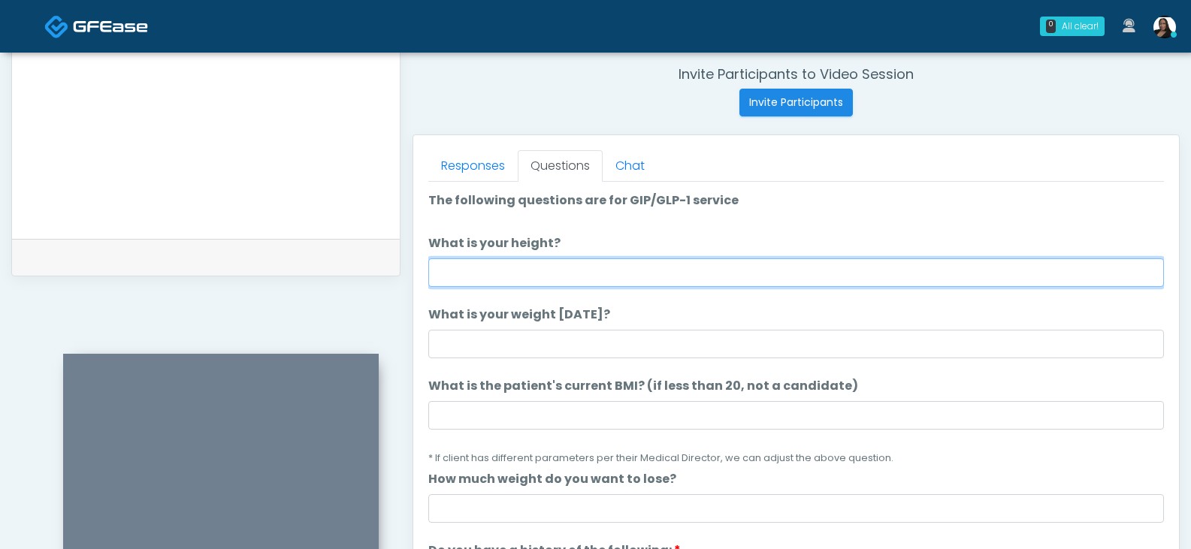
click at [545, 270] on input "What is your height?" at bounding box center [795, 272] width 735 height 29
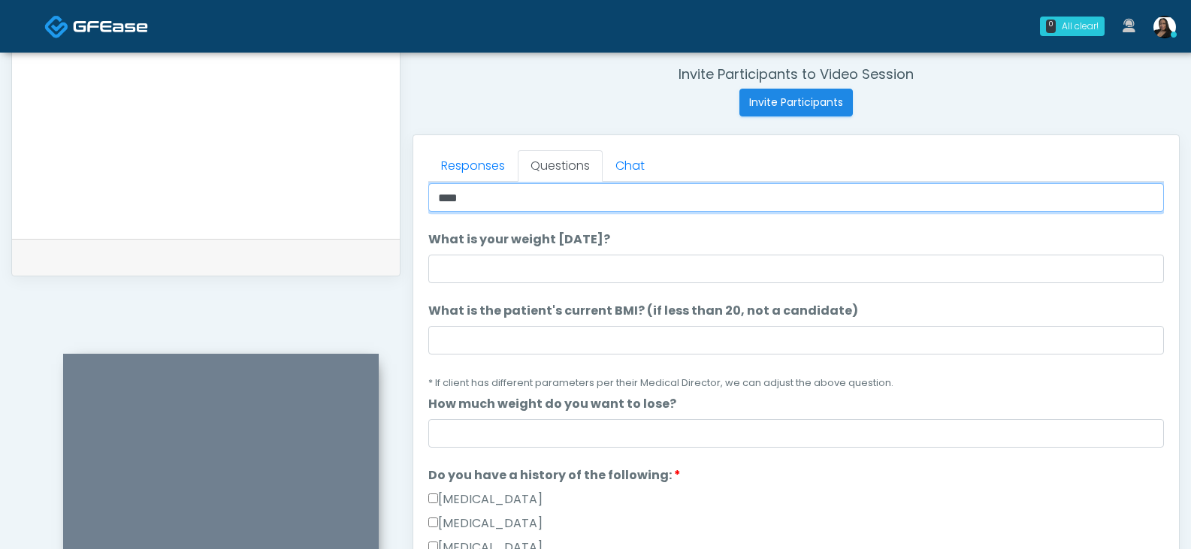
type input "****"
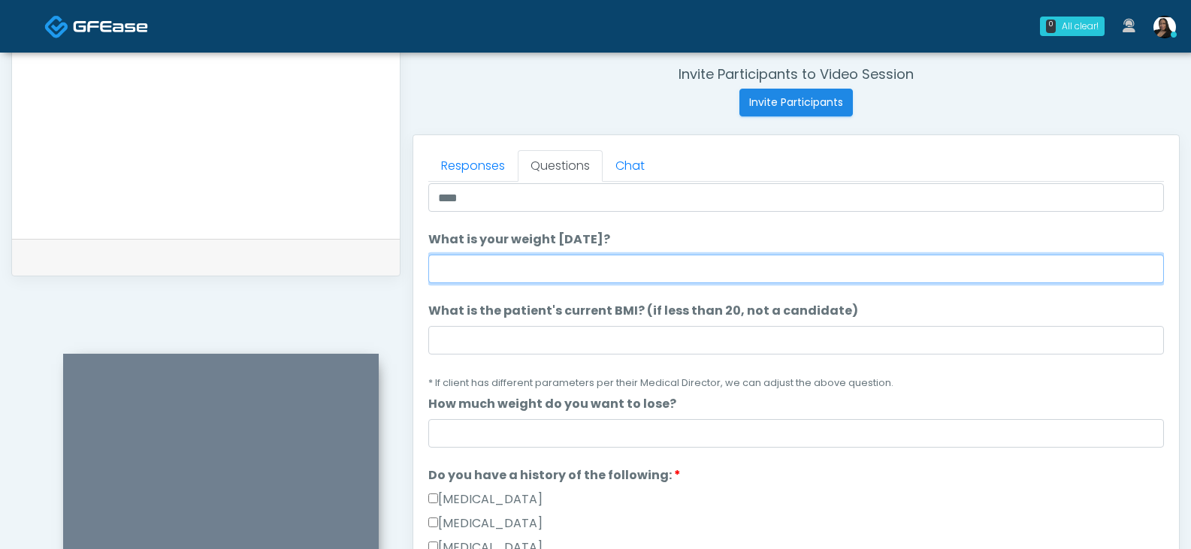
click at [518, 267] on input "What is your weight today?" at bounding box center [795, 269] width 735 height 29
type input "***"
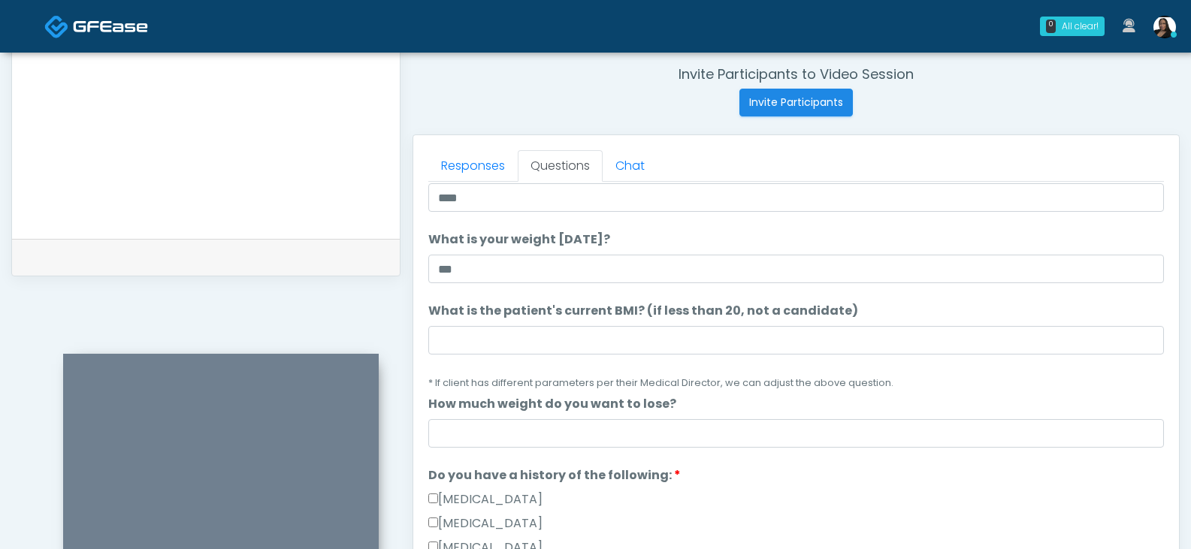
click at [596, 239] on label "What is your weight today?" at bounding box center [519, 240] width 182 height 18
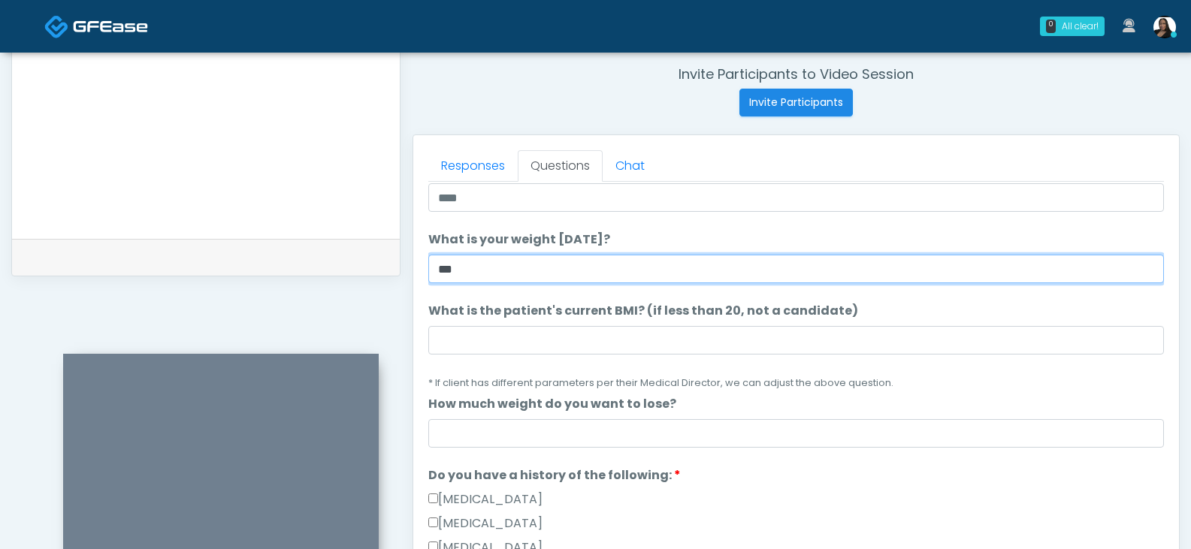
click at [596, 255] on input "***" at bounding box center [795, 269] width 735 height 29
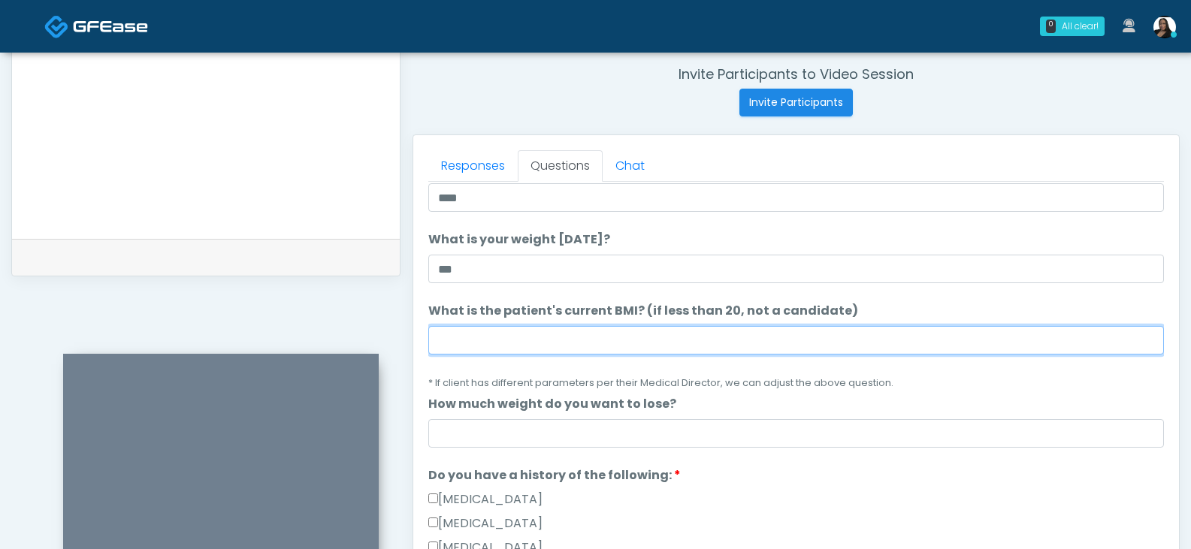
click at [512, 340] on input "What is the patient's current BMI? (if less than 20, not a candidate)" at bounding box center [795, 340] width 735 height 29
type input "****"
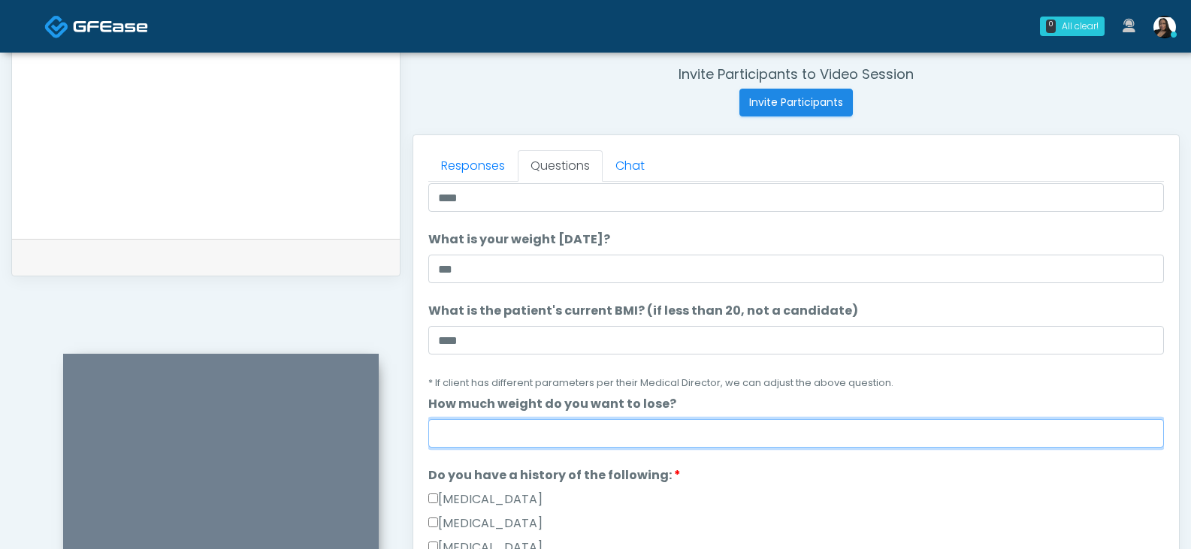
click at [497, 436] on input "How much weight do you want to lose?" at bounding box center [795, 433] width 735 height 29
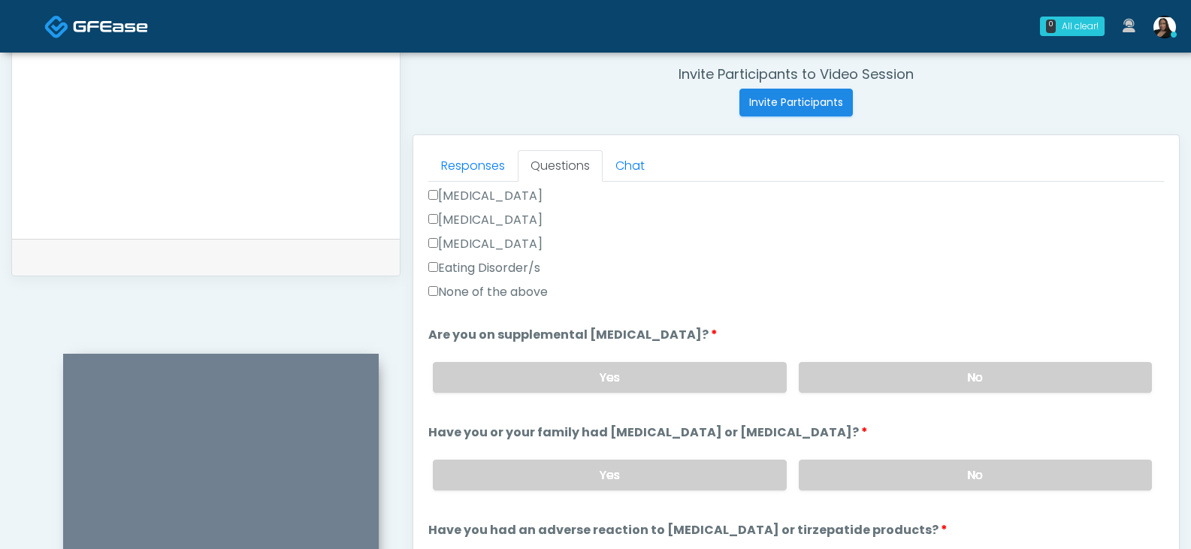
scroll to position [376, 0]
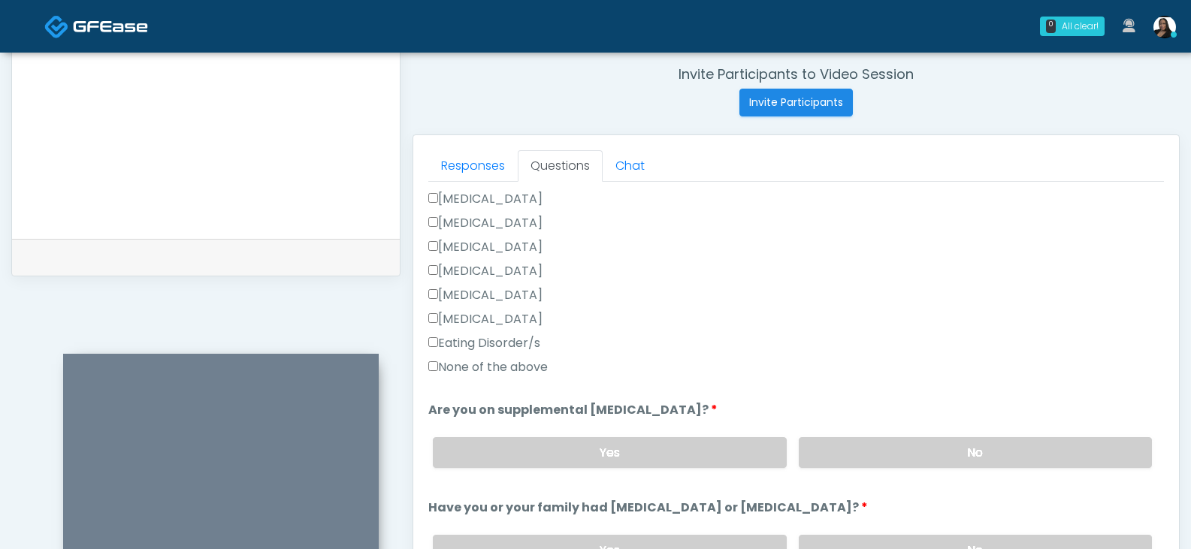
type input "*****"
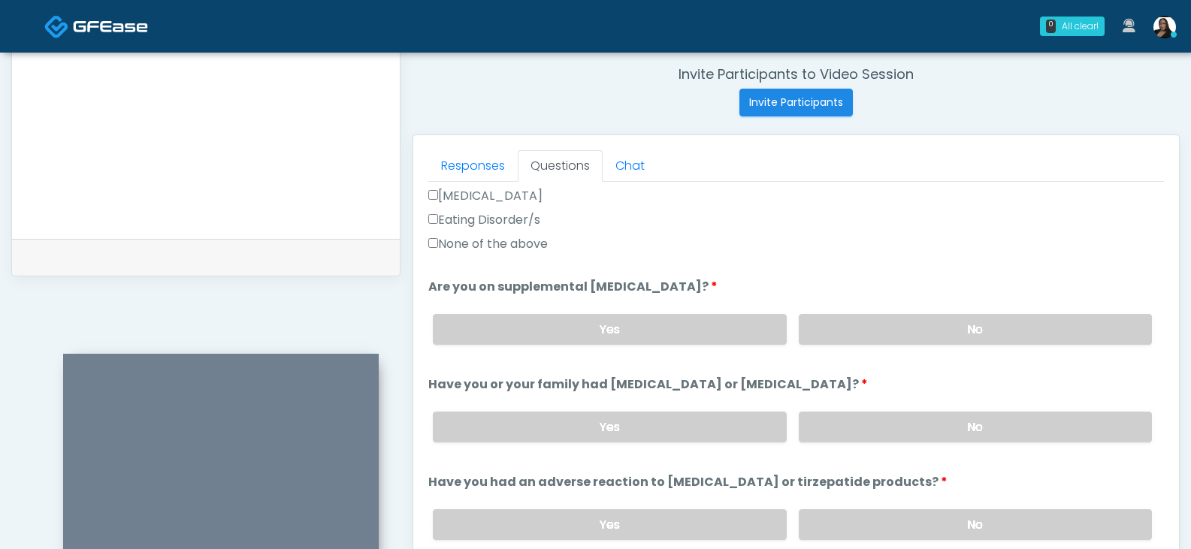
scroll to position [526, 0]
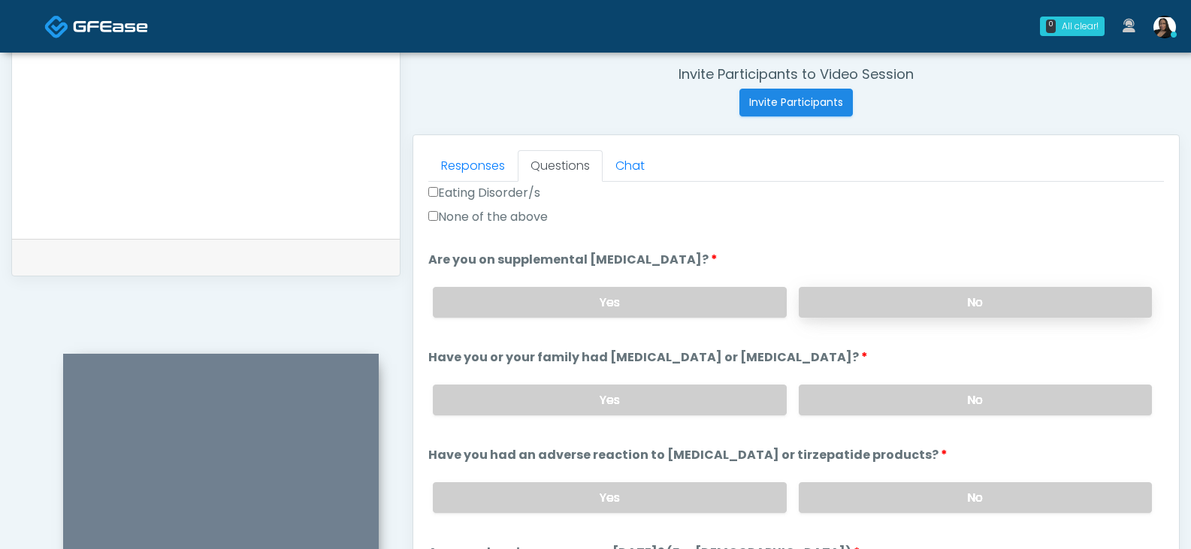
click at [860, 306] on label "No" at bounding box center [975, 302] width 353 height 31
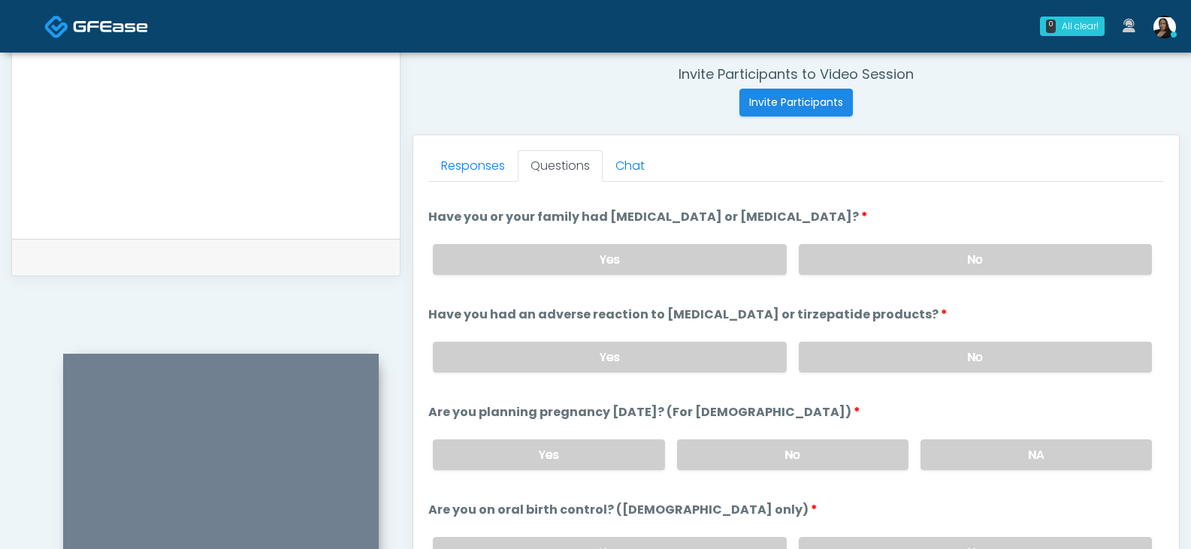
scroll to position [676, 0]
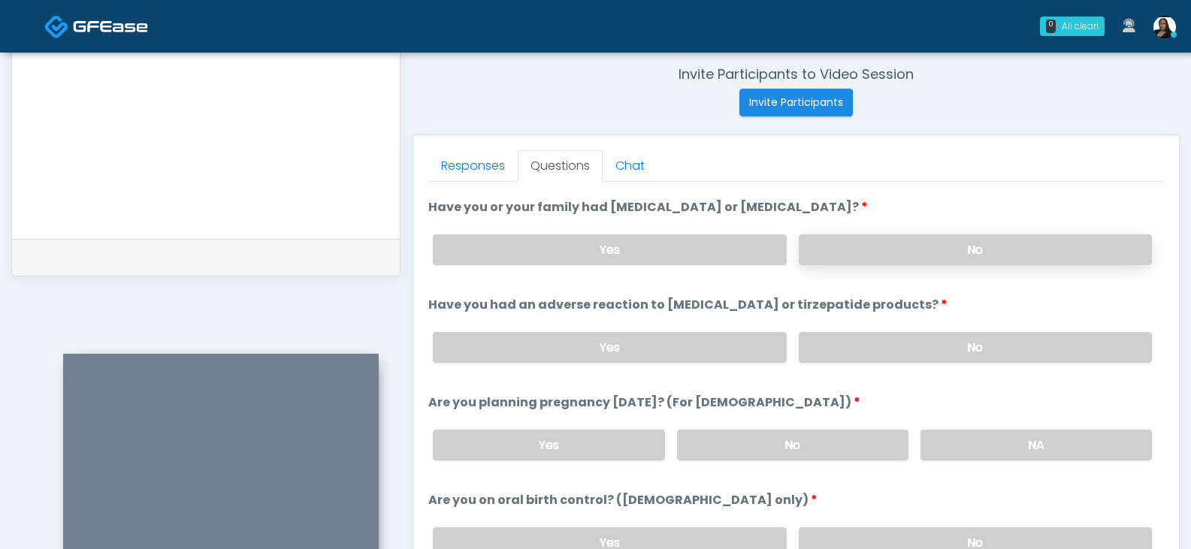
click at [951, 243] on label "No" at bounding box center [975, 249] width 353 height 31
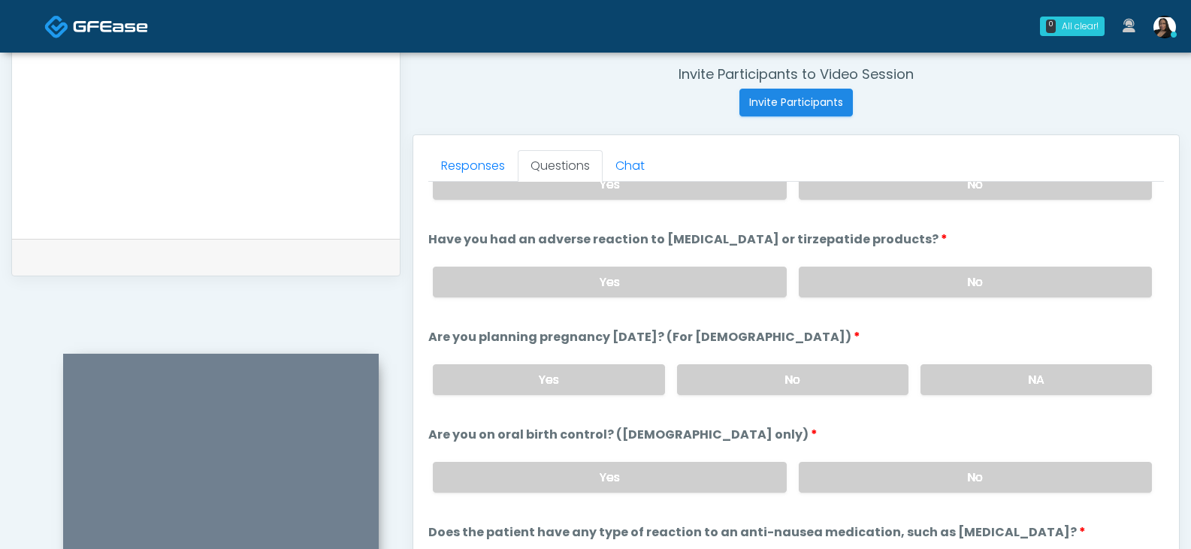
scroll to position [751, 0]
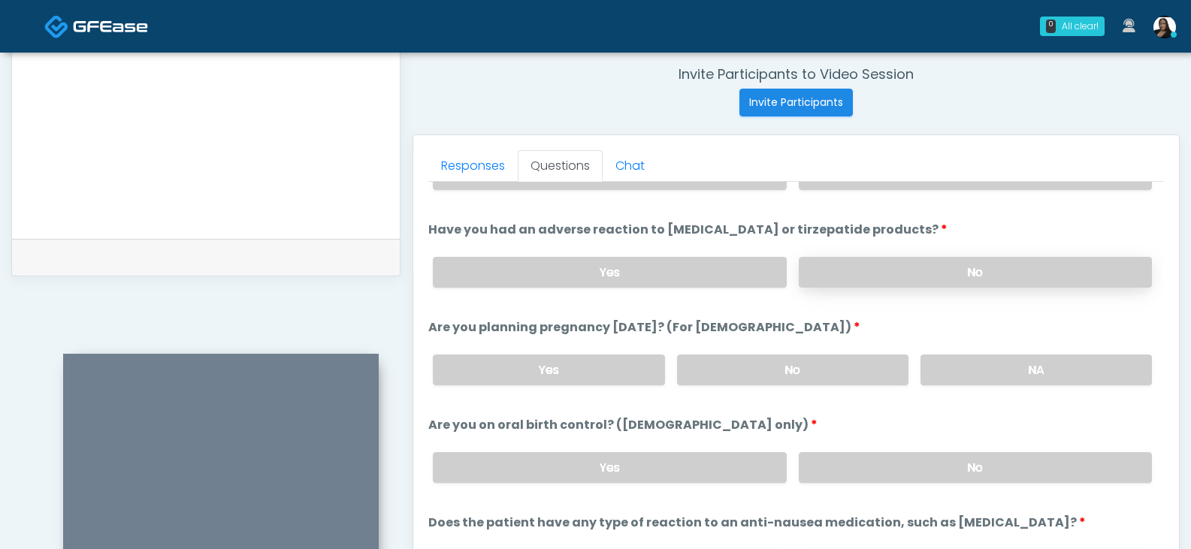
click at [922, 270] on label "No" at bounding box center [975, 272] width 353 height 31
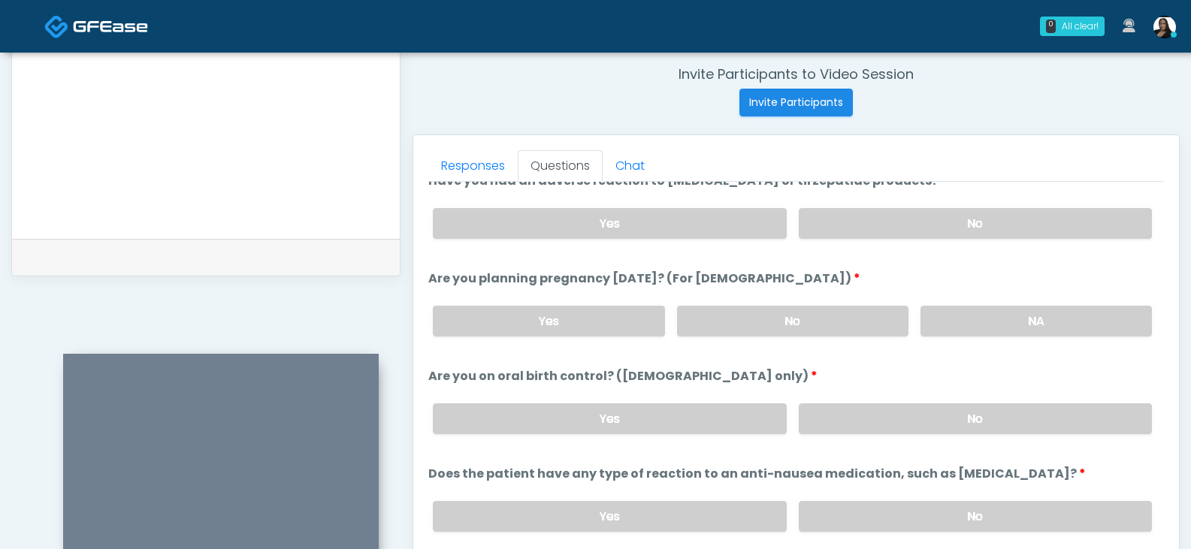
scroll to position [826, 0]
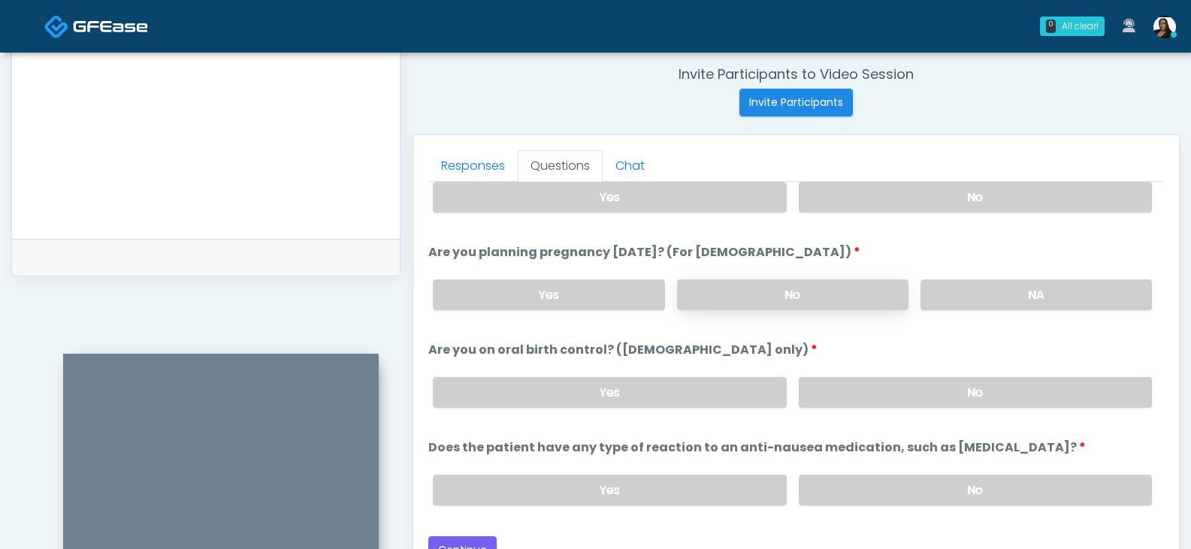
click at [853, 303] on label "No" at bounding box center [792, 294] width 231 height 31
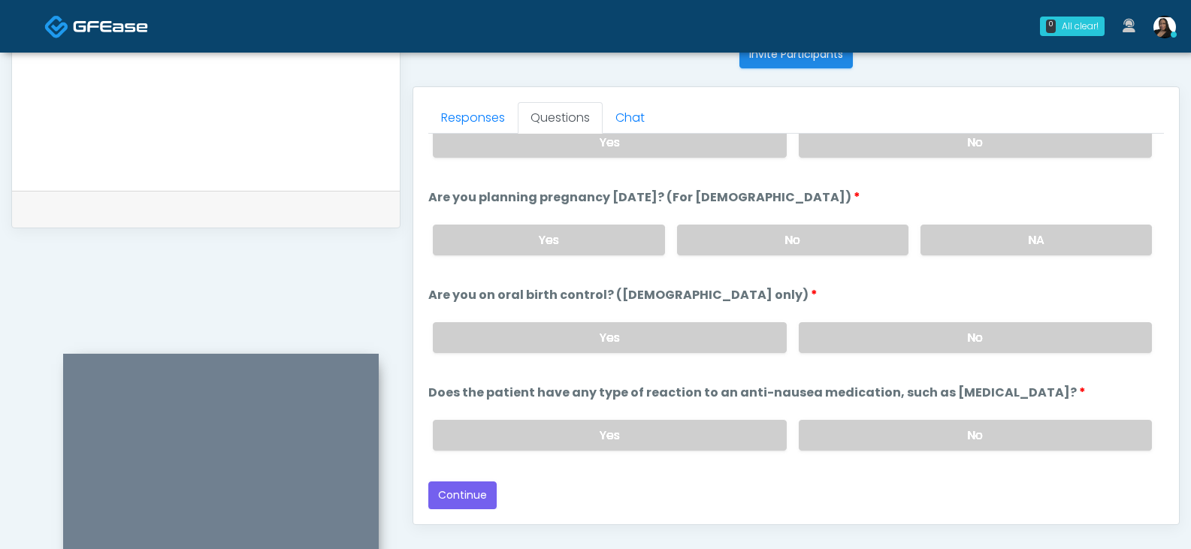
scroll to position [649, 0]
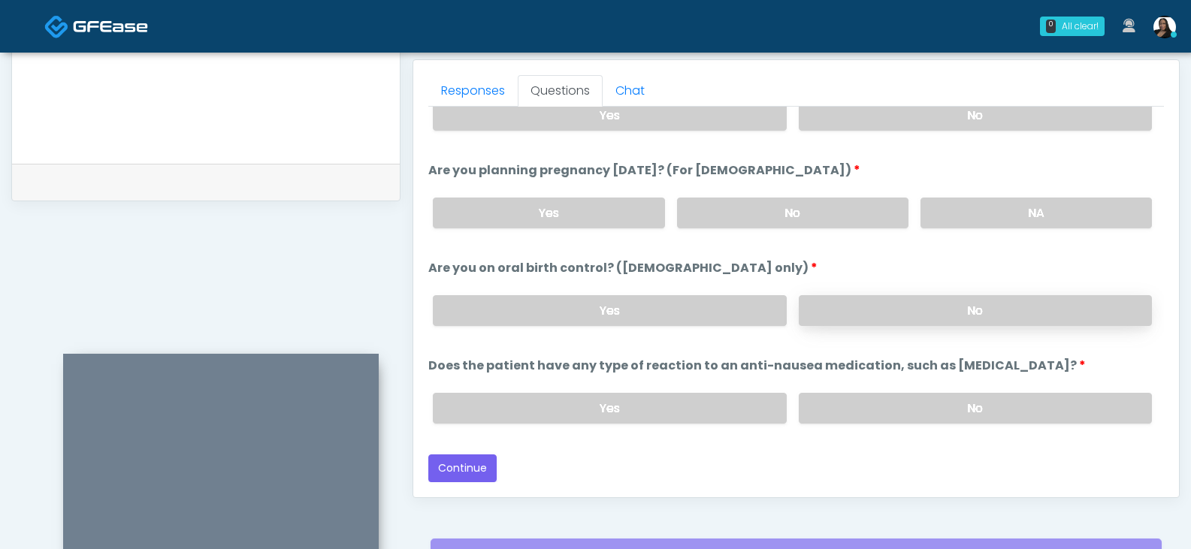
click at [876, 306] on label "No" at bounding box center [975, 310] width 353 height 31
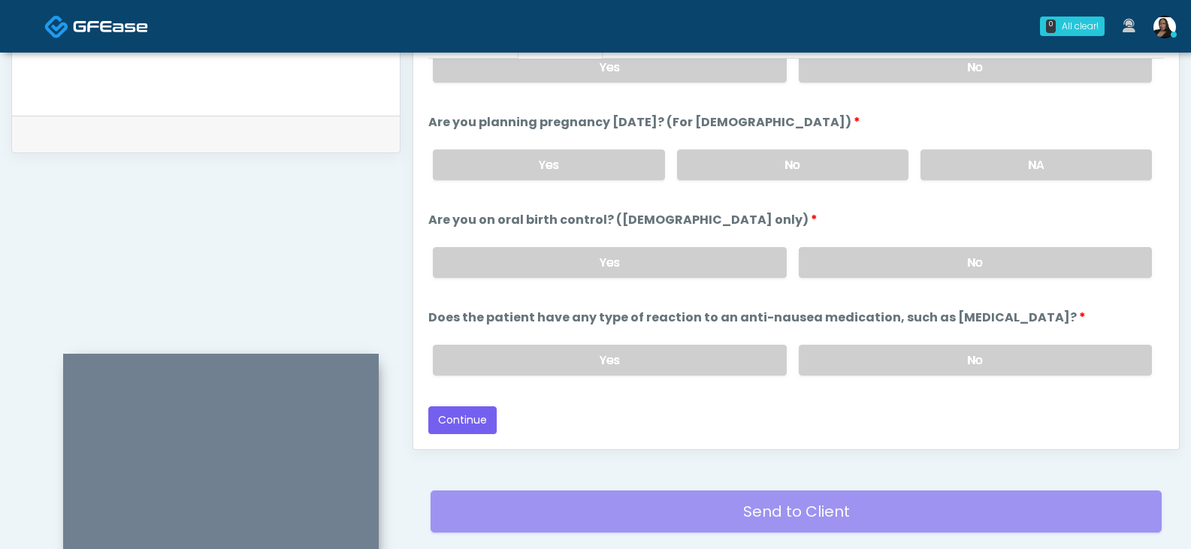
scroll to position [724, 0]
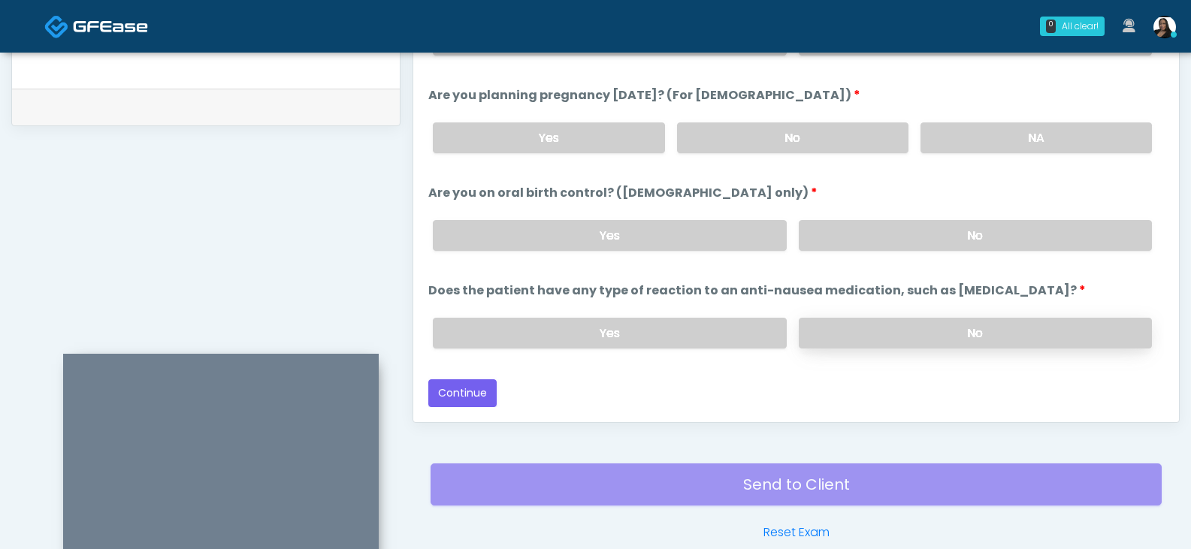
click at [844, 337] on label "No" at bounding box center [975, 333] width 353 height 31
click at [477, 391] on button "Continue" at bounding box center [462, 393] width 68 height 28
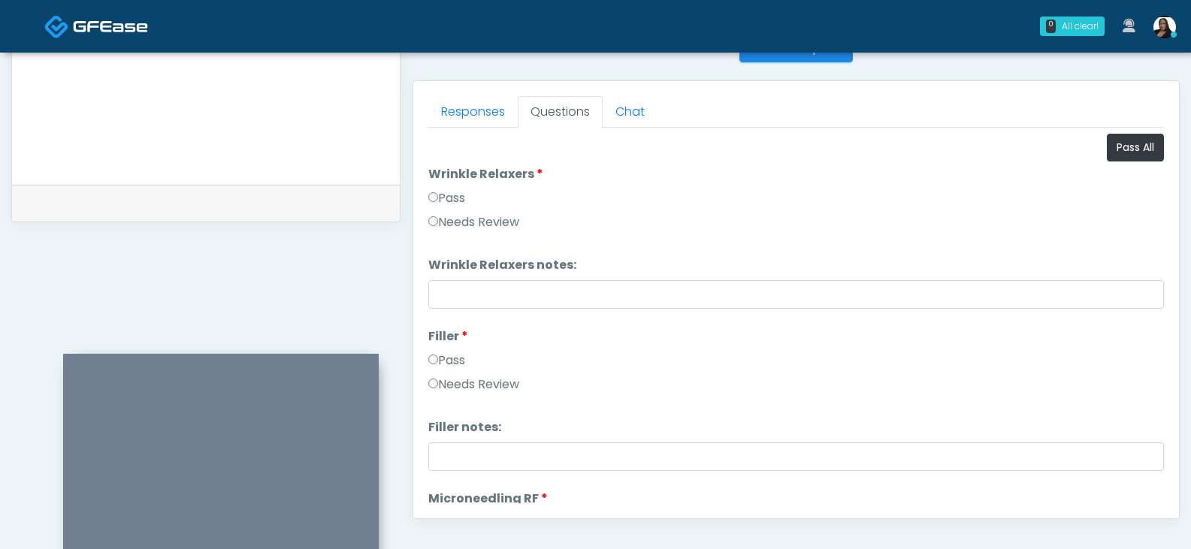
scroll to position [574, 0]
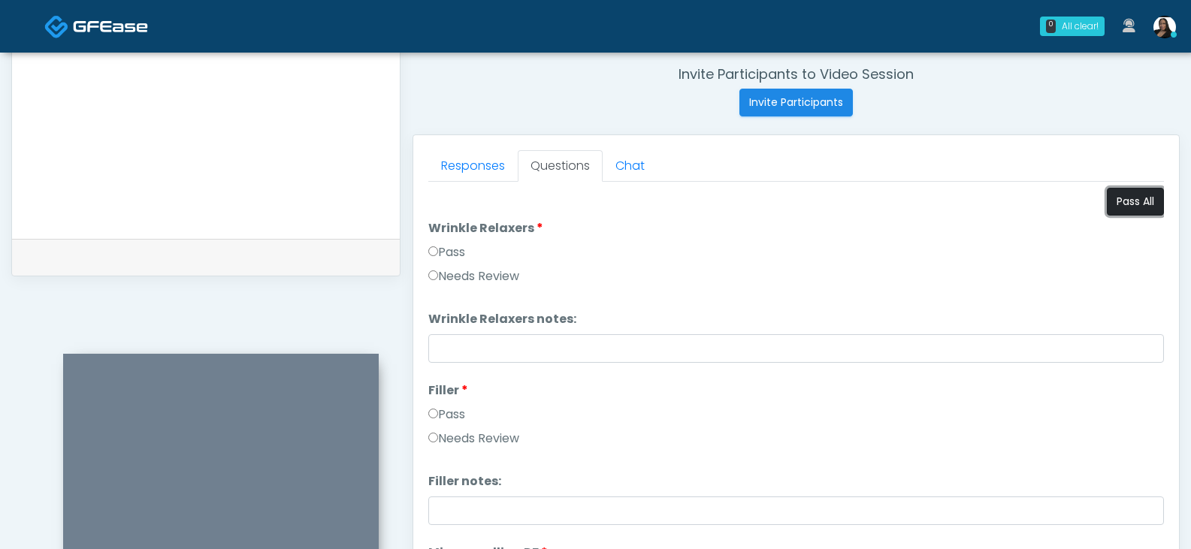
click at [1120, 205] on button "Pass All" at bounding box center [1135, 202] width 57 height 28
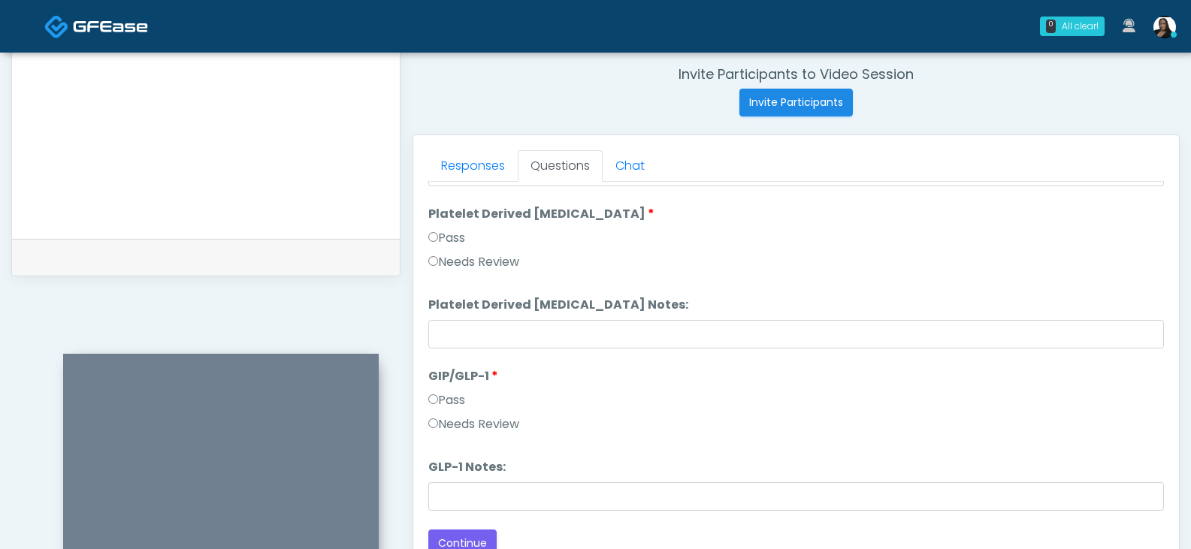
scroll to position [799, 0]
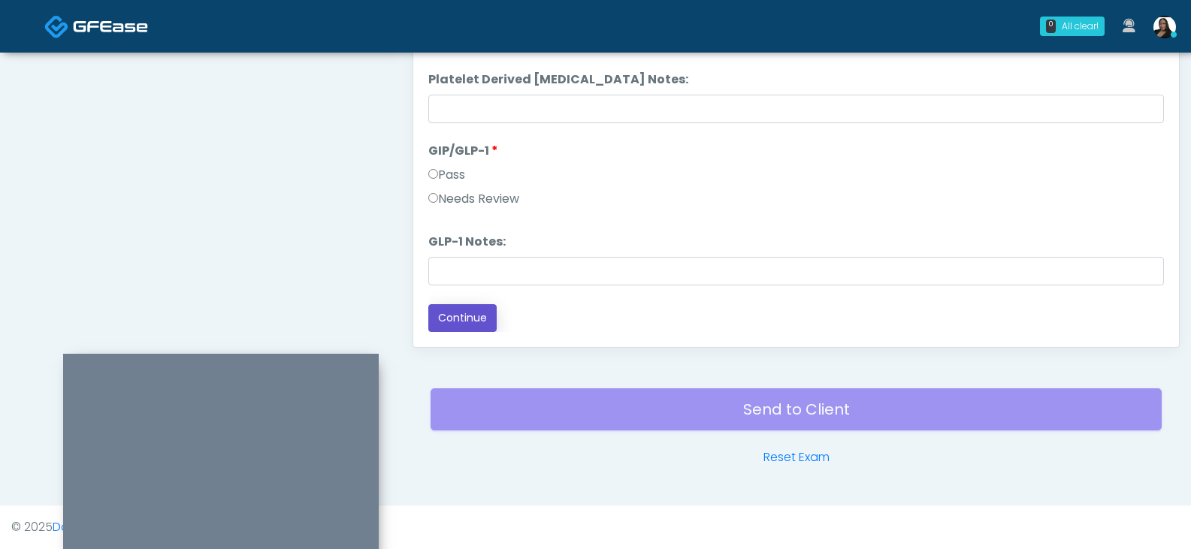
click at [467, 325] on button "Continue" at bounding box center [462, 318] width 68 height 28
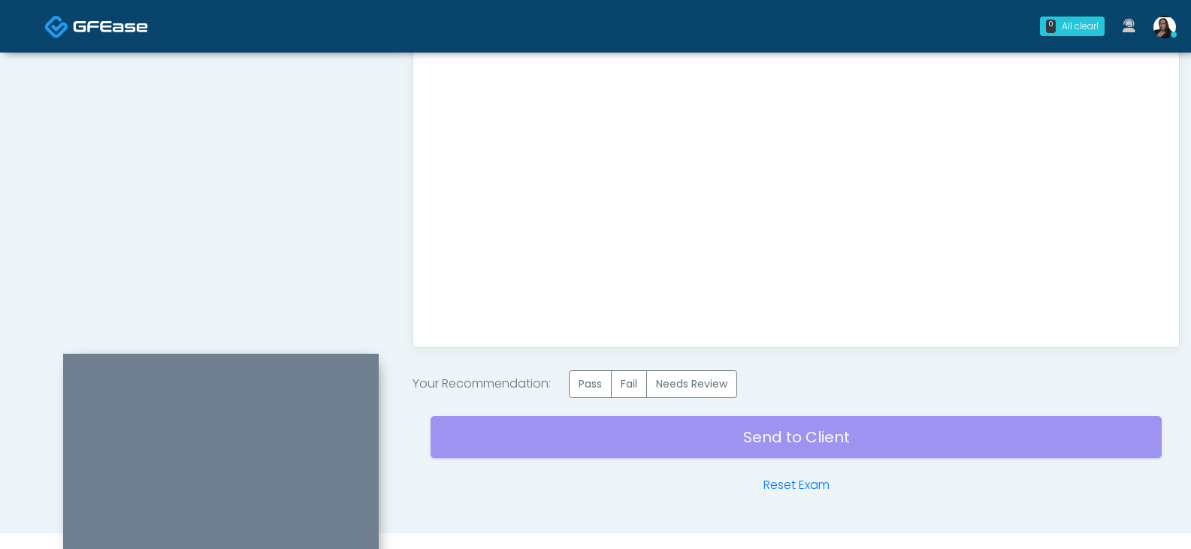
scroll to position [0, 0]
click at [589, 381] on label "Pass" at bounding box center [590, 384] width 43 height 28
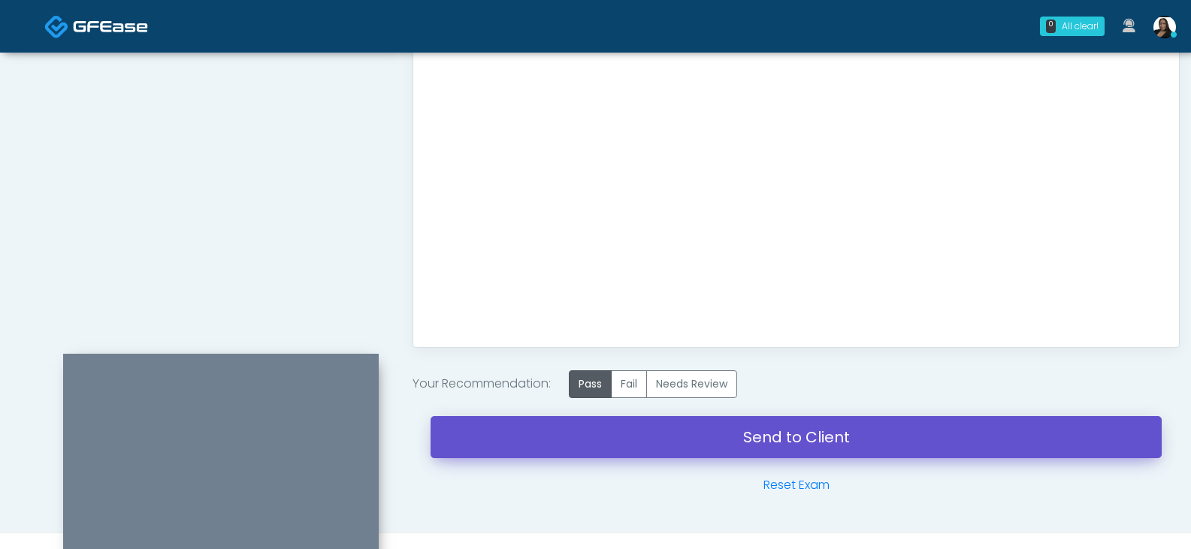
drag, startPoint x: 829, startPoint y: 439, endPoint x: 665, endPoint y: 71, distance: 403.2
click at [829, 439] on link "Send to Client" at bounding box center [795, 437] width 731 height 42
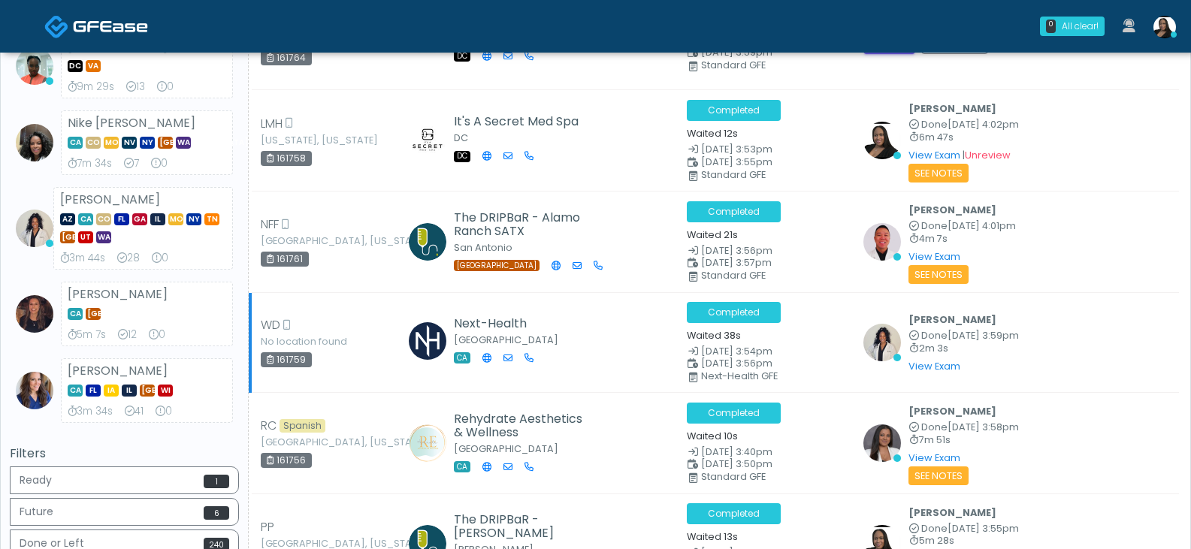
scroll to position [901, 0]
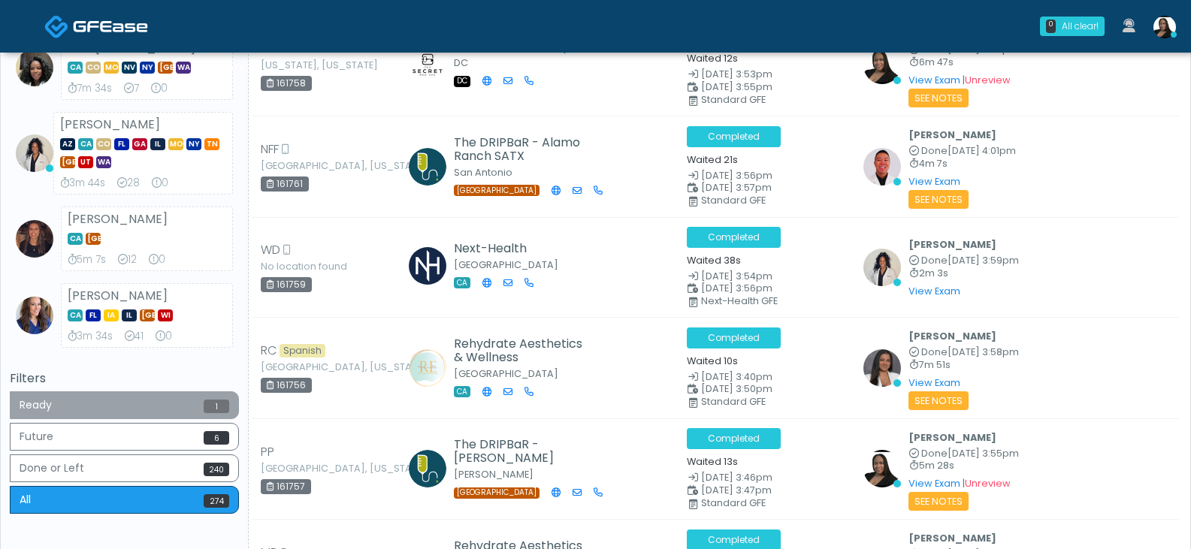
click at [174, 413] on button "Ready 1" at bounding box center [124, 405] width 229 height 28
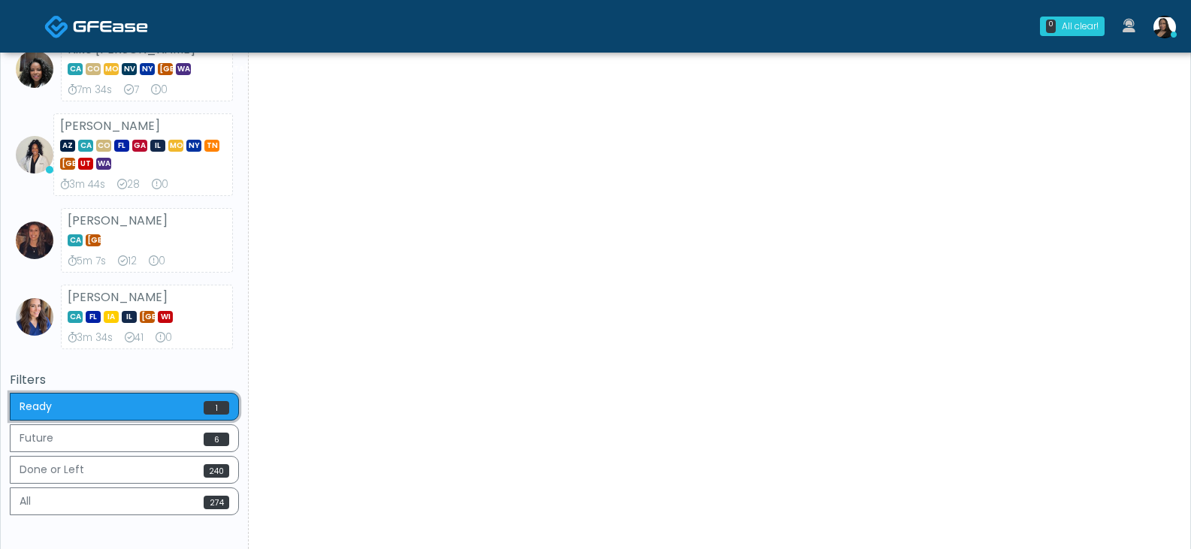
scroll to position [1028, 0]
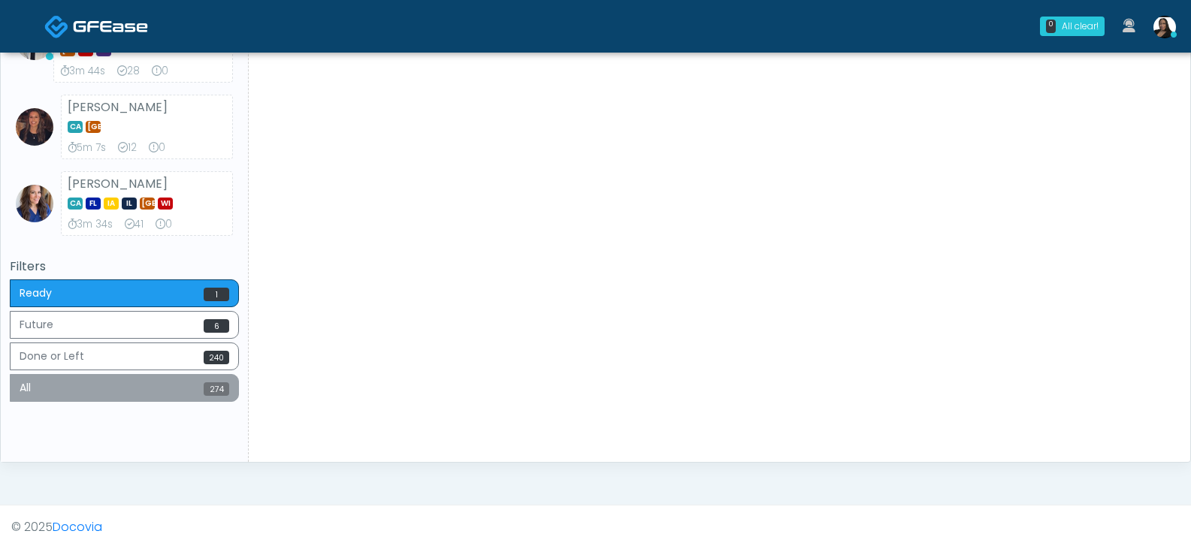
click at [163, 399] on button "All 274" at bounding box center [124, 388] width 229 height 28
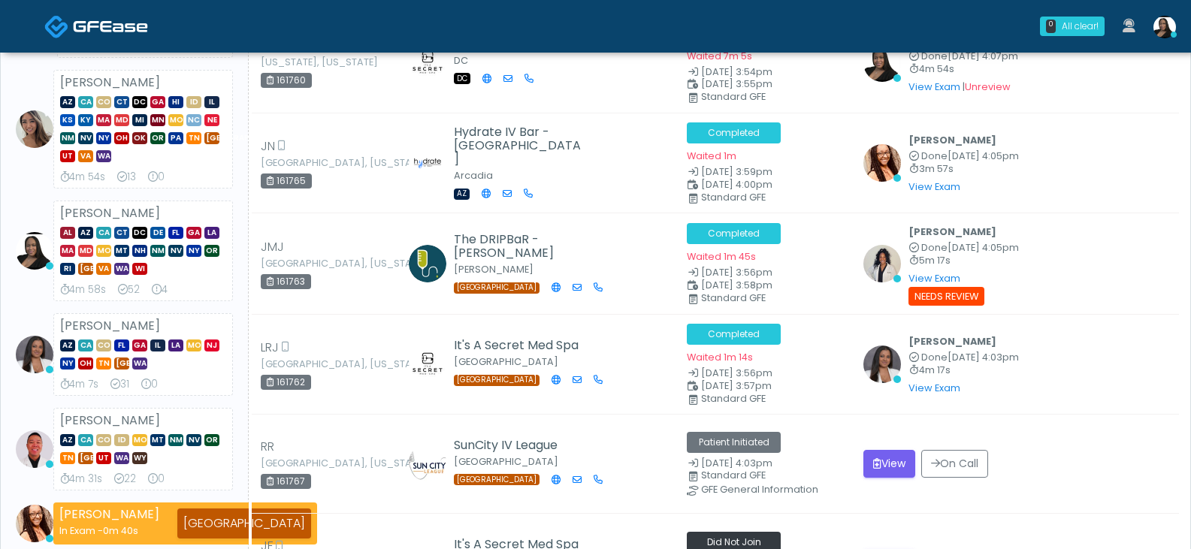
scroll to position [276, 0]
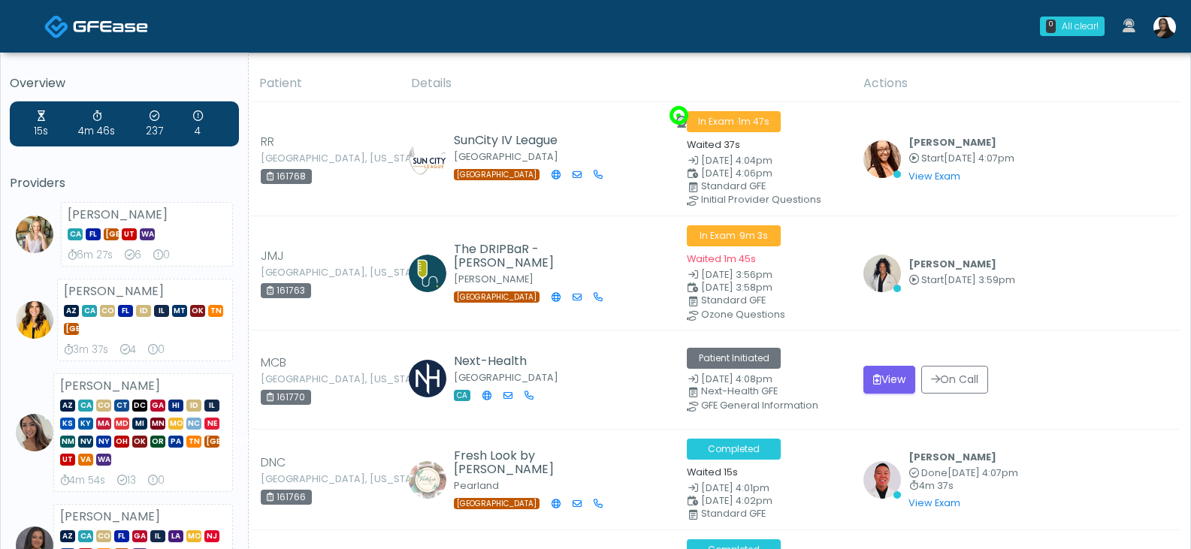
click at [1161, 25] on img at bounding box center [1164, 27] width 23 height 23
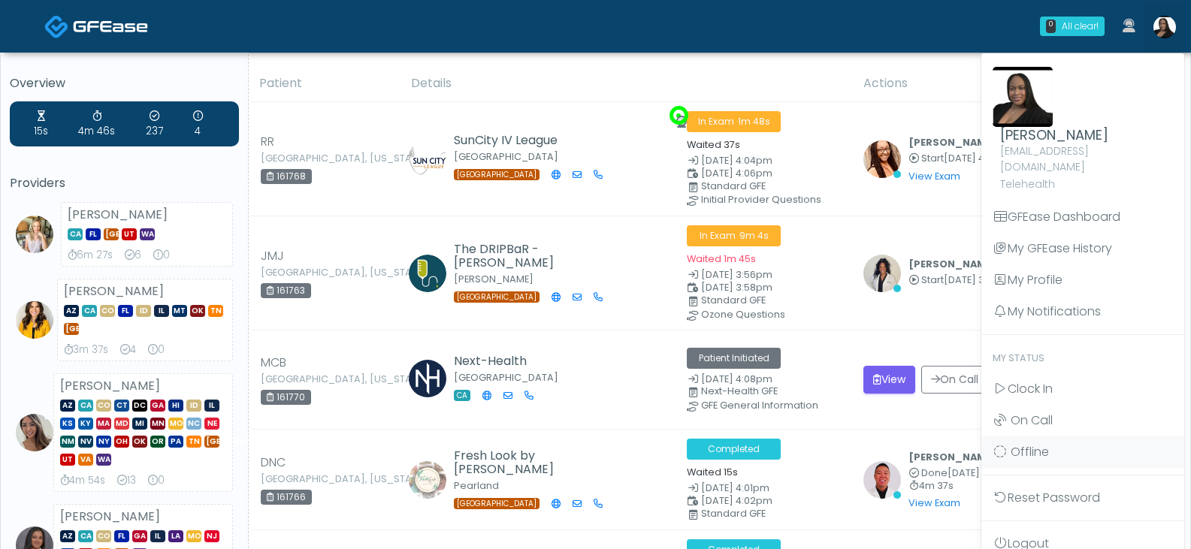
drag, startPoint x: 592, startPoint y: 53, endPoint x: 543, endPoint y: 3, distance: 69.6
